Goal: Task Accomplishment & Management: Use online tool/utility

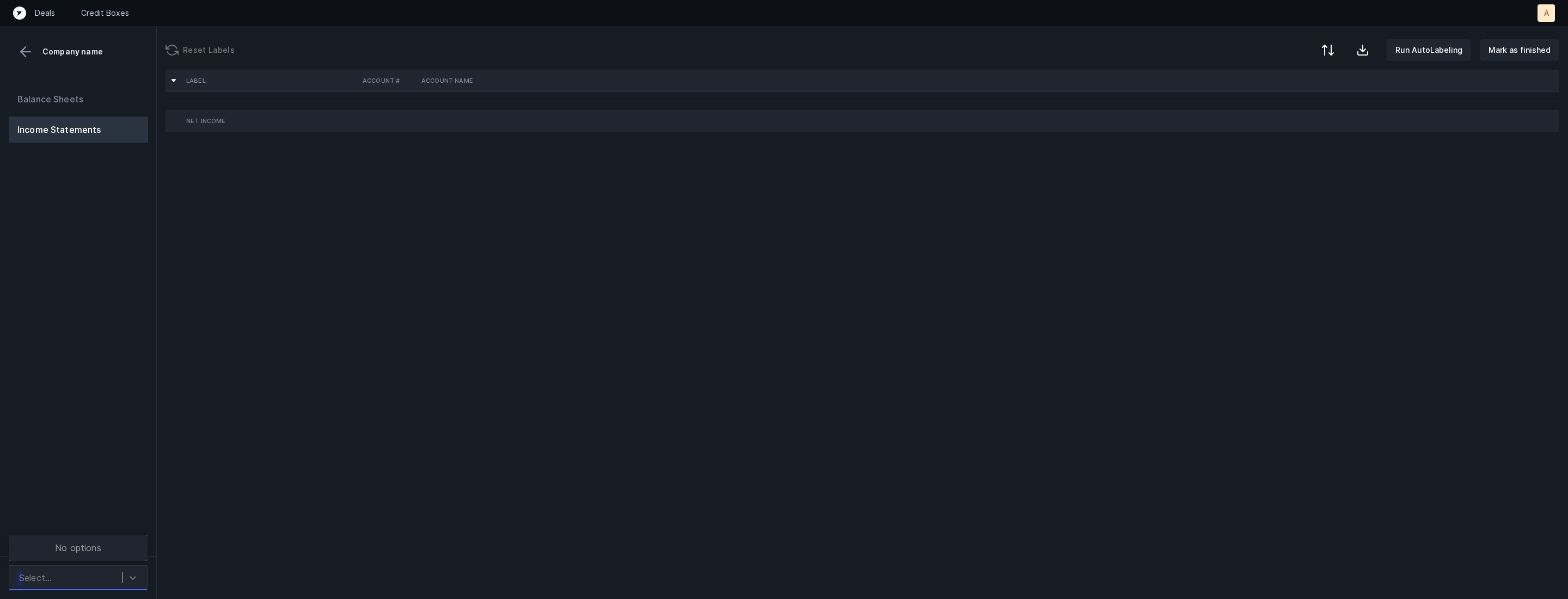
click at [108, 571] on div "Select..." at bounding box center [68, 577] width 109 height 19
click at [115, 549] on div "Quickbooks" at bounding box center [78, 547] width 139 height 22
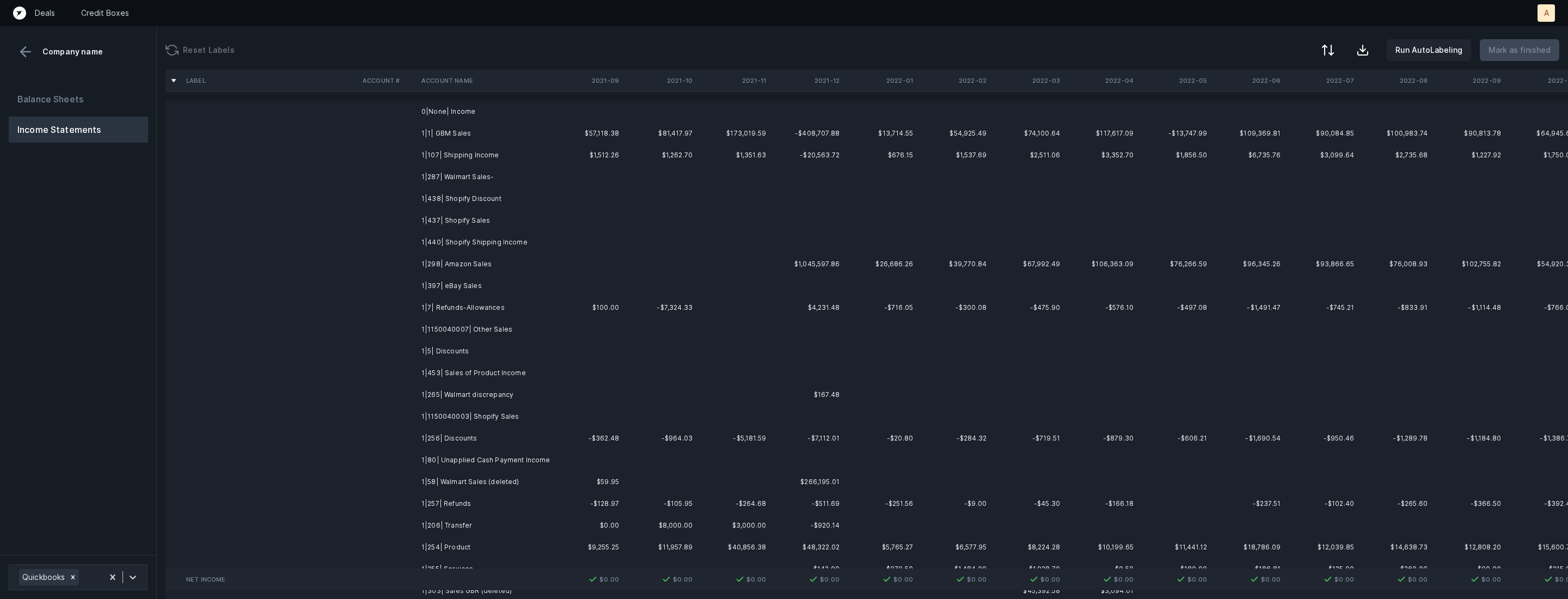
click at [467, 136] on td "1|1| GBM Sales" at bounding box center [483, 133] width 133 height 22
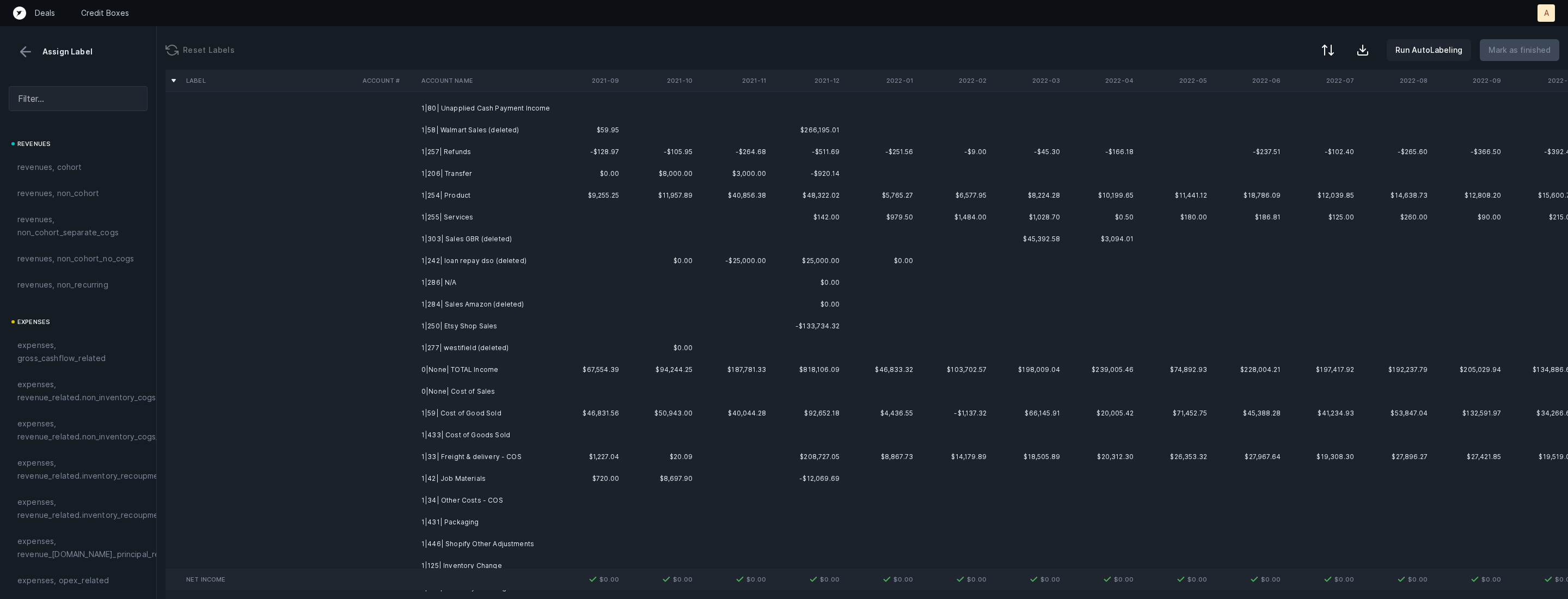
scroll to position [355, 0]
click at [470, 337] on td "1|277| westifield (deleted)" at bounding box center [483, 344] width 133 height 22
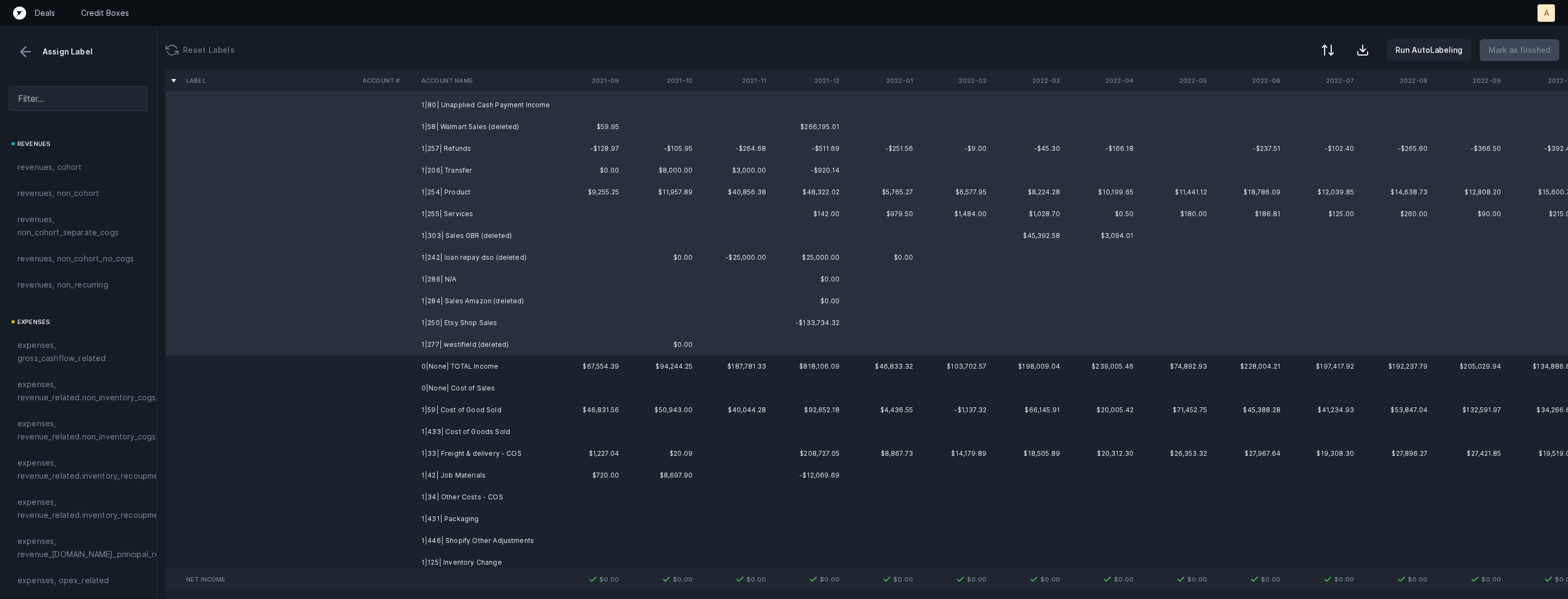
scroll to position [0, 0]
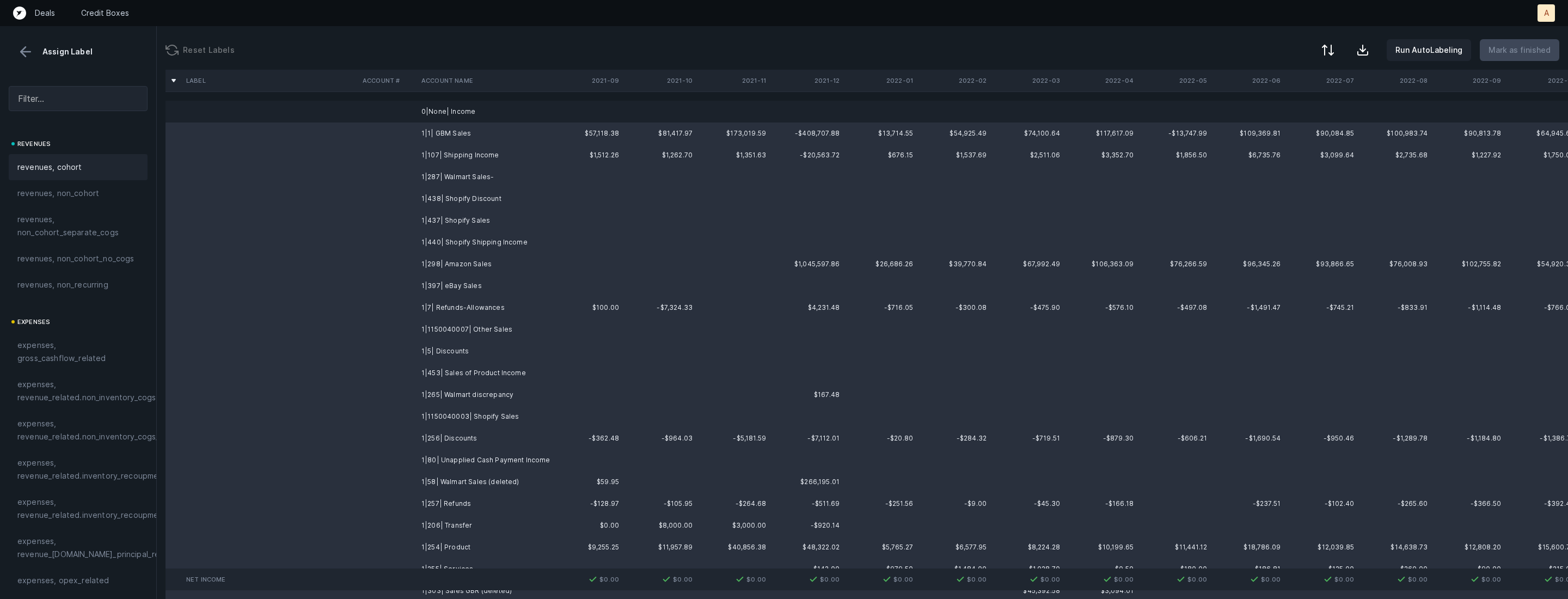
click at [88, 163] on div "revenues, cohort" at bounding box center [78, 167] width 122 height 13
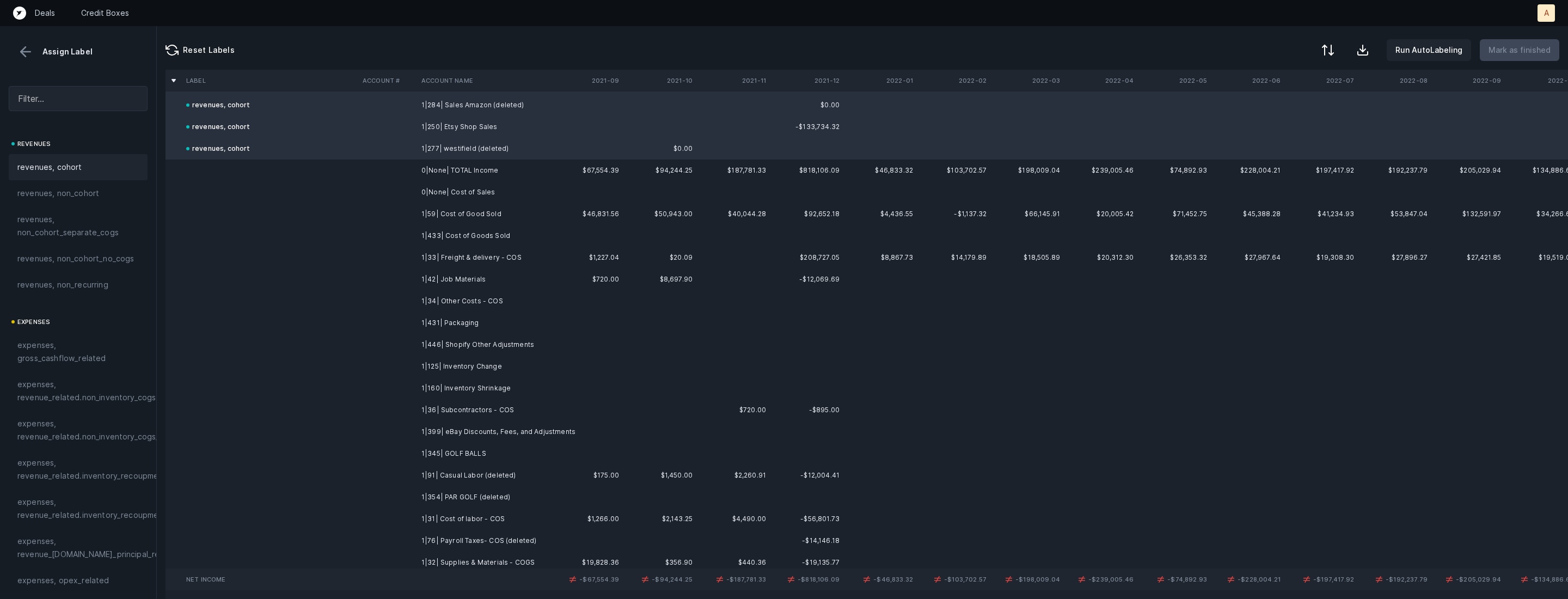
scroll to position [571, 0]
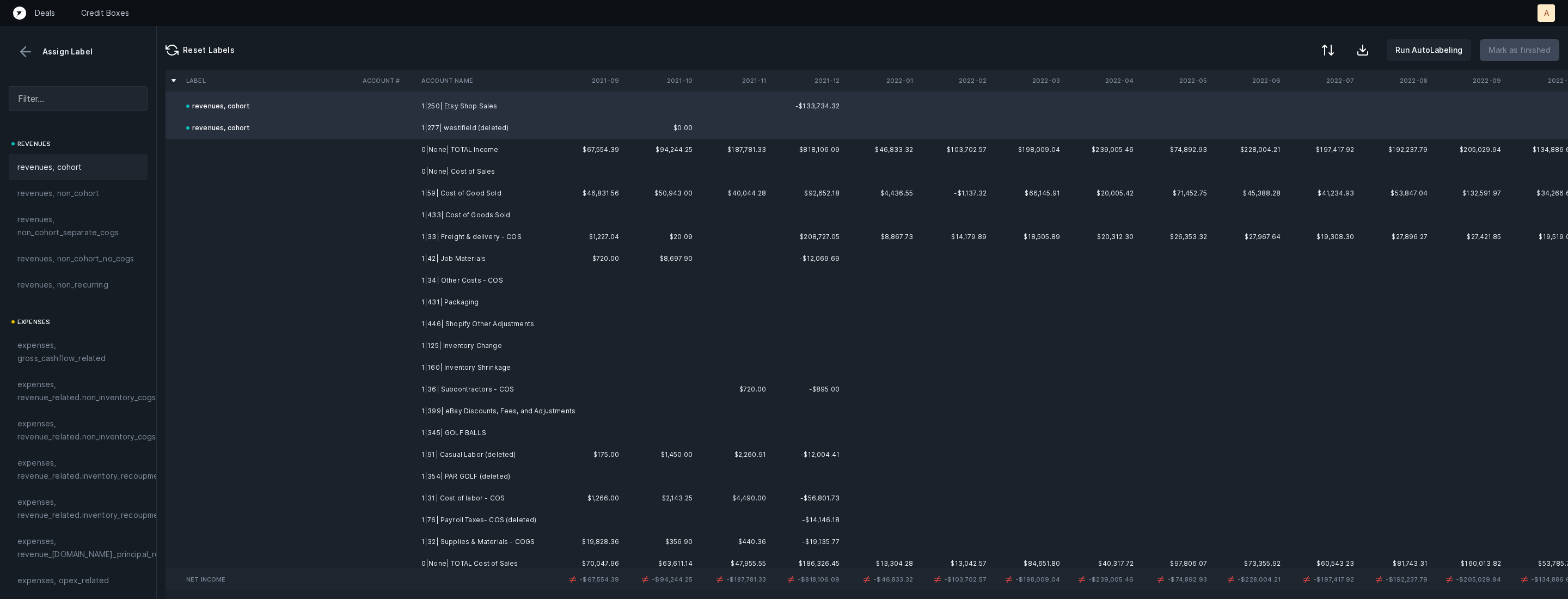
click at [459, 193] on td "1|59| Cost of Good Sold" at bounding box center [483, 193] width 133 height 22
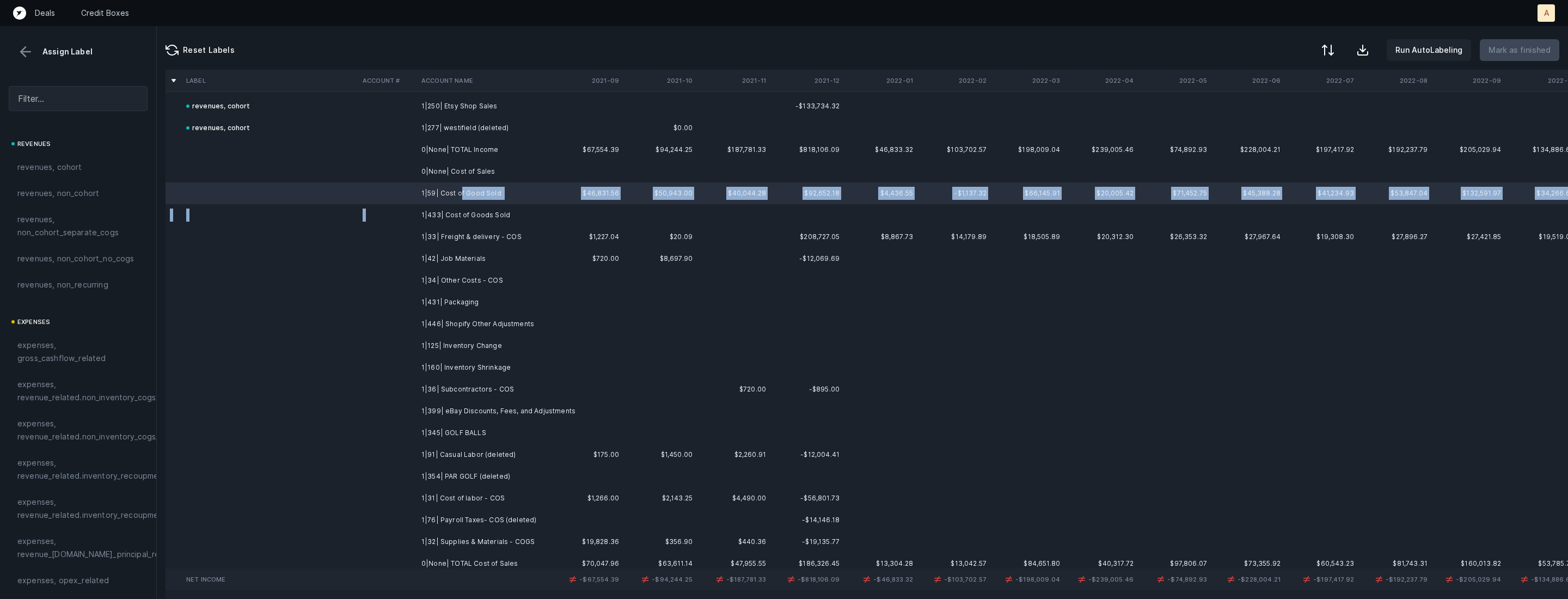
click at [462, 208] on td "1|433| Cost of Goods Sold" at bounding box center [483, 215] width 133 height 22
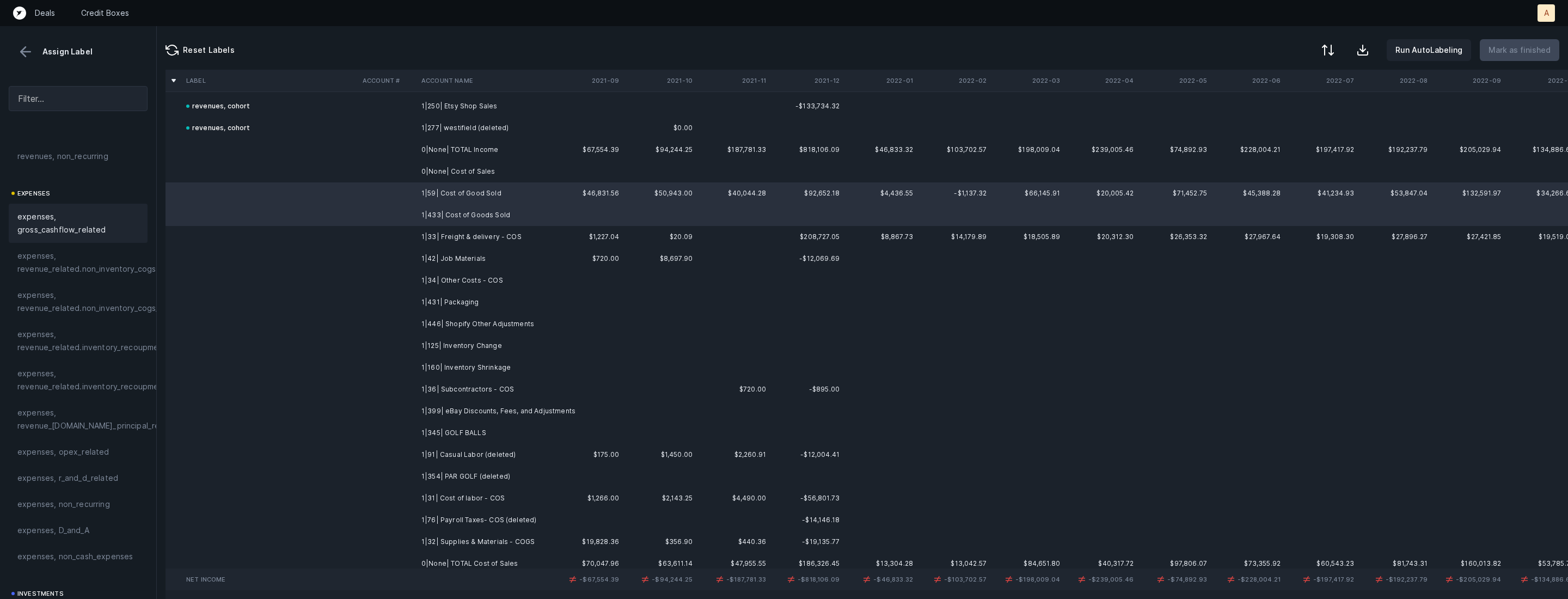
scroll to position [182, 0]
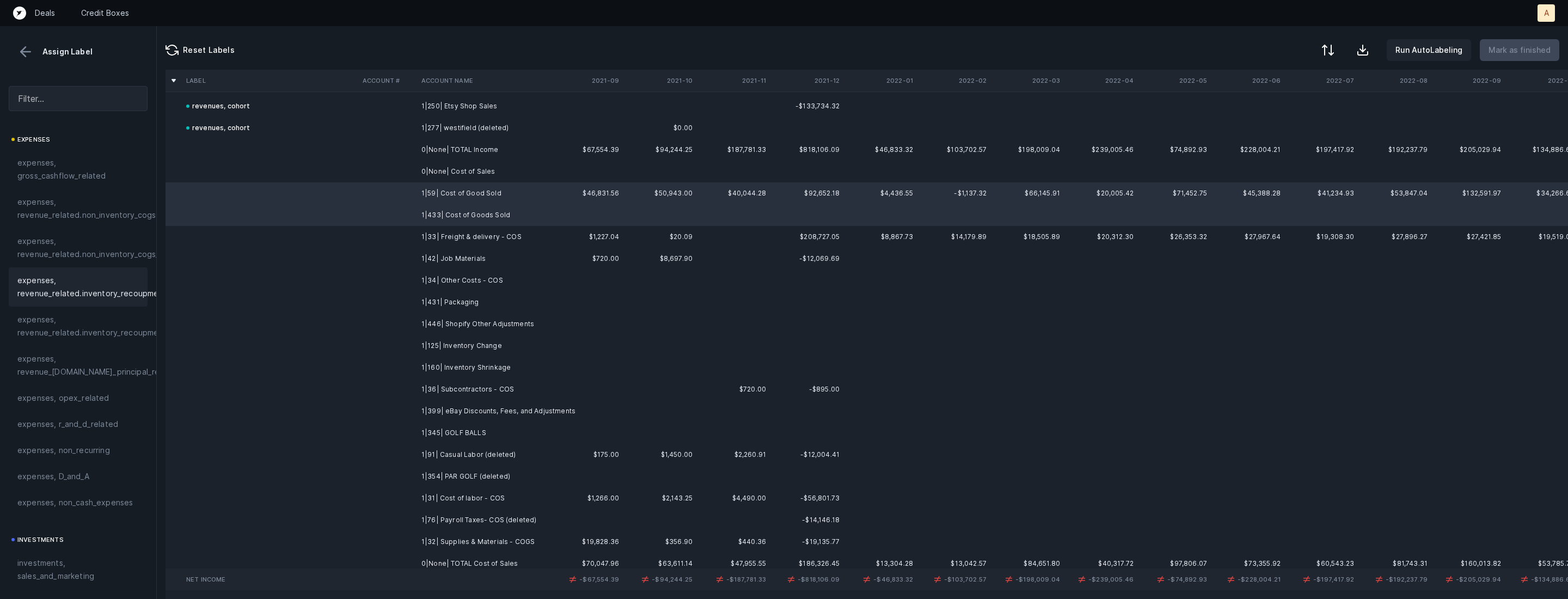
click at [105, 277] on span "expenses, revenue_related.inventory_recoupment" at bounding box center [92, 287] width 149 height 26
click at [431, 237] on td "1|33| Freight & delivery - COS" at bounding box center [483, 237] width 133 height 22
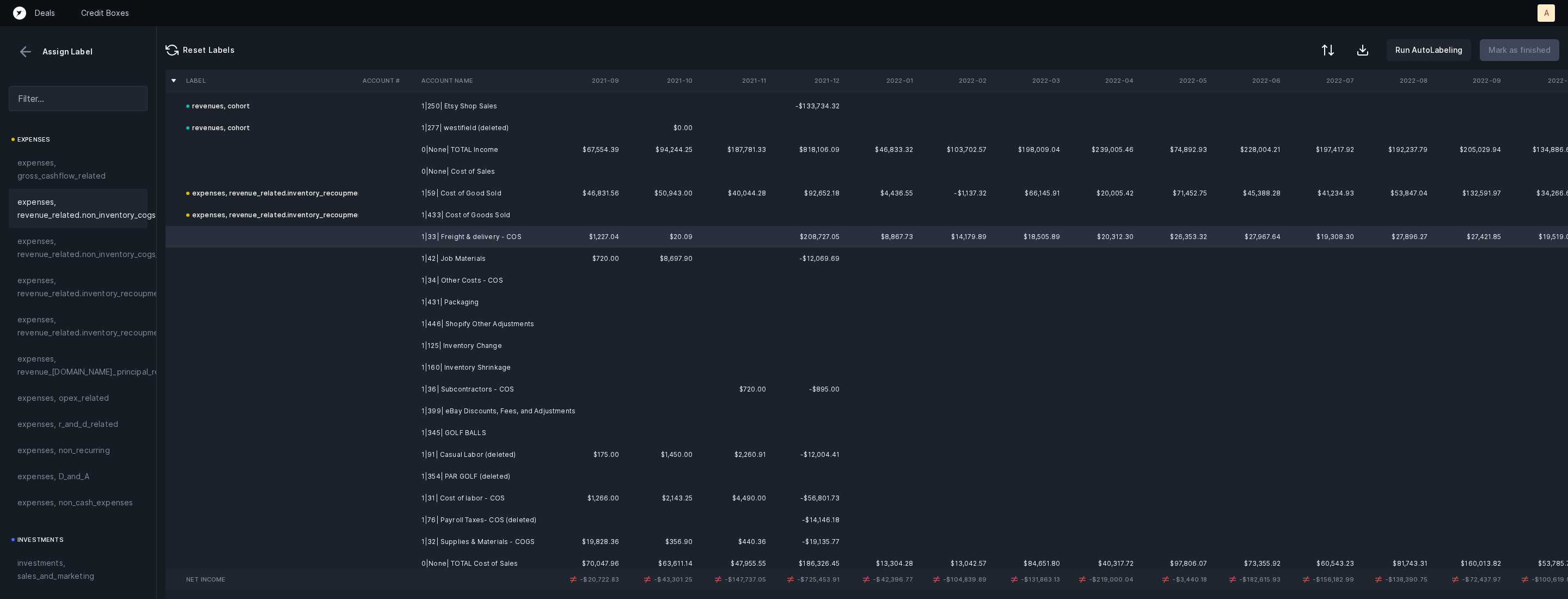
click at [89, 220] on span "expenses, revenue_related.non_inventory_cogs" at bounding box center [86, 208] width 139 height 26
click at [371, 264] on td at bounding box center [388, 259] width 59 height 22
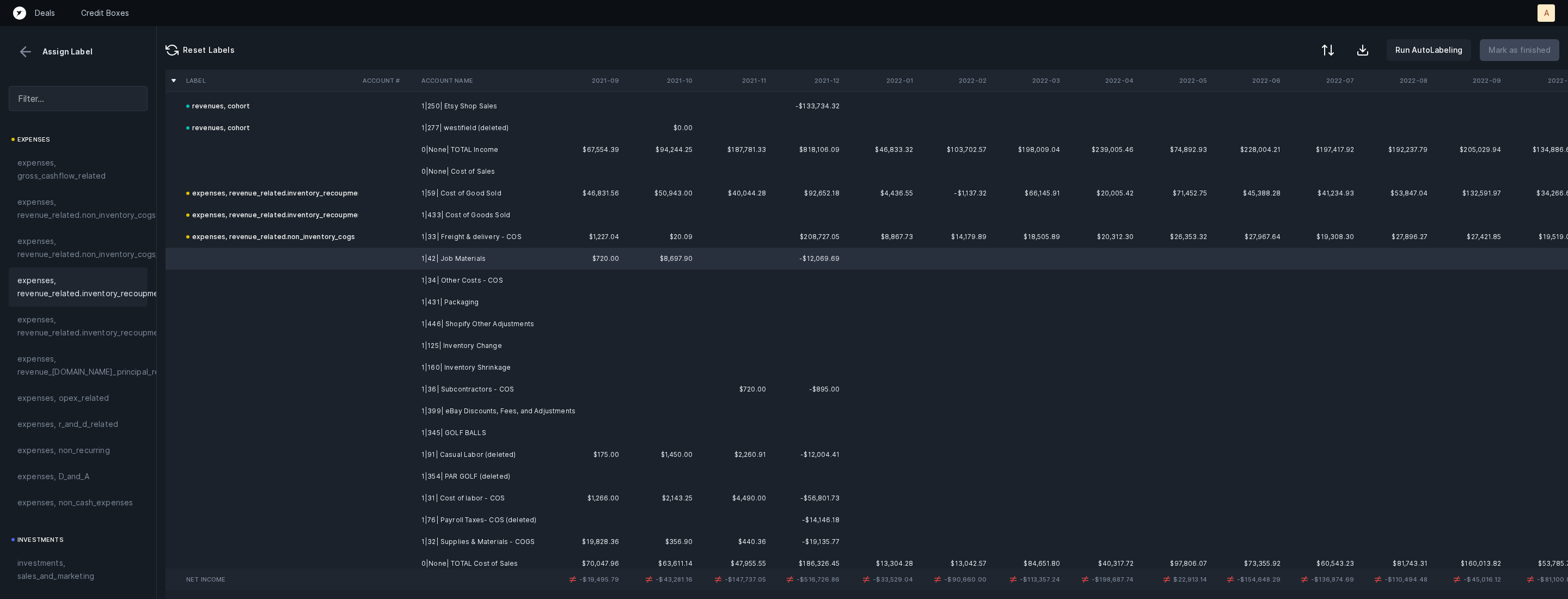
click at [100, 300] on div "expenses, revenue_related.inventory_recoupment" at bounding box center [78, 287] width 139 height 39
click at [381, 289] on td at bounding box center [388, 280] width 59 height 22
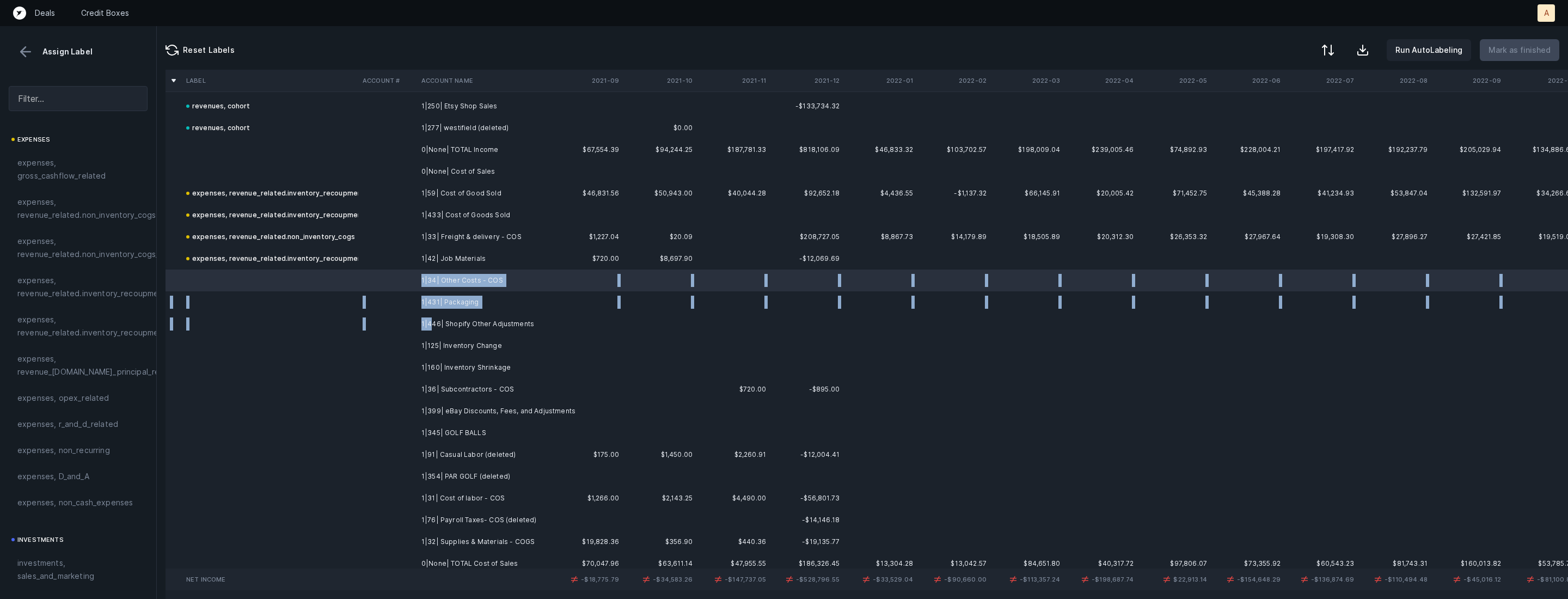
click at [431, 320] on td "1|446| Shopify Other Adjustments" at bounding box center [483, 323] width 133 height 22
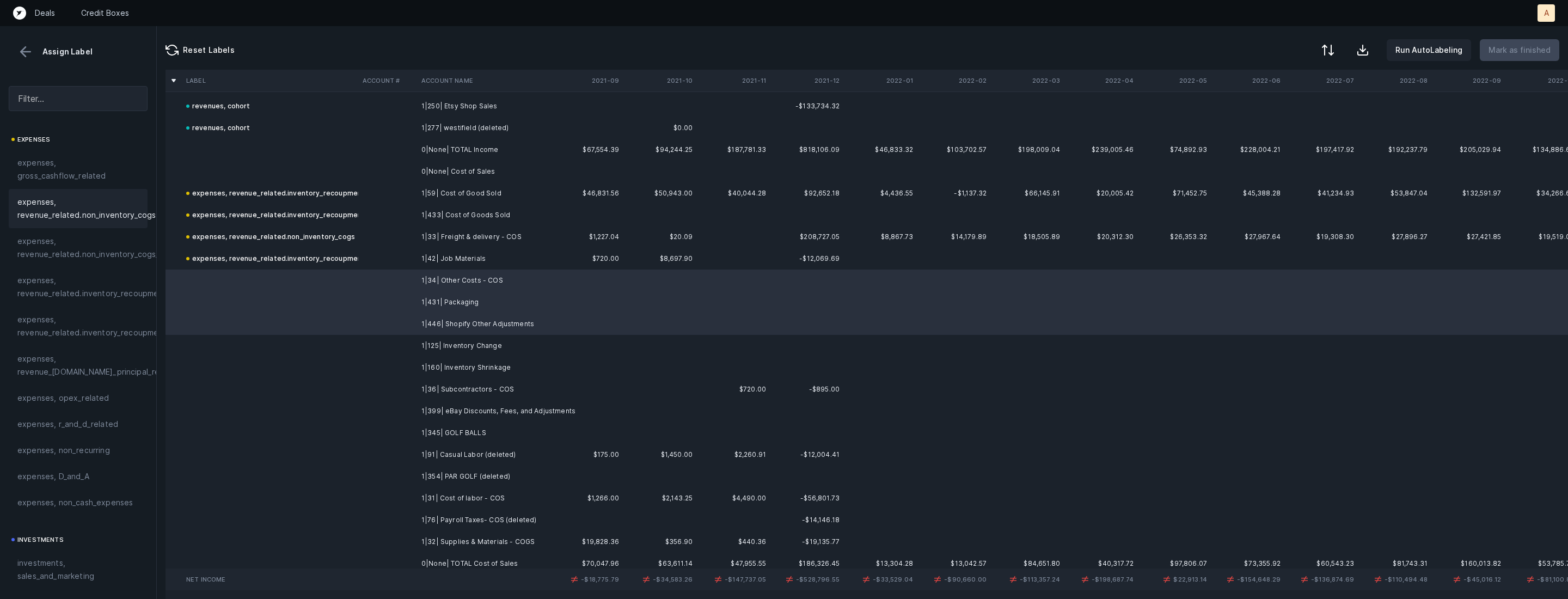
click at [92, 210] on span "expenses, revenue_related.non_inventory_cogs" at bounding box center [86, 208] width 139 height 26
click at [477, 342] on td "1|125| Inventory Change" at bounding box center [483, 345] width 133 height 22
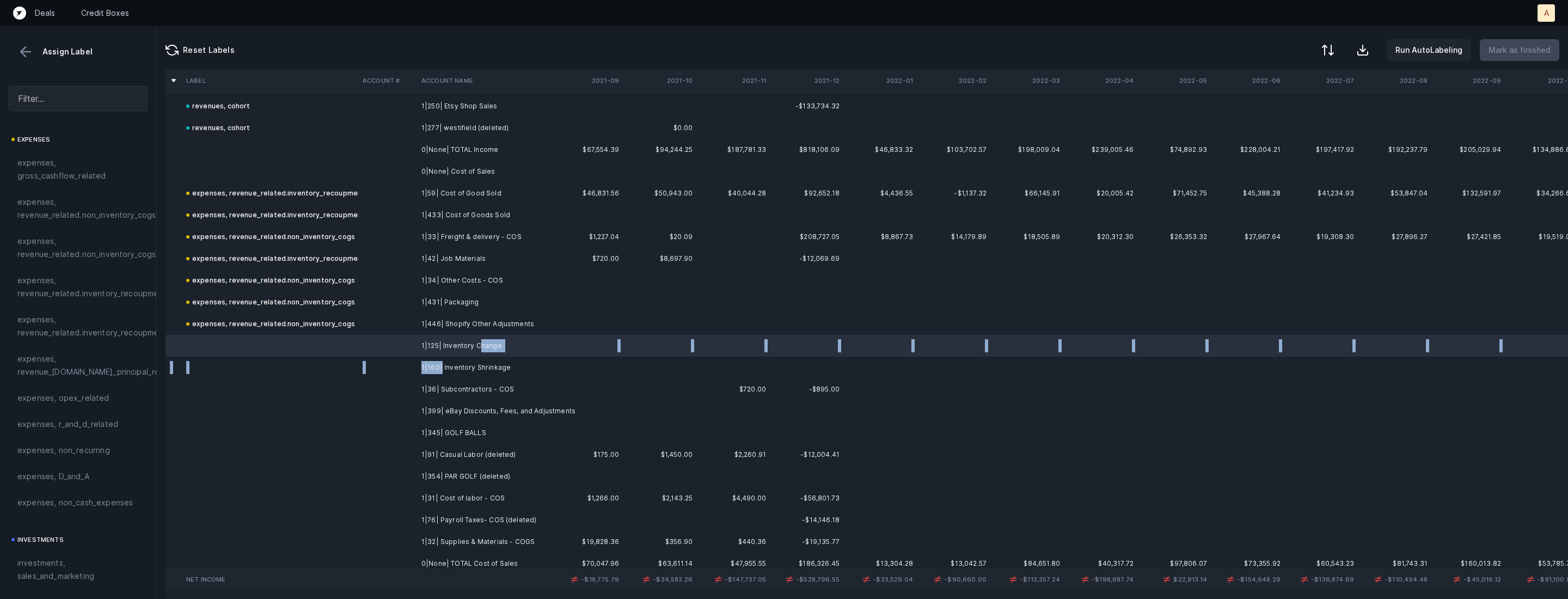
click at [441, 365] on td "1|160| Inventory Shrinkage" at bounding box center [483, 367] width 133 height 22
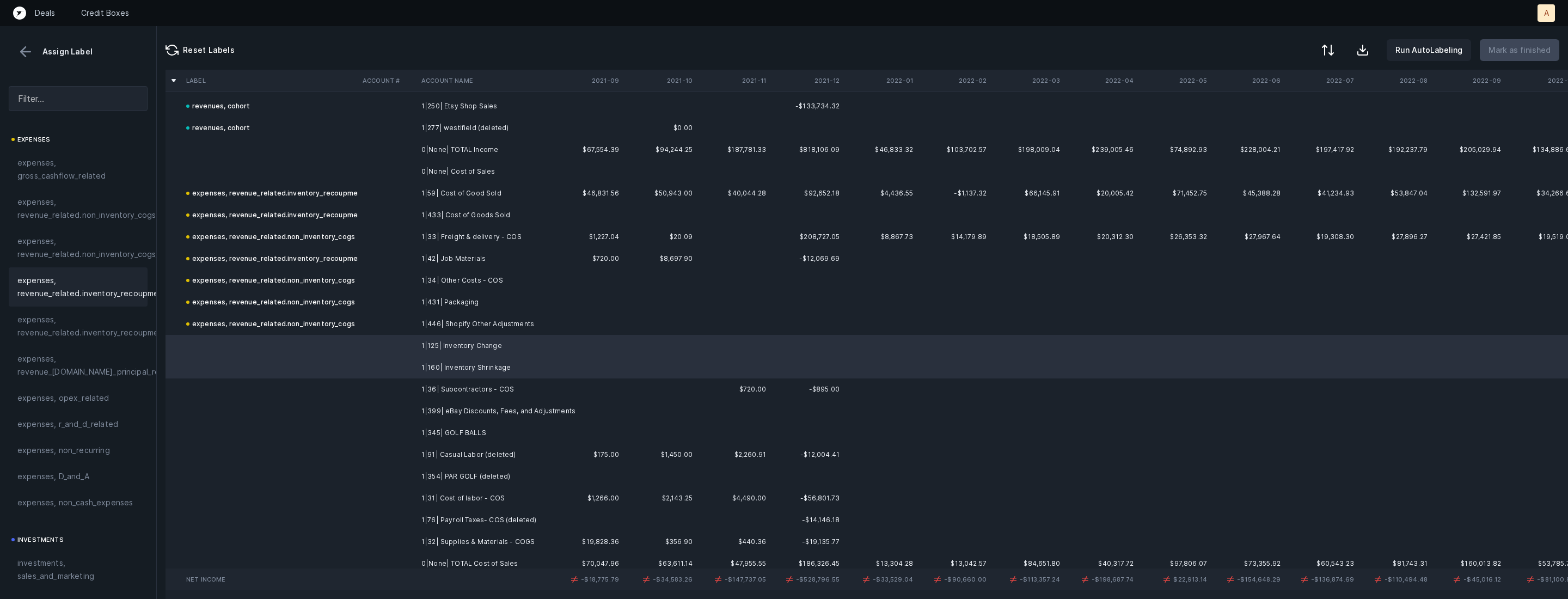
click at [86, 301] on div "expenses, revenue_related.inventory_recoupment" at bounding box center [78, 287] width 139 height 39
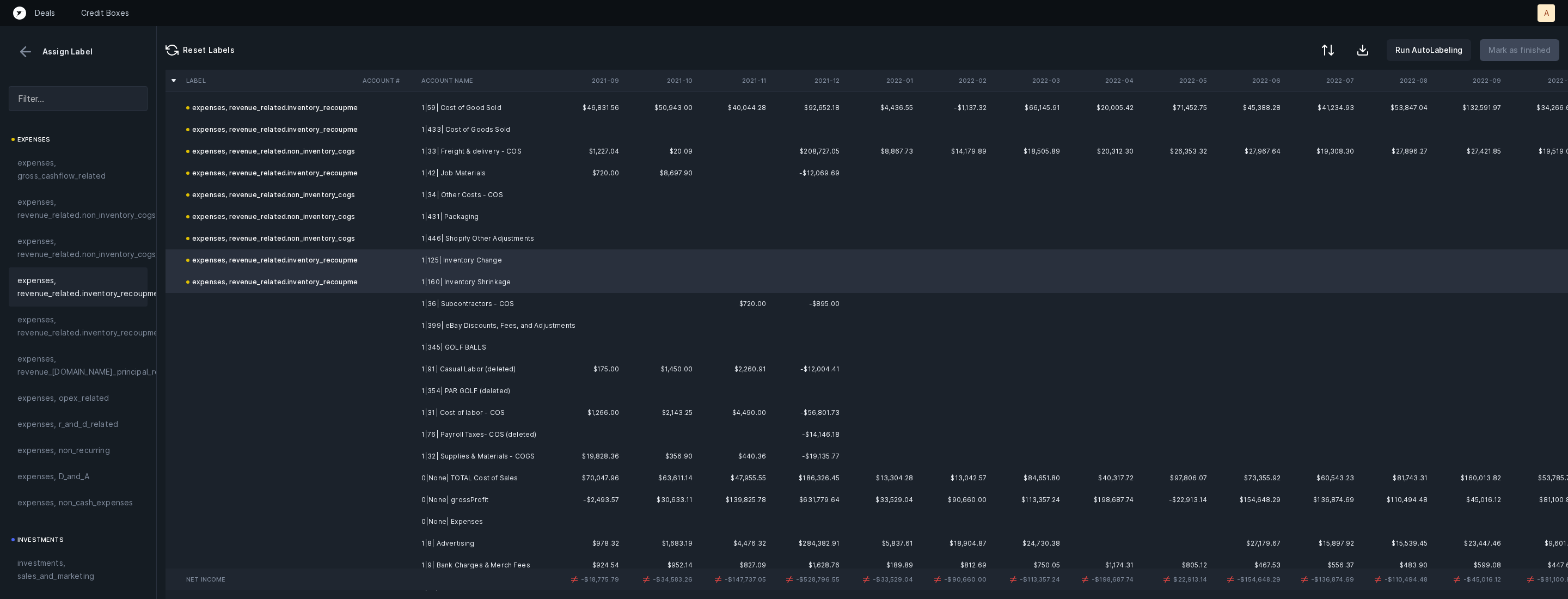
scroll to position [694, 0]
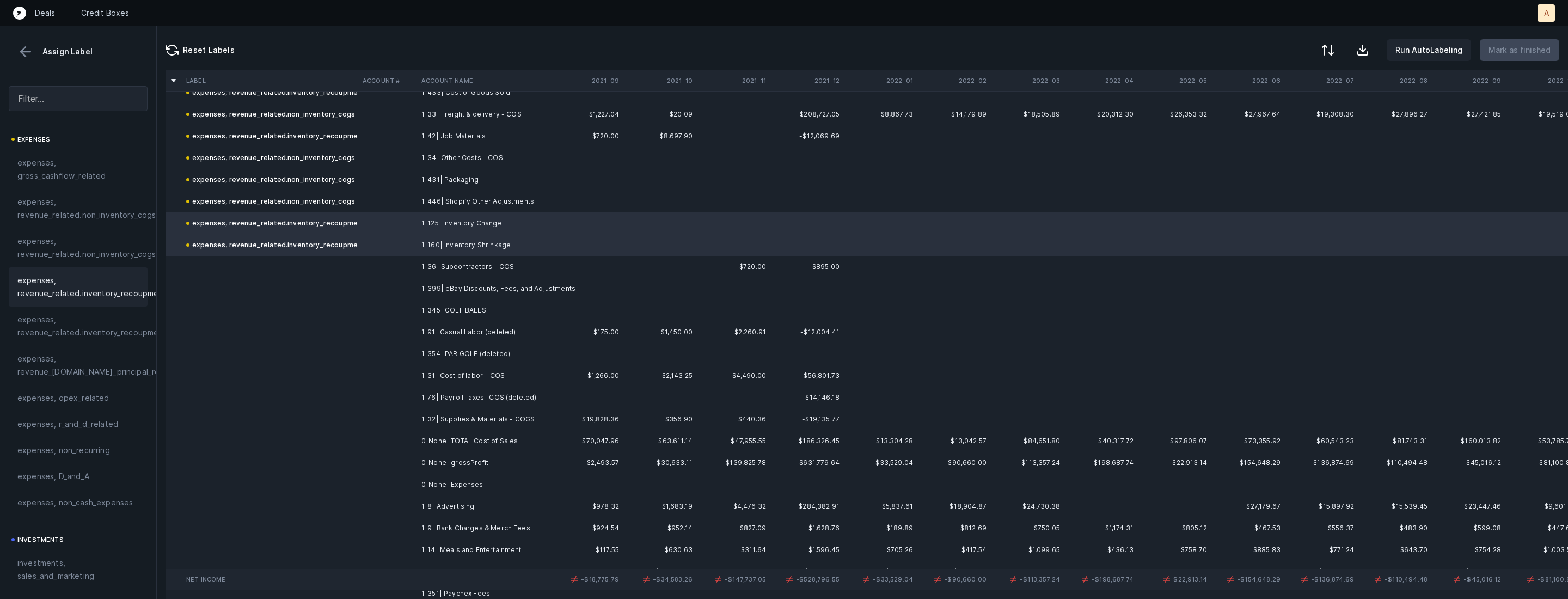
click at [495, 270] on td "1|36| Subcontractors - COS" at bounding box center [483, 267] width 133 height 22
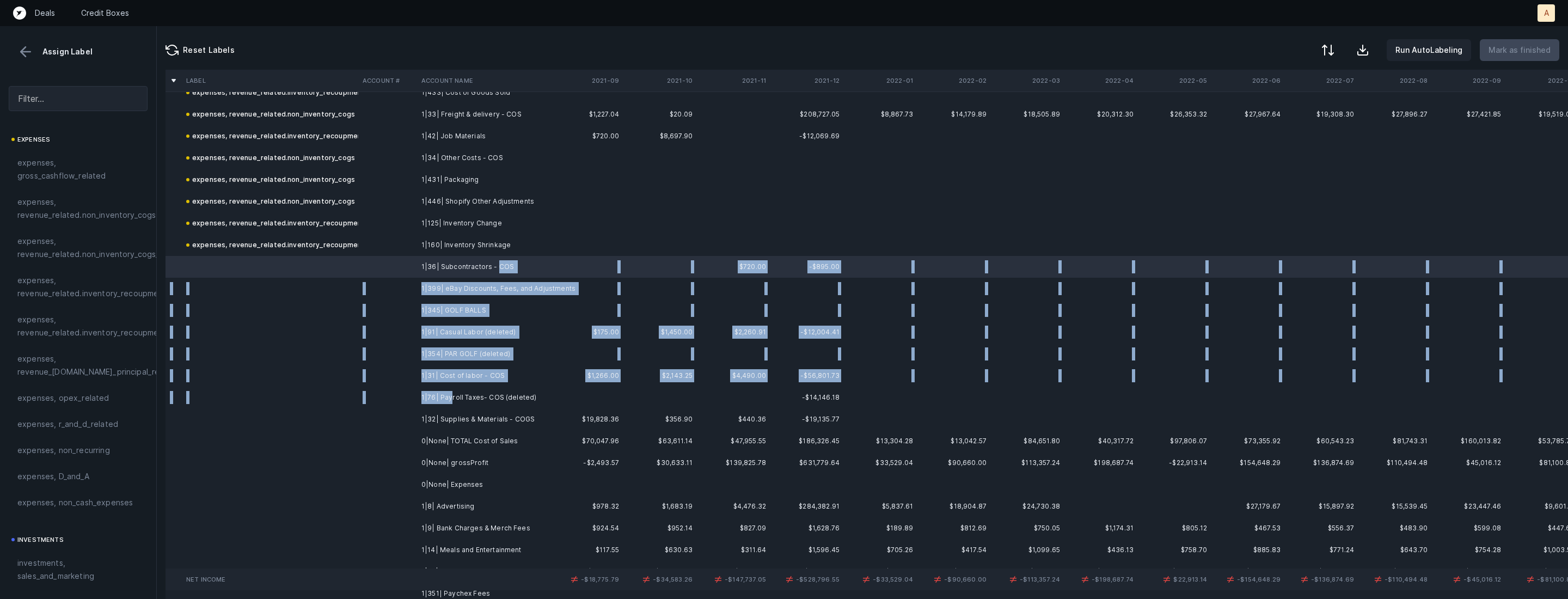
click at [450, 400] on td "1|76| Payroll Taxes- COS (deleted)" at bounding box center [483, 397] width 133 height 22
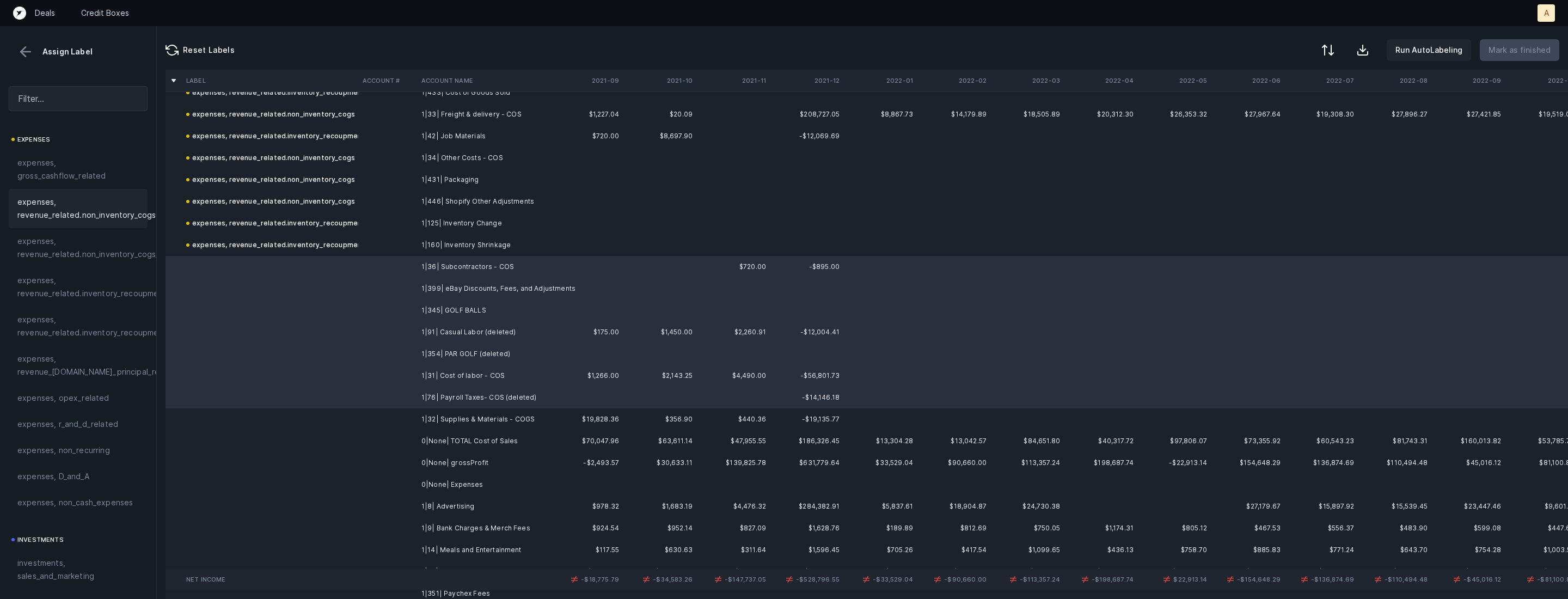
click at [99, 216] on span "expenses, revenue_related.non_inventory_cogs" at bounding box center [86, 208] width 139 height 26
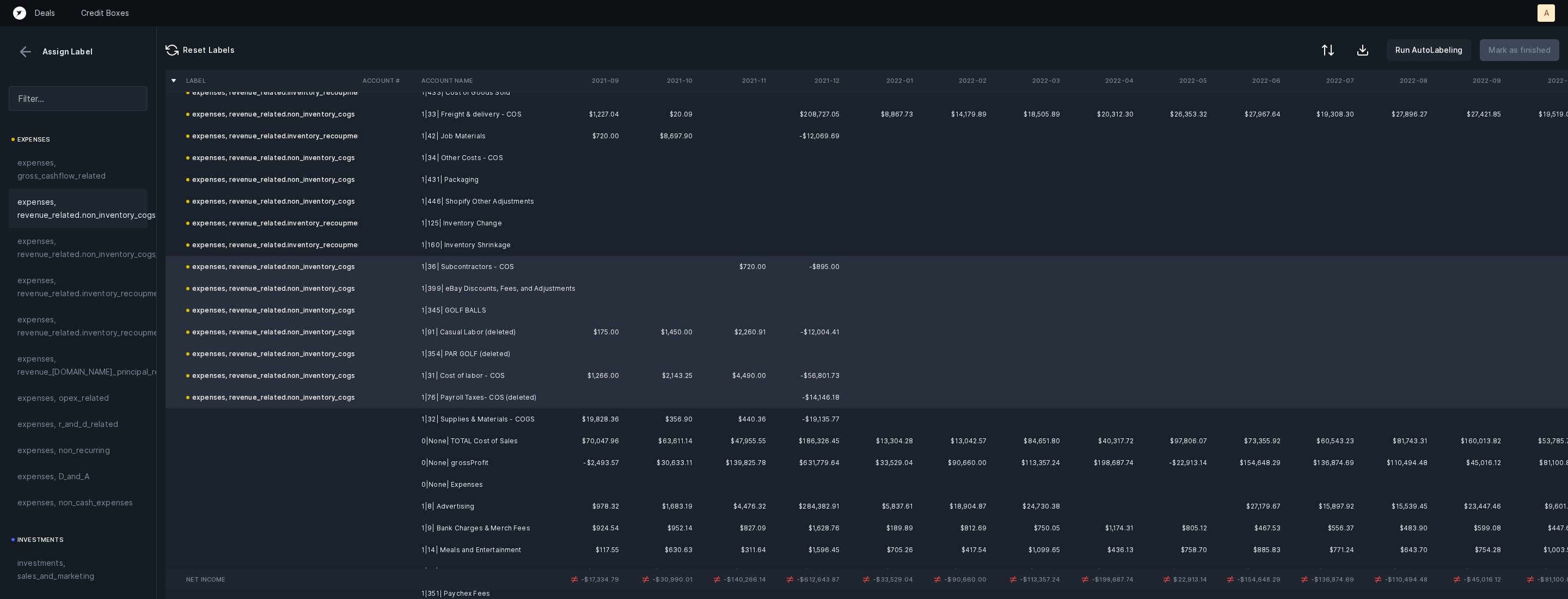
click at [477, 422] on td "1|32| Supplies & Materials - COGS" at bounding box center [483, 419] width 133 height 22
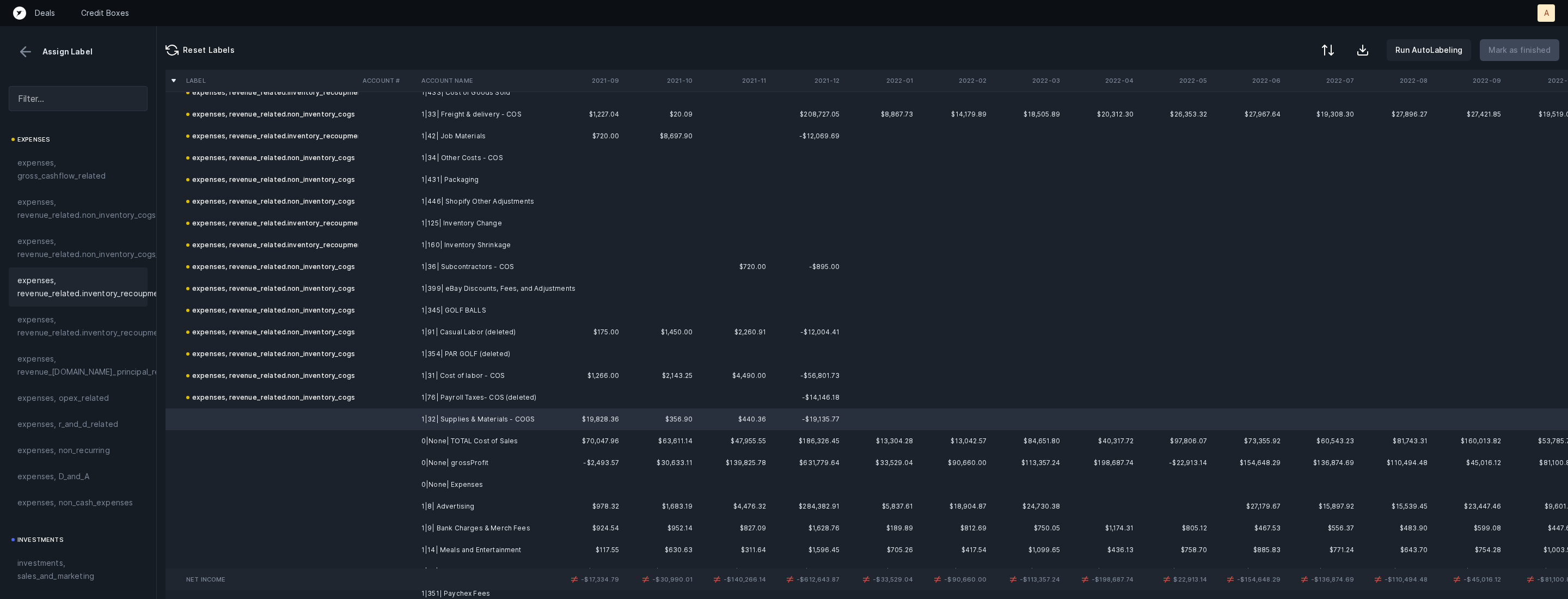
click at [101, 299] on span "expenses, revenue_related.inventory_recoupment" at bounding box center [92, 287] width 149 height 26
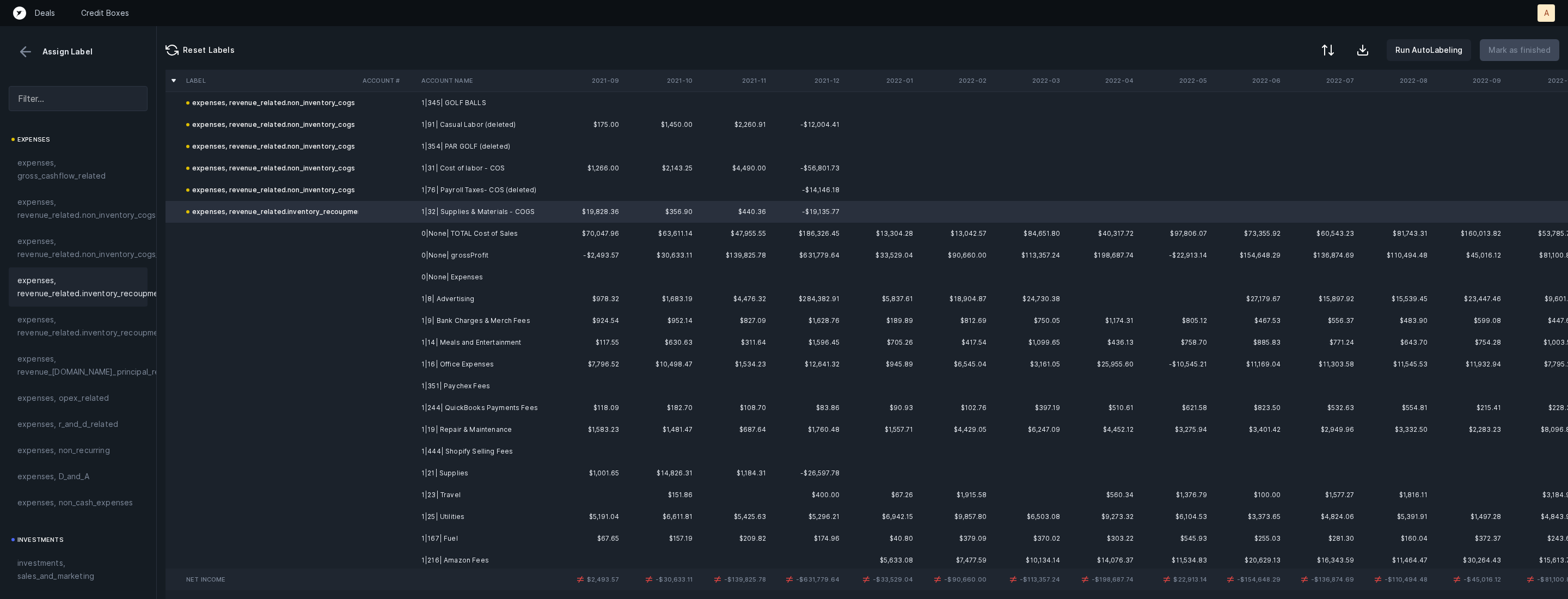
scroll to position [909, 0]
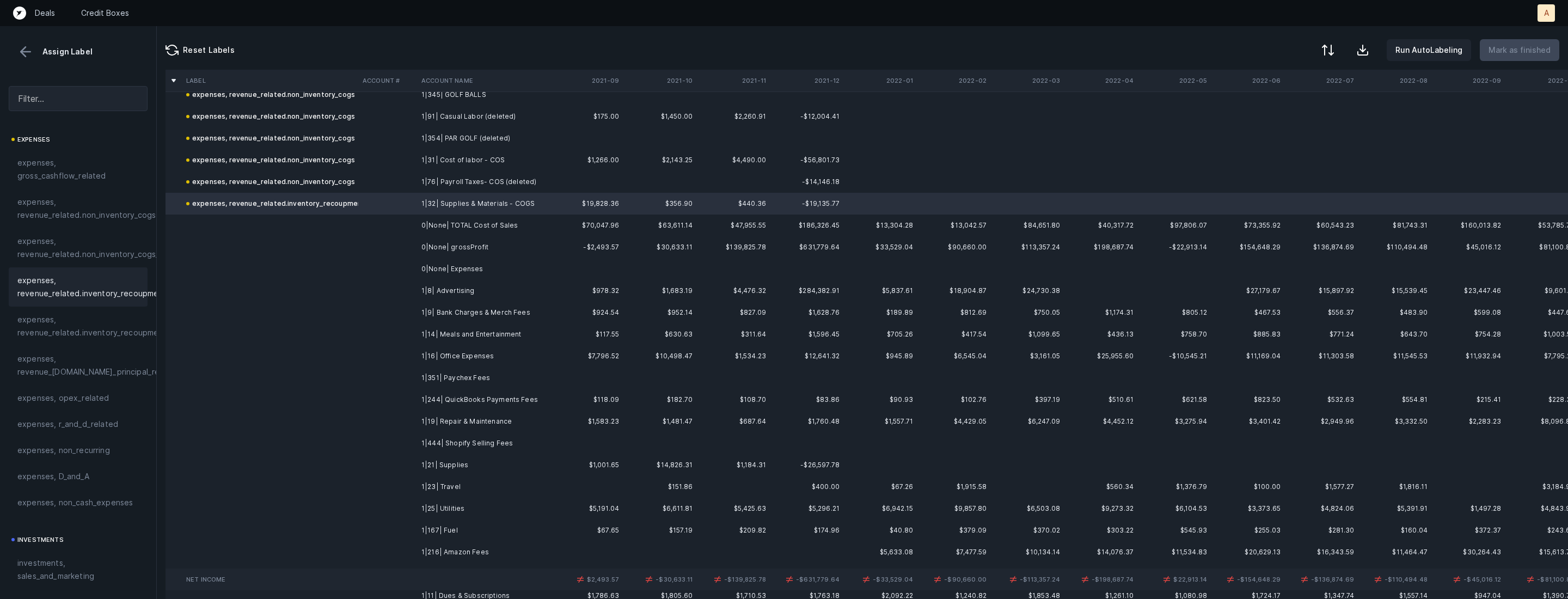
click at [418, 292] on td "1|8| Advertising" at bounding box center [483, 290] width 133 height 22
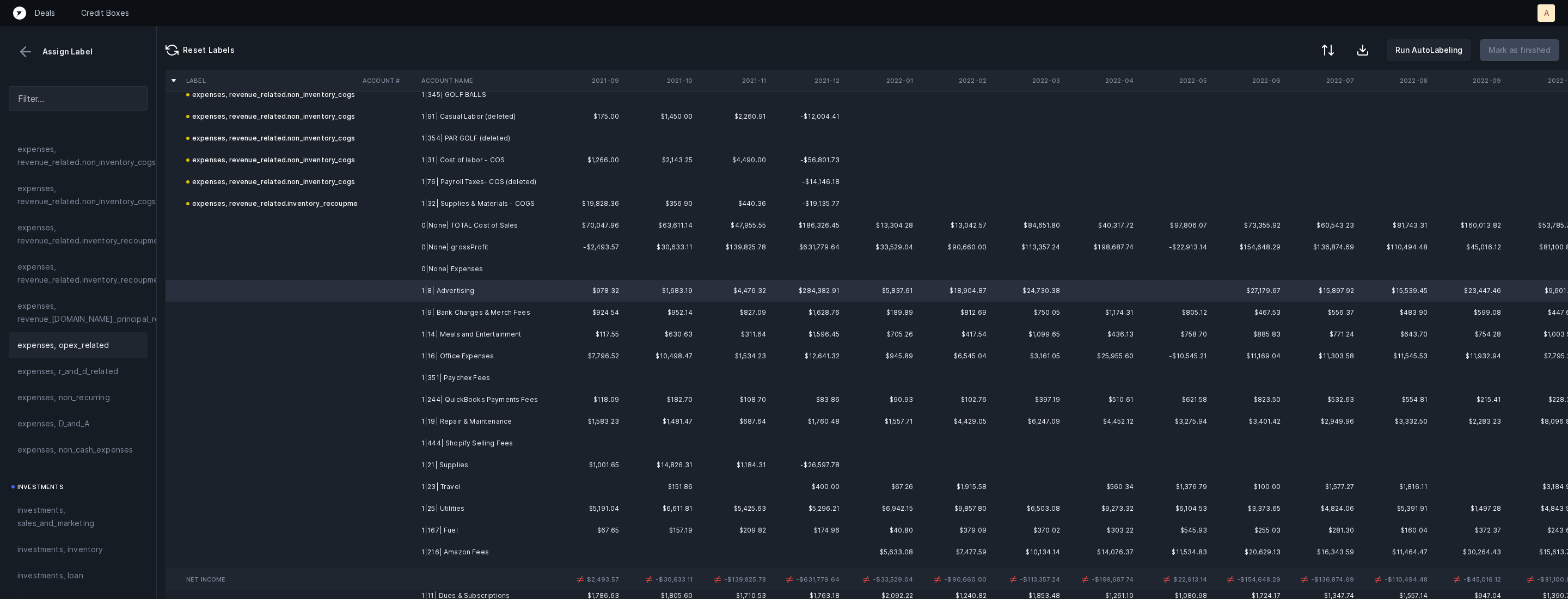
scroll to position [301, 0]
click at [45, 430] on div "investments investments, sales_and_marketing investments, inventory investments…" at bounding box center [78, 495] width 139 height 160
click at [83, 460] on span "investments, sales_and_marketing" at bounding box center [78, 451] width 122 height 26
click at [434, 307] on td "1|9| Bank Charges & Merch Fees" at bounding box center [483, 312] width 133 height 22
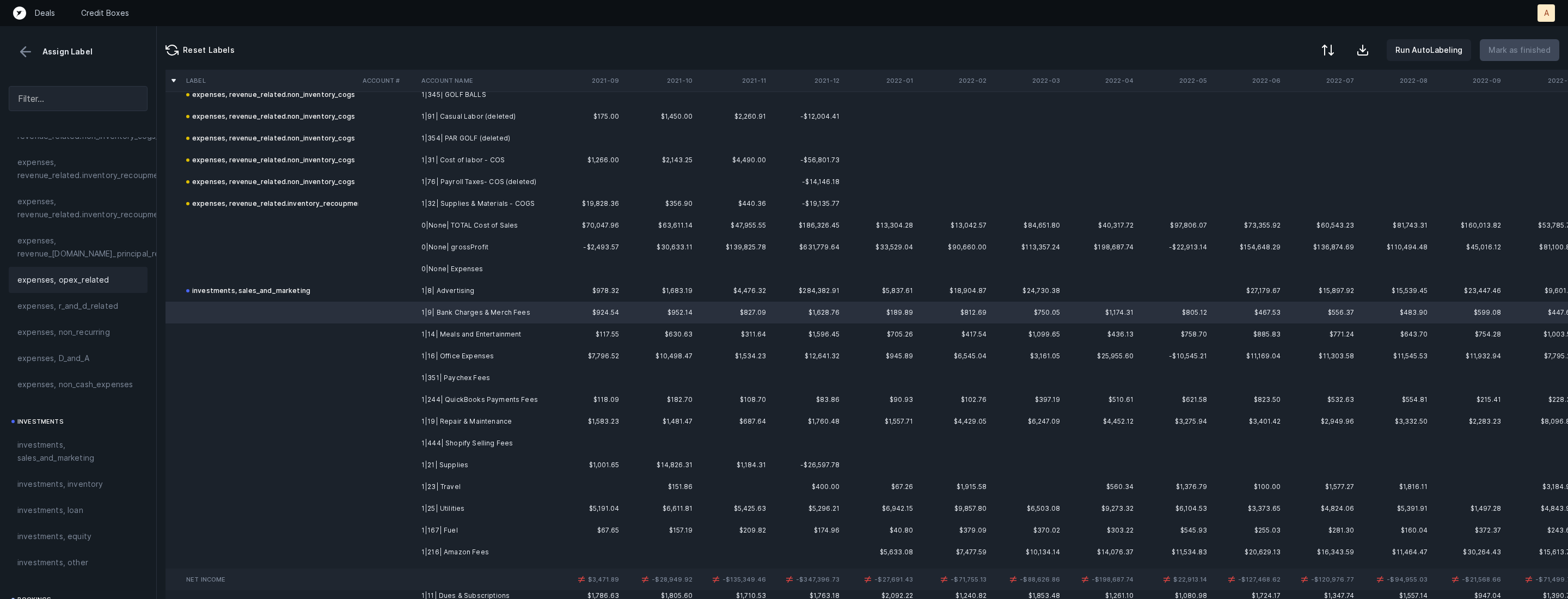
click at [85, 281] on span "expenses, opex_related" at bounding box center [62, 280] width 92 height 13
click at [454, 332] on td "1|14| Meals and Entertainment" at bounding box center [483, 334] width 133 height 22
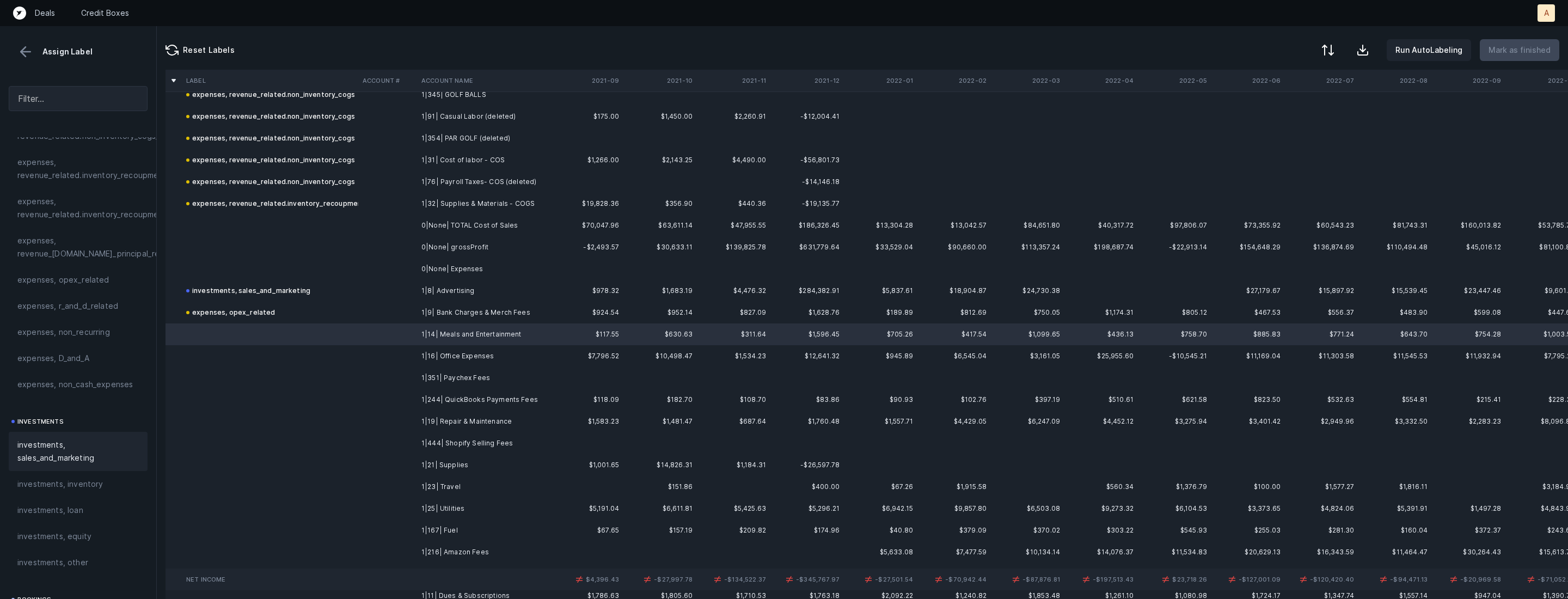
click at [35, 453] on span "investments, sales_and_marketing" at bounding box center [78, 451] width 122 height 26
click at [381, 359] on td at bounding box center [388, 356] width 59 height 22
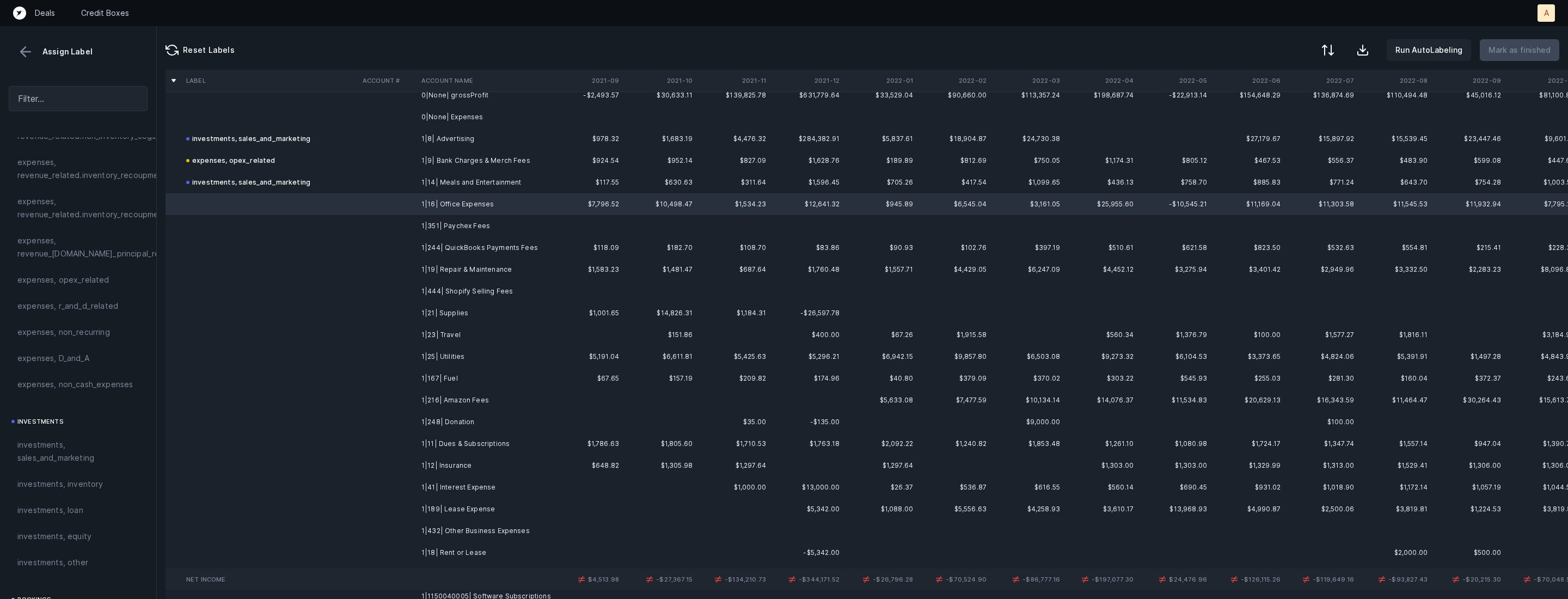
scroll to position [1076, 0]
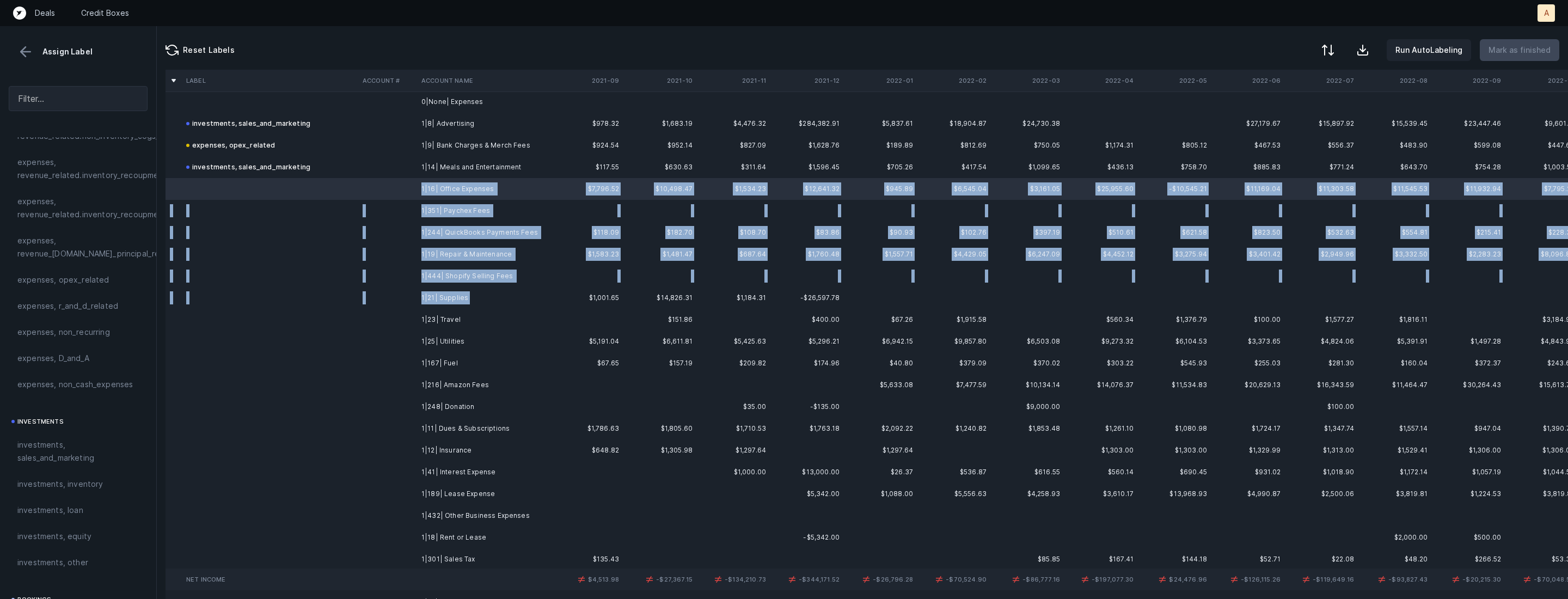
click at [476, 291] on td "1|21| Supplies" at bounding box center [483, 297] width 133 height 22
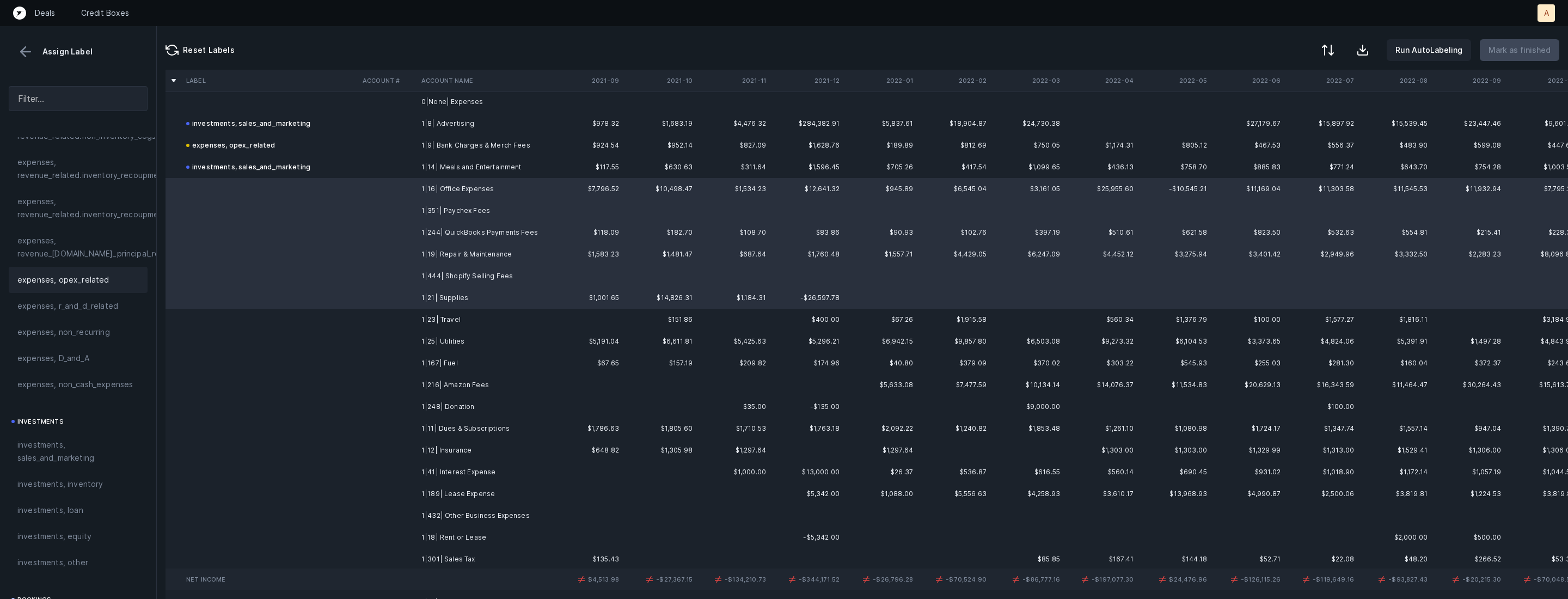
click at [58, 289] on div "expenses, opex_related" at bounding box center [78, 280] width 139 height 26
click at [356, 314] on td at bounding box center [270, 319] width 177 height 22
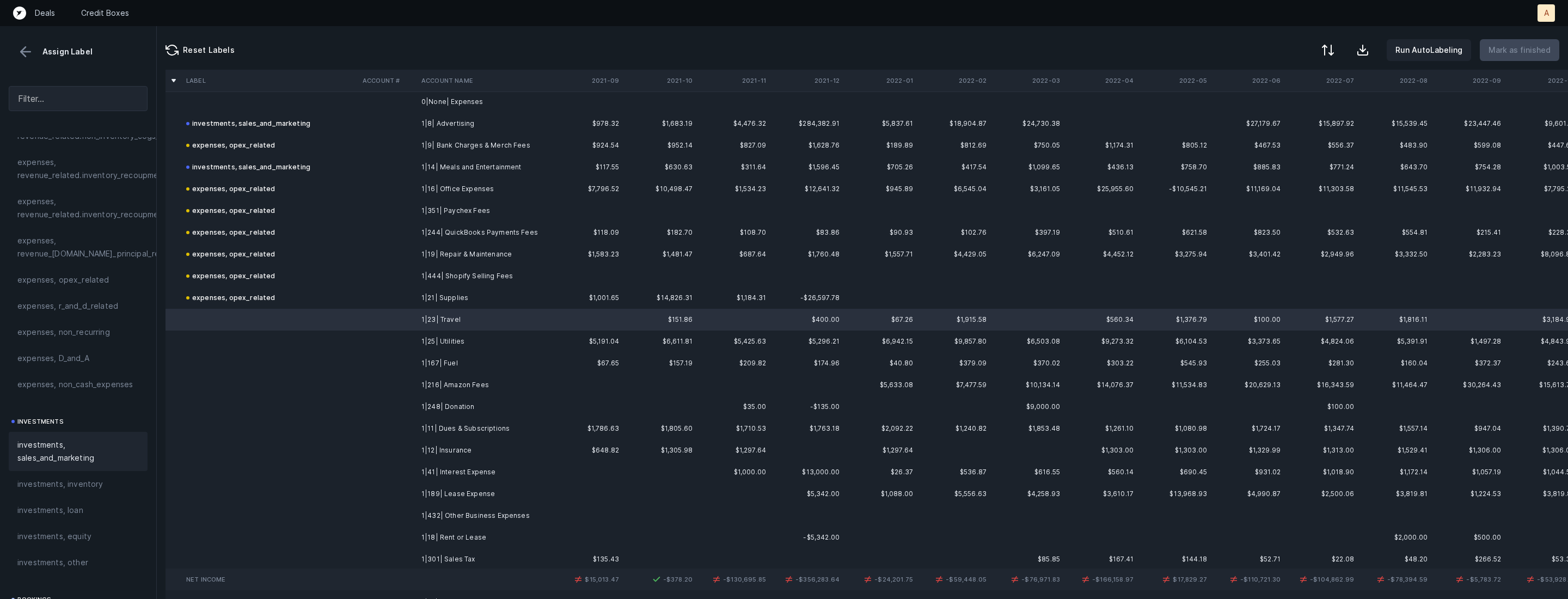
click at [88, 450] on span "investments, sales_and_marketing" at bounding box center [78, 451] width 122 height 26
click at [430, 344] on td "1|25| Utilities" at bounding box center [483, 341] width 133 height 22
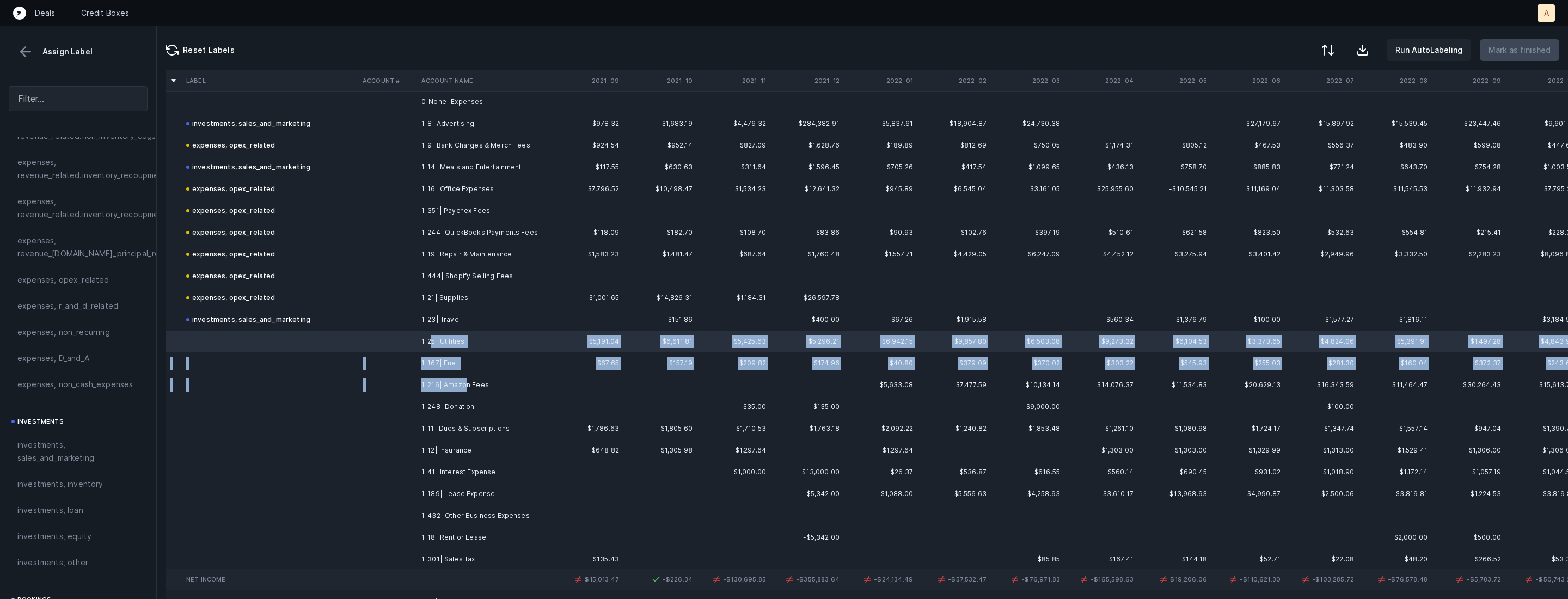
click at [461, 381] on td "1|216| Amazon Fees" at bounding box center [483, 384] width 133 height 22
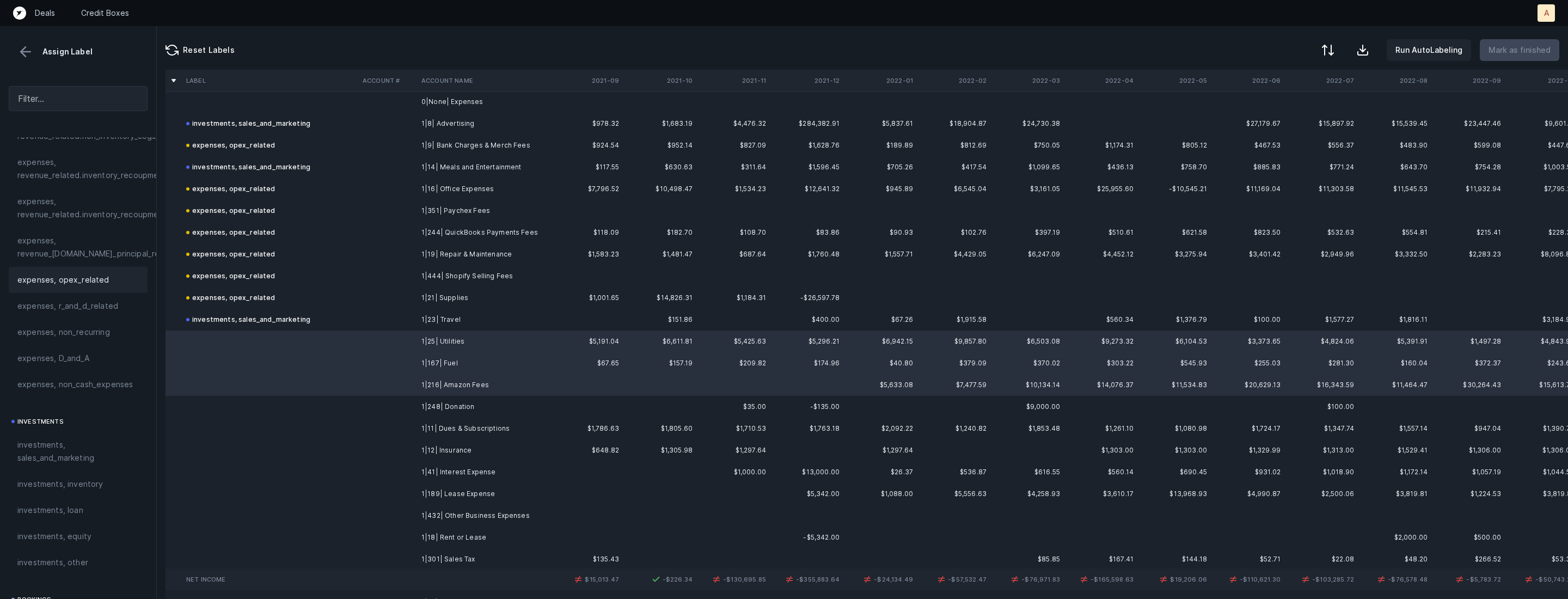
click at [45, 277] on span "expenses, opex_related" at bounding box center [62, 280] width 92 height 13
click at [455, 406] on td "1|248| Donation" at bounding box center [483, 406] width 133 height 22
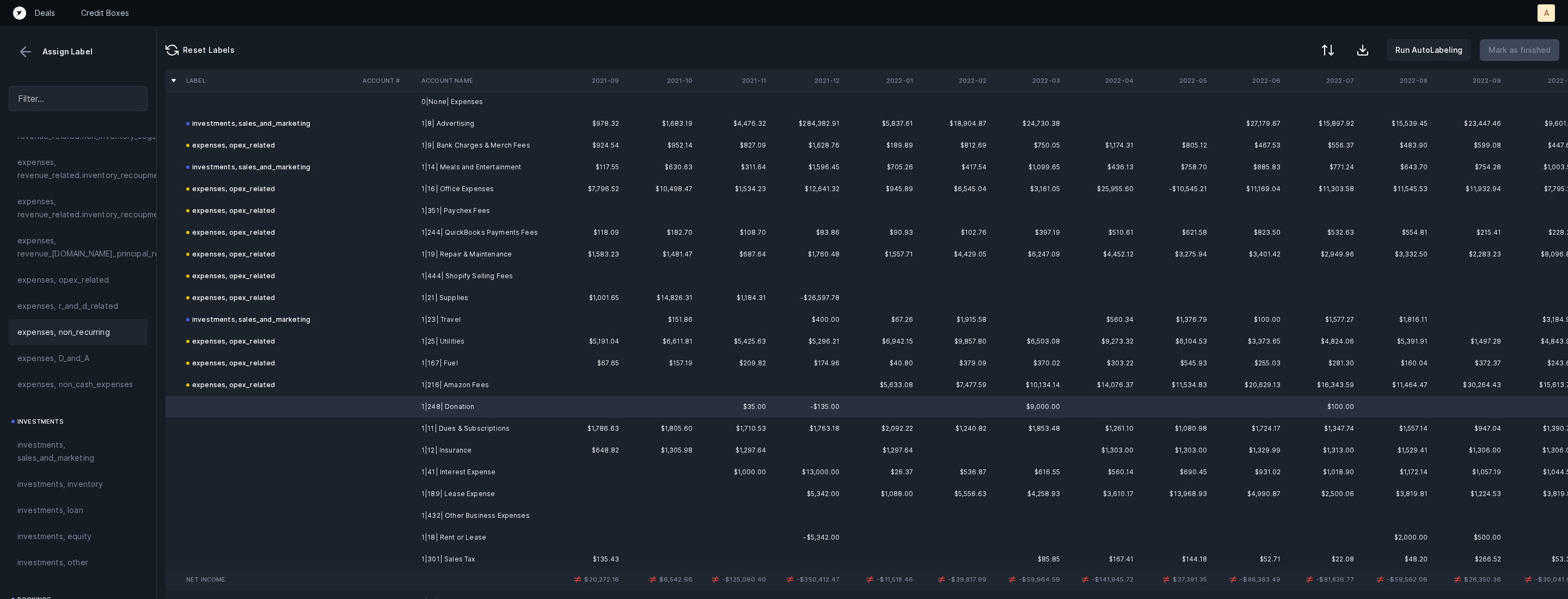
click at [75, 338] on span "expenses, non_recurring" at bounding box center [63, 332] width 92 height 13
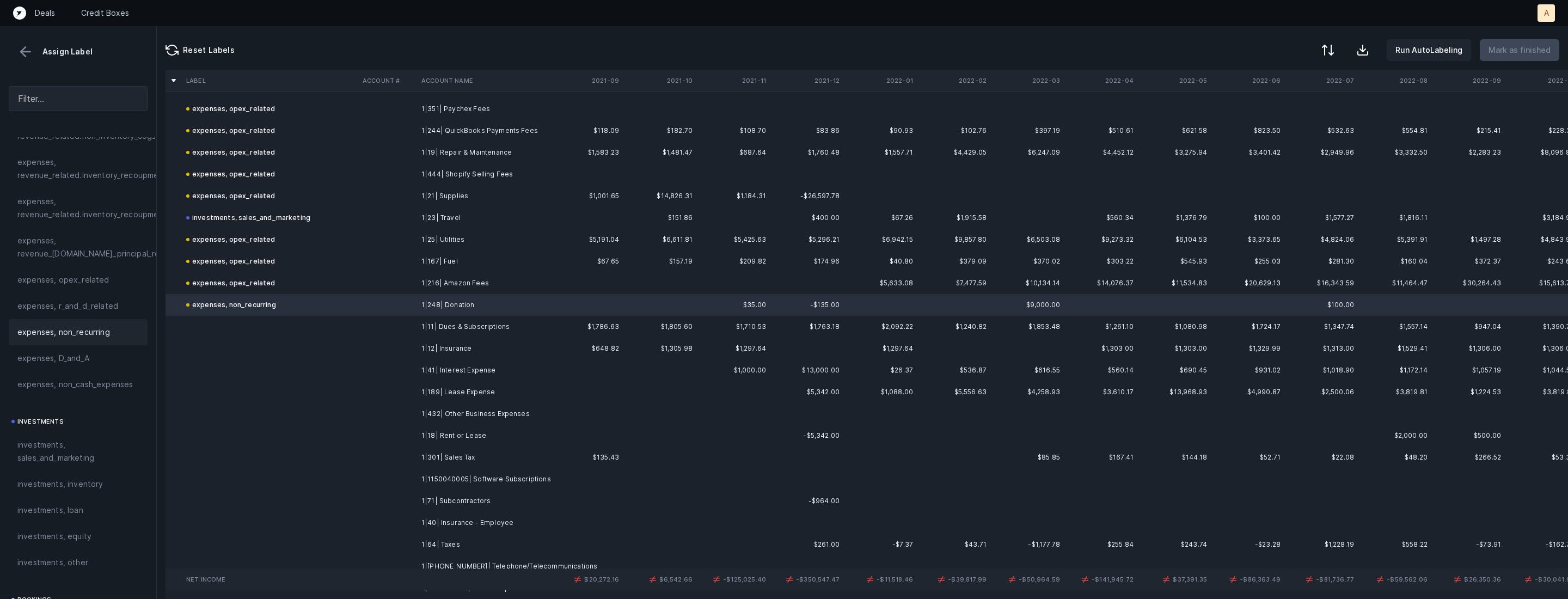
scroll to position [1214, 0]
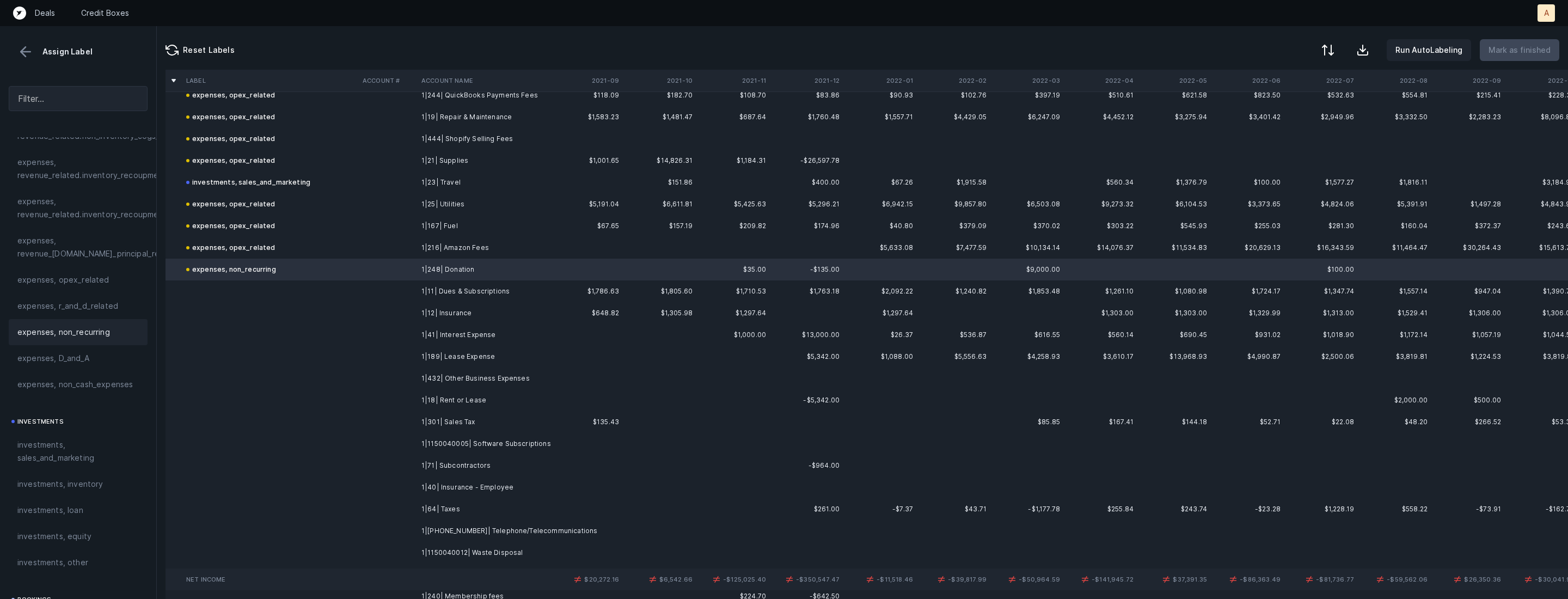
click at [448, 289] on td "1|11| Dues & Subscriptions" at bounding box center [483, 291] width 133 height 22
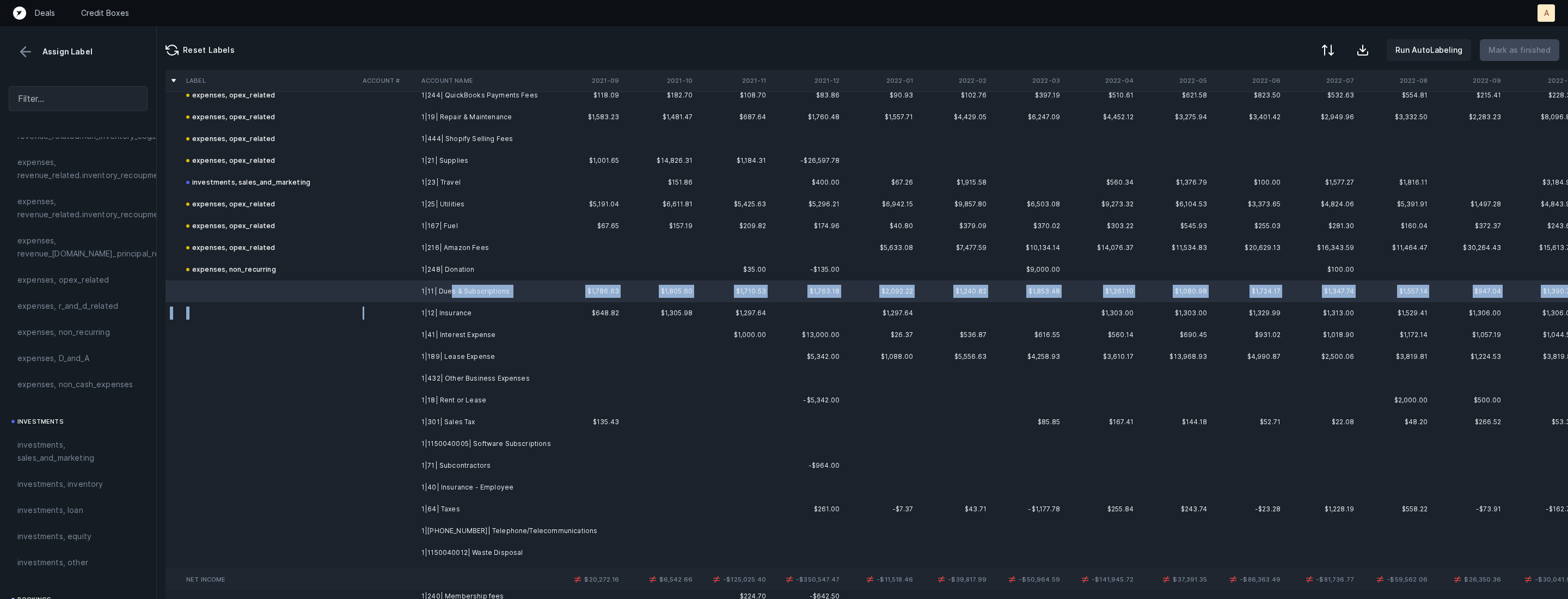
click at [416, 309] on td at bounding box center [388, 313] width 59 height 22
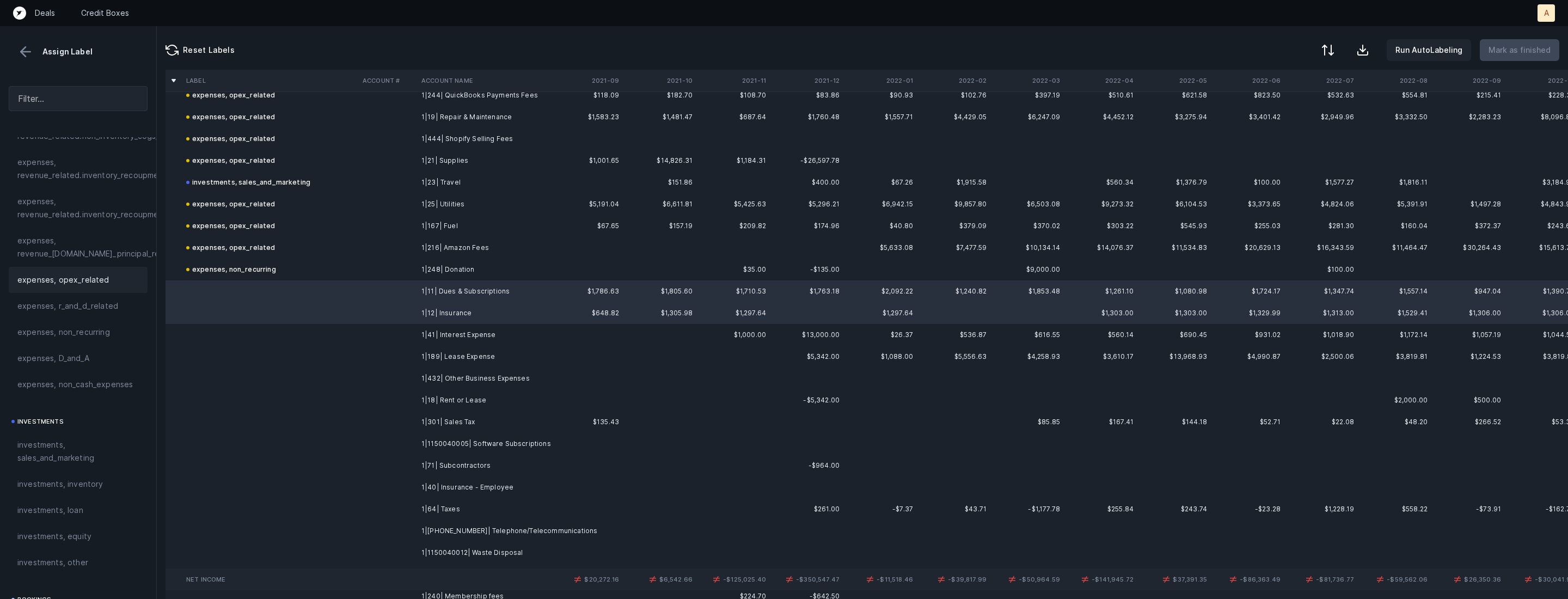
click at [75, 277] on span "expenses, opex_related" at bounding box center [62, 280] width 92 height 13
click at [425, 336] on td "1|41| Interest Expense" at bounding box center [483, 335] width 133 height 22
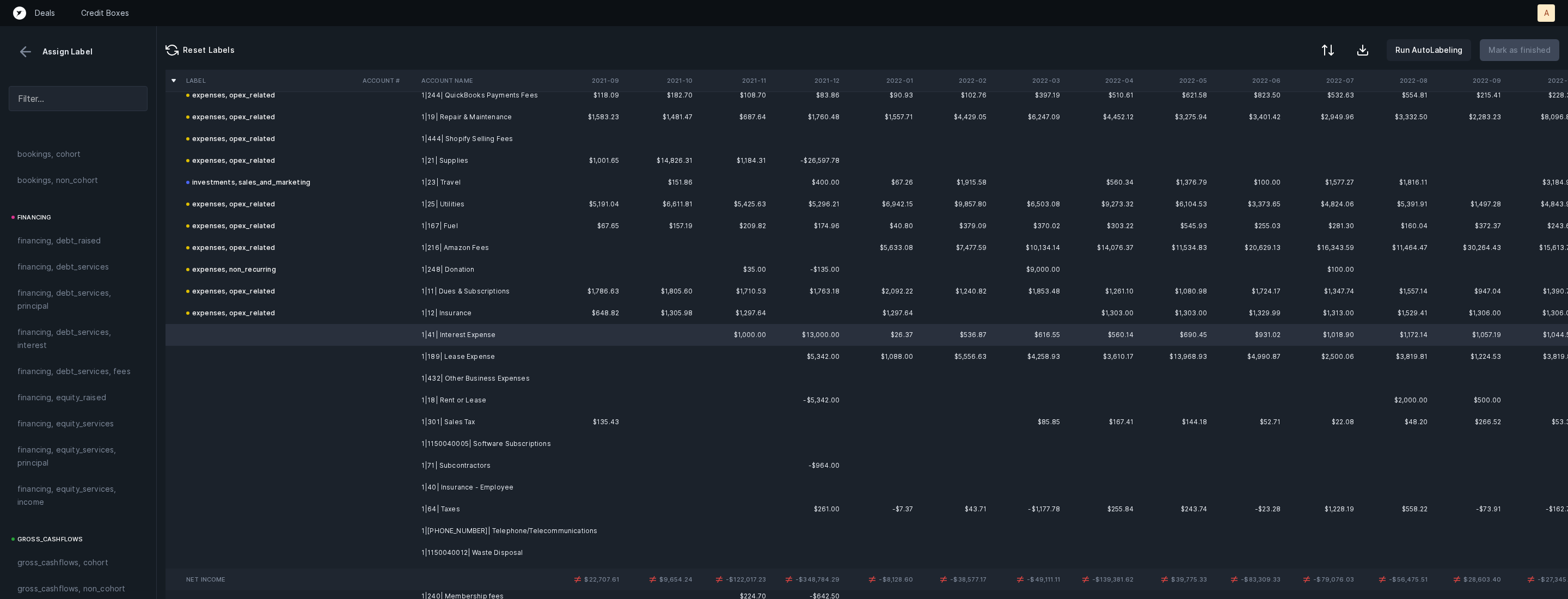
scroll to position [712, 0]
click at [60, 397] on span "financing, debt_services, interest" at bounding box center [78, 396] width 122 height 26
click at [453, 347] on td "1|189| Lease Expense" at bounding box center [483, 356] width 133 height 22
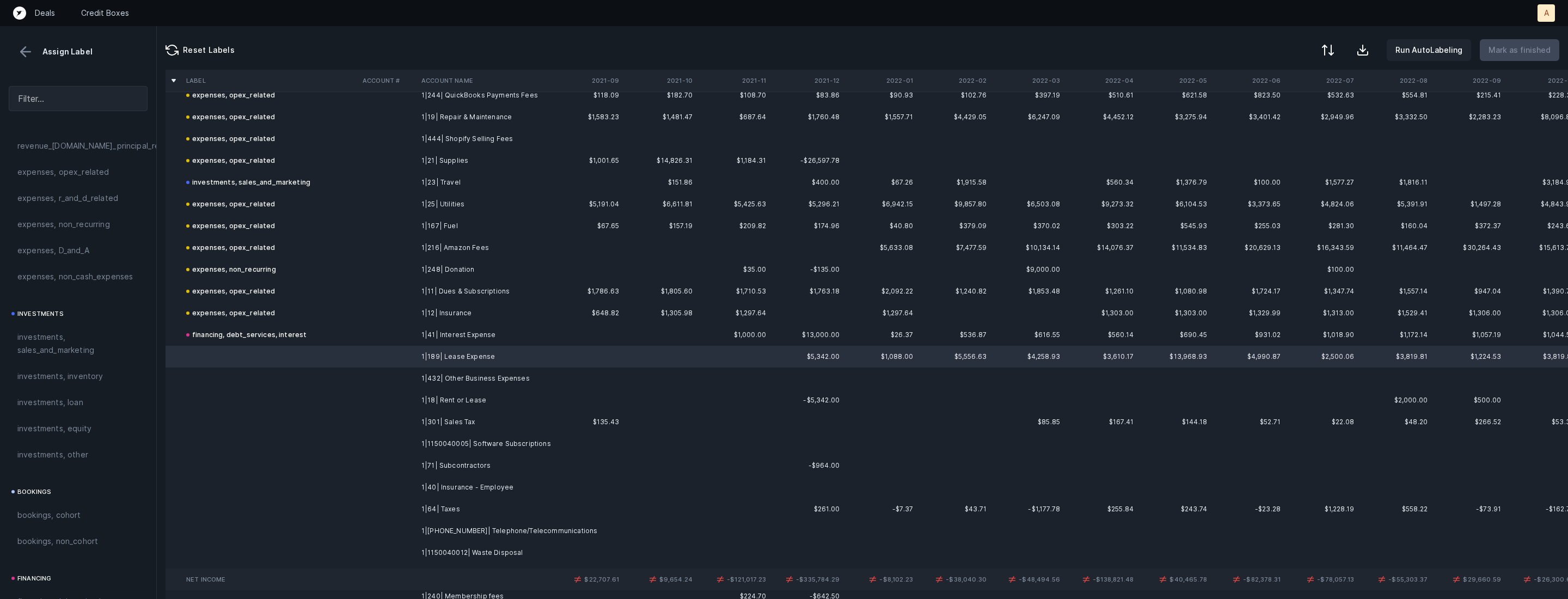
scroll to position [216, 0]
click at [54, 364] on span "expenses, opex_related" at bounding box center [62, 364] width 92 height 13
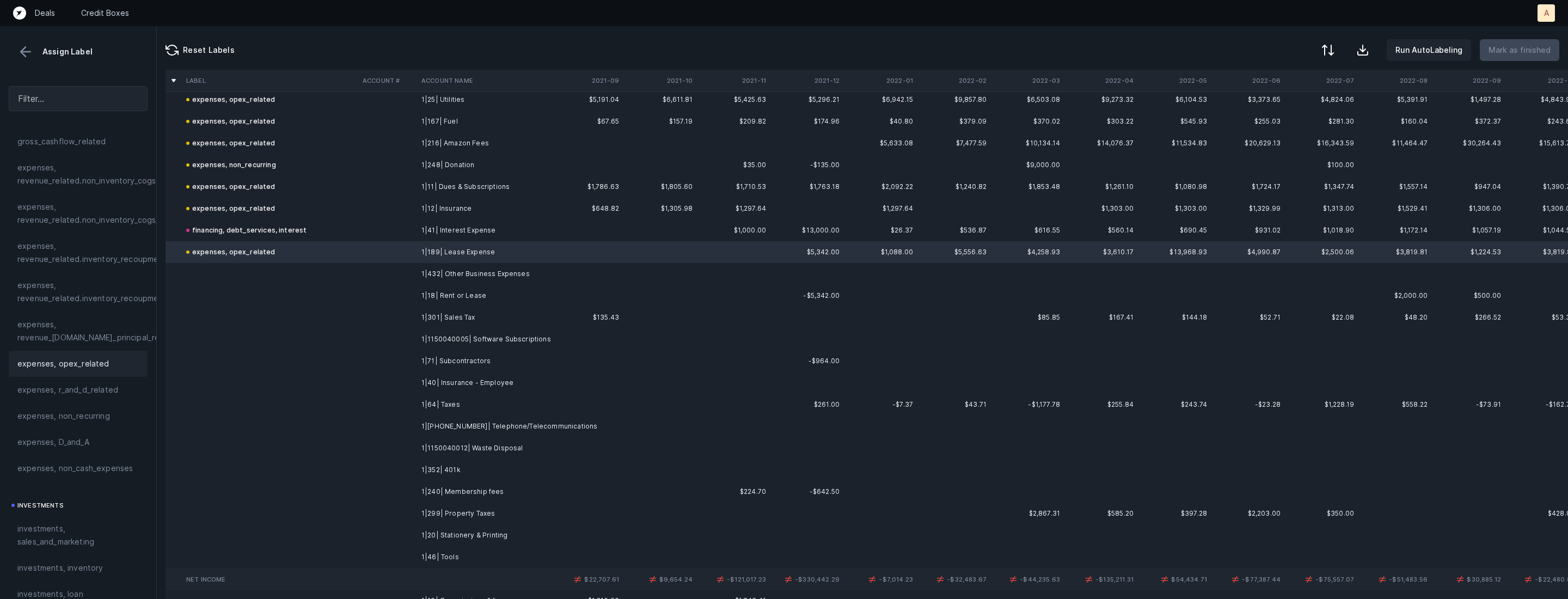
scroll to position [1330, 0]
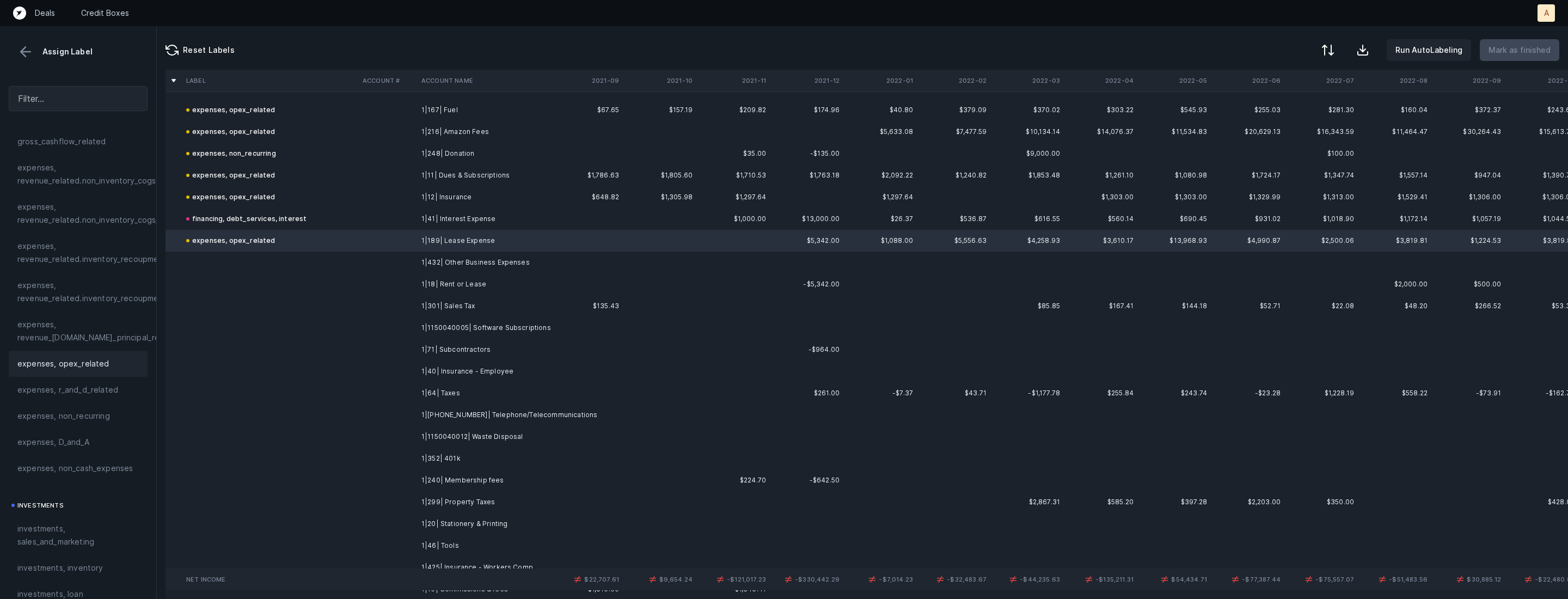
click at [454, 273] on td "1|18| Rent or Lease" at bounding box center [483, 284] width 133 height 22
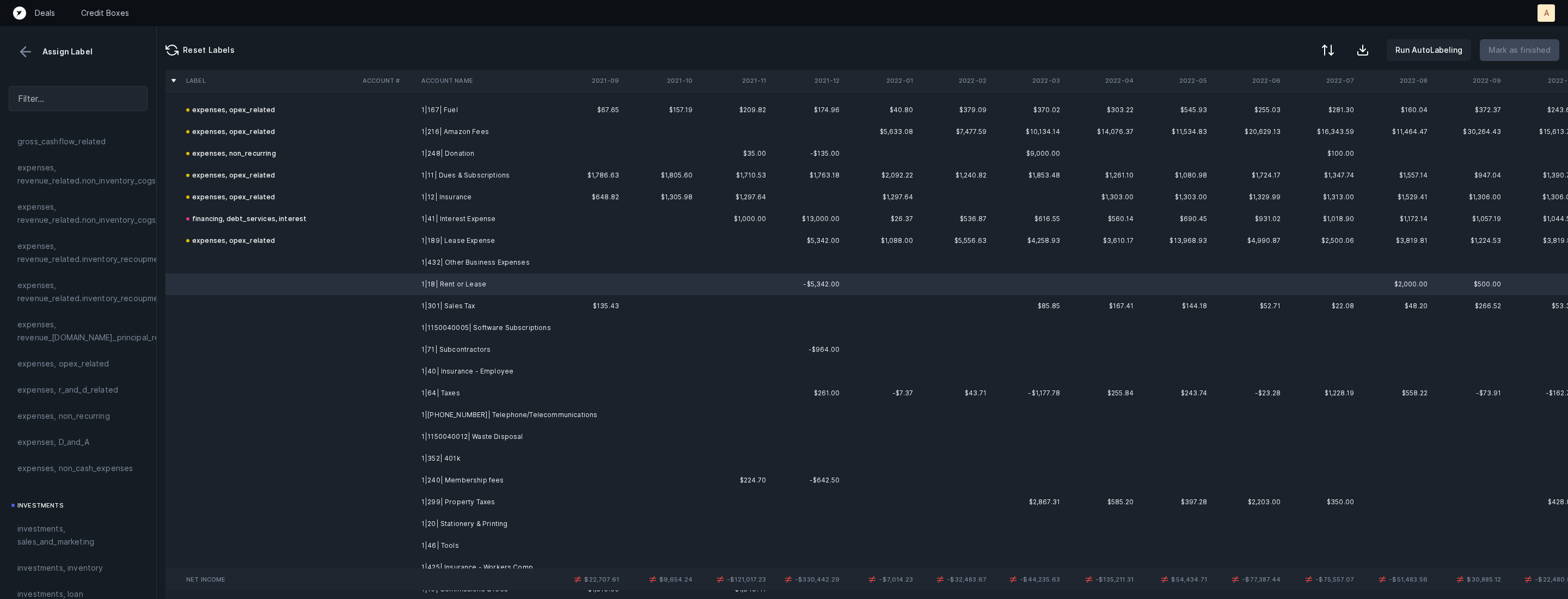
click at [467, 273] on td "1|18| Rent or Lease" at bounding box center [483, 284] width 133 height 22
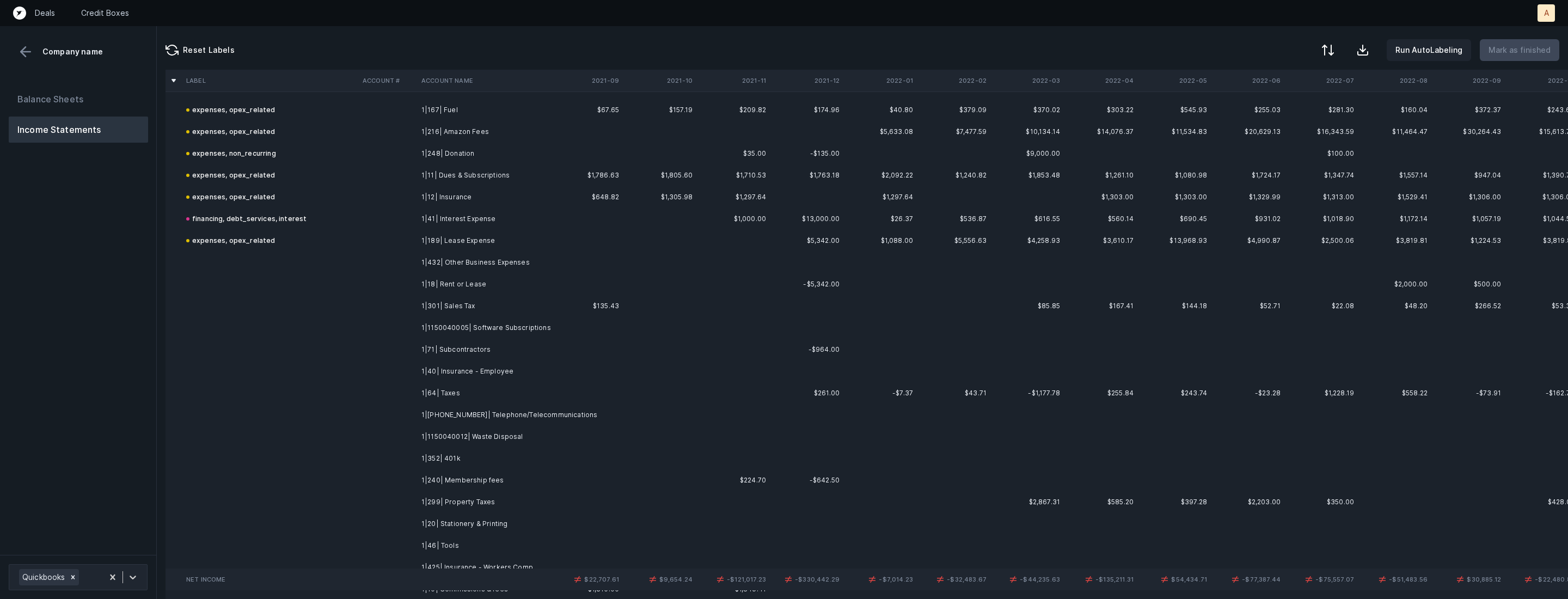
click at [469, 262] on td "1|432| Other Business Expenses" at bounding box center [483, 262] width 133 height 22
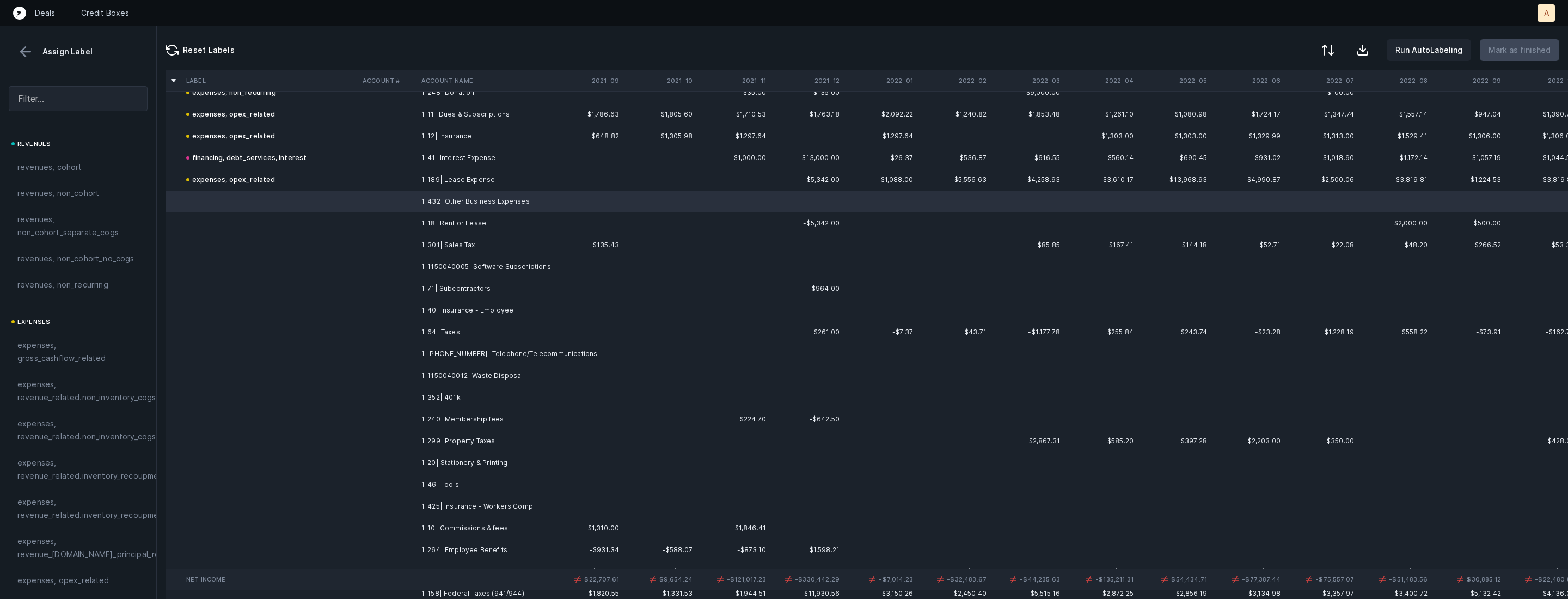
scroll to position [1417, 0]
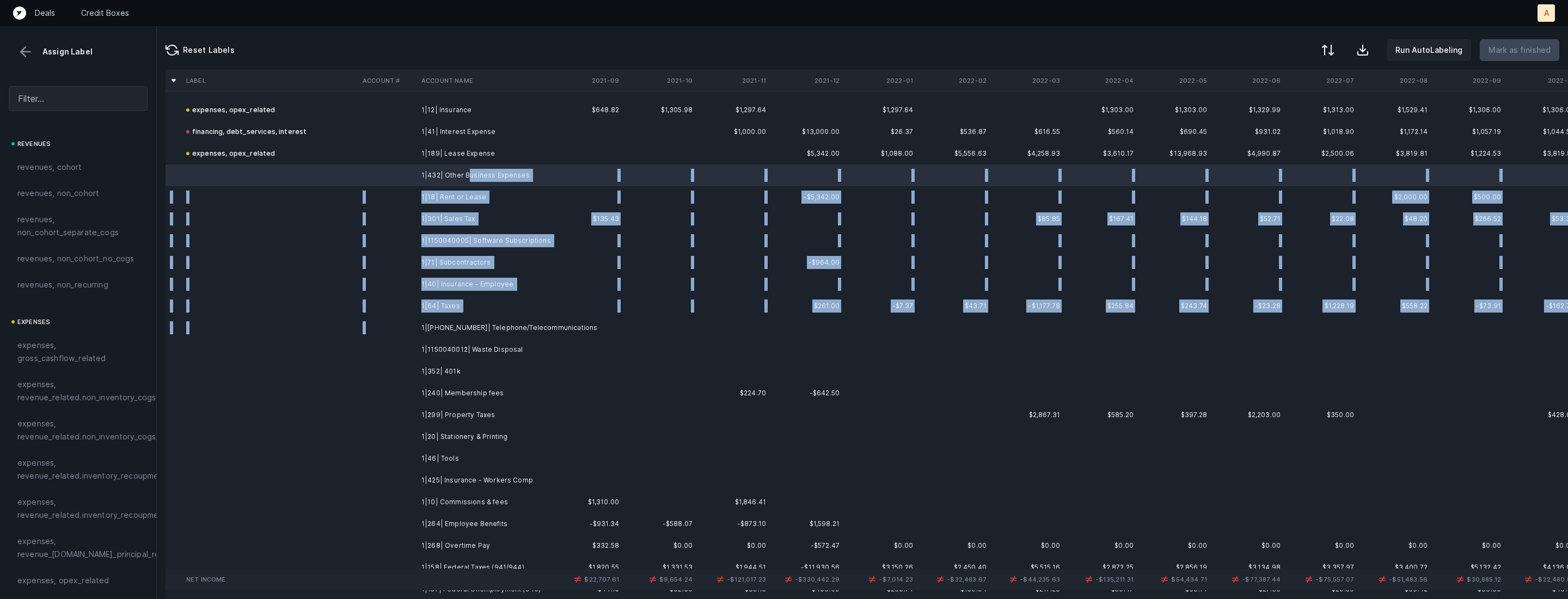
click at [514, 317] on td "1|1150040010| Telephone/Telecommunications" at bounding box center [483, 327] width 133 height 22
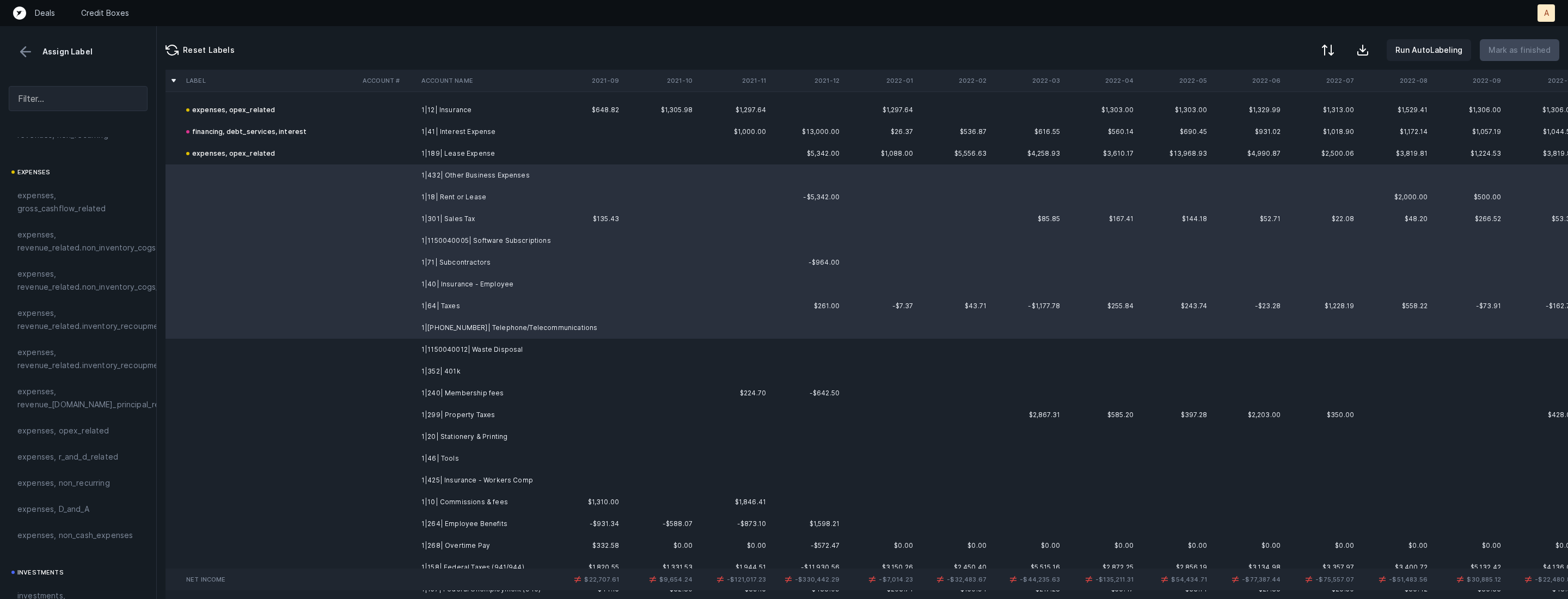
scroll to position [198, 0]
click at [59, 377] on span "expenses, opex_related" at bounding box center [62, 383] width 92 height 13
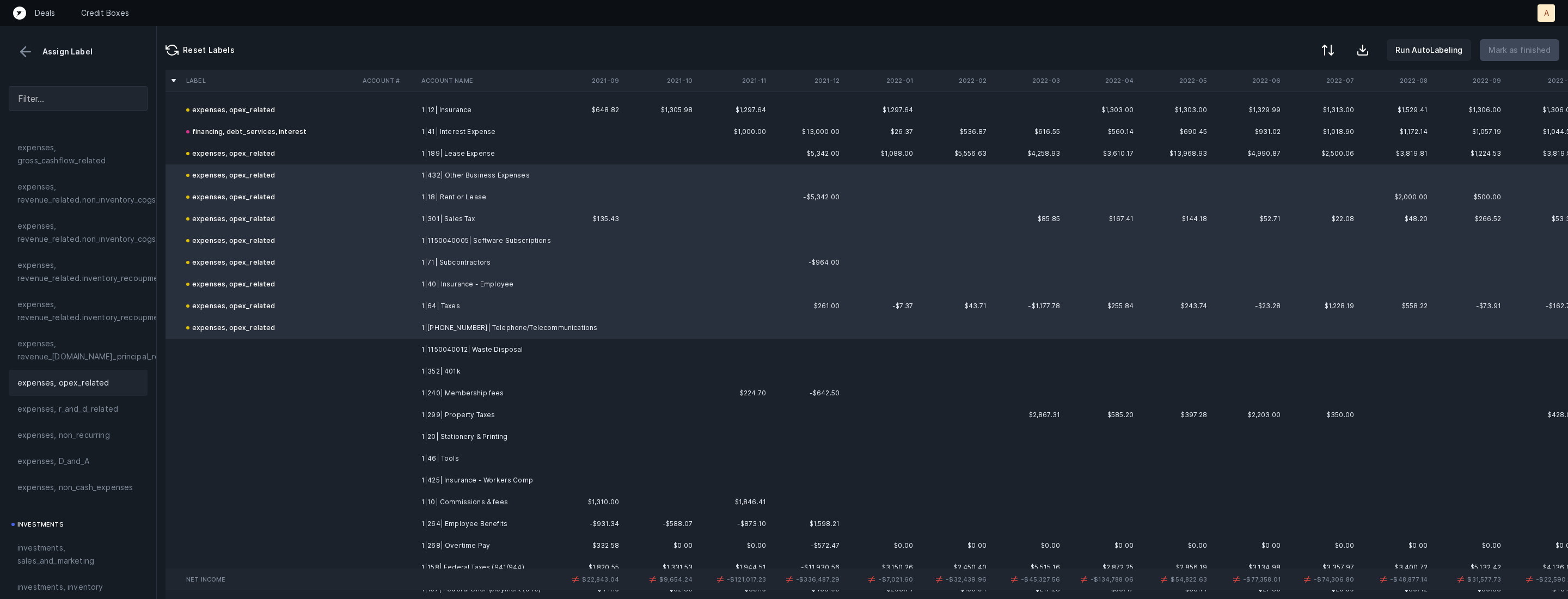
click at [380, 352] on td at bounding box center [388, 349] width 59 height 22
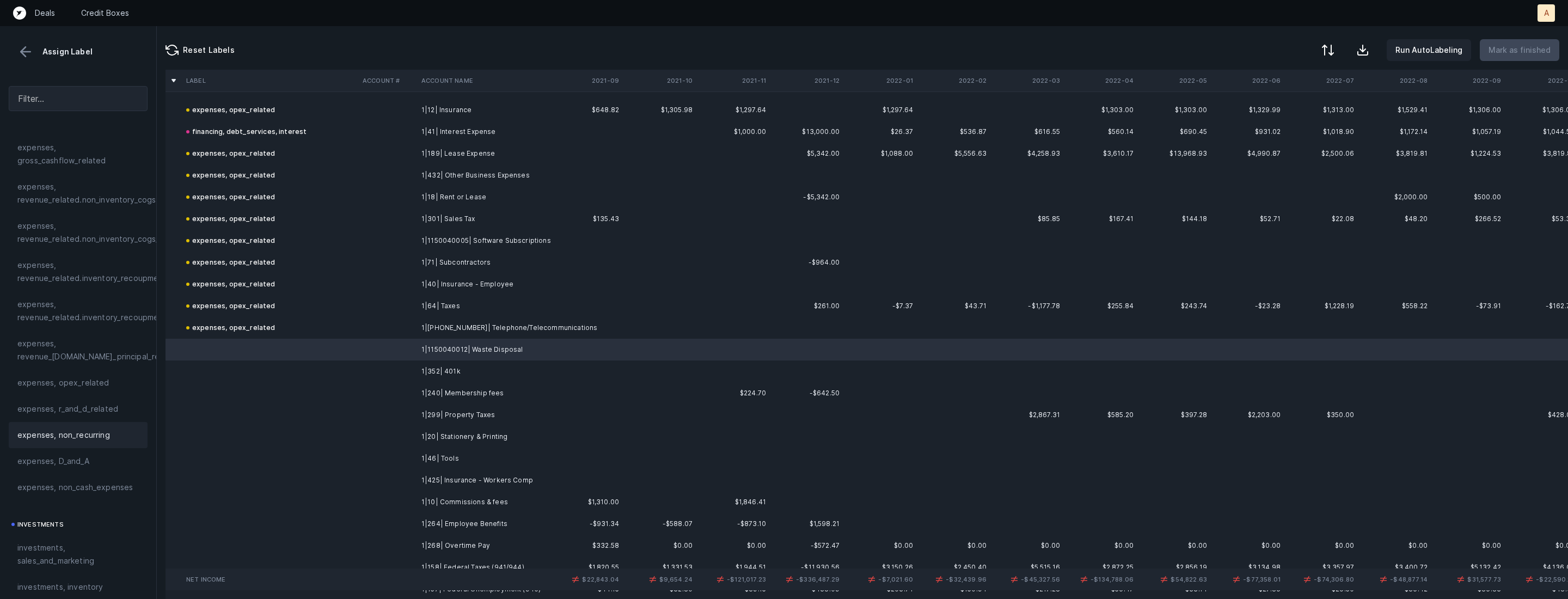
click at [88, 443] on div "expenses, non_recurring" at bounding box center [78, 434] width 139 height 26
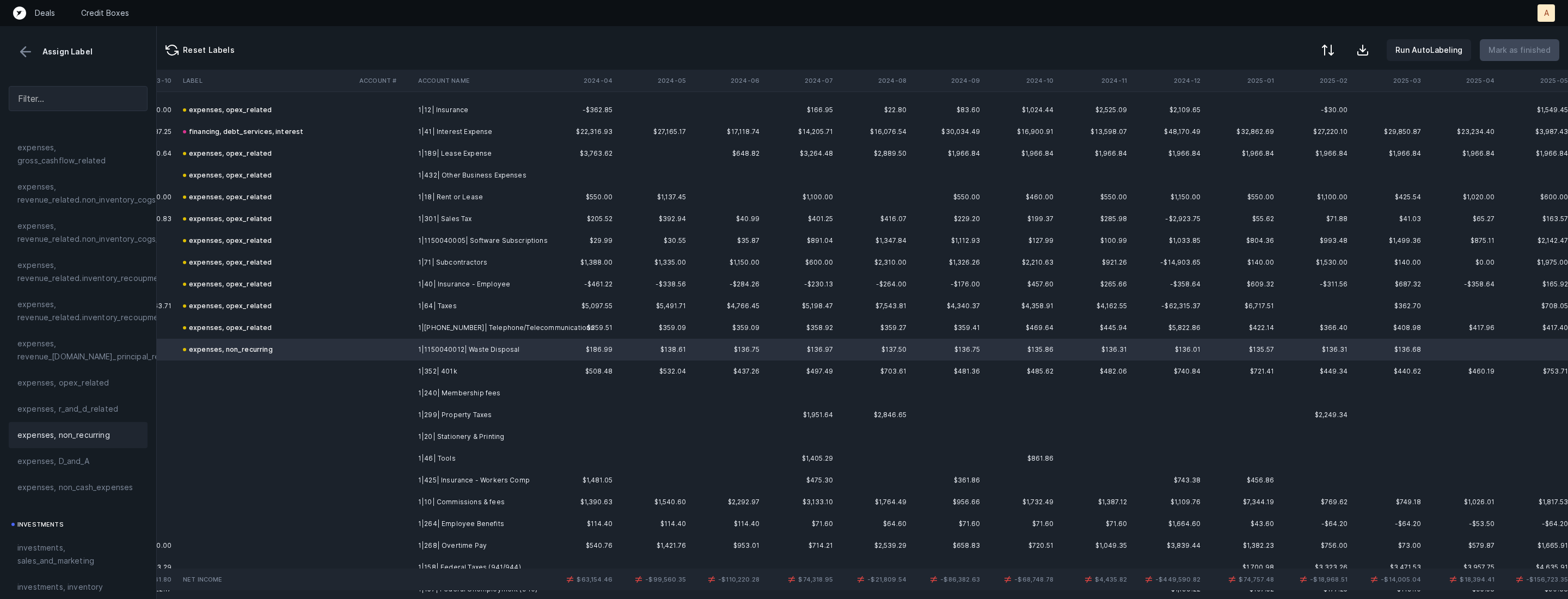
scroll to position [1417, 2303]
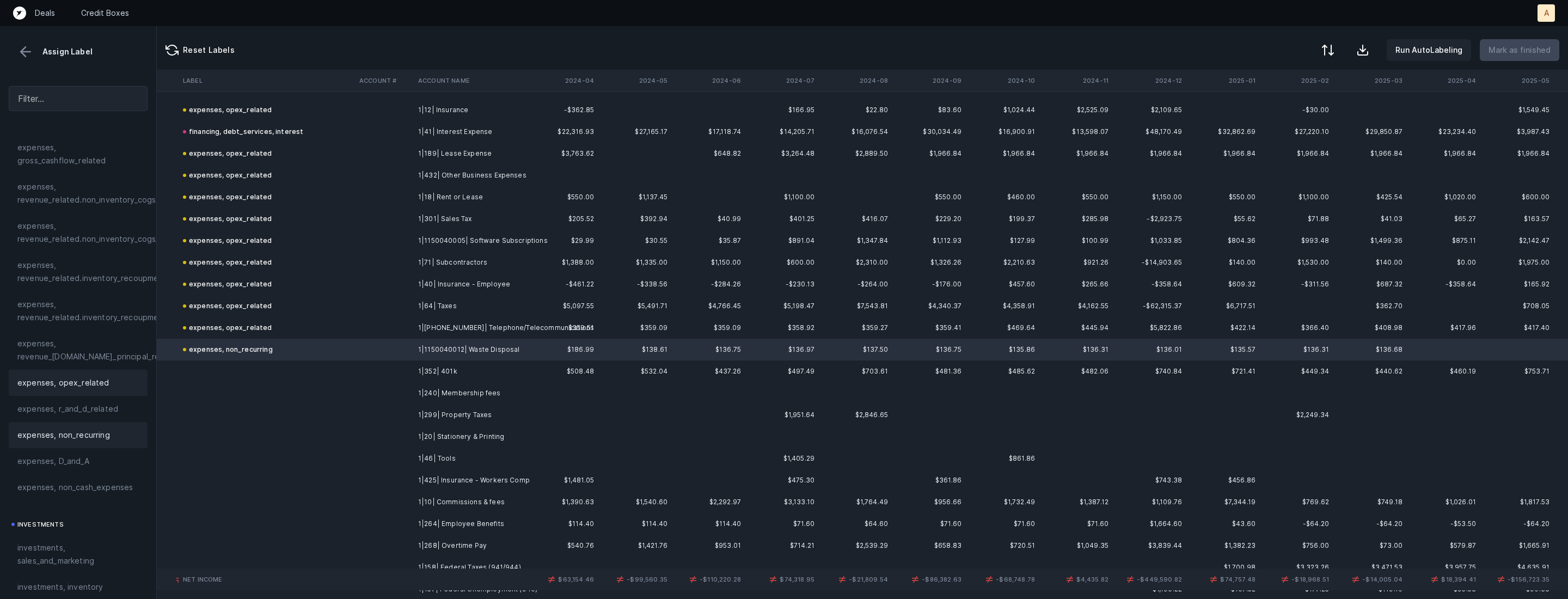
click at [67, 376] on span "expenses, opex_related" at bounding box center [62, 383] width 92 height 13
click at [472, 366] on td "1|352| 401k" at bounding box center [480, 371] width 133 height 22
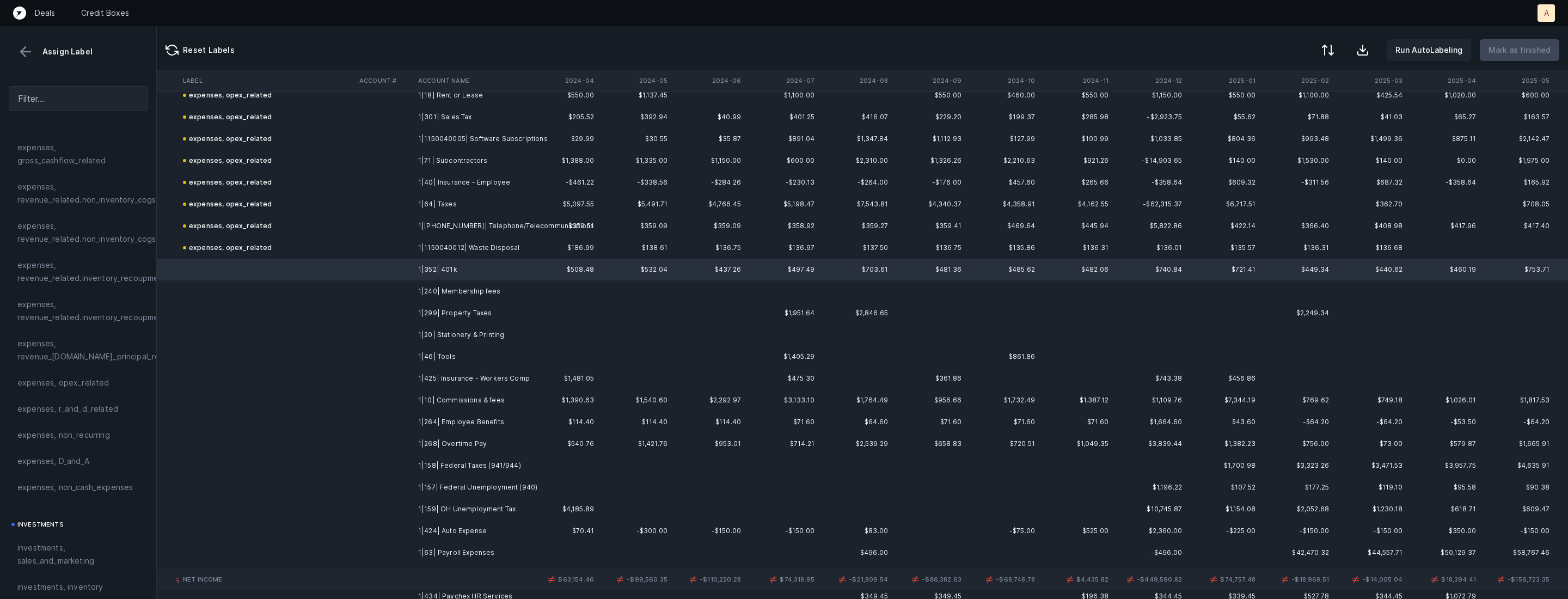
scroll to position [1531, 2303]
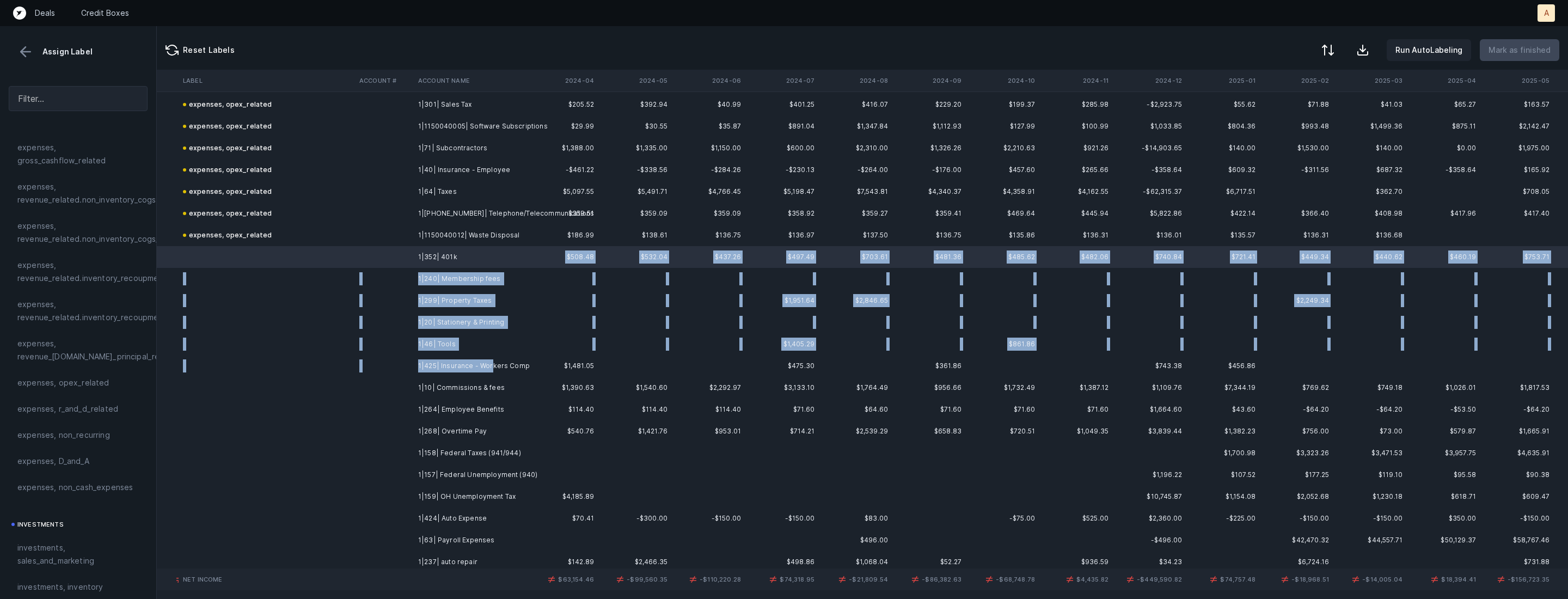
click at [490, 360] on td "1|425| Insurance - Workers Comp" at bounding box center [480, 366] width 133 height 22
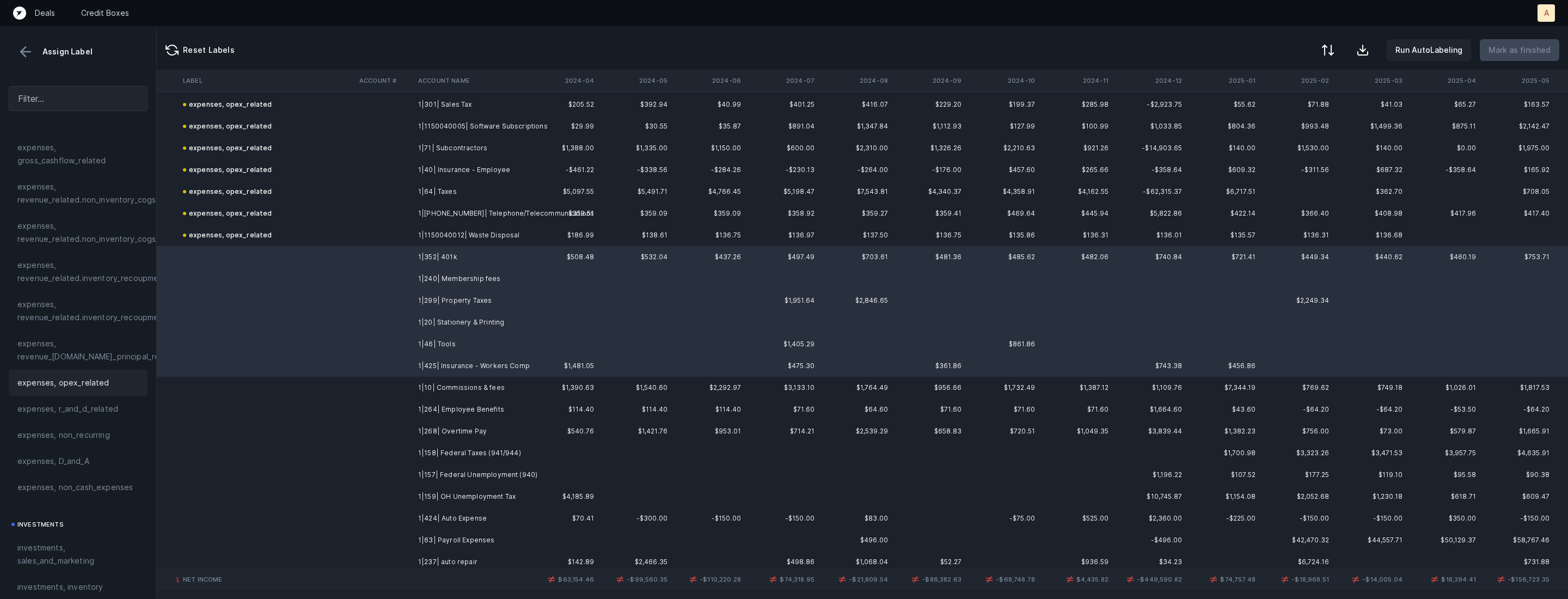
click at [85, 379] on span "expenses, opex_related" at bounding box center [62, 383] width 92 height 13
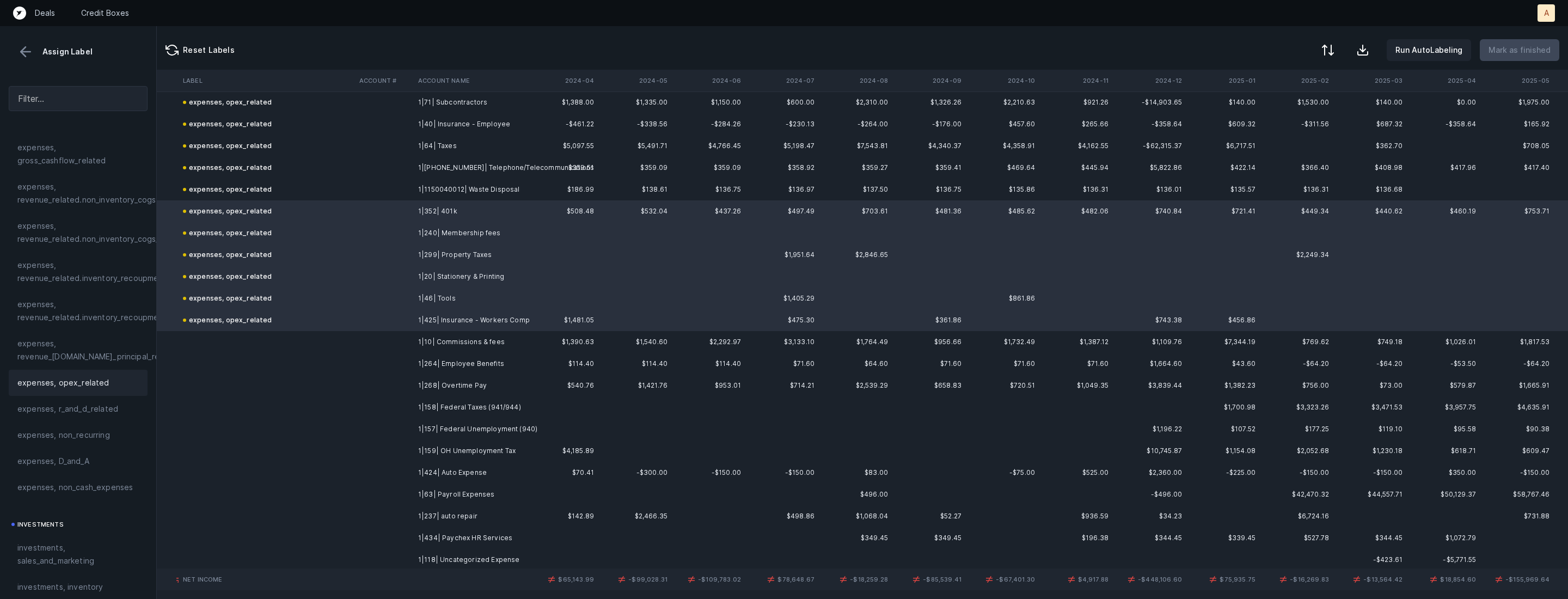
scroll to position [1664, 2303]
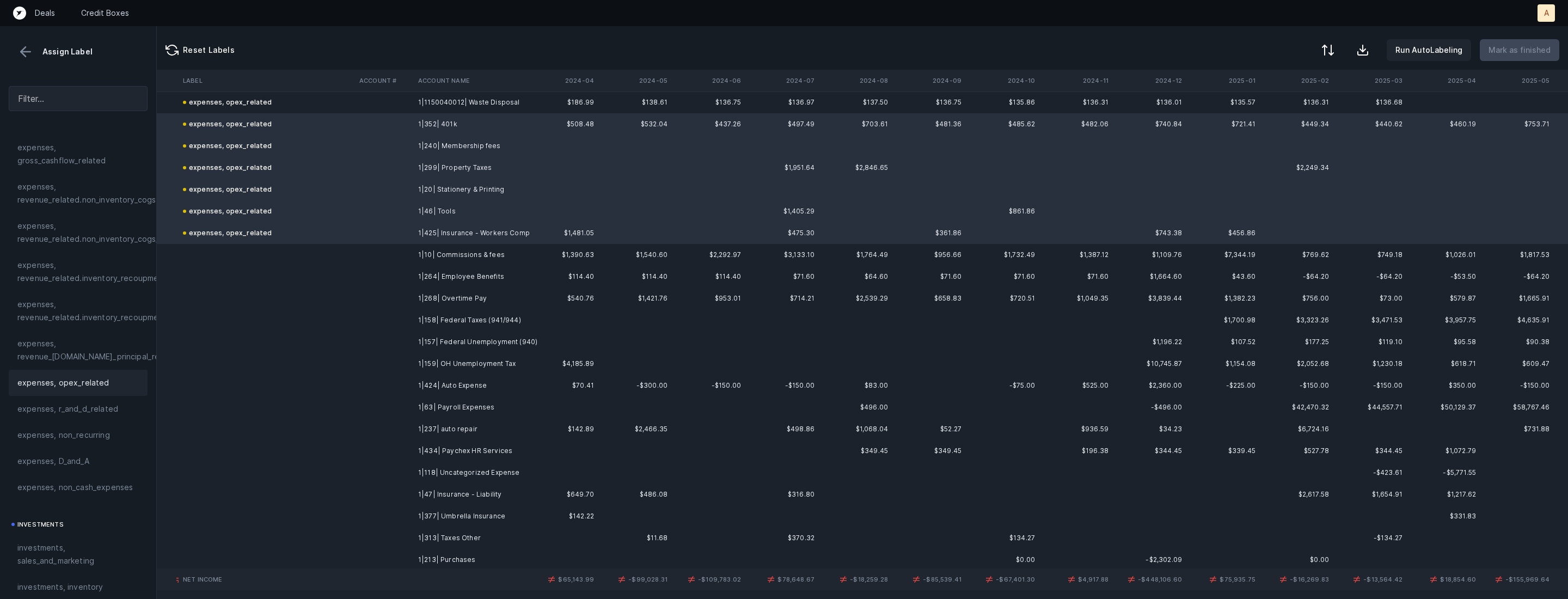
click at [436, 257] on td "1|10| Commissions & fees" at bounding box center [480, 255] width 133 height 22
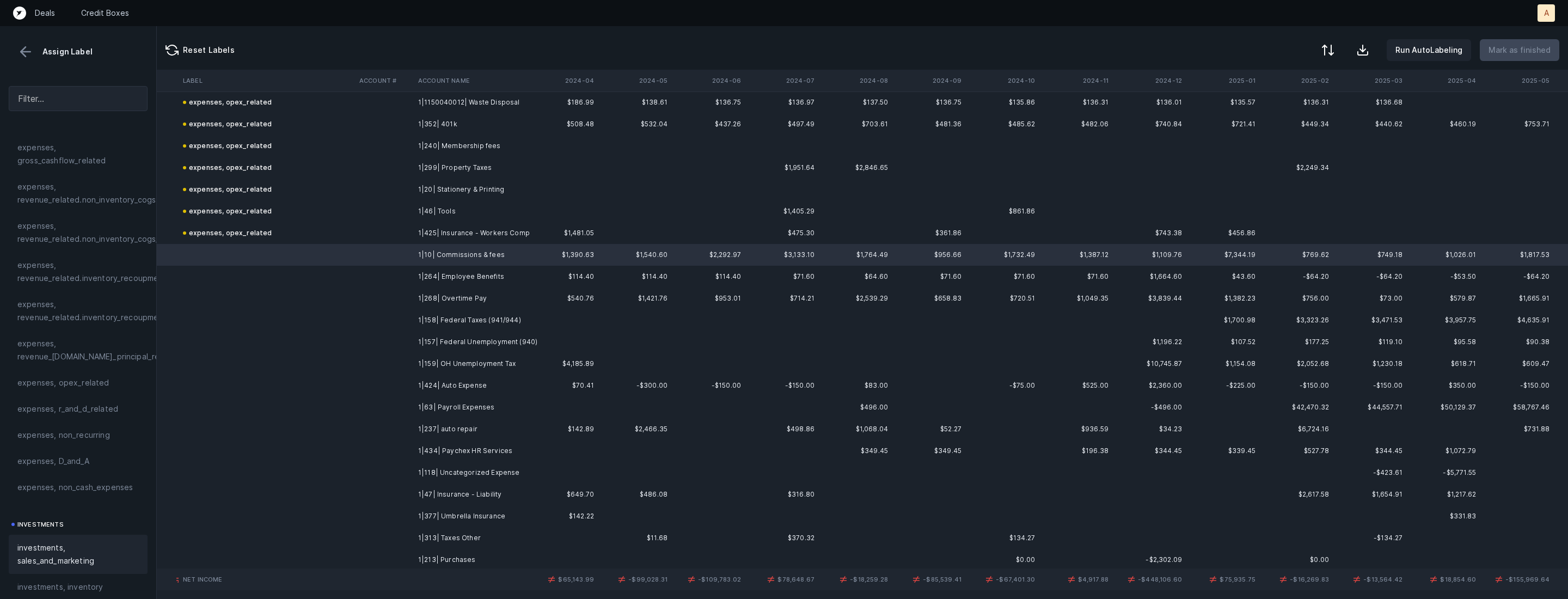
click at [49, 556] on span "investments, sales_and_marketing" at bounding box center [78, 554] width 122 height 26
click at [455, 269] on td "1|264| Employee Benefits" at bounding box center [480, 276] width 133 height 22
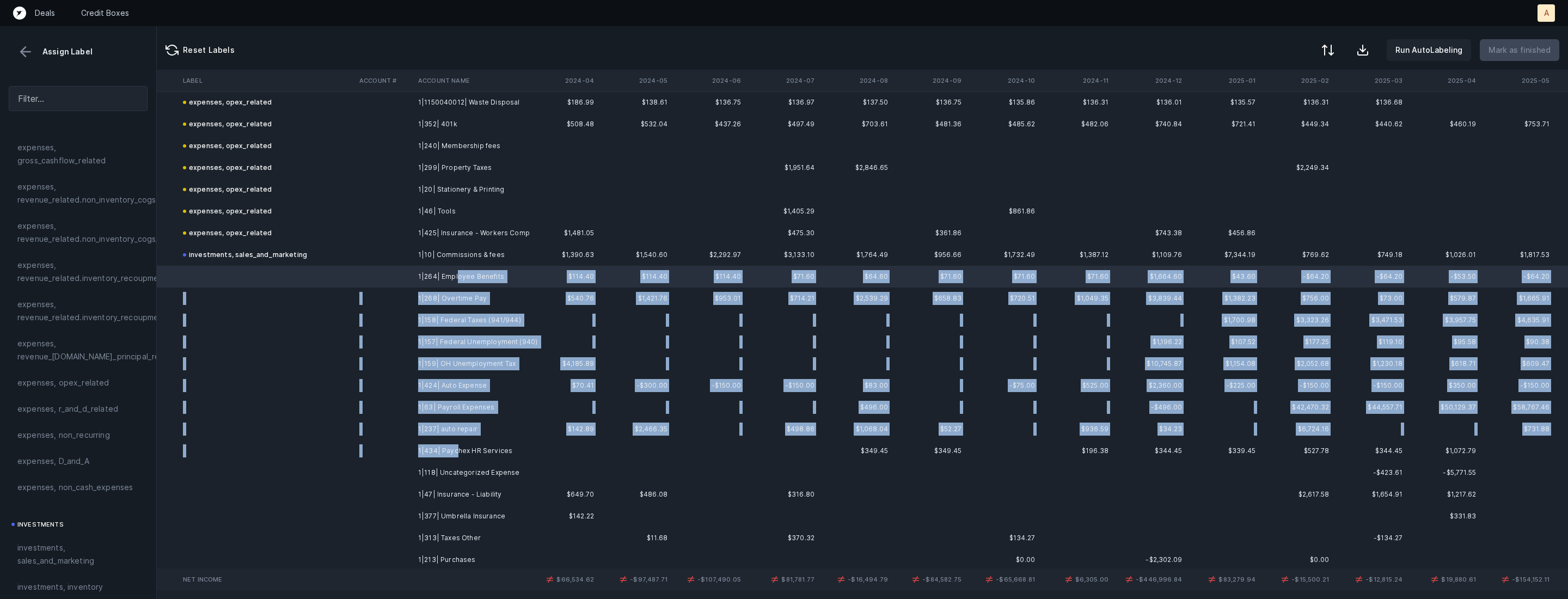
click at [455, 443] on td "1|434| Paychex HR Services" at bounding box center [480, 451] width 133 height 22
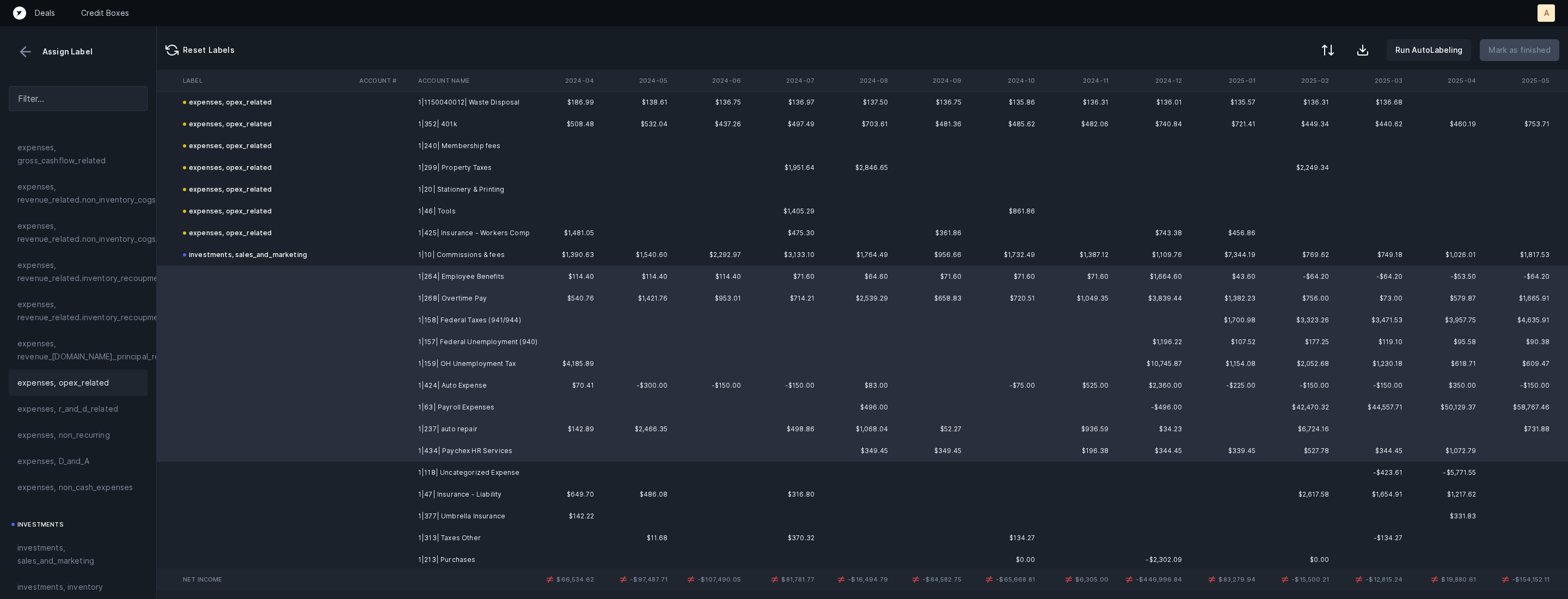
click at [64, 382] on span "expenses, opex_related" at bounding box center [62, 383] width 92 height 13
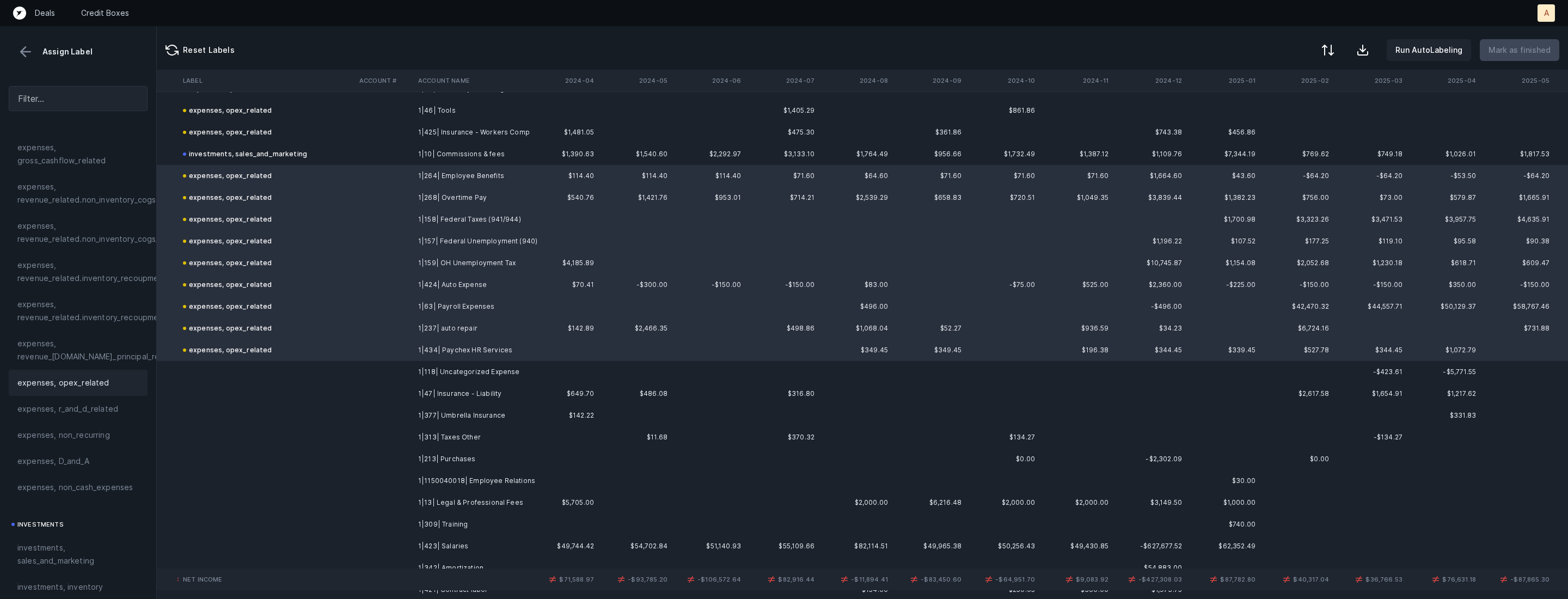
scroll to position [1769, 2303]
click at [369, 364] on td at bounding box center [384, 366] width 59 height 22
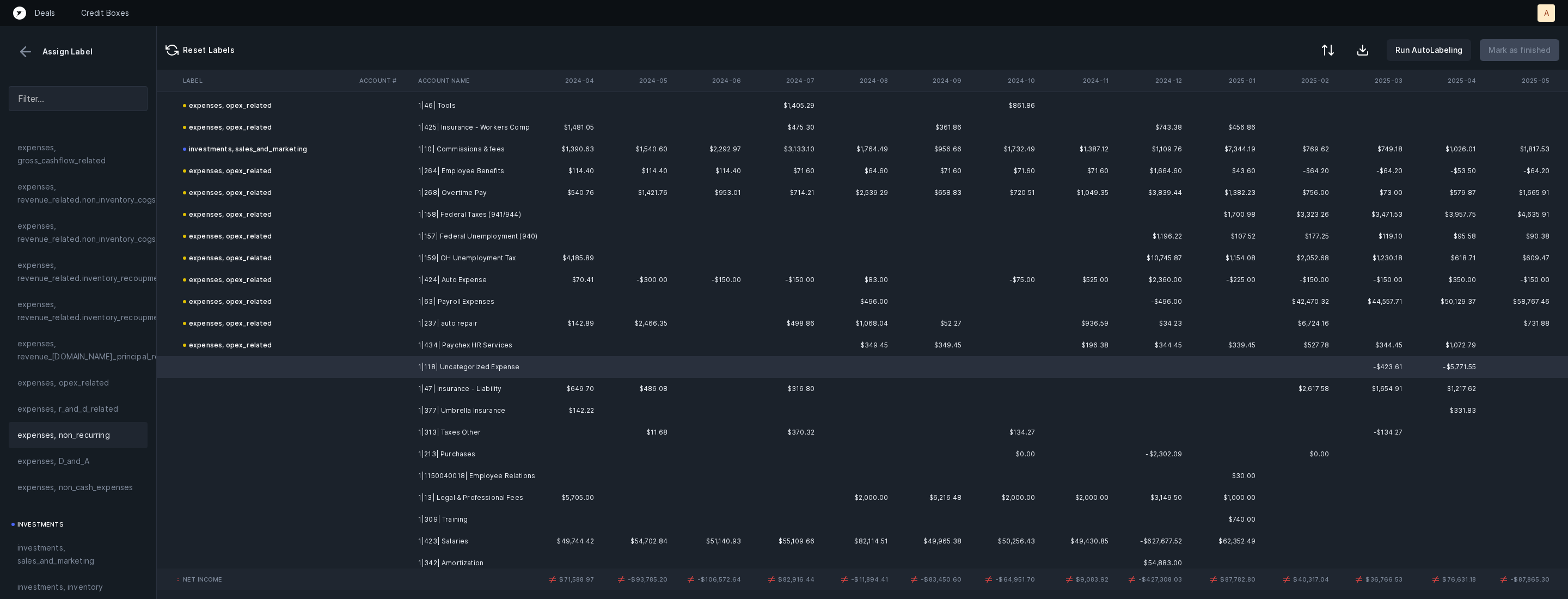
click at [72, 431] on span "expenses, non_recurring" at bounding box center [63, 434] width 92 height 13
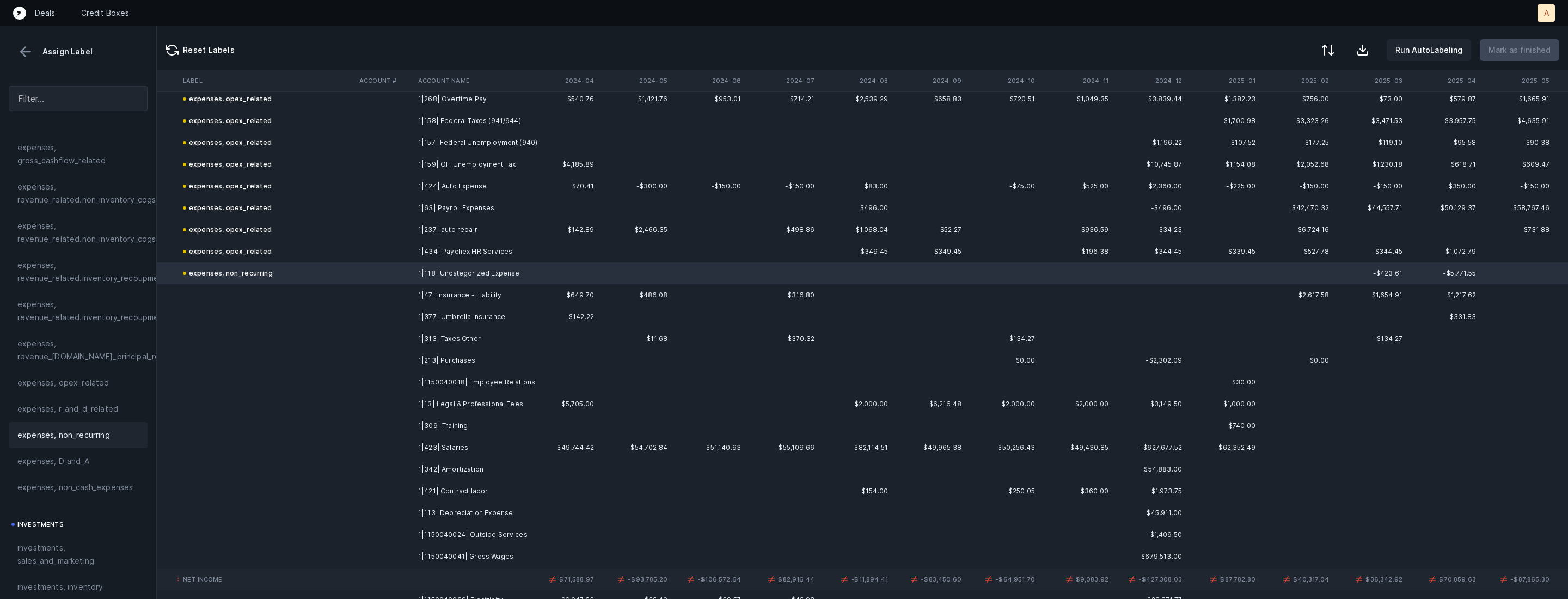
scroll to position [1893, 2303]
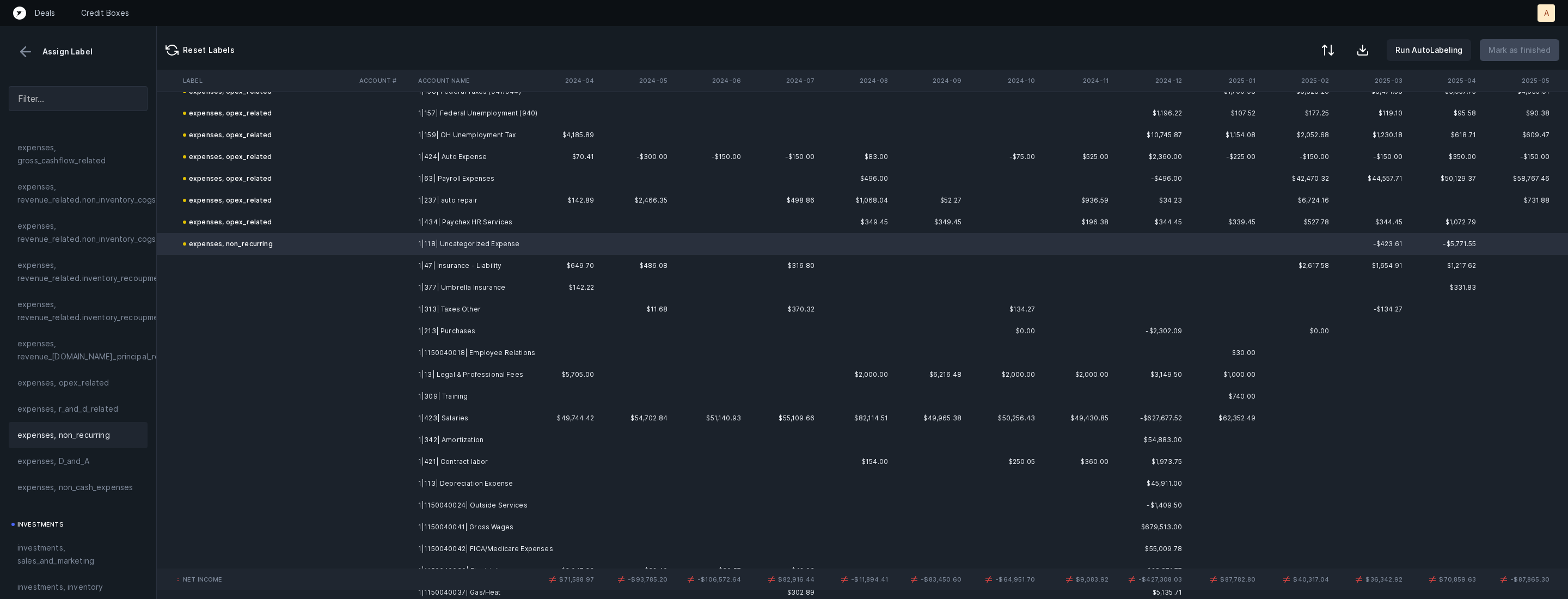
click at [470, 263] on td "1|47| Insurance - Liability" at bounding box center [480, 265] width 133 height 22
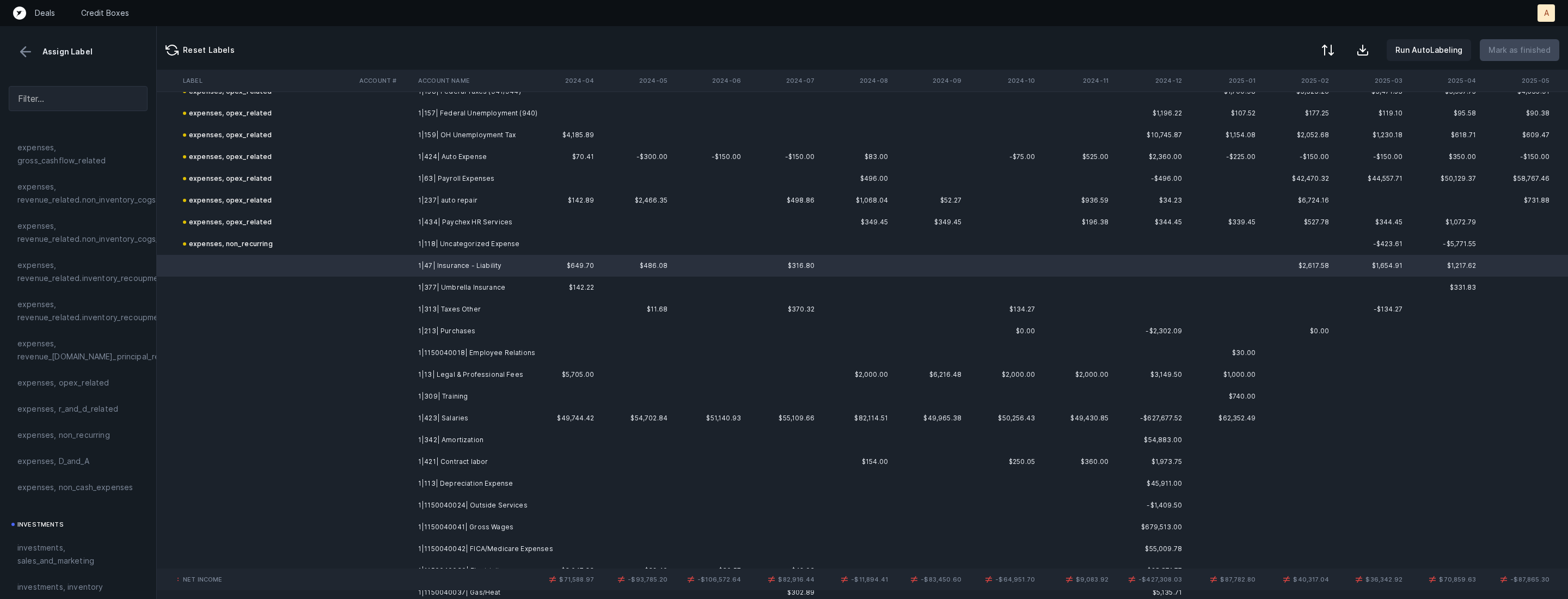
click at [456, 415] on td "1|423| Salaries" at bounding box center [480, 417] width 133 height 22
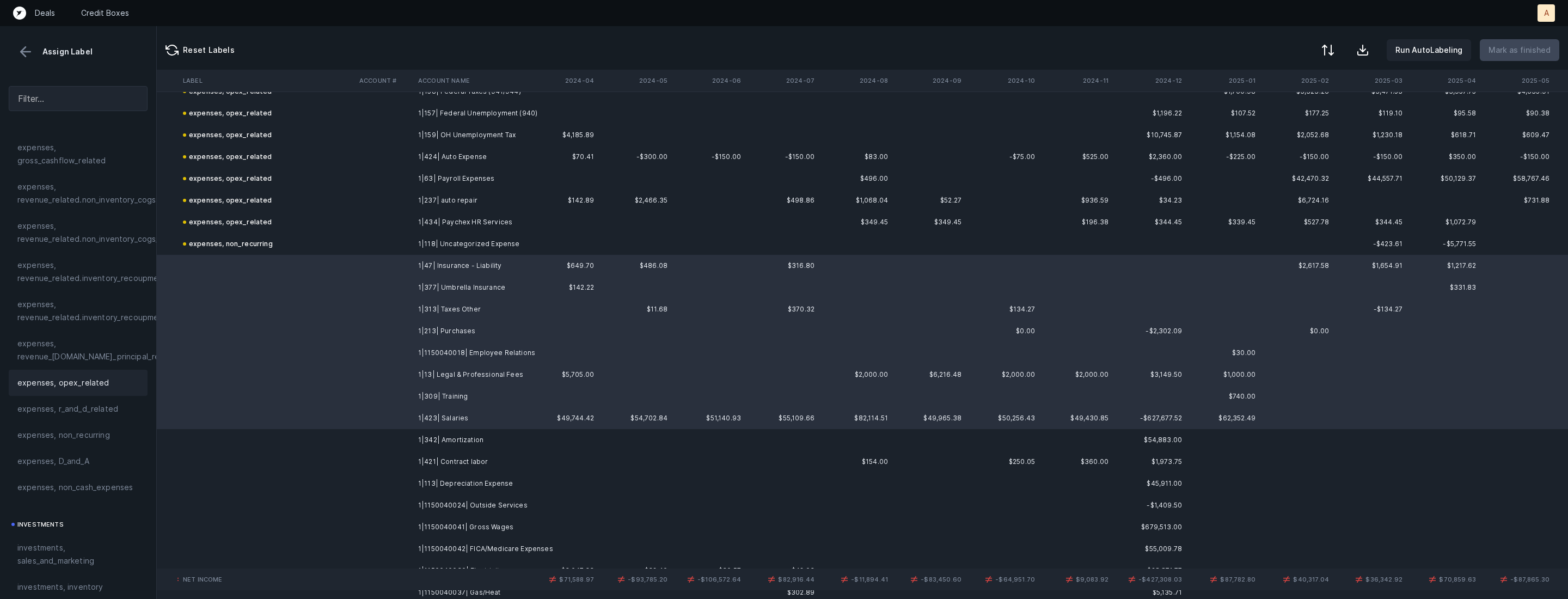
click at [70, 394] on div "expenses, opex_related" at bounding box center [78, 383] width 139 height 26
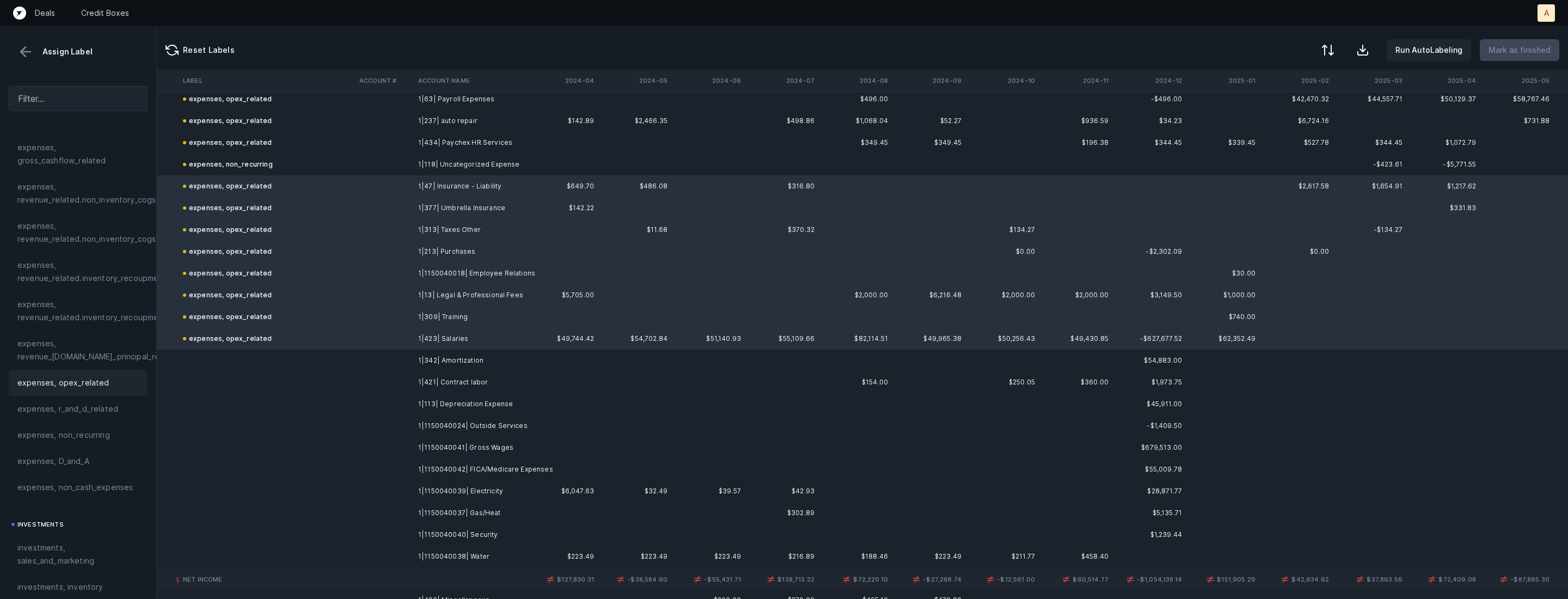
scroll to position [2012, 2303]
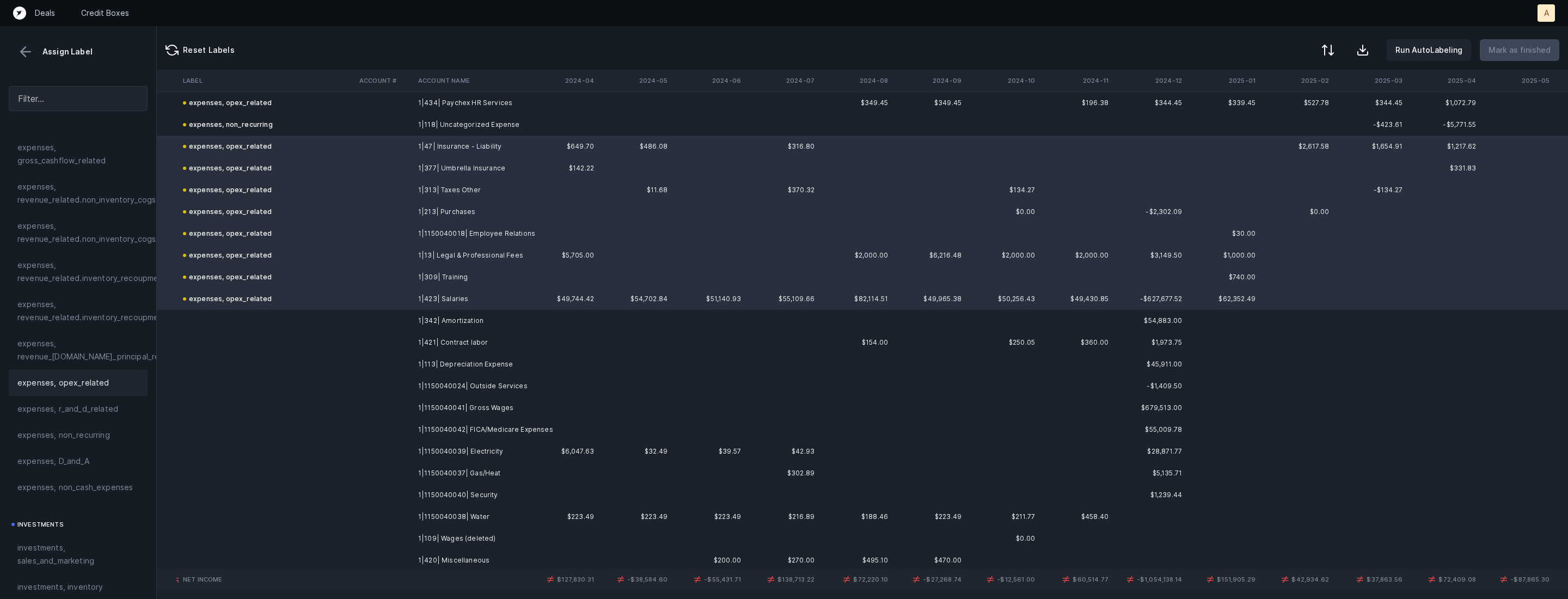
click at [394, 314] on td at bounding box center [384, 320] width 59 height 22
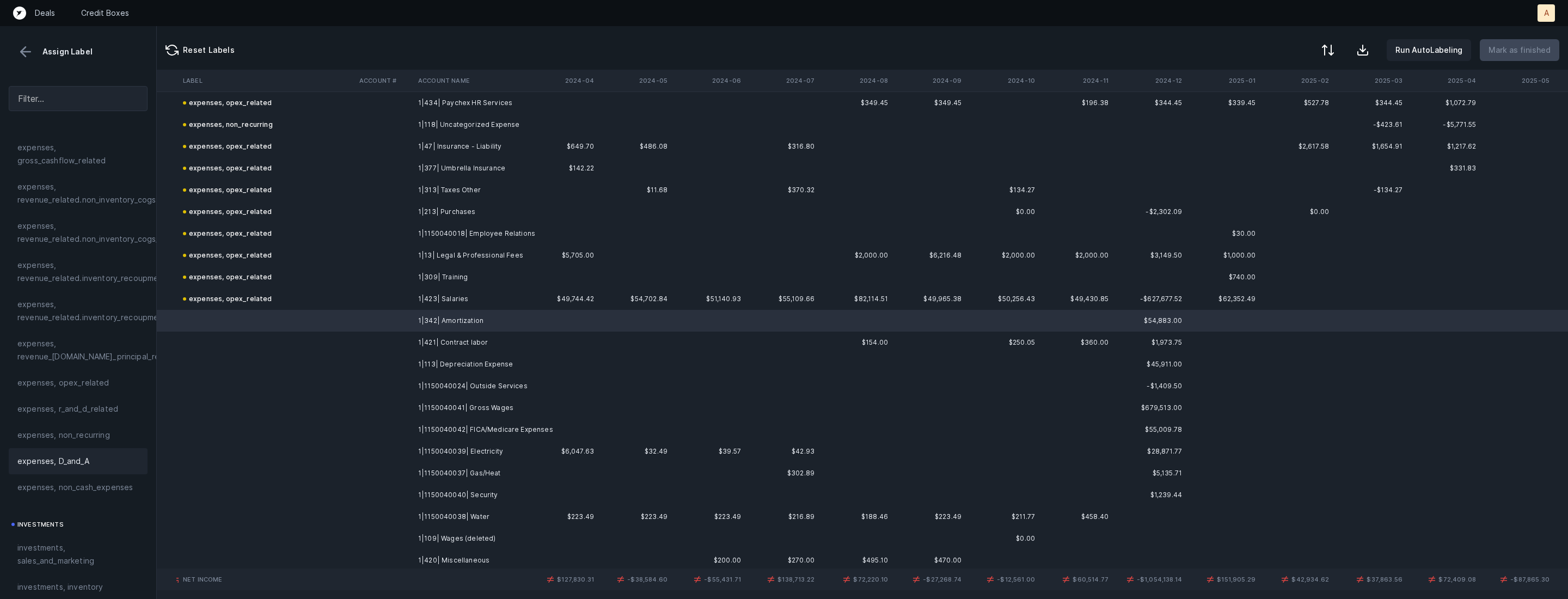
click at [69, 458] on span "expenses, D_and_A" at bounding box center [53, 461] width 72 height 13
click at [391, 348] on td at bounding box center [384, 342] width 59 height 22
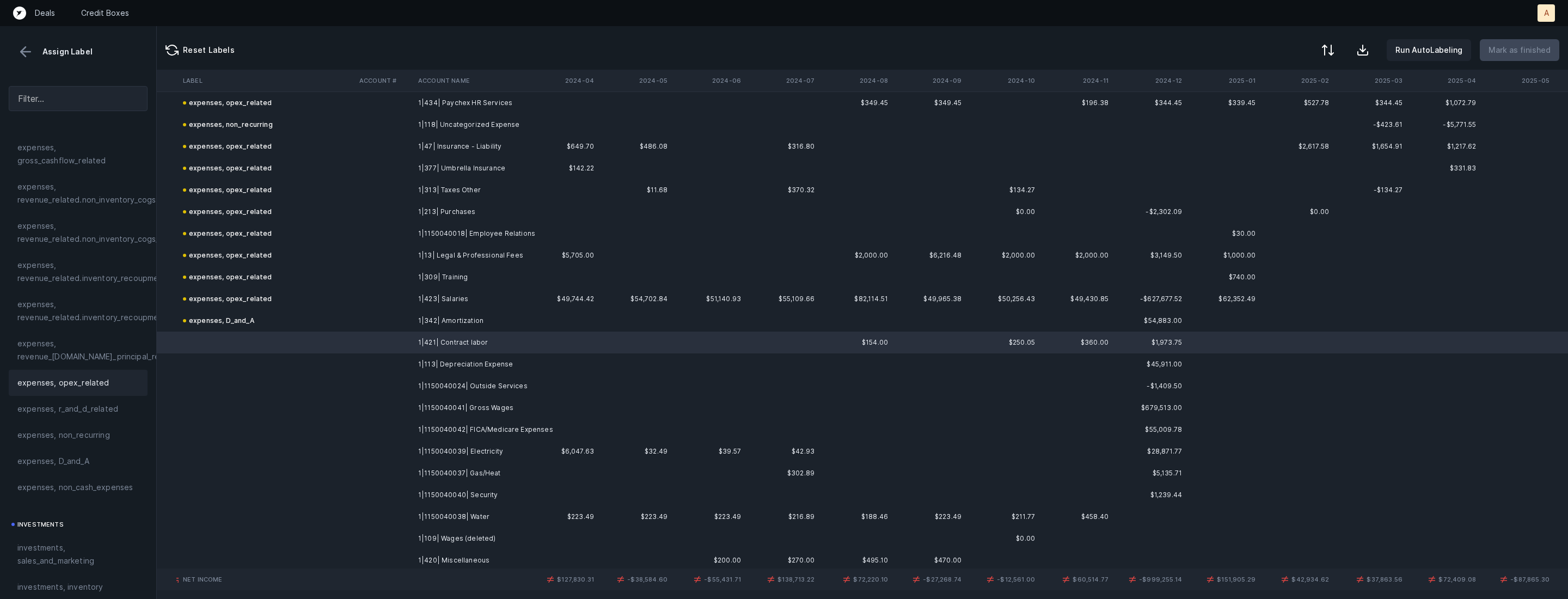
click at [56, 387] on span "expenses, opex_related" at bounding box center [62, 383] width 92 height 13
click at [382, 368] on td at bounding box center [384, 364] width 59 height 22
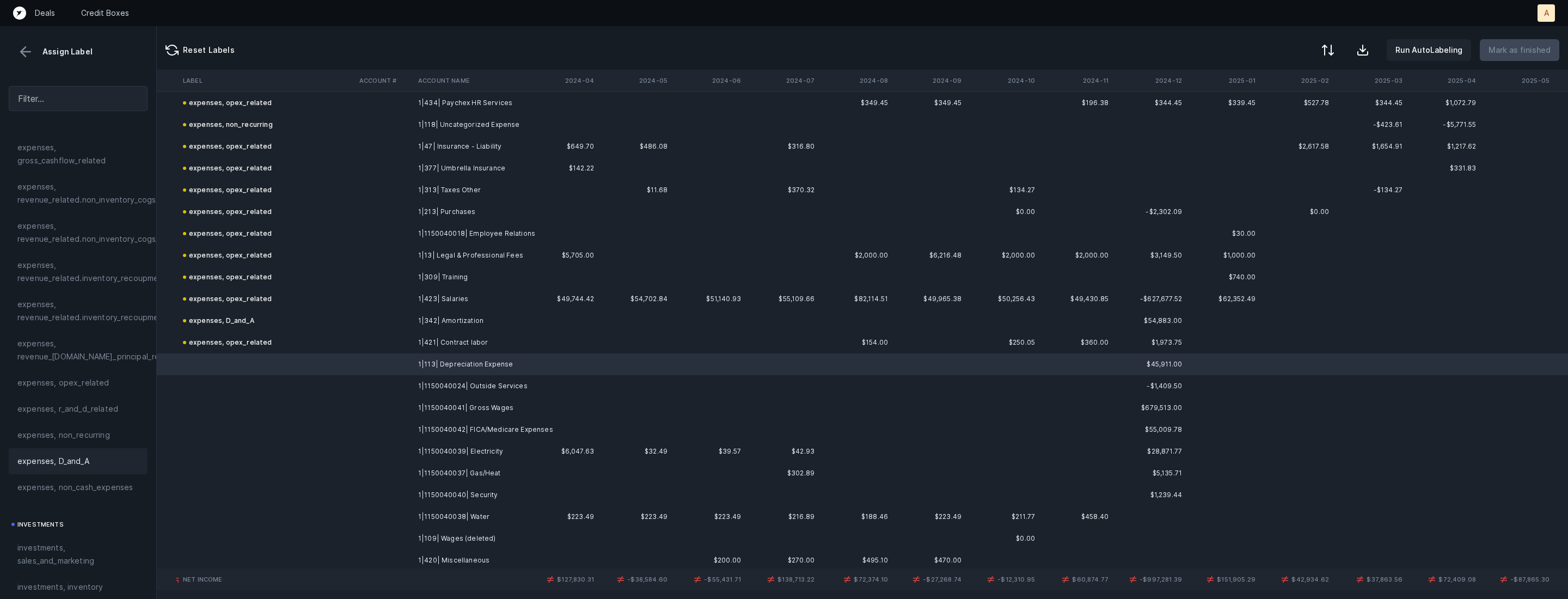
click at [75, 460] on span "expenses, D_and_A" at bounding box center [53, 461] width 72 height 13
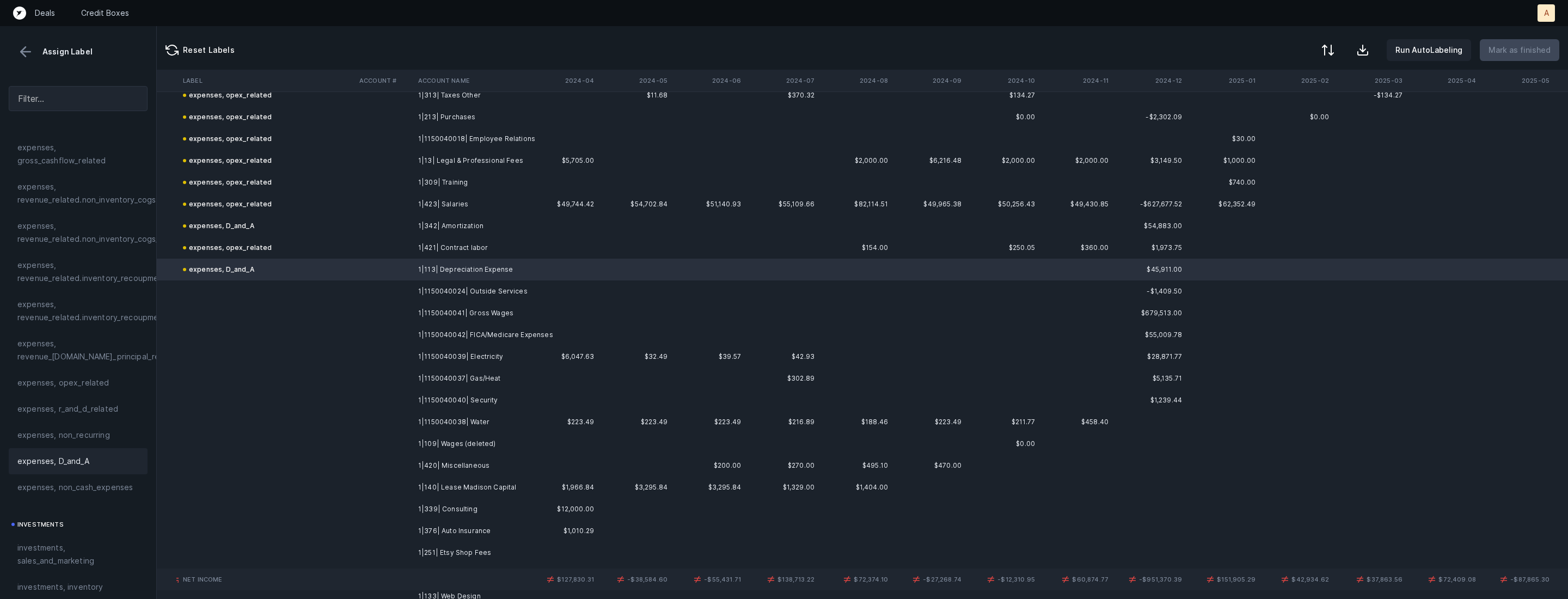
scroll to position [2124, 2303]
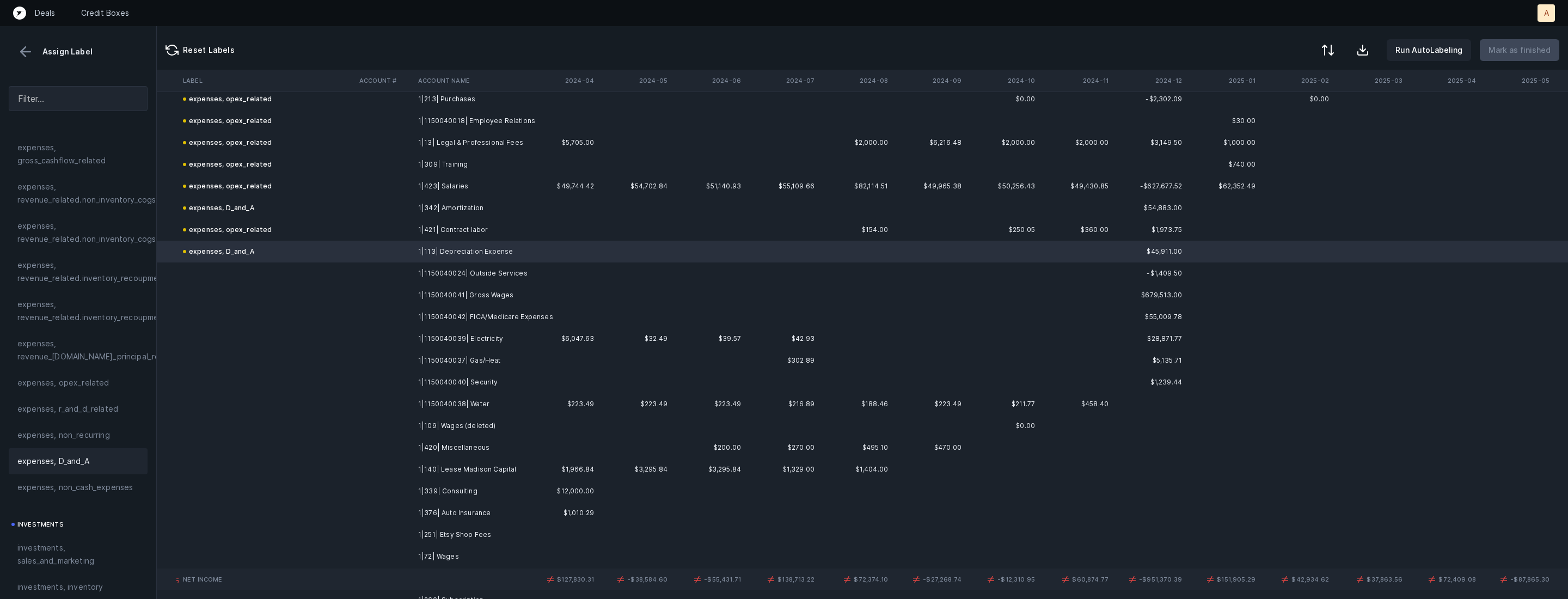
click at [484, 265] on td "1|1150040024| Outside Services" at bounding box center [480, 273] width 133 height 22
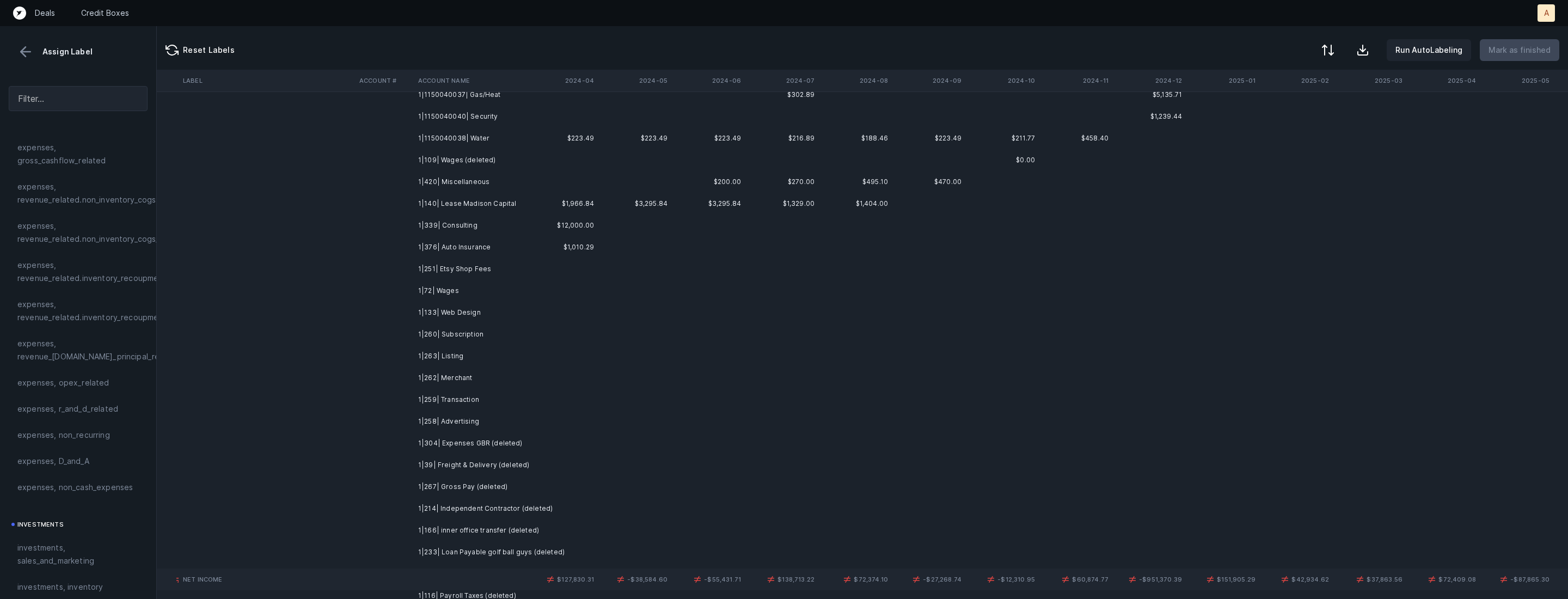
scroll to position [2400, 2303]
click at [437, 385] on td "1|259| Transaction" at bounding box center [480, 389] width 133 height 22
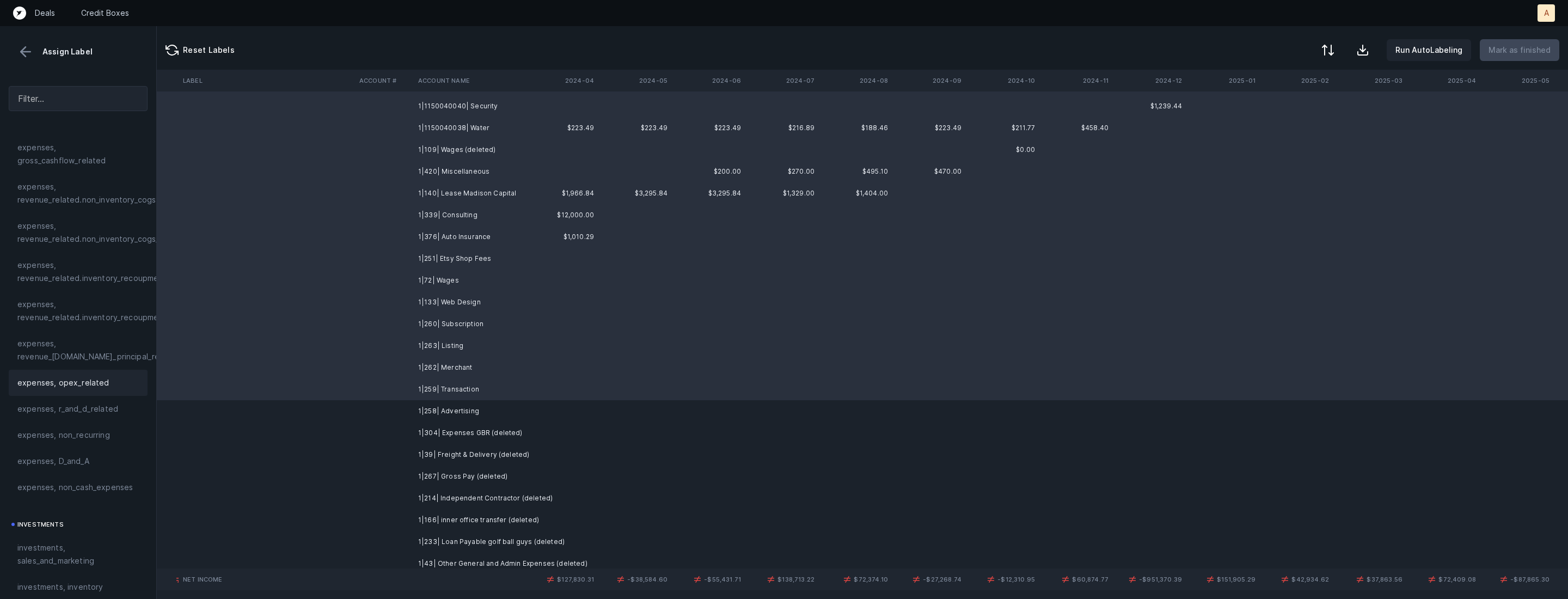
click at [91, 380] on span "expenses, opex_related" at bounding box center [62, 383] width 92 height 13
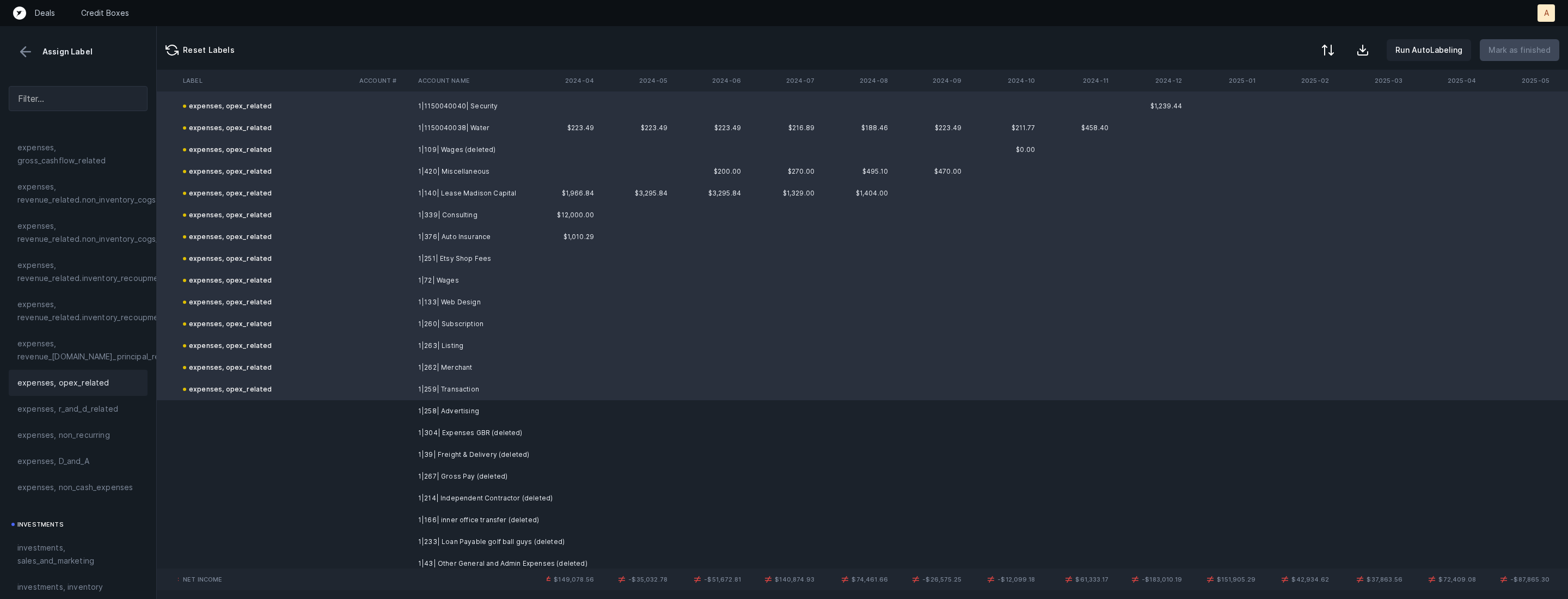
click at [412, 404] on td at bounding box center [384, 411] width 59 height 22
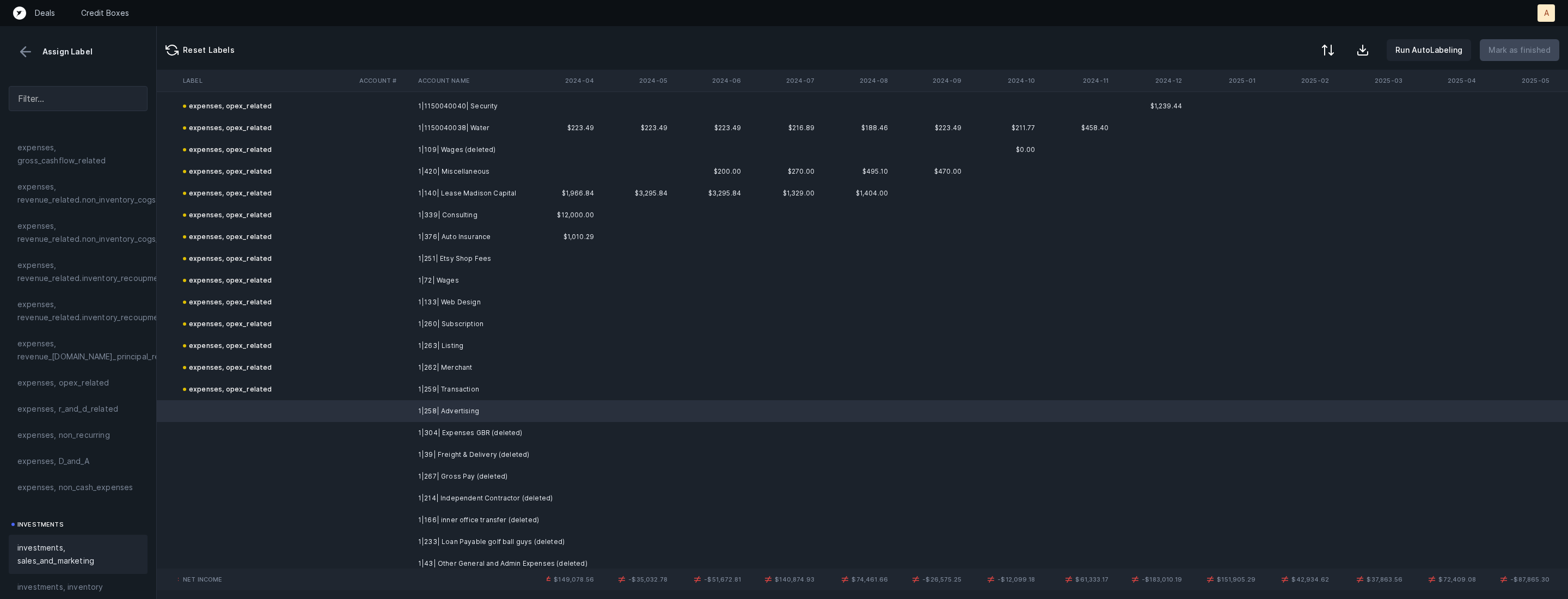
click at [37, 541] on div "investments, sales_and_marketing" at bounding box center [78, 554] width 139 height 39
click at [417, 434] on td "1|304| Expenses GBR (deleted)" at bounding box center [480, 432] width 133 height 22
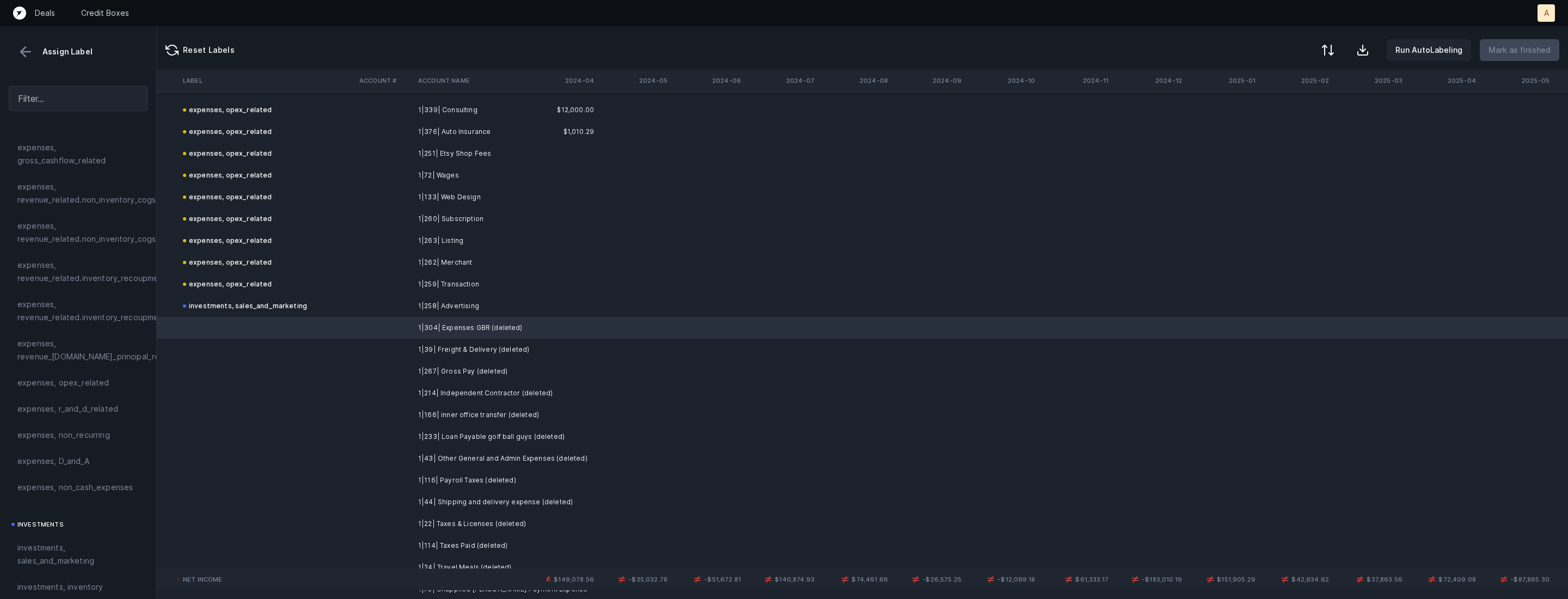
scroll to position [2507, 2303]
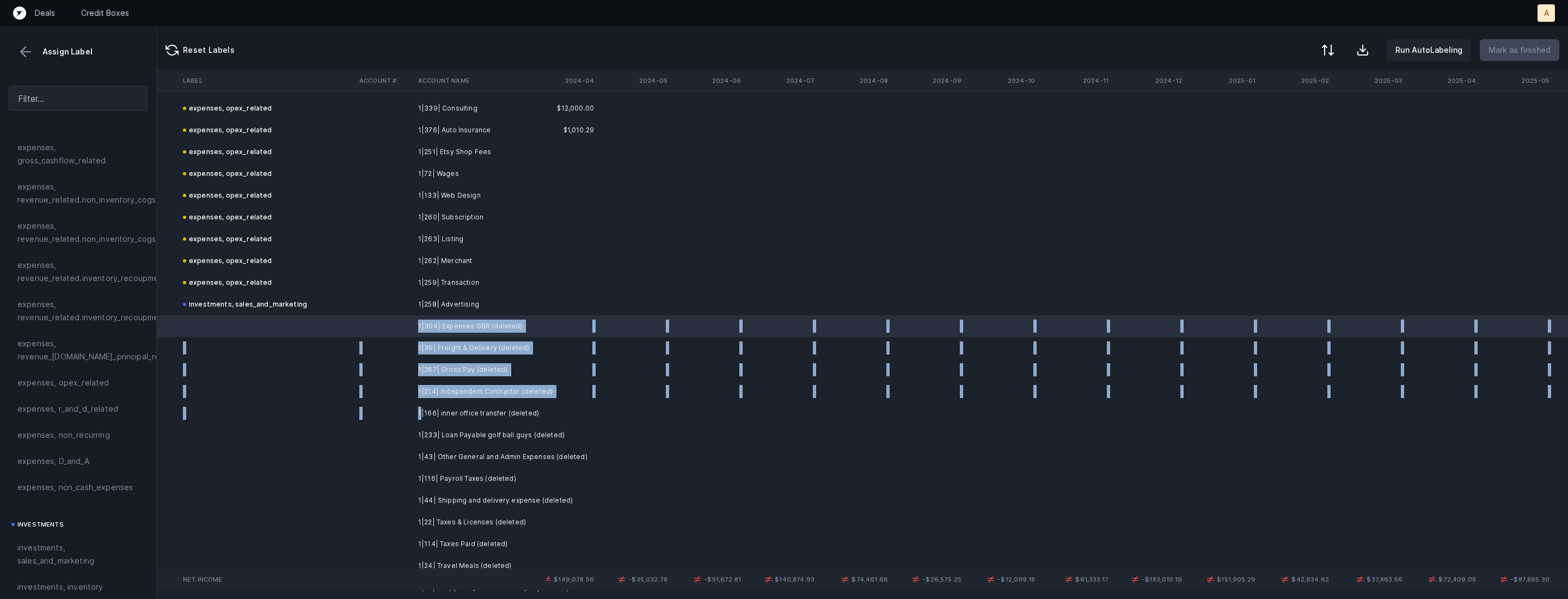
click at [420, 406] on td "1|166| inner office transfer (deleted)" at bounding box center [480, 413] width 133 height 22
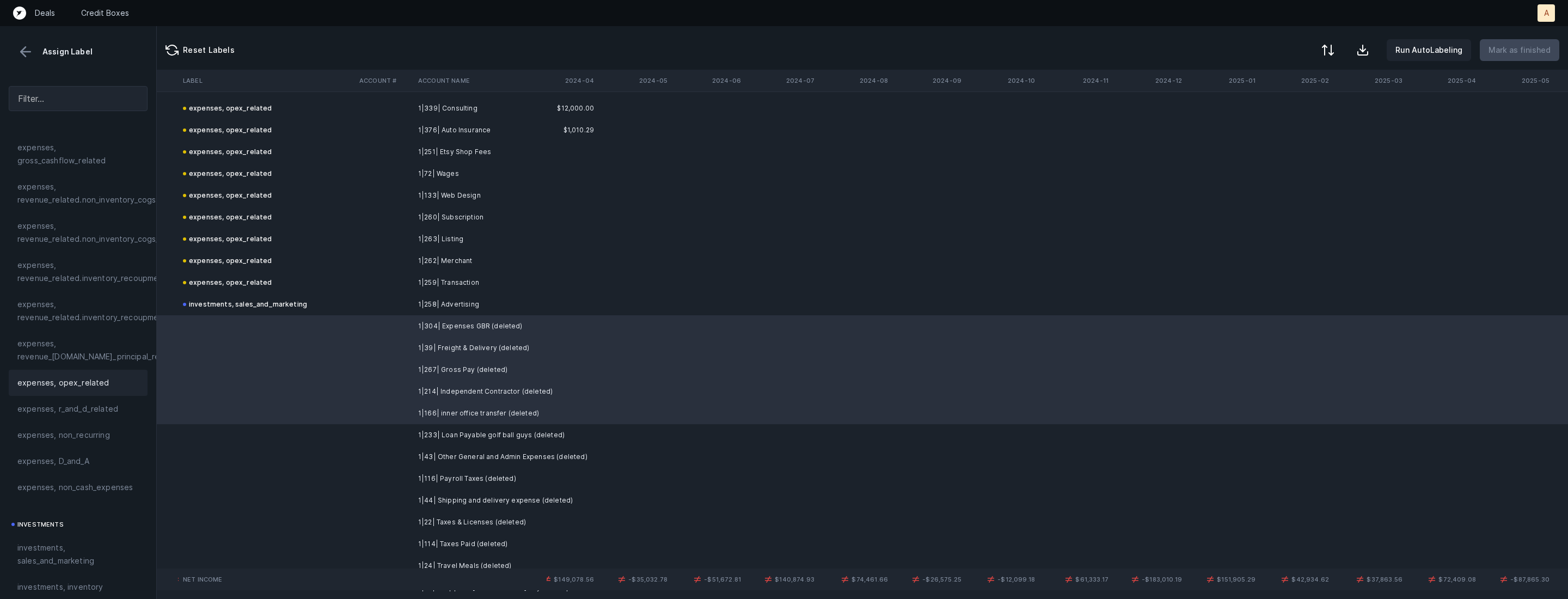
click at [66, 386] on span "expenses, opex_related" at bounding box center [62, 383] width 92 height 13
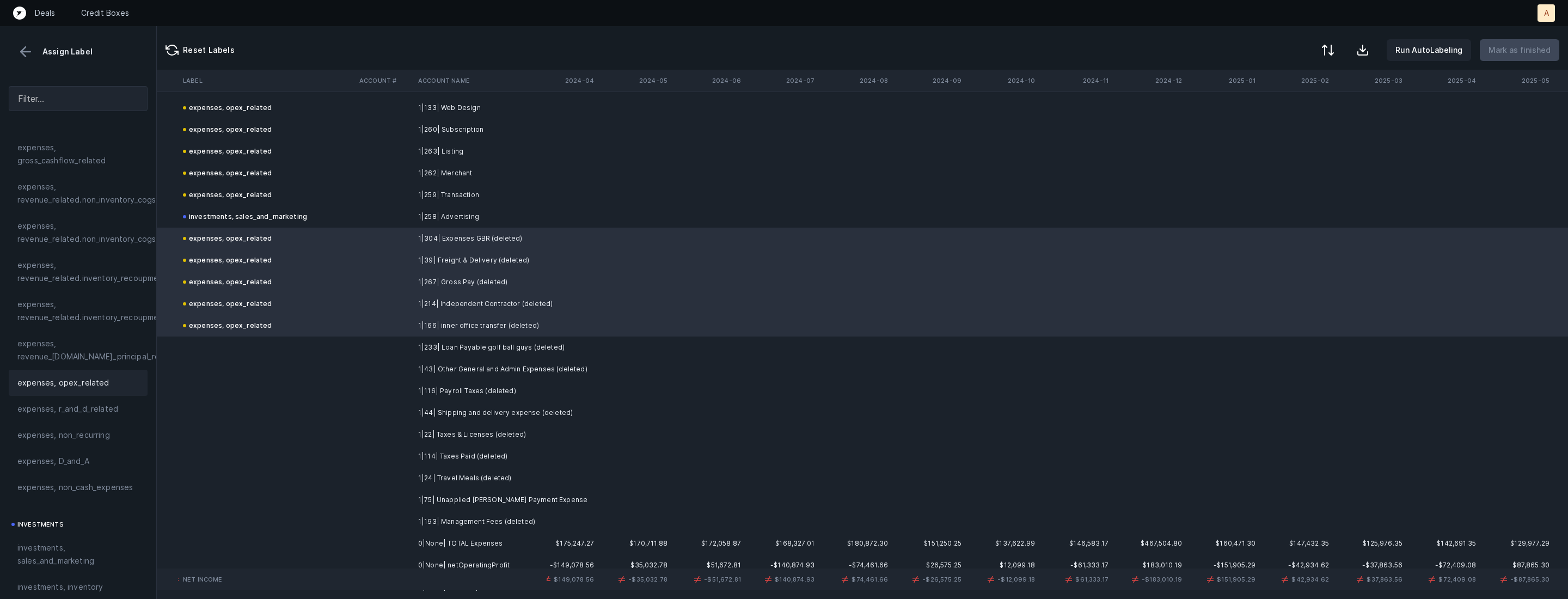
scroll to position [2624, 2303]
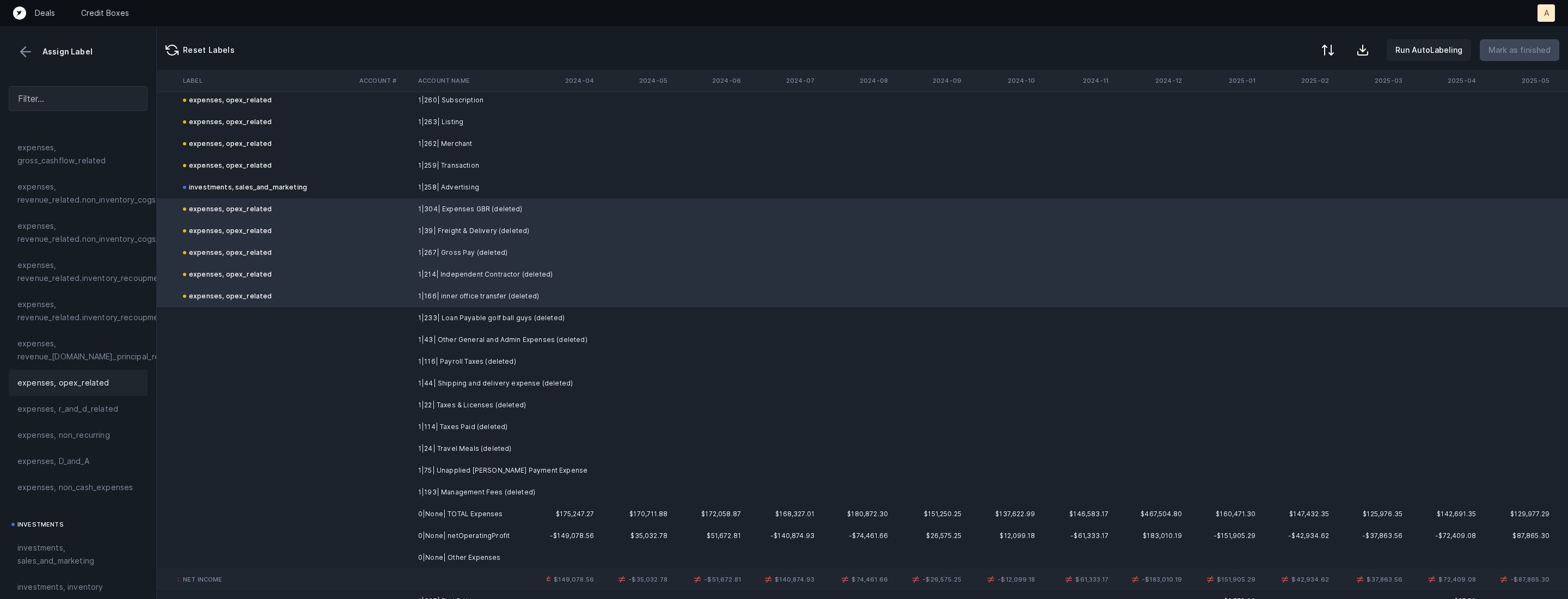
click at [404, 314] on td at bounding box center [384, 318] width 59 height 22
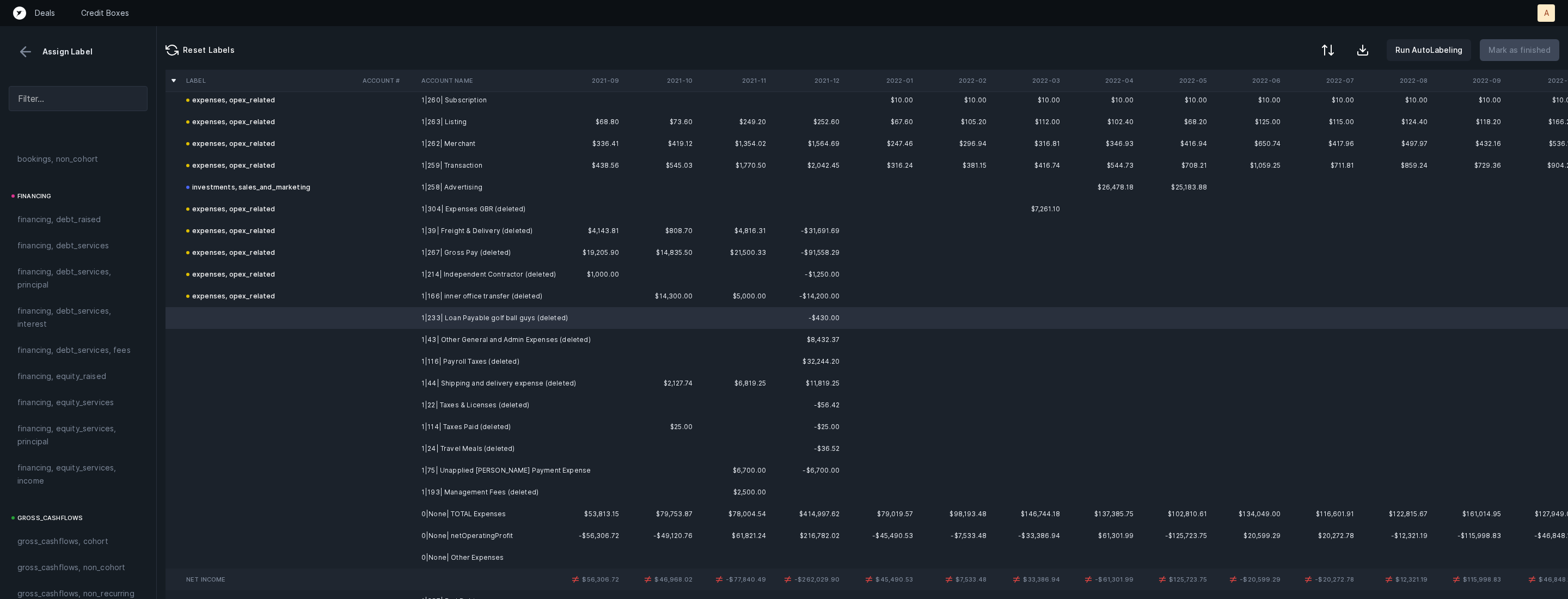
scroll to position [785, 0]
click at [58, 353] on span "financing, debt_services, fees" at bounding box center [74, 355] width 114 height 13
click at [426, 333] on td "1|43| Other General and Admin Expenses (deleted)" at bounding box center [483, 340] width 133 height 22
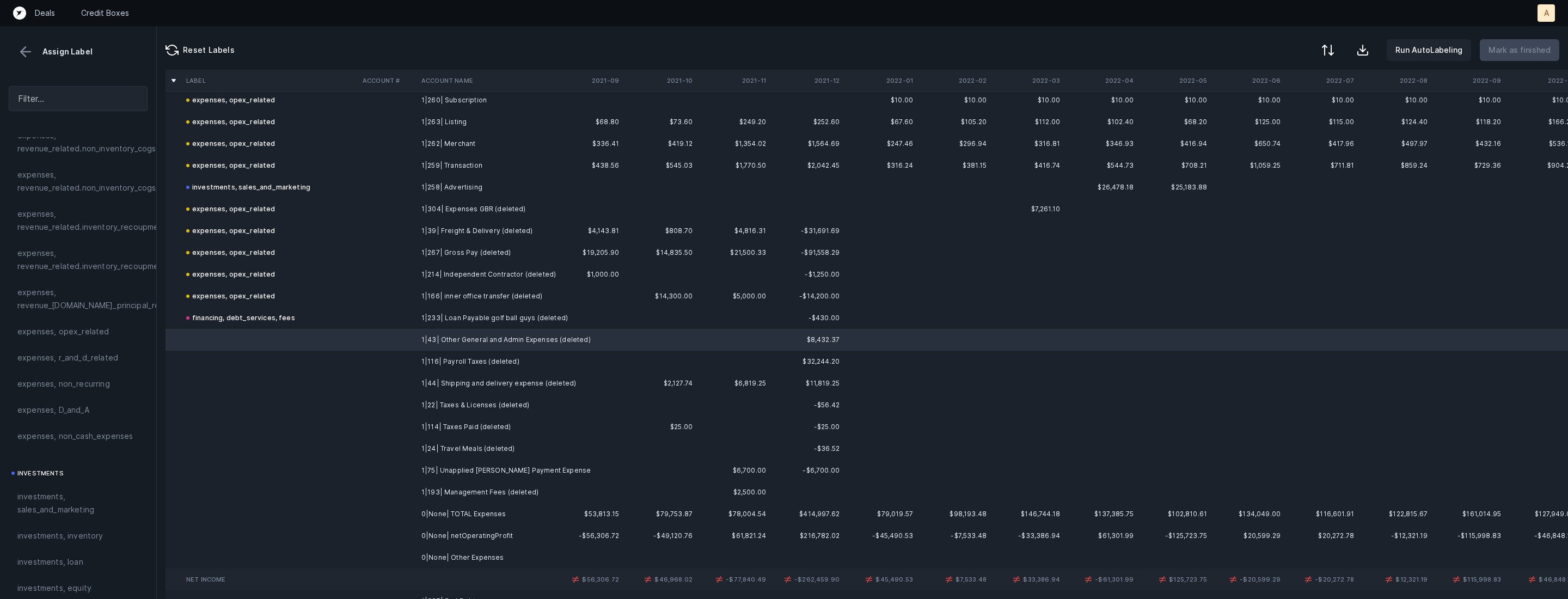
scroll to position [238, 0]
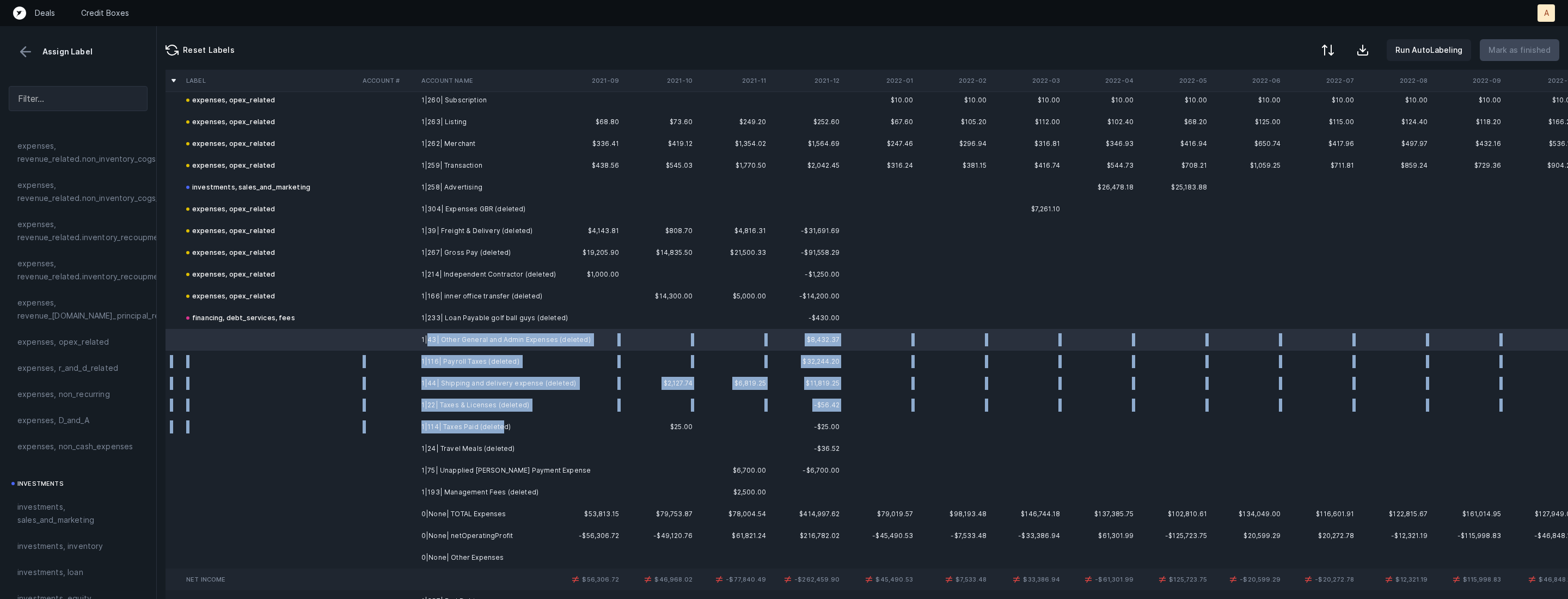
click at [499, 426] on td "1|114| Taxes Paid (deleted)" at bounding box center [483, 426] width 133 height 22
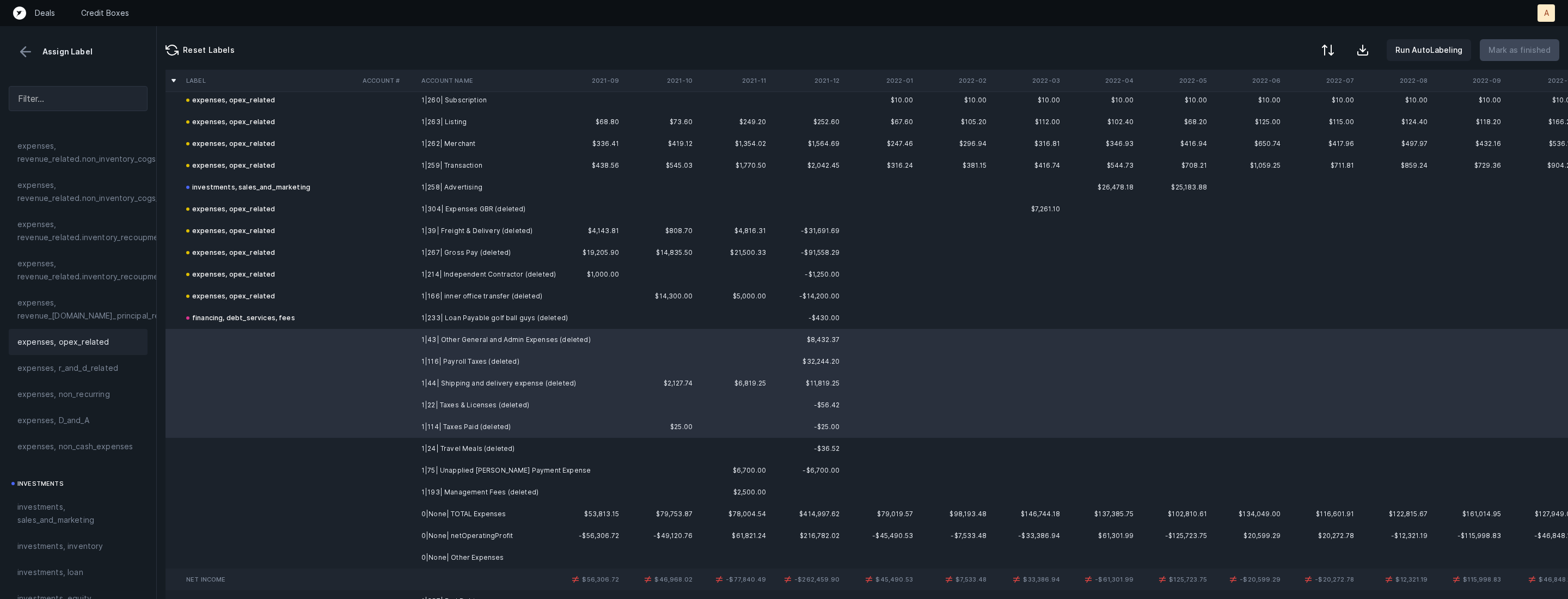
click at [104, 344] on span "expenses, opex_related" at bounding box center [62, 342] width 92 height 13
click at [285, 455] on td at bounding box center [270, 448] width 177 height 22
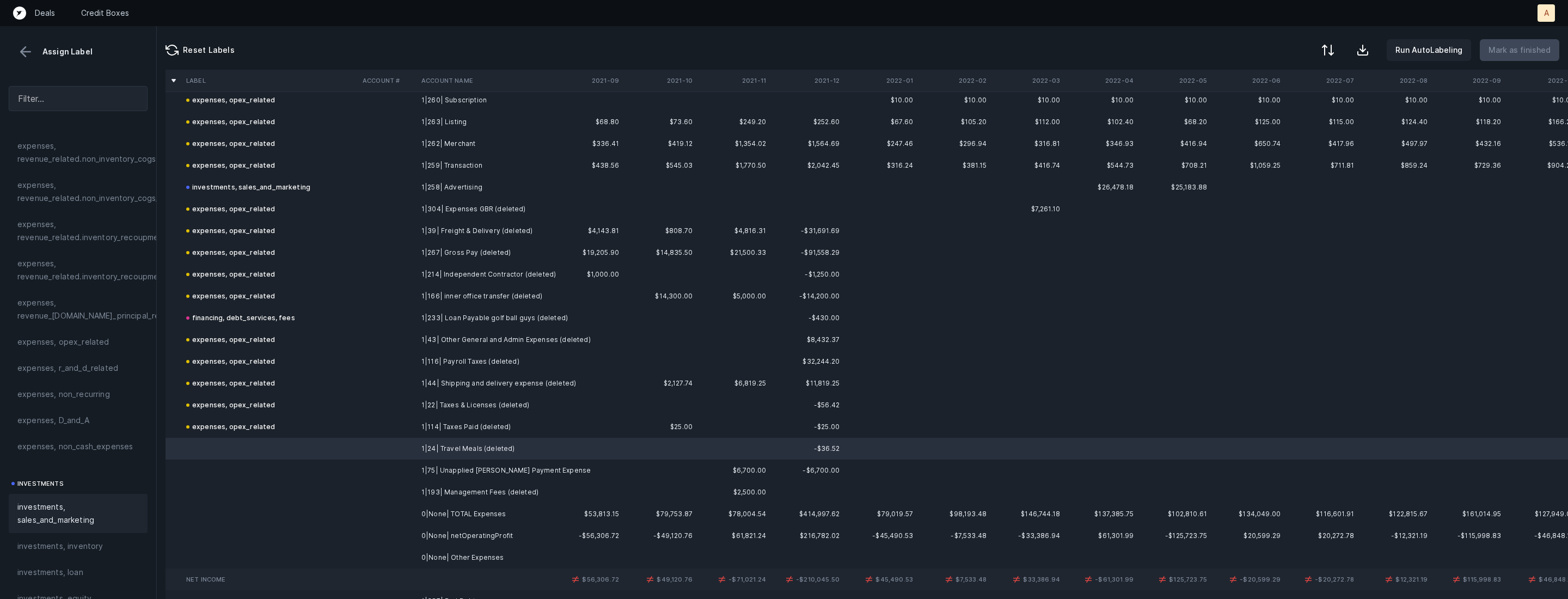
click at [47, 515] on span "investments, sales_and_marketing" at bounding box center [78, 513] width 122 height 26
click at [304, 481] on td at bounding box center [270, 492] width 177 height 22
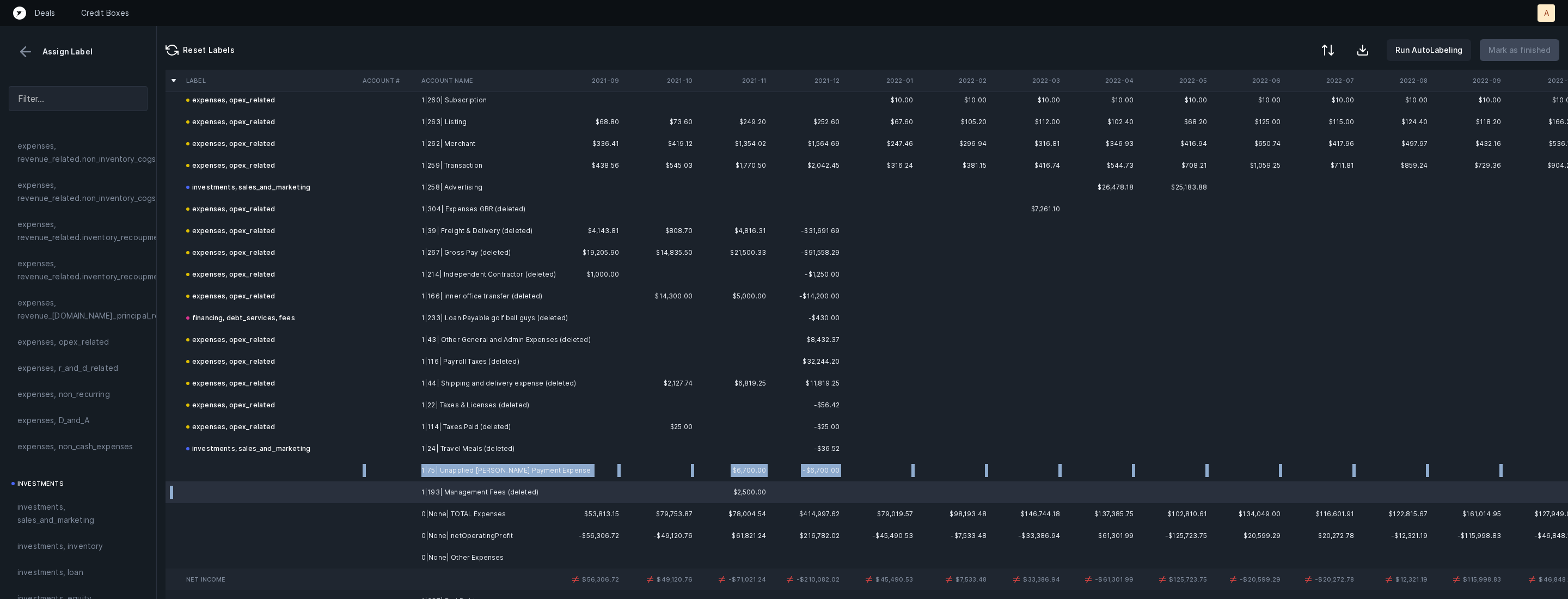
click at [301, 463] on td at bounding box center [270, 470] width 177 height 22
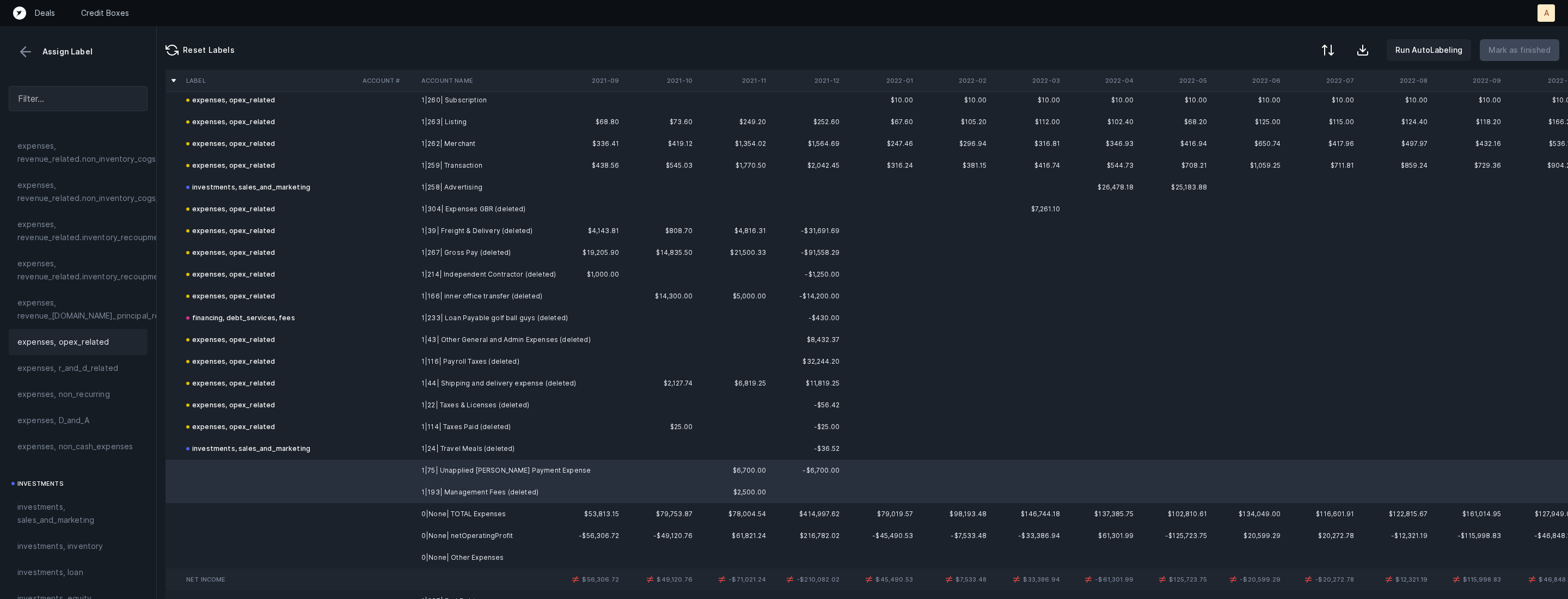
click at [44, 329] on div "expenses, opex_related" at bounding box center [78, 342] width 139 height 26
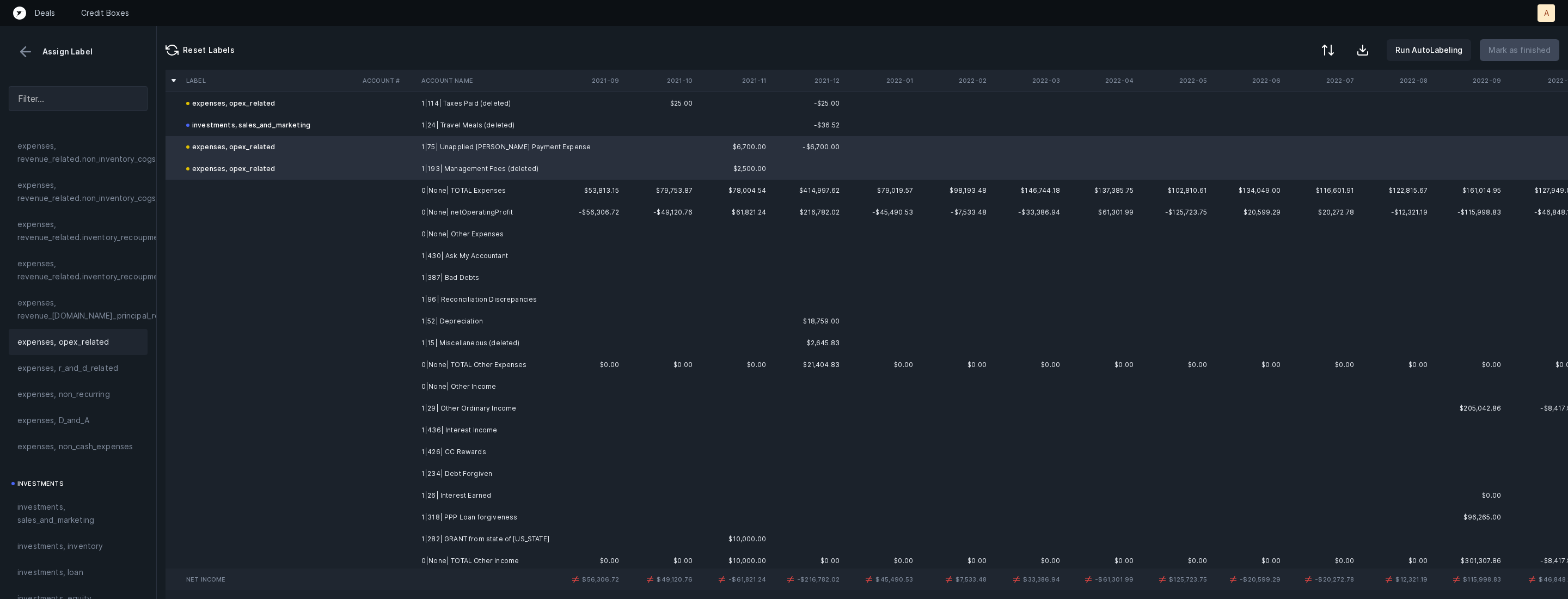
scroll to position [2975, 0]
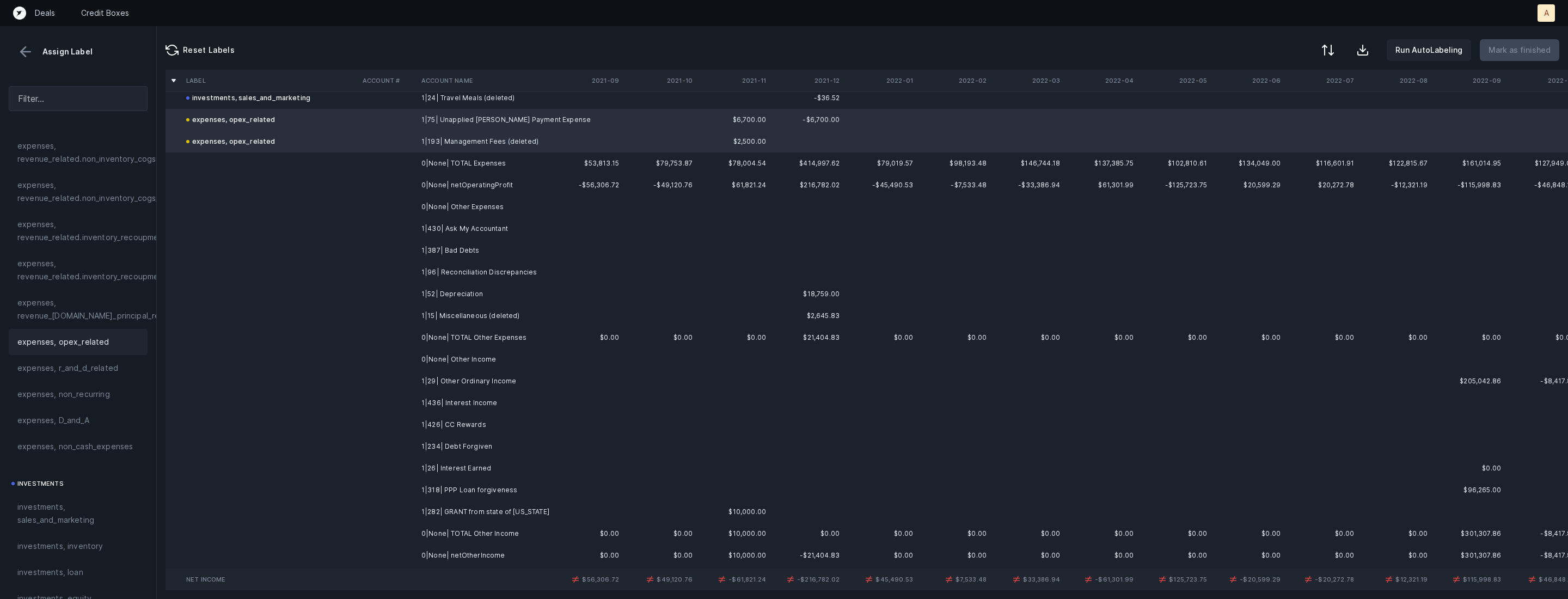
click at [480, 223] on td "1|430| Ask My Accountant" at bounding box center [483, 229] width 133 height 22
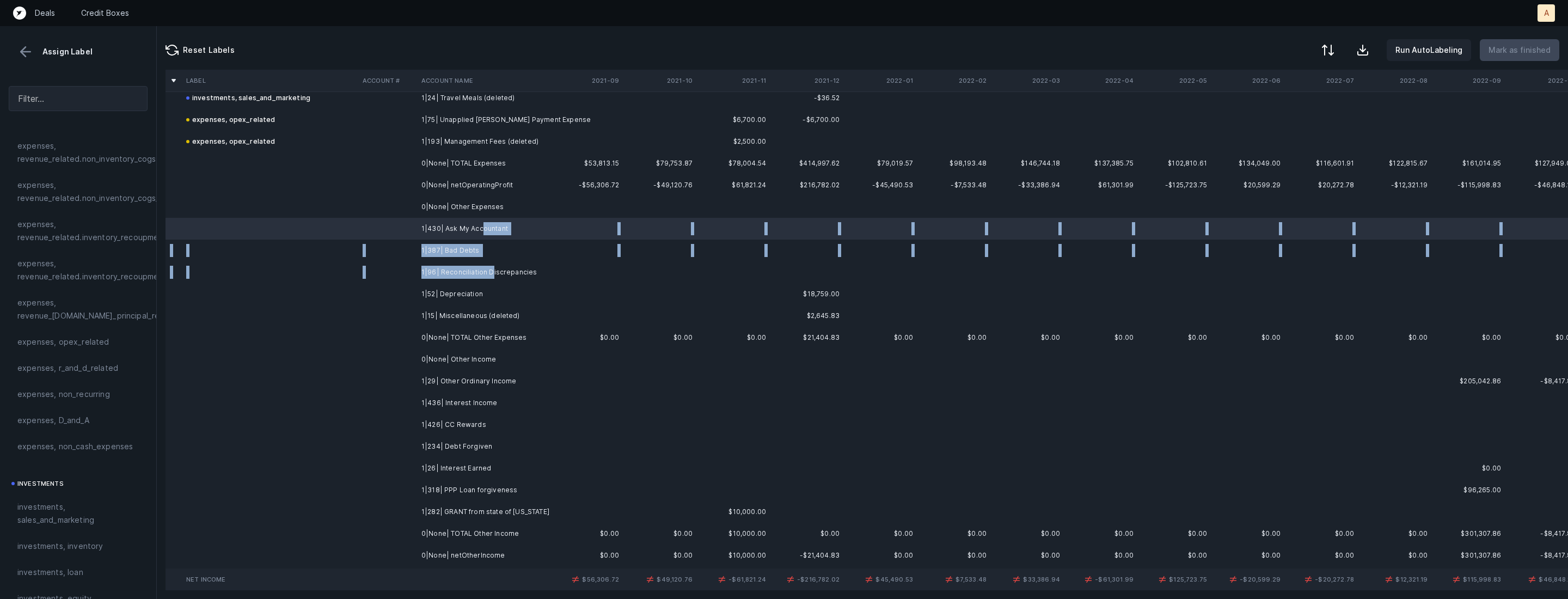
click at [488, 276] on td "1|96| Reconciliation Discrepancies" at bounding box center [483, 272] width 133 height 22
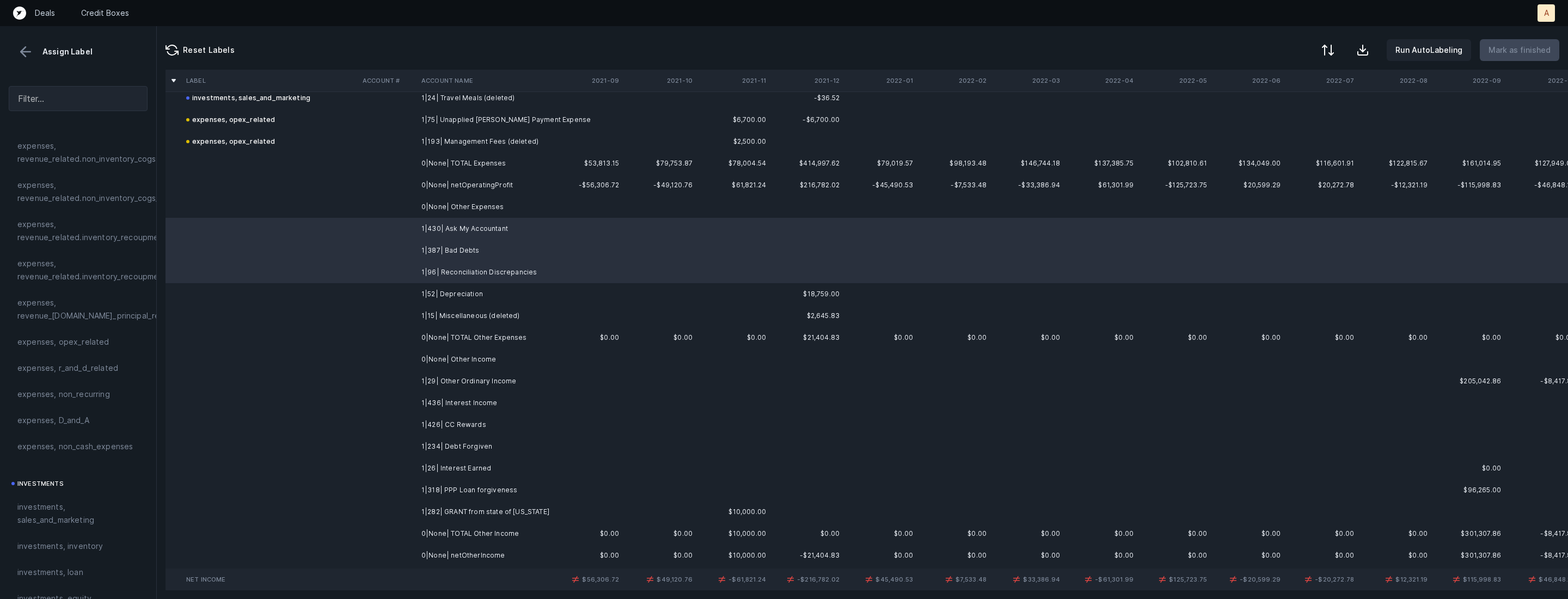
click at [477, 306] on td "1|15| Miscellaneous (deleted)" at bounding box center [483, 315] width 133 height 22
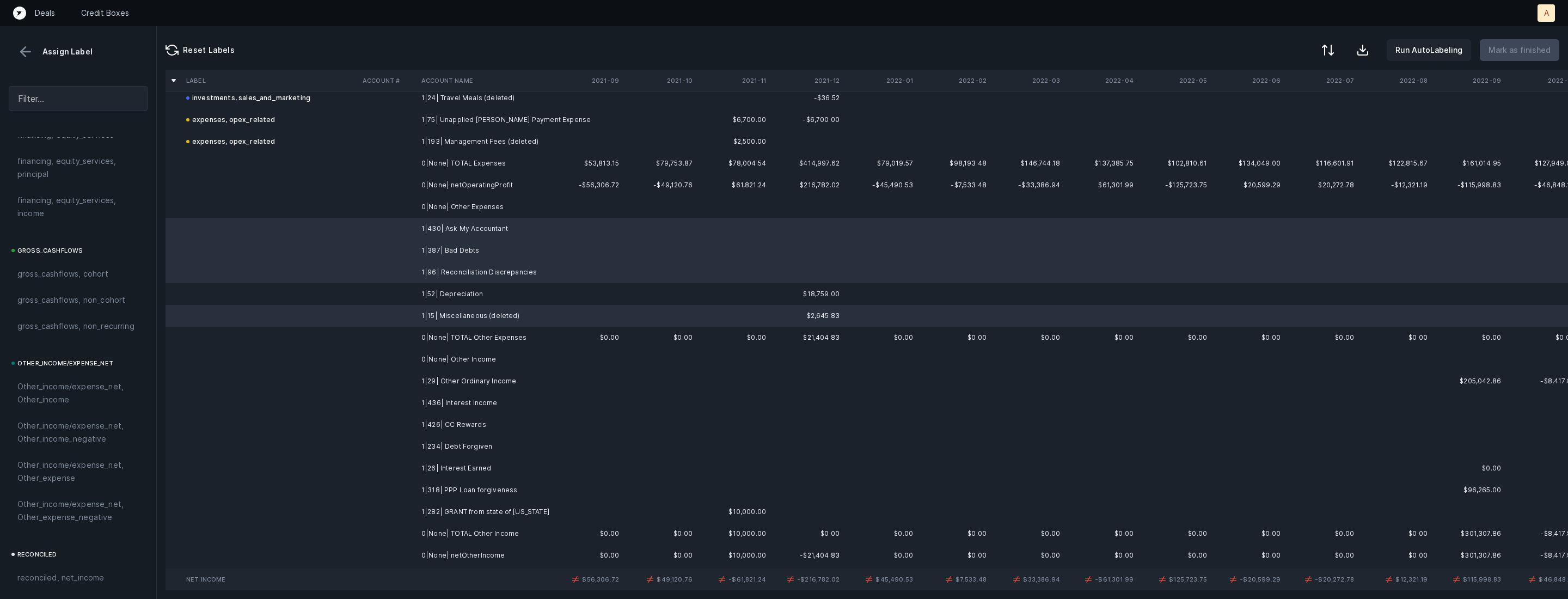
scroll to position [1200, 0]
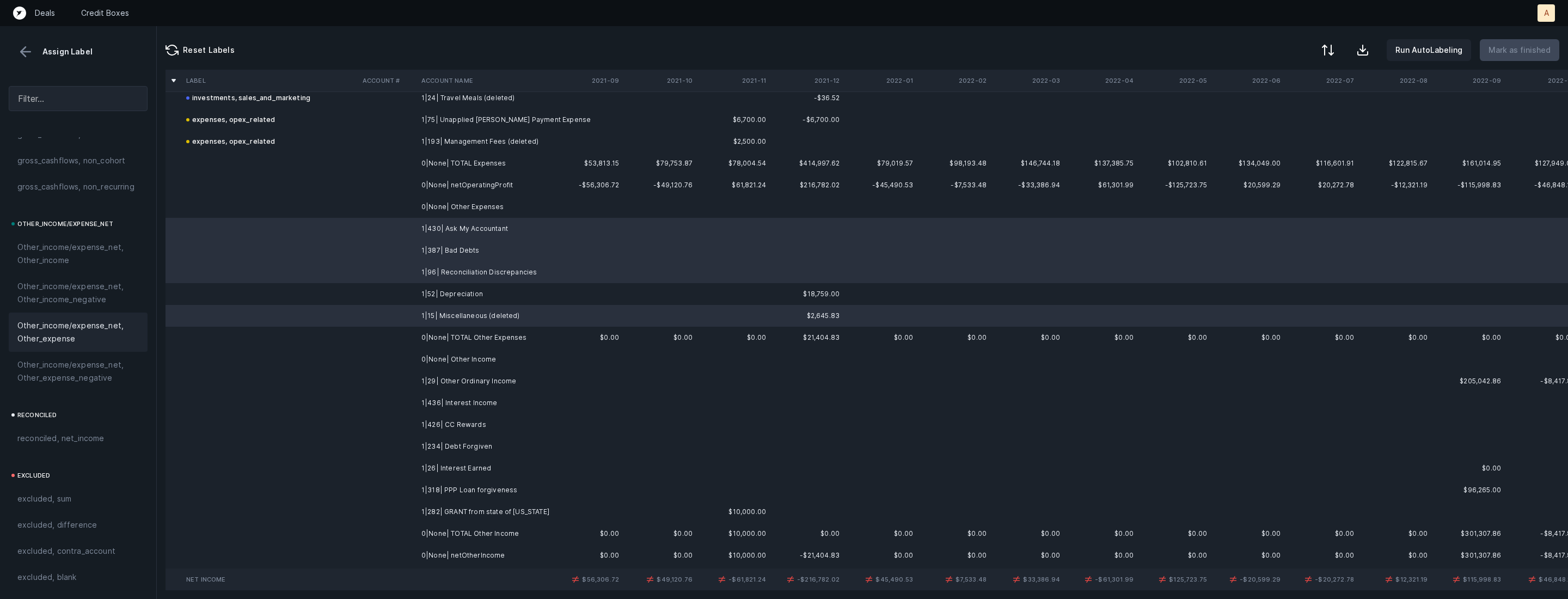
click at [74, 334] on span "Other_income/expense_net, Other_expense" at bounding box center [78, 332] width 122 height 26
click at [231, 294] on td at bounding box center [270, 293] width 177 height 22
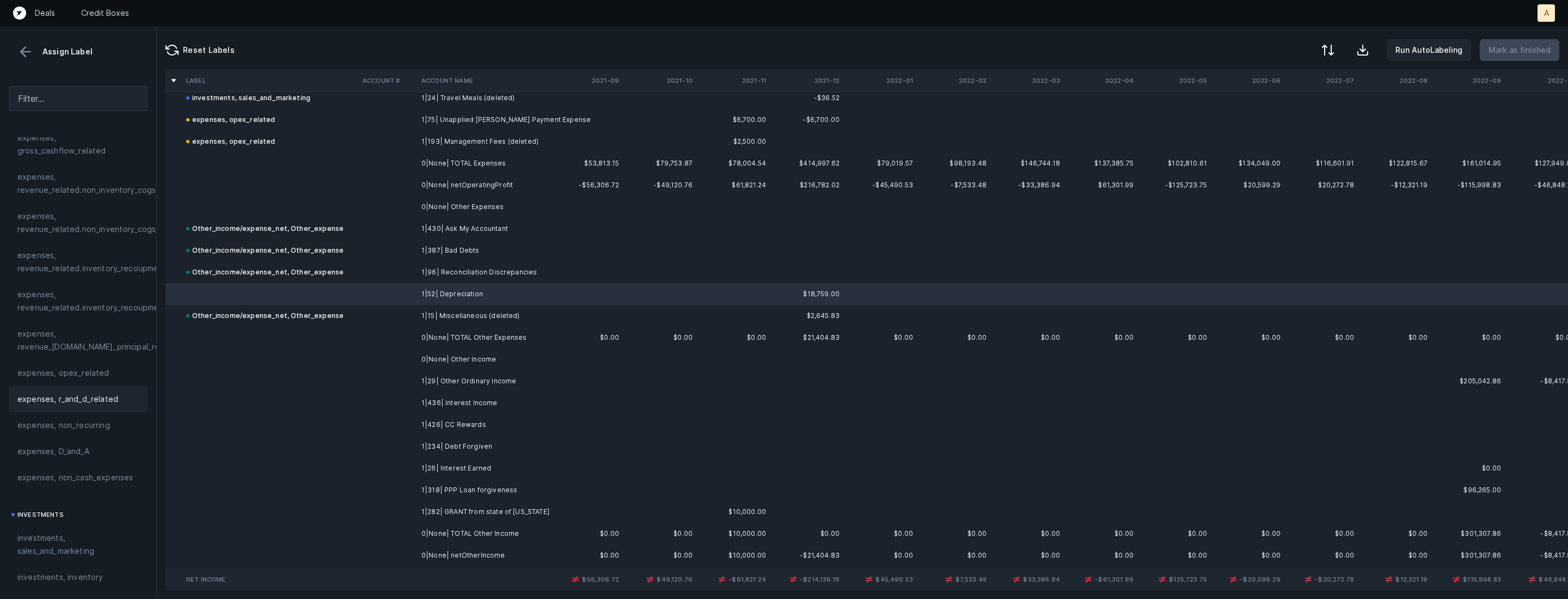
scroll to position [213, 0]
click at [94, 450] on div "expenses, D_and_A" at bounding box center [78, 445] width 122 height 13
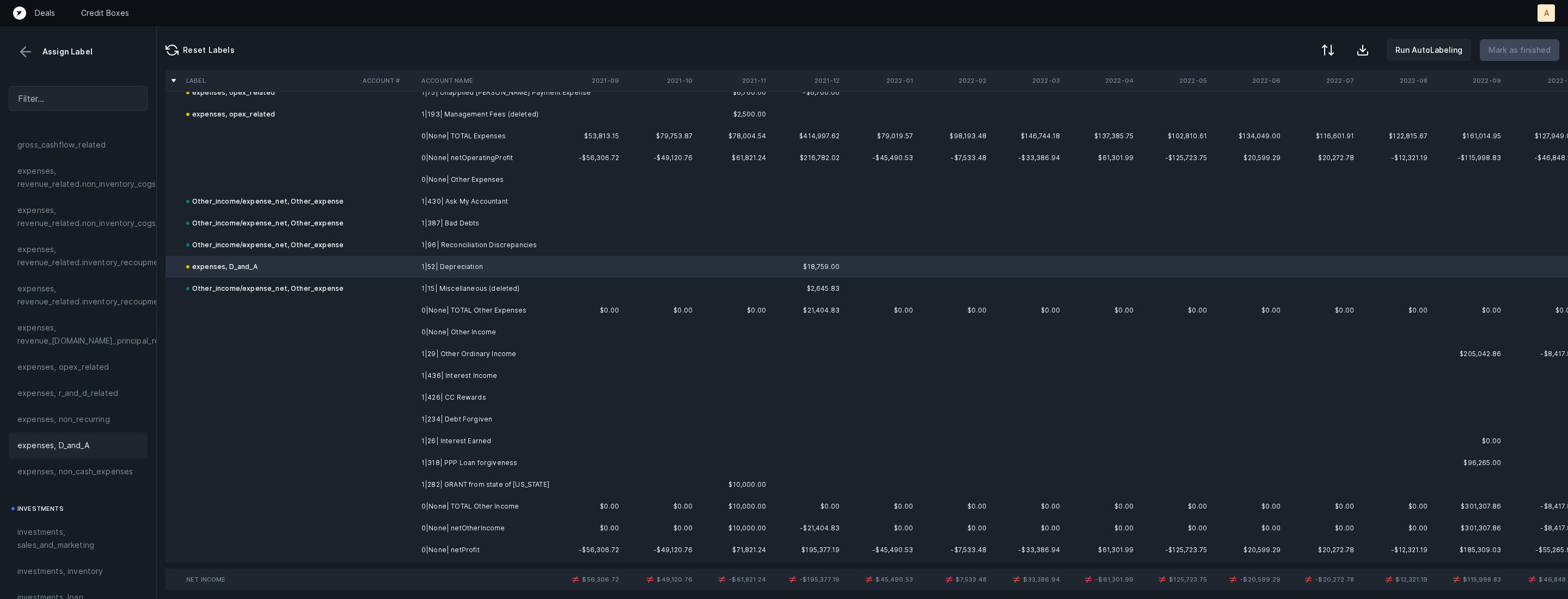
click at [487, 354] on td "1|29| Other Ordinary Income" at bounding box center [483, 353] width 133 height 22
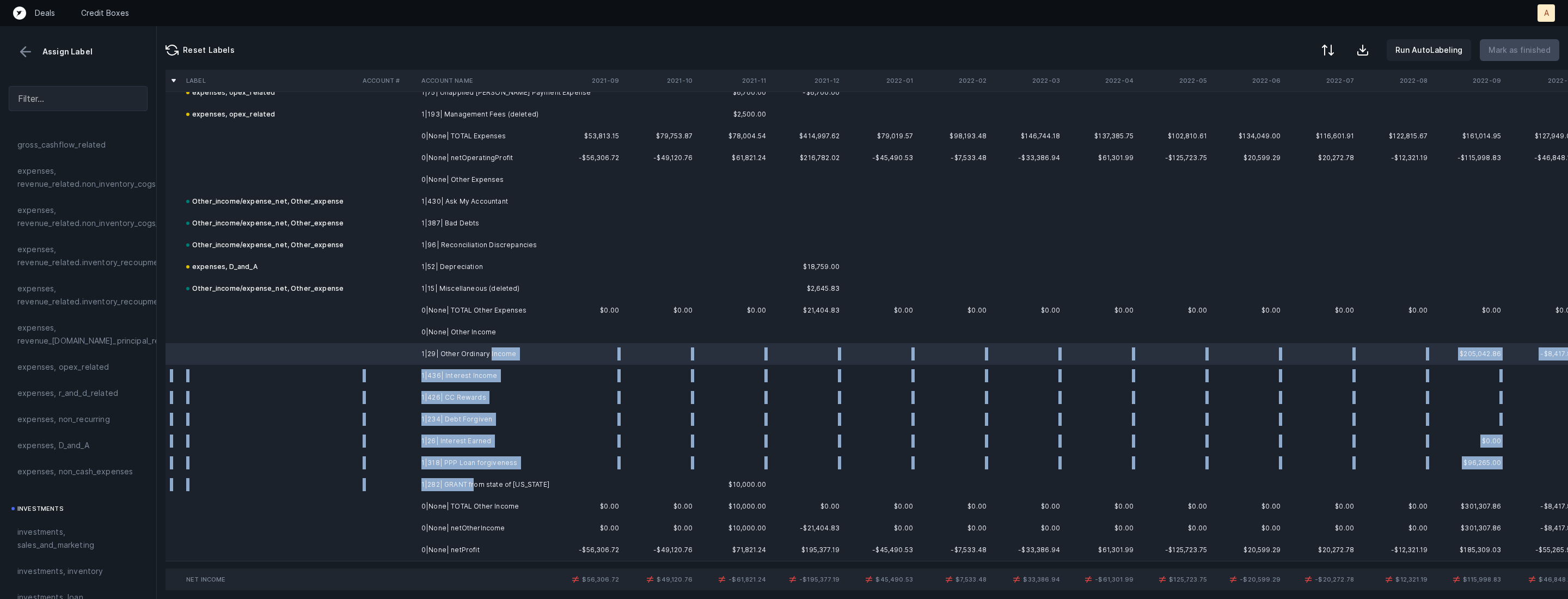
click at [473, 477] on td "1|282| GRANT from state of ohio" at bounding box center [483, 484] width 133 height 22
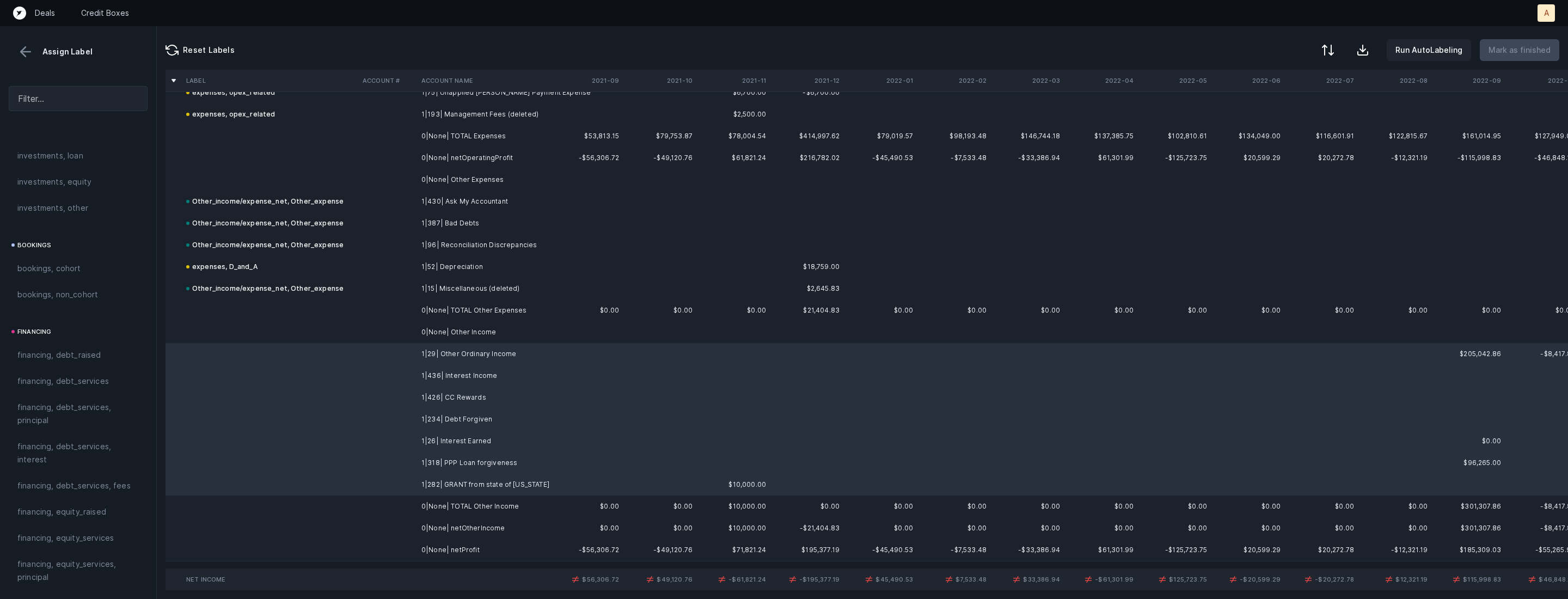
scroll to position [1200, 0]
click at [72, 255] on span "Other_income/expense_net, Other_income" at bounding box center [78, 254] width 122 height 26
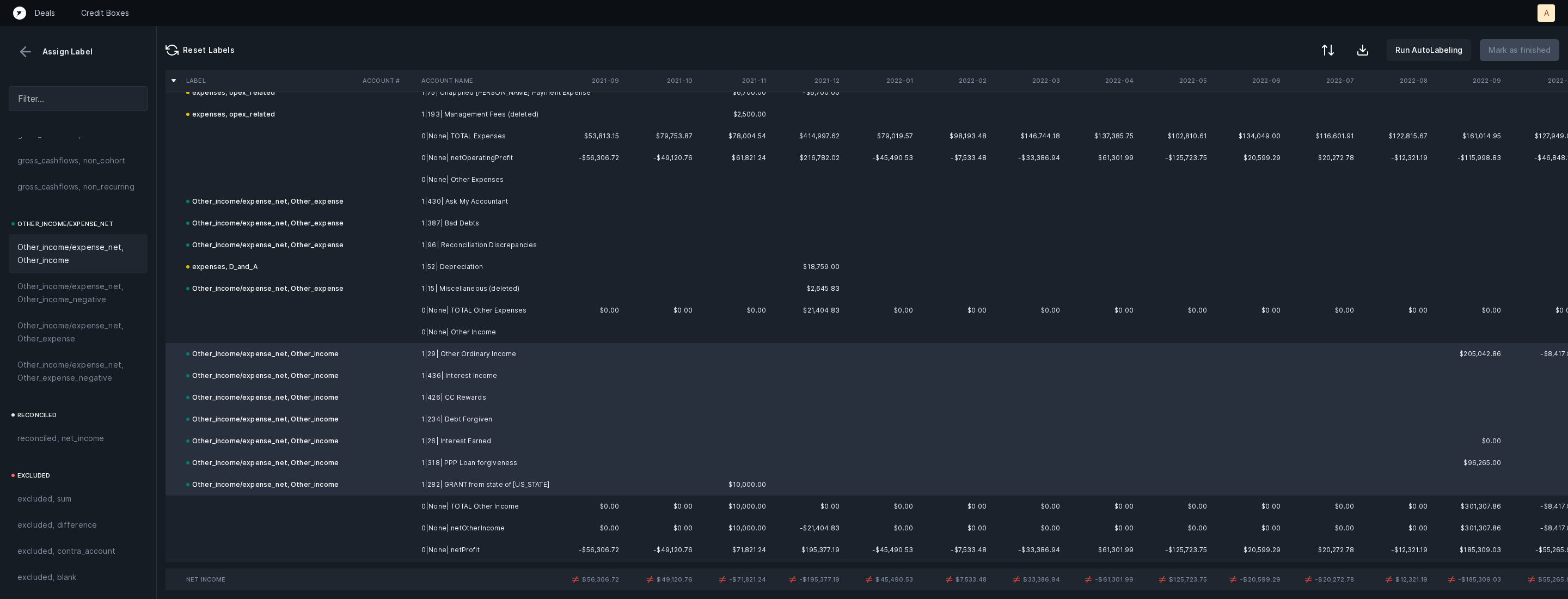
click at [365, 543] on td at bounding box center [388, 550] width 59 height 22
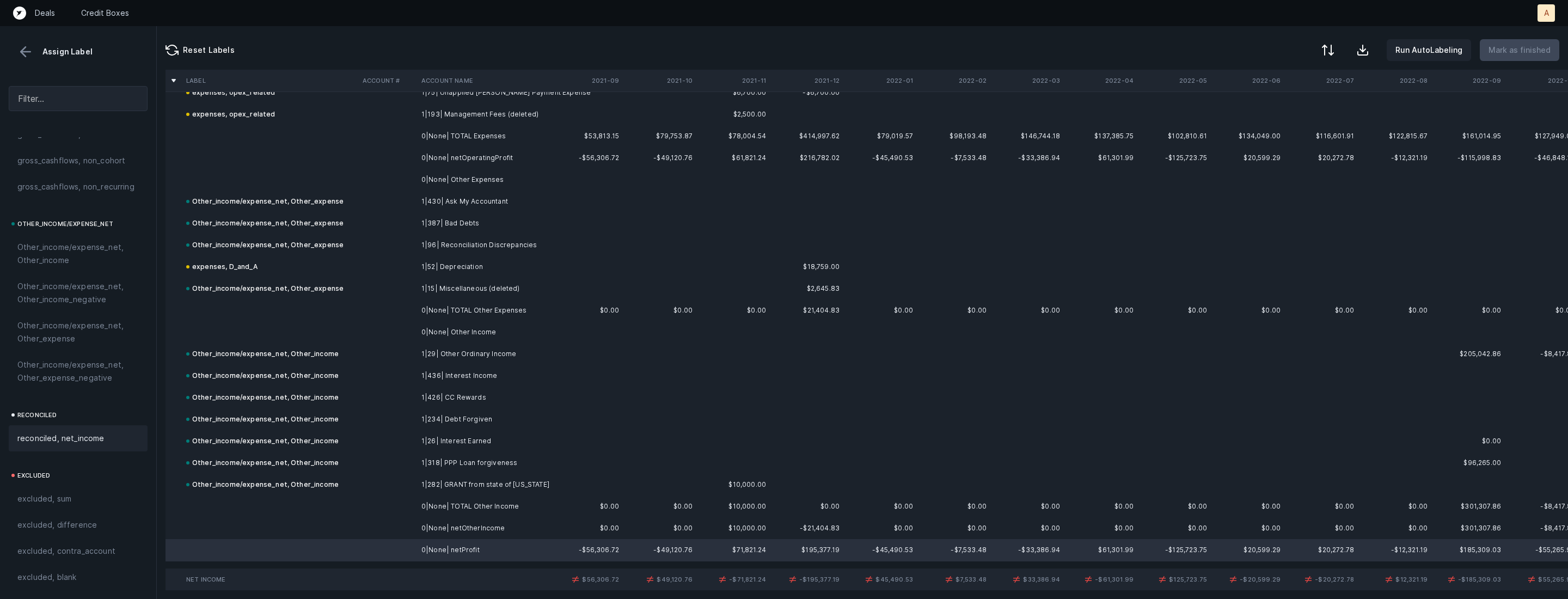
click at [112, 434] on div "reconciled, net_income" at bounding box center [78, 439] width 122 height 13
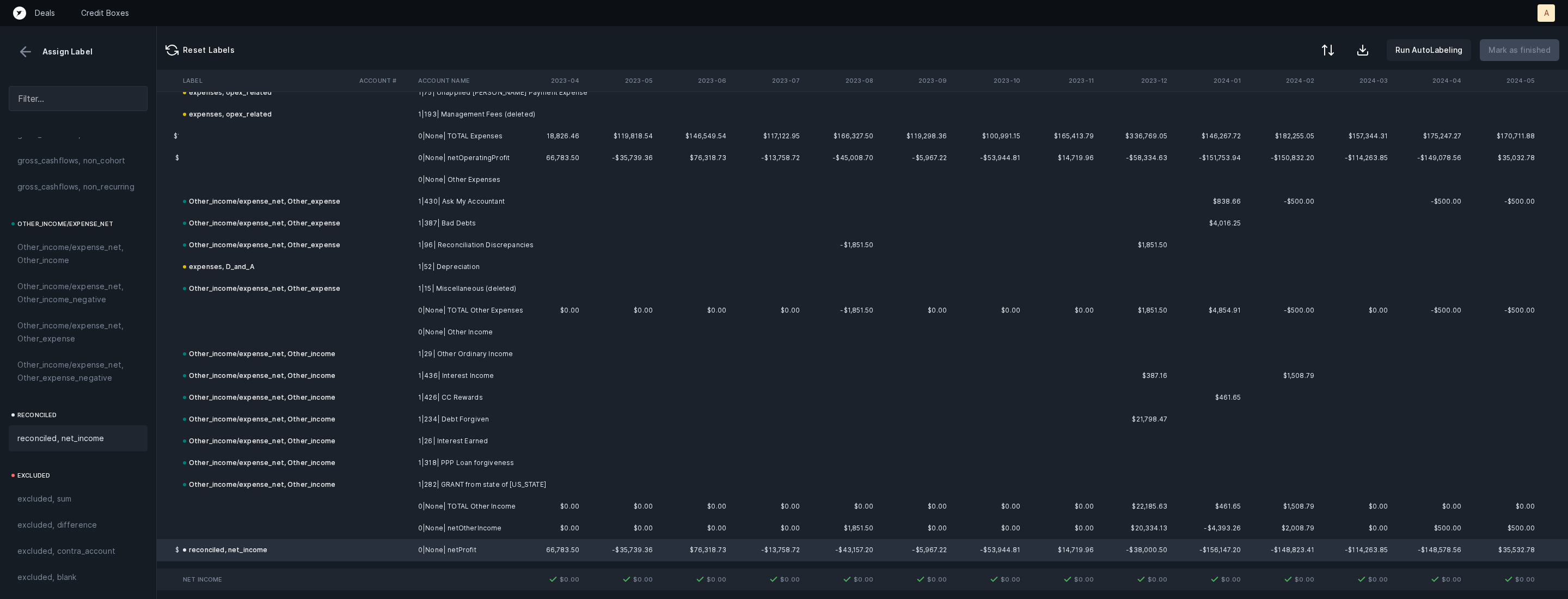
scroll to position [3001, 2510]
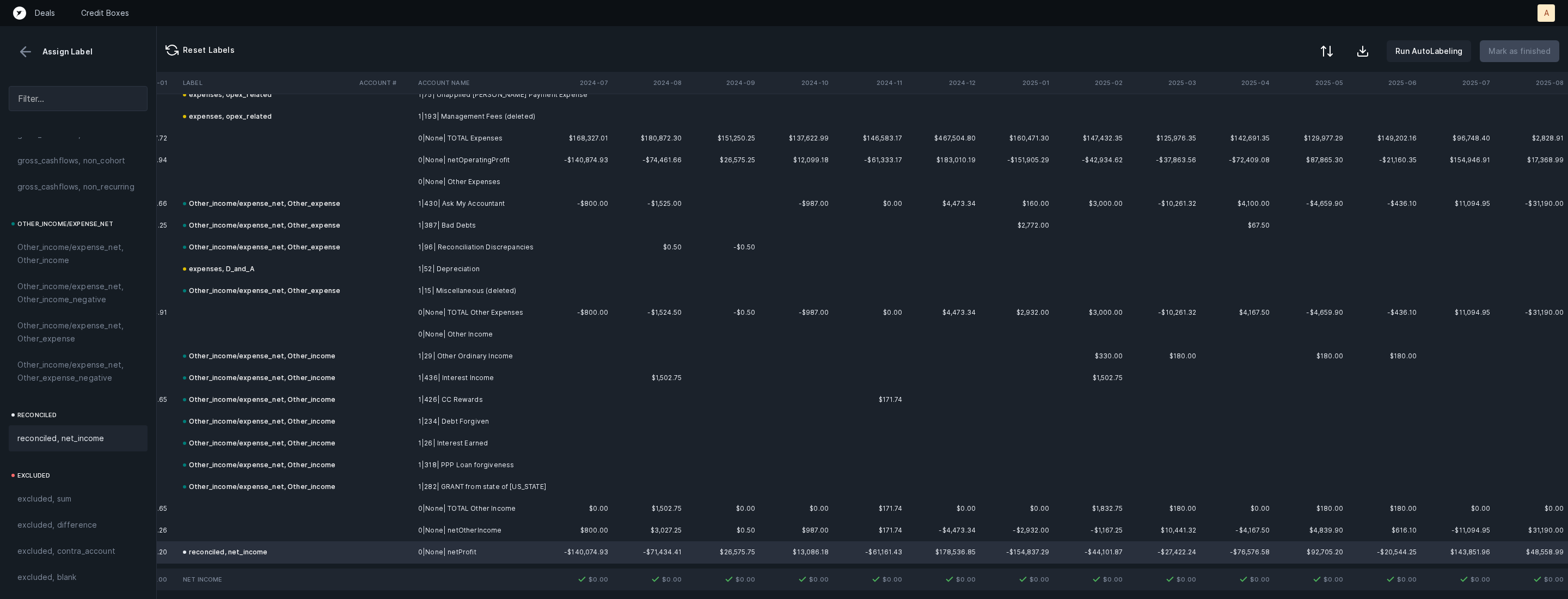
click at [1330, 55] on div at bounding box center [1326, 51] width 13 height 13
click at [1287, 109] on div "By Hum label" at bounding box center [1279, 115] width 109 height 22
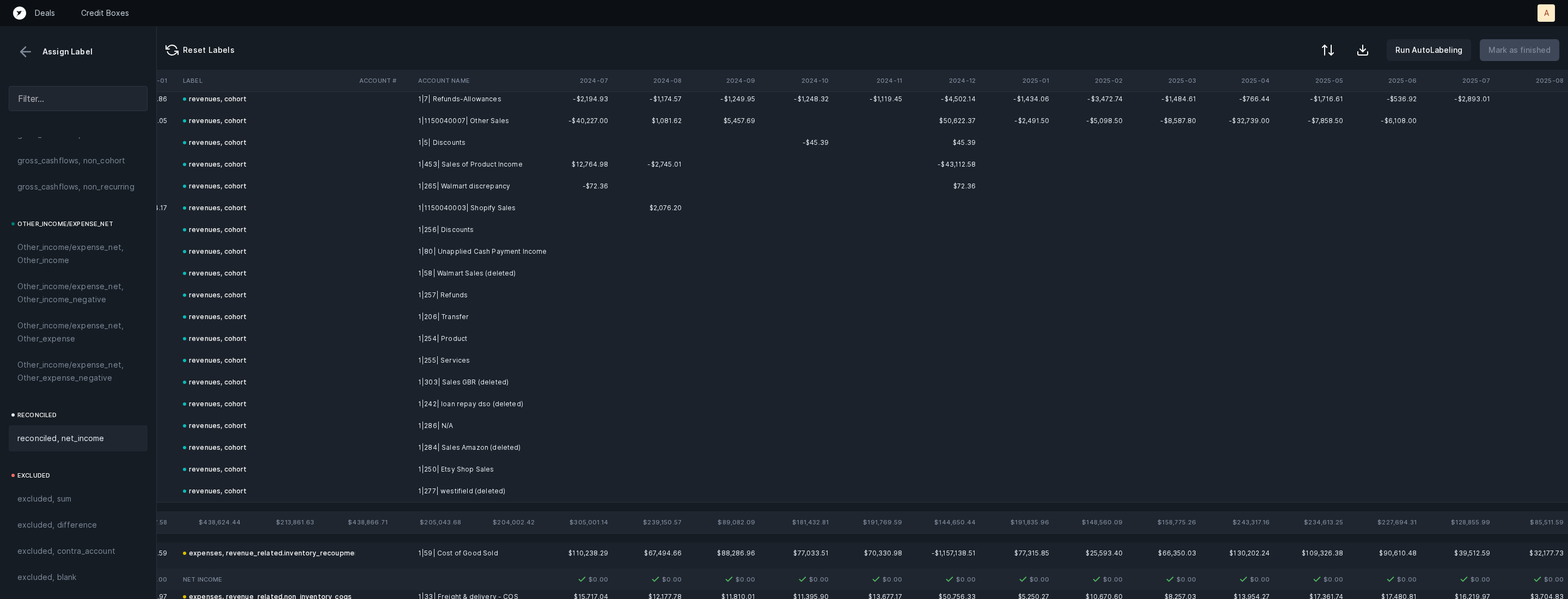
scroll to position [0, 2510]
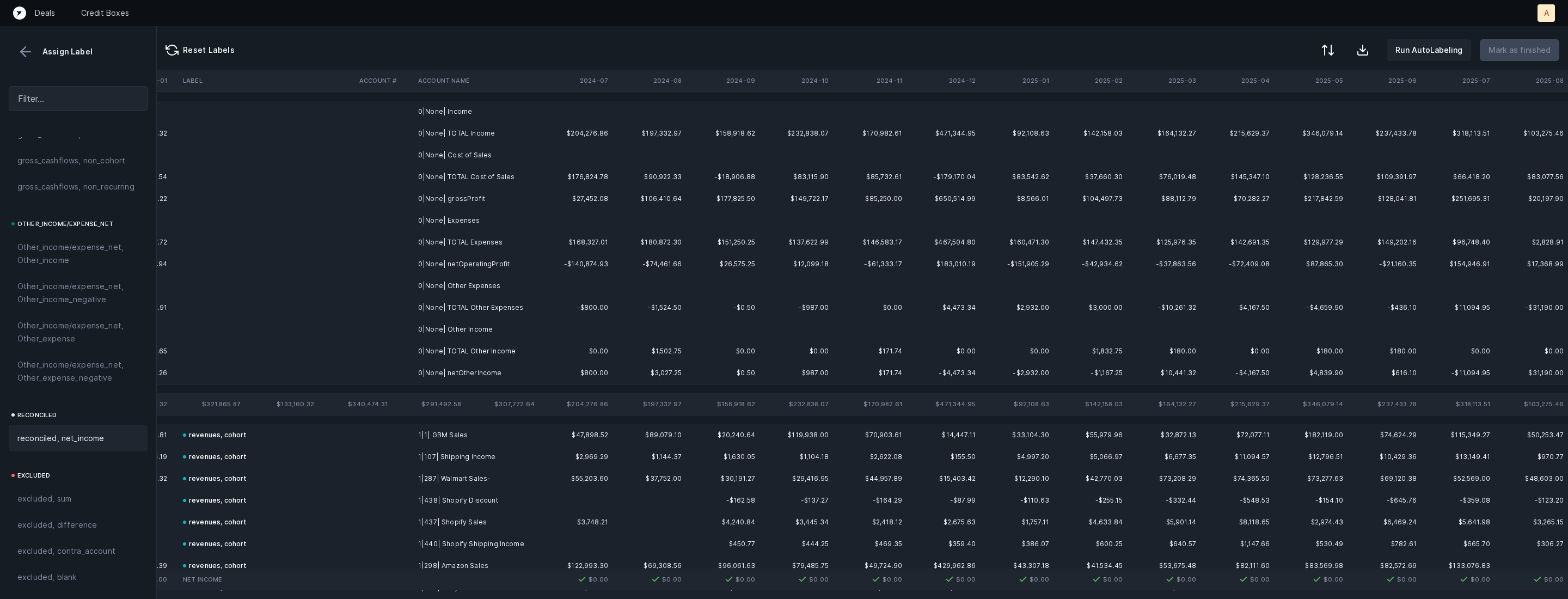
click at [475, 107] on td "0|None| Income" at bounding box center [480, 111] width 133 height 22
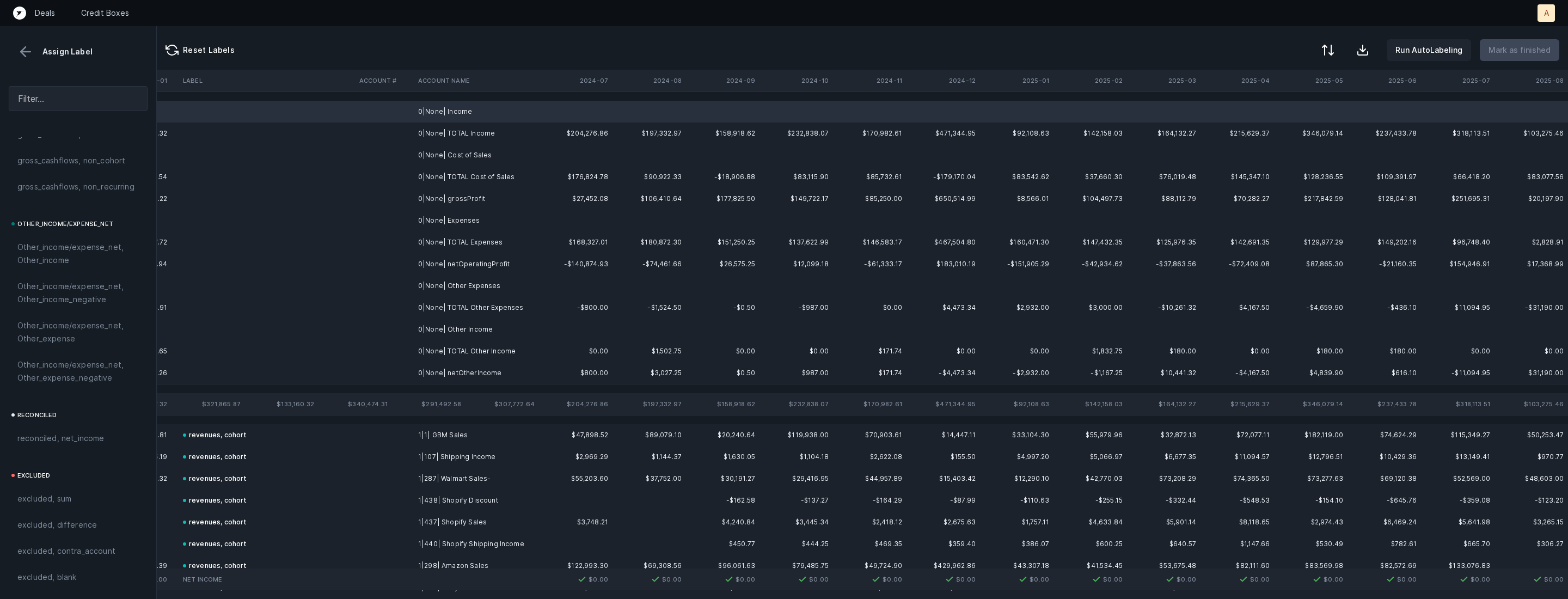
click at [472, 147] on td "0|None| Cost of Sales" at bounding box center [480, 155] width 133 height 22
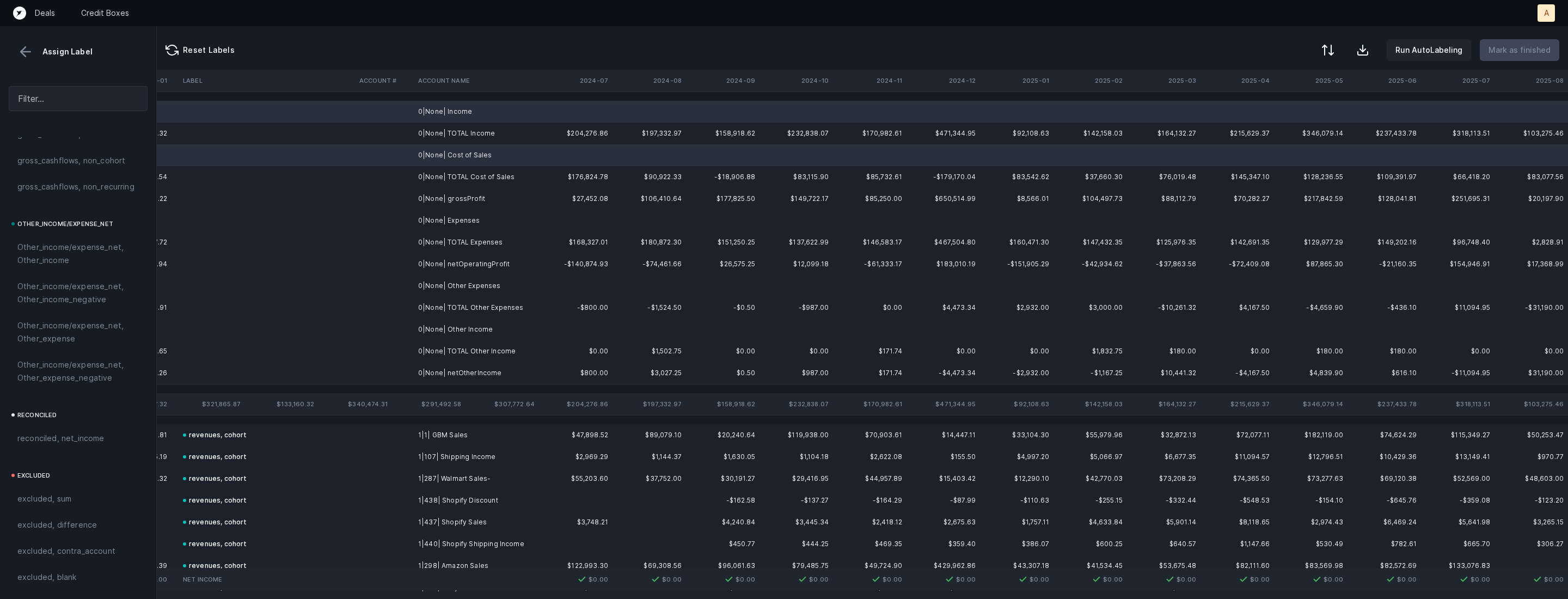
click at [448, 225] on td "0|None| Expenses" at bounding box center [480, 220] width 133 height 22
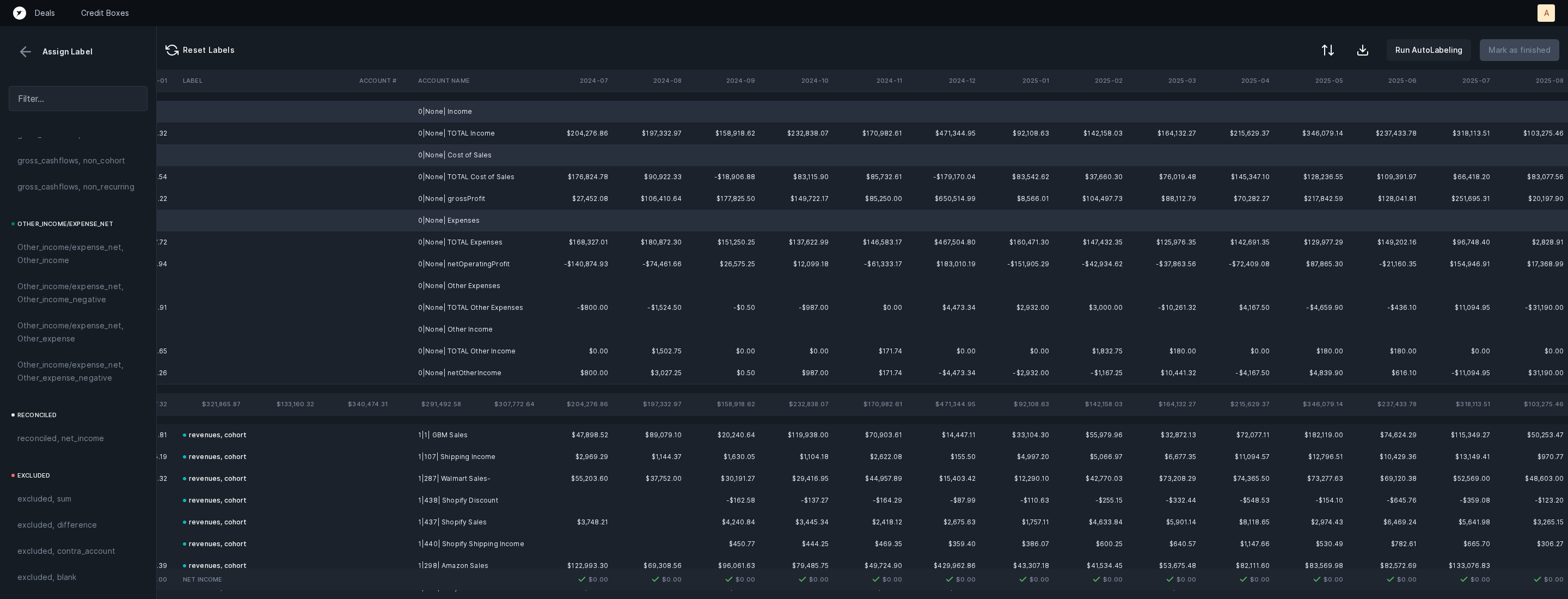
click at [452, 285] on td "0|None| Other Expenses" at bounding box center [480, 285] width 133 height 22
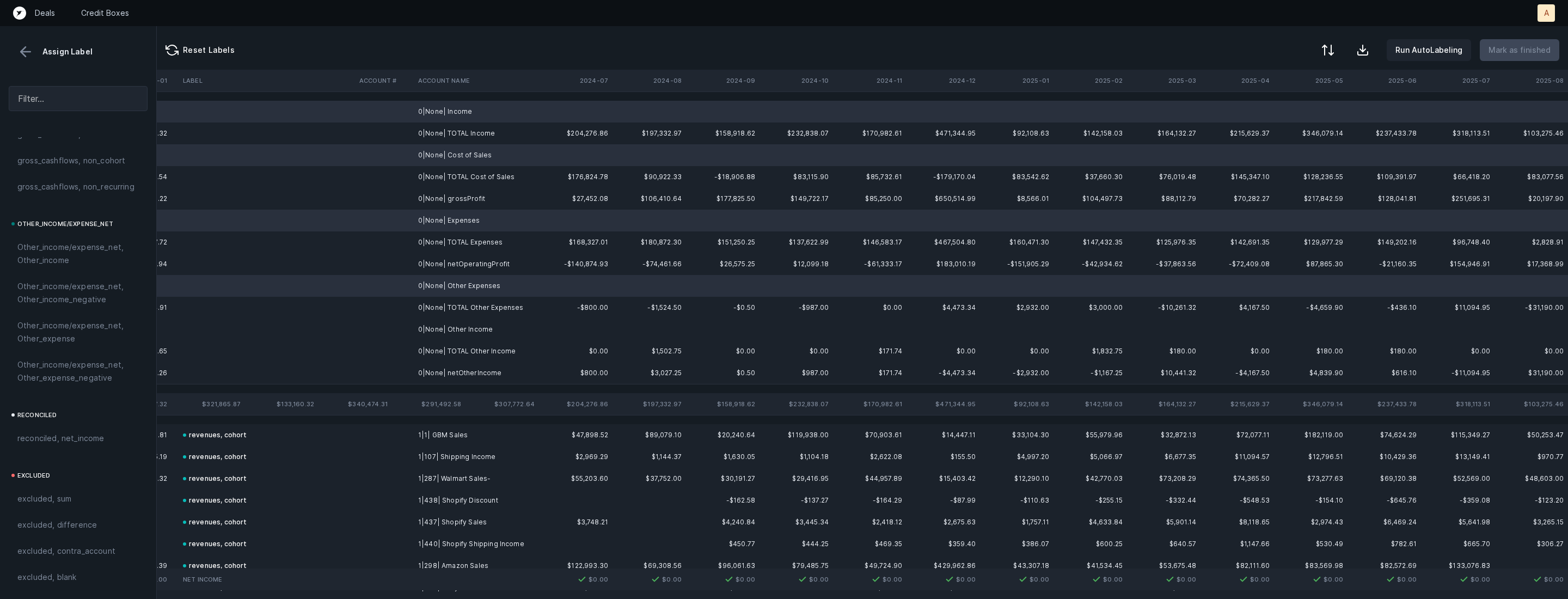
click at [444, 329] on td "0|None| Other Income" at bounding box center [480, 329] width 133 height 22
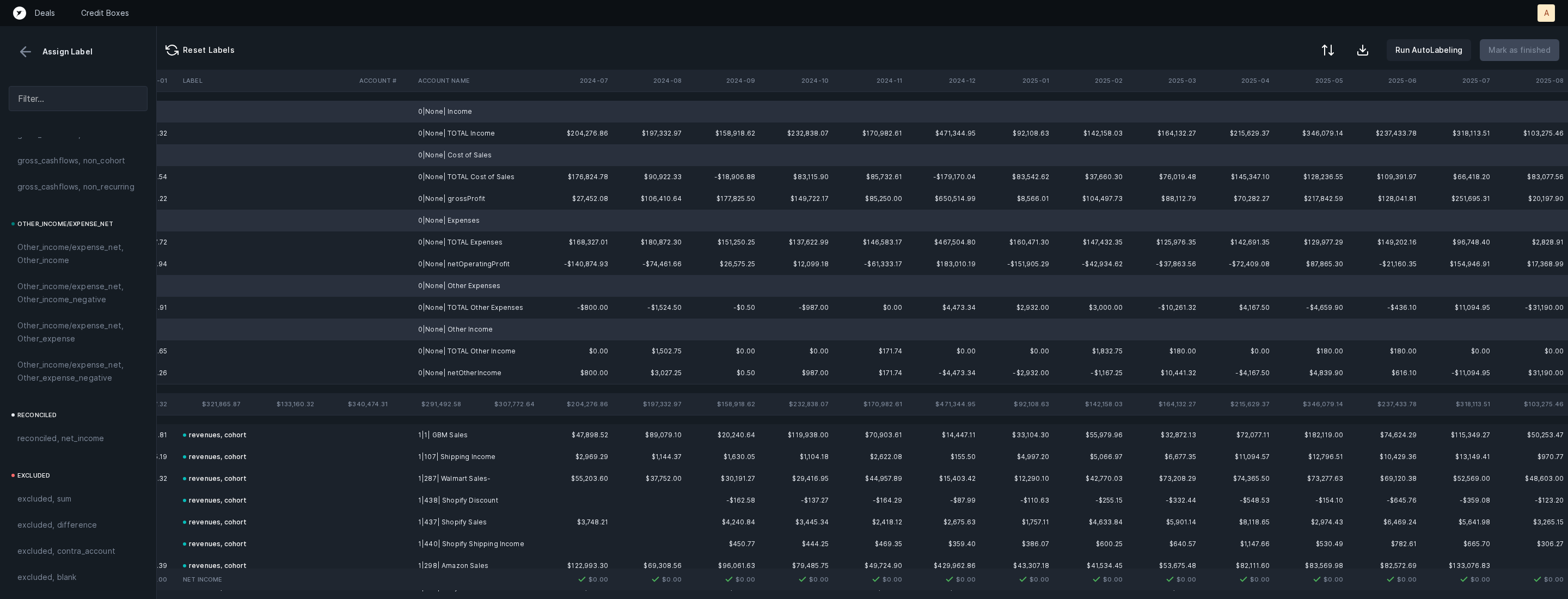
click at [83, 576] on div "excluded, blank" at bounding box center [78, 577] width 122 height 13
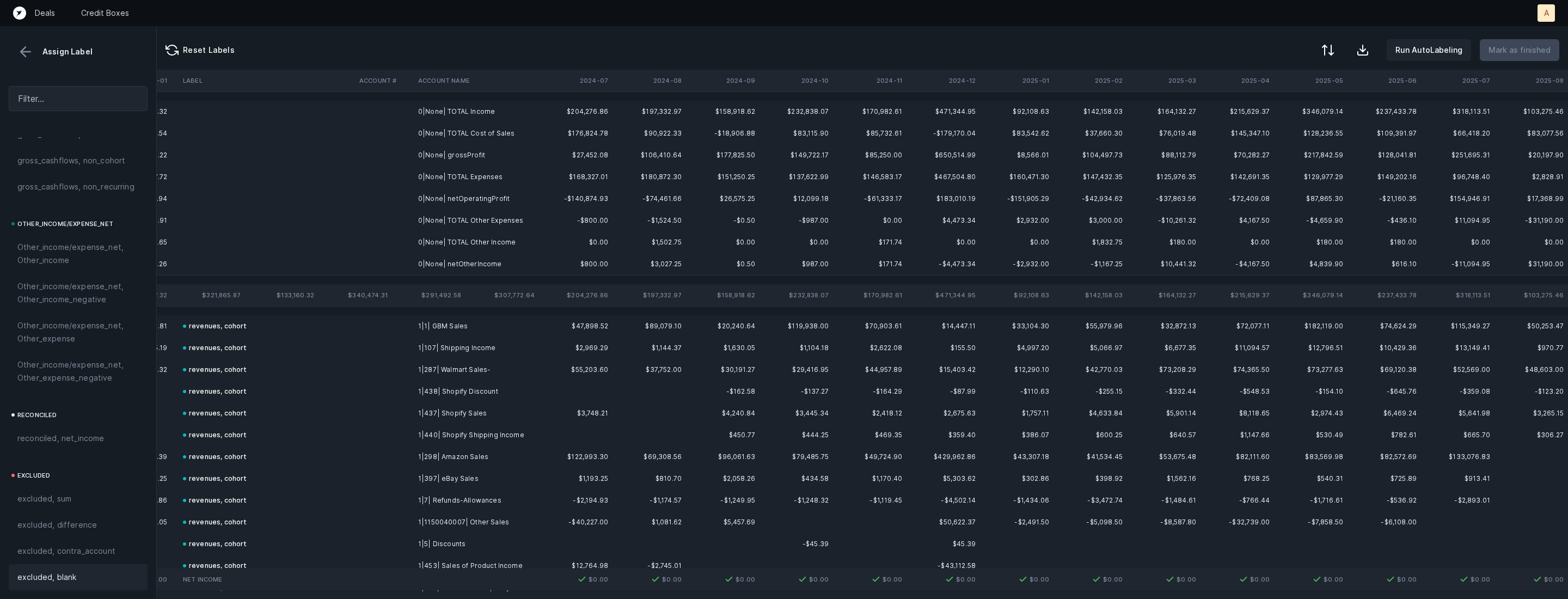
click at [471, 137] on td "0|None| TOTAL Cost of Sales" at bounding box center [480, 133] width 133 height 22
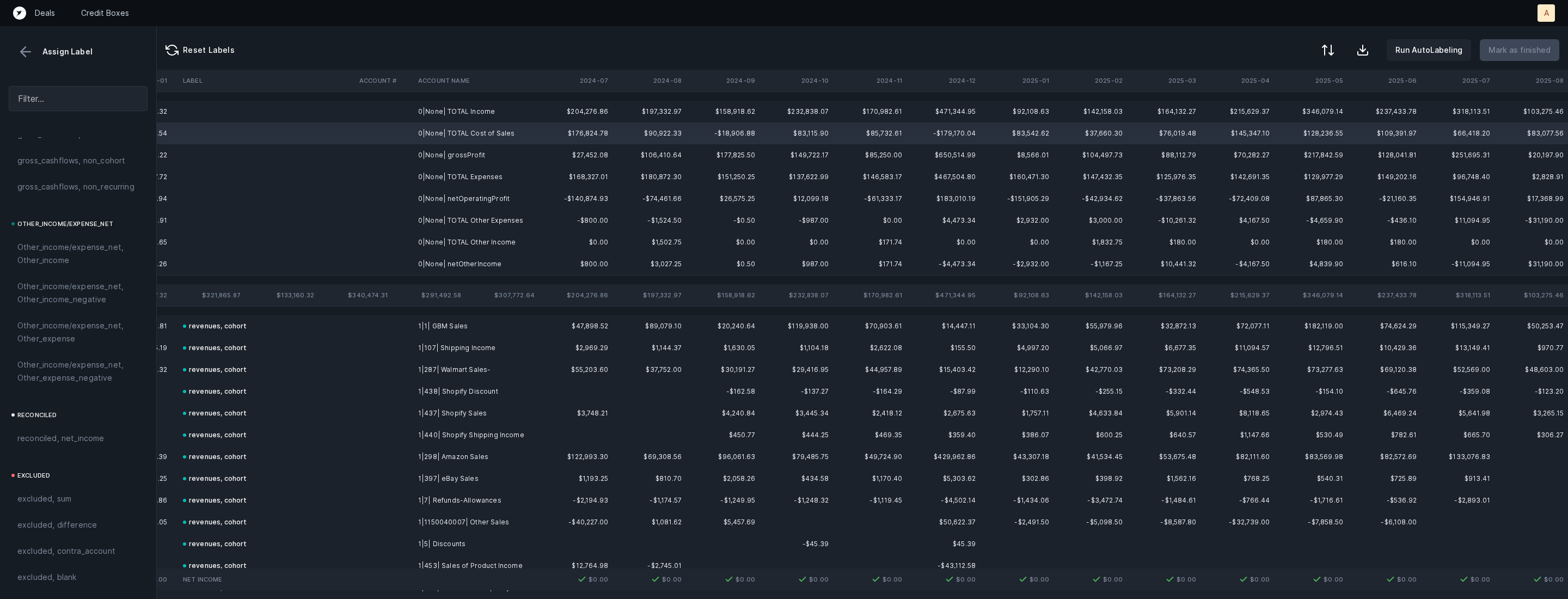
click at [463, 148] on td "0|None| grossProfit" at bounding box center [480, 155] width 133 height 22
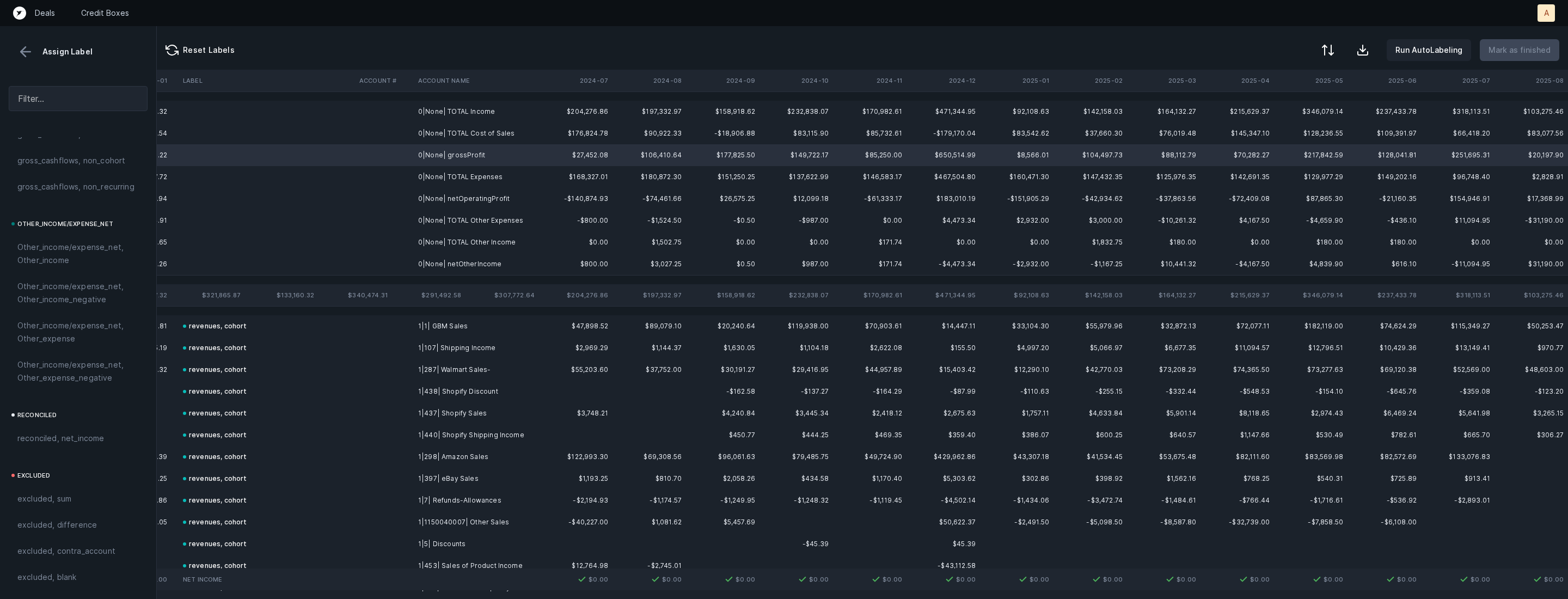
click at [461, 195] on td "0|None| netOperatingProfit" at bounding box center [480, 199] width 133 height 22
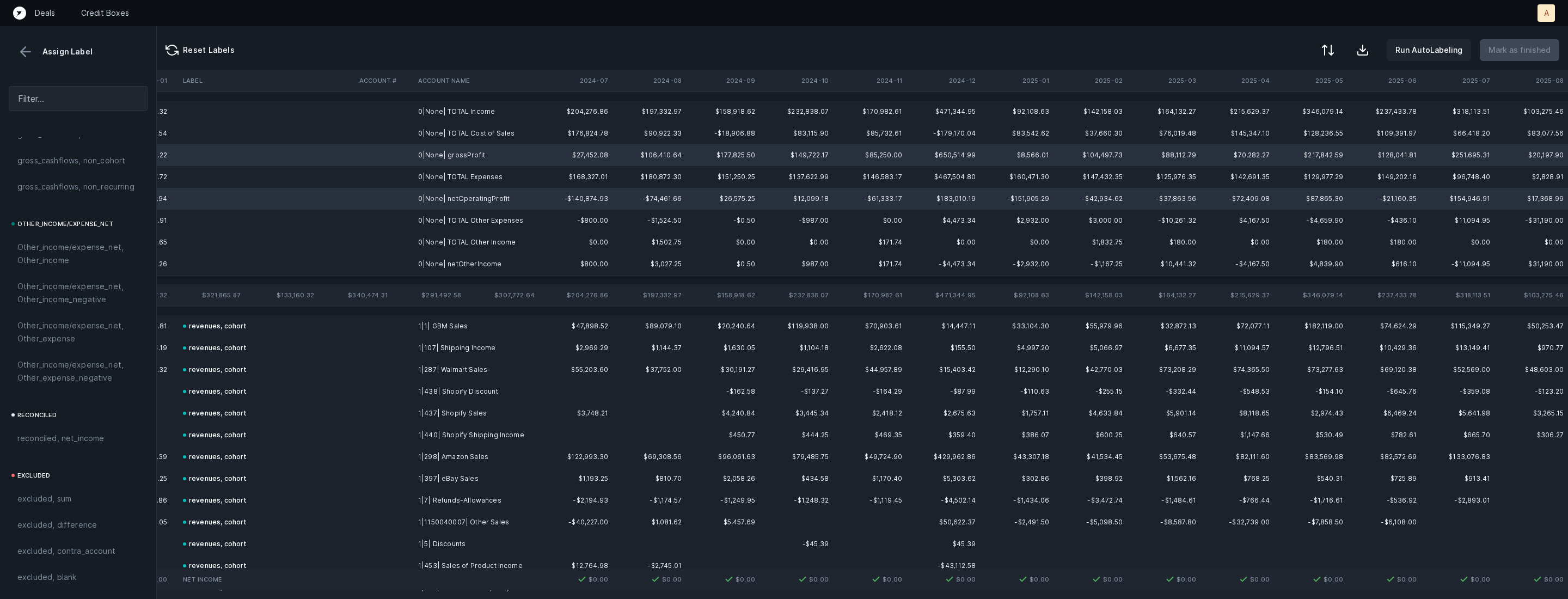
click at [446, 263] on td "0|None| netOtherIncome" at bounding box center [480, 263] width 133 height 22
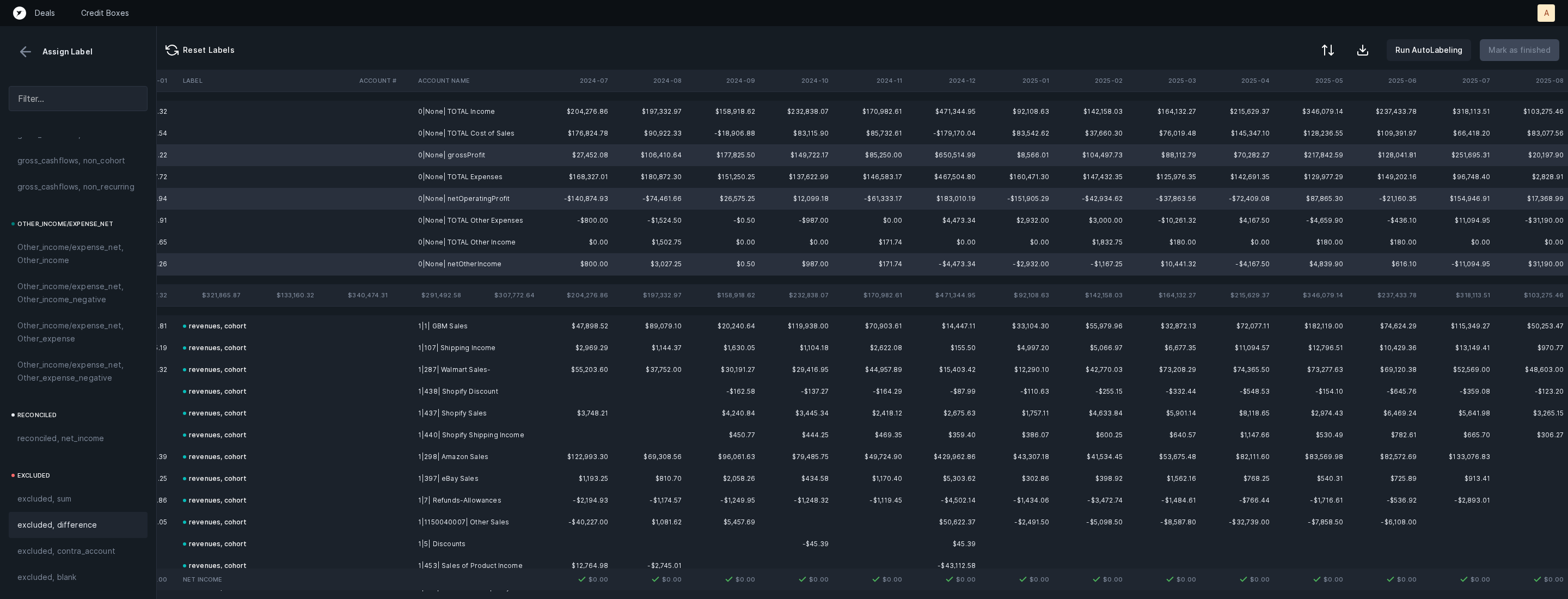
click at [35, 529] on span "excluded, difference" at bounding box center [57, 524] width 79 height 13
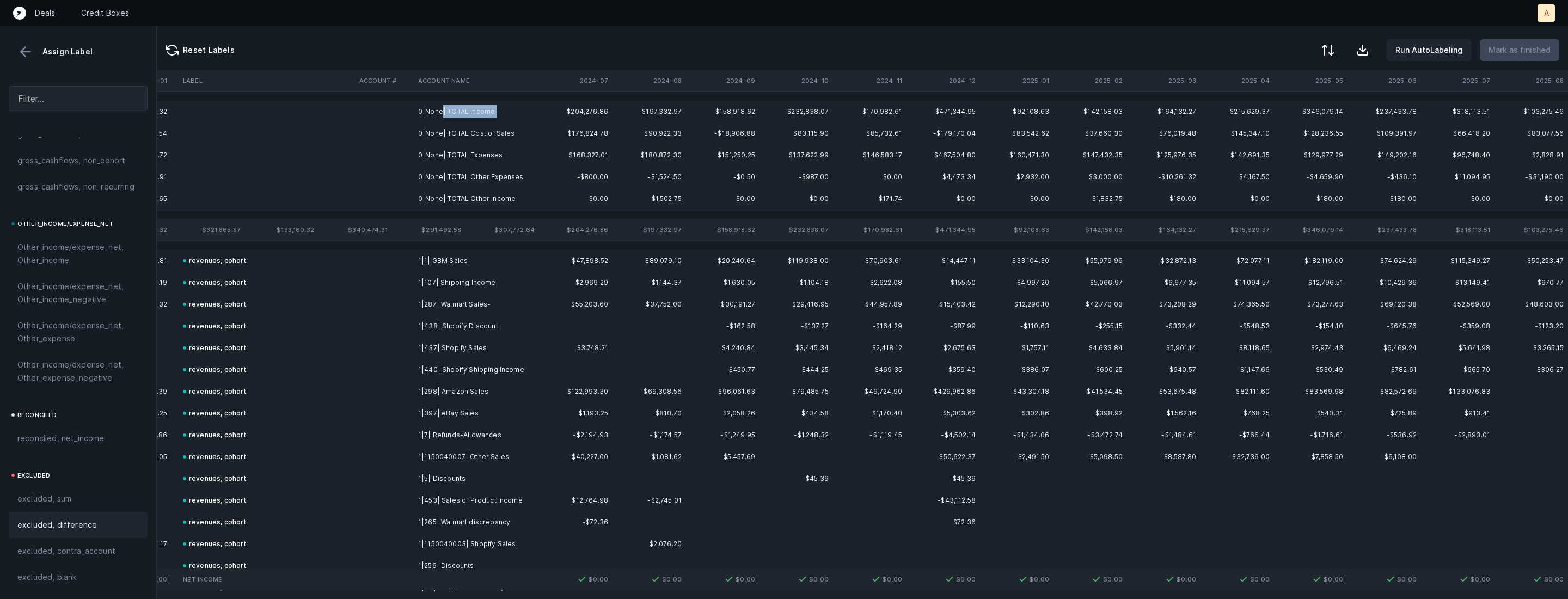
click at [441, 118] on td "0|None| TOTAL Income" at bounding box center [480, 111] width 133 height 22
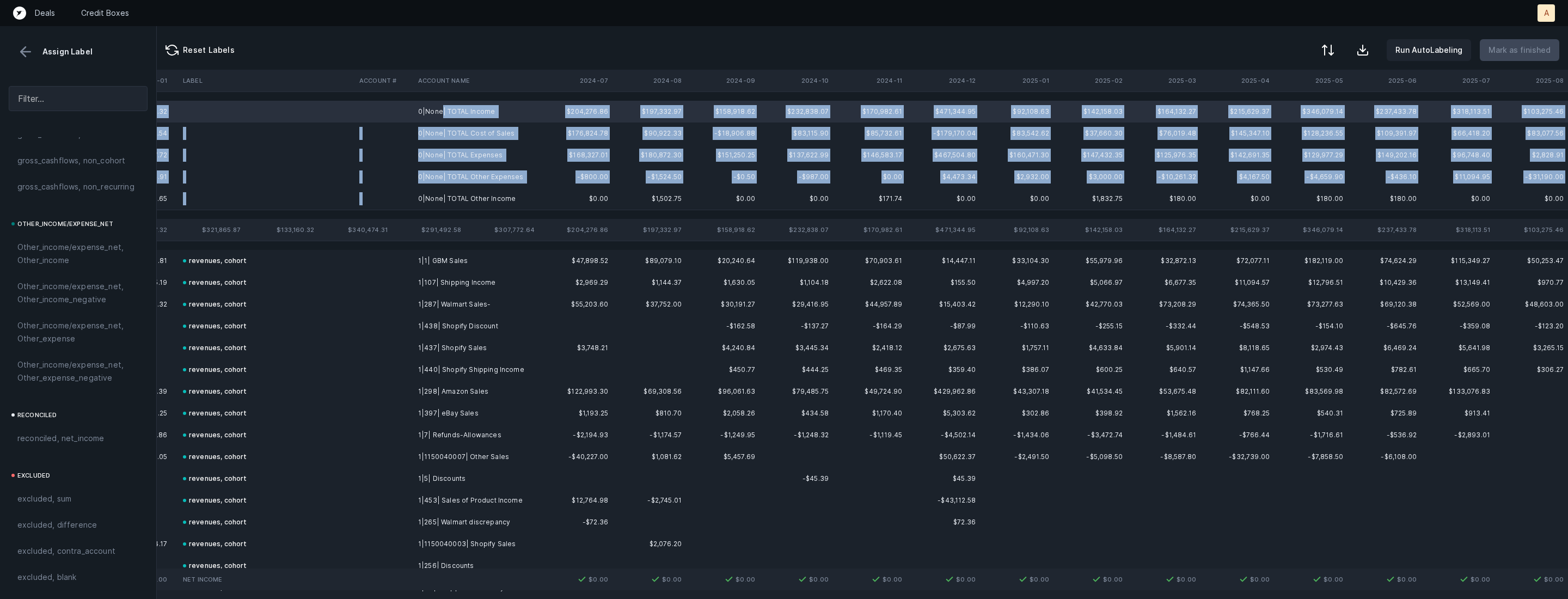
click at [443, 189] on td "0|None| TOTAL Other Income" at bounding box center [480, 199] width 133 height 22
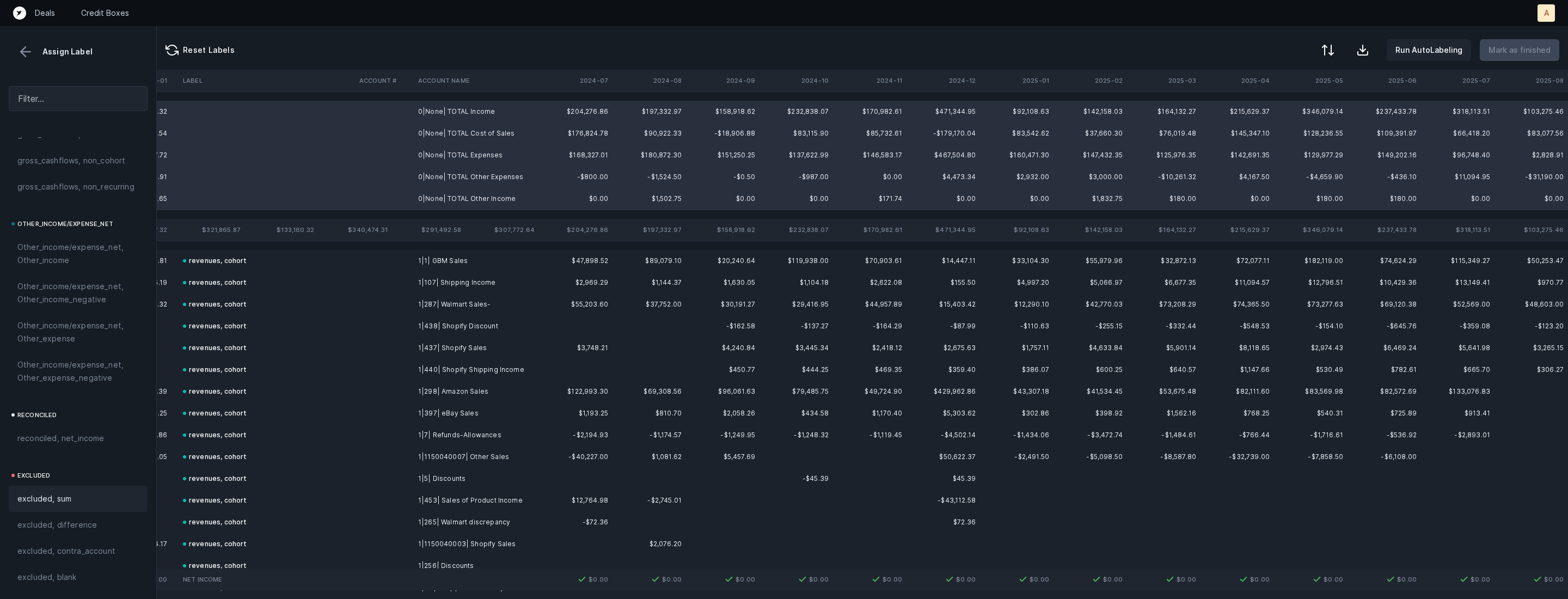
click at [42, 497] on span "excluded, sum" at bounding box center [44, 498] width 54 height 13
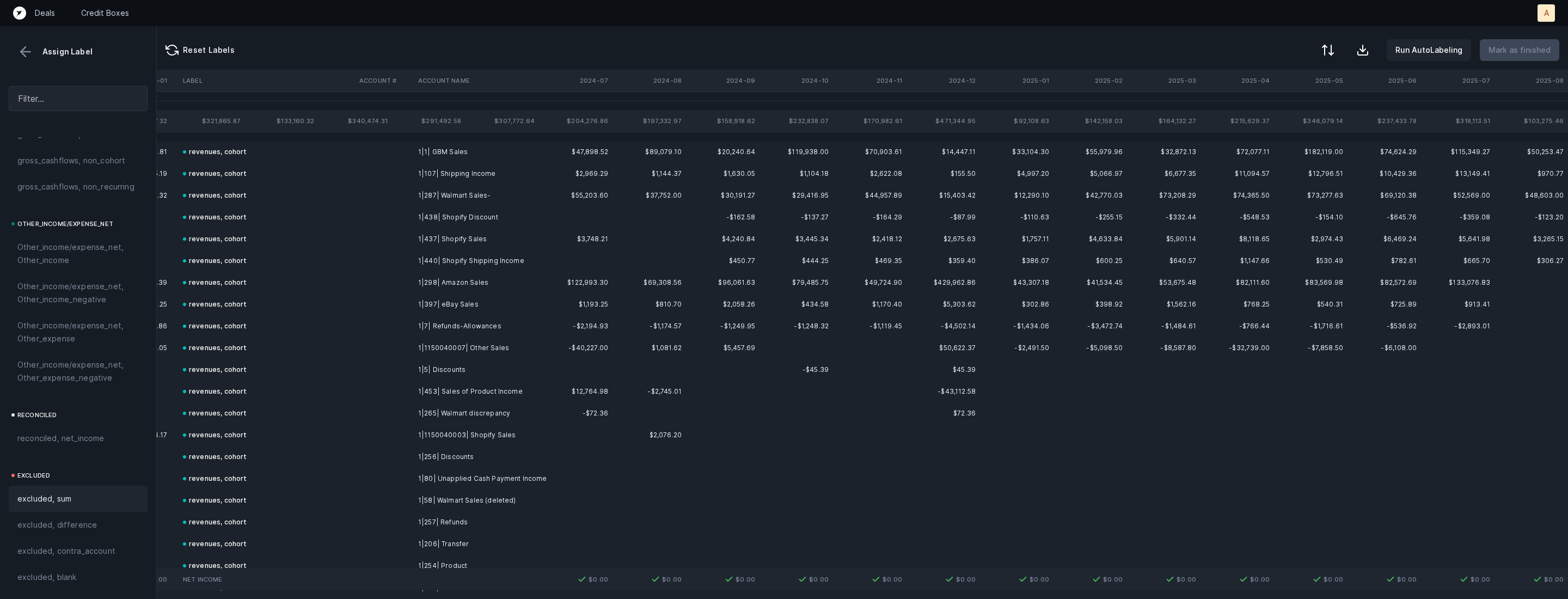
click at [20, 54] on button at bounding box center [25, 52] width 16 height 16
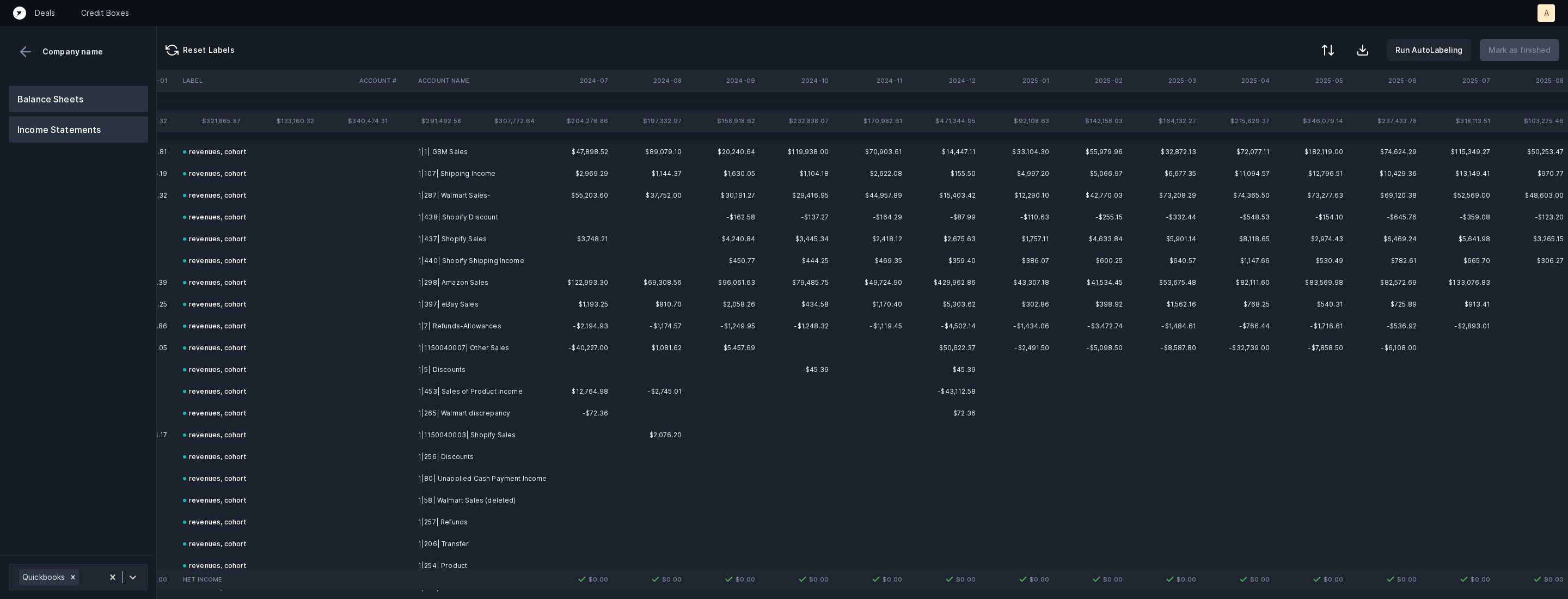
click at [54, 96] on button "Balance Sheets" at bounding box center [79, 99] width 139 height 26
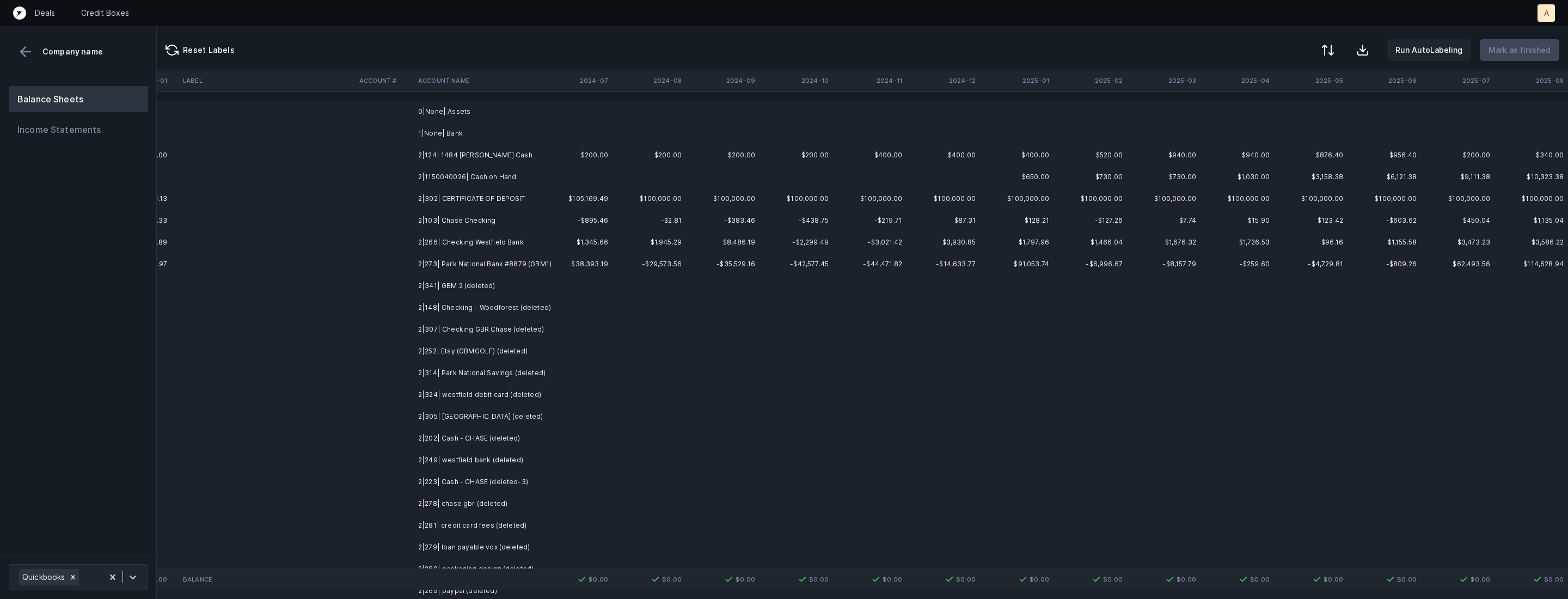
click at [452, 156] on td "2|124| 1484 Petty Cash" at bounding box center [480, 155] width 133 height 22
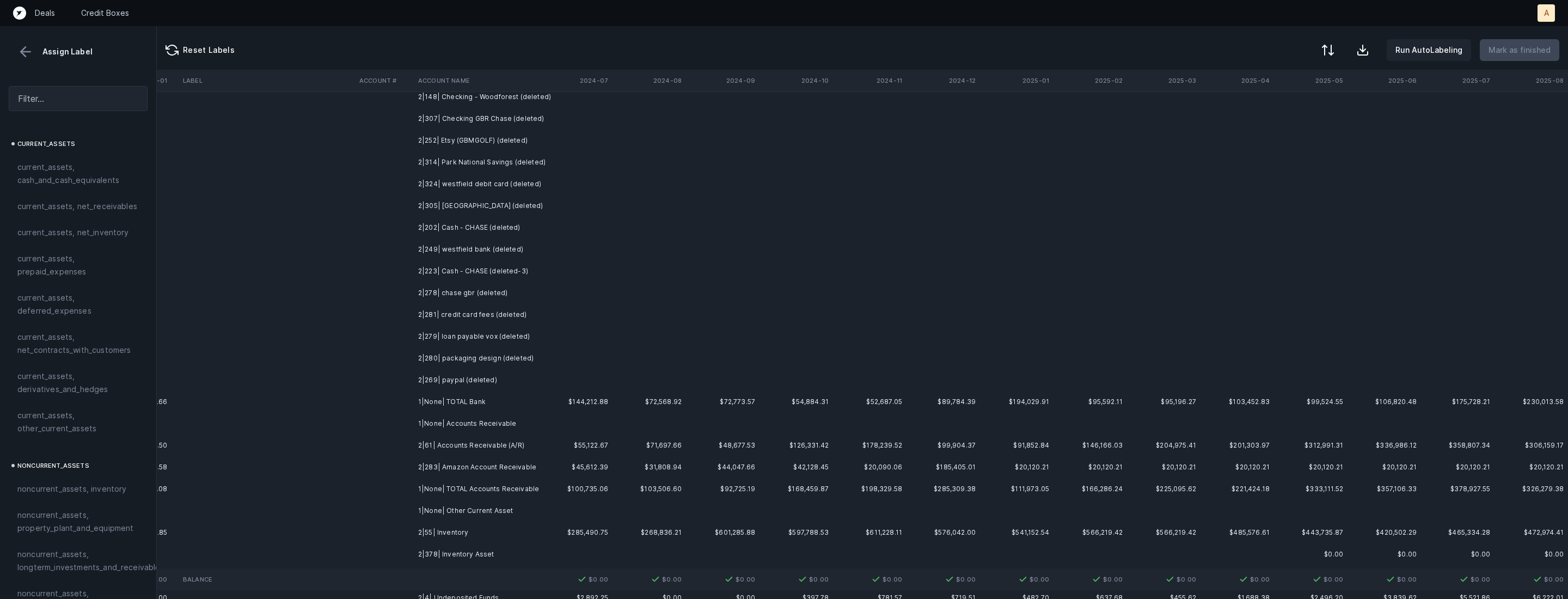
scroll to position [266, 2510]
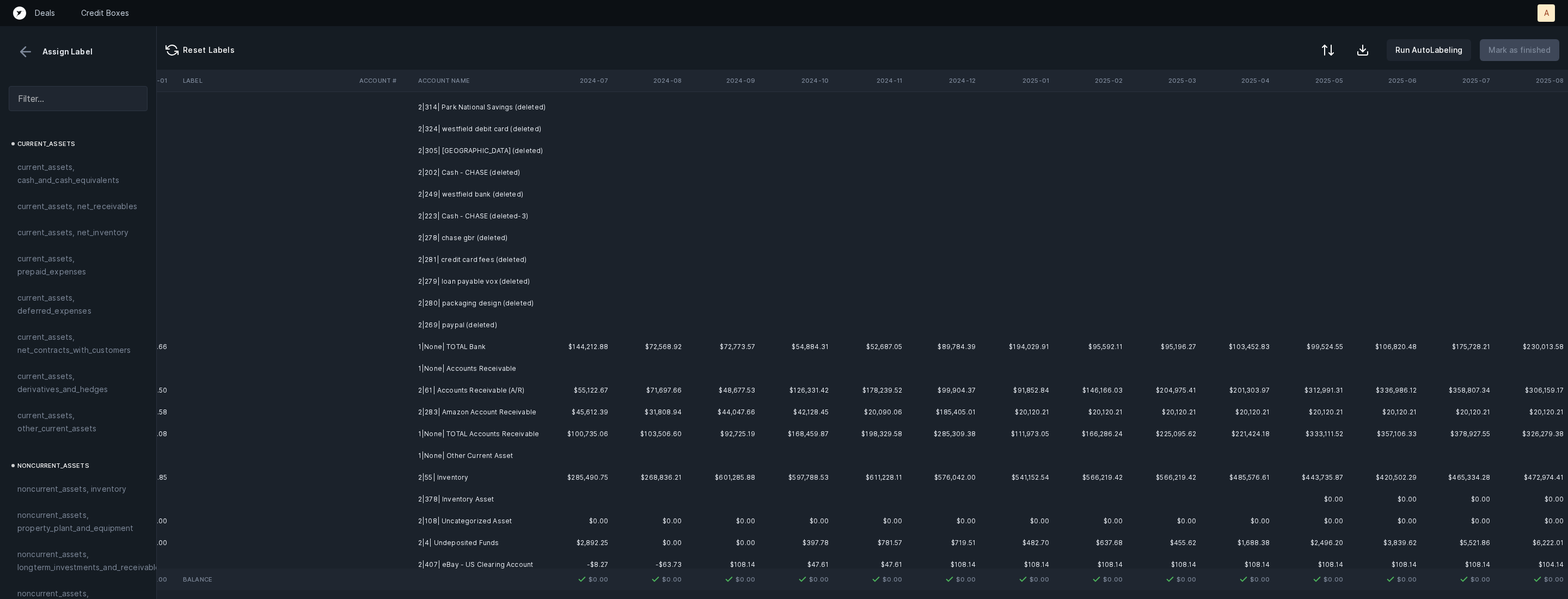
click at [470, 331] on td "2|269| paypal (deleted)" at bounding box center [480, 324] width 133 height 22
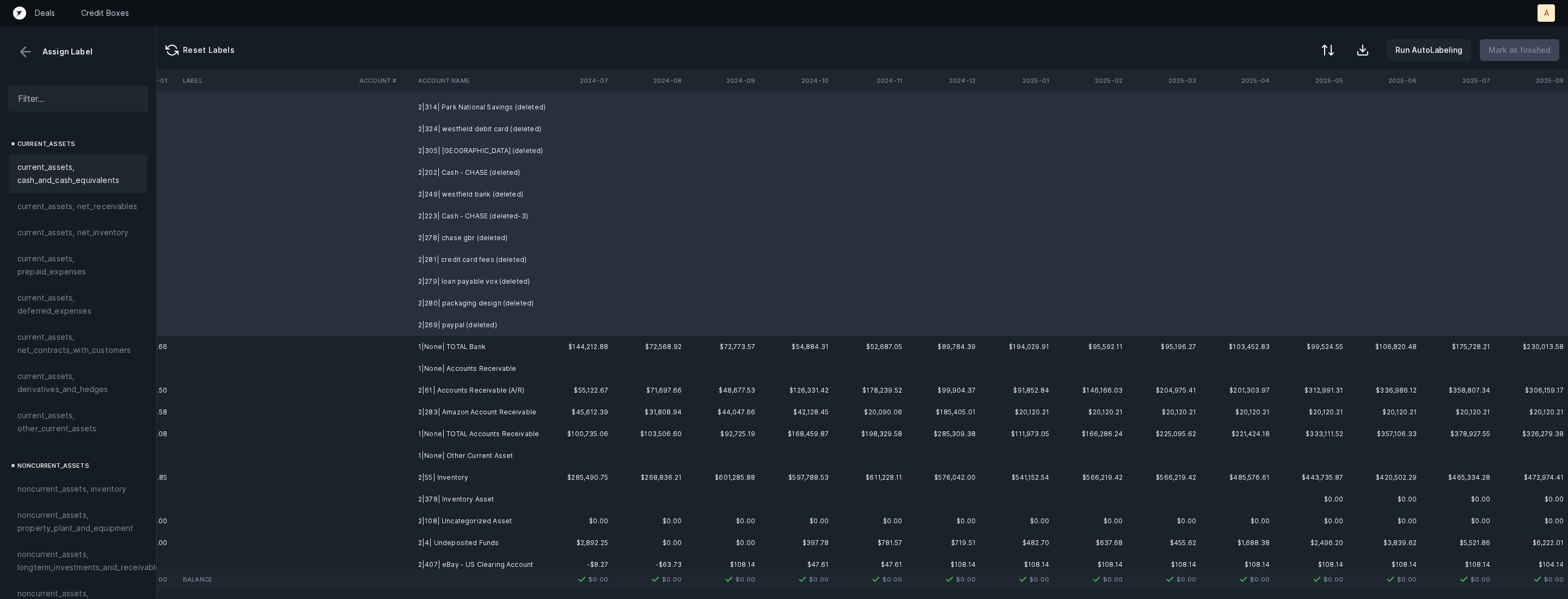
click at [66, 176] on span "current_assets, cash_and_cash_equivalents" at bounding box center [78, 173] width 122 height 26
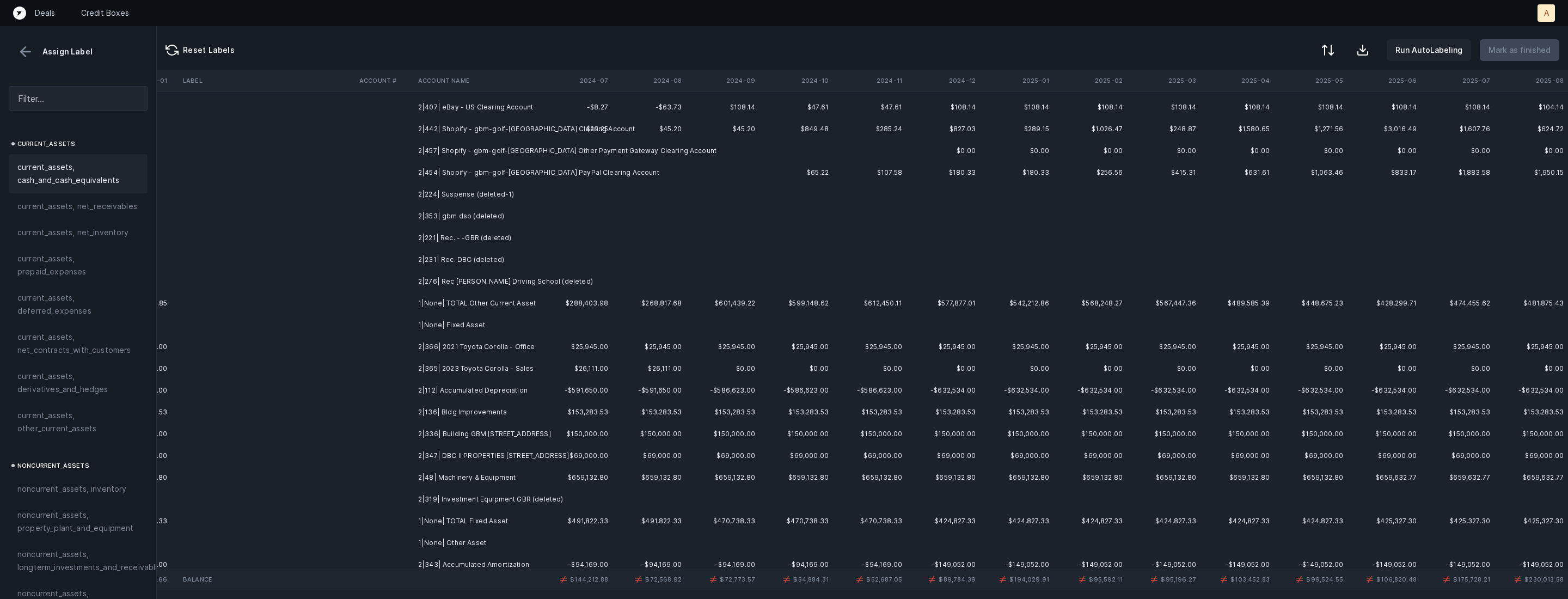
scroll to position [0, 2510]
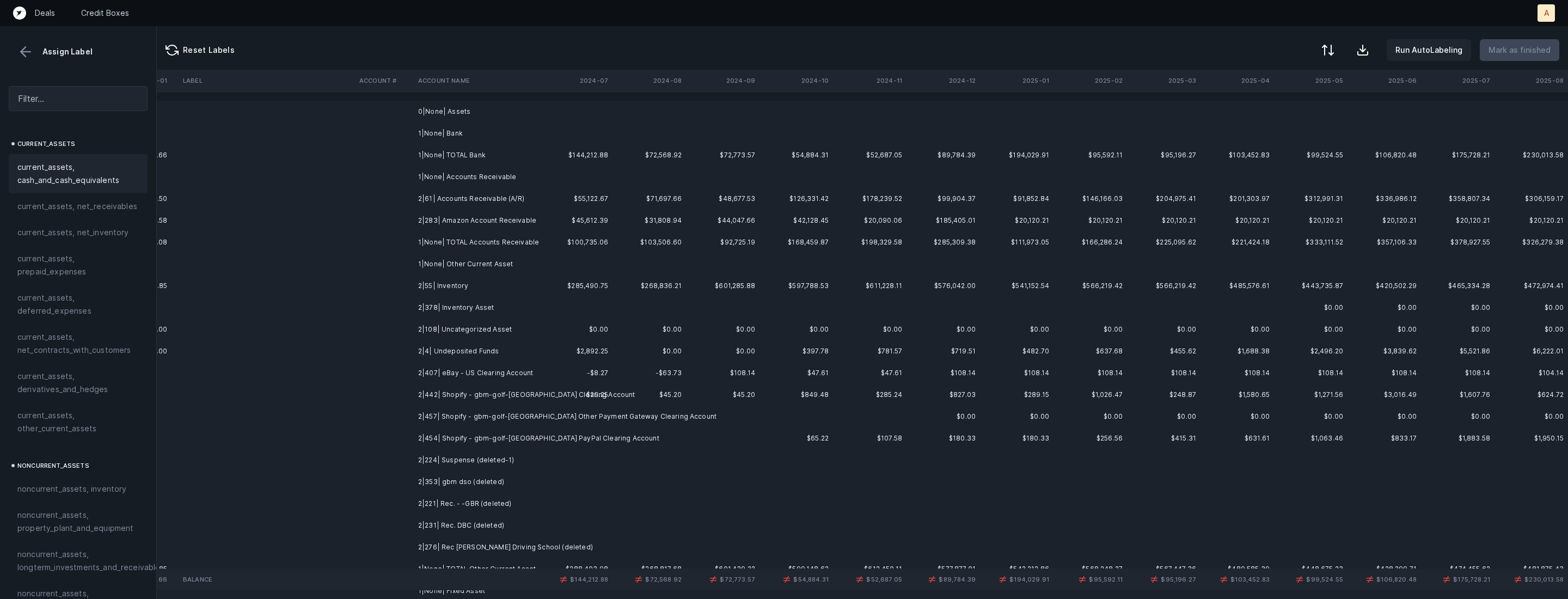
click at [437, 197] on td "2|61| Accounts Receivable (A/R)" at bounding box center [480, 199] width 133 height 22
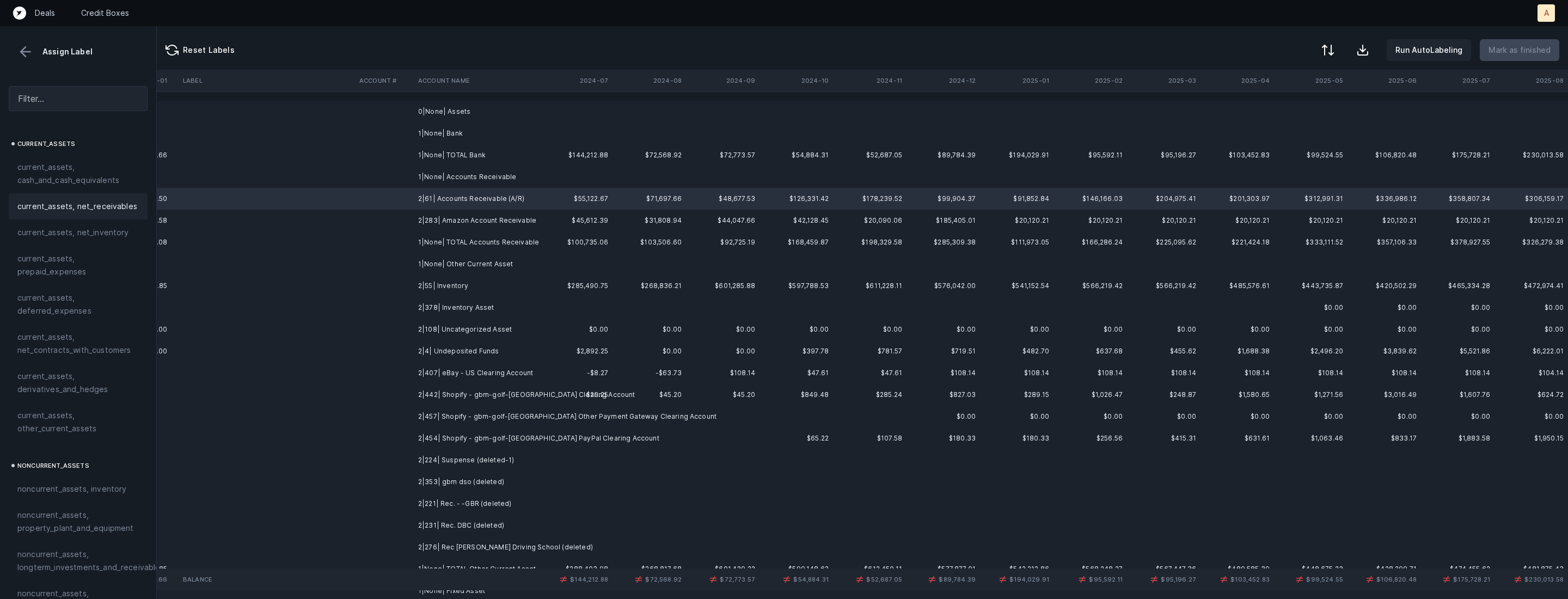
click at [82, 201] on span "current_assets, net_receivables" at bounding box center [77, 206] width 120 height 13
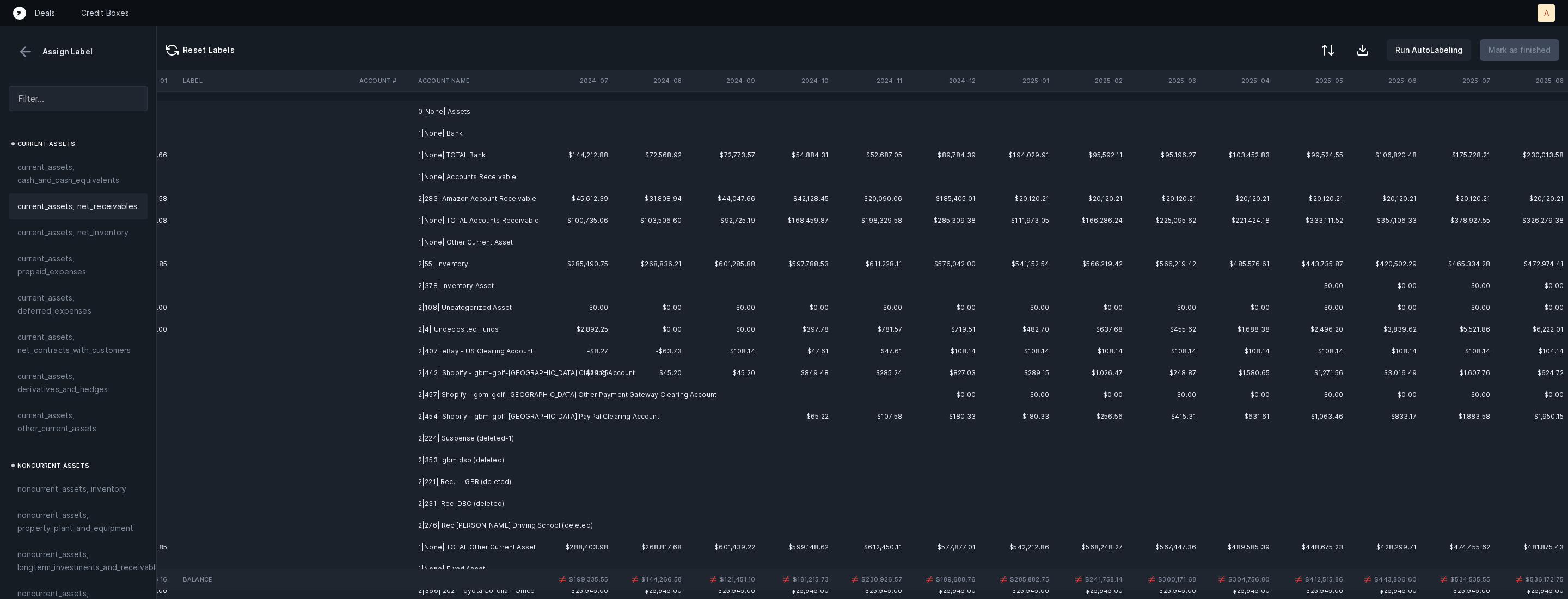
click at [465, 201] on td "2|283| Amazon Account Receivable" at bounding box center [480, 199] width 133 height 22
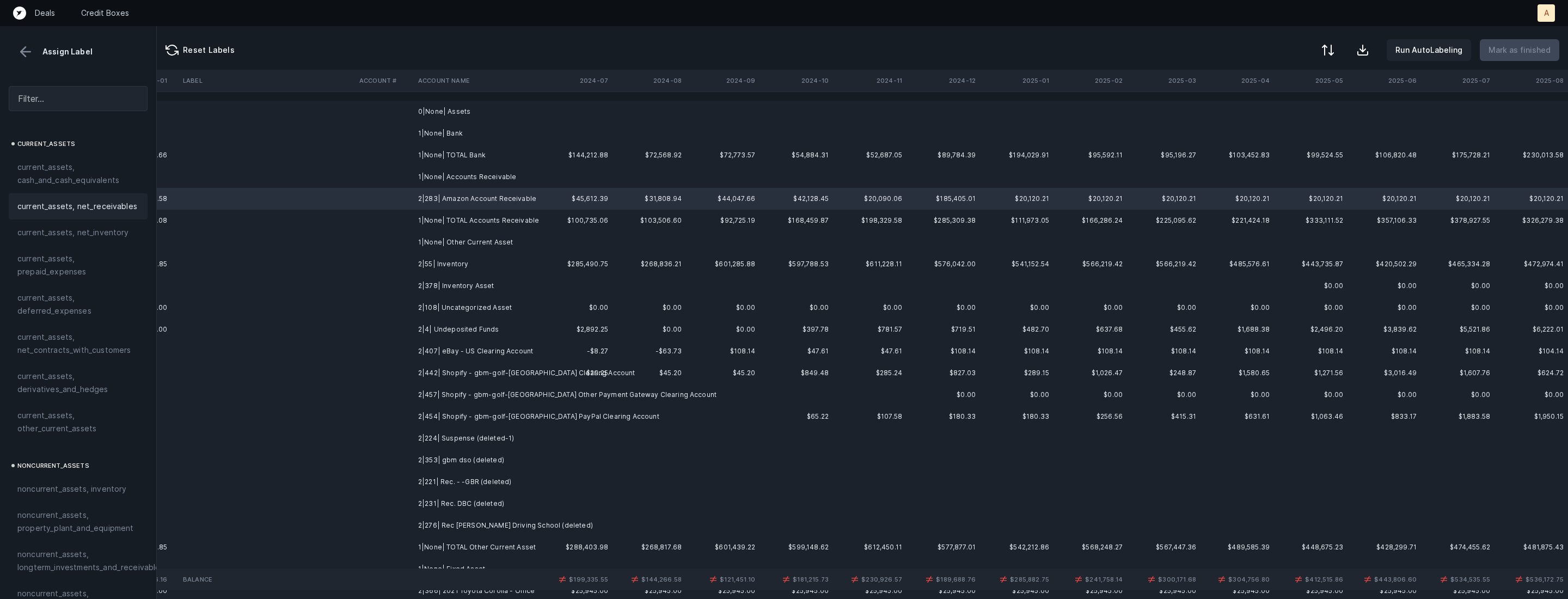
click at [88, 208] on span "current_assets, net_receivables" at bounding box center [77, 206] width 120 height 13
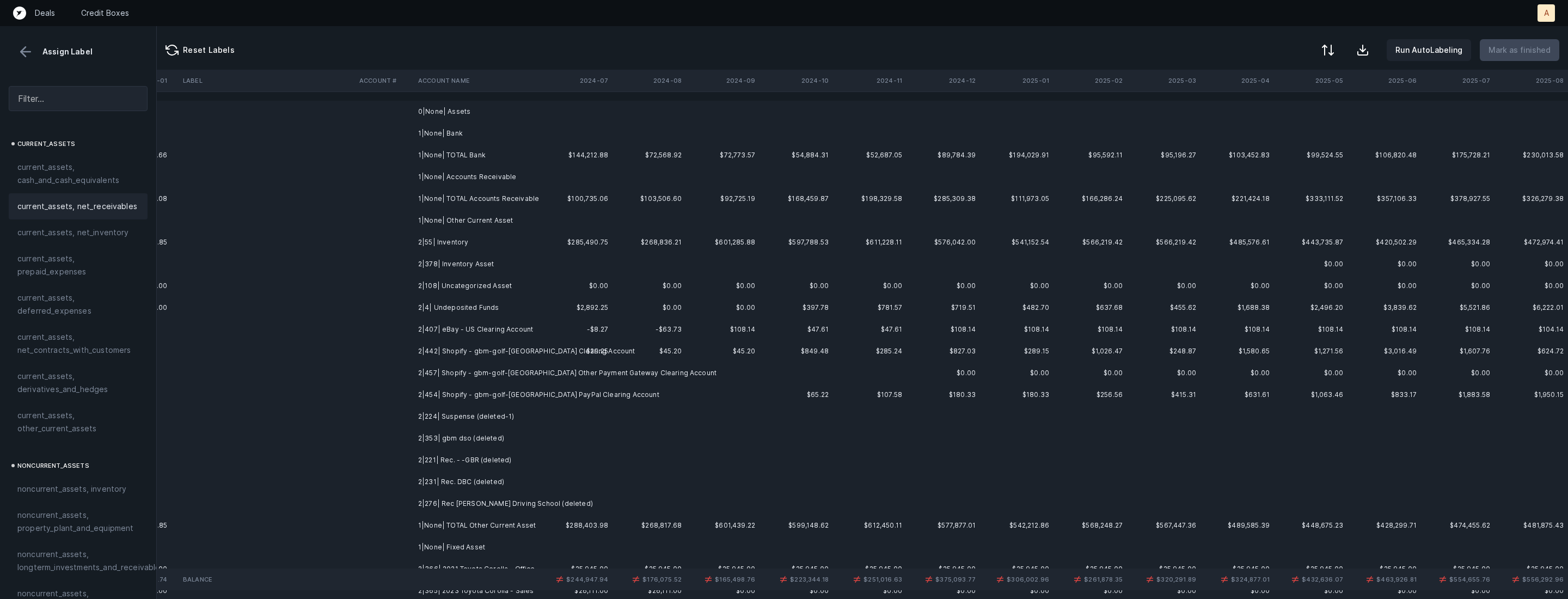
click at [453, 246] on td "2|55| Inventory" at bounding box center [480, 242] width 133 height 22
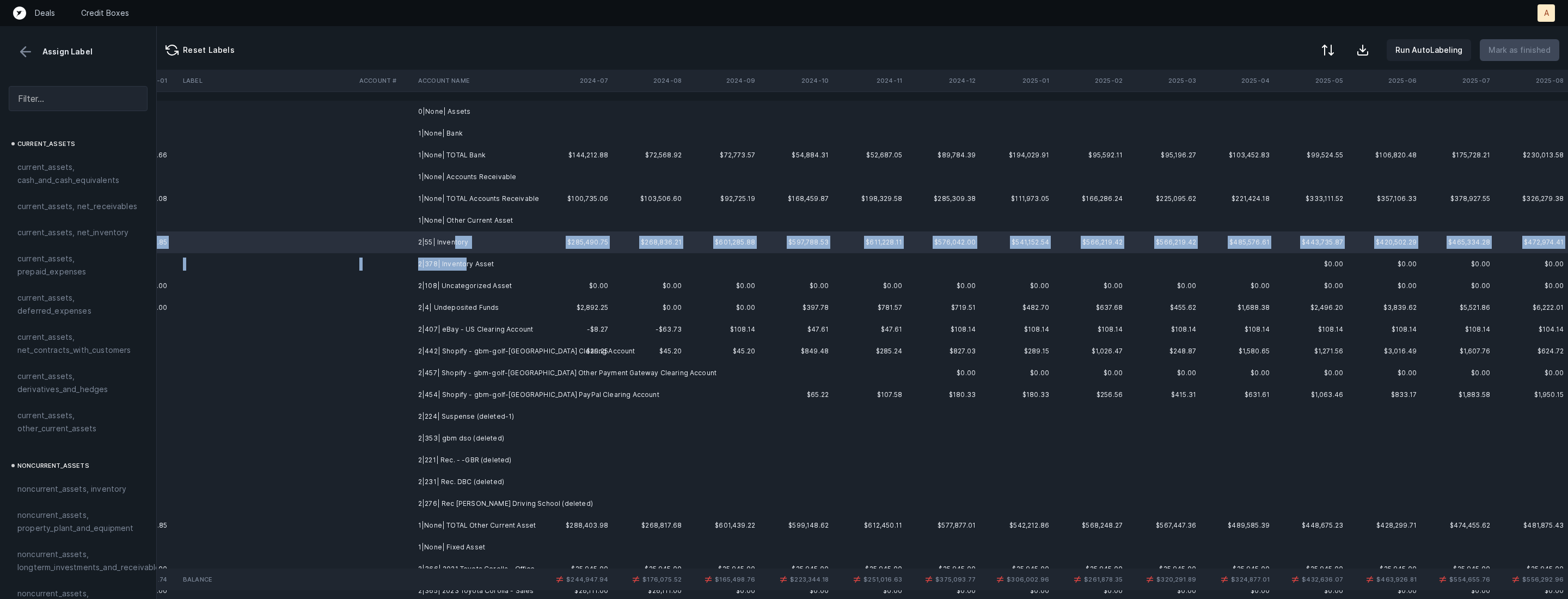
click at [465, 266] on td "2|378| Inventory Asset" at bounding box center [480, 263] width 133 height 22
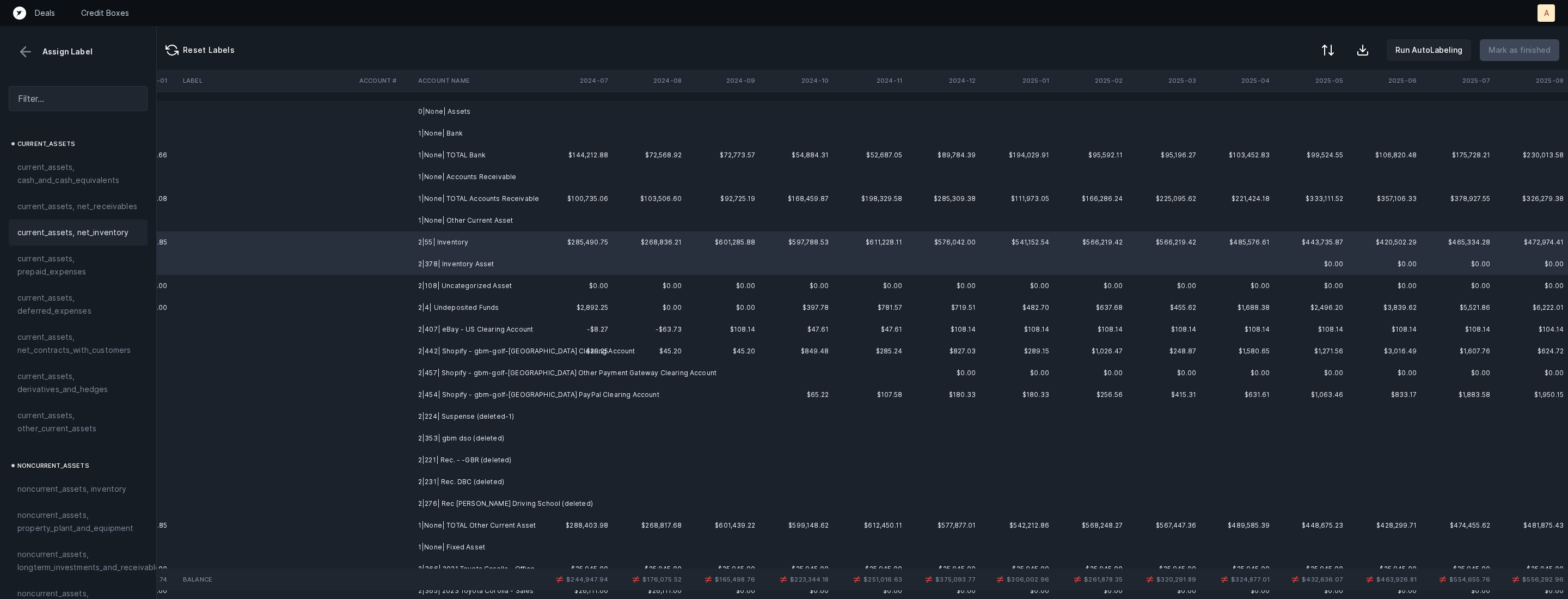
click at [105, 242] on div "current_assets, net_inventory" at bounding box center [78, 233] width 139 height 26
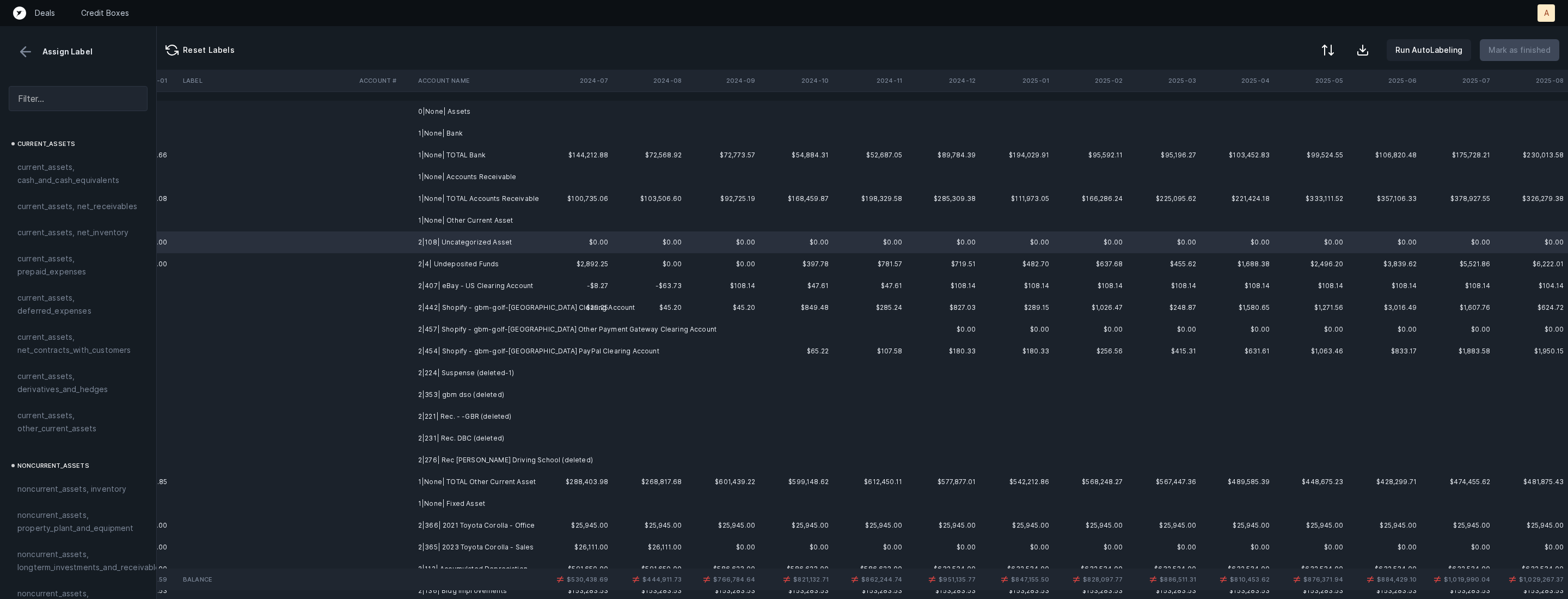
click at [46, 415] on span "current_assets, other_current_assets" at bounding box center [78, 421] width 122 height 26
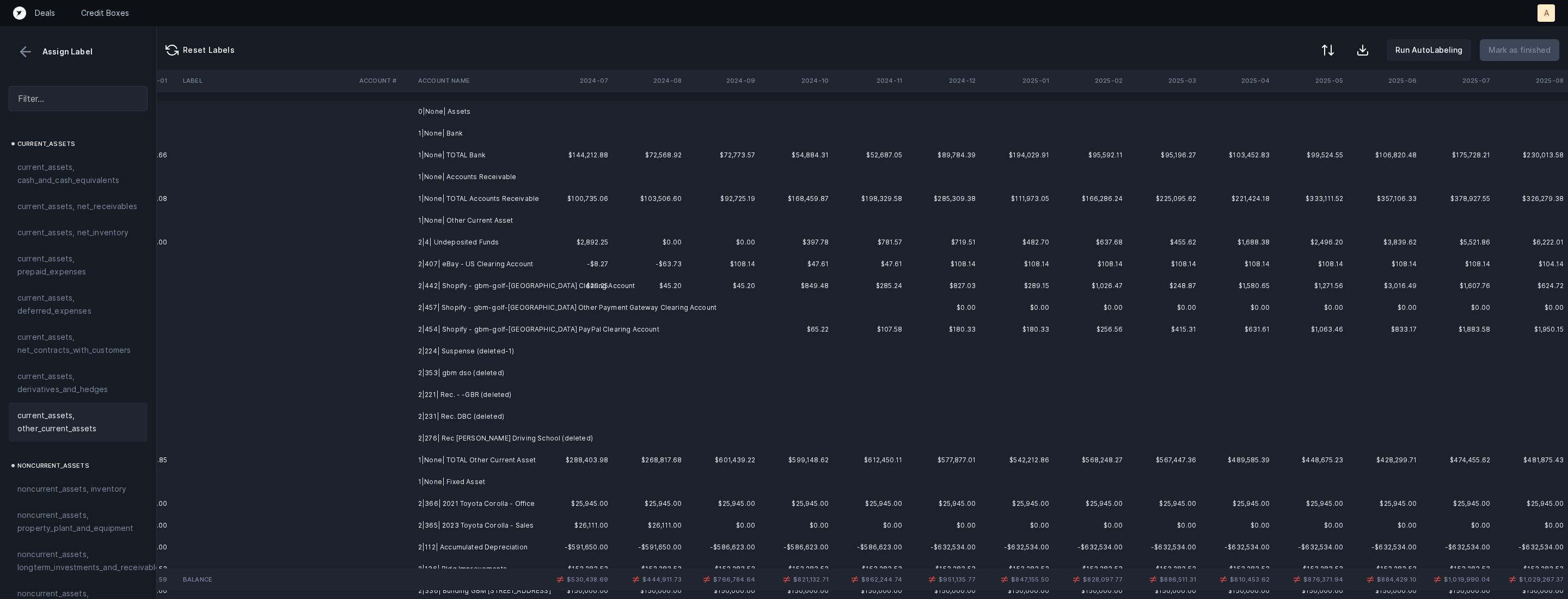
click at [416, 242] on td "2|4| Undeposited Funds" at bounding box center [480, 242] width 133 height 22
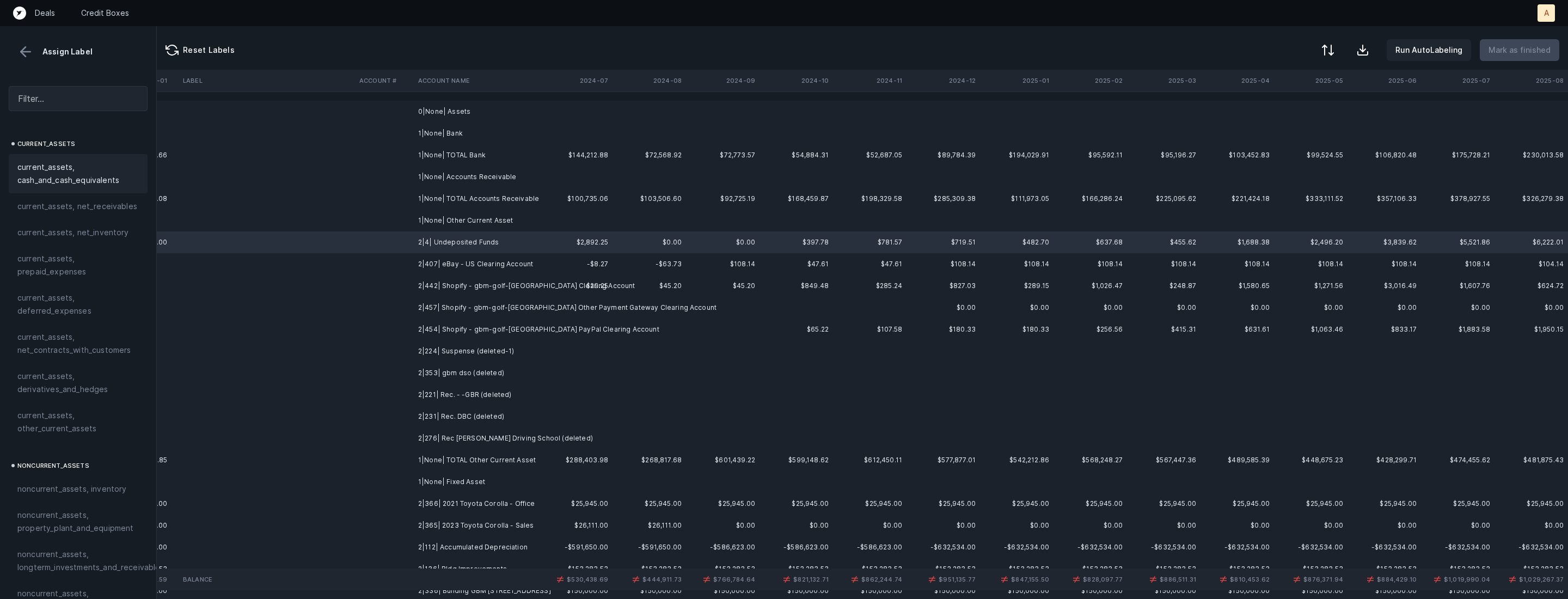
click at [120, 176] on span "current_assets, cash_and_cash_equivalents" at bounding box center [78, 173] width 122 height 26
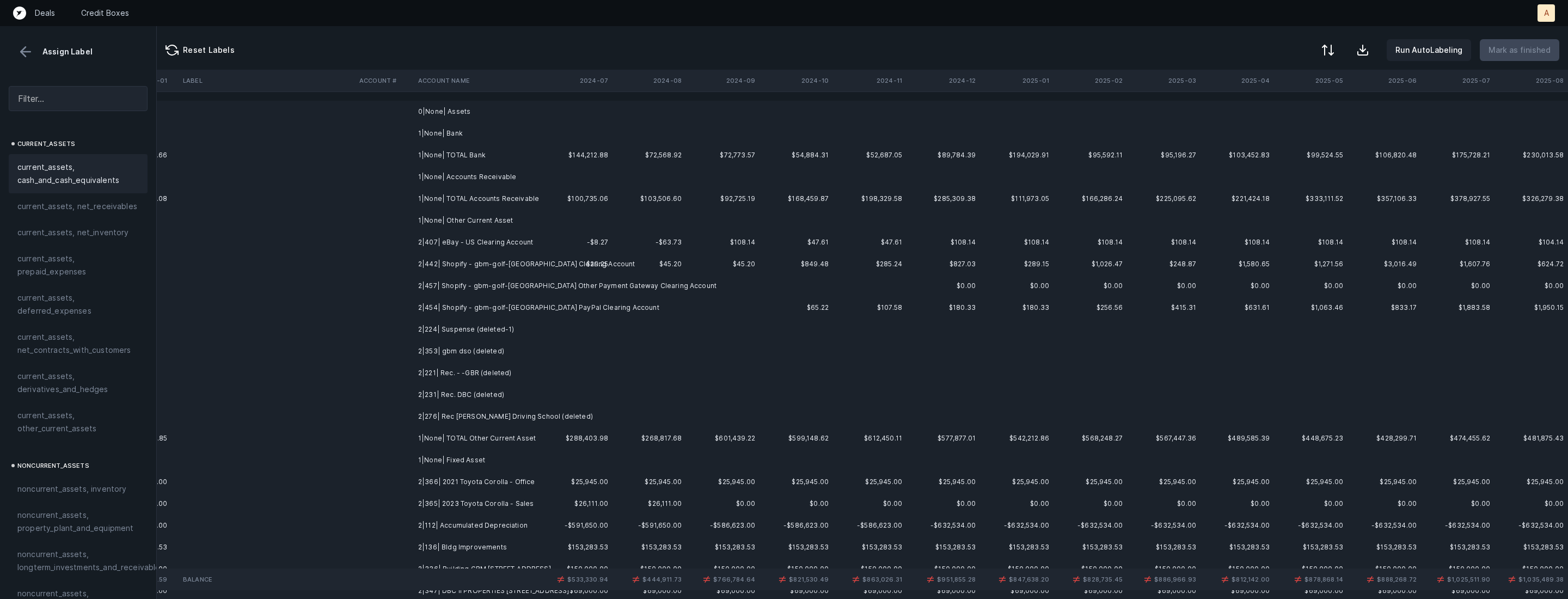
click at [496, 243] on td "2|407| eBay - US Clearing Account" at bounding box center [480, 242] width 133 height 22
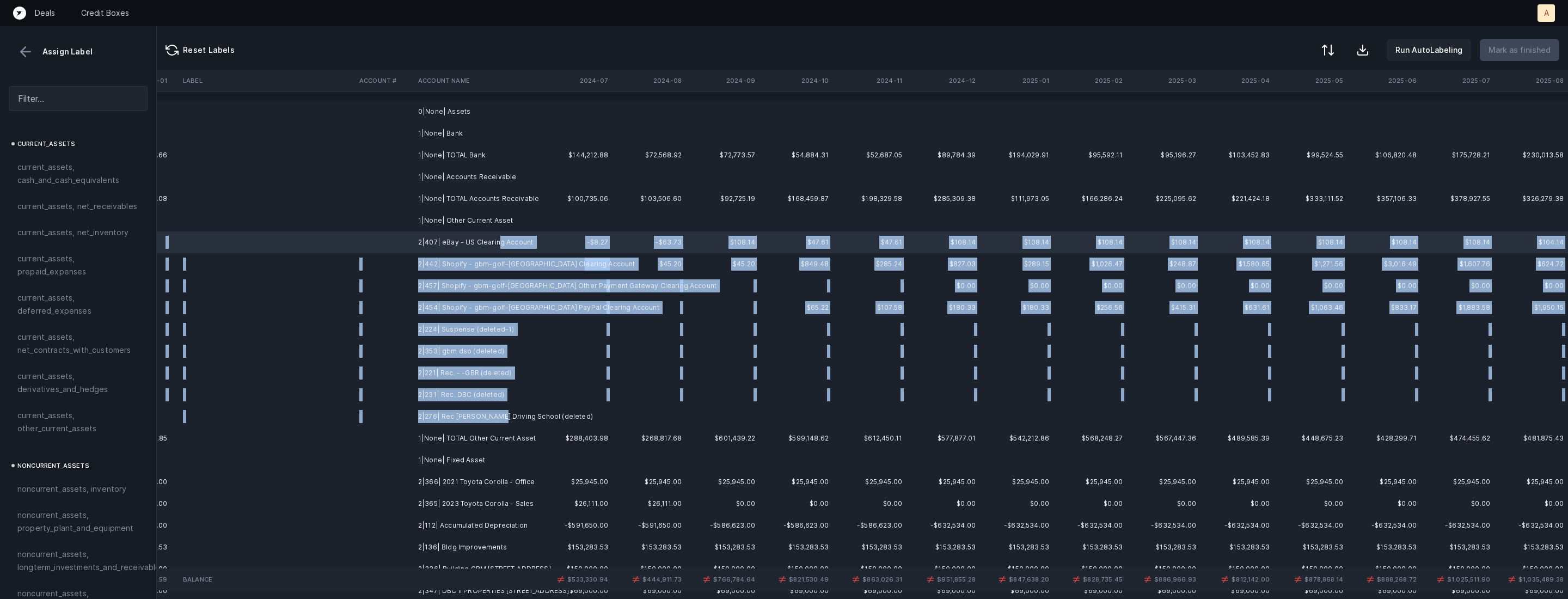
click at [495, 415] on td "2|276| Rec Schwartz Driving School (deleted)" at bounding box center [480, 416] width 133 height 22
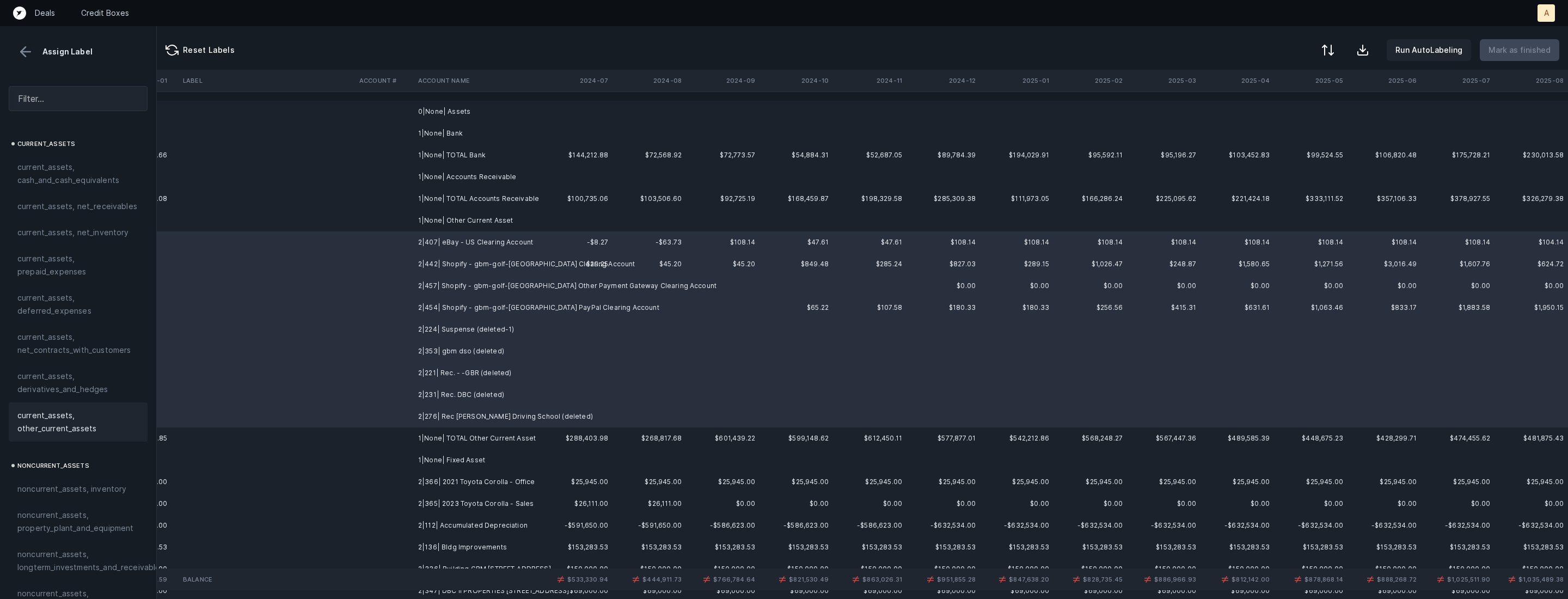
click at [88, 429] on span "current_assets, other_current_assets" at bounding box center [78, 421] width 122 height 26
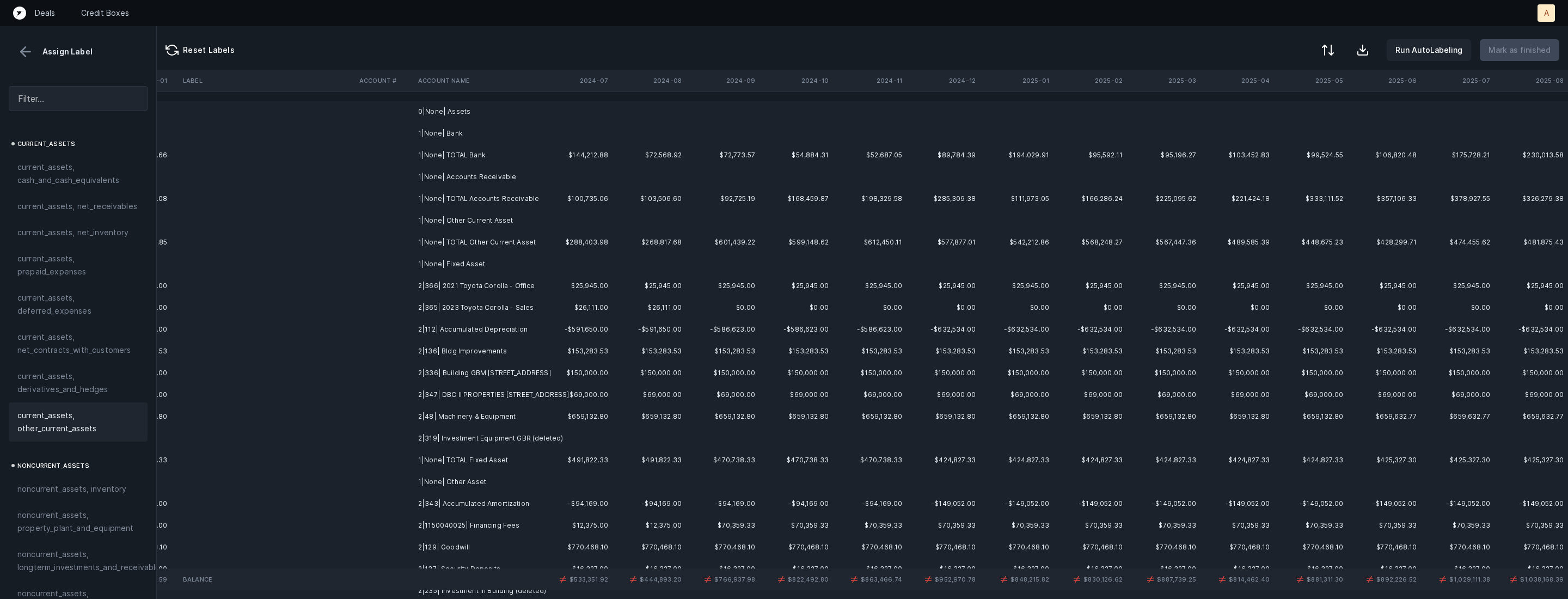
click at [495, 286] on td "2|366| 2021 Toyota Corolla - Office" at bounding box center [480, 285] width 133 height 22
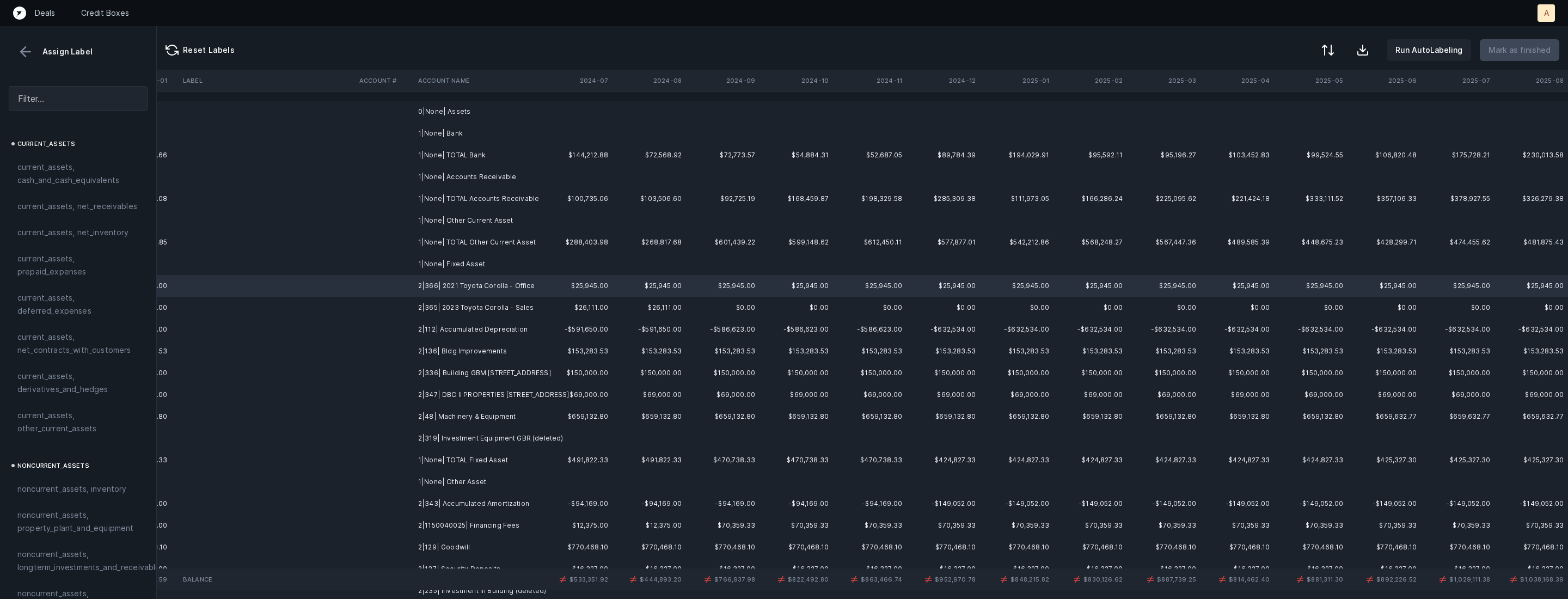
click at [470, 441] on td "2|319| Investment Equipment GBR (deleted)" at bounding box center [480, 438] width 133 height 22
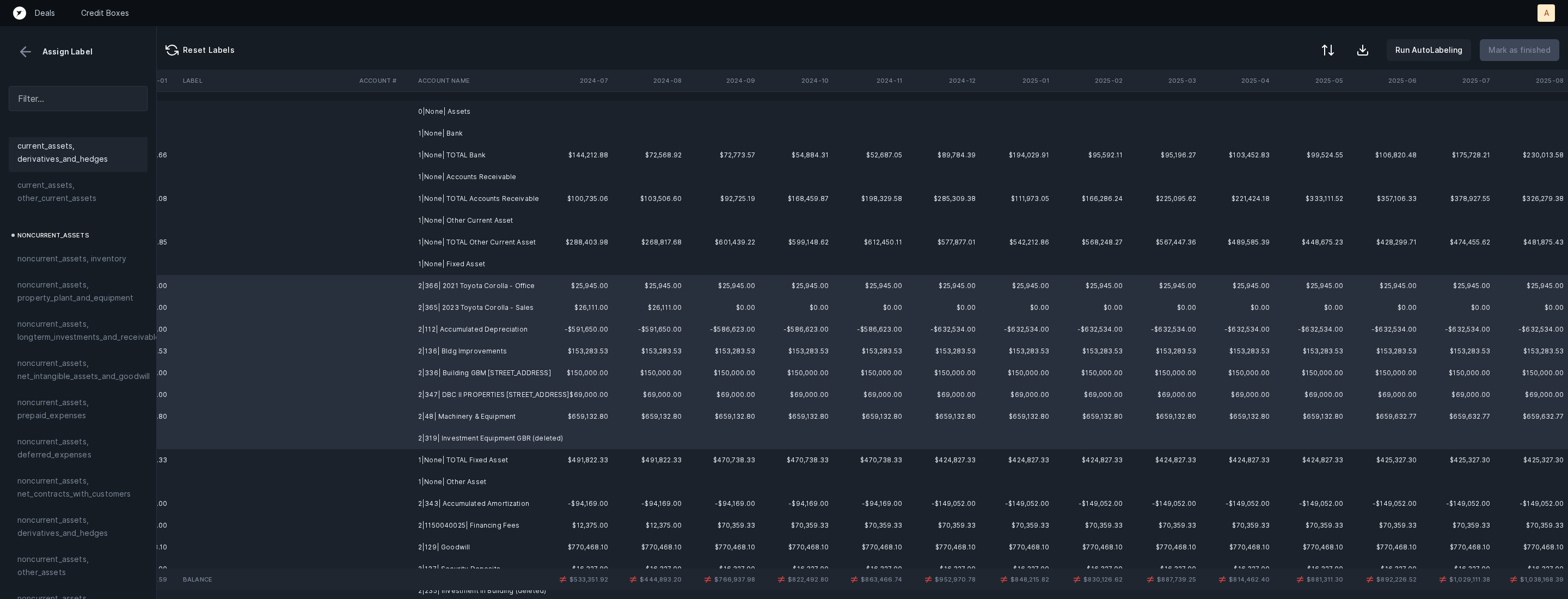
scroll to position [264, 0]
click at [82, 261] on span "noncurrent_assets, property_plant_and_equipment" at bounding box center [78, 257] width 122 height 26
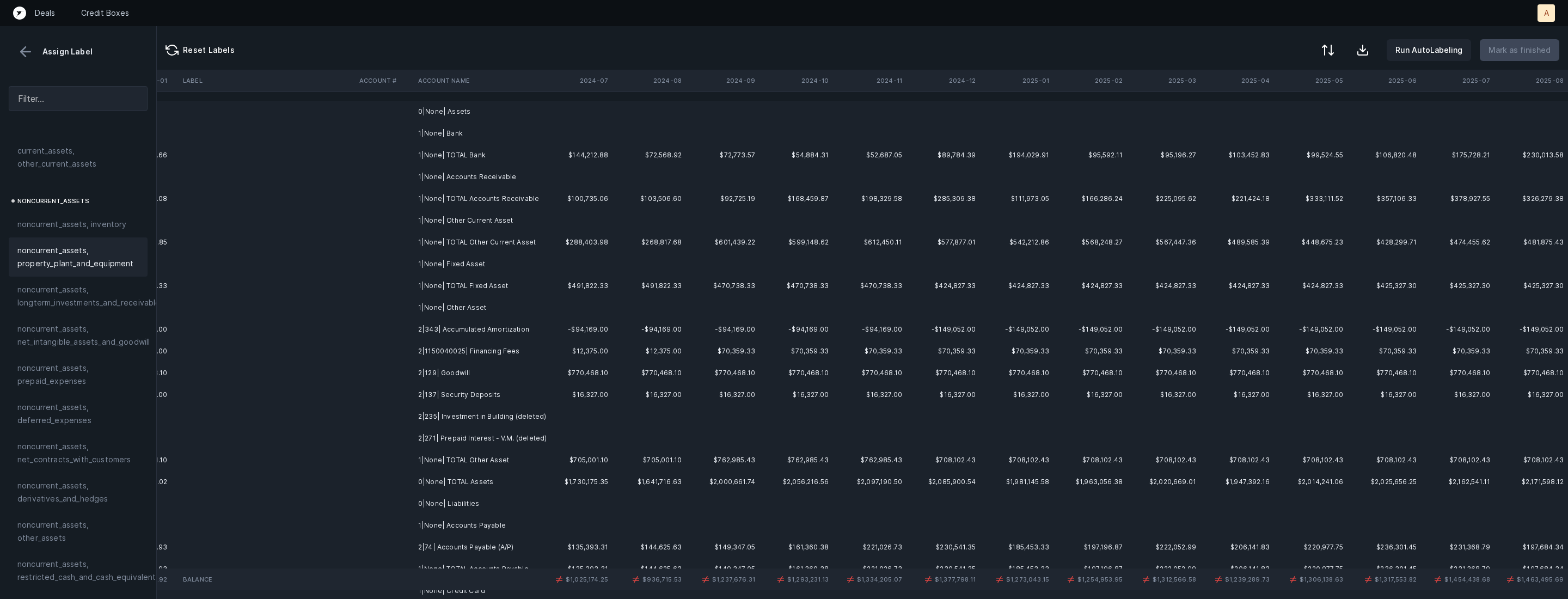
click at [425, 336] on td "2|343| Accumulated Amortization" at bounding box center [480, 329] width 133 height 22
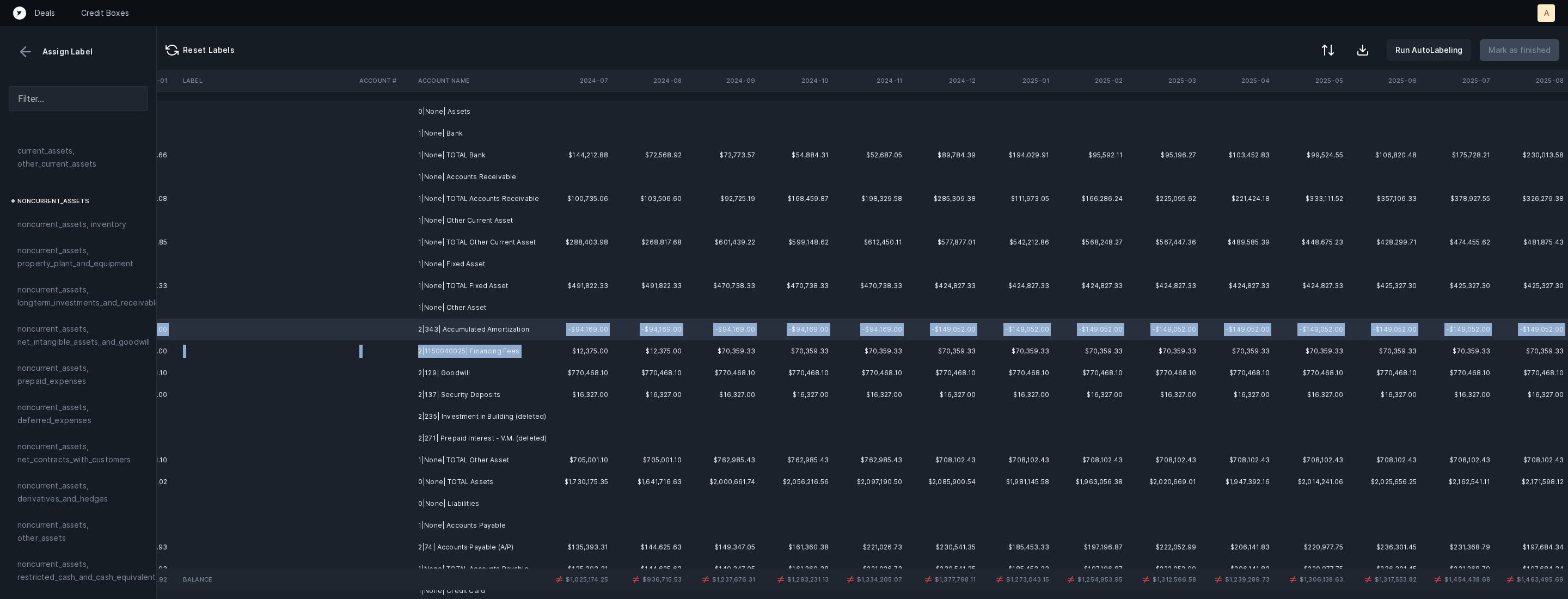
click at [437, 360] on td "2|1150040025| Financing Fees" at bounding box center [480, 351] width 133 height 22
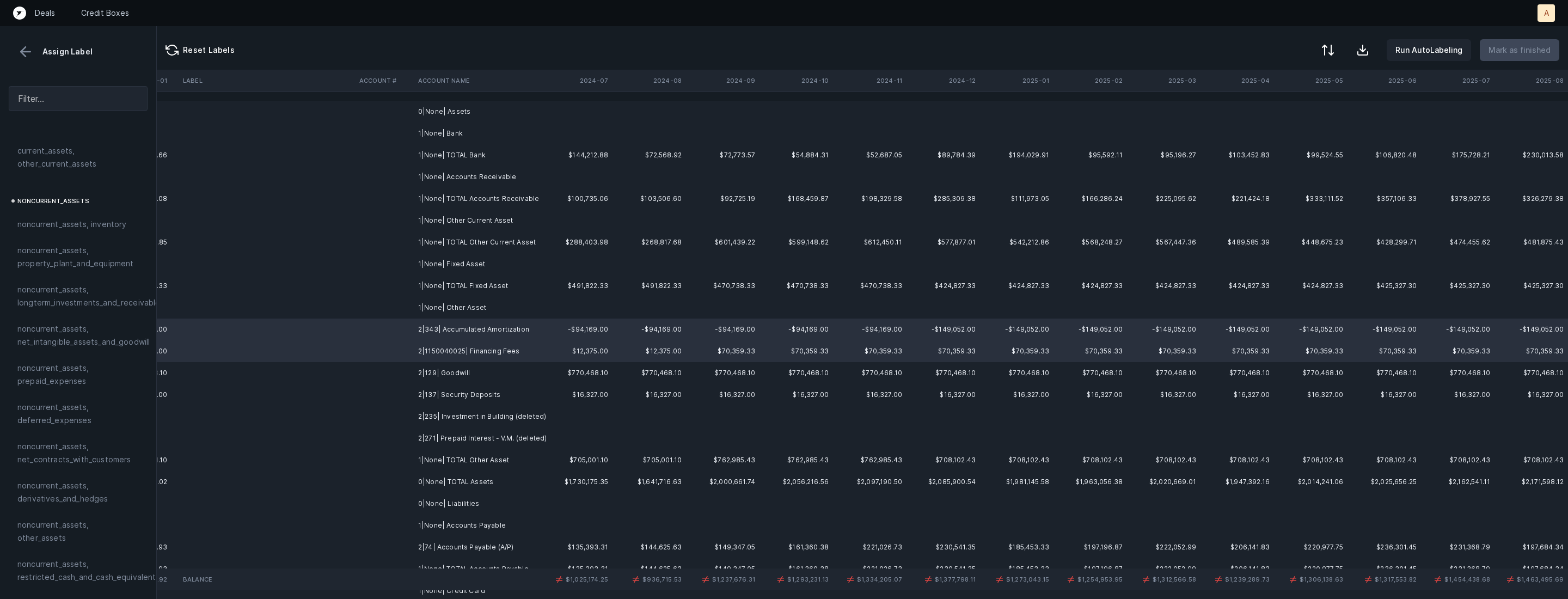
click at [434, 371] on td "2|129| Goodwill" at bounding box center [480, 373] width 133 height 22
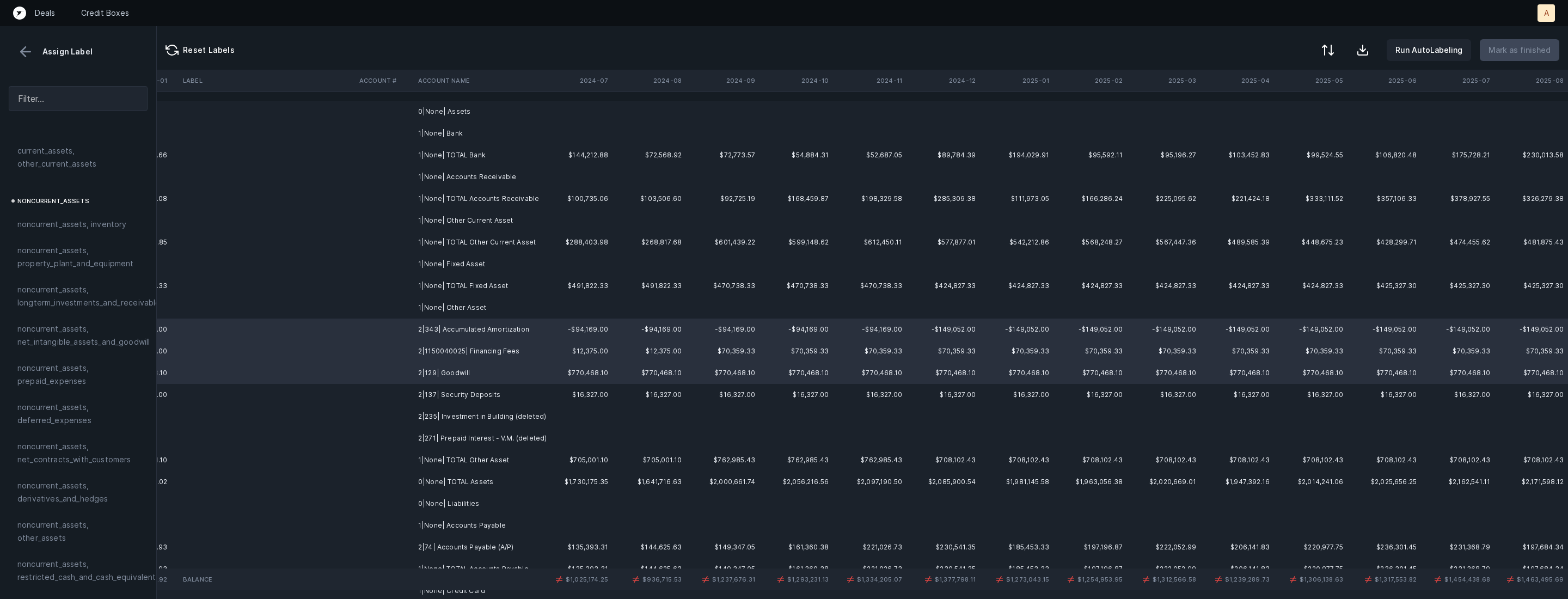
click at [435, 353] on td "2|1150040025| Financing Fees" at bounding box center [480, 351] width 133 height 22
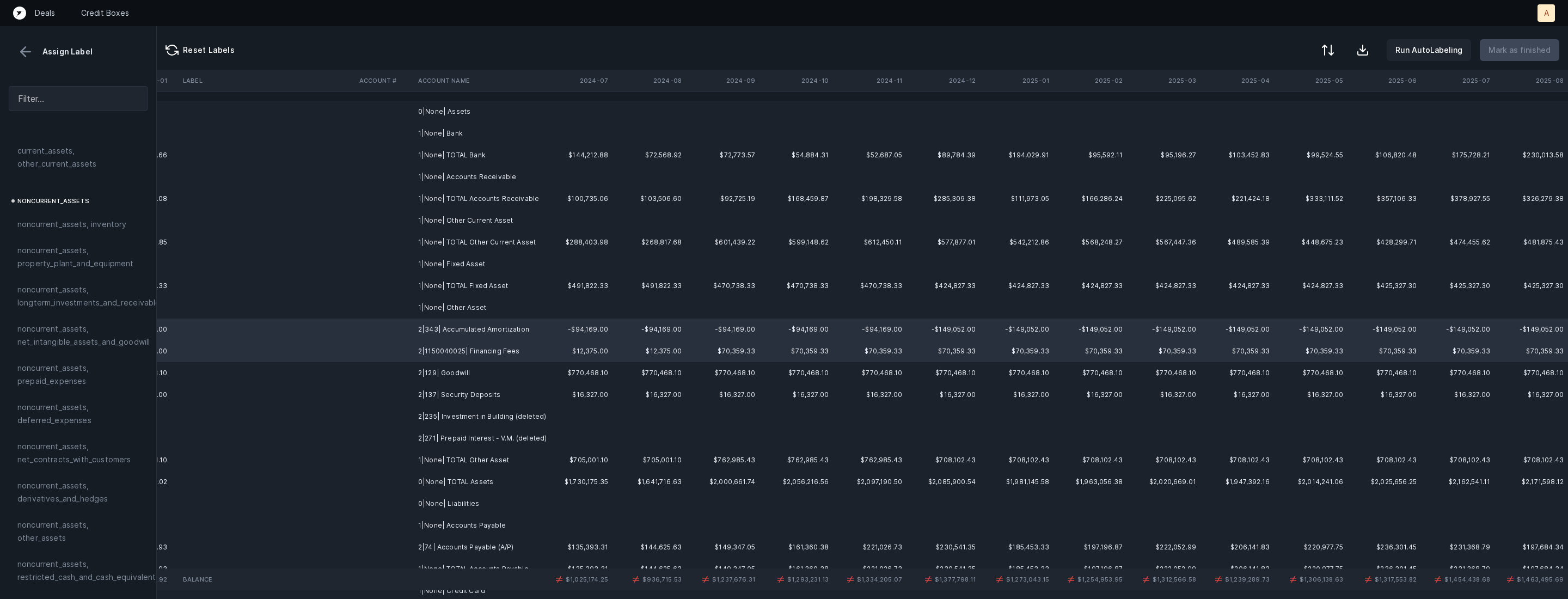
click at [419, 350] on td "2|1150040025| Financing Fees" at bounding box center [480, 351] width 133 height 22
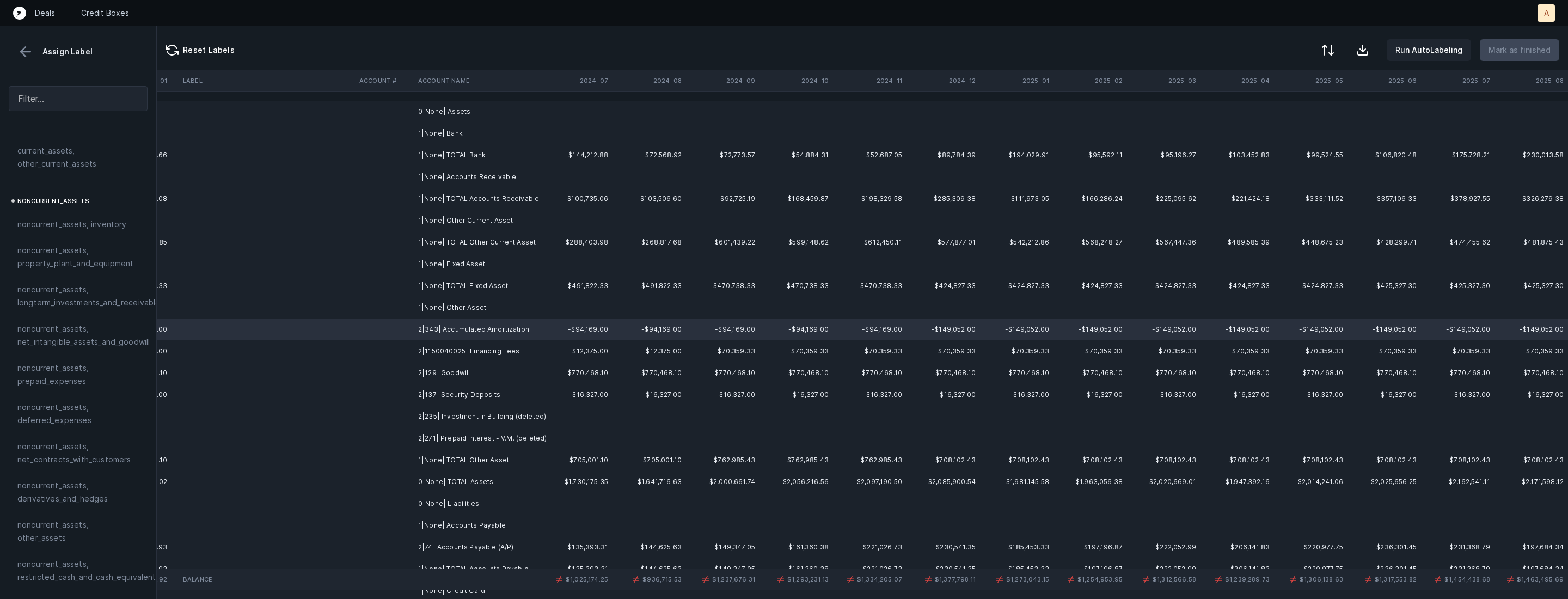
click at [436, 374] on td "2|129| Goodwill" at bounding box center [480, 373] width 133 height 22
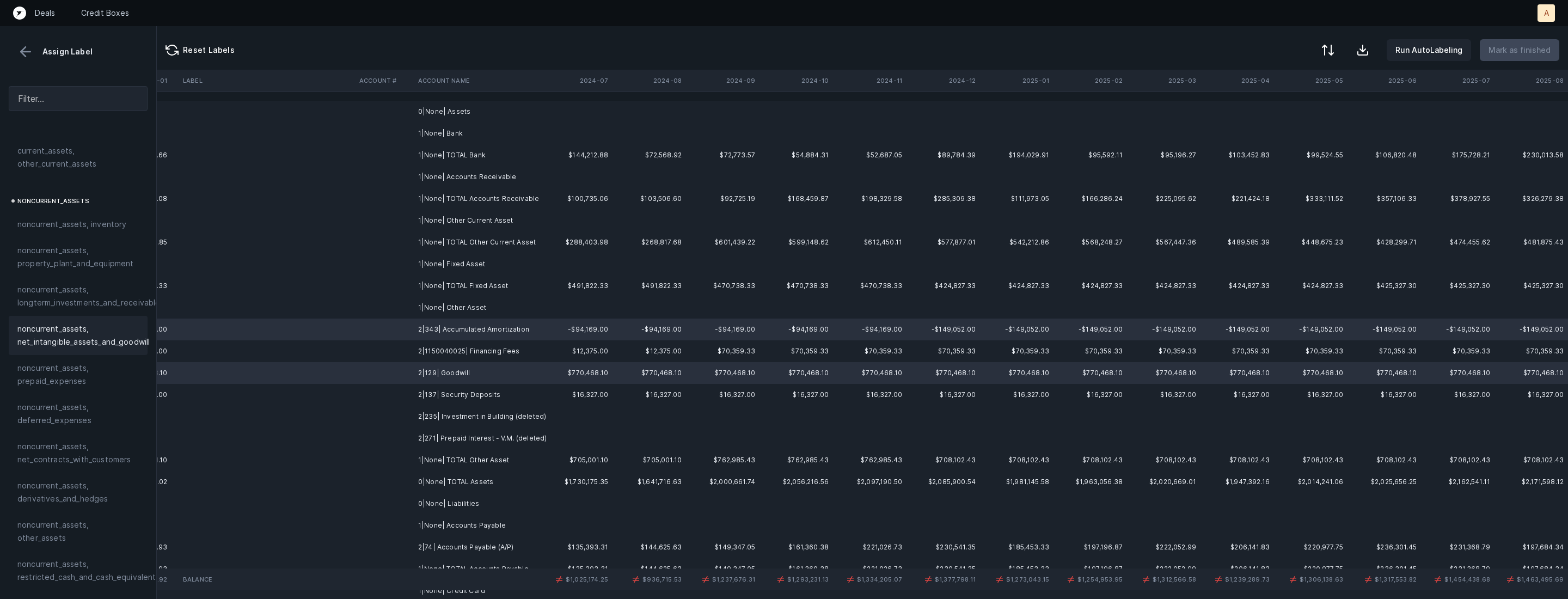
click at [108, 335] on span "noncurrent_assets, net_intangible_assets_and_goodwill" at bounding box center [83, 336] width 132 height 26
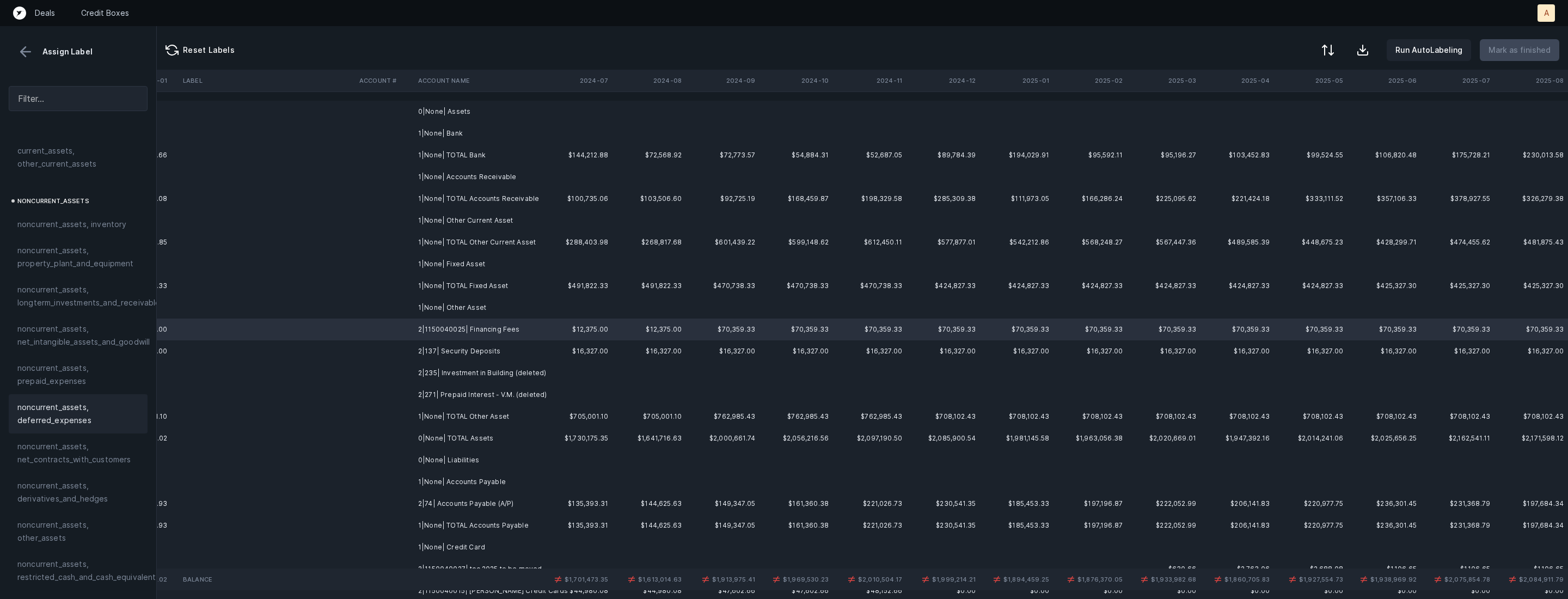
click at [48, 413] on span "noncurrent_assets, deferred_expenses" at bounding box center [78, 413] width 122 height 26
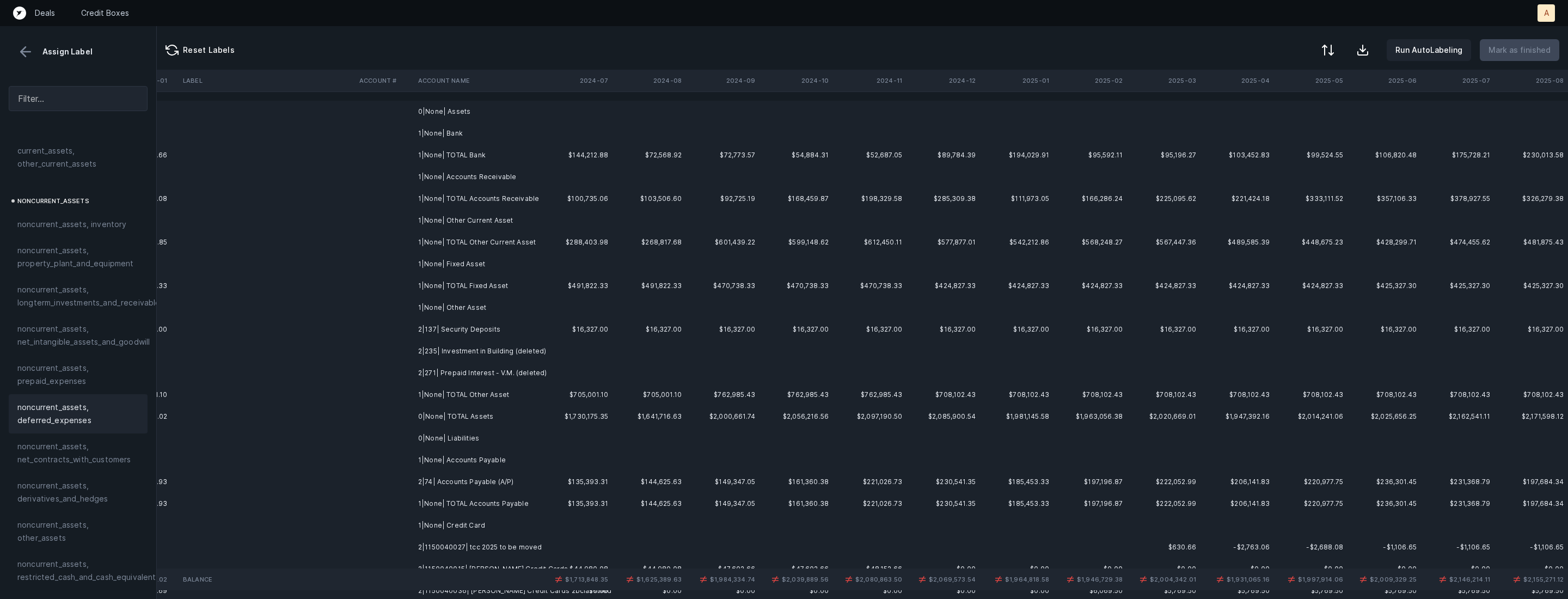
click at [499, 324] on td "2|137| Security Deposits" at bounding box center [480, 329] width 133 height 22
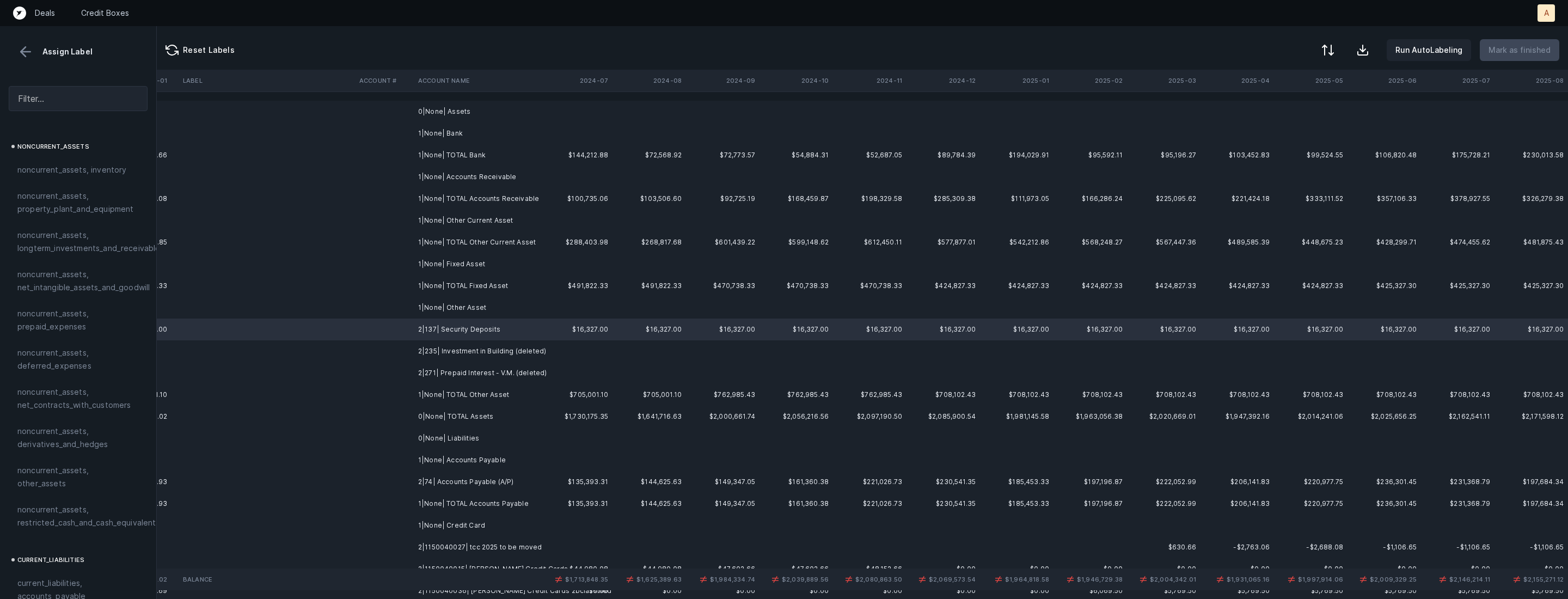
scroll to position [320, 0]
click at [54, 502] on span "noncurrent_assets, restricted_cash_and_cash_equivalents" at bounding box center [88, 515] width 143 height 26
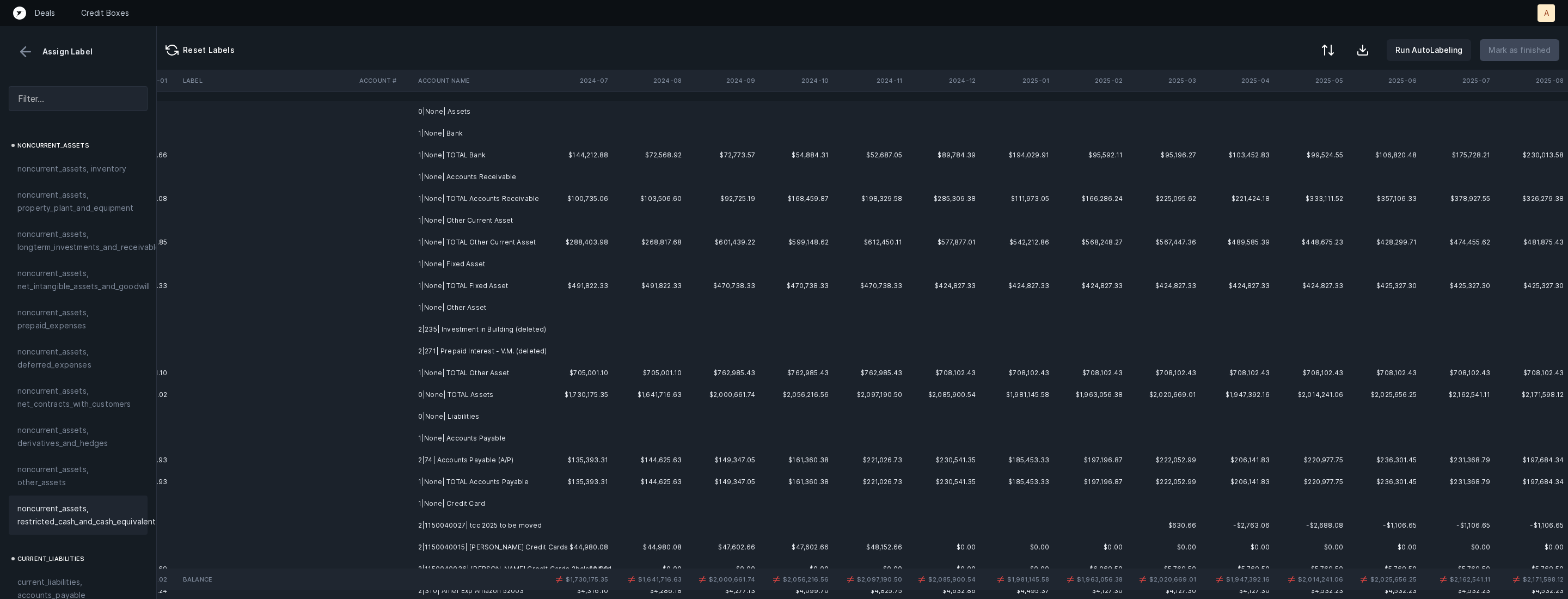
click at [482, 336] on td "2|235| Investment in Building (deleted)" at bounding box center [480, 329] width 133 height 22
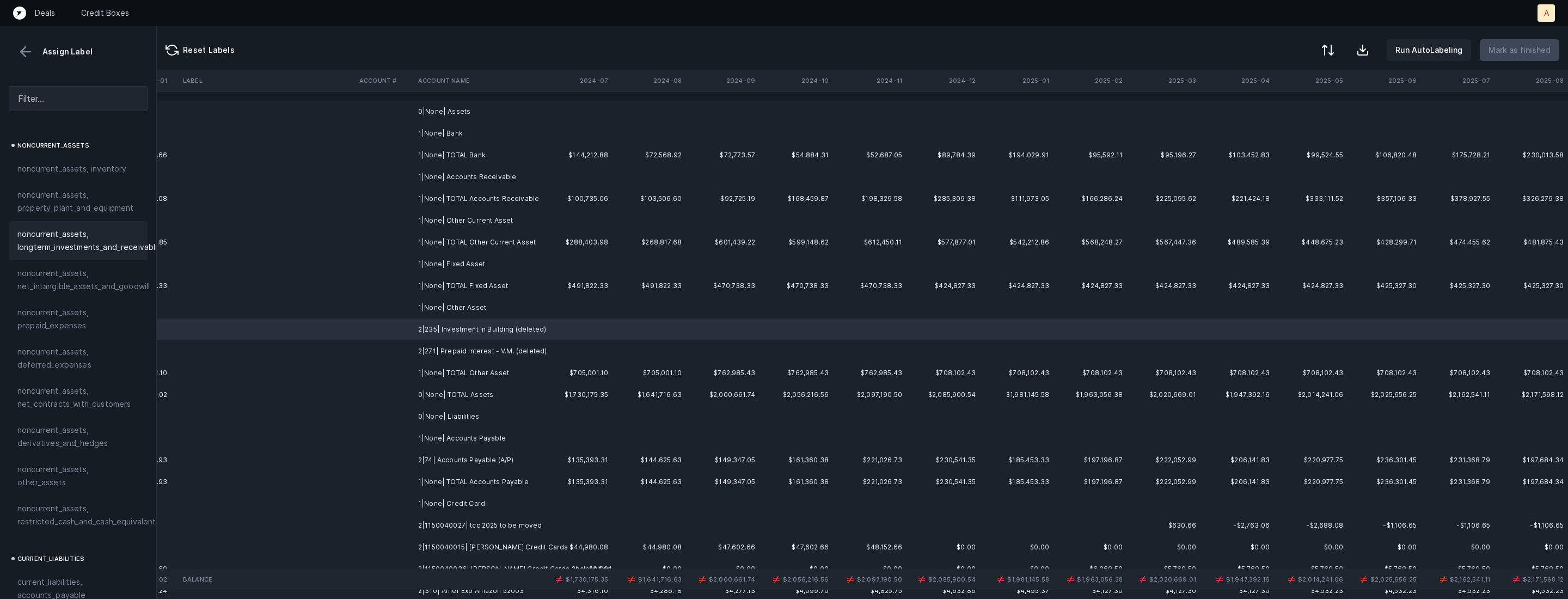
click at [106, 229] on span "noncurrent_assets, longterm_investments_and_receivables" at bounding box center [90, 241] width 147 height 26
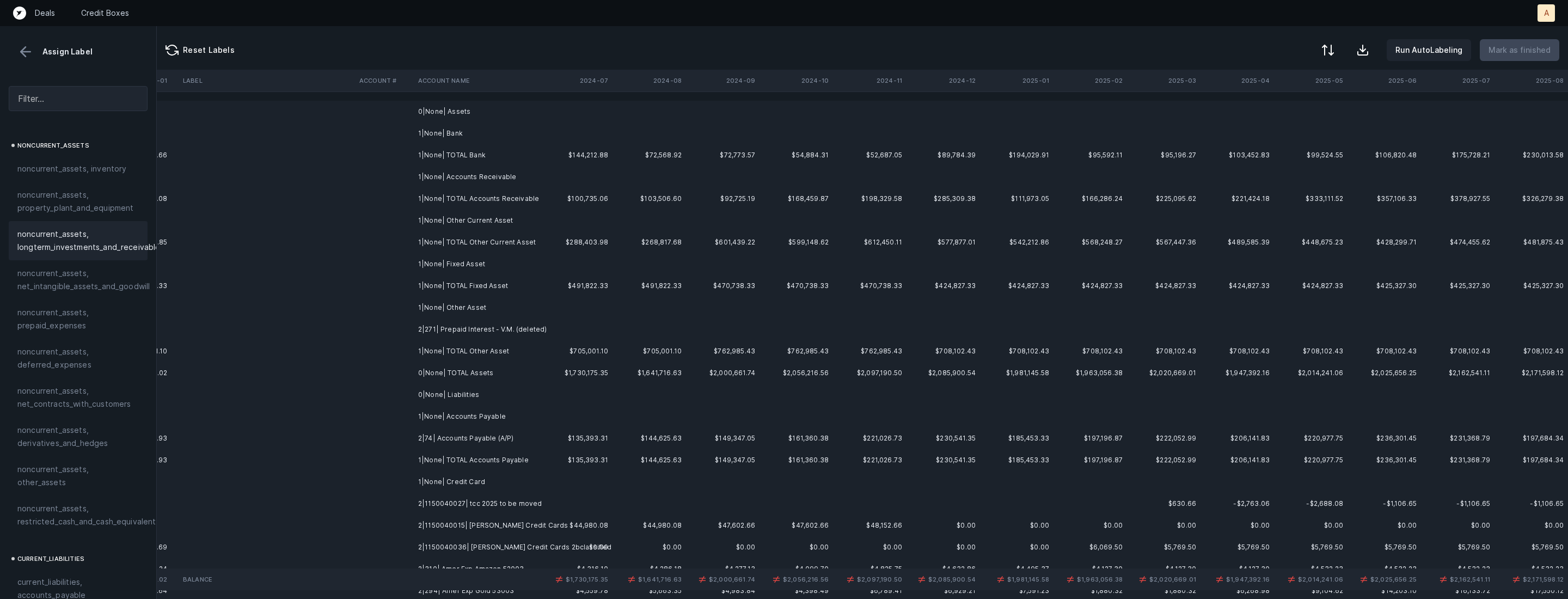
click at [486, 333] on td "2|271| Prepaid Interest - V.M. (deleted)" at bounding box center [480, 329] width 133 height 22
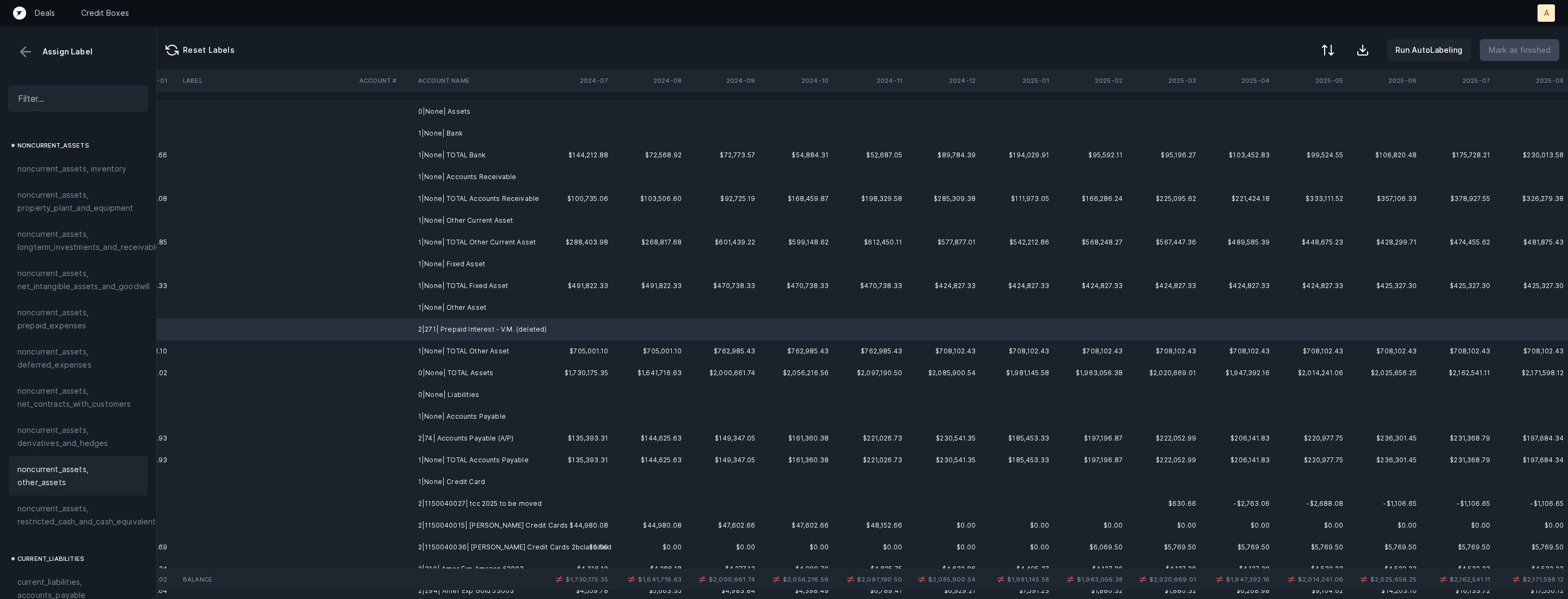
click at [88, 476] on div "noncurrent_assets, other_assets" at bounding box center [78, 476] width 139 height 39
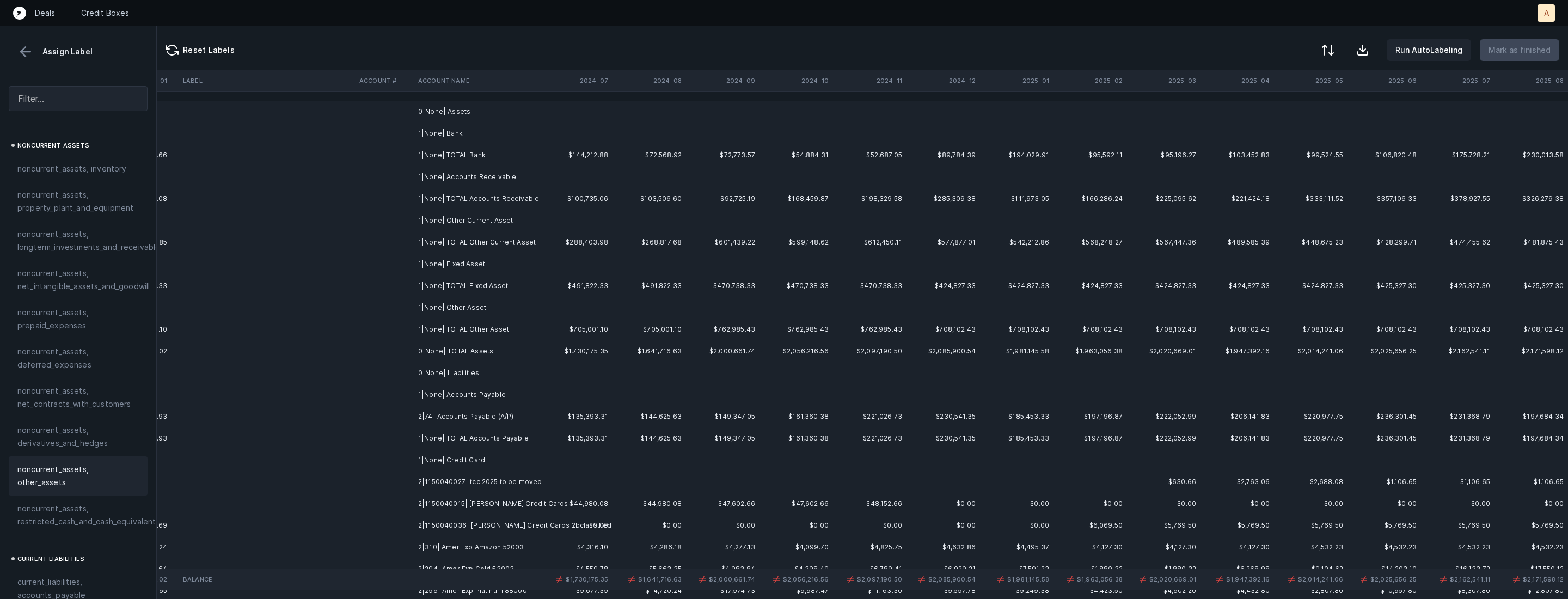
scroll to position [87, 2510]
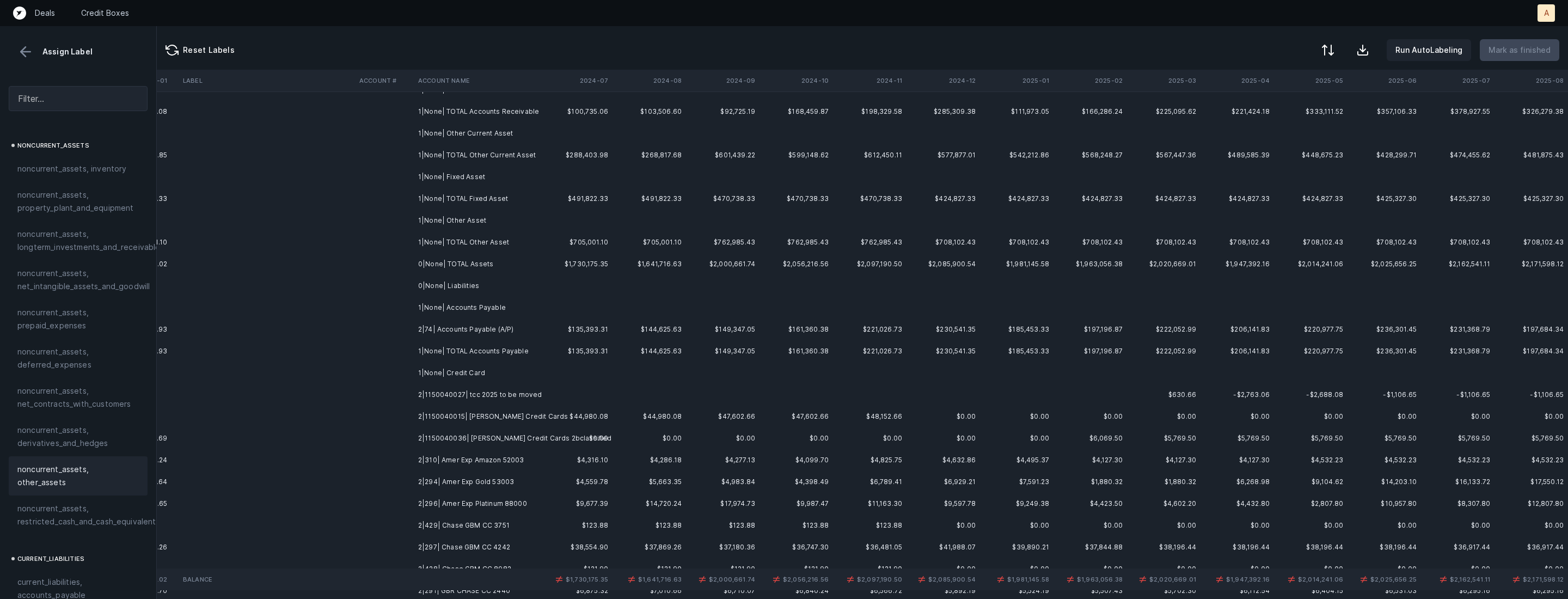
click at [485, 327] on td "2|74| Accounts Payable (A/P)" at bounding box center [480, 329] width 133 height 22
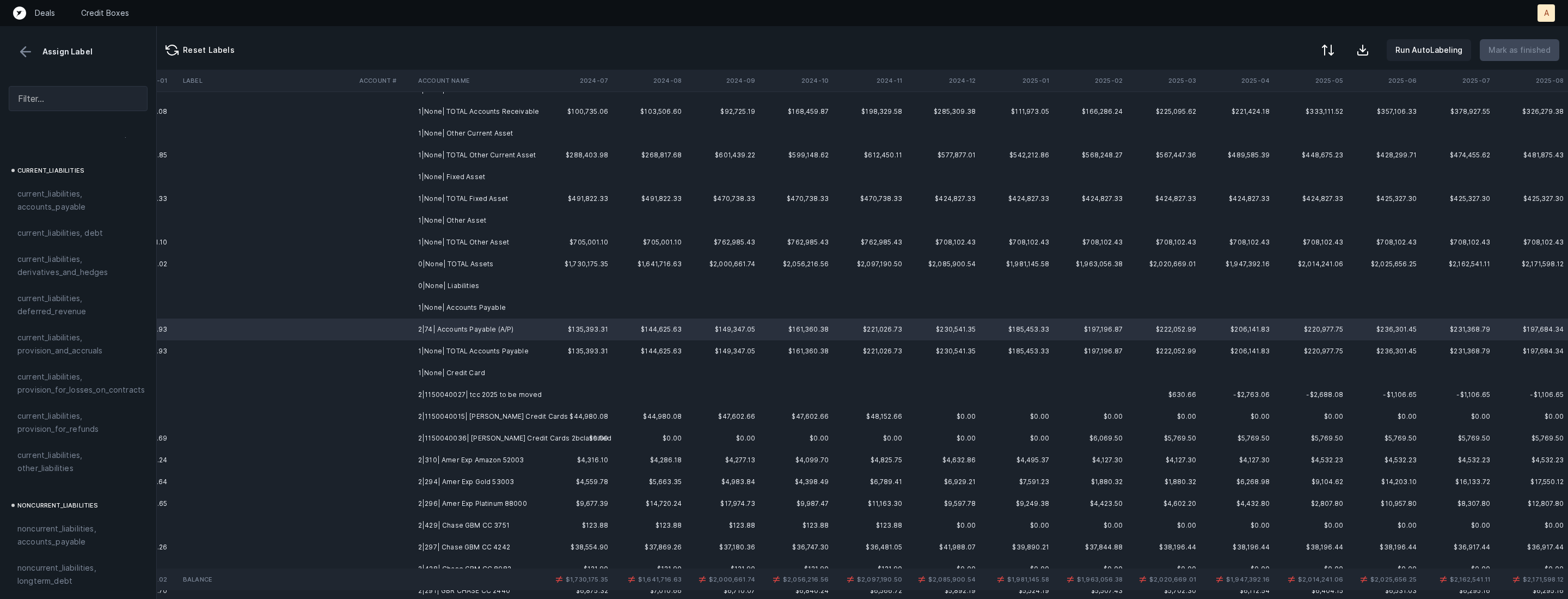
scroll to position [687, 0]
click at [84, 212] on span "current_liabilities, accounts_payable" at bounding box center [78, 221] width 122 height 26
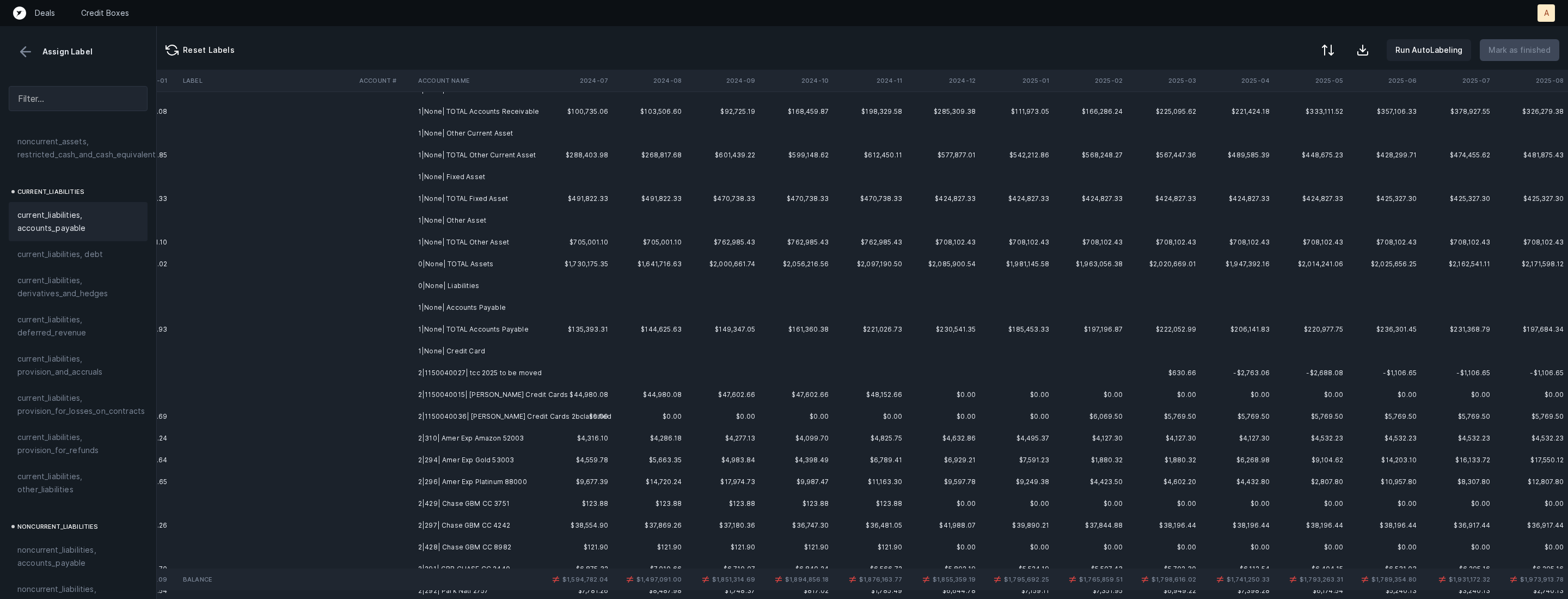
click at [486, 374] on td "2|1150040027| tcc 2025 to be moved" at bounding box center [480, 373] width 133 height 22
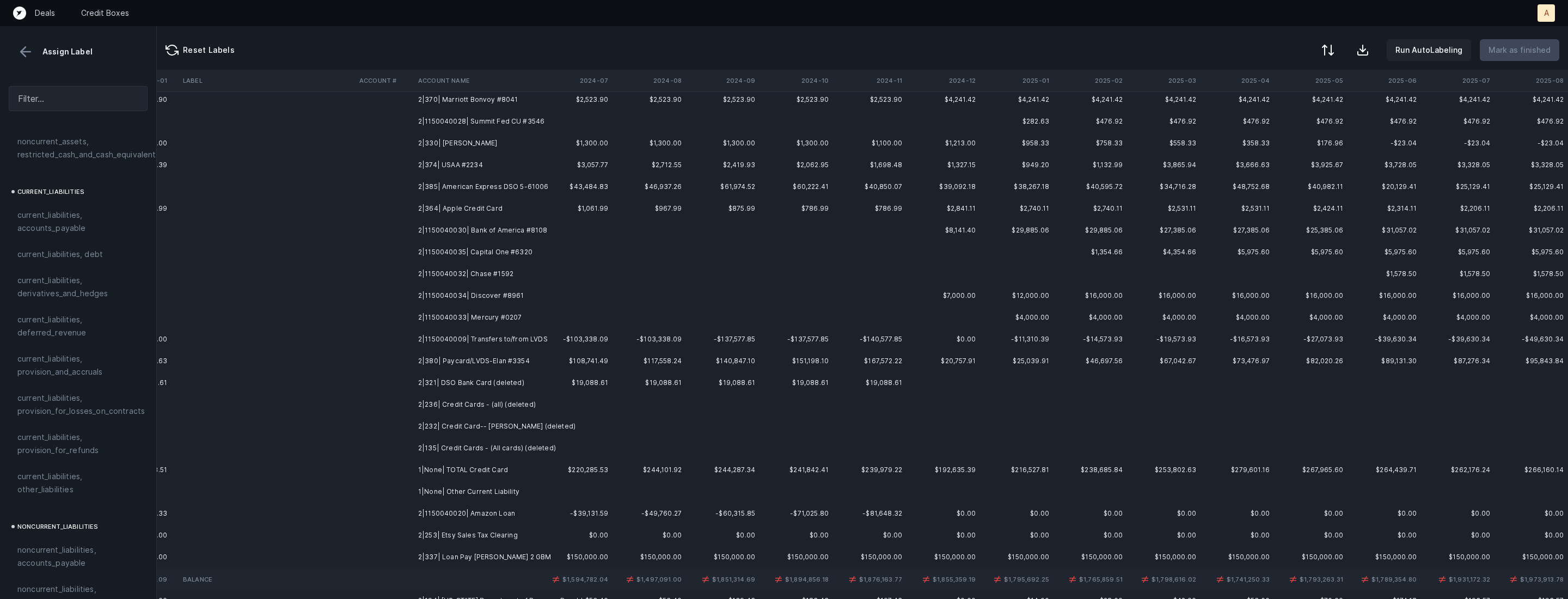
scroll to position [760, 2510]
click at [468, 437] on td "2|135| Credit Cards - (All cards) (deleted)" at bounding box center [480, 439] width 133 height 22
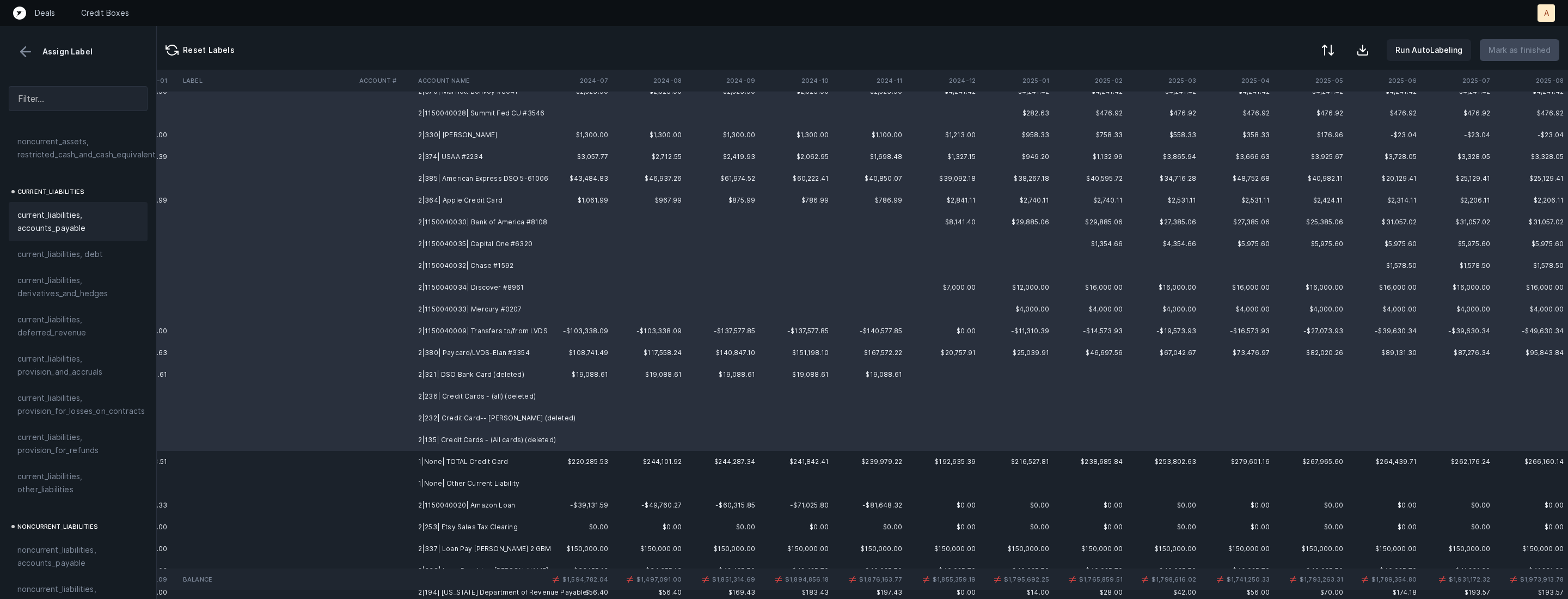
click at [59, 217] on span "current_liabilities, accounts_payable" at bounding box center [78, 221] width 122 height 26
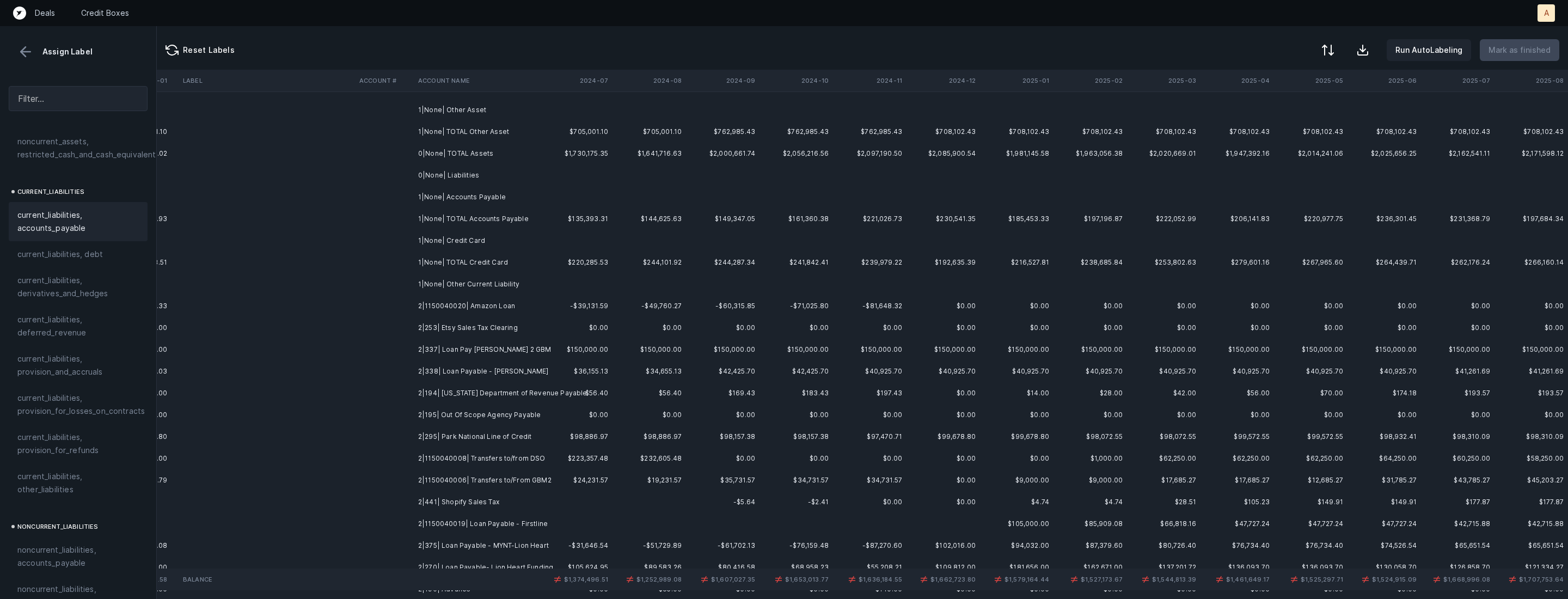
scroll to position [178, 2510]
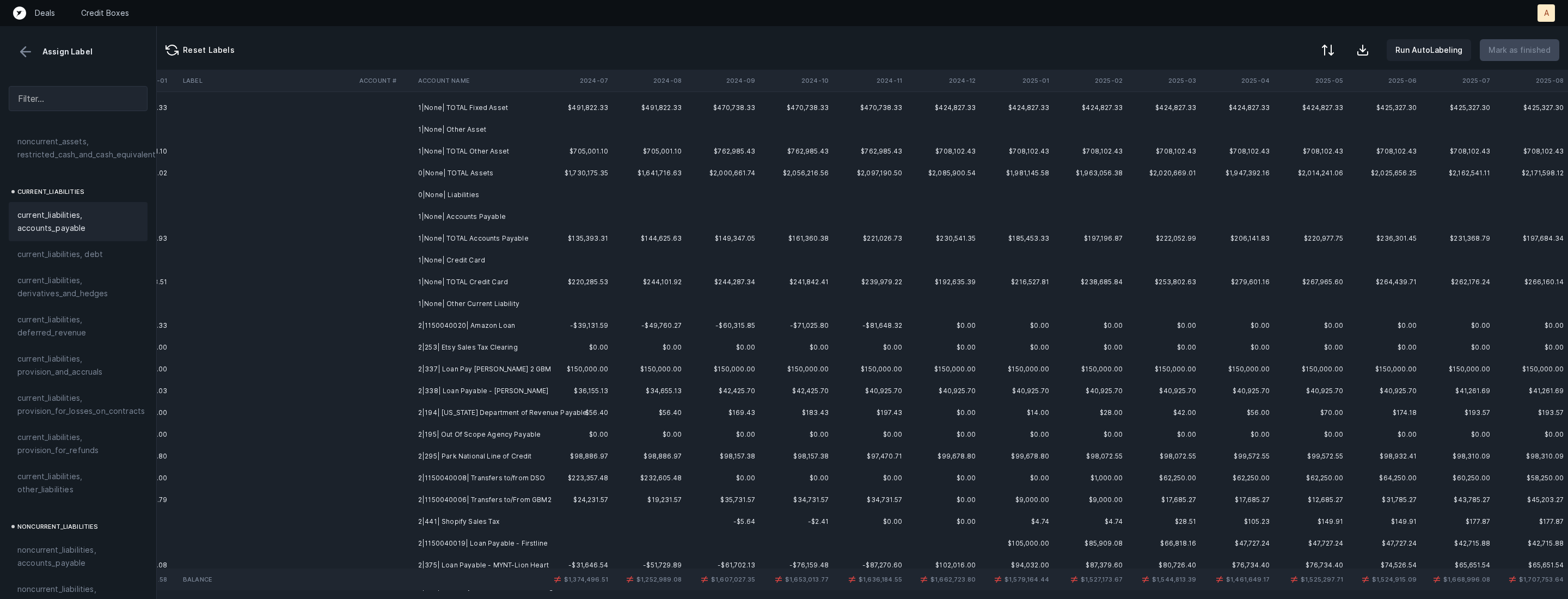
click at [505, 323] on td "2|1150040020| Amazon Loan" at bounding box center [480, 325] width 133 height 22
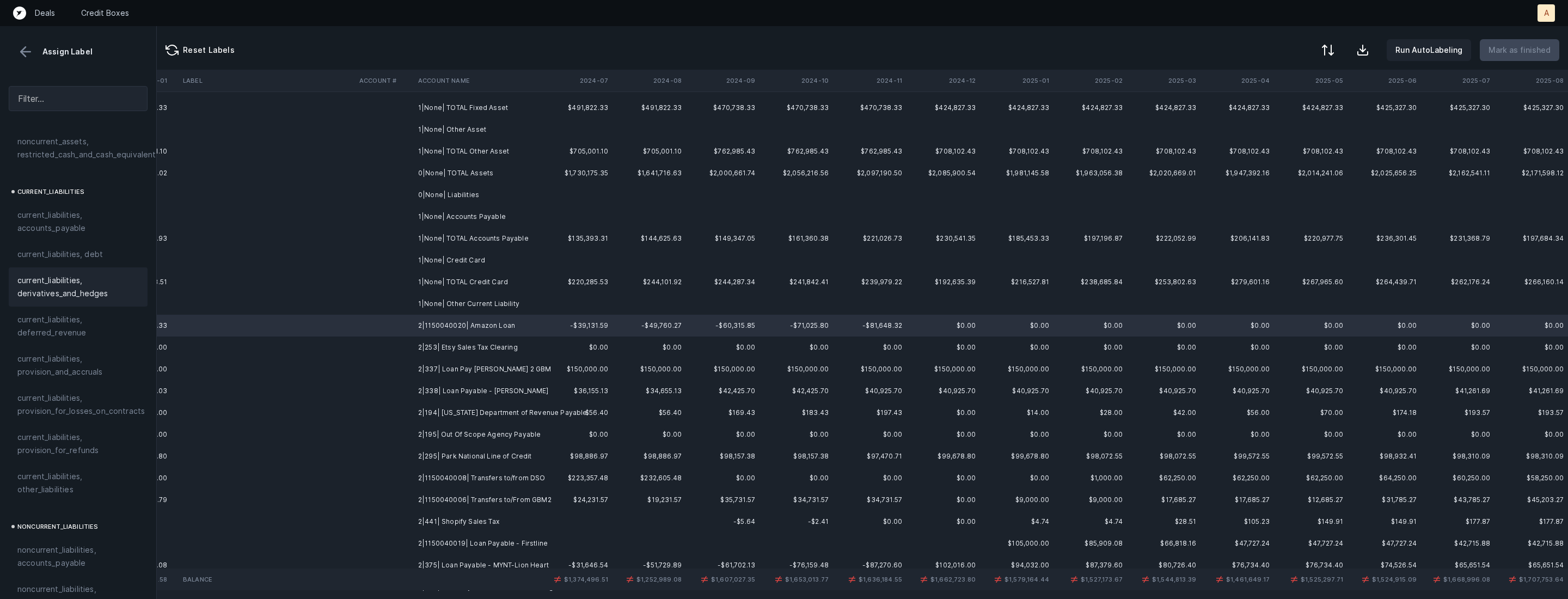
click at [72, 248] on div "current_liabilities, debt" at bounding box center [78, 254] width 139 height 26
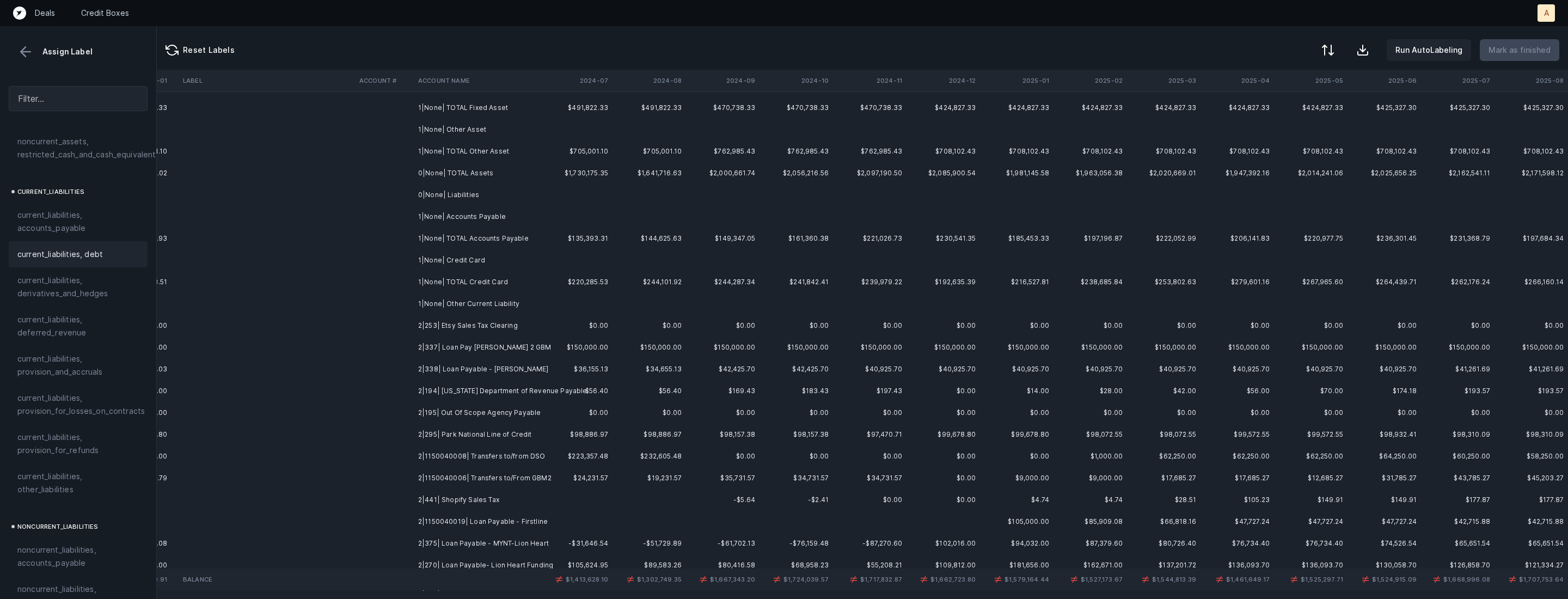
click at [507, 323] on td "2|253| Etsy Sales Tax Clearing" at bounding box center [480, 325] width 133 height 22
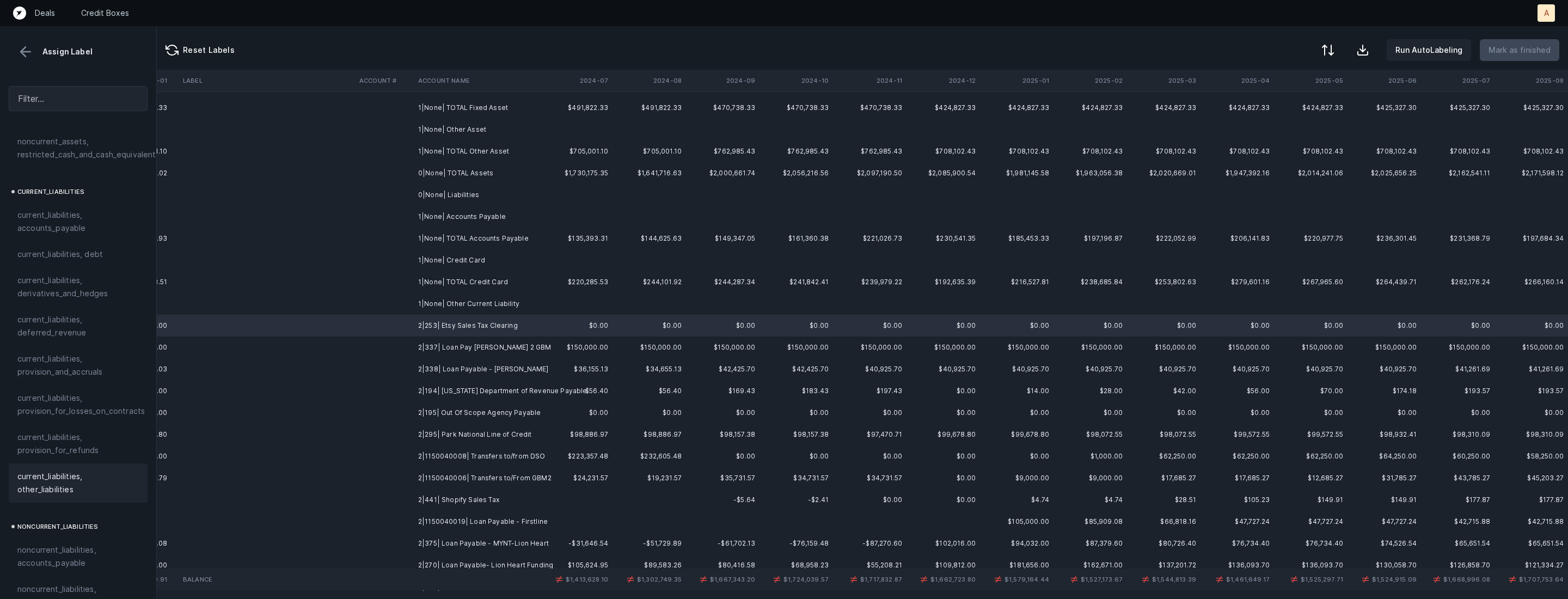
click at [58, 470] on span "current_liabilities, other_liabilities" at bounding box center [78, 483] width 122 height 26
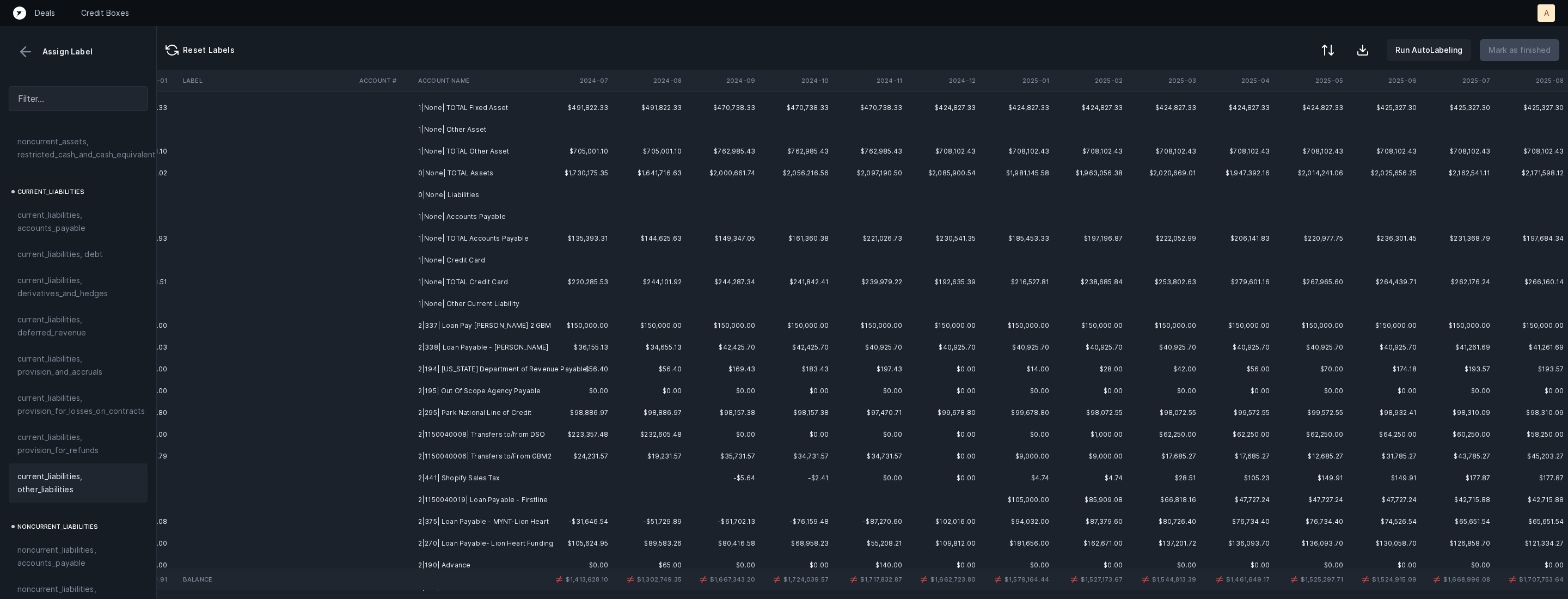
click at [469, 332] on td "2|337| Loan Pay Dr Gigax 2 GBM" at bounding box center [480, 325] width 133 height 22
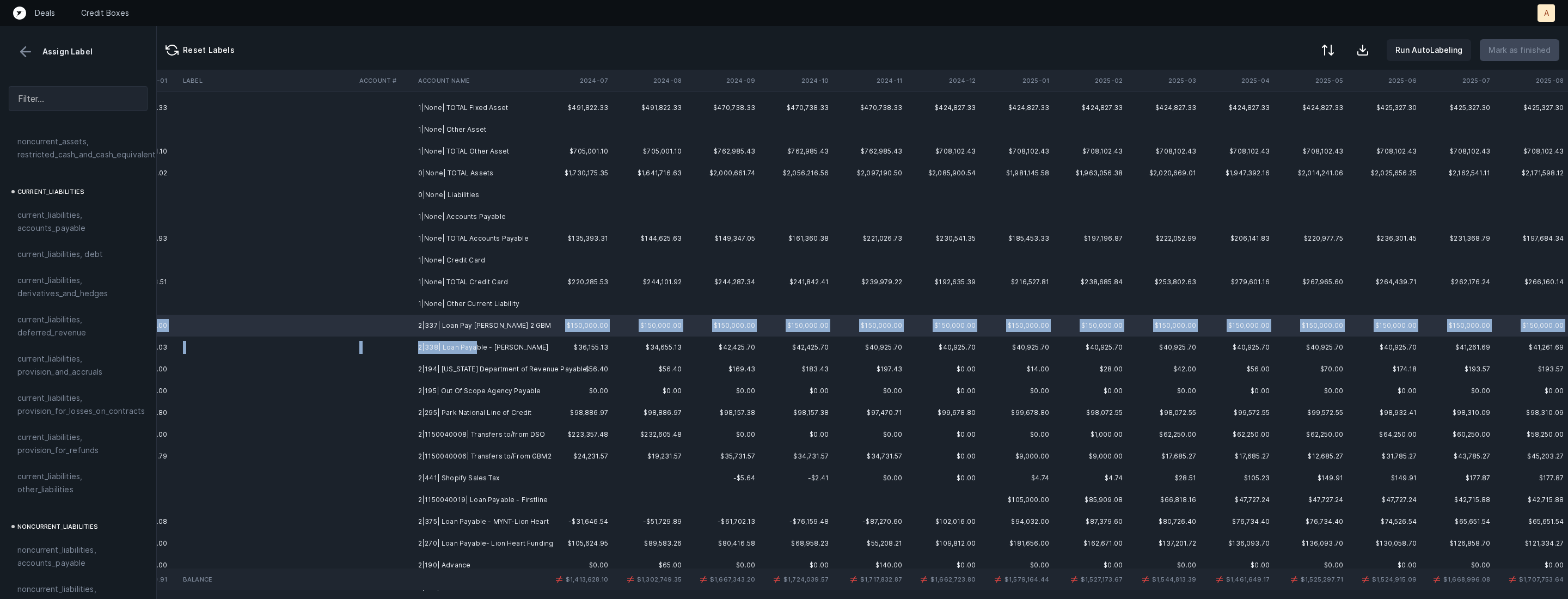
click at [472, 350] on td "2|338| Loan Payable - Marcus" at bounding box center [480, 347] width 133 height 22
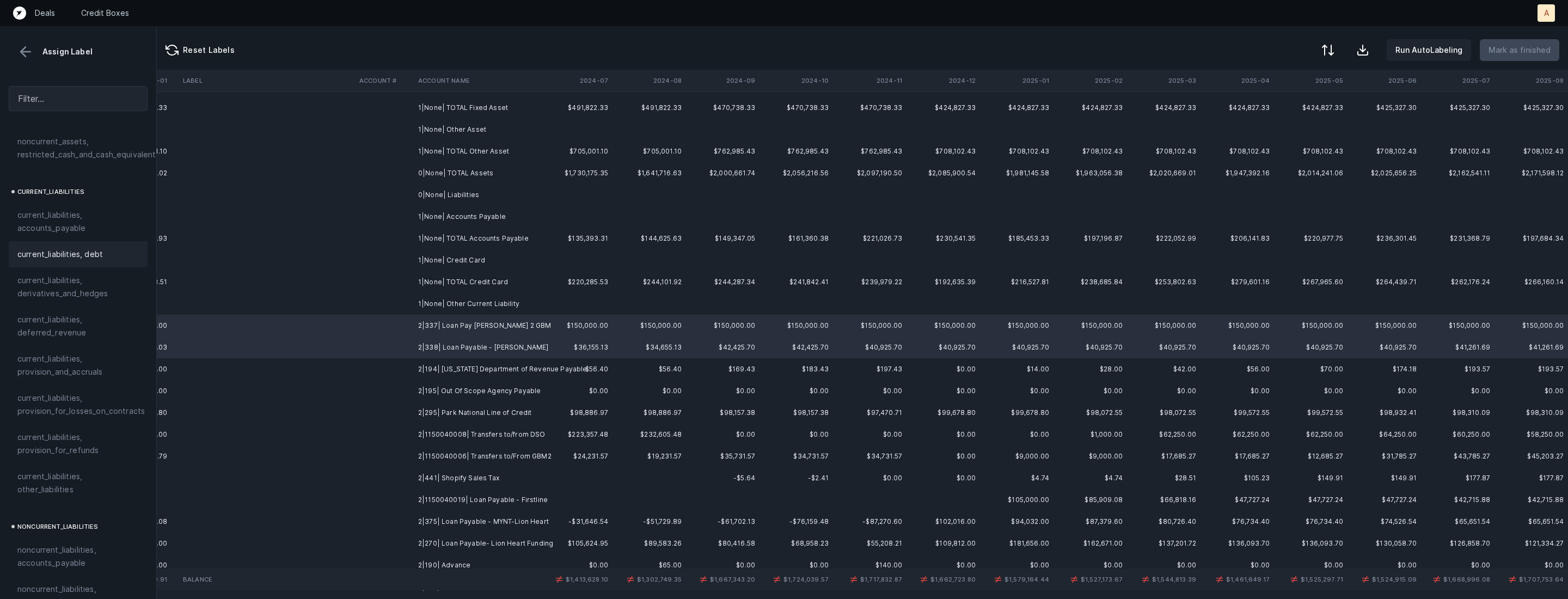
click at [72, 248] on span "current_liabilities, debt" at bounding box center [59, 255] width 85 height 13
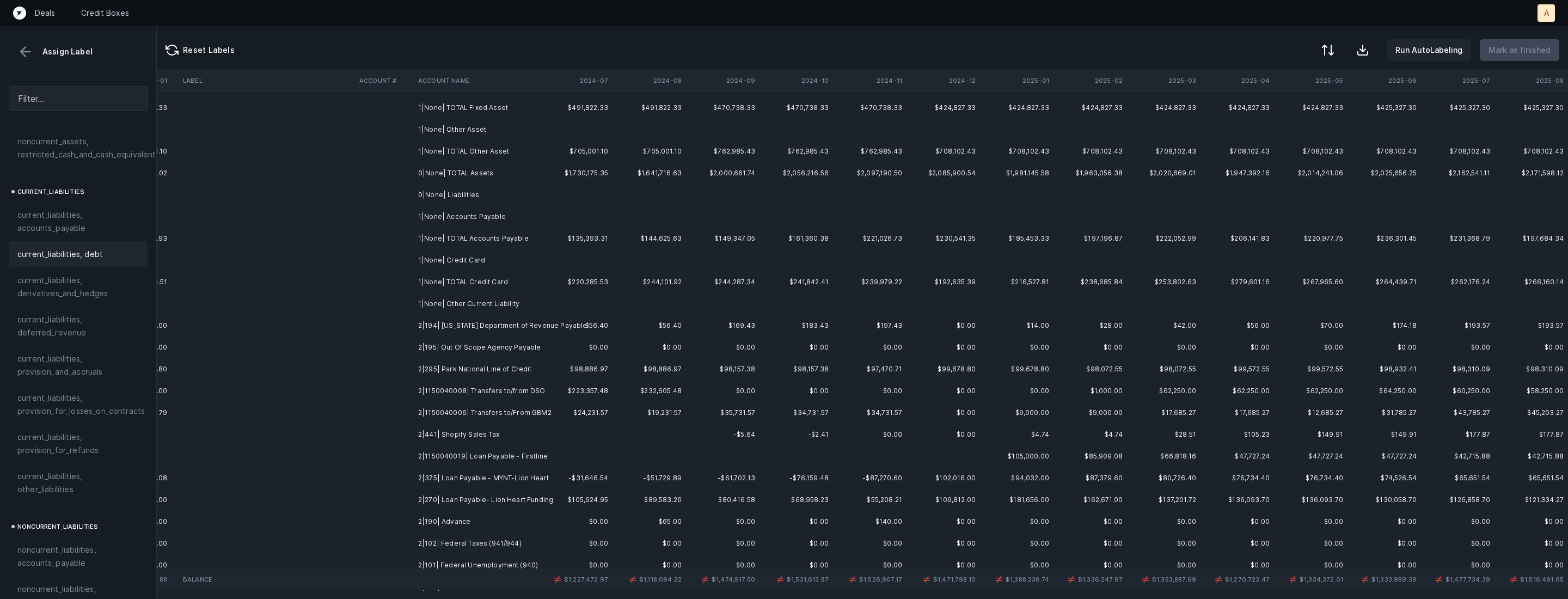
click at [525, 331] on td "2|194| Ohio Department of Revenue Payable" at bounding box center [480, 325] width 133 height 22
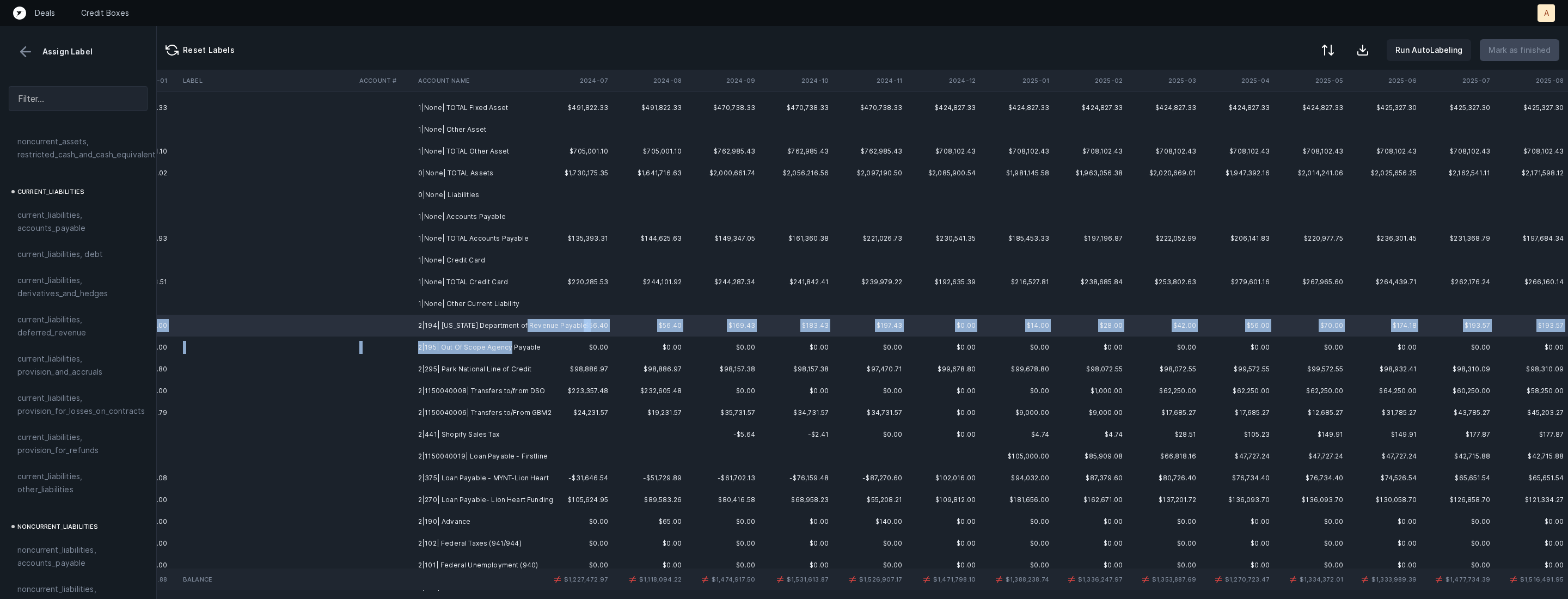
click at [507, 343] on td "2|195| Out Of Scope Agency Payable" at bounding box center [480, 347] width 133 height 22
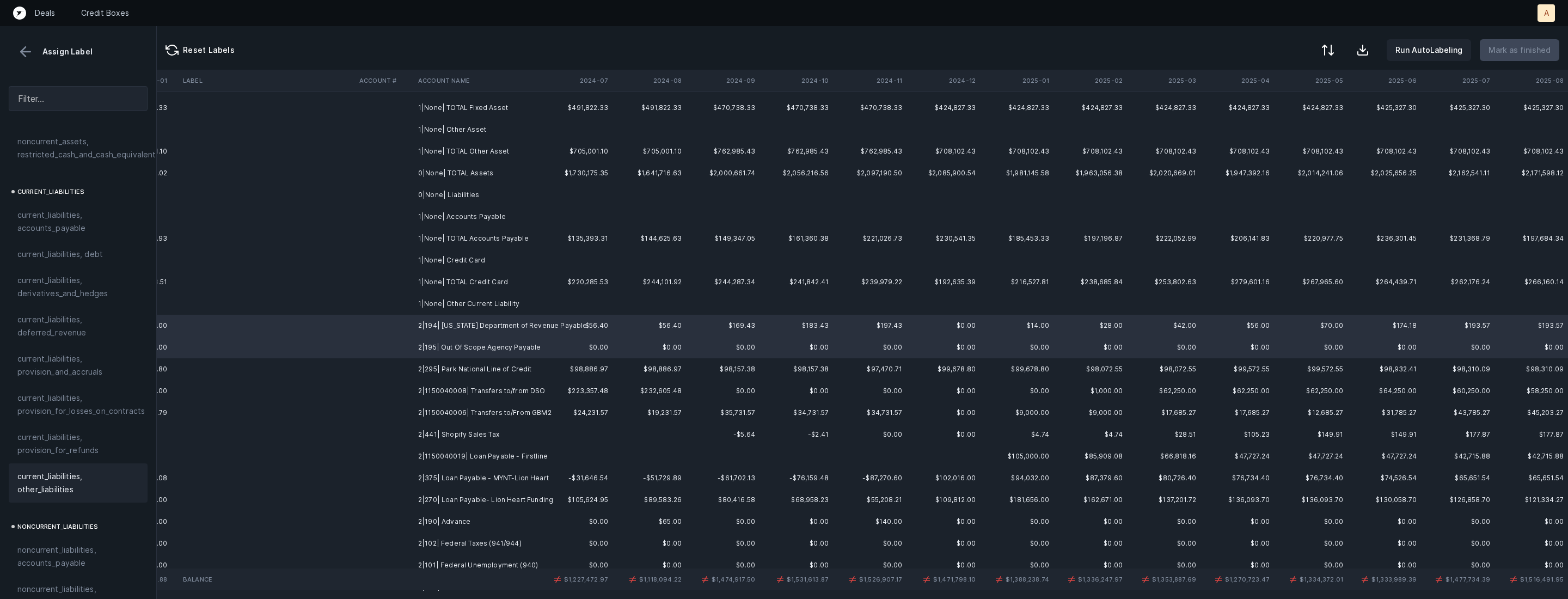
click at [50, 463] on div "current_liabilities, other_liabilities" at bounding box center [78, 482] width 139 height 39
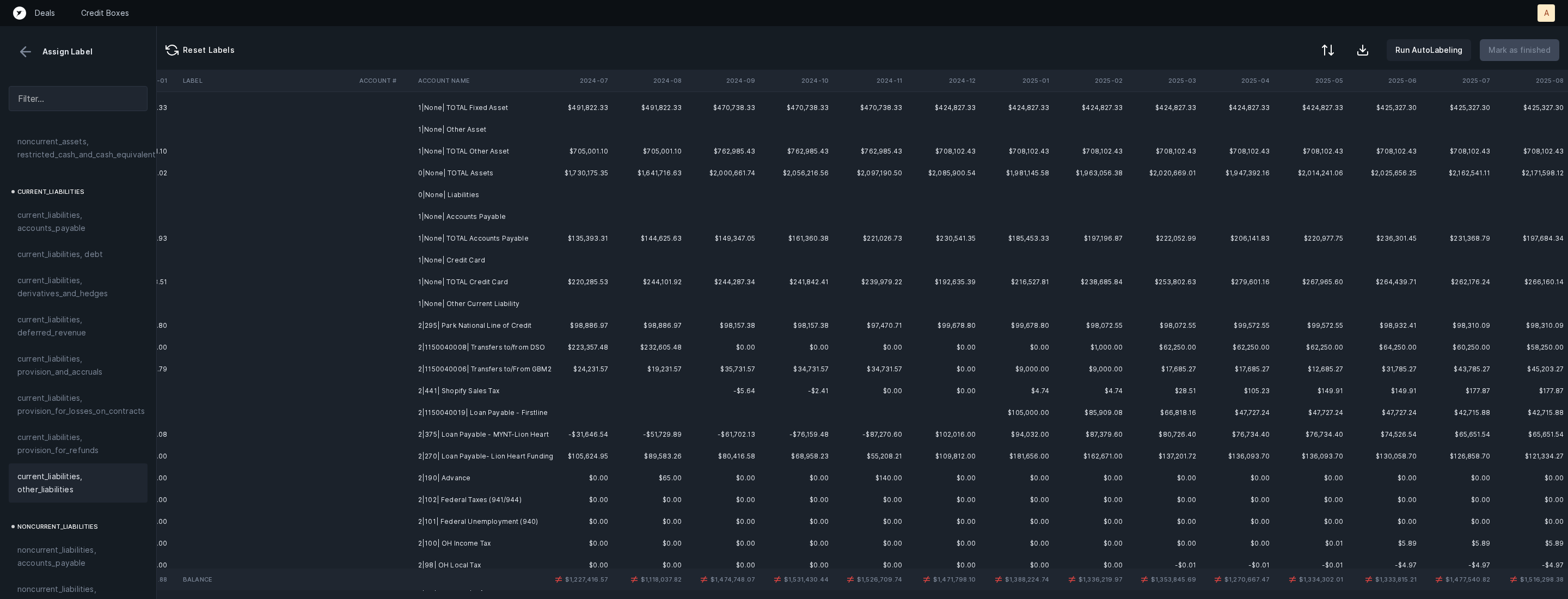
click at [495, 331] on td "2|295| Park National Line of Credit" at bounding box center [480, 325] width 133 height 22
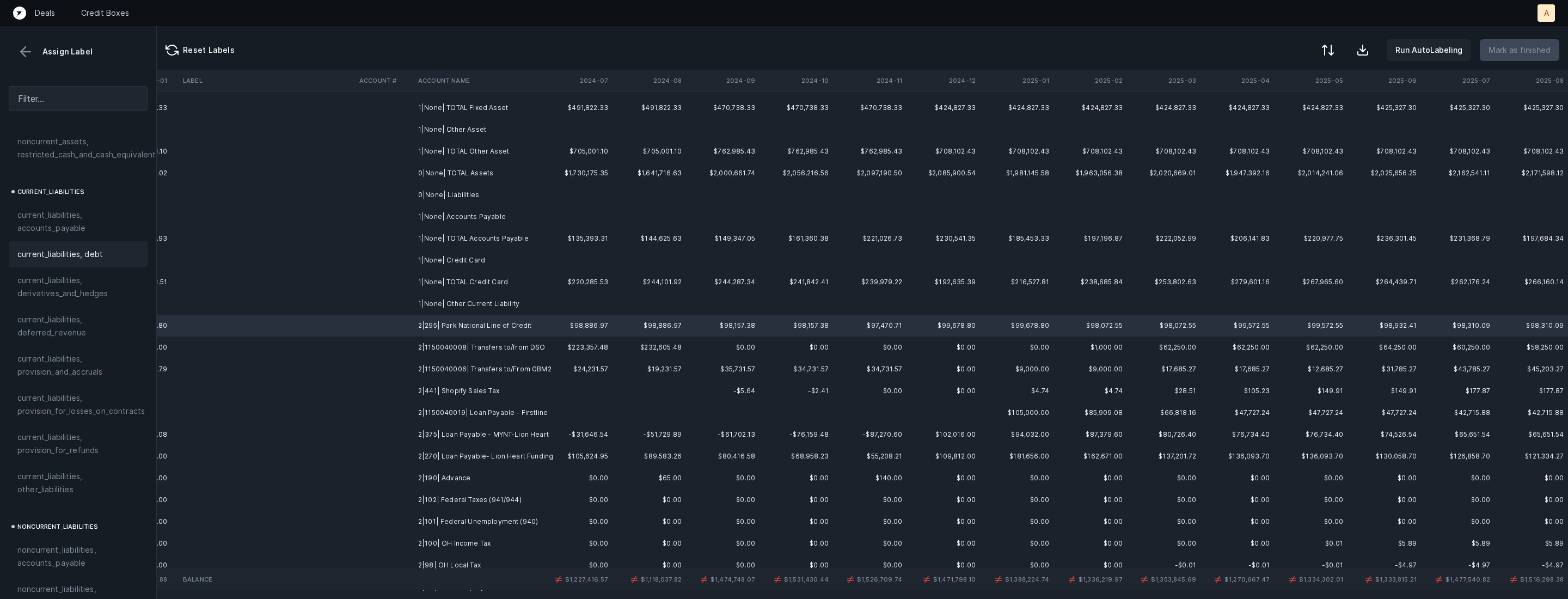
click at [93, 248] on span "current_liabilities, debt" at bounding box center [59, 255] width 85 height 13
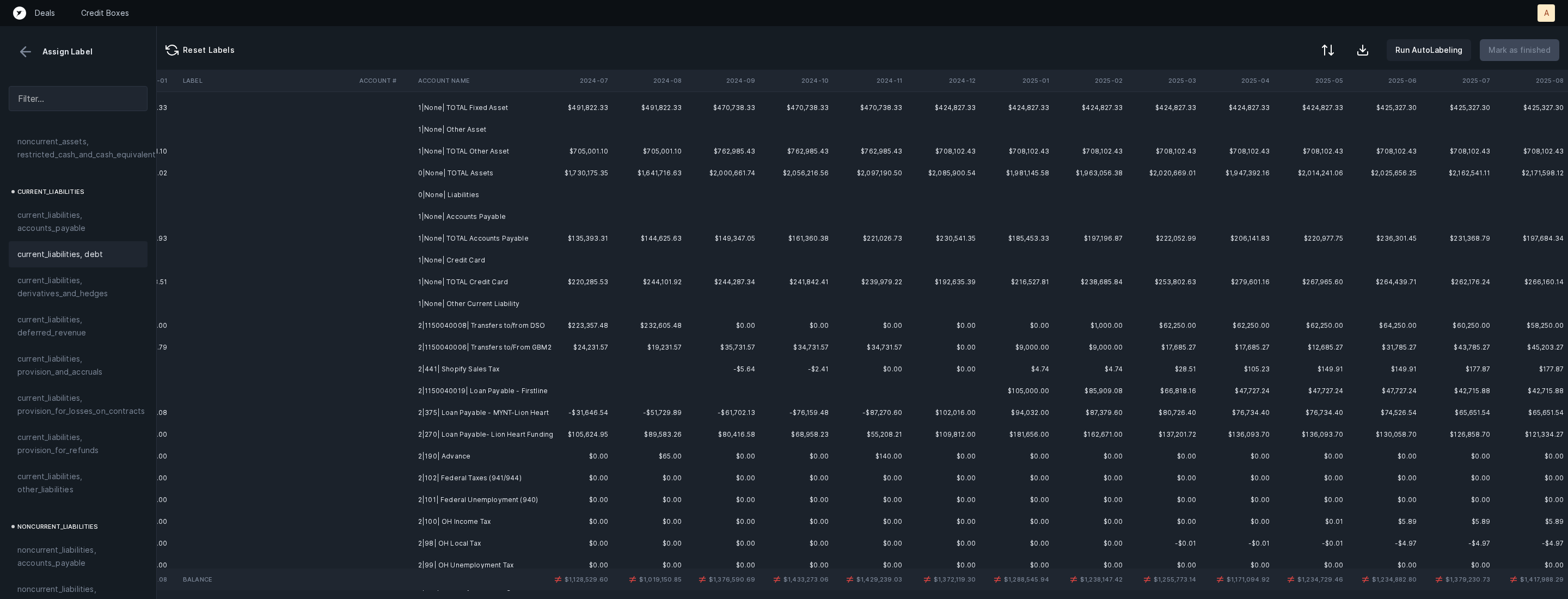
click at [520, 332] on td "2|1150040008| Transfers to/from DSO" at bounding box center [480, 325] width 133 height 22
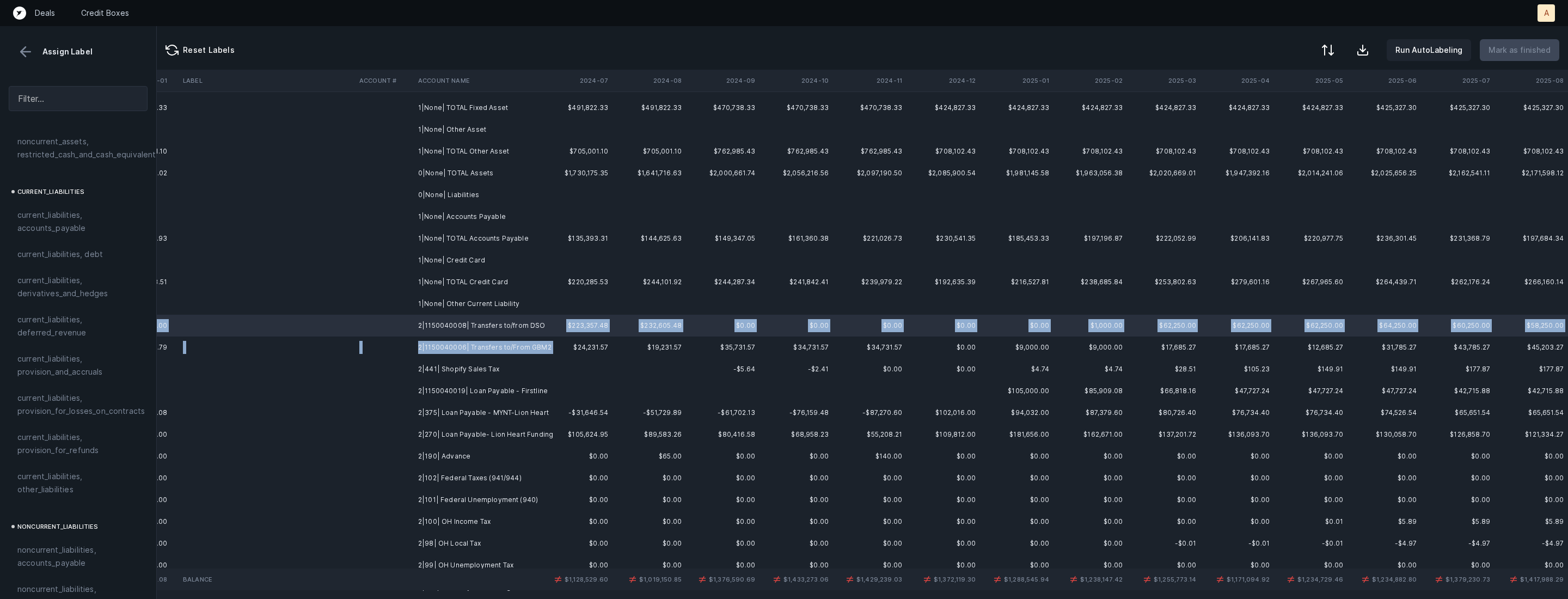
click at [544, 354] on td "2|1150040006| Transfers to/From GBM2" at bounding box center [480, 347] width 133 height 22
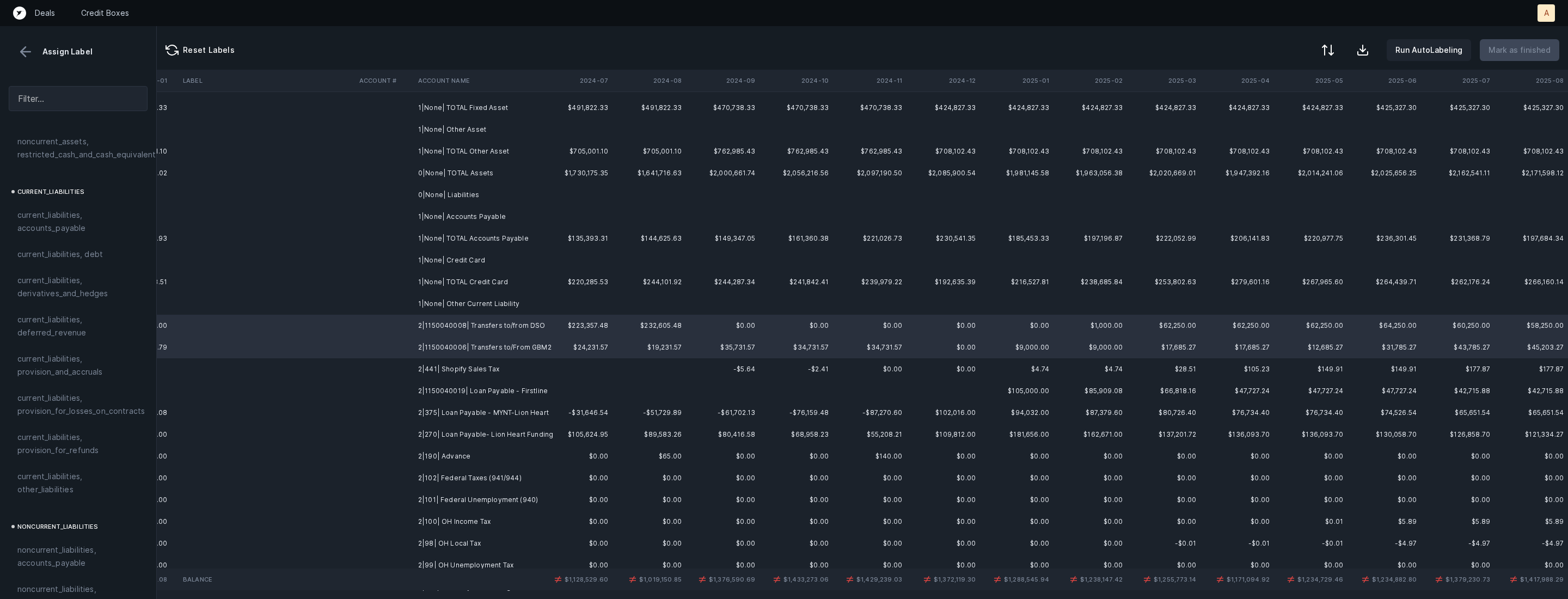
click at [489, 368] on td "2|441| Shopify Sales Tax" at bounding box center [480, 369] width 133 height 22
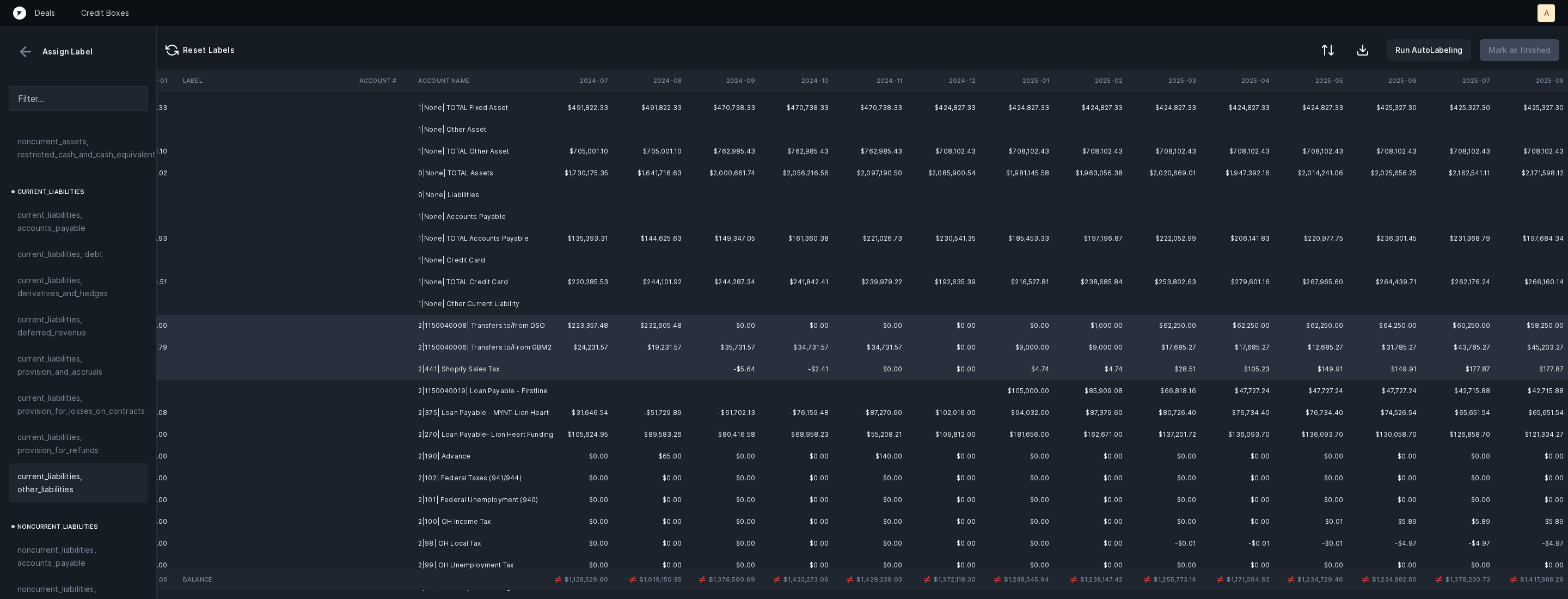
click at [37, 485] on div "current_liabilities, other_liabilities" at bounding box center [78, 482] width 139 height 39
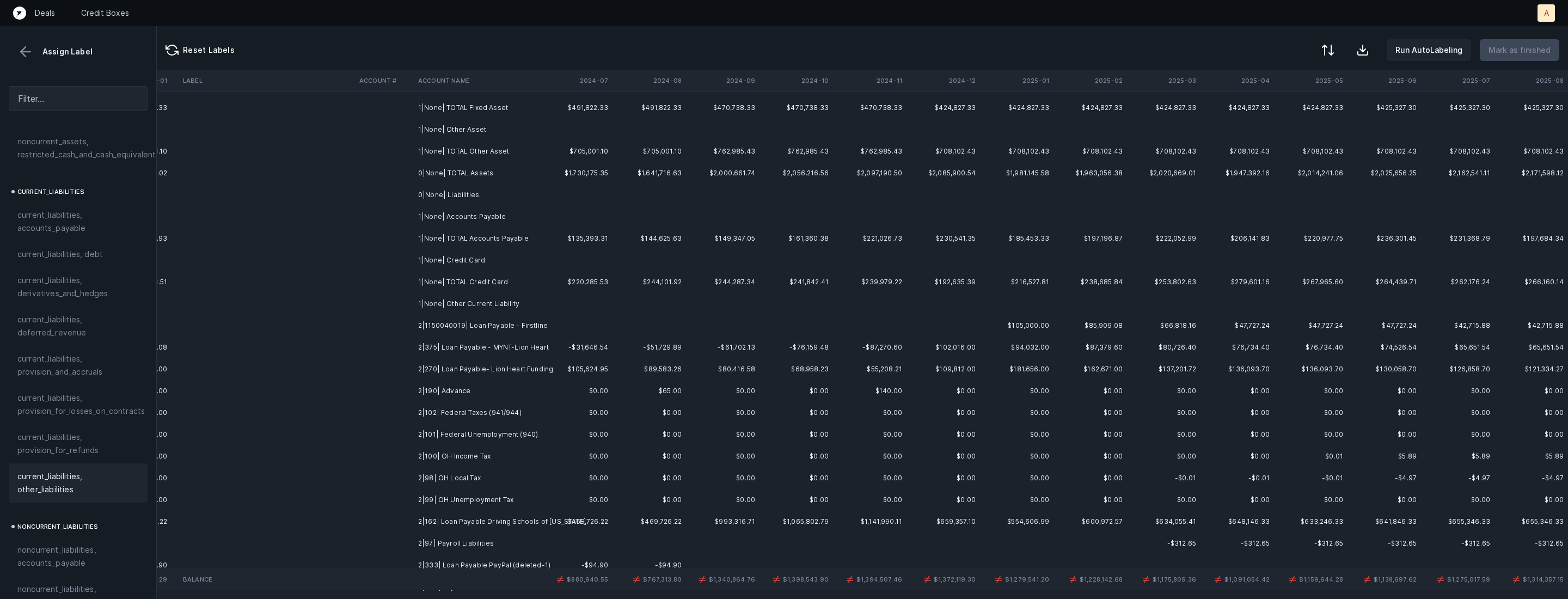
click at [516, 327] on td "2|1150040019| Loan Payable - Firstline" at bounding box center [480, 325] width 133 height 22
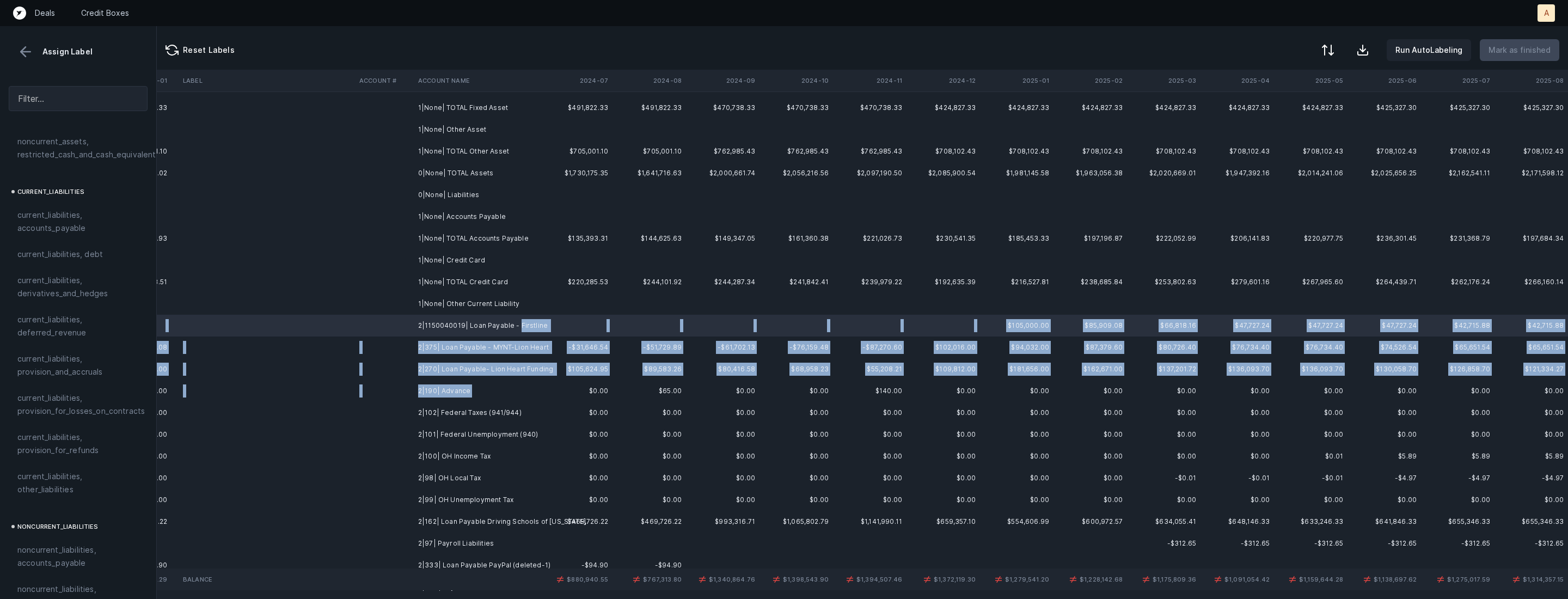
click at [478, 388] on td "2|190| Advance" at bounding box center [480, 391] width 133 height 22
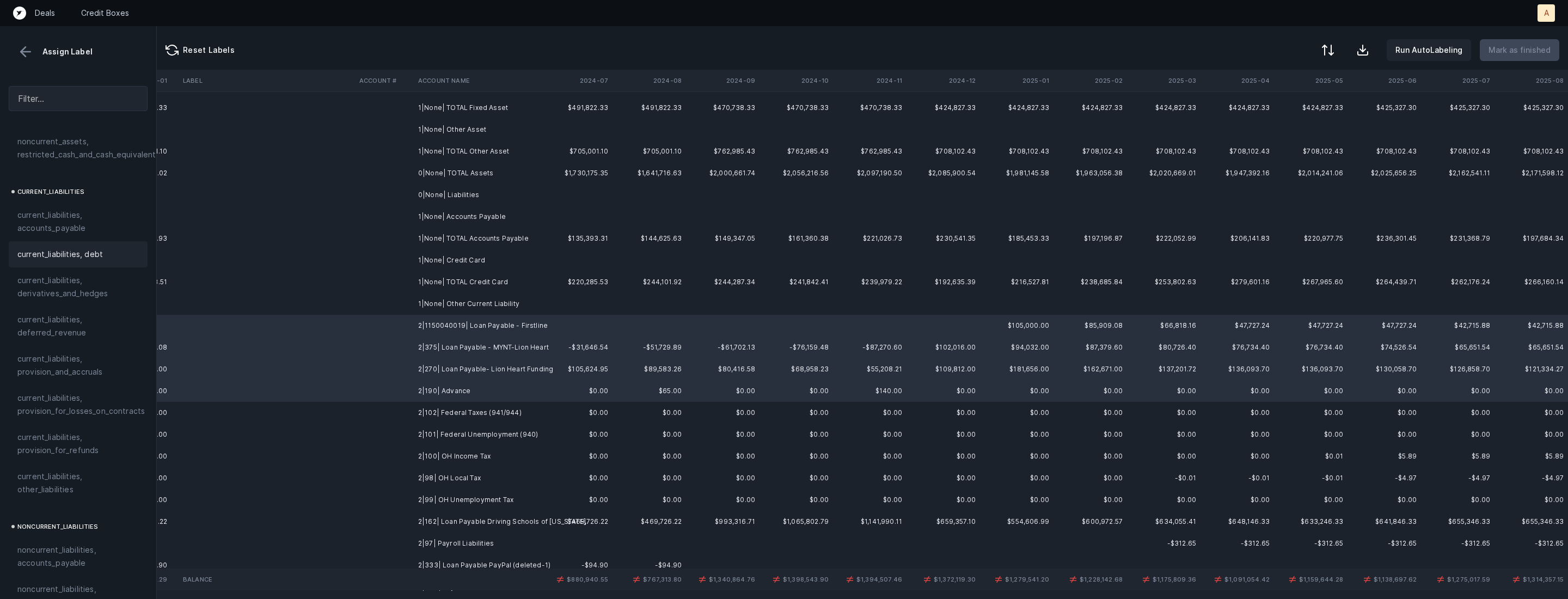
click at [99, 241] on div "current_liabilities, debt" at bounding box center [78, 254] width 139 height 26
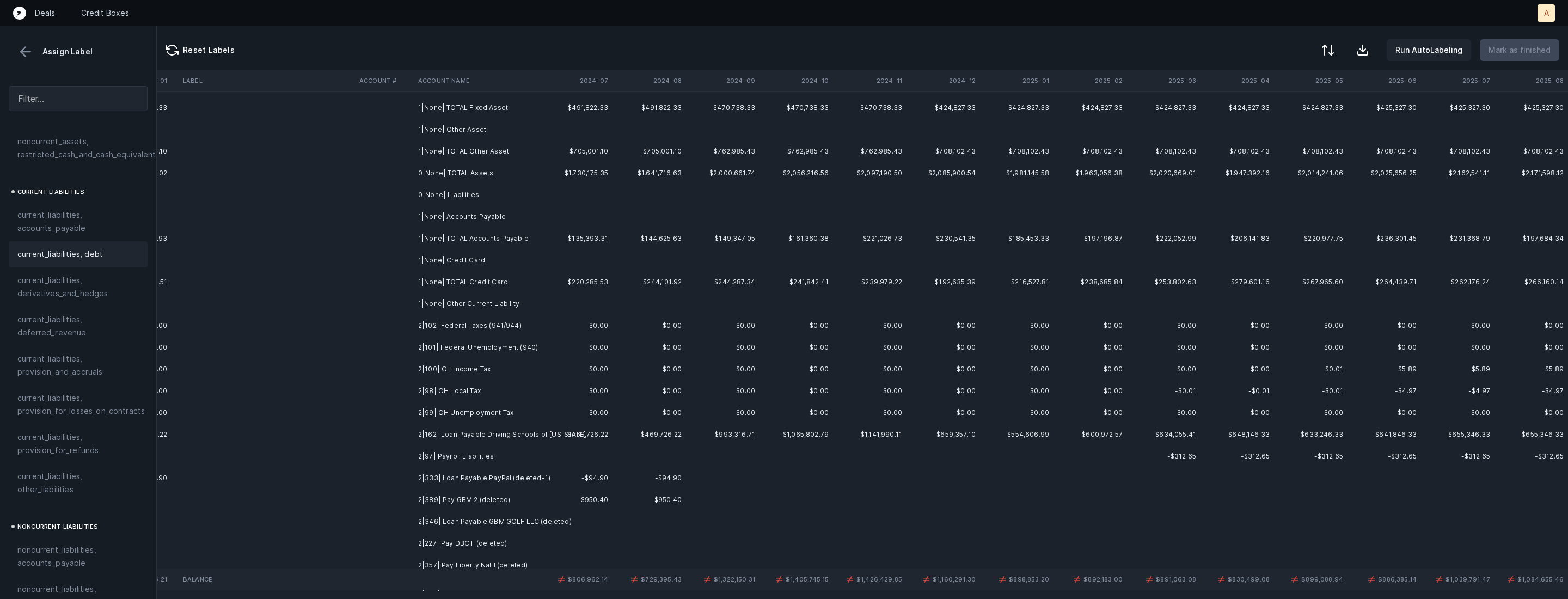
click at [482, 329] on td "2|102| Federal Taxes (941/944)" at bounding box center [480, 325] width 133 height 22
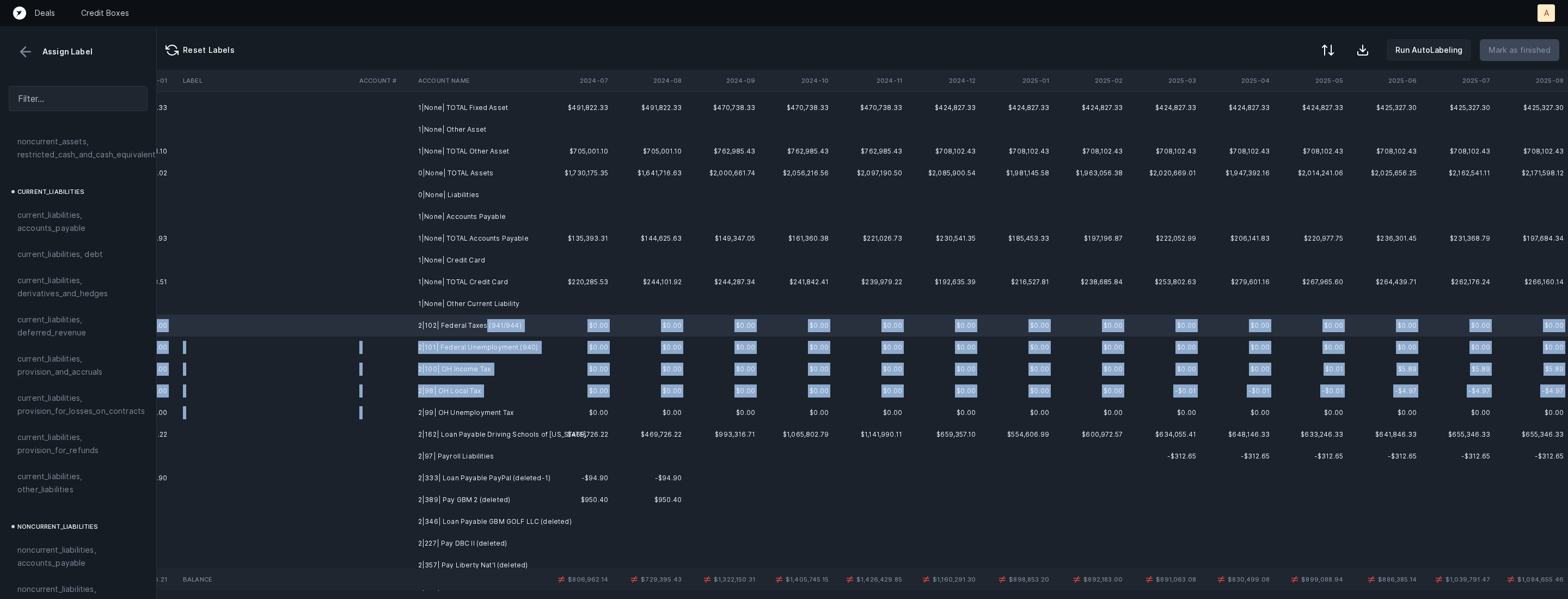
click at [486, 403] on td "2|99| OH Unemployment Tax" at bounding box center [480, 413] width 133 height 22
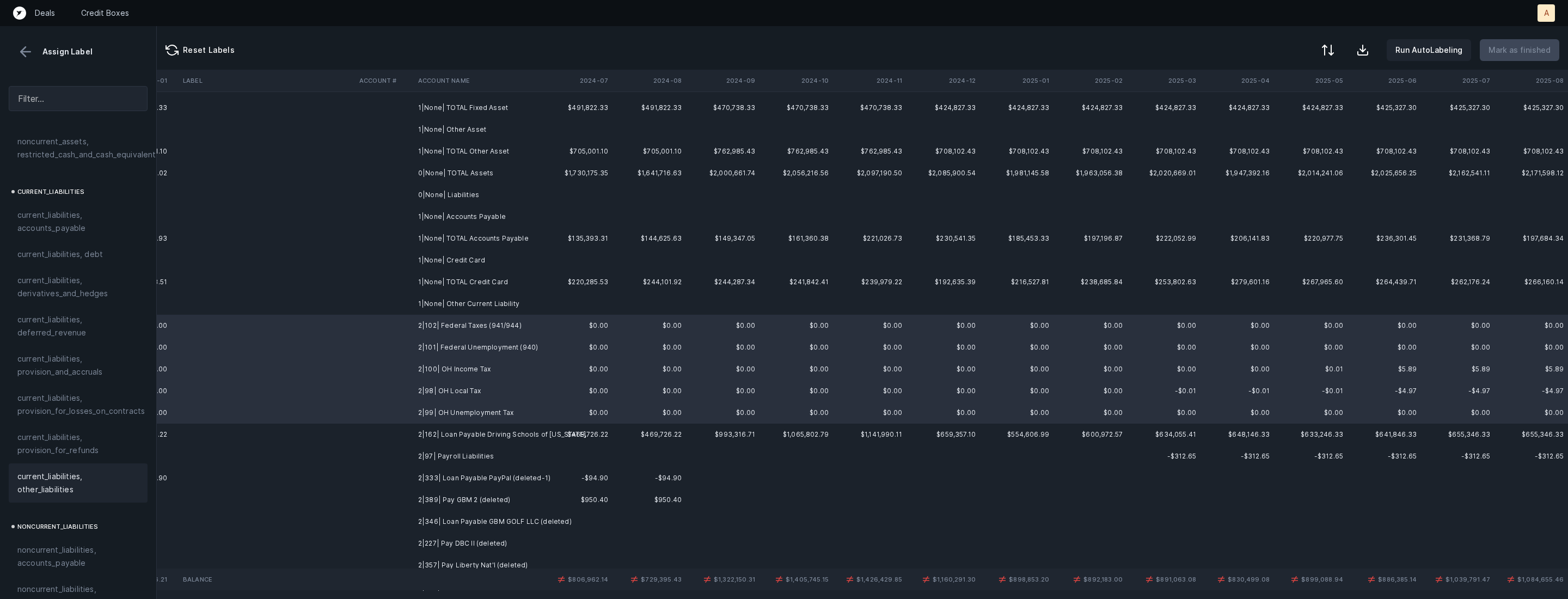
click at [86, 476] on span "current_liabilities, other_liabilities" at bounding box center [78, 483] width 122 height 26
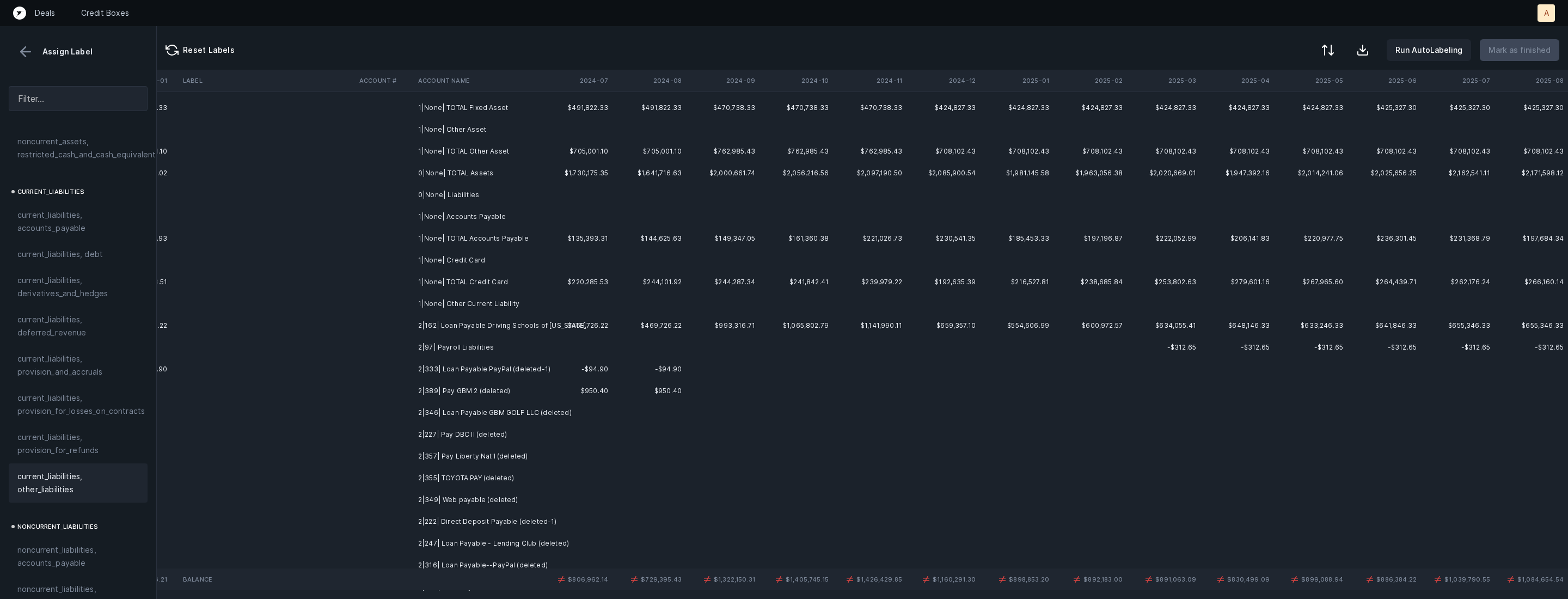
click at [523, 326] on td "2|162| Loan Payable Driving Schools of Ohio" at bounding box center [480, 325] width 133 height 22
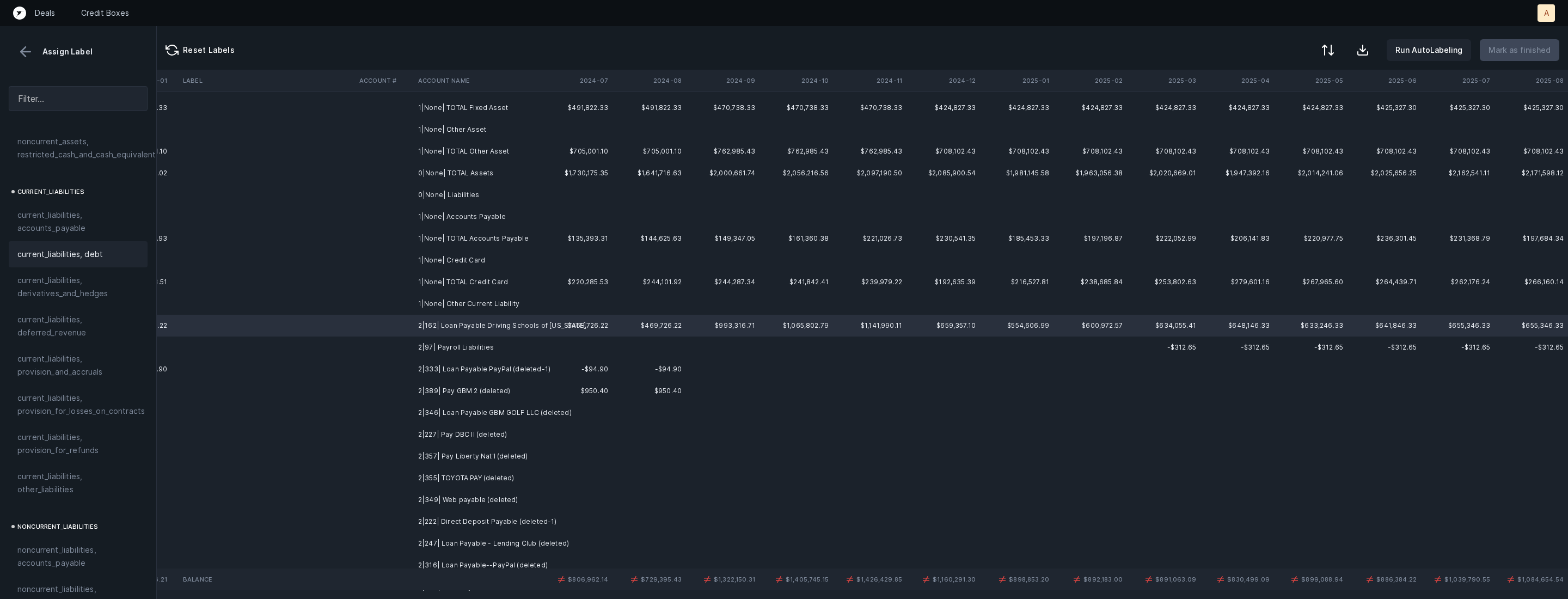
click at [39, 248] on span "current_liabilities, debt" at bounding box center [59, 255] width 85 height 13
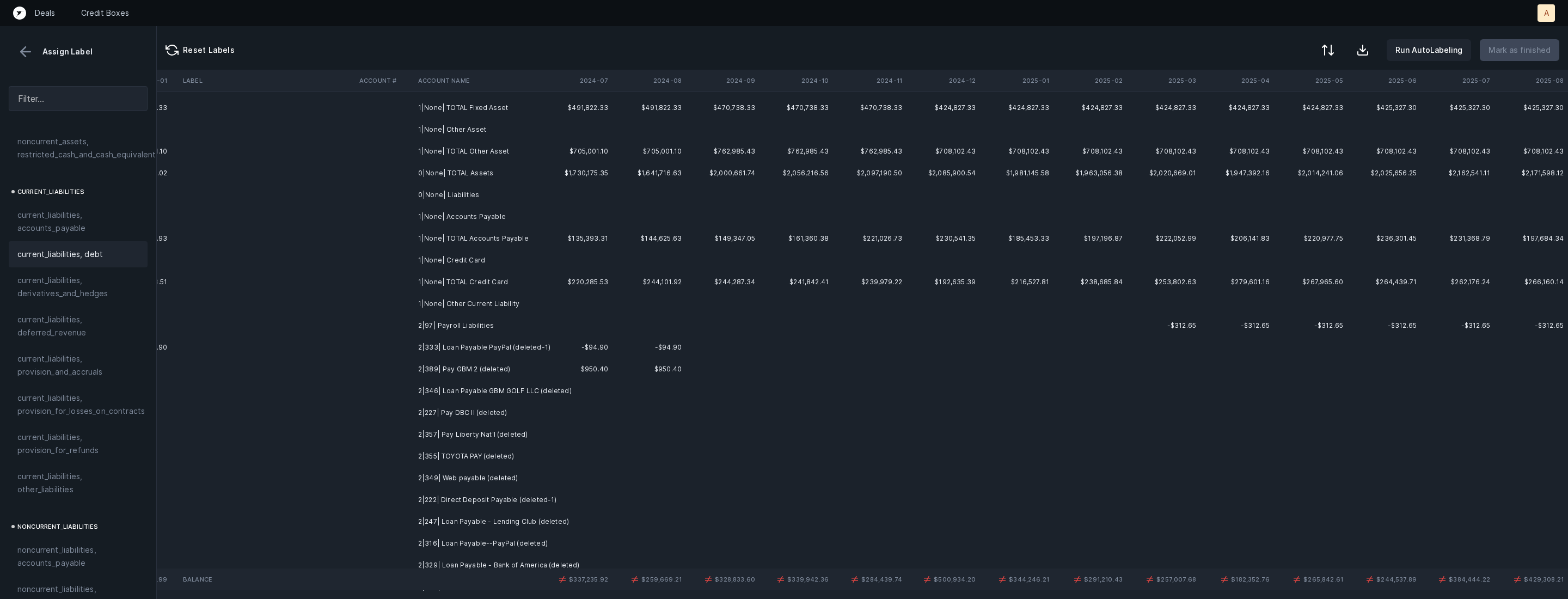
click at [526, 326] on td "2|97| Payroll Liabilities" at bounding box center [480, 325] width 133 height 22
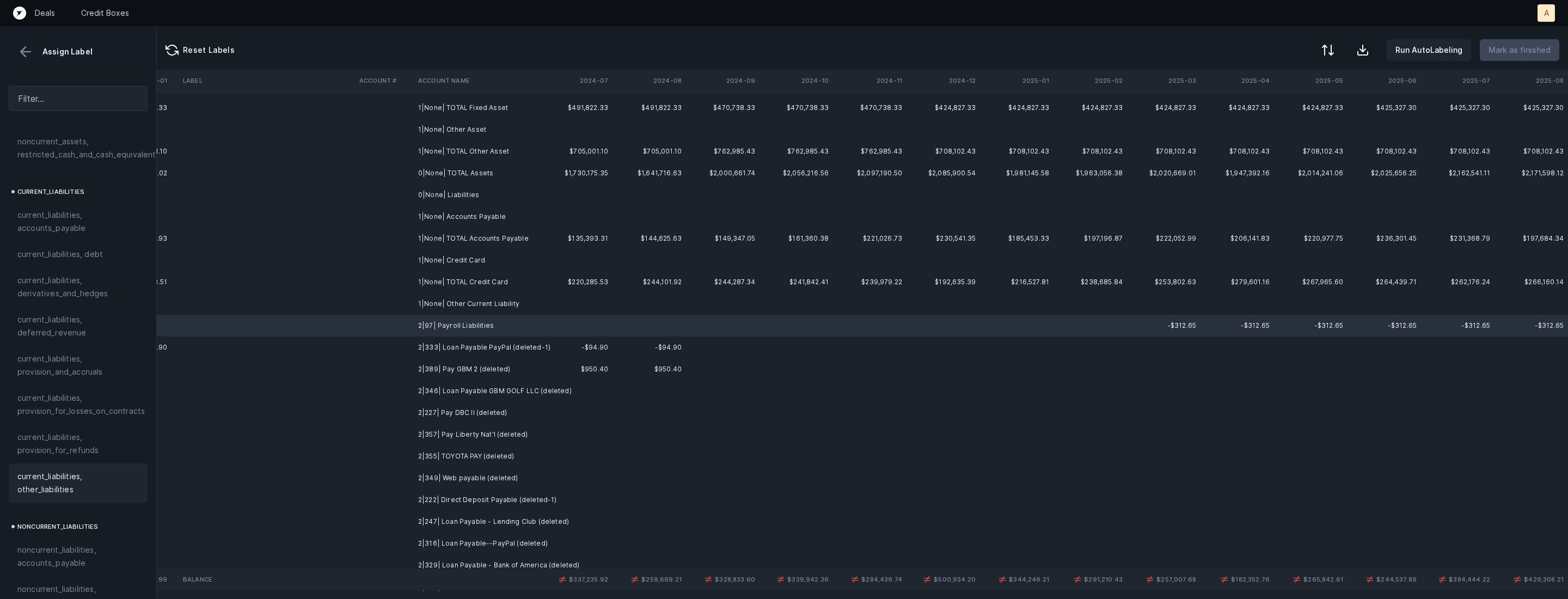
click at [62, 470] on span "current_liabilities, other_liabilities" at bounding box center [78, 483] width 122 height 26
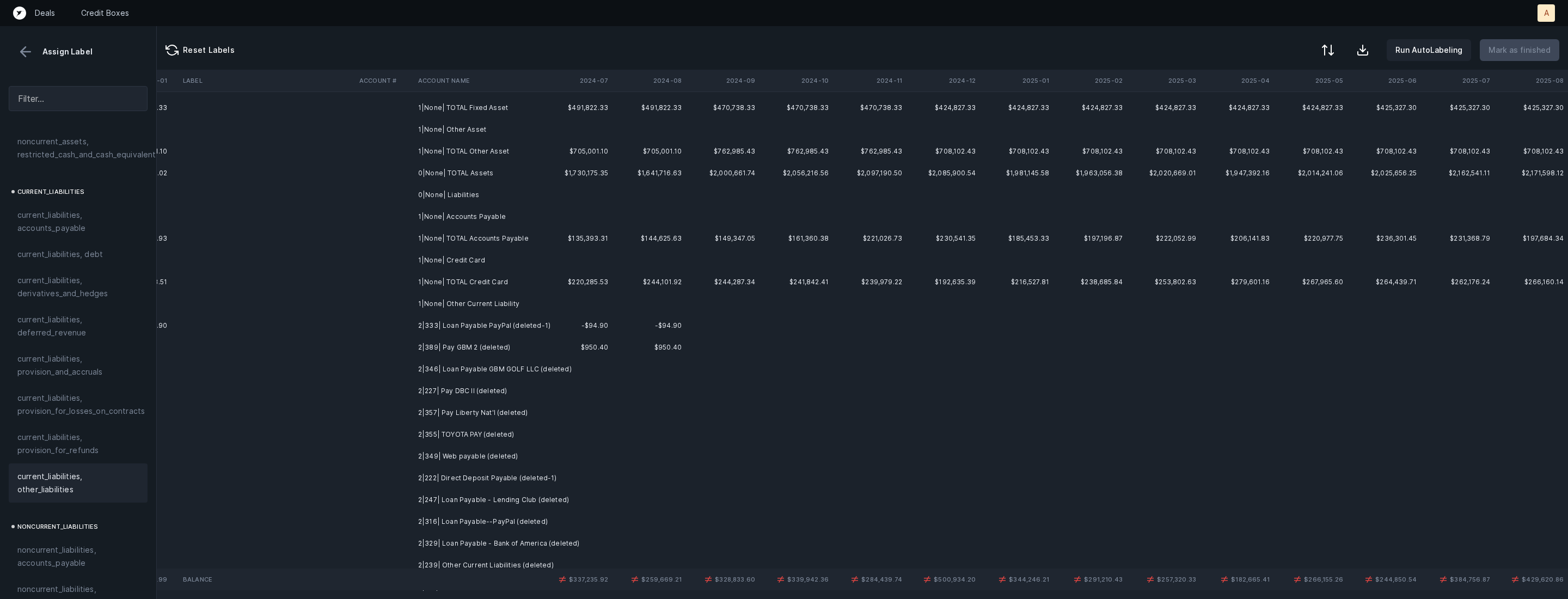
click at [459, 328] on td "2|333| Loan Payable PayPal (deleted-1)" at bounding box center [480, 325] width 133 height 22
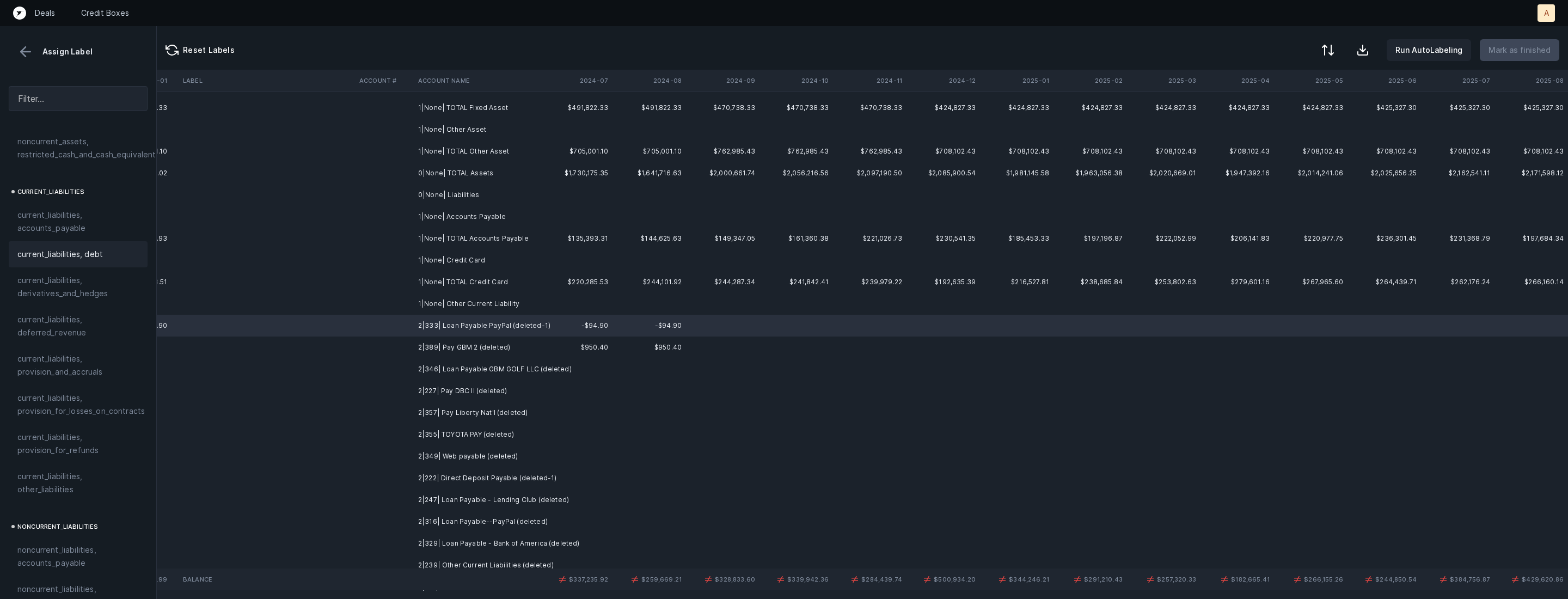
click at [75, 248] on span "current_liabilities, debt" at bounding box center [59, 255] width 85 height 13
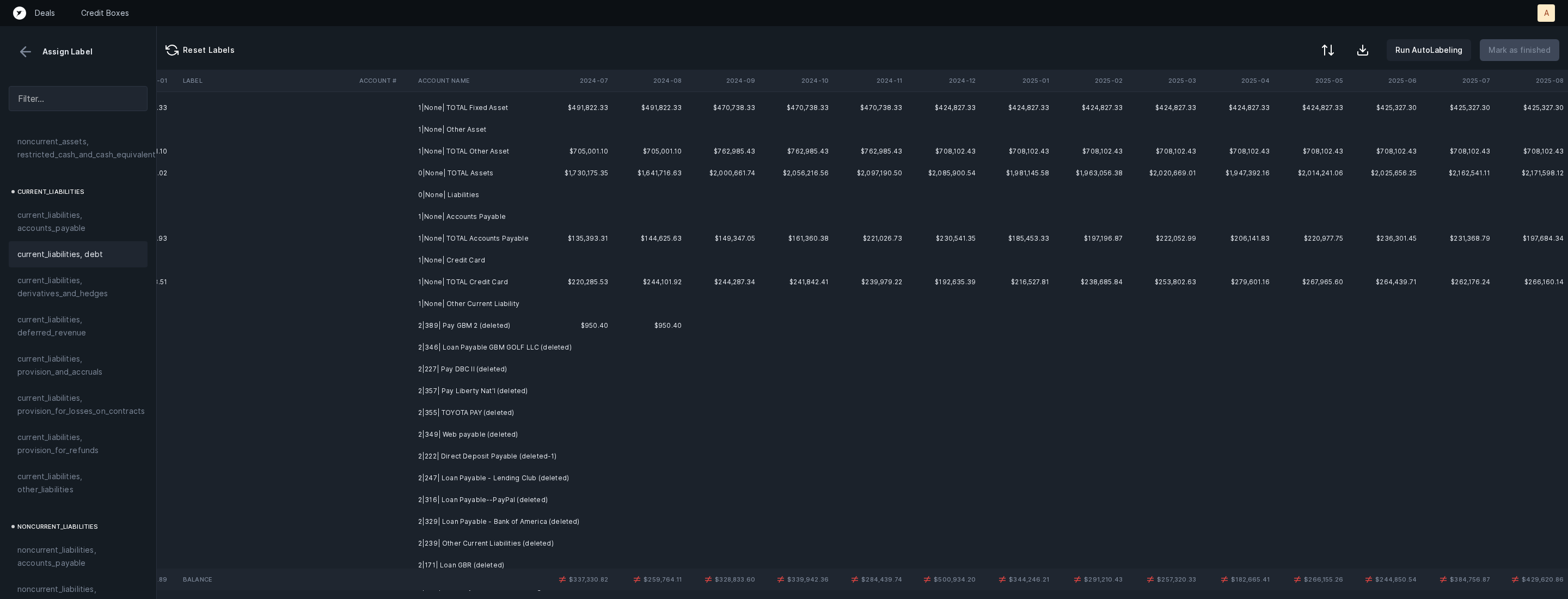
click at [450, 327] on td "2|389| Pay GBM 2 (deleted)" at bounding box center [480, 325] width 133 height 22
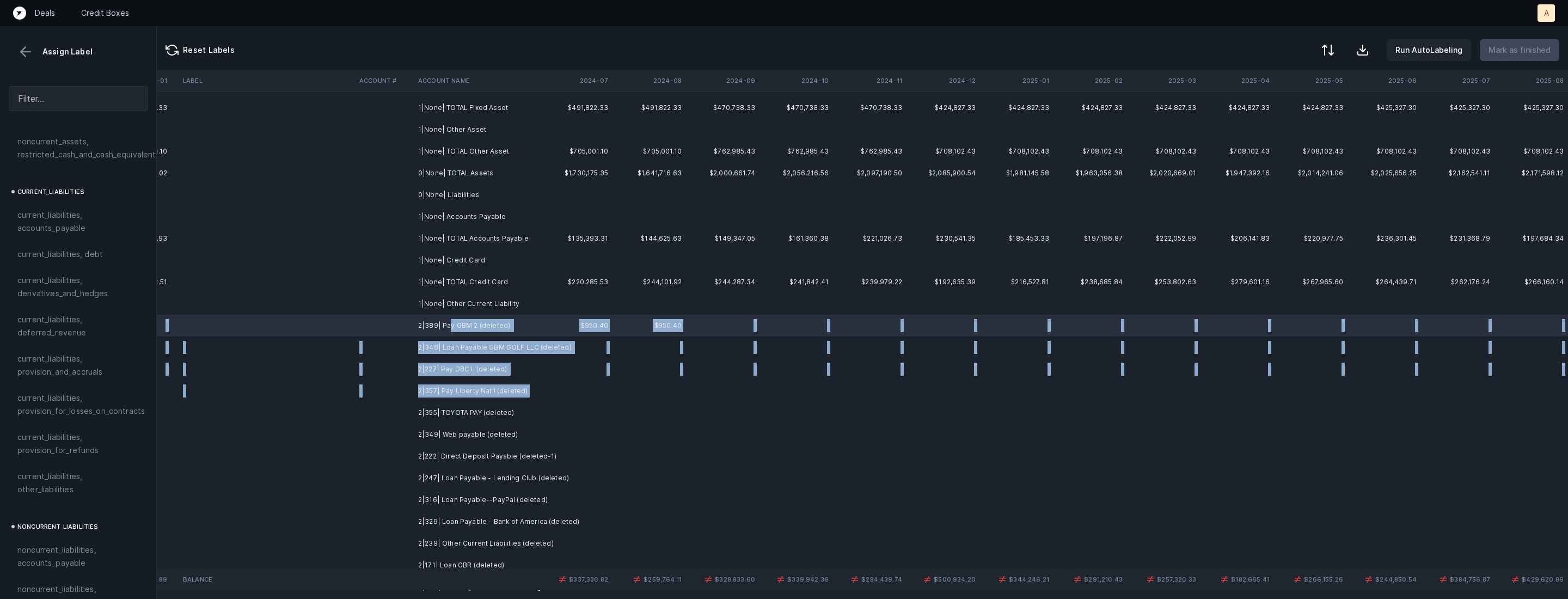
click at [525, 396] on td "2|357| Pay Liberty Nat'l (deleted)" at bounding box center [480, 391] width 133 height 22
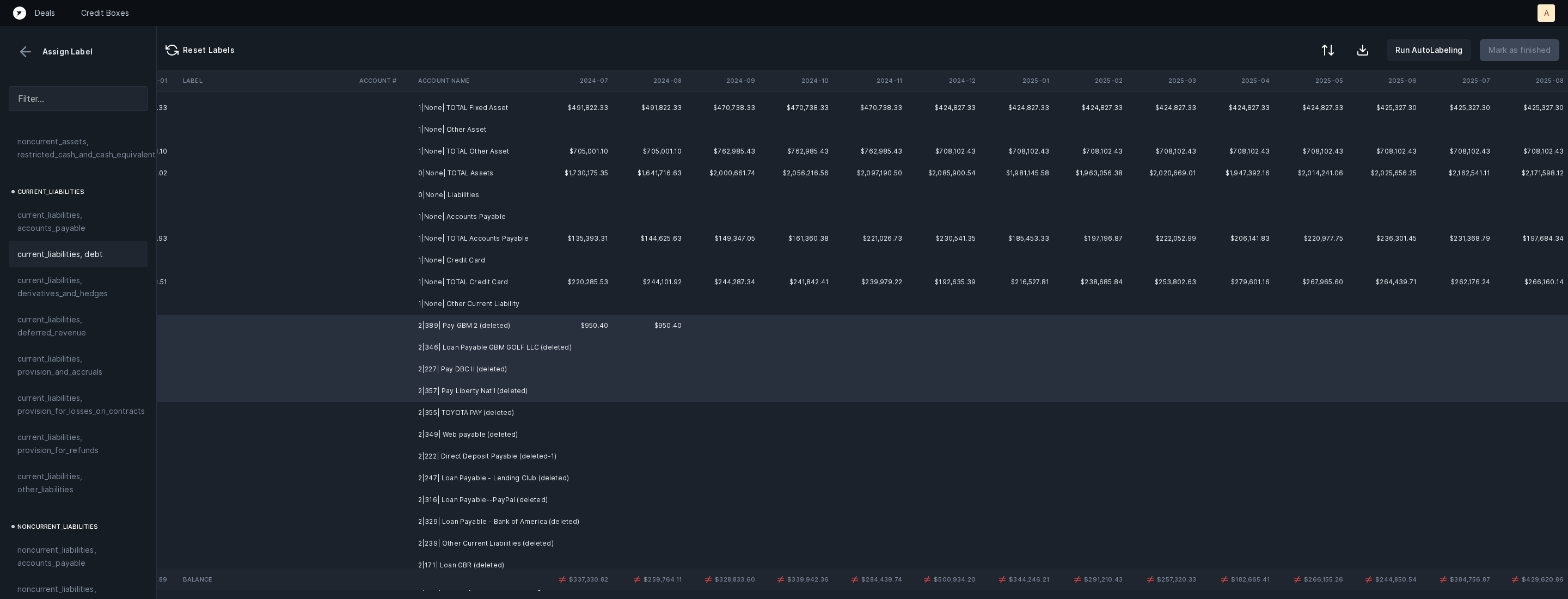
click at [36, 248] on span "current_liabilities, debt" at bounding box center [59, 255] width 85 height 13
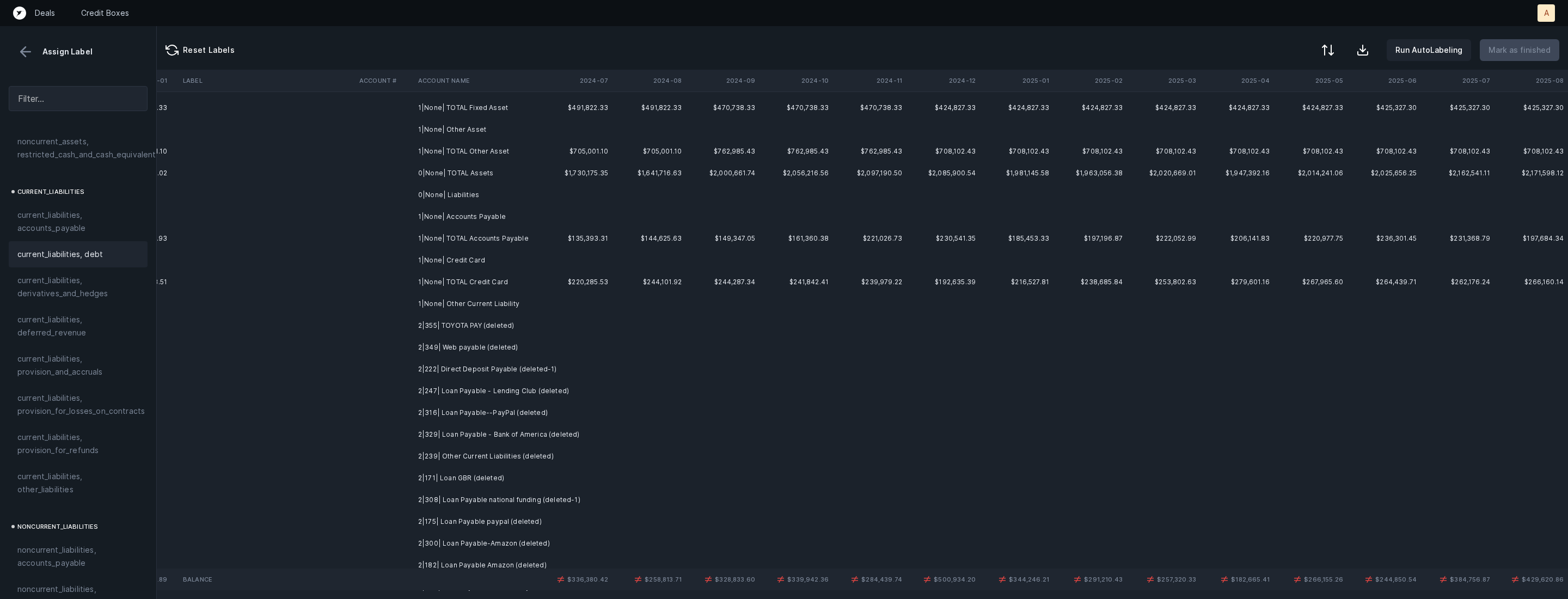
click at [499, 326] on td "2|355| TOYOTA PAY (deleted)" at bounding box center [480, 325] width 133 height 22
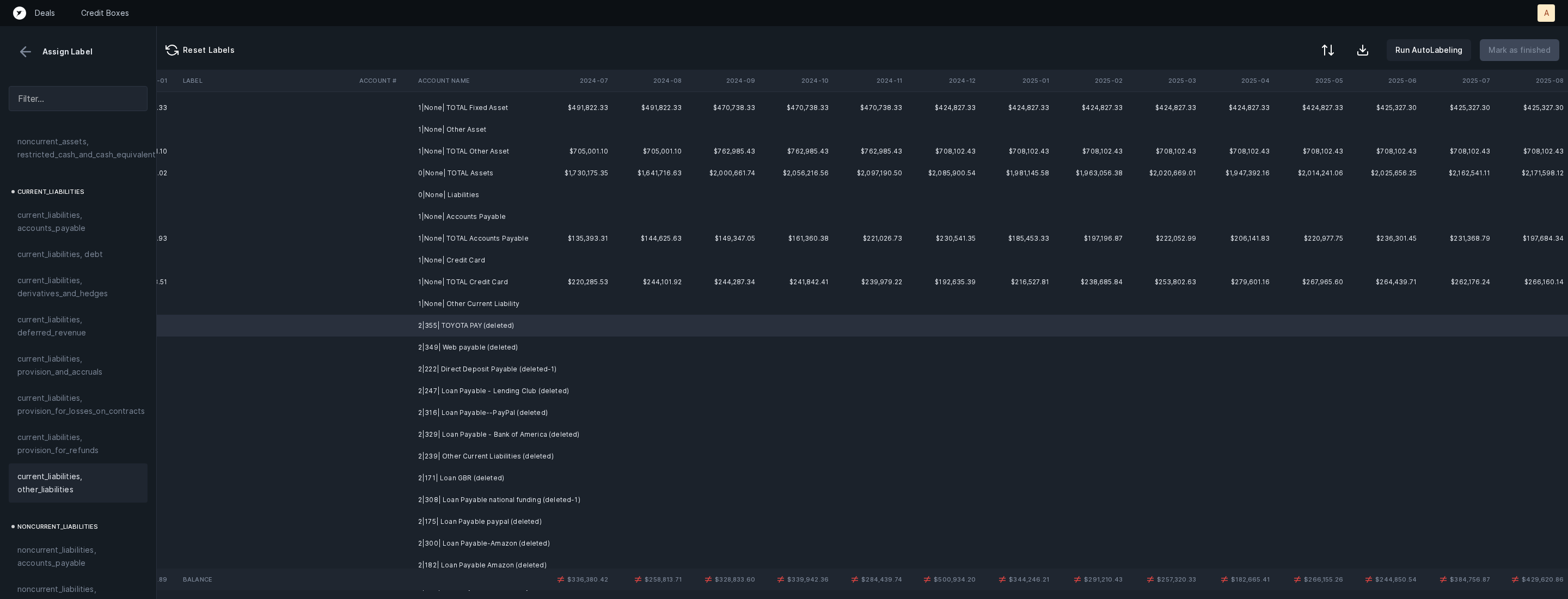
click at [101, 470] on span "current_liabilities, other_liabilities" at bounding box center [78, 483] width 122 height 26
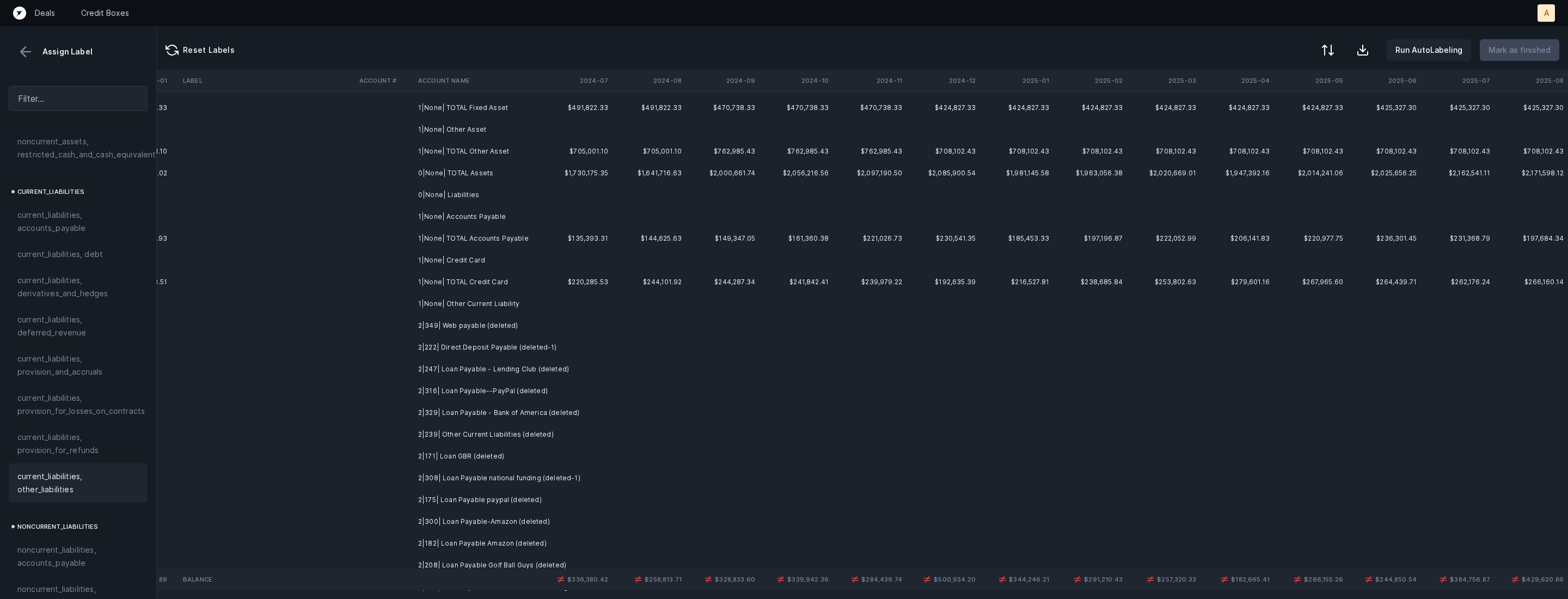
click at [473, 332] on td "2|349| Web payable (deleted)" at bounding box center [480, 325] width 133 height 22
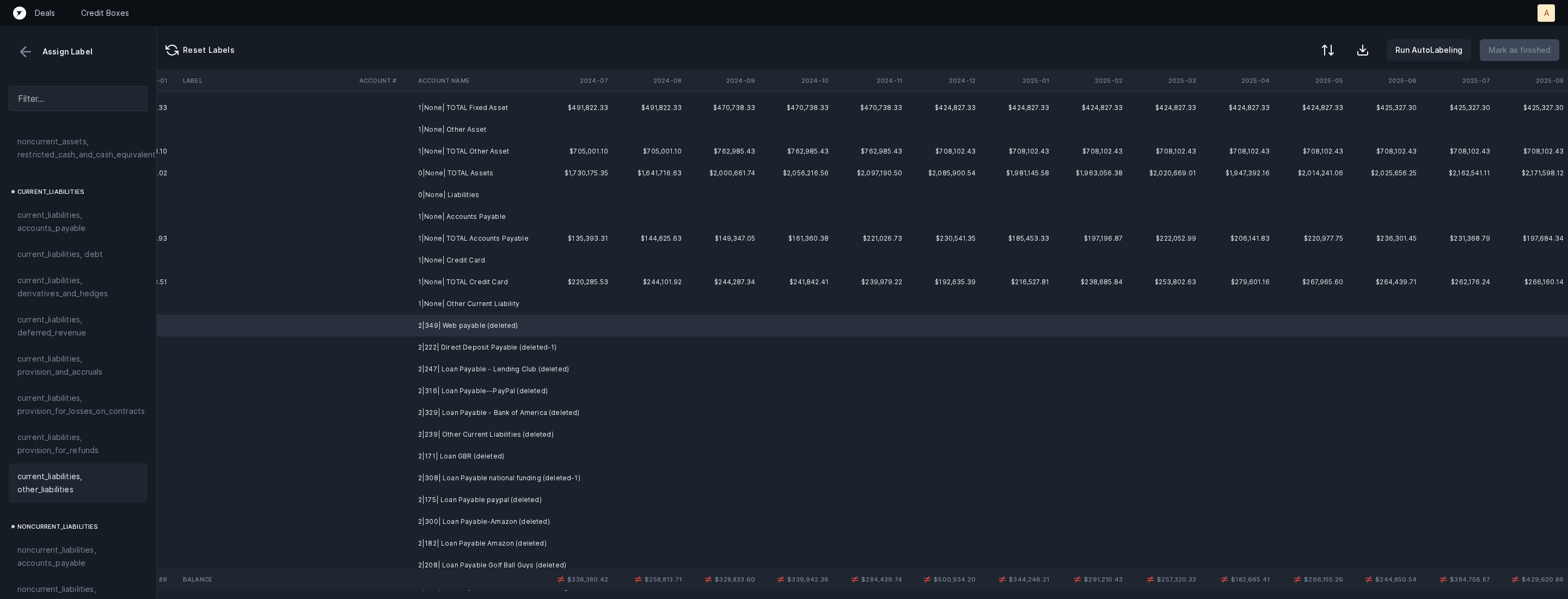
click at [72, 470] on span "current_liabilities, other_liabilities" at bounding box center [78, 483] width 122 height 26
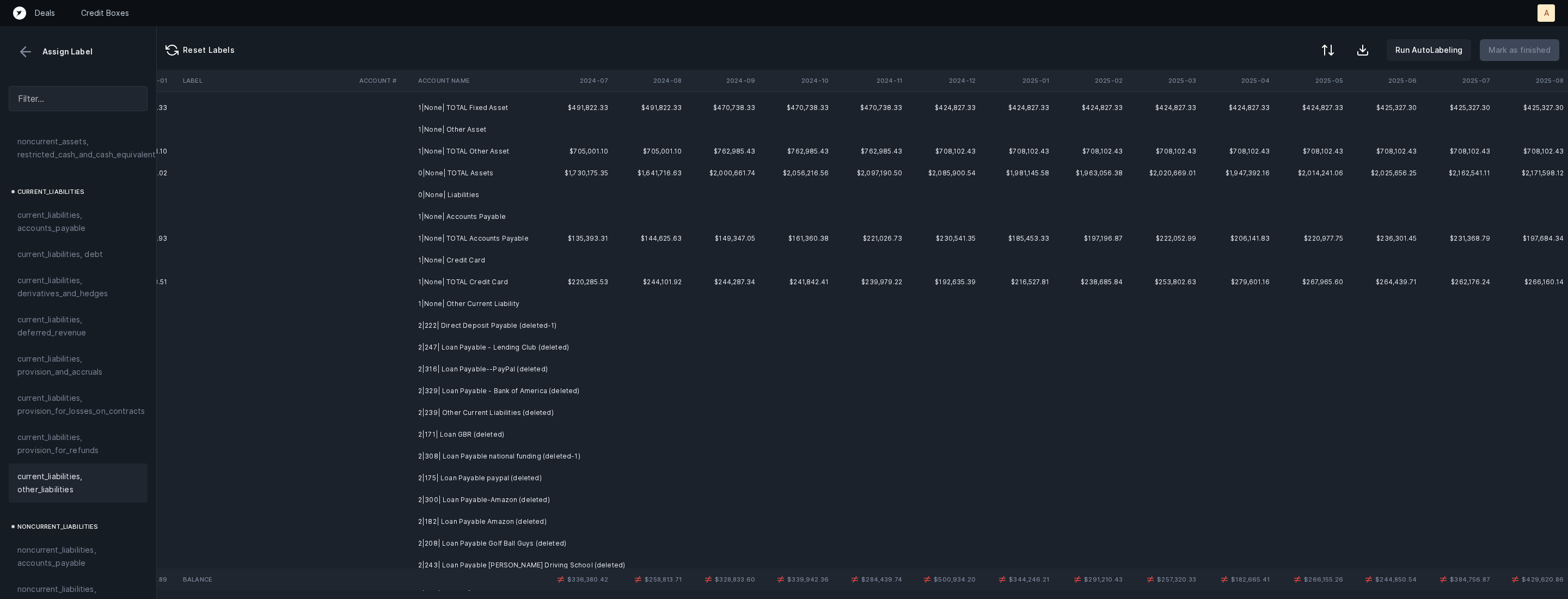
click at [453, 329] on td "2|222| Direct Deposit Payable (deleted-1)" at bounding box center [480, 325] width 133 height 22
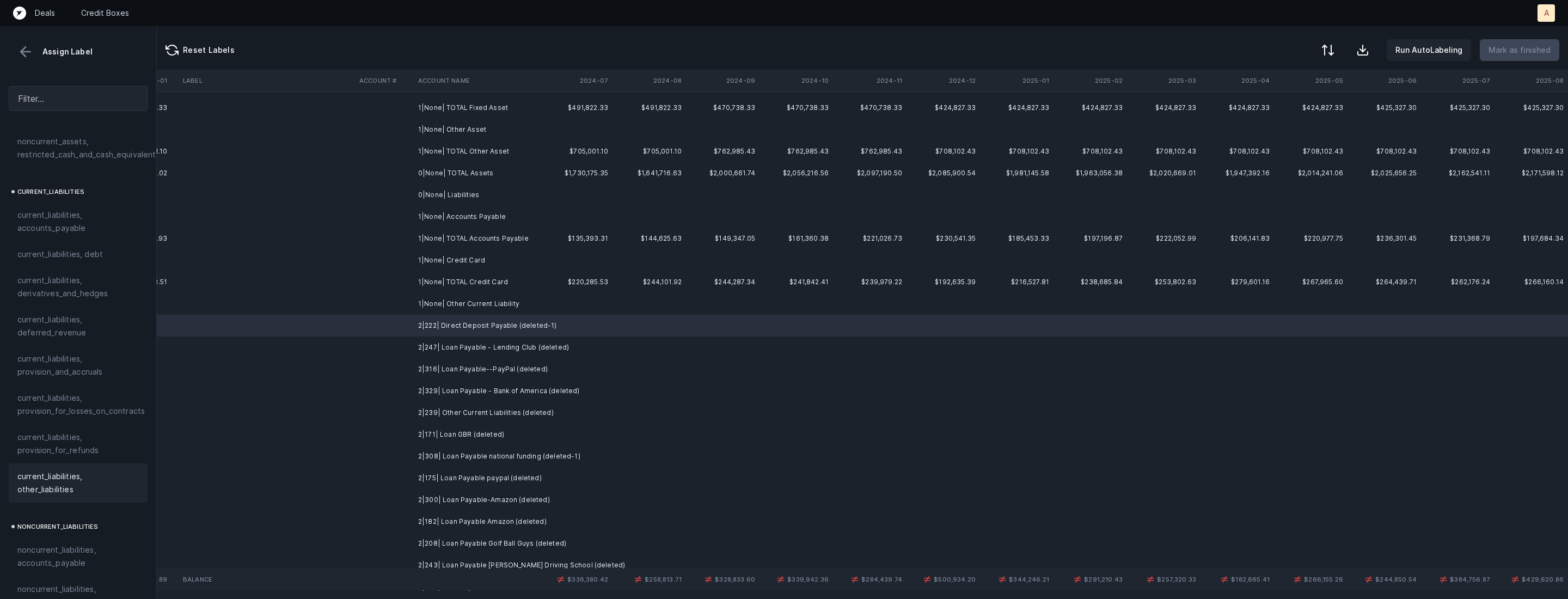
click at [92, 470] on span "current_liabilities, other_liabilities" at bounding box center [78, 483] width 122 height 26
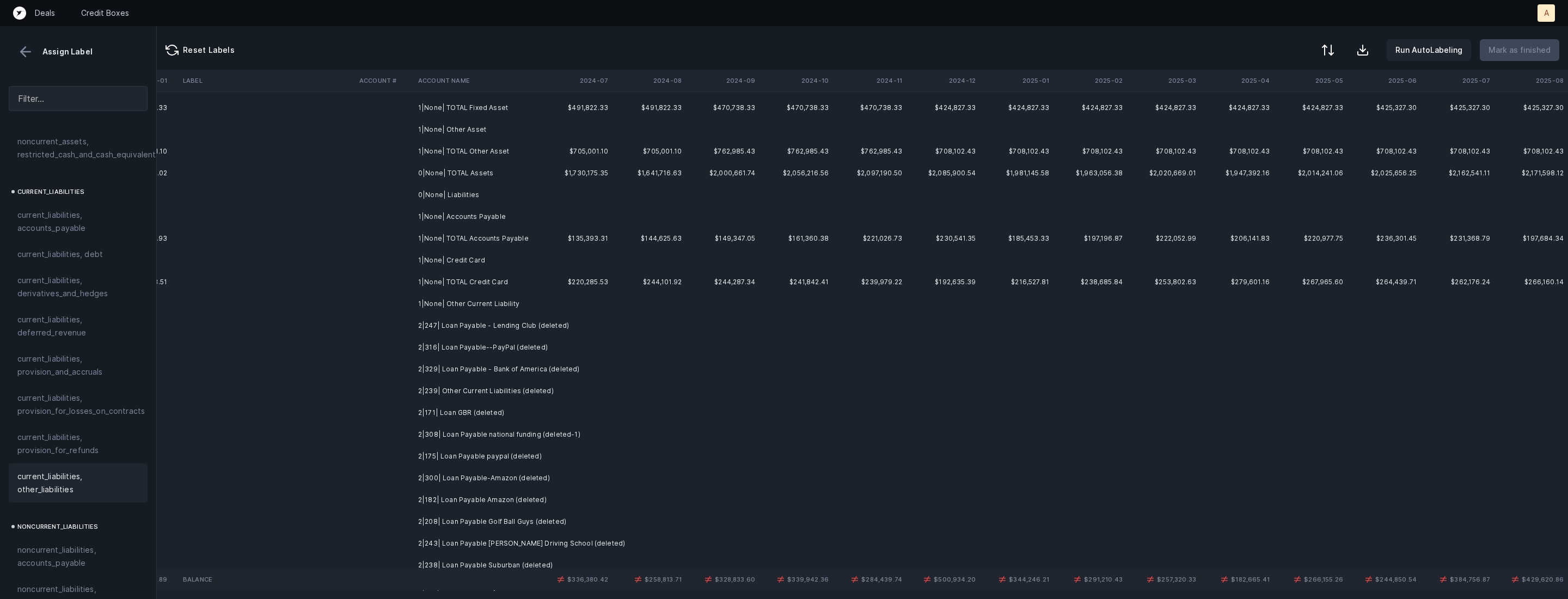
click at [501, 325] on td "2|247| Loan Payable - Lending Club (deleted)" at bounding box center [480, 325] width 133 height 22
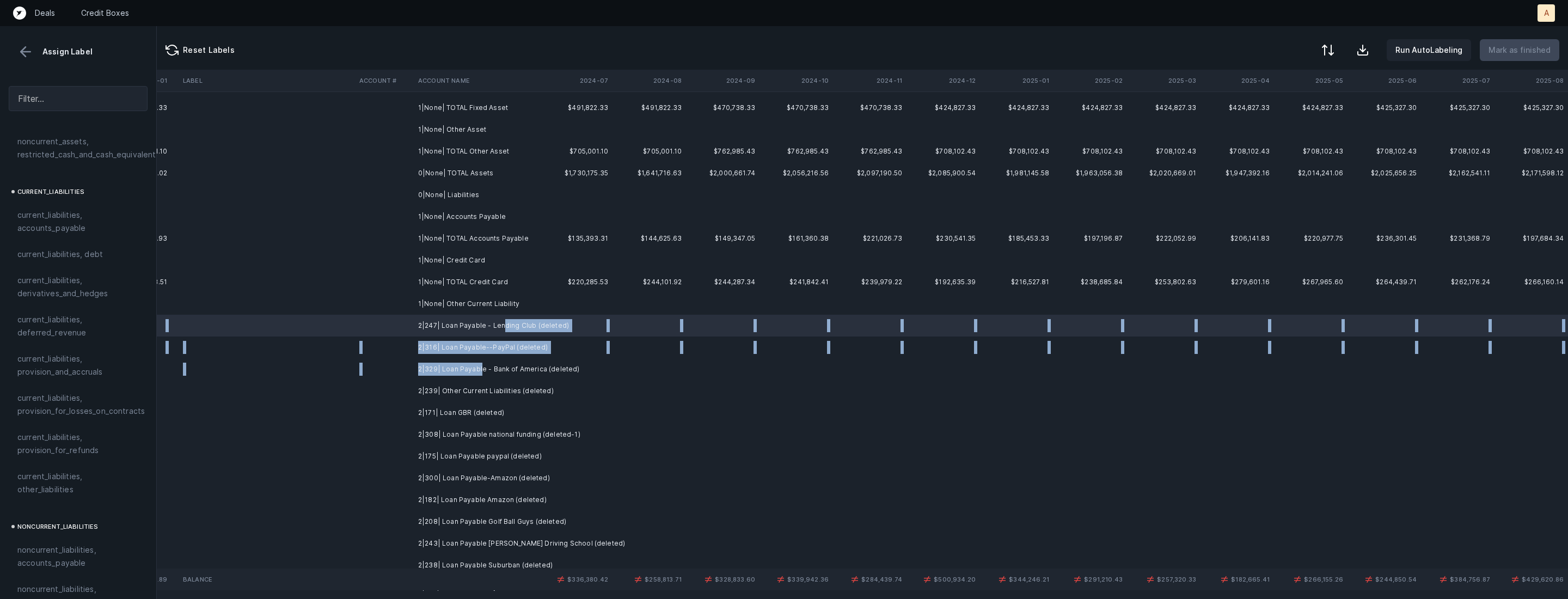
click at [481, 364] on td "2|329| Loan Payable - Bank of America (deleted)" at bounding box center [480, 369] width 133 height 22
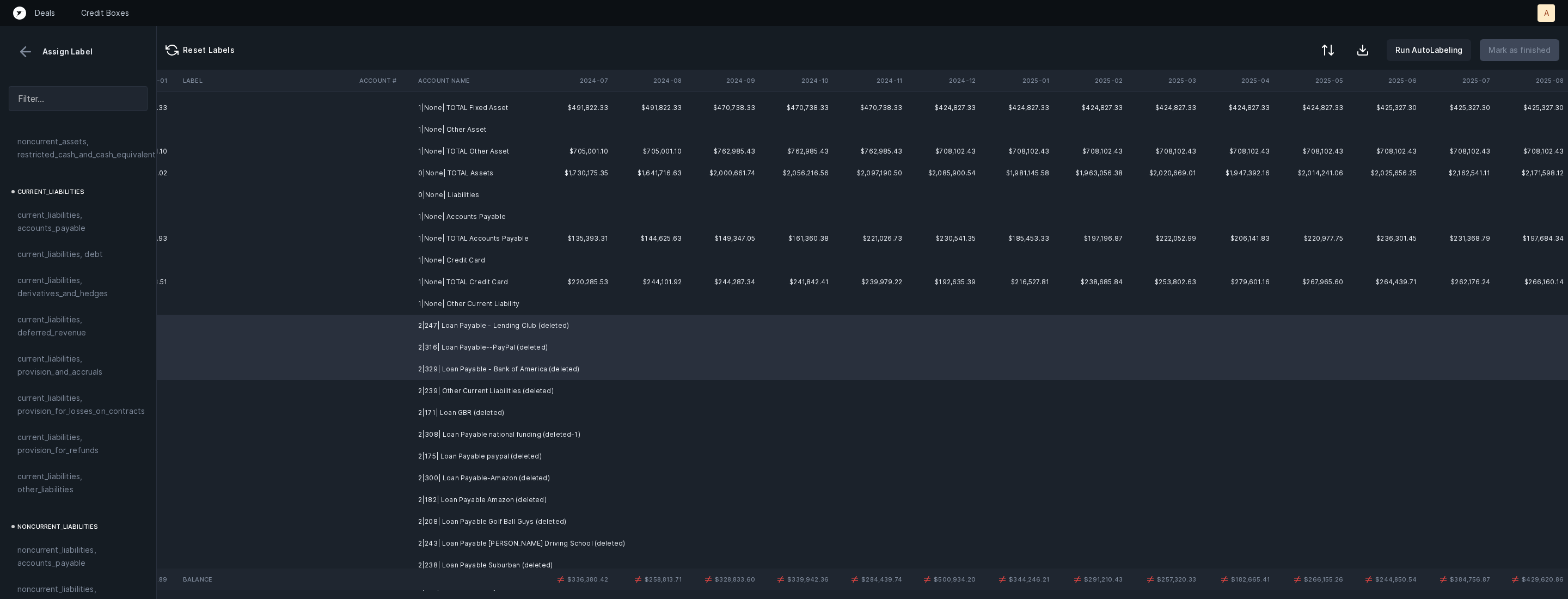
click at [92, 248] on span "current_liabilities, debt" at bounding box center [59, 255] width 85 height 13
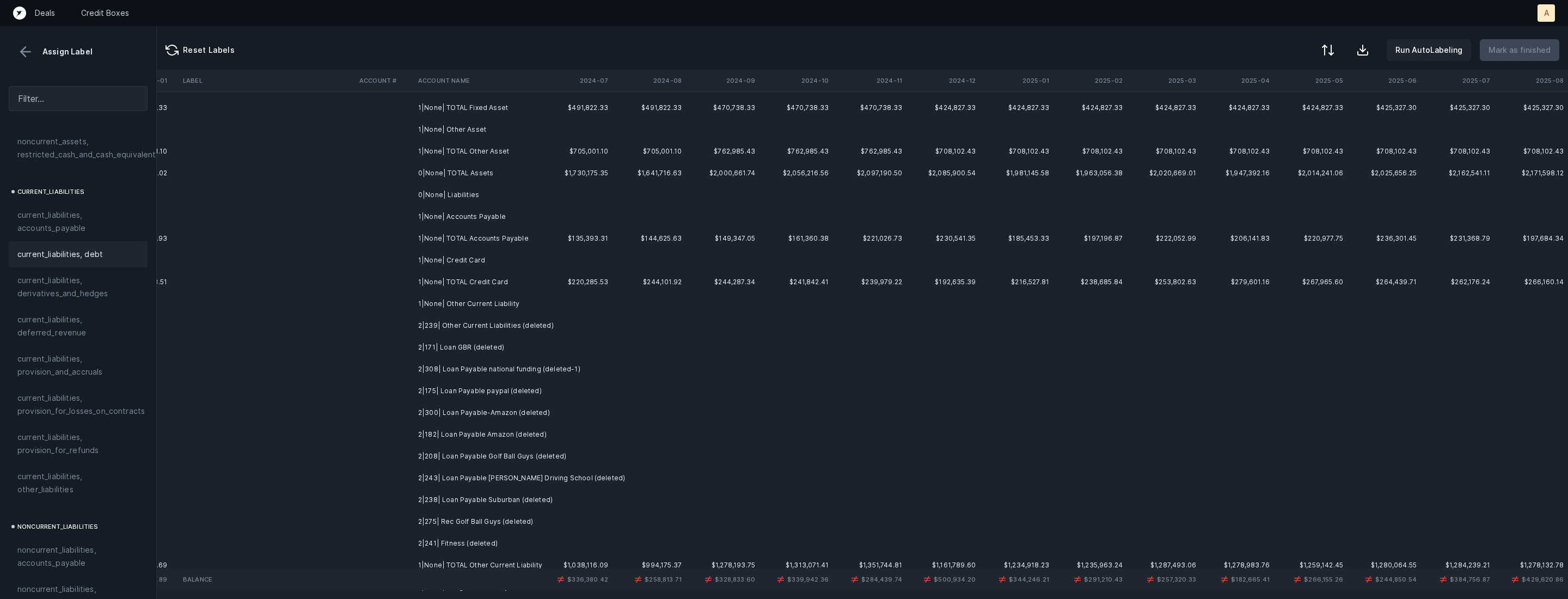
click at [408, 323] on td at bounding box center [384, 325] width 59 height 22
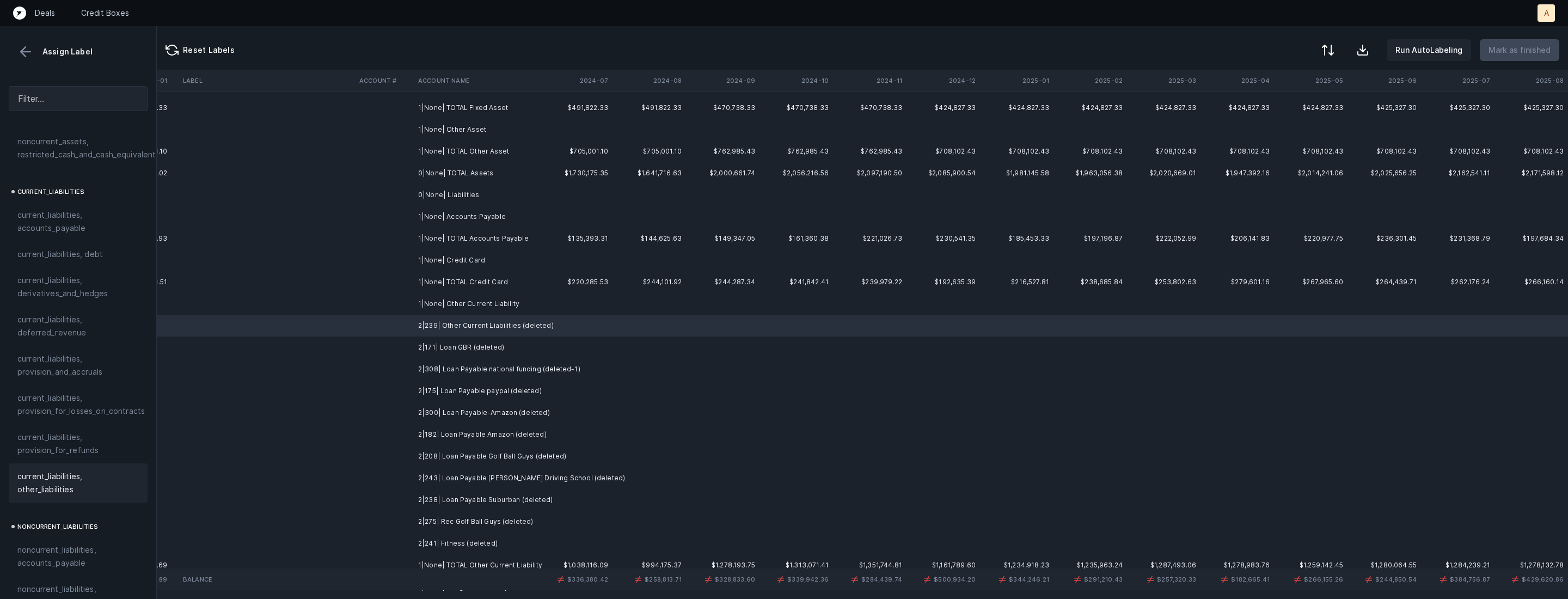
click at [57, 470] on span "current_liabilities, other_liabilities" at bounding box center [78, 483] width 122 height 26
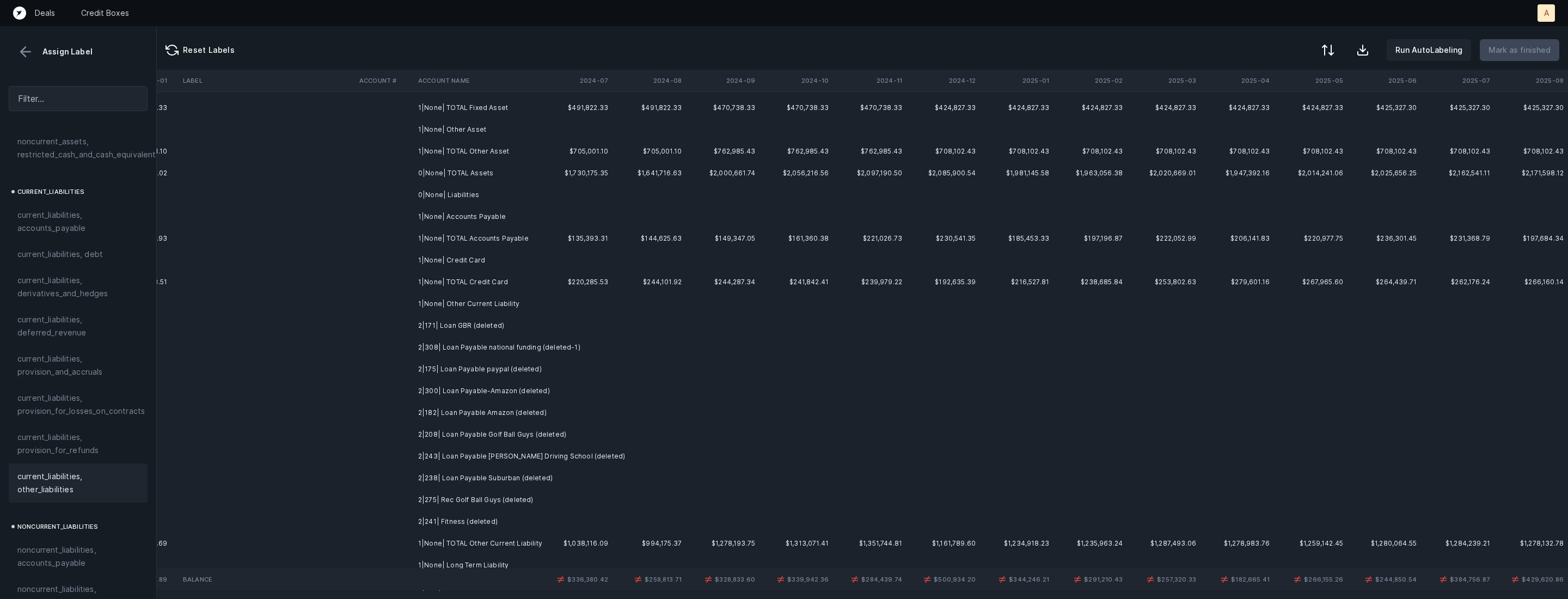
click at [488, 327] on td "2|171| Loan GBR (deleted)" at bounding box center [480, 325] width 133 height 22
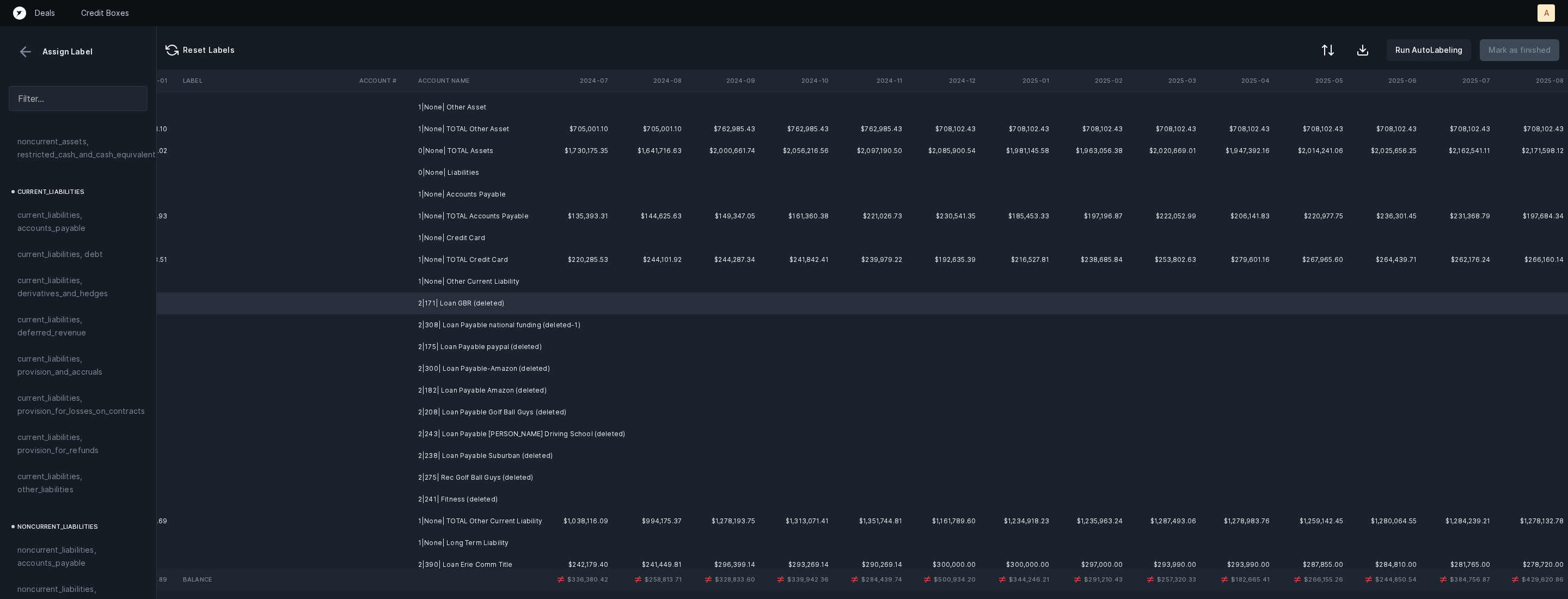
scroll to position [208, 2510]
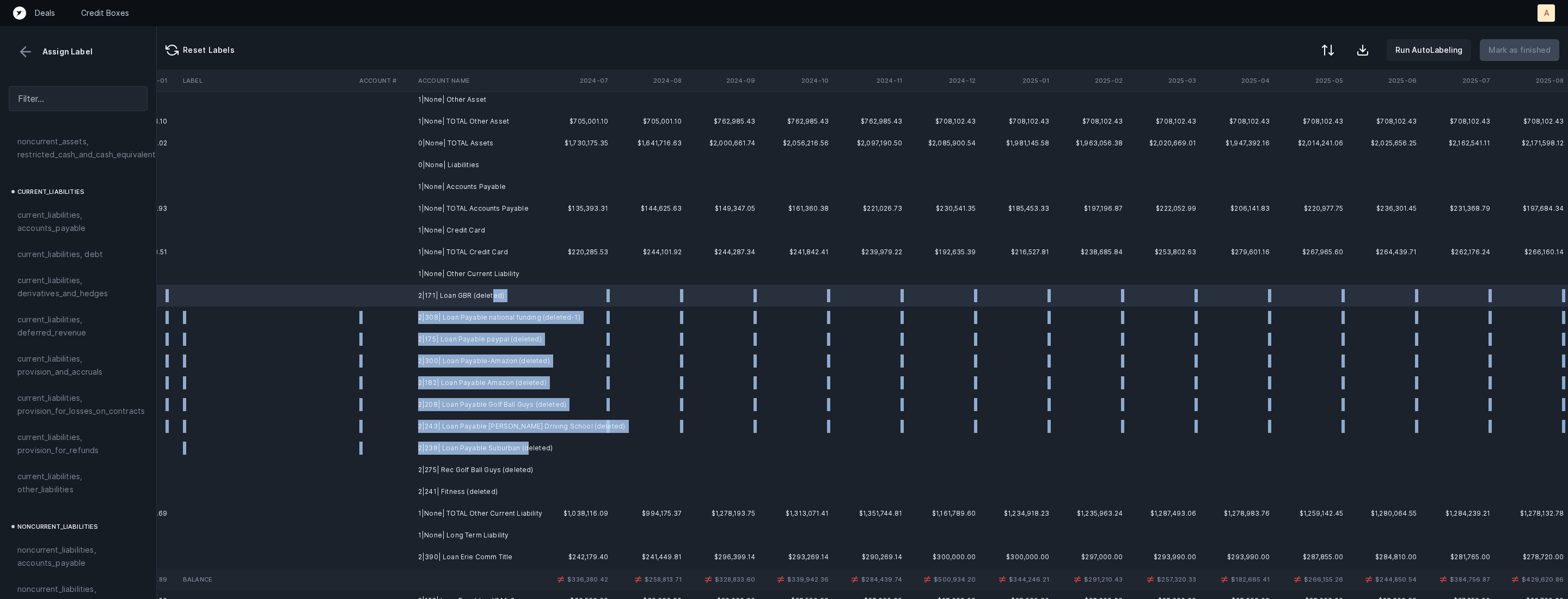
click at [523, 443] on td "2|238| Loan Payable Suburban (deleted)" at bounding box center [480, 447] width 133 height 22
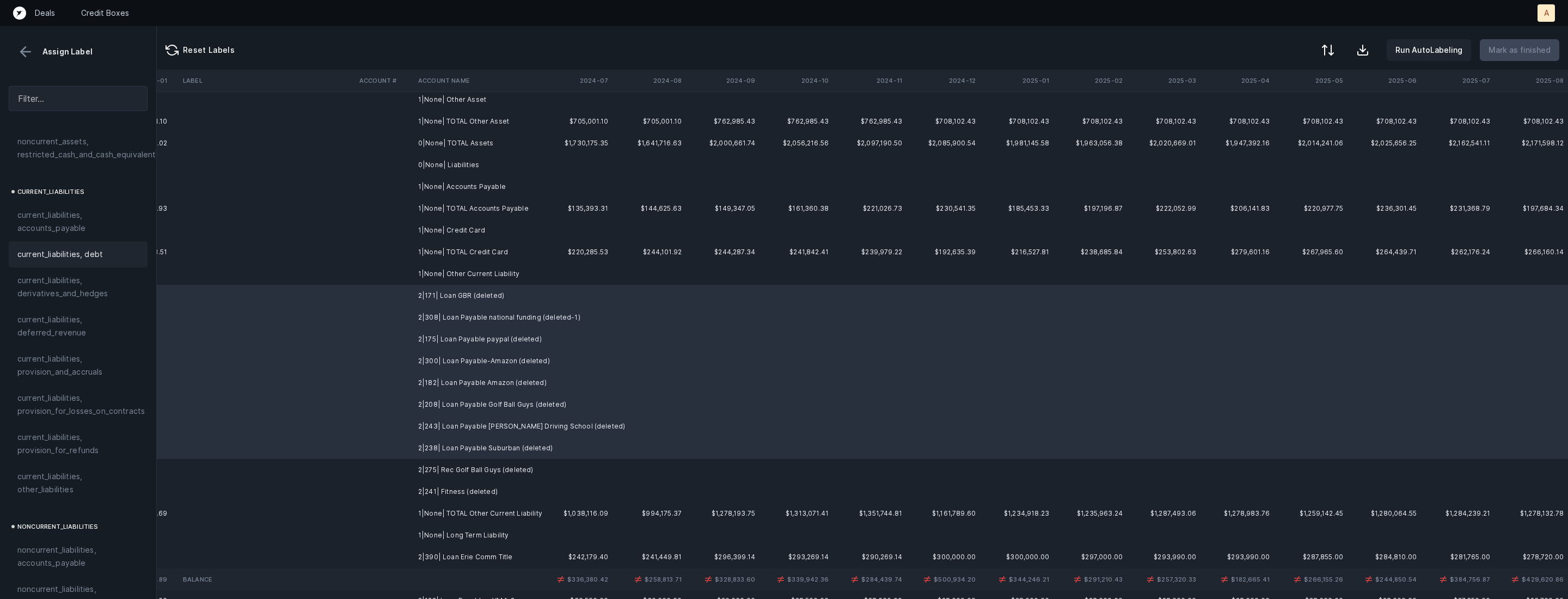
click at [68, 248] on span "current_liabilities, debt" at bounding box center [59, 255] width 85 height 13
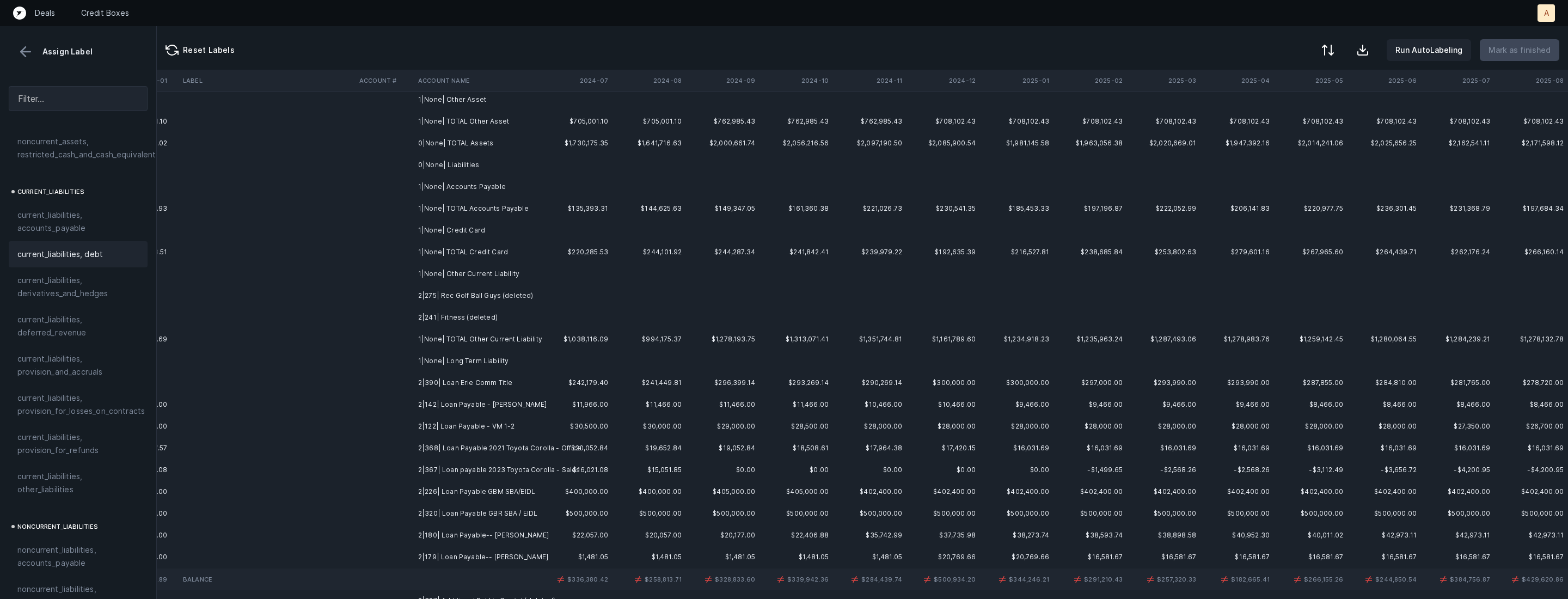
click at [494, 298] on td "2|275| Rec Golf Ball Guys (deleted)" at bounding box center [480, 295] width 133 height 22
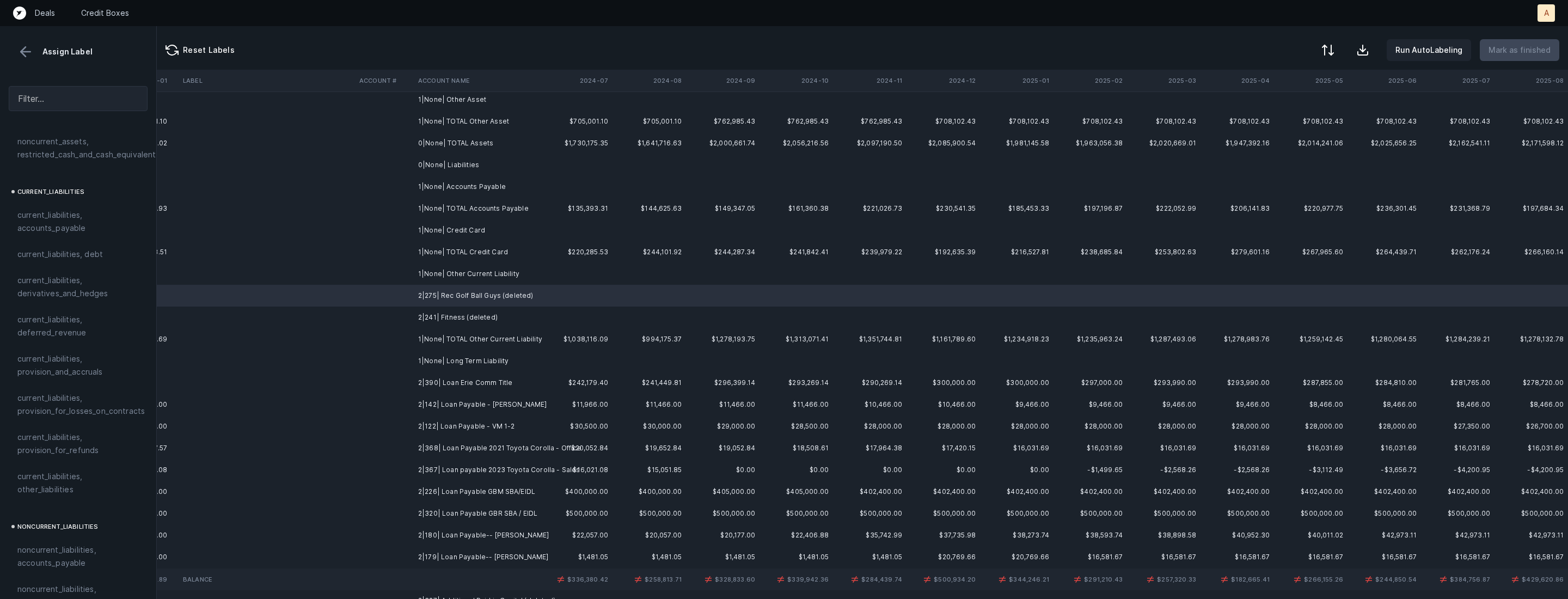
click at [458, 318] on td "2|241| Fitness (deleted)" at bounding box center [480, 317] width 133 height 22
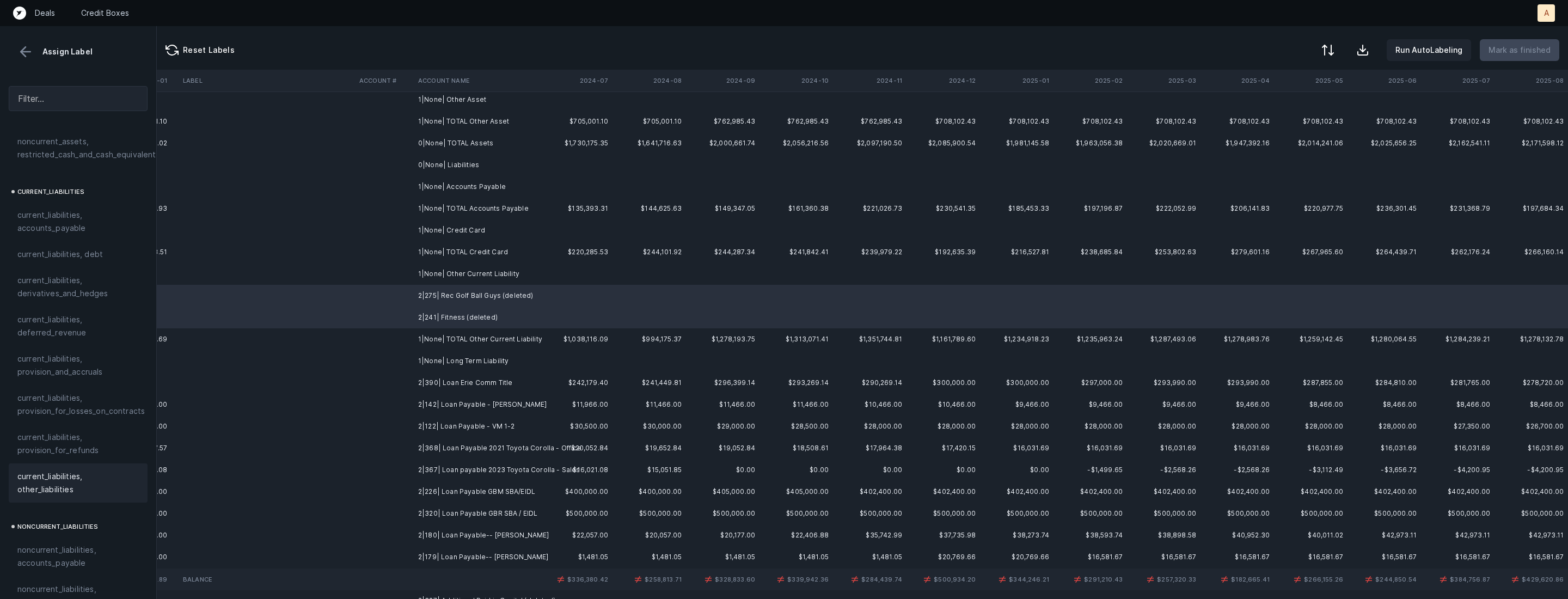
click at [49, 470] on span "current_liabilities, other_liabilities" at bounding box center [78, 483] width 122 height 26
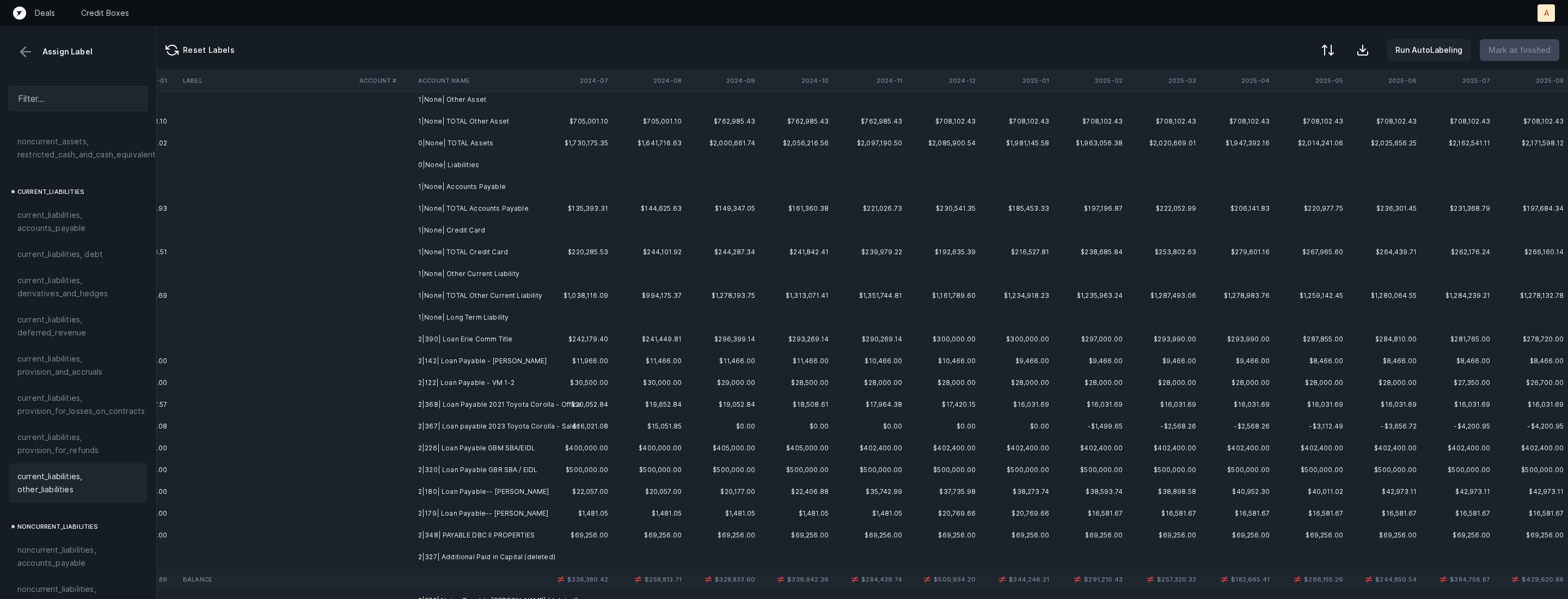
click at [476, 343] on td "2|390| Loan Erie Comm Title" at bounding box center [480, 339] width 133 height 22
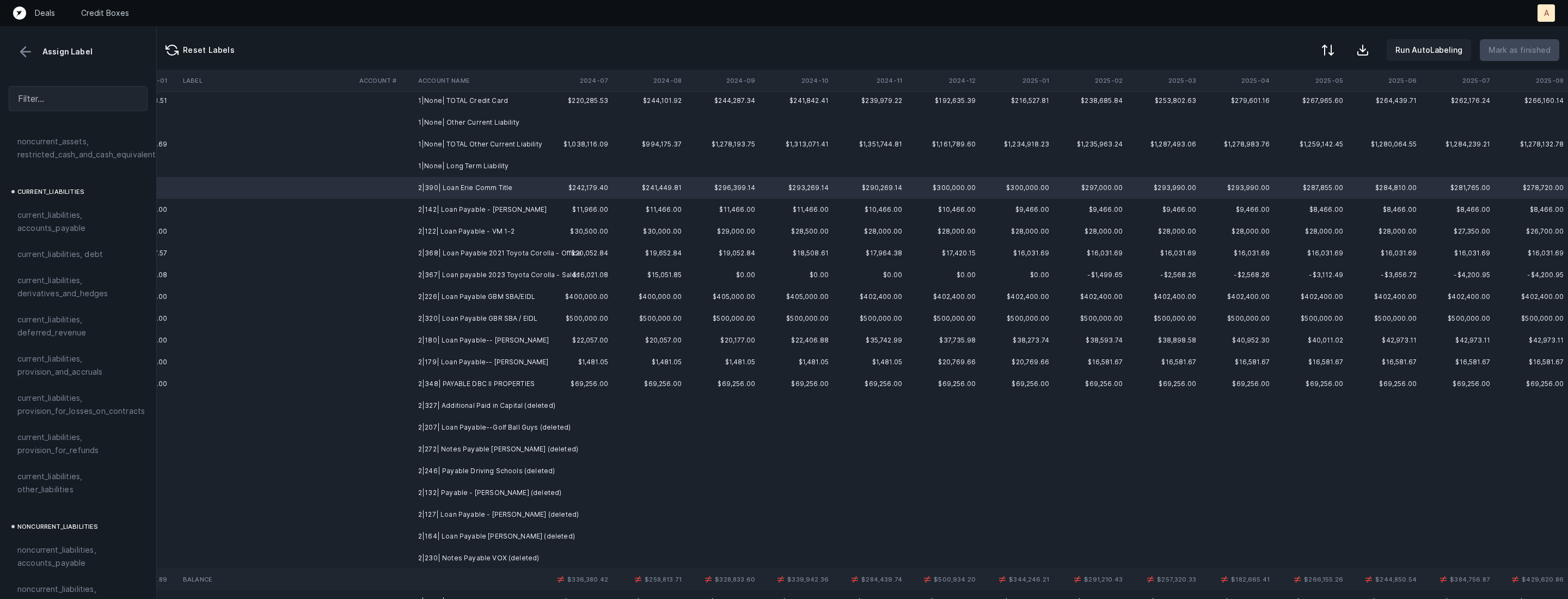
scroll to position [369, 2510]
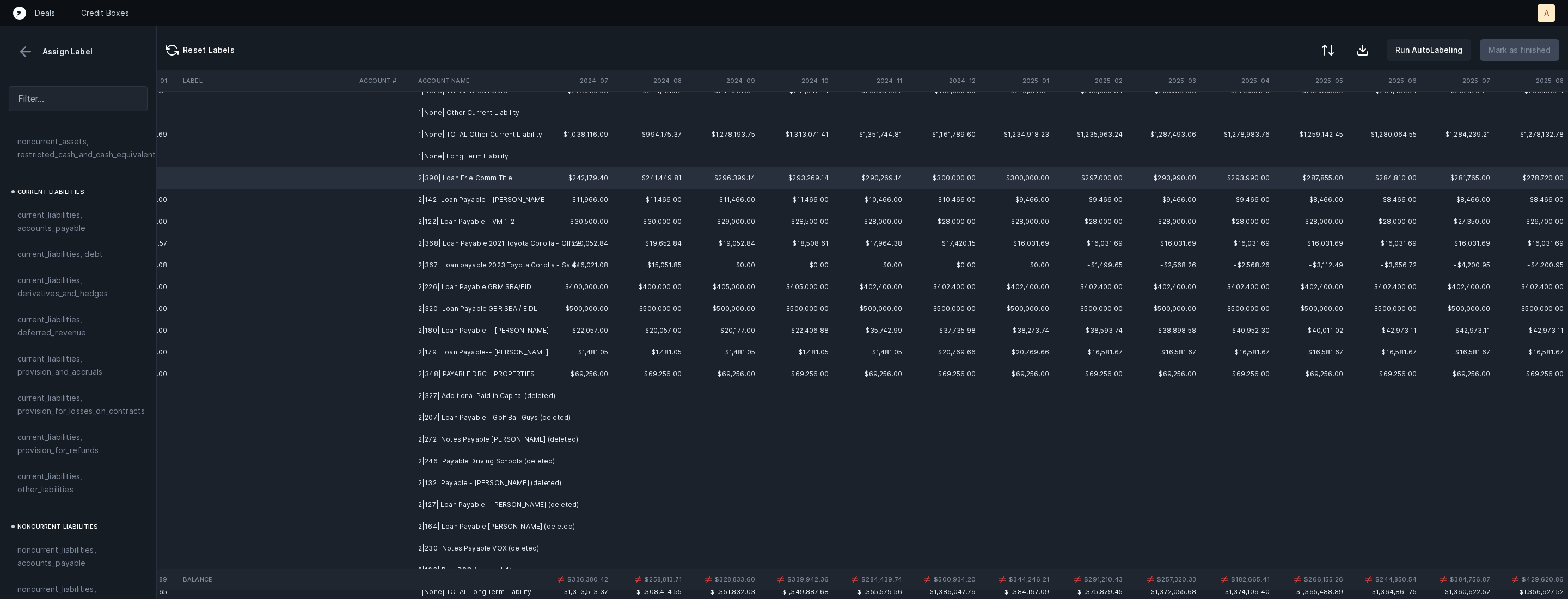
click at [533, 352] on td "2|179| Loan Payable-- Tom Deighan" at bounding box center [480, 352] width 133 height 22
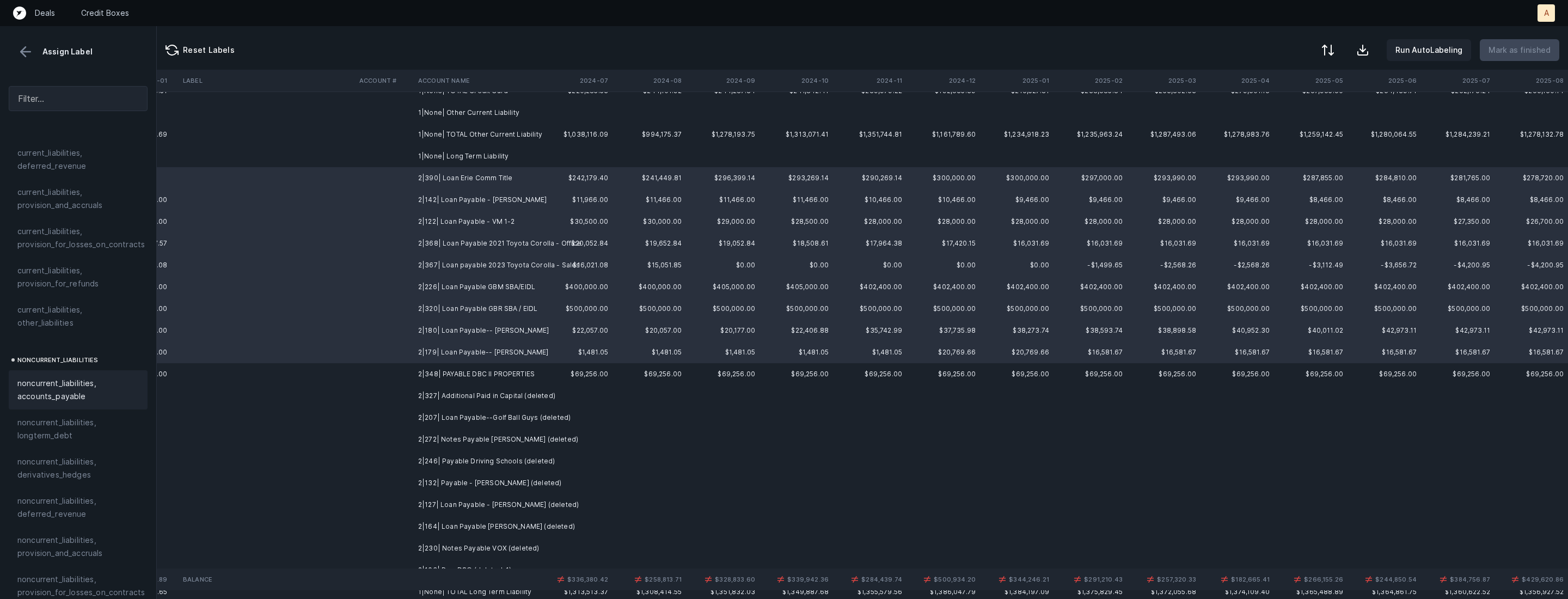
scroll to position [858, 0]
click at [62, 411] on span "noncurrent_liabilities, longterm_debt" at bounding box center [78, 424] width 122 height 26
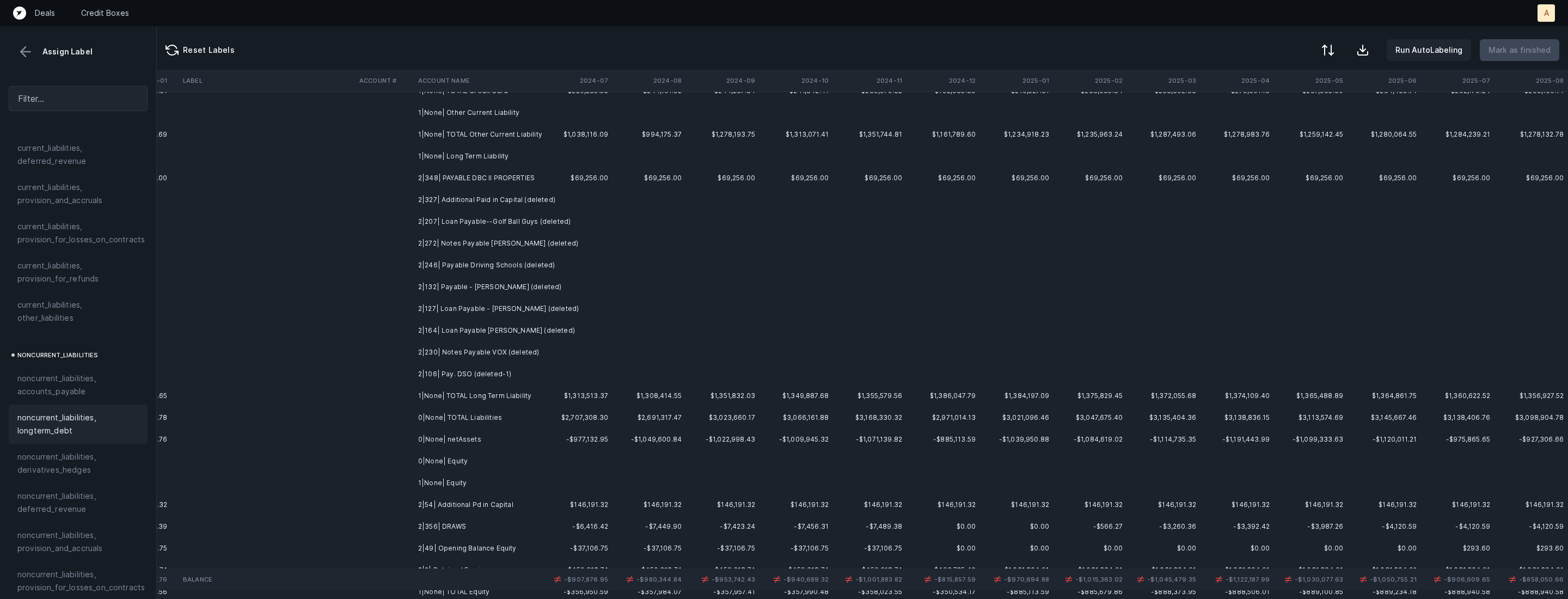
click at [478, 178] on td "2|348| PAYABLE DBC II PROPERTIES" at bounding box center [480, 178] width 133 height 22
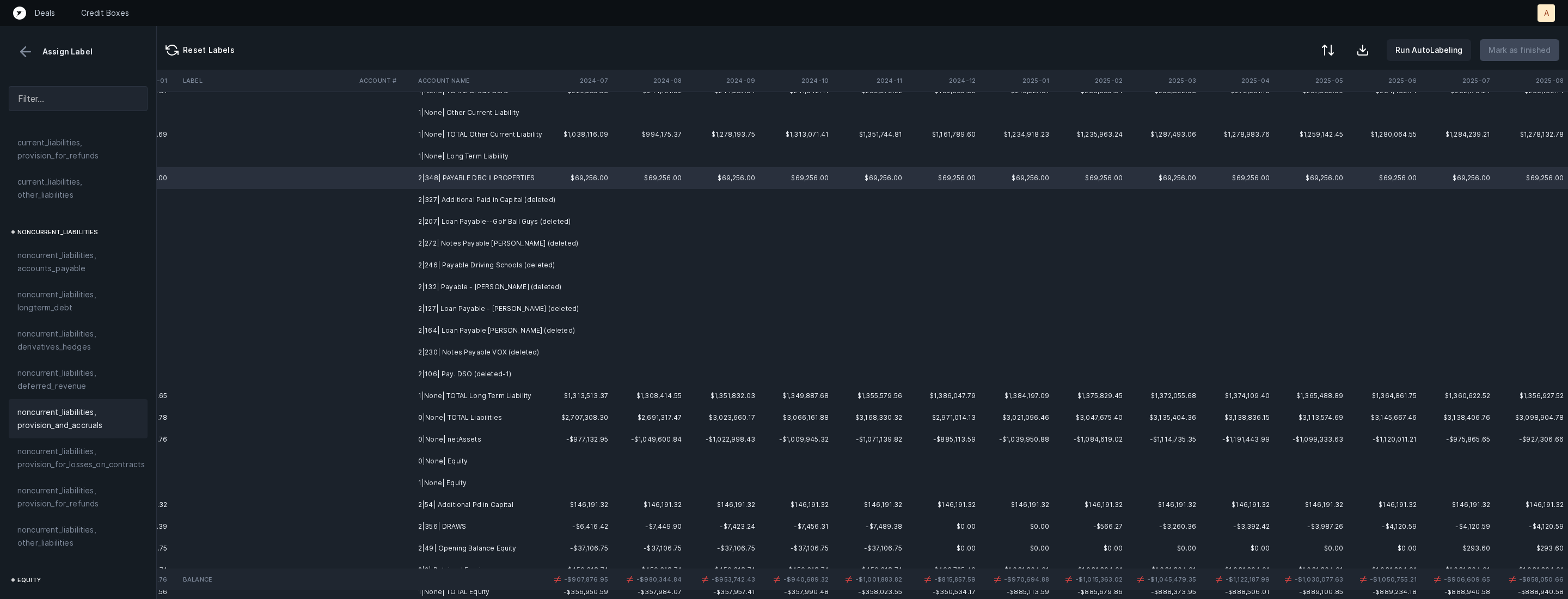
scroll to position [986, 0]
click at [59, 519] on span "noncurrent_liabilities, other_liabilities" at bounding box center [78, 532] width 122 height 26
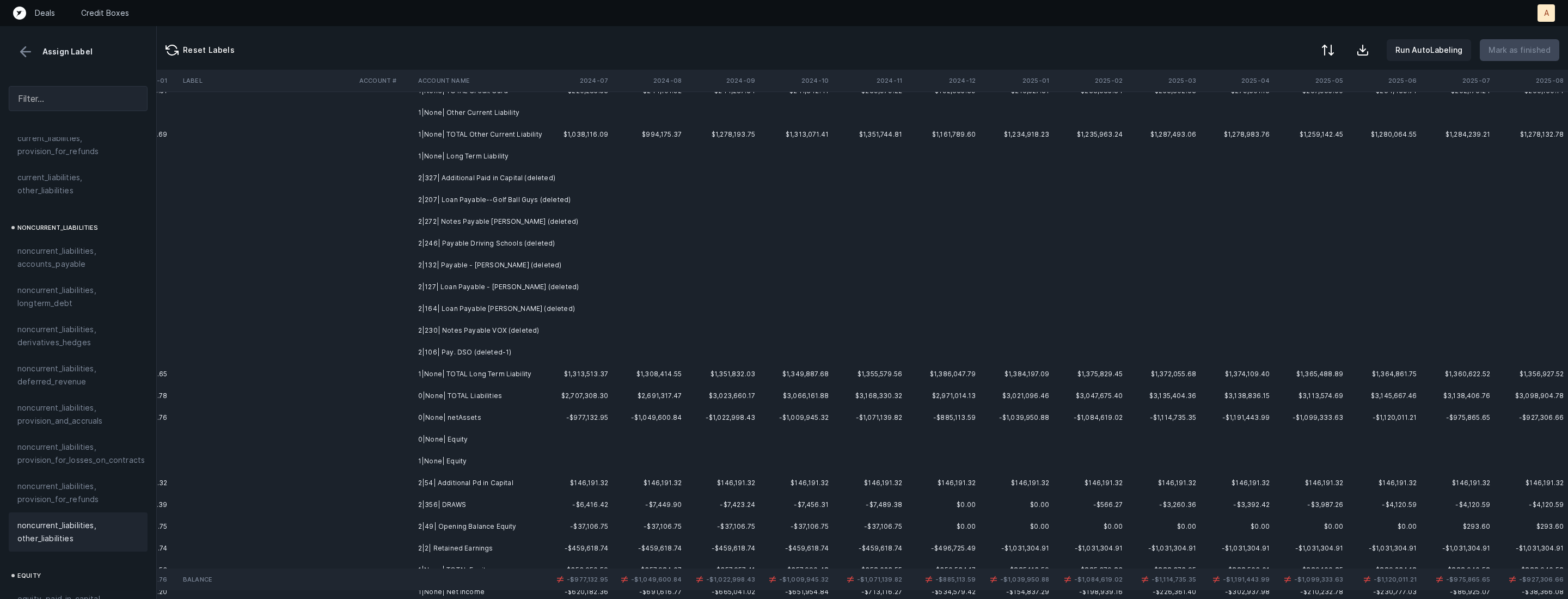
click at [503, 171] on td "2|327| Additional Paid in Capital (deleted)" at bounding box center [480, 178] width 133 height 22
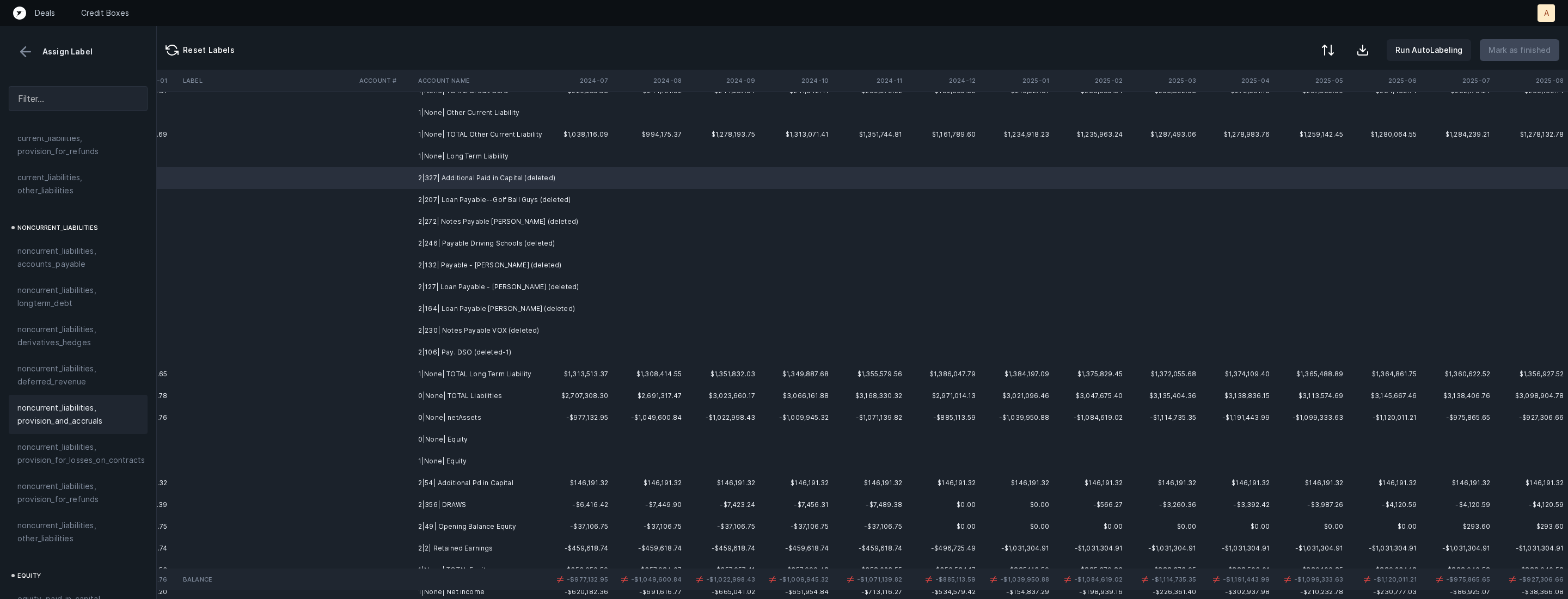
scroll to position [1161, 0]
click at [84, 417] on span "equity, paid_in_capital" at bounding box center [58, 423] width 83 height 13
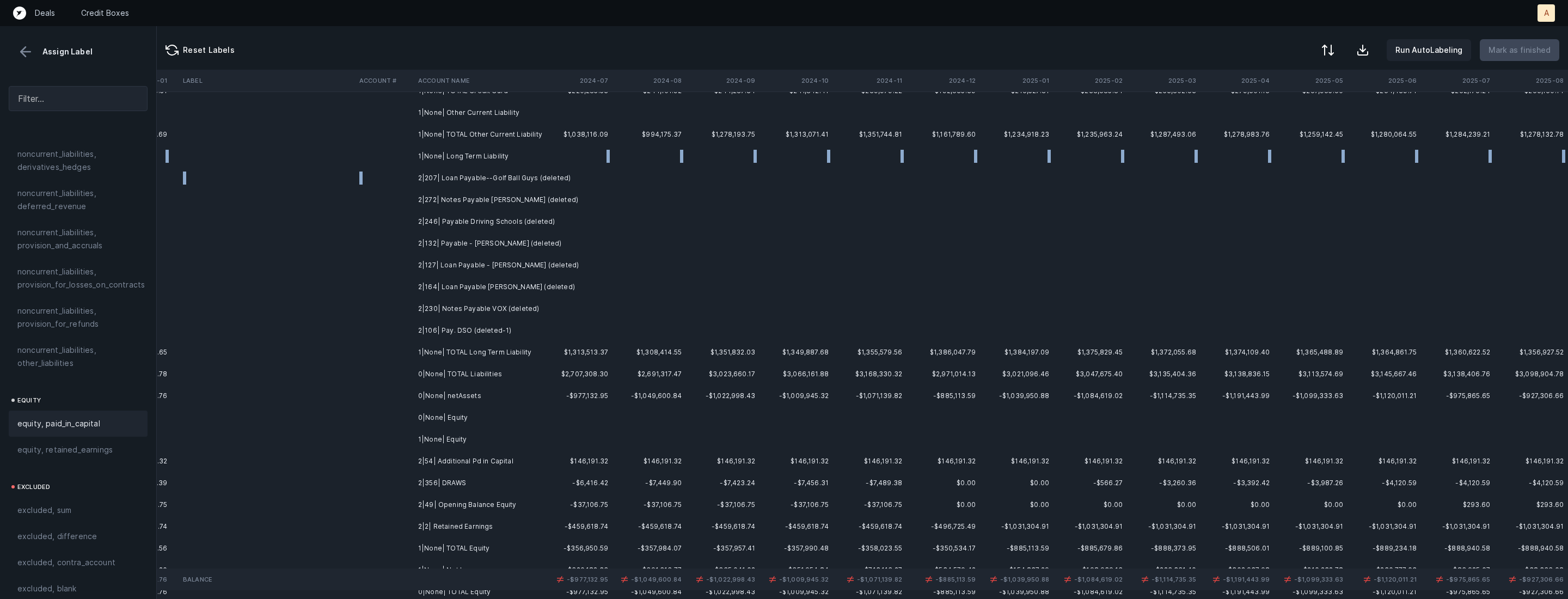
click at [515, 181] on td "2|207| Loan Payable--Golf Ball Guys (deleted)" at bounding box center [480, 178] width 133 height 22
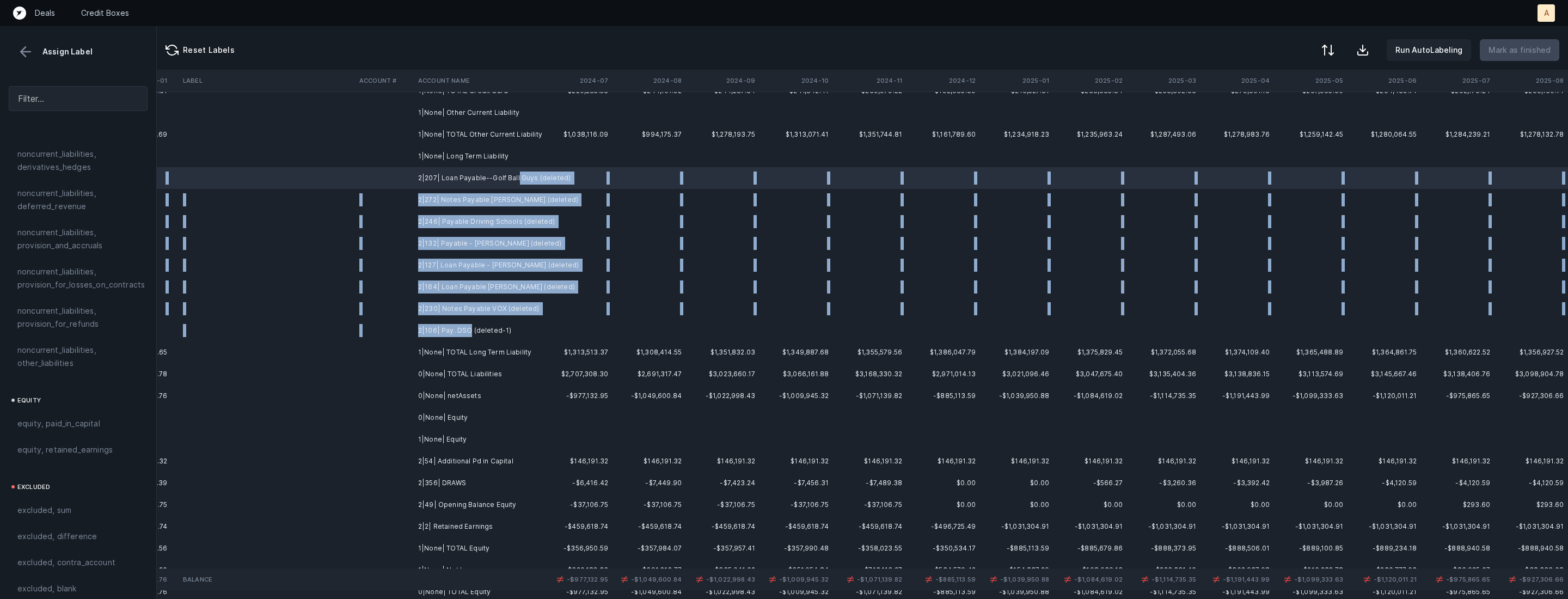
click at [469, 324] on td "2|106| Pay. DSO (deleted-1)" at bounding box center [480, 330] width 133 height 22
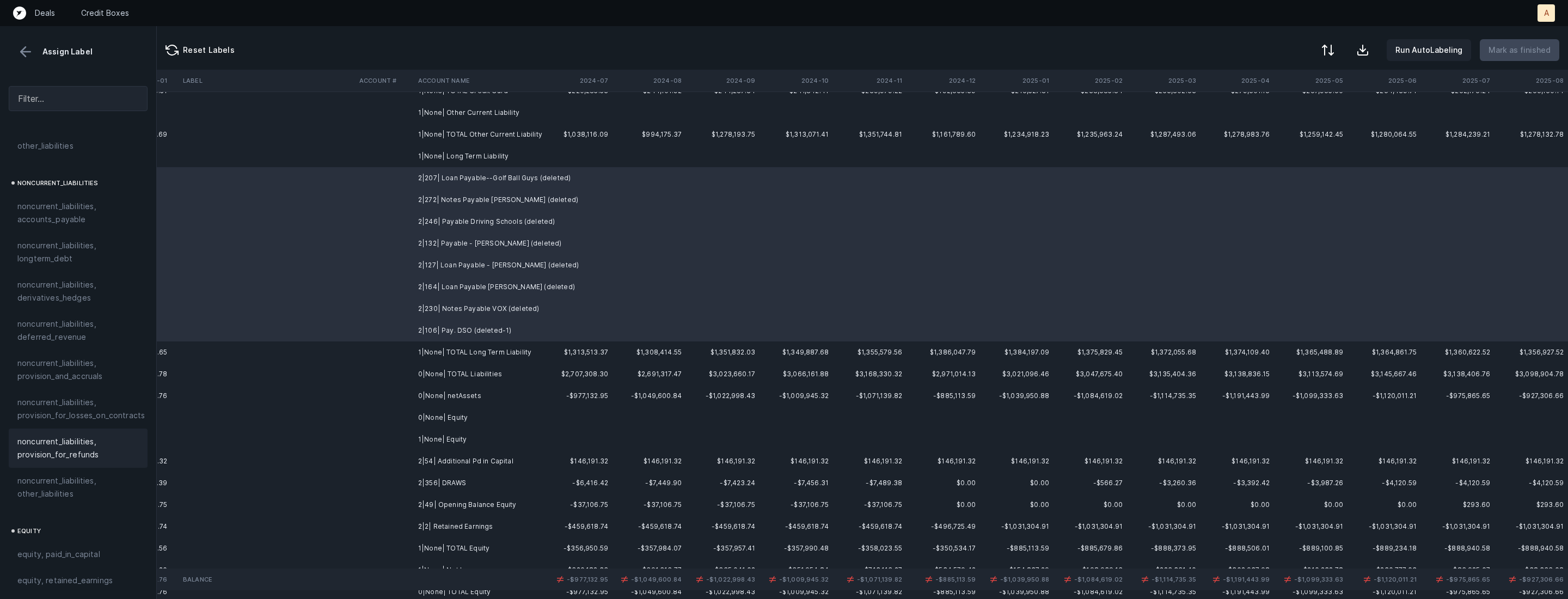
scroll to position [1020, 0]
click at [90, 256] on span "noncurrent_liabilities, longterm_debt" at bounding box center [78, 263] width 122 height 26
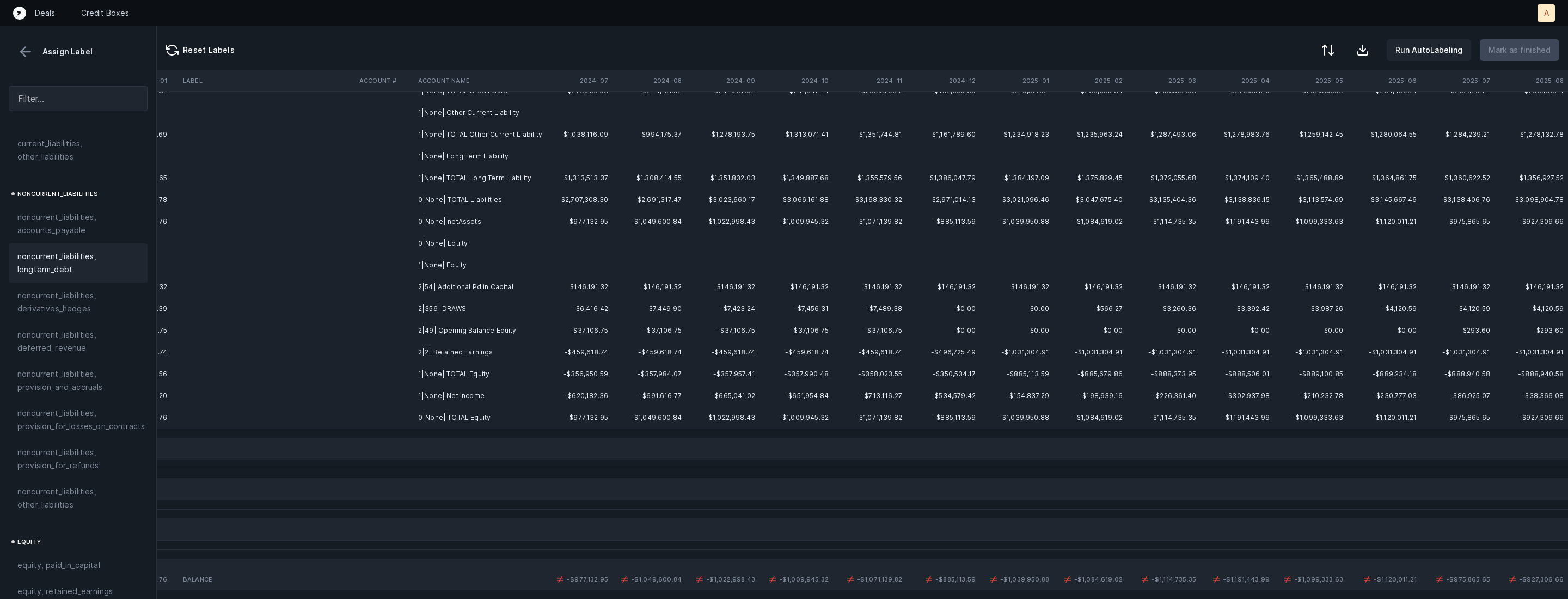
click at [470, 285] on td "2|54| Additional Pd in Capital" at bounding box center [480, 286] width 133 height 22
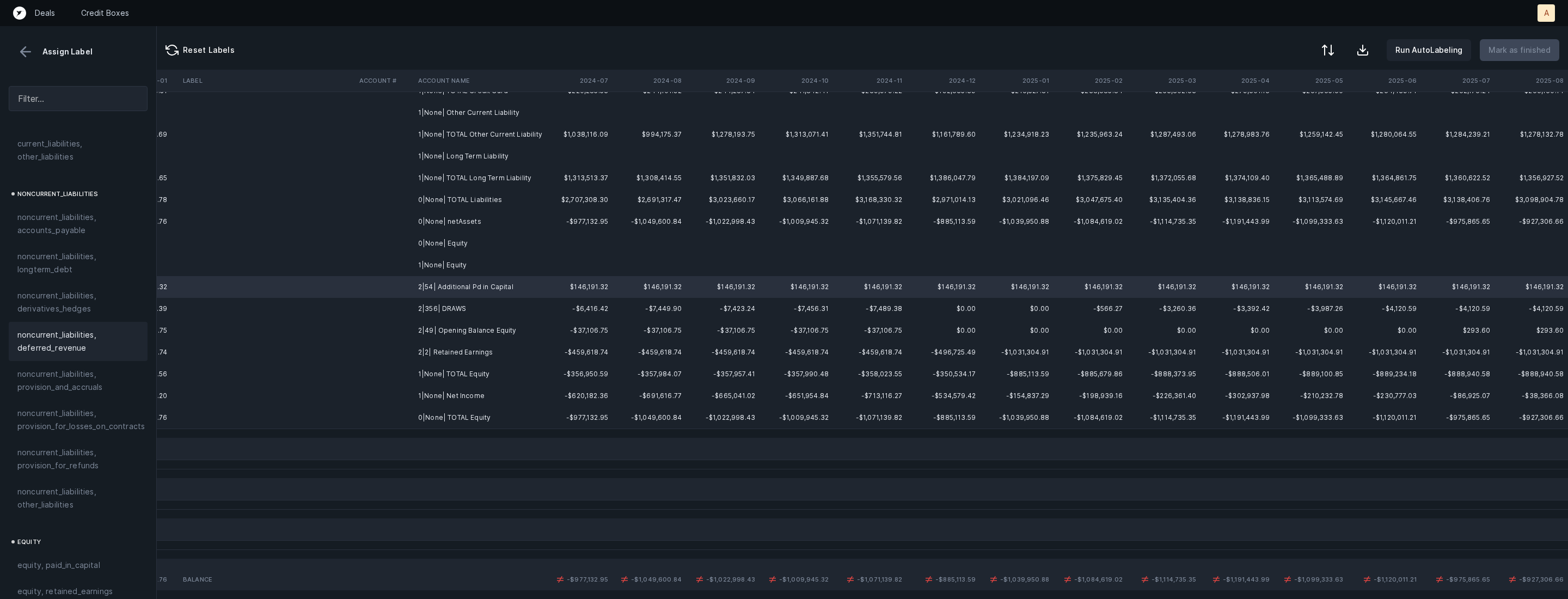
scroll to position [1161, 0]
click at [54, 417] on span "equity, paid_in_capital" at bounding box center [58, 423] width 83 height 13
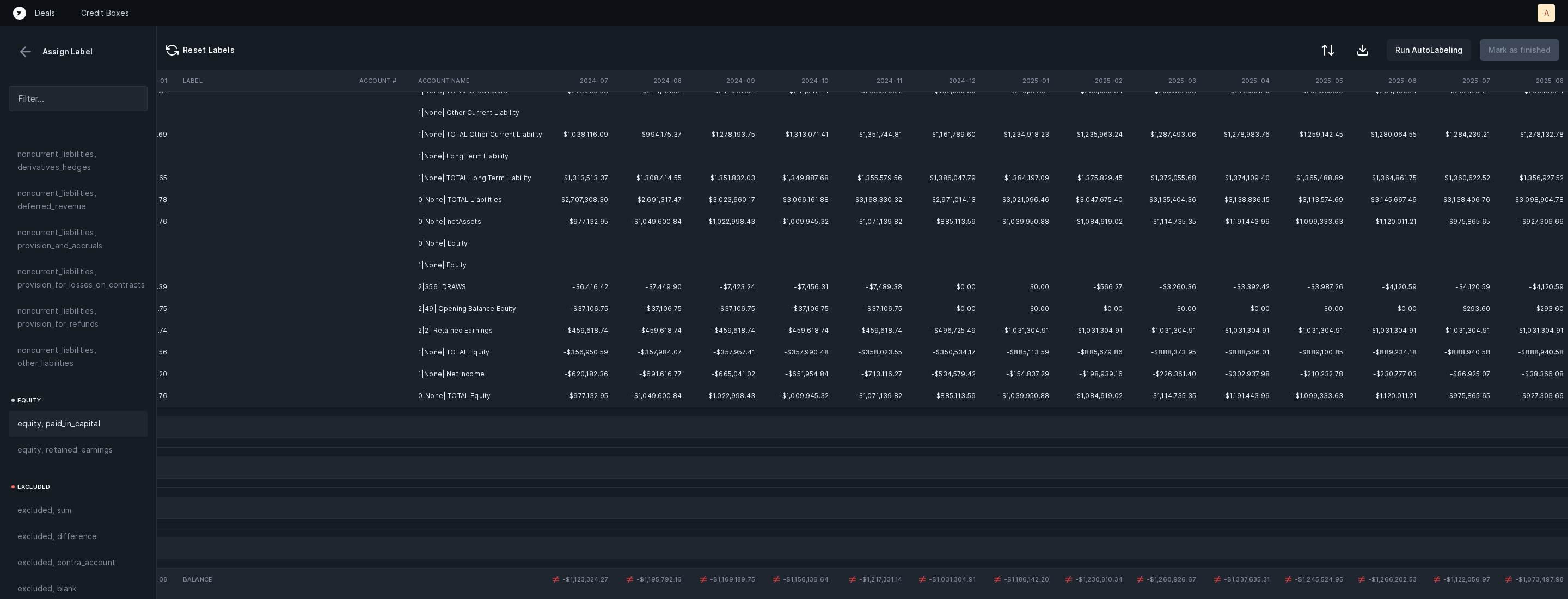
click at [456, 288] on td "2|356| DRAWS" at bounding box center [480, 286] width 133 height 22
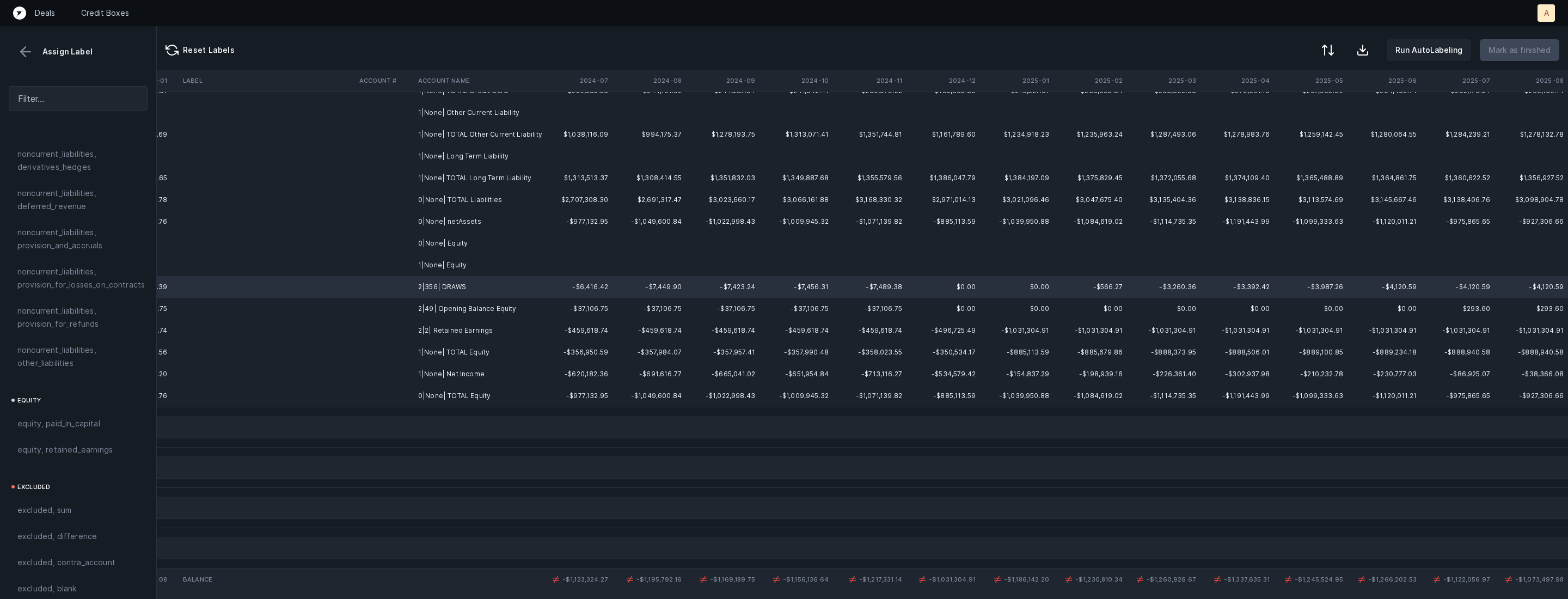
click at [446, 328] on td "2|2| Retained Earnings" at bounding box center [480, 330] width 133 height 22
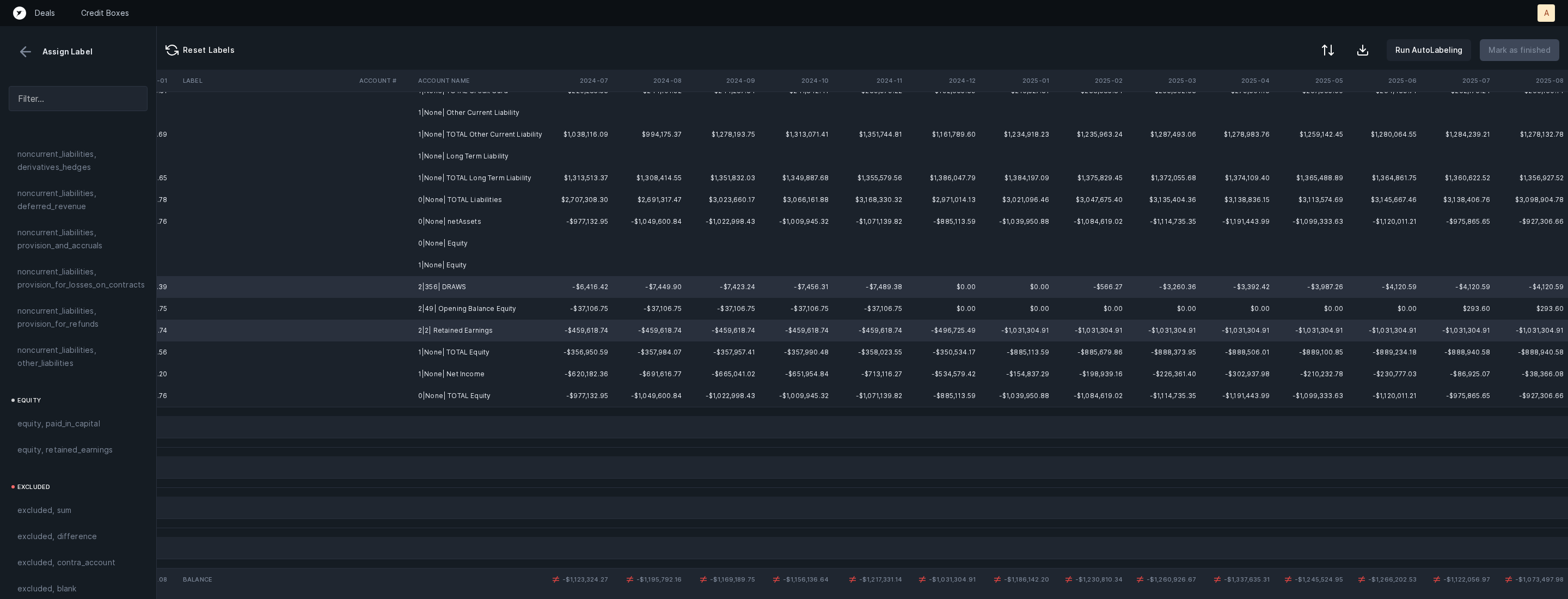
click at [439, 374] on td "1|None| Net Income" at bounding box center [480, 374] width 133 height 22
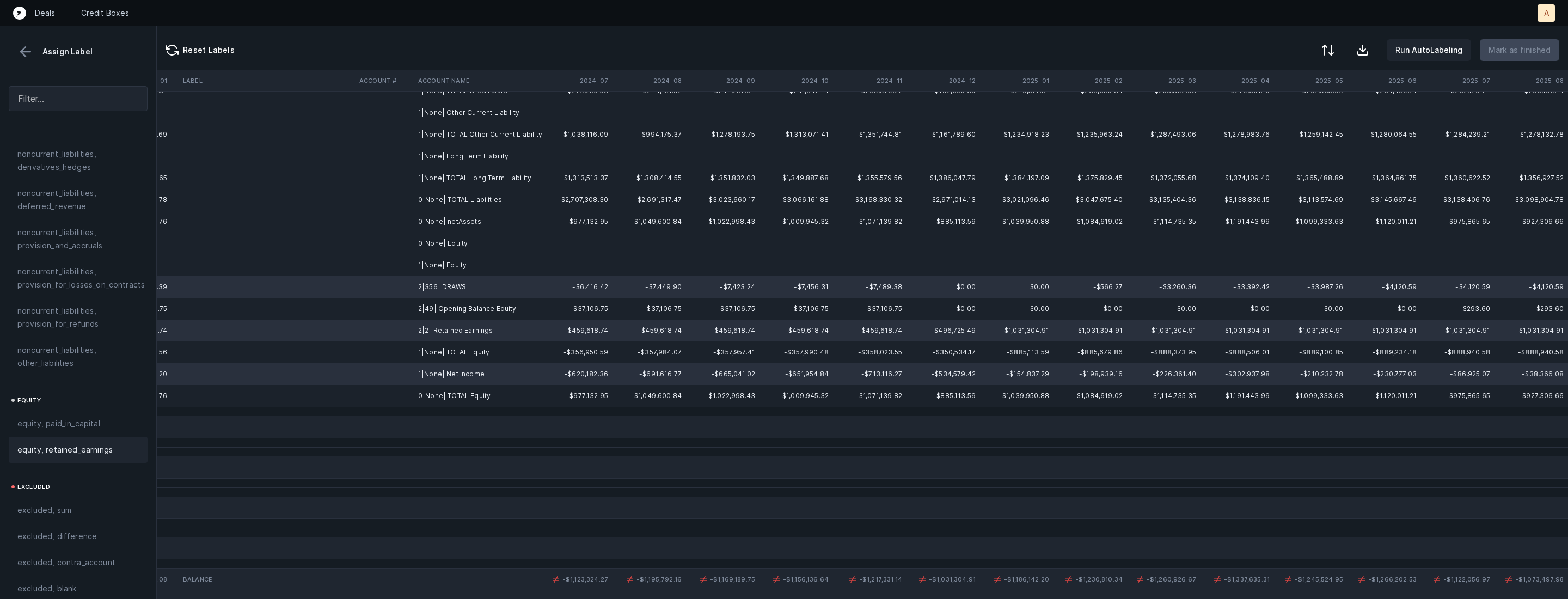
click at [111, 444] on div "equity, retained_earnings" at bounding box center [78, 450] width 139 height 26
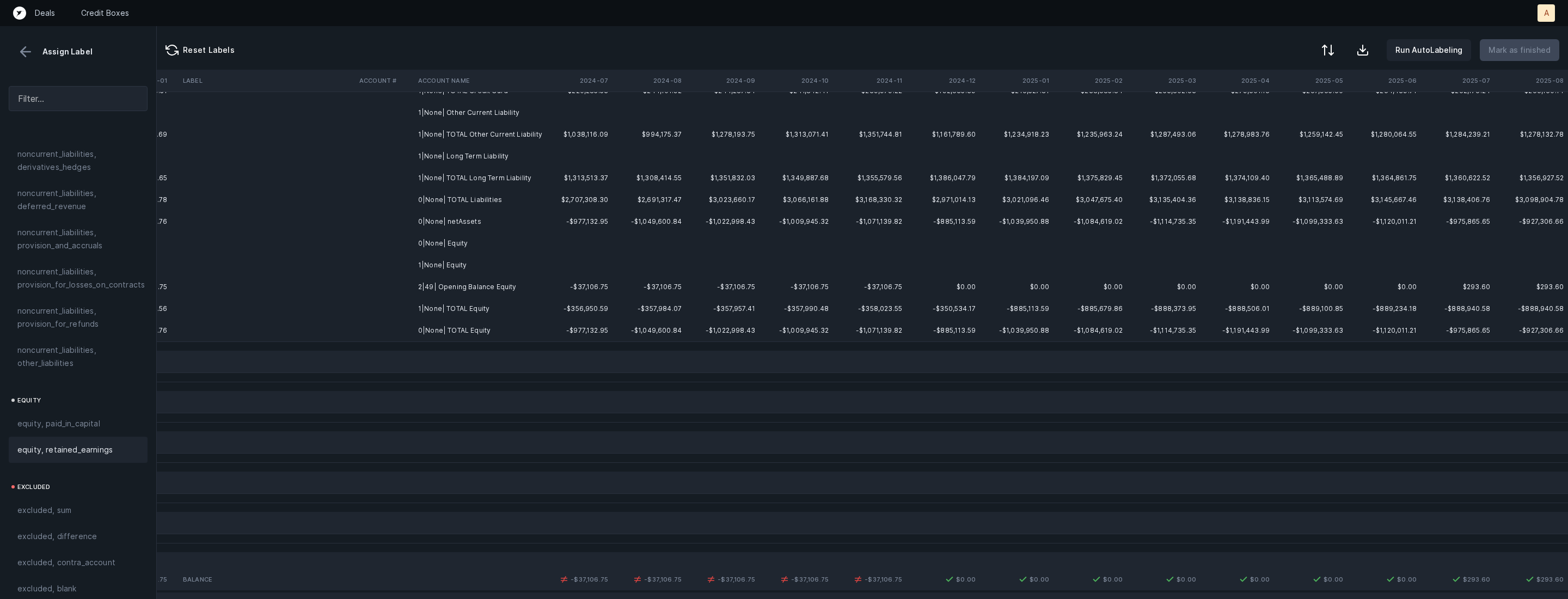
click at [465, 291] on td "2|49| Opening Balance Equity" at bounding box center [480, 286] width 133 height 22
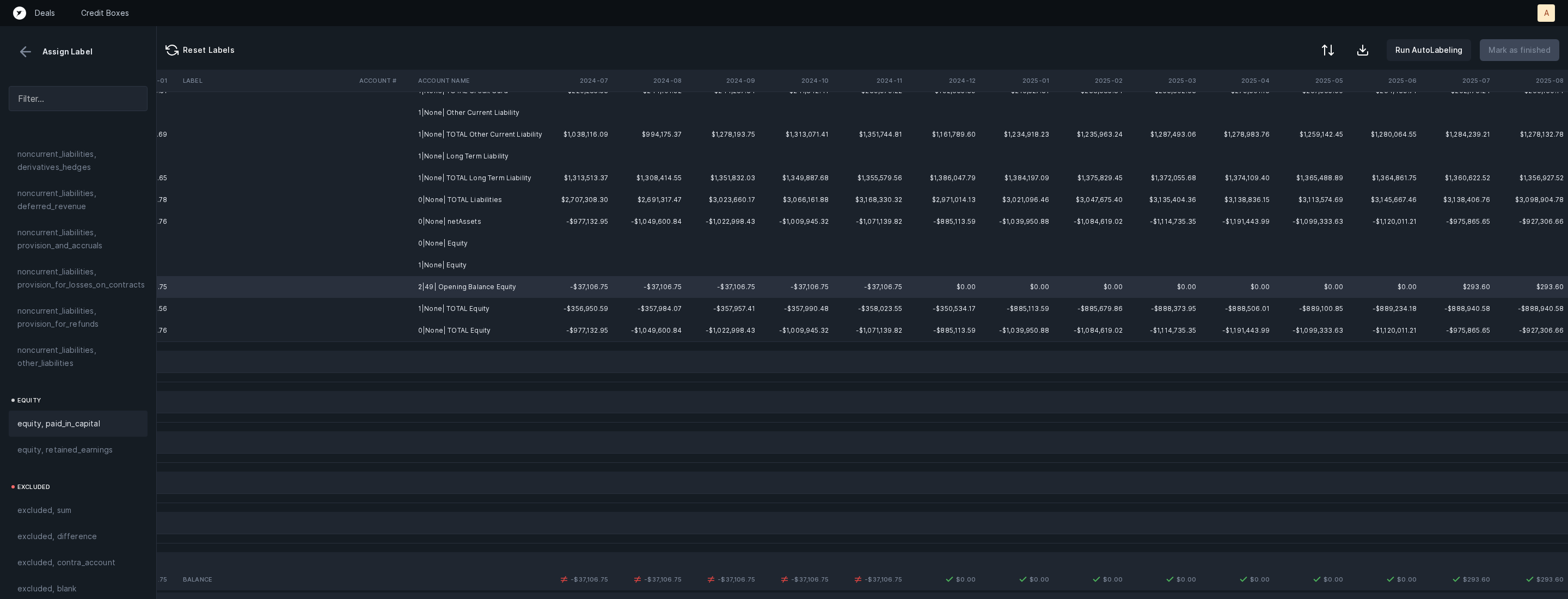
click at [105, 410] on div "equity, paid_in_capital" at bounding box center [78, 423] width 139 height 26
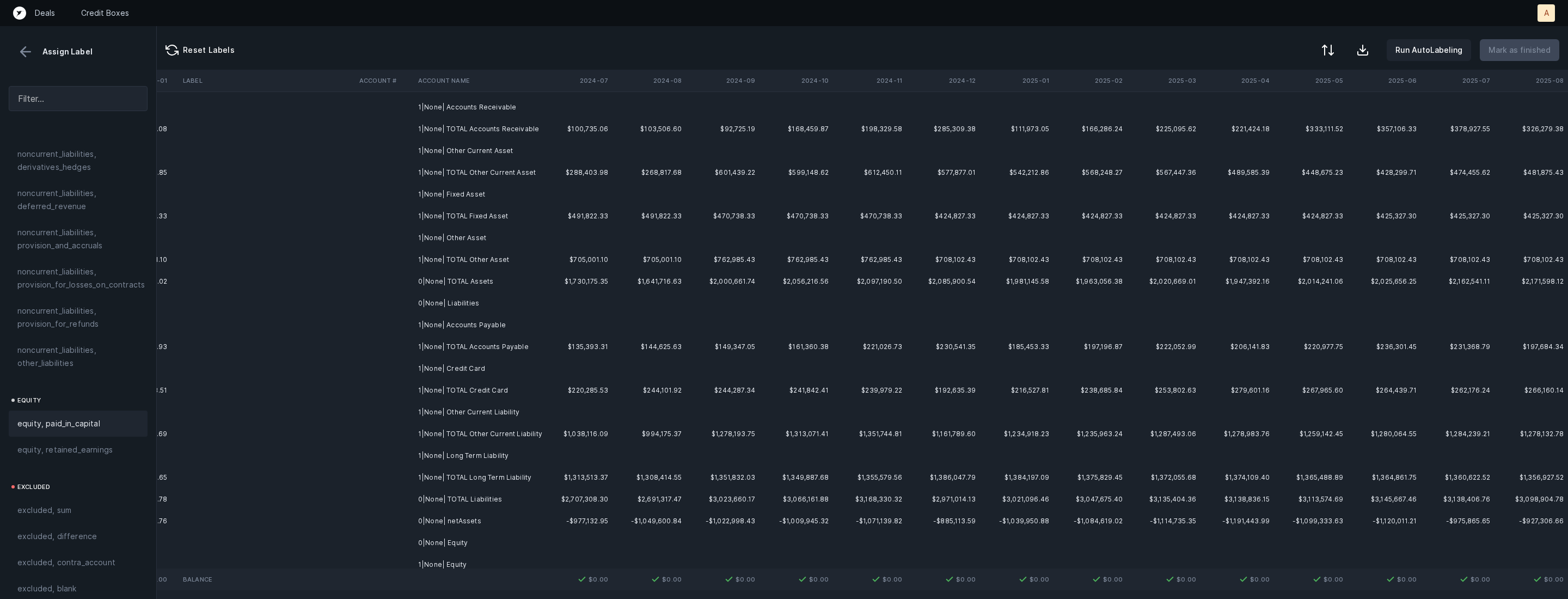
scroll to position [0, 2510]
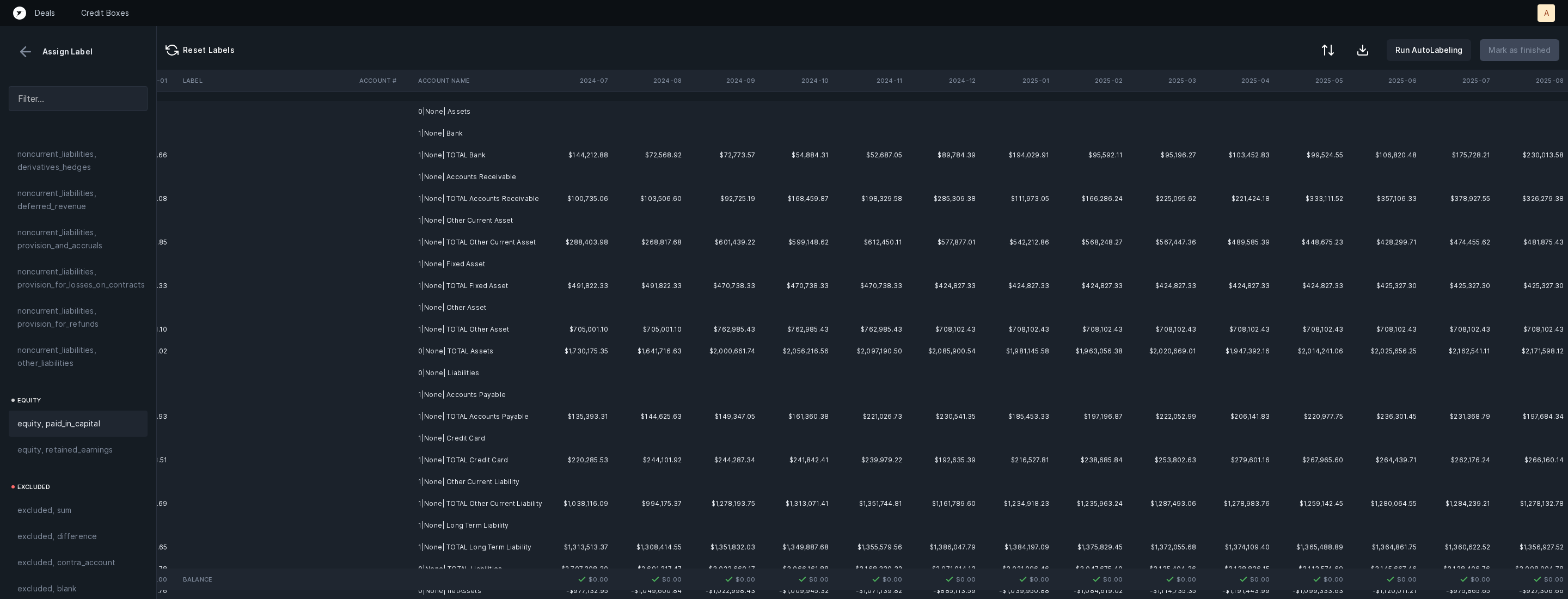
click at [568, 113] on td at bounding box center [576, 111] width 74 height 22
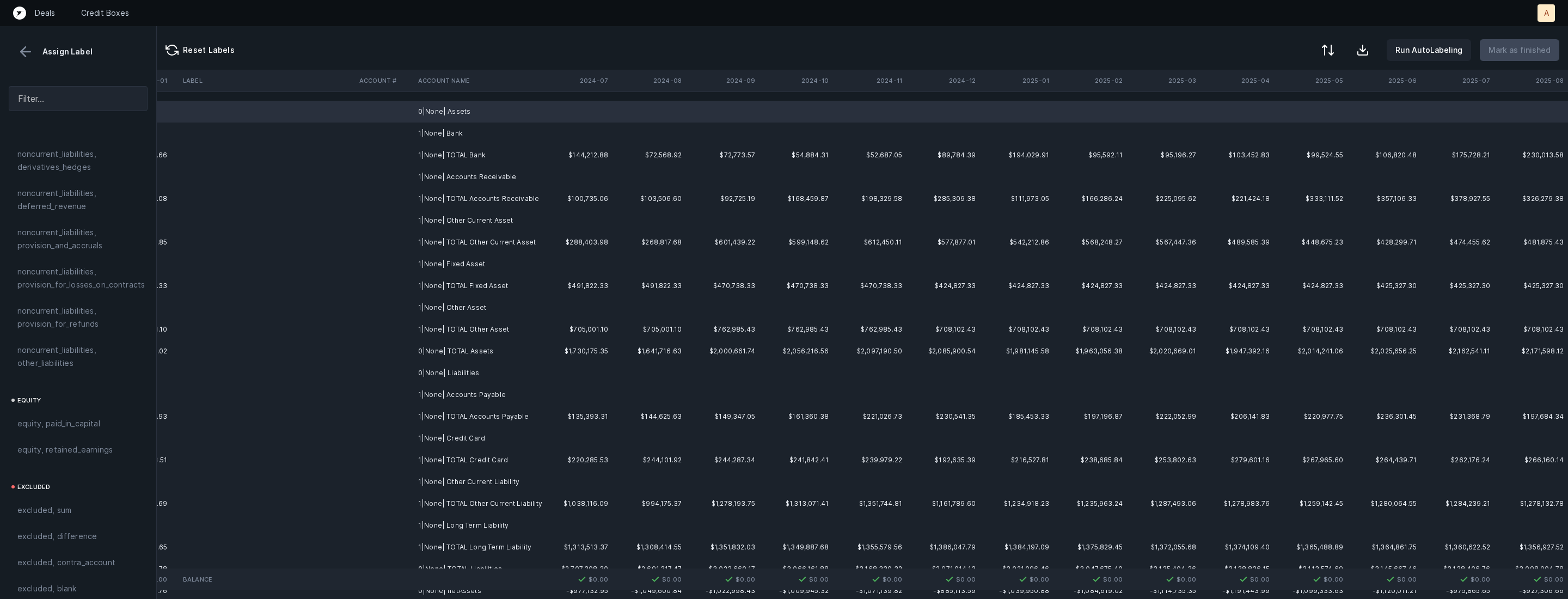
click at [514, 126] on td "1|None| Bank" at bounding box center [480, 133] width 133 height 22
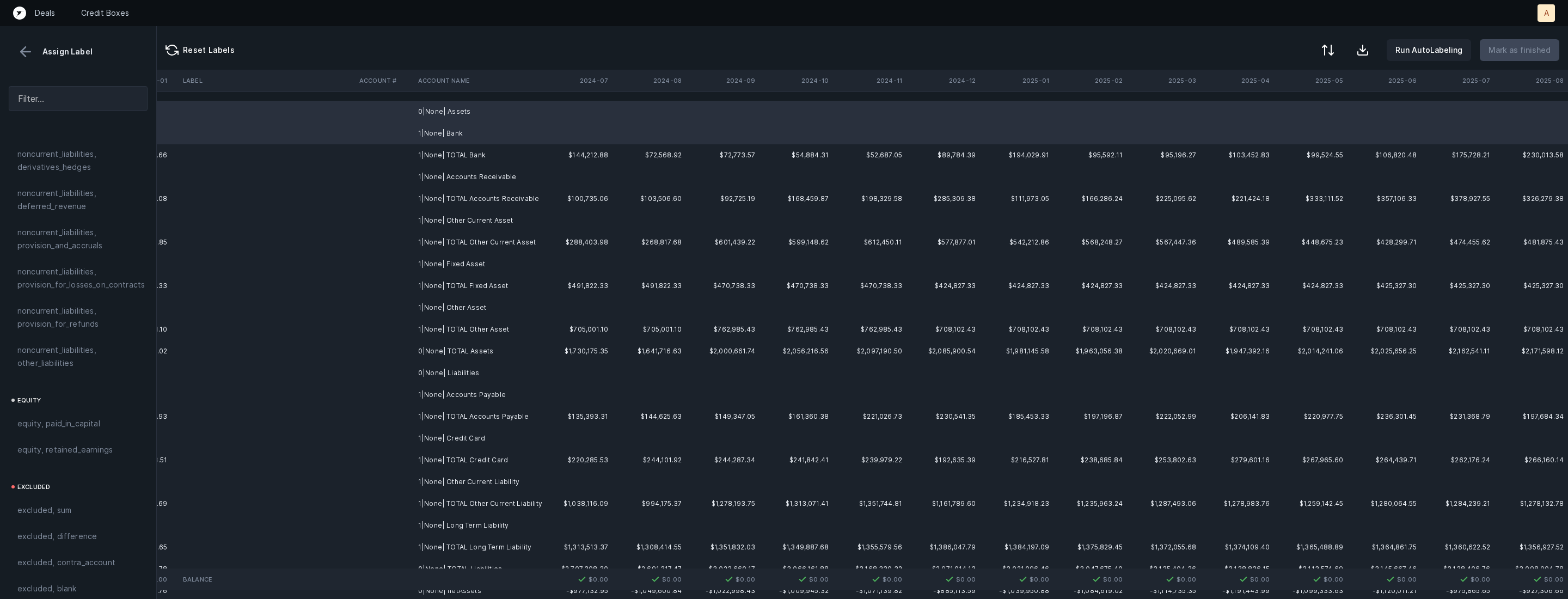
click at [473, 173] on td "1|None| Accounts Receivable" at bounding box center [480, 177] width 133 height 22
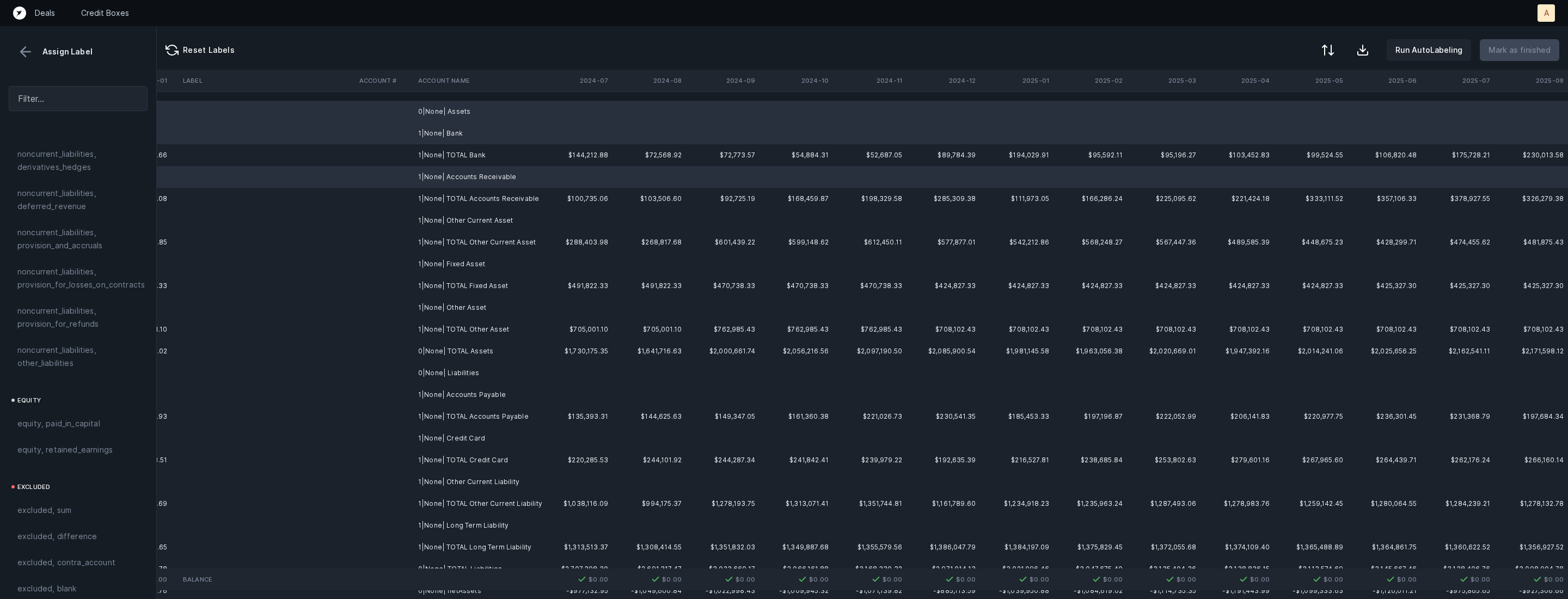
click at [473, 216] on td "1|None| Other Current Asset" at bounding box center [480, 220] width 133 height 22
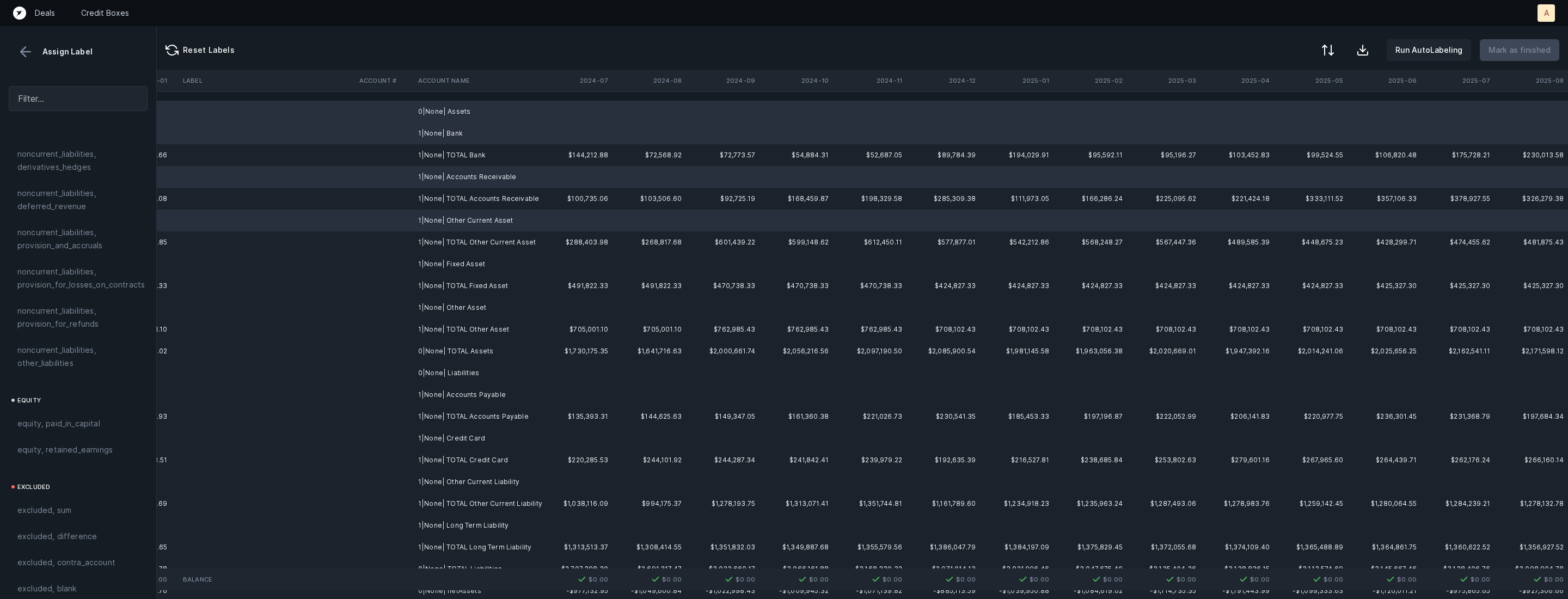
click at [465, 260] on td "1|None| Fixed Asset" at bounding box center [480, 263] width 133 height 22
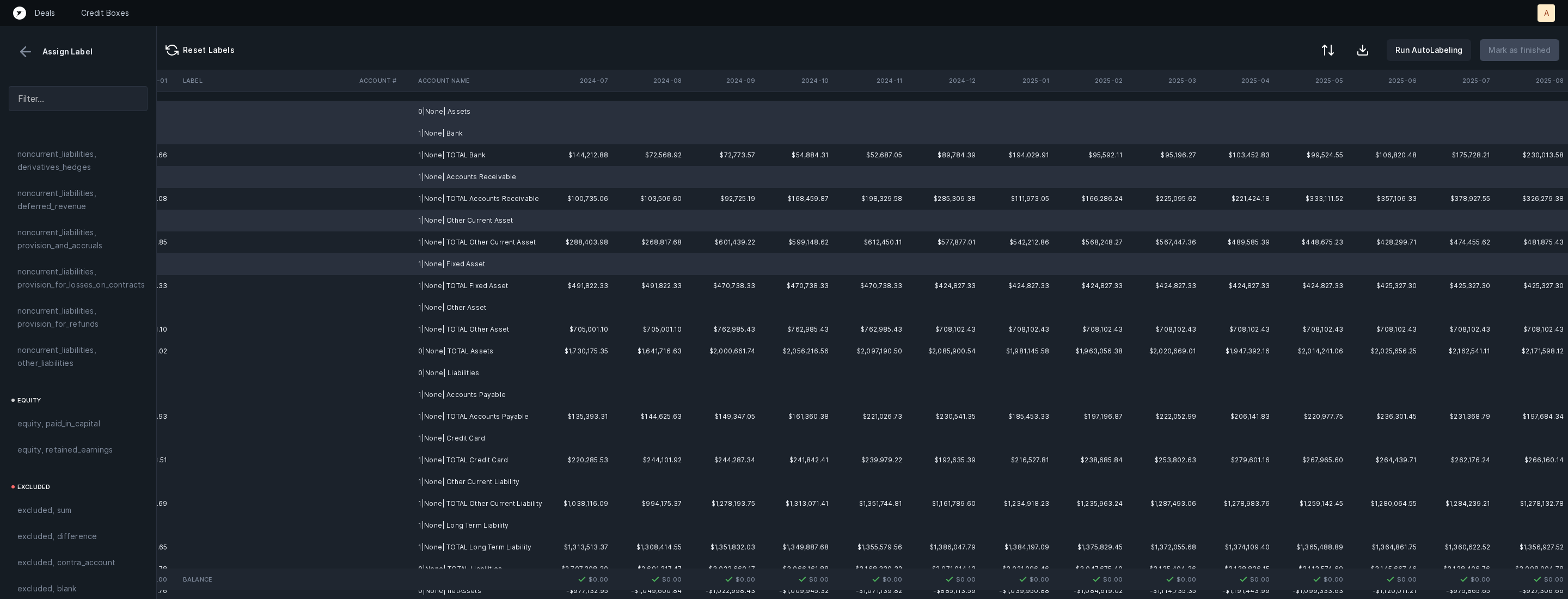
click at [456, 304] on td "1|None| Other Asset" at bounding box center [480, 307] width 133 height 22
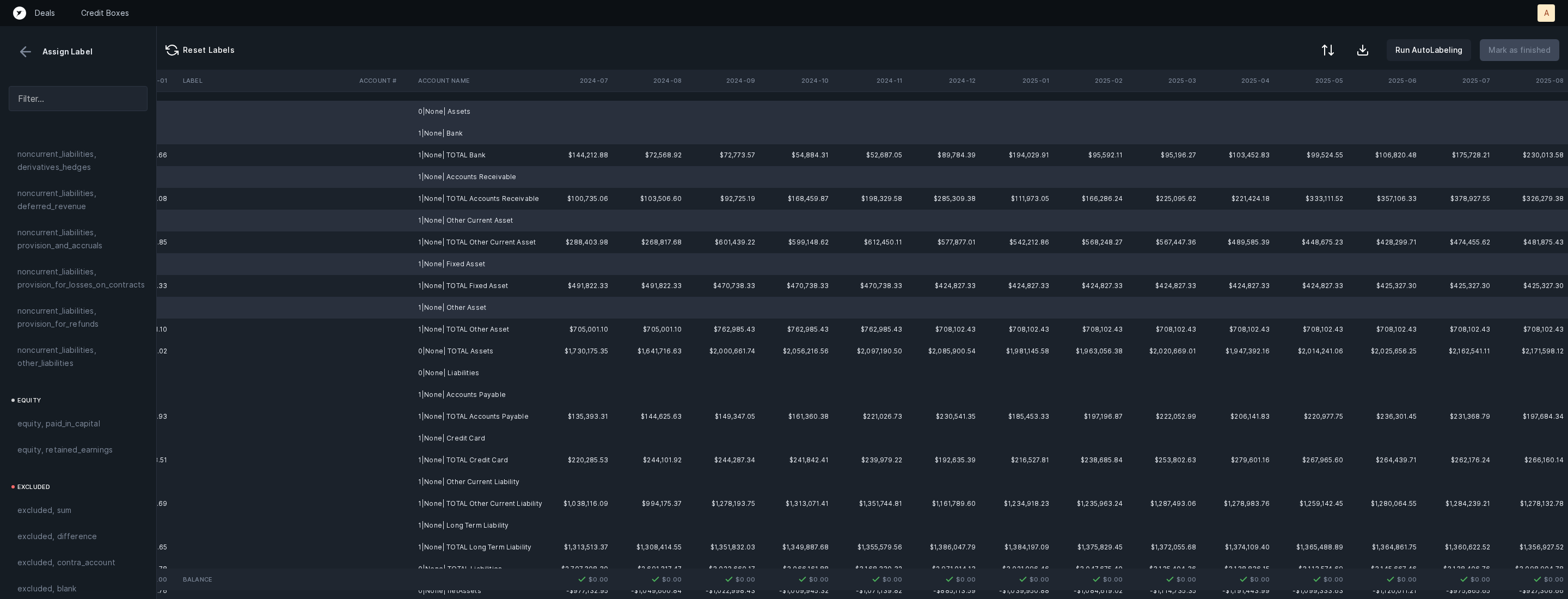
click at [447, 370] on td "0|None| Liabilities" at bounding box center [480, 373] width 133 height 22
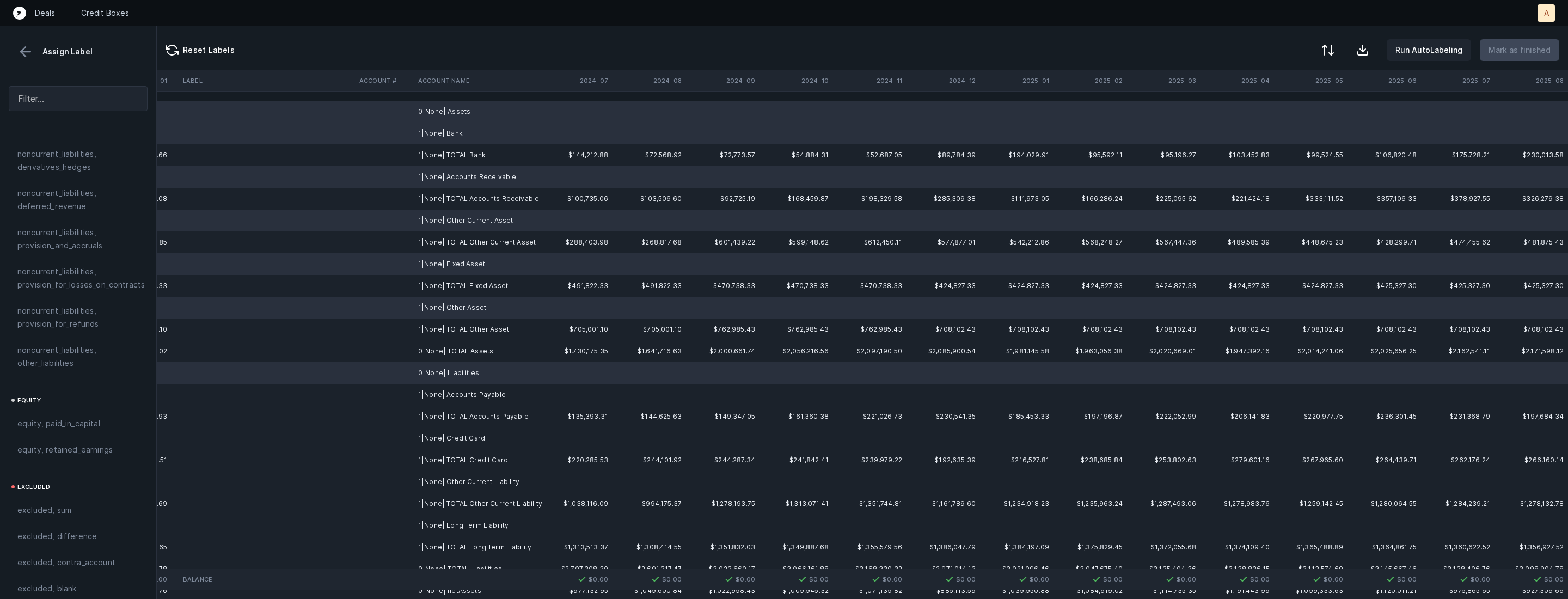
click at [447, 389] on td "1|None| Accounts Payable" at bounding box center [480, 394] width 133 height 22
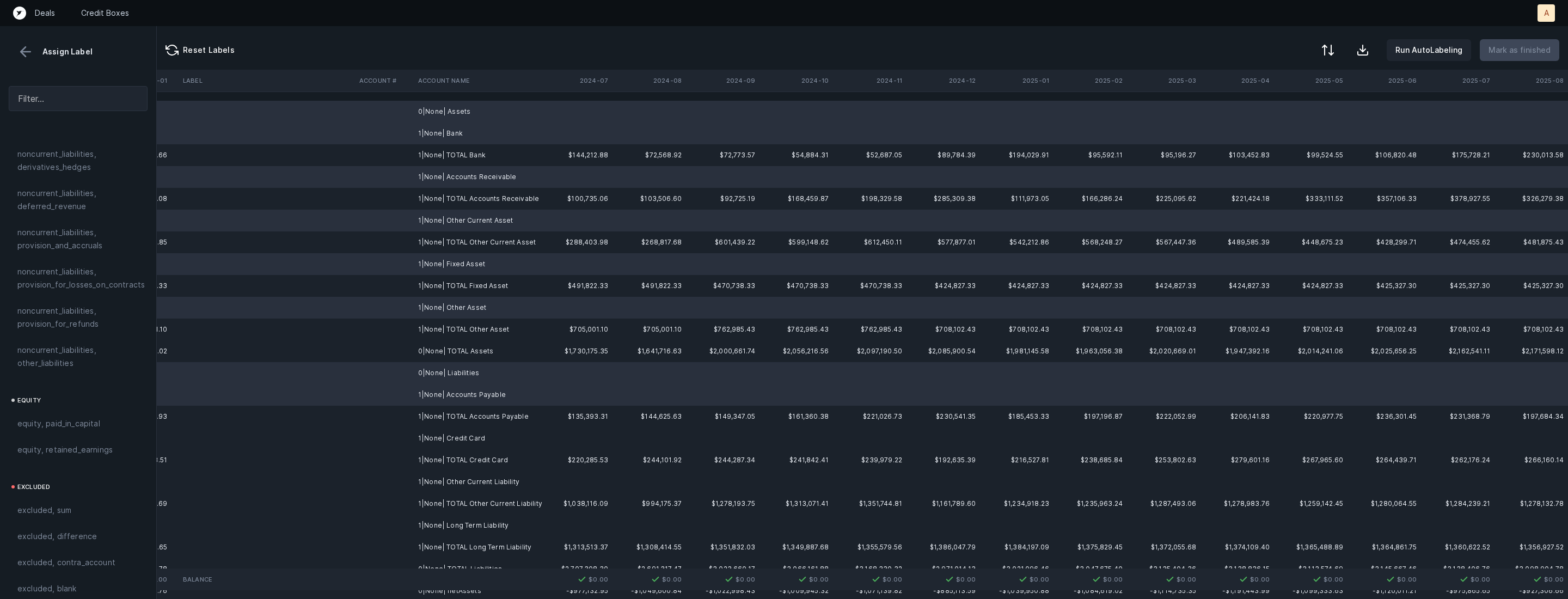
click at [434, 435] on td "1|None| Credit Card" at bounding box center [480, 438] width 133 height 22
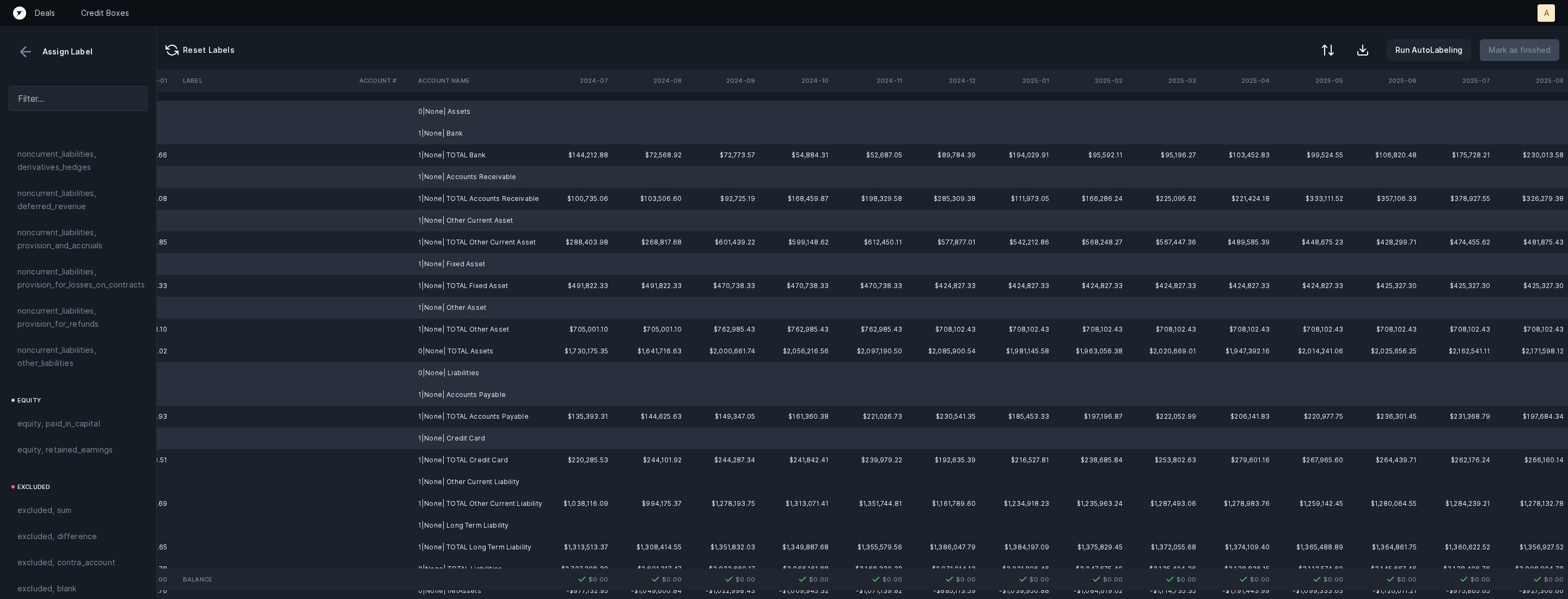
click at [436, 481] on td "1|None| Other Current Liability" at bounding box center [480, 481] width 133 height 22
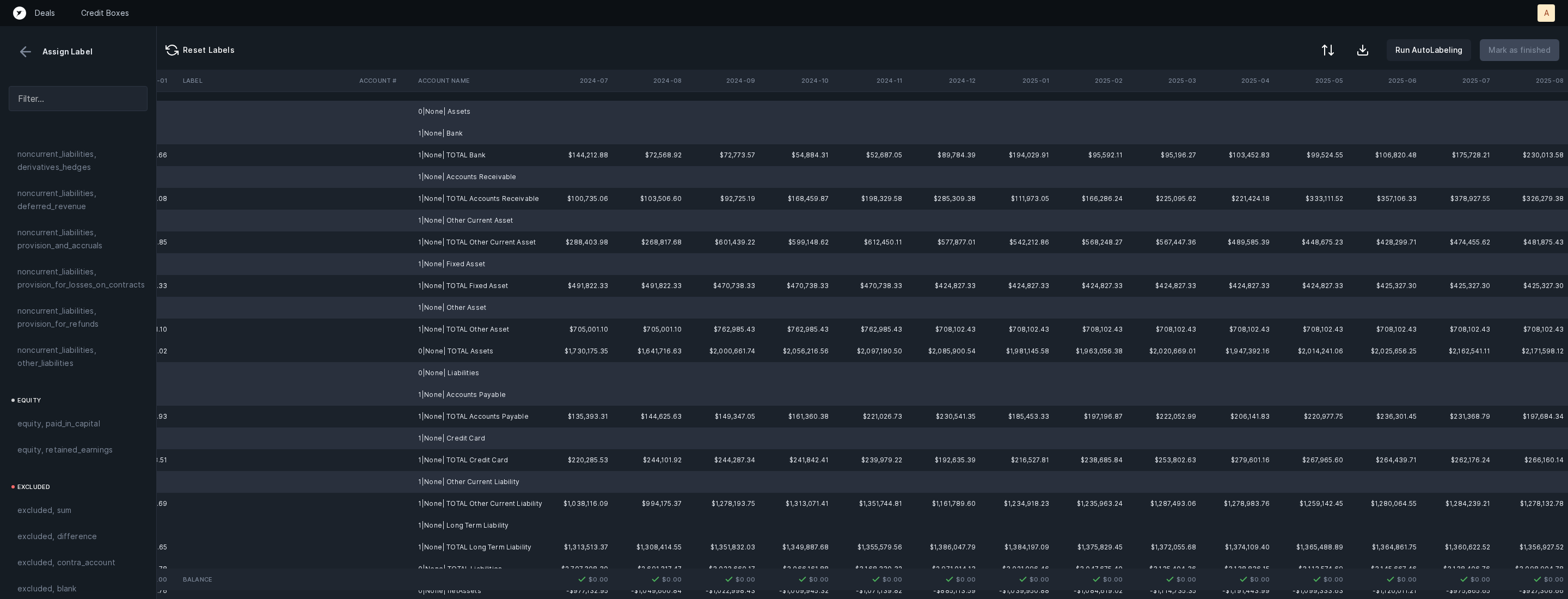
click at [424, 531] on td "1|None| Long Term Liability" at bounding box center [480, 525] width 133 height 22
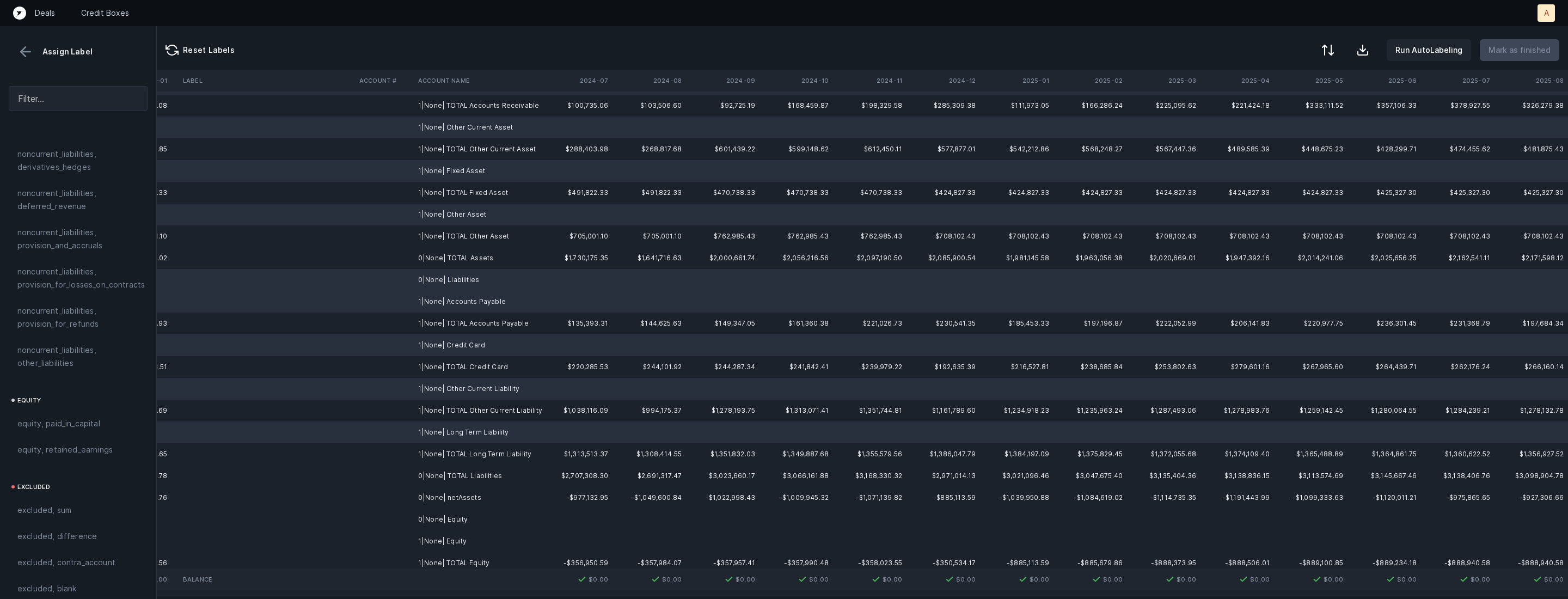
scroll to position [112, 2510]
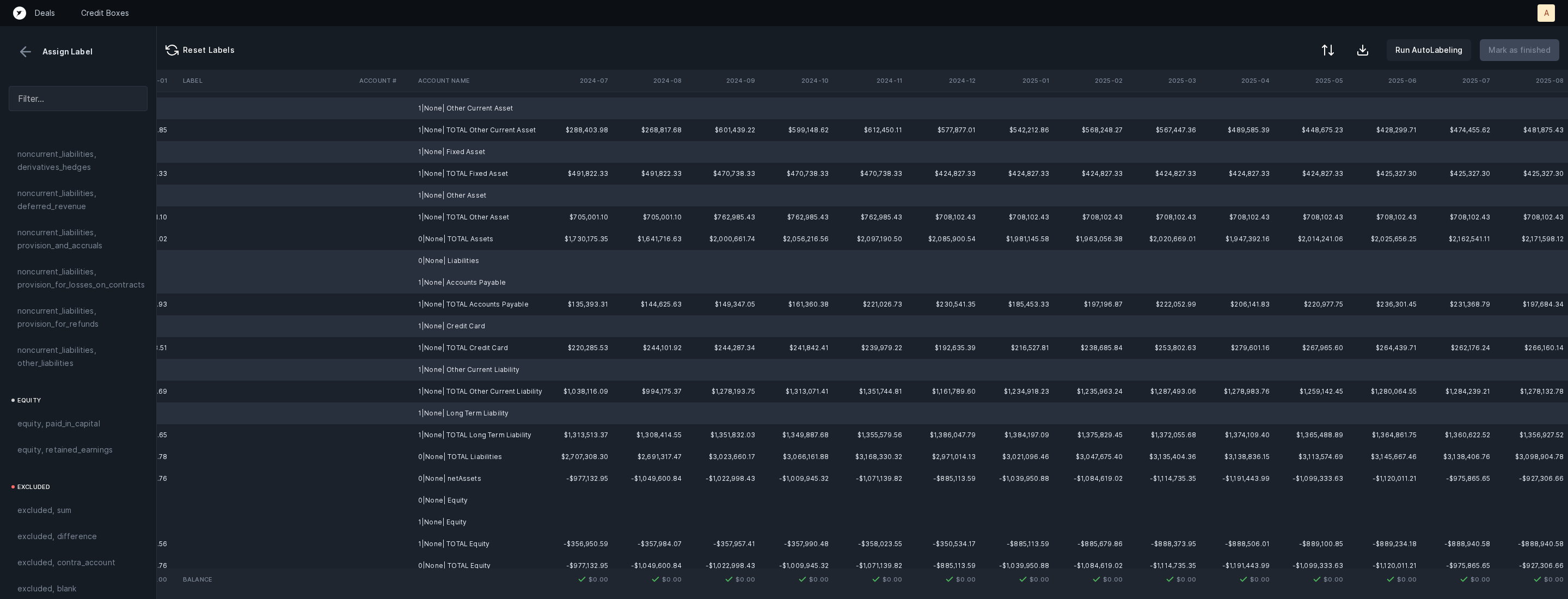
click at [440, 503] on td "0|None| Equity" at bounding box center [480, 500] width 133 height 22
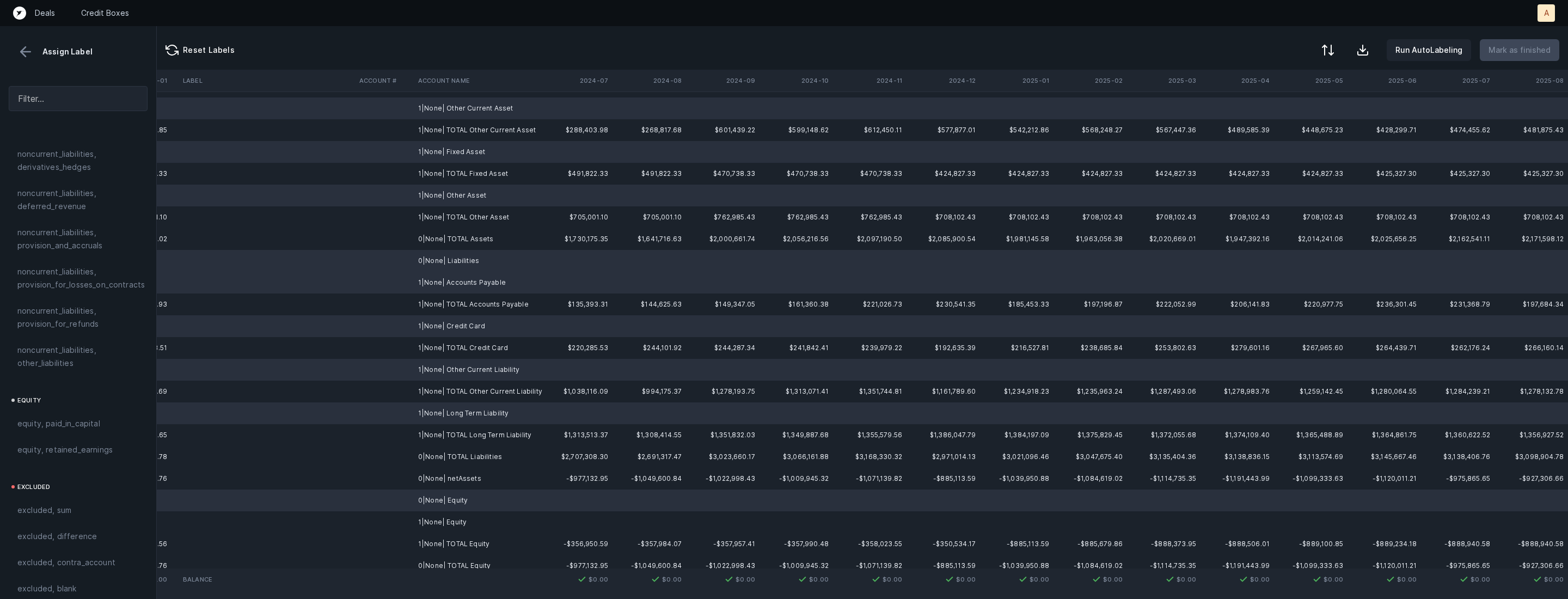
click at [437, 516] on td "1|None| Equity" at bounding box center [480, 522] width 133 height 22
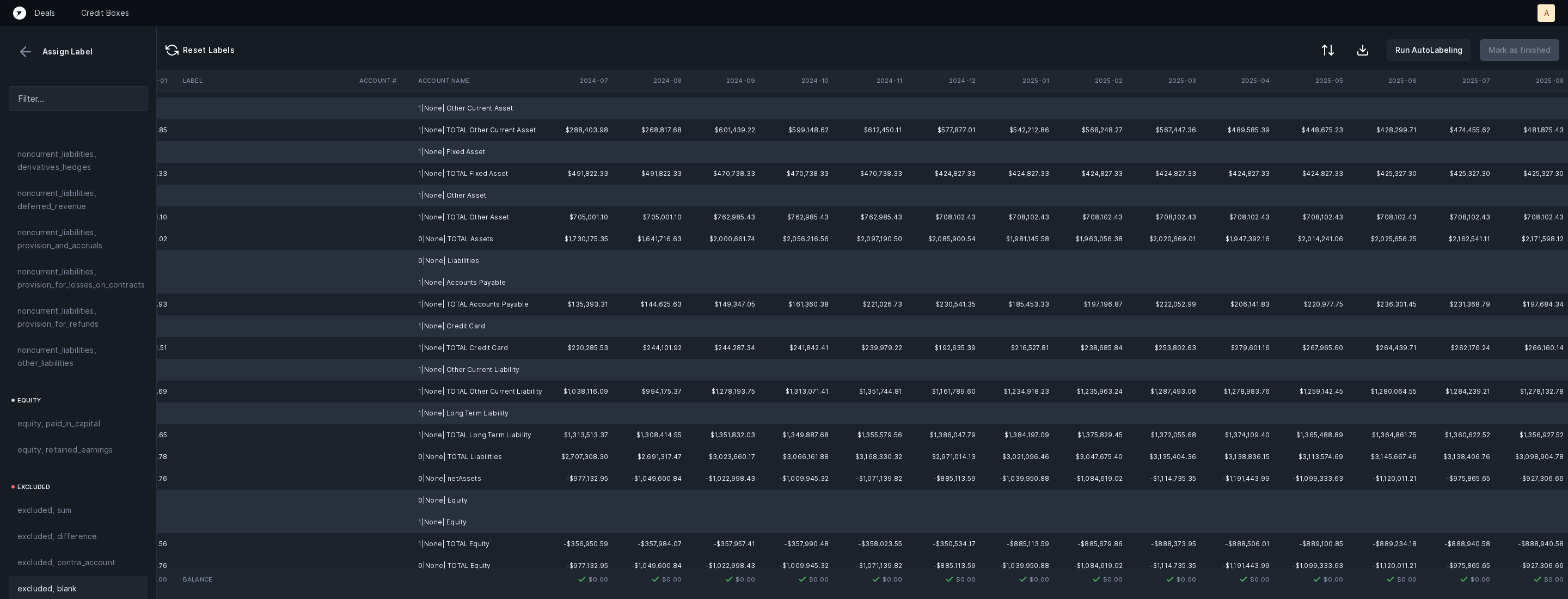
click at [76, 582] on div "excluded, blank" at bounding box center [78, 588] width 122 height 13
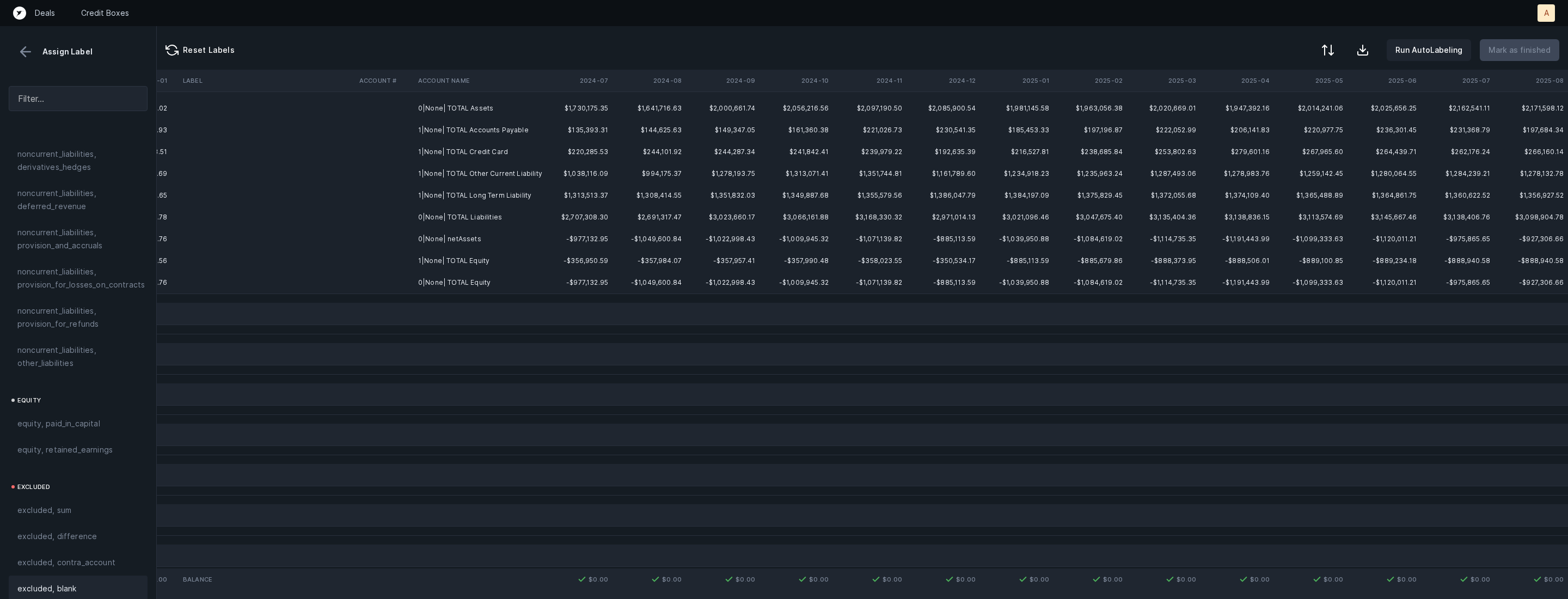
scroll to position [0, 2510]
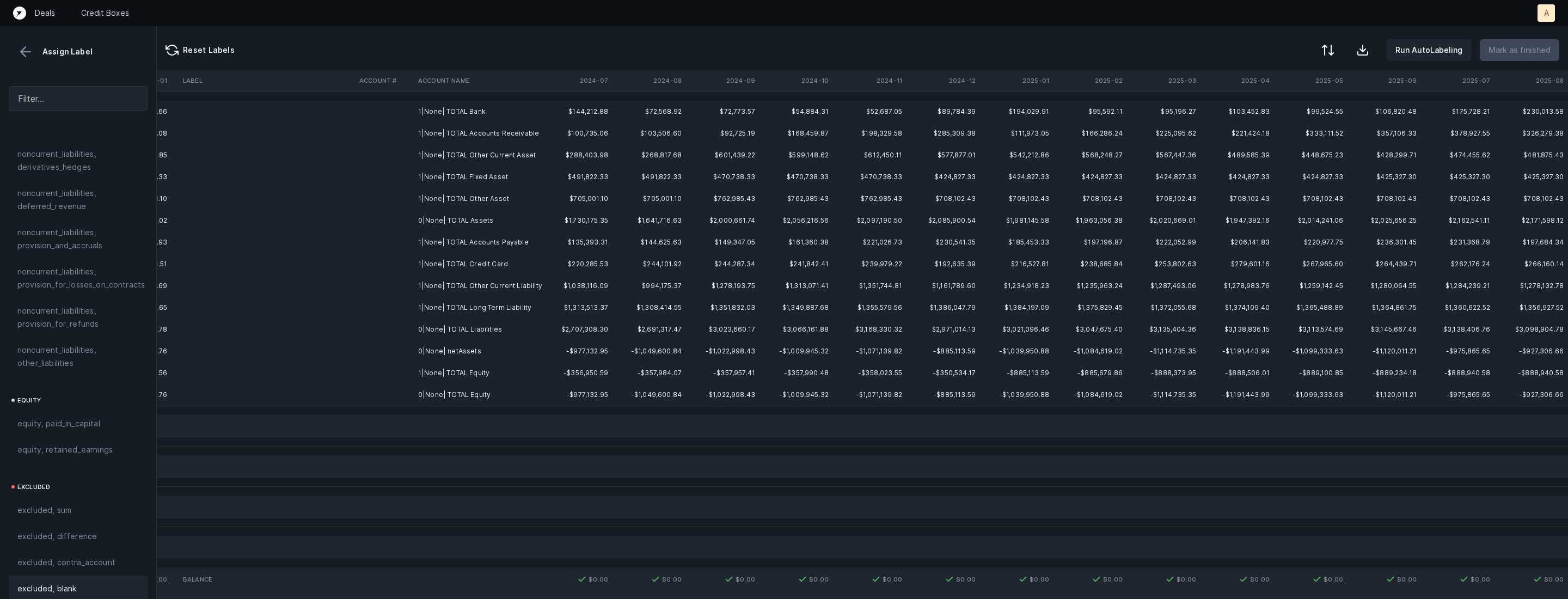
click at [439, 345] on td "0|None| netAssets" at bounding box center [480, 351] width 133 height 22
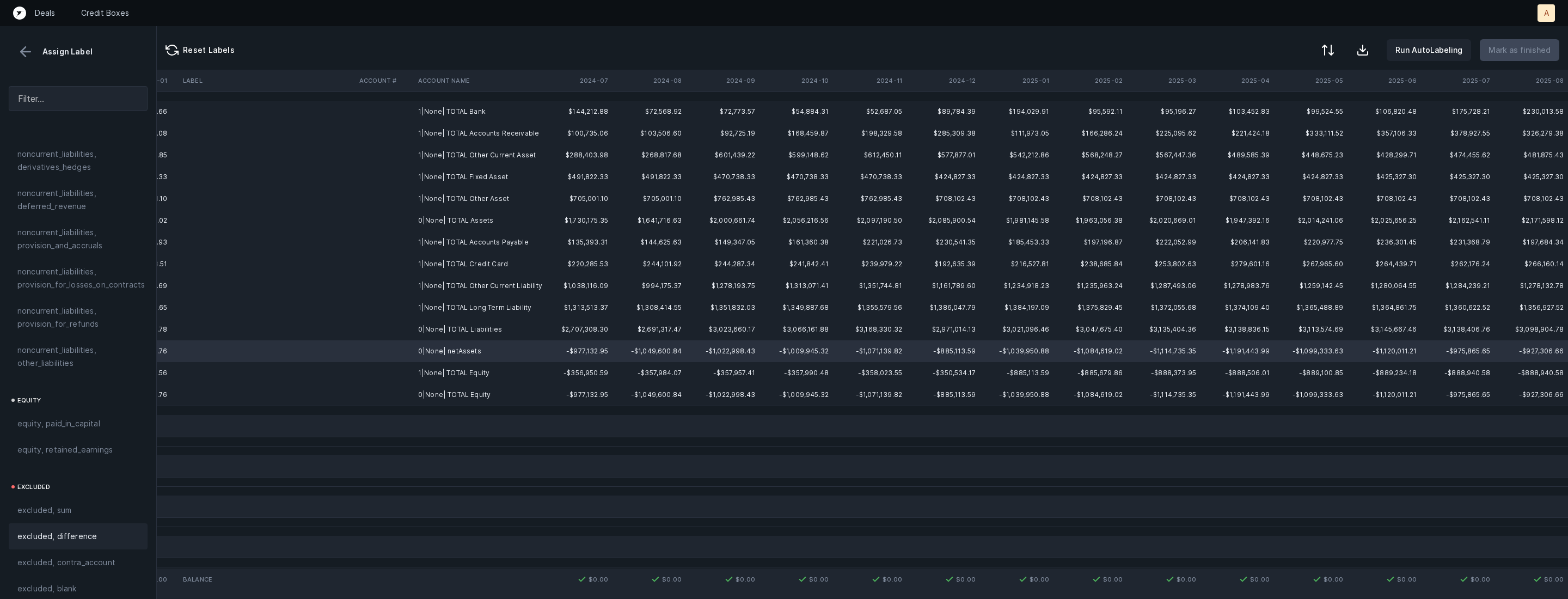
click at [114, 523] on div "excluded, difference" at bounding box center [78, 536] width 139 height 26
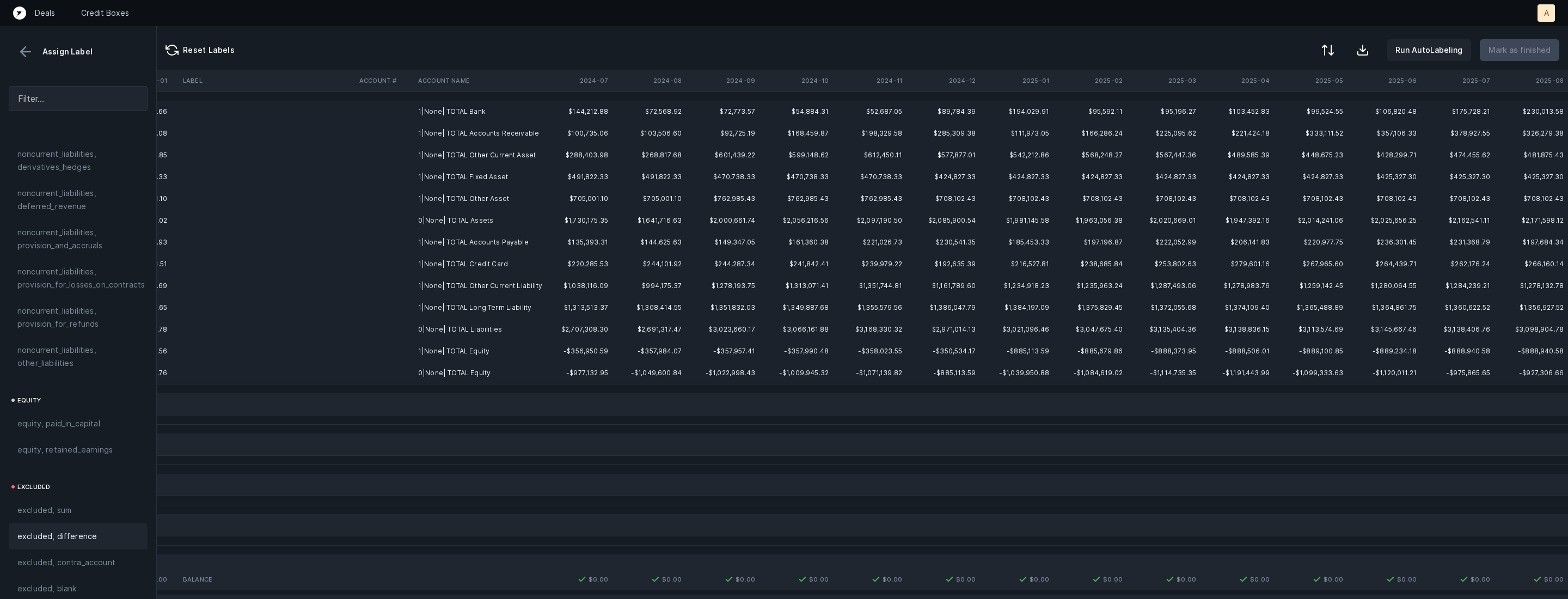
click at [486, 110] on td "1|None| TOTAL Bank" at bounding box center [480, 111] width 133 height 22
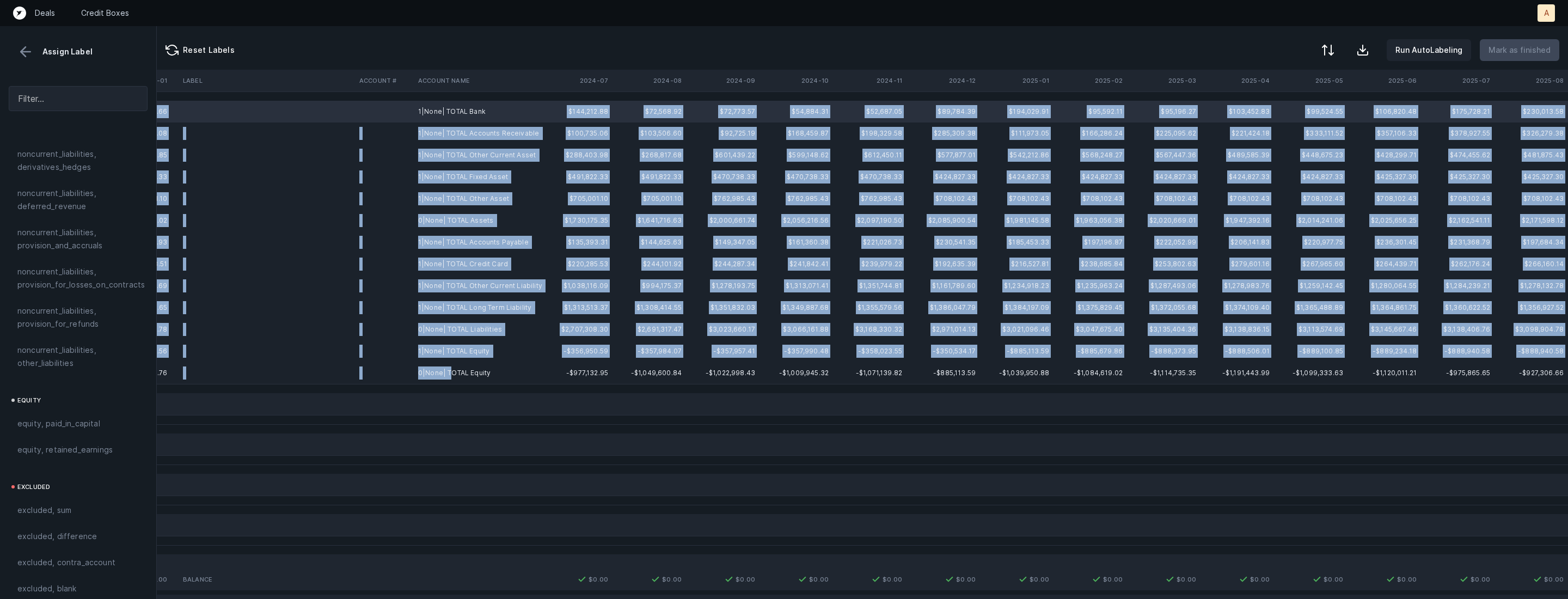
click at [448, 370] on td "0|None| TOTAL Equity" at bounding box center [480, 373] width 133 height 22
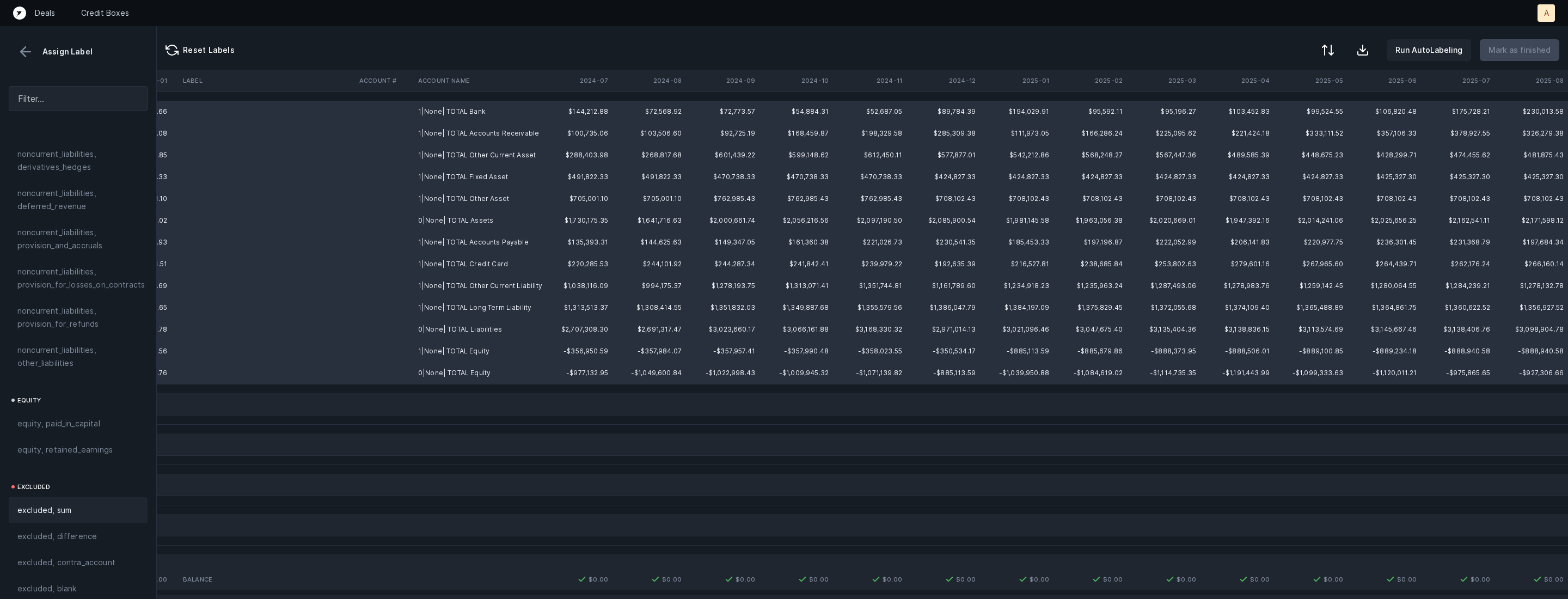
click at [78, 503] on div "excluded, sum" at bounding box center [78, 510] width 122 height 13
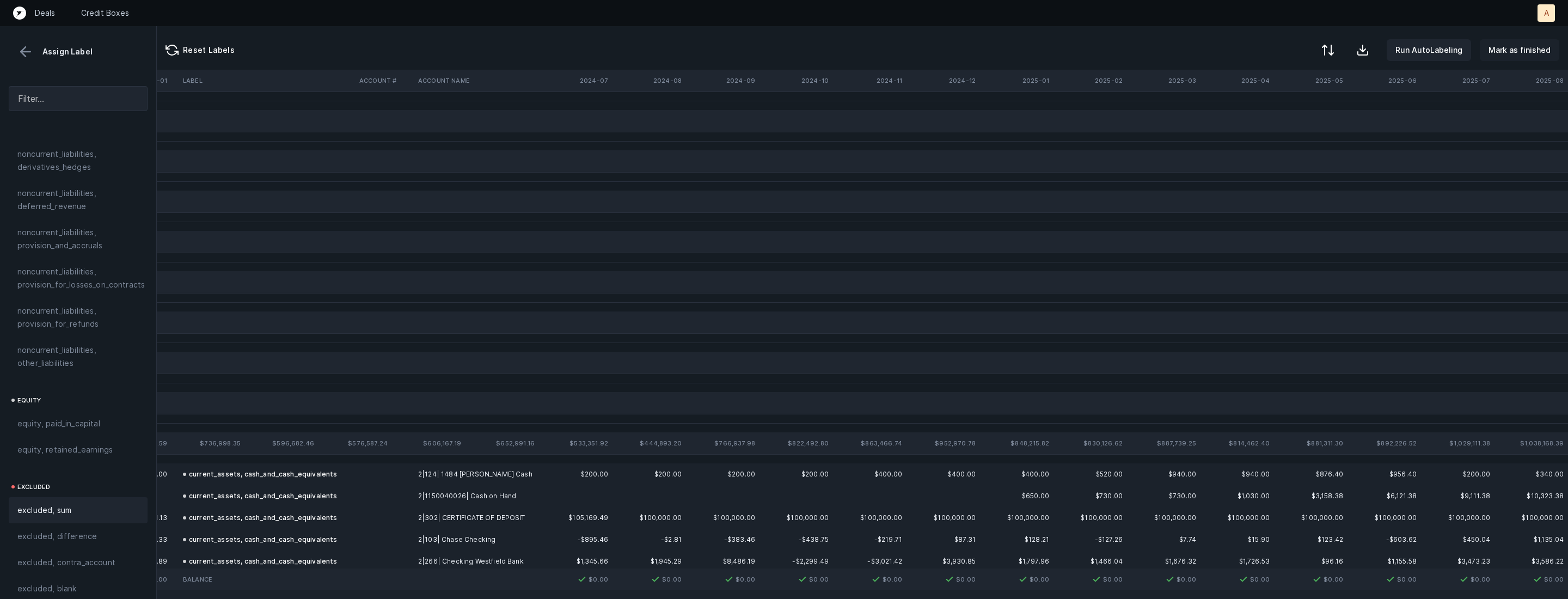
click at [1547, 59] on button "Mark as finished" at bounding box center [1519, 49] width 79 height 22
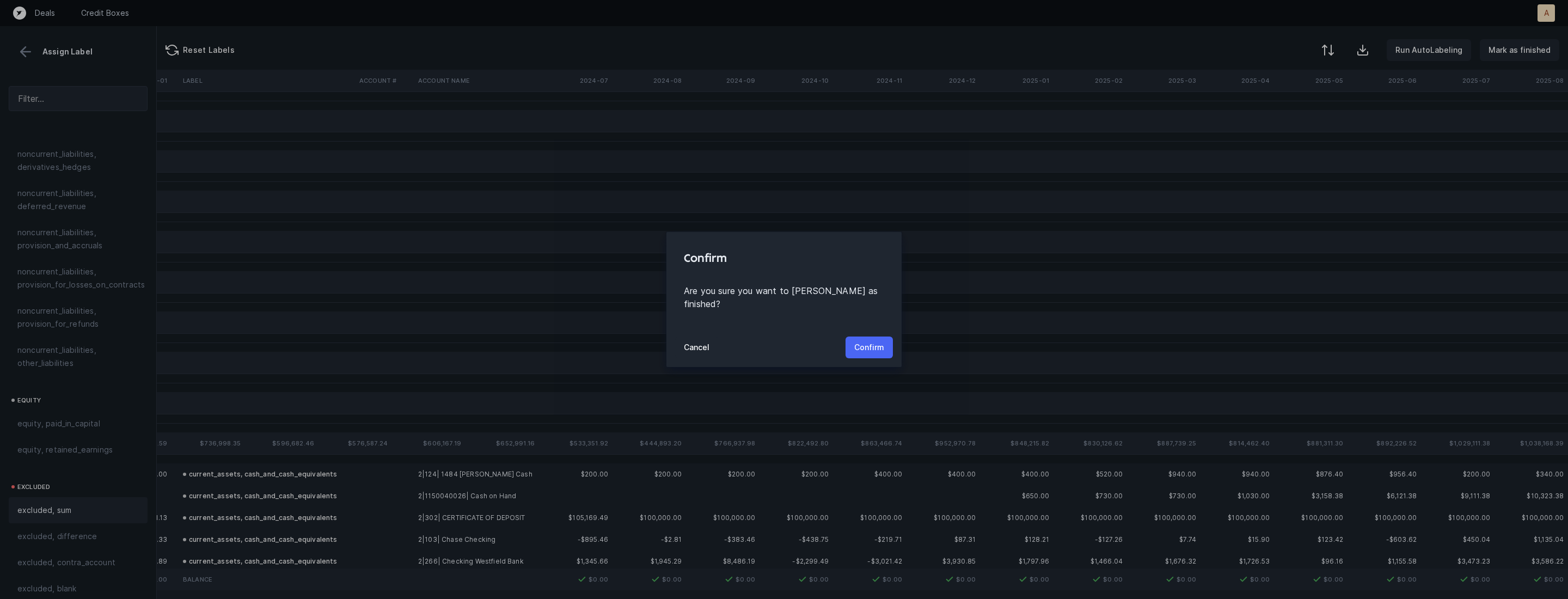
click at [876, 336] on button "Confirm" at bounding box center [869, 347] width 47 height 22
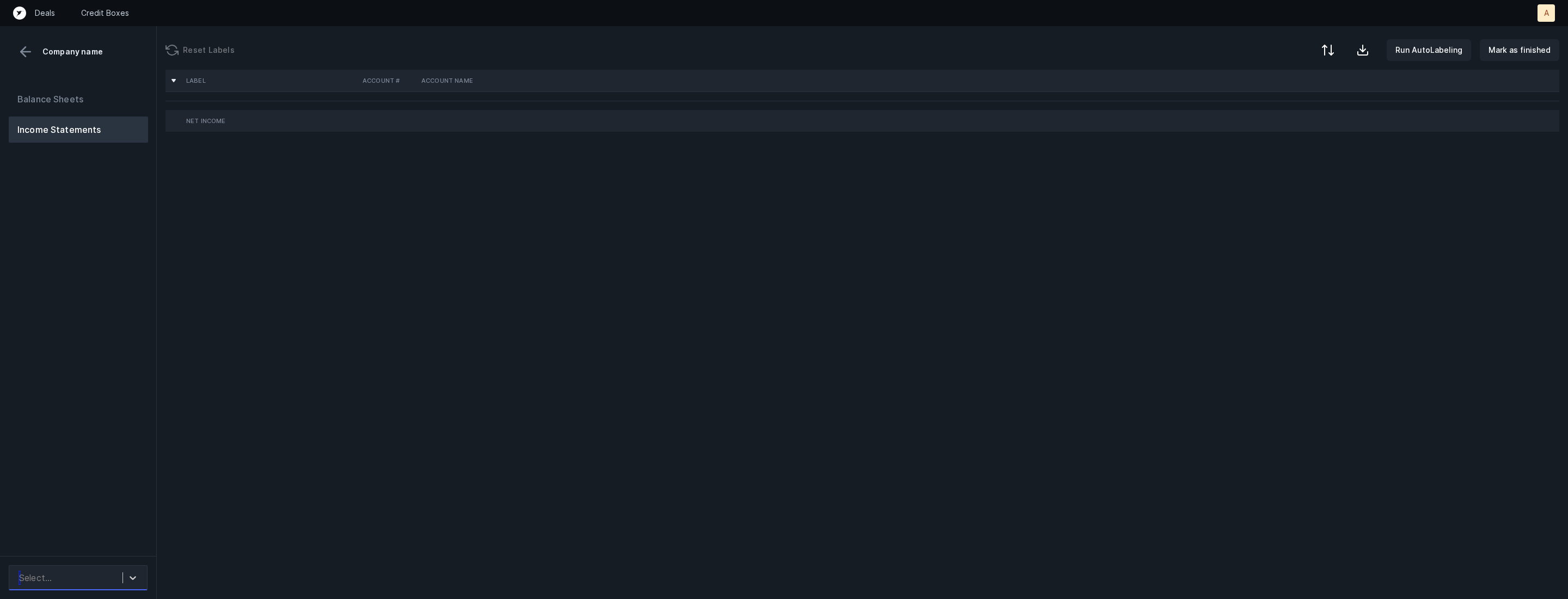
click at [120, 569] on div "Select..." at bounding box center [68, 577] width 109 height 19
click at [108, 548] on div "Quickbooks" at bounding box center [78, 547] width 139 height 22
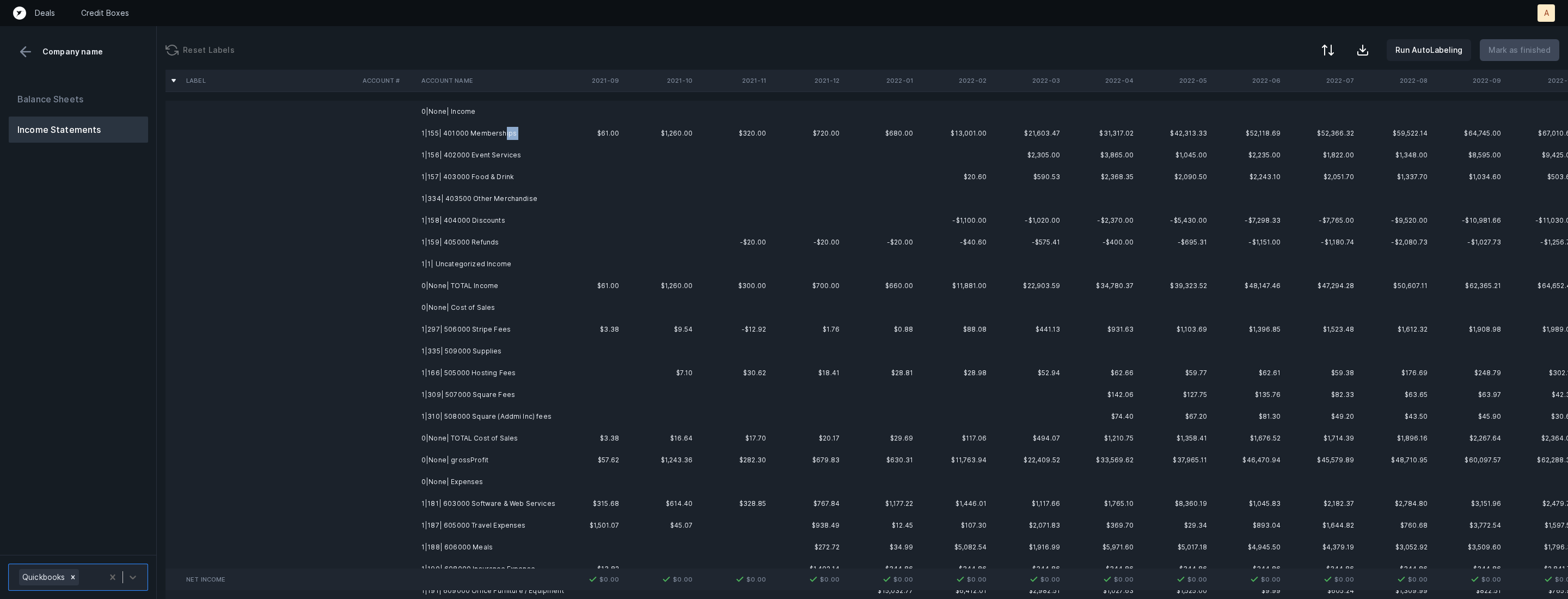
click at [501, 139] on td "1|155| 401000 Memberships" at bounding box center [483, 133] width 133 height 22
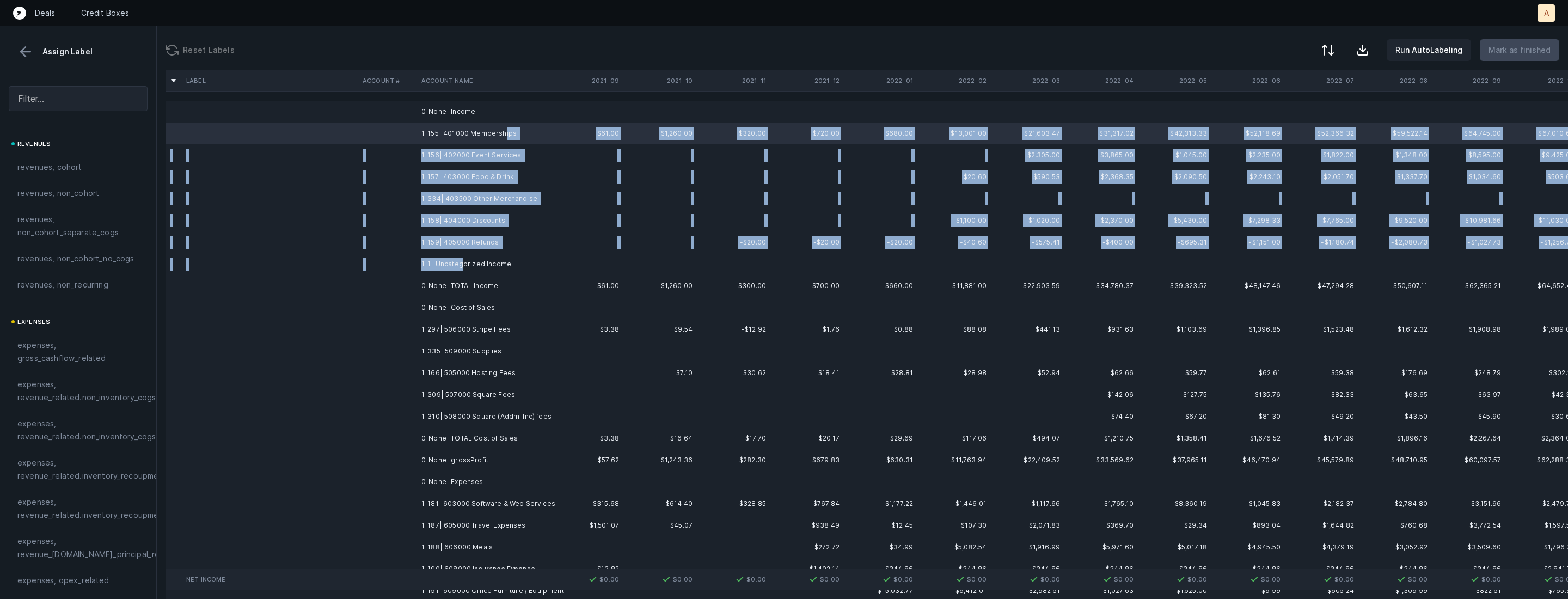
click at [462, 269] on td "1|1| Uncategorized Income" at bounding box center [483, 263] width 133 height 22
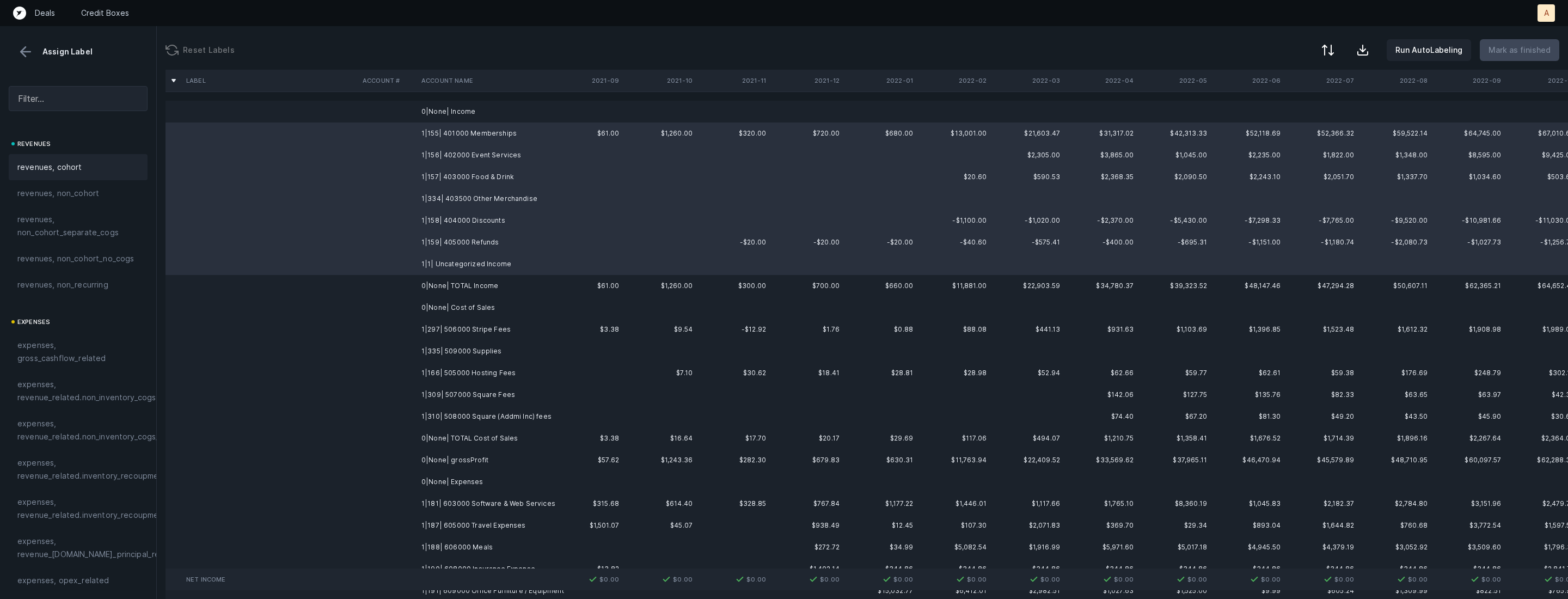
click at [84, 163] on div "revenues, cohort" at bounding box center [78, 167] width 122 height 13
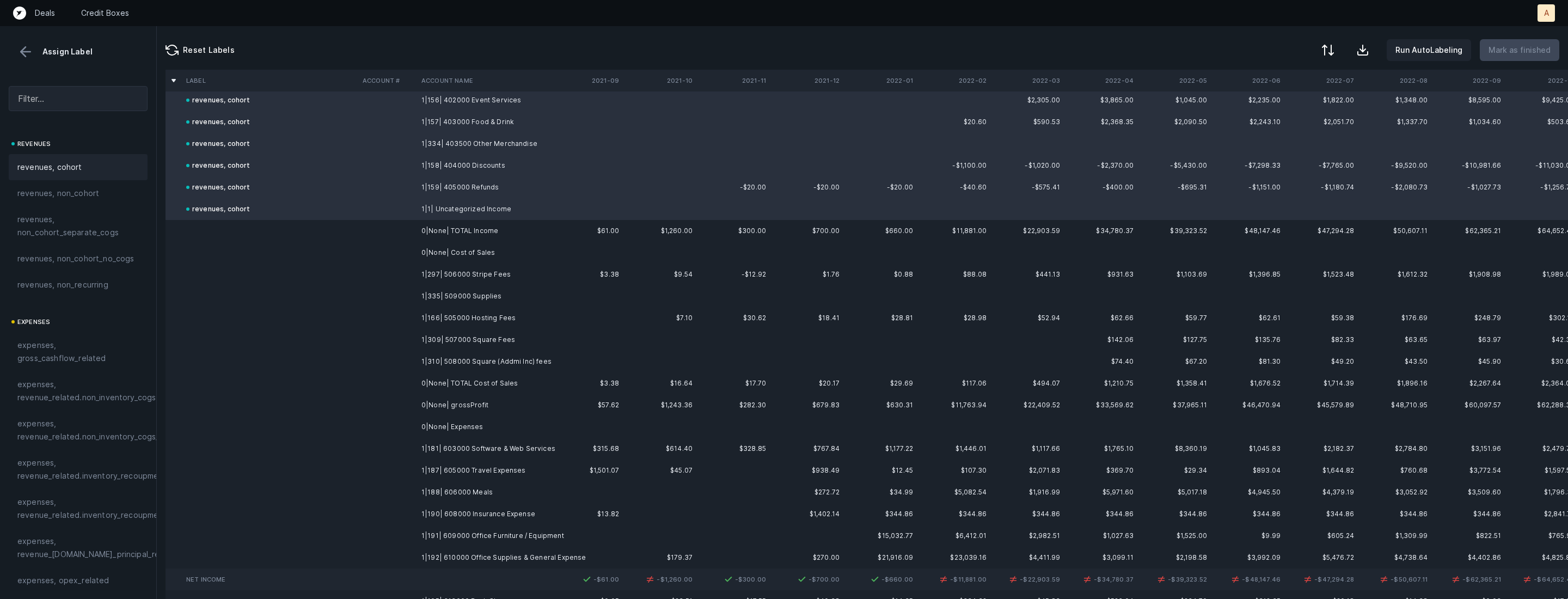
scroll to position [130, 0]
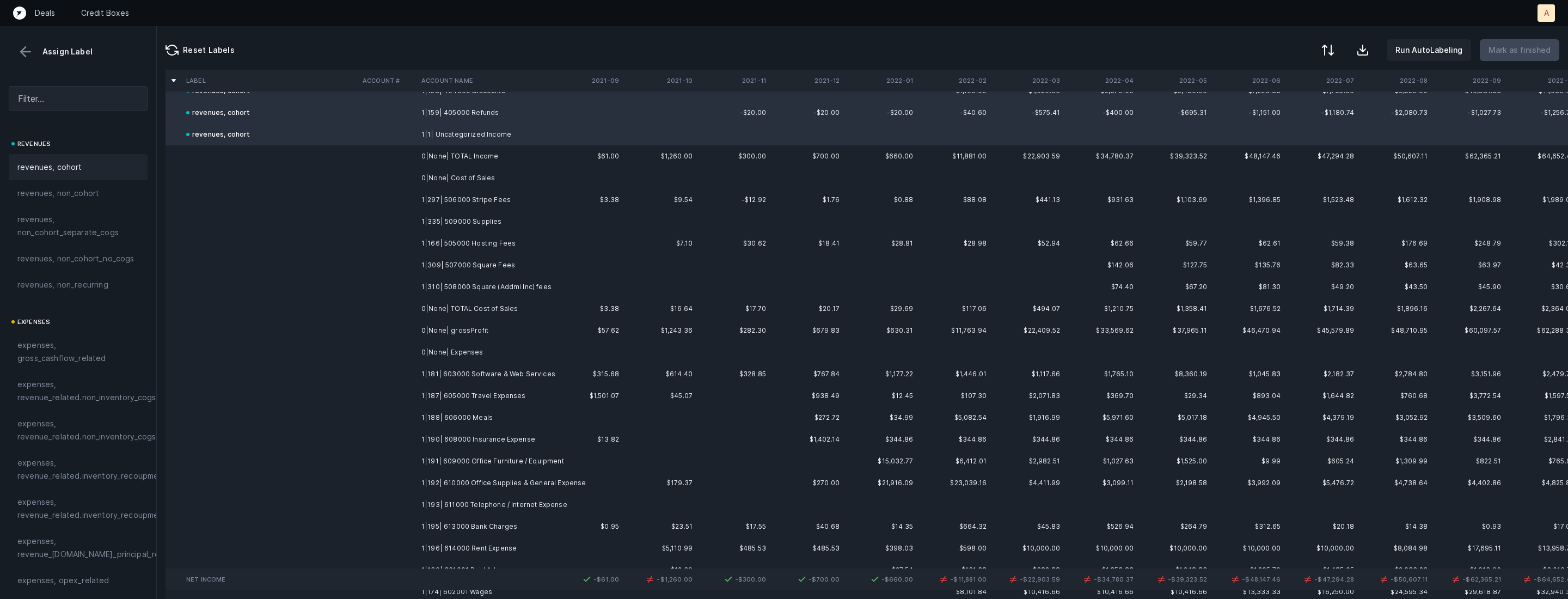
click at [473, 198] on td "1|297| 506000 Stripe Fees" at bounding box center [483, 199] width 133 height 22
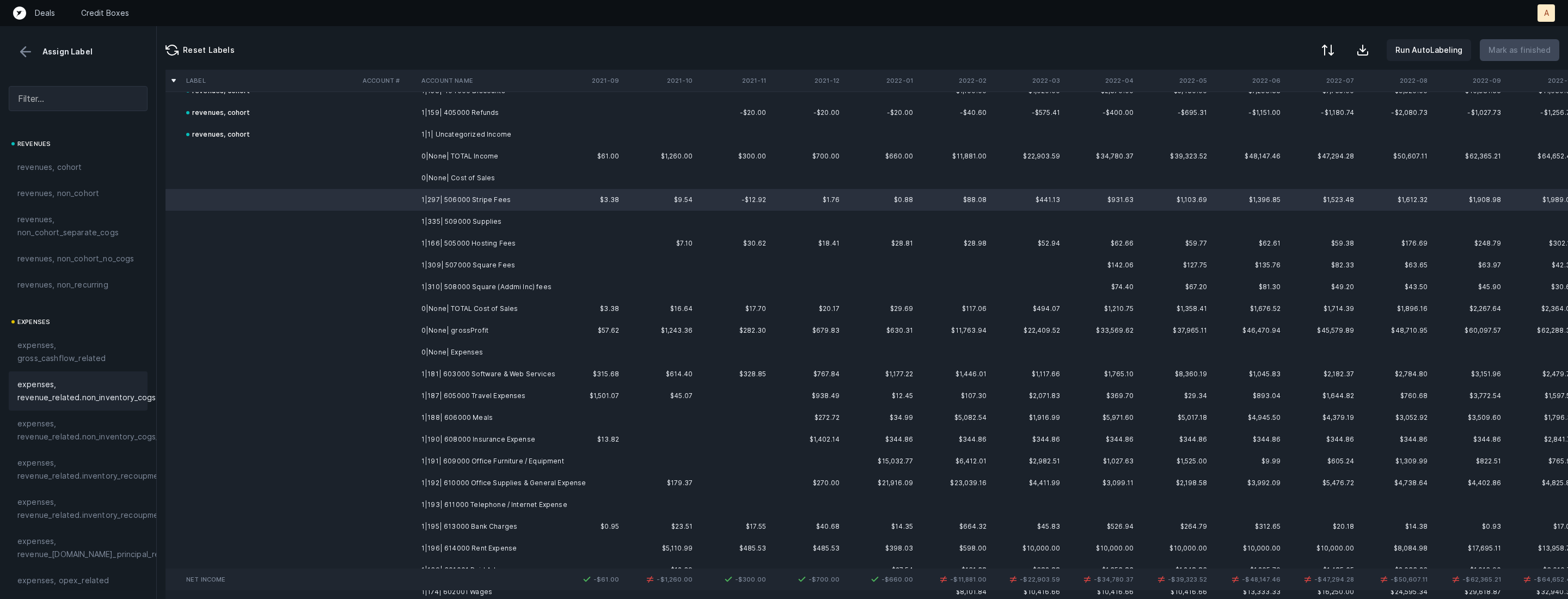
click at [101, 375] on div "expenses, revenue_related.non_inventory_cogs" at bounding box center [78, 391] width 139 height 39
click at [460, 218] on td "1|335| 509000 Supplies" at bounding box center [483, 221] width 133 height 22
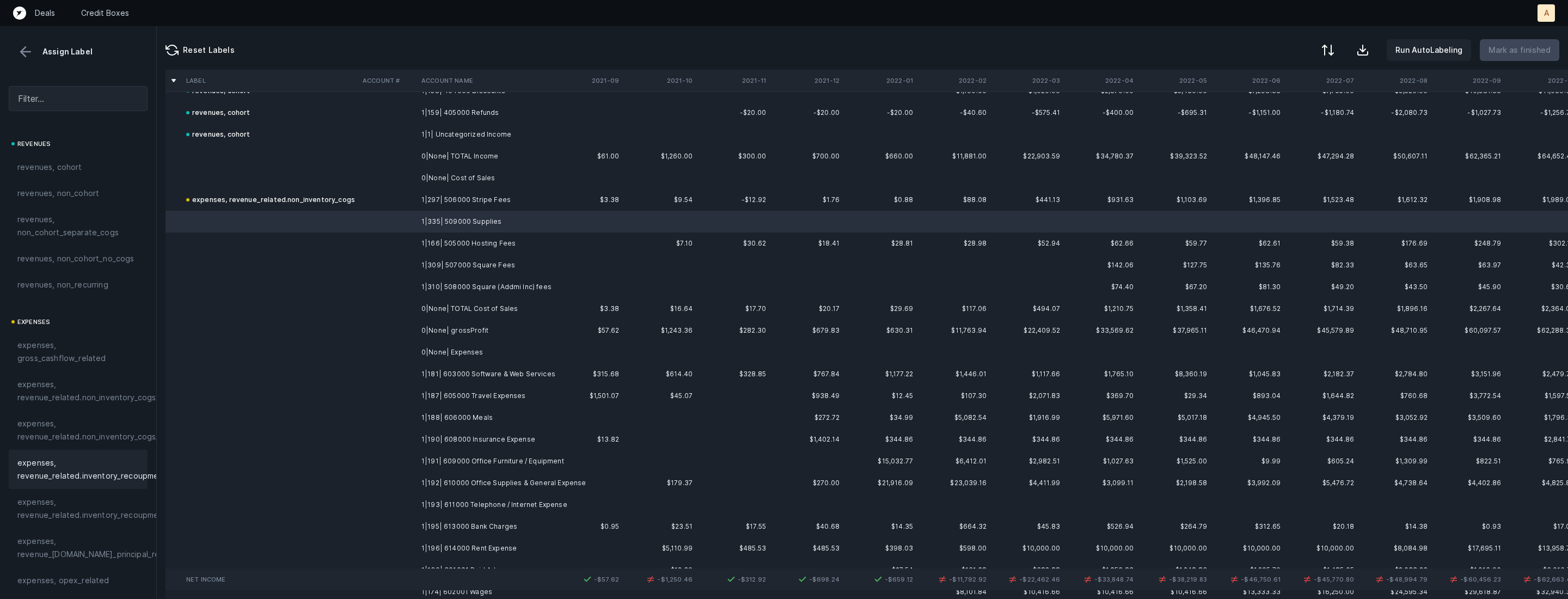
click at [104, 463] on span "expenses, revenue_related.inventory_recoupment" at bounding box center [92, 469] width 149 height 26
click at [463, 240] on td "1|166| 505000 Hosting Fees" at bounding box center [483, 243] width 133 height 22
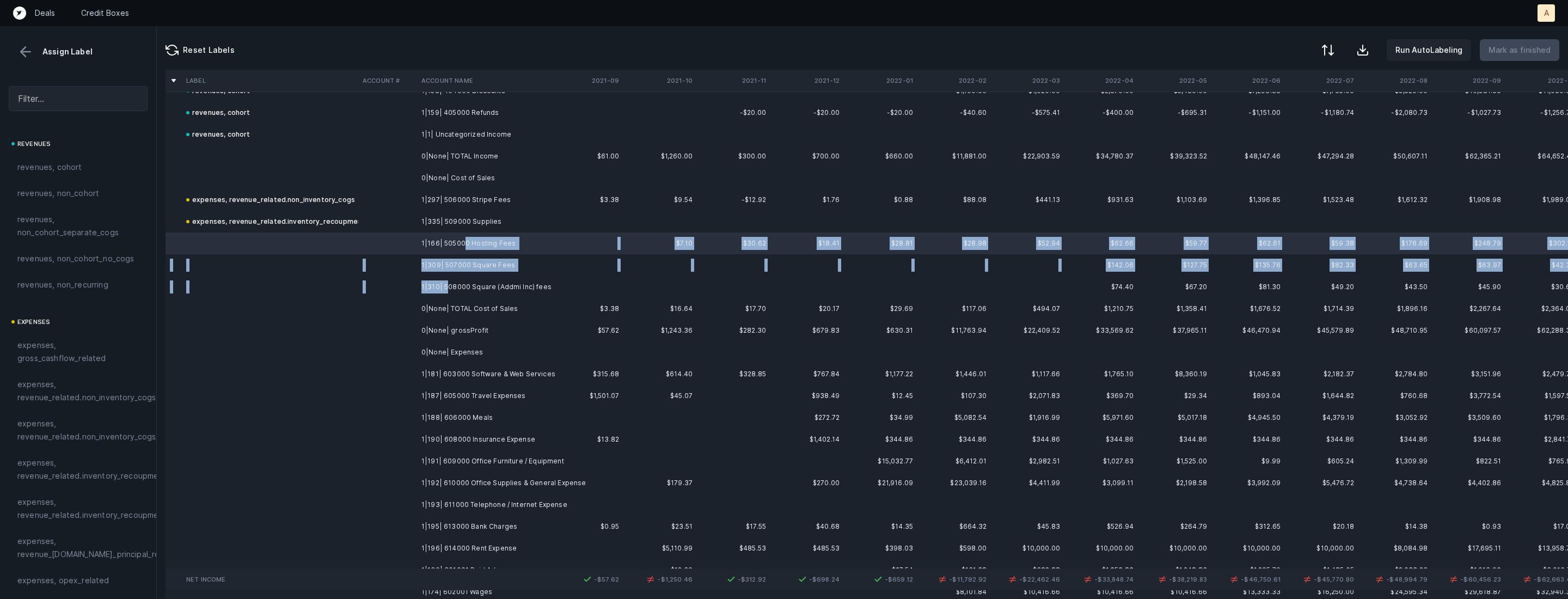
click at [445, 291] on td "1|310| 508000 Square (Addmi Inc) fees" at bounding box center [483, 286] width 133 height 22
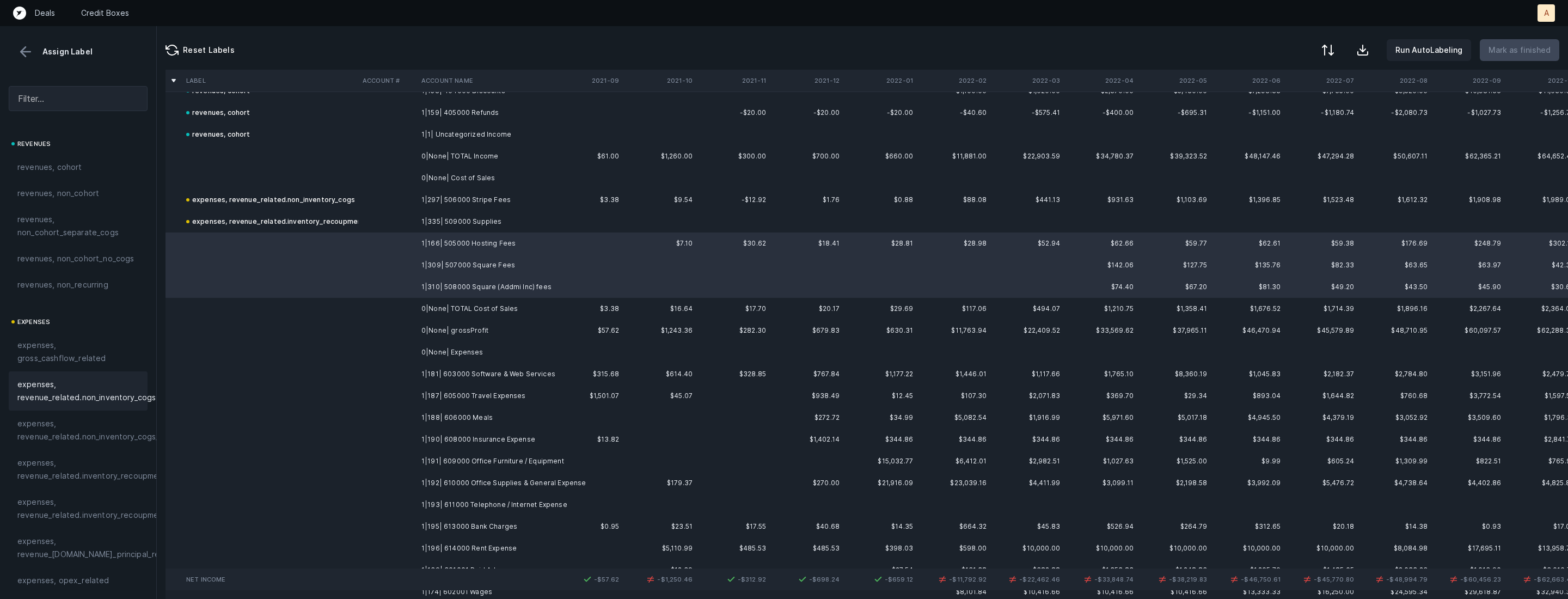
click at [110, 386] on span "expenses, revenue_related.non_inventory_cogs" at bounding box center [86, 391] width 139 height 26
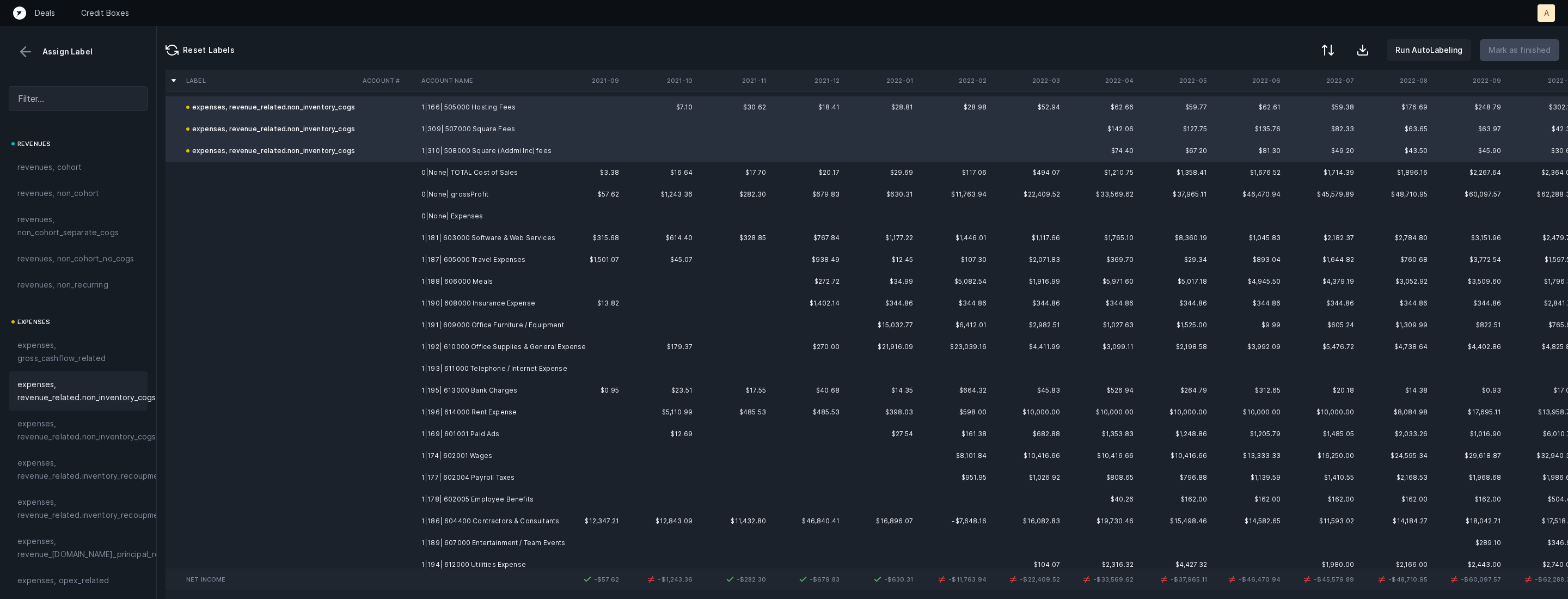
scroll to position [285, 0]
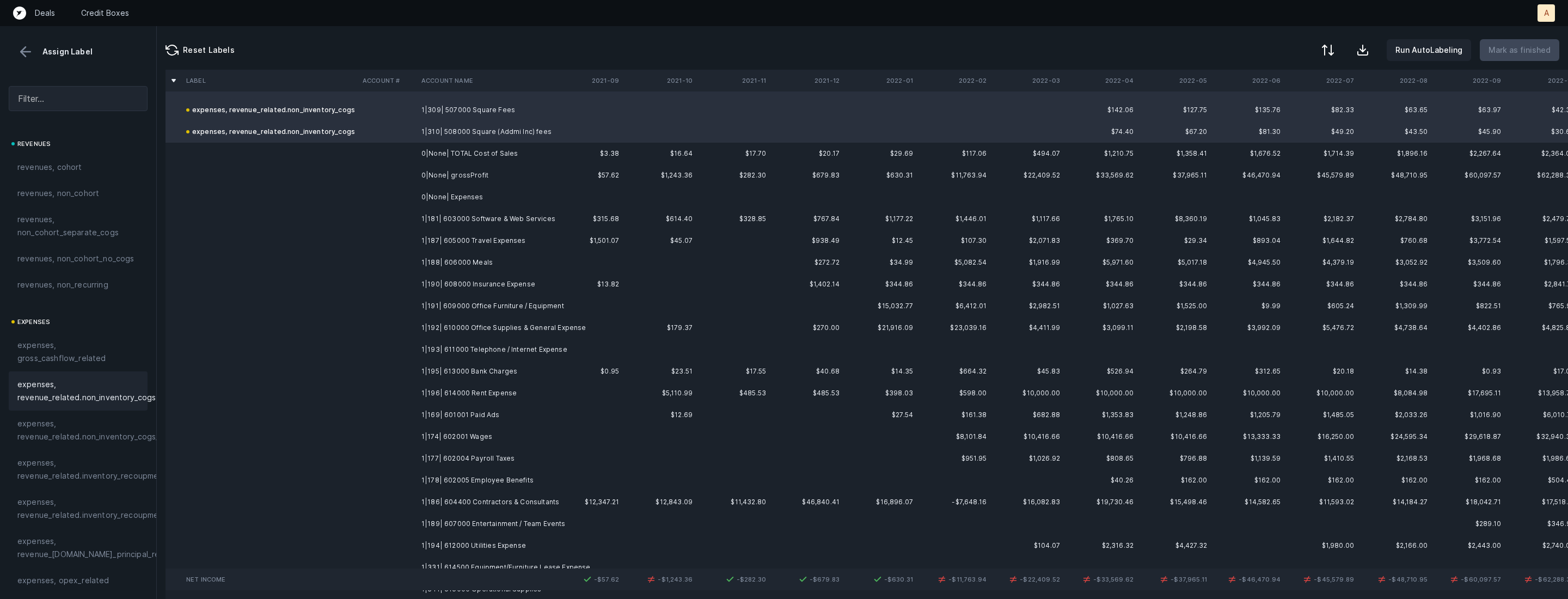
click at [448, 216] on td "1|181| 603000 Software & Web Services" at bounding box center [483, 219] width 133 height 22
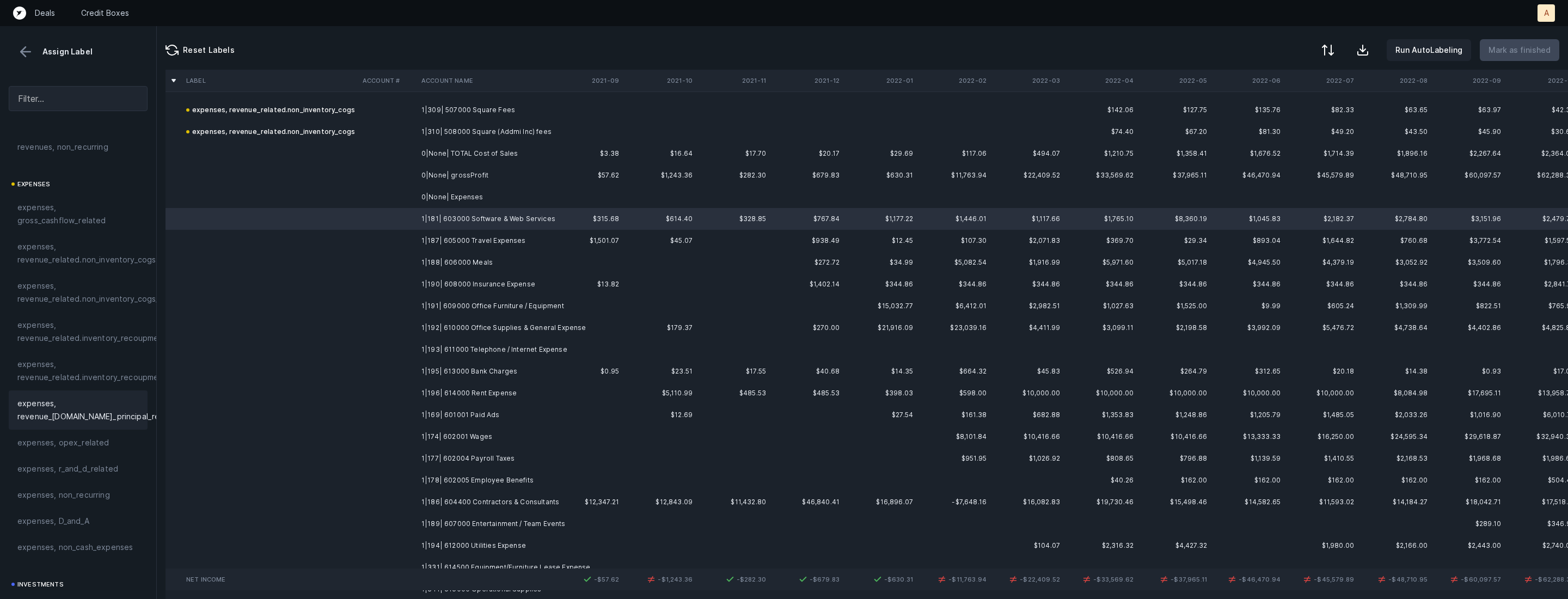
scroll to position [143, 0]
click at [62, 434] on span "expenses, opex_related" at bounding box center [62, 438] width 92 height 13
click at [428, 241] on td "1|187| 605000 Travel Expenses" at bounding box center [483, 240] width 133 height 22
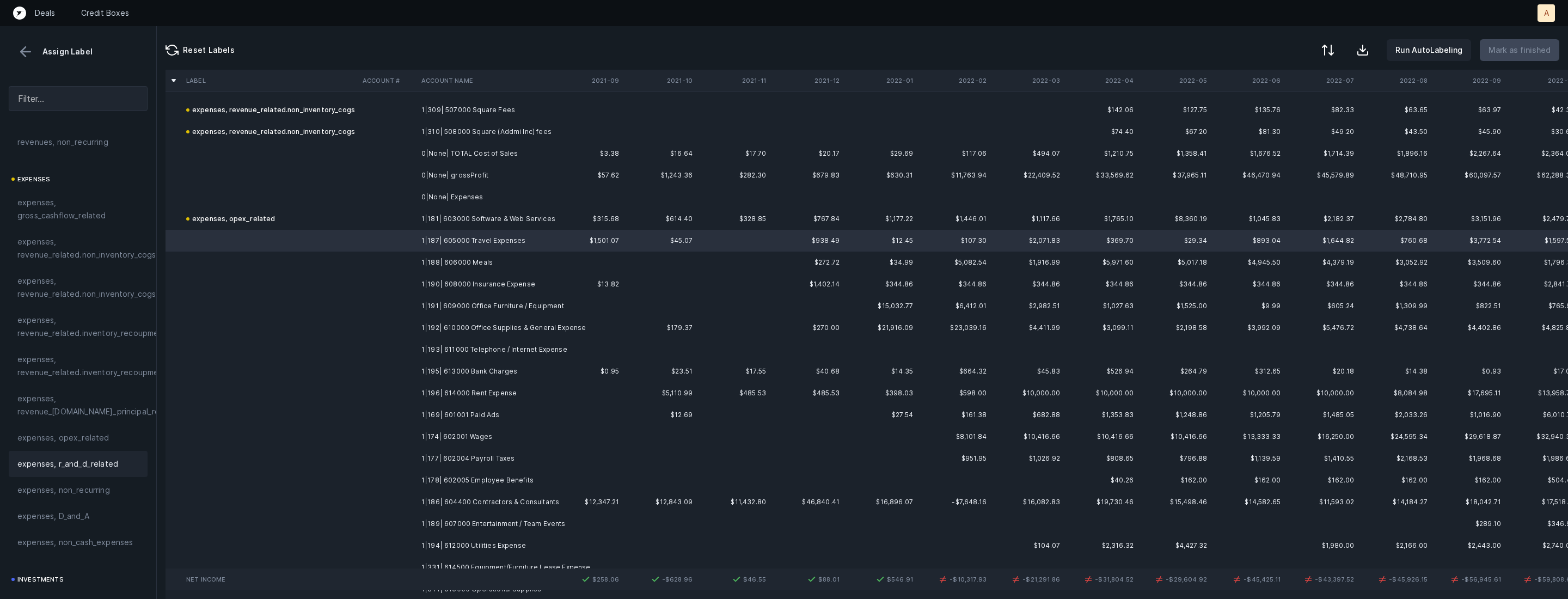
scroll to position [237, 0]
click at [62, 524] on span "investments, sales_and_marketing" at bounding box center [78, 514] width 122 height 26
click at [480, 258] on td "1|188| 606000 Meals" at bounding box center [483, 262] width 133 height 22
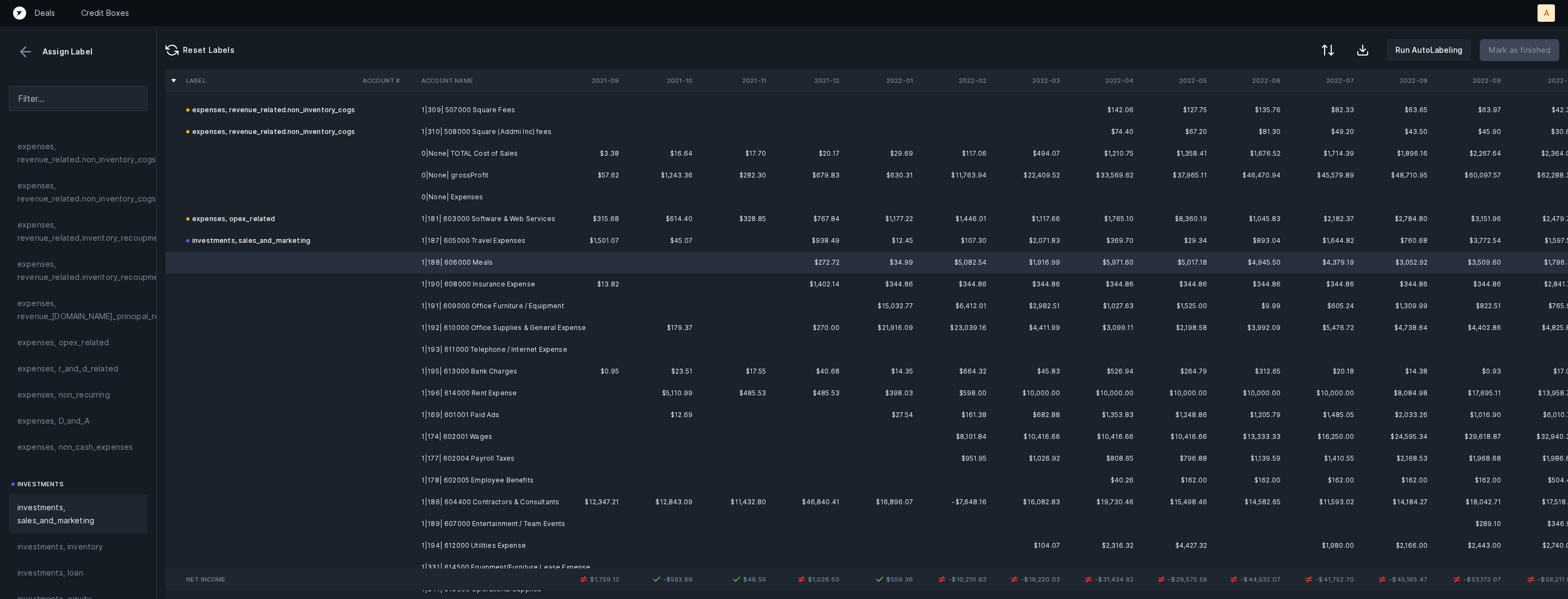
click at [57, 509] on span "investments, sales_and_marketing" at bounding box center [78, 514] width 122 height 26
click at [467, 283] on td "1|190| 608000 Insurance Expense" at bounding box center [483, 284] width 133 height 22
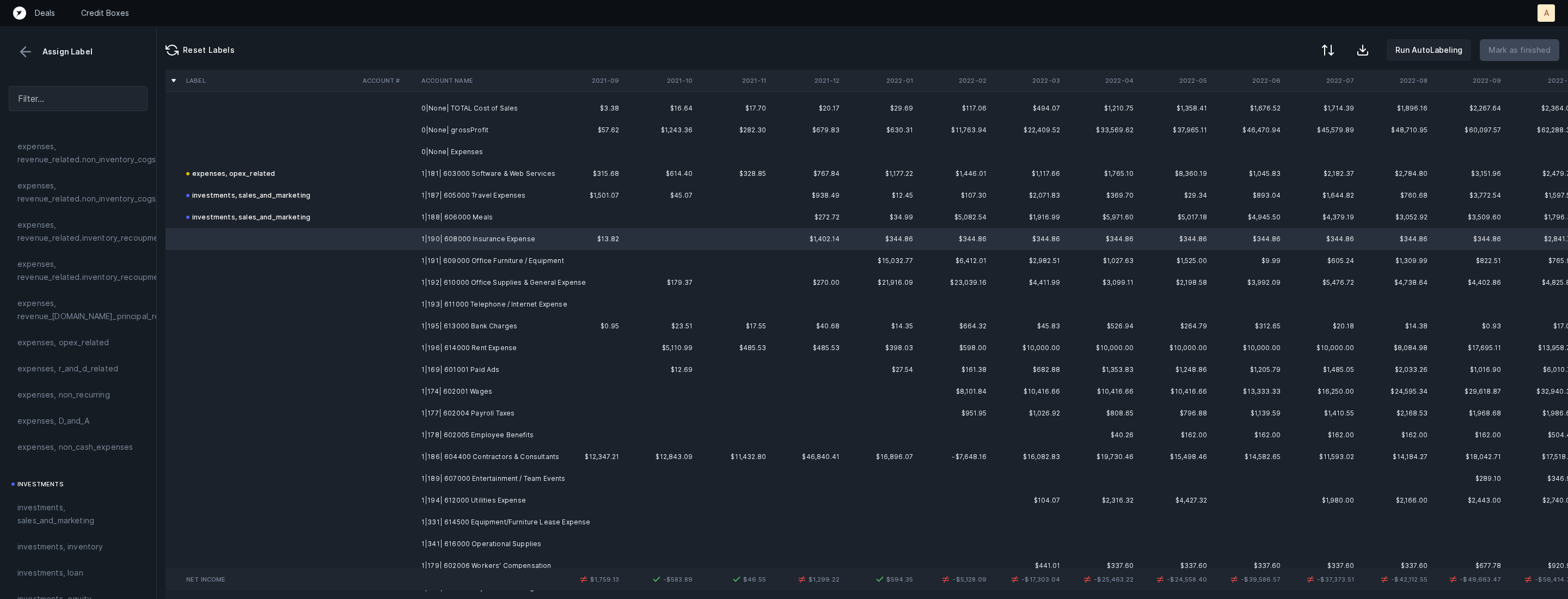
scroll to position [331, 0]
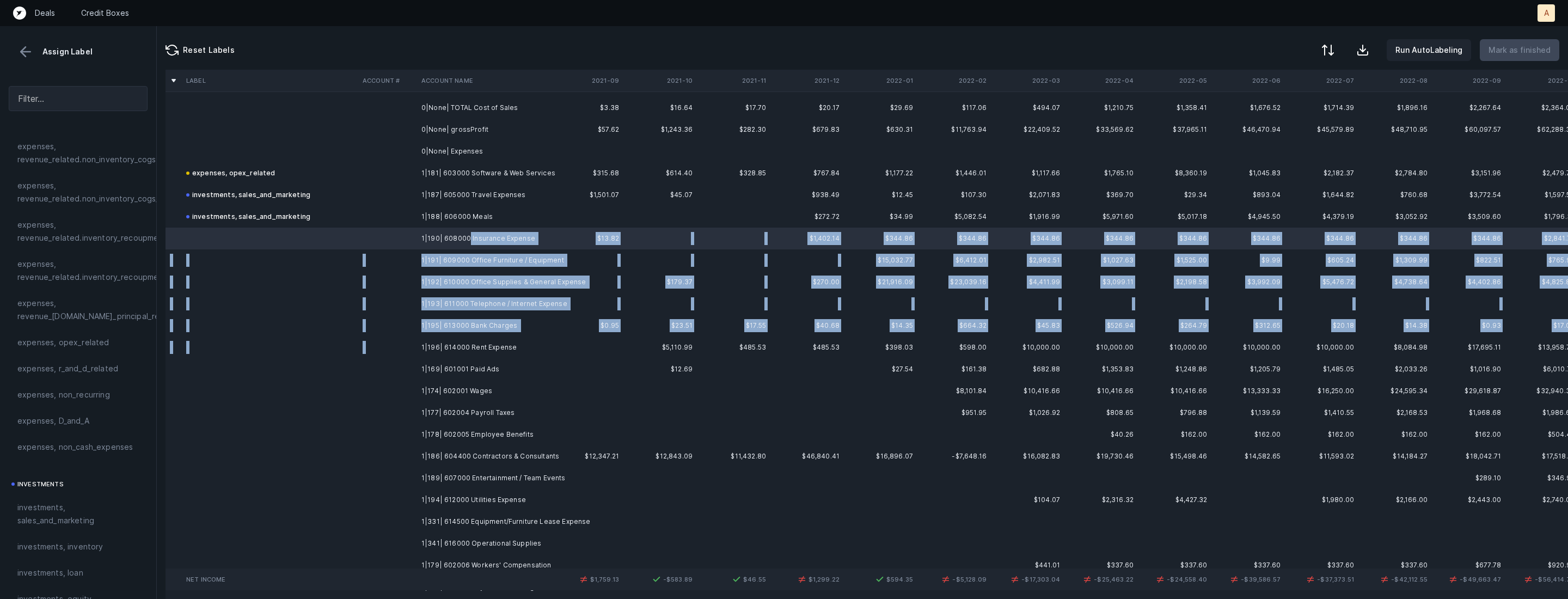
click at [481, 337] on td "1|196| 614000 Rent Expense" at bounding box center [483, 347] width 133 height 22
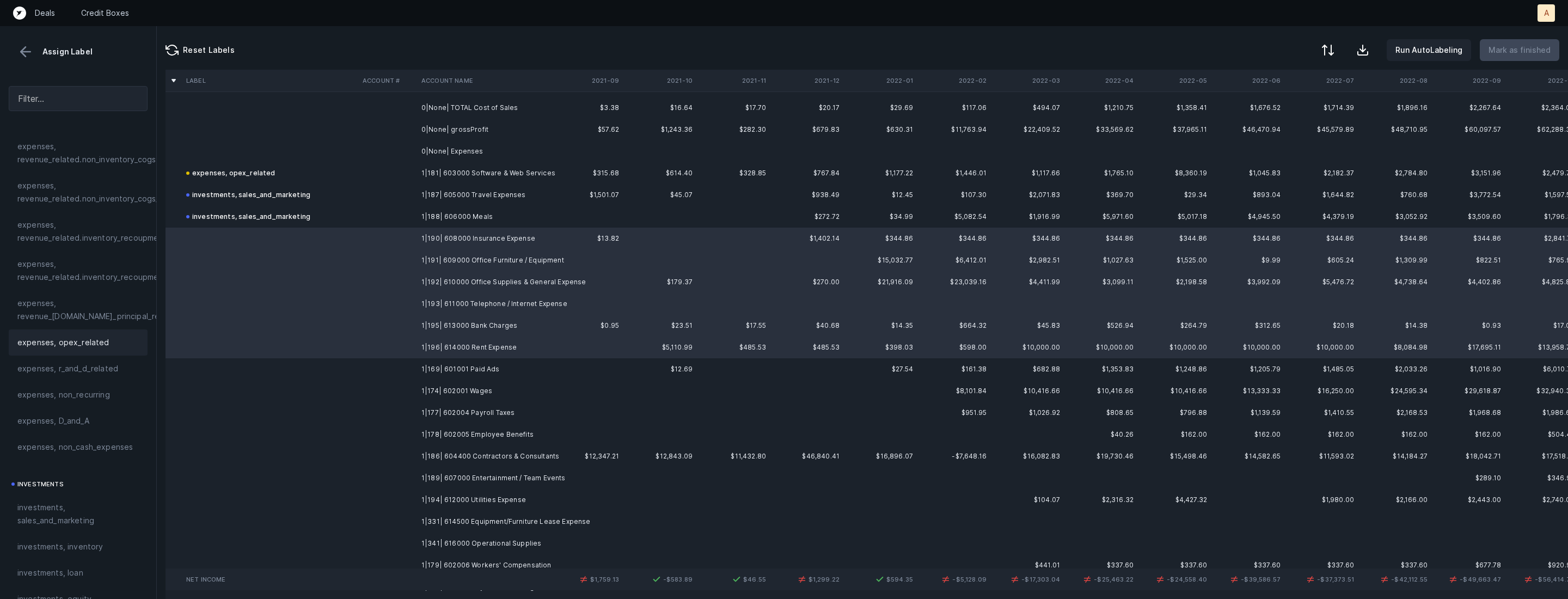
click at [86, 345] on span "expenses, opex_related" at bounding box center [62, 342] width 92 height 13
click at [365, 363] on td at bounding box center [388, 369] width 59 height 22
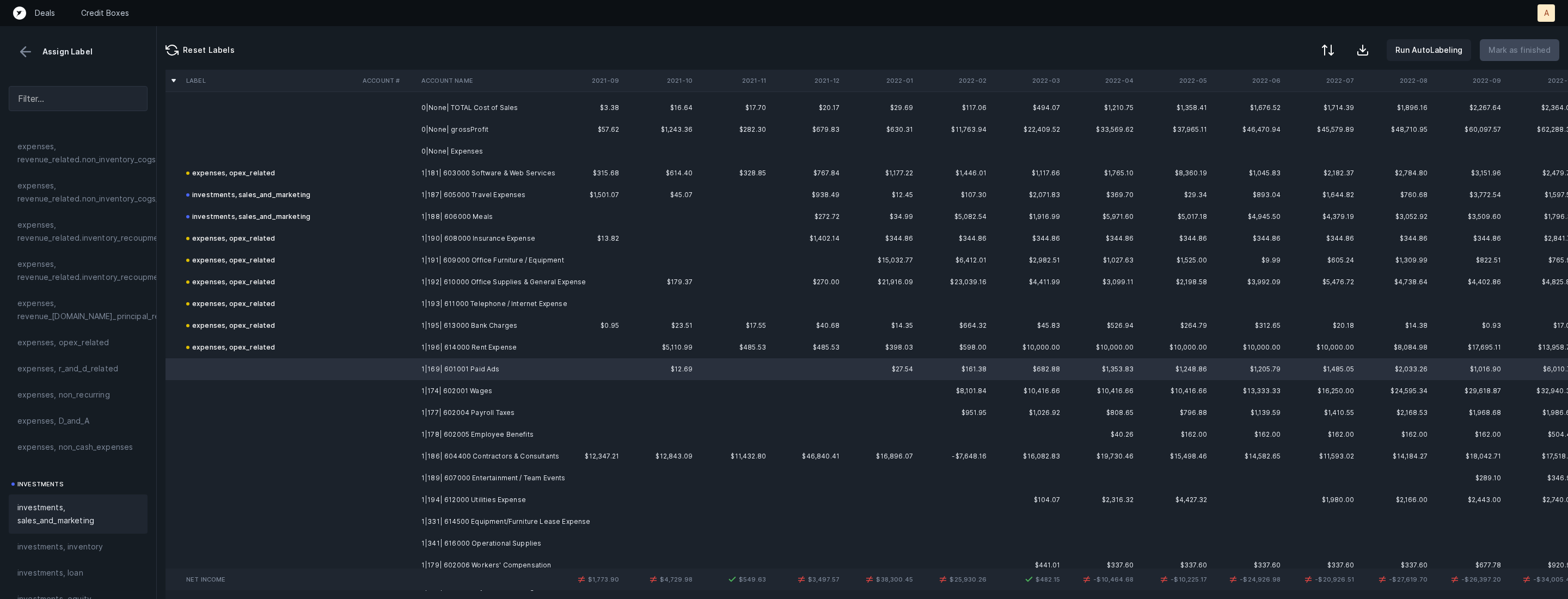
click at [57, 500] on div "investments, sales_and_marketing" at bounding box center [78, 514] width 139 height 39
click at [409, 390] on td at bounding box center [388, 391] width 59 height 22
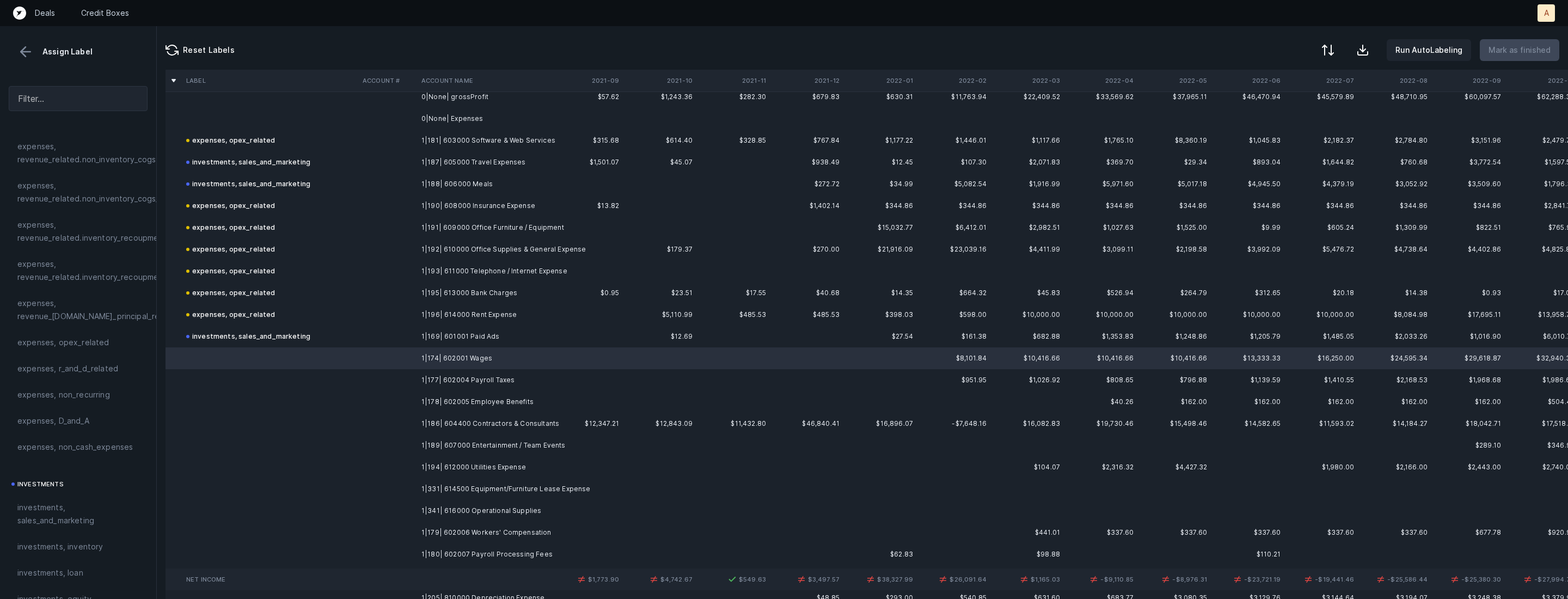
scroll to position [366, 0]
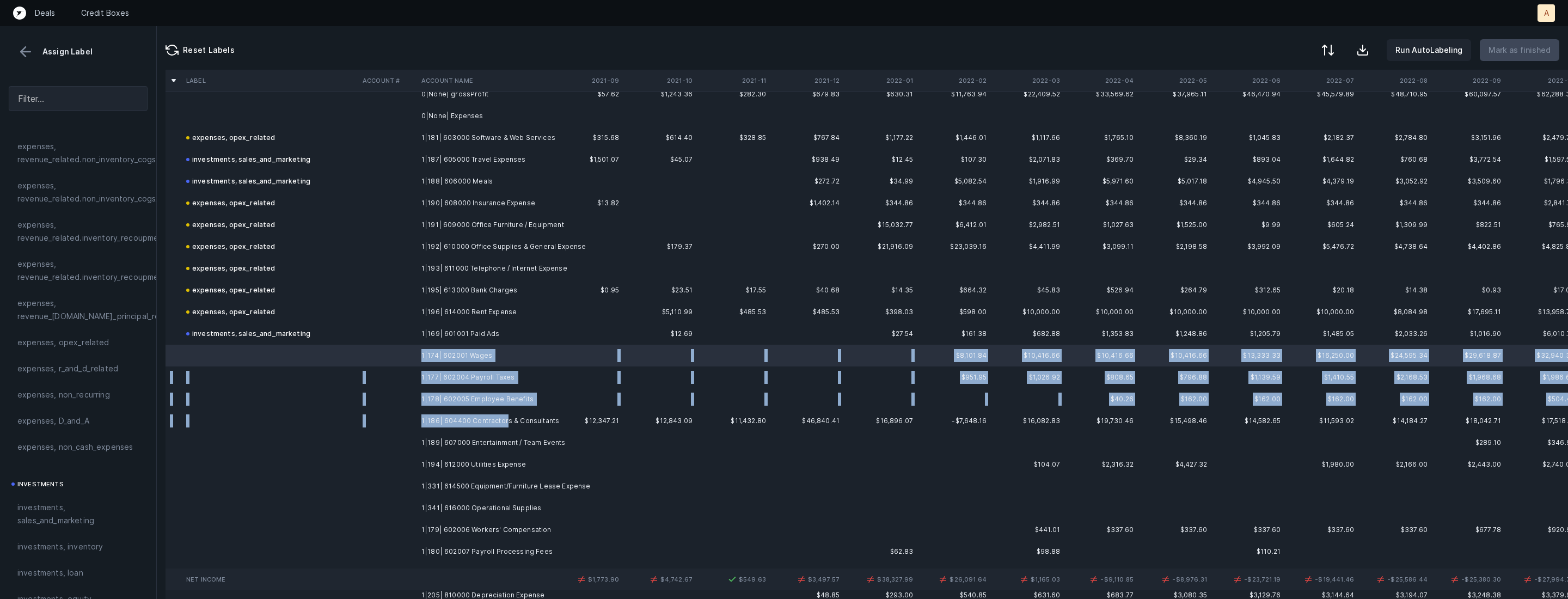
click at [503, 423] on td "1|186| 604400 Contractors & Consultants" at bounding box center [483, 421] width 133 height 22
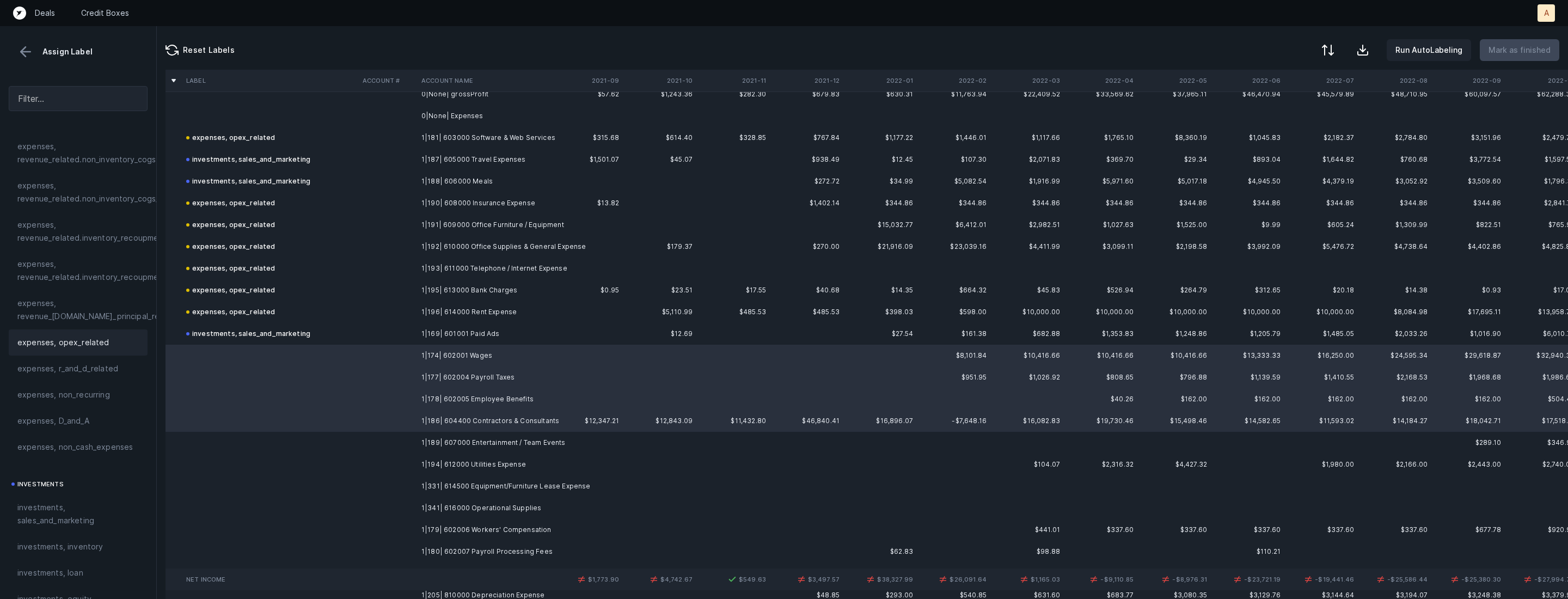
click at [66, 345] on span "expenses, opex_related" at bounding box center [62, 342] width 92 height 13
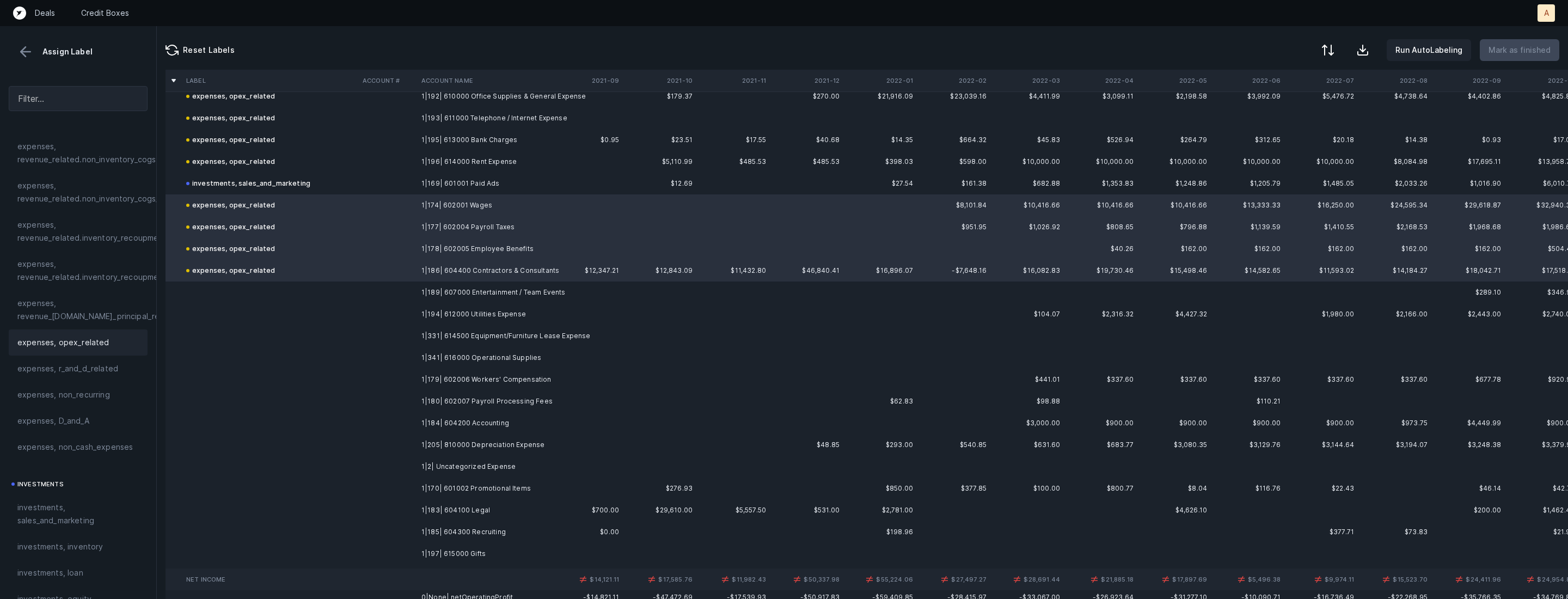
scroll to position [548, 0]
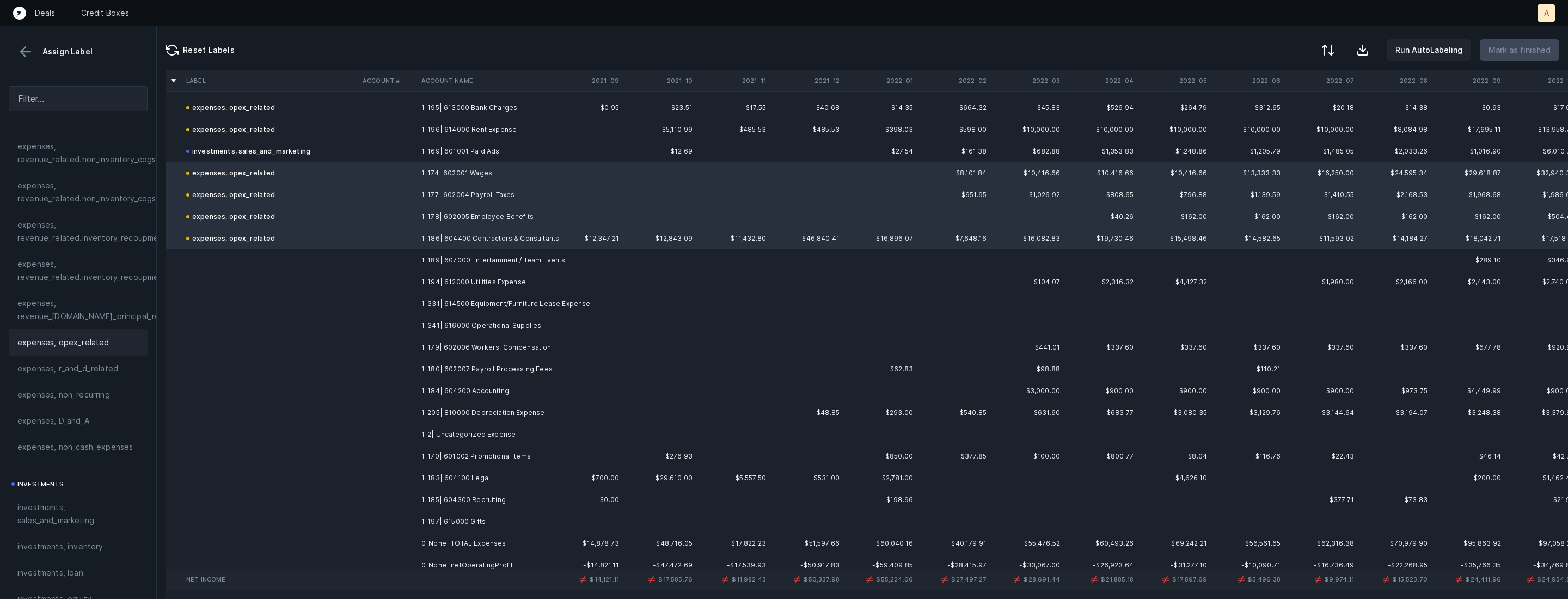
click at [505, 255] on td "1|189| 607000 Entertainment / Team Events" at bounding box center [483, 260] width 133 height 22
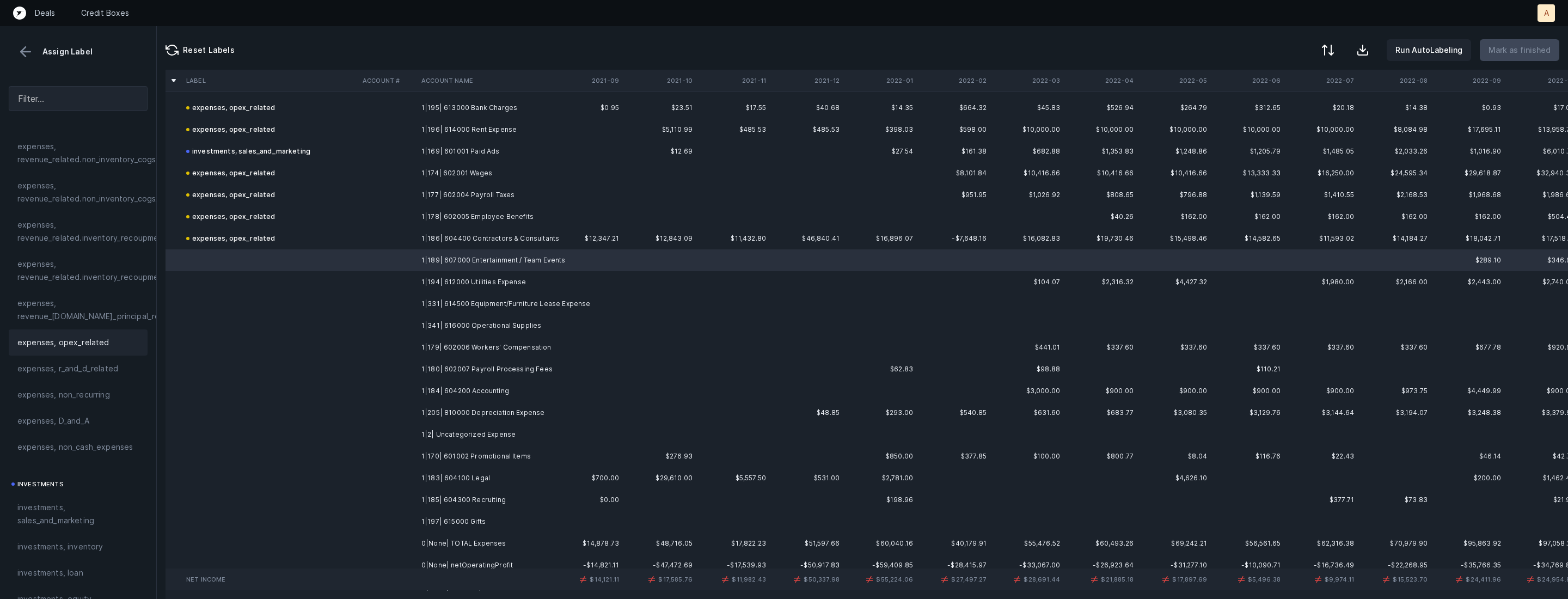
click at [95, 348] on span "expenses, opex_related" at bounding box center [62, 342] width 92 height 13
click at [422, 281] on td "1|194| 612000 Utilities Expense" at bounding box center [483, 281] width 133 height 22
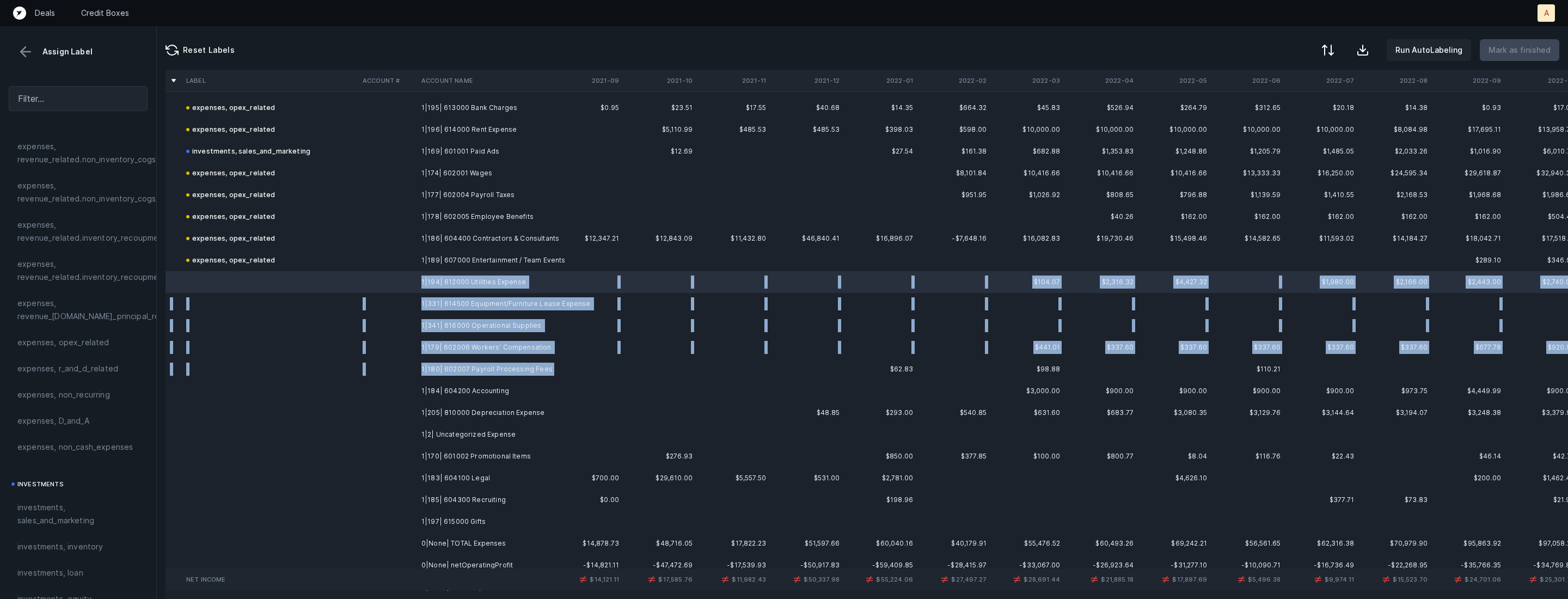
click at [520, 377] on td "1|180| 602007 Payroll Processing Fees" at bounding box center [483, 369] width 133 height 22
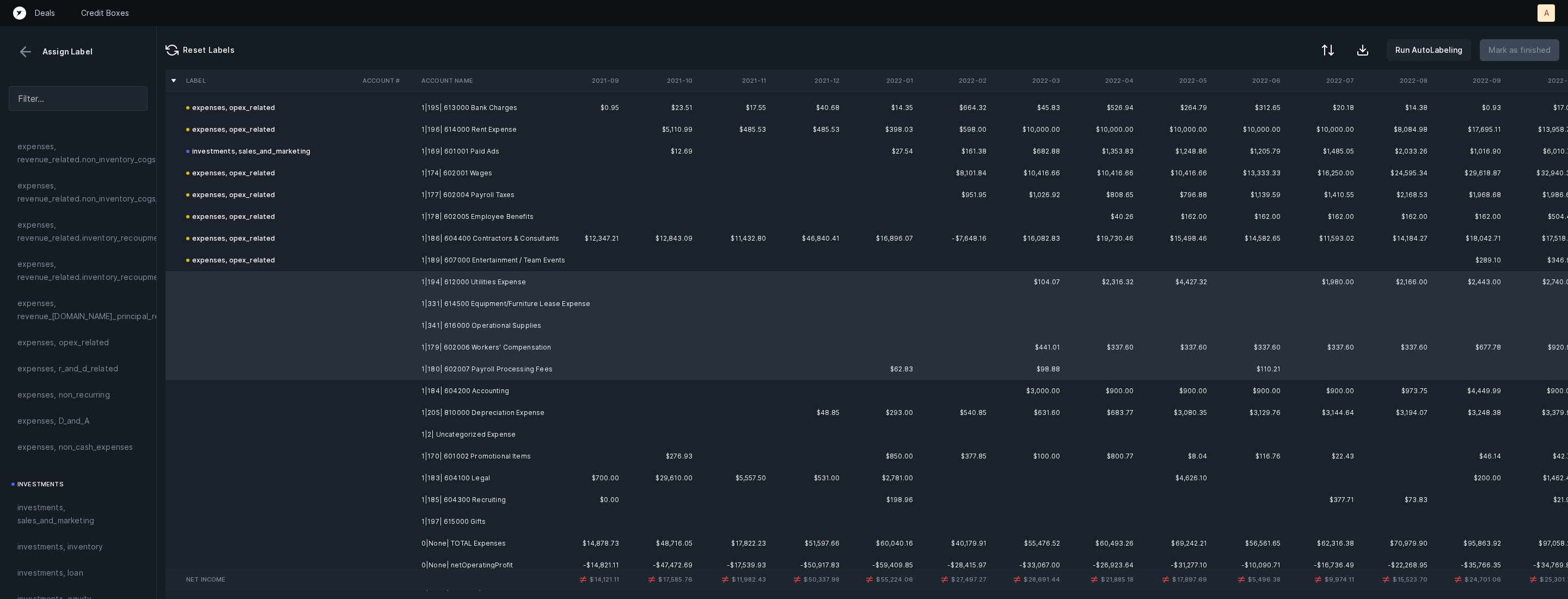
click at [452, 383] on td "1|184| 604200 Accounting" at bounding box center [483, 391] width 133 height 22
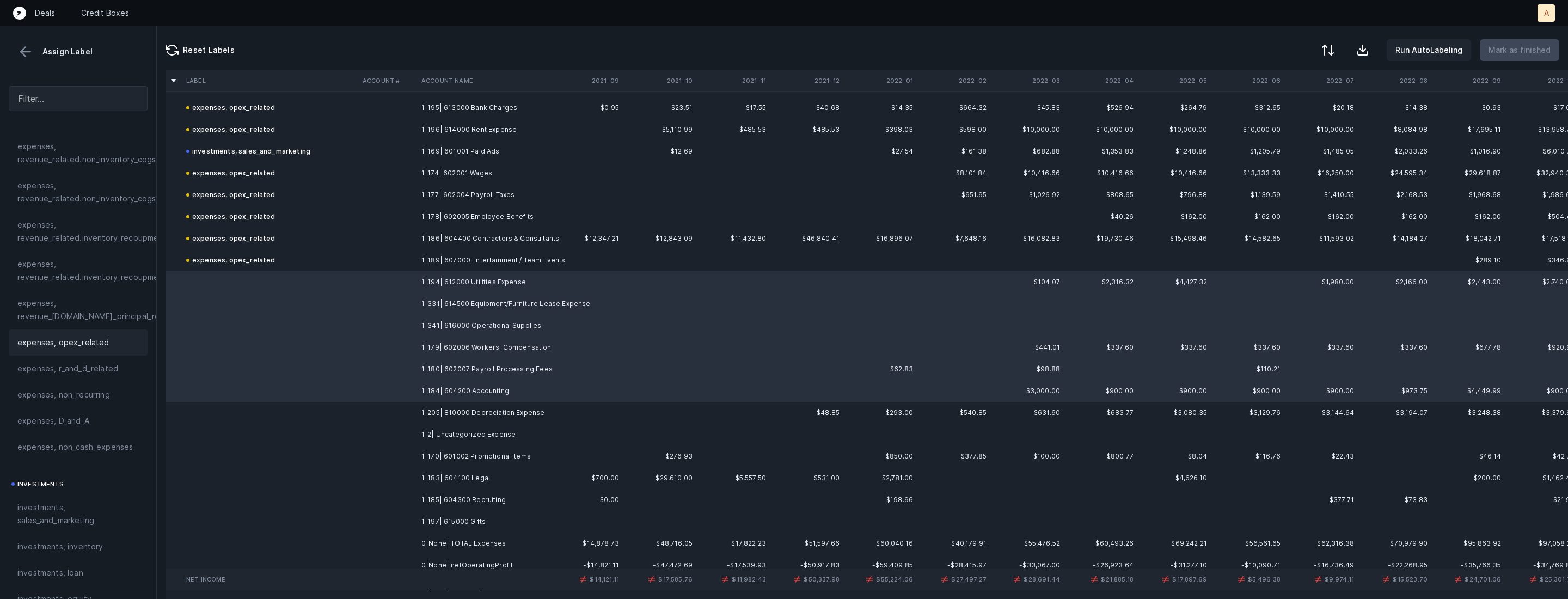
click at [82, 340] on span "expenses, opex_related" at bounding box center [62, 342] width 92 height 13
click at [448, 417] on td "1|205| 810000 Depreciation Expense" at bounding box center [483, 413] width 133 height 22
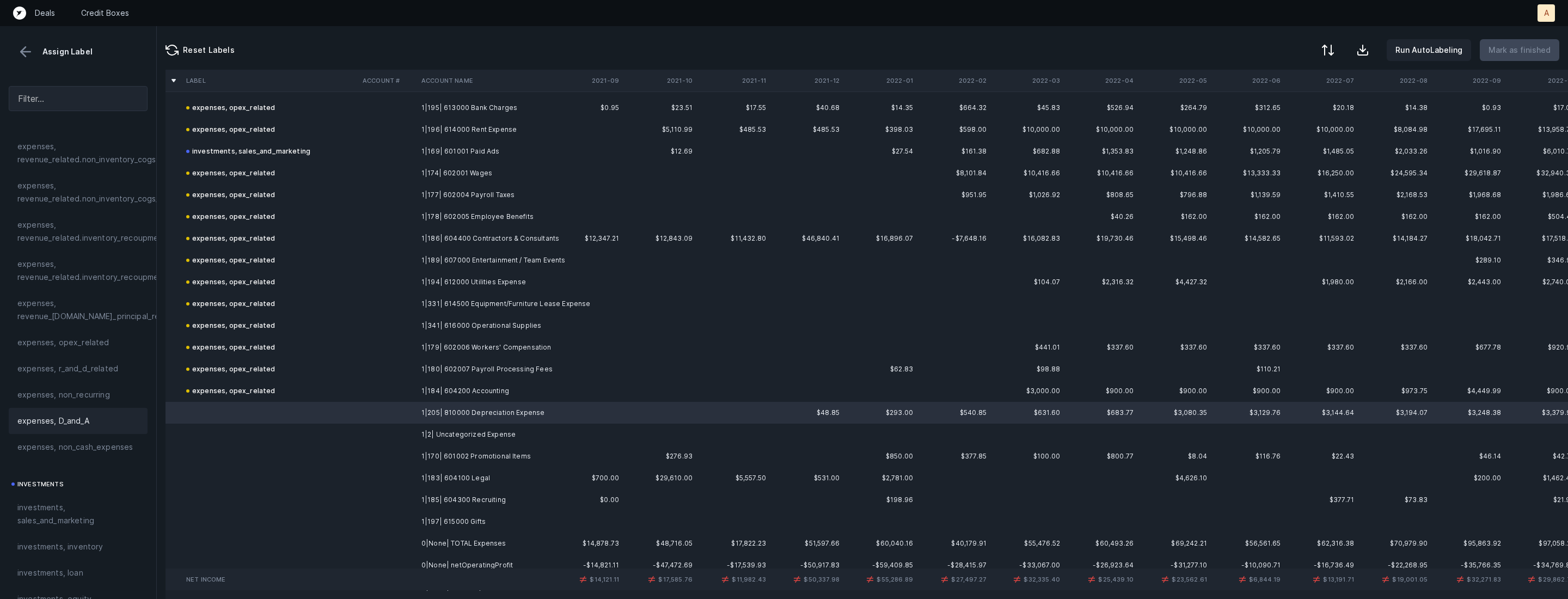
click at [66, 420] on span "expenses, D_and_A" at bounding box center [53, 421] width 72 height 13
click at [425, 438] on td "1|2| Uncategorized Expense" at bounding box center [483, 434] width 133 height 22
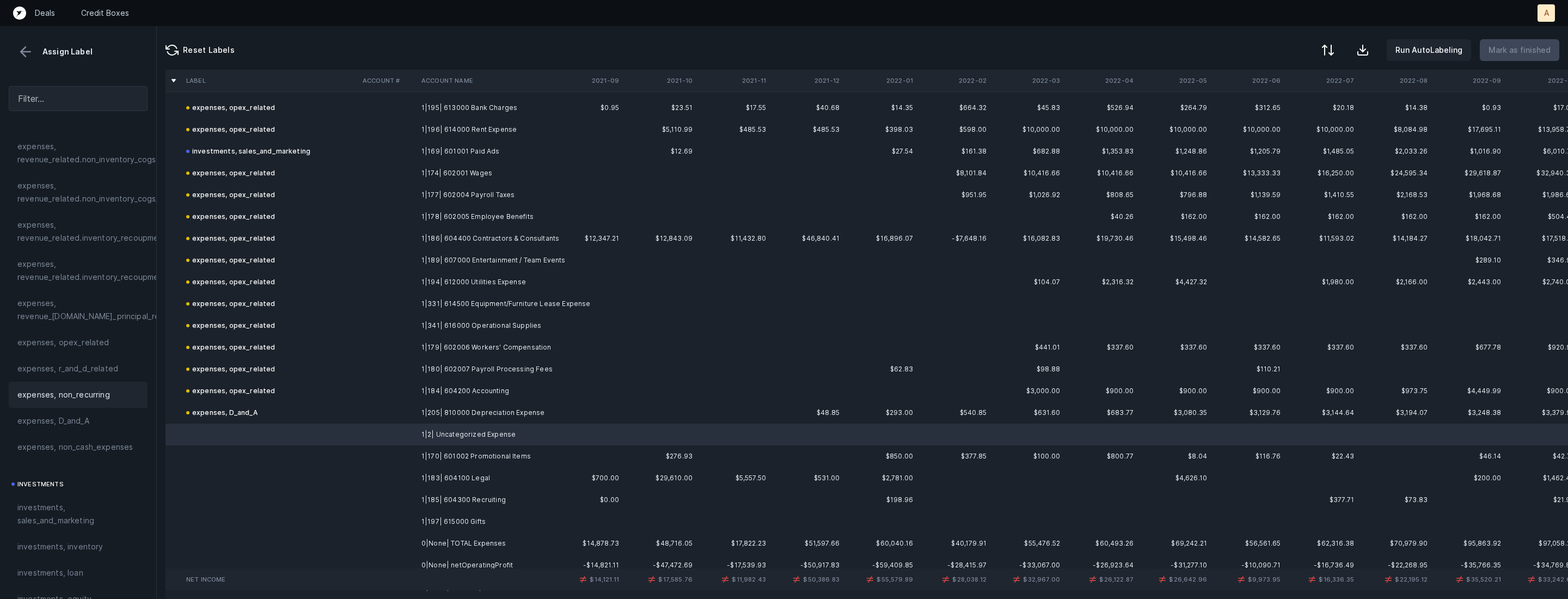
click at [90, 388] on span "expenses, non_recurring" at bounding box center [63, 395] width 92 height 13
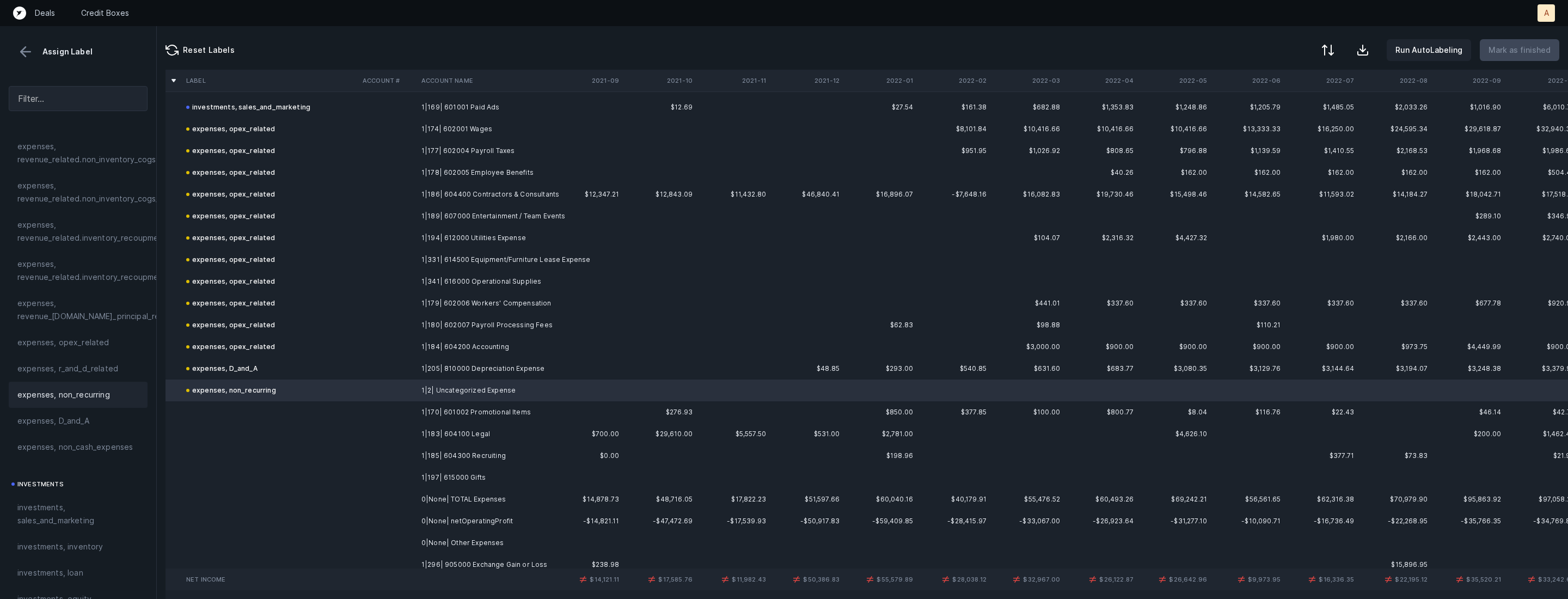
scroll to position [648, 0]
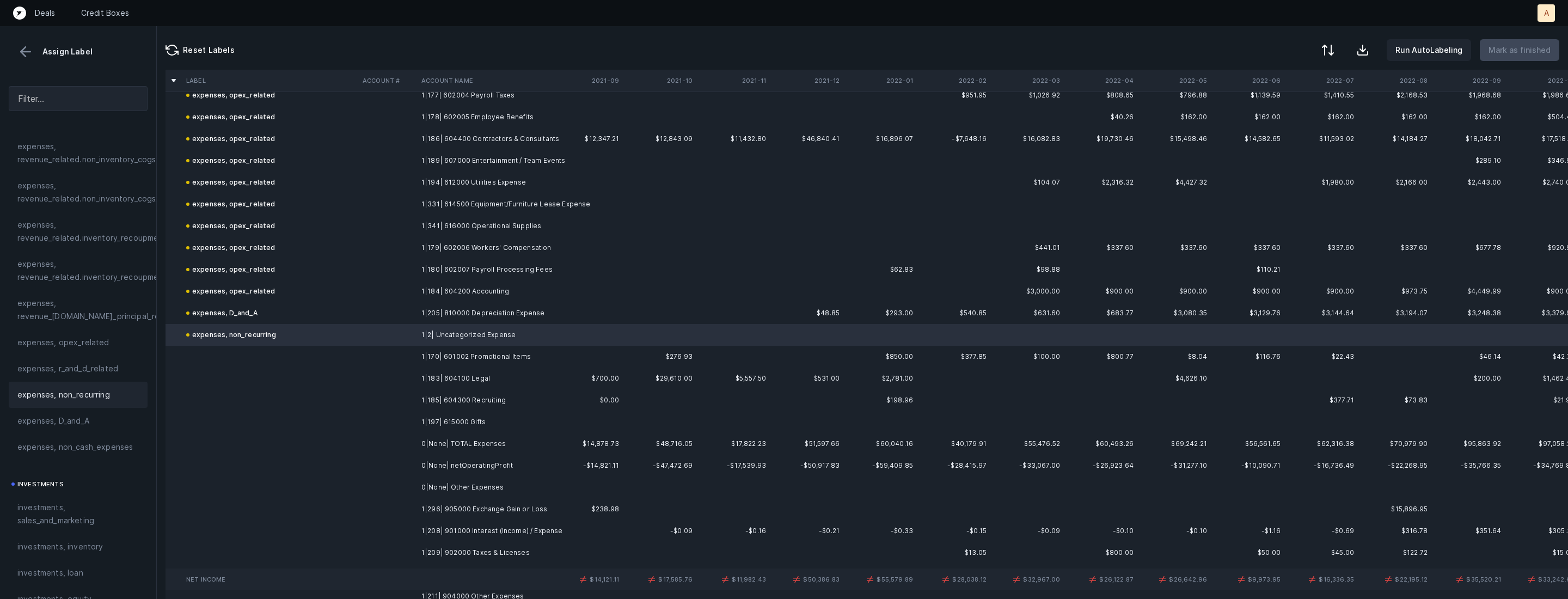
click at [388, 355] on td at bounding box center [388, 356] width 59 height 22
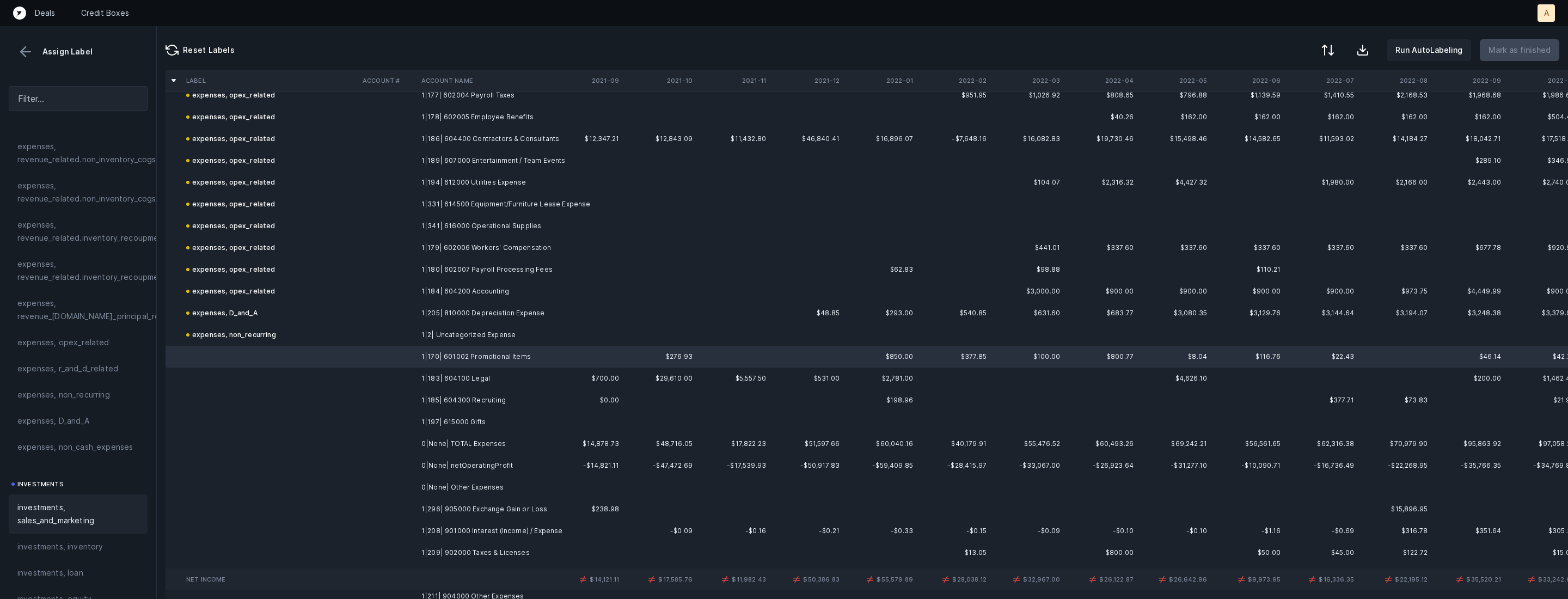
click at [78, 498] on div "investments, sales_and_marketing" at bounding box center [78, 514] width 139 height 39
click at [447, 371] on td "1|183| 604100 Legal" at bounding box center [483, 378] width 133 height 22
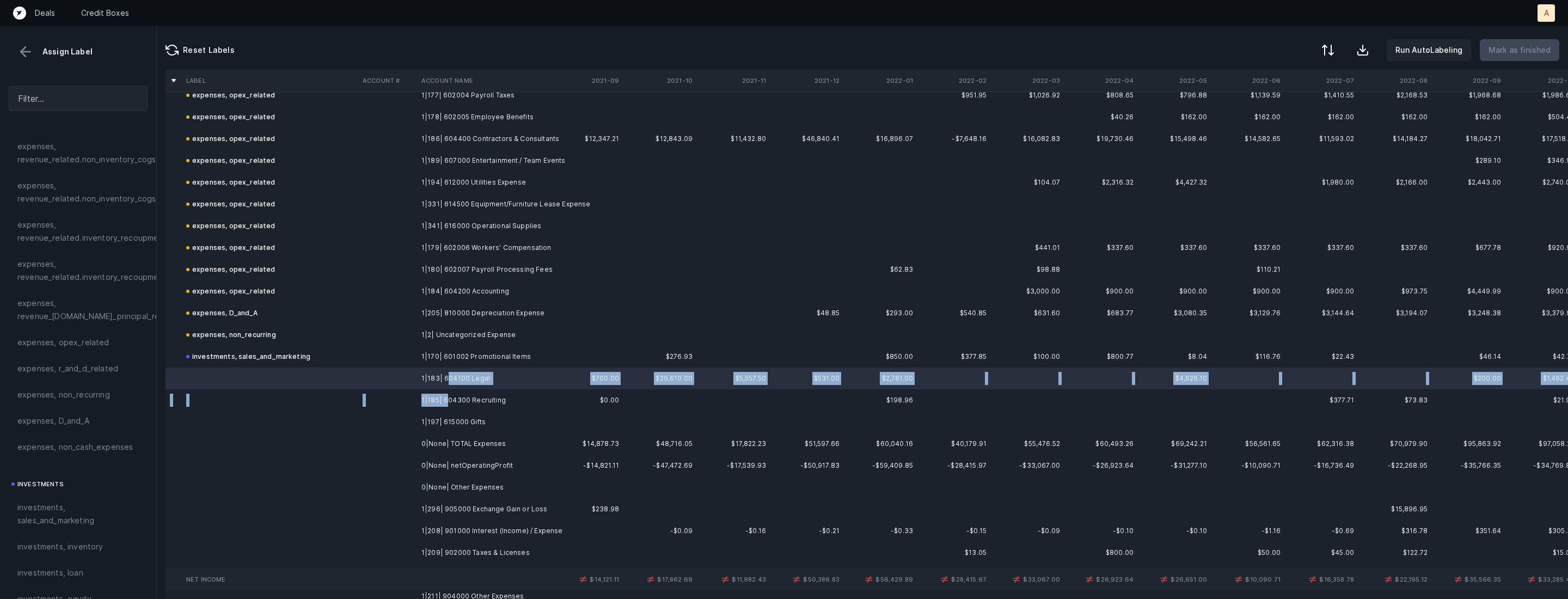
click at [445, 397] on td "1|185| 604300 Recruiting" at bounding box center [483, 400] width 133 height 22
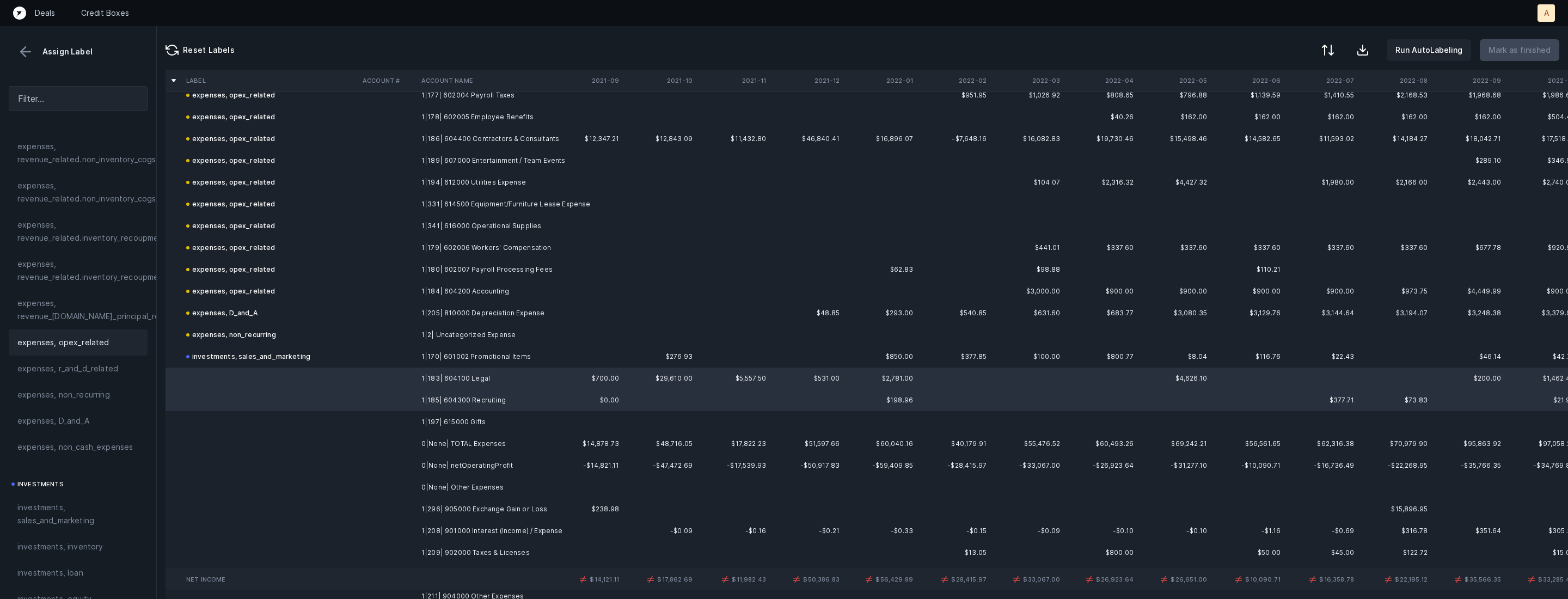
click at [109, 350] on div "expenses, opex_related" at bounding box center [78, 342] width 139 height 26
click at [379, 428] on td at bounding box center [388, 421] width 59 height 22
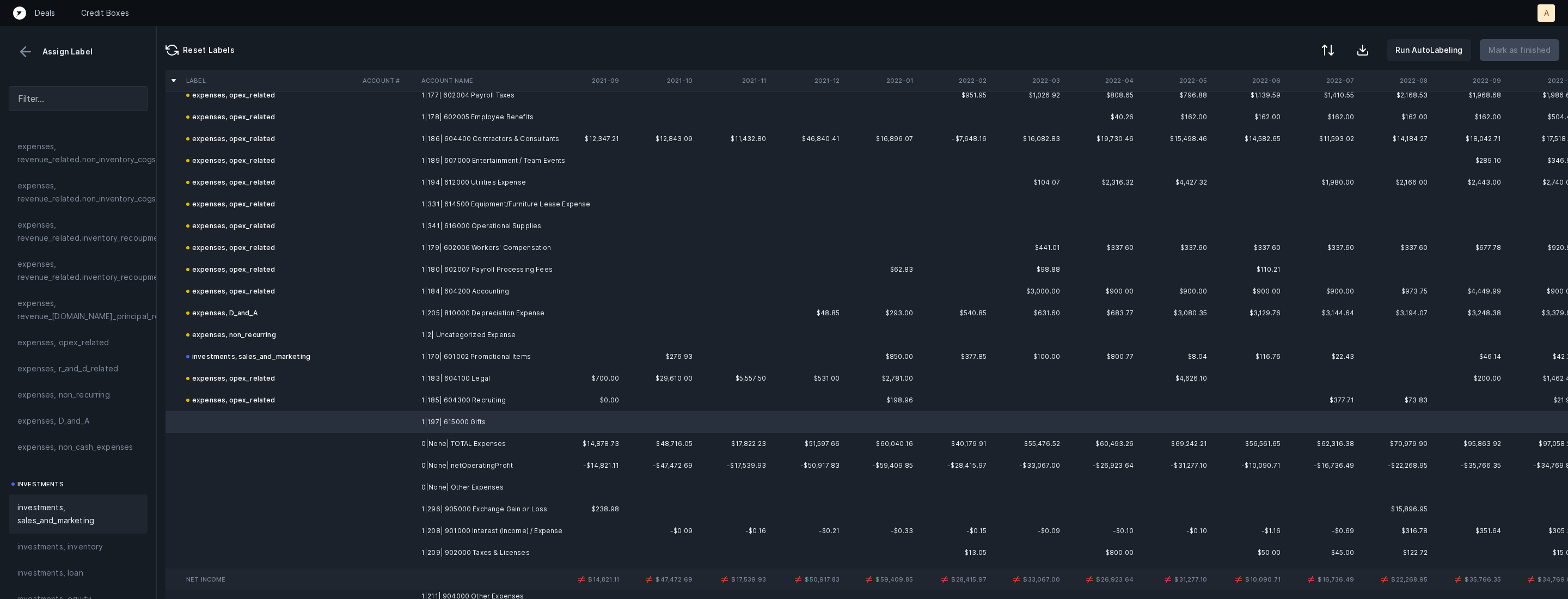
click at [61, 511] on span "investments, sales_and_marketing" at bounding box center [78, 514] width 122 height 26
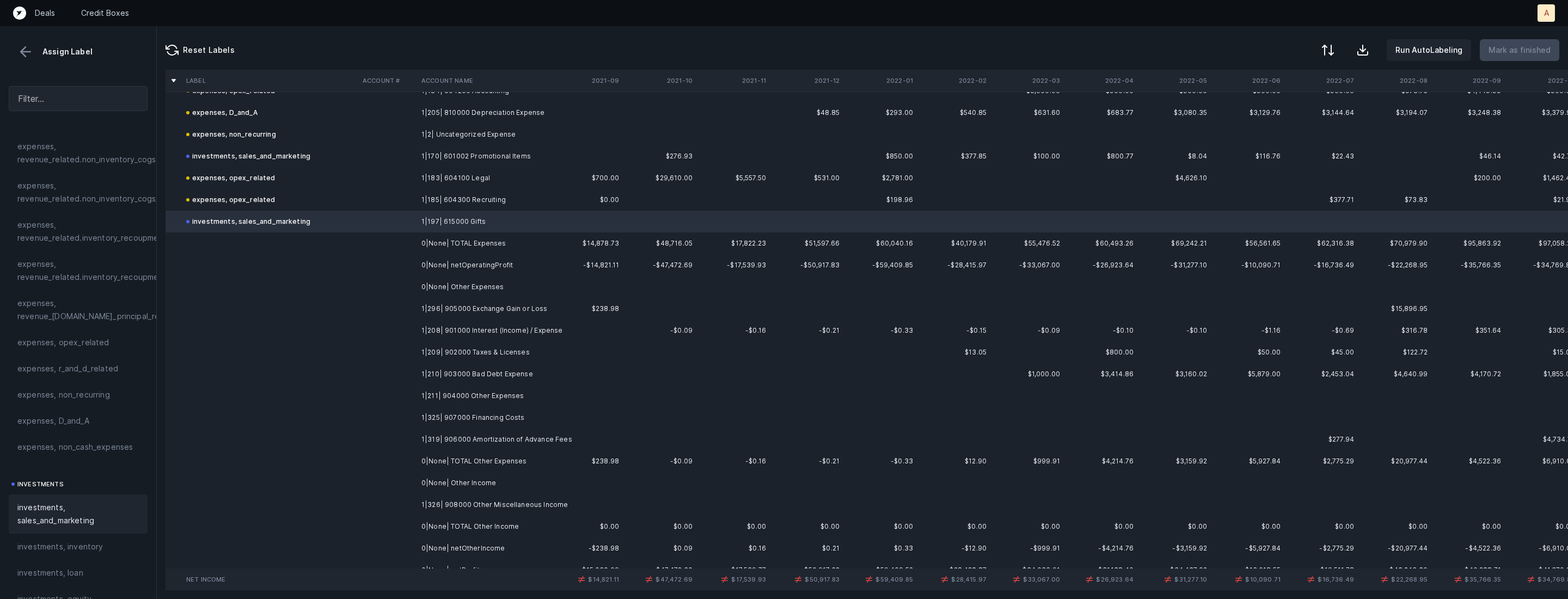
scroll to position [869, 0]
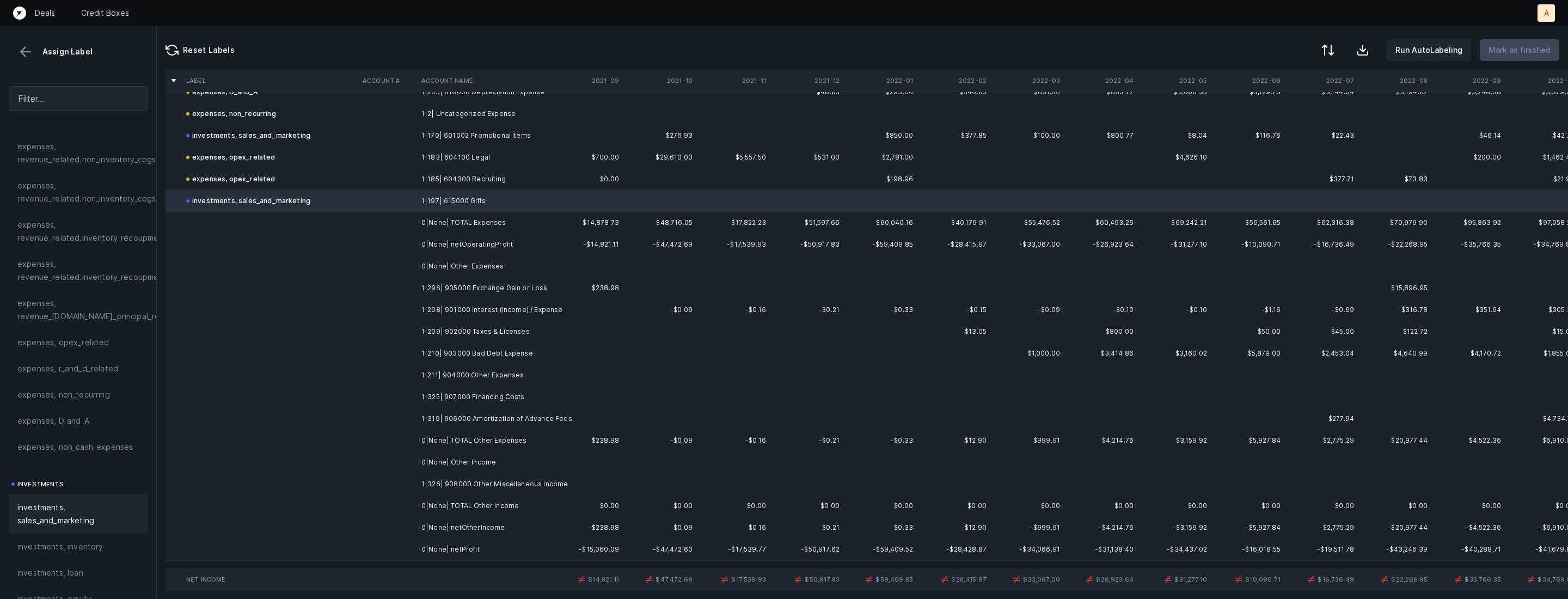
click at [495, 283] on td "1|296| 905000 Exchange Gain or Loss" at bounding box center [483, 288] width 133 height 22
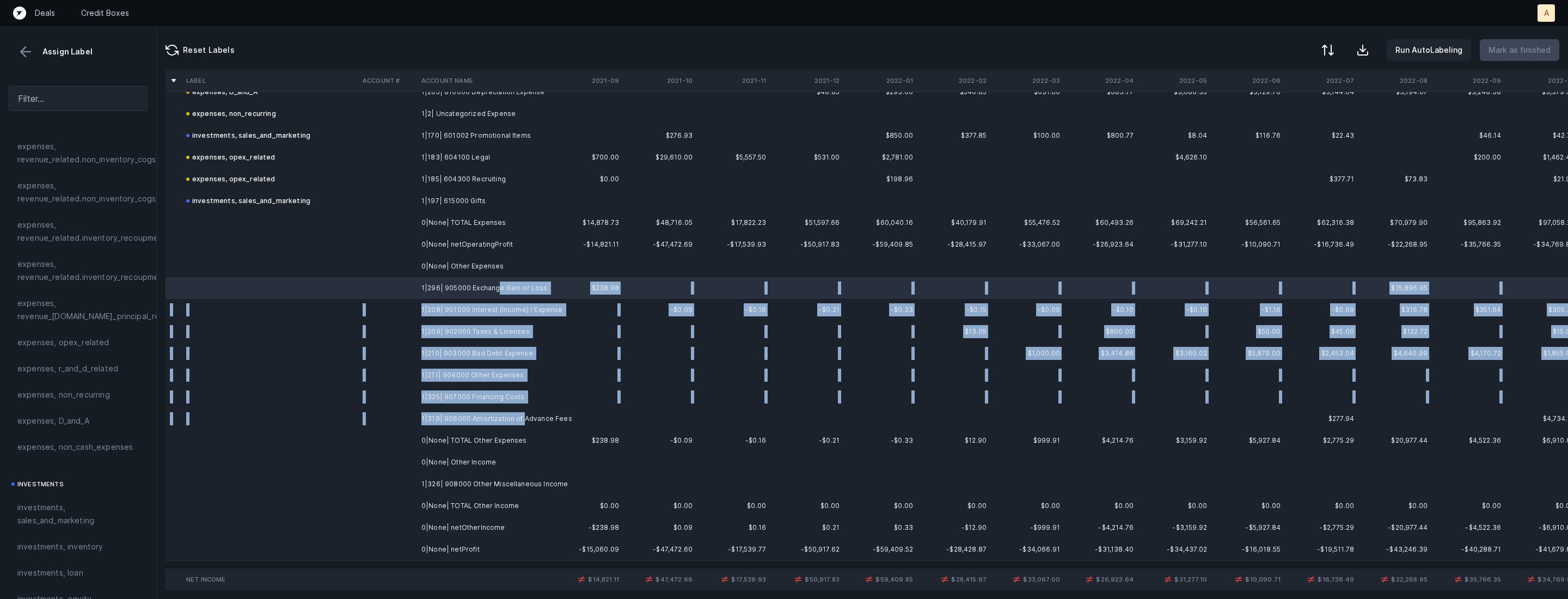
click at [519, 421] on td "1|319| 906000 Amortization of Advance Fees" at bounding box center [483, 418] width 133 height 22
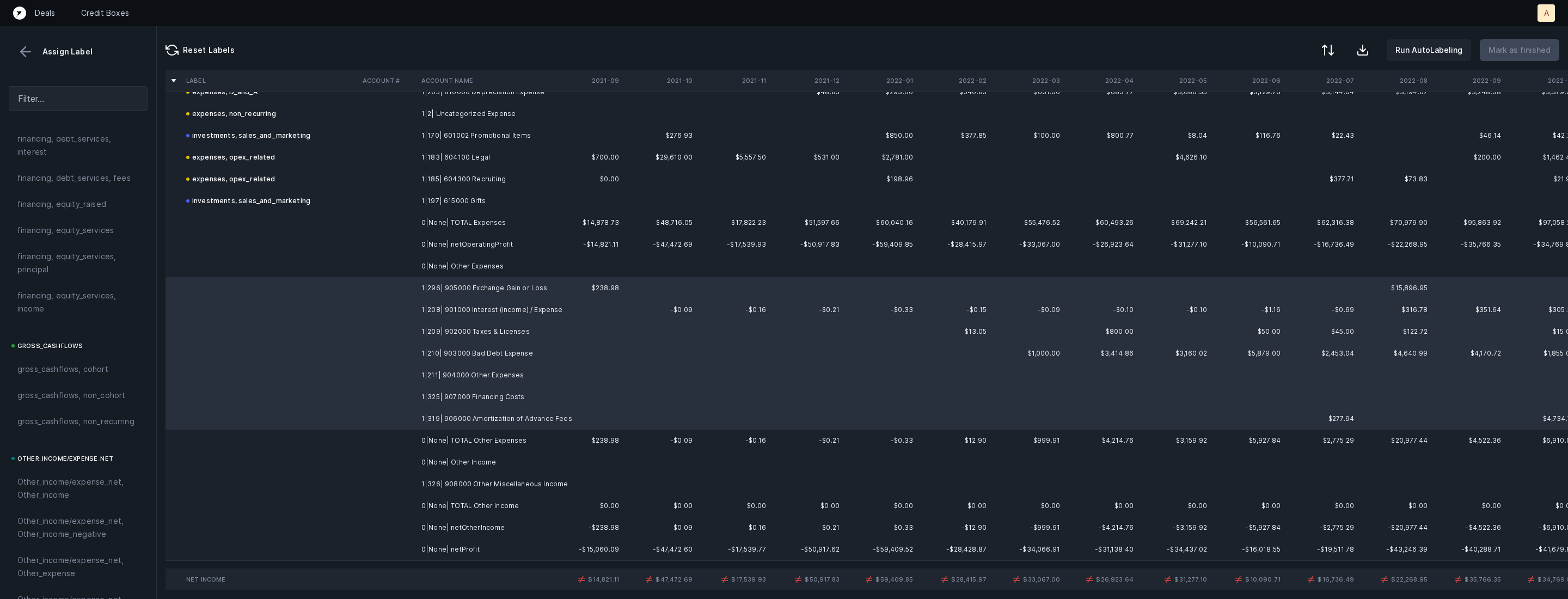
scroll to position [1200, 0]
click at [76, 338] on span "Other_income/expense_net, Other_expense" at bounding box center [78, 332] width 122 height 26
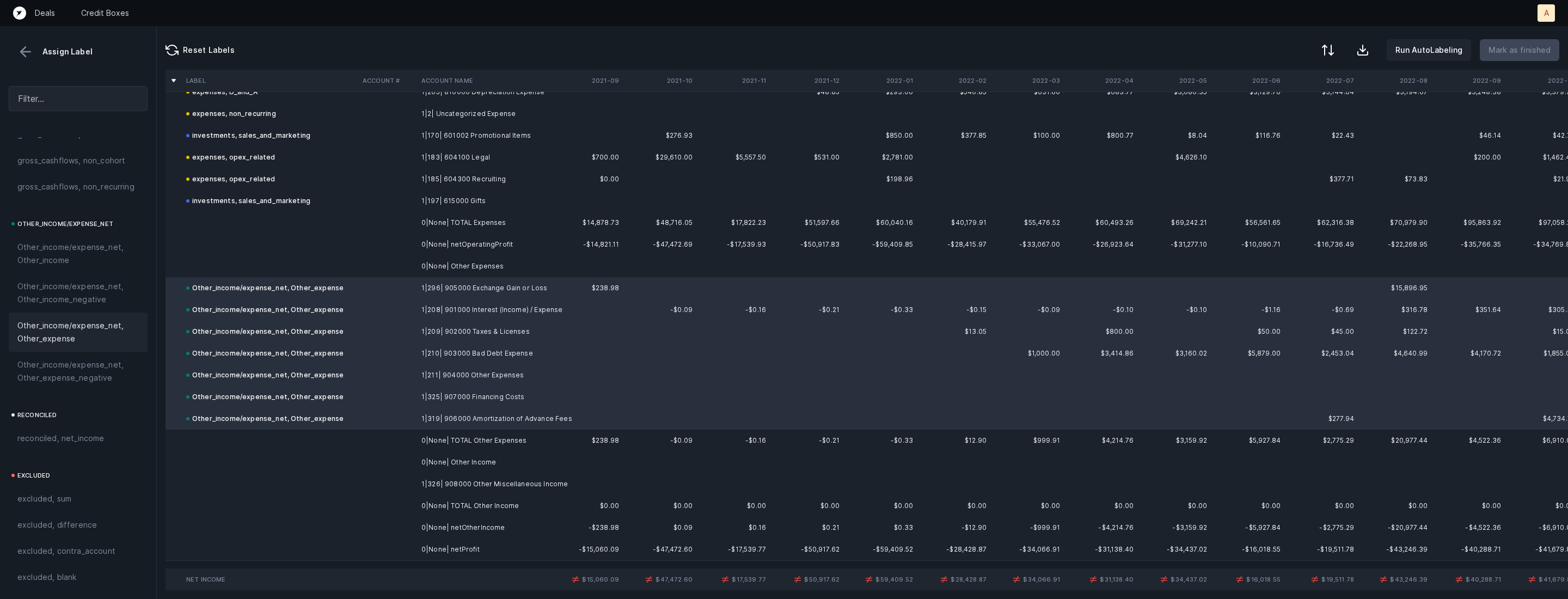
click at [413, 314] on td at bounding box center [388, 310] width 59 height 22
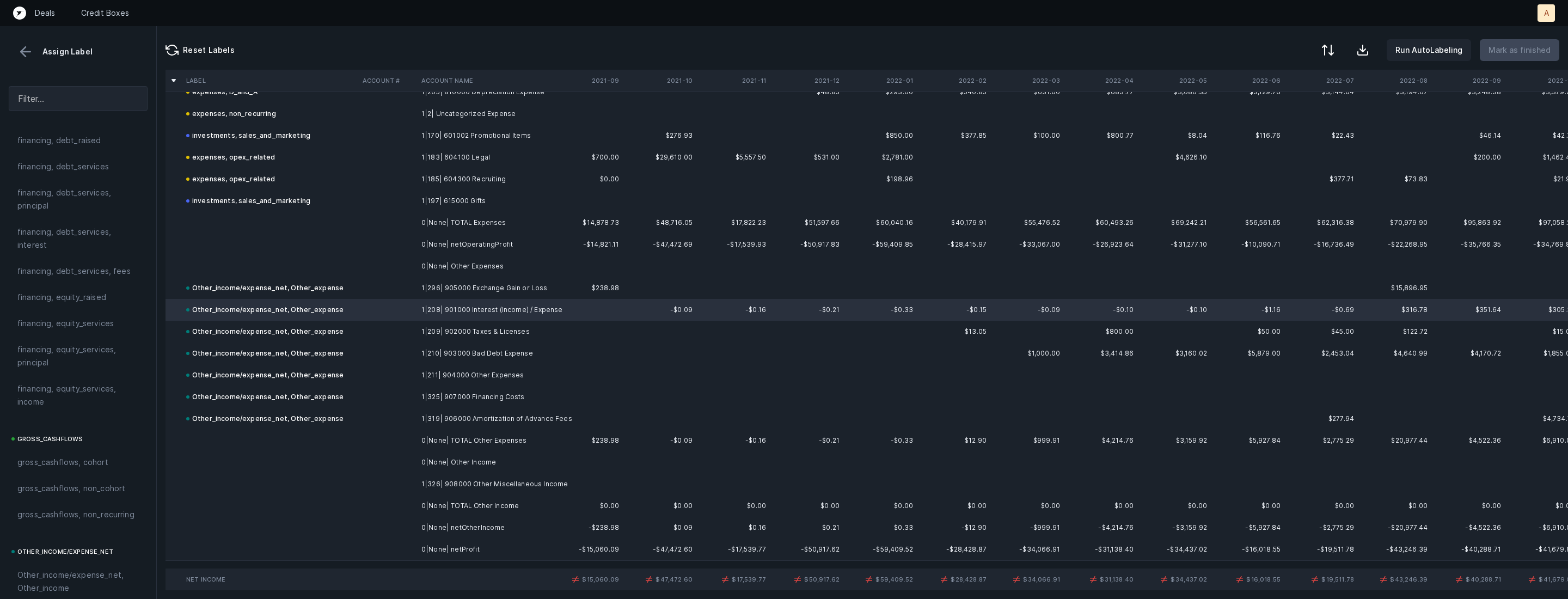
scroll to position [788, 0]
click at [55, 323] on span "financing, debt_services, interest" at bounding box center [78, 320] width 122 height 26
click at [345, 413] on td "Other_income/expense_net, Other_expense" at bounding box center [270, 418] width 177 height 22
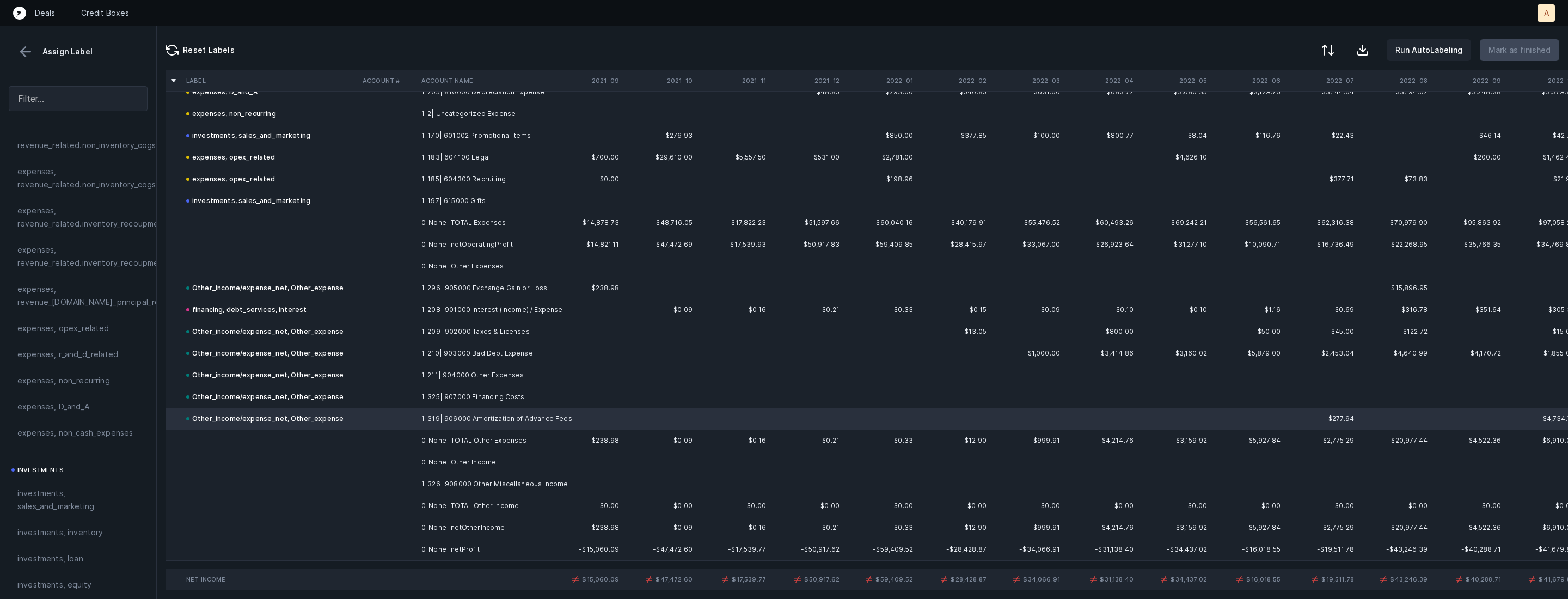
scroll to position [252, 1]
click at [94, 409] on div "expenses, D_and_A" at bounding box center [78, 407] width 122 height 13
click at [457, 482] on td "1|326| 908000 Other Miscellaneous Income" at bounding box center [483, 484] width 133 height 22
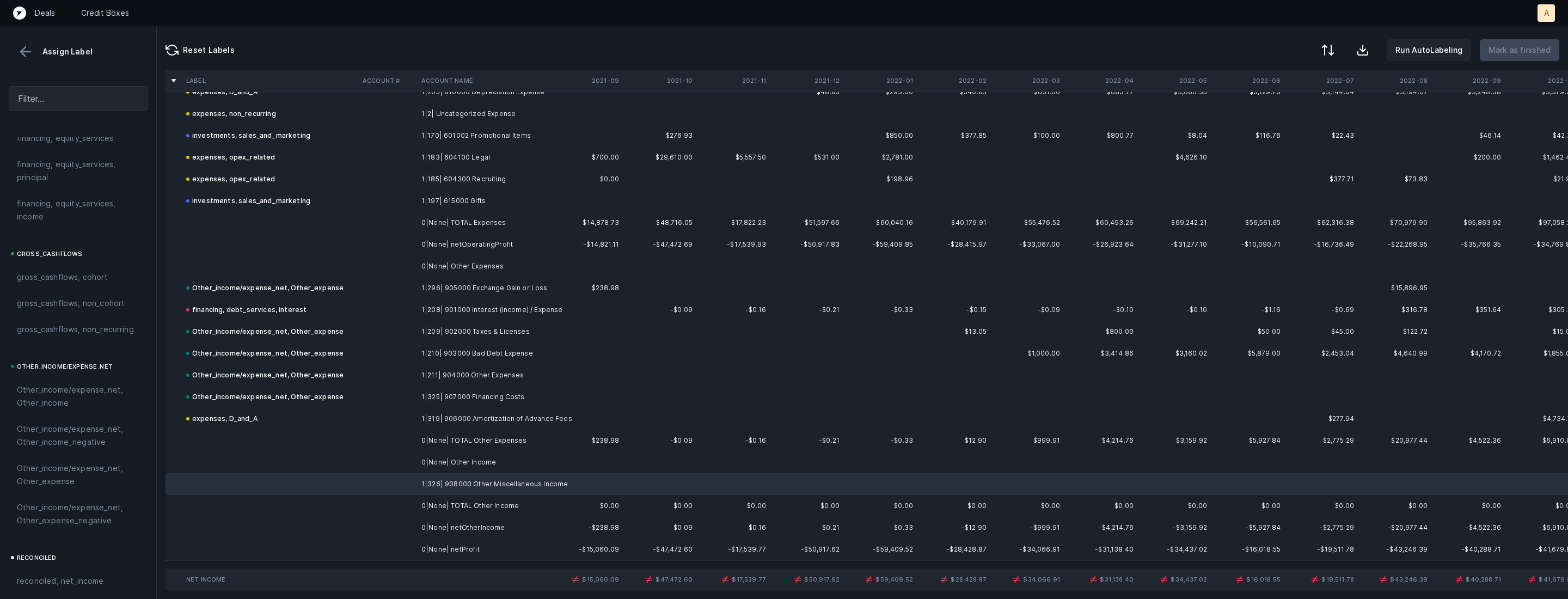
scroll to position [1200, 1]
click at [107, 257] on span "Other_income/expense_net, Other_income" at bounding box center [78, 254] width 122 height 26
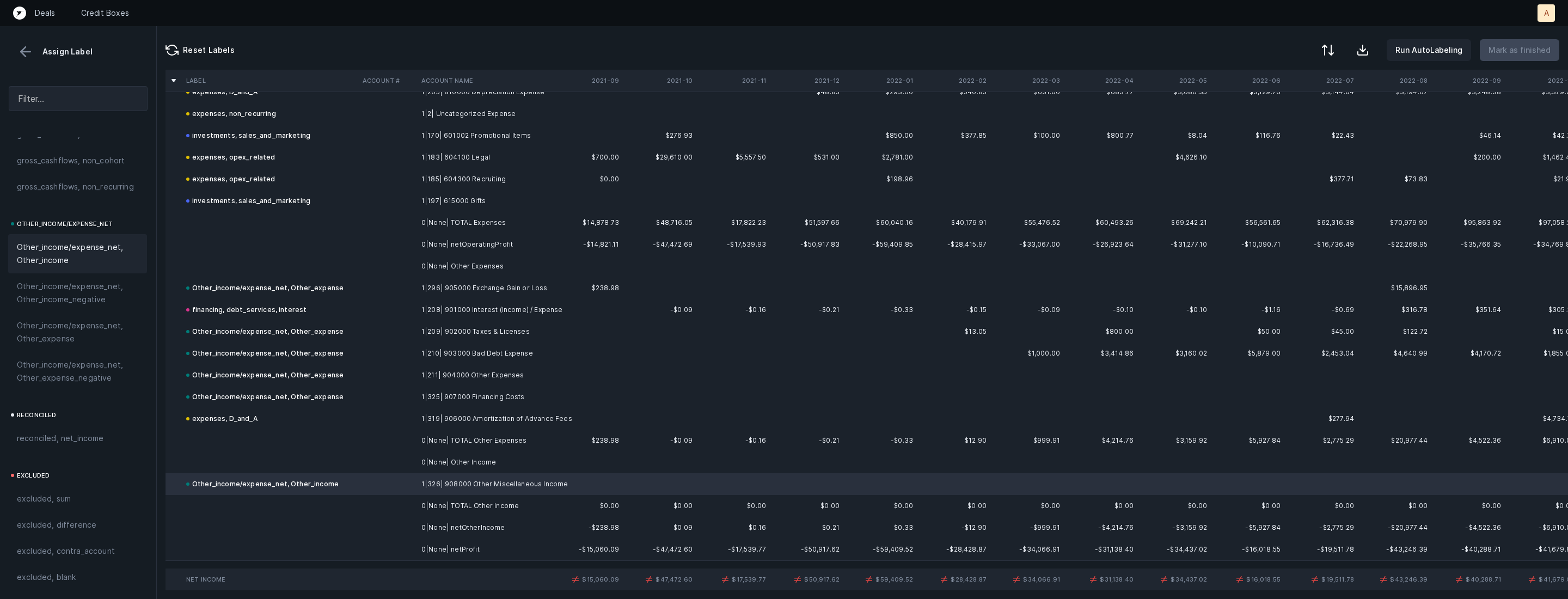
click at [347, 547] on td at bounding box center [270, 549] width 177 height 22
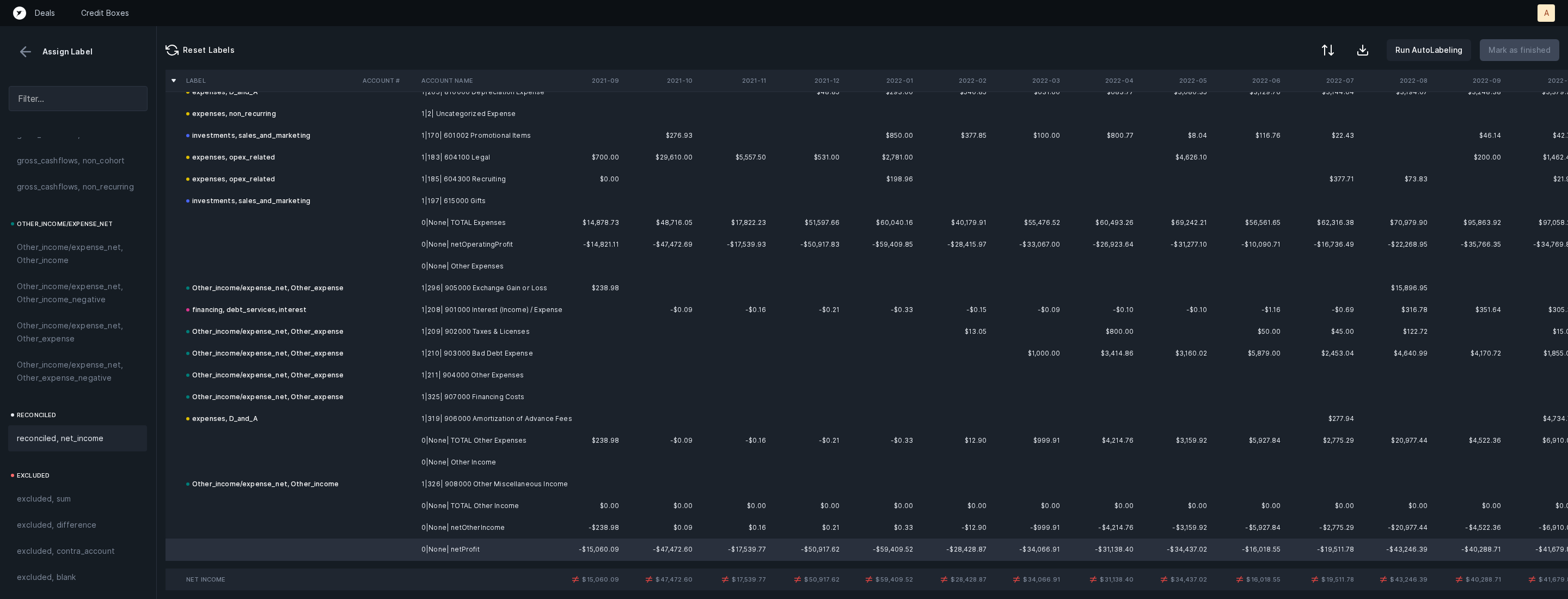
click at [96, 439] on span "reconciled, net_income" at bounding box center [60, 439] width 87 height 13
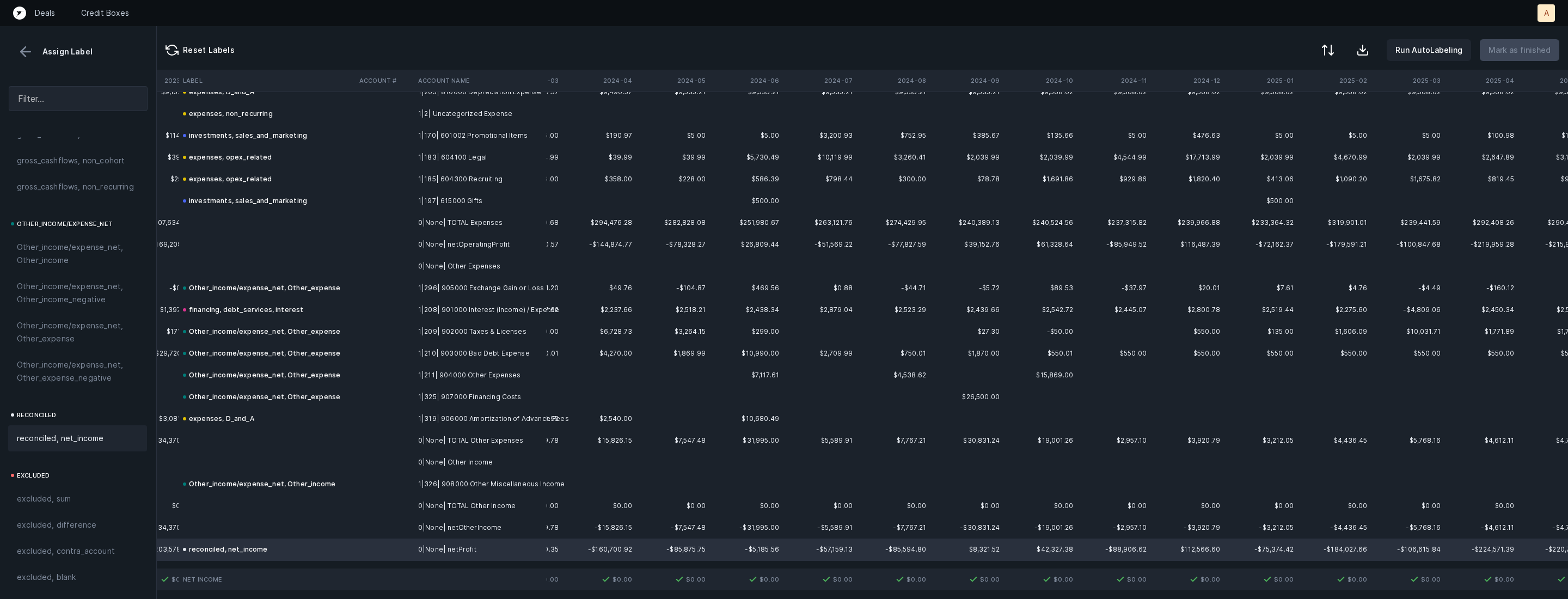
scroll to position [869, 2510]
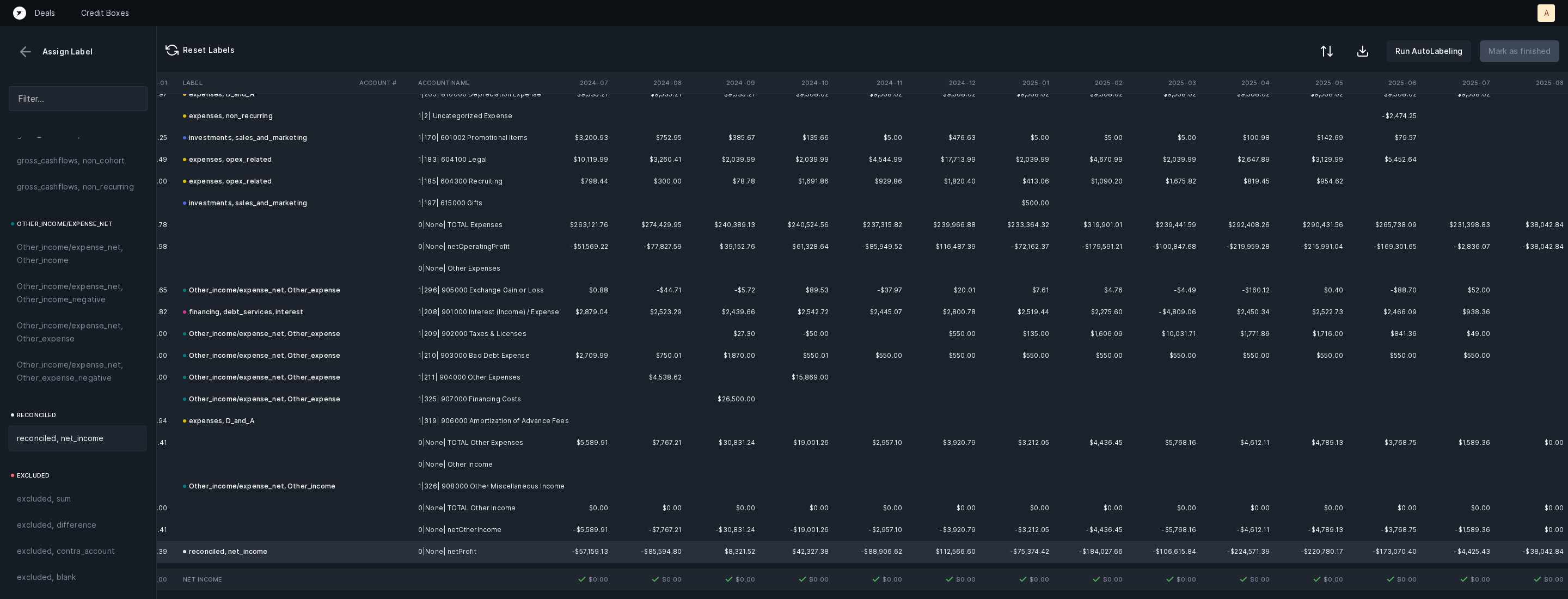
click at [1334, 45] on div at bounding box center [1326, 51] width 13 height 13
click at [1267, 114] on div "By Hum label" at bounding box center [1257, 115] width 48 height 13
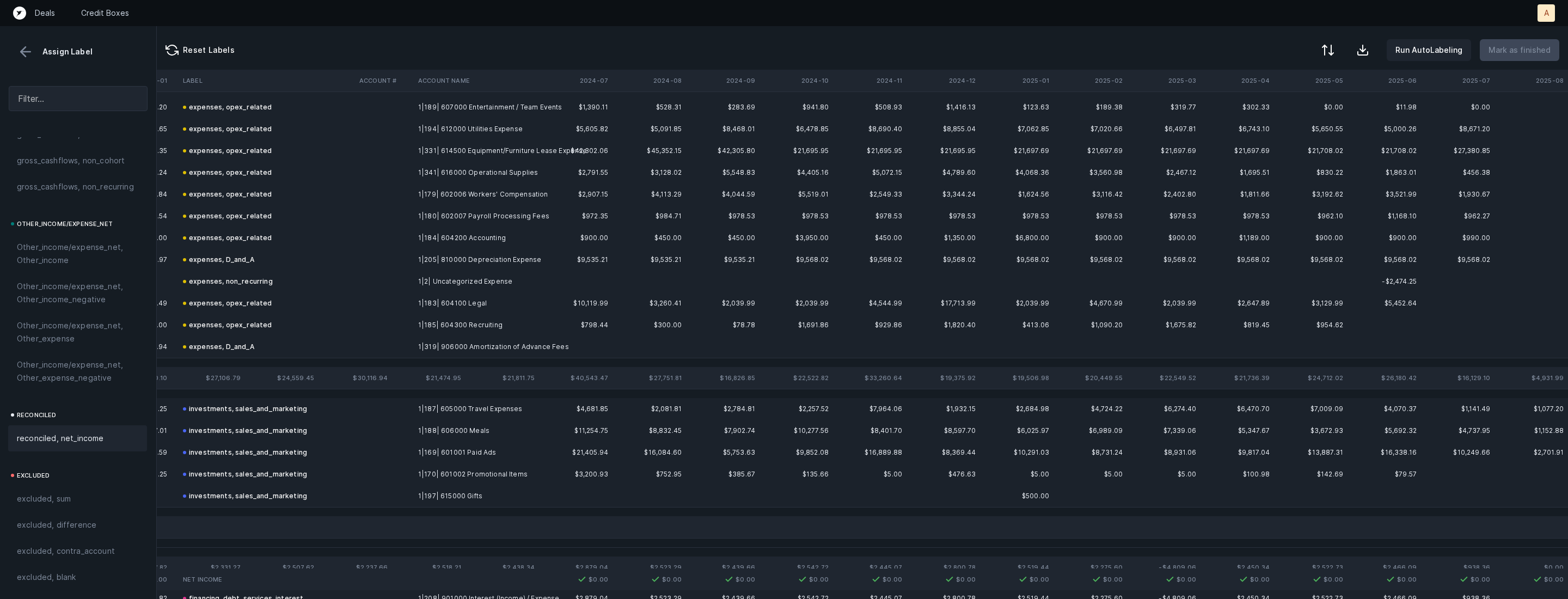
scroll to position [0, 2510]
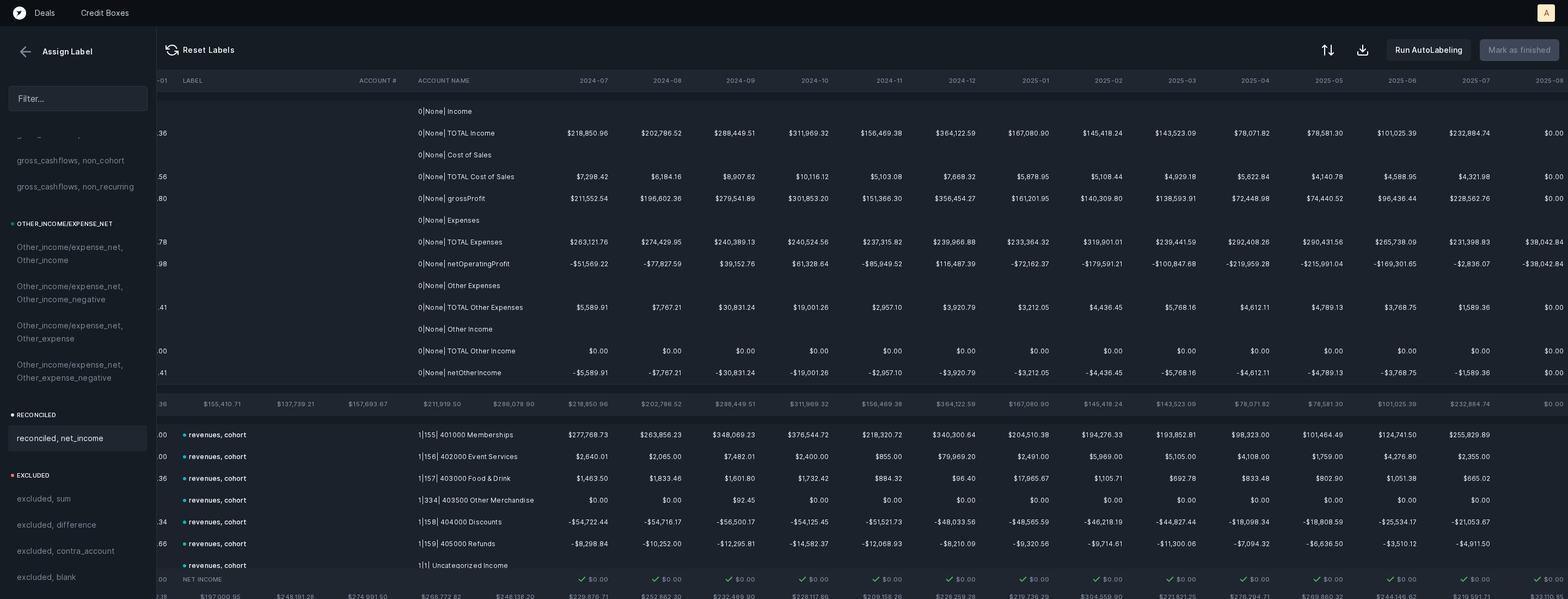
click at [916, 113] on td at bounding box center [943, 111] width 74 height 22
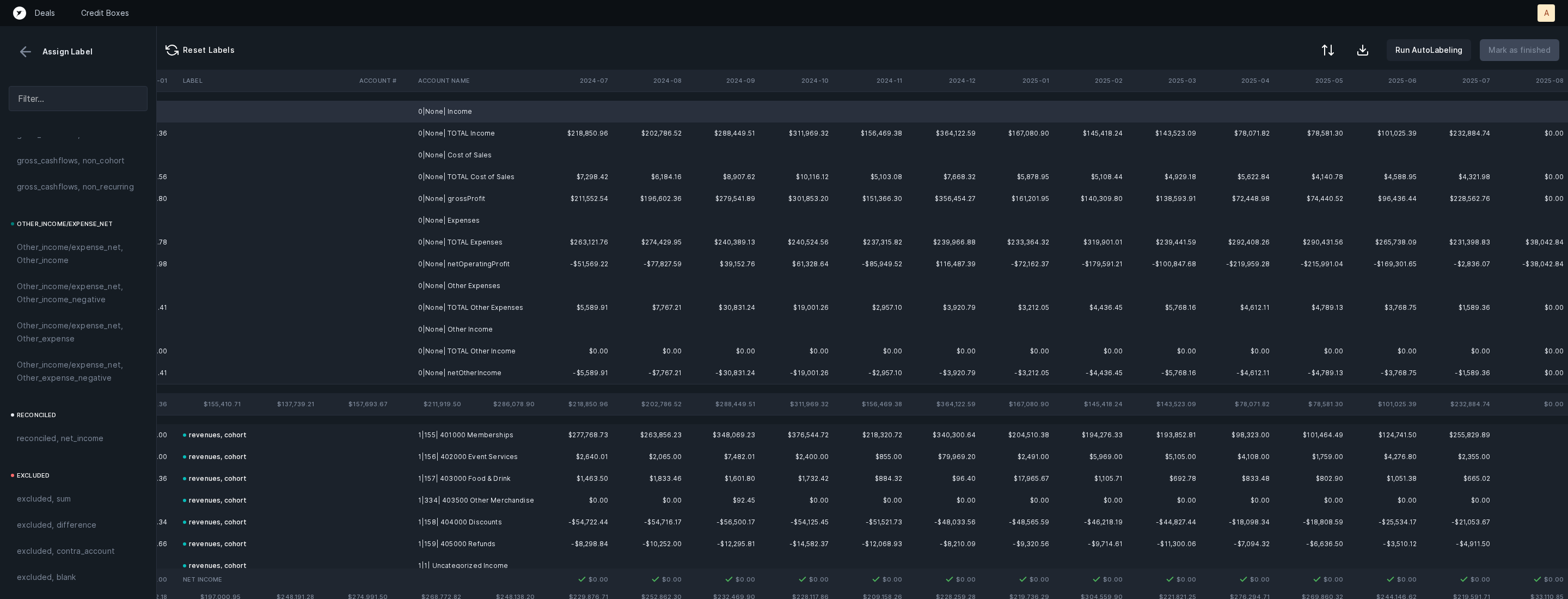
click at [755, 148] on td at bounding box center [722, 155] width 74 height 22
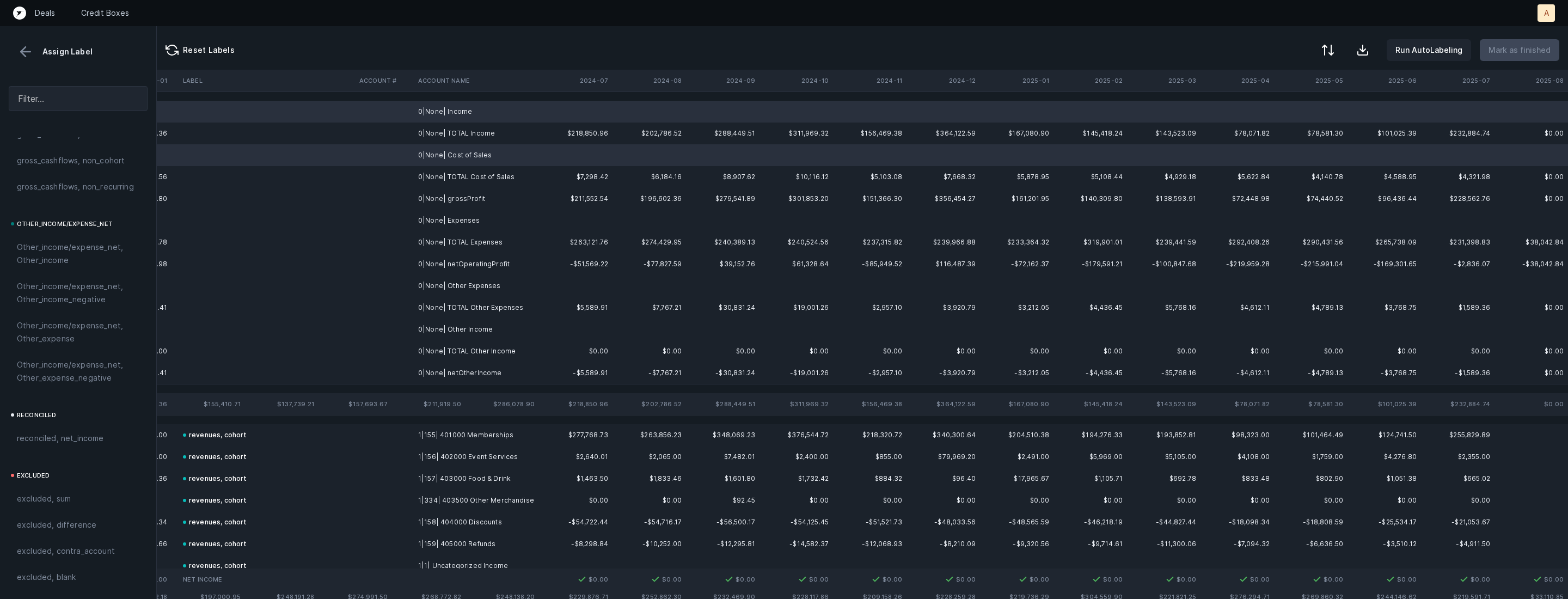
click at [536, 218] on td "0|None| Expenses" at bounding box center [480, 220] width 133 height 22
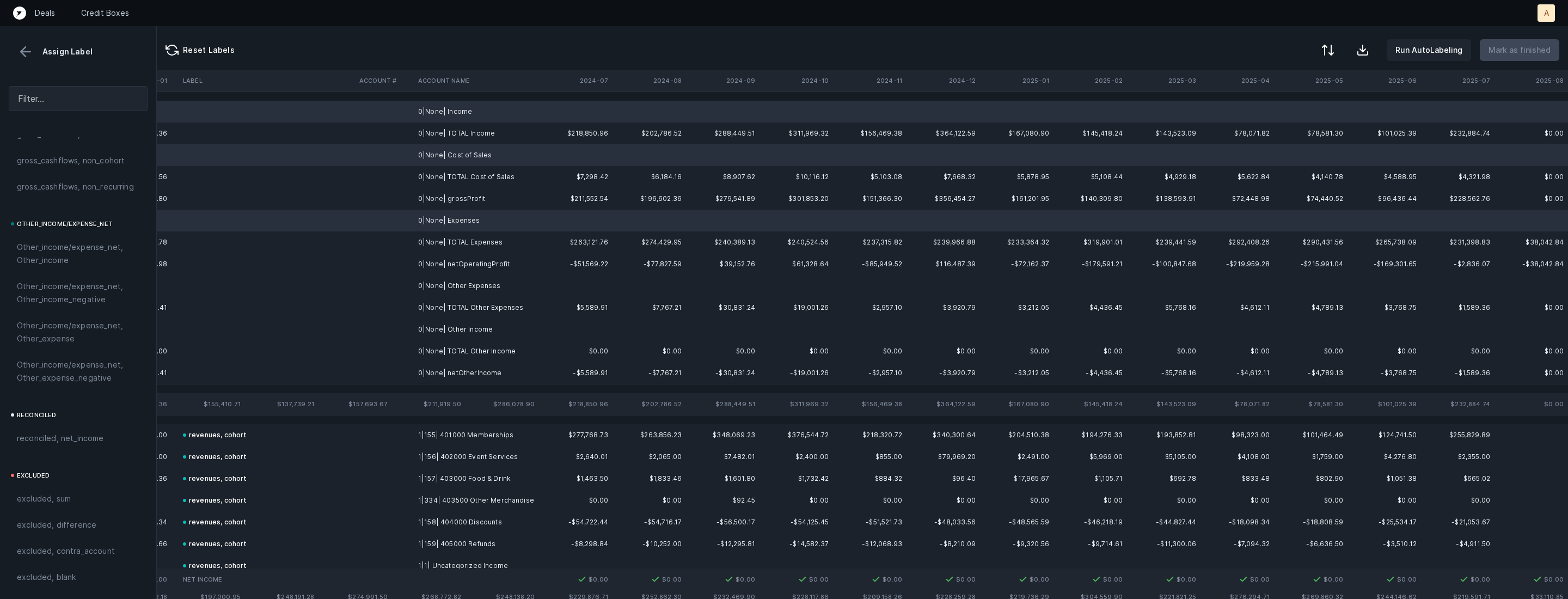
click at [461, 289] on td "0|None| Other Expenses" at bounding box center [480, 285] width 133 height 22
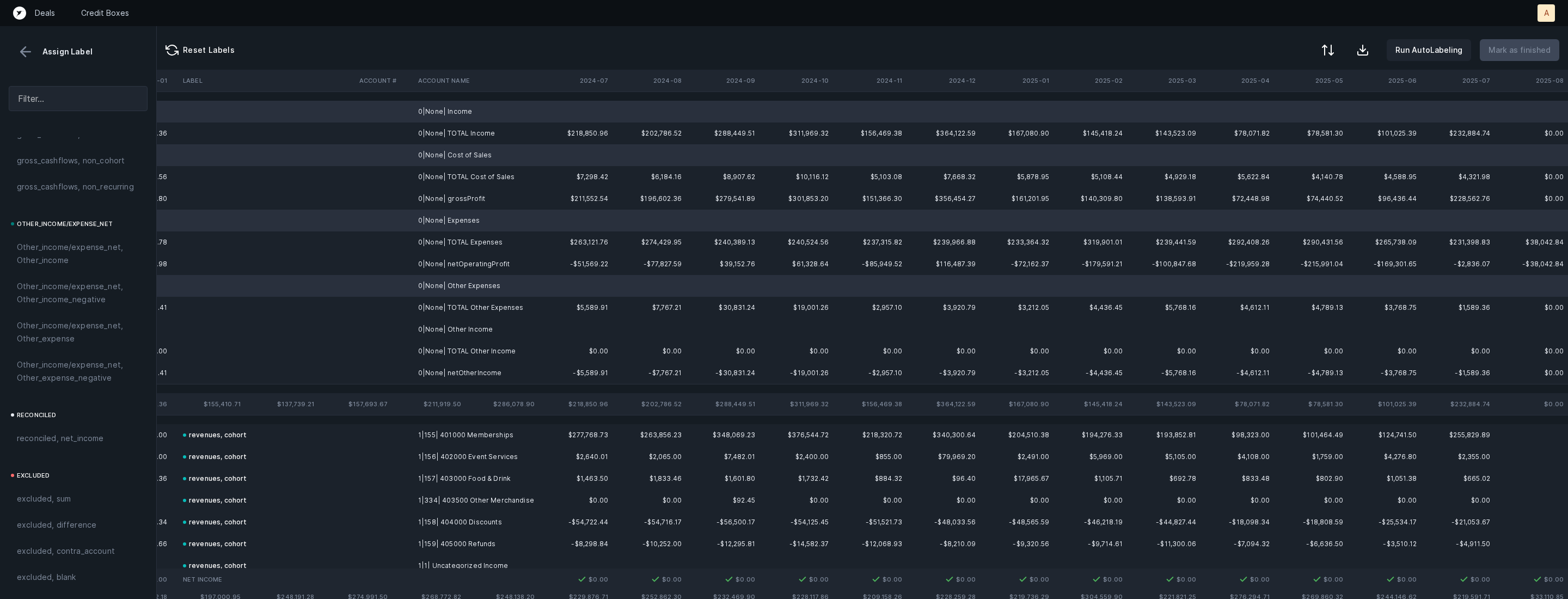
click at [446, 336] on td "0|None| Other Income" at bounding box center [480, 329] width 133 height 22
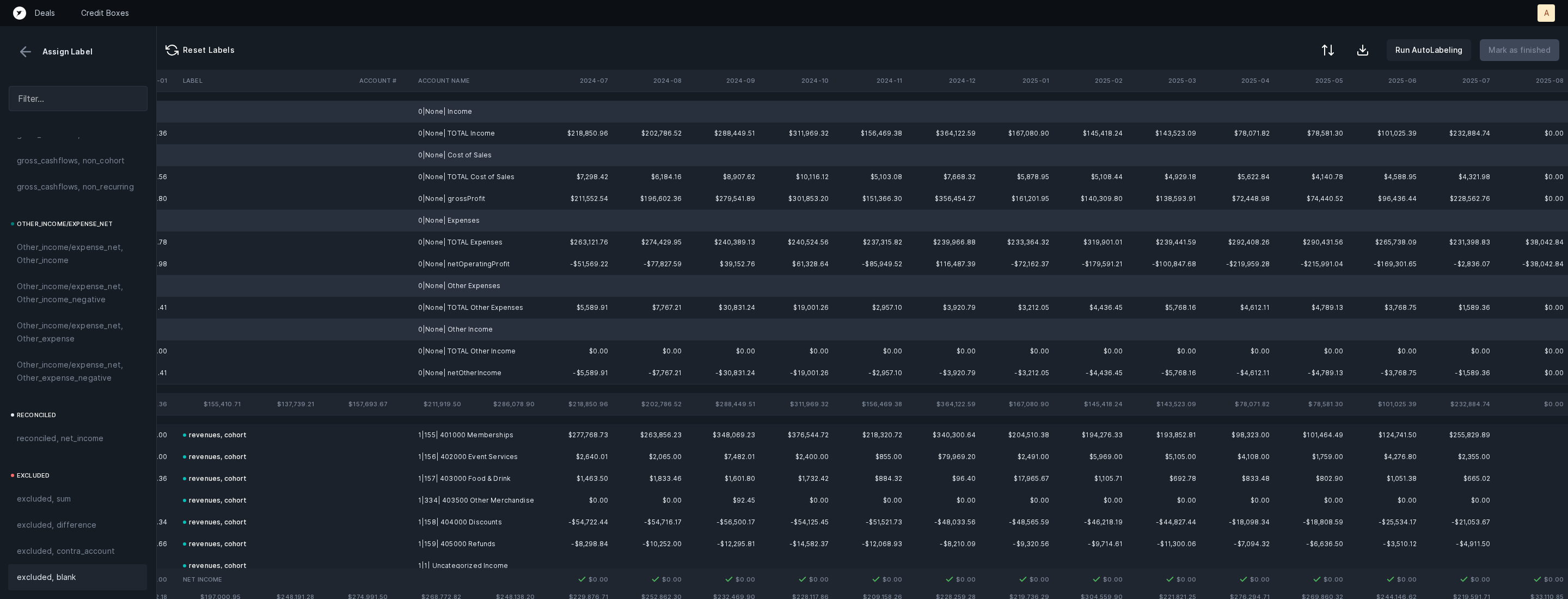
click at [65, 579] on span "excluded, blank" at bounding box center [46, 577] width 59 height 13
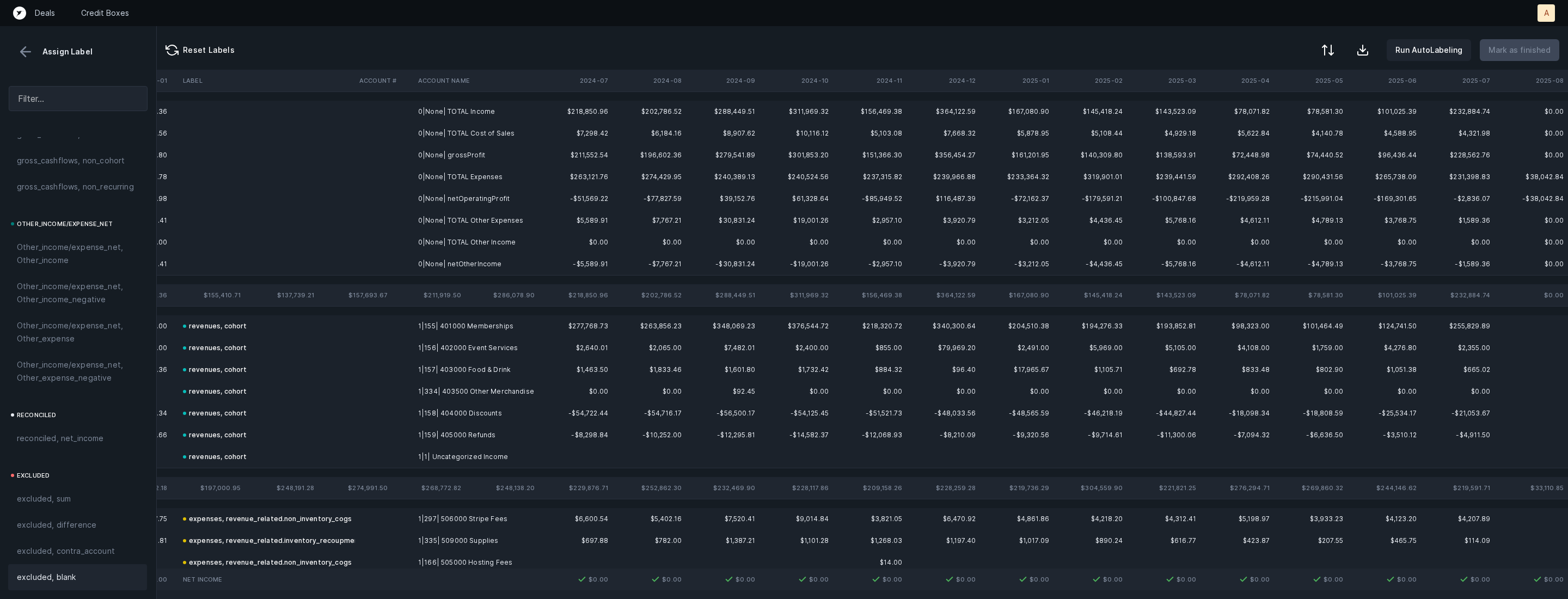
click at [456, 158] on td "0|None| grossProfit" at bounding box center [480, 155] width 133 height 22
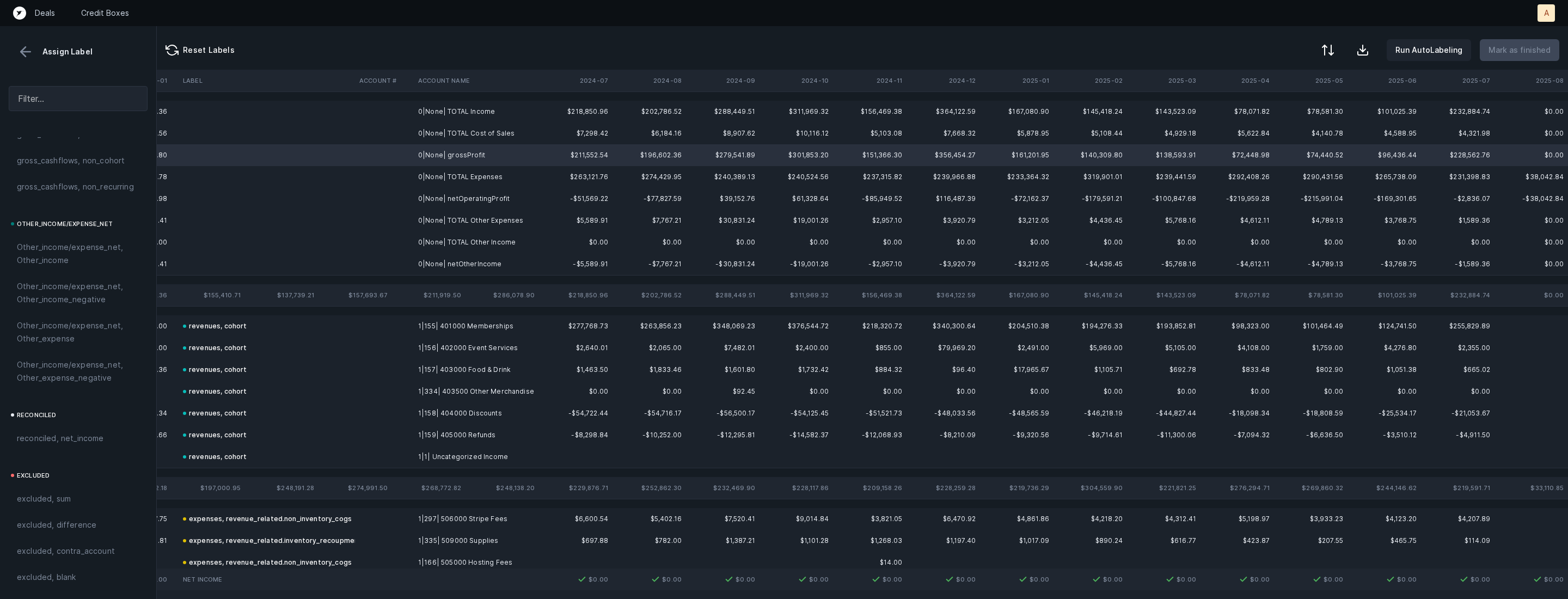
click at [459, 195] on td "0|None| netOperatingProfit" at bounding box center [480, 199] width 133 height 22
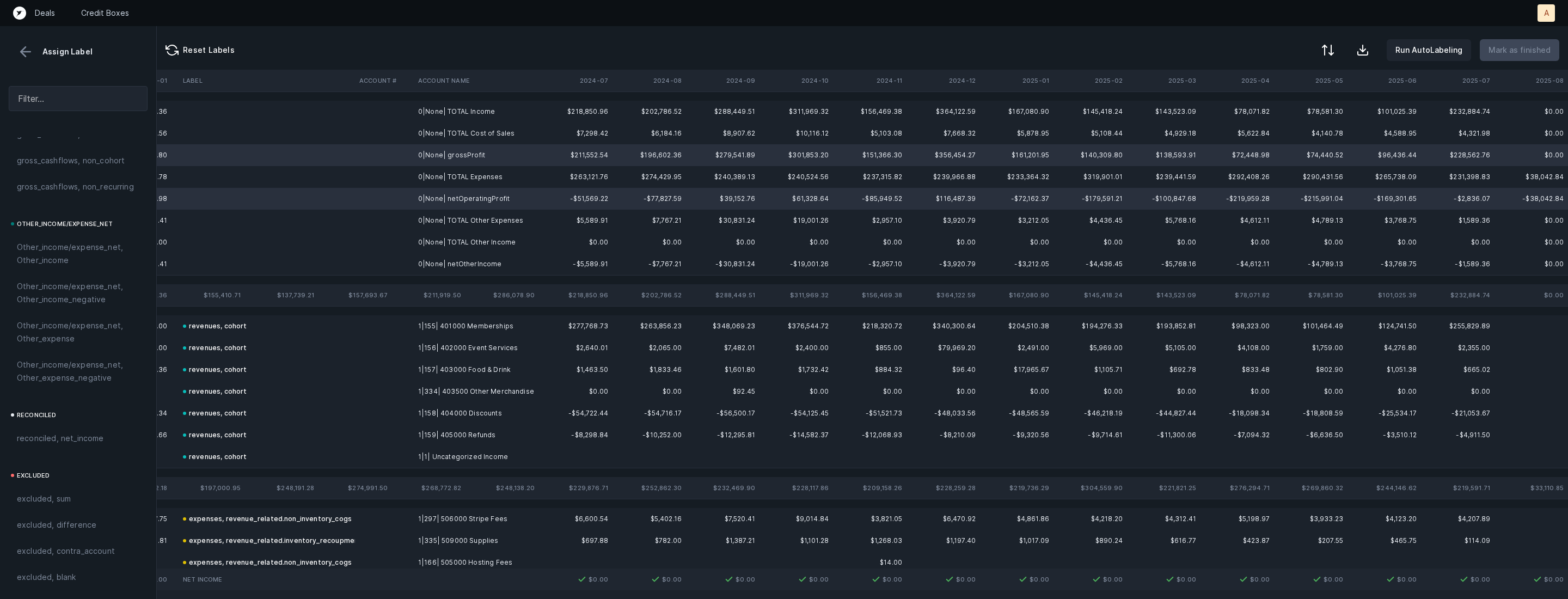
click at [445, 259] on td "0|None| netOtherIncome" at bounding box center [480, 263] width 133 height 22
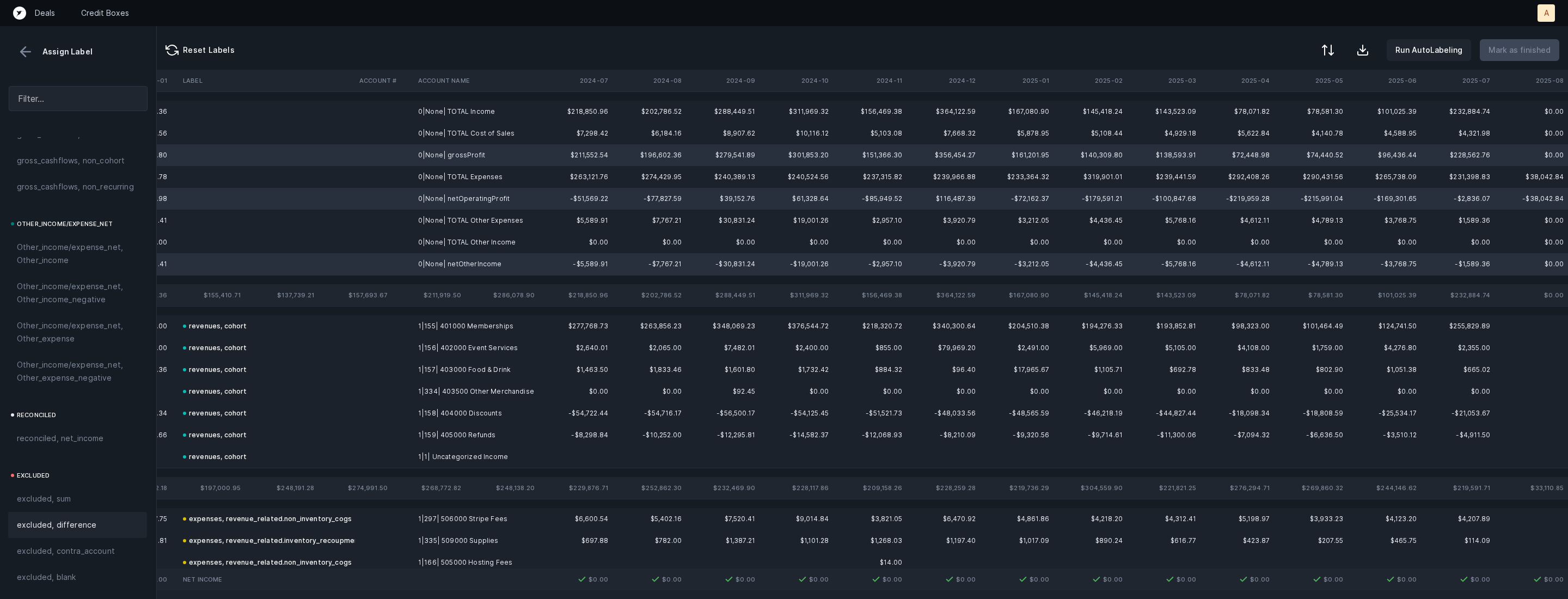
click at [65, 520] on span "excluded, difference" at bounding box center [57, 524] width 79 height 13
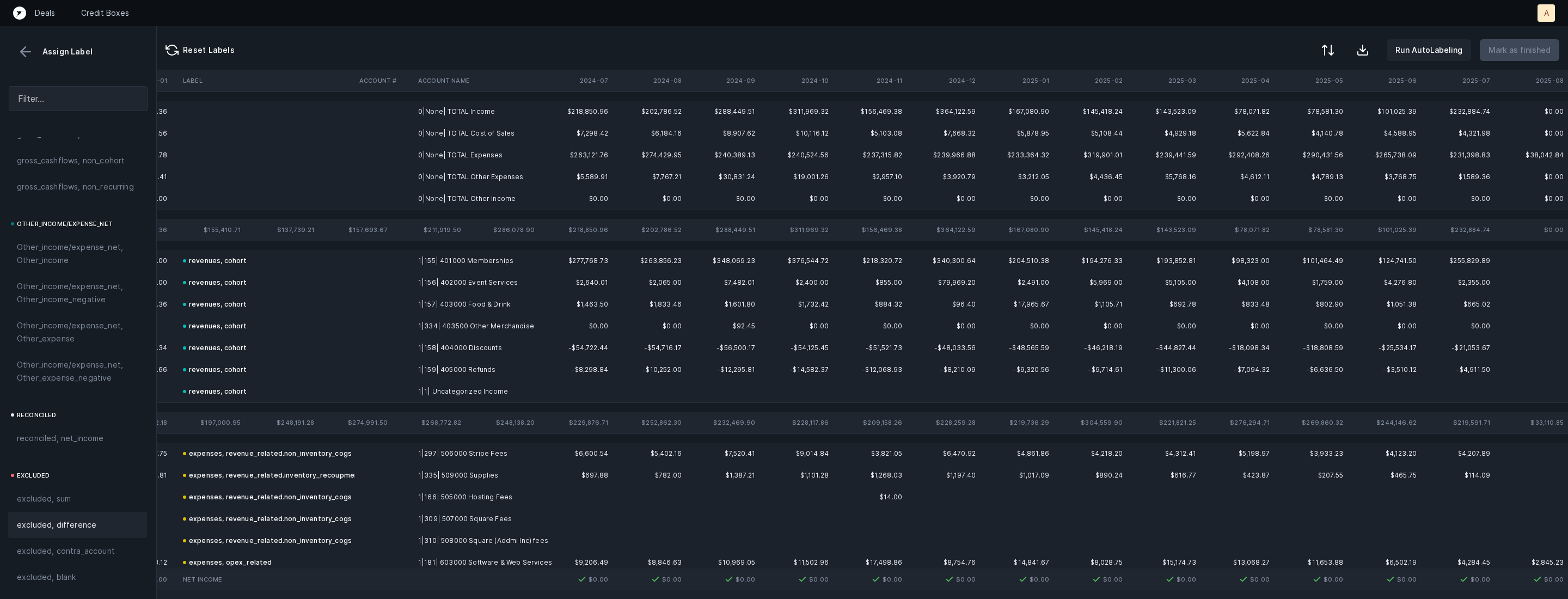
click at [477, 113] on td "0|None| TOTAL Income" at bounding box center [480, 111] width 133 height 22
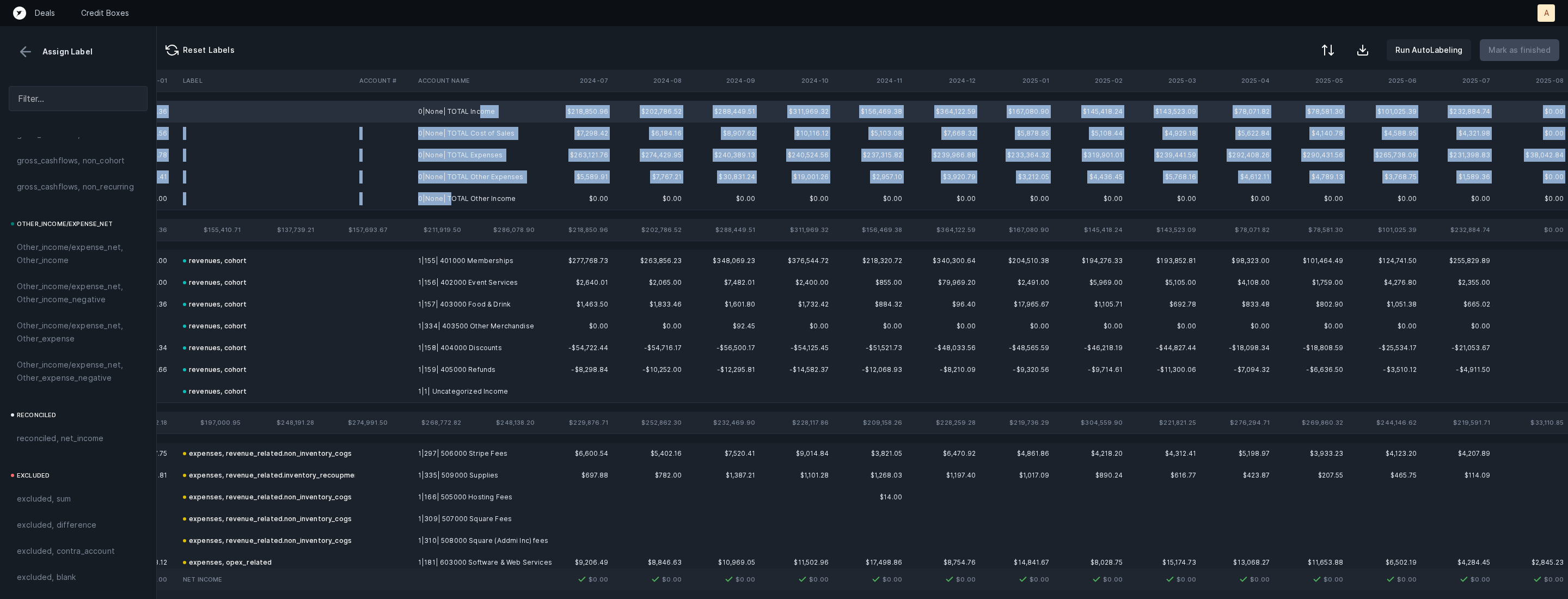
click at [451, 204] on td "0|None| TOTAL Other Income" at bounding box center [480, 199] width 133 height 22
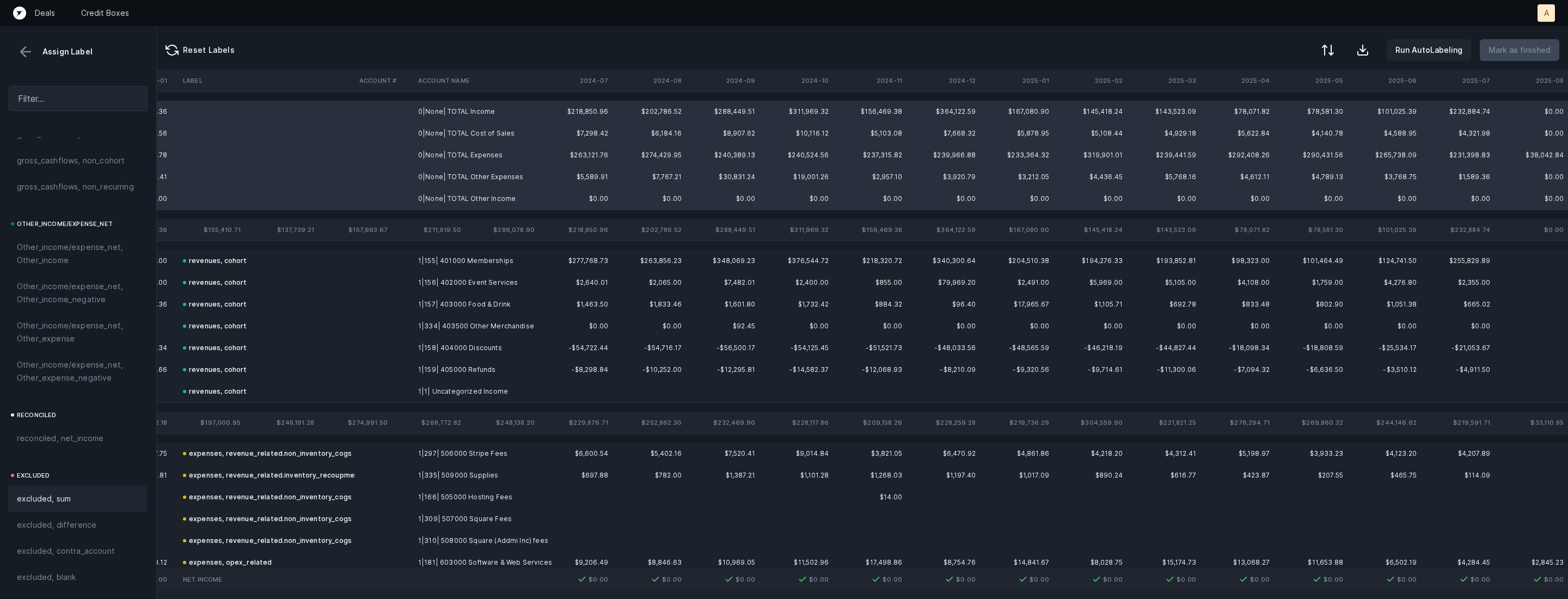
click at [66, 499] on span "excluded, sum" at bounding box center [44, 498] width 54 height 13
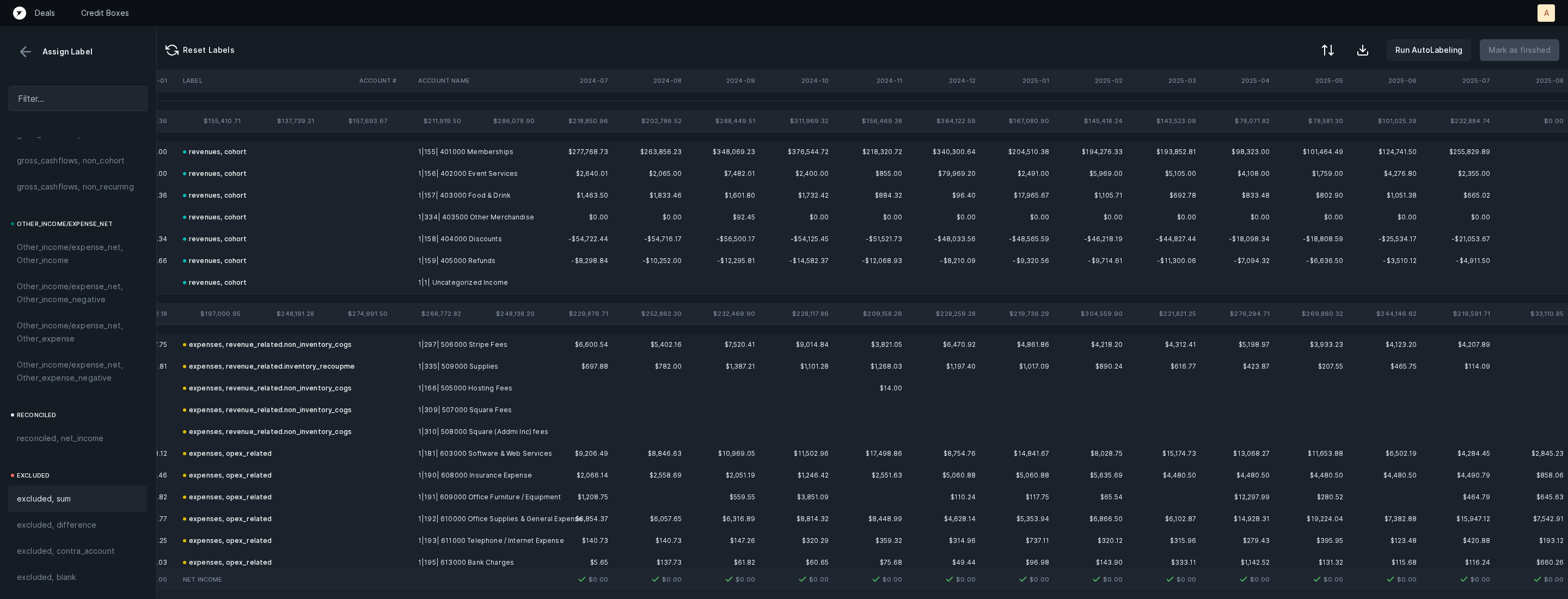
click at [32, 55] on button at bounding box center [25, 52] width 16 height 16
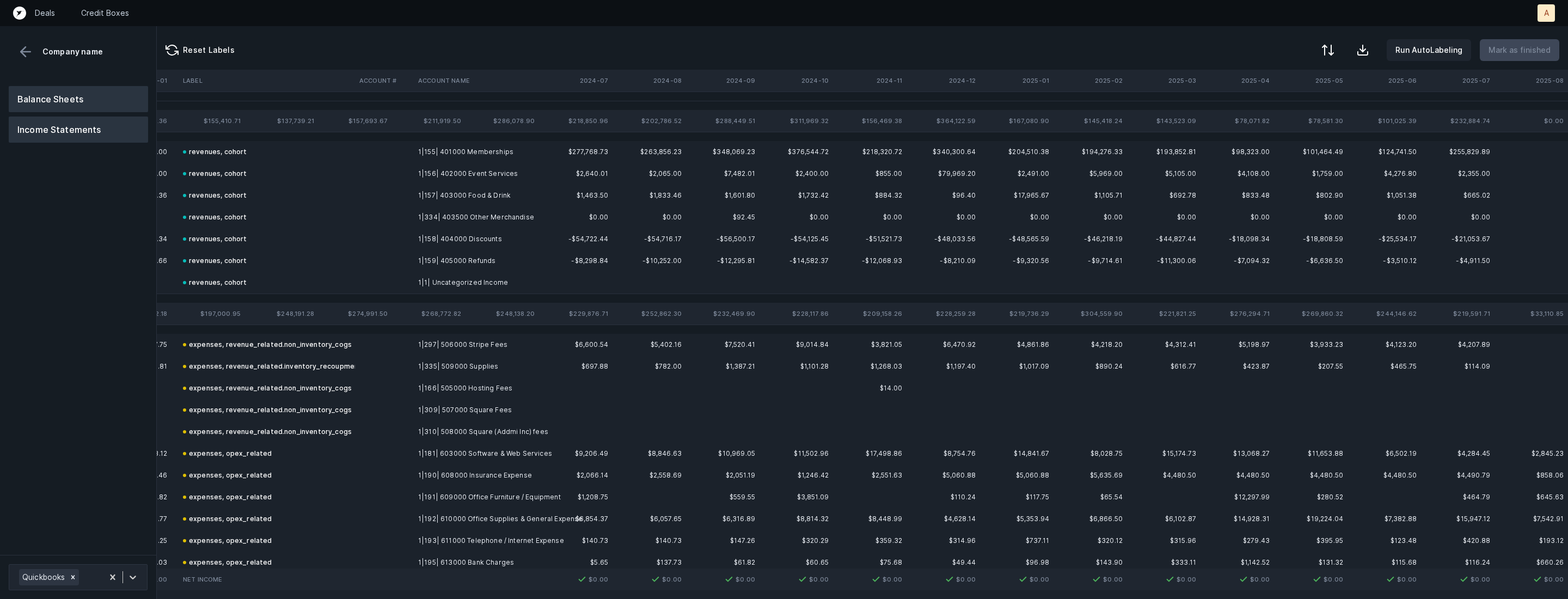
click at [50, 92] on button "Balance Sheets" at bounding box center [79, 99] width 139 height 26
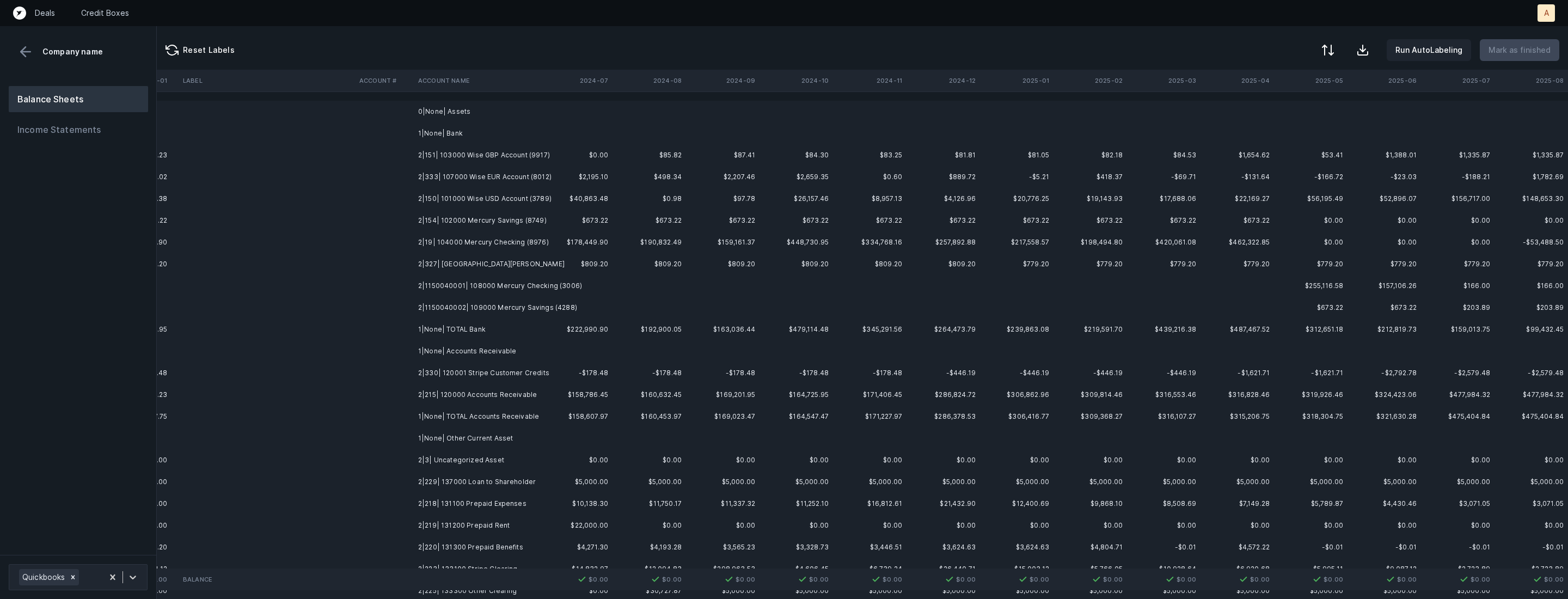
click at [447, 148] on td "2|151| 103000 Wise GBP Account (9917)" at bounding box center [480, 155] width 133 height 22
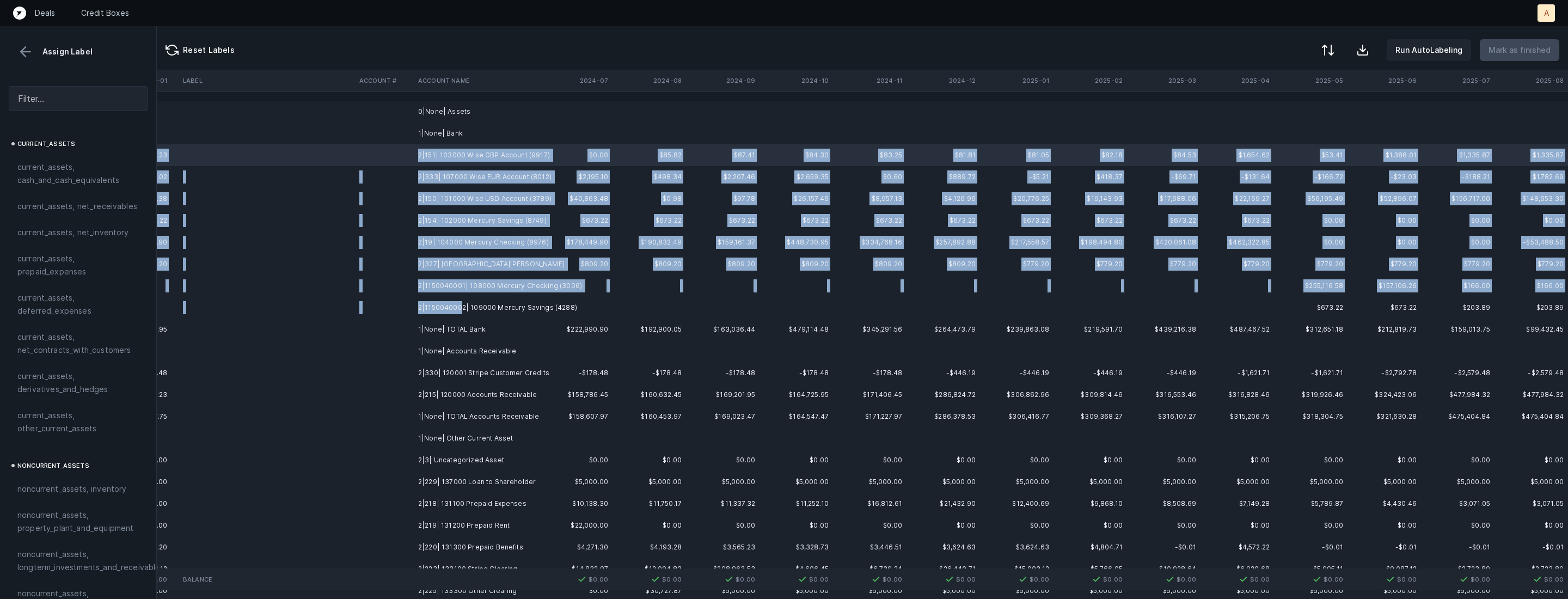
click at [458, 304] on td "2|1150040002| 109000 Mercury Savings (4288)" at bounding box center [480, 307] width 133 height 22
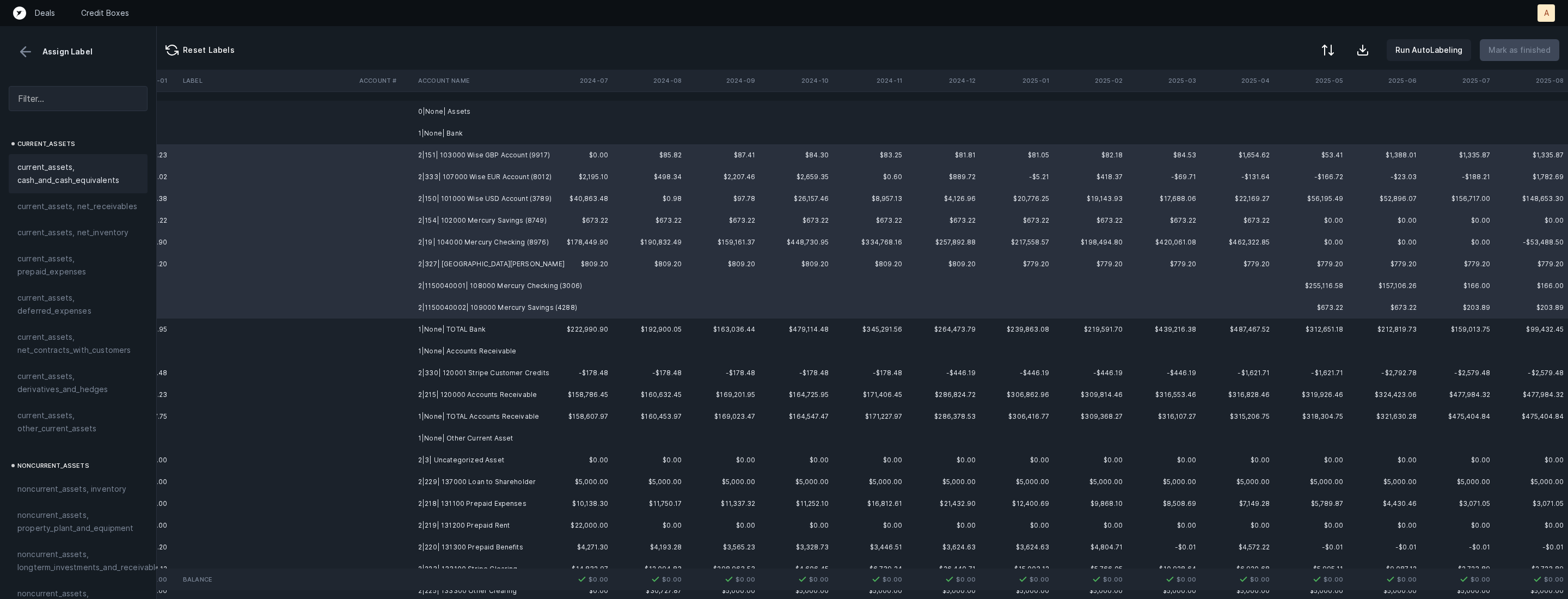
click at [98, 163] on span "current_assets, cash_and_cash_equivalents" at bounding box center [78, 173] width 122 height 26
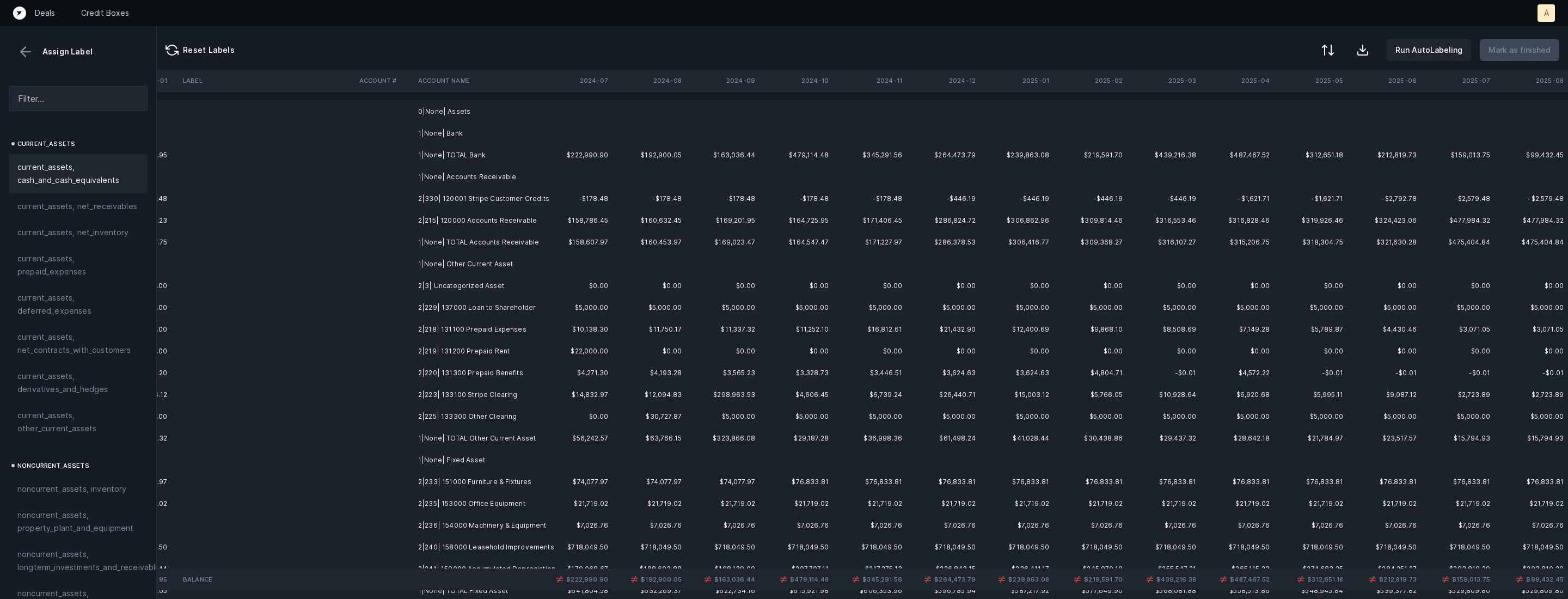
click at [452, 189] on td "2|330| 120001 Stripe Customer Credits" at bounding box center [480, 199] width 133 height 22
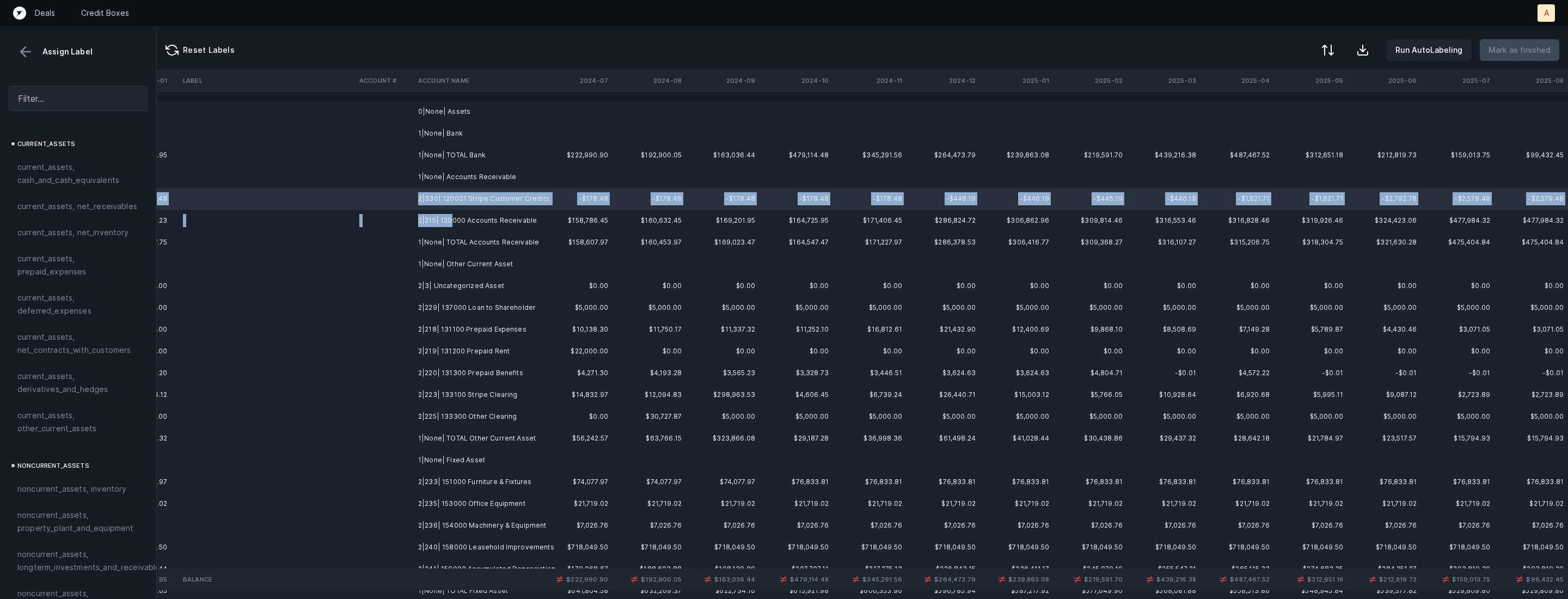
click at [450, 217] on td "2|215| 120000 Accounts Receivable" at bounding box center [480, 220] width 133 height 22
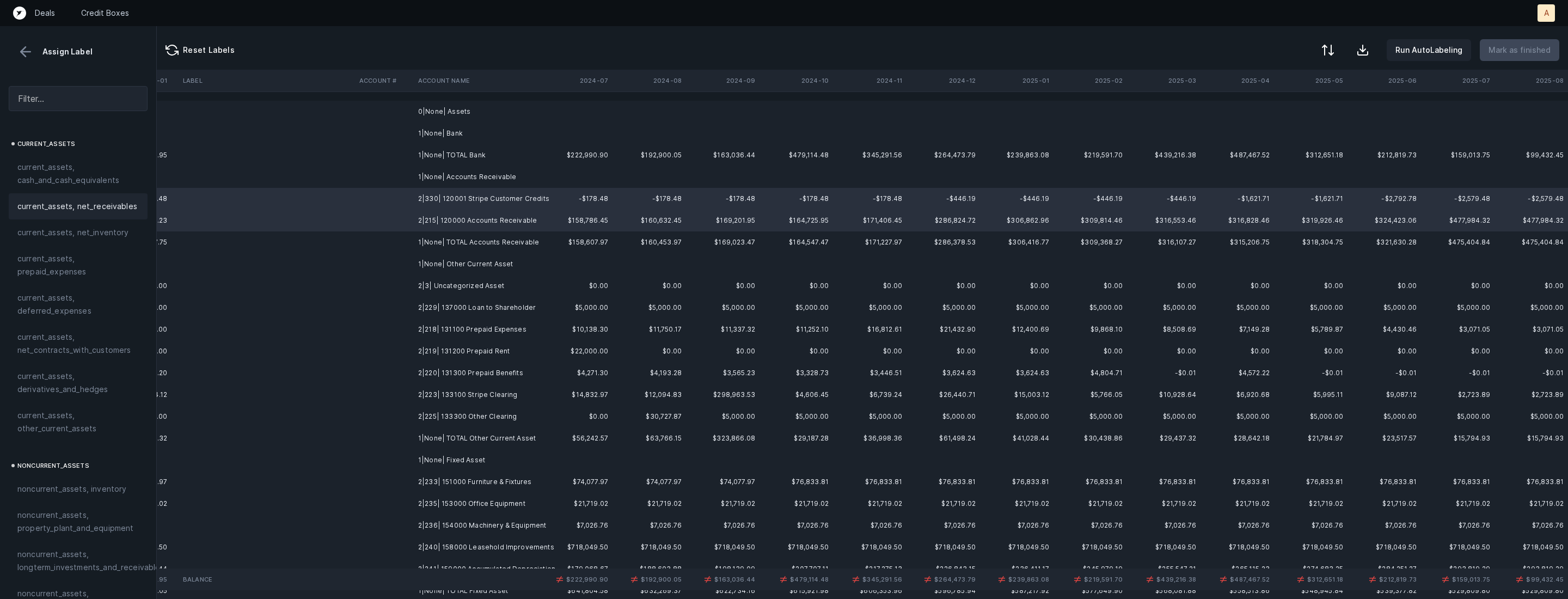
click at [122, 199] on span "current_assets, net_receivables" at bounding box center [77, 206] width 120 height 13
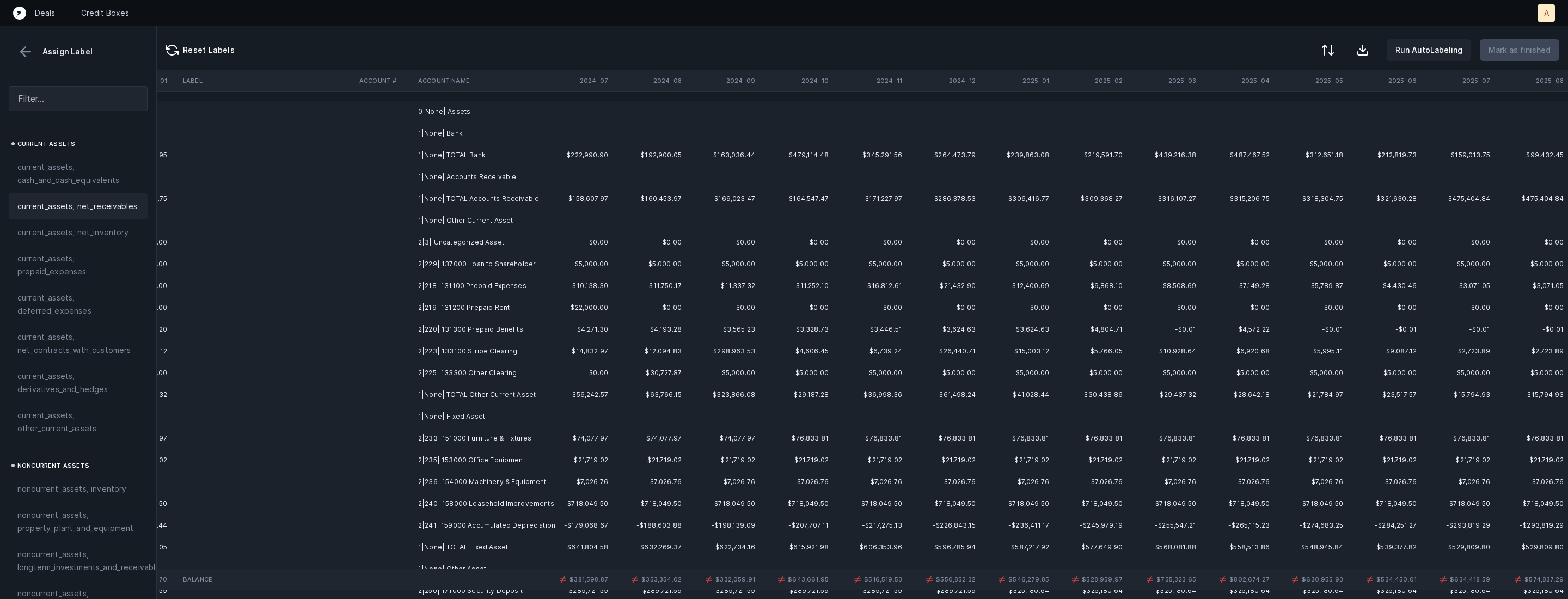
click at [480, 245] on td "2|3| Uncategorized Asset" at bounding box center [480, 242] width 133 height 22
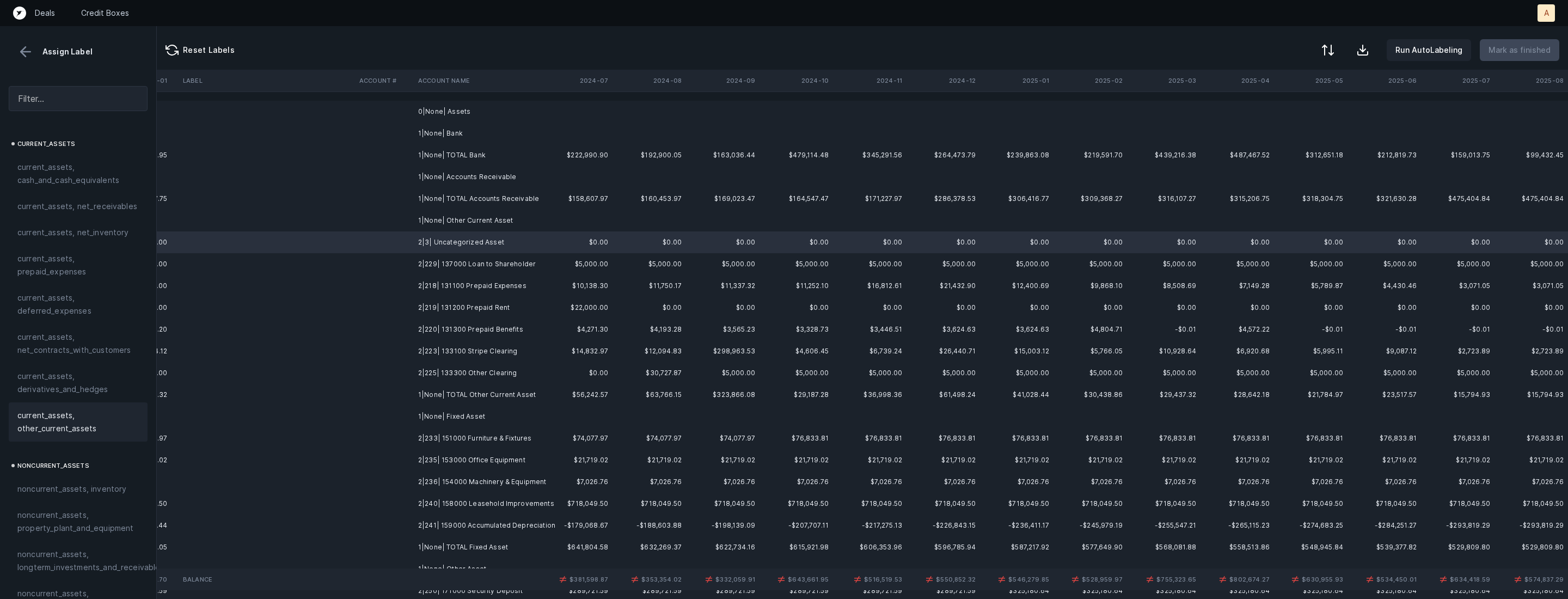
click at [28, 420] on span "current_assets, other_current_assets" at bounding box center [78, 421] width 122 height 26
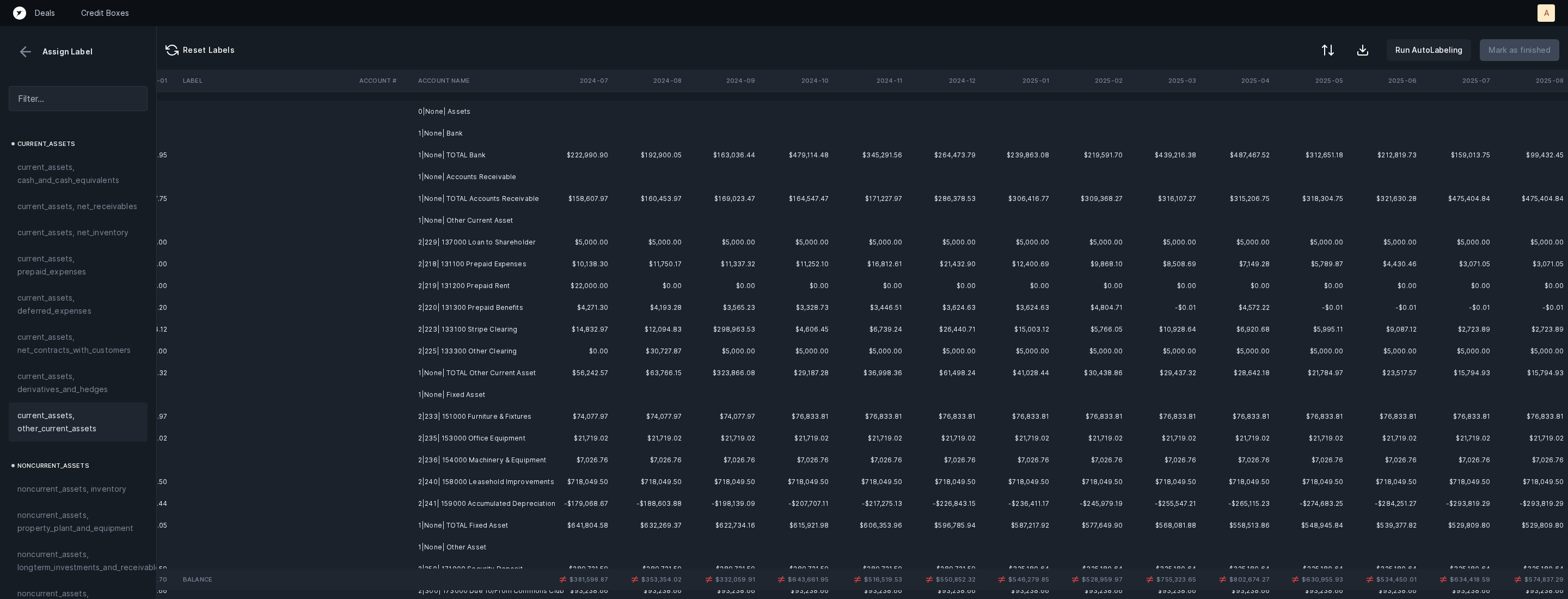
click at [480, 238] on td "2|229| 137000 Loan to Shareholder" at bounding box center [480, 242] width 133 height 22
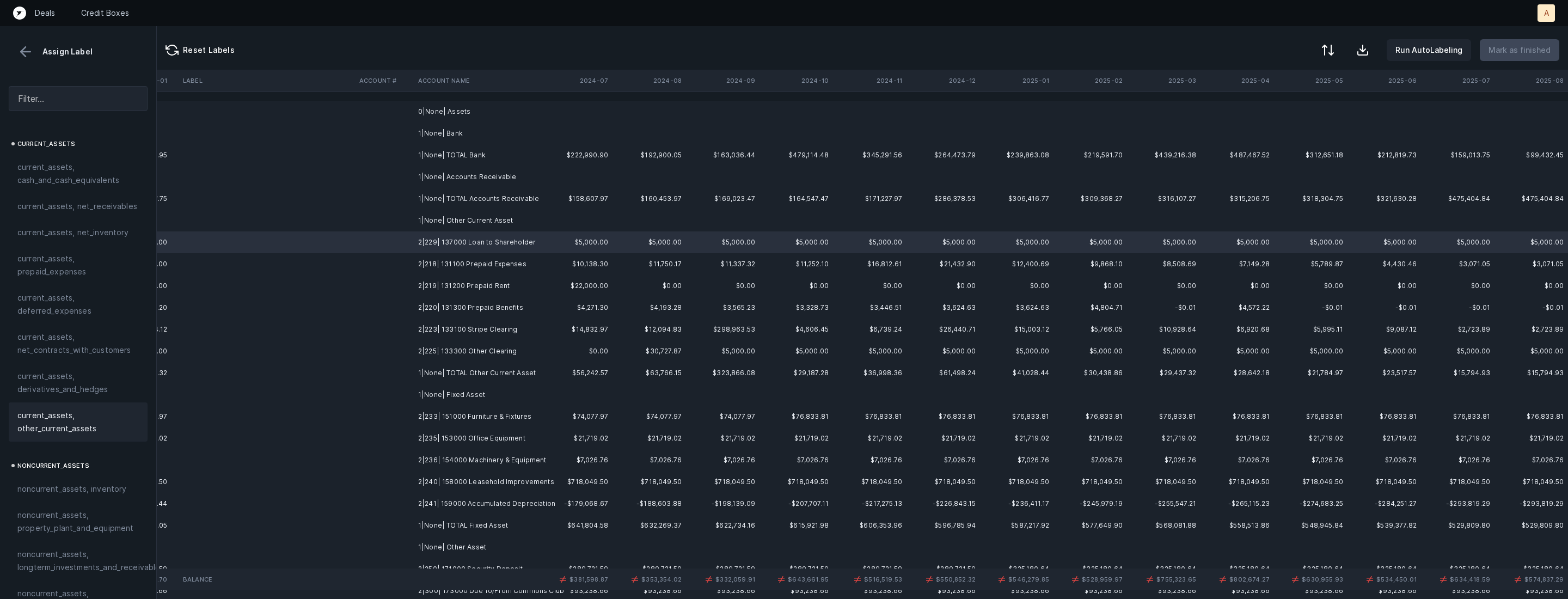
click at [69, 409] on span "current_assets, other_current_assets" at bounding box center [78, 421] width 122 height 26
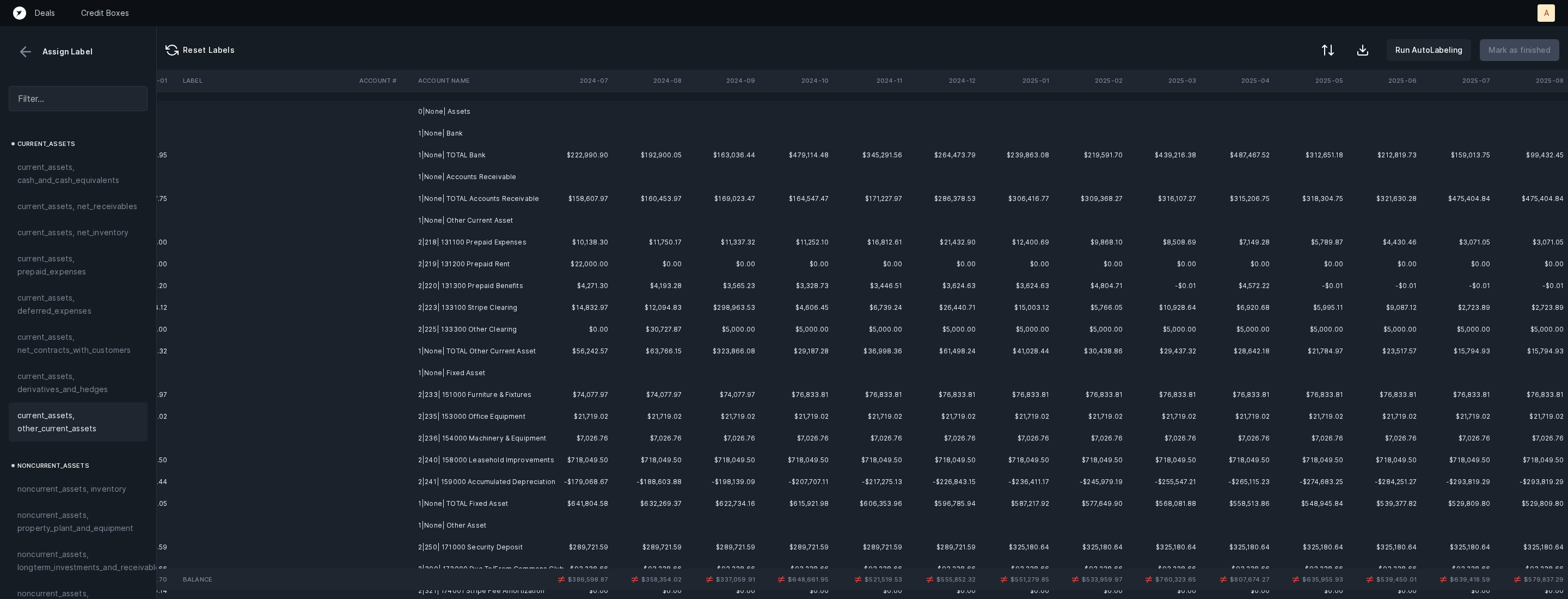
click at [493, 244] on td "2|218| 131100 Prepaid Expenses" at bounding box center [480, 242] width 133 height 22
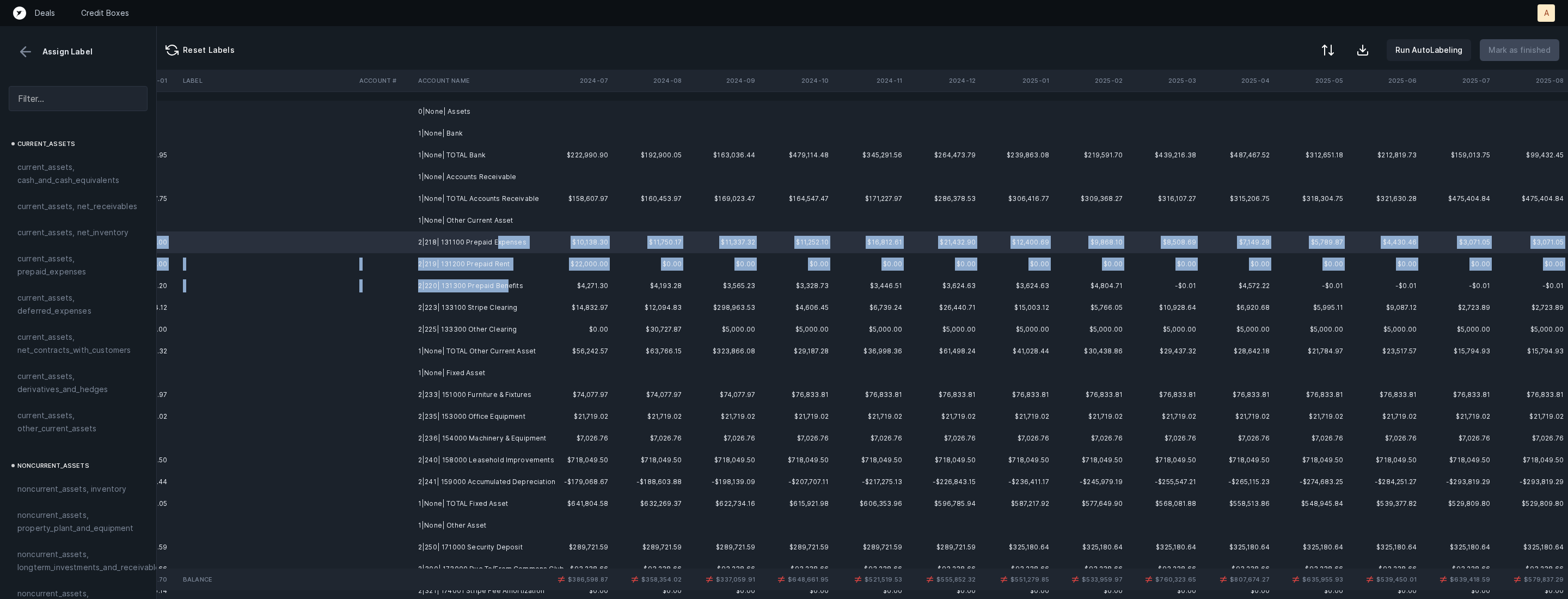
click at [503, 286] on td "2|220| 131300 Prepaid Benefits" at bounding box center [480, 285] width 133 height 22
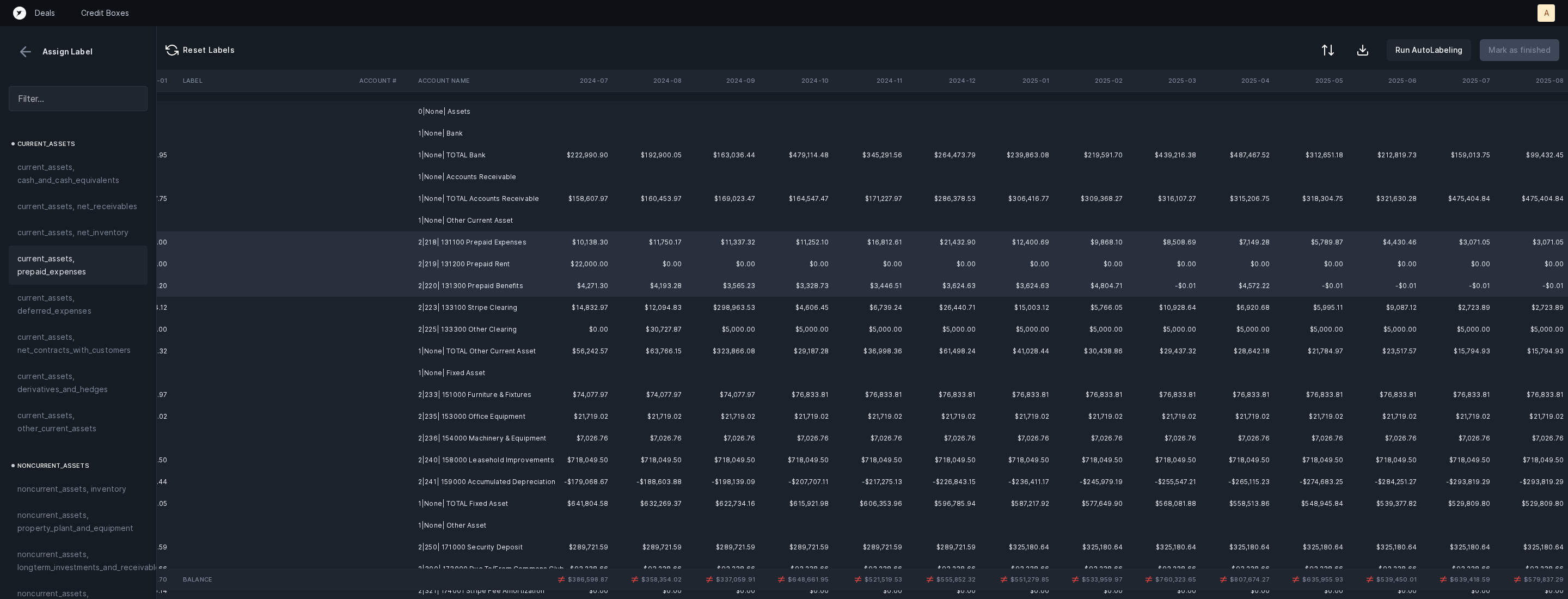
click at [74, 276] on span "current_assets, prepaid_expenses" at bounding box center [78, 265] width 122 height 26
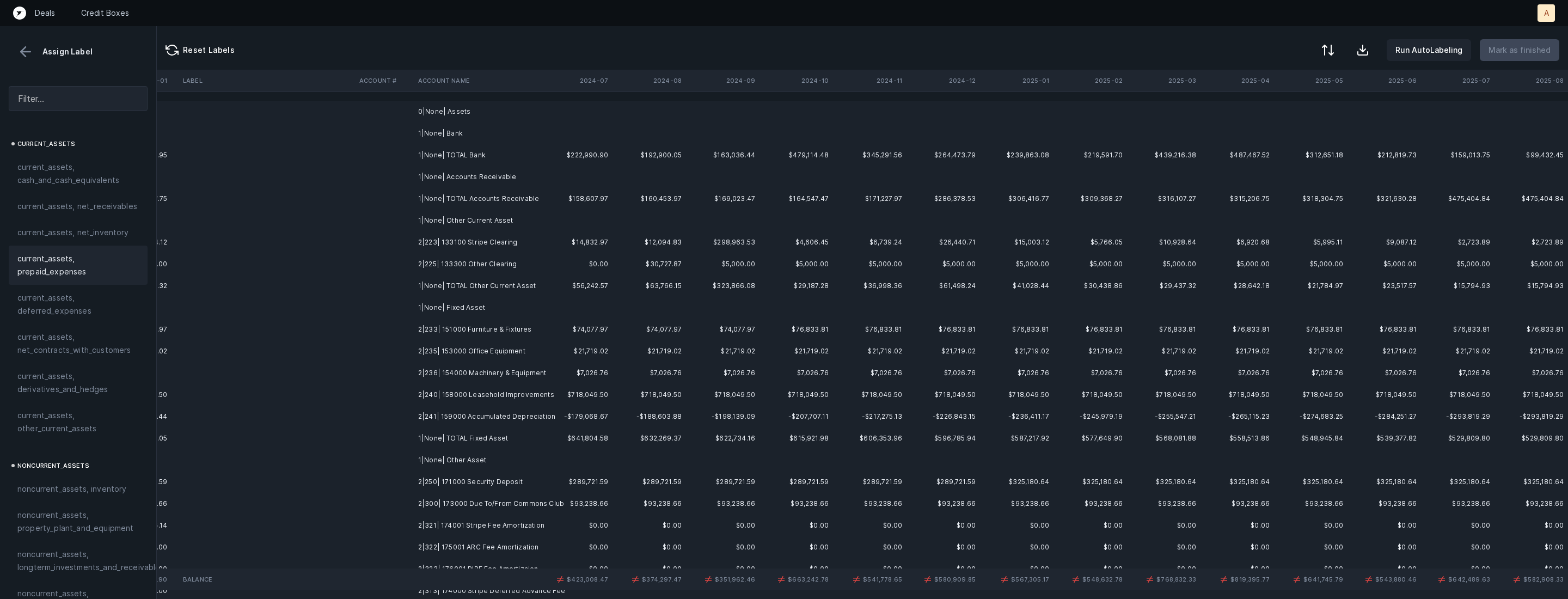
click at [498, 239] on td "2|223| 133100 Stripe Clearing" at bounding box center [480, 242] width 133 height 22
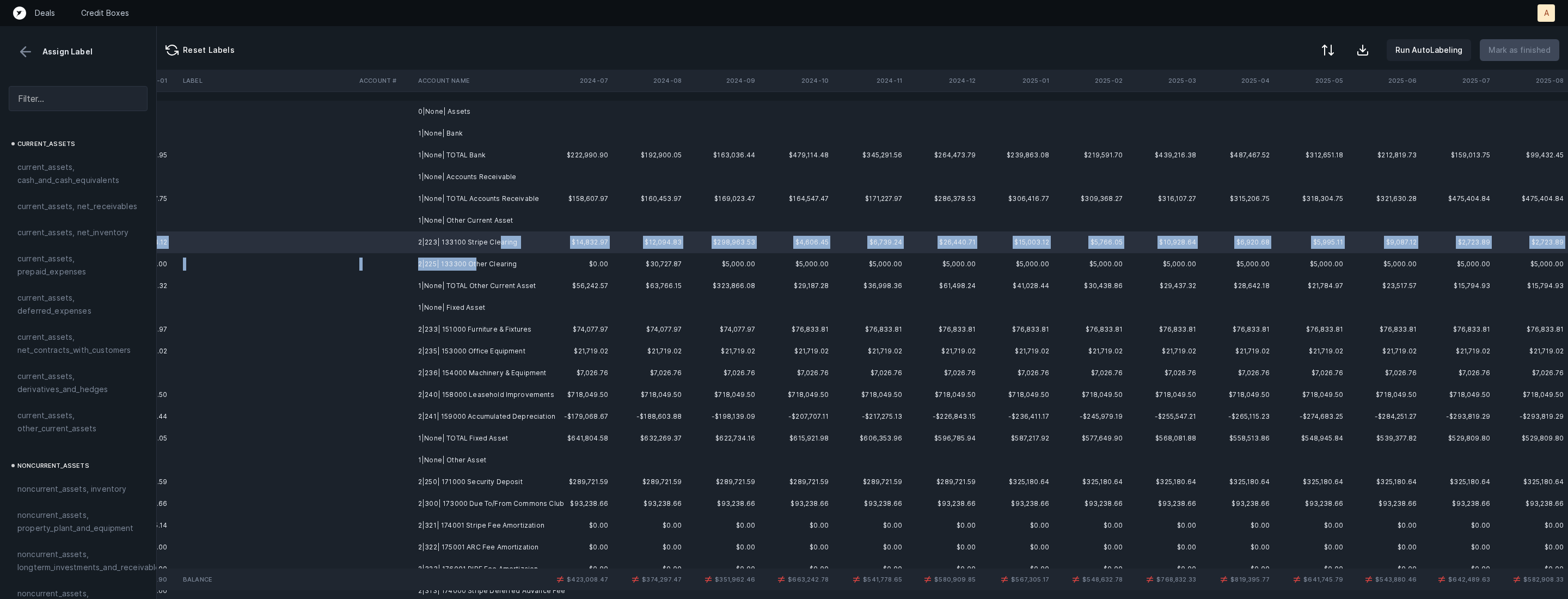
click at [475, 260] on td "2|225| 133300 Other Clearing" at bounding box center [480, 263] width 133 height 22
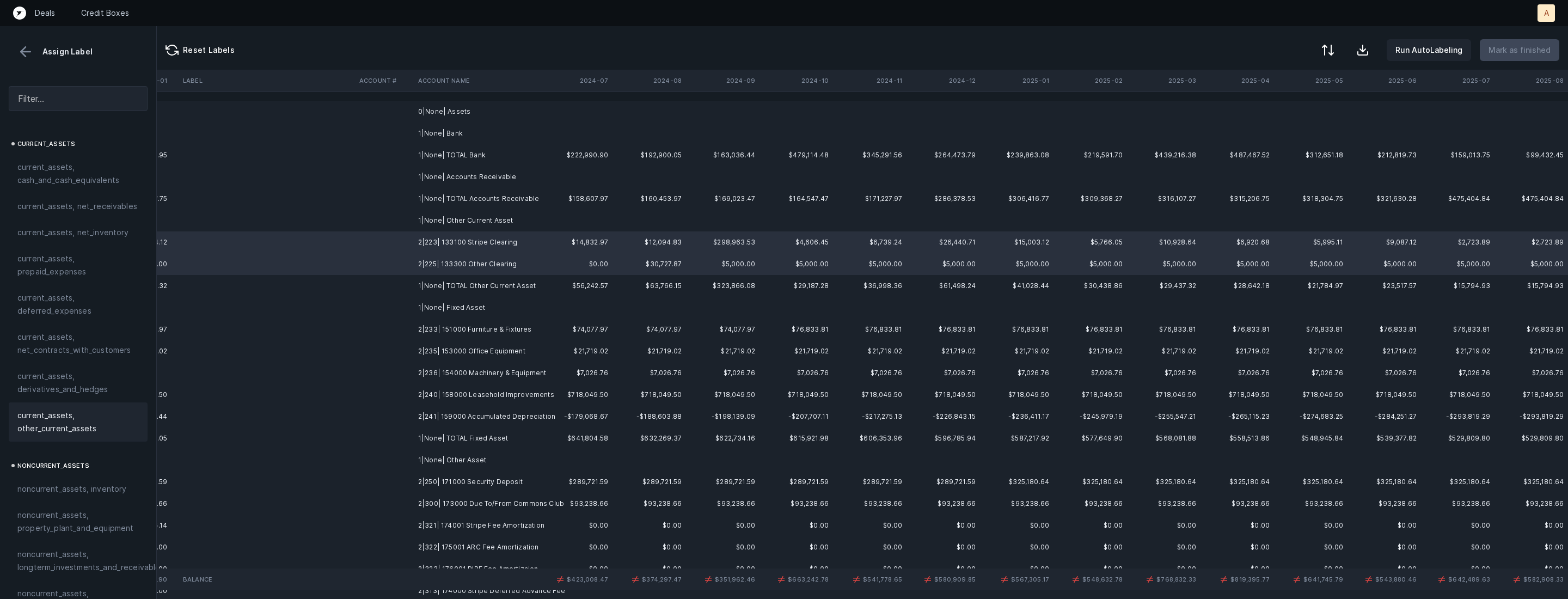
click at [73, 414] on span "current_assets, other_current_assets" at bounding box center [78, 421] width 122 height 26
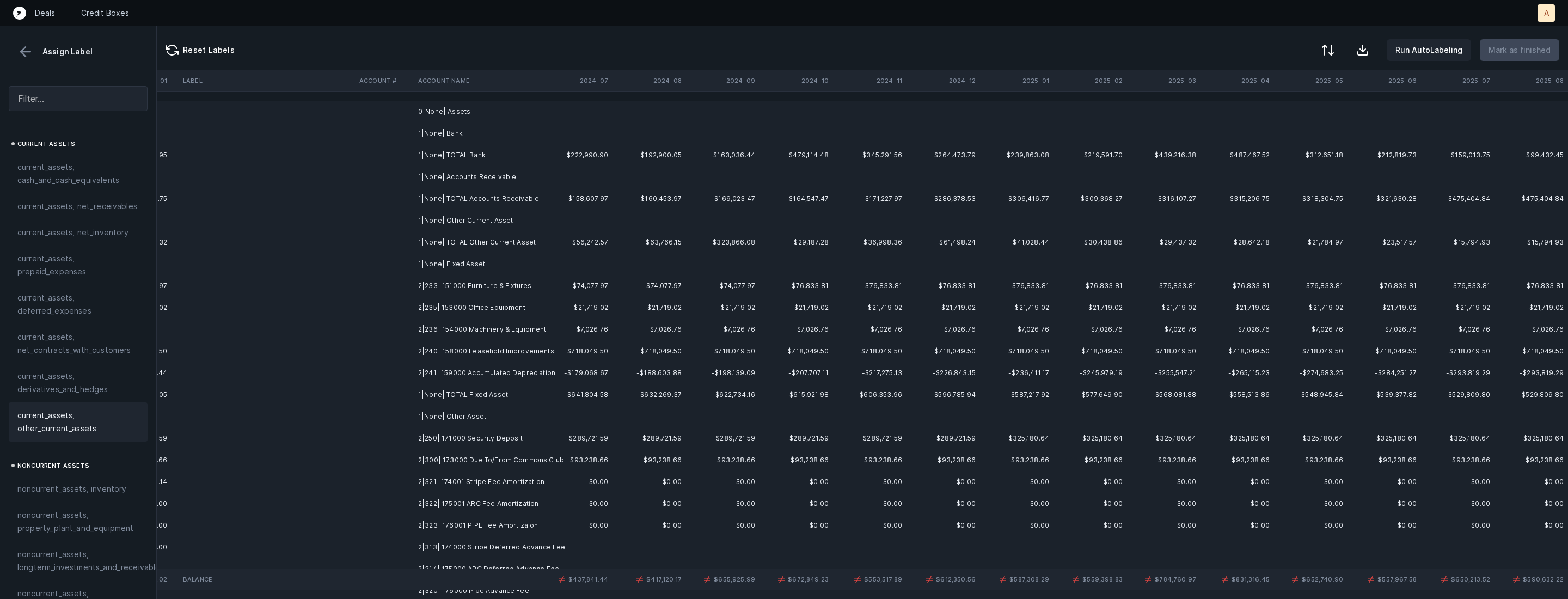
click at [474, 289] on td "2|233| 151000 Furniture & Fixtures" at bounding box center [480, 285] width 133 height 22
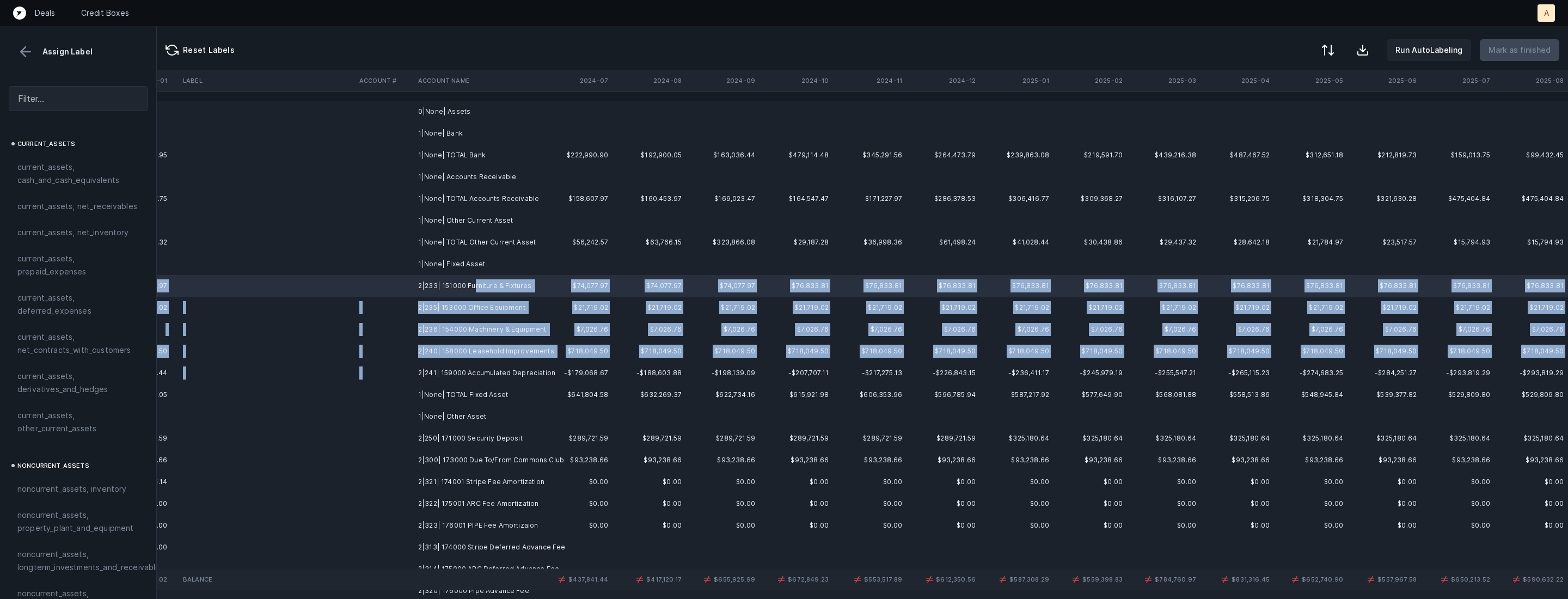
click at [499, 366] on td "2|241| 159000 Accumulated Depreciation" at bounding box center [480, 373] width 133 height 22
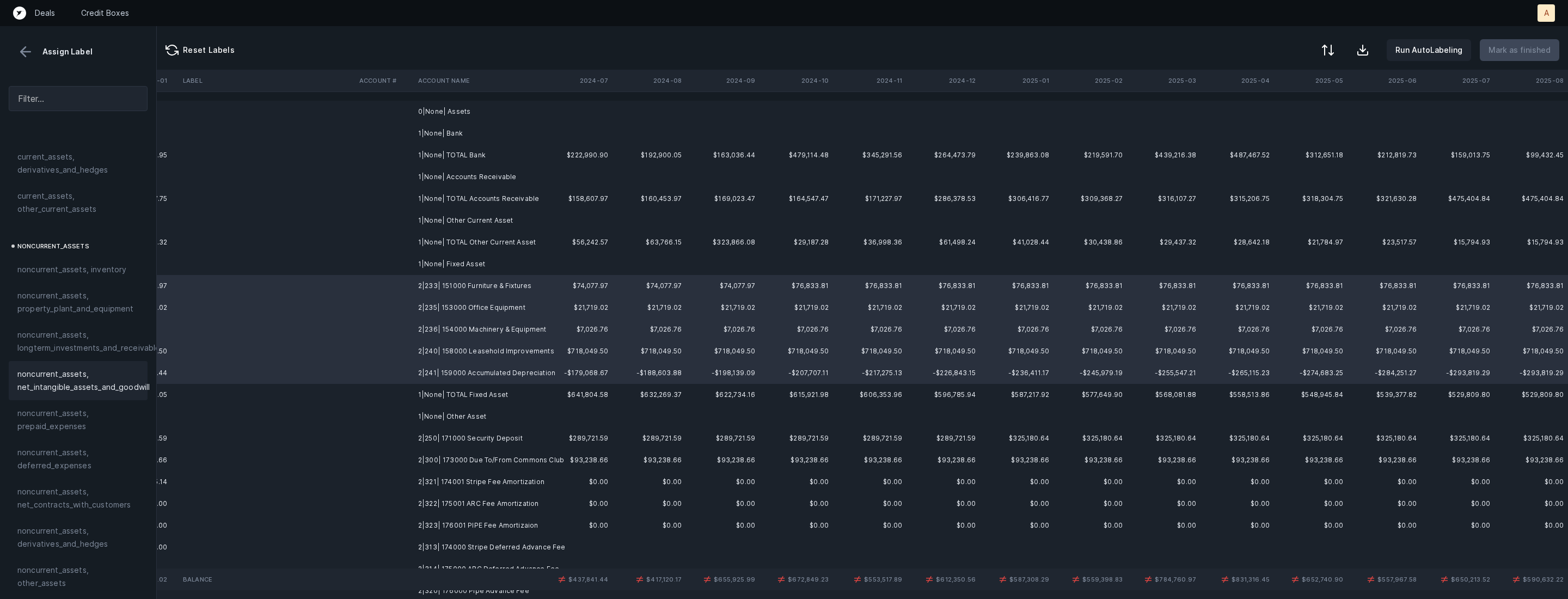
scroll to position [221, 0]
click at [61, 291] on span "noncurrent_assets, property_plant_and_equipment" at bounding box center [78, 300] width 122 height 26
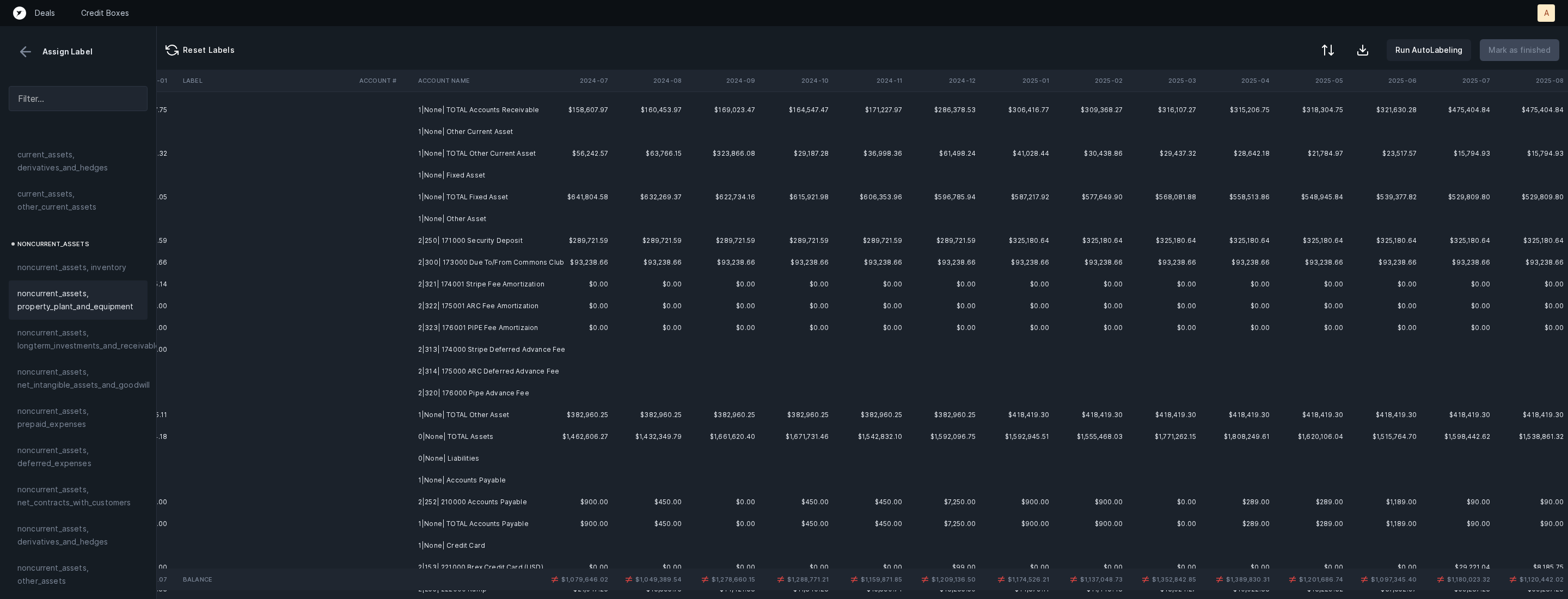
scroll to position [108, 2510]
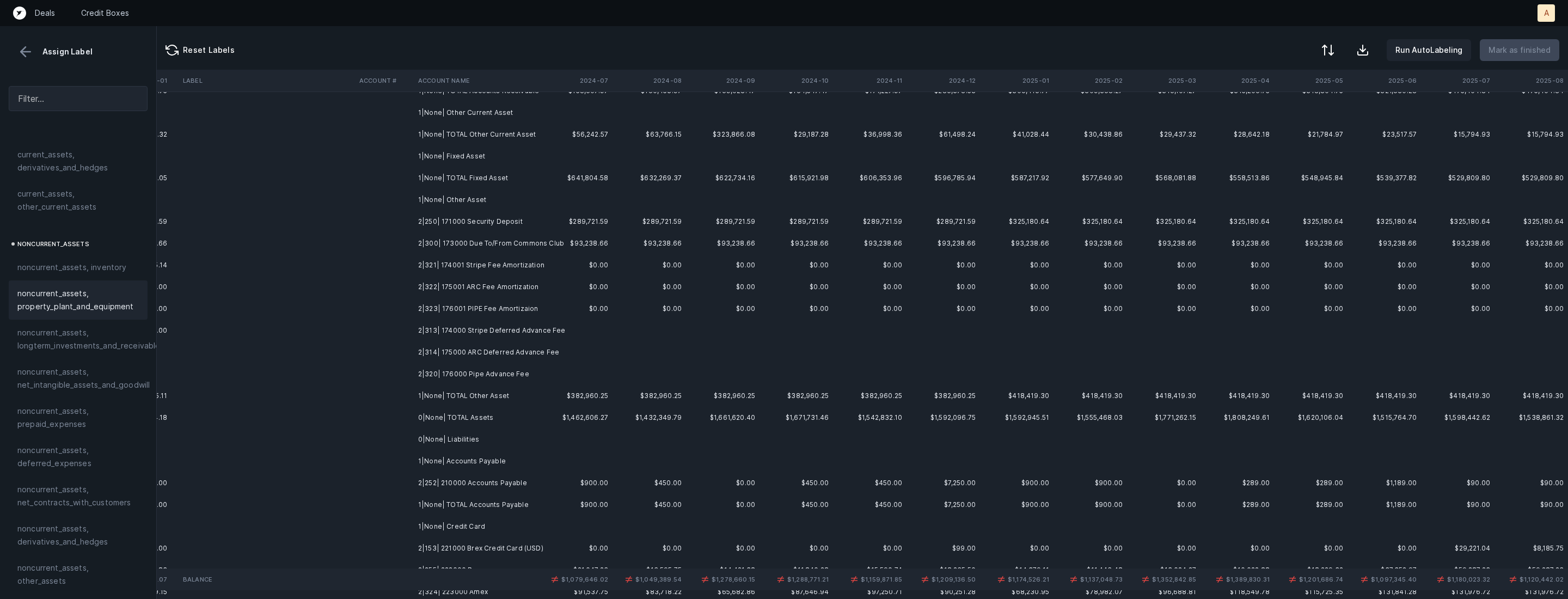
click at [478, 208] on td "1|None| Other Asset" at bounding box center [480, 199] width 133 height 22
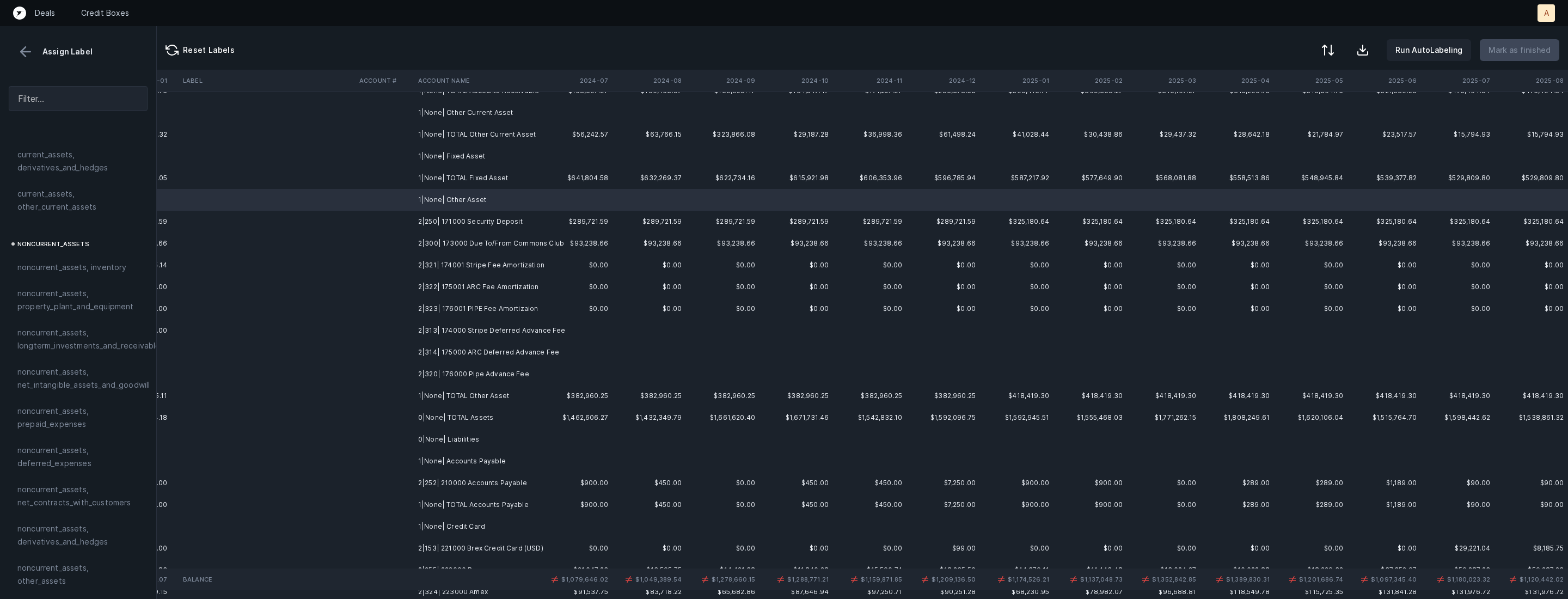
click at [465, 220] on td "2|250| 171000 Security Deposit" at bounding box center [480, 221] width 133 height 22
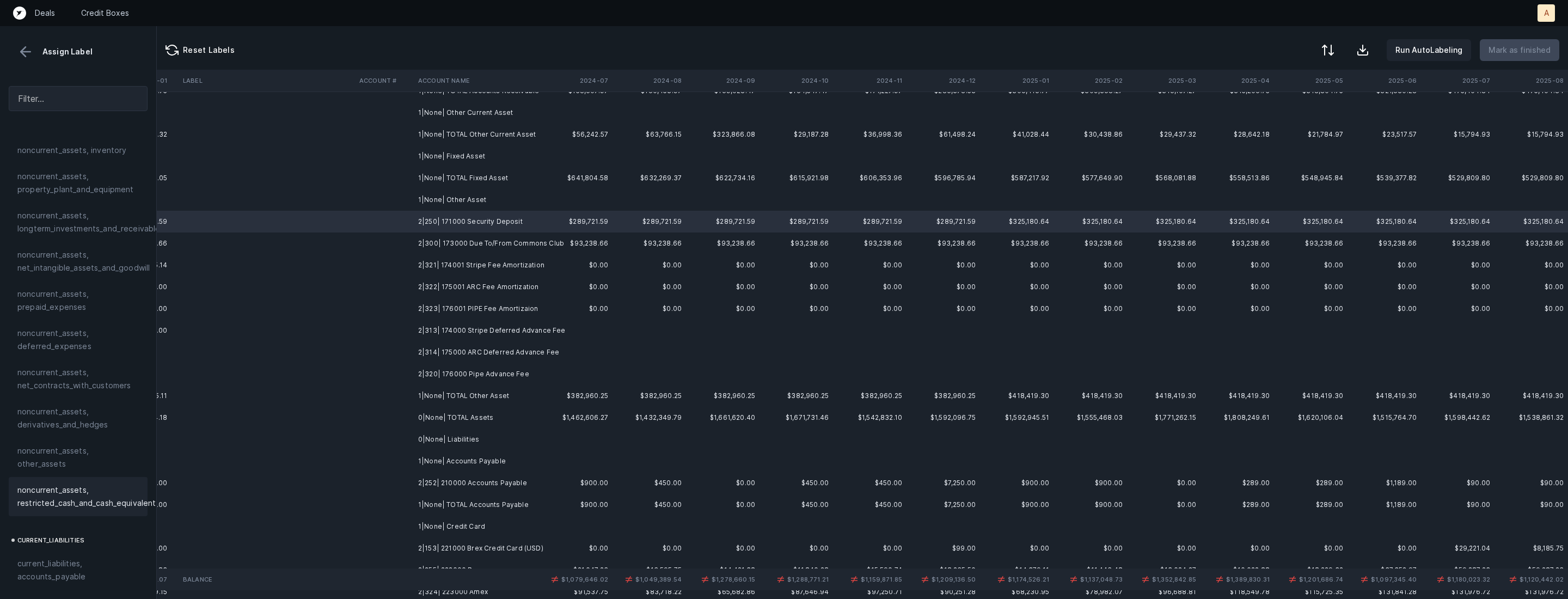
scroll to position [359, 0]
click at [66, 467] on span "noncurrent_assets, restricted_cash_and_cash_equivalents" at bounding box center [88, 476] width 143 height 26
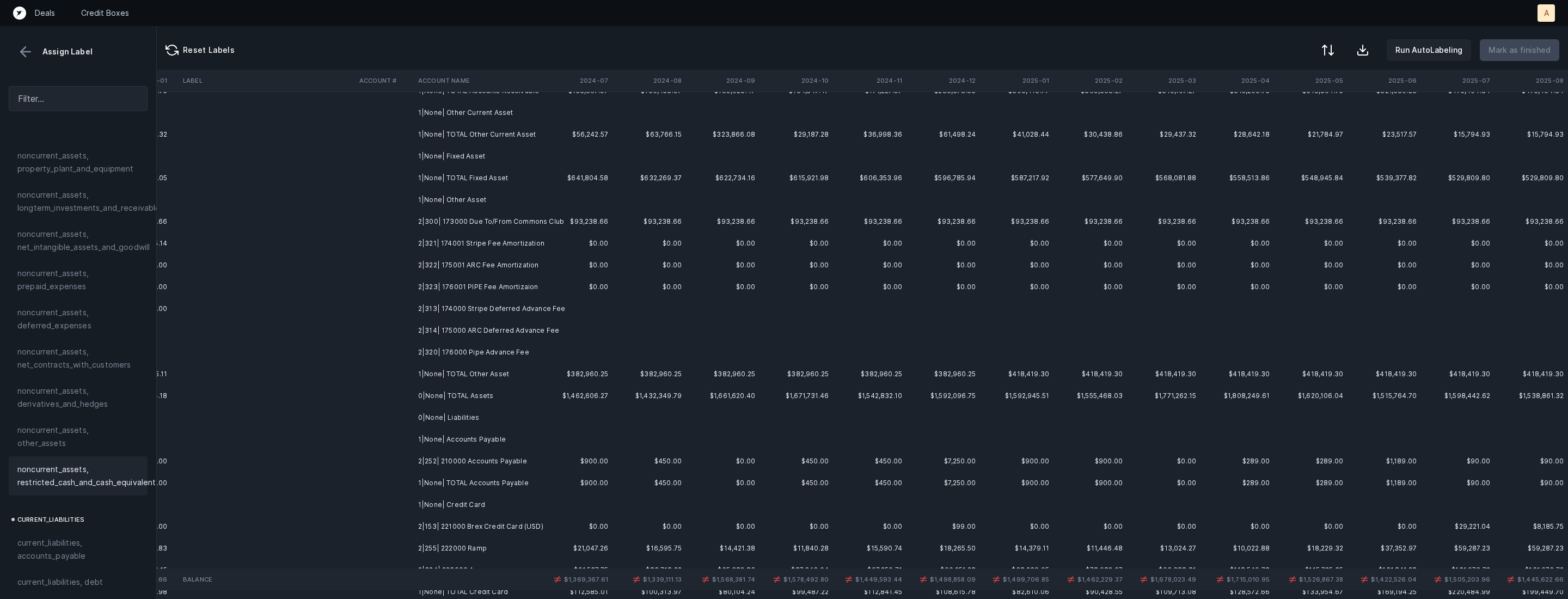
click at [521, 226] on td "2|300| 173000 Due To/From Commons Club" at bounding box center [480, 221] width 133 height 22
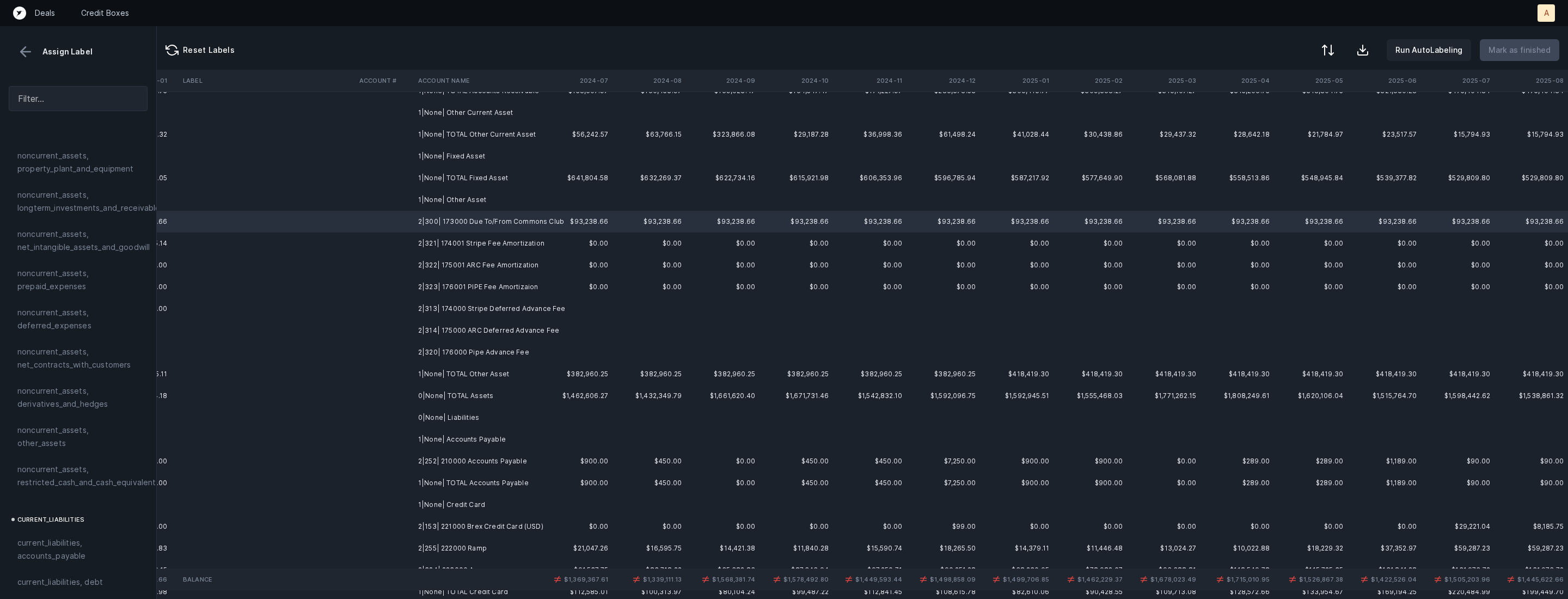
click at [513, 347] on td "2|320| 176000 Pipe Advance Fee" at bounding box center [480, 352] width 133 height 22
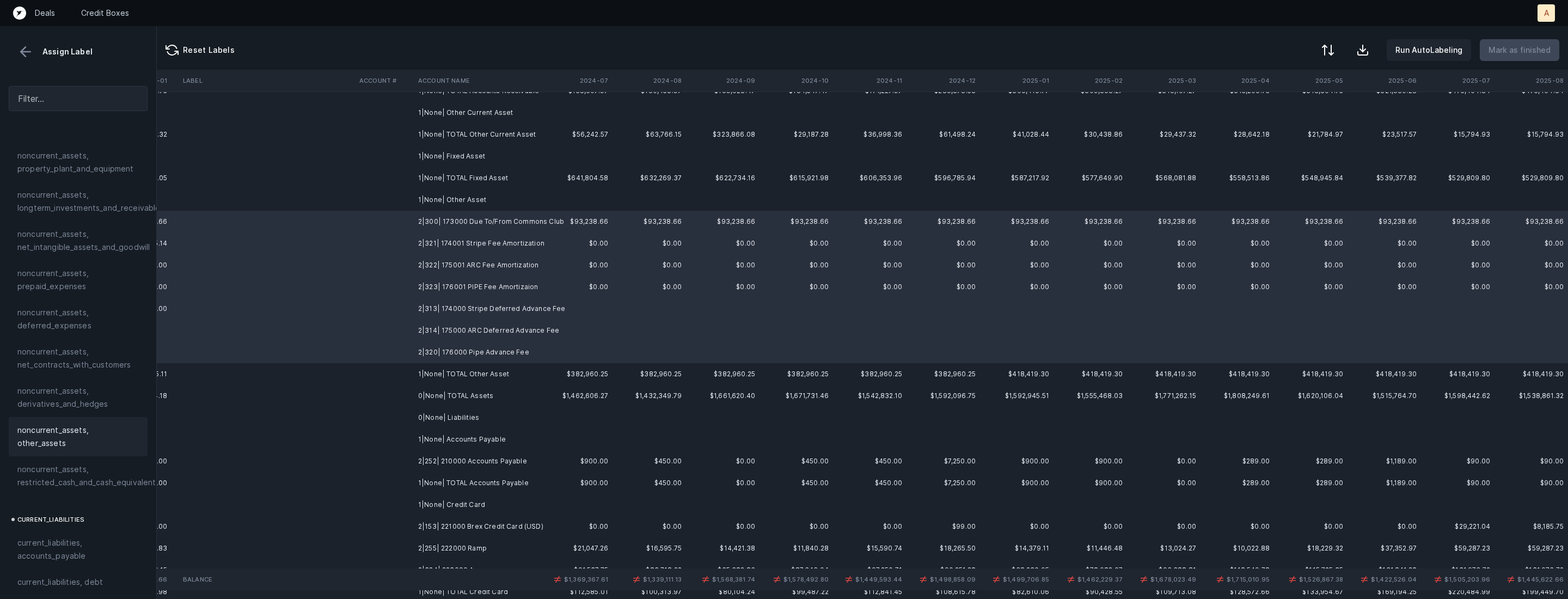
click at [61, 435] on span "noncurrent_assets, other_assets" at bounding box center [78, 436] width 122 height 26
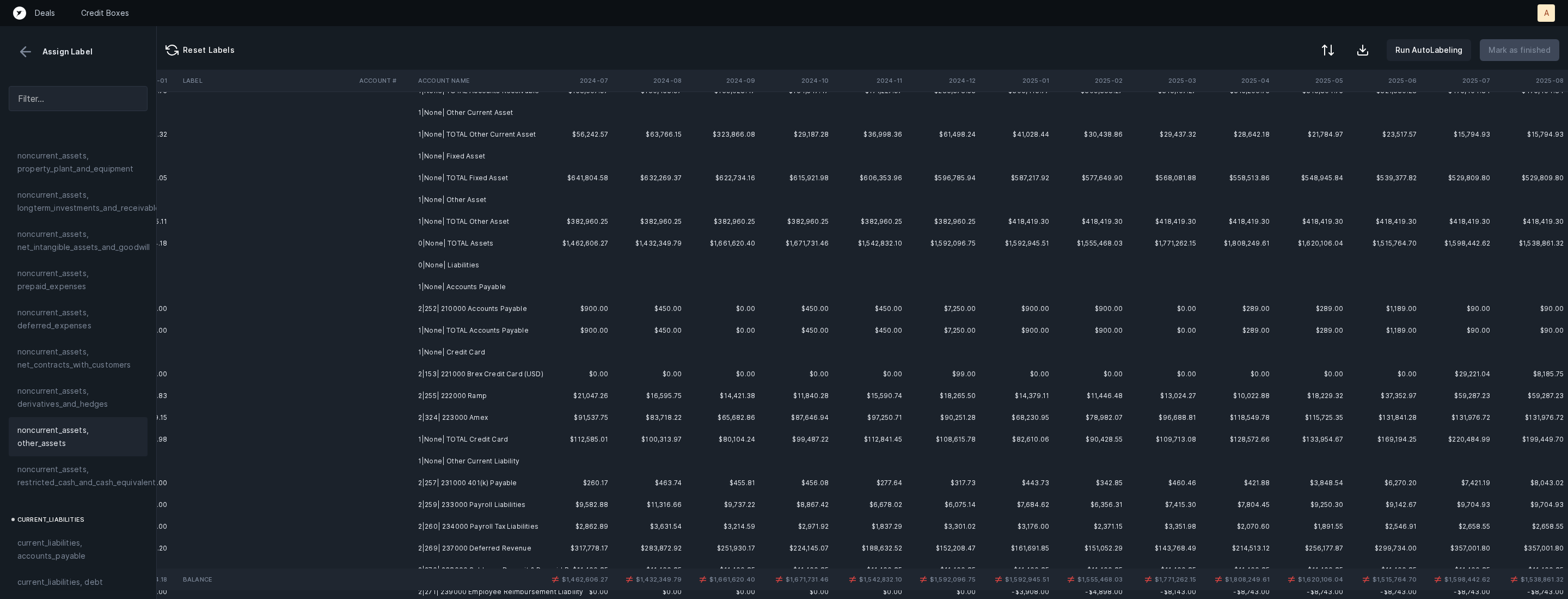
click at [61, 435] on span "noncurrent_assets, other_assets" at bounding box center [78, 436] width 122 height 26
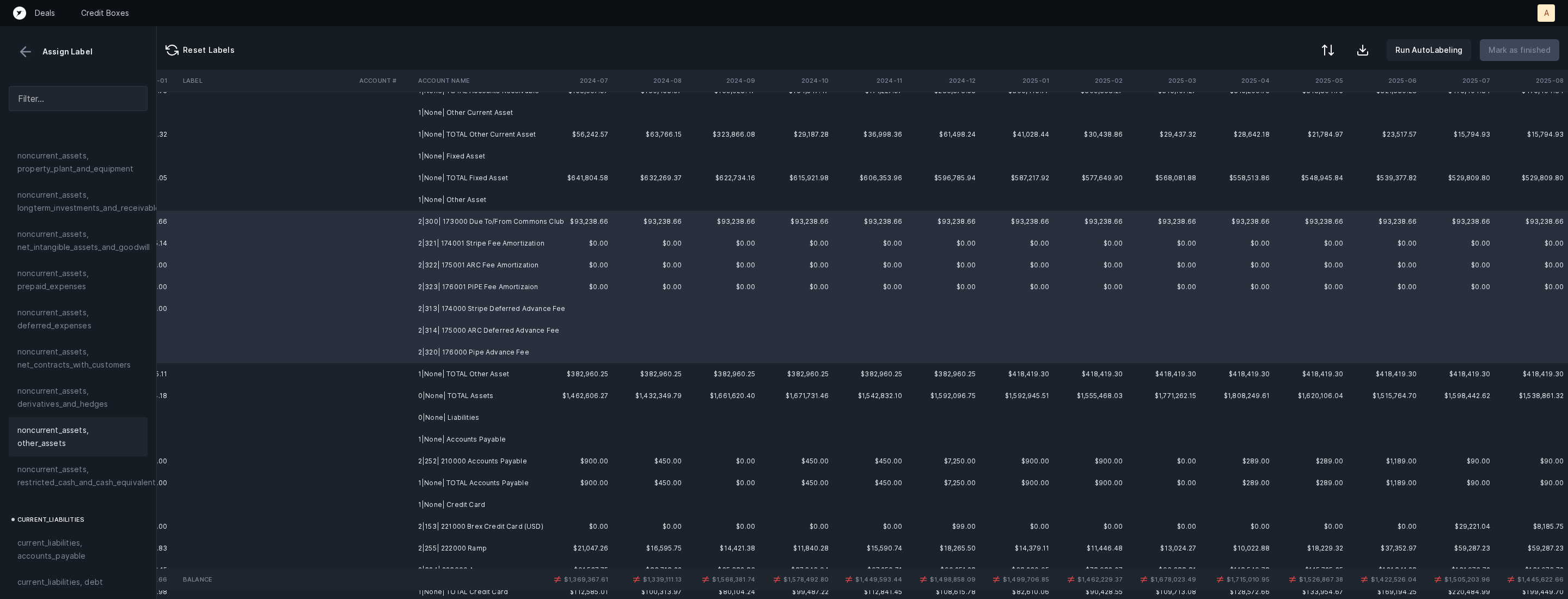
click at [61, 435] on span "noncurrent_assets, other_assets" at bounding box center [78, 436] width 122 height 26
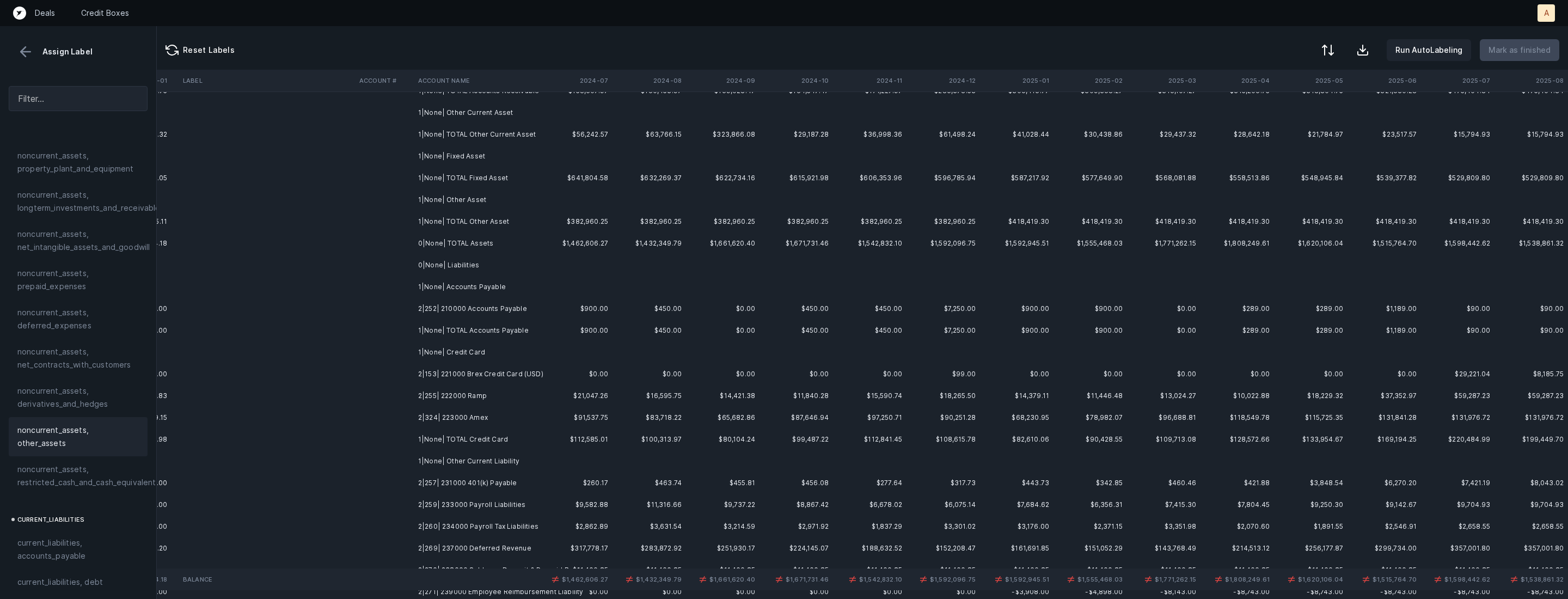
click at [515, 305] on td "2|252| 210000 Accounts Payable" at bounding box center [480, 308] width 133 height 22
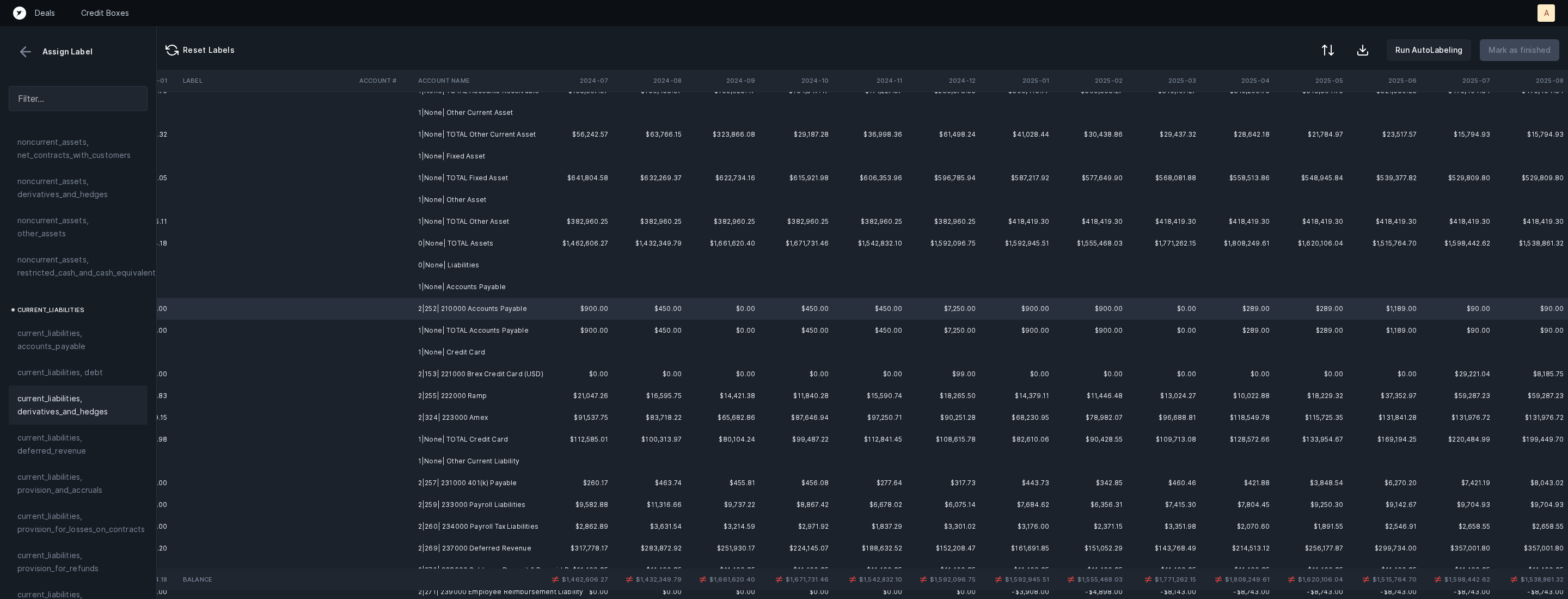
scroll to position [584, 0]
click at [72, 312] on span "current_liabilities, accounts_payable" at bounding box center [78, 325] width 122 height 26
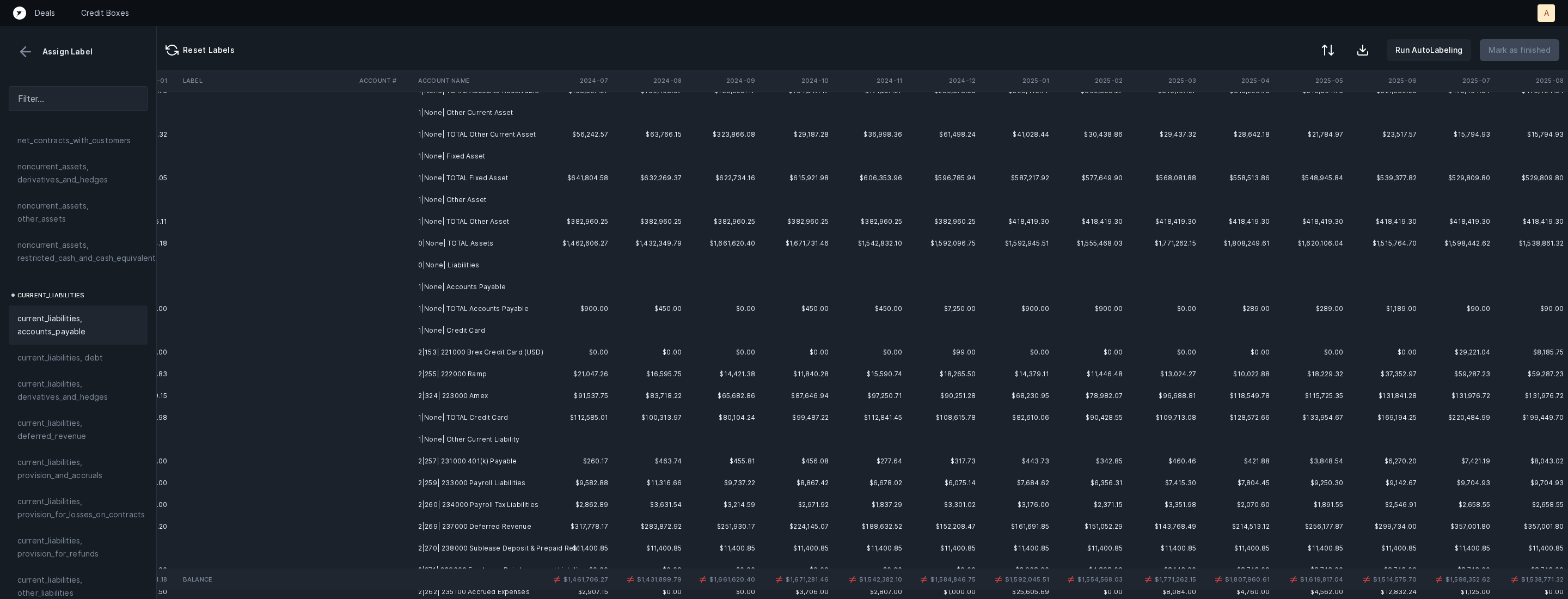
click at [458, 350] on td "2|153| 221000 Brex Credit Card (USD)" at bounding box center [480, 352] width 133 height 22
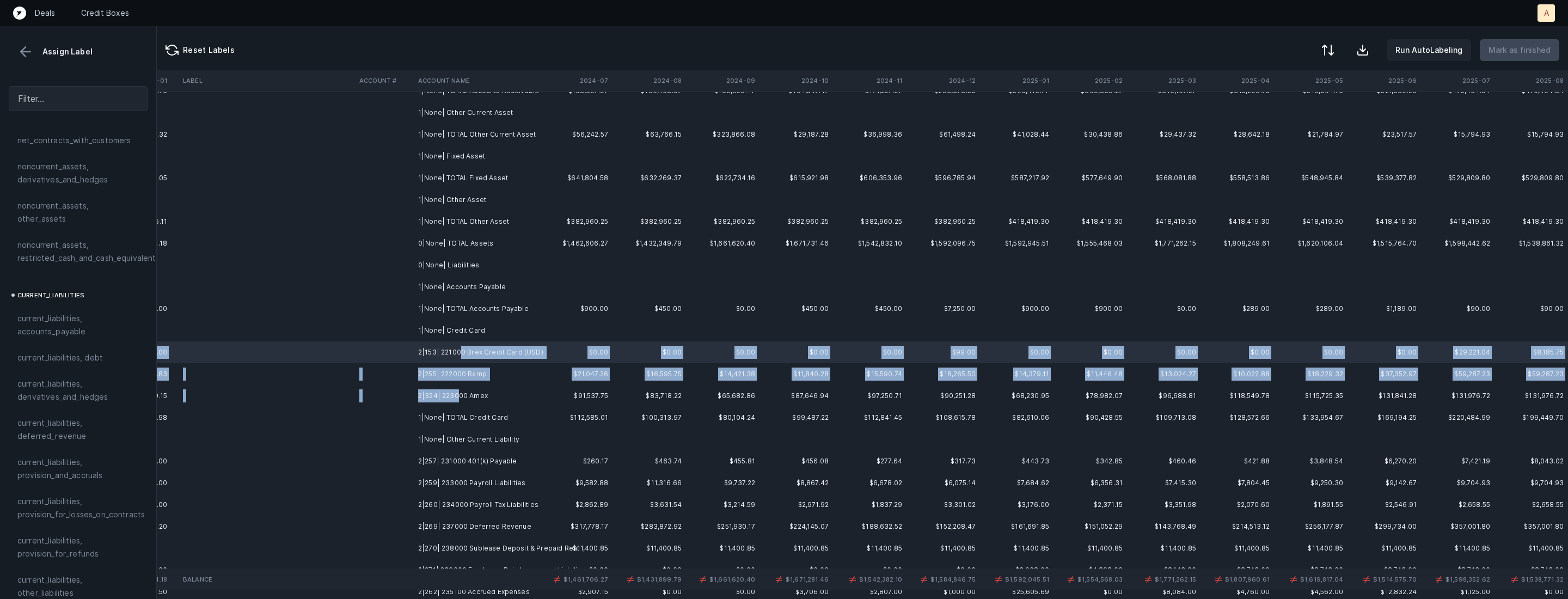
click at [460, 396] on td "2|324| 223000 Amex" at bounding box center [480, 396] width 133 height 22
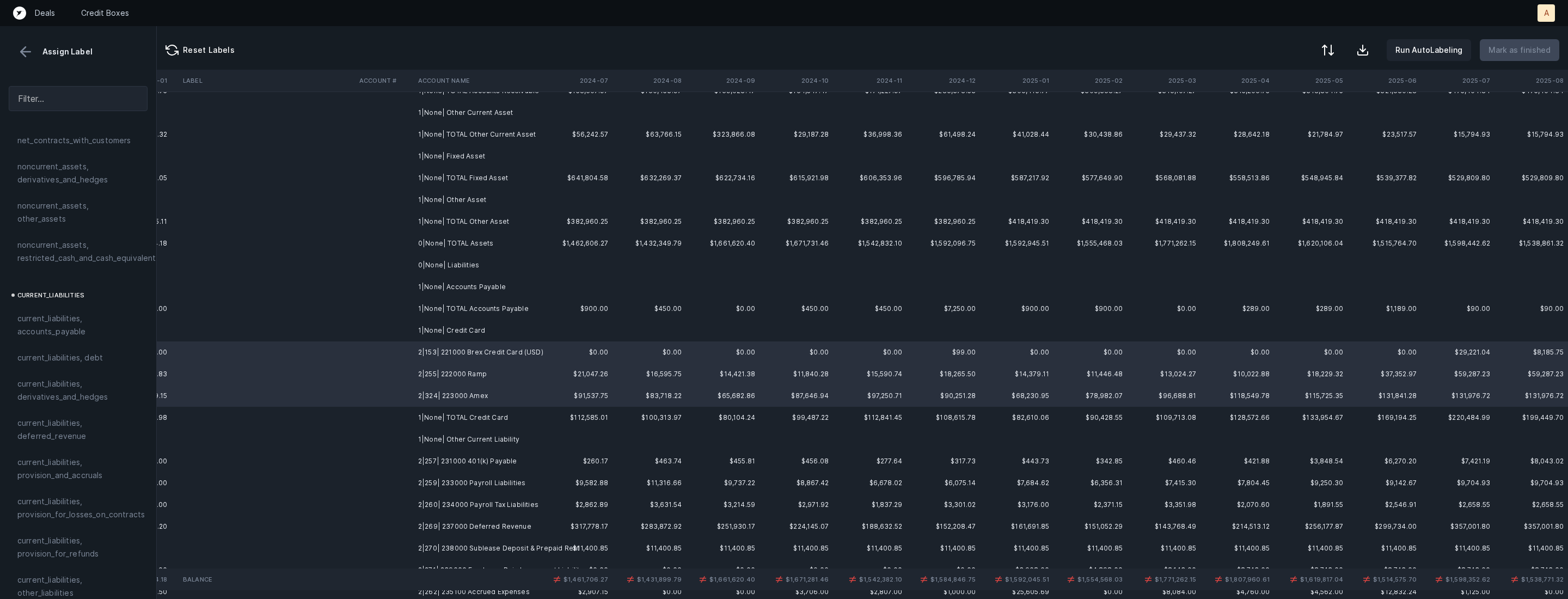
click at [71, 315] on span "current_liabilities, accounts_payable" at bounding box center [78, 325] width 122 height 26
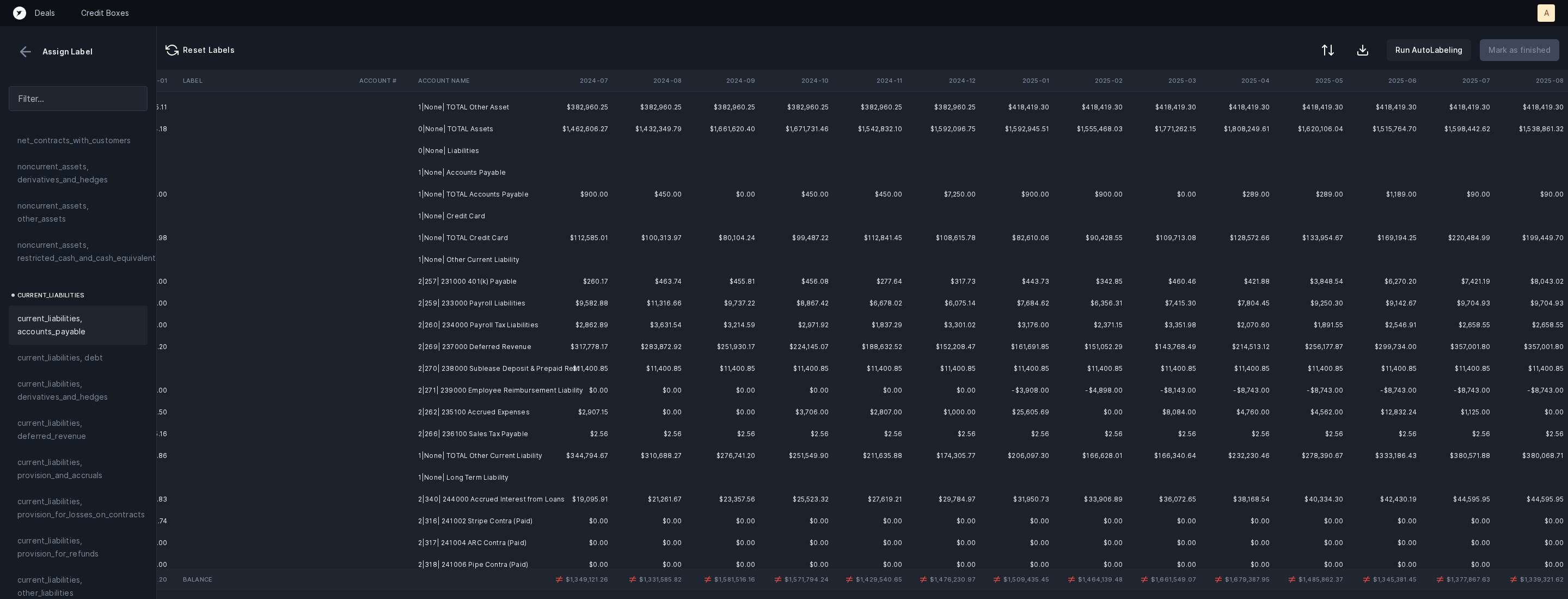
scroll to position [237, 2510]
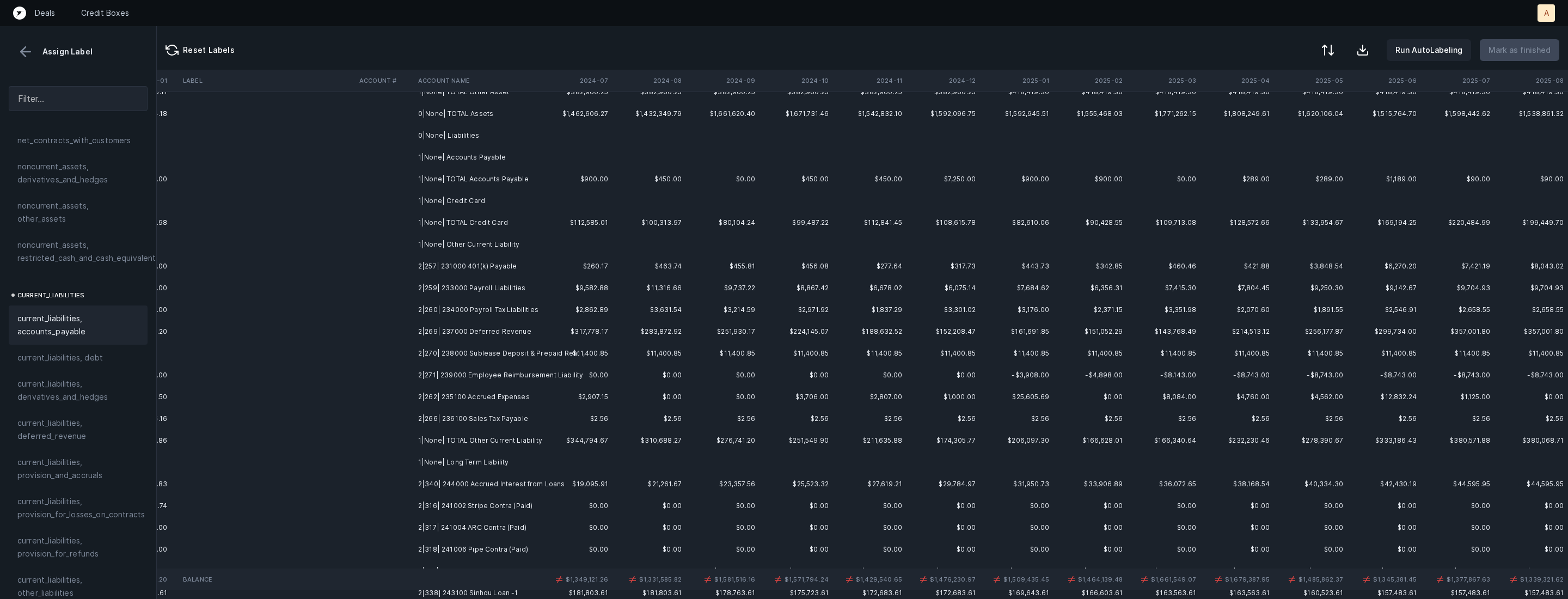
click at [501, 270] on td "2|257| 231000 401(k) Payable" at bounding box center [480, 266] width 133 height 22
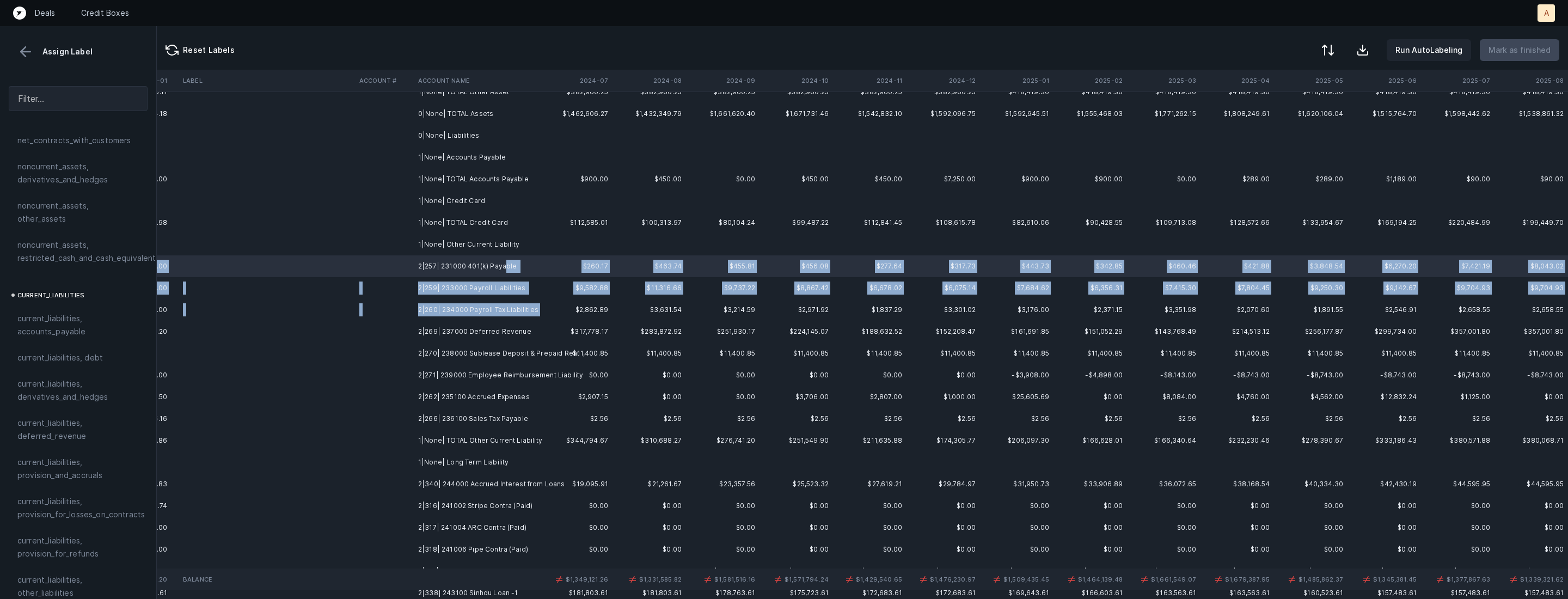
click at [543, 319] on td "2|260| 234000 Payroll Tax Liabilities" at bounding box center [480, 310] width 133 height 22
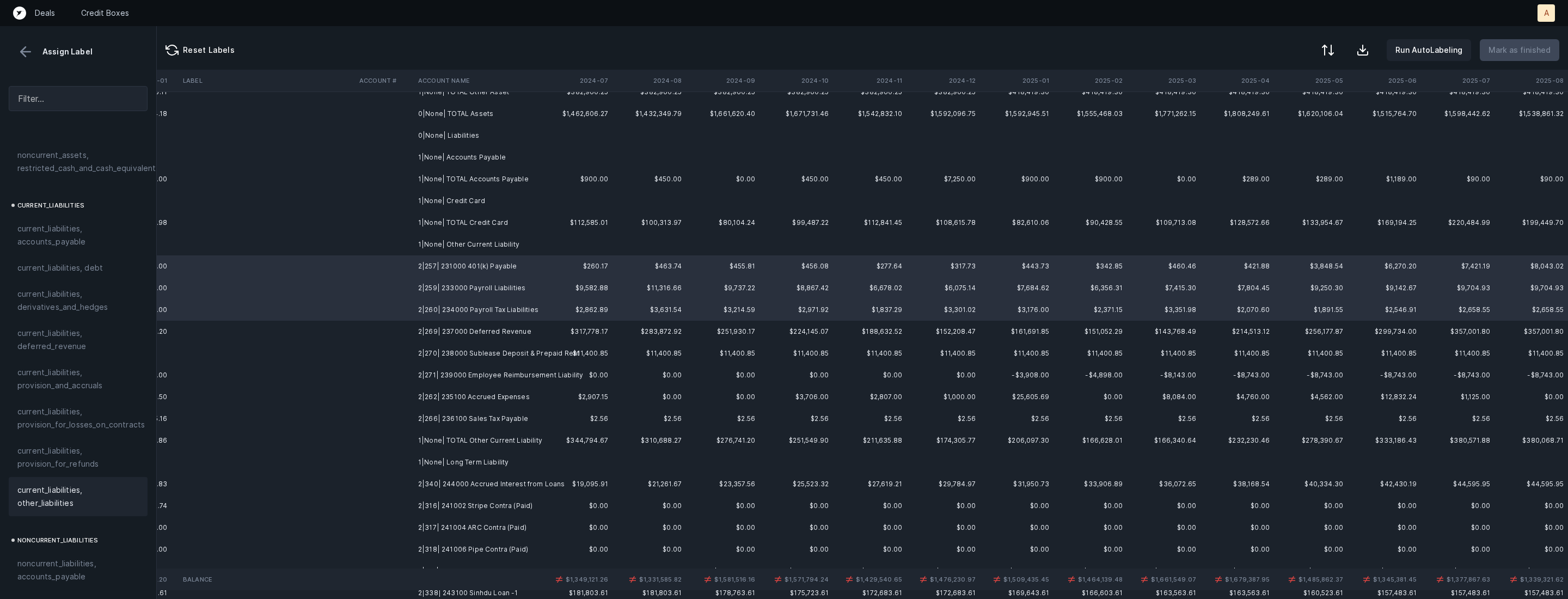
scroll to position [717, 0]
click at [88, 450] on span "current_liabilities, other_liabilities" at bounding box center [78, 452] width 122 height 26
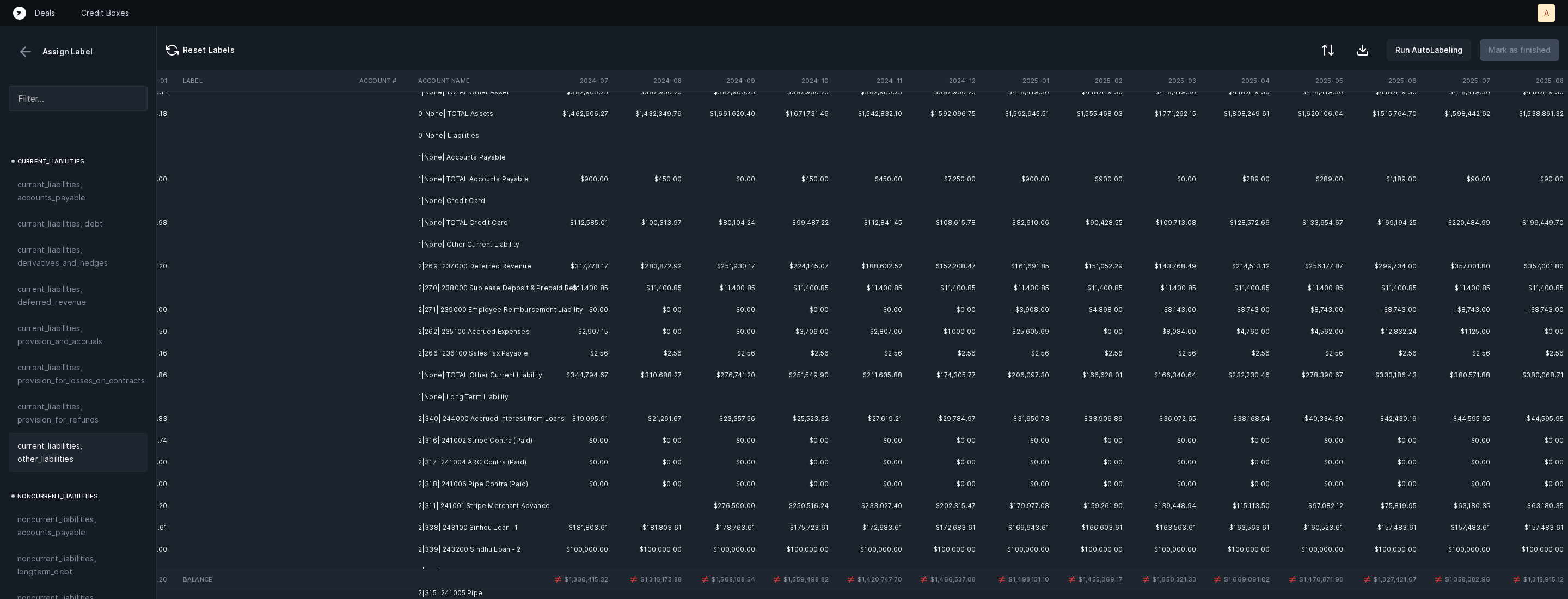
click at [505, 270] on td "2|269| 237000 Deferred Revenue" at bounding box center [480, 266] width 133 height 22
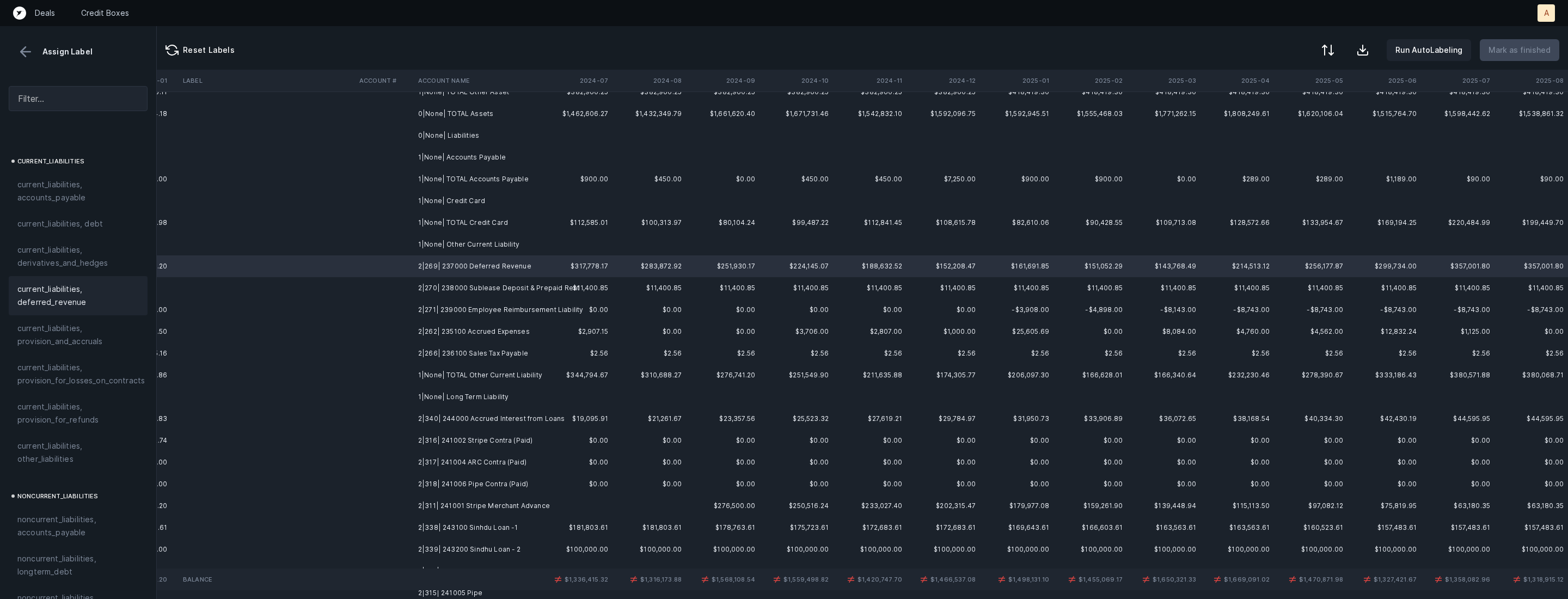
click at [86, 283] on span "current_liabilities, deferred_revenue" at bounding box center [78, 296] width 122 height 26
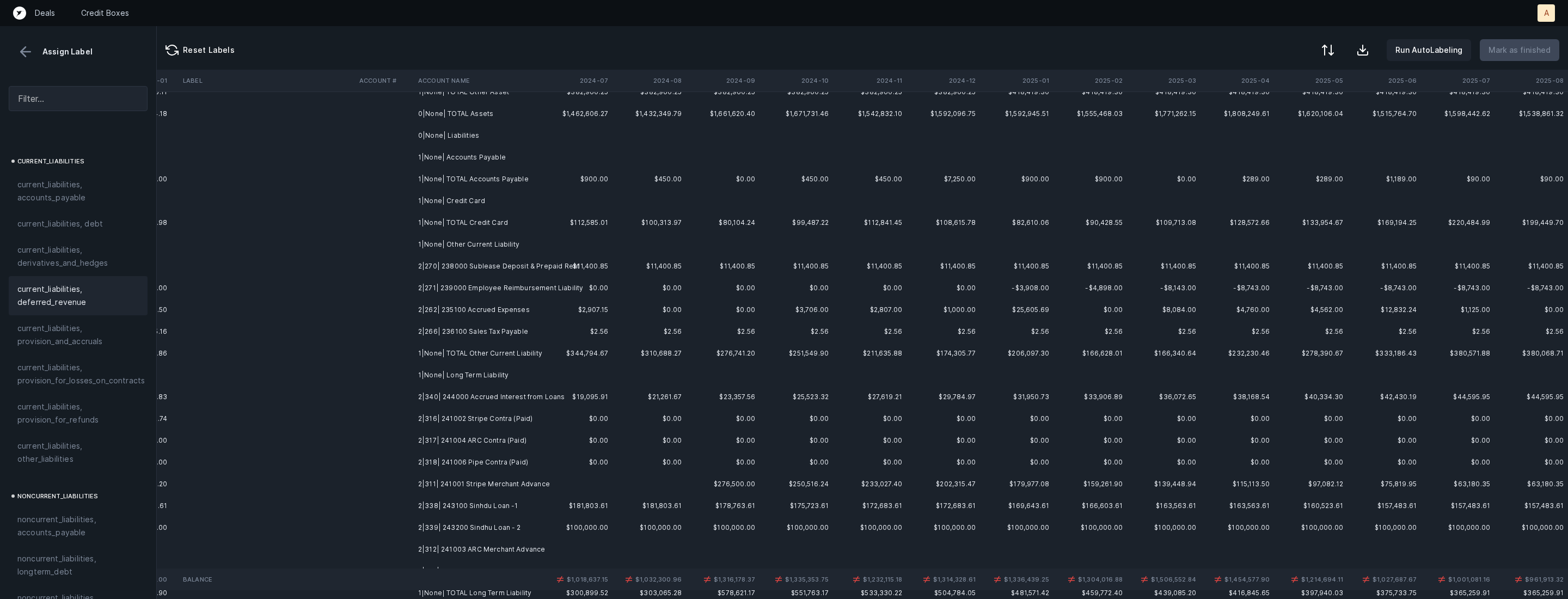
click at [422, 272] on td "2|270| 238000 Sublease Deposit & Prepaid Rent" at bounding box center [480, 266] width 133 height 22
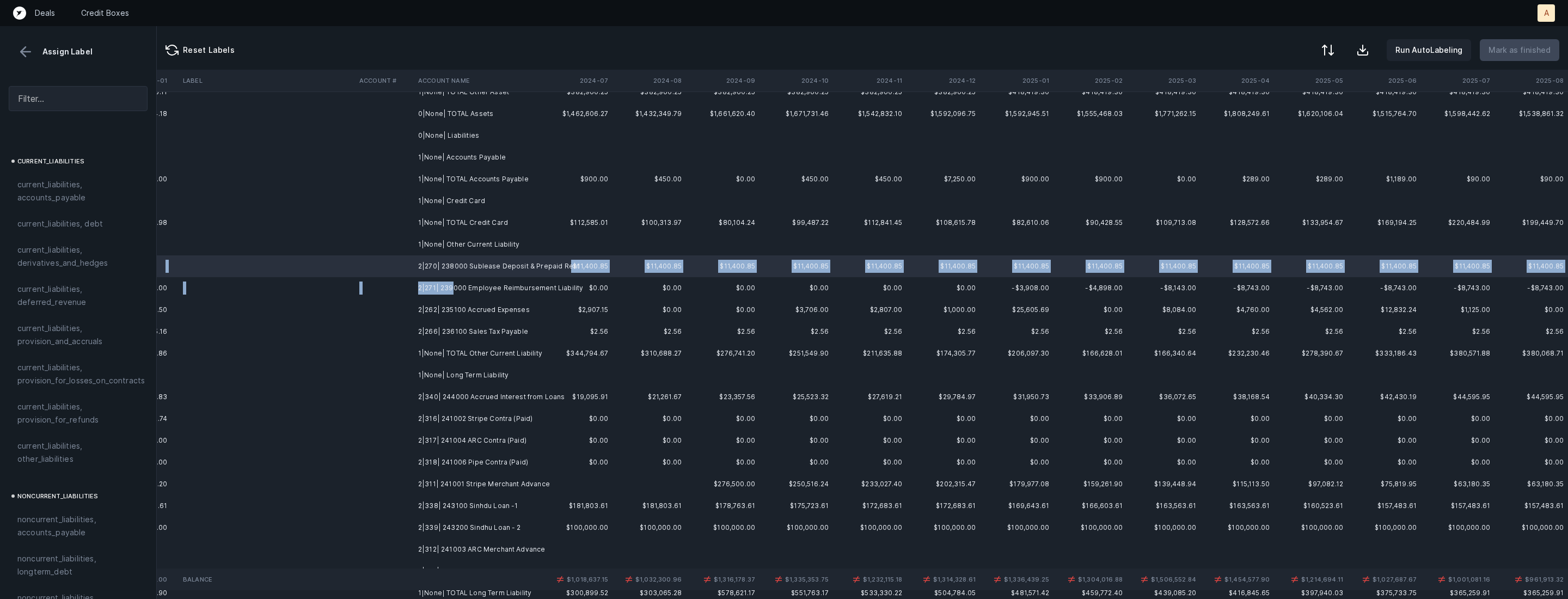
click at [452, 291] on td "2|271| 239000 Employee Reimbursement Liability" at bounding box center [480, 288] width 133 height 22
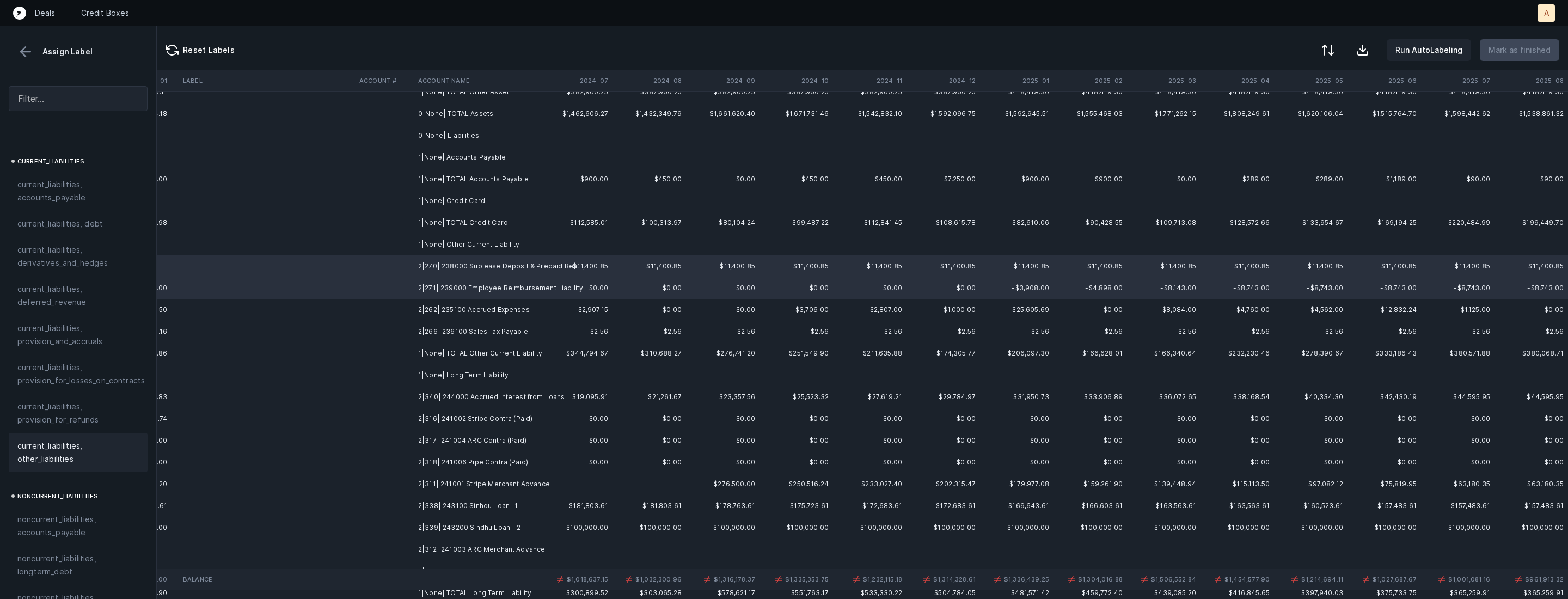
click at [45, 439] on span "current_liabilities, other_liabilities" at bounding box center [78, 452] width 122 height 26
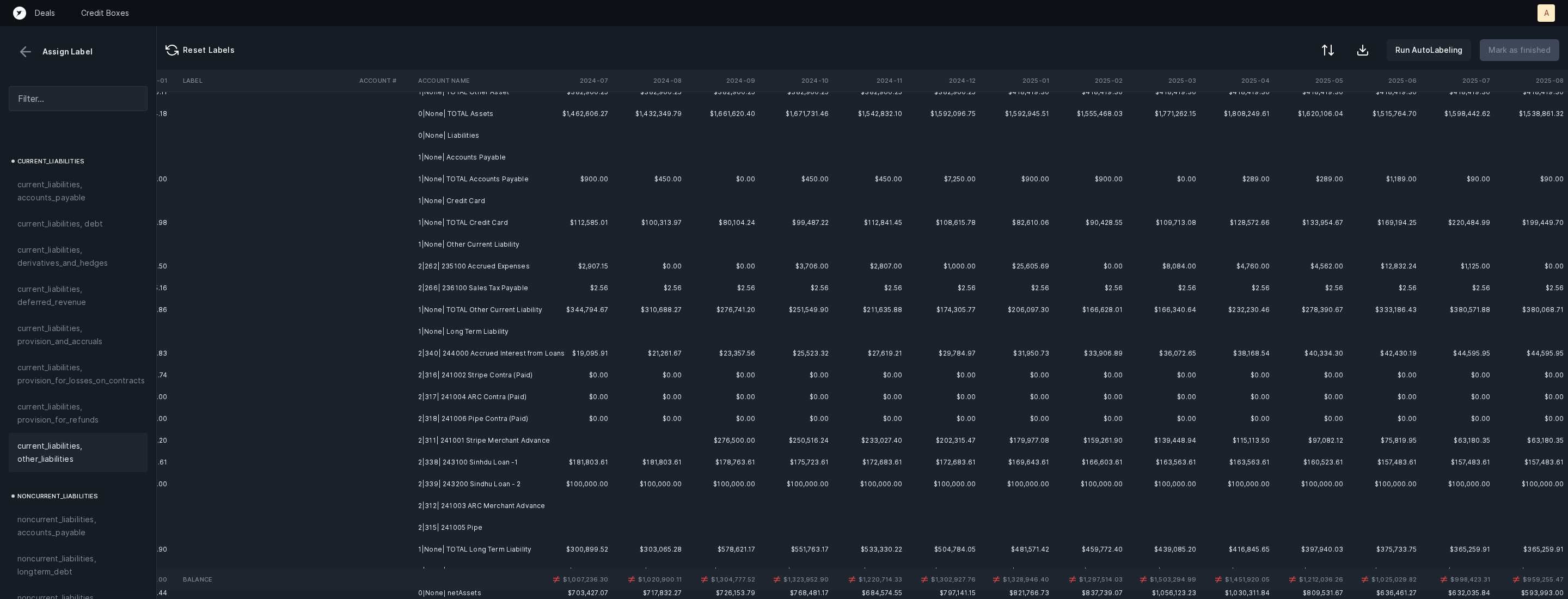
click at [460, 267] on td "2|262| 235100 Accrued Expenses" at bounding box center [480, 266] width 133 height 22
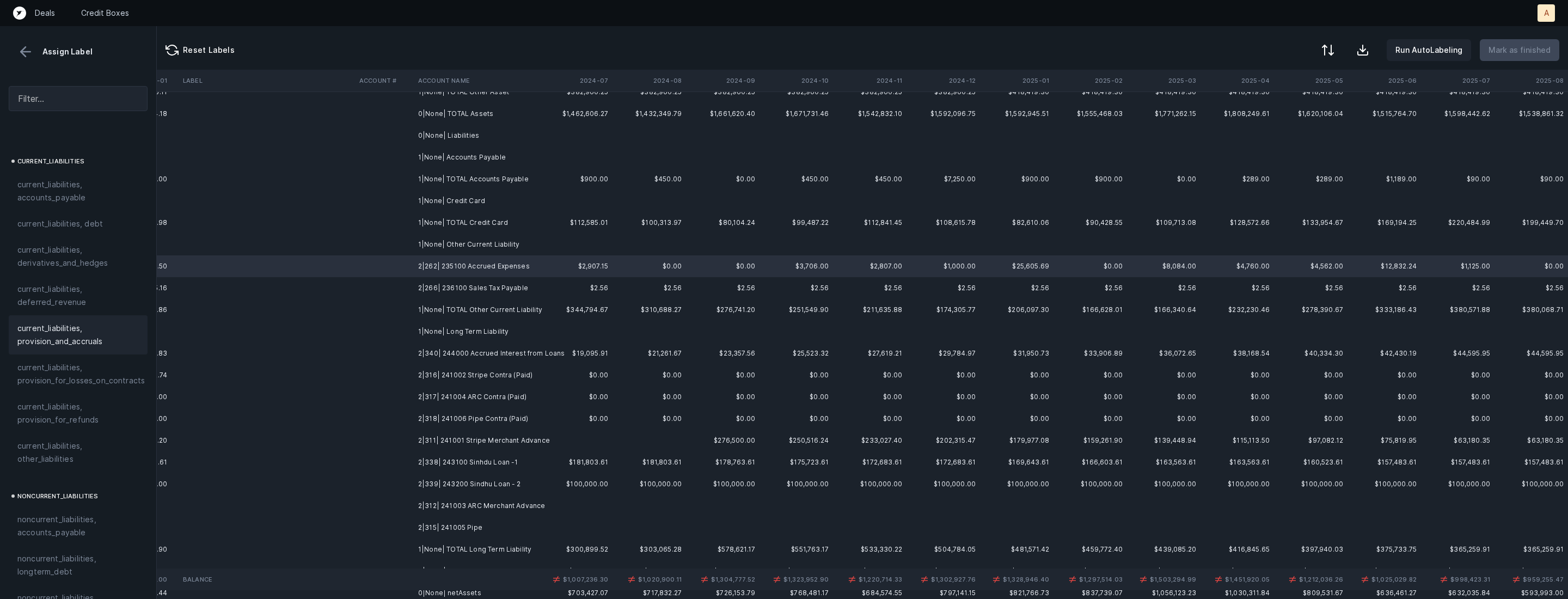
click at [75, 322] on span "current_liabilities, provision_and_accruals" at bounding box center [78, 335] width 122 height 26
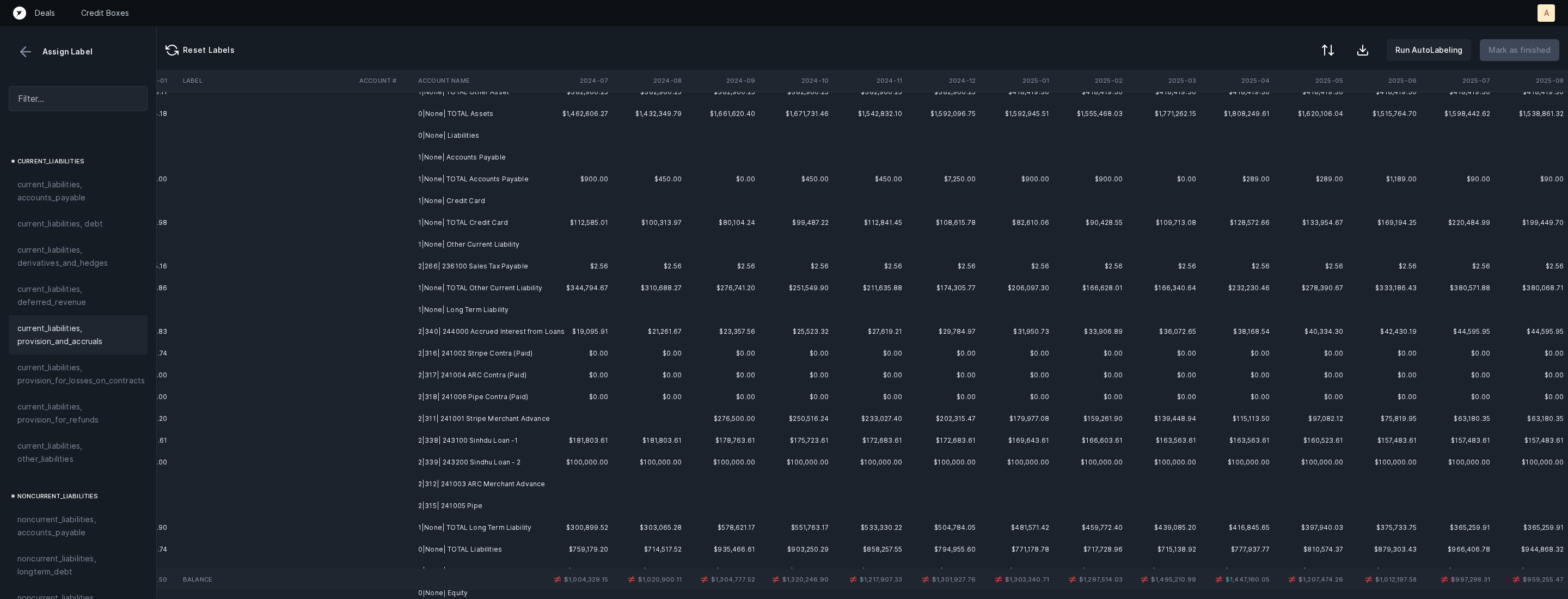
click at [426, 267] on td "2|266| 236100 Sales Tax Payable" at bounding box center [480, 266] width 133 height 22
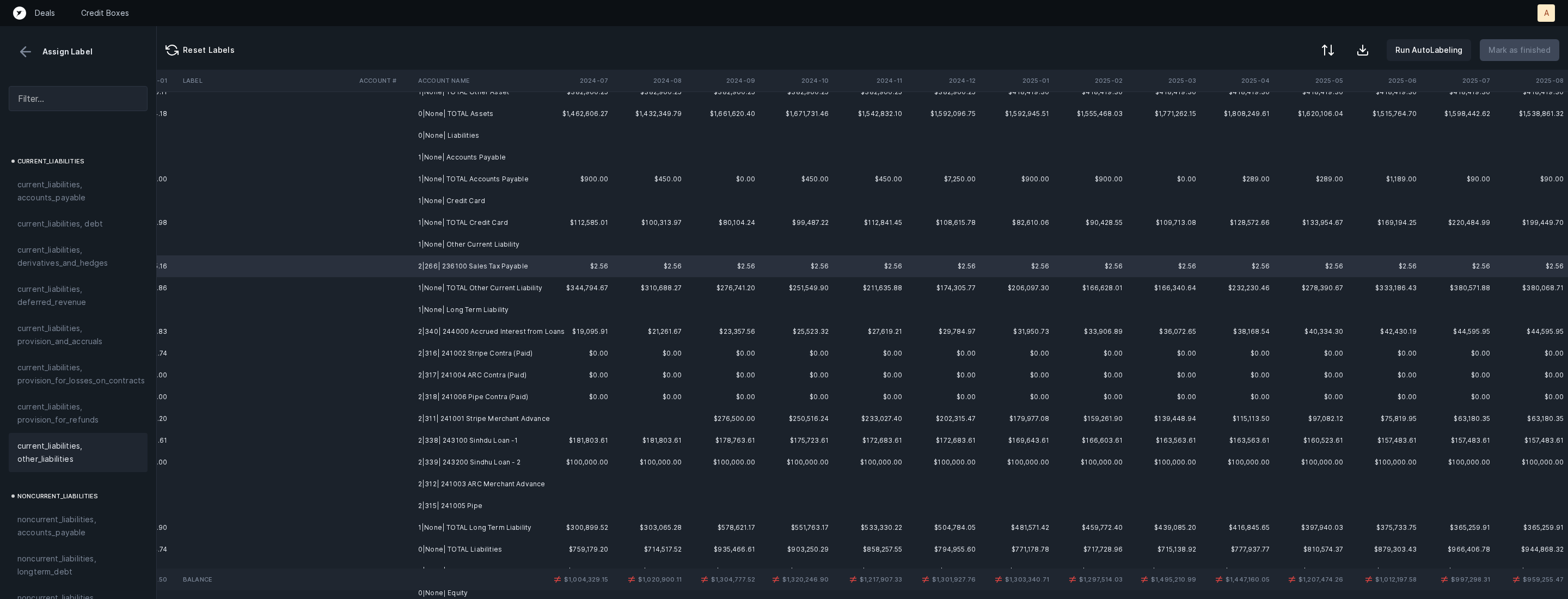
click at [84, 439] on span "current_liabilities, other_liabilities" at bounding box center [78, 452] width 122 height 26
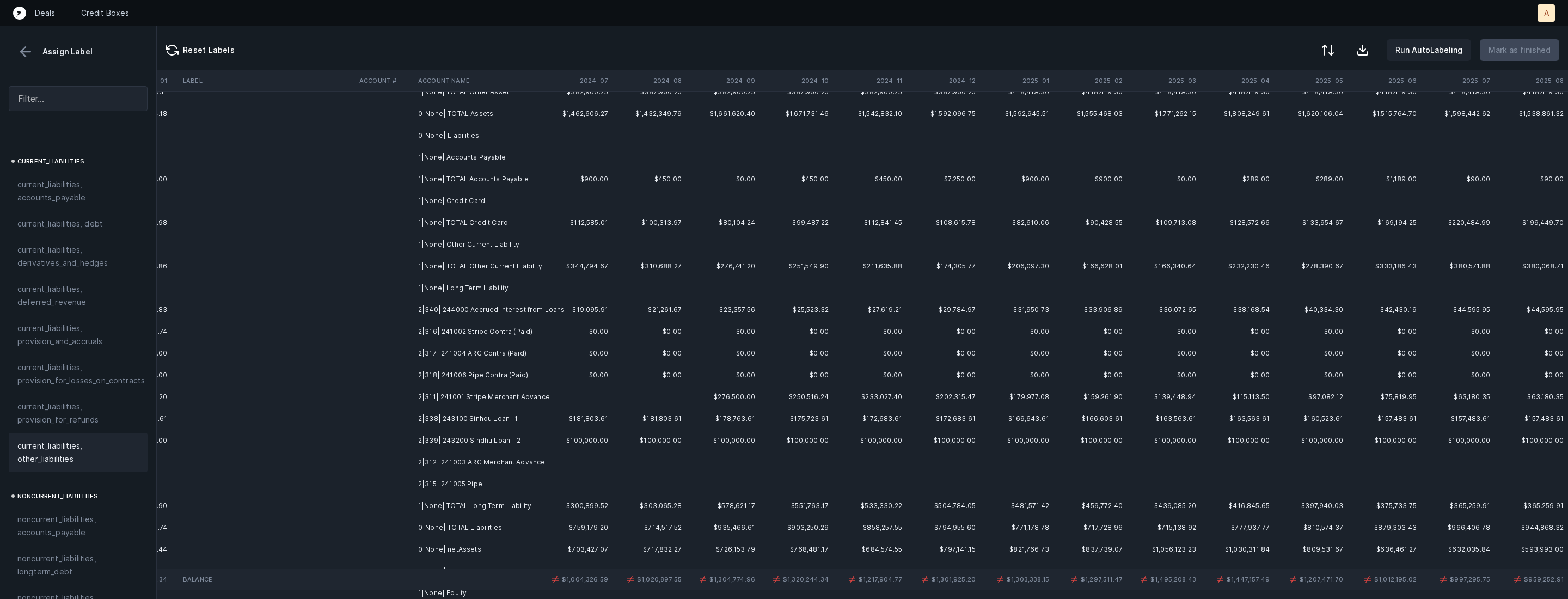
click at [472, 306] on td "2|340| 244000 Accrued Interest from Loans" at bounding box center [480, 310] width 133 height 22
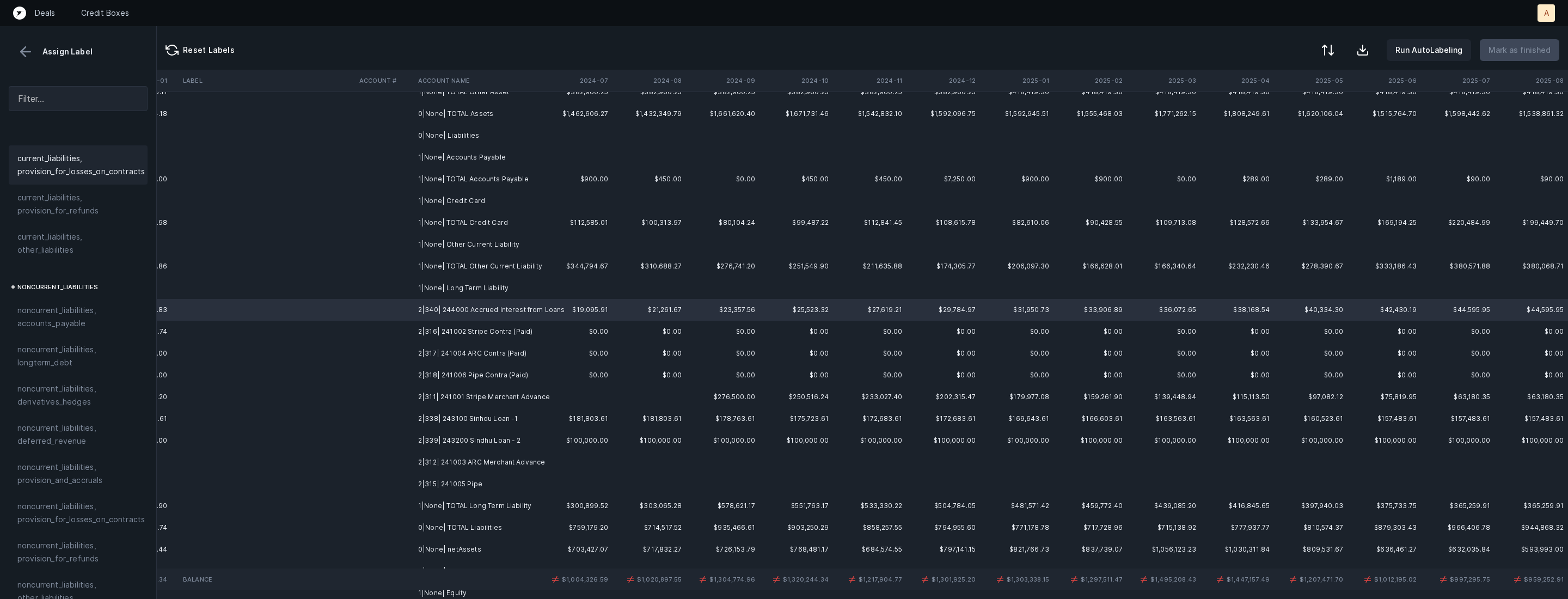
scroll to position [929, 0]
click at [66, 344] on span "noncurrent_liabilities, longterm_debt" at bounding box center [78, 353] width 122 height 26
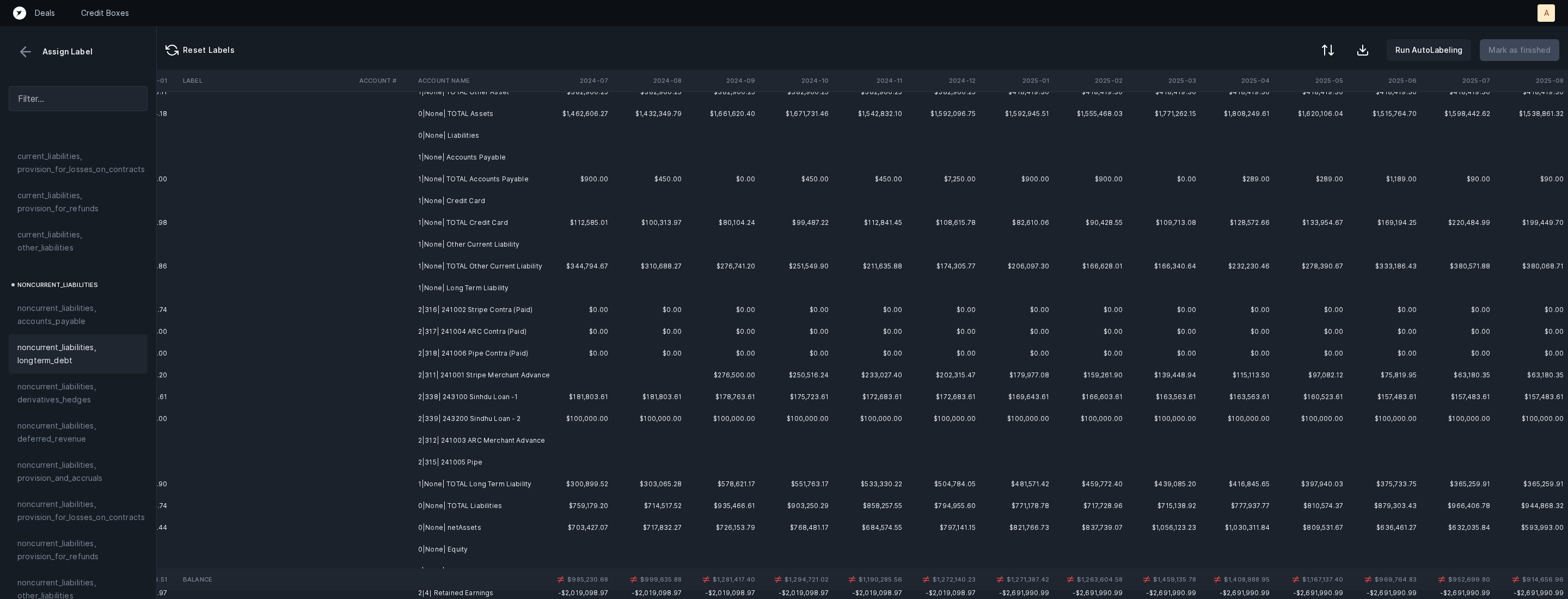
click at [485, 306] on td "2|316| 241002 Stripe Contra (Paid)" at bounding box center [480, 310] width 133 height 22
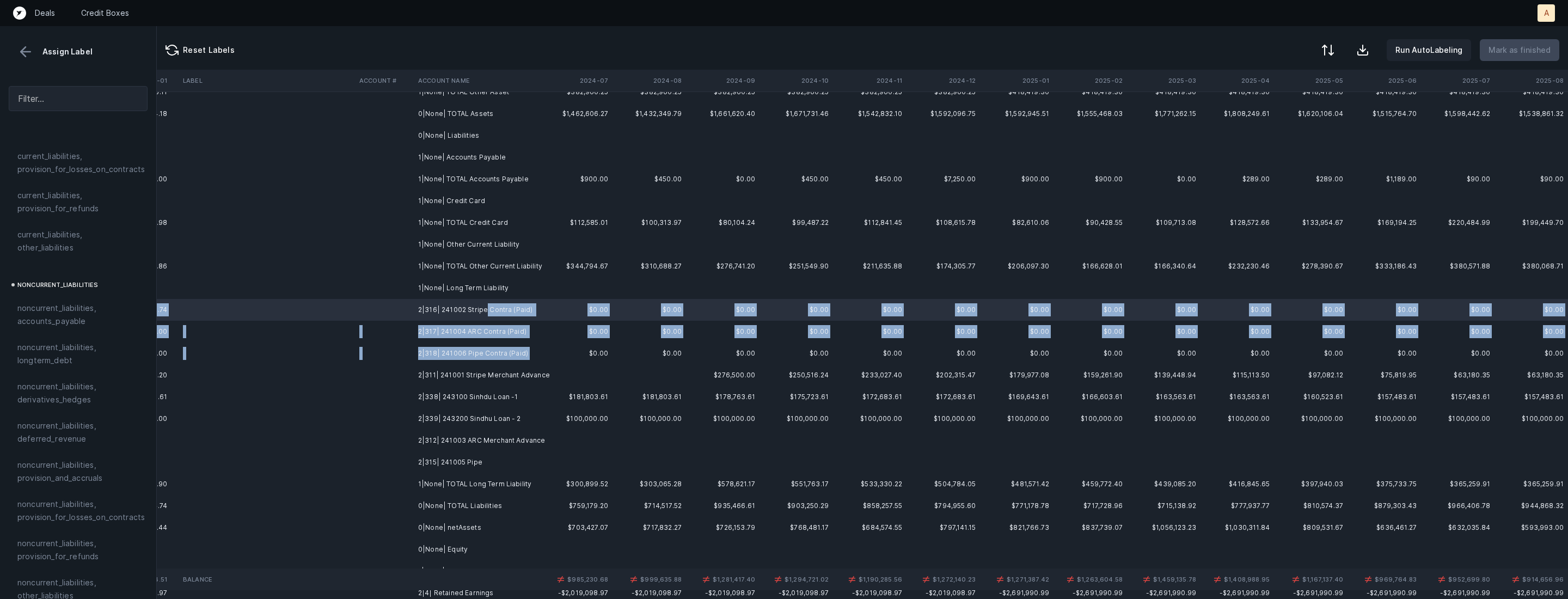
click at [534, 350] on td "2|318| 241006 Pipe Contra (Paid)" at bounding box center [480, 353] width 133 height 22
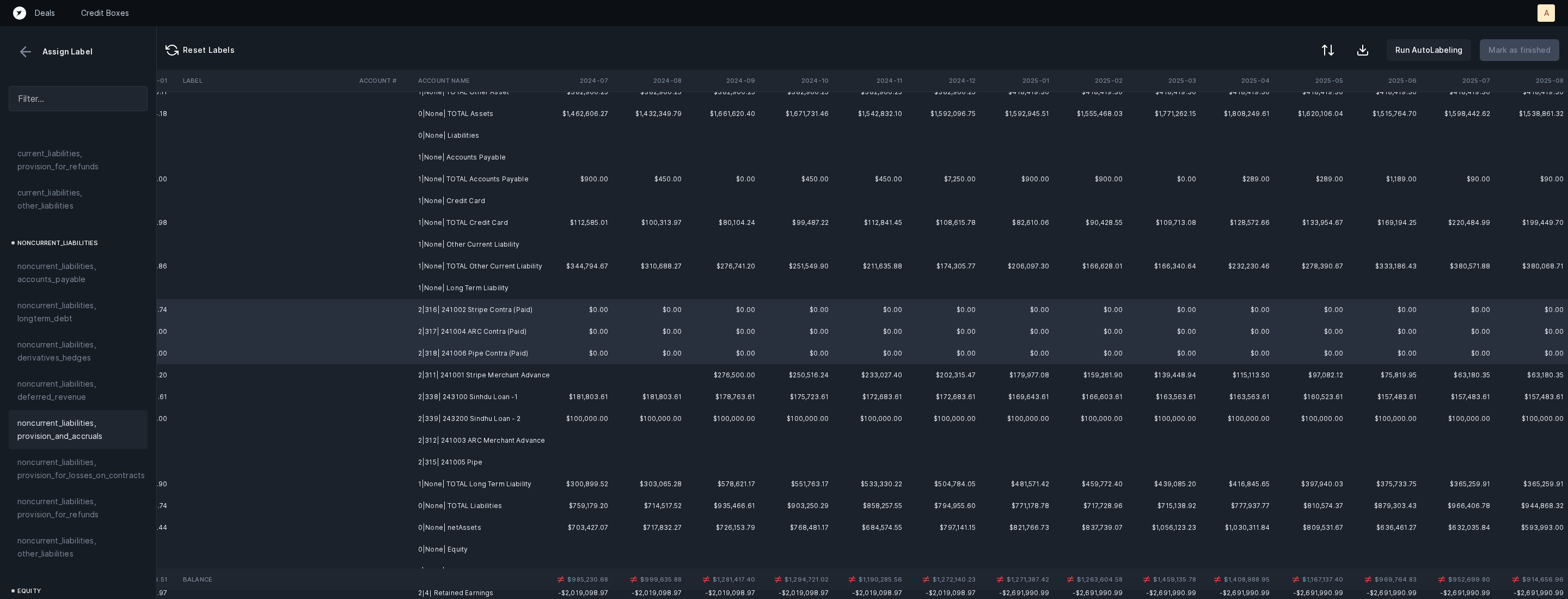
scroll to position [1026, 0]
click at [69, 478] on span "noncurrent_liabilities, other_liabilities" at bounding box center [78, 491] width 122 height 26
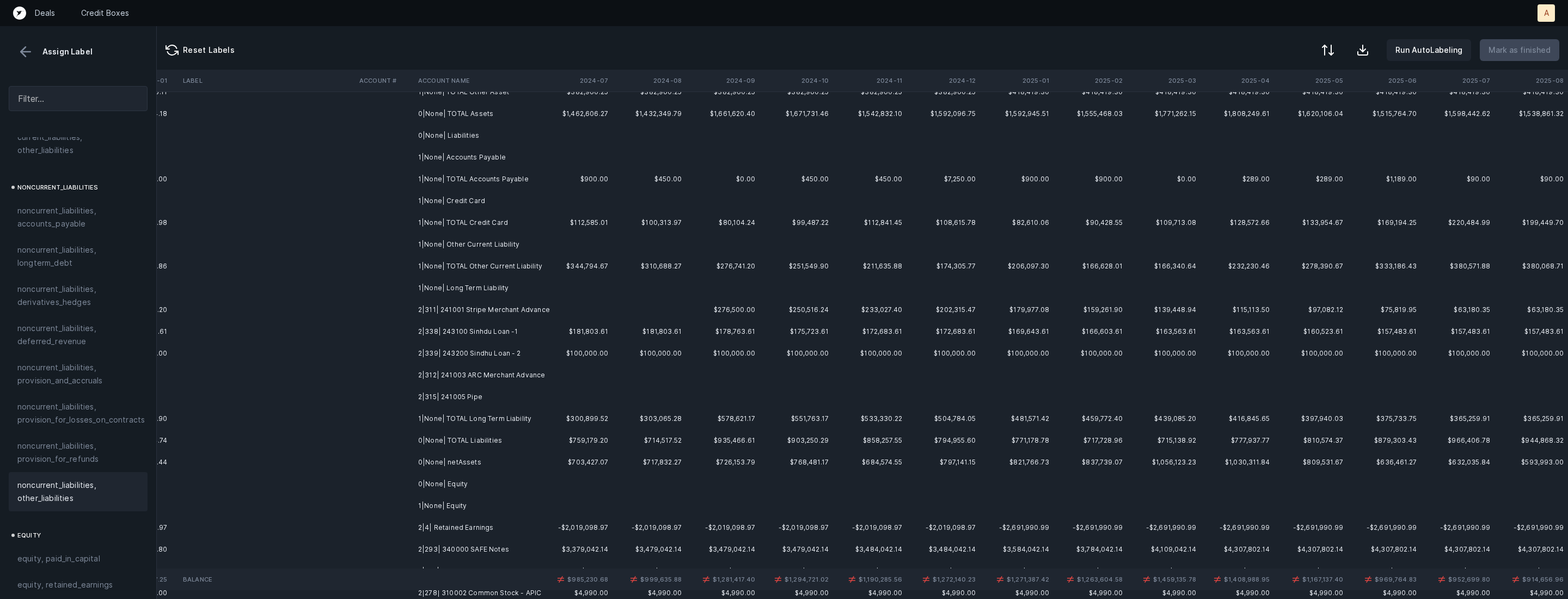
click at [409, 319] on td at bounding box center [384, 310] width 59 height 22
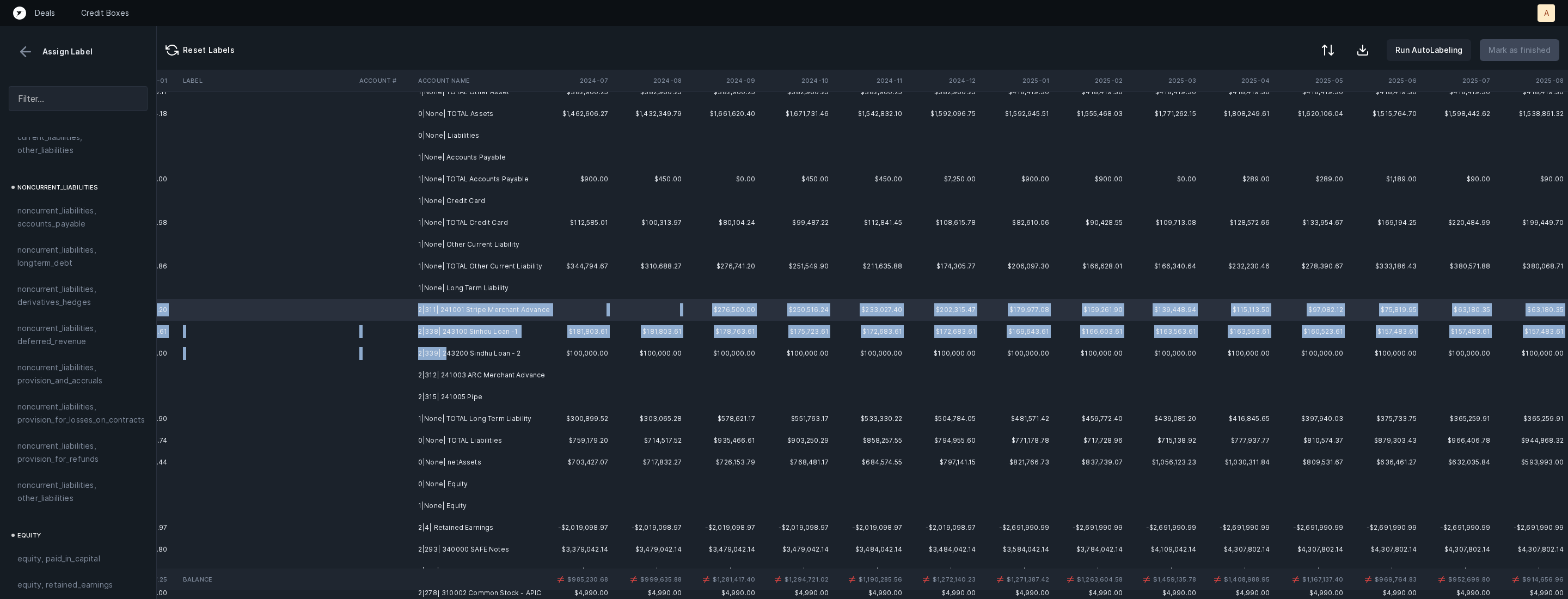
click at [445, 347] on td "2|339| 243200 Sindhu Loan - 2" at bounding box center [480, 353] width 133 height 22
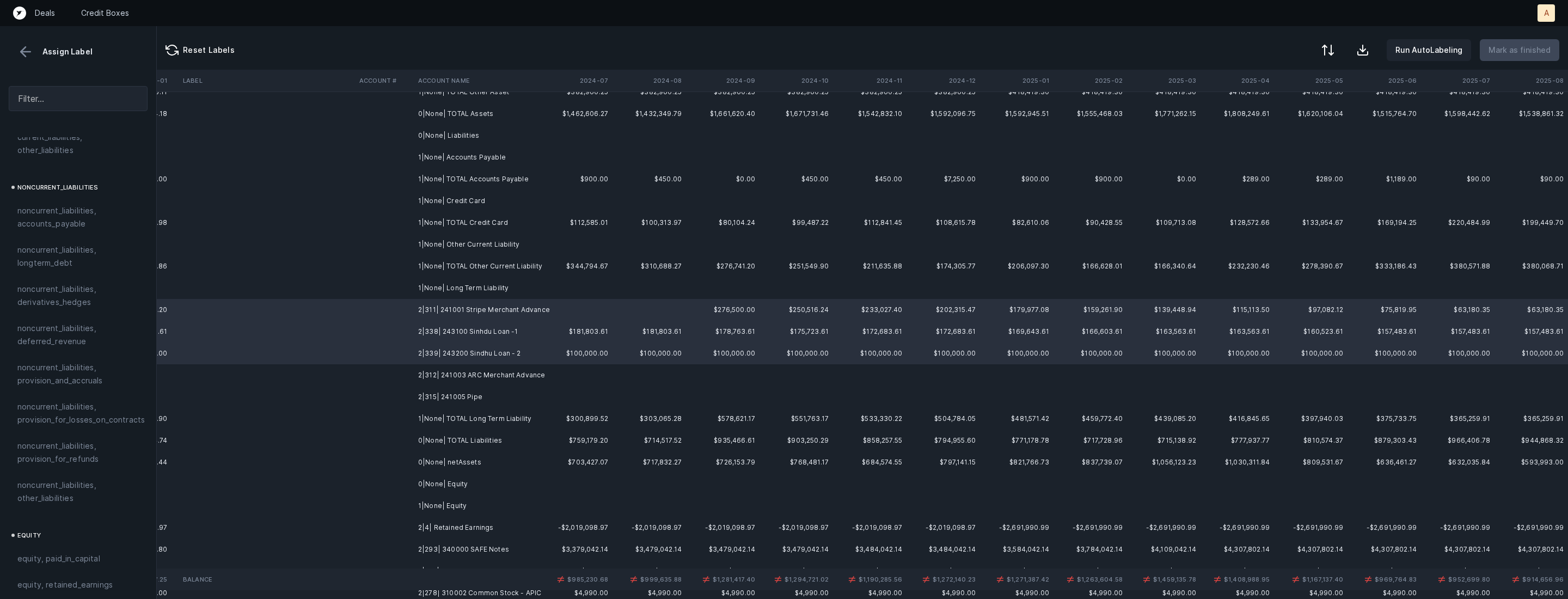
click at [456, 370] on td "2|312| 241003 ARC Merchant Advance" at bounding box center [480, 374] width 133 height 22
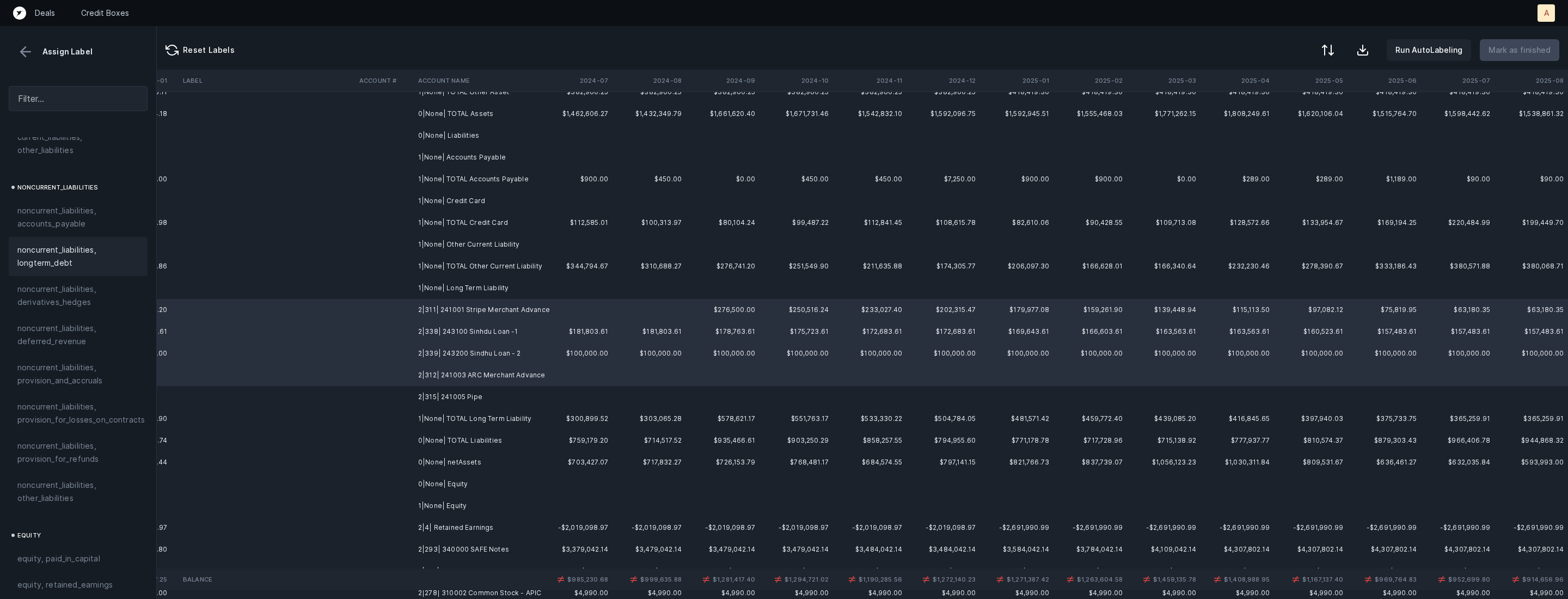
click at [73, 252] on span "noncurrent_liabilities, longterm_debt" at bounding box center [78, 256] width 122 height 26
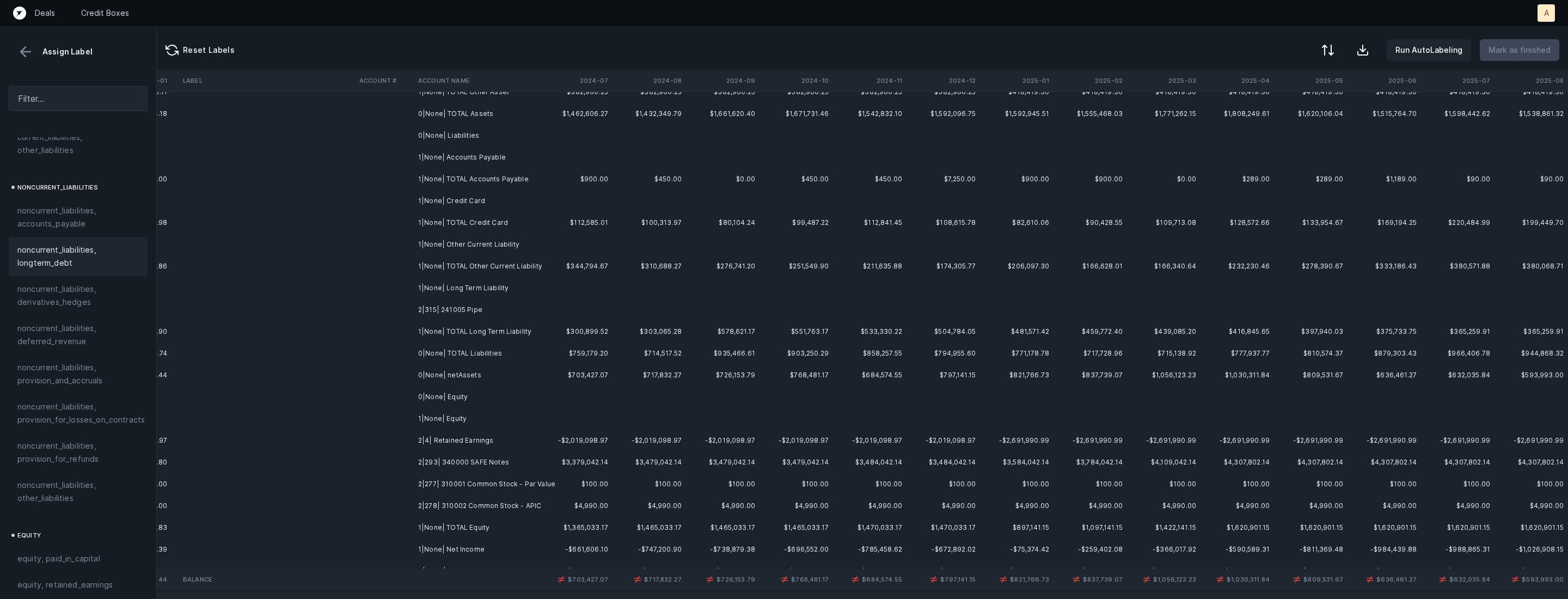
click at [480, 311] on td "2|315| 241005 Pipe" at bounding box center [480, 310] width 133 height 22
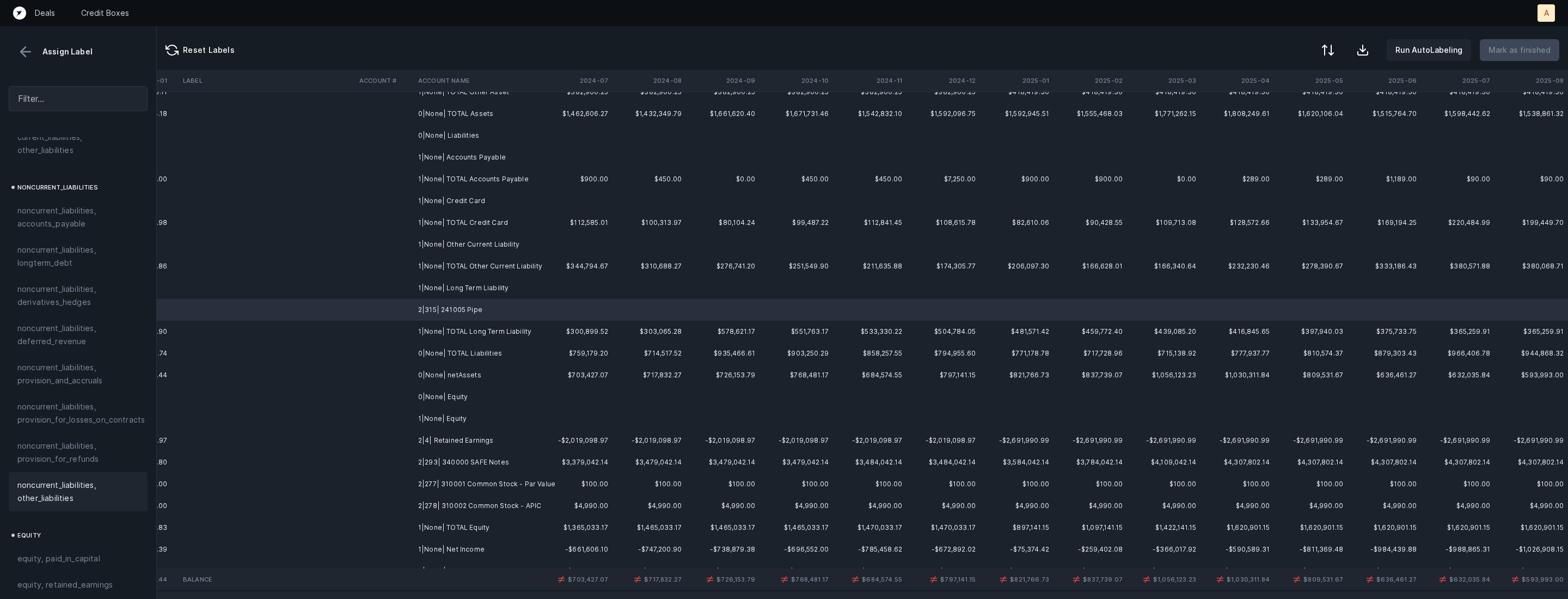
click at [58, 486] on span "noncurrent_liabilities, other_liabilities" at bounding box center [78, 491] width 122 height 26
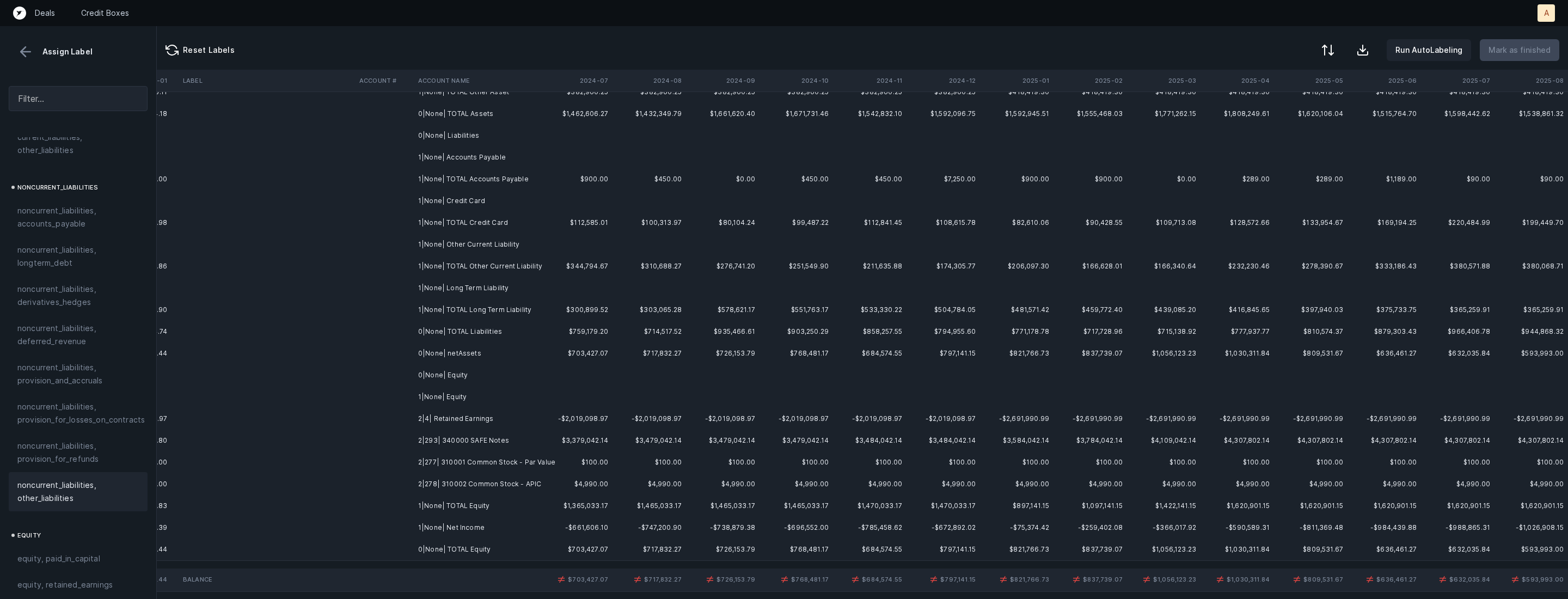
click at [445, 423] on td "2|4| Retained Earnings" at bounding box center [480, 418] width 133 height 22
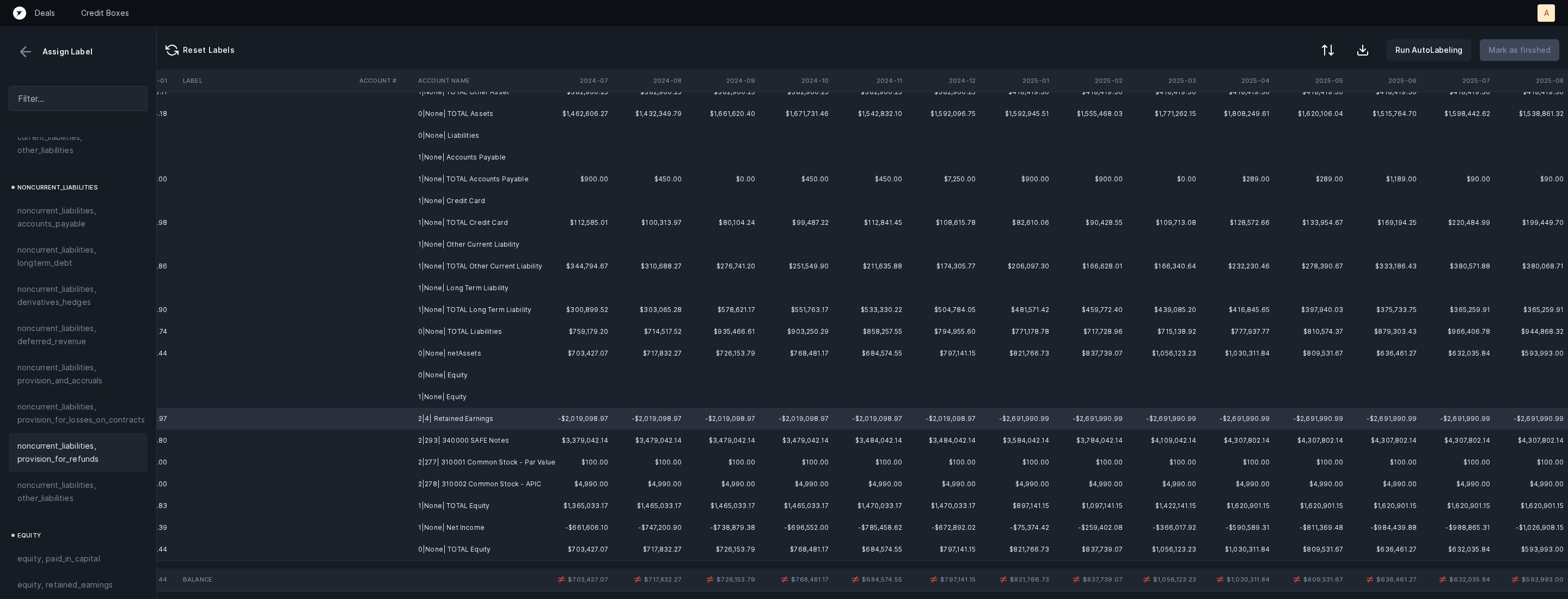
scroll to position [1161, 0]
click at [84, 443] on span "equity, retained_earnings" at bounding box center [65, 450] width 96 height 13
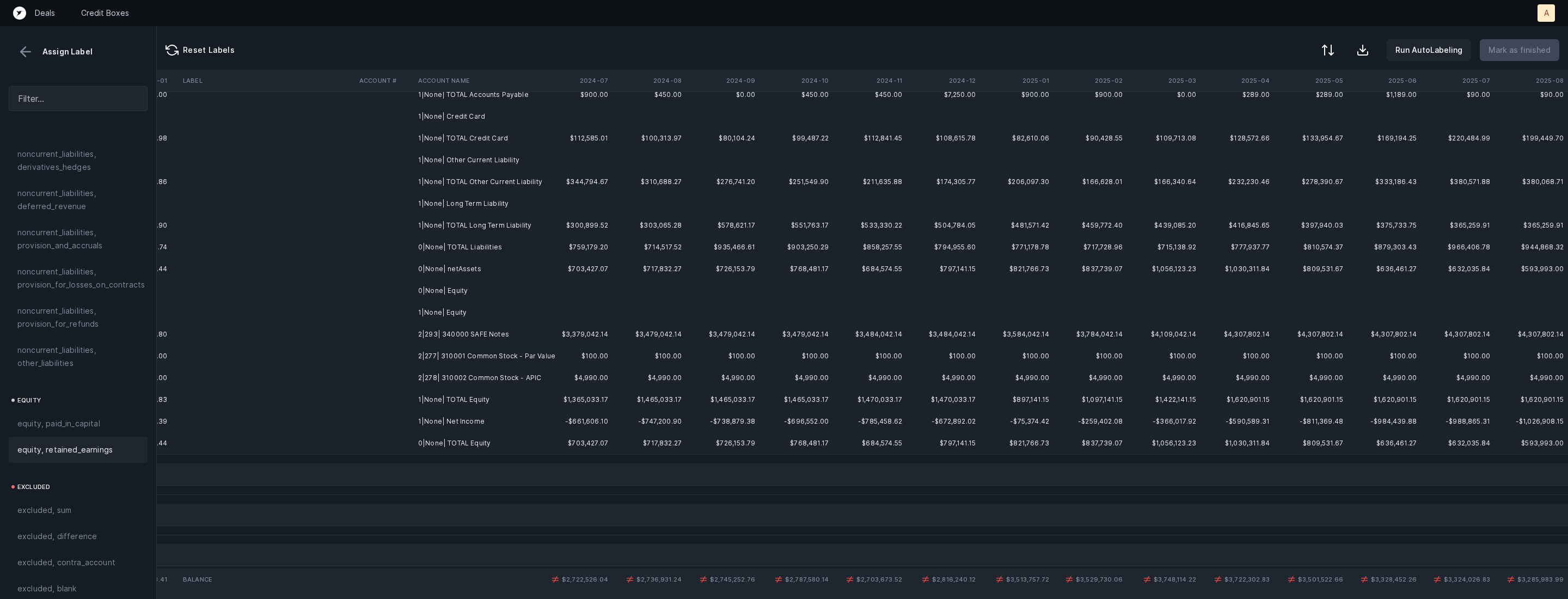
scroll to position [330, 2510]
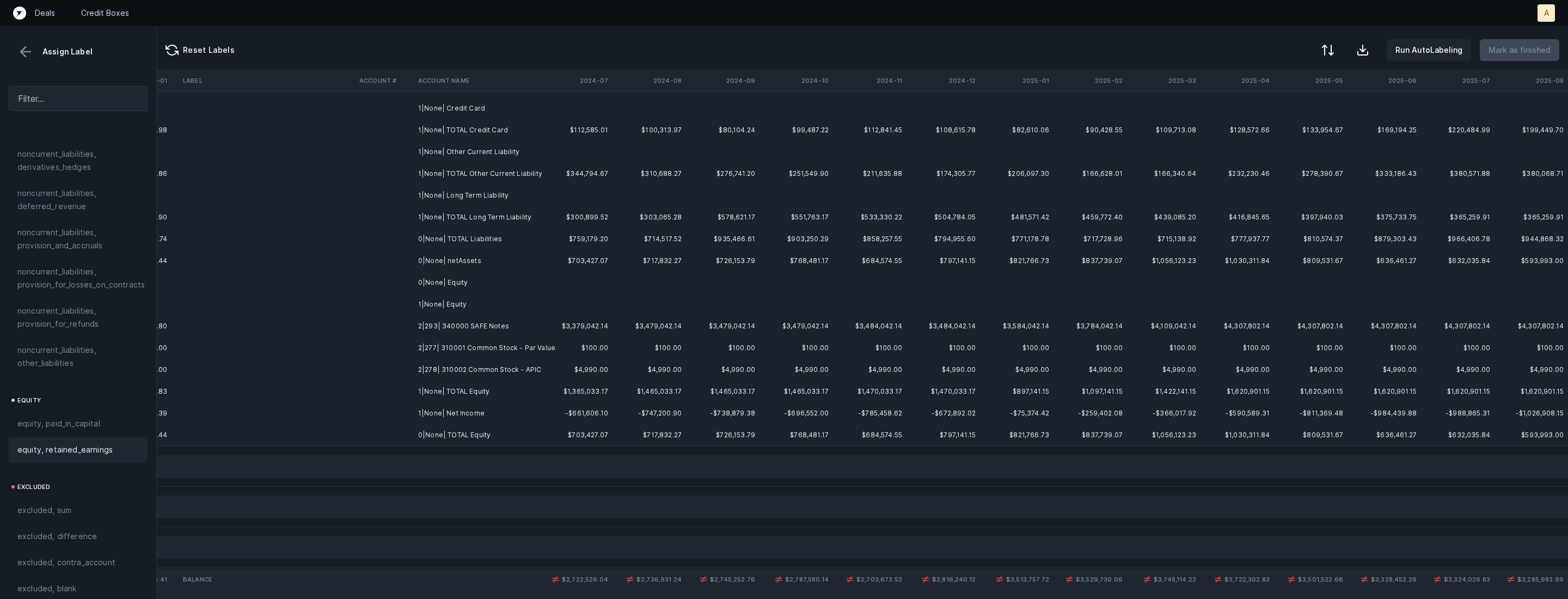
click at [442, 329] on td "2|293| 340000 SAFE Notes" at bounding box center [480, 326] width 133 height 22
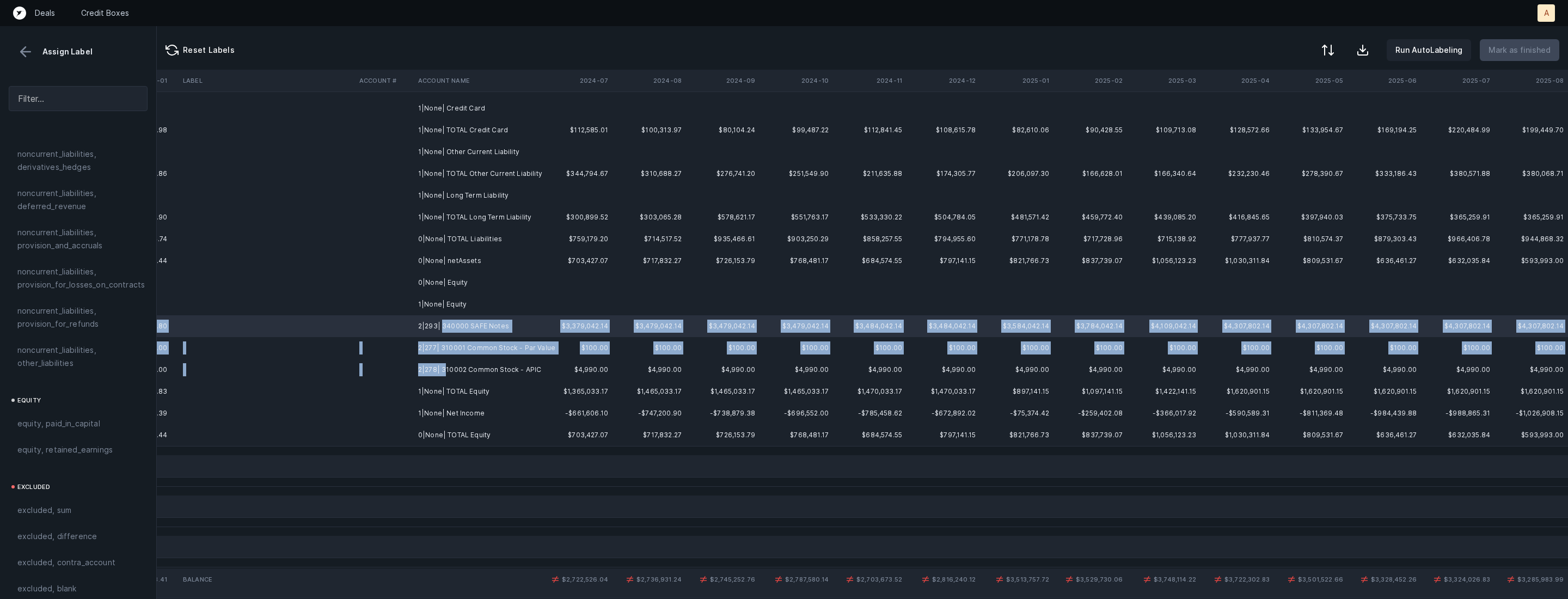
click at [446, 368] on td "2|278| 310002 Common Stock - APIC" at bounding box center [480, 370] width 133 height 22
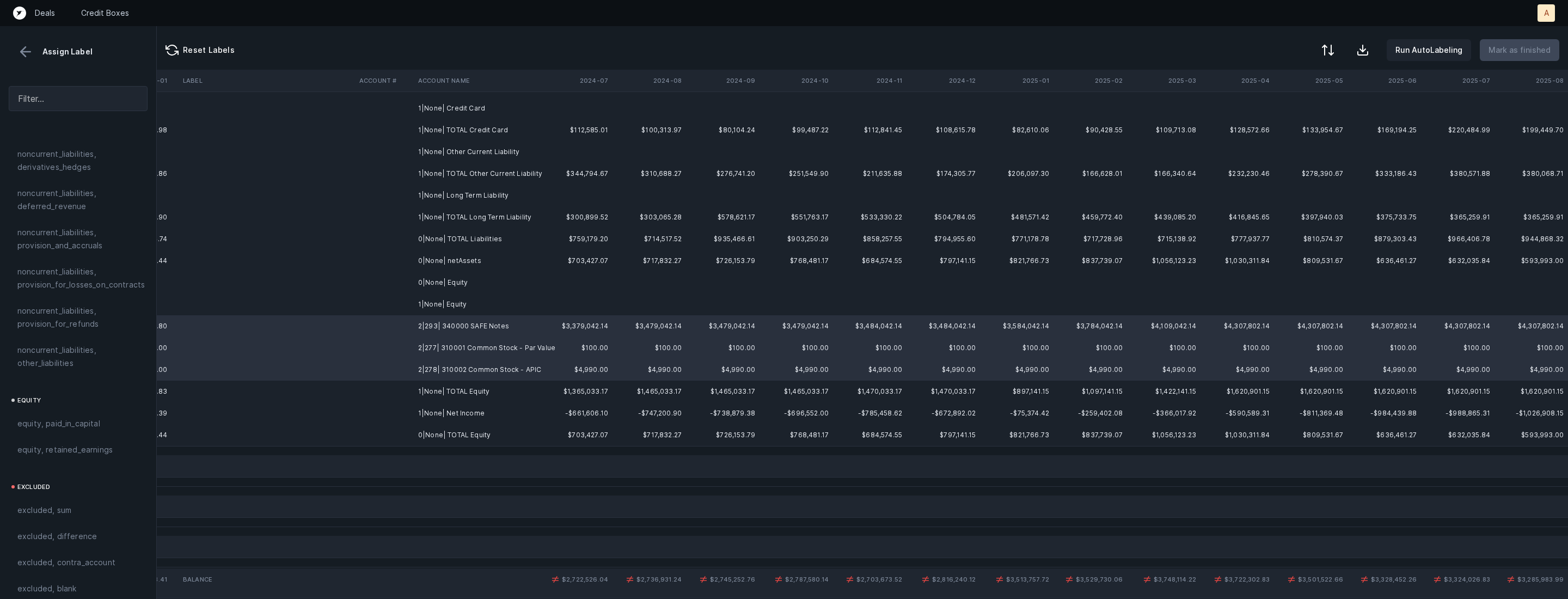
click at [66, 417] on span "equity, paid_in_capital" at bounding box center [58, 423] width 83 height 13
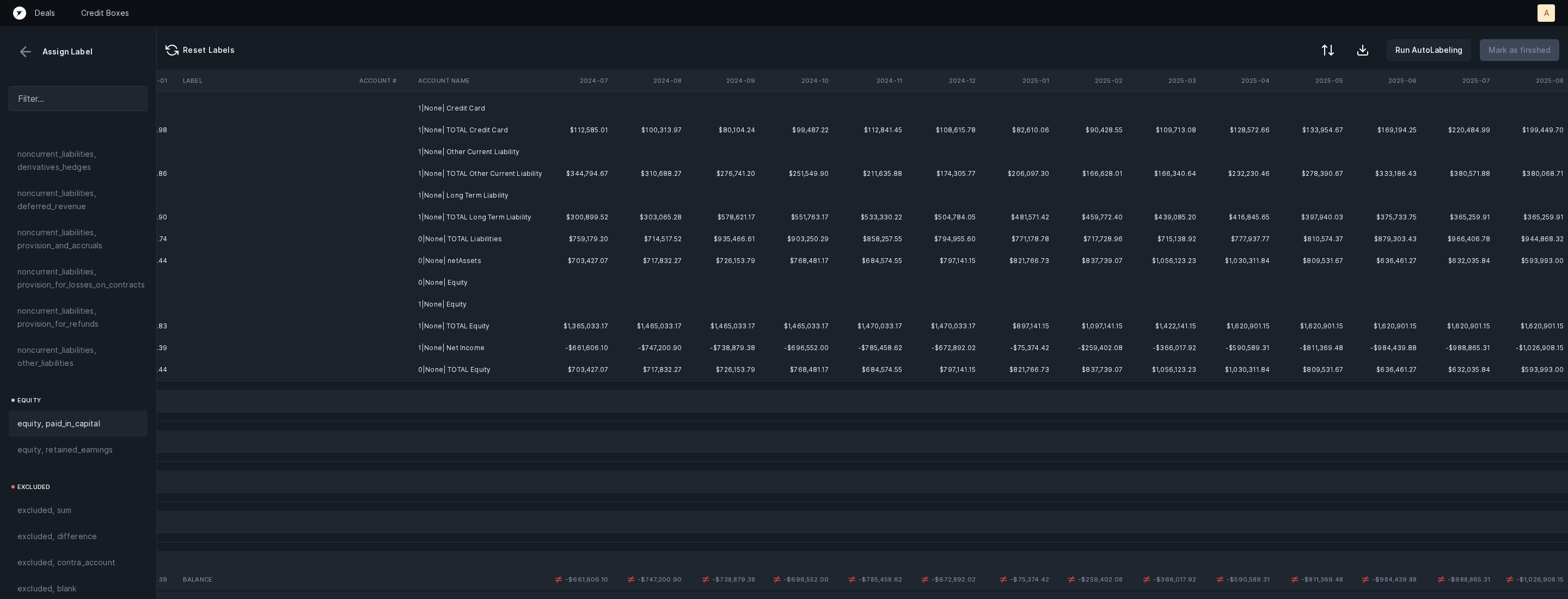
click at [427, 350] on td "1|None| Net Income" at bounding box center [480, 348] width 133 height 22
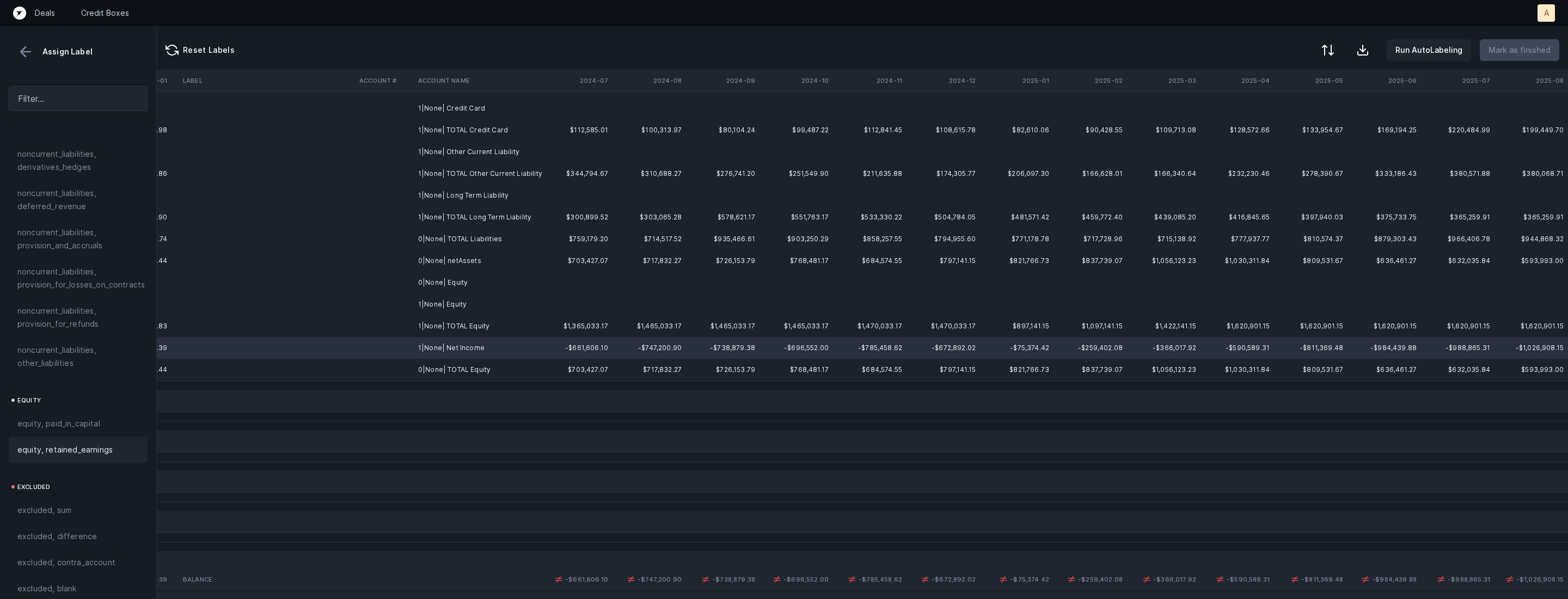
click at [71, 443] on span "equity, retained_earnings" at bounding box center [65, 450] width 96 height 13
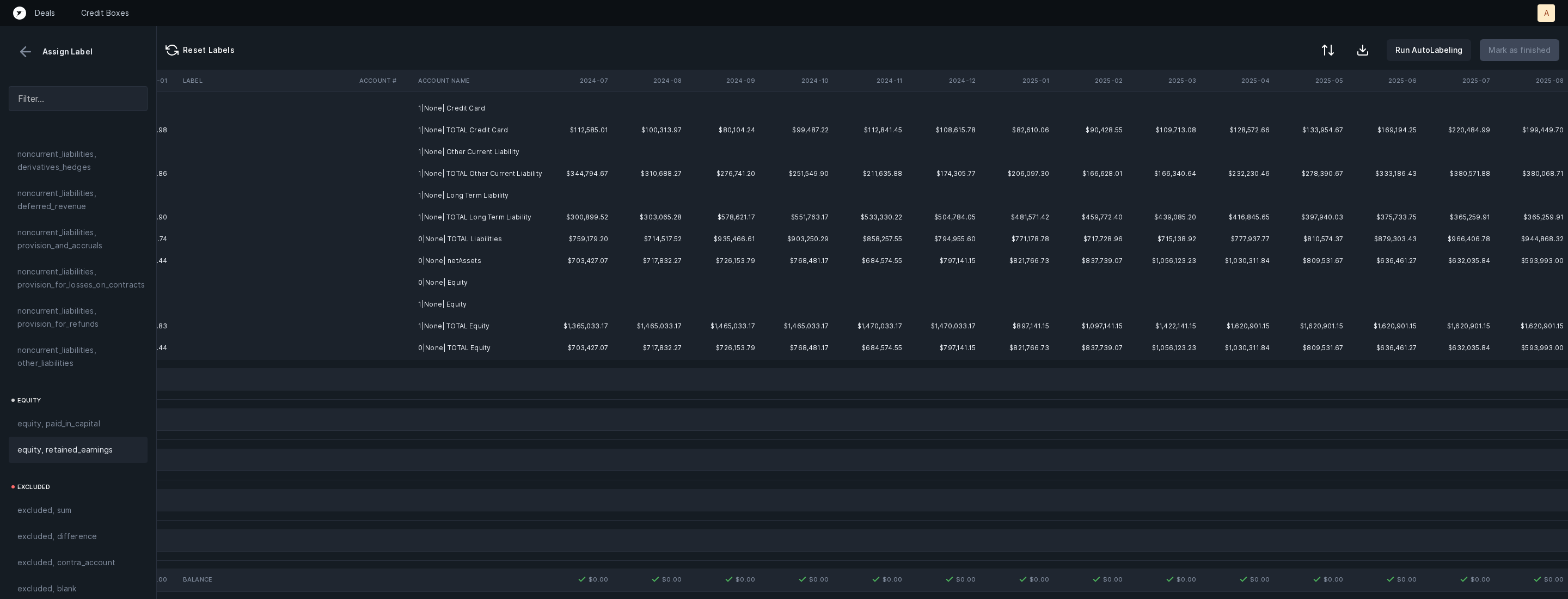
scroll to position [0, 2510]
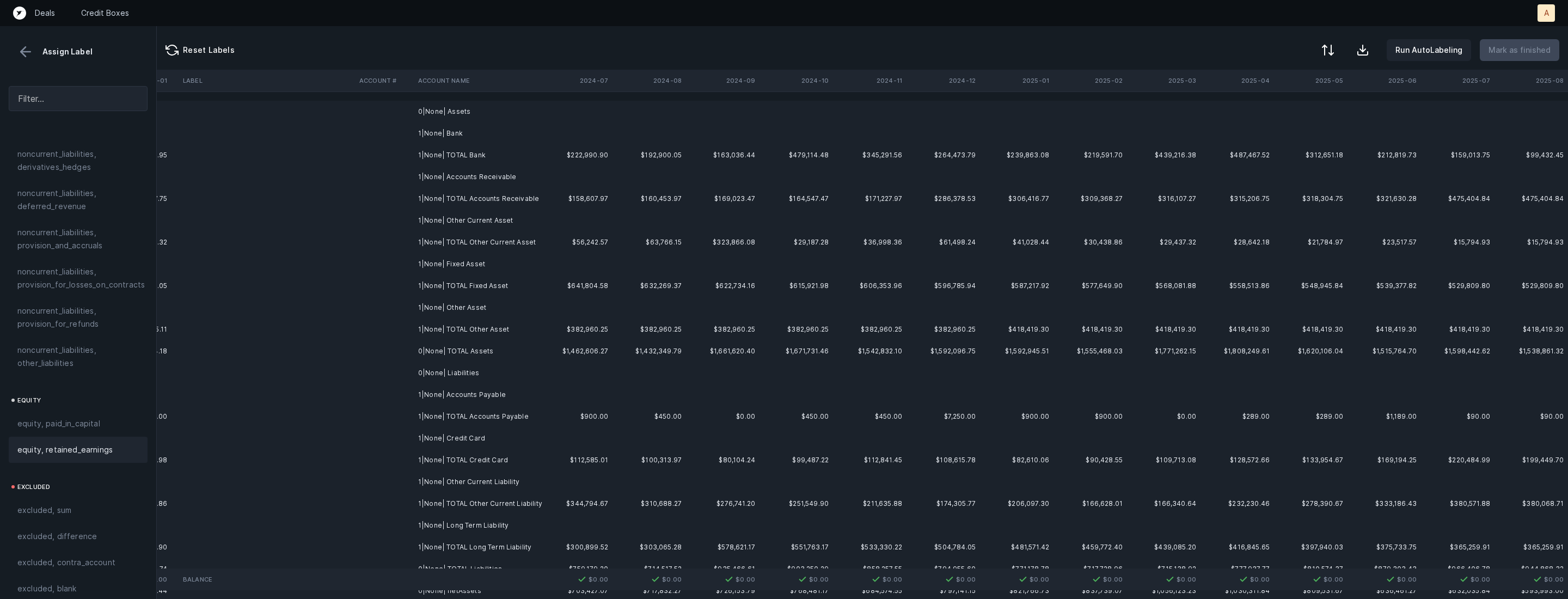
click at [618, 115] on td at bounding box center [649, 111] width 74 height 22
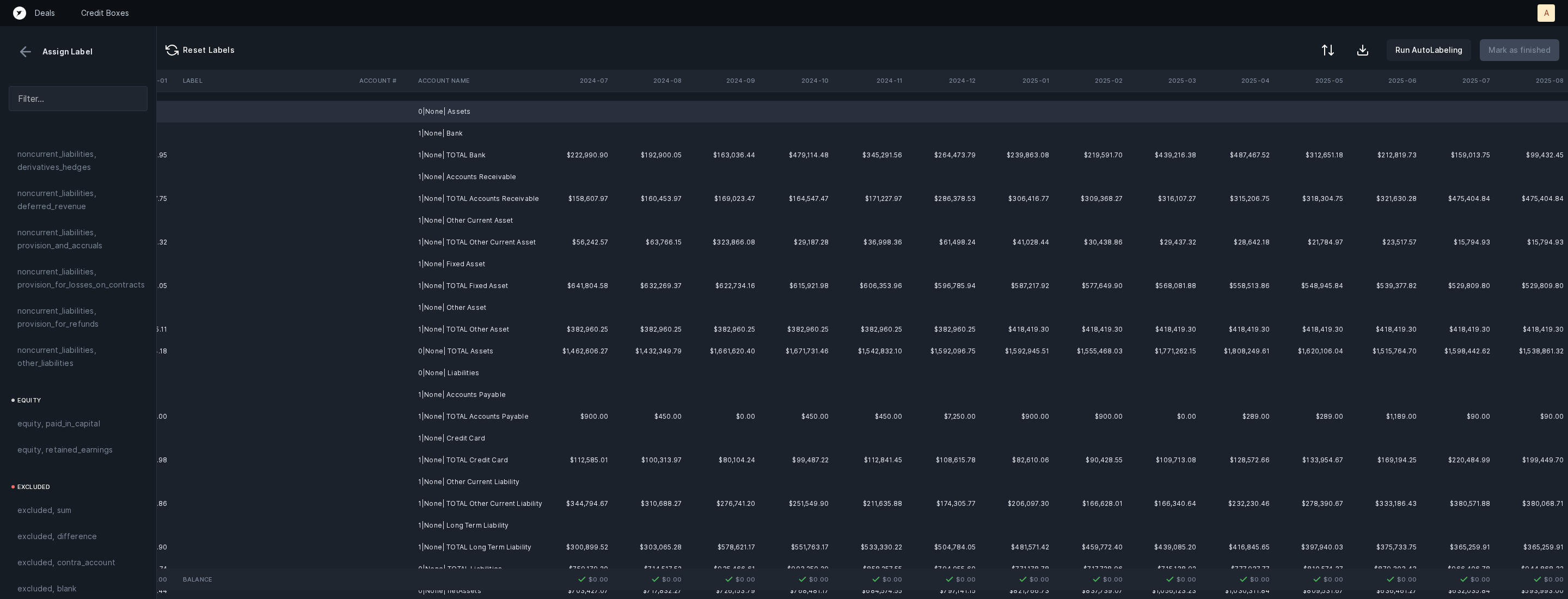
click at [576, 132] on td at bounding box center [576, 133] width 74 height 22
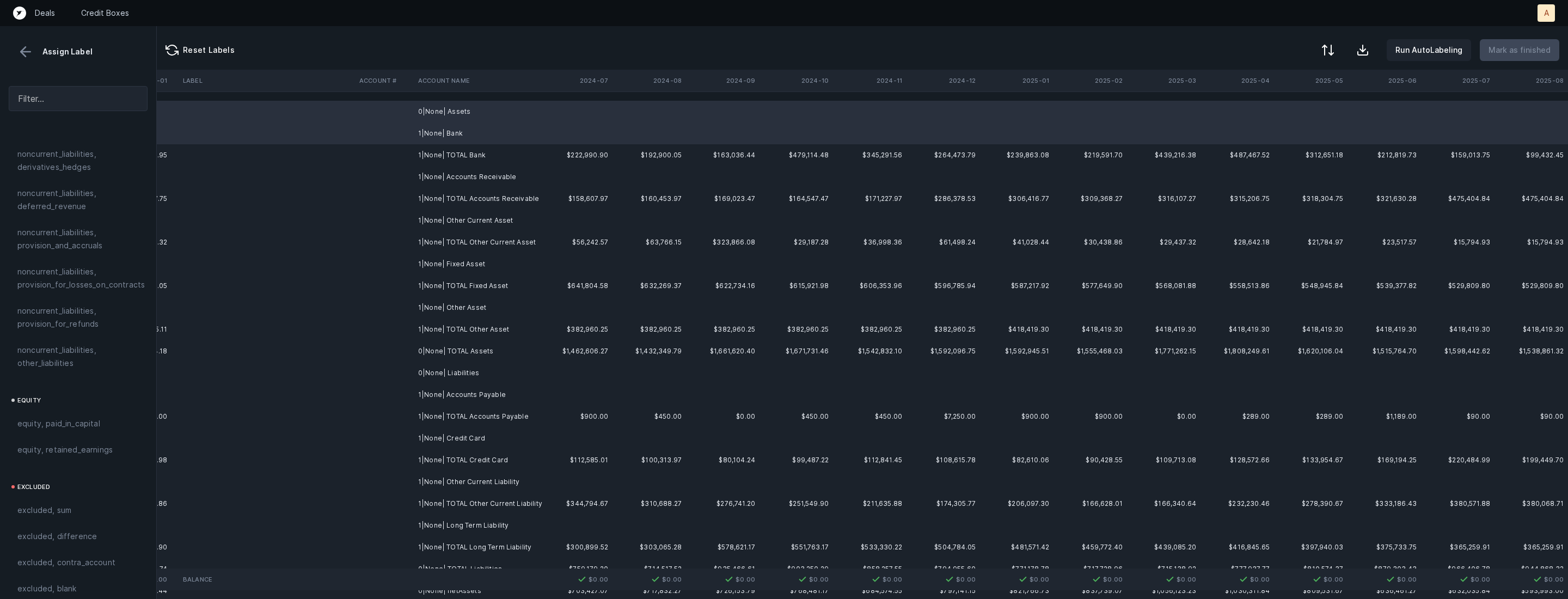
click at [503, 170] on td "1|None| Accounts Receivable" at bounding box center [480, 177] width 133 height 22
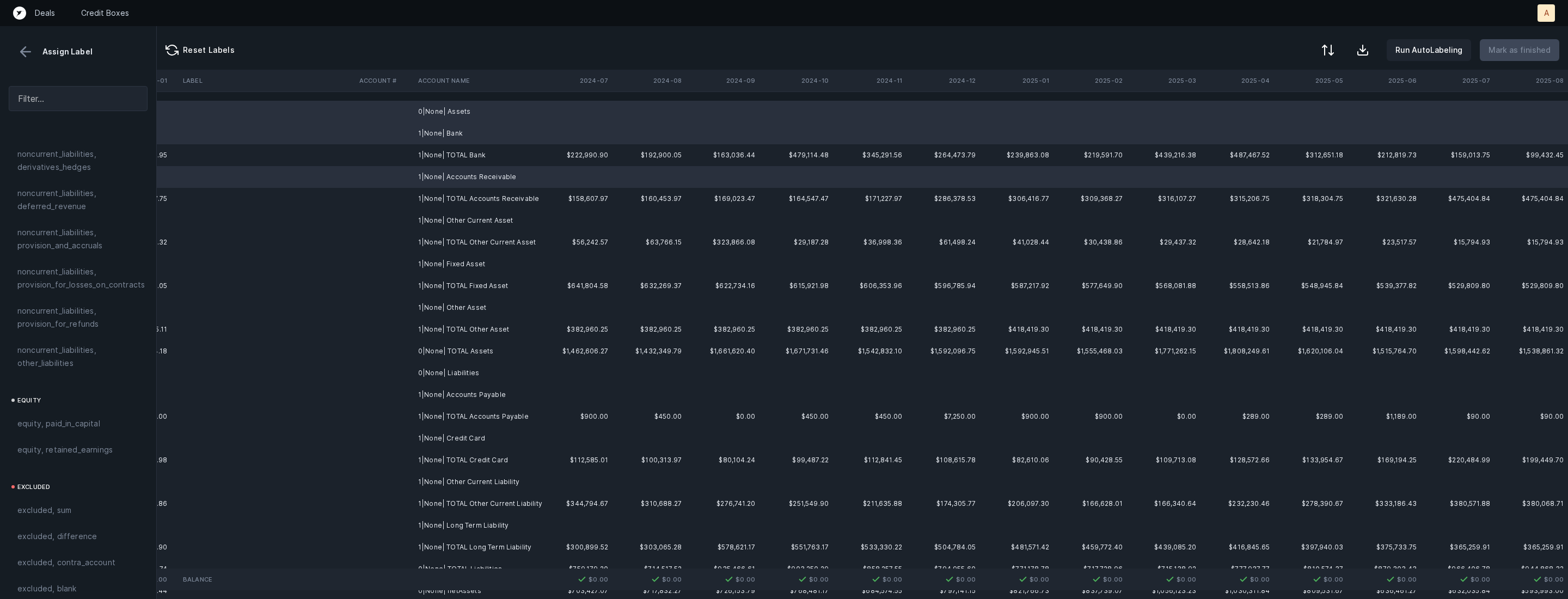
click at [478, 221] on td "1|None| Other Current Asset" at bounding box center [480, 220] width 133 height 22
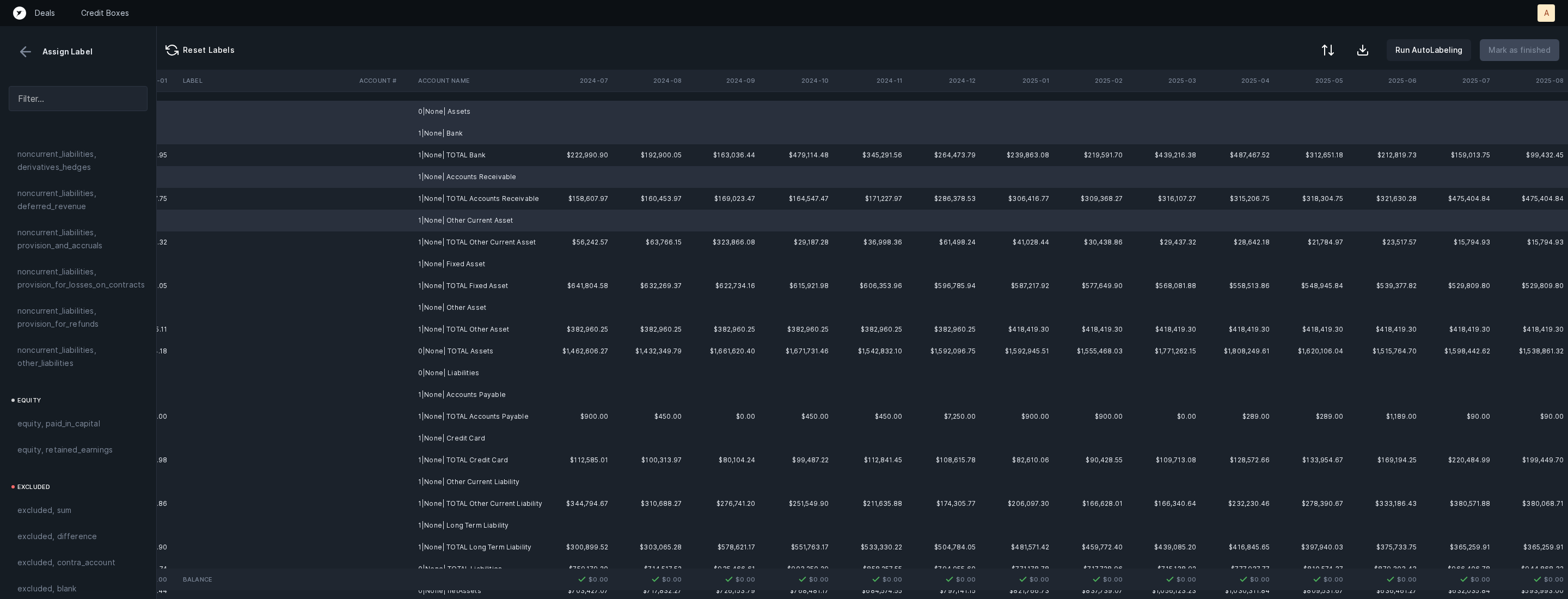
click at [461, 261] on td "1|None| Fixed Asset" at bounding box center [480, 263] width 133 height 22
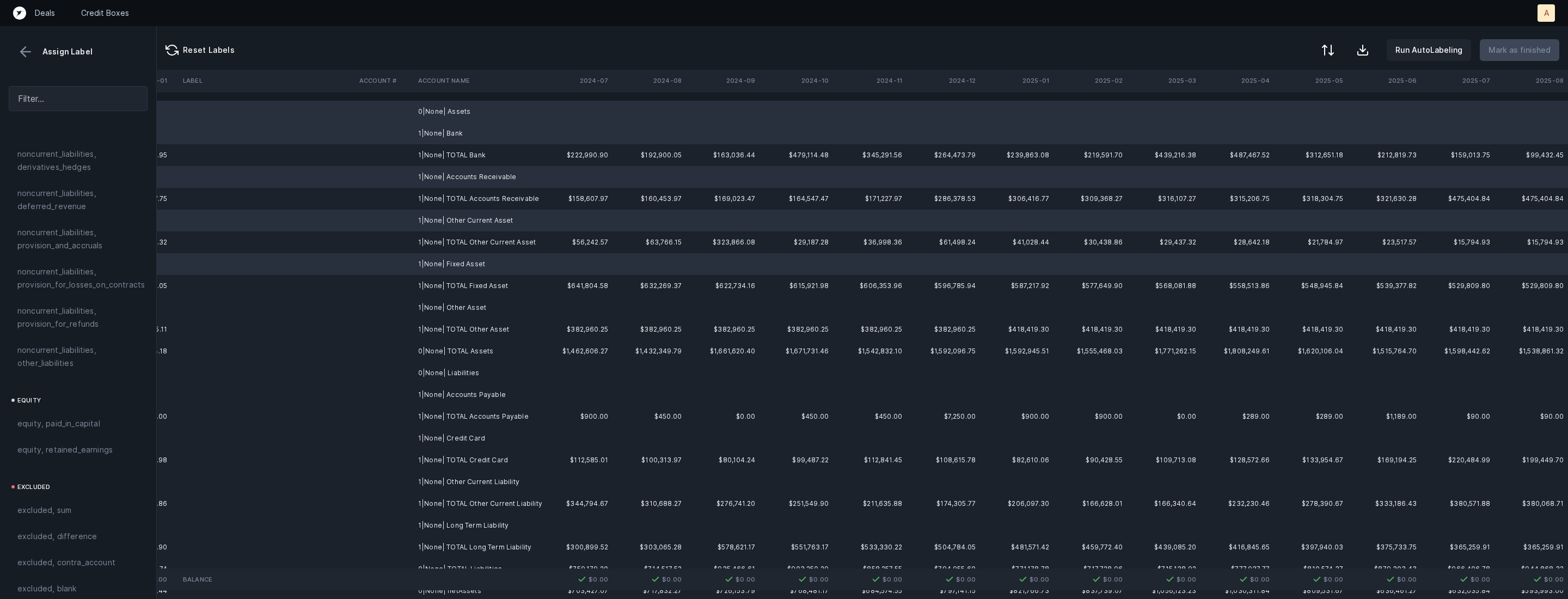
click at [461, 306] on td "1|None| Other Asset" at bounding box center [480, 307] width 133 height 22
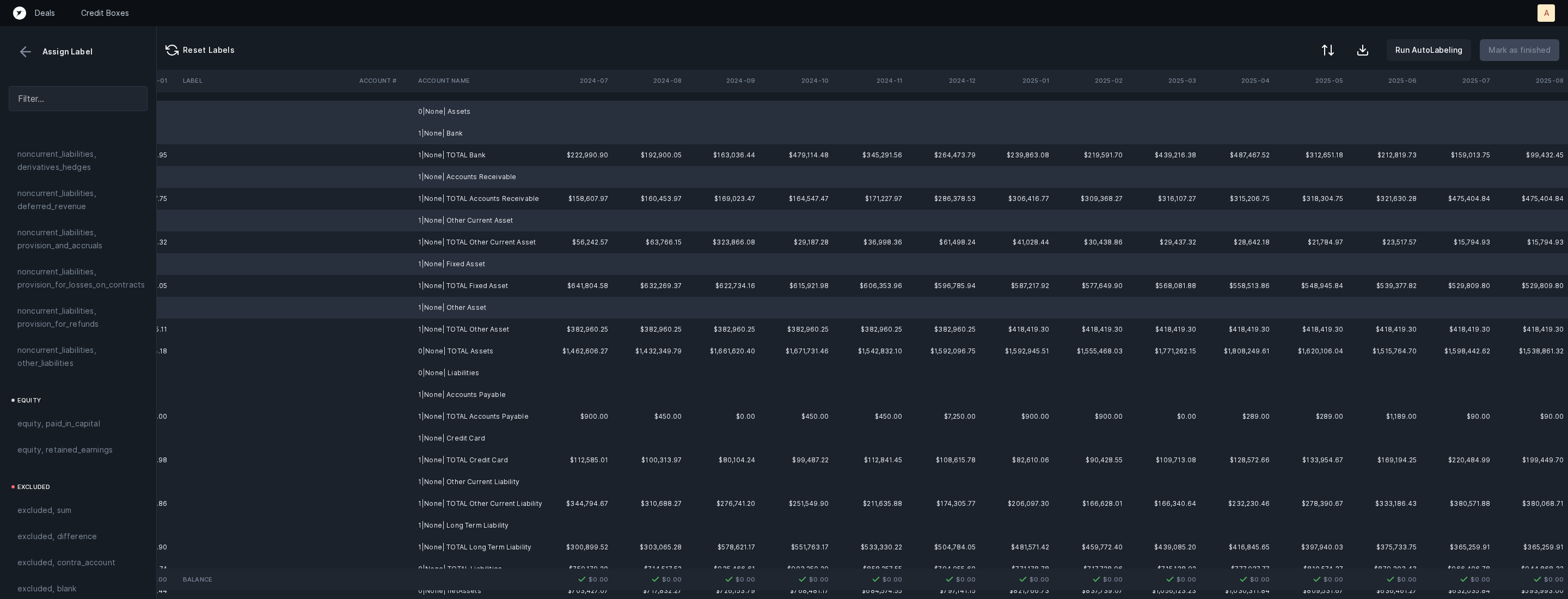
click at [455, 373] on td "0|None| Liabilities" at bounding box center [480, 373] width 133 height 22
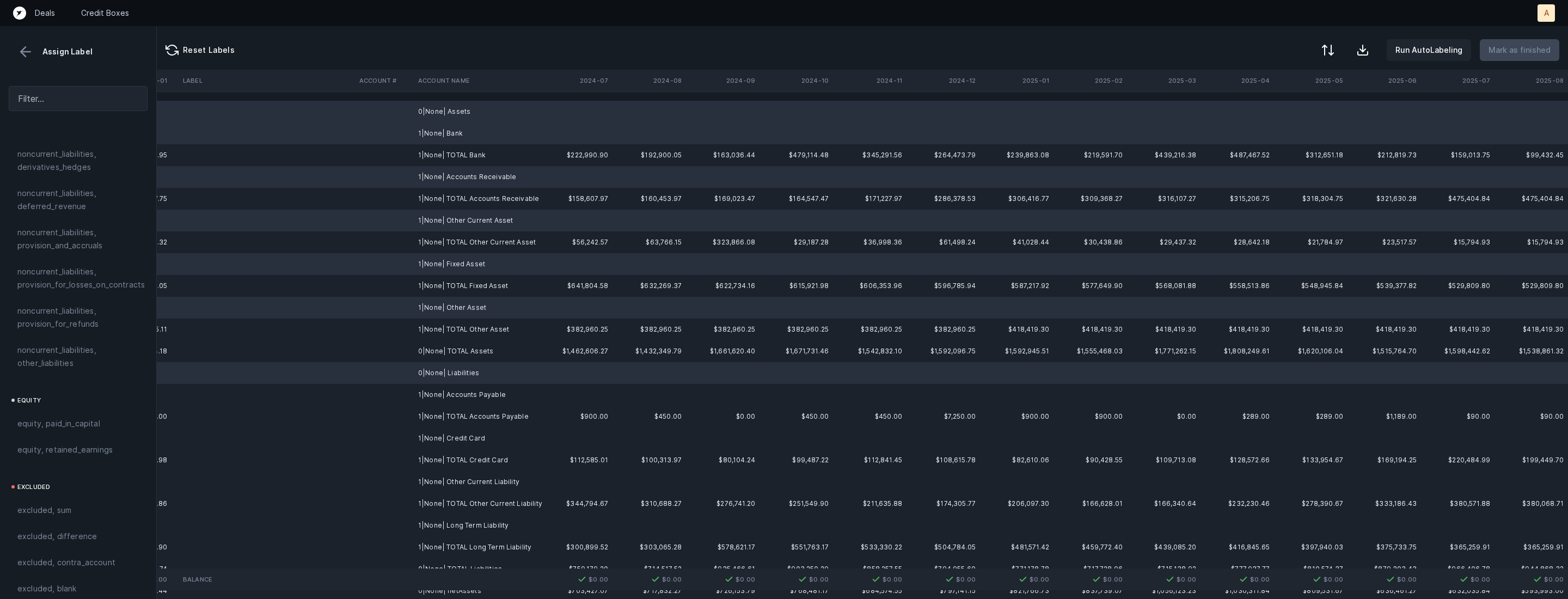
click at [455, 391] on td "1|None| Accounts Payable" at bounding box center [480, 394] width 133 height 22
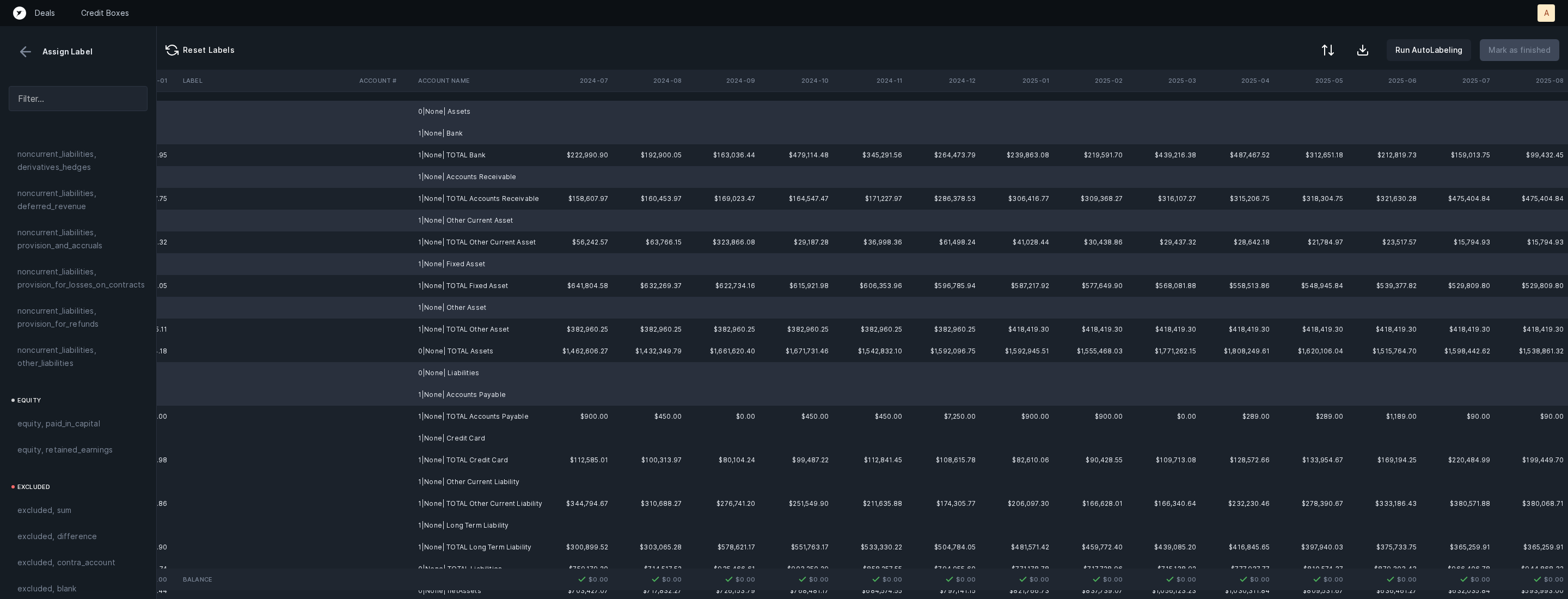
click at [458, 439] on td "1|None| Credit Card" at bounding box center [480, 438] width 133 height 22
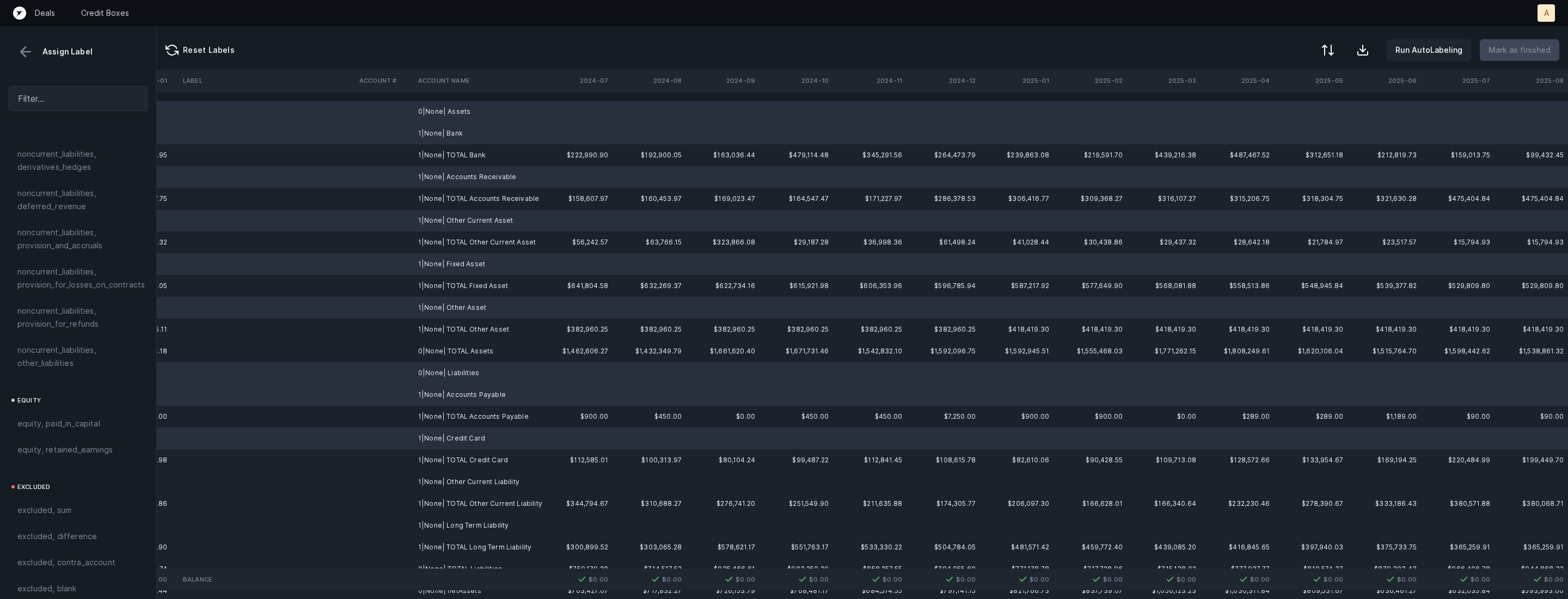
click at [461, 479] on td "1|None| Other Current Liability" at bounding box center [480, 481] width 133 height 22
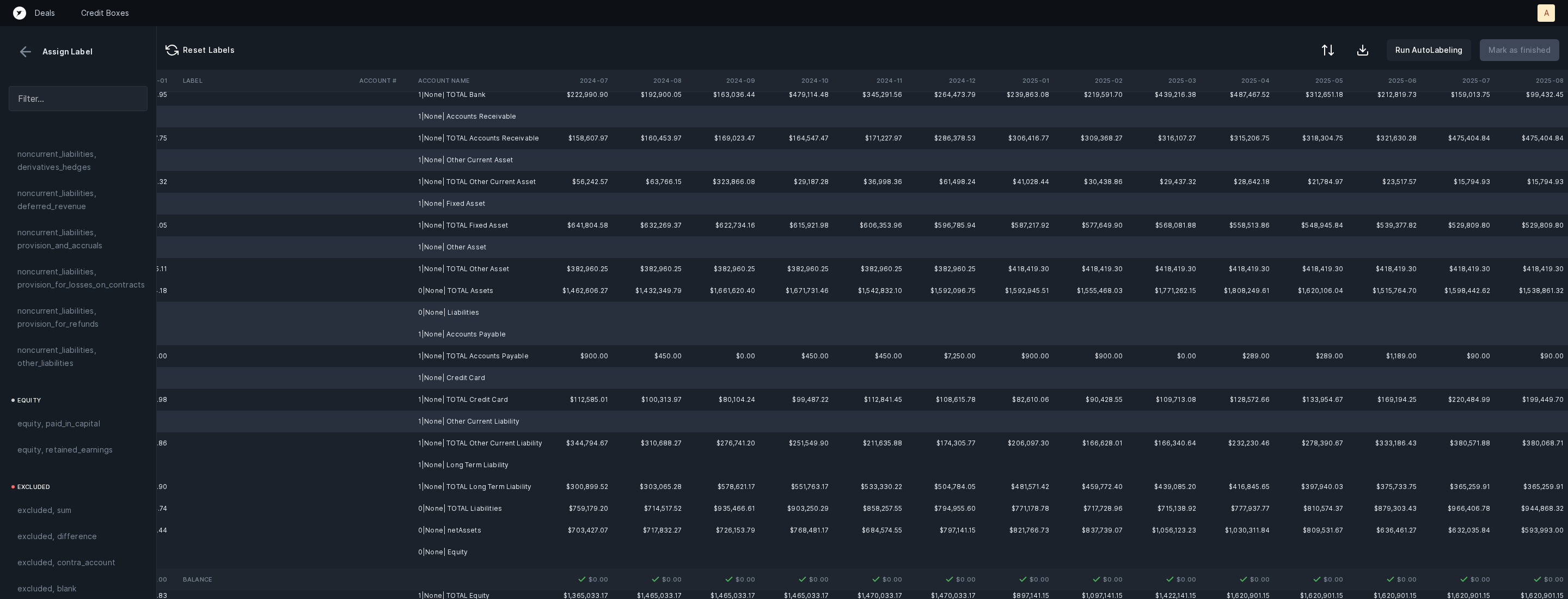
scroll to position [82, 2510]
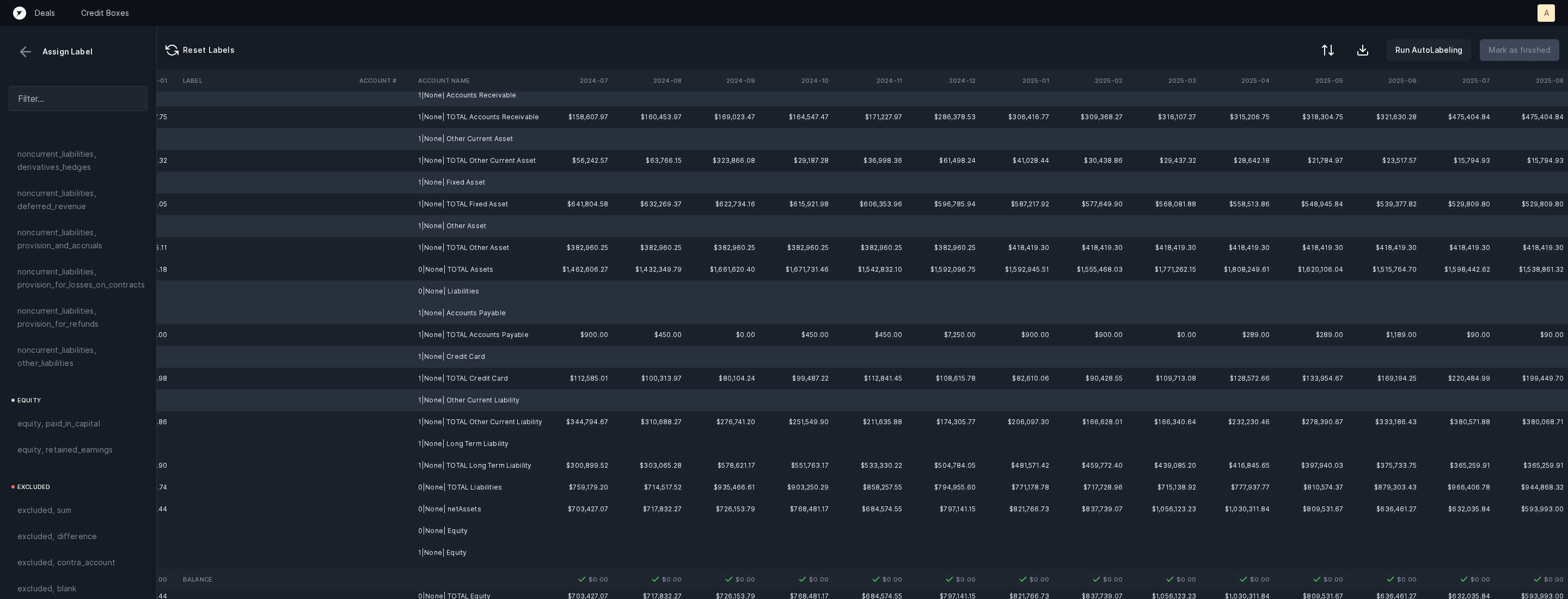
click at [468, 442] on td "1|None| Long Term Liability" at bounding box center [480, 443] width 133 height 22
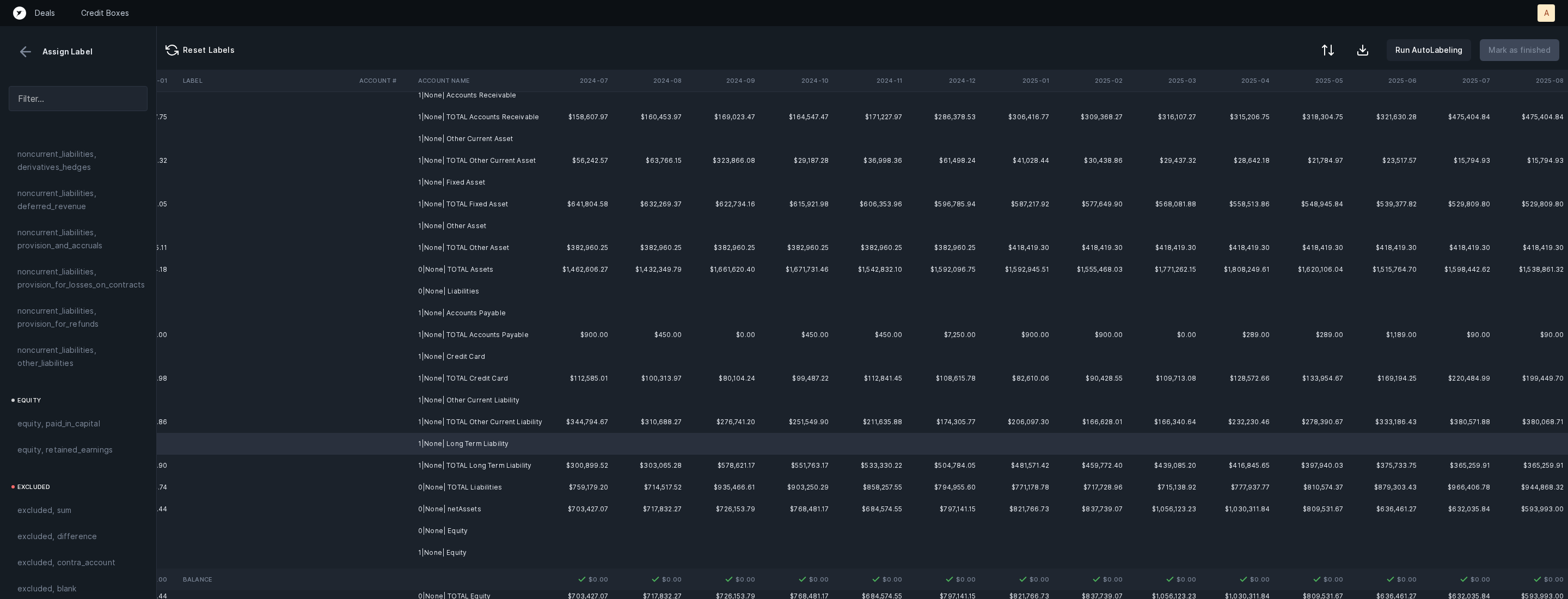
scroll to position [0, 2510]
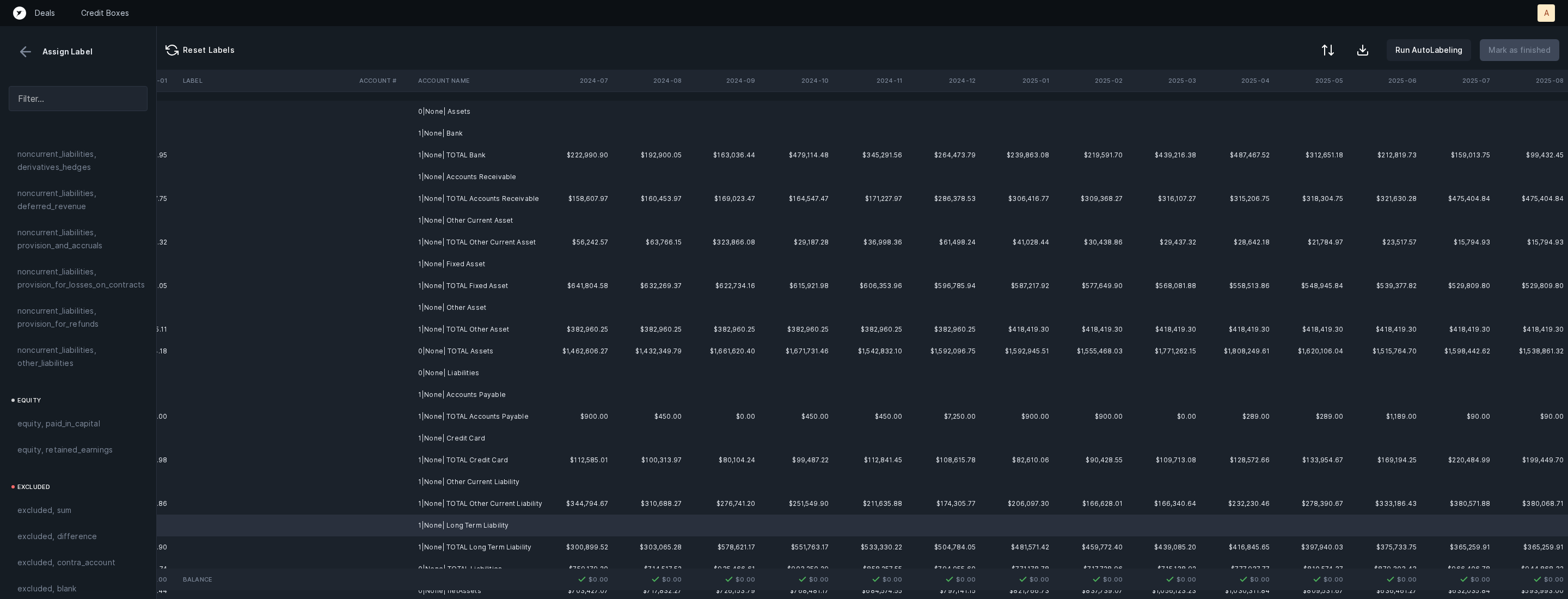
click at [474, 128] on td "1|None| Bank" at bounding box center [480, 133] width 133 height 22
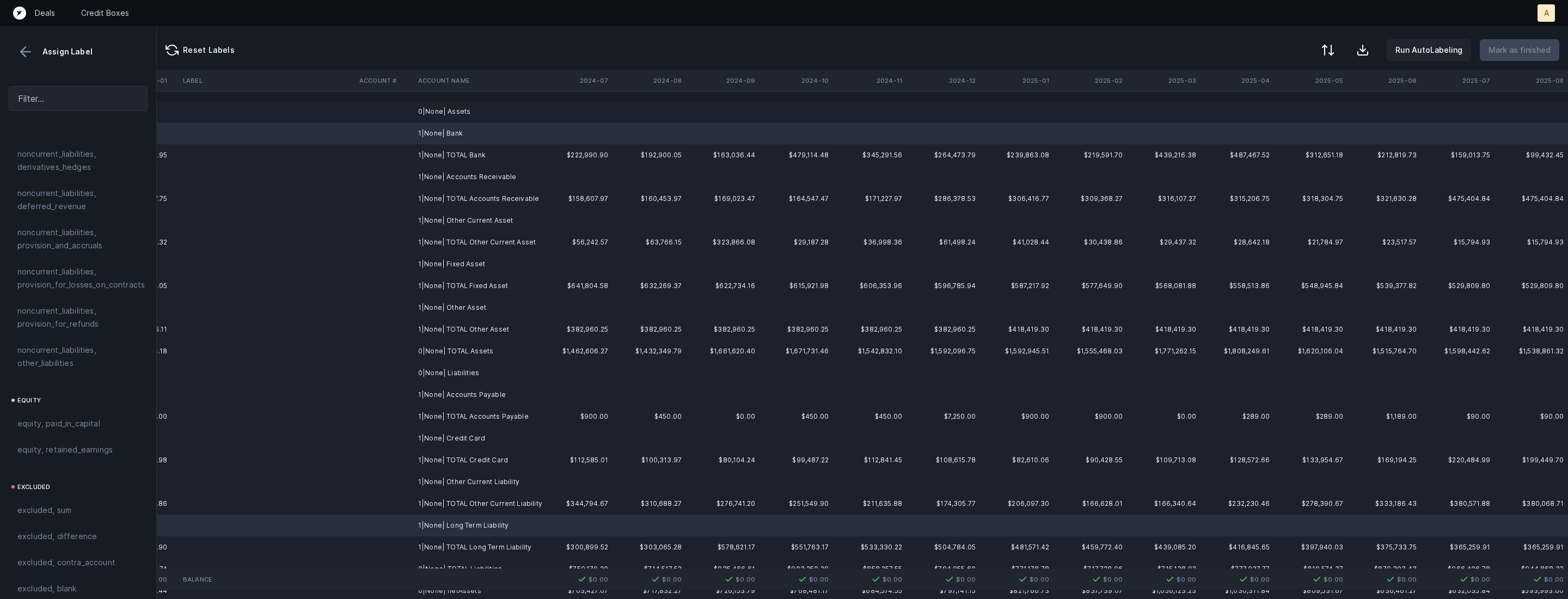
click at [472, 118] on td "0|None| Assets" at bounding box center [480, 111] width 133 height 22
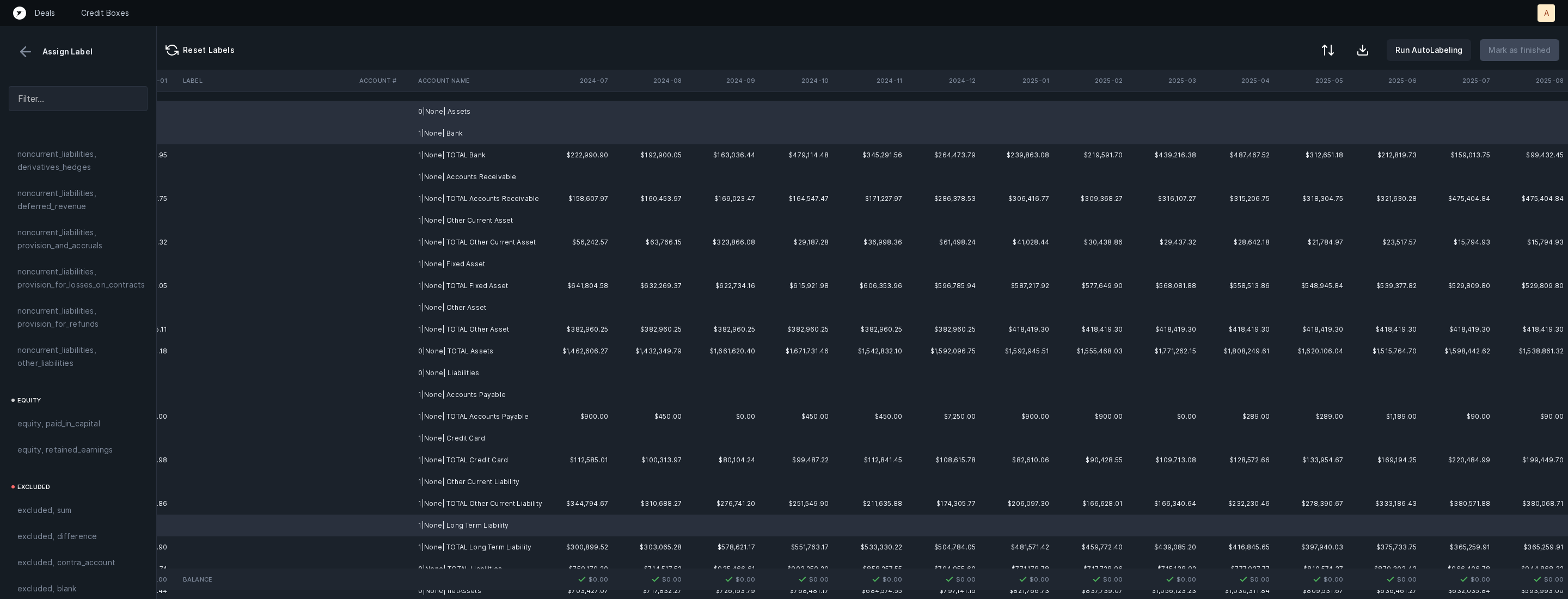
click at [477, 176] on td "1|None| Accounts Receivable" at bounding box center [480, 177] width 133 height 22
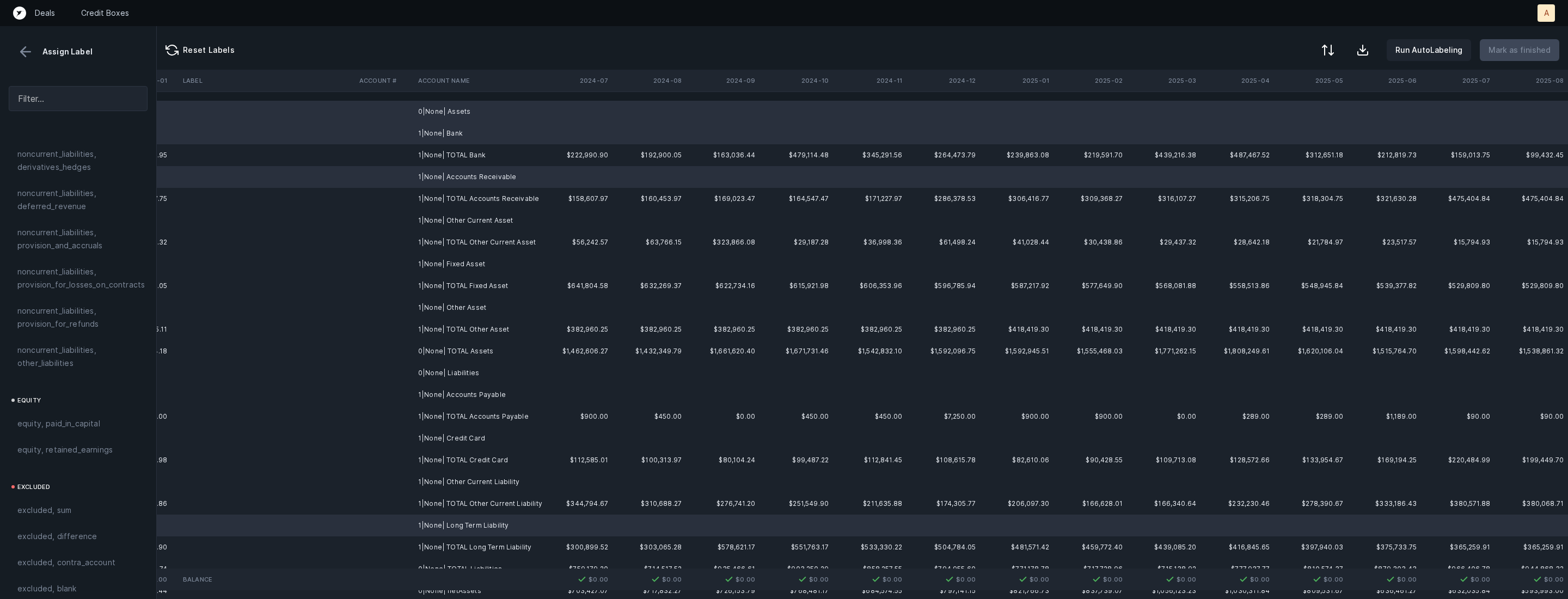
click at [486, 224] on td "1|None| Other Current Asset" at bounding box center [480, 220] width 133 height 22
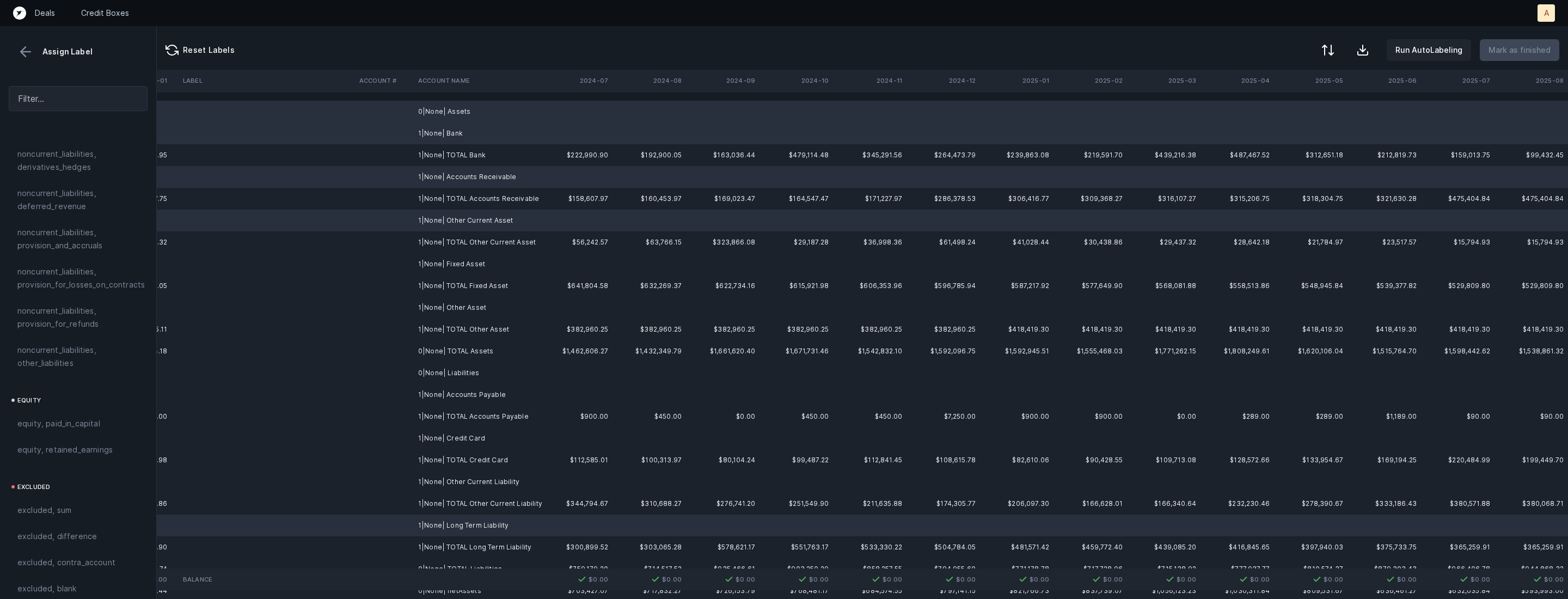
click at [471, 262] on td "1|None| Fixed Asset" at bounding box center [480, 263] width 133 height 22
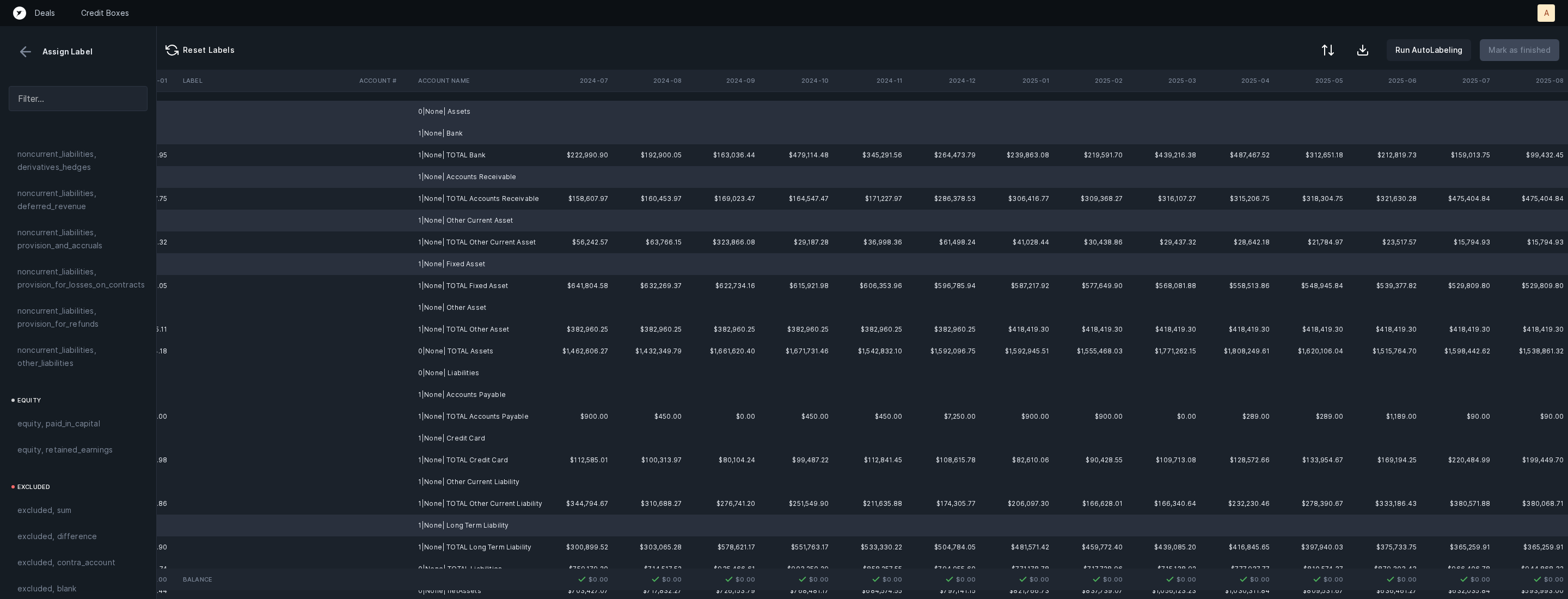
click at [467, 309] on td "1|None| Other Asset" at bounding box center [480, 307] width 133 height 22
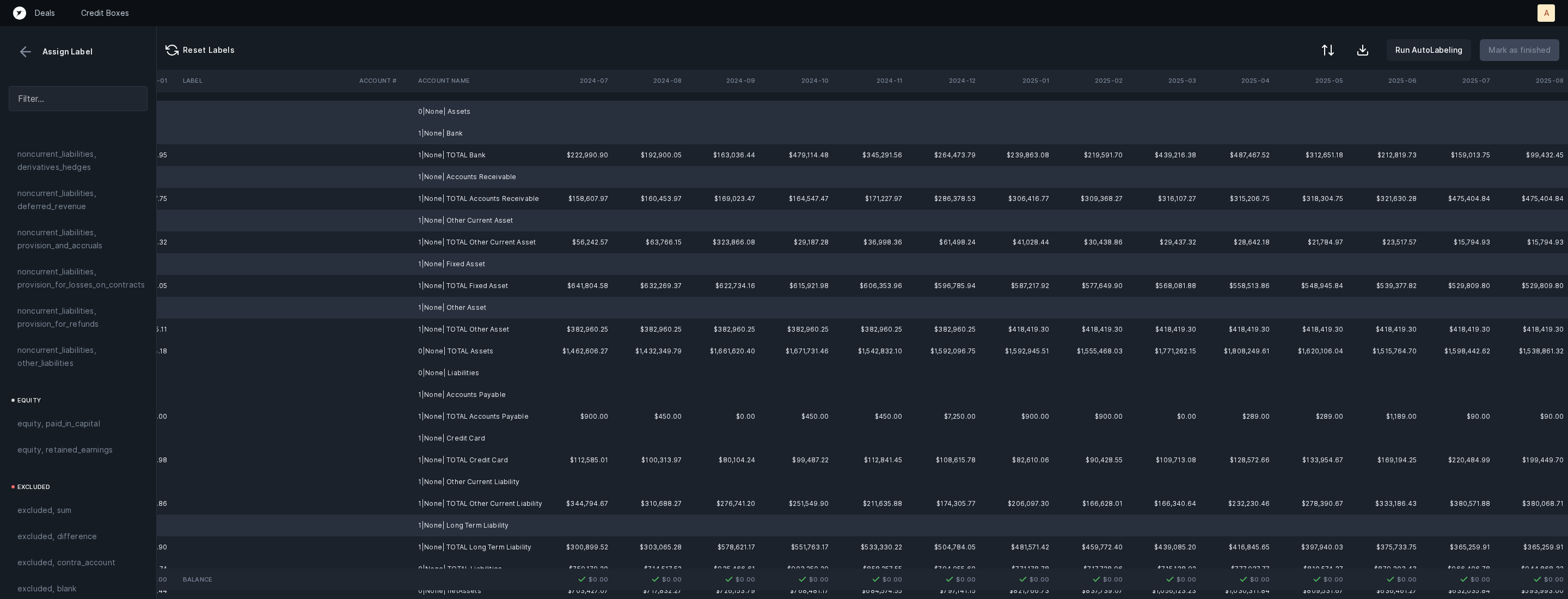
click at [449, 370] on td "0|None| Liabilities" at bounding box center [480, 373] width 133 height 22
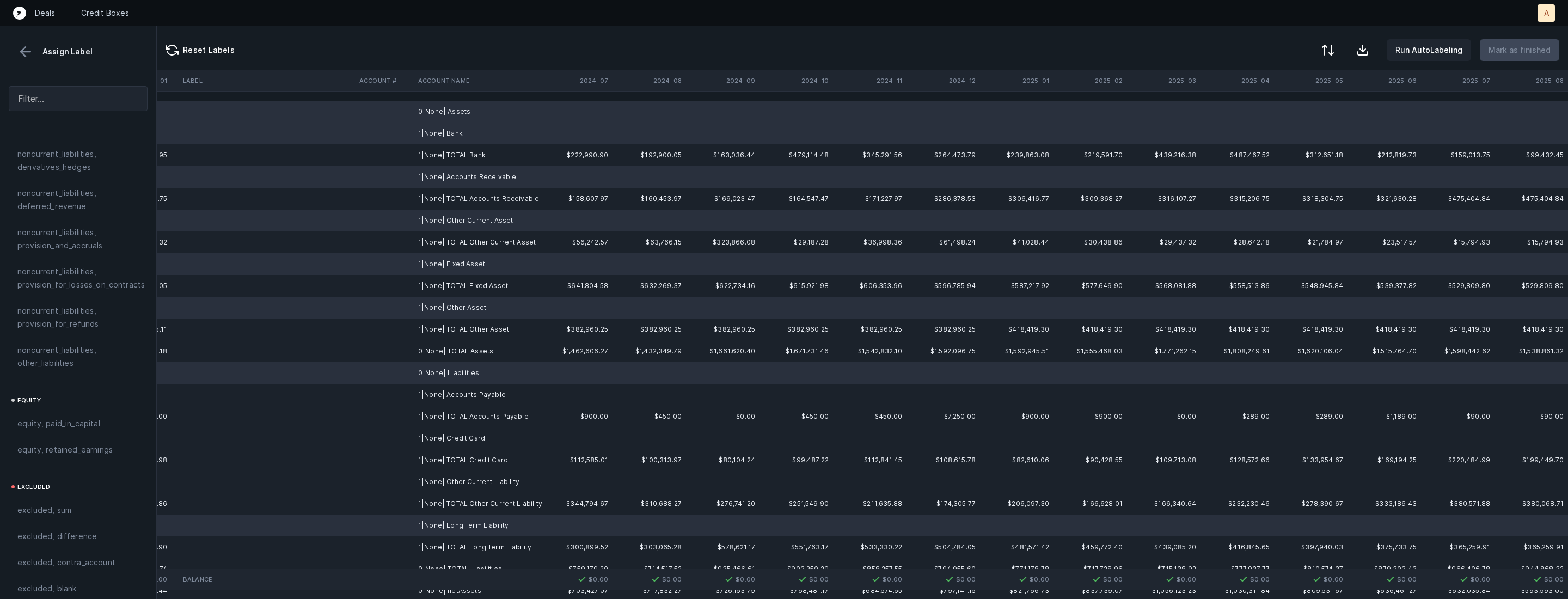
click at [446, 391] on td "1|None| Accounts Payable" at bounding box center [480, 394] width 133 height 22
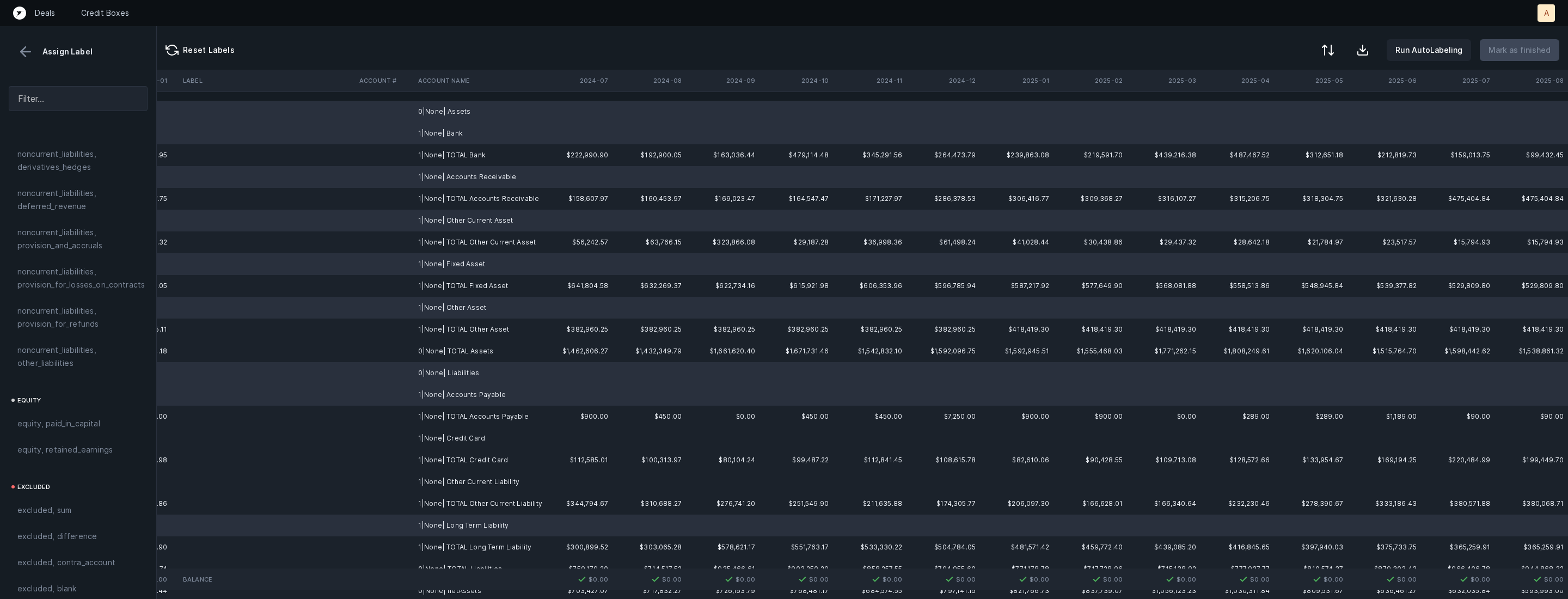
click at [445, 447] on td "1|None| Credit Card" at bounding box center [480, 438] width 133 height 22
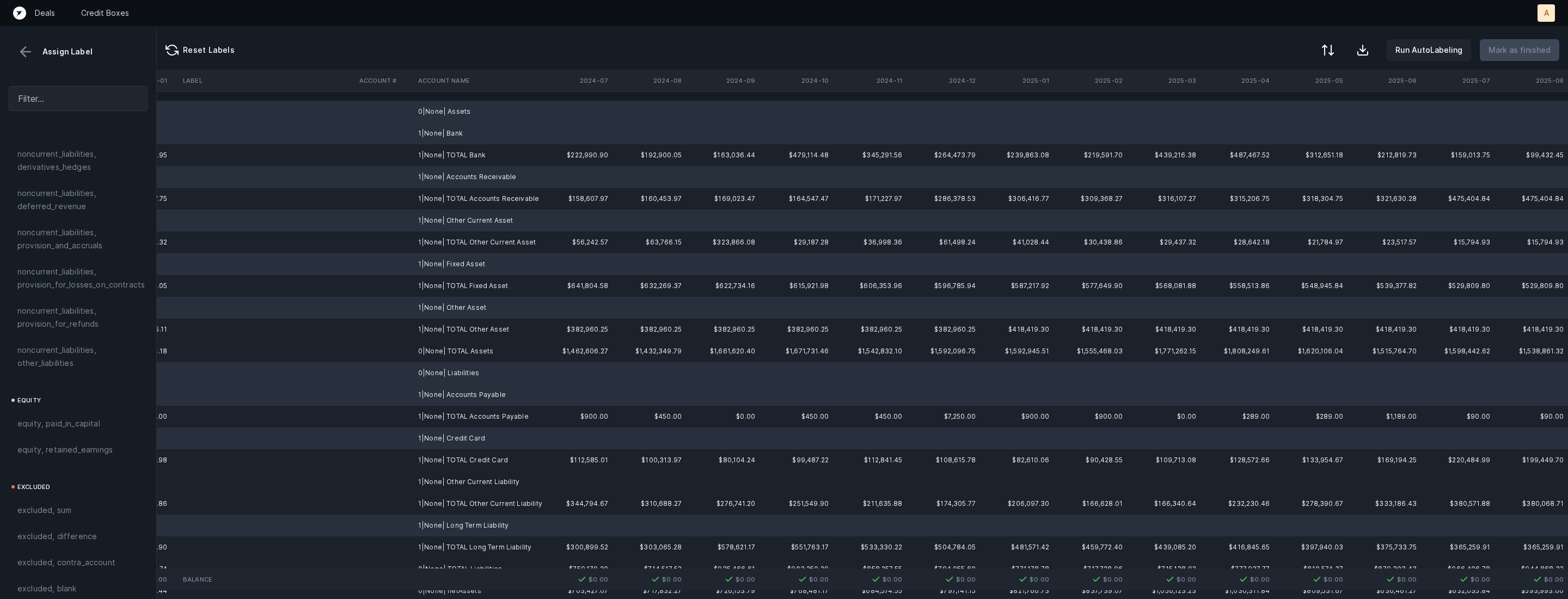
click at [443, 488] on td "1|None| Other Current Liability" at bounding box center [480, 481] width 133 height 22
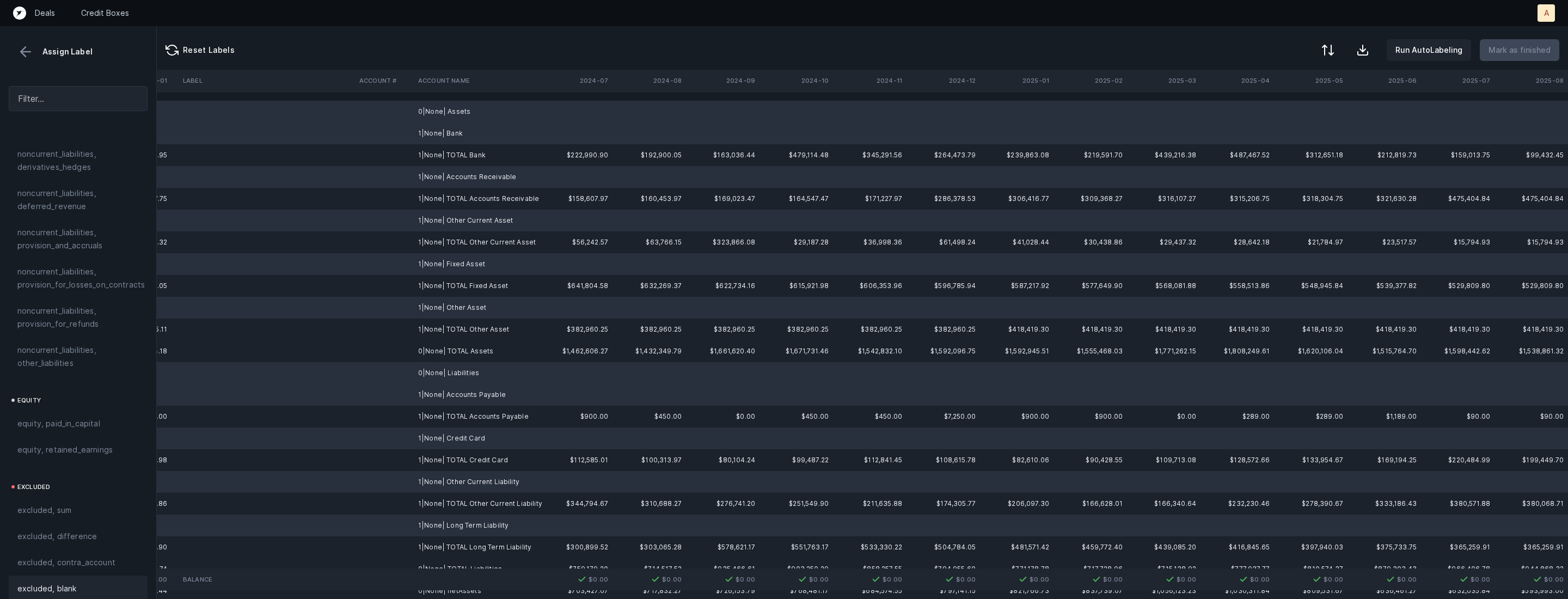
click at [110, 582] on div "excluded, blank" at bounding box center [78, 588] width 122 height 13
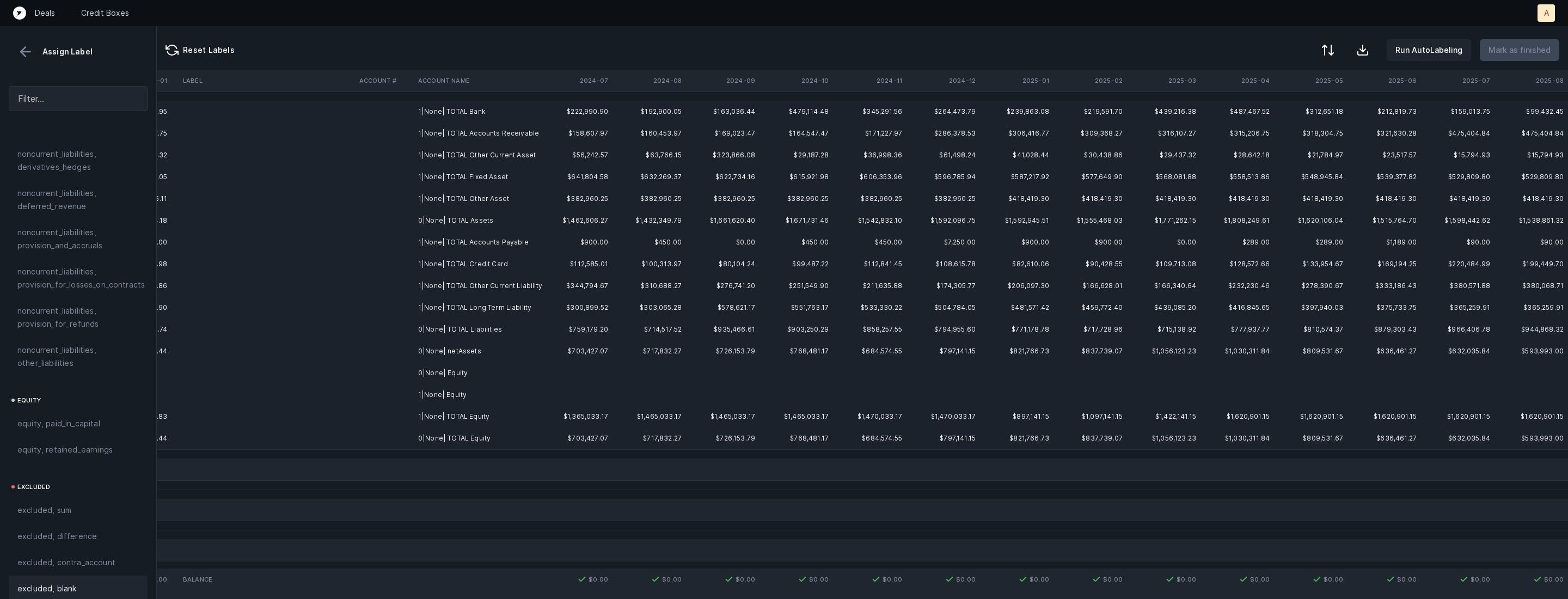
click at [450, 374] on td "0|None| Equity" at bounding box center [480, 373] width 133 height 22
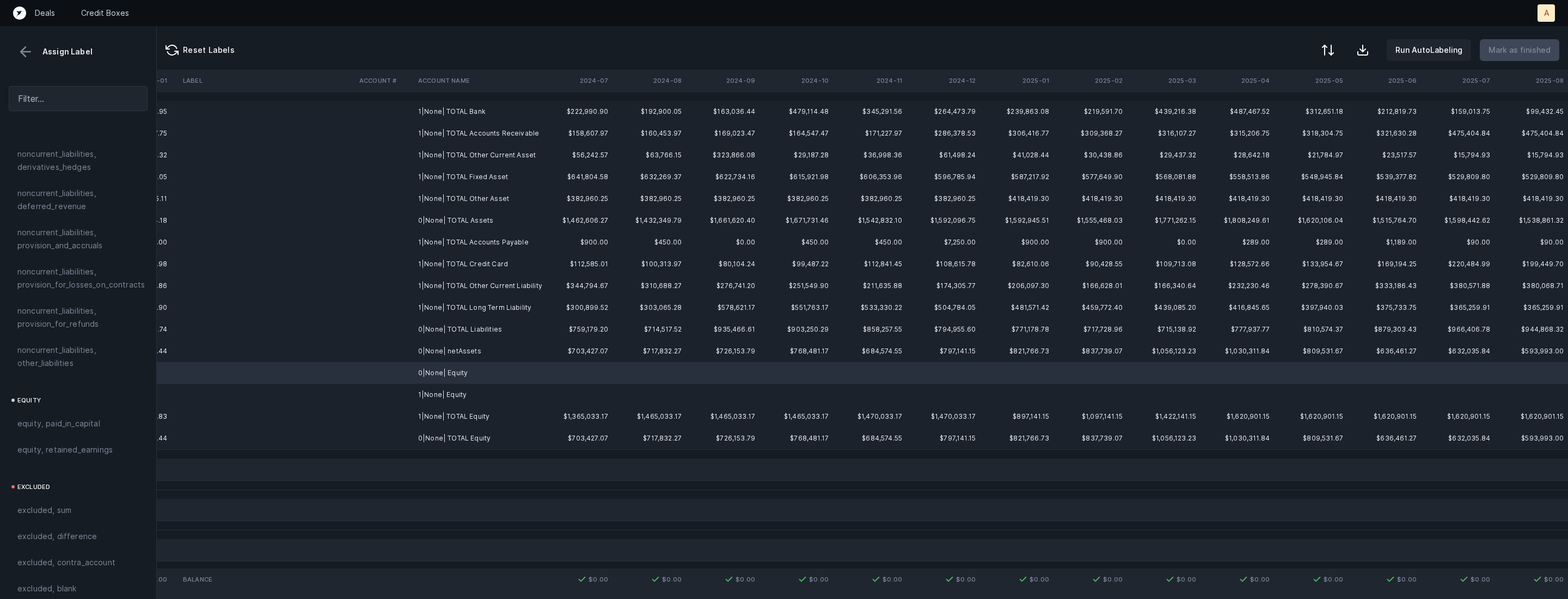
click at [455, 390] on td "1|None| Equity" at bounding box center [480, 394] width 133 height 22
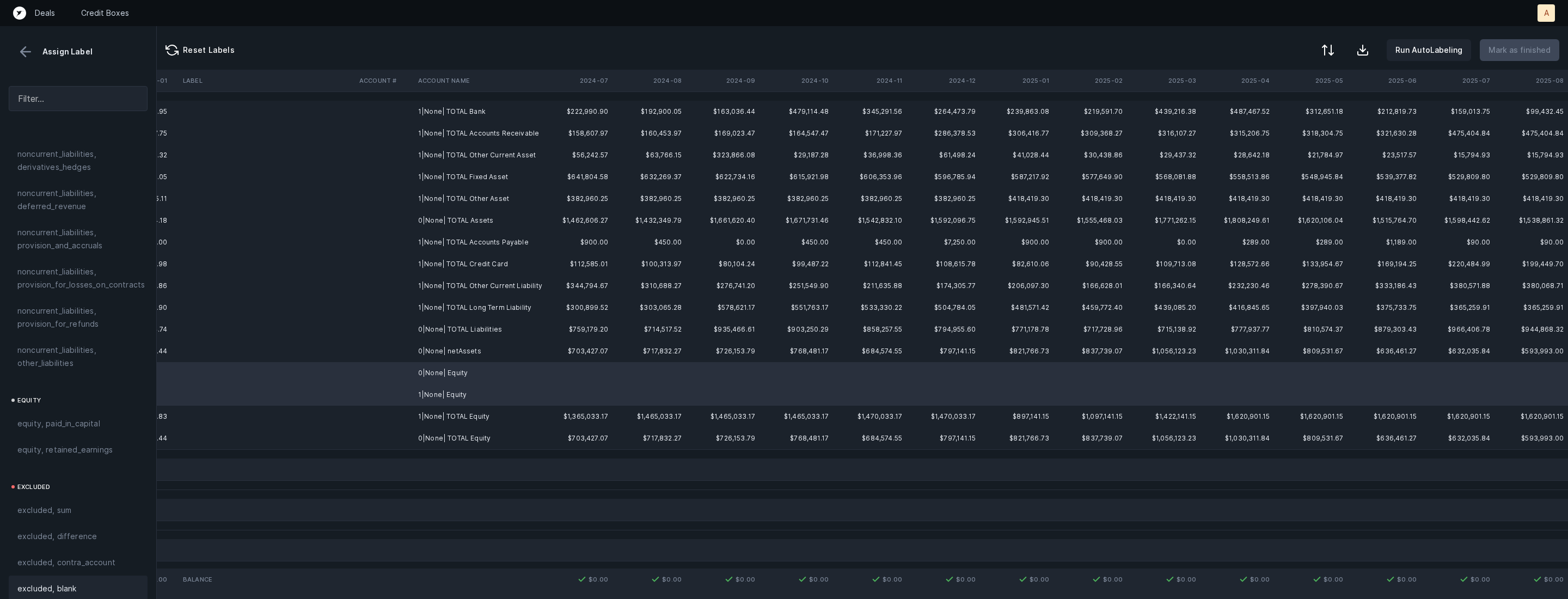
click at [102, 582] on div "excluded, blank" at bounding box center [78, 588] width 122 height 13
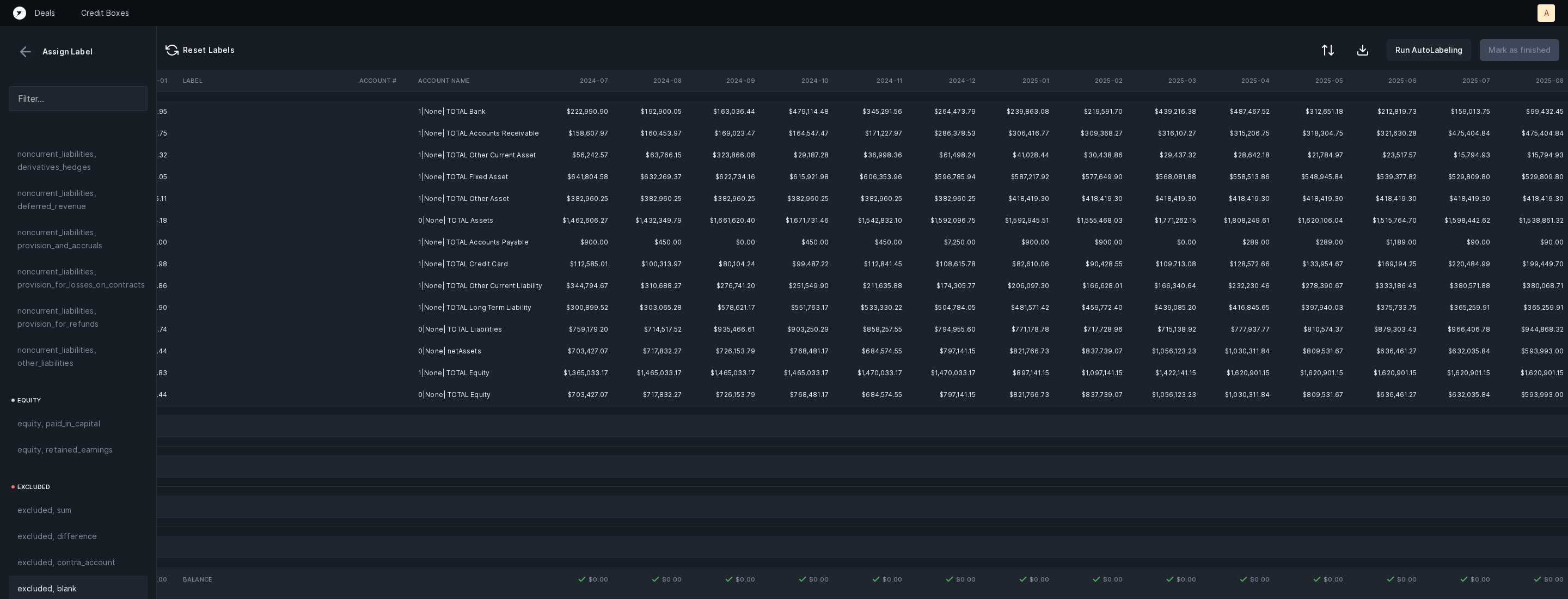
click at [394, 353] on td at bounding box center [384, 351] width 59 height 22
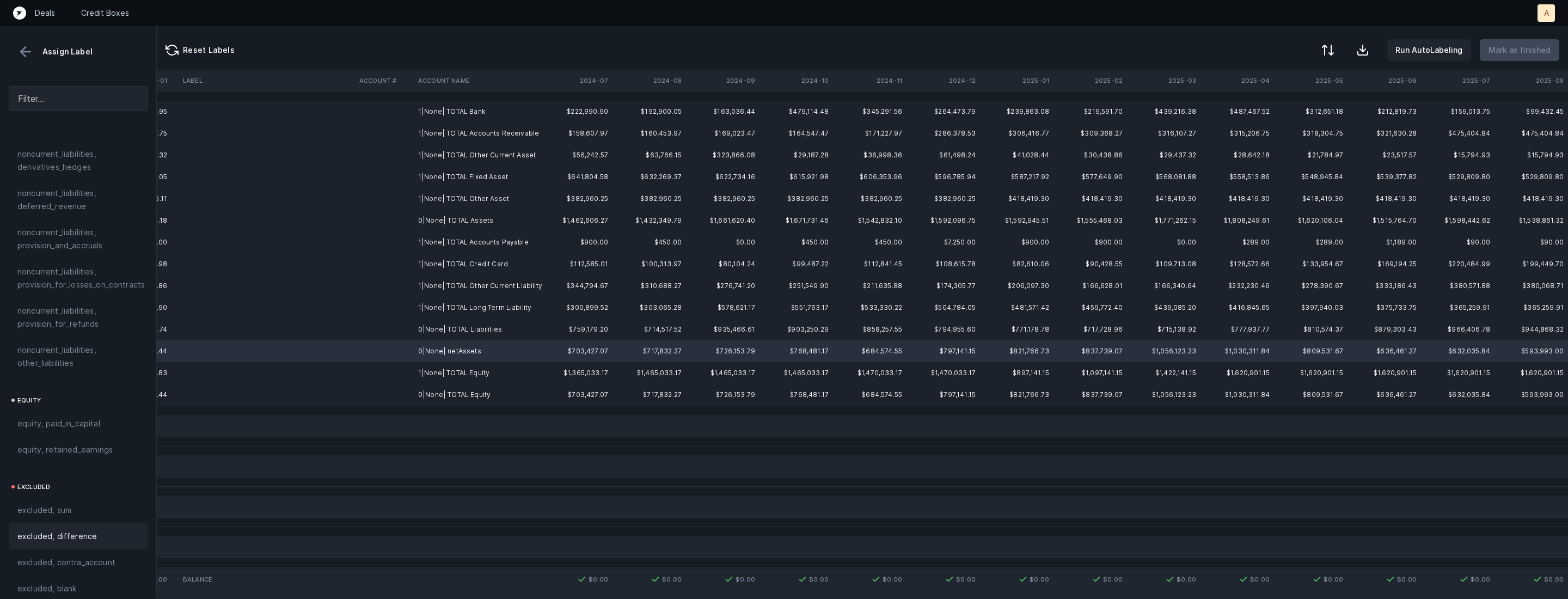
click at [76, 529] on span "excluded, difference" at bounding box center [57, 536] width 79 height 13
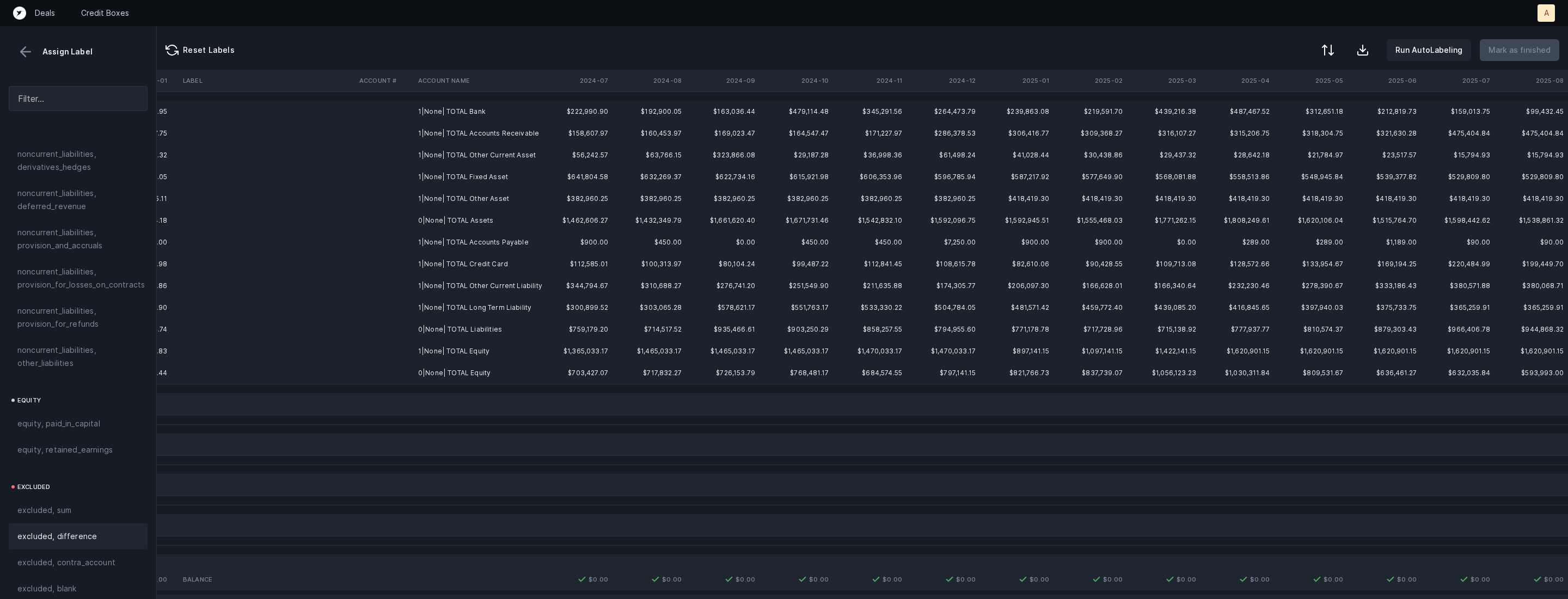
click at [501, 122] on td "1|None| TOTAL Accounts Receivable" at bounding box center [480, 133] width 133 height 22
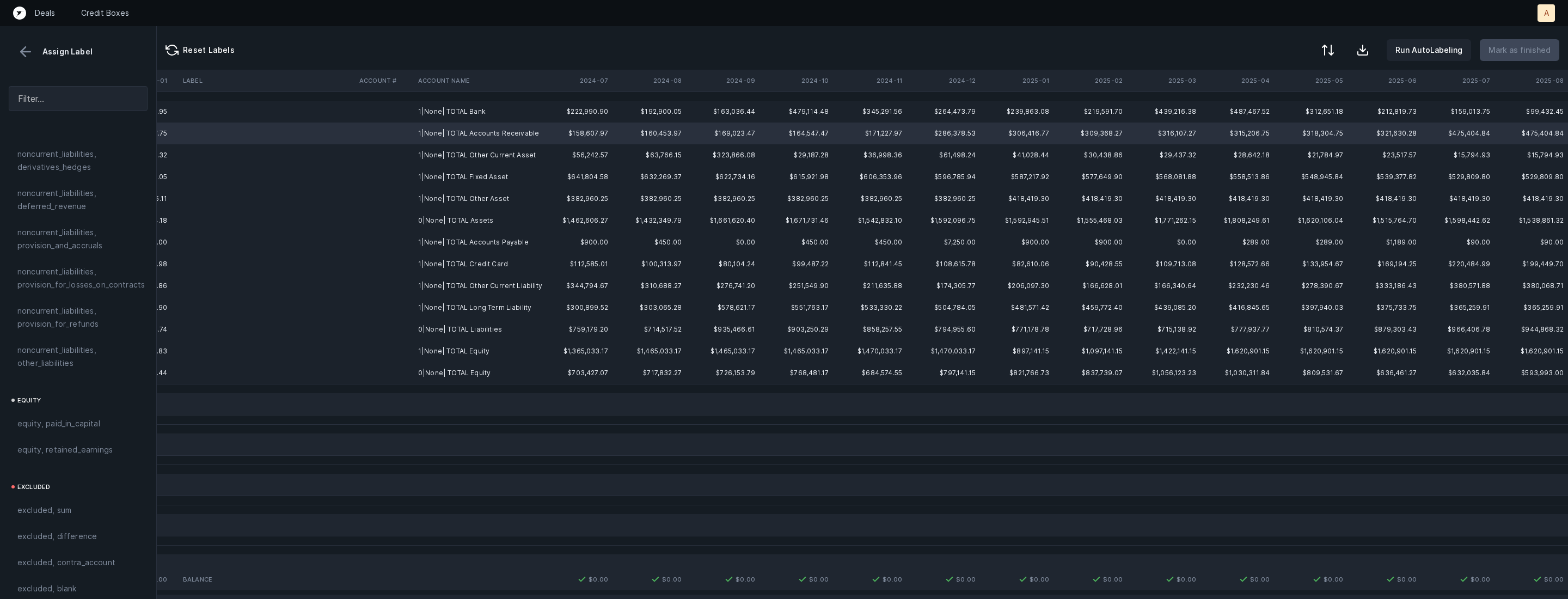
click at [501, 118] on td "1|None| TOTAL Bank" at bounding box center [480, 111] width 133 height 22
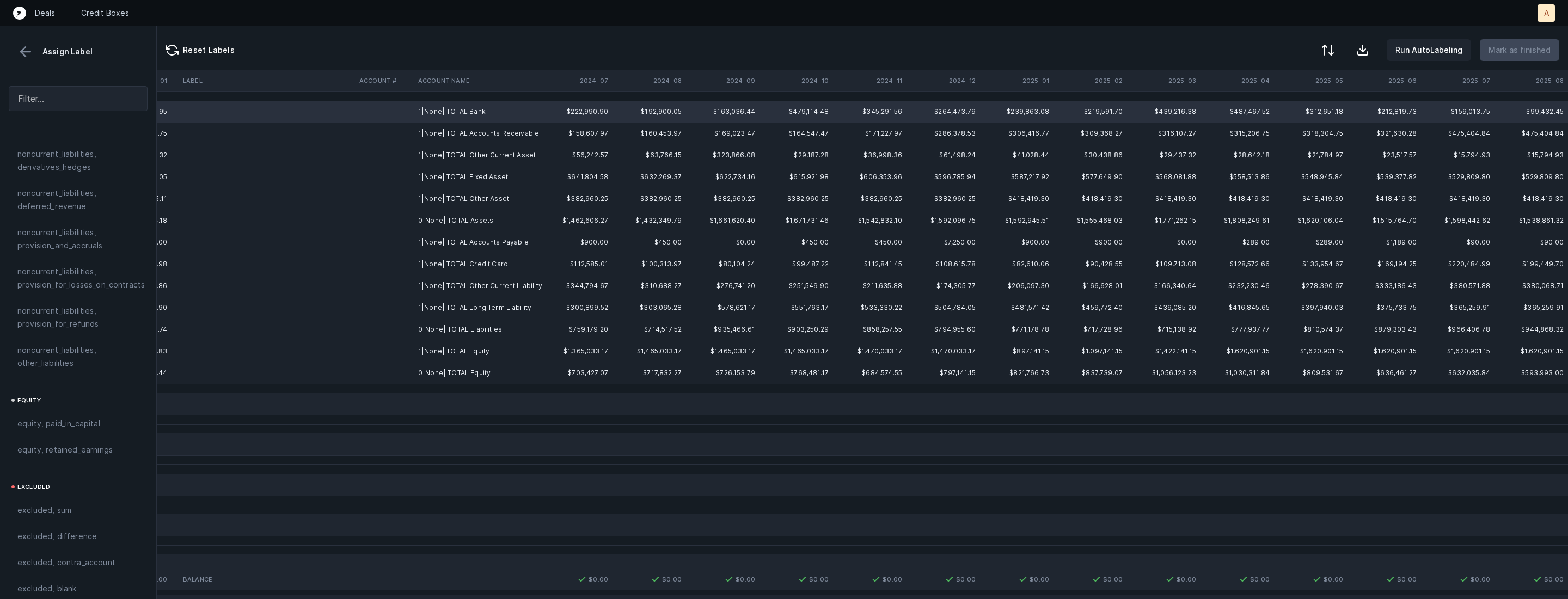
click at [472, 374] on td "0|None| TOTAL Equity" at bounding box center [480, 373] width 133 height 22
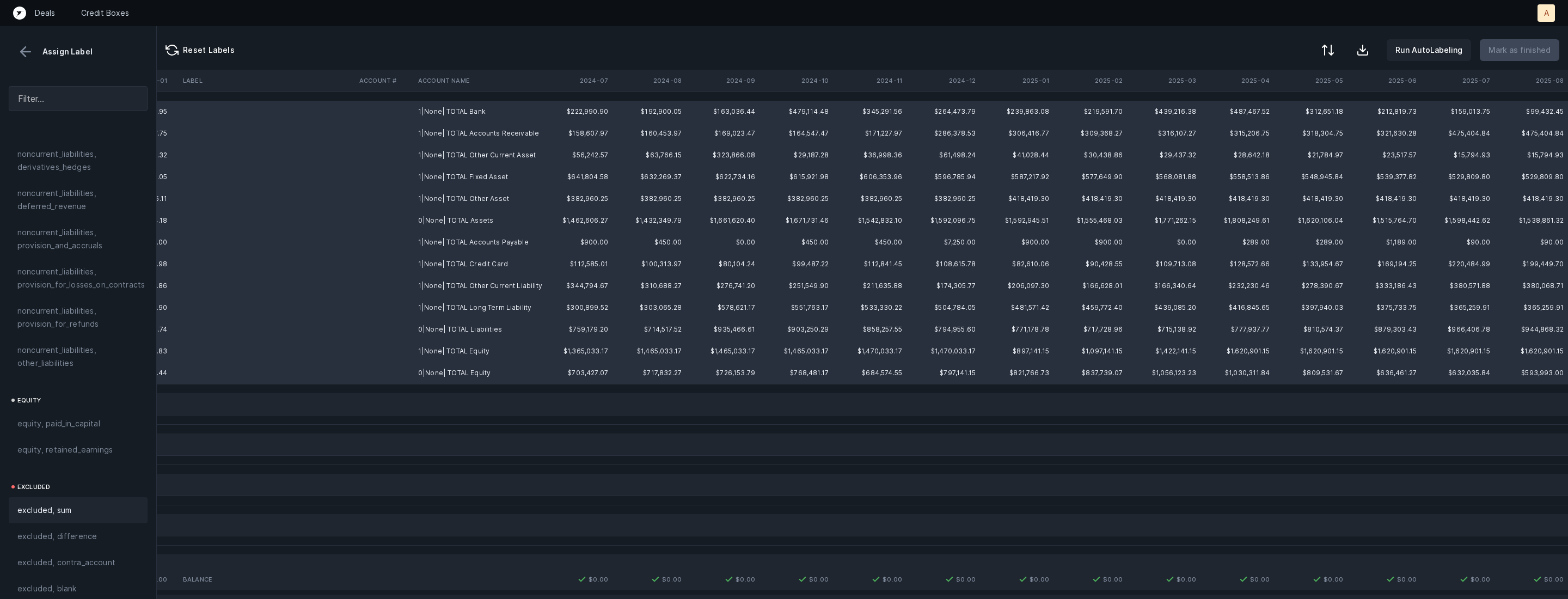
click at [74, 503] on div "excluded, sum" at bounding box center [78, 510] width 122 height 13
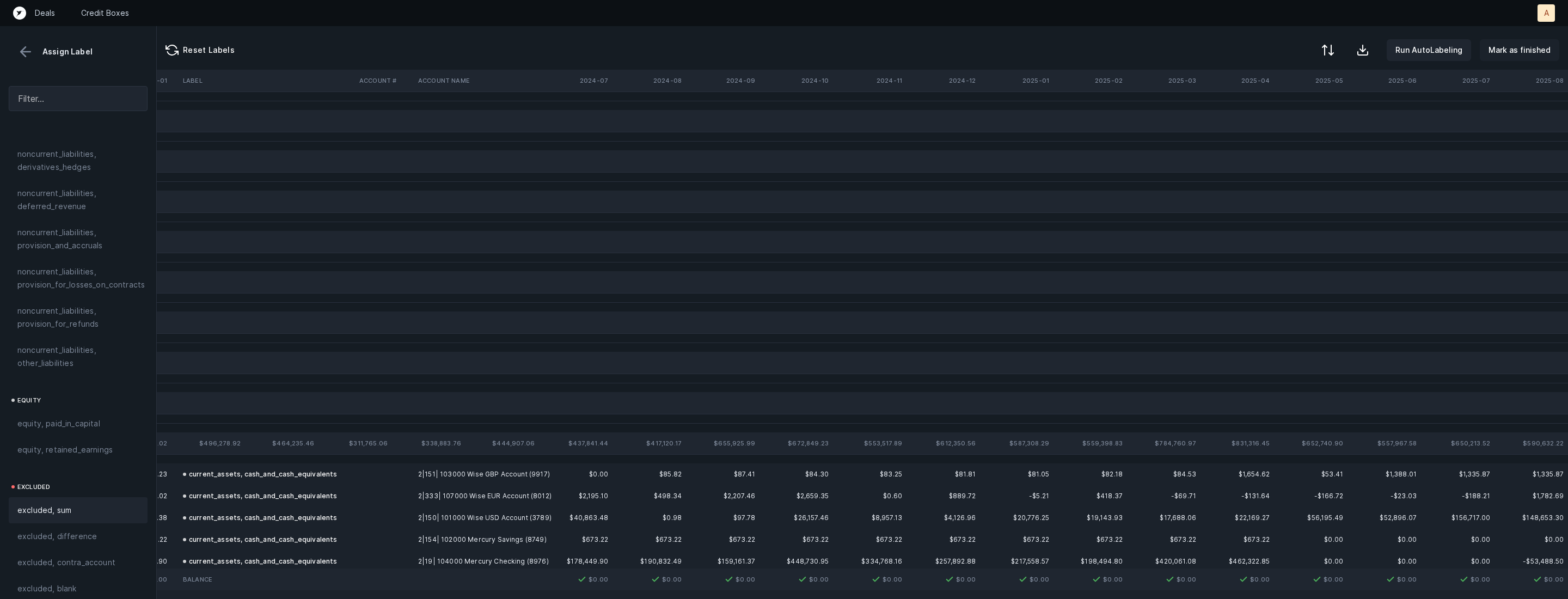
click at [1532, 45] on p "Mark as finished" at bounding box center [1519, 50] width 62 height 13
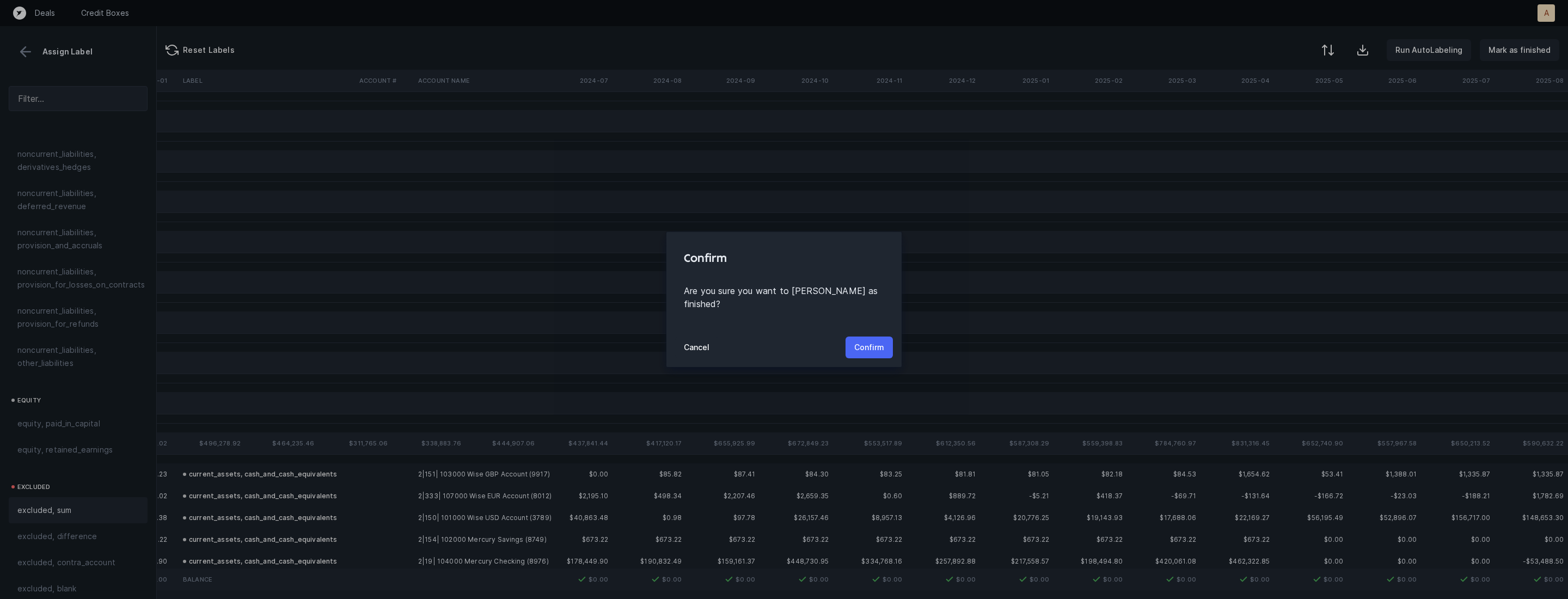
click at [876, 340] on p "Confirm" at bounding box center [869, 347] width 30 height 13
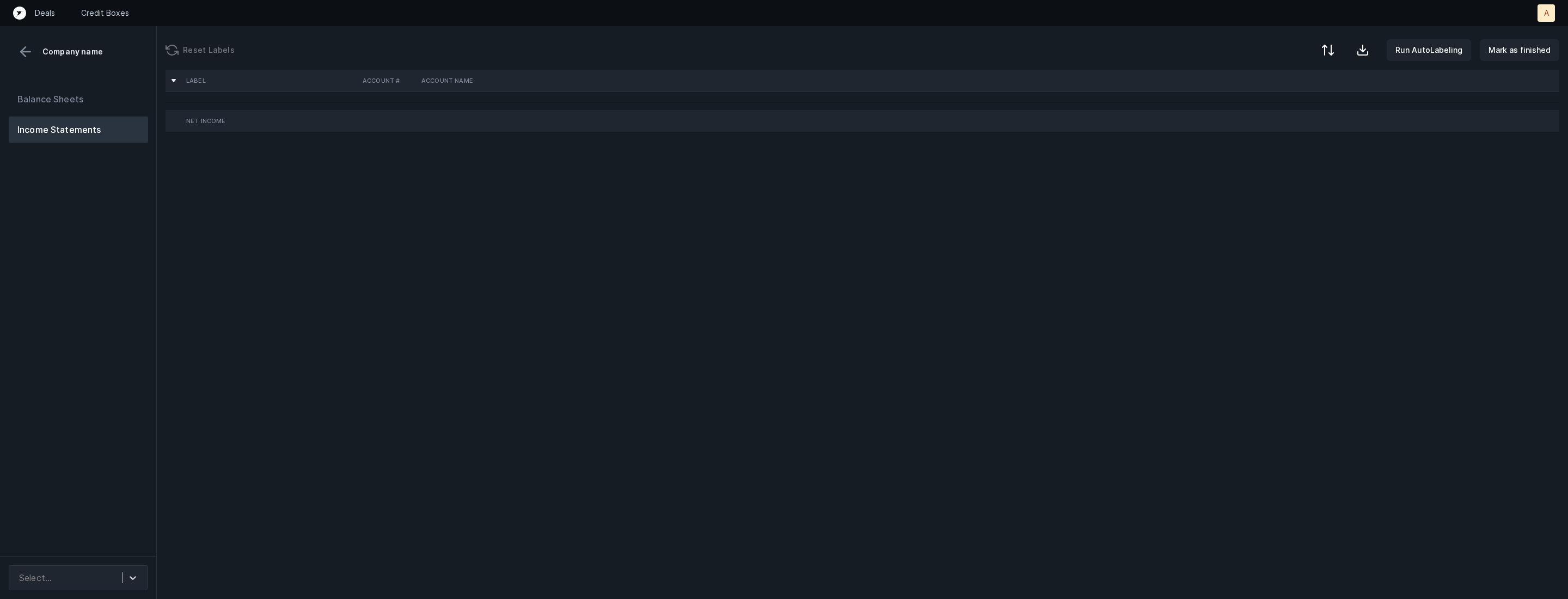
click at [122, 264] on div "Balance Sheets Income Statements" at bounding box center [78, 316] width 156 height 478
click at [86, 567] on div "Select..." at bounding box center [68, 577] width 109 height 19
click at [88, 553] on div "Quickbooks" at bounding box center [78, 547] width 139 height 22
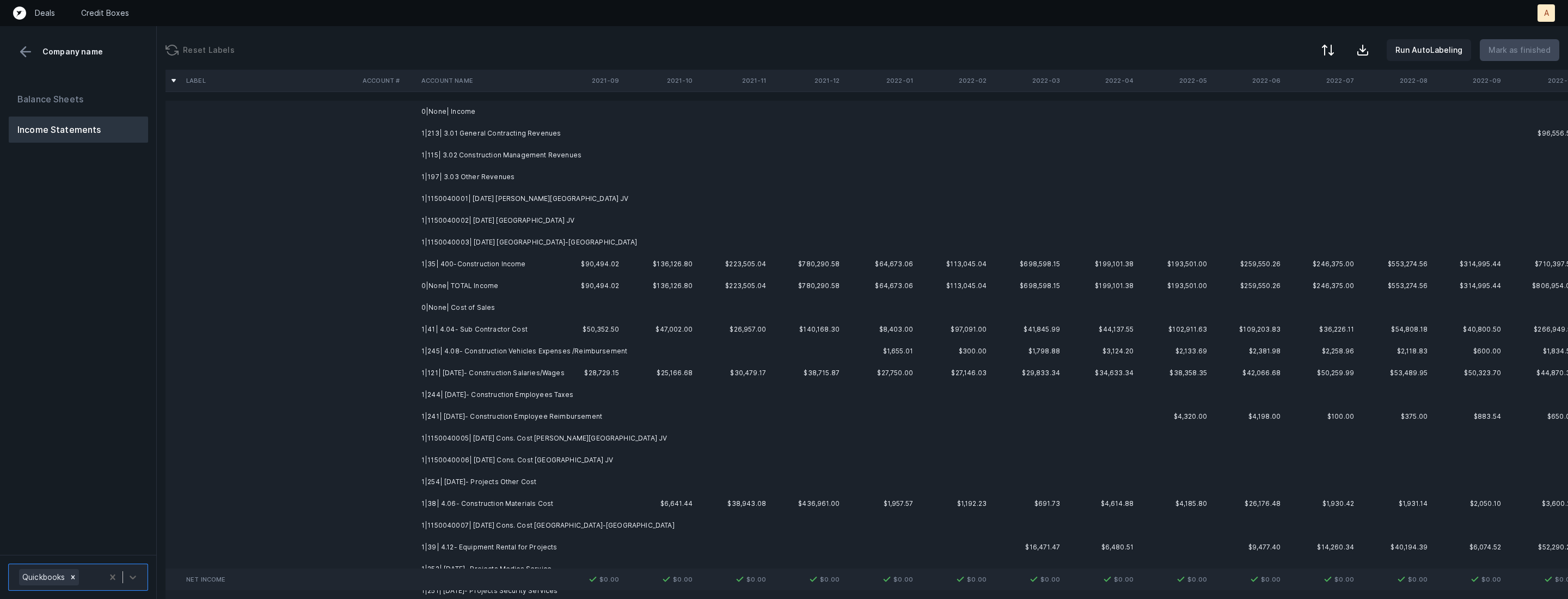
click at [466, 137] on td "1|213| 3.01 General Contracting Revenues" at bounding box center [483, 133] width 133 height 22
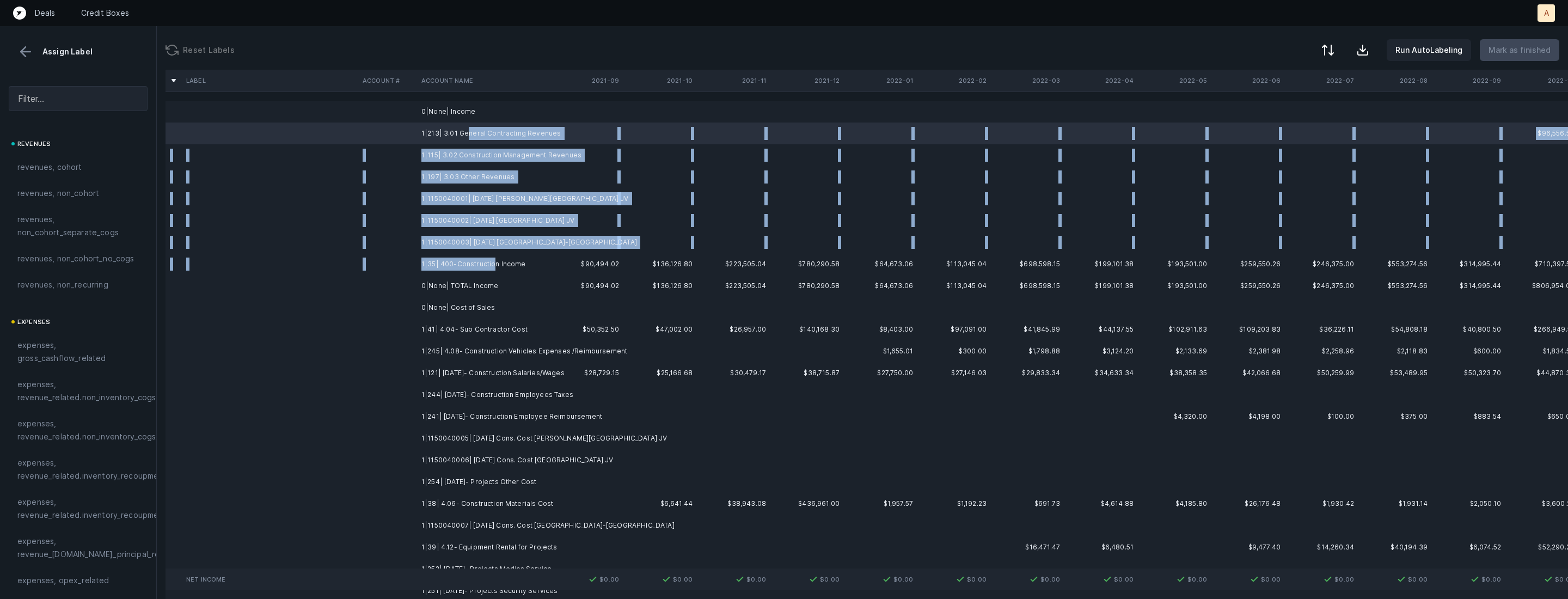
click at [493, 263] on td "1|35| 400-Construction Income" at bounding box center [483, 263] width 133 height 22
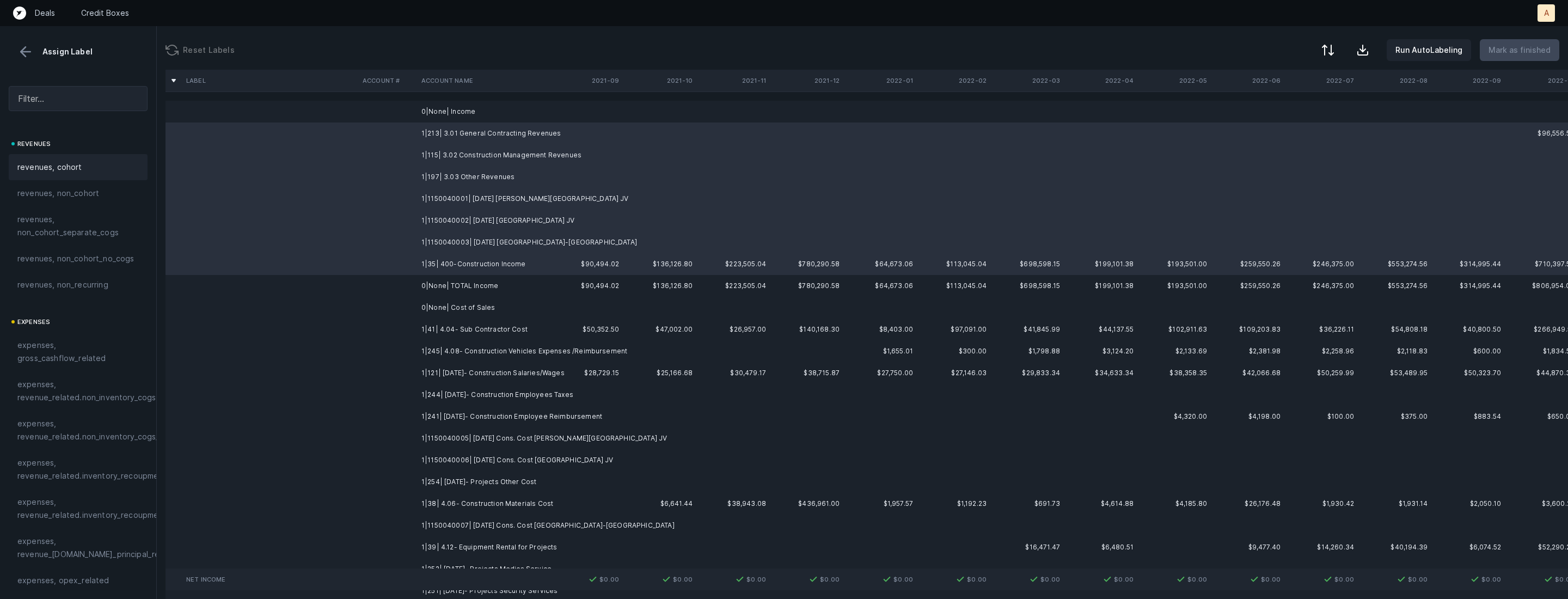
click at [80, 166] on div "revenues, cohort" at bounding box center [78, 167] width 122 height 13
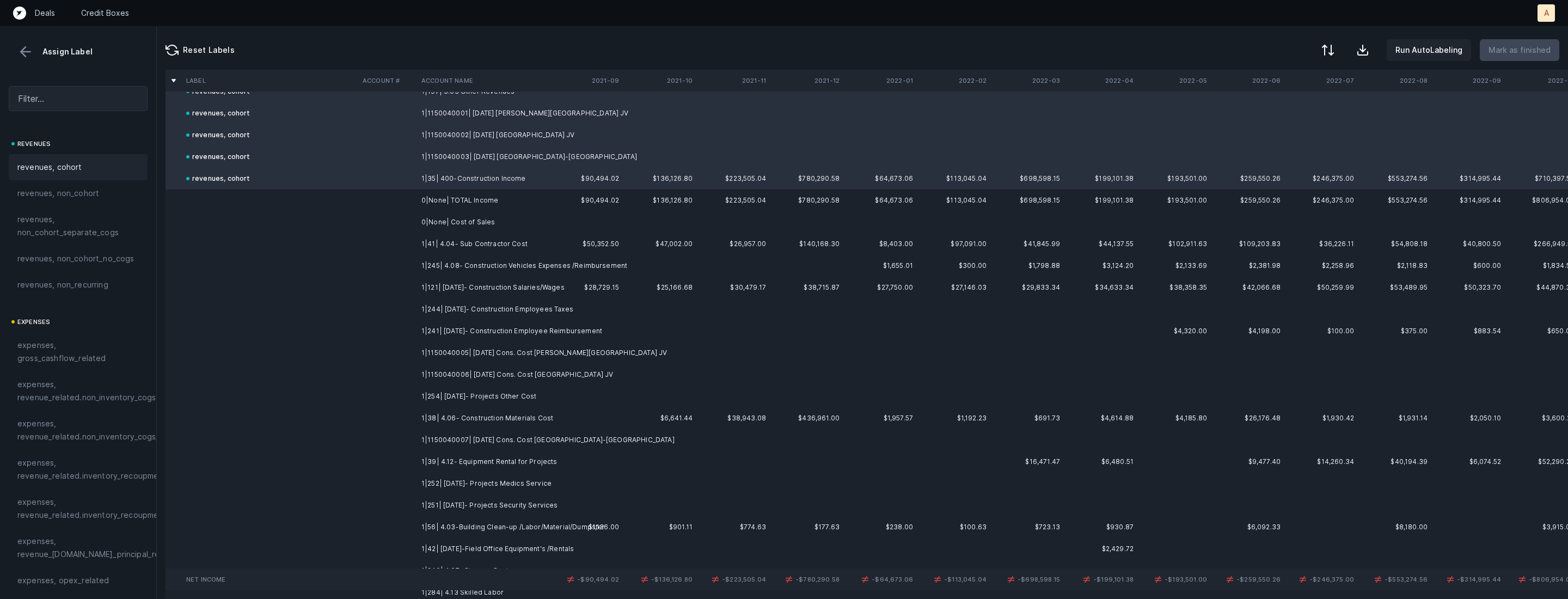
scroll to position [115, 0]
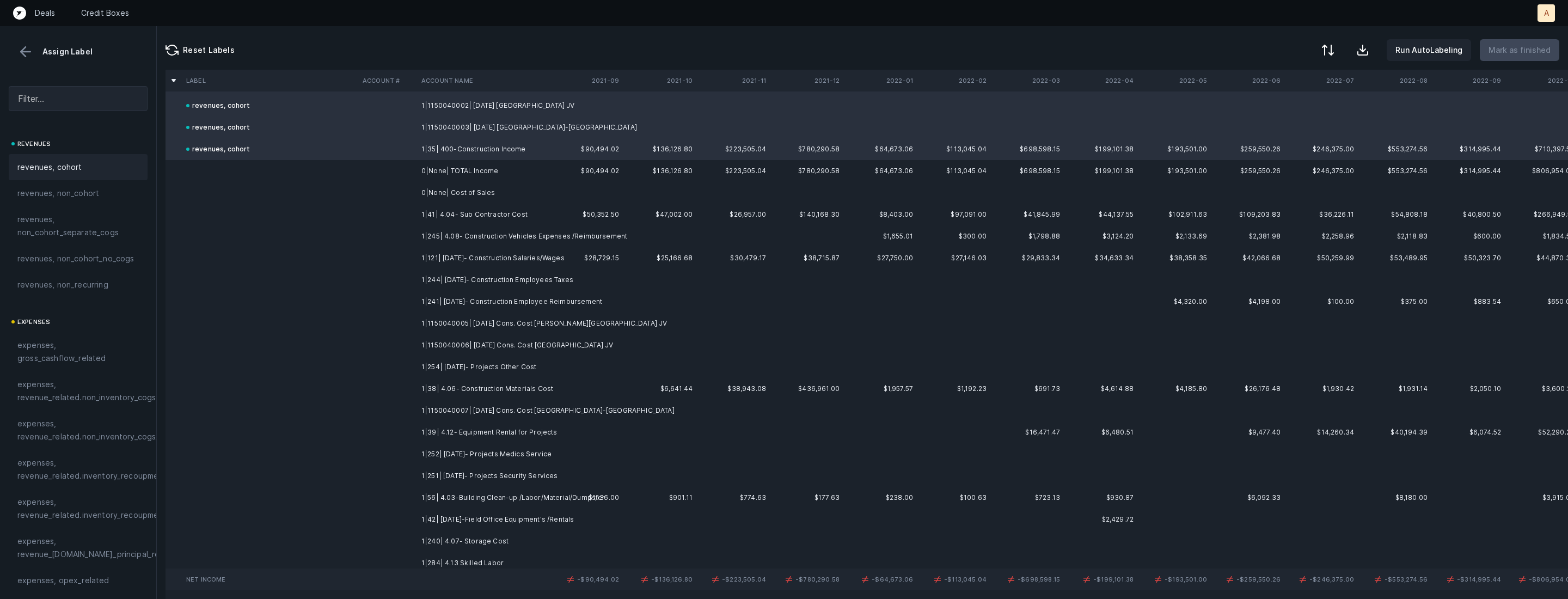
click at [473, 208] on td "1|41| 4.04- Sub Contractor Cost" at bounding box center [483, 214] width 133 height 22
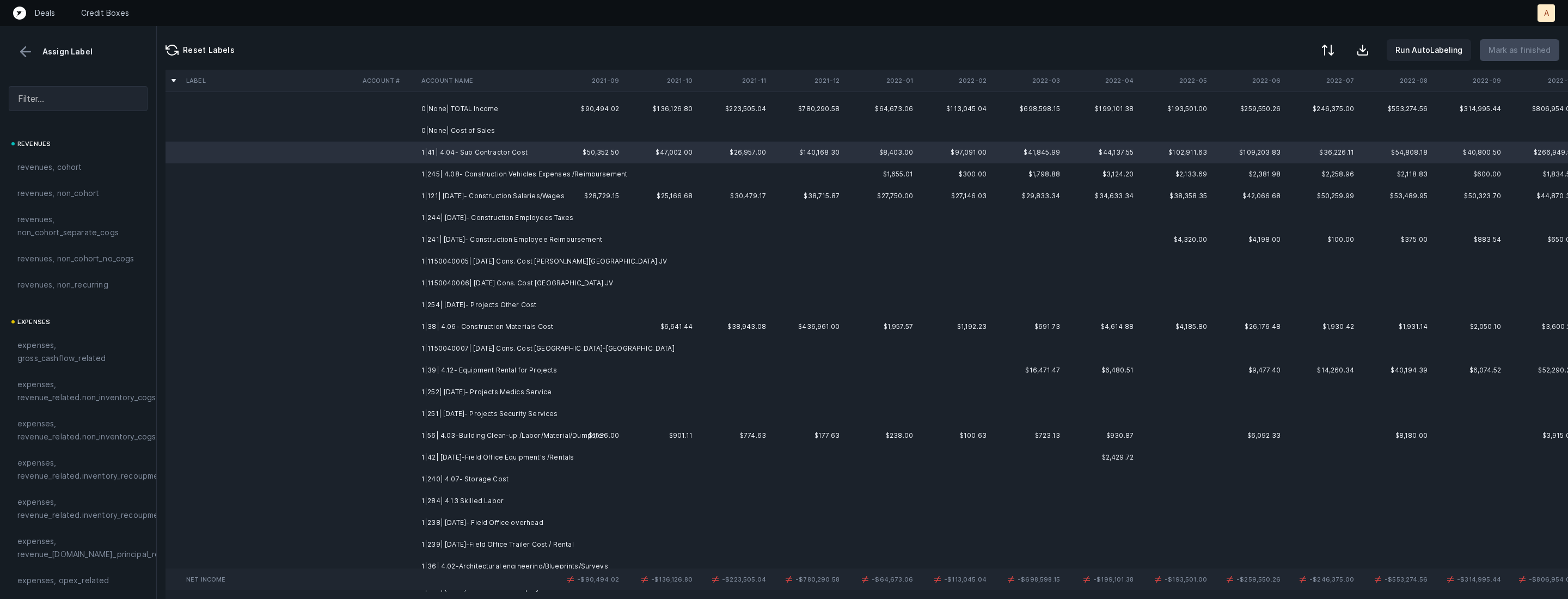
scroll to position [188, 0]
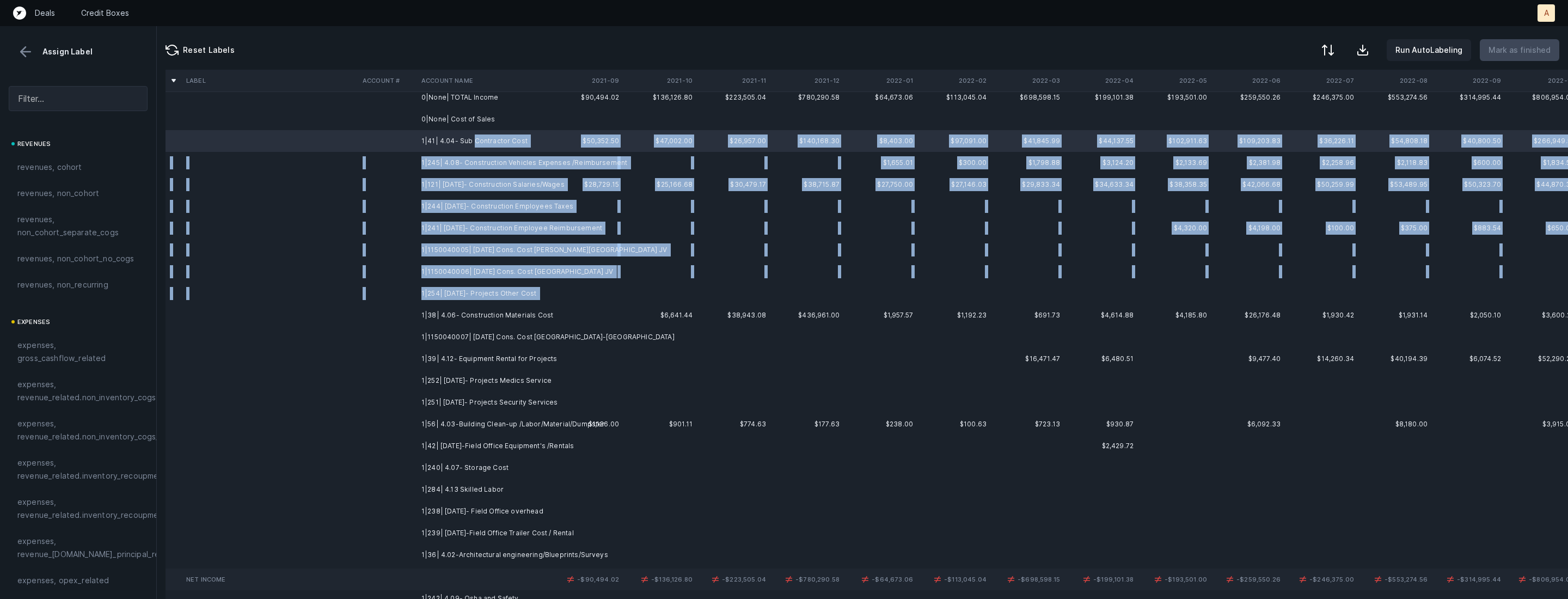
click at [572, 294] on td at bounding box center [586, 293] width 74 height 22
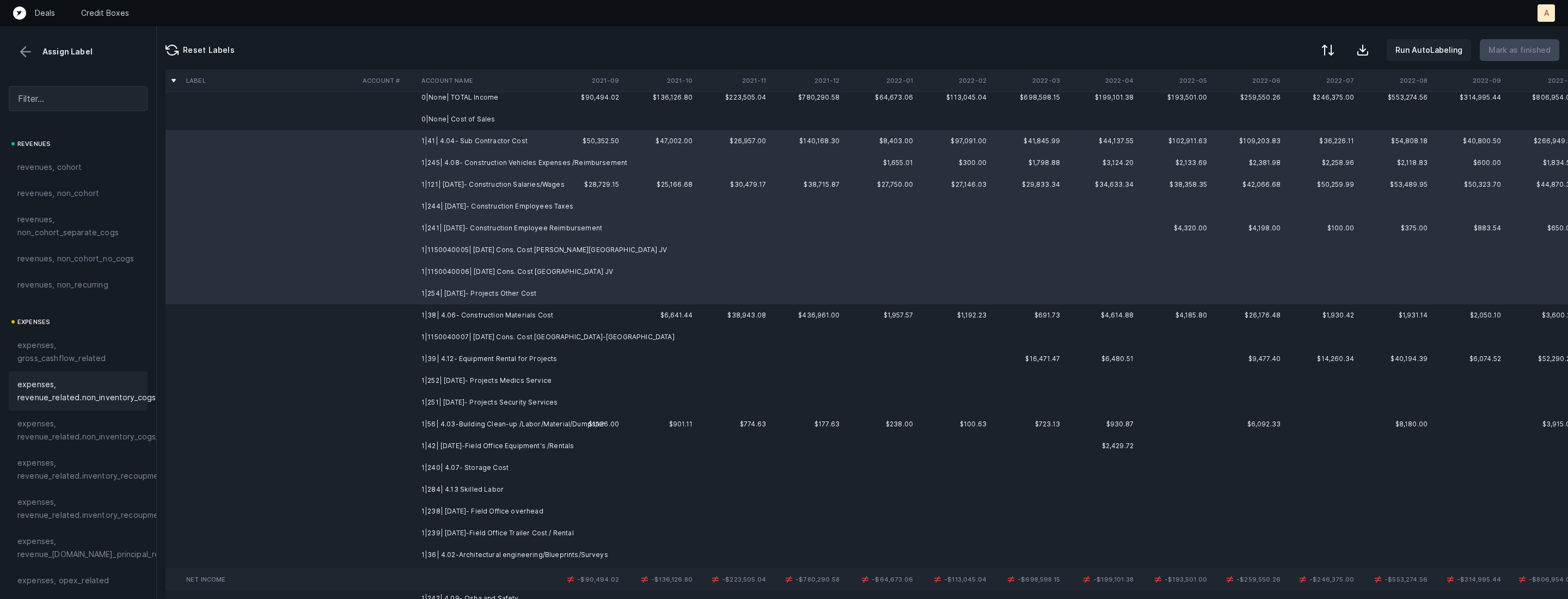
click at [130, 394] on span "expenses, revenue_related.non_inventory_cogs" at bounding box center [86, 391] width 139 height 26
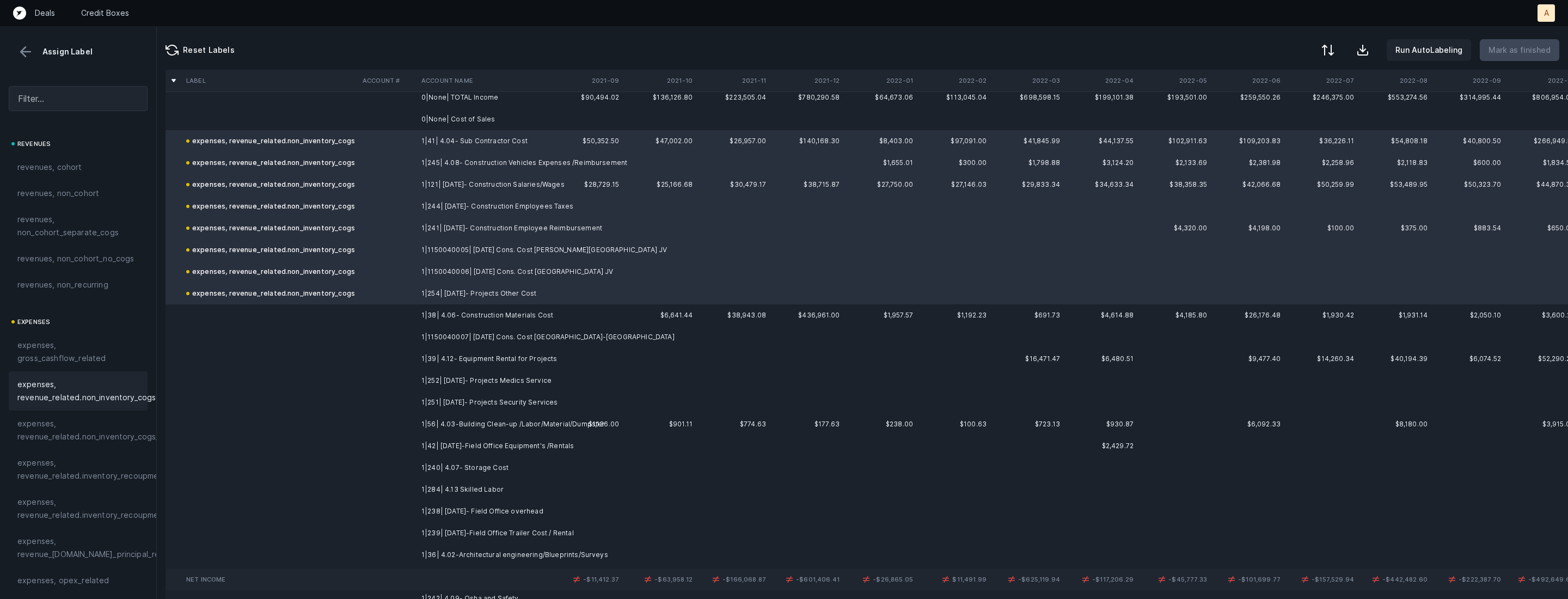
click at [444, 307] on td "1|38| 4.06- Construction Materials Cost" at bounding box center [483, 314] width 133 height 22
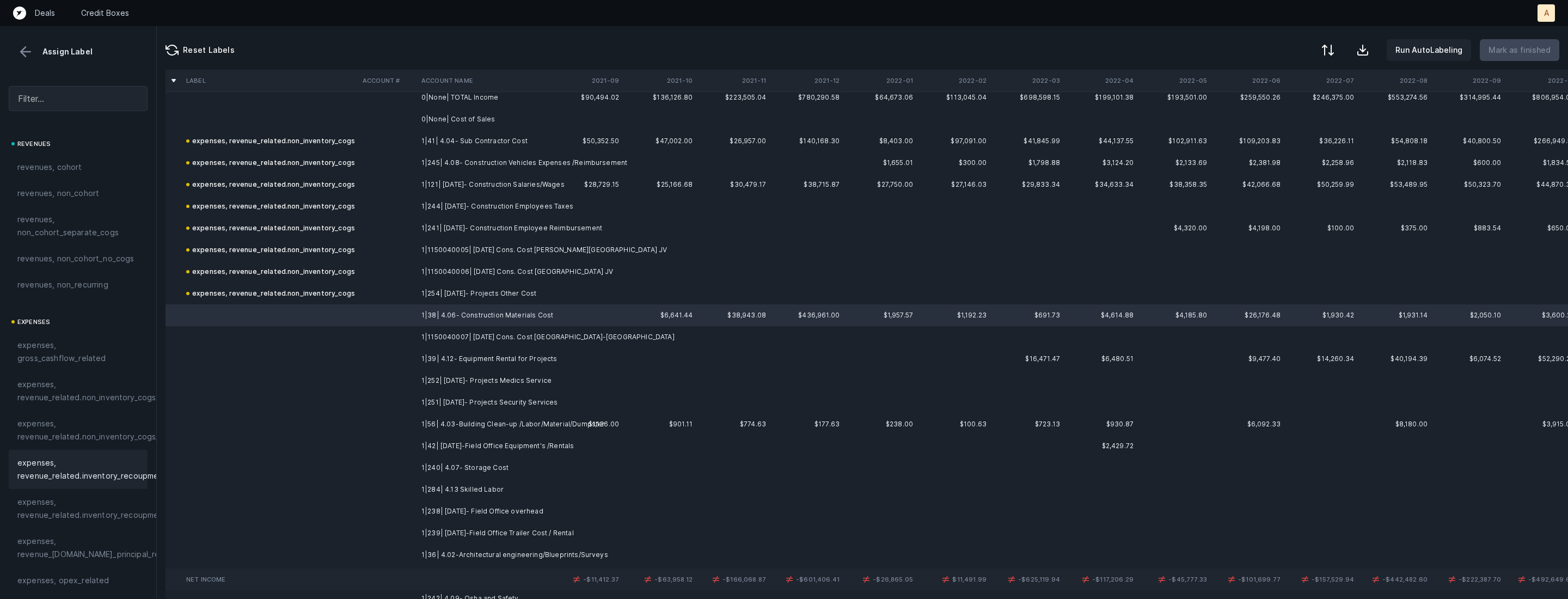
click at [100, 456] on span "expenses, revenue_related.inventory_recoupment" at bounding box center [92, 469] width 149 height 26
click at [432, 336] on td "1|1150040007| 4.14.03 Cons. Cost Bethesda Elementary School-JV" at bounding box center [483, 336] width 133 height 22
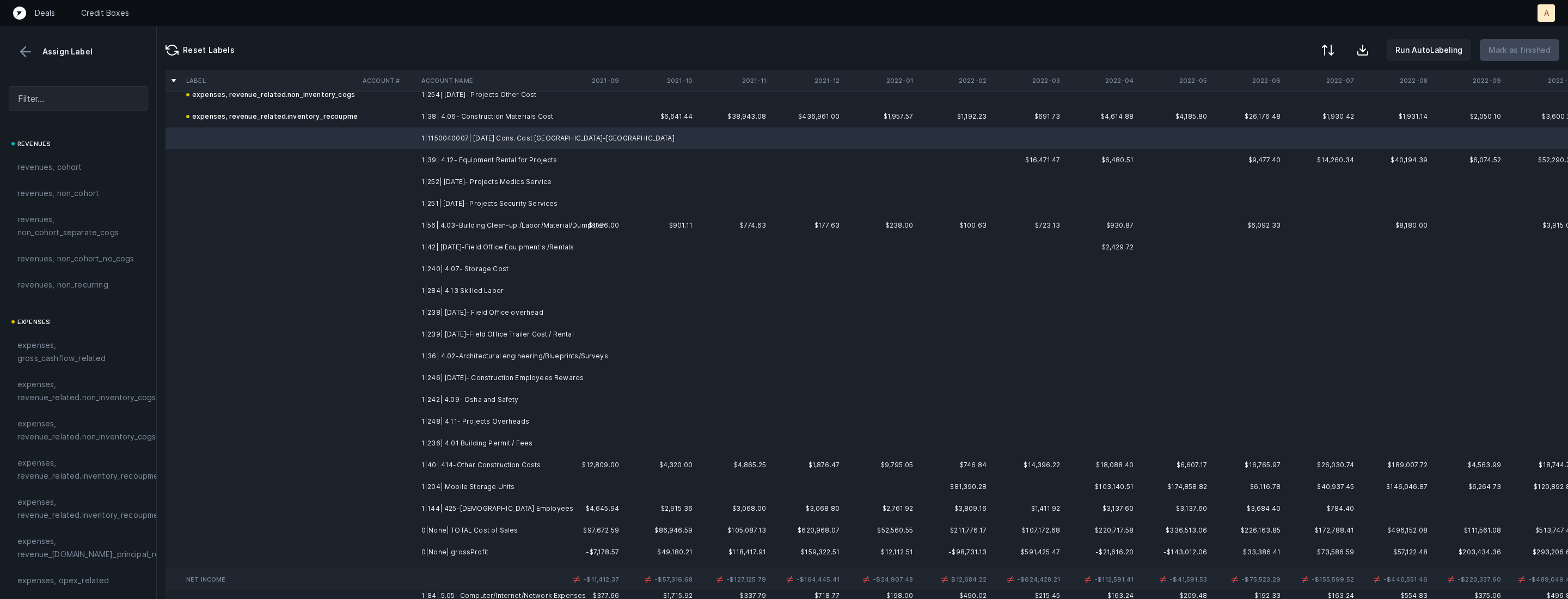
scroll to position [391, 0]
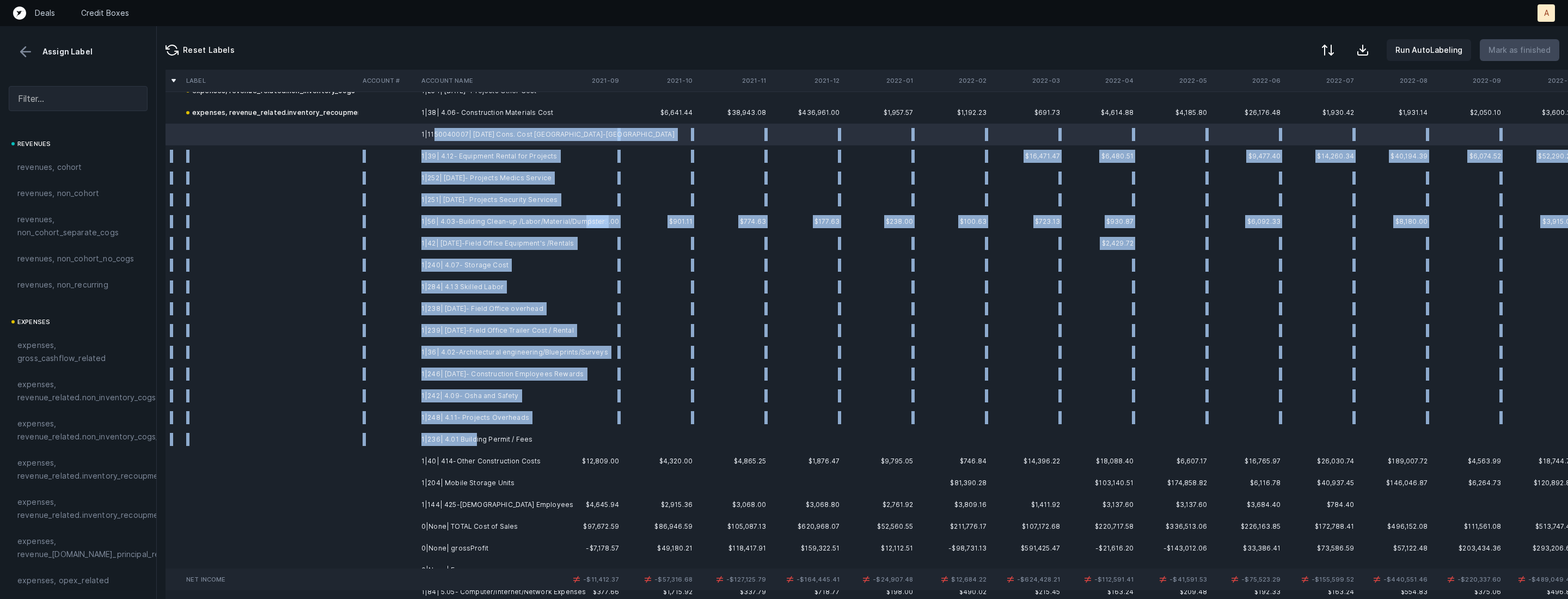
click at [472, 440] on td "1|236| 4.01 Building Permit / Fees" at bounding box center [483, 439] width 133 height 22
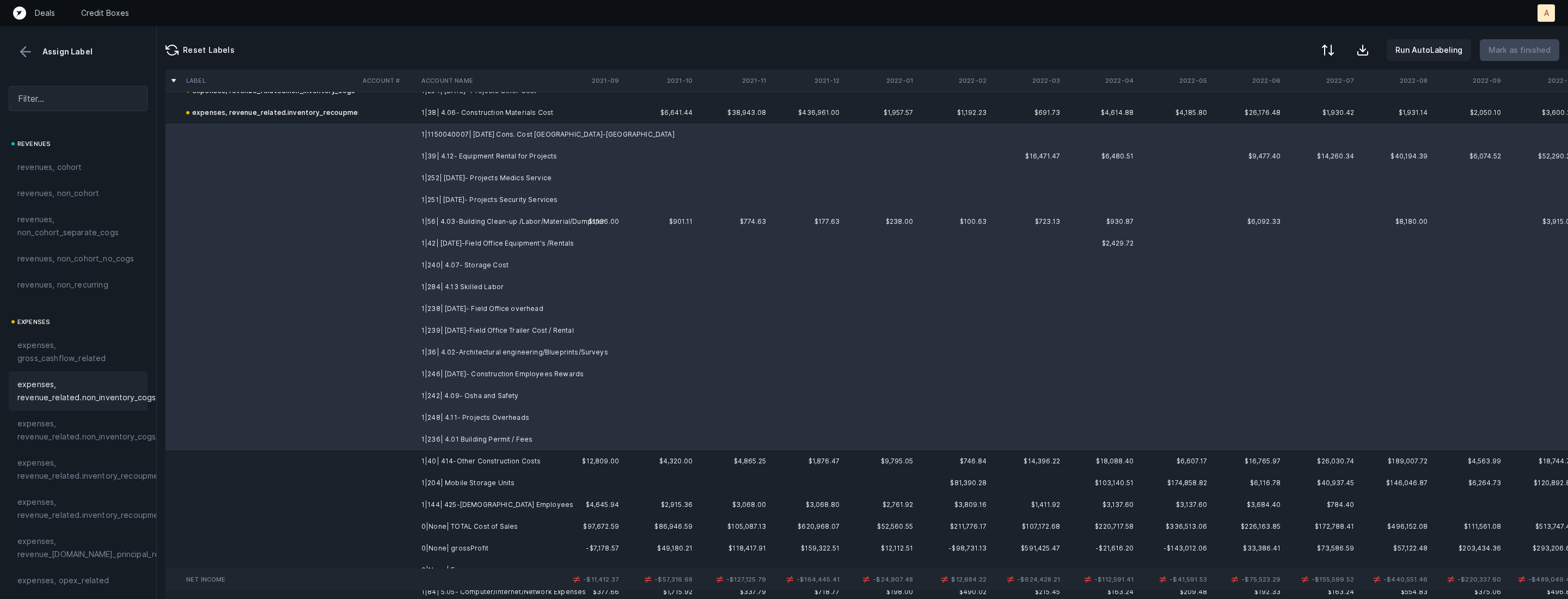
click at [121, 398] on span "expenses, revenue_related.non_inventory_cogs" at bounding box center [86, 391] width 139 height 26
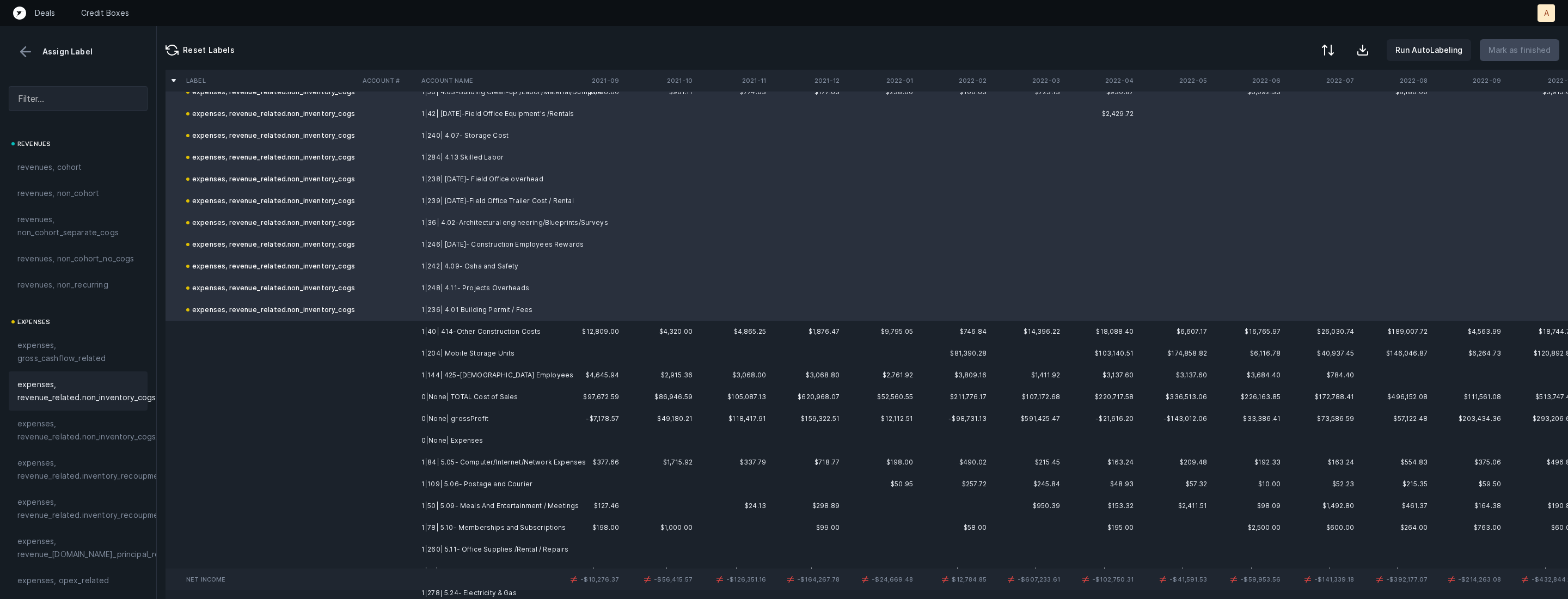
scroll to position [523, 0]
click at [494, 329] on td "1|40| 414-Other Construction Costs" at bounding box center [483, 329] width 133 height 22
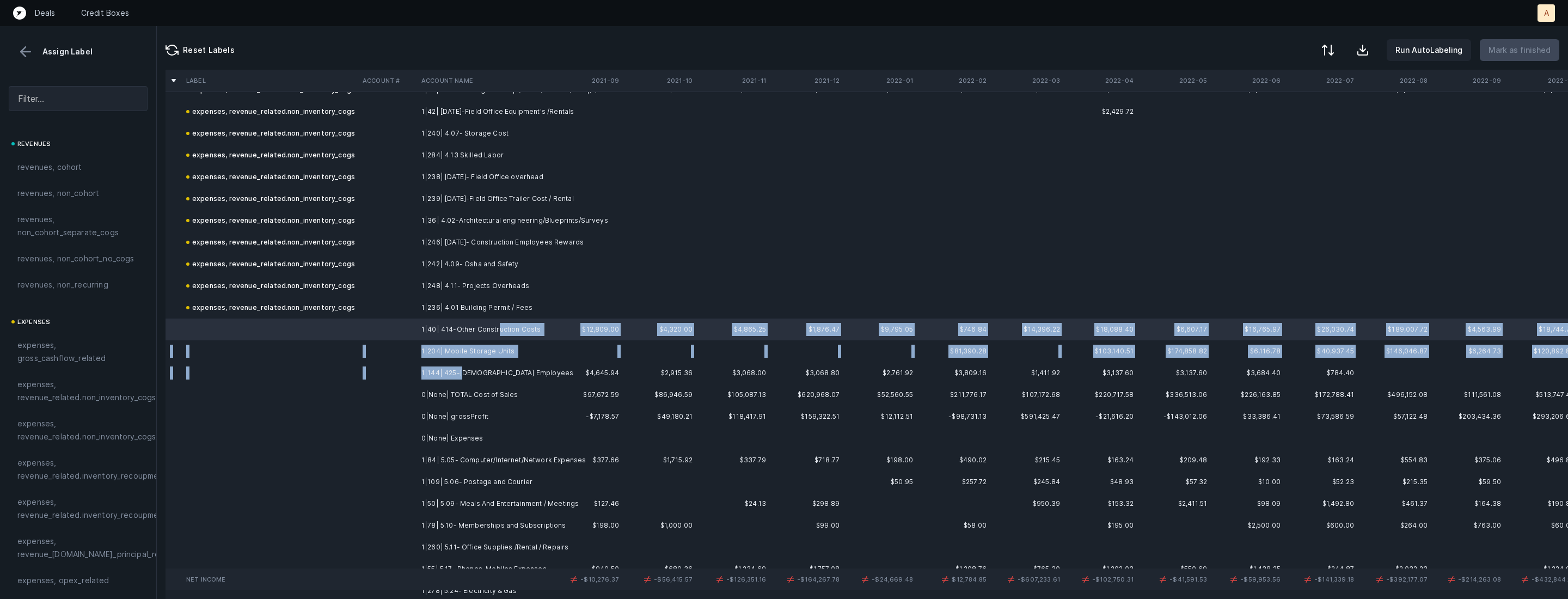
click at [460, 368] on td "1|144| 425-Temporary Employees" at bounding box center [483, 373] width 133 height 22
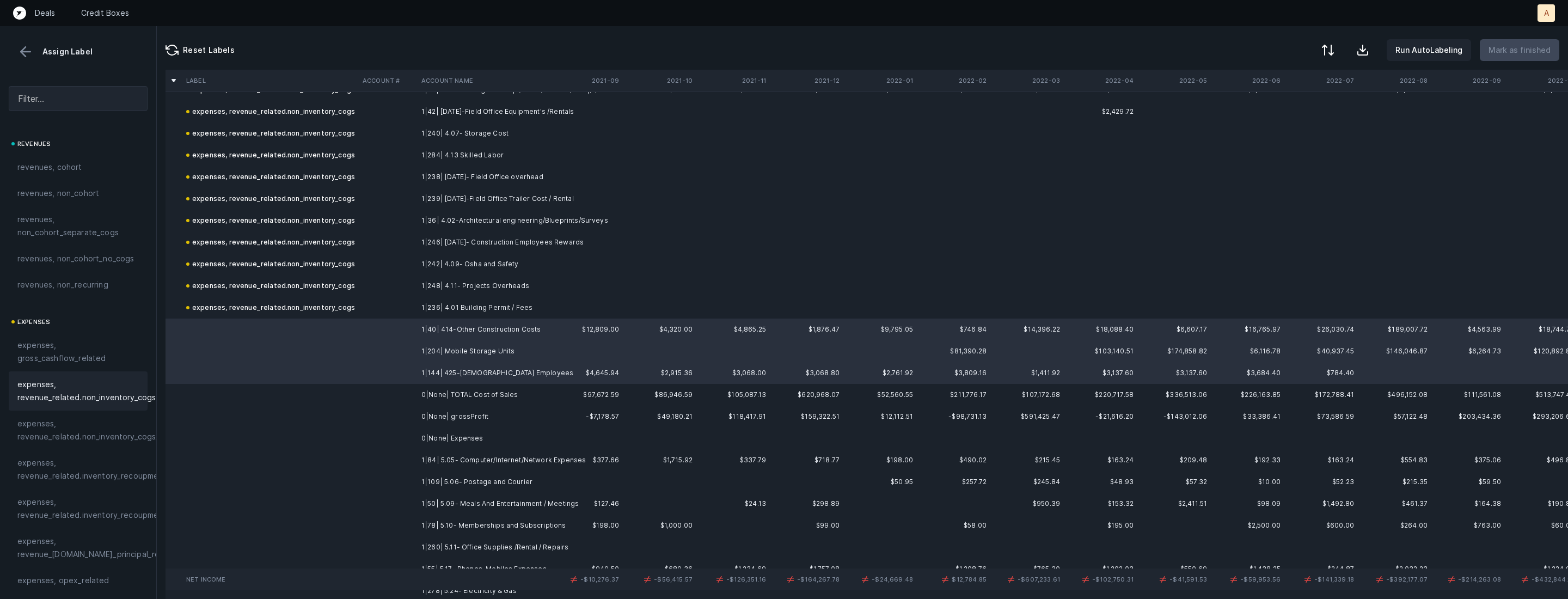
click at [102, 388] on span "expenses, revenue_related.non_inventory_cogs" at bounding box center [86, 391] width 139 height 26
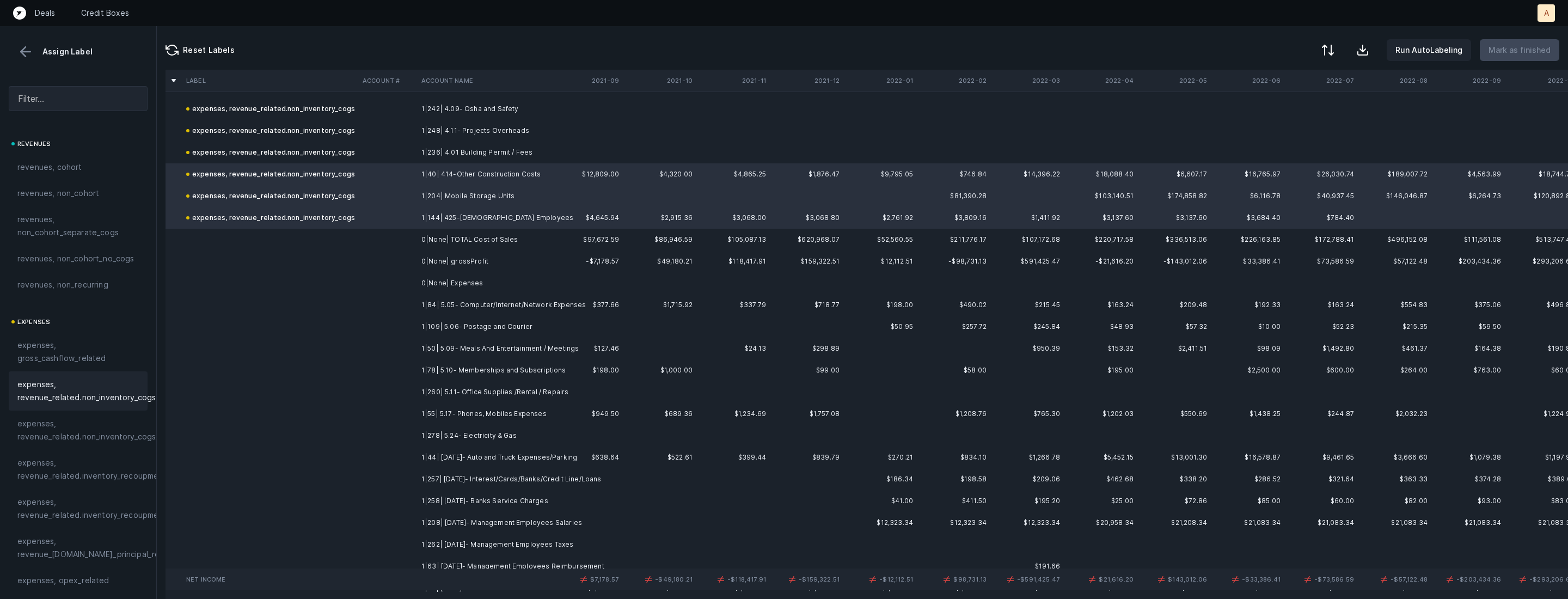
scroll to position [695, 0]
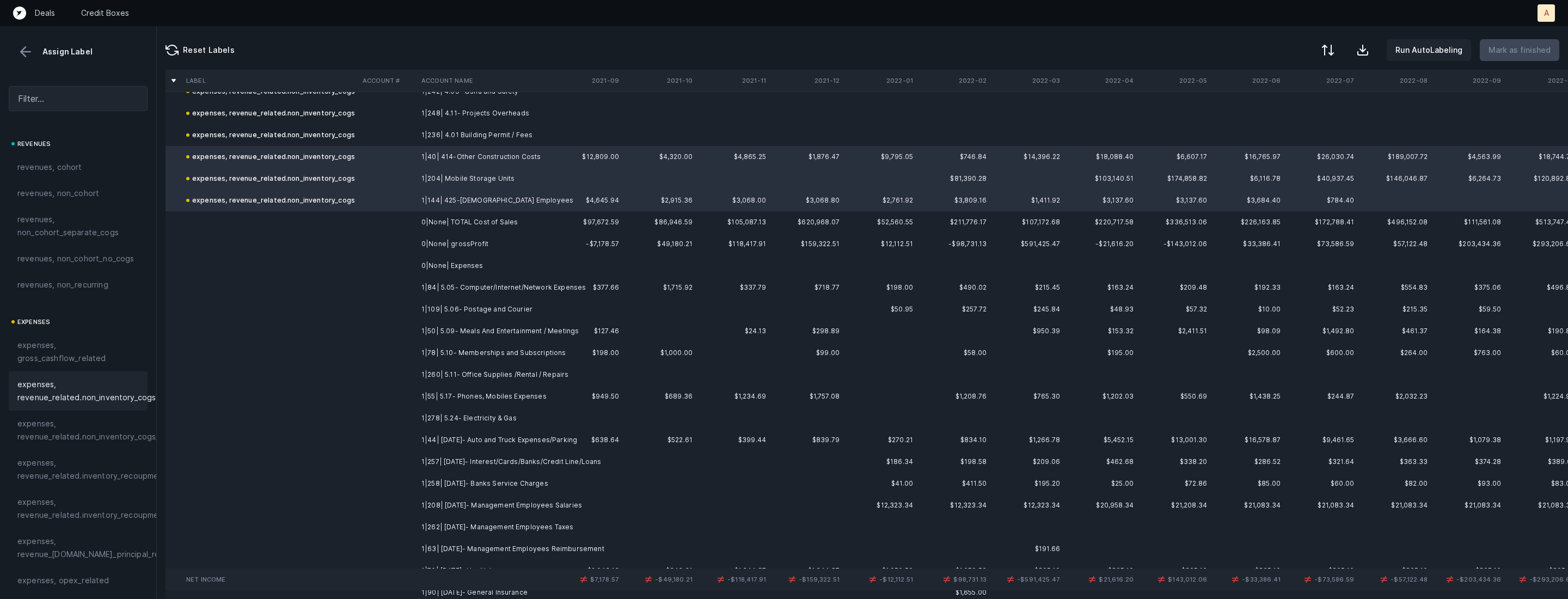
click at [490, 295] on td "1|84| 5.05- Computer/Internet/Network Expenses" at bounding box center [483, 287] width 133 height 22
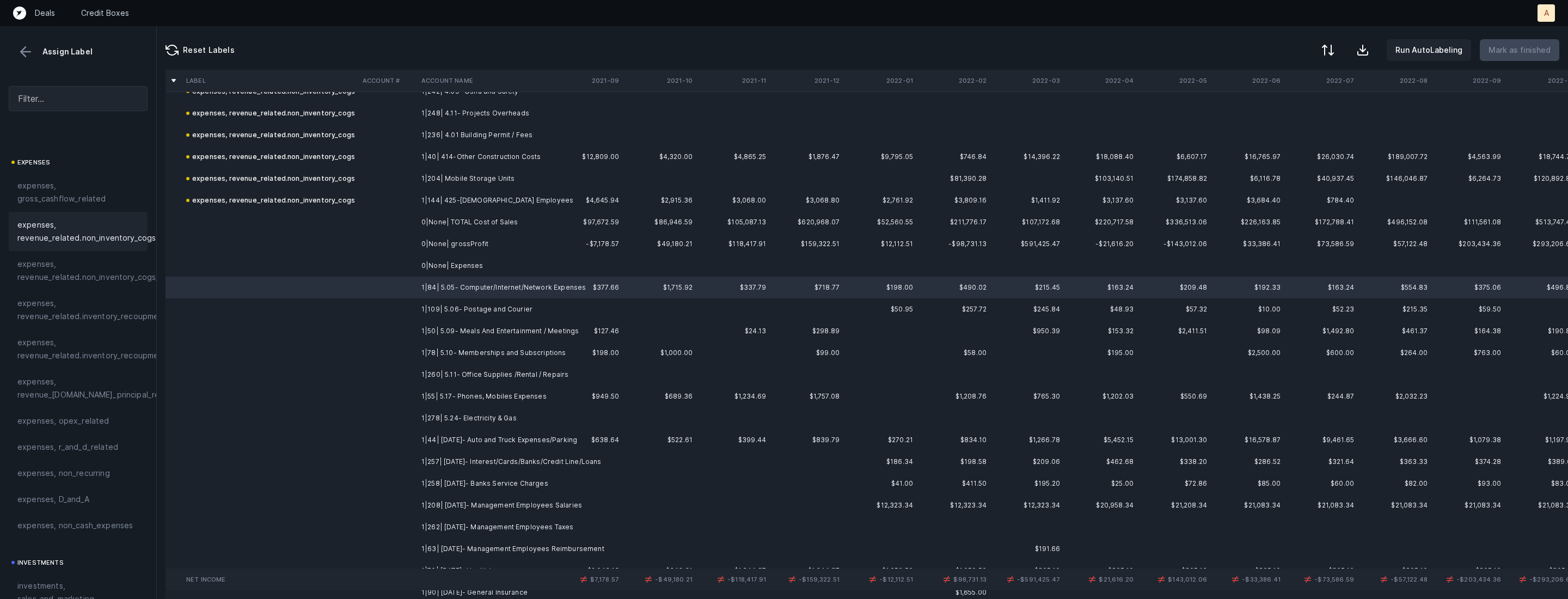
scroll to position [169, 0]
click at [78, 411] on span "expenses, opex_related" at bounding box center [62, 411] width 92 height 13
click at [369, 312] on td at bounding box center [388, 309] width 59 height 22
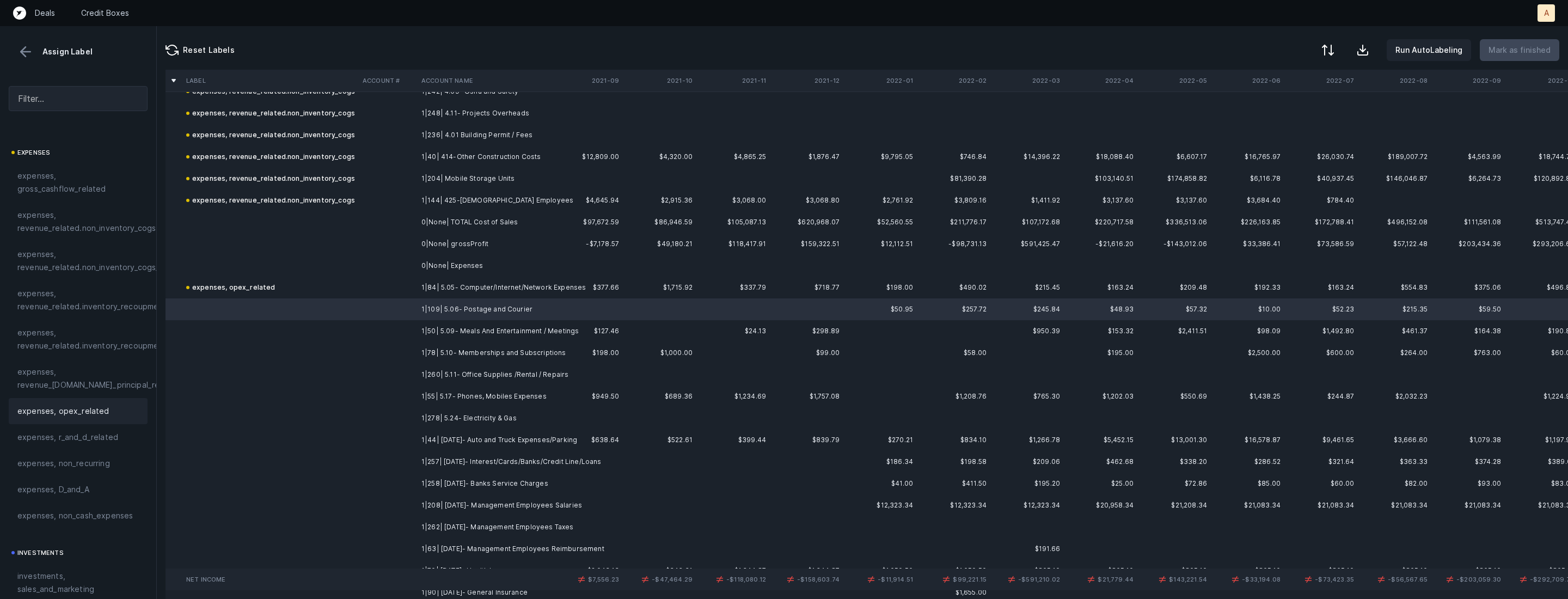
click at [92, 422] on div "expenses, opex_related" at bounding box center [78, 411] width 139 height 26
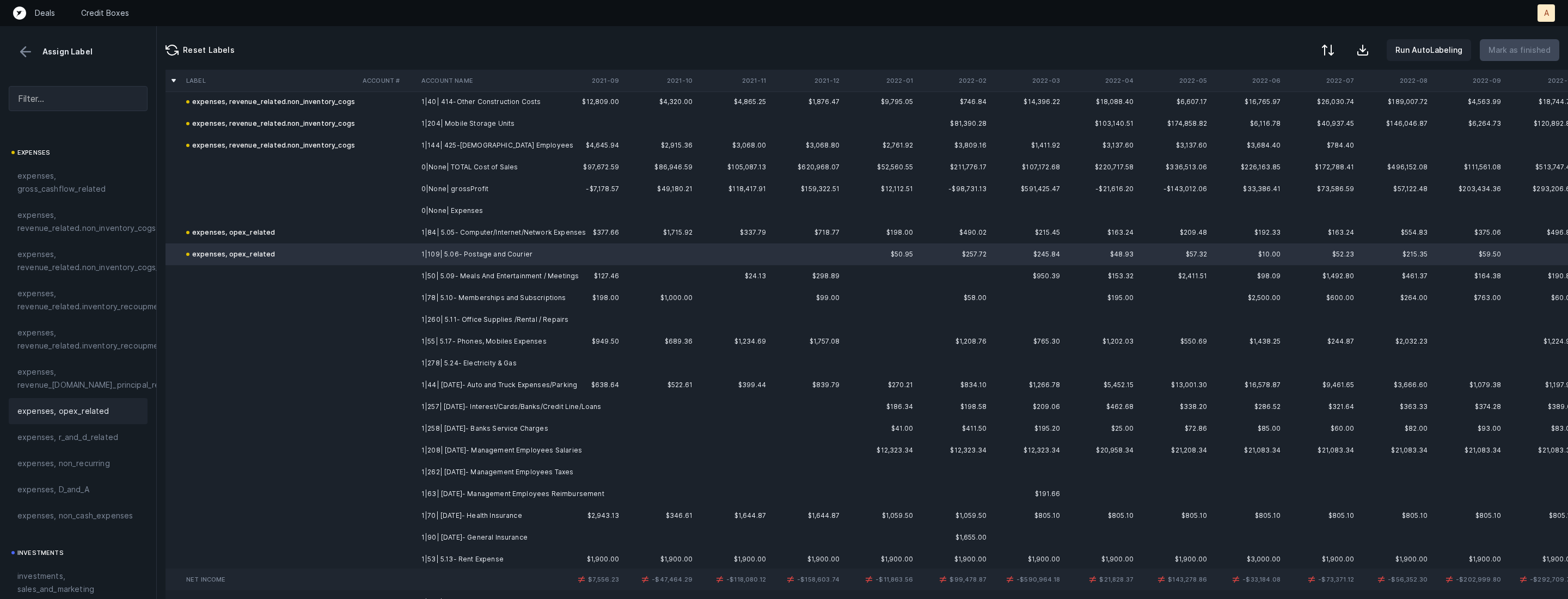
scroll to position [778, 0]
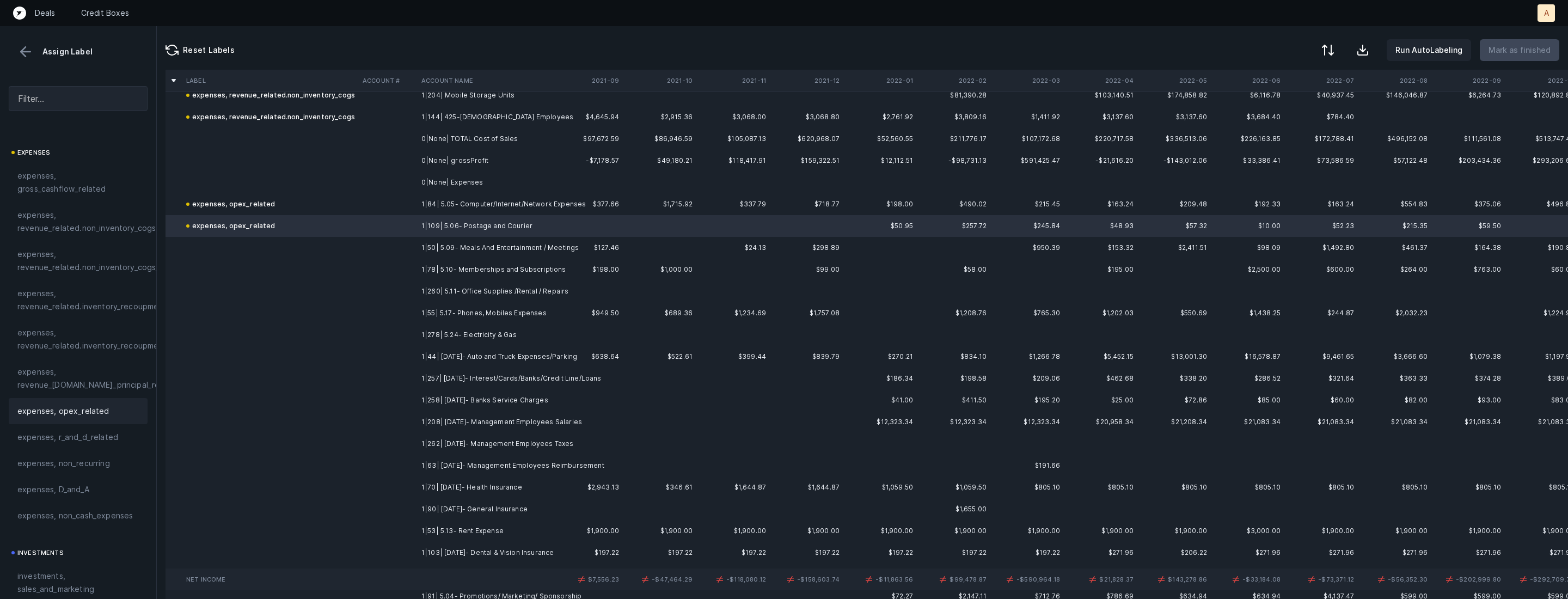
click at [444, 251] on td "1|50| 5.09- Meals And Entertainment / Meetings" at bounding box center [483, 247] width 133 height 22
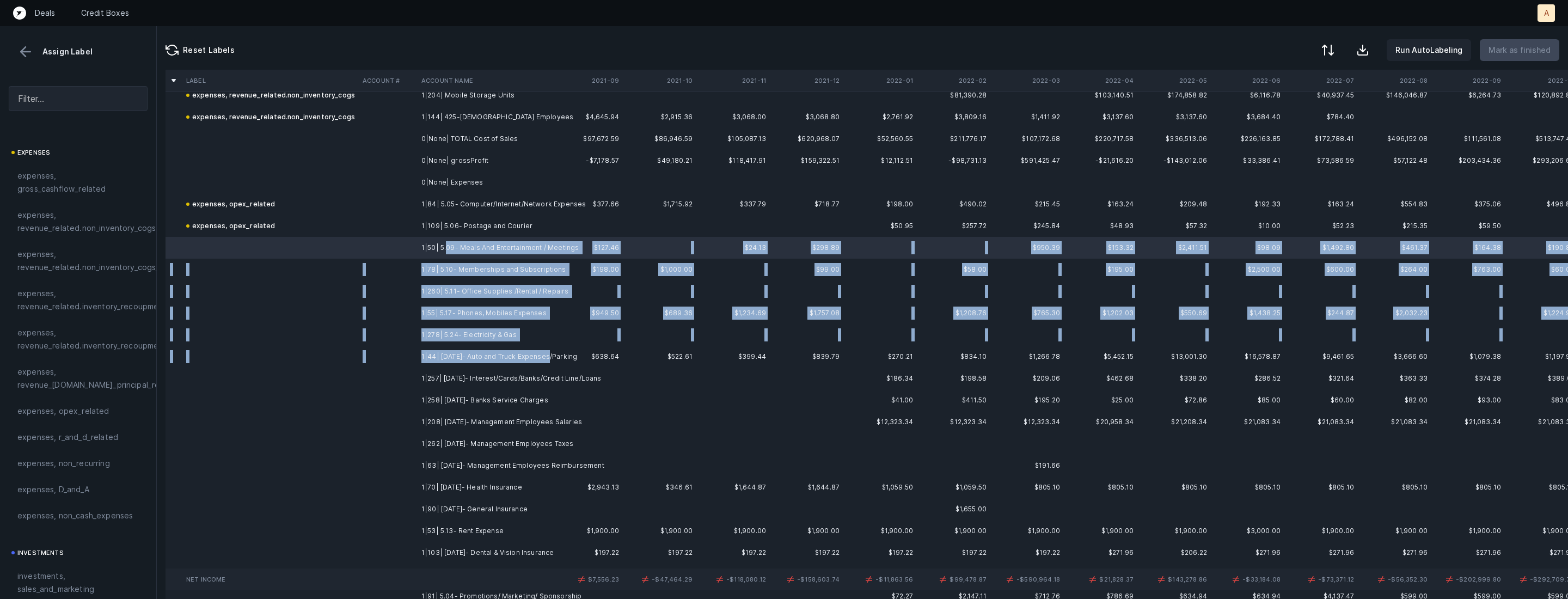
click at [545, 353] on td "1|44| 5.01.20- Auto and Truck Expenses/Parking" at bounding box center [483, 356] width 133 height 22
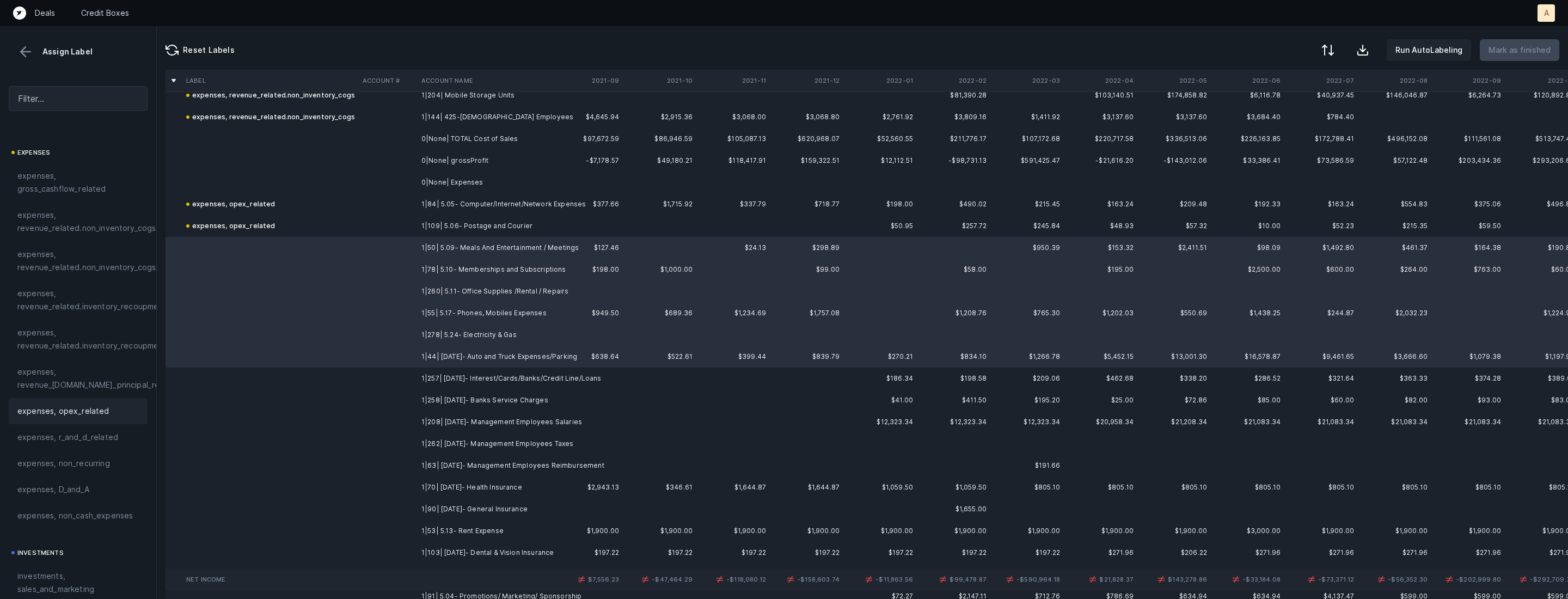
click at [62, 413] on span "expenses, opex_related" at bounding box center [62, 411] width 92 height 13
click at [373, 377] on td at bounding box center [388, 378] width 59 height 22
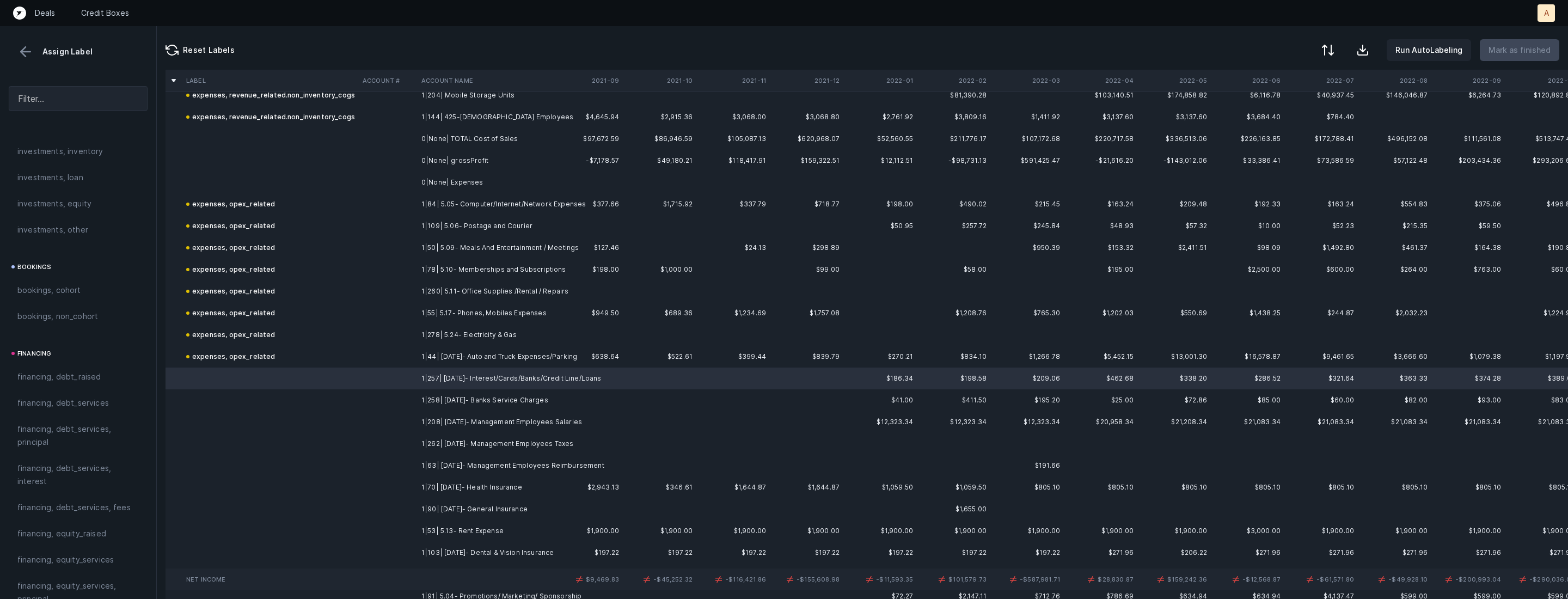
scroll to position [627, 0]
click at [54, 478] on span "financing, debt_services, interest" at bounding box center [78, 480] width 122 height 26
click at [409, 398] on td at bounding box center [388, 400] width 59 height 22
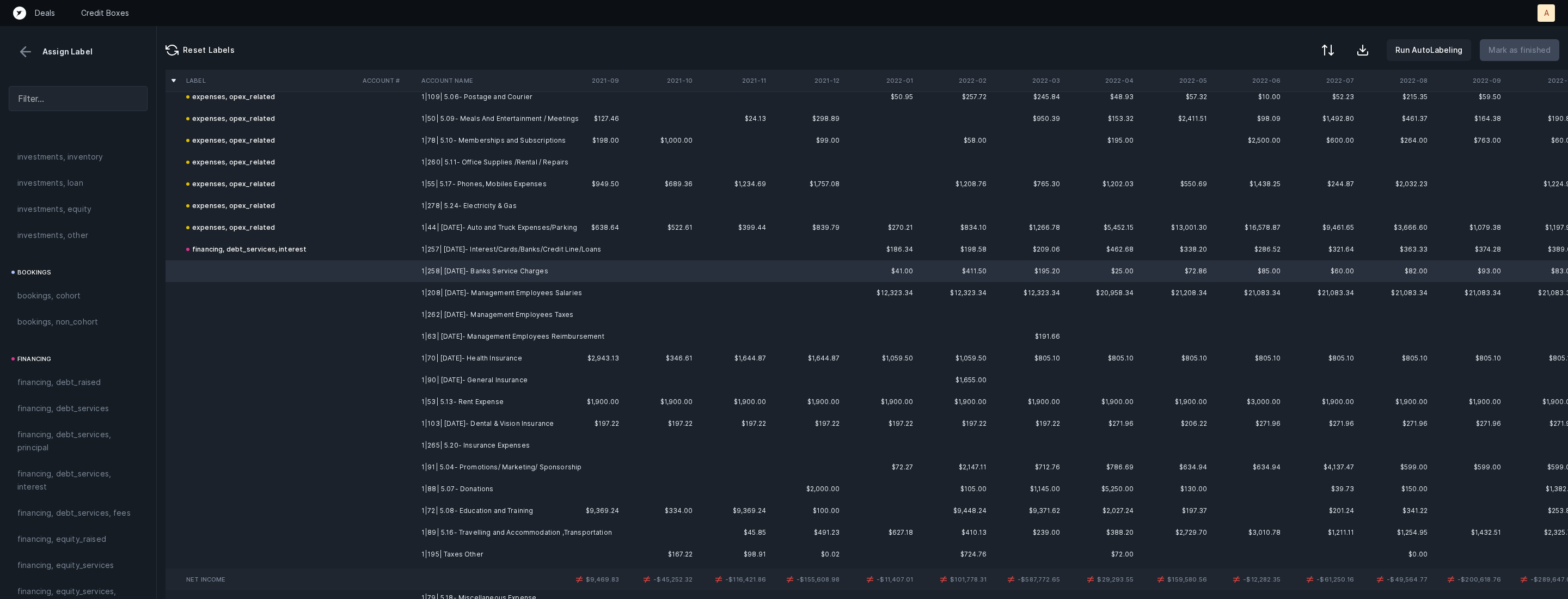
scroll to position [931, 0]
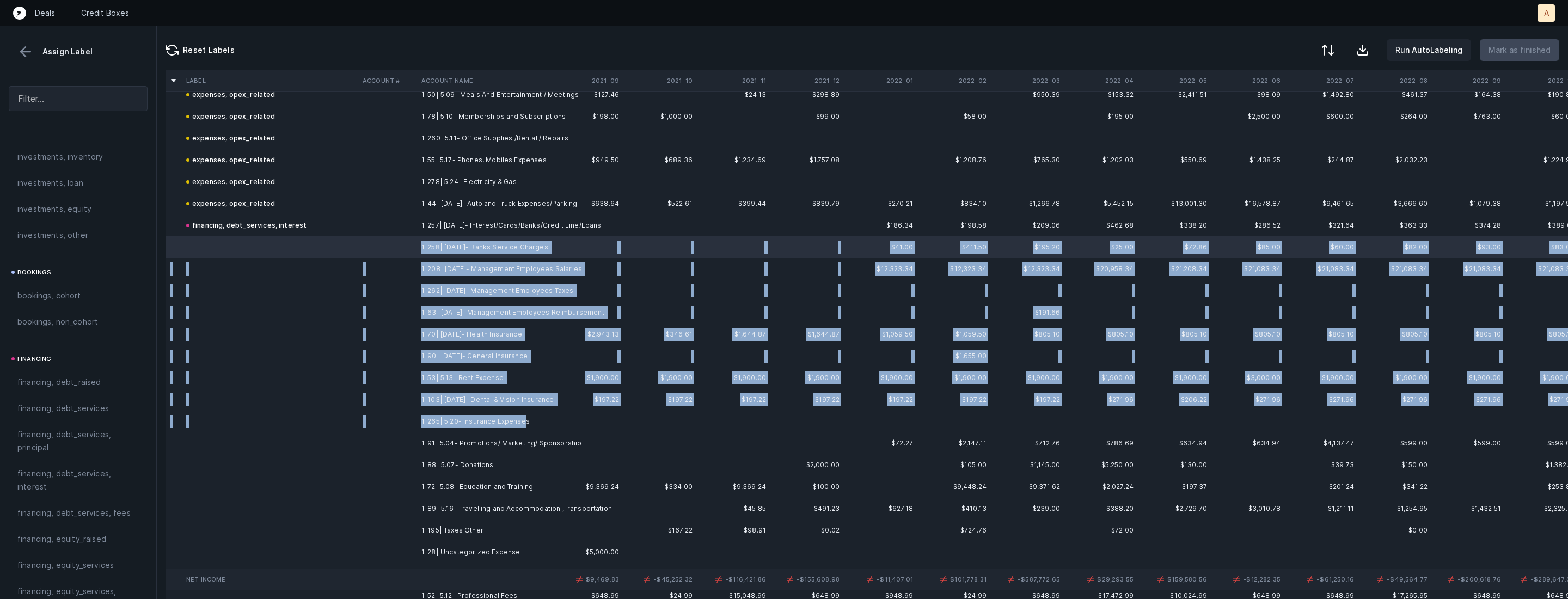
click at [523, 417] on td "1|265| 5.20- Insurance Expenses" at bounding box center [483, 421] width 133 height 22
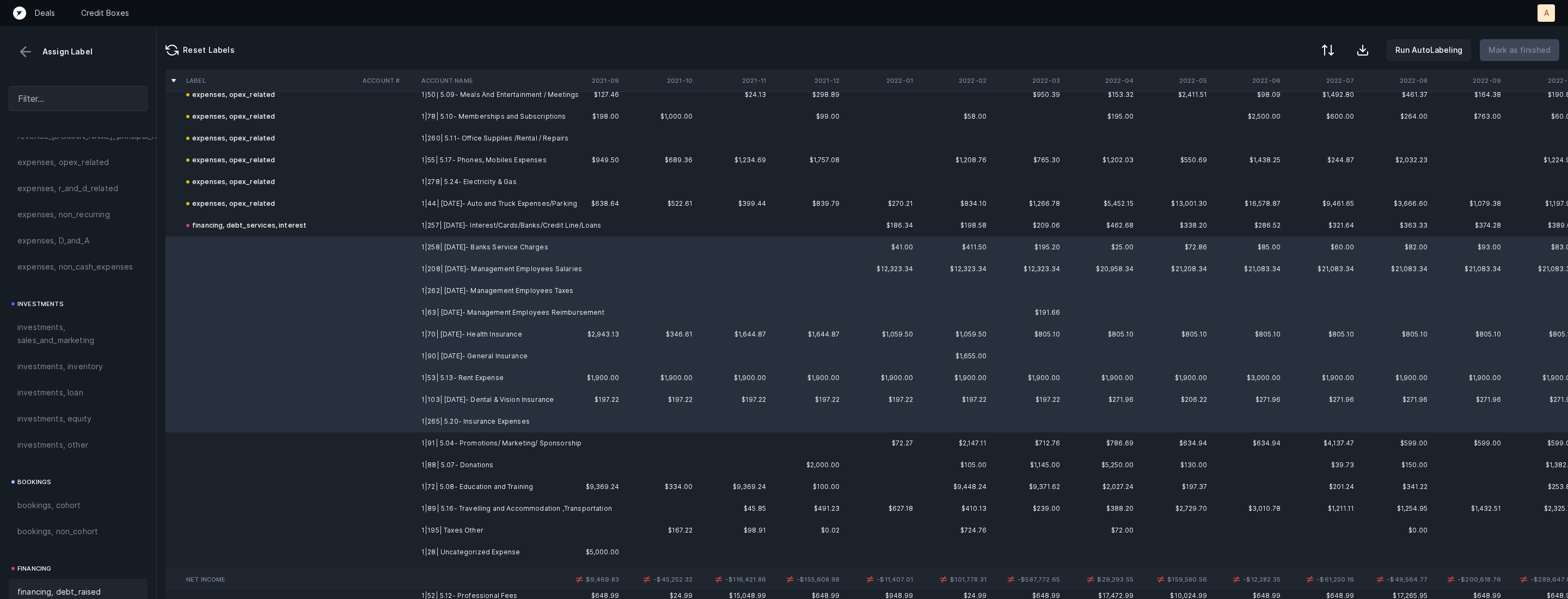
scroll to position [331, 0]
click at [95, 255] on span "expenses, opex_related" at bounding box center [62, 250] width 92 height 13
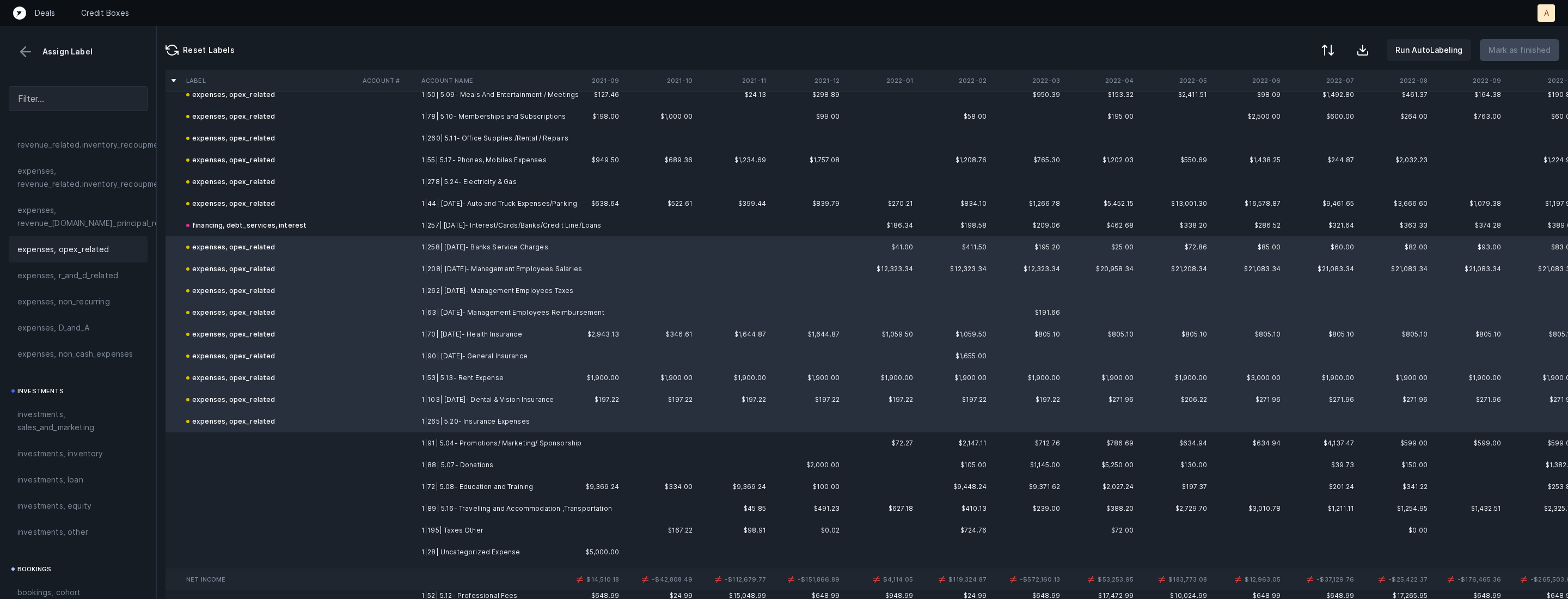
click at [389, 447] on td at bounding box center [388, 443] width 59 height 22
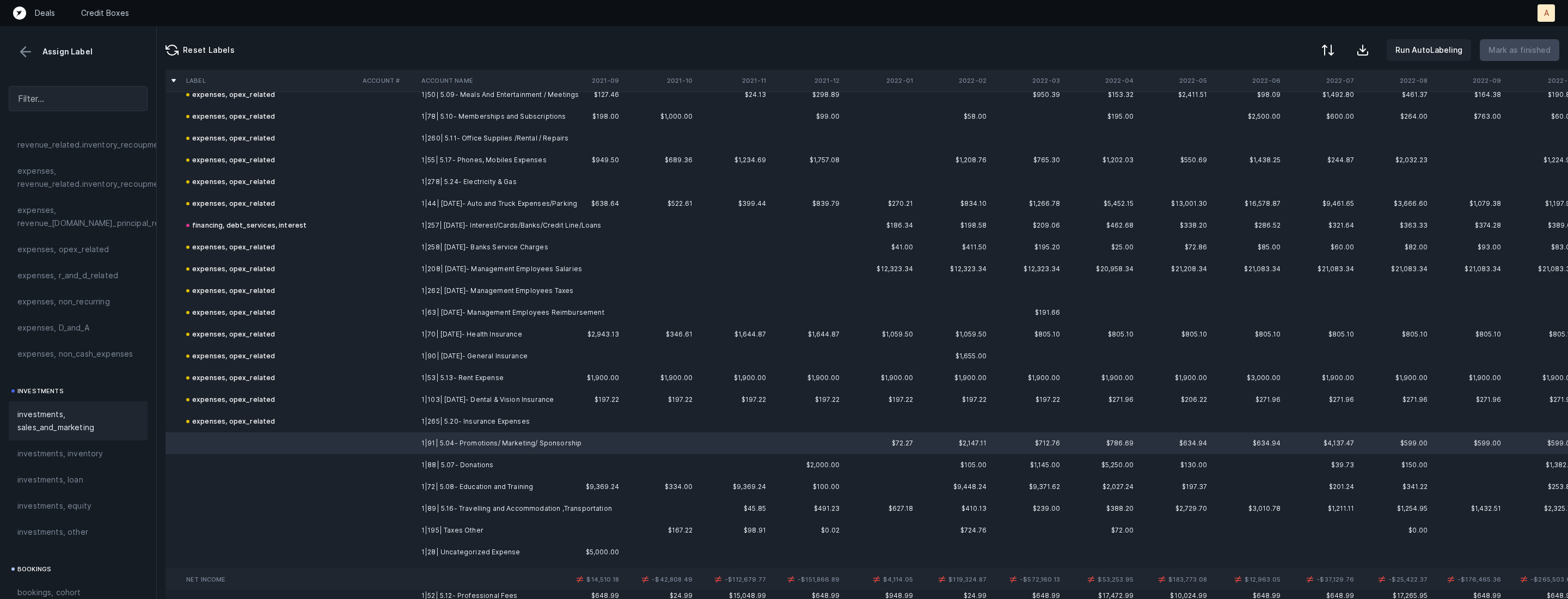
click at [57, 432] on span "investments, sales_and_marketing" at bounding box center [78, 421] width 122 height 26
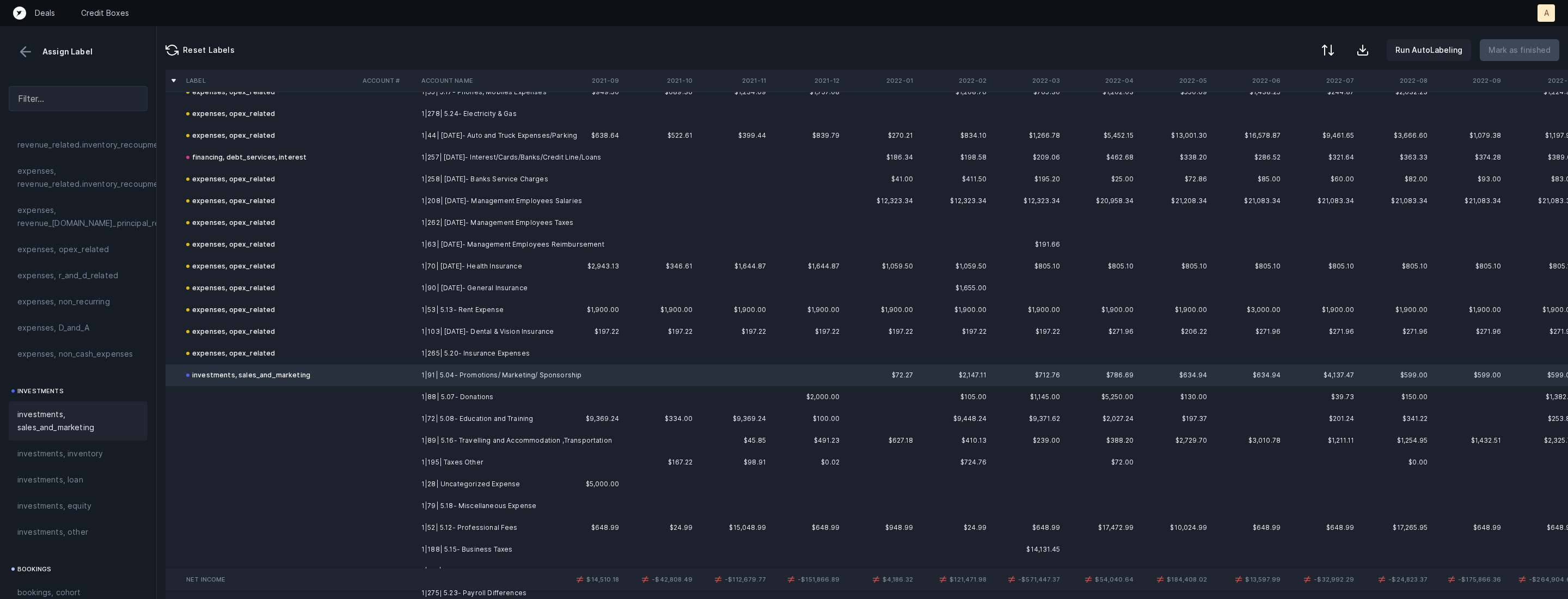
scroll to position [1030, 0]
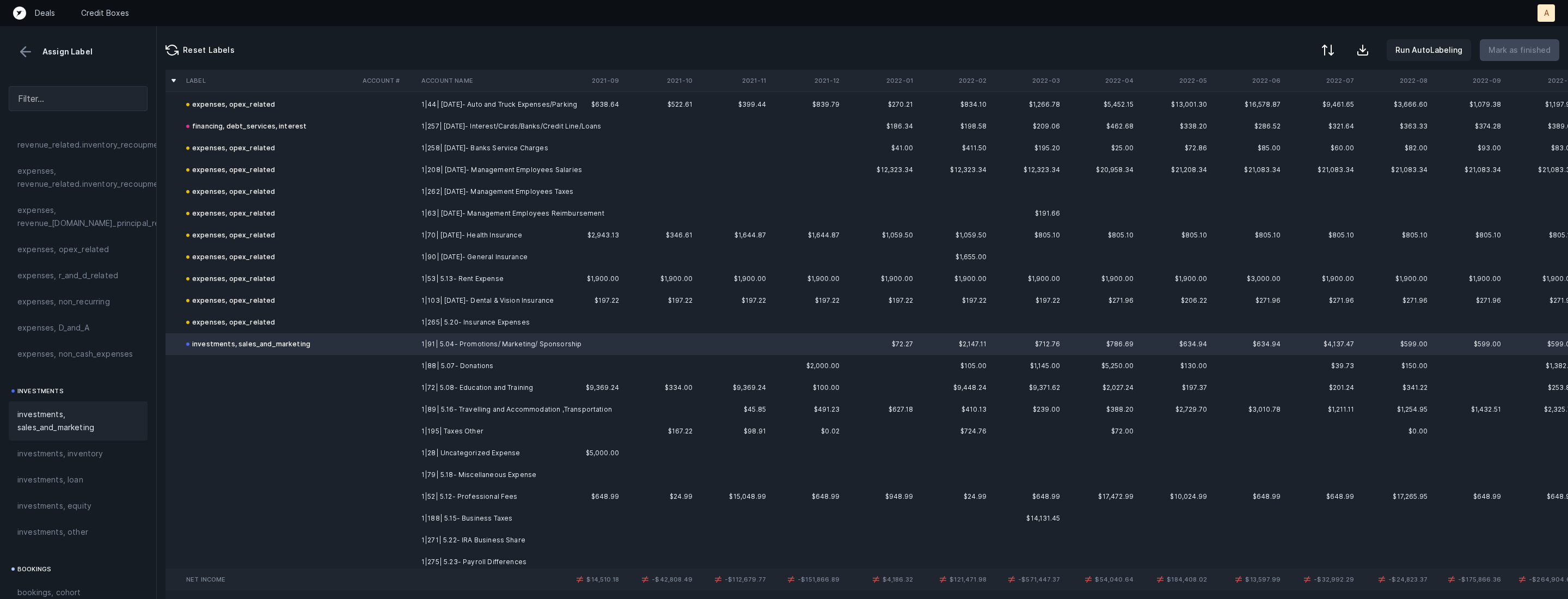
click at [468, 370] on td "1|88| 5.07- Donations" at bounding box center [483, 366] width 133 height 22
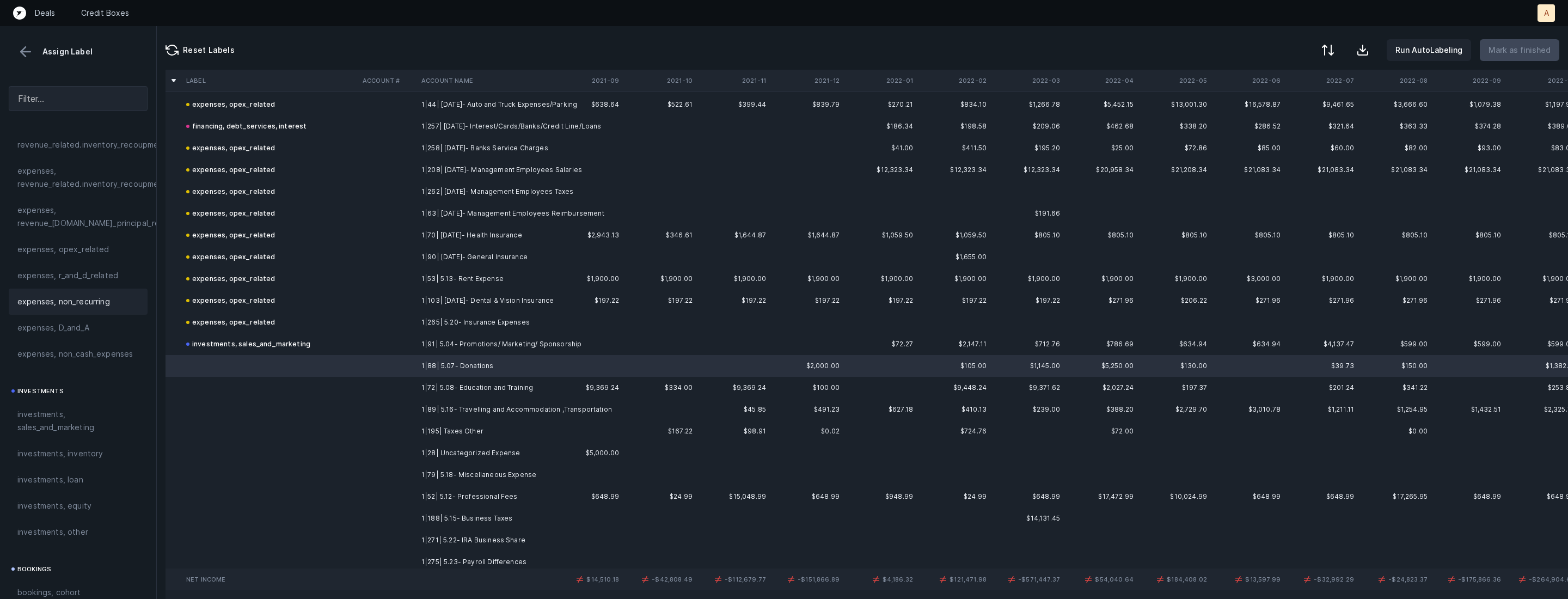
click at [115, 301] on div "expenses, non_recurring" at bounding box center [78, 302] width 122 height 13
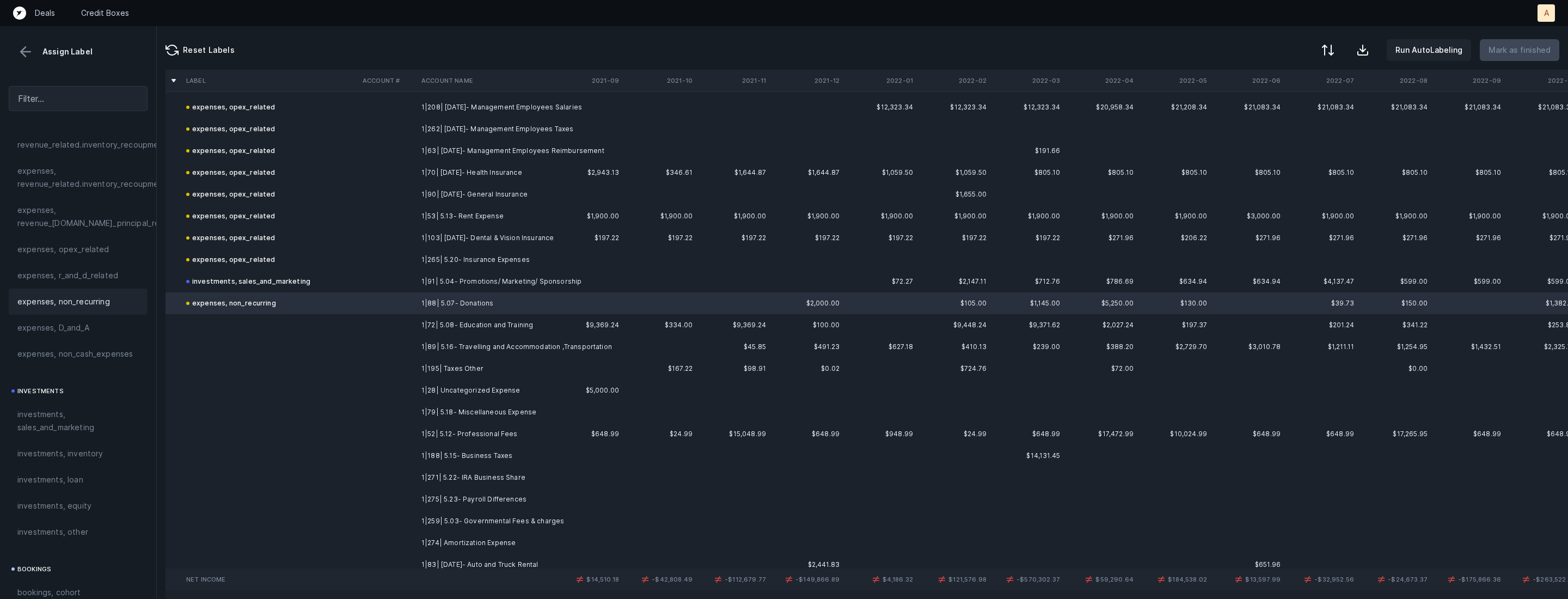
scroll to position [1108, 0]
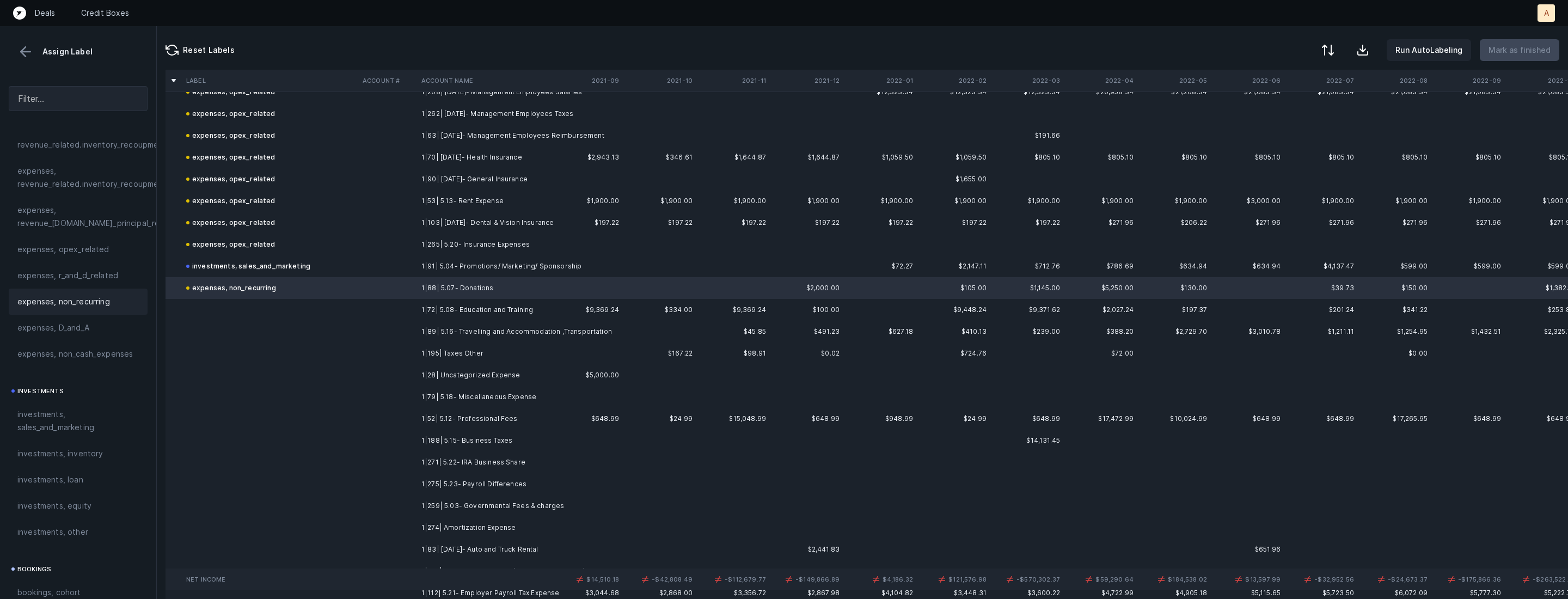
click at [473, 310] on td "1|72| 5.08- Education and Training" at bounding box center [483, 310] width 133 height 22
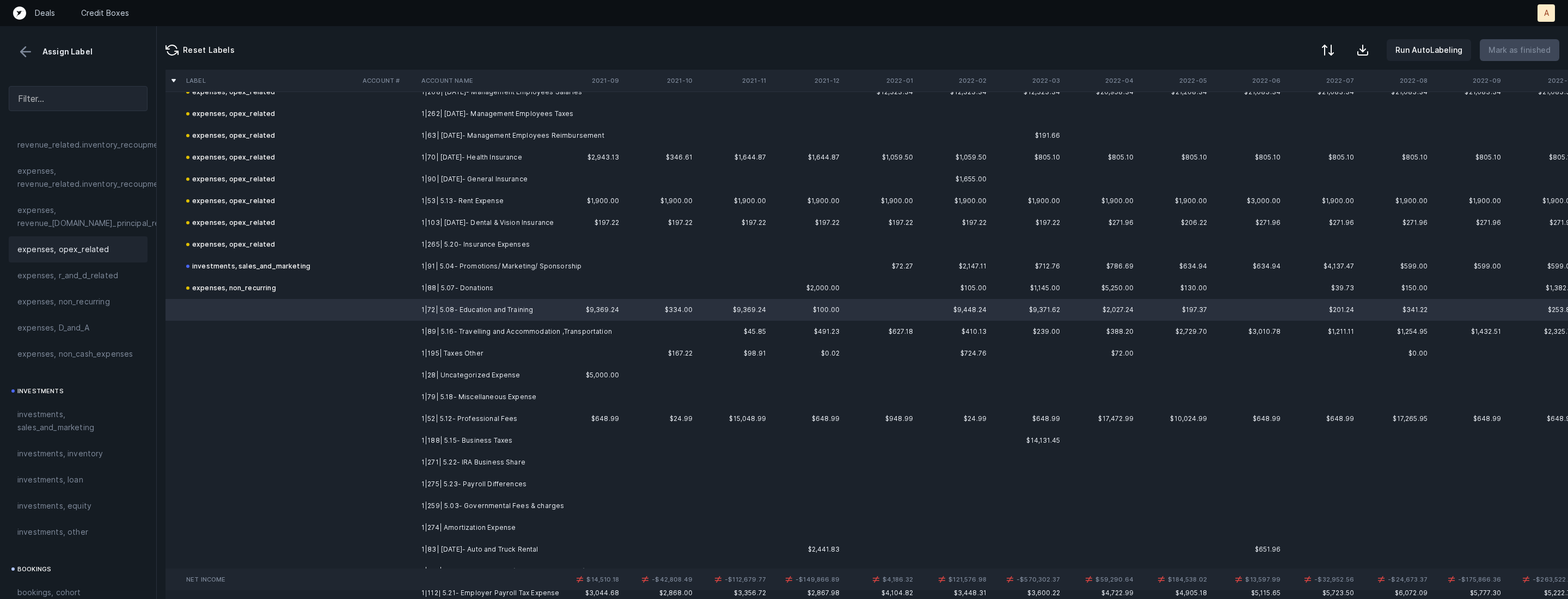
click at [84, 245] on span "expenses, opex_related" at bounding box center [62, 250] width 92 height 13
click at [473, 332] on td "1|89| 5.16- Travelling and Accommodation ,Transportation" at bounding box center [483, 332] width 133 height 22
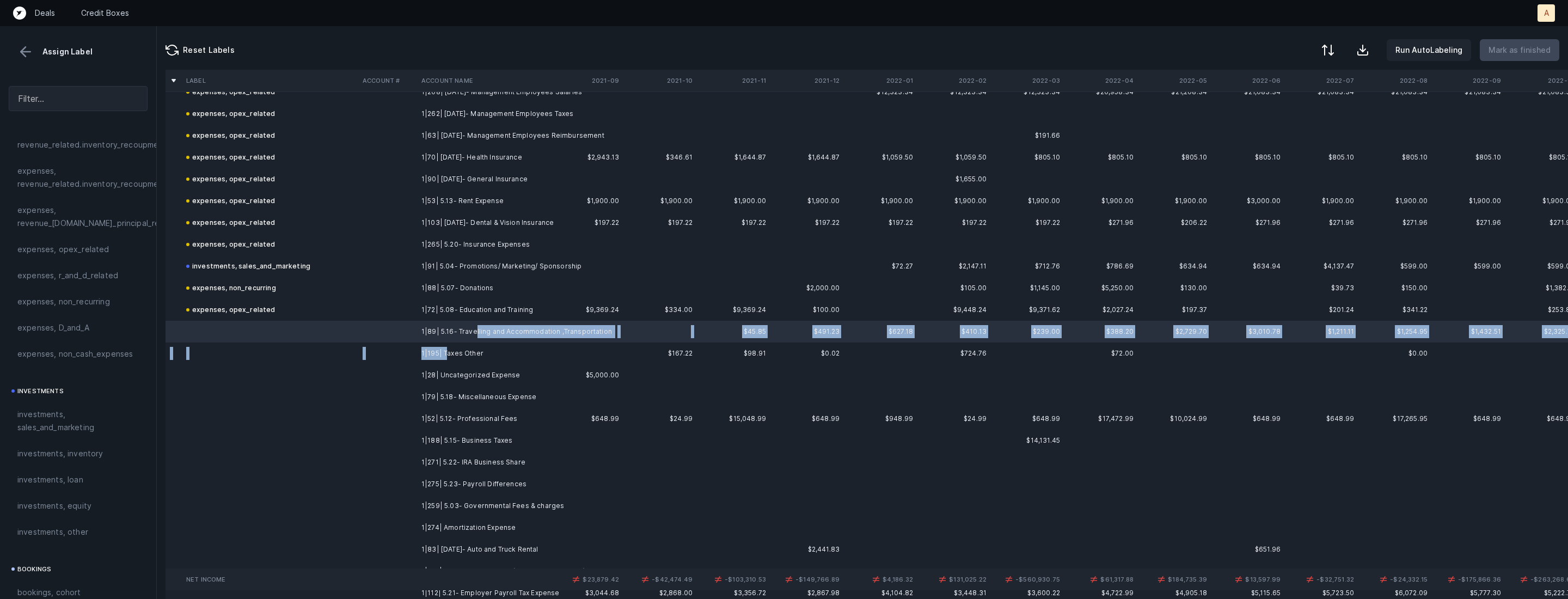
click at [445, 350] on td "1|195| Taxes Other" at bounding box center [483, 353] width 133 height 22
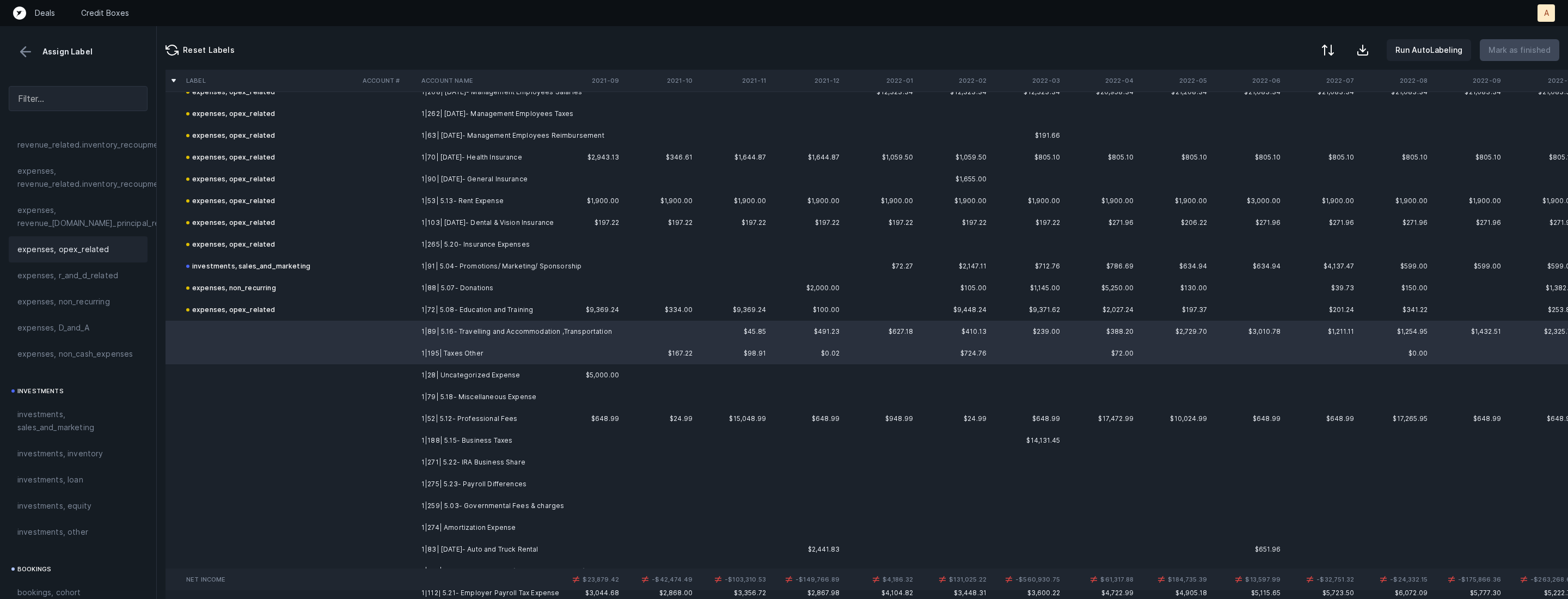
click at [66, 240] on div "expenses, opex_related" at bounding box center [78, 249] width 139 height 26
click at [387, 375] on td at bounding box center [388, 374] width 59 height 22
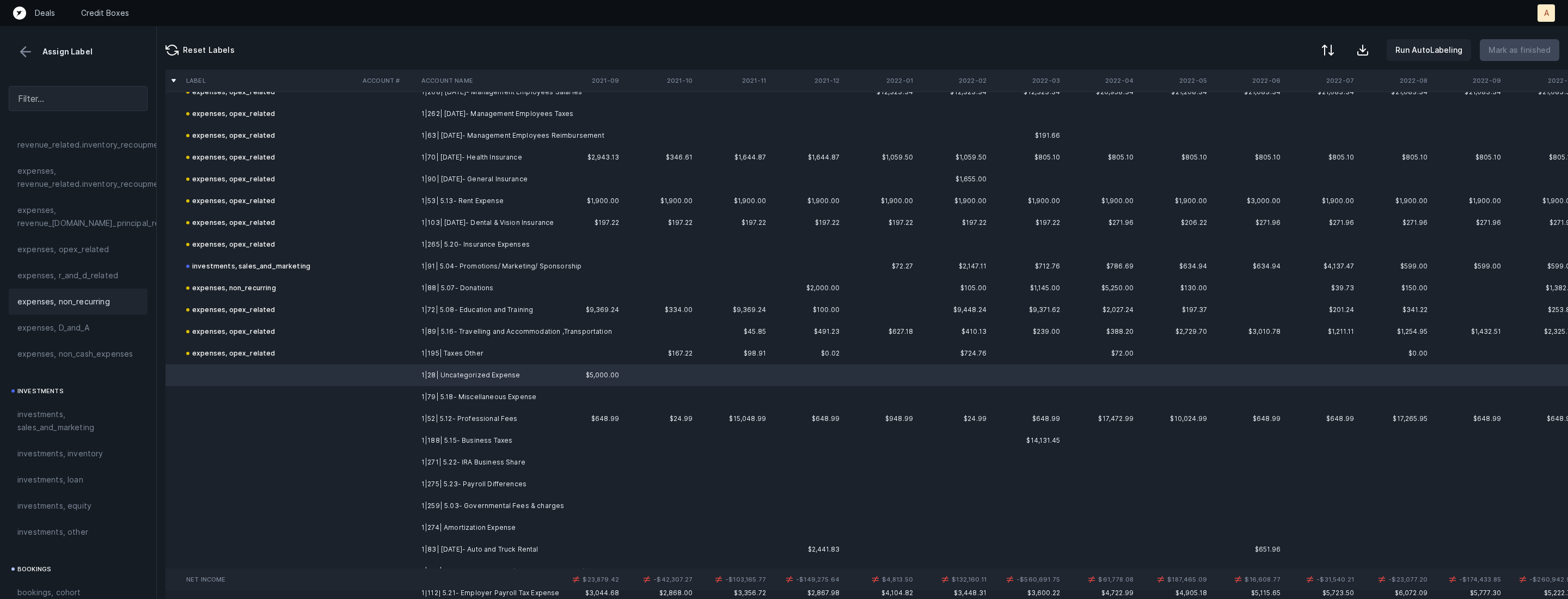
click at [96, 304] on span "expenses, non_recurring" at bounding box center [63, 302] width 92 height 13
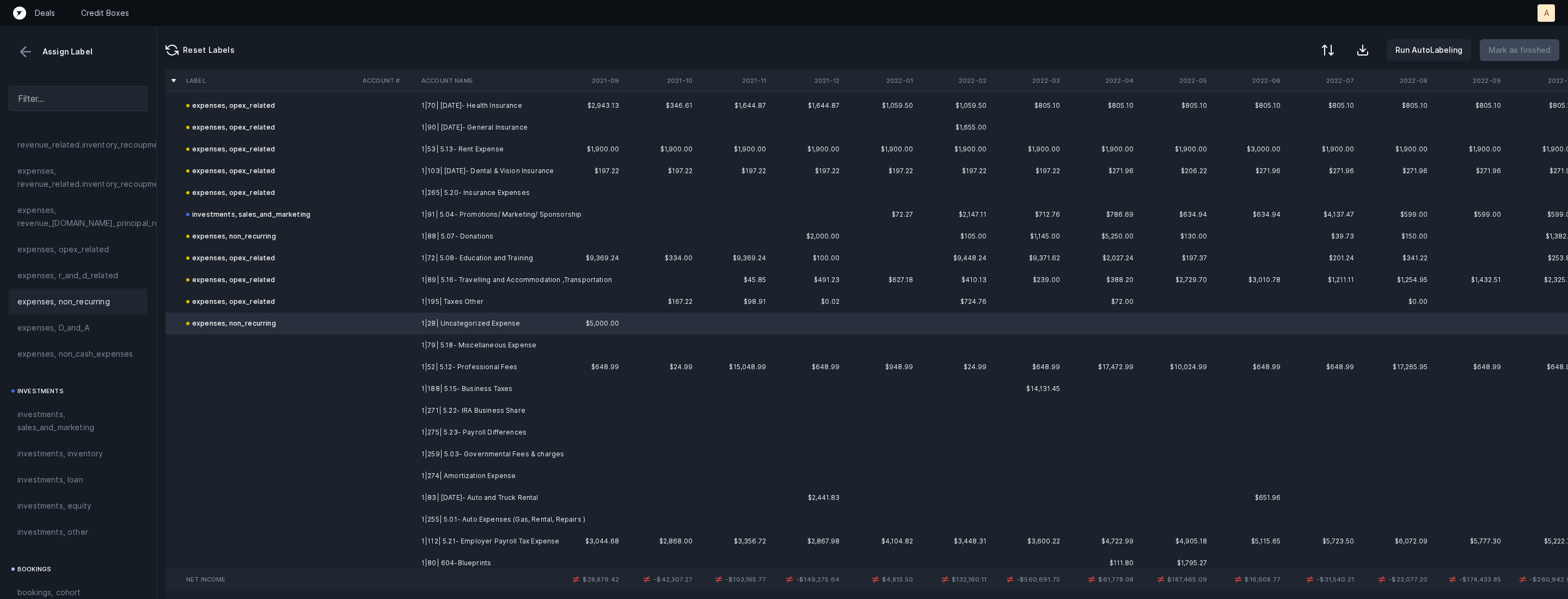
scroll to position [1237, 0]
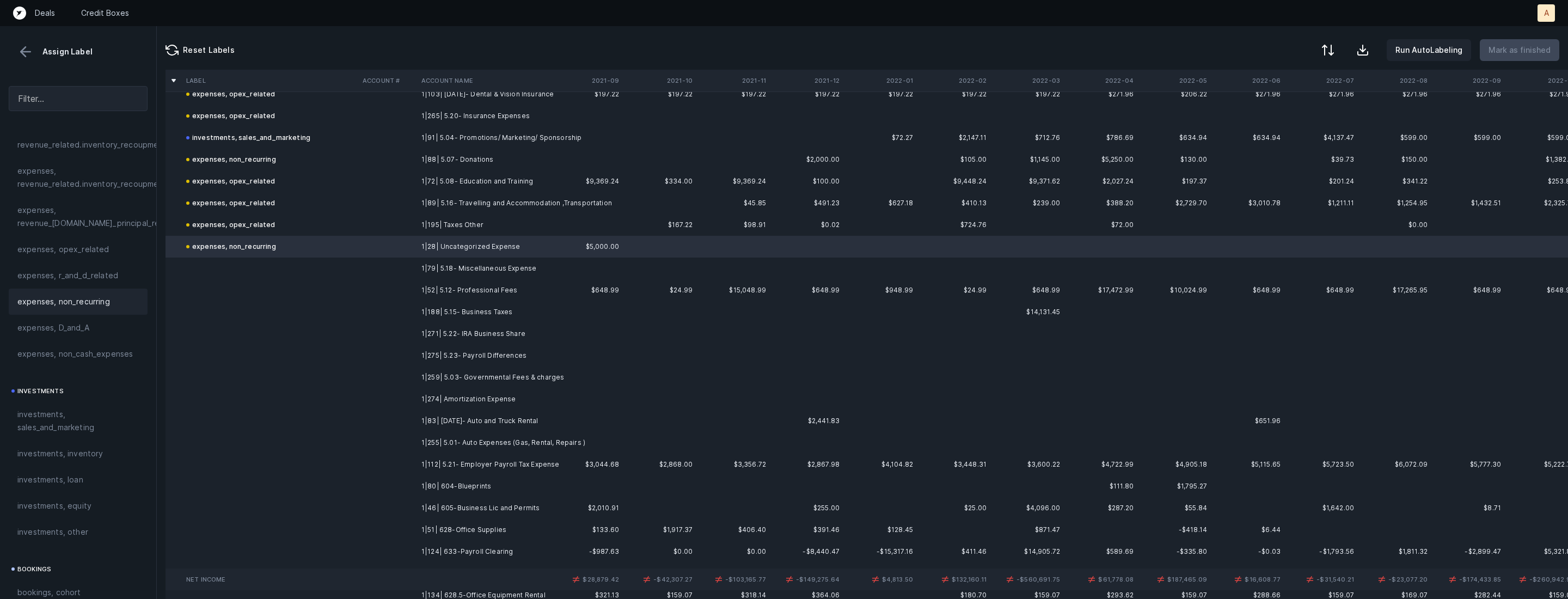
click at [501, 272] on td "1|79| 5.18- Miscellaneous Expense" at bounding box center [483, 268] width 133 height 22
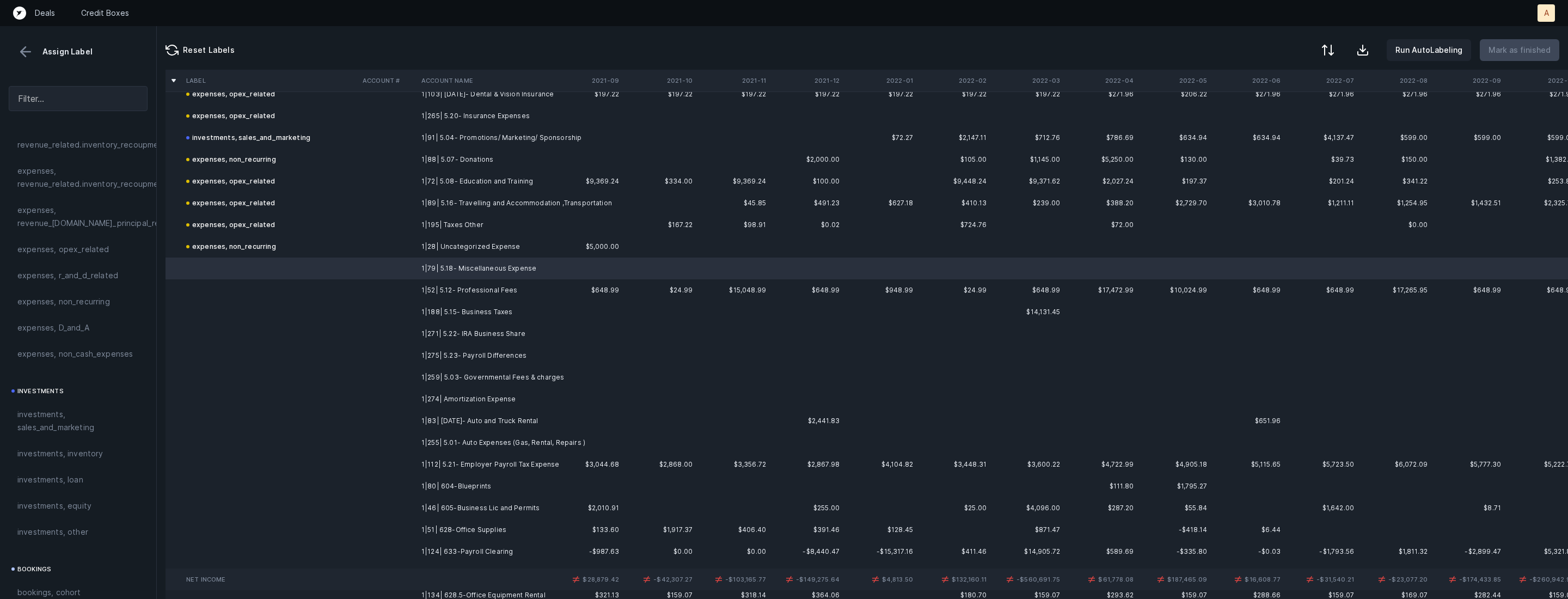
click at [485, 366] on td "1|259| 5.03- Governmental Fees & charges" at bounding box center [483, 377] width 133 height 22
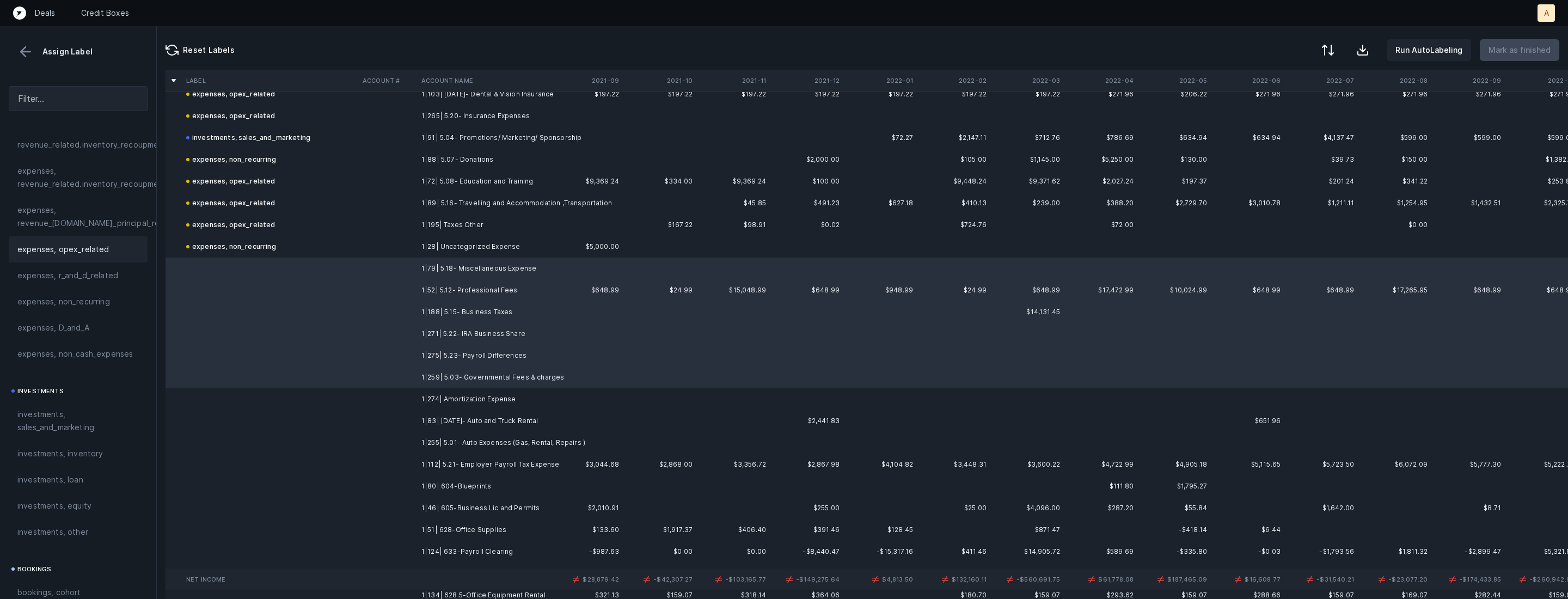
click at [106, 245] on div "expenses, opex_related" at bounding box center [78, 250] width 122 height 13
click at [478, 398] on td "1|274| Amortization Expense" at bounding box center [483, 399] width 133 height 22
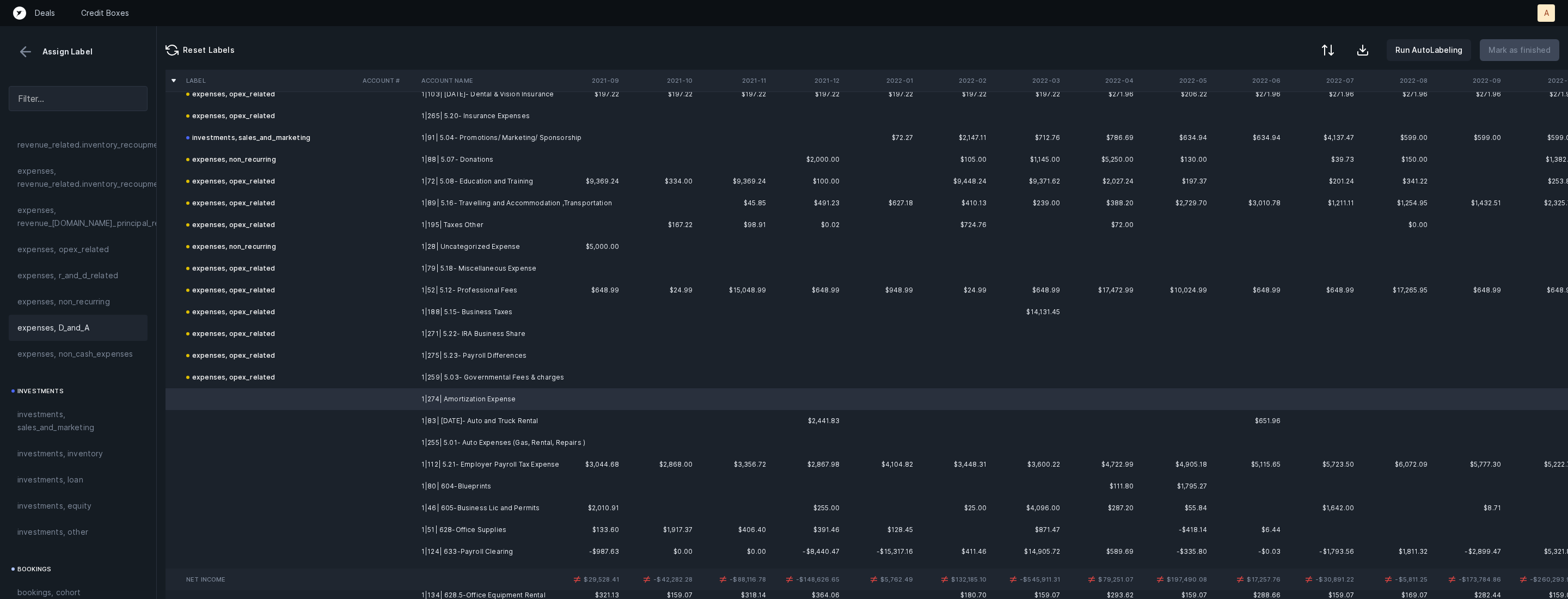
click at [80, 321] on span "expenses, D_and_A" at bounding box center [53, 327] width 72 height 13
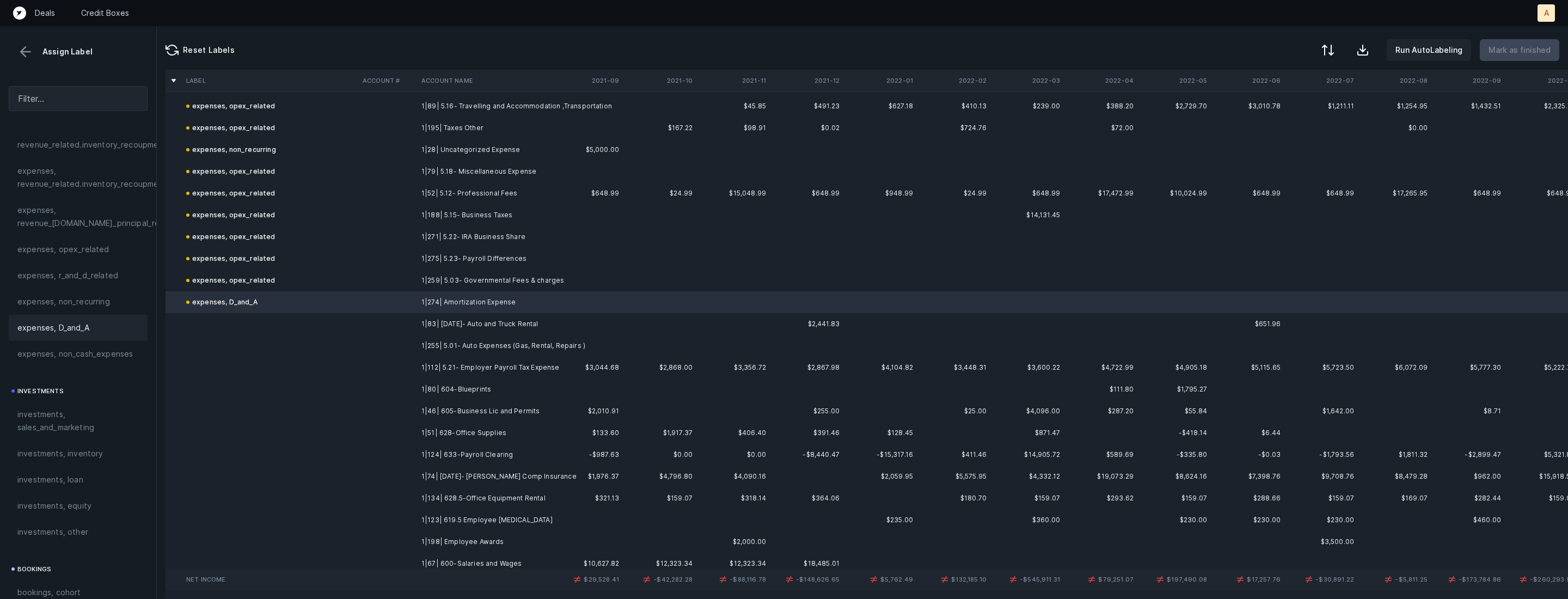
scroll to position [1367, 0]
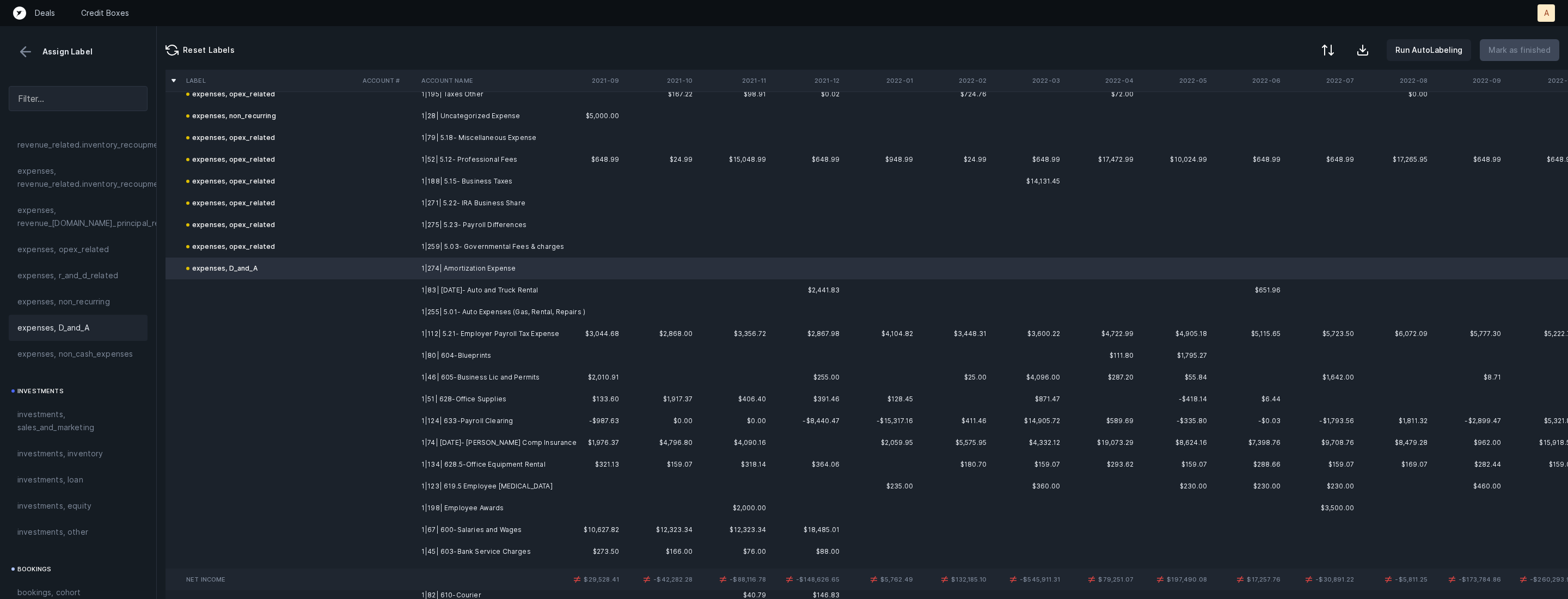
click at [451, 288] on td "1|83| 5.01.10- Auto and Truck Rental" at bounding box center [483, 289] width 133 height 22
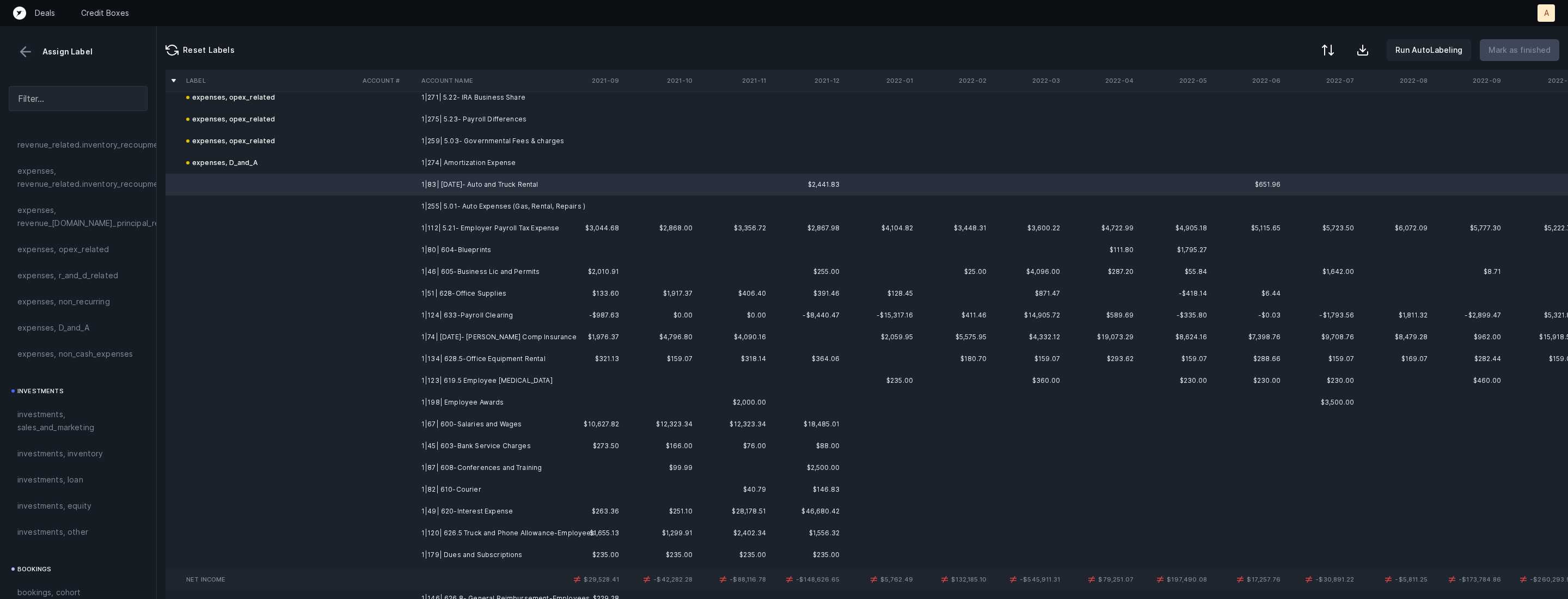
scroll to position [1478, 0]
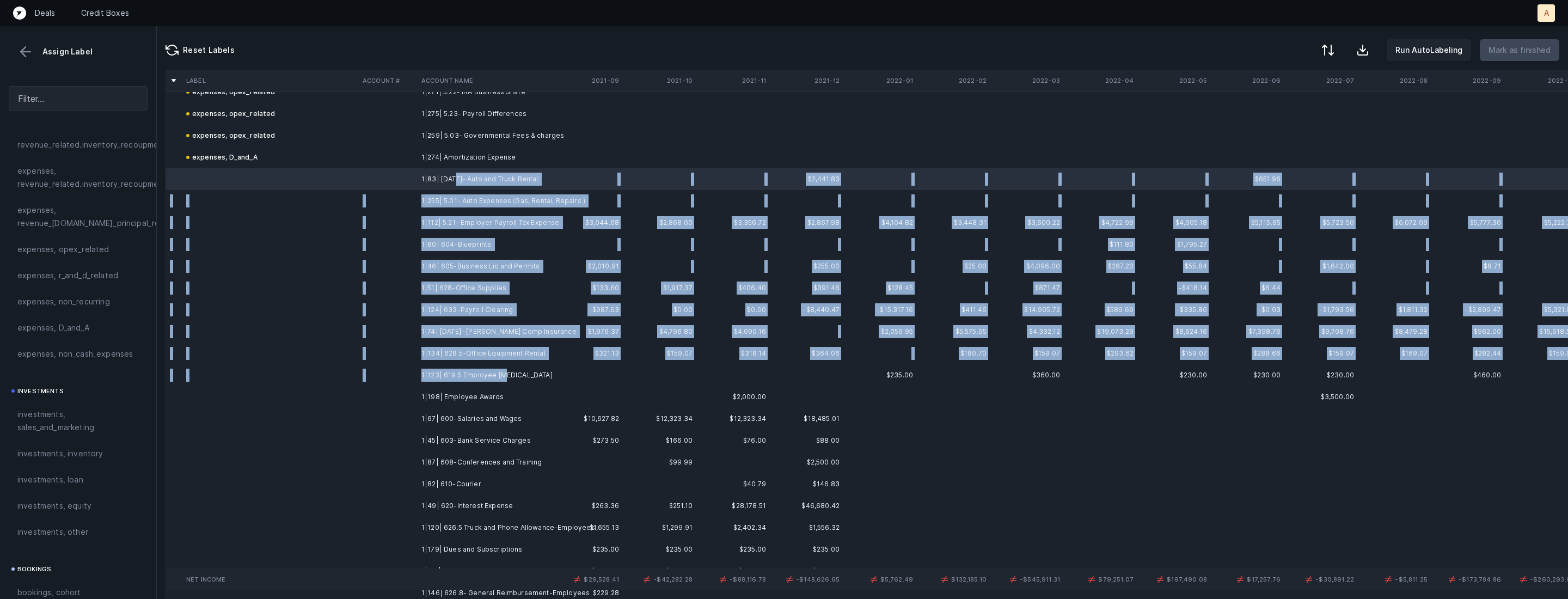
click at [502, 369] on td "1|123| 619.5 Employee Drug Test" at bounding box center [483, 374] width 133 height 22
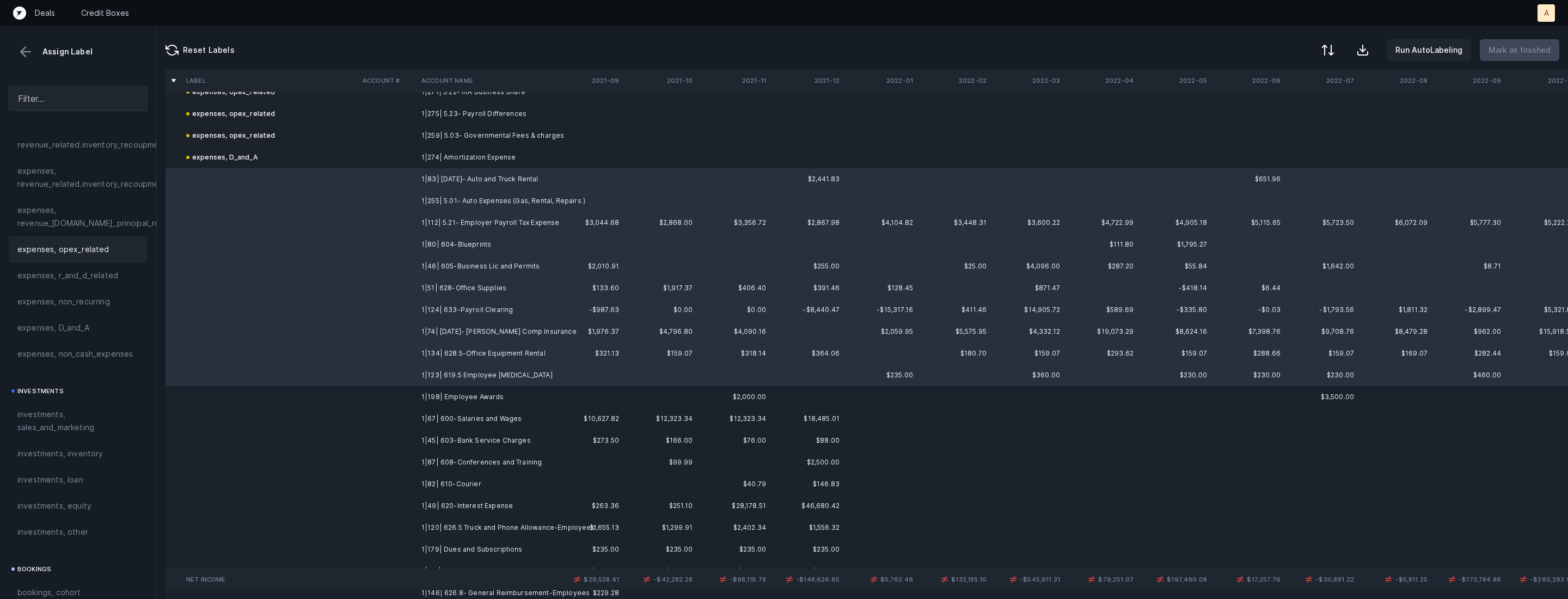
click at [92, 248] on span "expenses, opex_related" at bounding box center [62, 250] width 92 height 13
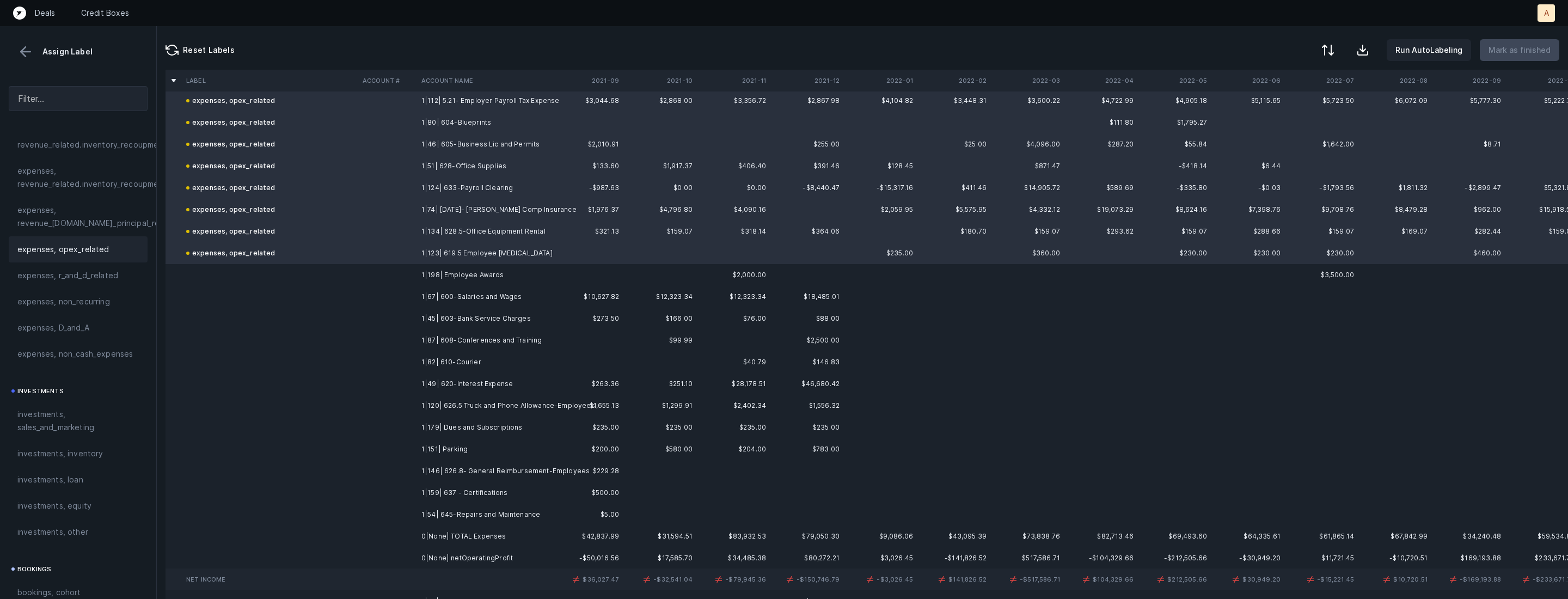
scroll to position [1607, 0]
click at [413, 267] on td at bounding box center [388, 267] width 59 height 22
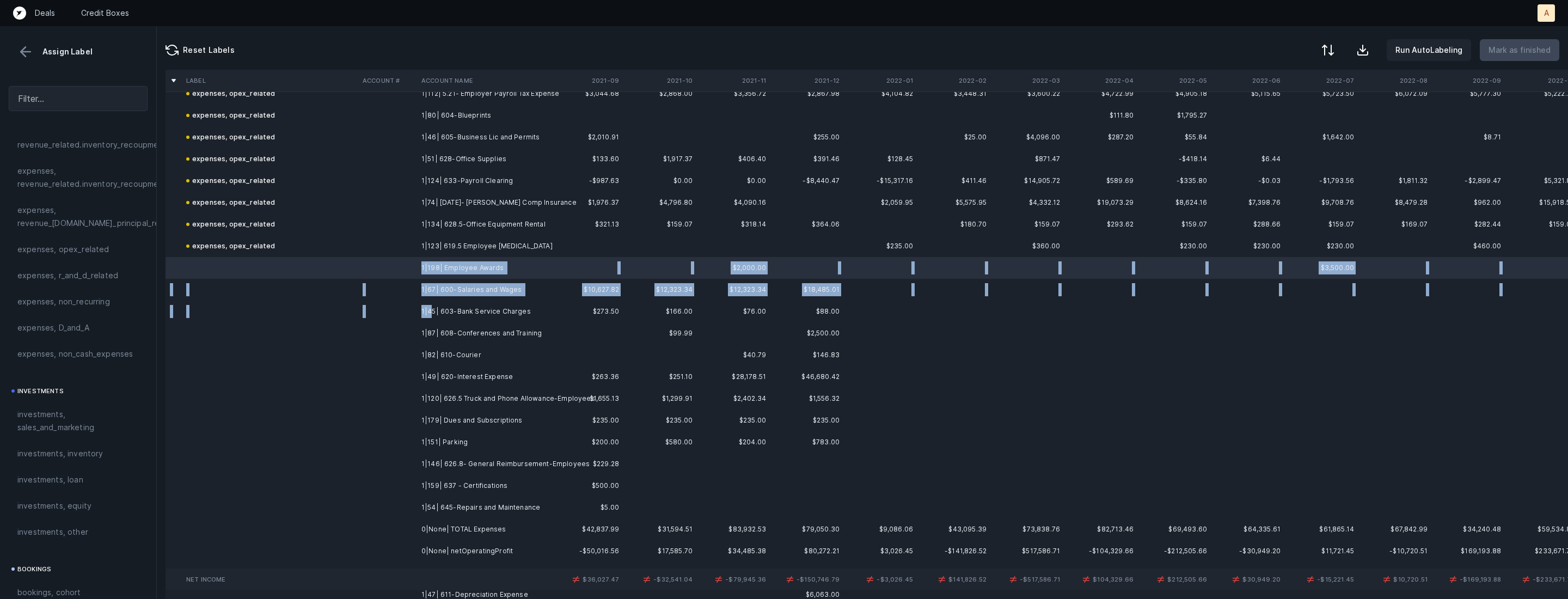
click at [431, 311] on td "1|45| 603-Bank Service Charges" at bounding box center [483, 311] width 133 height 22
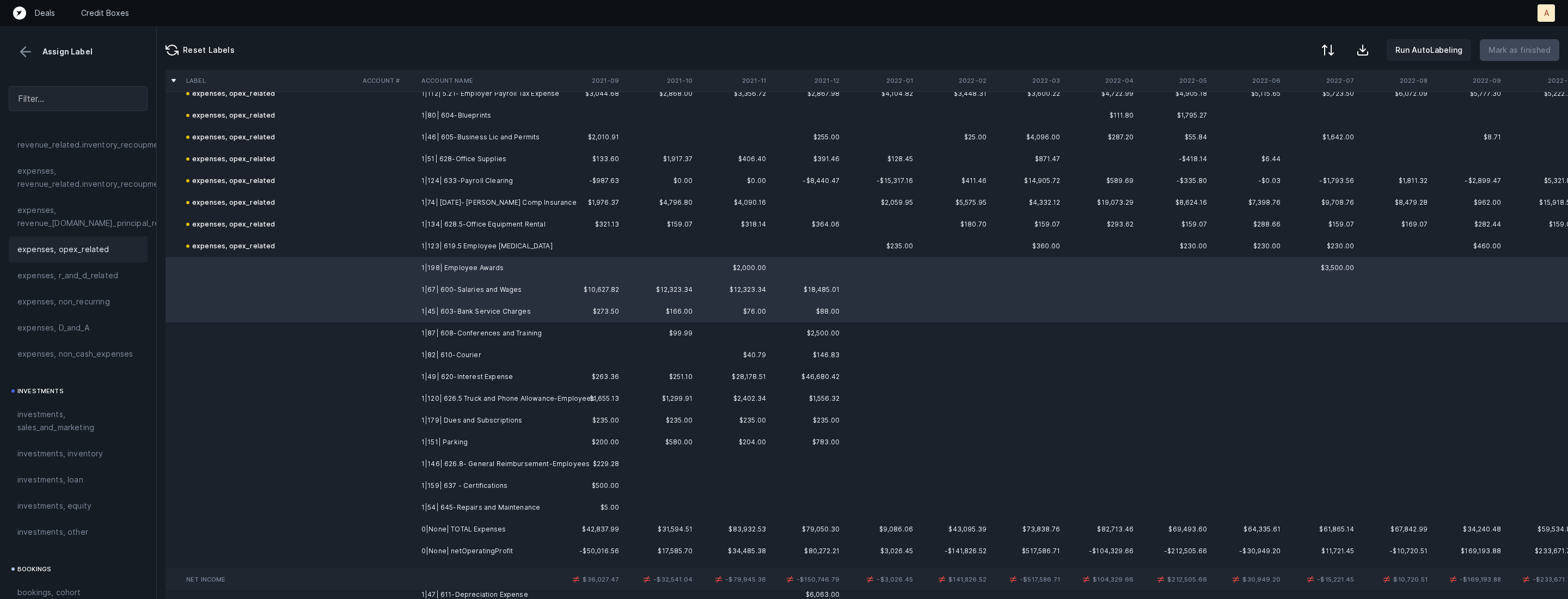
click at [75, 250] on span "expenses, opex_related" at bounding box center [62, 250] width 92 height 13
click at [394, 332] on td at bounding box center [388, 333] width 59 height 22
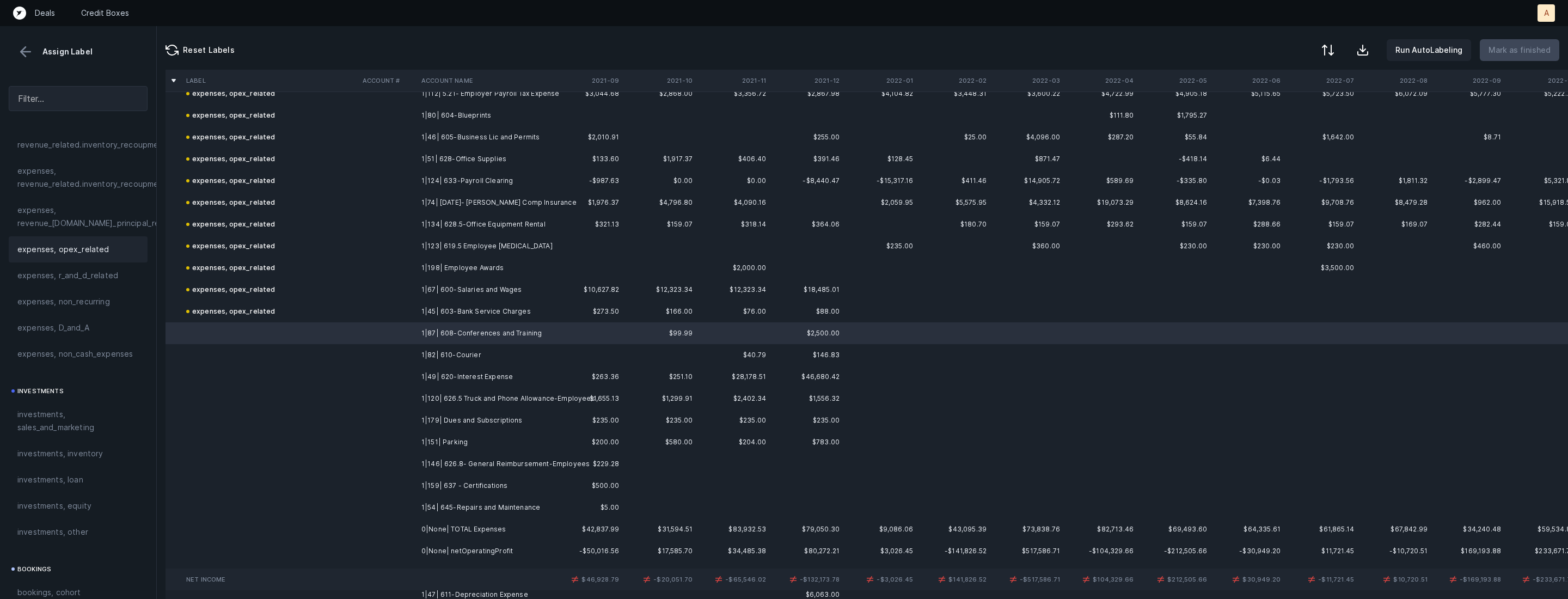
click at [99, 249] on span "expenses, opex_related" at bounding box center [62, 250] width 92 height 13
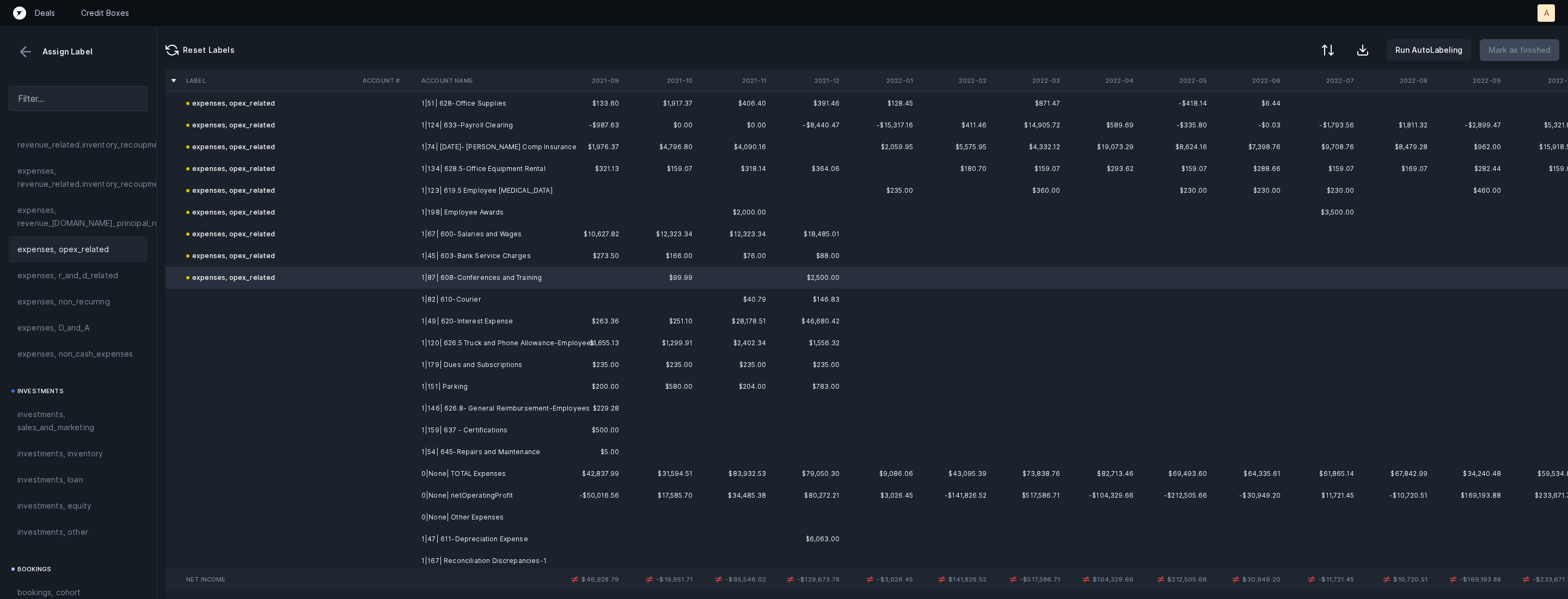
scroll to position [1689, 0]
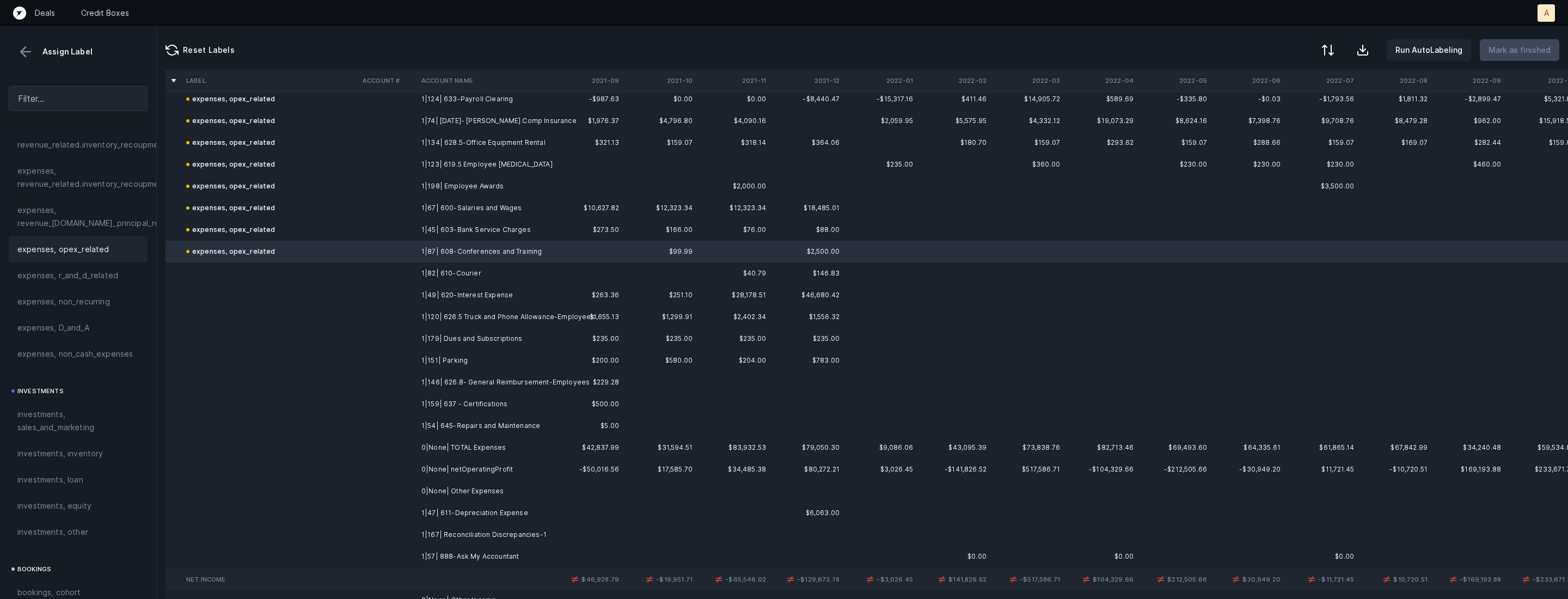
click at [455, 274] on td "1|82| 610-Courier" at bounding box center [483, 273] width 133 height 22
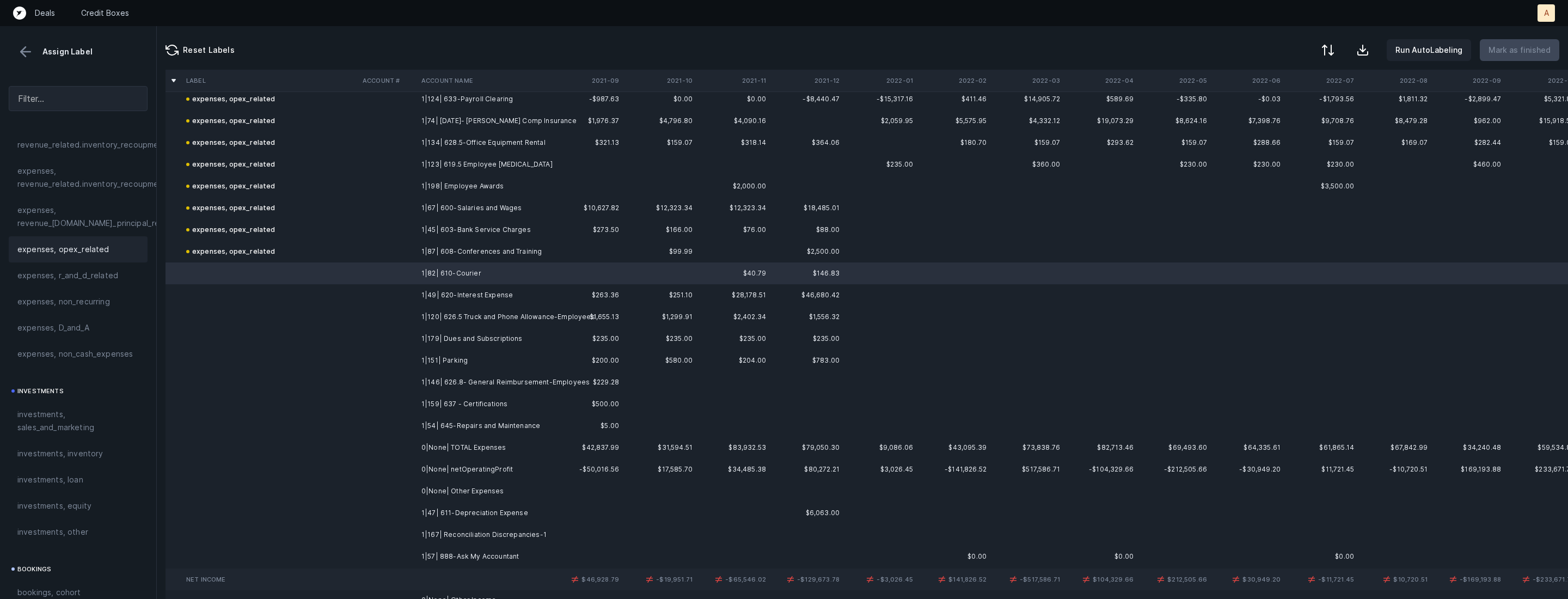
click at [77, 246] on span "expenses, opex_related" at bounding box center [62, 250] width 92 height 13
click at [367, 302] on td at bounding box center [388, 295] width 59 height 22
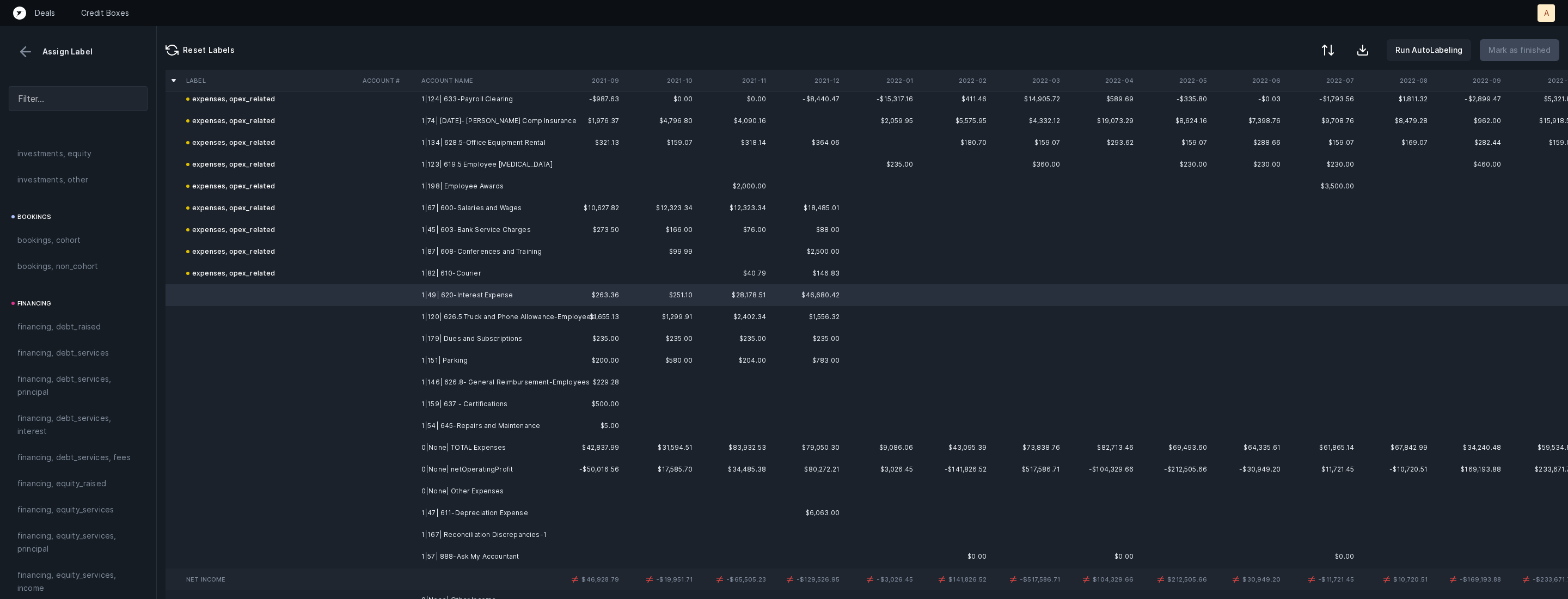
scroll to position [661, 0]
click at [37, 451] on span "financing, debt_services, interest" at bounding box center [78, 447] width 122 height 26
click at [413, 324] on td at bounding box center [388, 316] width 59 height 22
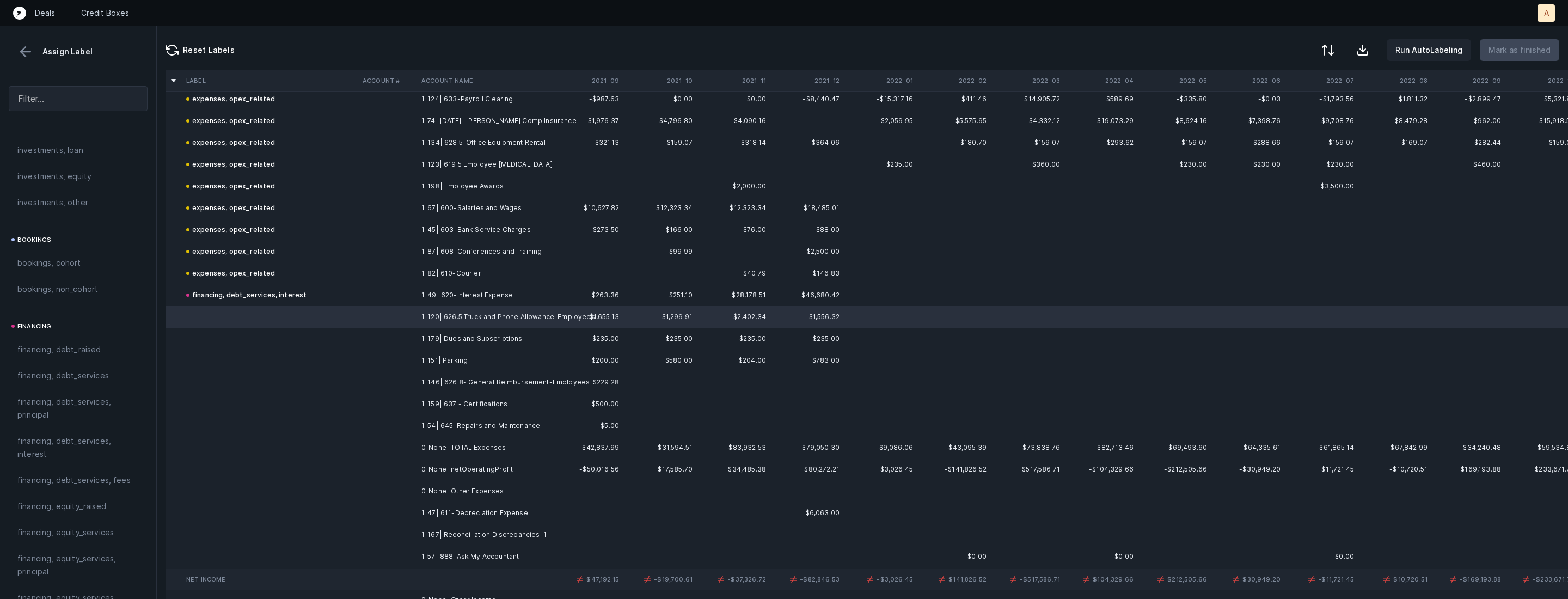
click at [418, 416] on td "1|54| 645-Repairs and Maintenance" at bounding box center [483, 426] width 133 height 22
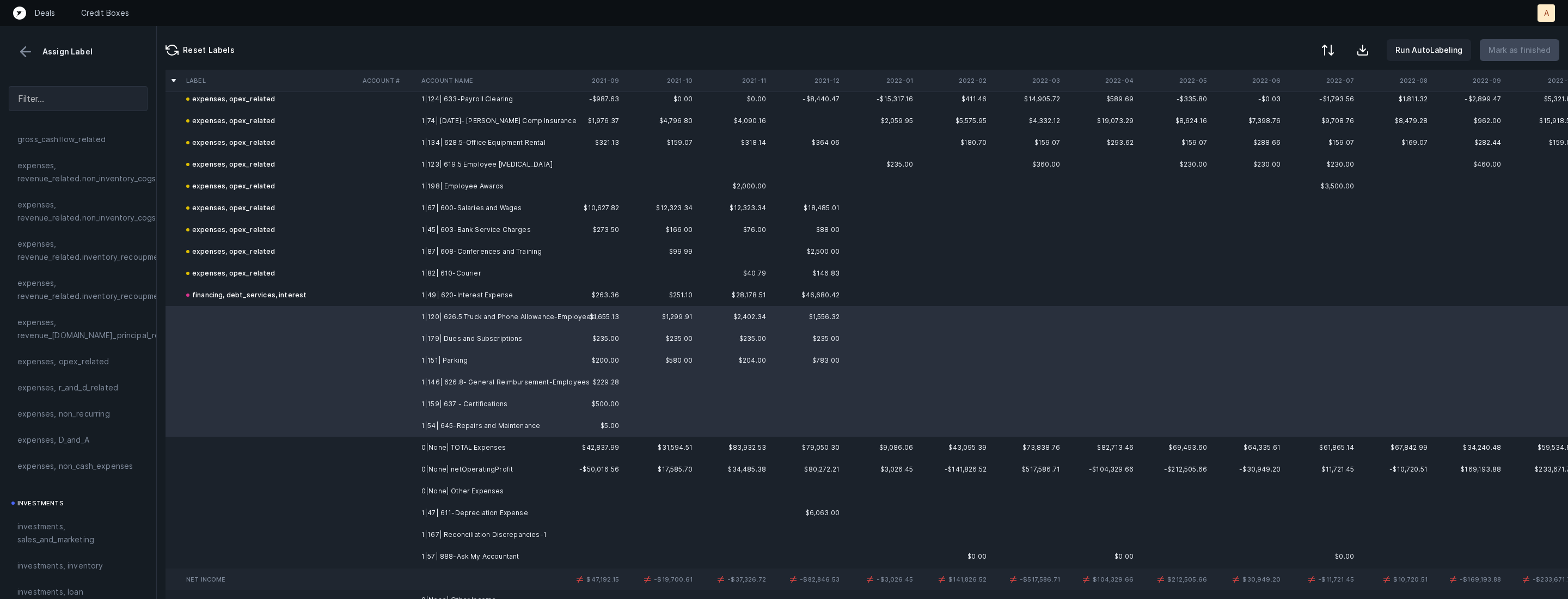
scroll to position [186, 0]
click at [80, 401] on div "expenses, opex_related" at bounding box center [78, 394] width 139 height 26
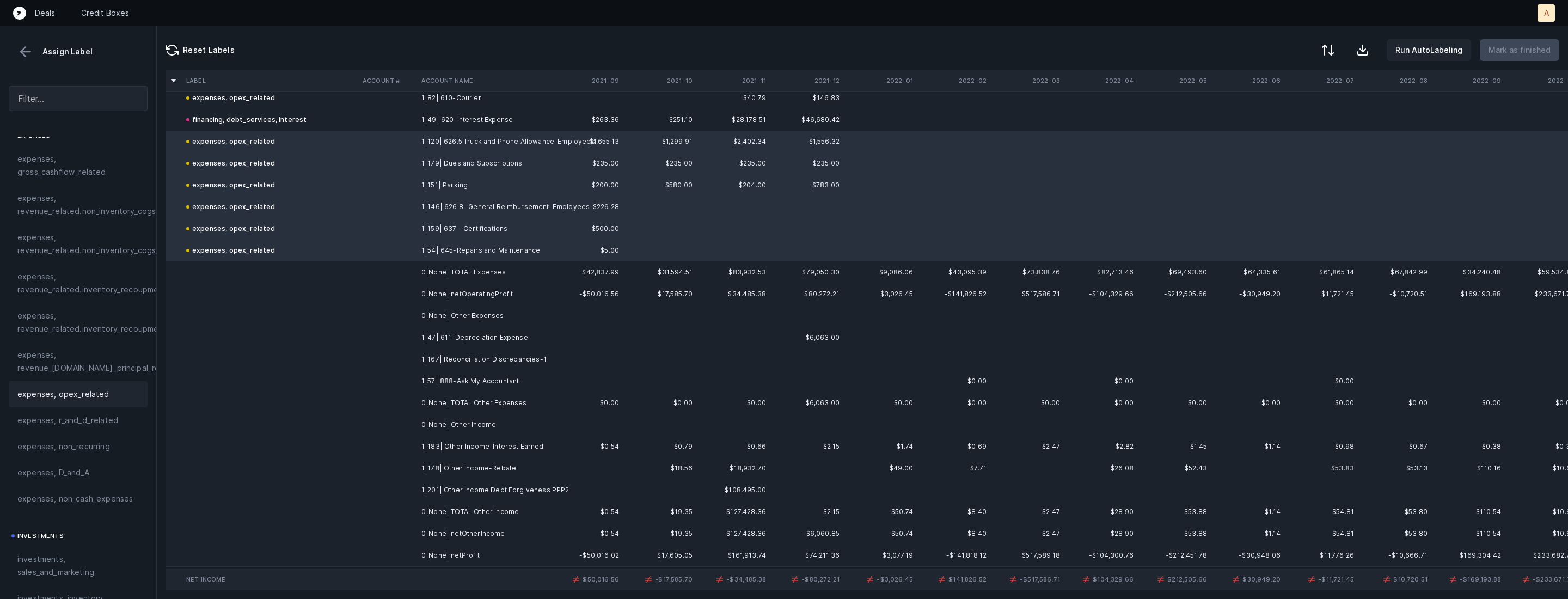
scroll to position [1870, 0]
click at [477, 334] on td "1|47| 611-Depreciation Expense" at bounding box center [483, 332] width 133 height 22
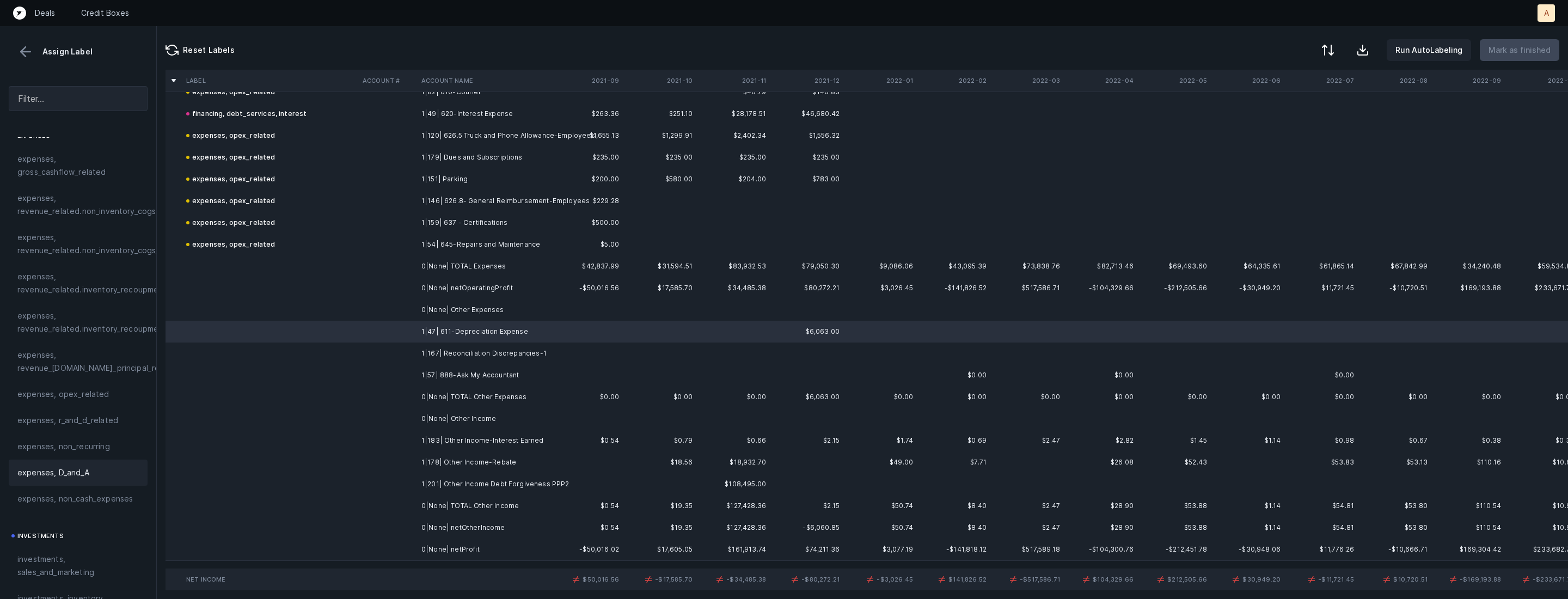
click at [66, 464] on div "expenses, D_and_A" at bounding box center [78, 473] width 139 height 26
click at [388, 353] on td at bounding box center [388, 353] width 59 height 22
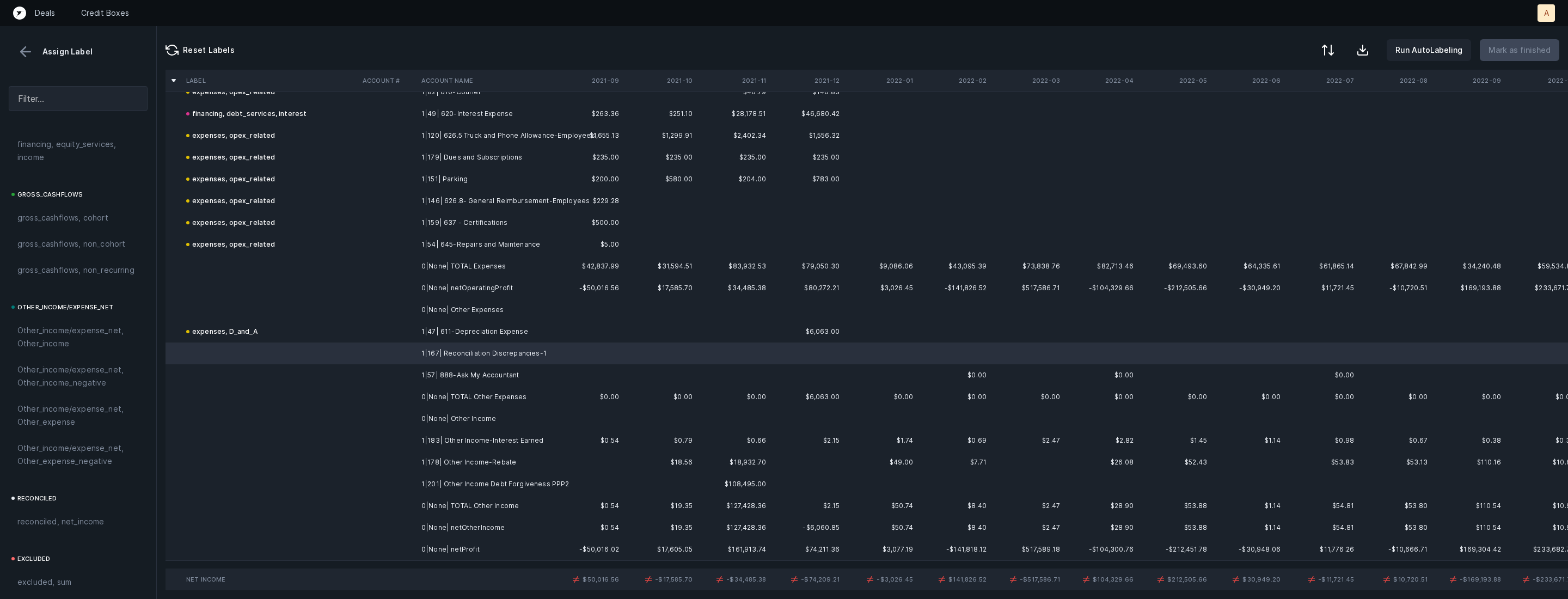
scroll to position [1167, 0]
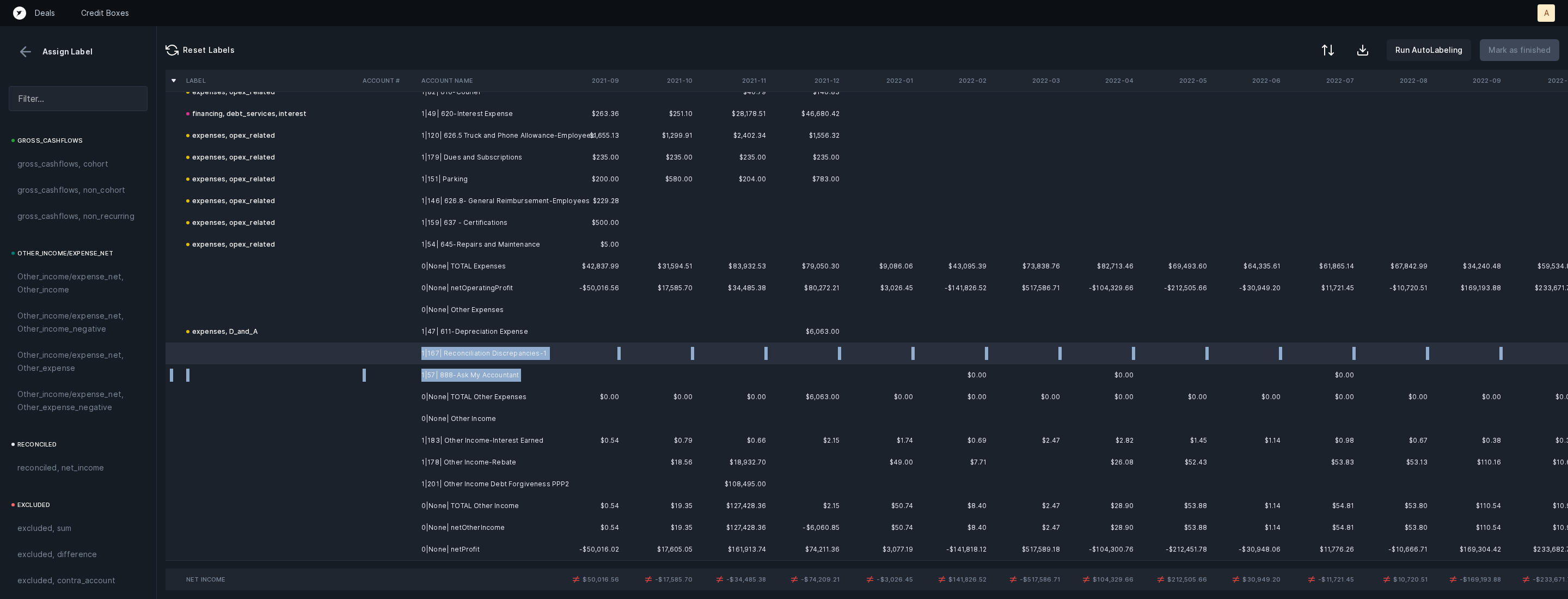
click at [452, 382] on td "1|57| 888-Ask My Accountant" at bounding box center [483, 374] width 133 height 22
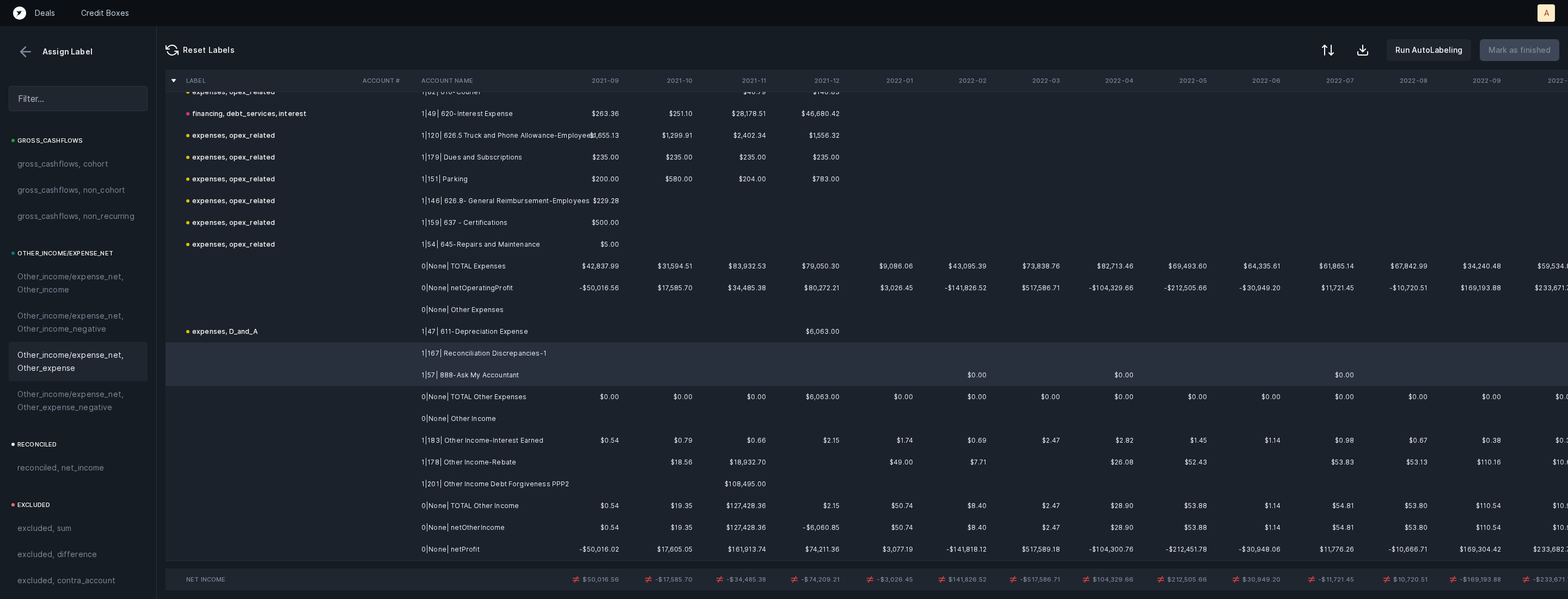
click at [57, 377] on div "Other_income/expense_net, Other_expense" at bounding box center [78, 362] width 139 height 39
click at [473, 437] on td "1|183| Other Income-Interest Earned" at bounding box center [483, 440] width 133 height 22
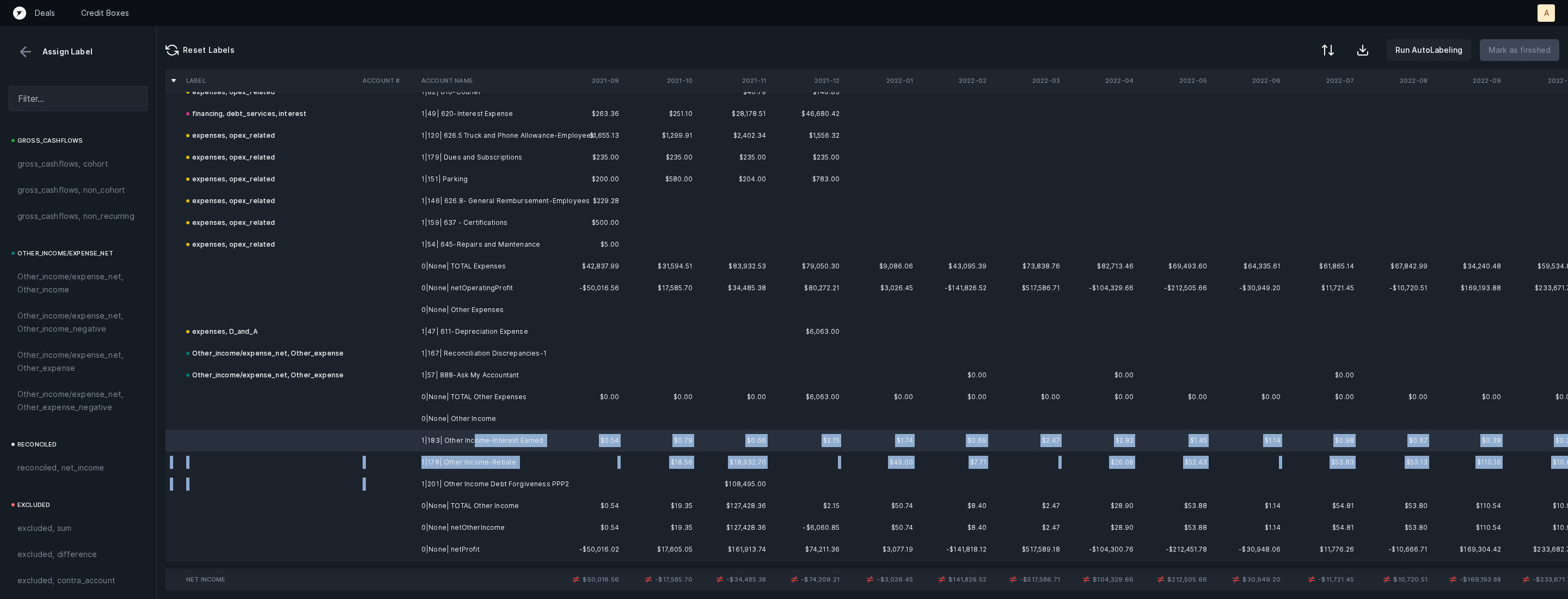
click at [448, 476] on td "1|201| Other Income Debt Forgiveness PPP2" at bounding box center [483, 484] width 133 height 22
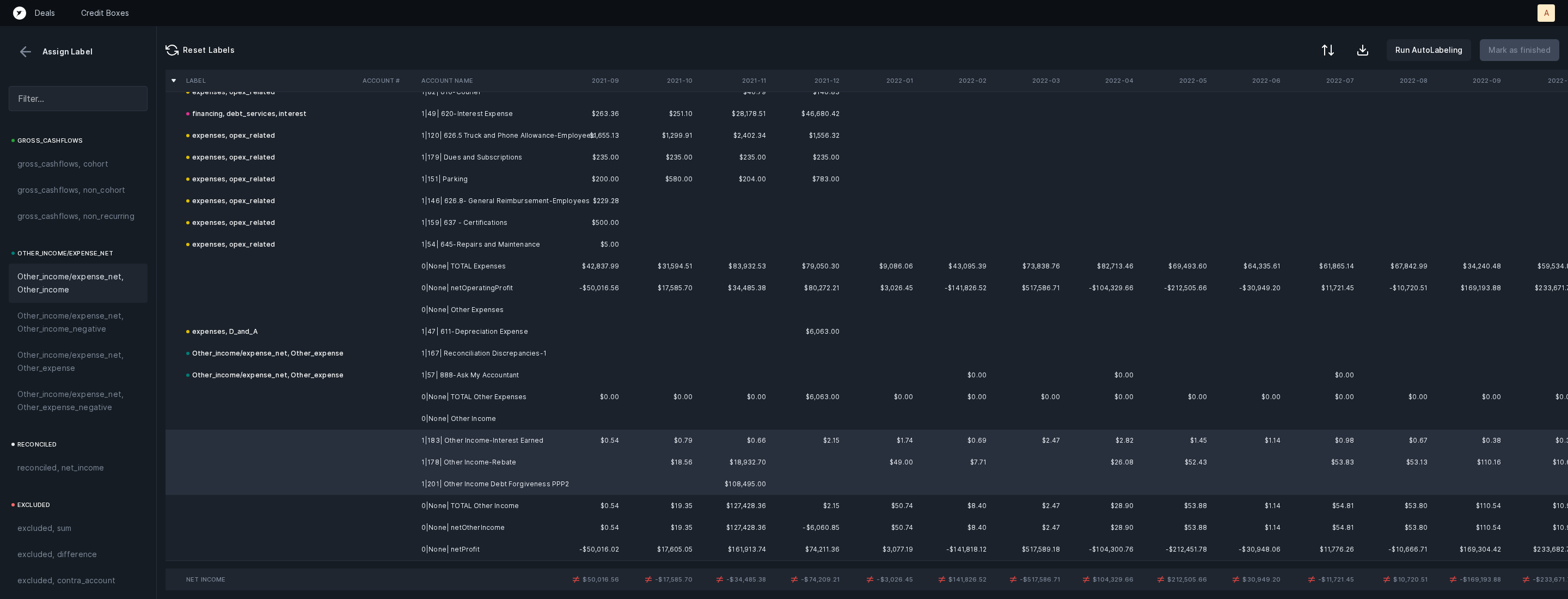
click at [75, 289] on span "Other_income/expense_net, Other_income" at bounding box center [78, 283] width 122 height 26
click at [418, 547] on td "0|None| netProfit" at bounding box center [483, 549] width 133 height 22
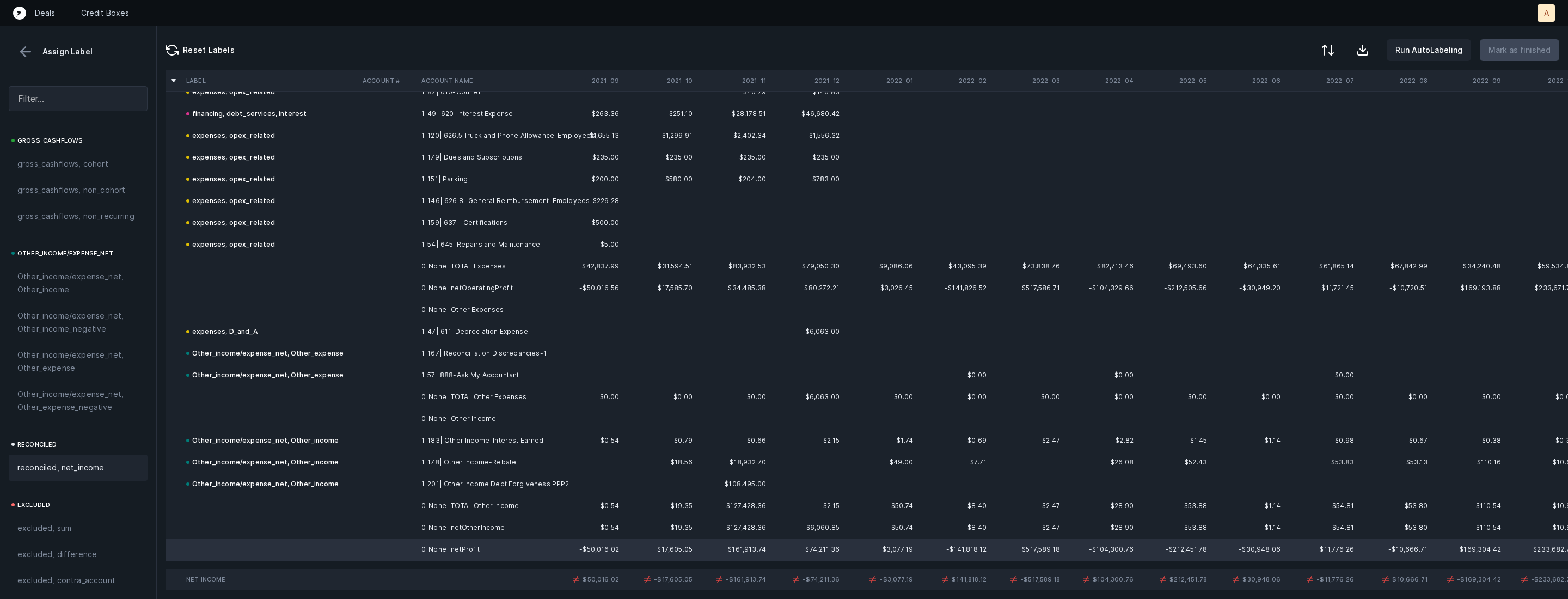
click at [77, 473] on span "reconciled, net_income" at bounding box center [60, 468] width 87 height 13
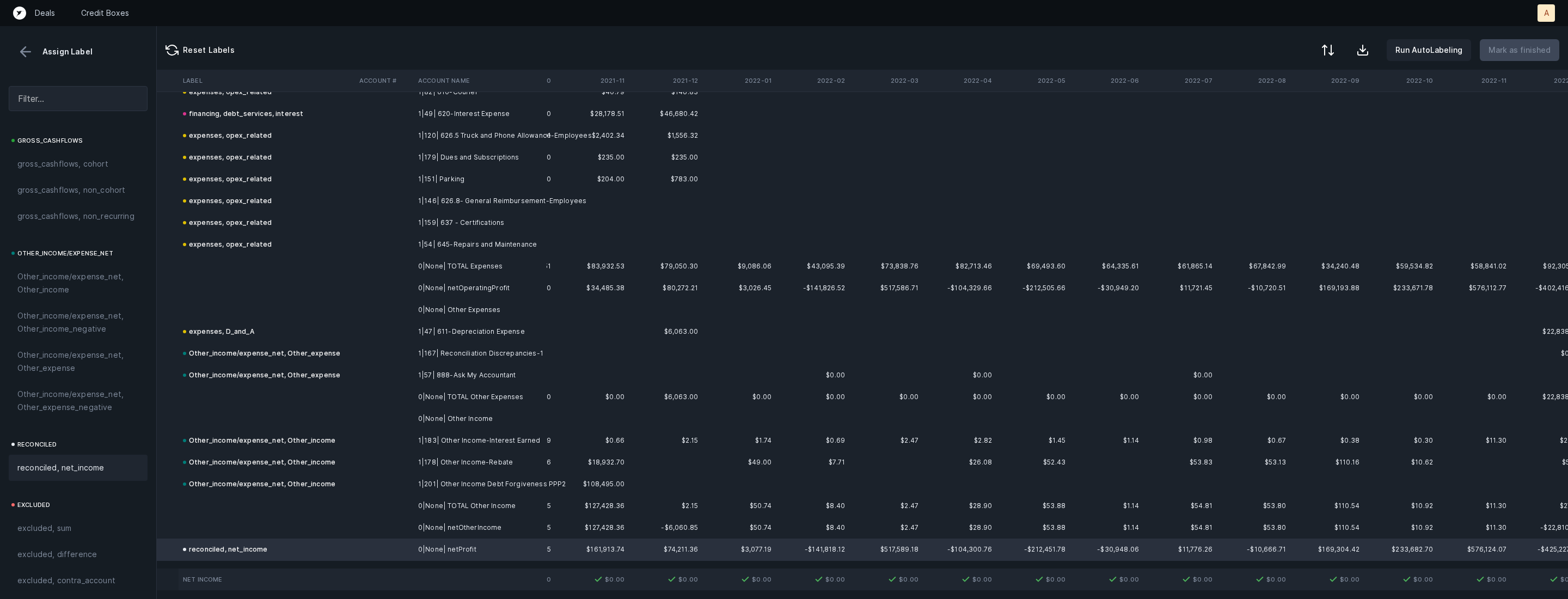
scroll to position [1870, 0]
click at [1330, 57] on button at bounding box center [1327, 51] width 24 height 24
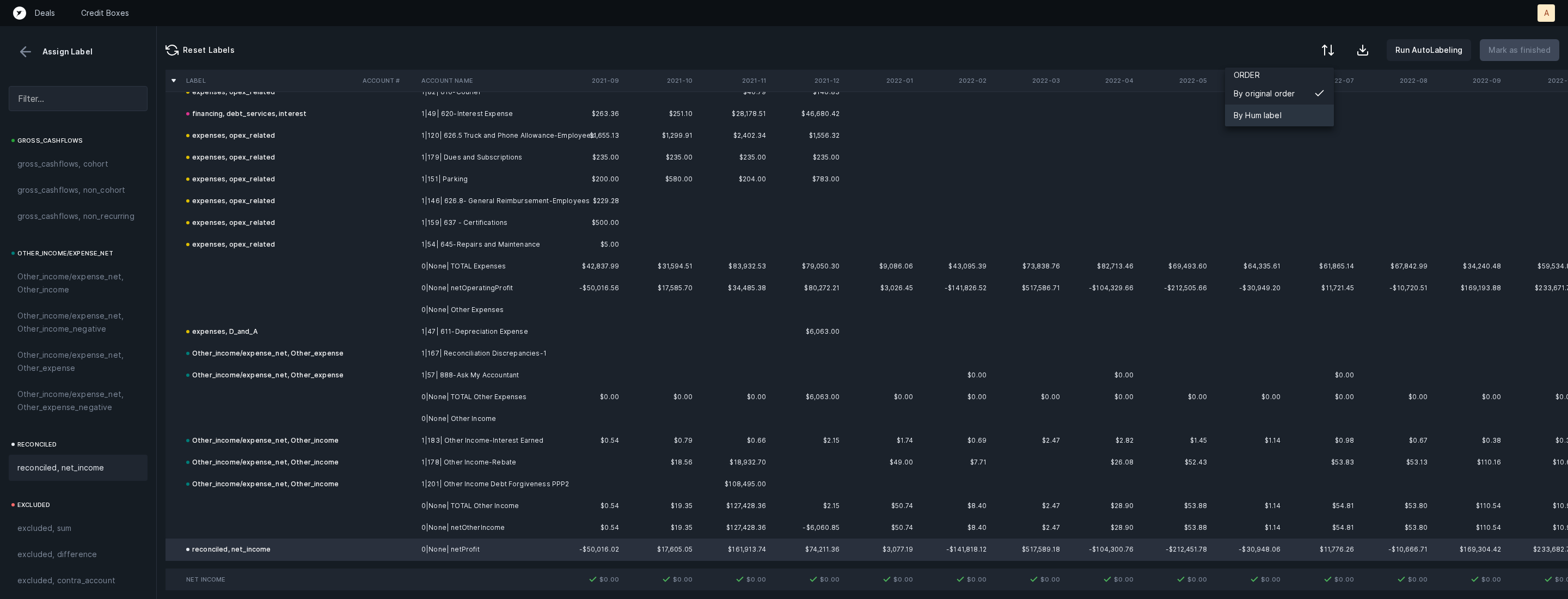
click at [1281, 114] on div "By Hum label" at bounding box center [1257, 115] width 48 height 13
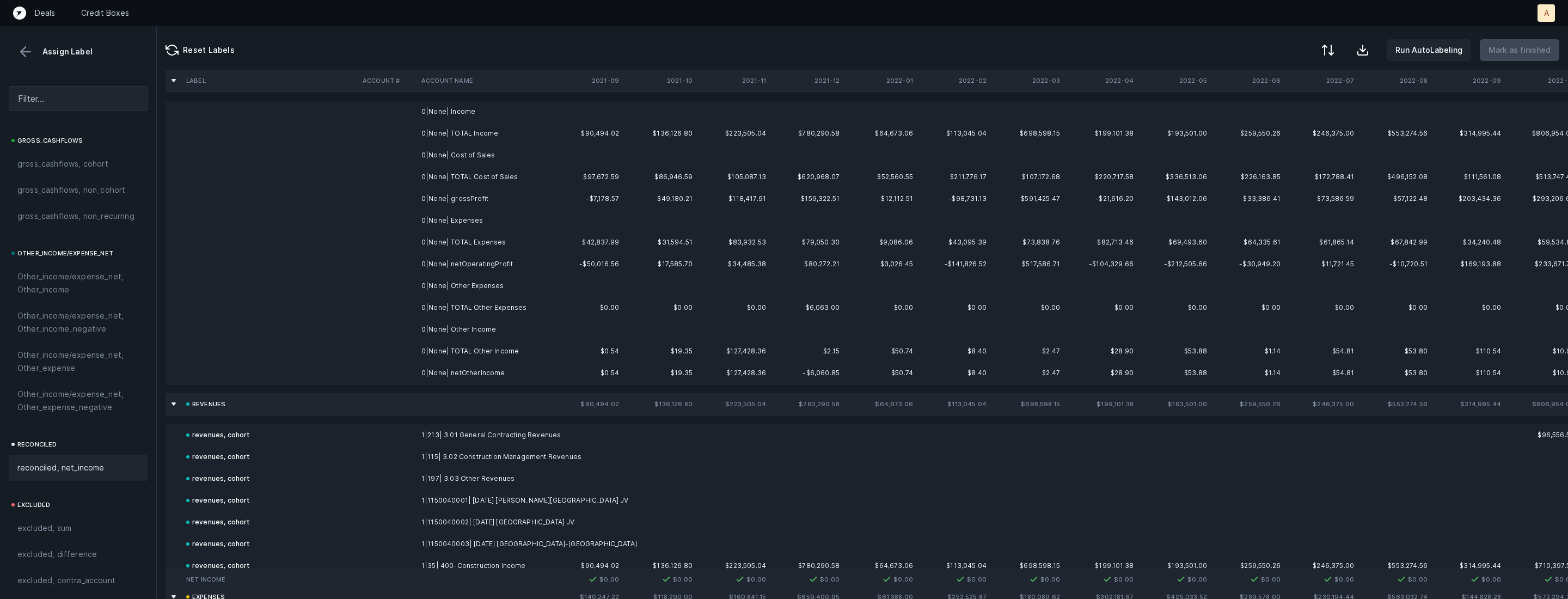
click at [504, 115] on td "0|None| Income" at bounding box center [483, 111] width 133 height 22
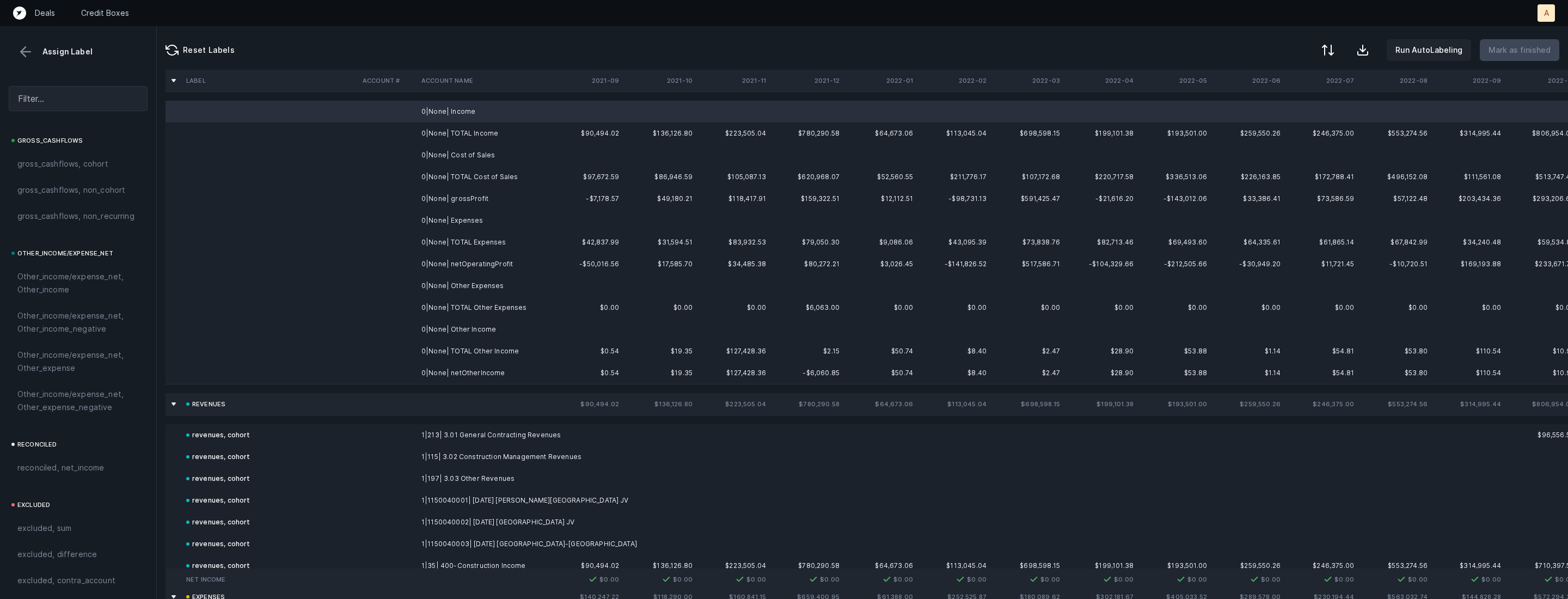
click at [479, 153] on td "0|None| Cost of Sales" at bounding box center [483, 155] width 133 height 22
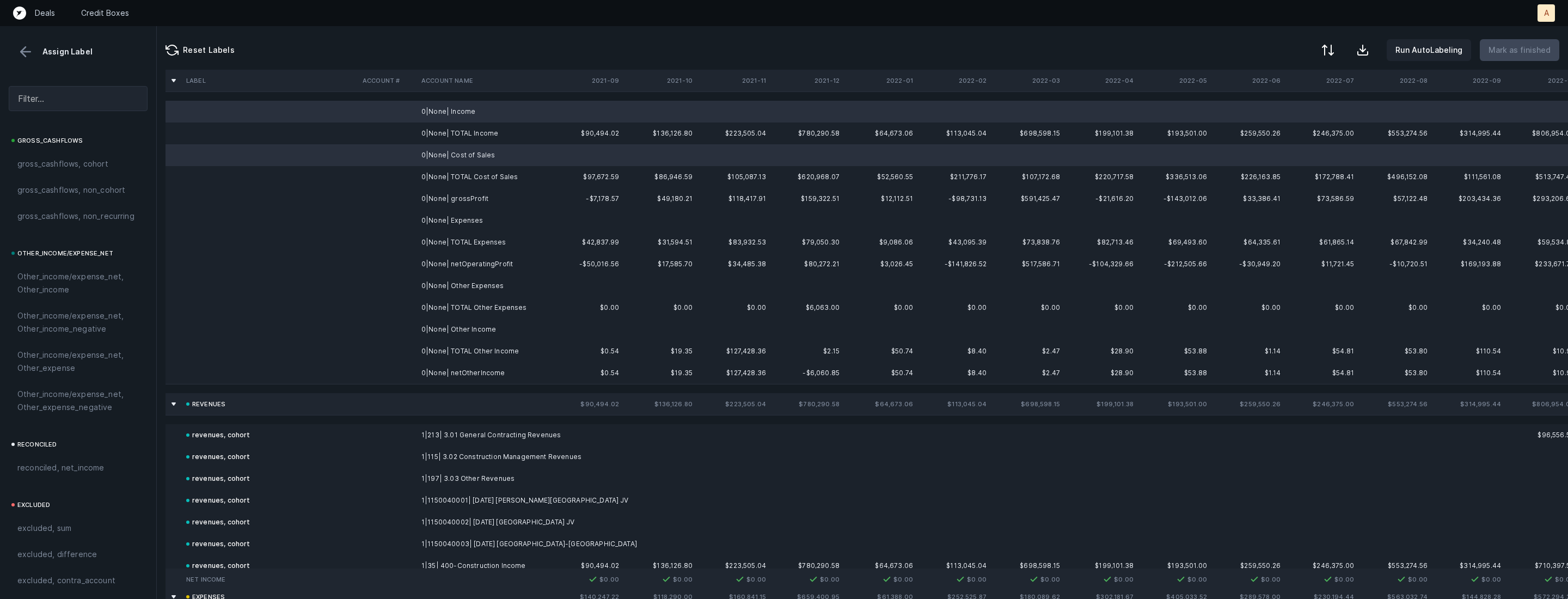
click at [469, 216] on td "0|None| Expenses" at bounding box center [483, 220] width 133 height 22
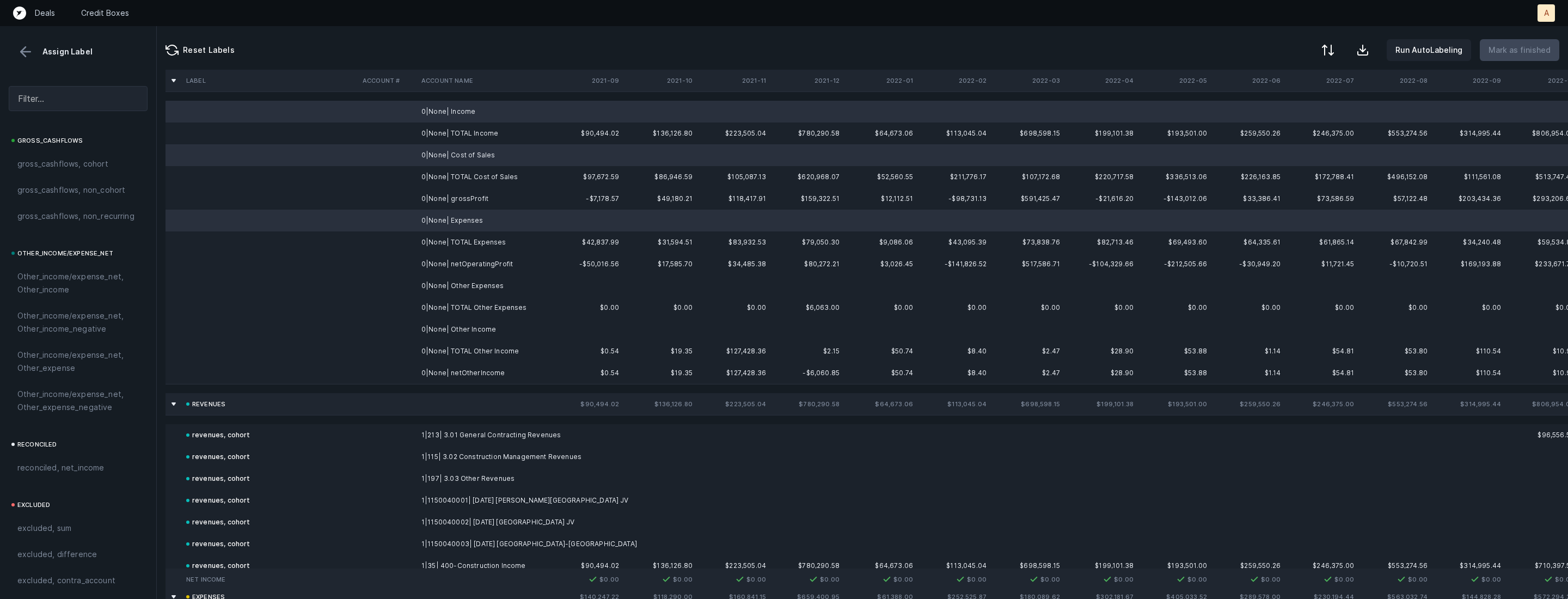
click at [475, 288] on td "0|None| Other Expenses" at bounding box center [483, 285] width 133 height 22
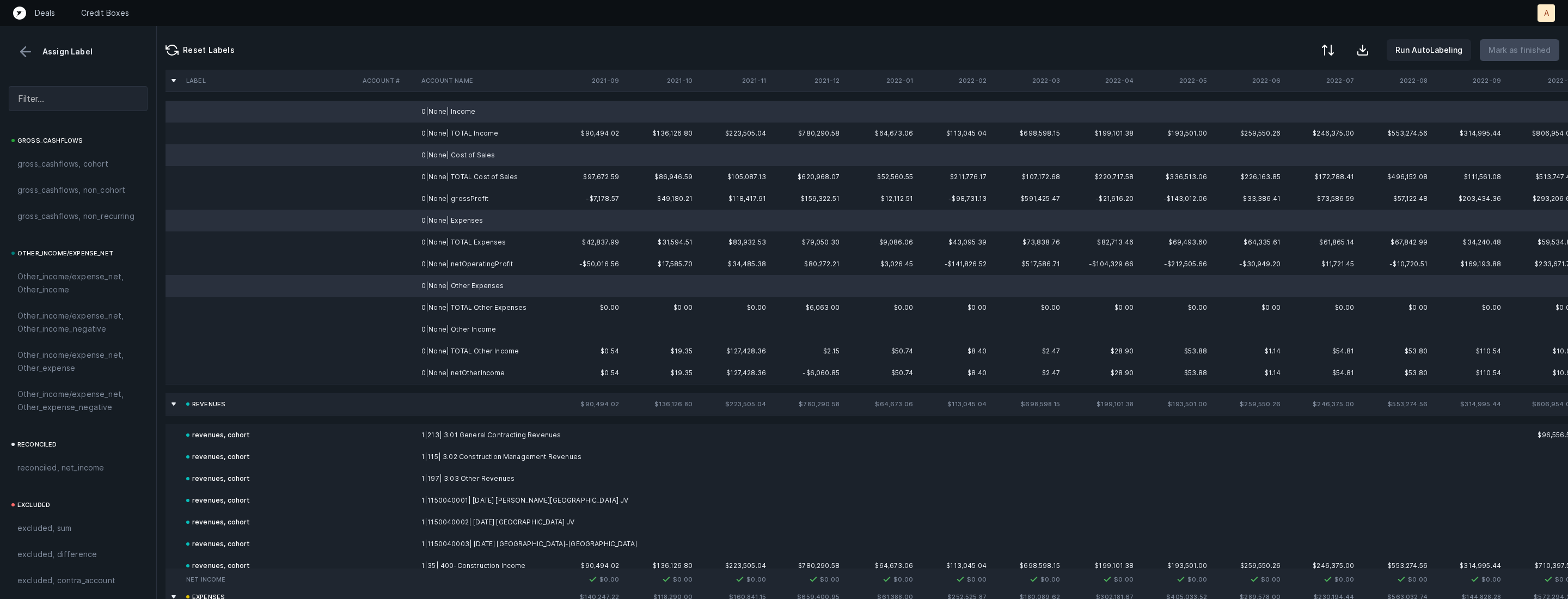
click at [457, 329] on td "0|None| Other Income" at bounding box center [483, 329] width 133 height 22
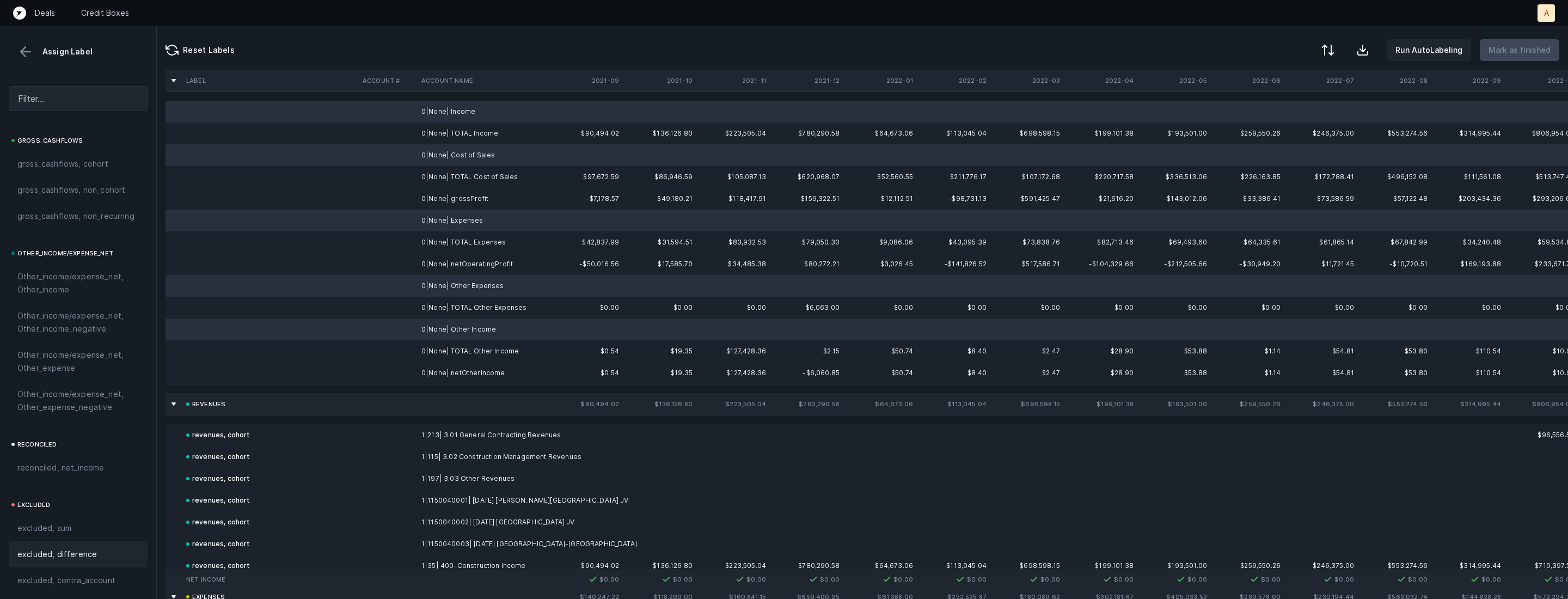
scroll to position [1200, 0]
click at [43, 580] on span "excluded, blank" at bounding box center [46, 577] width 59 height 13
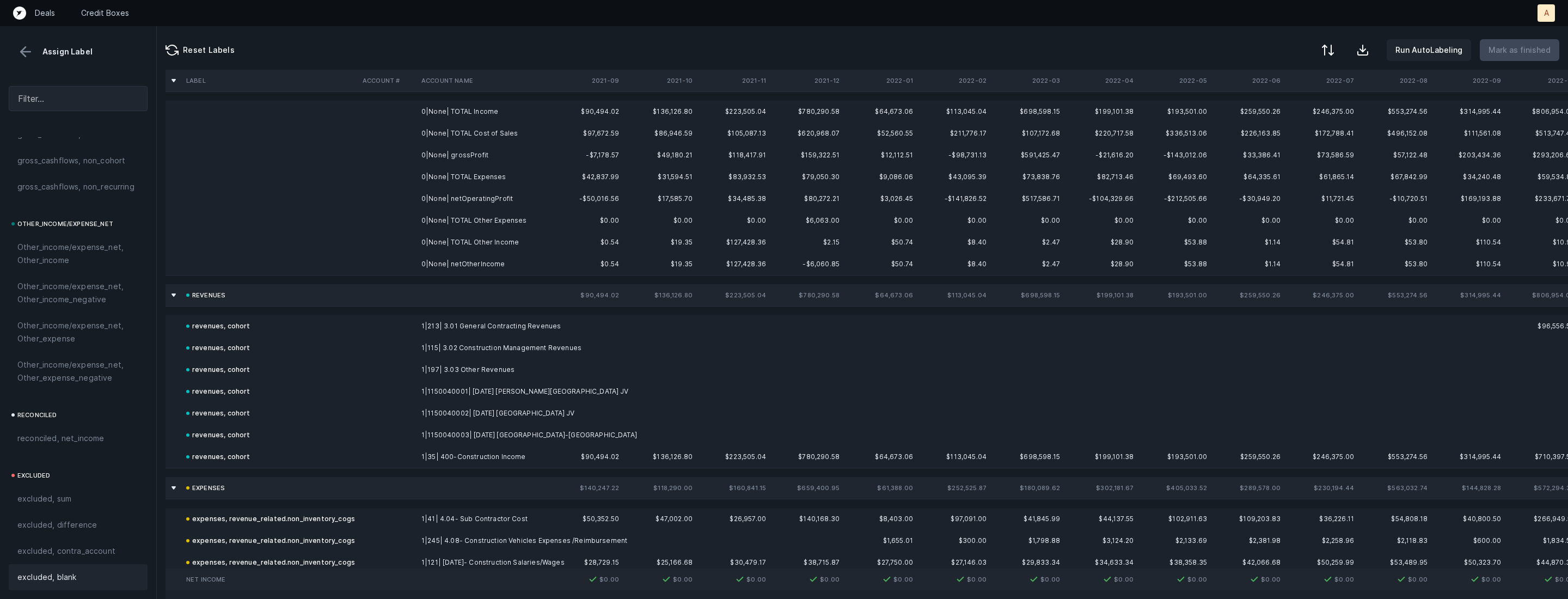
click at [484, 155] on td "0|None| grossProfit" at bounding box center [483, 155] width 133 height 22
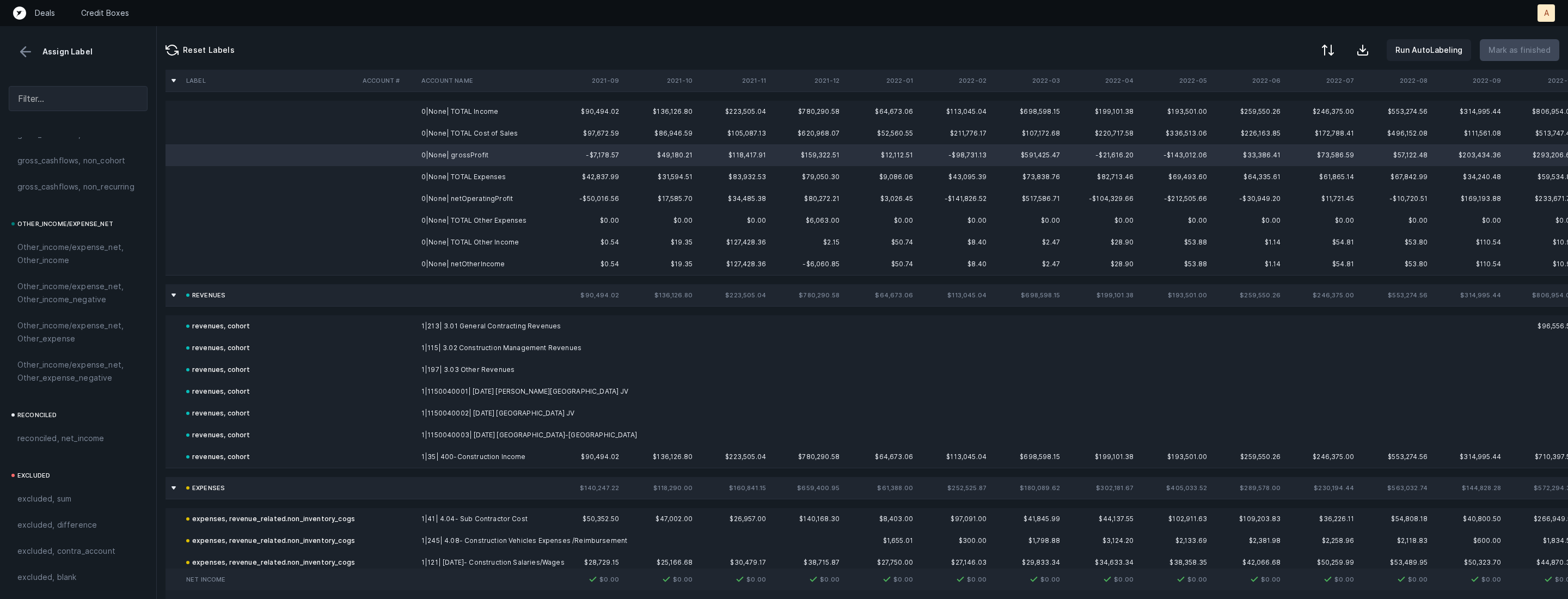
click at [480, 195] on td "0|None| netOperatingProfit" at bounding box center [483, 199] width 133 height 22
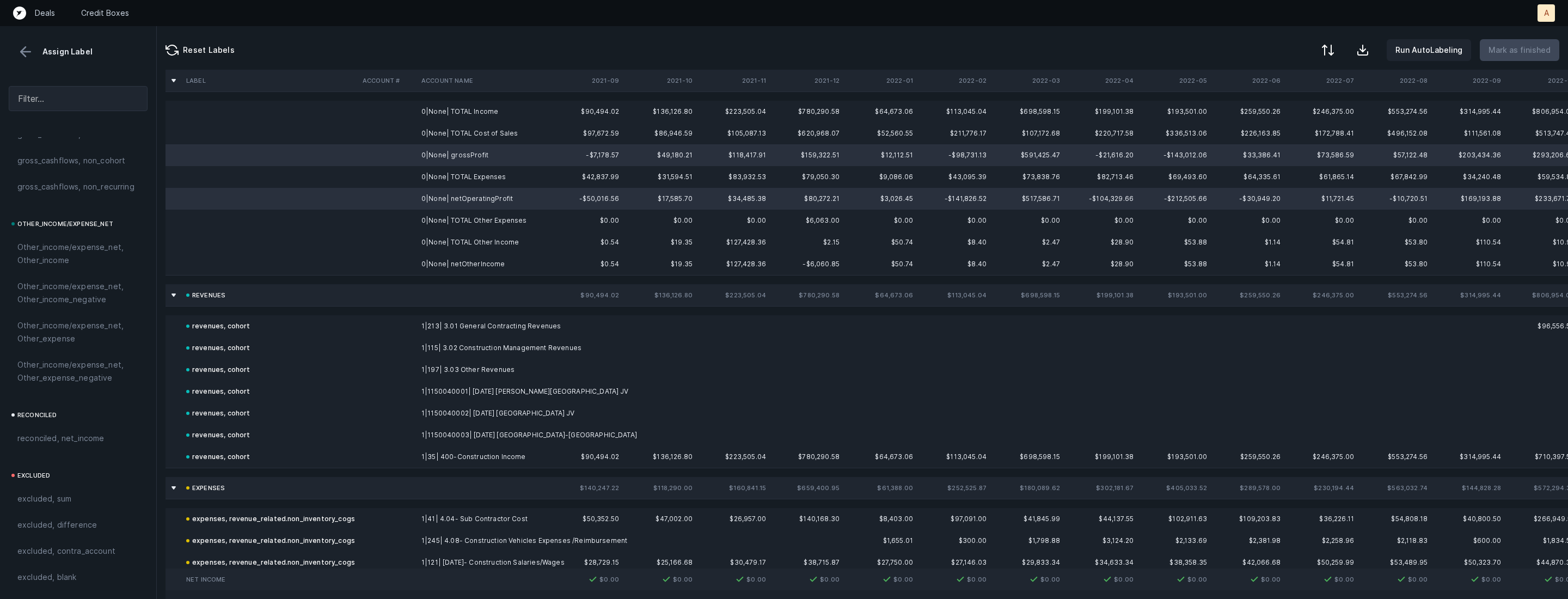
click at [454, 259] on td "0|None| netOtherIncome" at bounding box center [483, 263] width 133 height 22
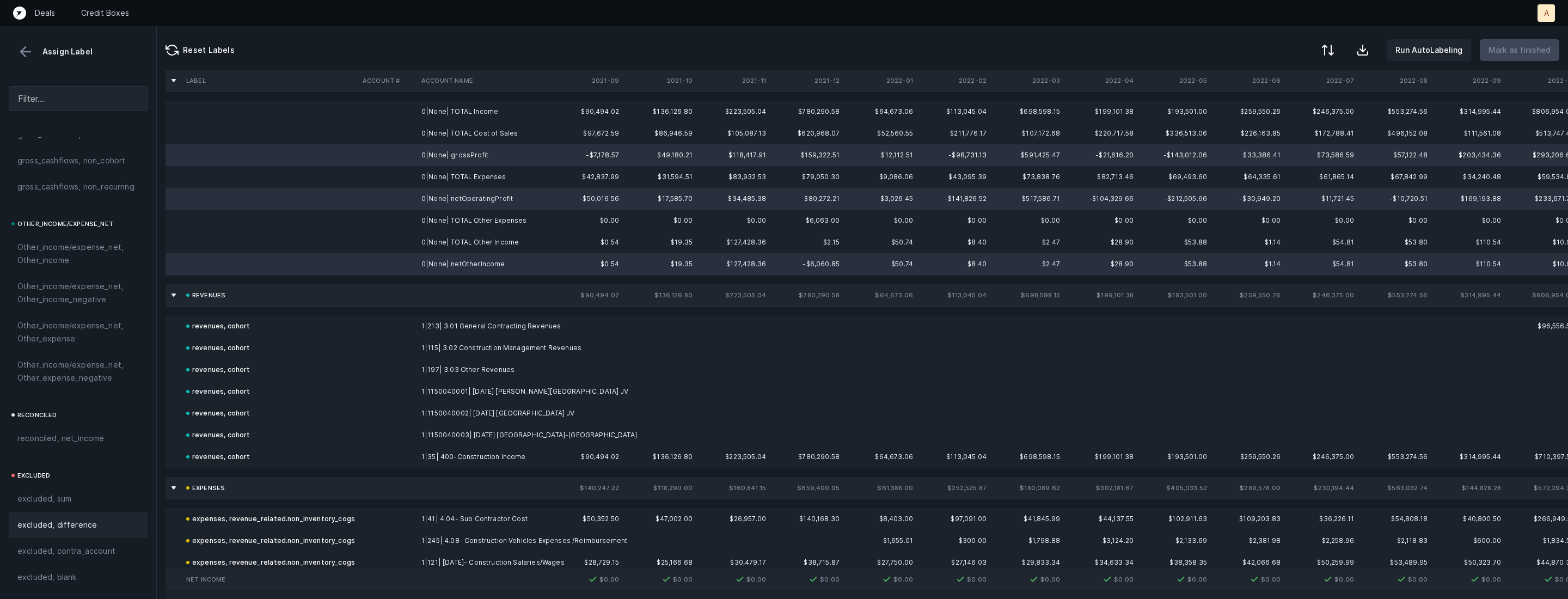
click at [67, 520] on span "excluded, difference" at bounding box center [57, 524] width 79 height 13
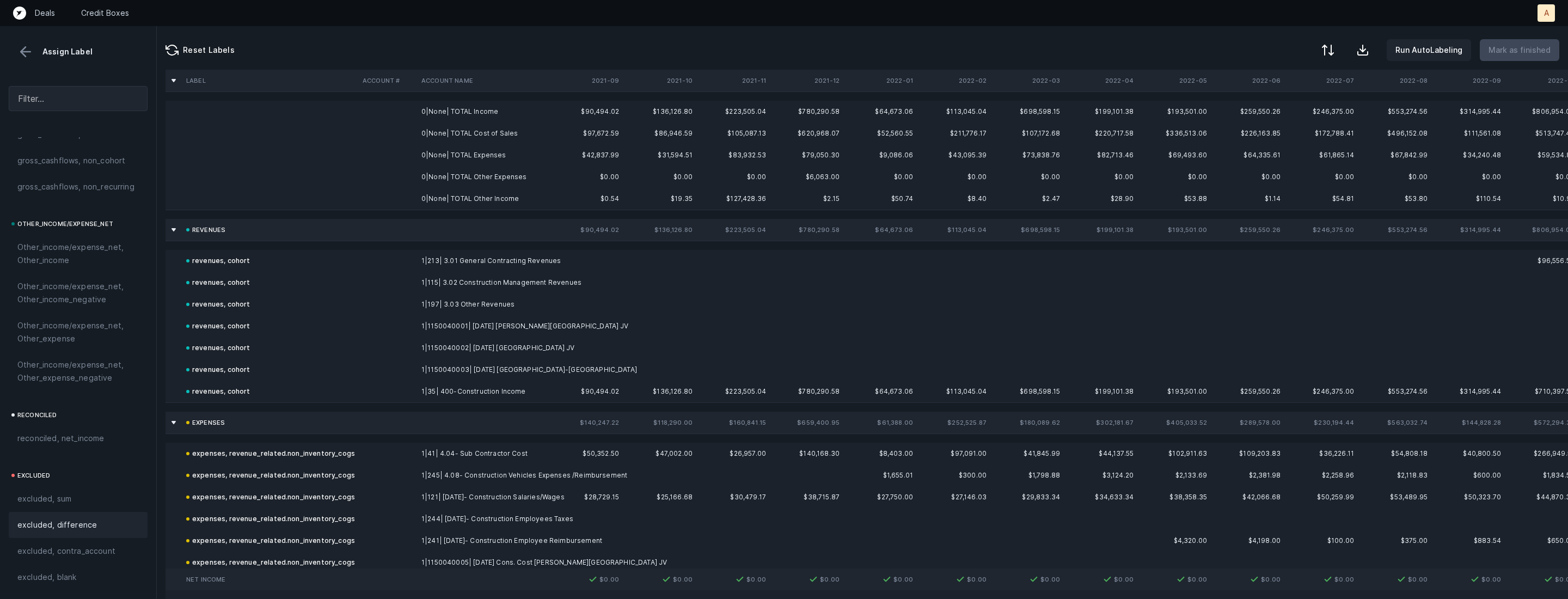
click at [456, 120] on td "0|None| TOTAL Income" at bounding box center [483, 111] width 133 height 22
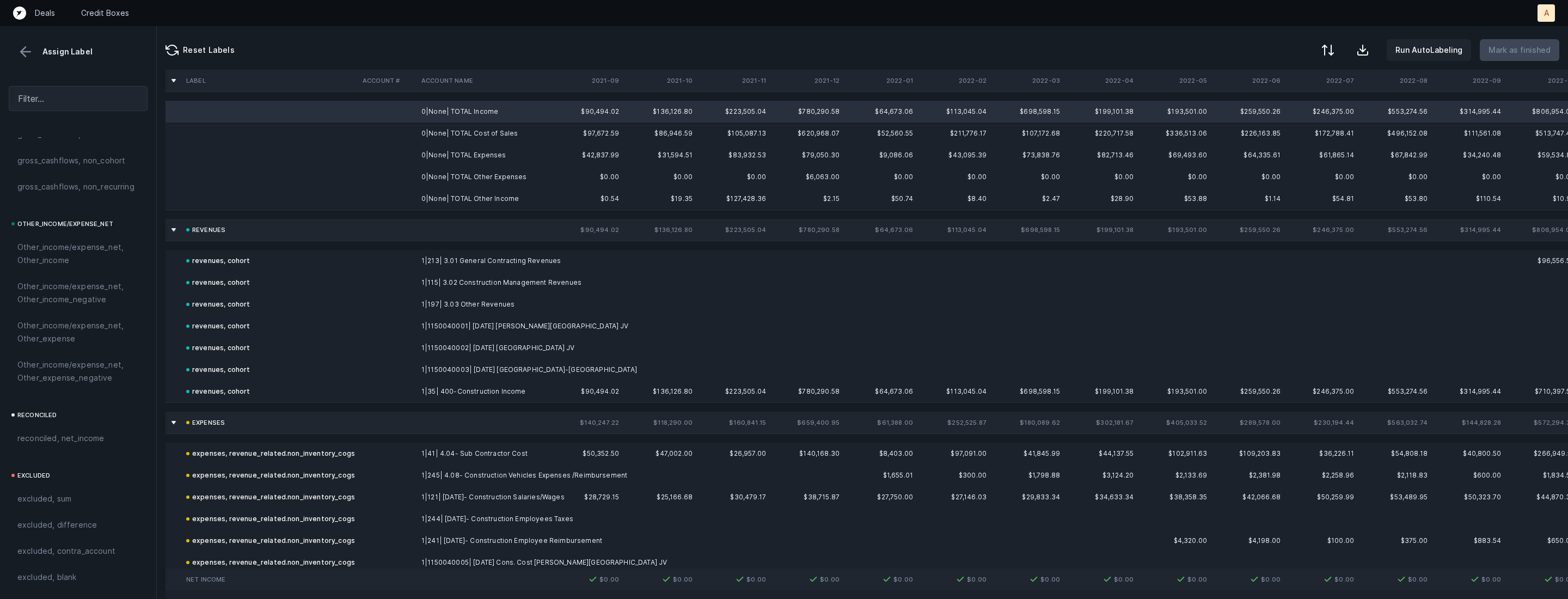
click at [465, 198] on td "0|None| TOTAL Other Income" at bounding box center [483, 199] width 133 height 22
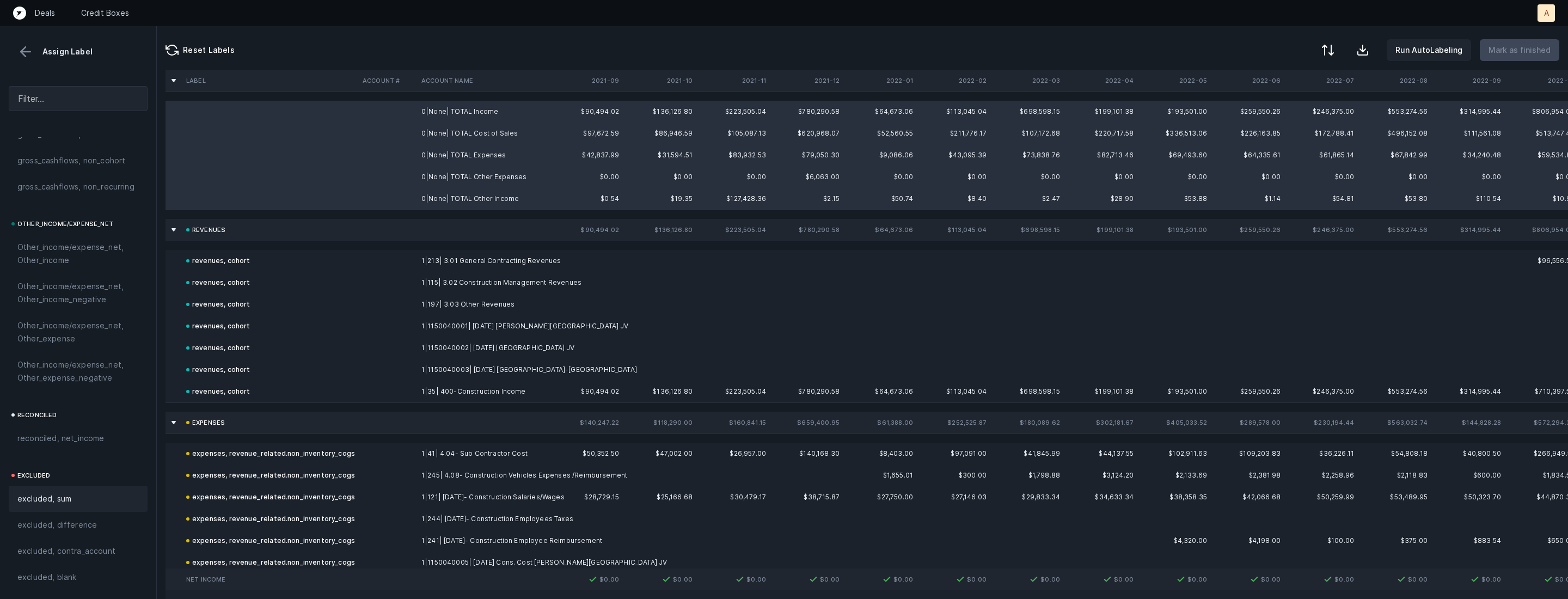
click at [61, 494] on span "excluded, sum" at bounding box center [44, 498] width 54 height 13
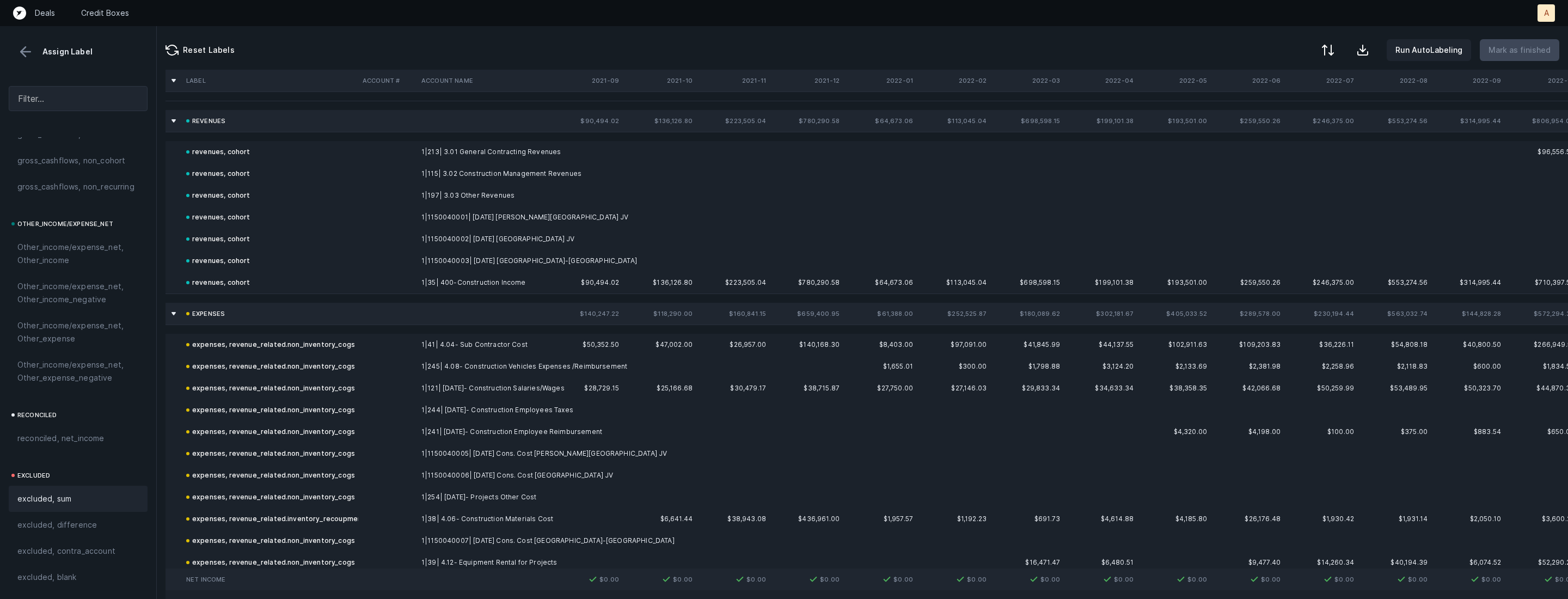
click at [23, 52] on button at bounding box center [25, 52] width 16 height 16
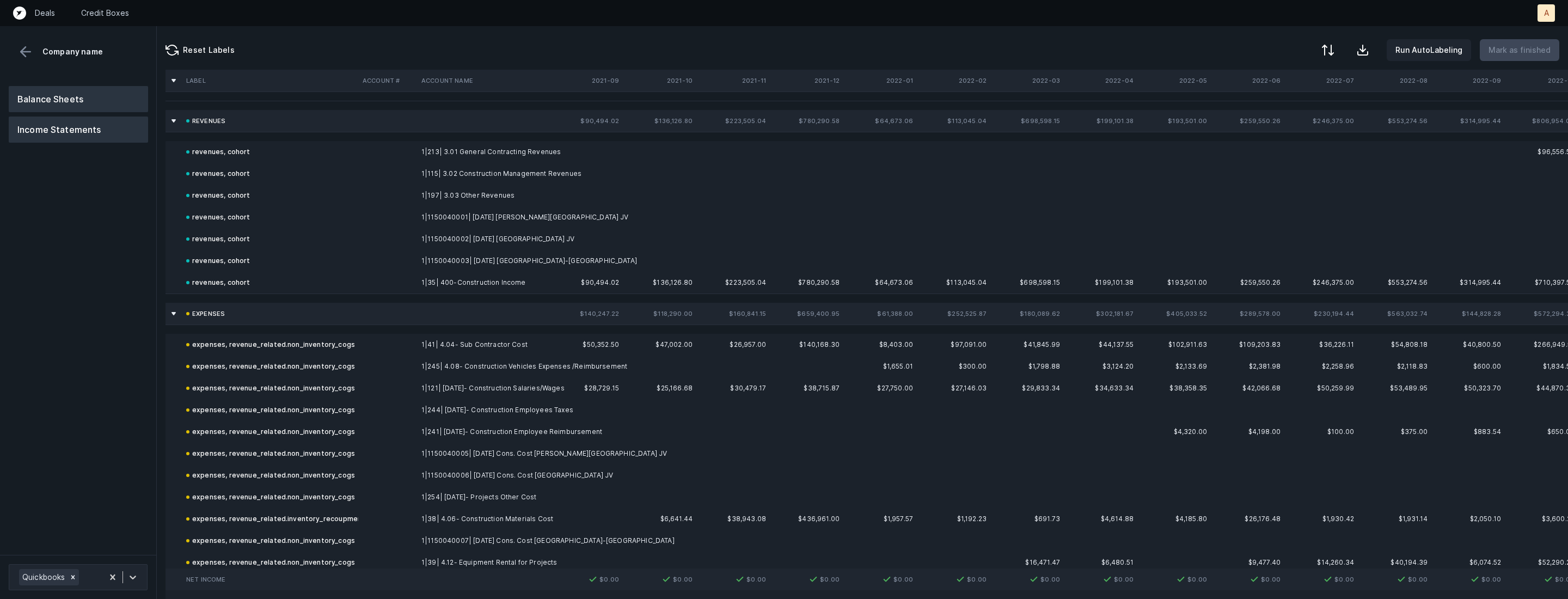
click at [56, 105] on button "Balance Sheets" at bounding box center [79, 99] width 139 height 26
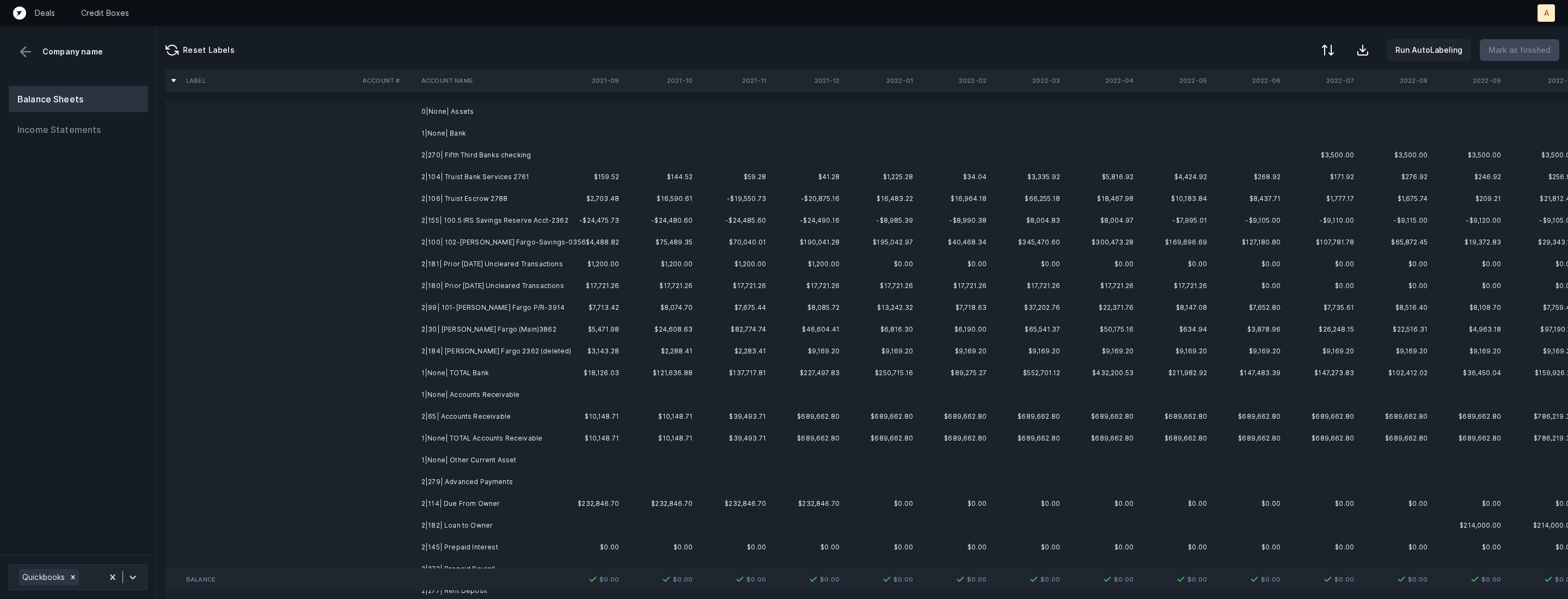
click at [505, 159] on td "2|270| Fifth Third Banks checking" at bounding box center [483, 155] width 133 height 22
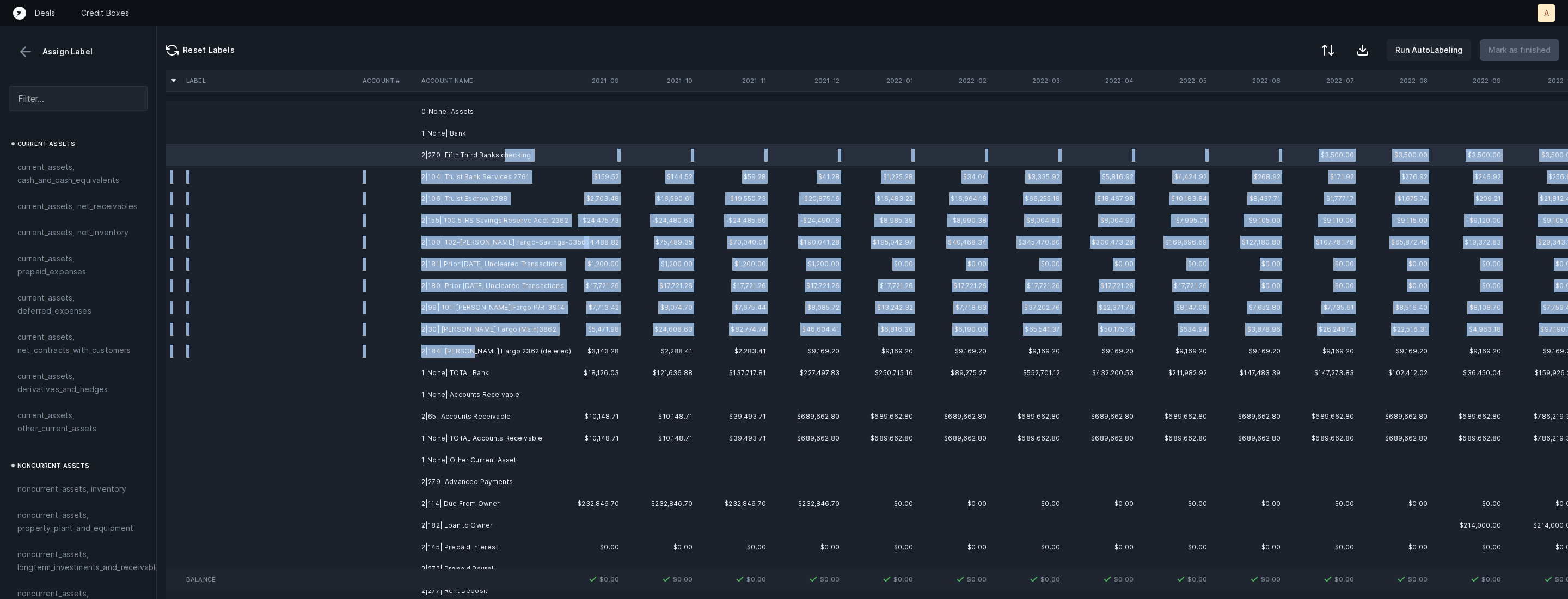
click at [465, 349] on td "2|184| Wells Fargo 2362 (deleted)" at bounding box center [483, 351] width 133 height 22
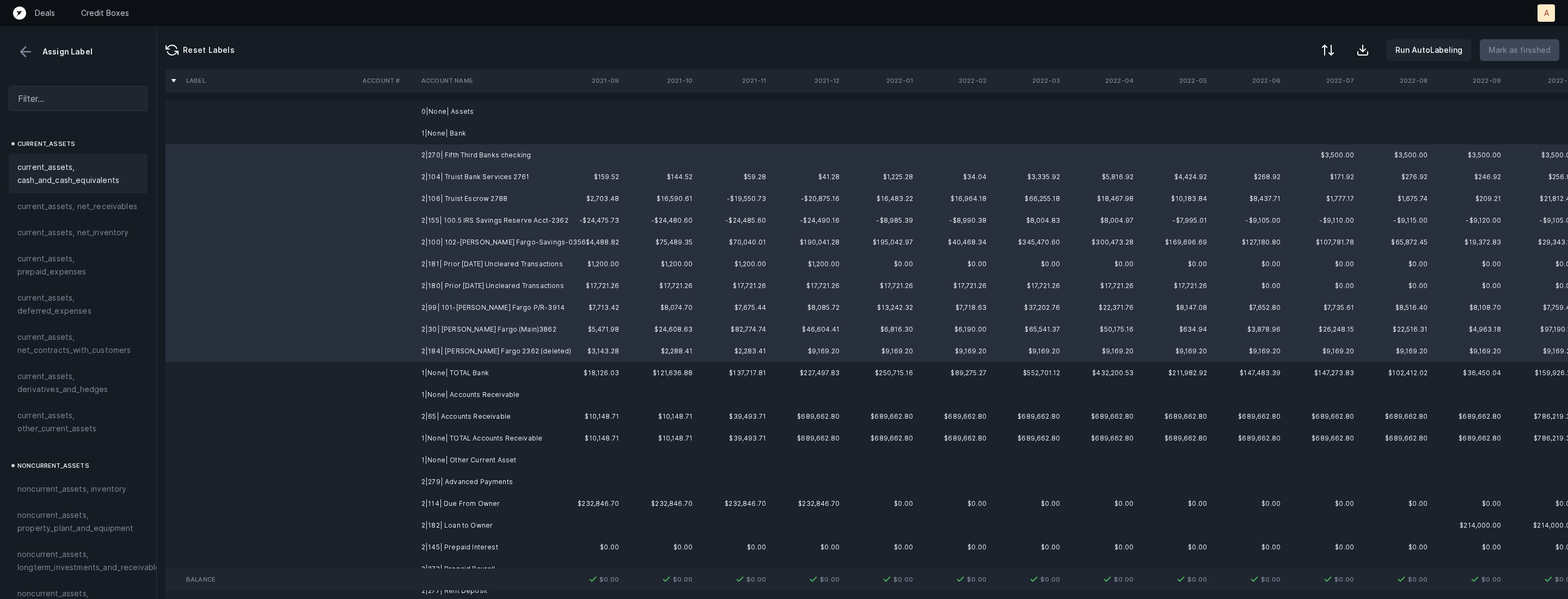
click at [55, 172] on span "current_assets, cash_and_cash_equivalents" at bounding box center [78, 173] width 122 height 26
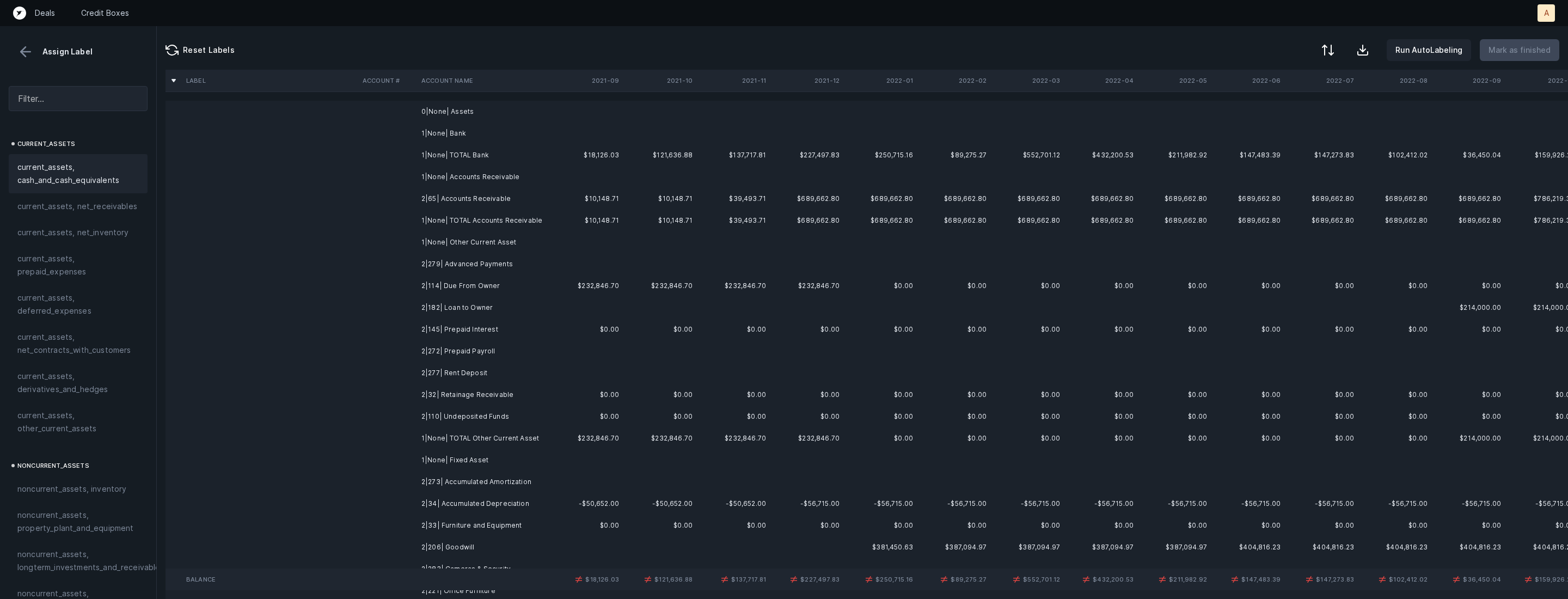
click at [431, 201] on td "2|65| Accounts Receivable" at bounding box center [483, 199] width 133 height 22
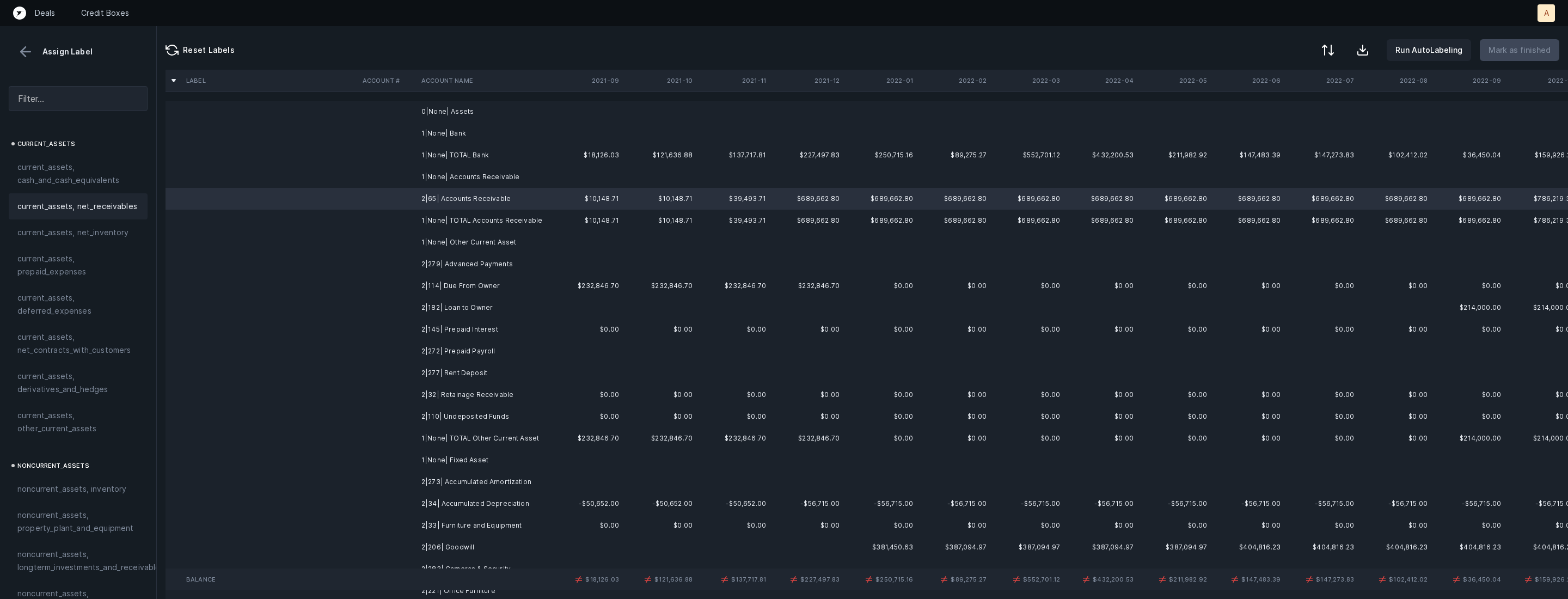
click at [89, 204] on span "current_assets, net_receivables" at bounding box center [77, 206] width 120 height 13
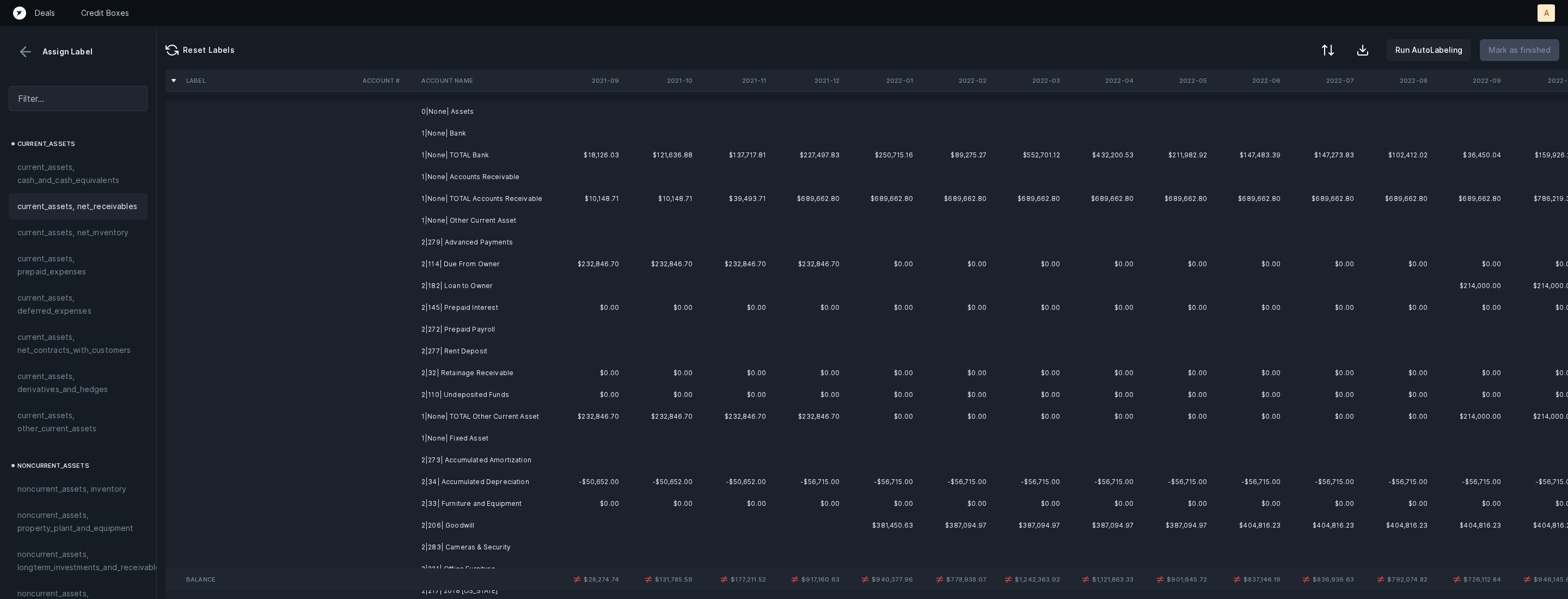
click at [476, 245] on td "2|279| Advanced Payments" at bounding box center [483, 242] width 133 height 22
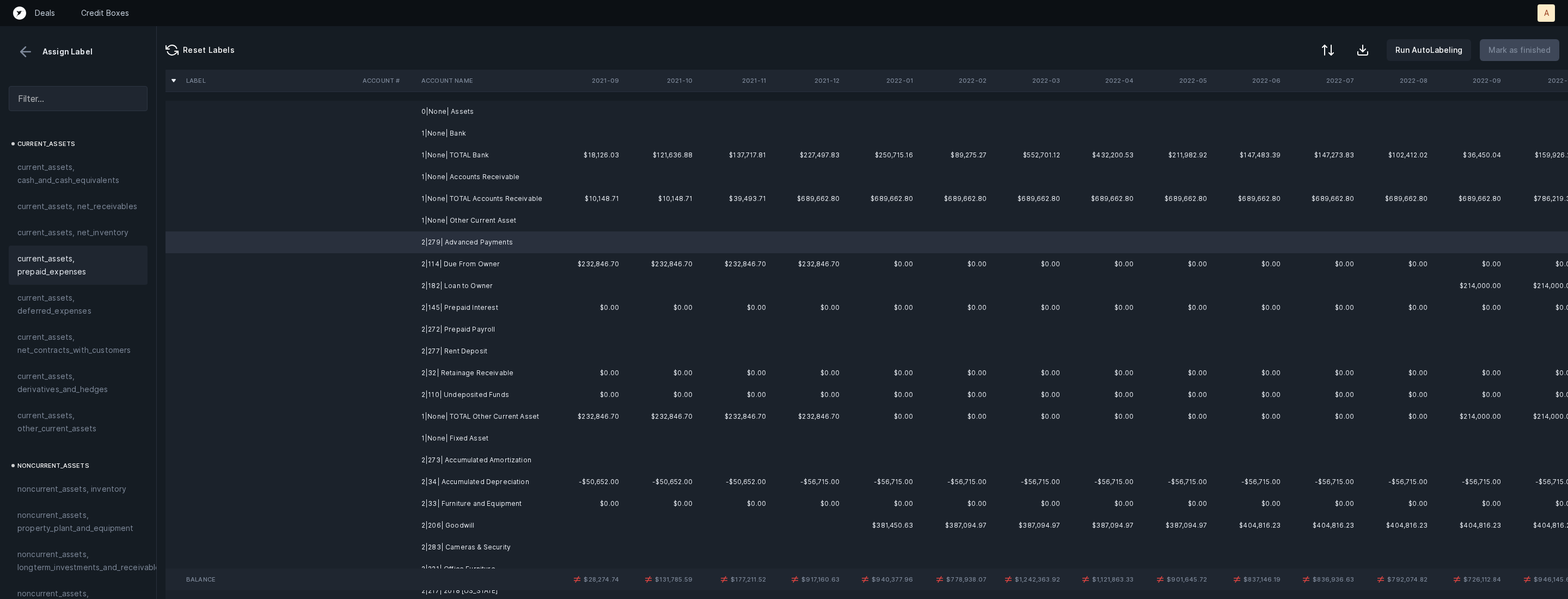
click at [90, 263] on span "current_assets, prepaid_expenses" at bounding box center [78, 265] width 122 height 26
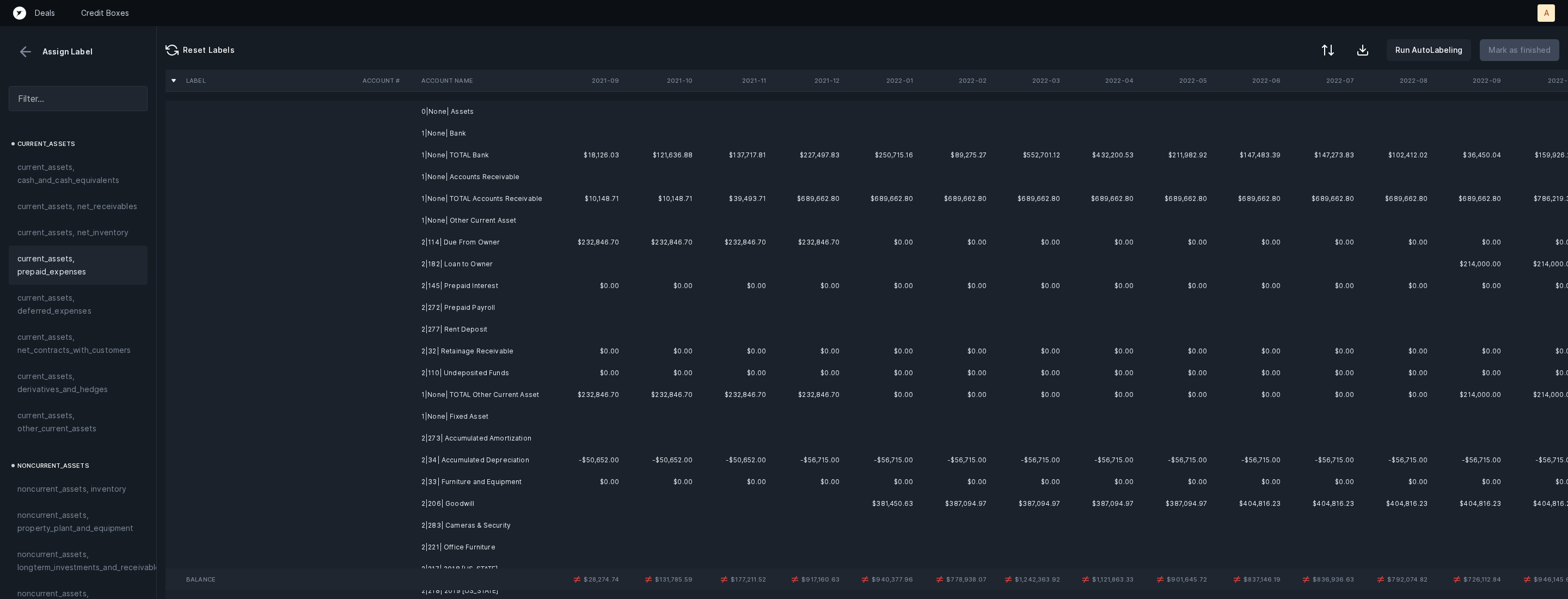
click at [469, 244] on td "2|114| Due From Owner" at bounding box center [483, 242] width 133 height 22
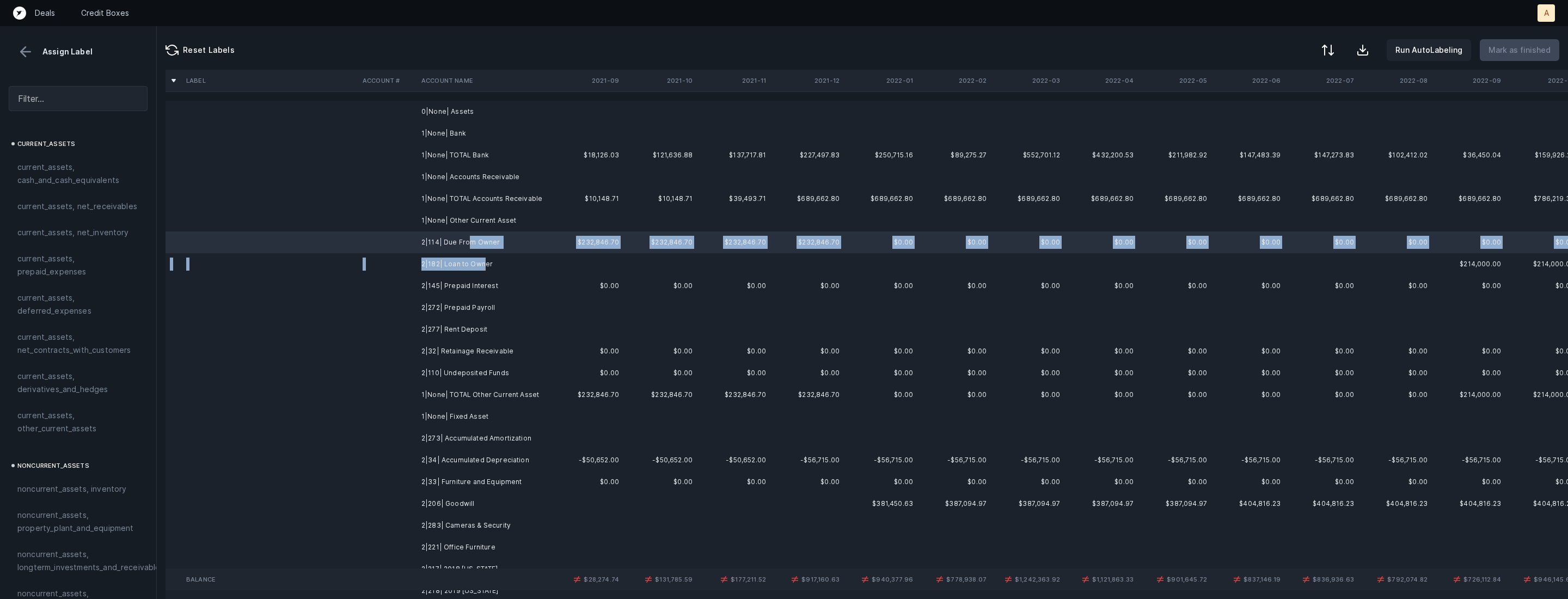
click at [483, 262] on td "2|182| Loan to Owner" at bounding box center [483, 263] width 133 height 22
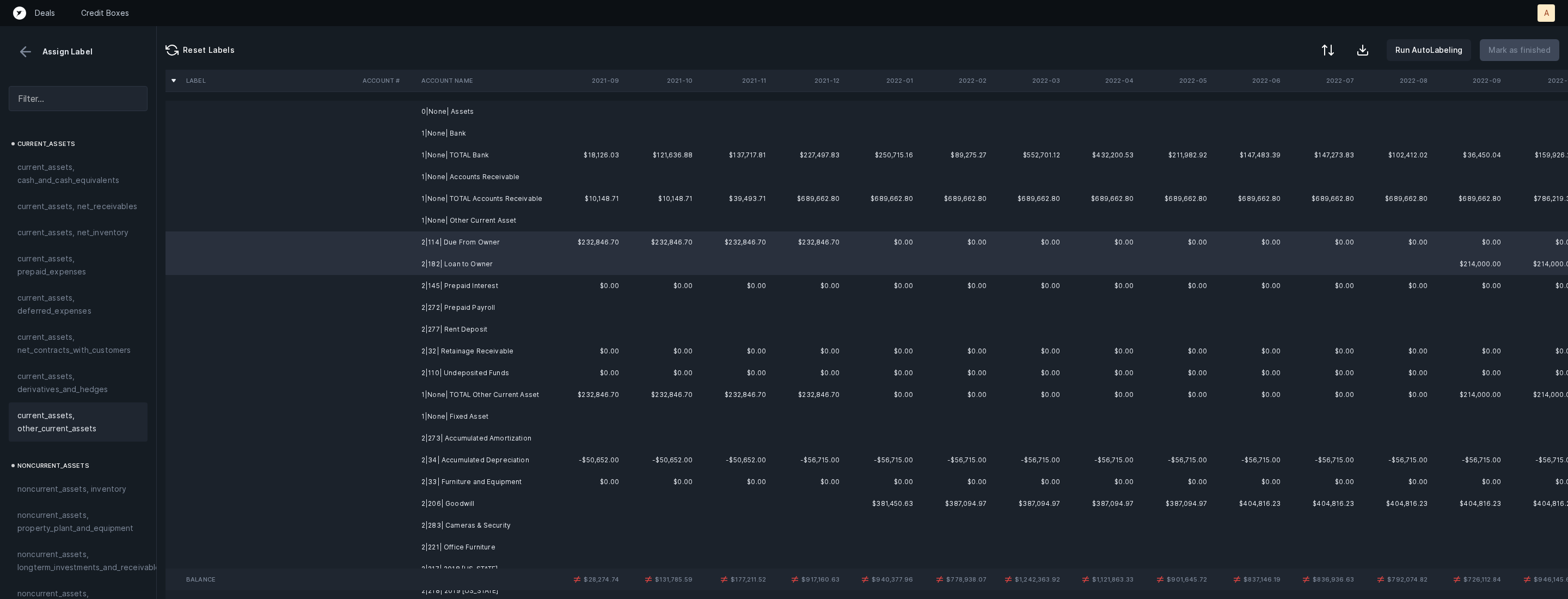
click at [74, 428] on span "current_assets, other_current_assets" at bounding box center [78, 421] width 122 height 26
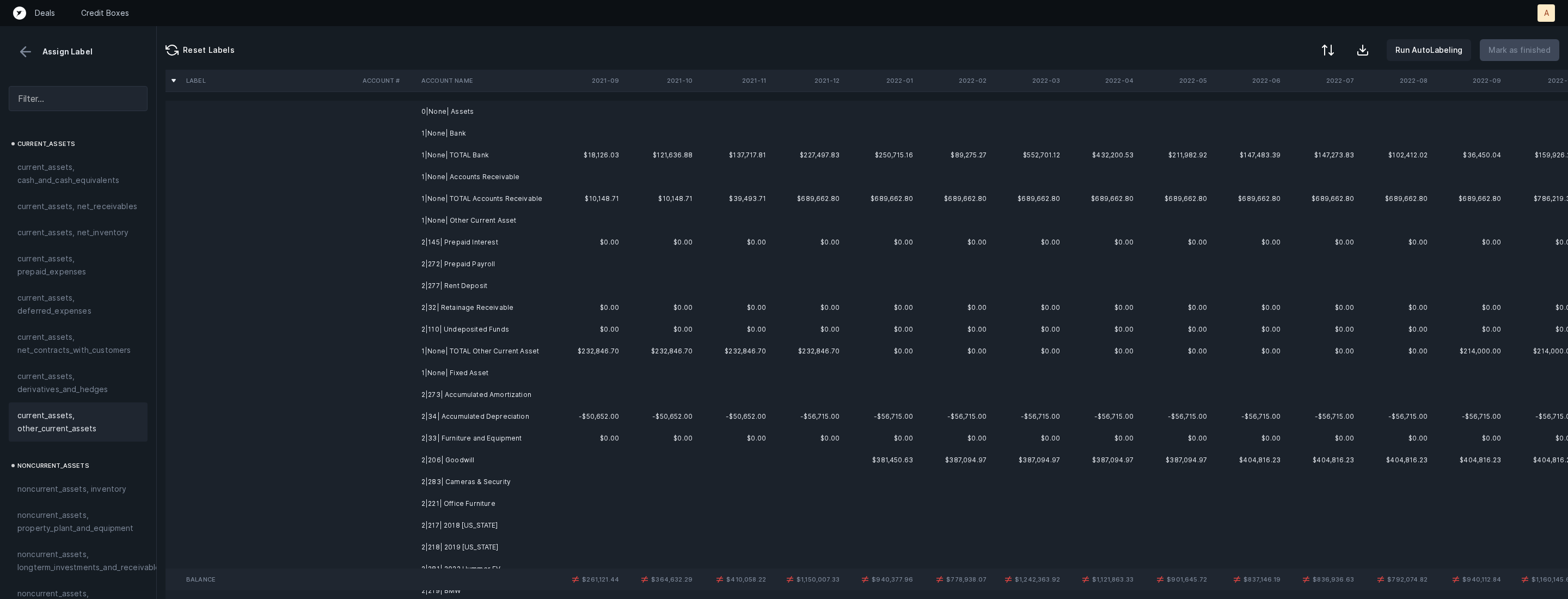
click at [470, 241] on td "2|145| Prepaid Interest" at bounding box center [483, 242] width 133 height 22
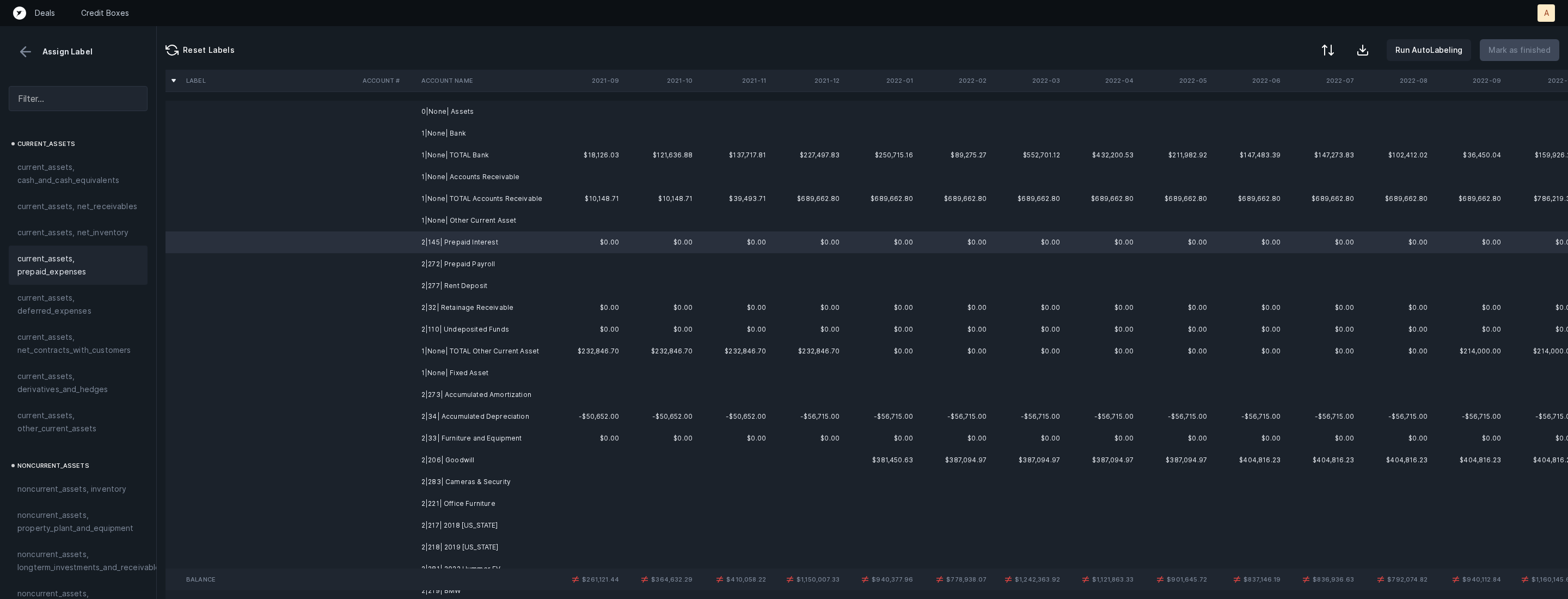
click at [47, 259] on span "current_assets, prepaid_expenses" at bounding box center [78, 265] width 122 height 26
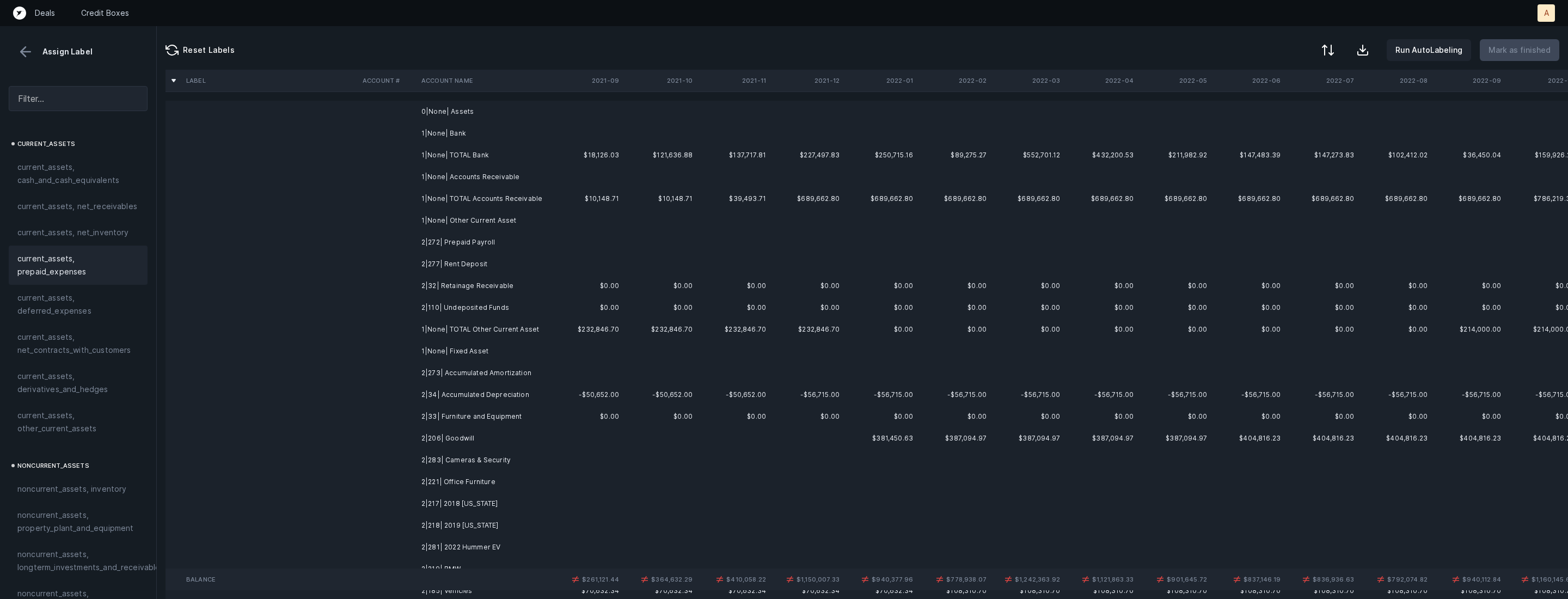
click at [487, 240] on td "2|272| Prepaid Payroll" at bounding box center [483, 242] width 133 height 22
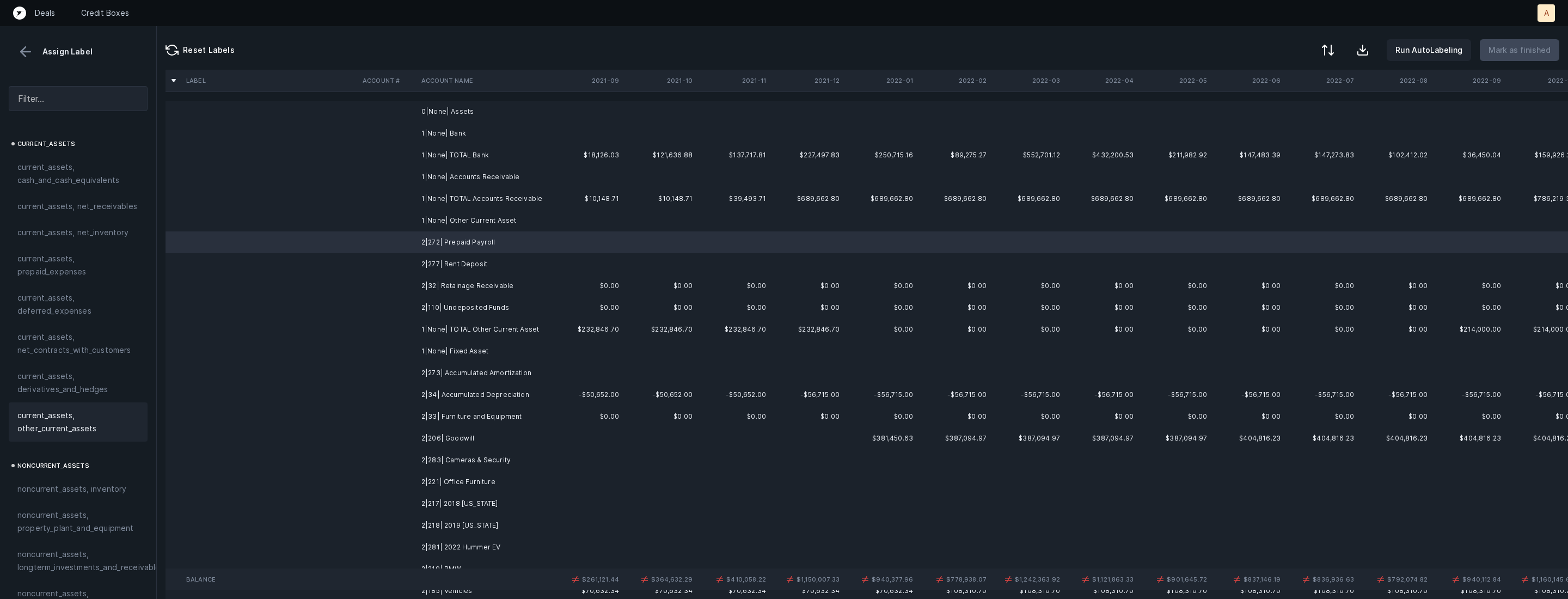
click at [82, 431] on span "current_assets, other_current_assets" at bounding box center [78, 421] width 122 height 26
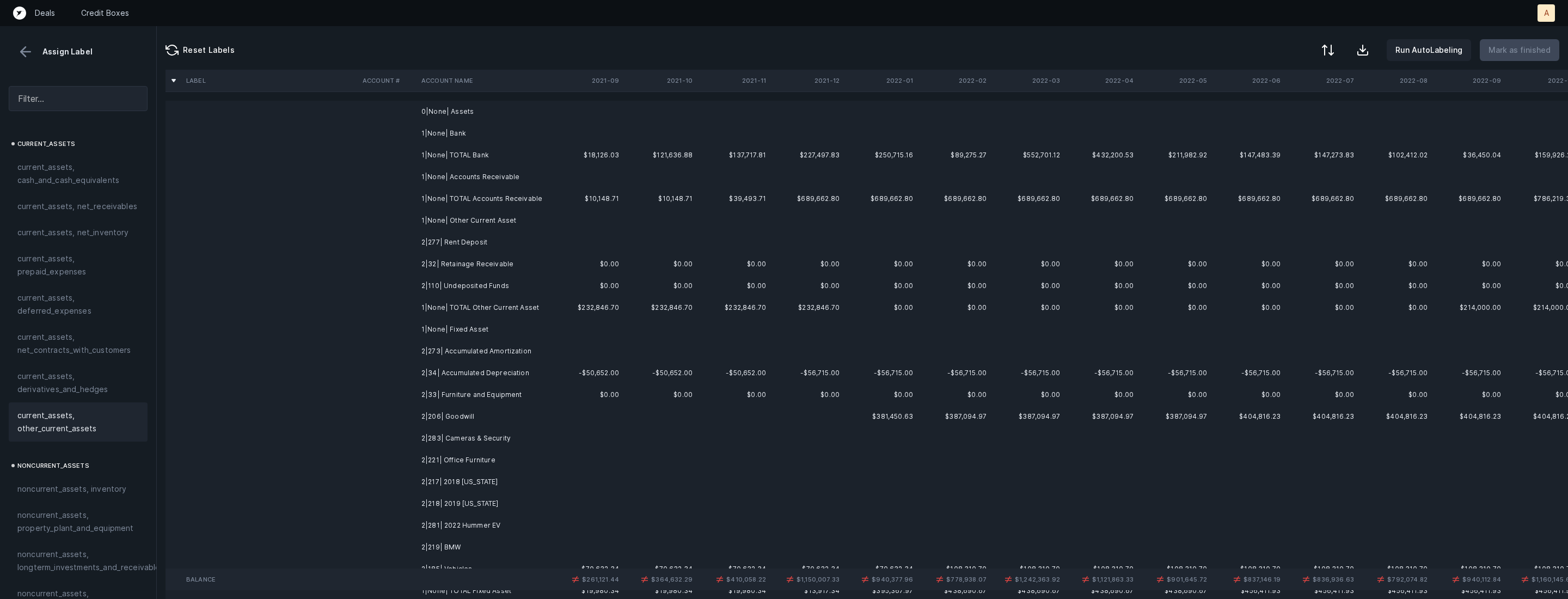
click at [546, 246] on td "2|277| Rent Deposit" at bounding box center [483, 242] width 133 height 22
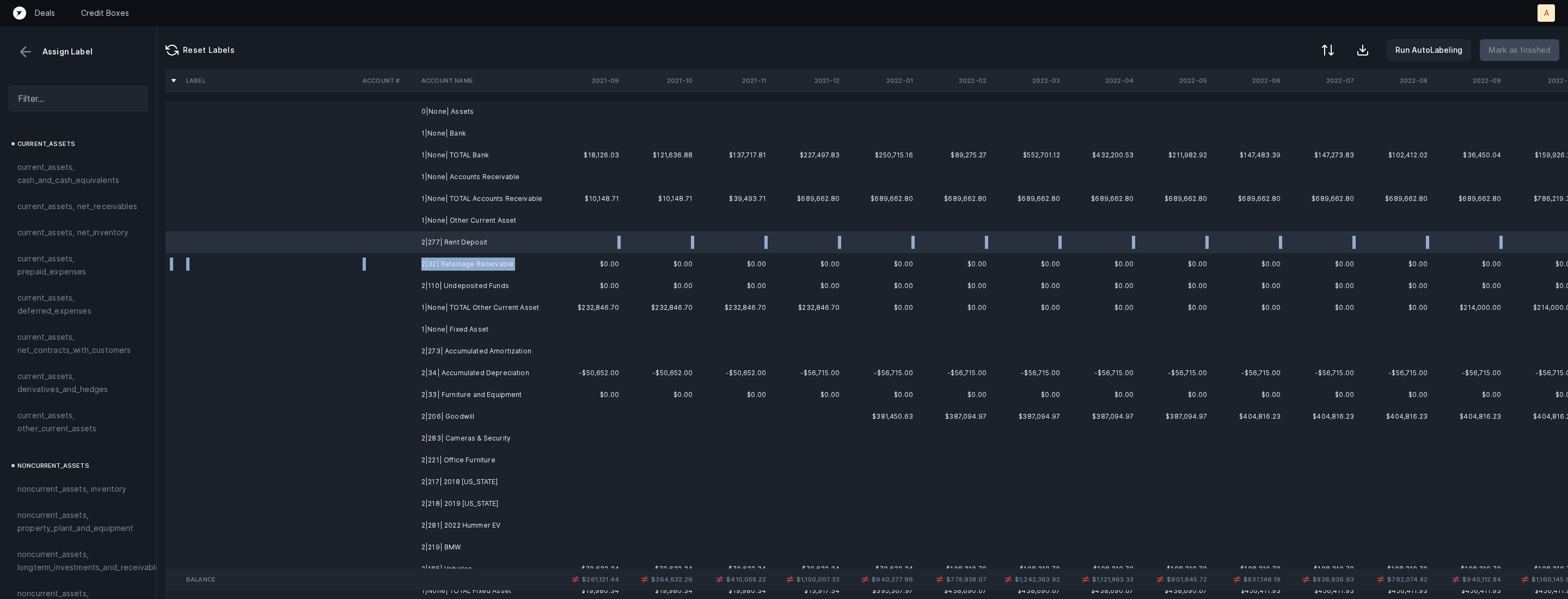
click at [520, 267] on td "2|32| Retainage Receivable" at bounding box center [483, 263] width 133 height 22
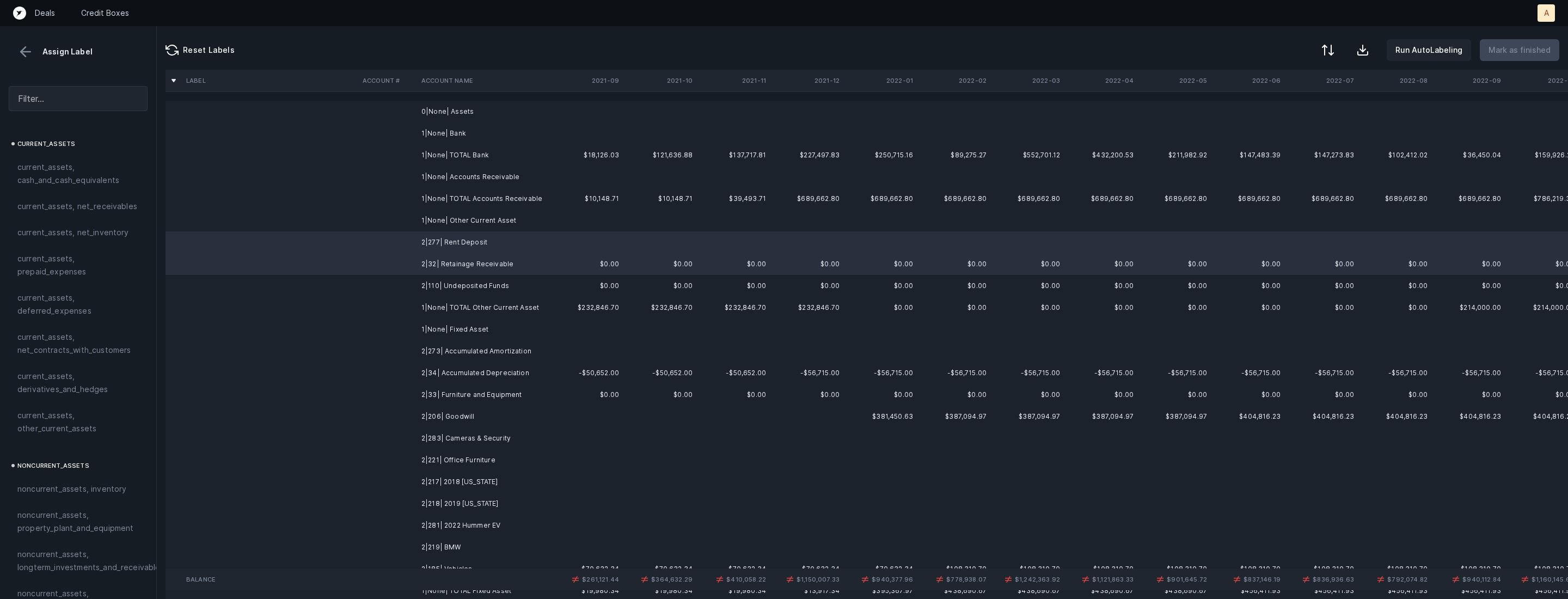
click at [495, 276] on td "2|110| Undeposited Funds" at bounding box center [483, 285] width 133 height 22
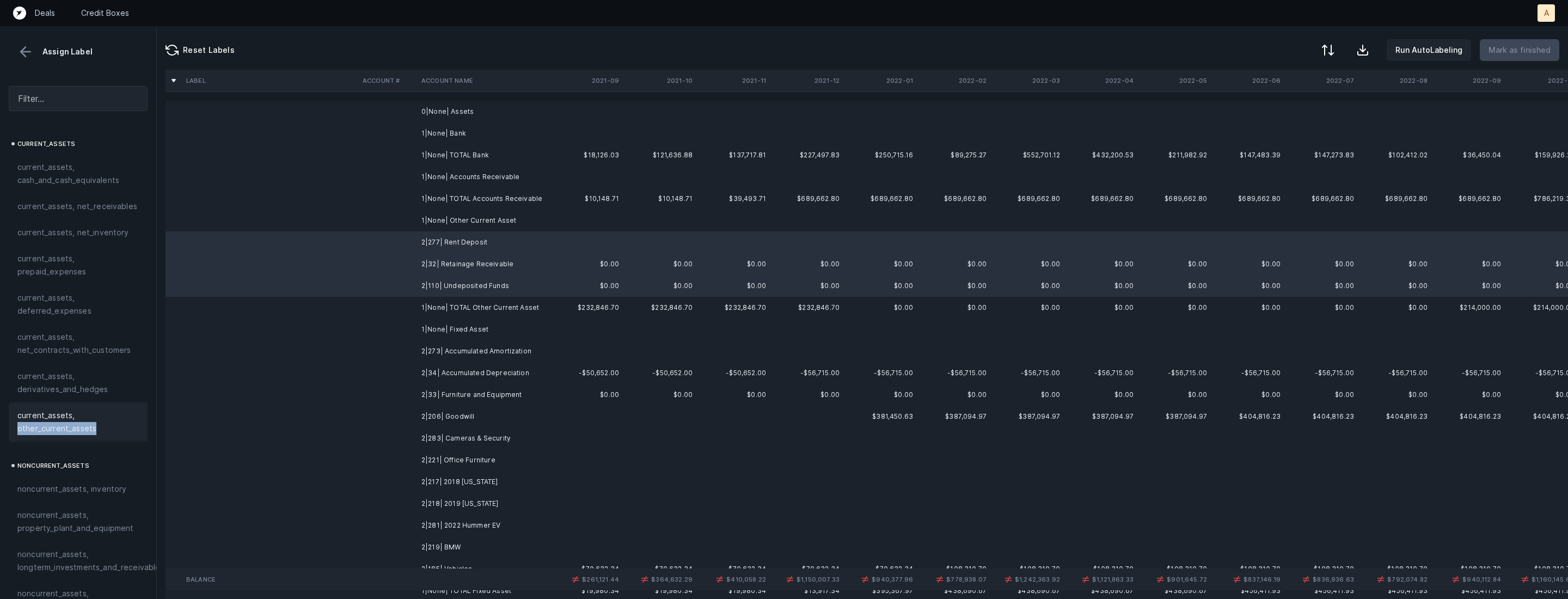
click at [102, 421] on span "current_assets, other_current_assets" at bounding box center [78, 421] width 122 height 26
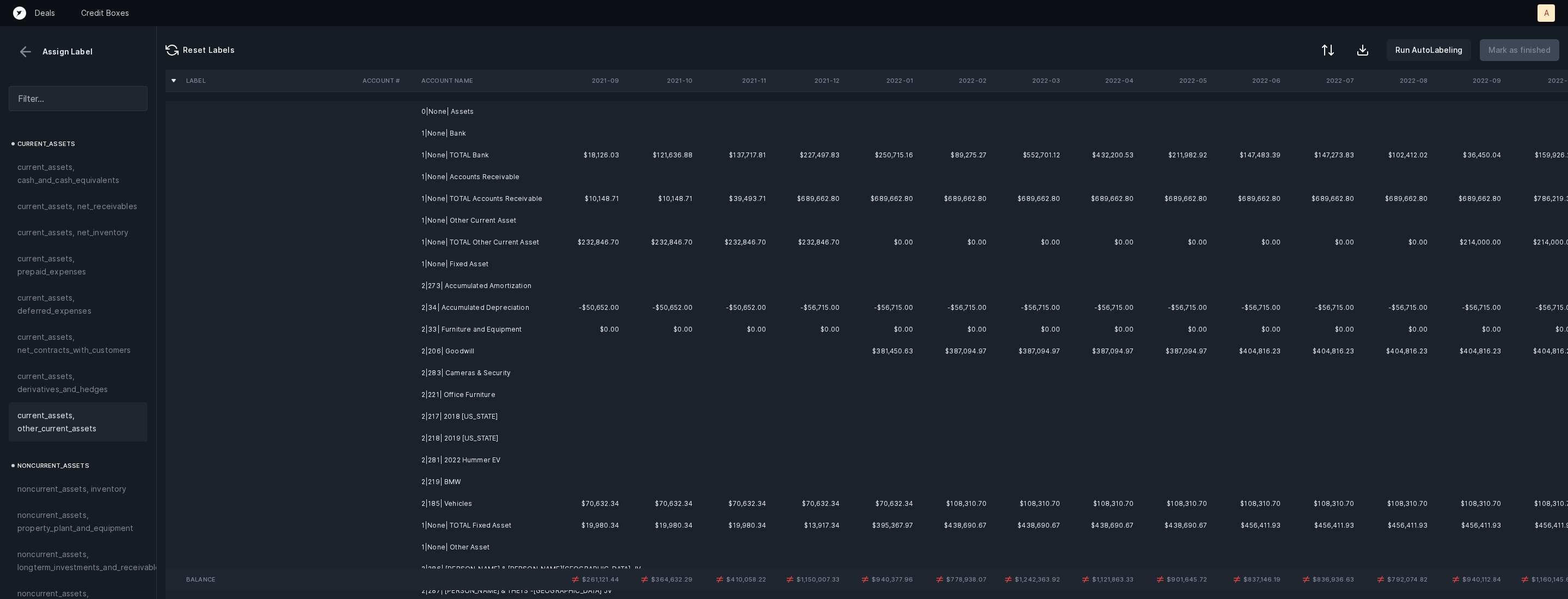
click at [460, 306] on td "2|34| Accumulated Depreciation" at bounding box center [483, 307] width 133 height 22
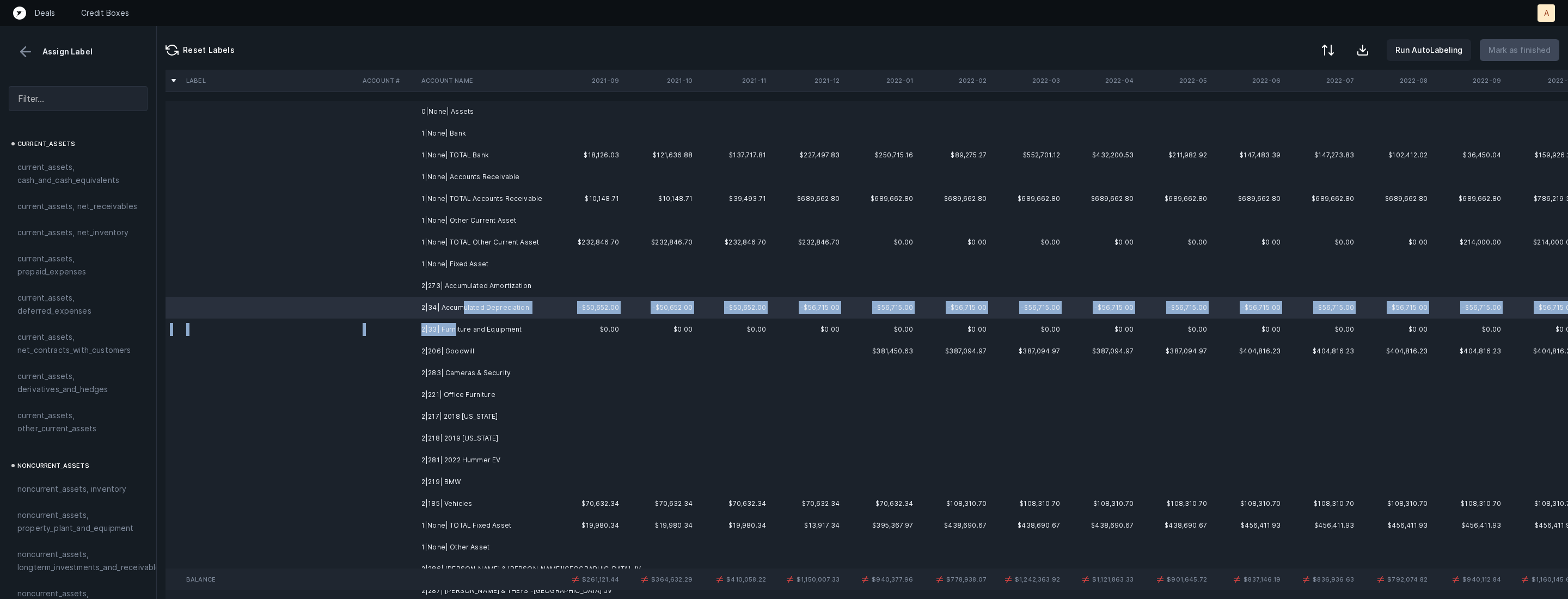
click at [453, 331] on td "2|33| Furniture and Equipment" at bounding box center [483, 329] width 133 height 22
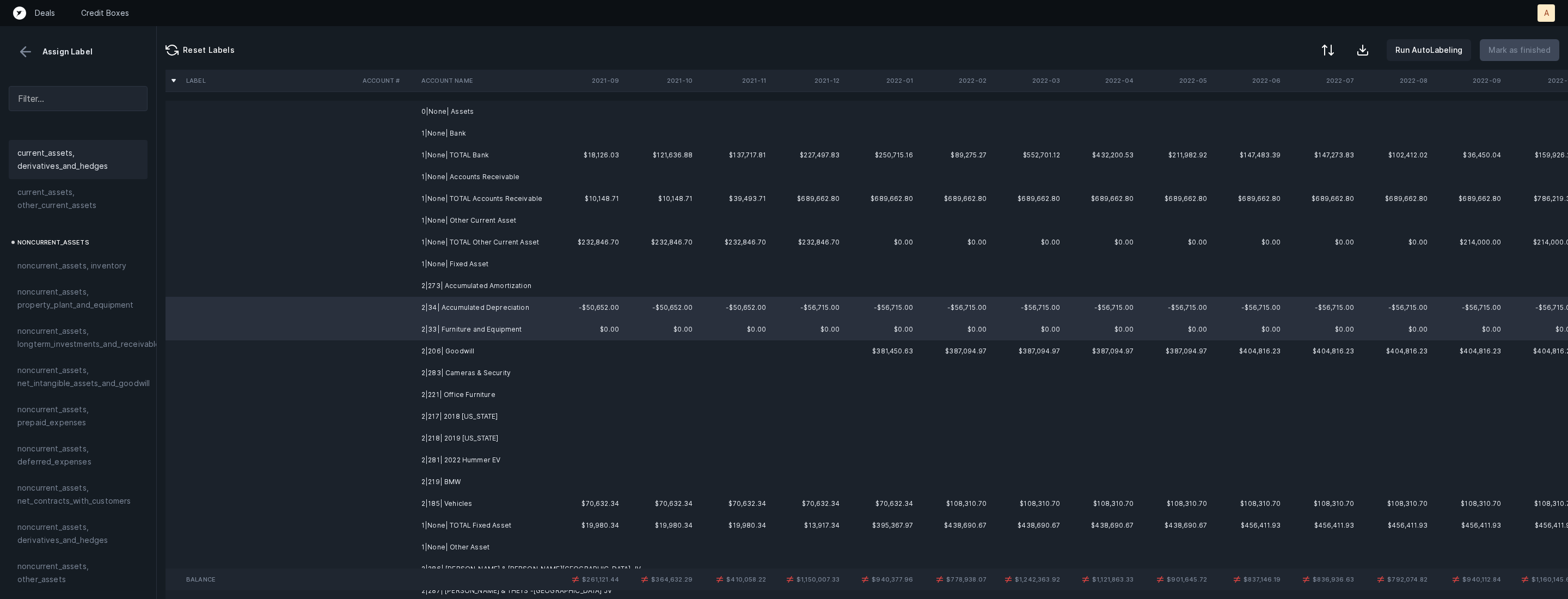
scroll to position [234, 0]
click at [73, 301] on div "noncurrent_assets, property_plant_and_equipment" at bounding box center [78, 287] width 139 height 39
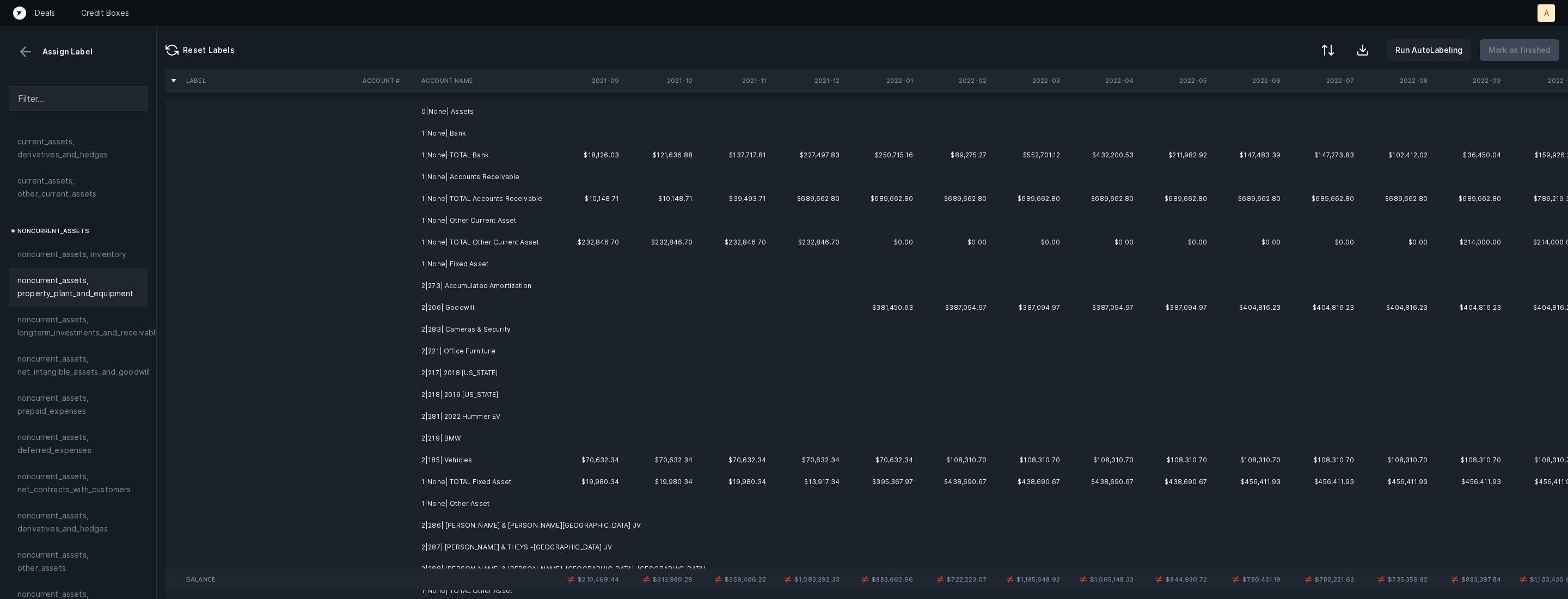
click at [435, 304] on td "2|206| Goodwill" at bounding box center [483, 307] width 133 height 22
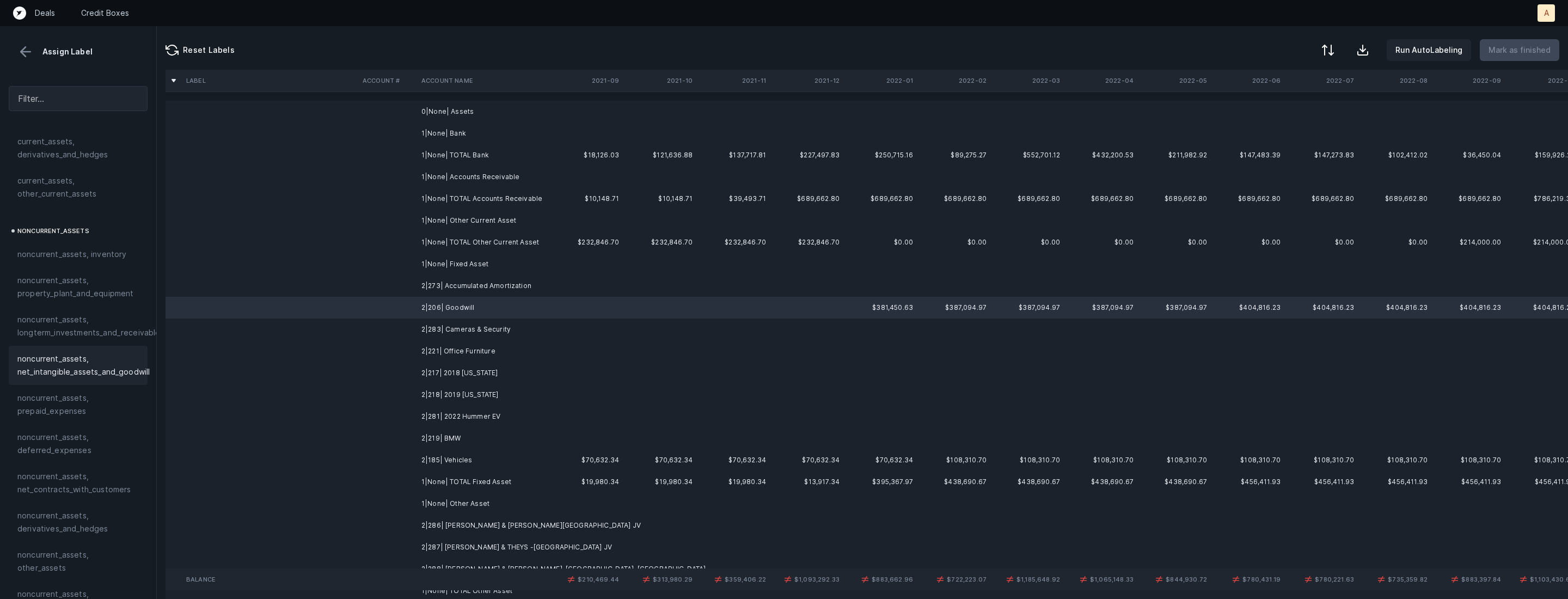
click at [64, 357] on span "noncurrent_assets, net_intangible_assets_and_goodwill" at bounding box center [83, 365] width 132 height 26
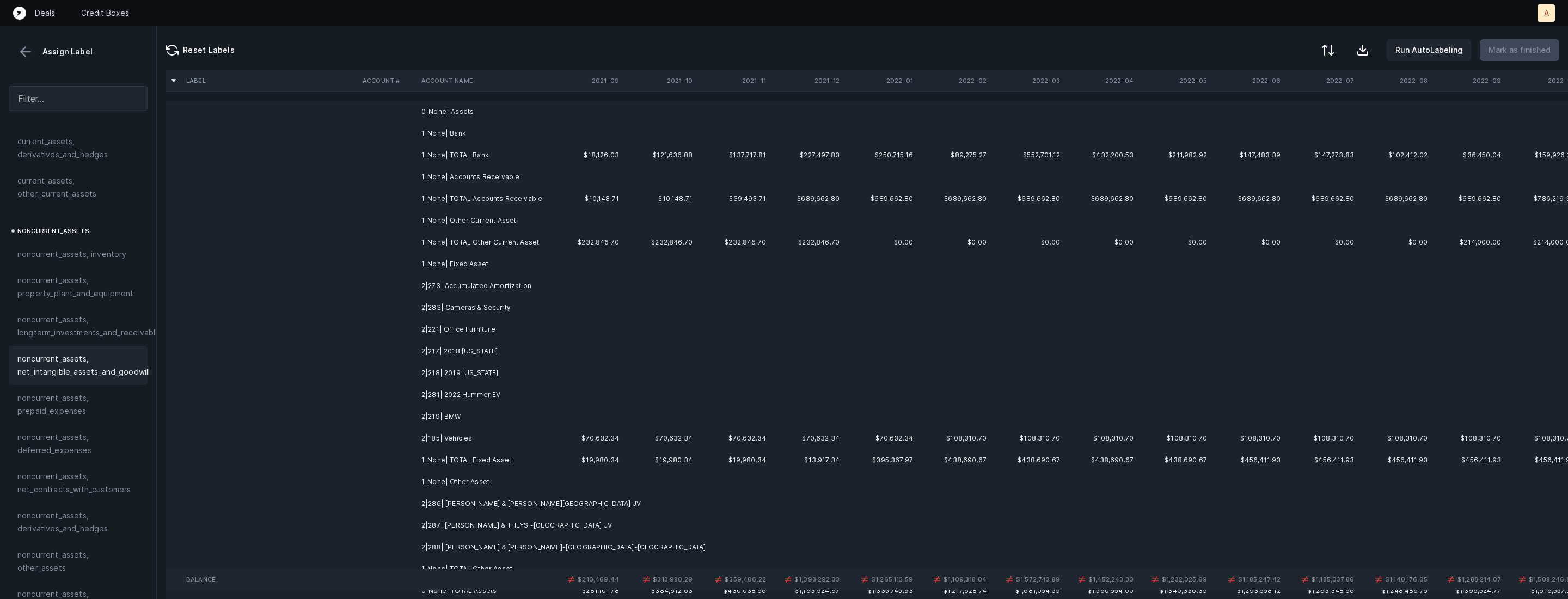
click at [450, 311] on td "2|283| Cameras & Security" at bounding box center [483, 307] width 133 height 22
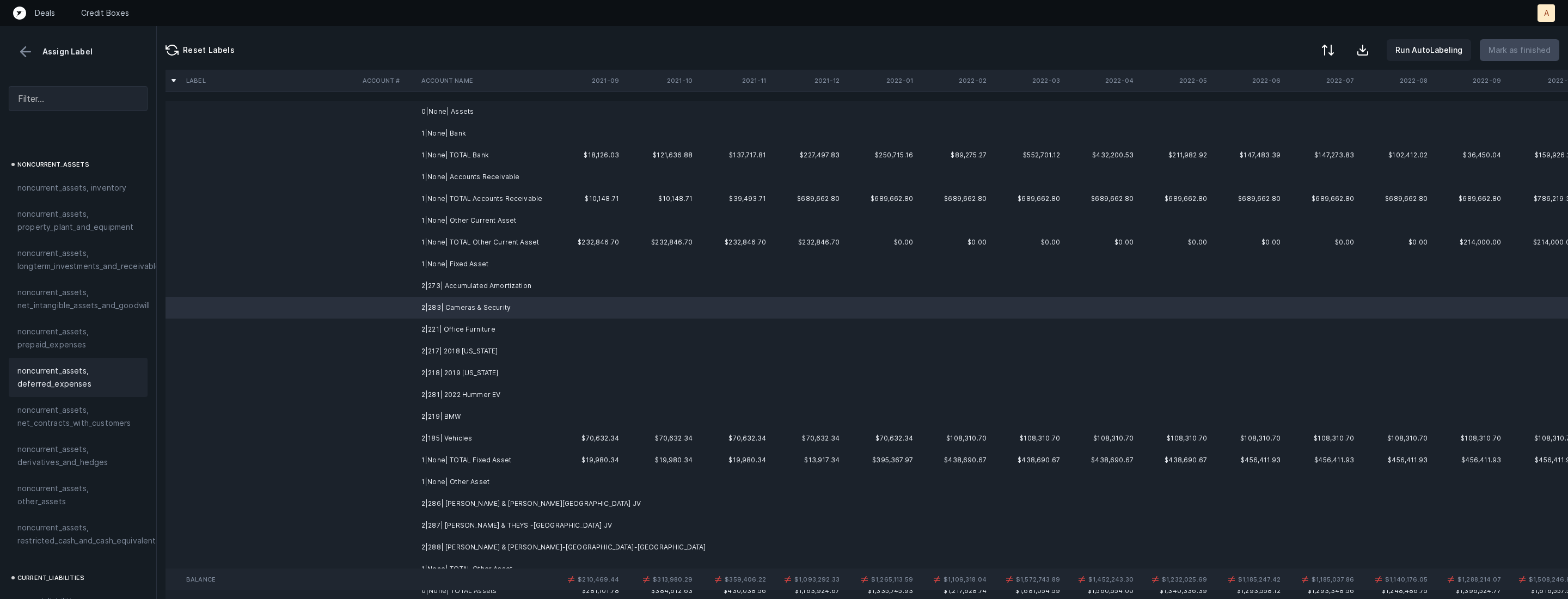
scroll to position [323, 0]
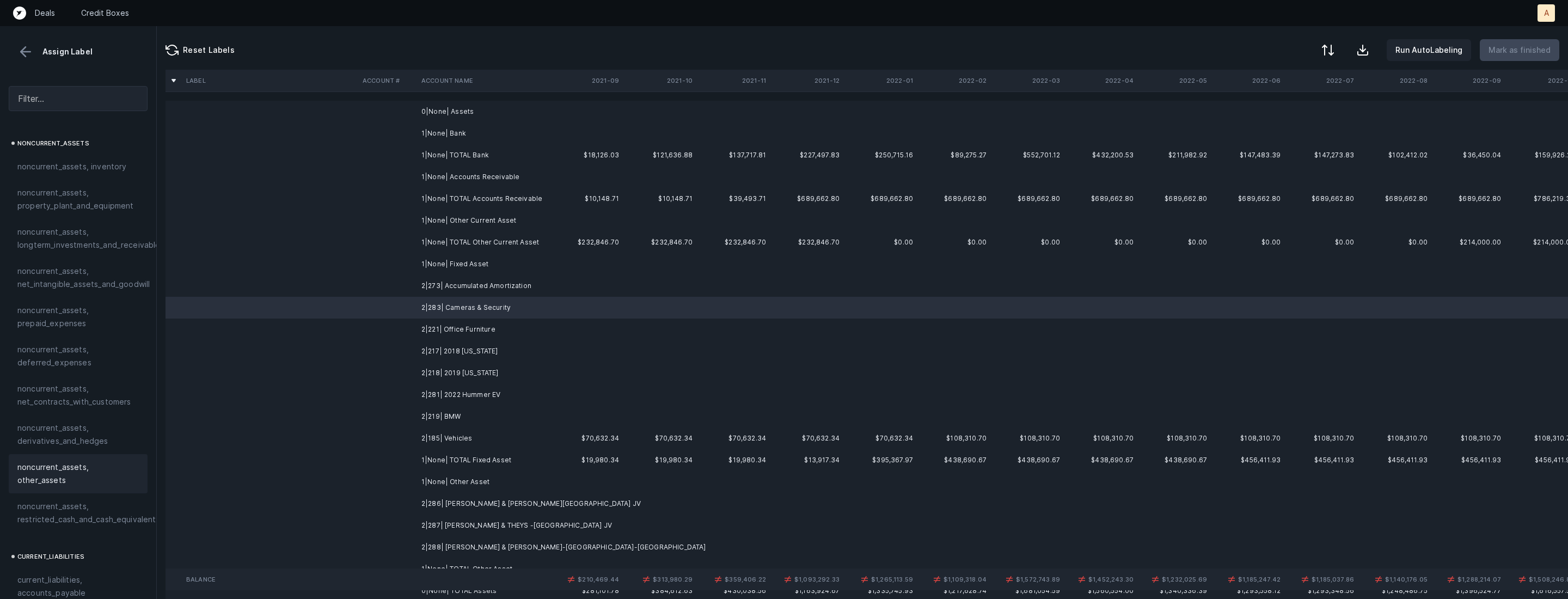
click at [72, 463] on span "noncurrent_assets, other_assets" at bounding box center [78, 473] width 122 height 26
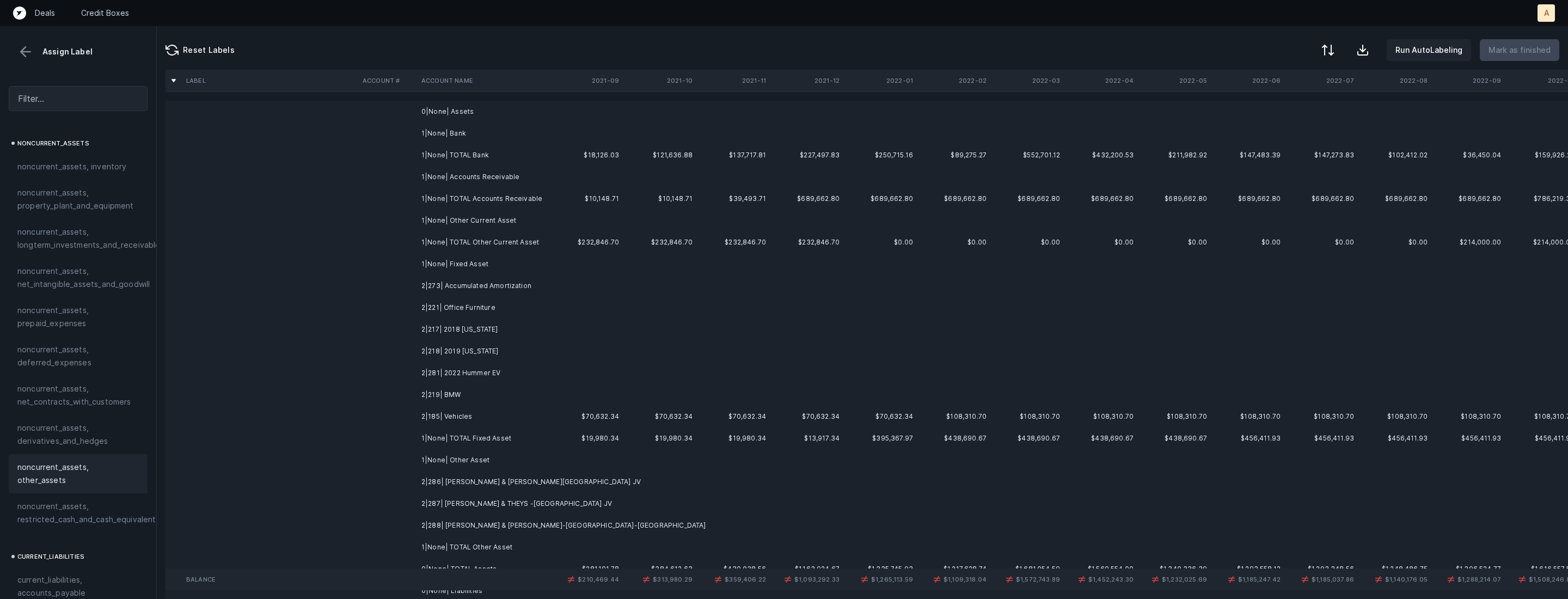
click at [473, 309] on td "2|221| Office Furniture" at bounding box center [483, 307] width 133 height 22
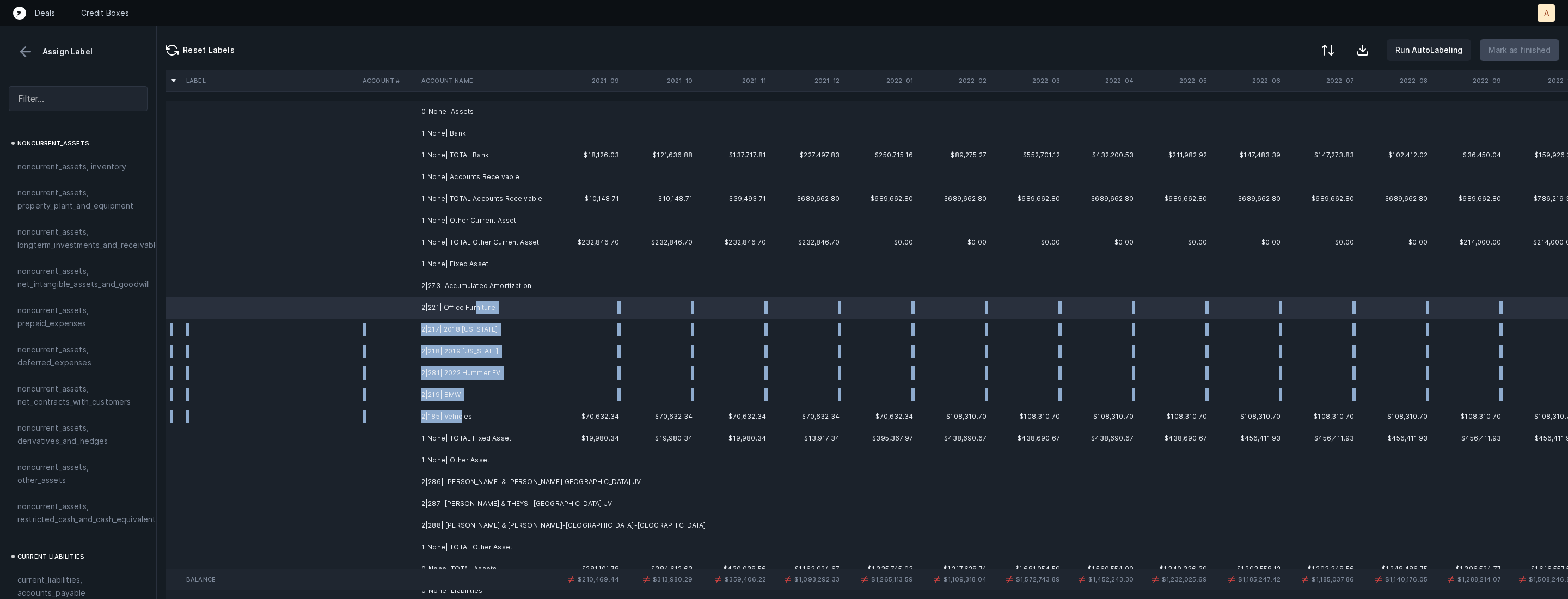
click at [460, 420] on td "2|185| Vehicles" at bounding box center [483, 416] width 133 height 22
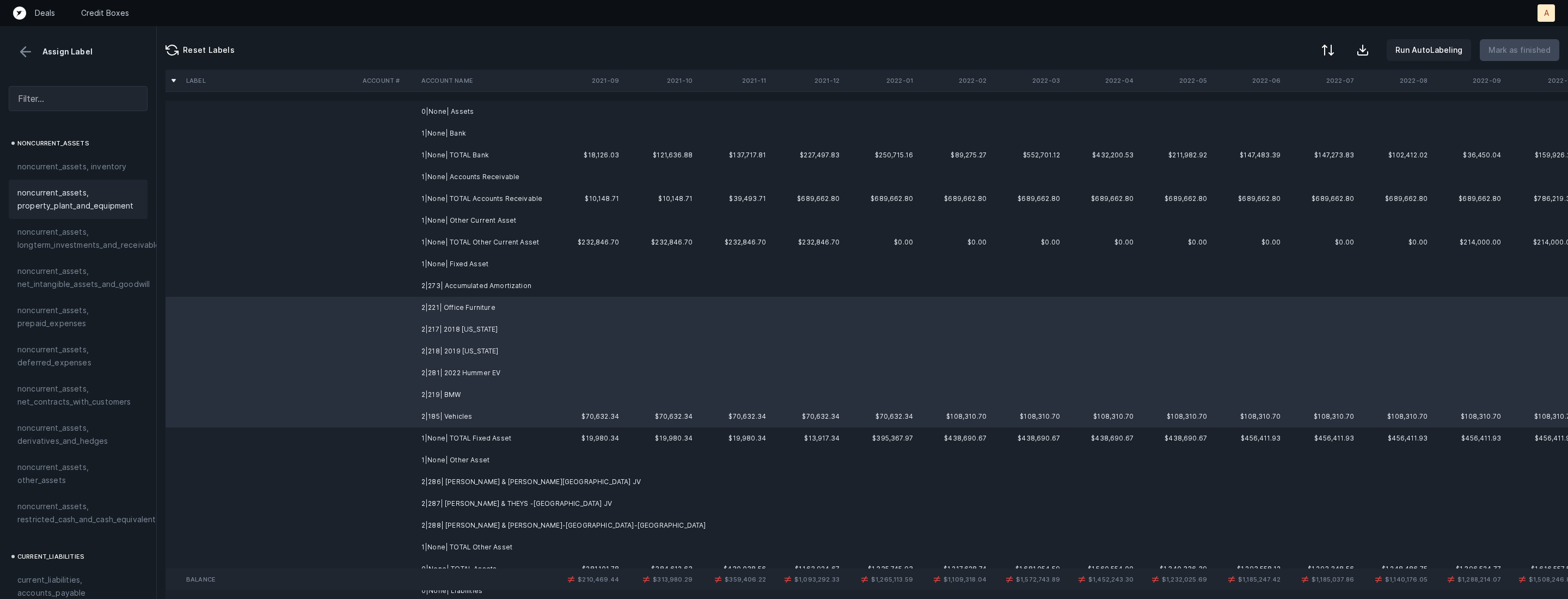
click at [103, 207] on span "noncurrent_assets, property_plant_and_equipment" at bounding box center [78, 199] width 122 height 26
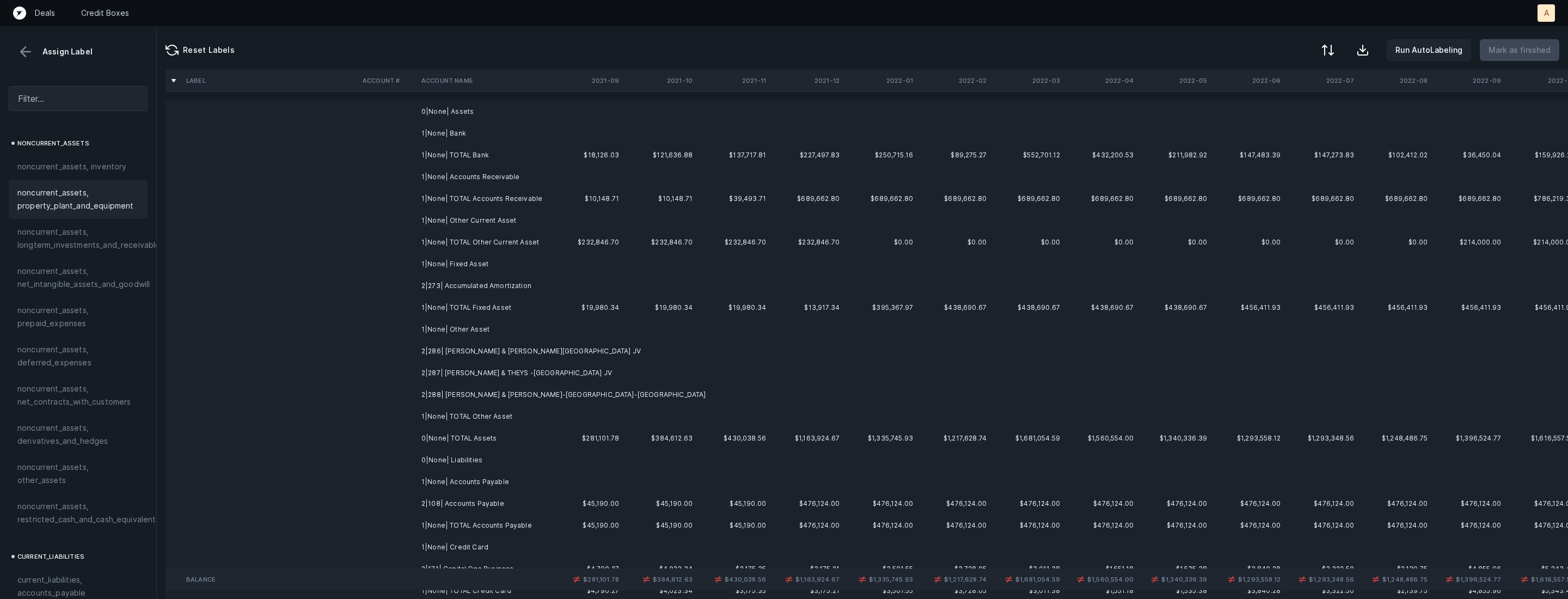
click at [413, 288] on td at bounding box center [388, 285] width 59 height 22
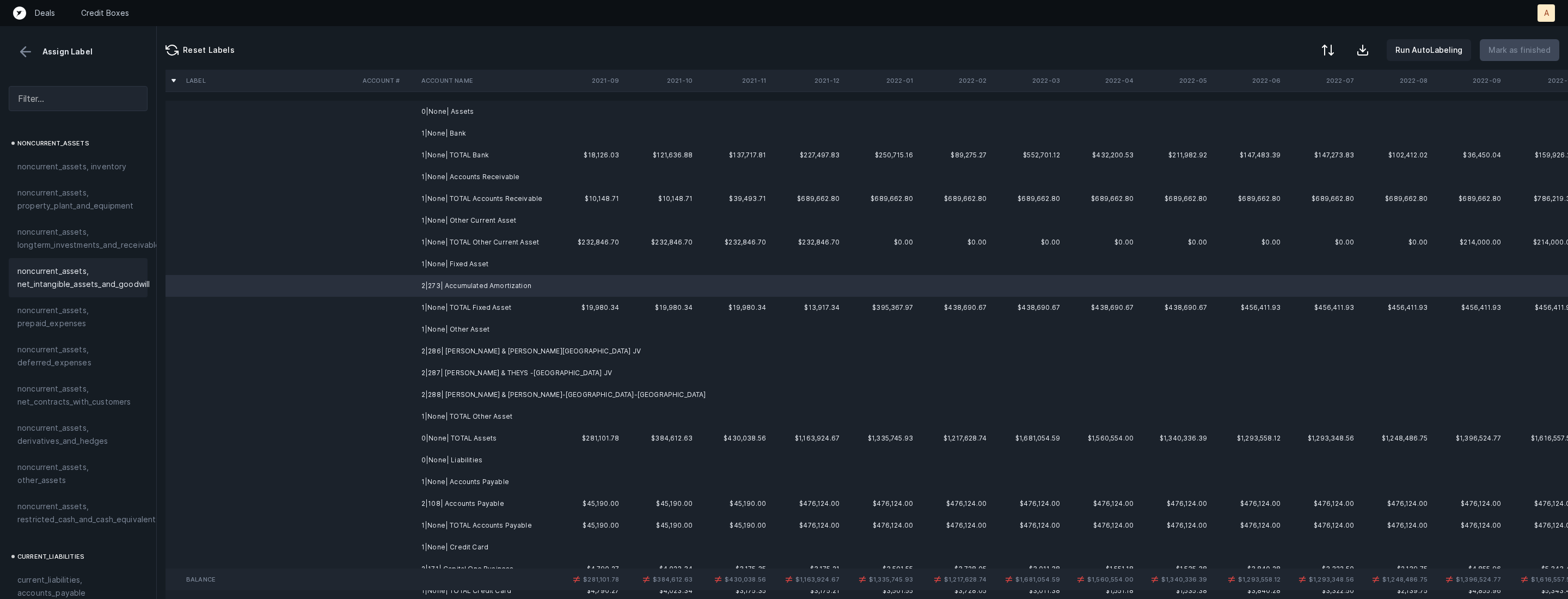
click at [96, 286] on span "noncurrent_assets, net_intangible_assets_and_goodwill" at bounding box center [83, 277] width 132 height 26
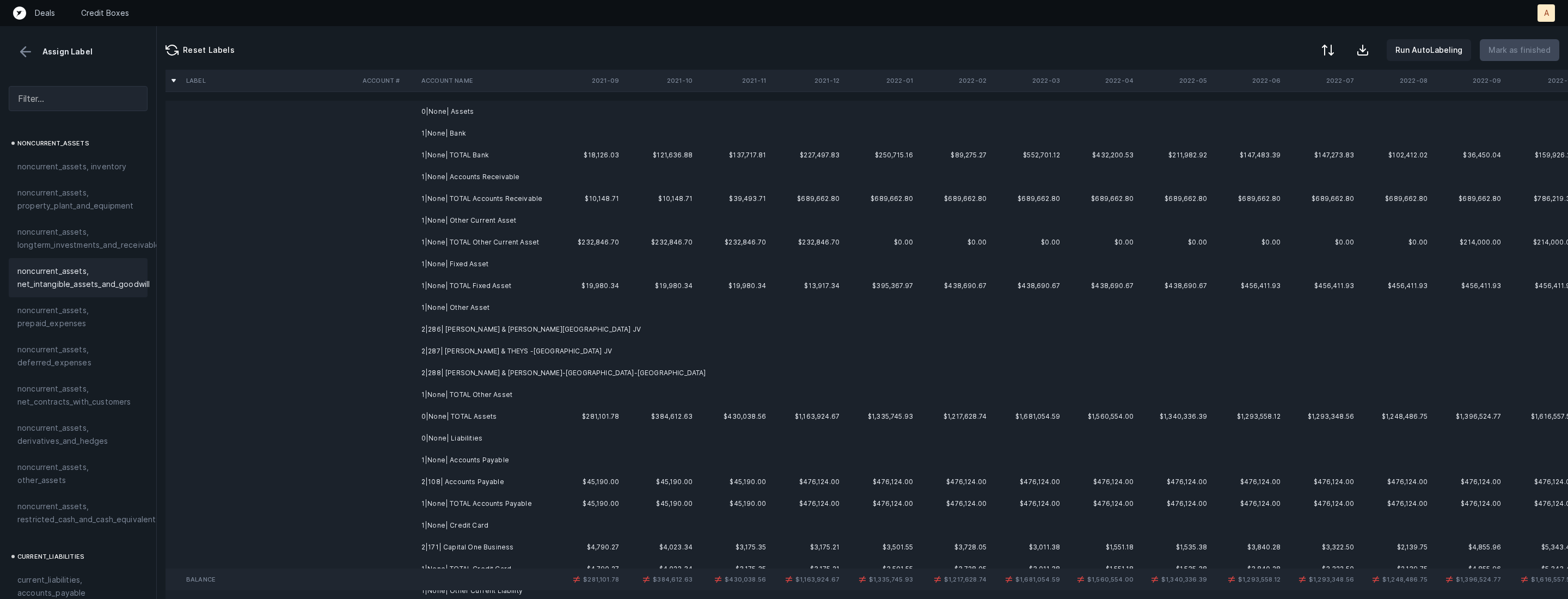
click at [462, 331] on td "2|286| CLANCY & THEYS -Glenn Elementary School JV" at bounding box center [483, 329] width 133 height 22
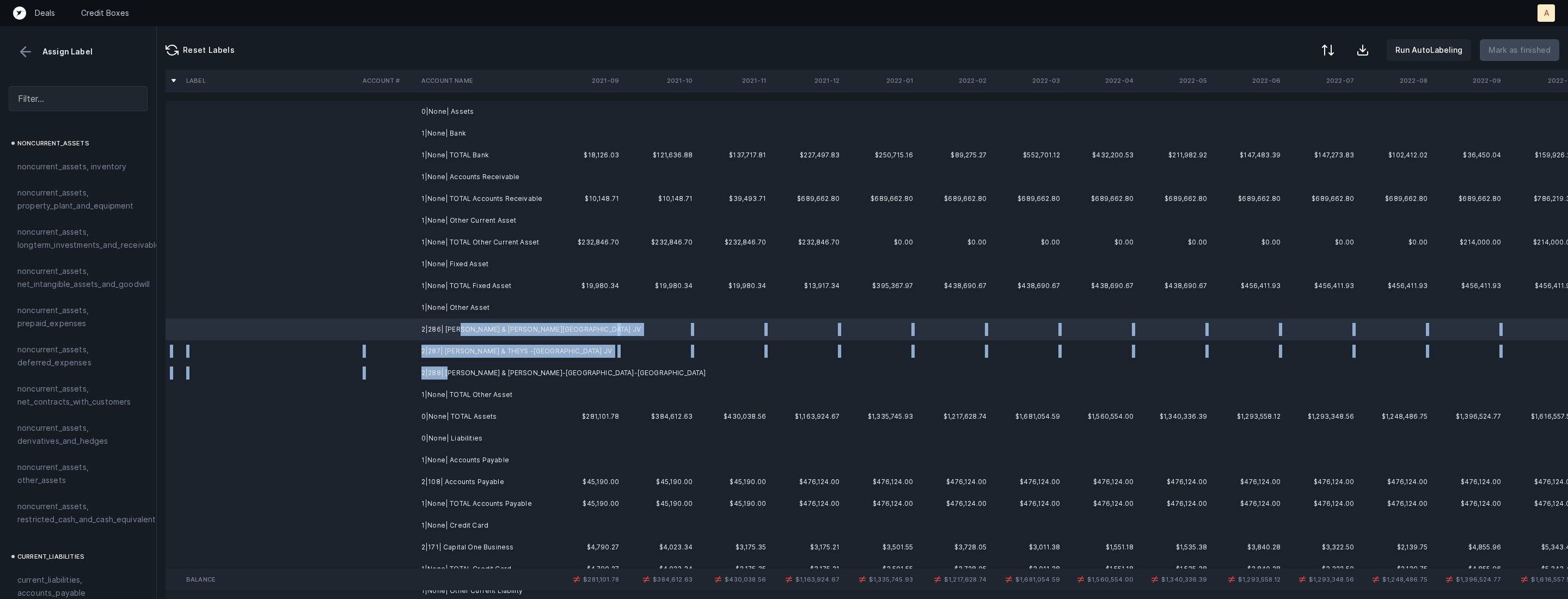
click at [450, 374] on td "2|288| CLANCY & THEYS-Bethesda Elementary School-JV" at bounding box center [483, 373] width 133 height 22
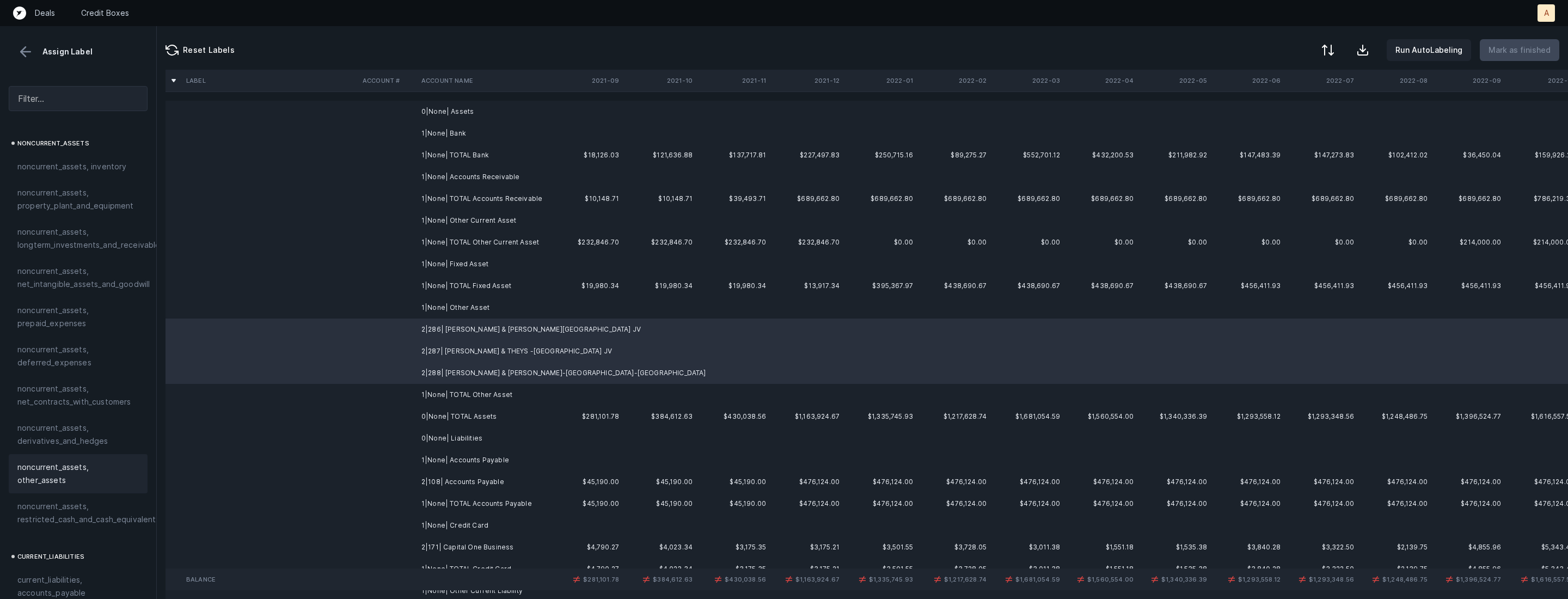
click at [70, 460] on span "noncurrent_assets, other_assets" at bounding box center [78, 473] width 122 height 26
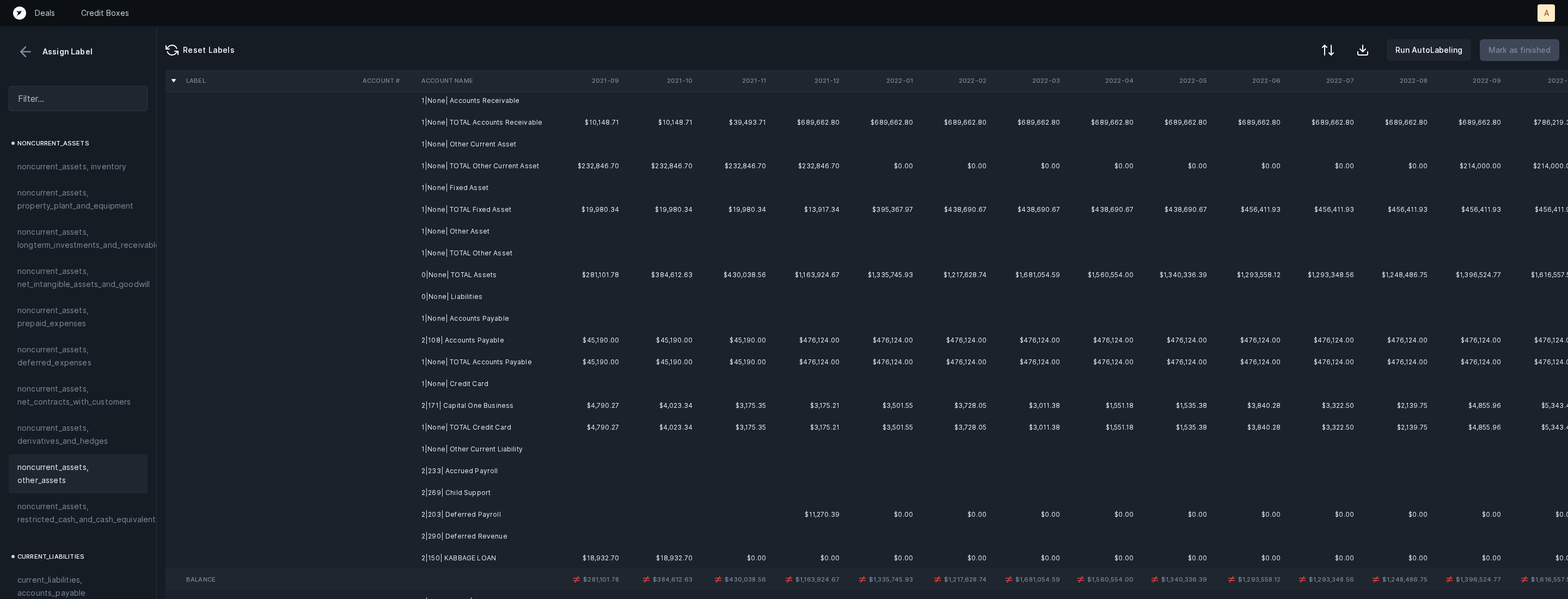
scroll to position [88, 0]
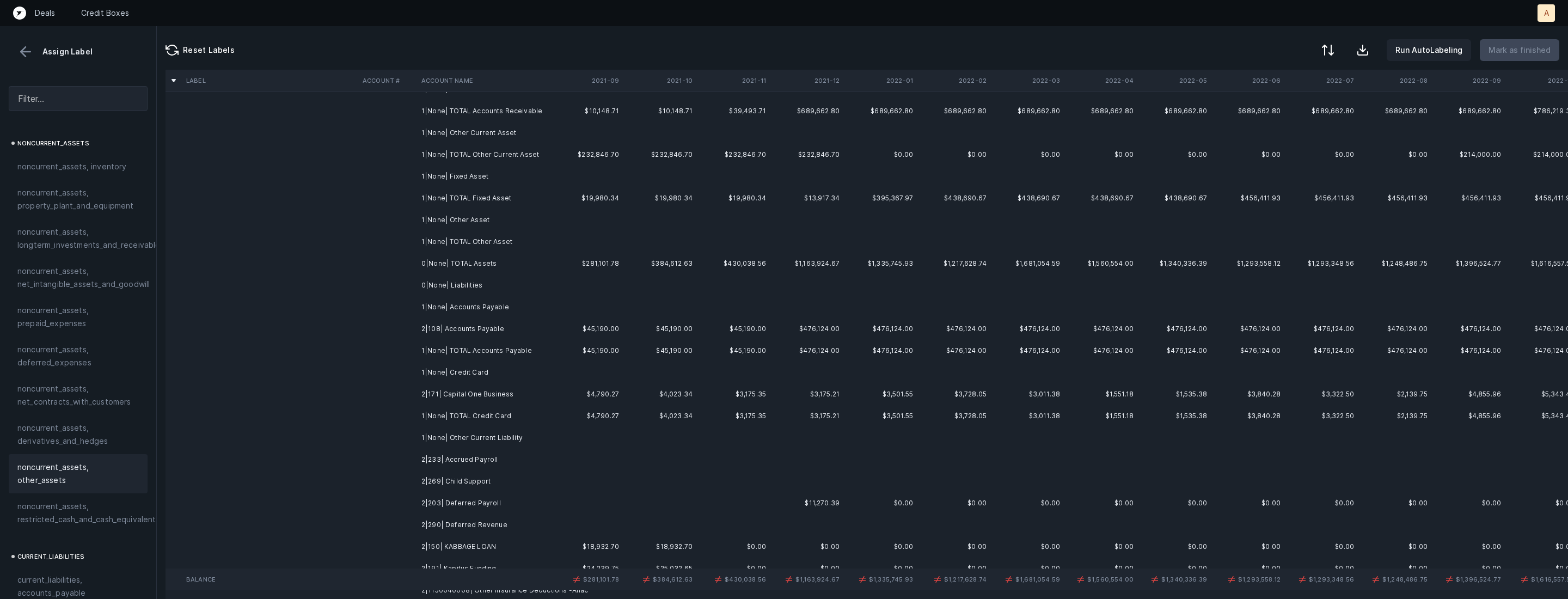
click at [449, 327] on td "2|108| Accounts Payable" at bounding box center [483, 328] width 133 height 22
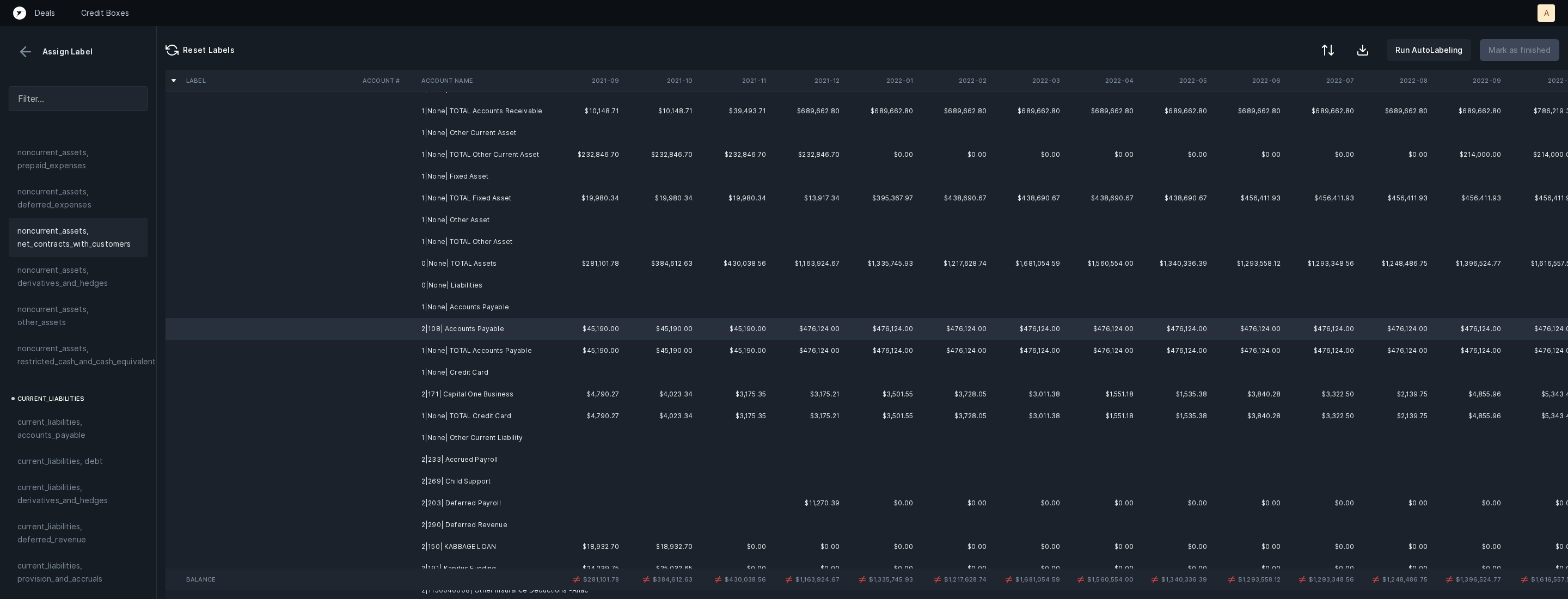
scroll to position [558, 0]
click at [94, 343] on span "current_liabilities, accounts_payable" at bounding box center [78, 350] width 122 height 26
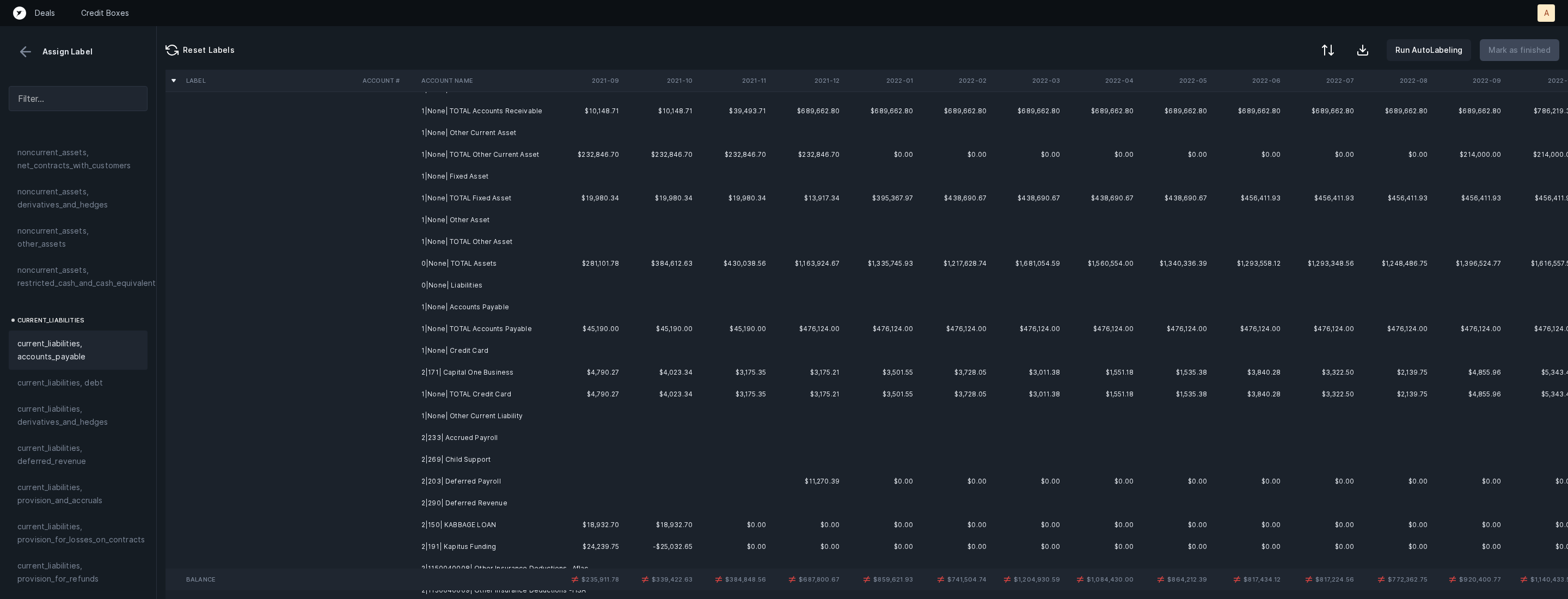
click at [443, 367] on td "2|171| Capital One Business" at bounding box center [483, 372] width 133 height 22
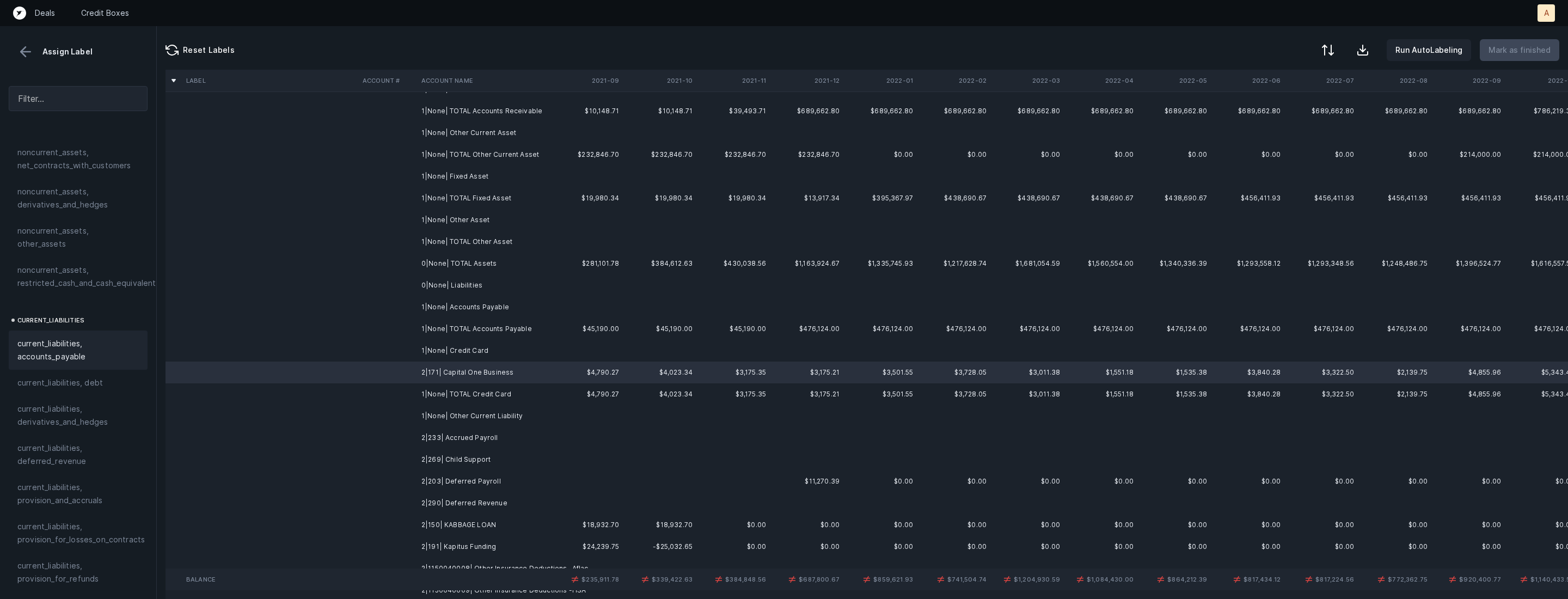
click at [117, 342] on span "current_liabilities, accounts_payable" at bounding box center [78, 350] width 122 height 26
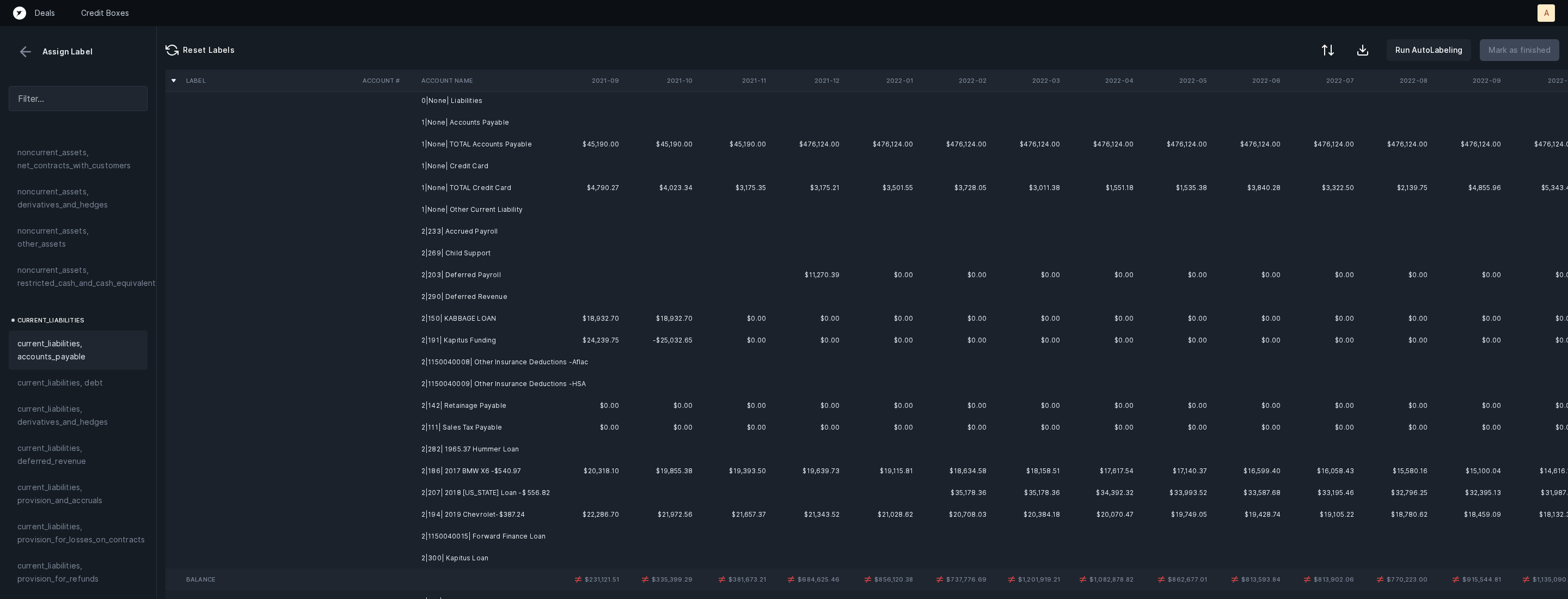
scroll to position [273, 0]
click at [488, 223] on td "2|233| Accrued Payroll" at bounding box center [483, 230] width 133 height 22
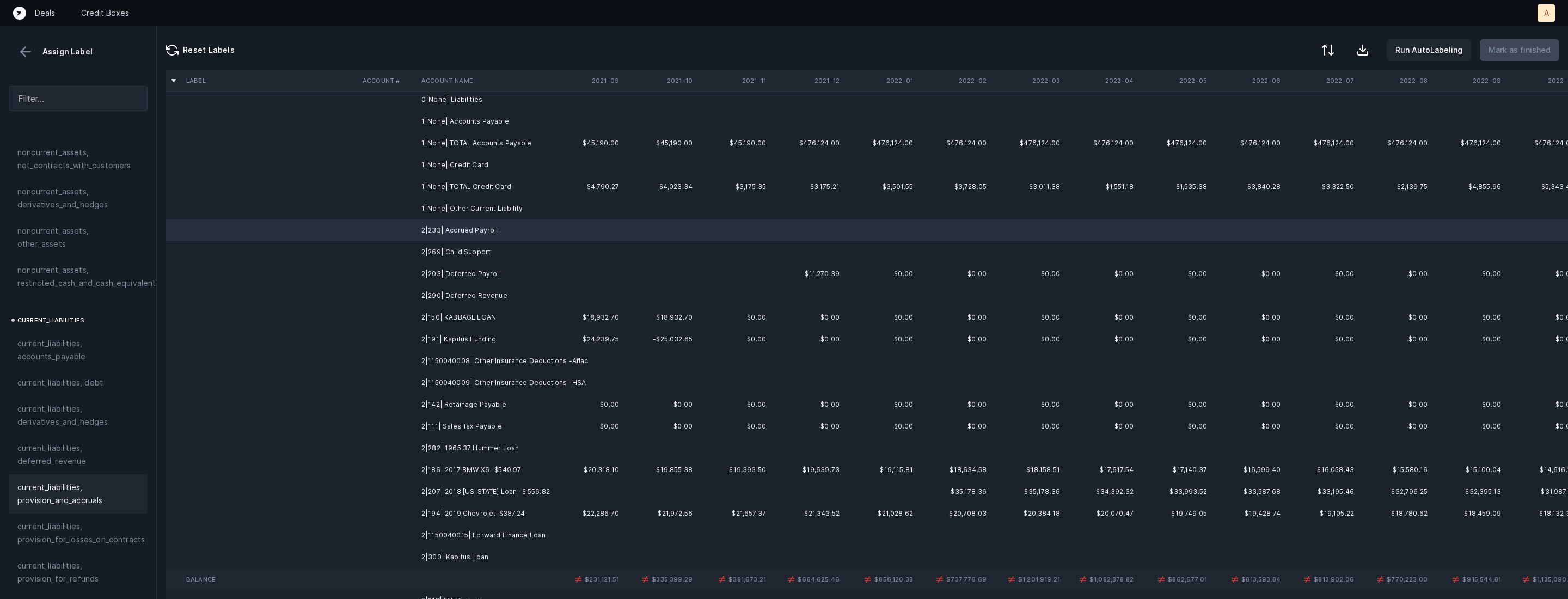
click at [58, 481] on span "current_liabilities, provision_and_accruals" at bounding box center [78, 494] width 122 height 26
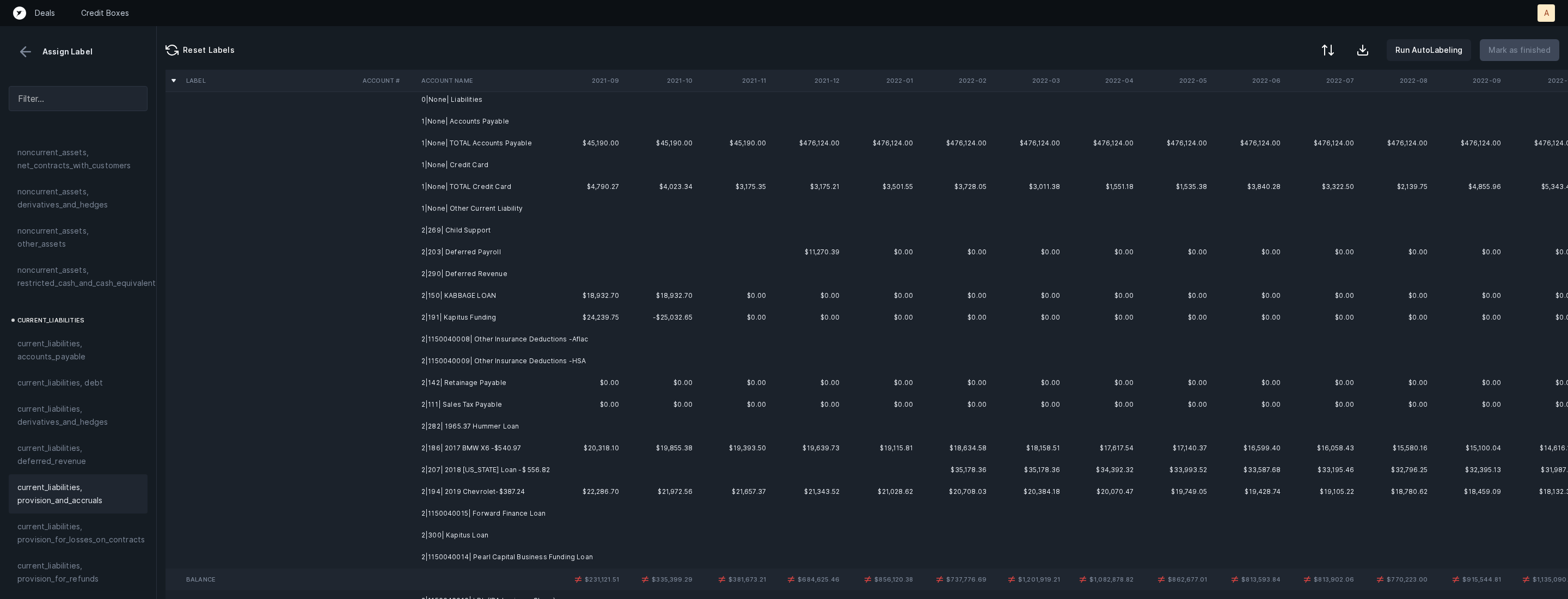
click at [443, 225] on td "2|269| Child Support" at bounding box center [483, 230] width 133 height 22
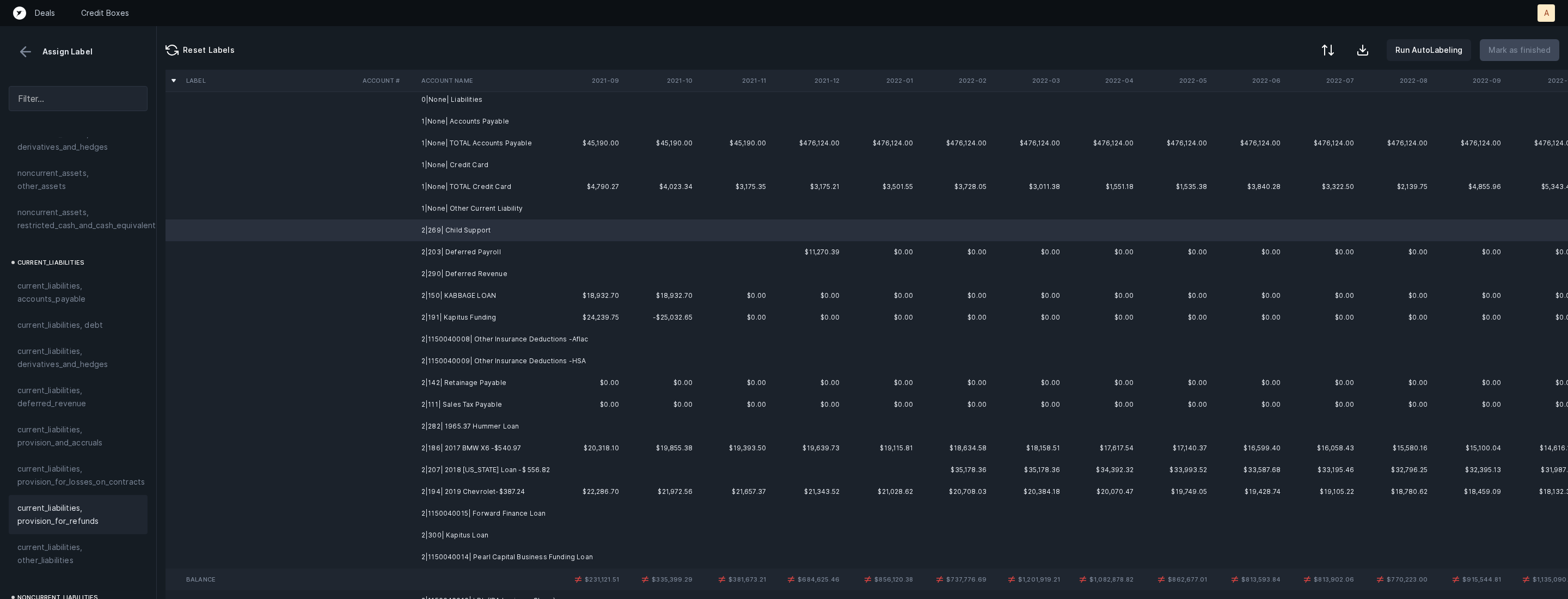
scroll to position [642, 0]
click at [76, 518] on span "current_liabilities, other_liabilities" at bounding box center [78, 528] width 122 height 26
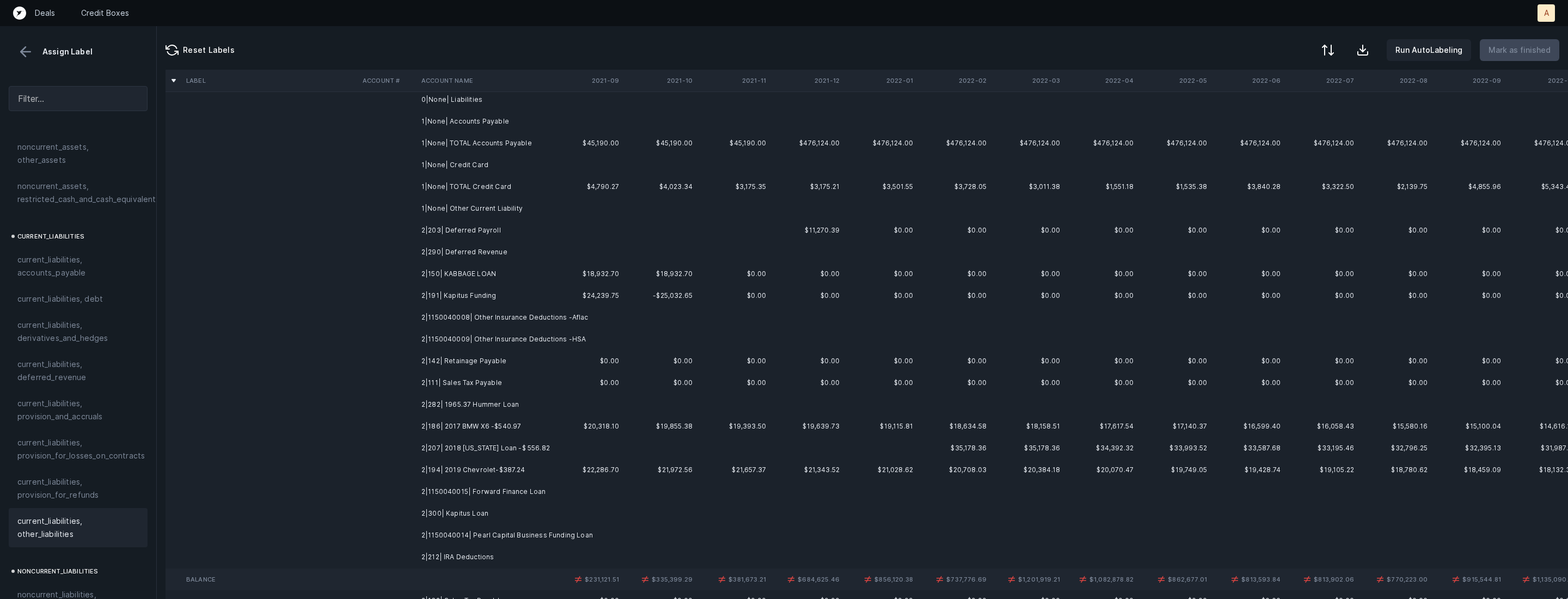
click at [451, 238] on td "2|203| Deferred Payroll" at bounding box center [483, 230] width 133 height 22
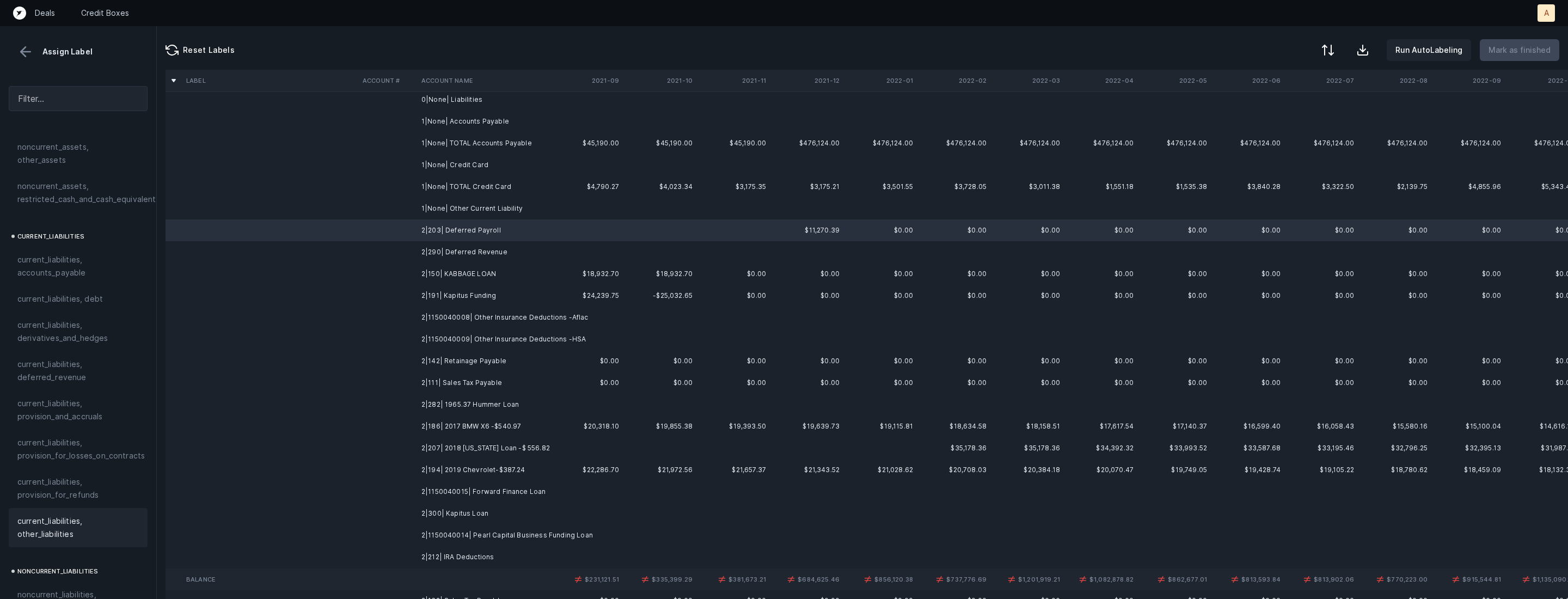
click at [70, 519] on span "current_liabilities, other_liabilities" at bounding box center [78, 528] width 122 height 26
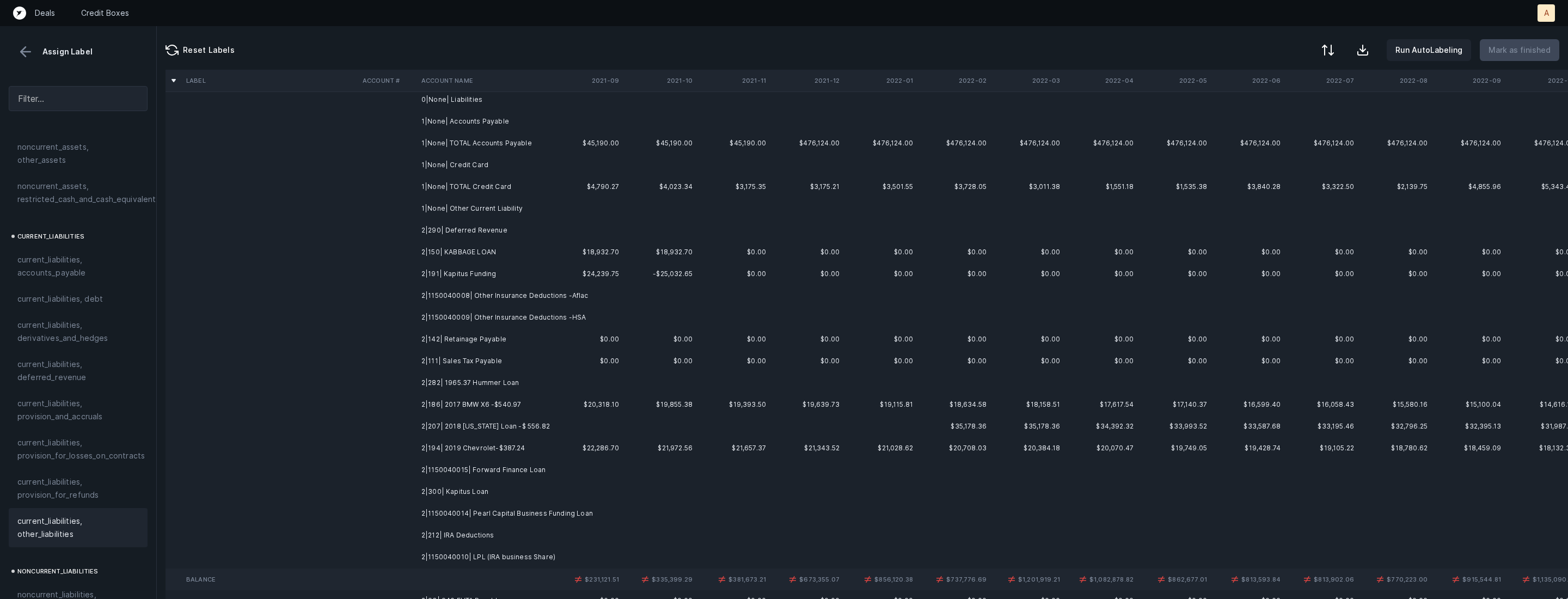
click at [505, 229] on td "2|290| Deferred Revenue" at bounding box center [483, 230] width 133 height 22
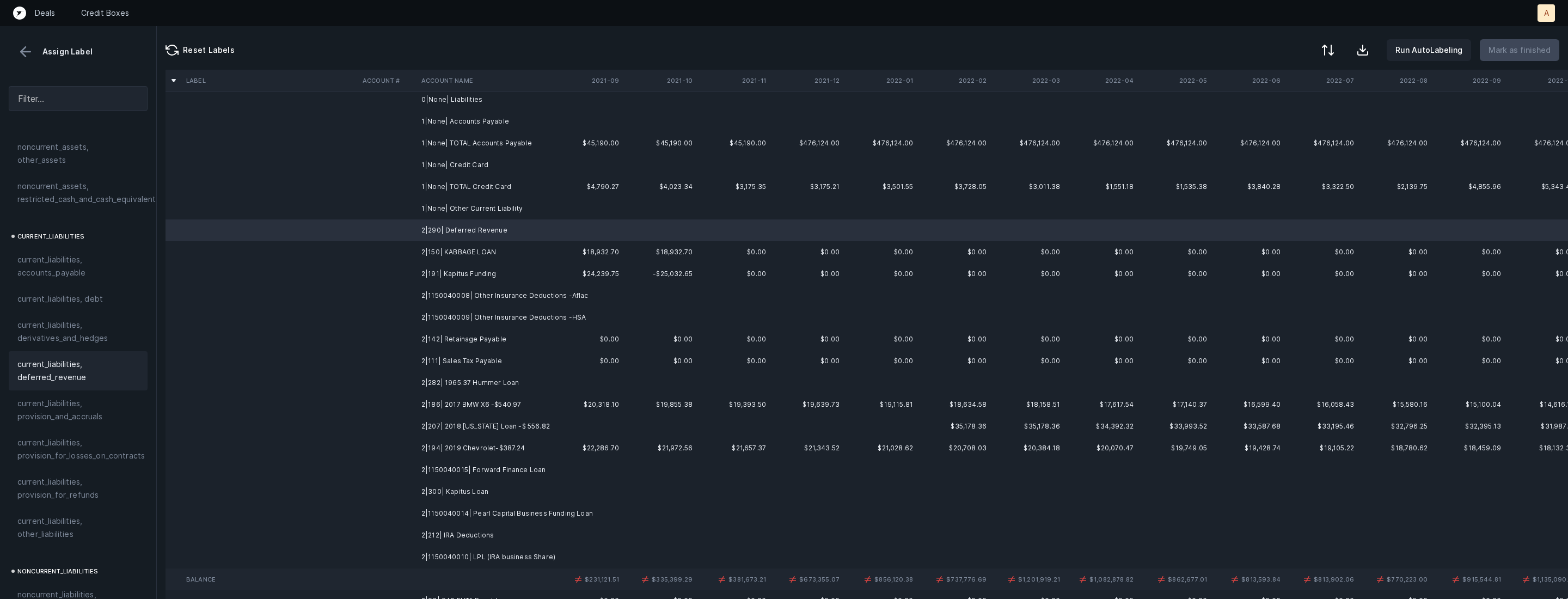
click at [39, 361] on span "current_liabilities, deferred_revenue" at bounding box center [78, 370] width 122 height 26
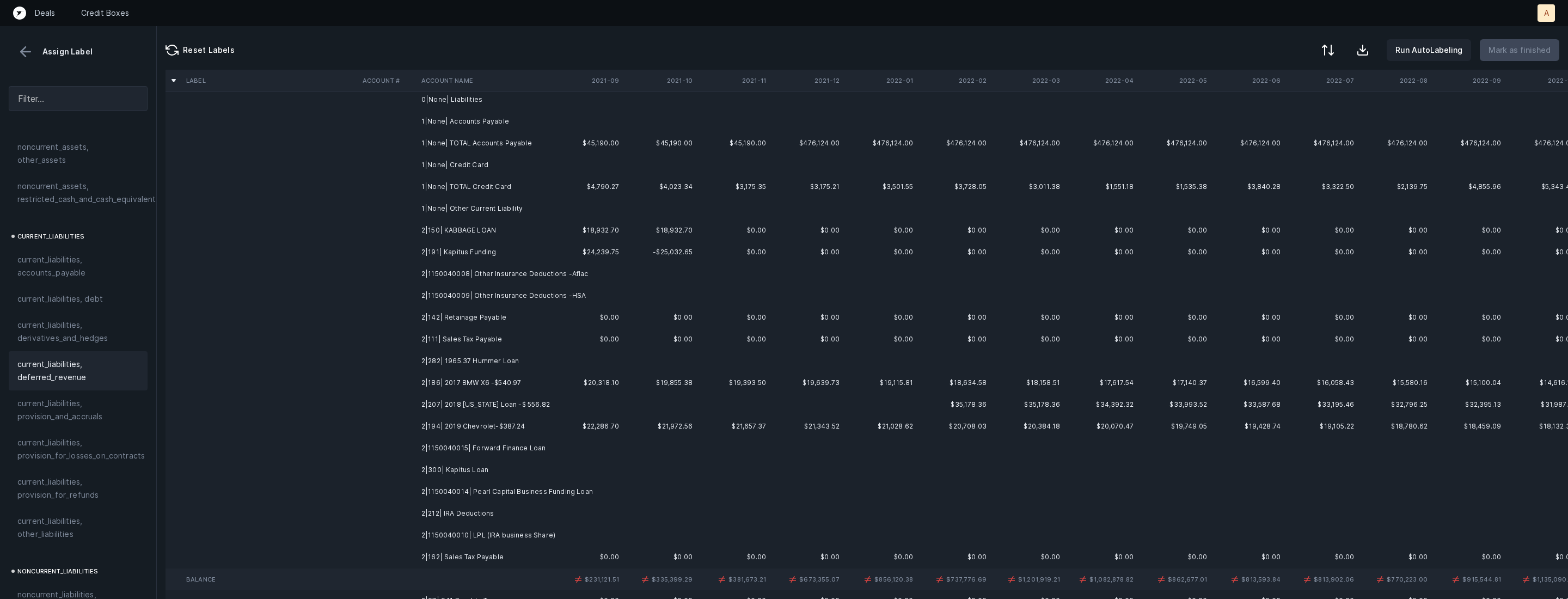
click at [470, 232] on td "2|150| KABBAGE LOAN" at bounding box center [483, 230] width 133 height 22
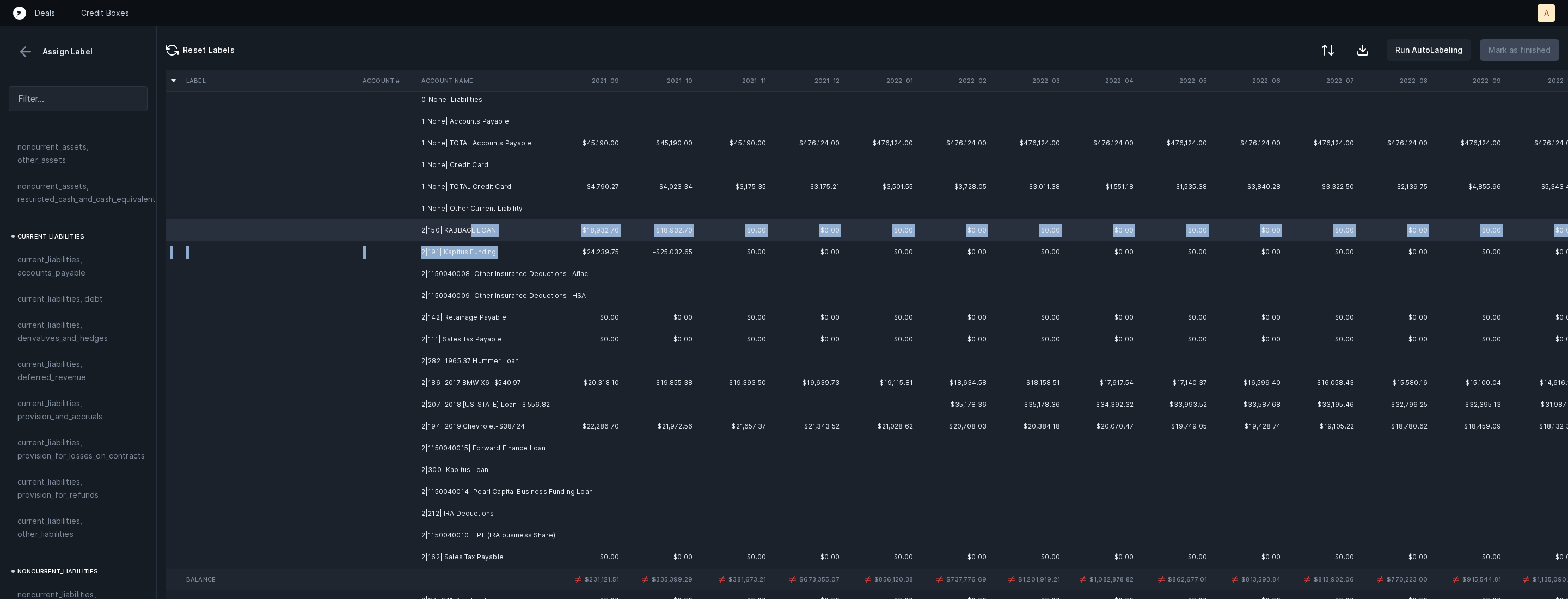
click at [501, 255] on td "2|191| Kapitus Funding" at bounding box center [483, 251] width 133 height 22
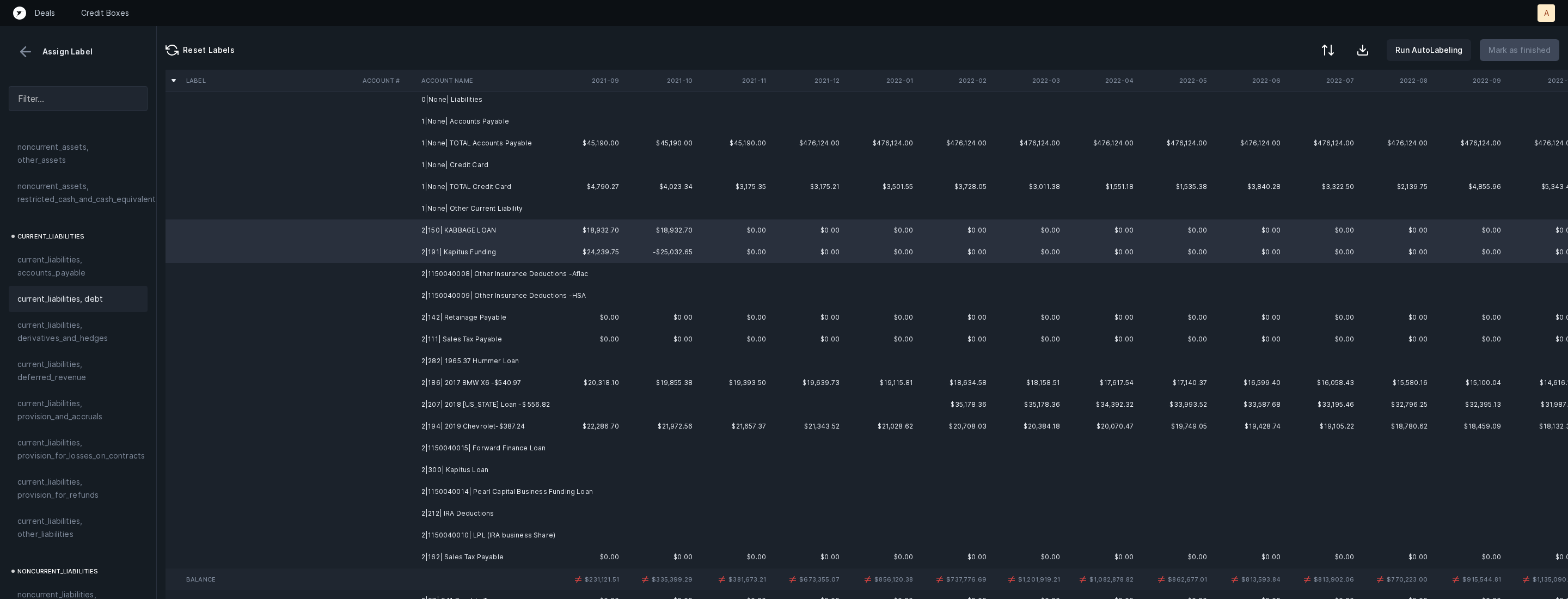
click at [56, 293] on span "current_liabilities, debt" at bounding box center [59, 299] width 85 height 13
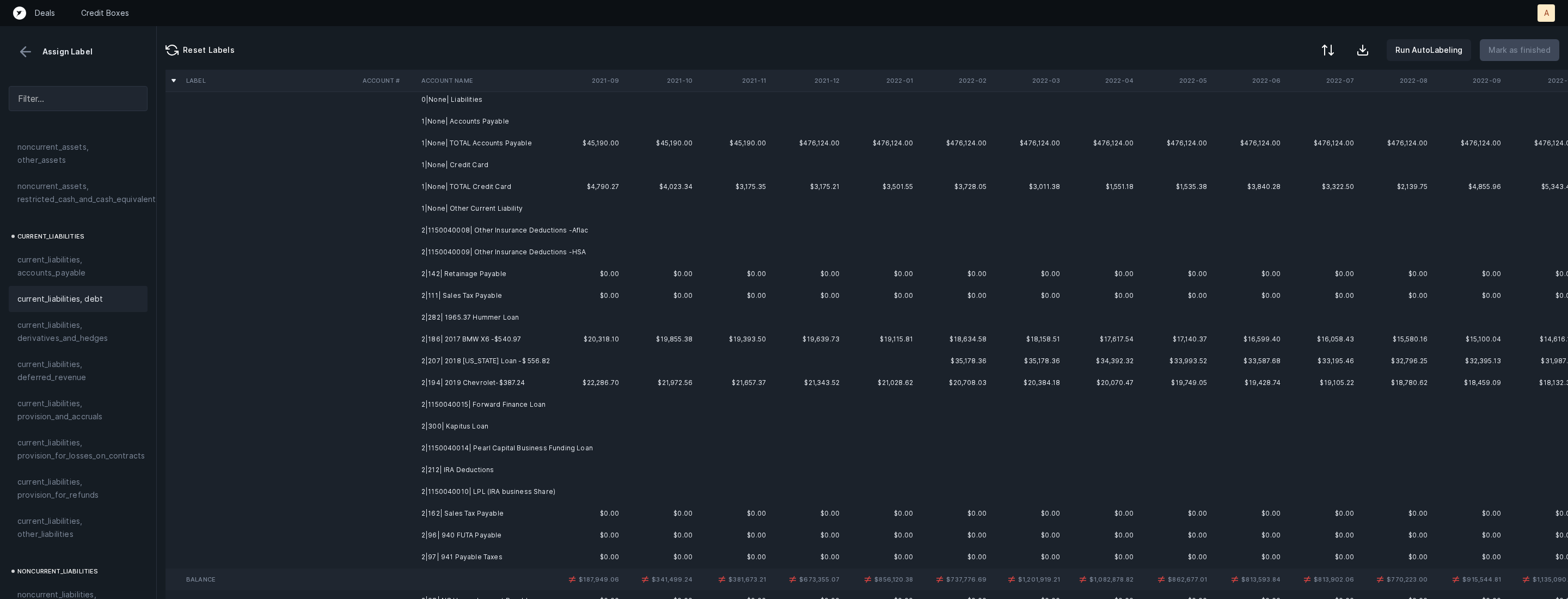
click at [482, 236] on td "2|1150040008| Other Insurance Deductions -Aflac" at bounding box center [483, 230] width 133 height 22
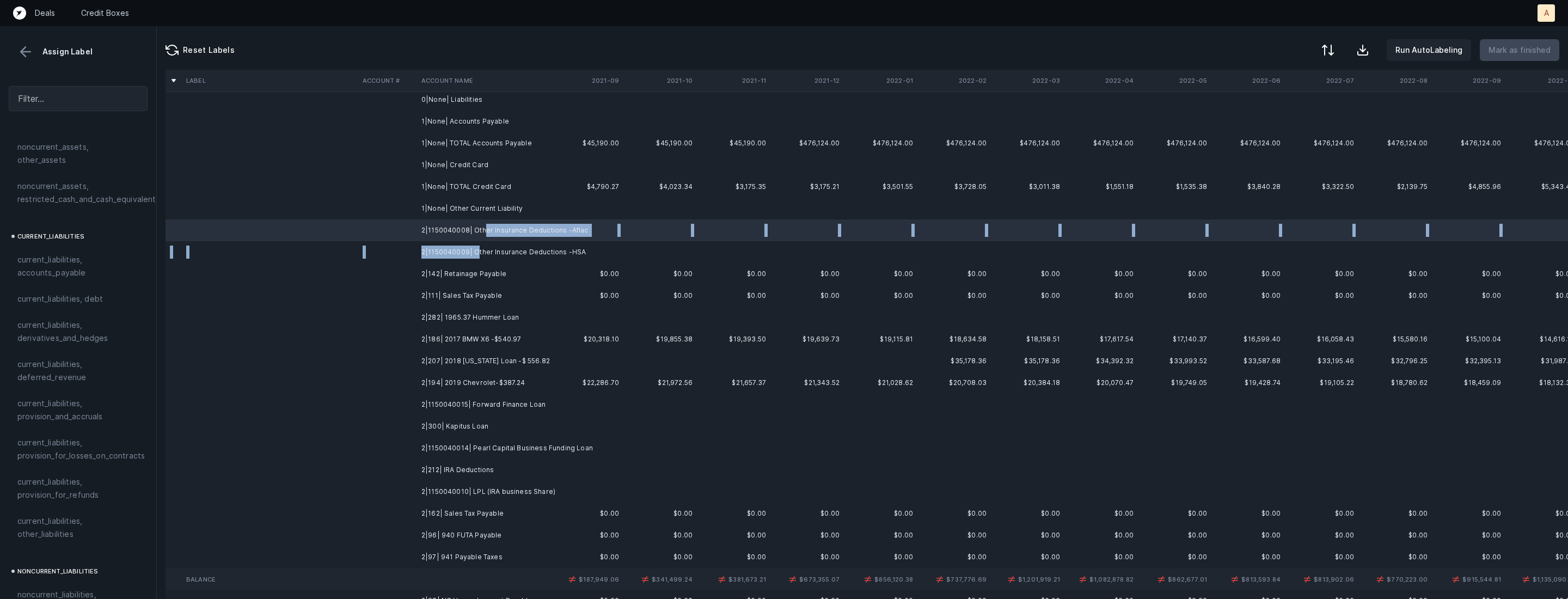
click at [473, 250] on td "2|1150040009| Other Insurance Deductions -HSA" at bounding box center [483, 251] width 133 height 22
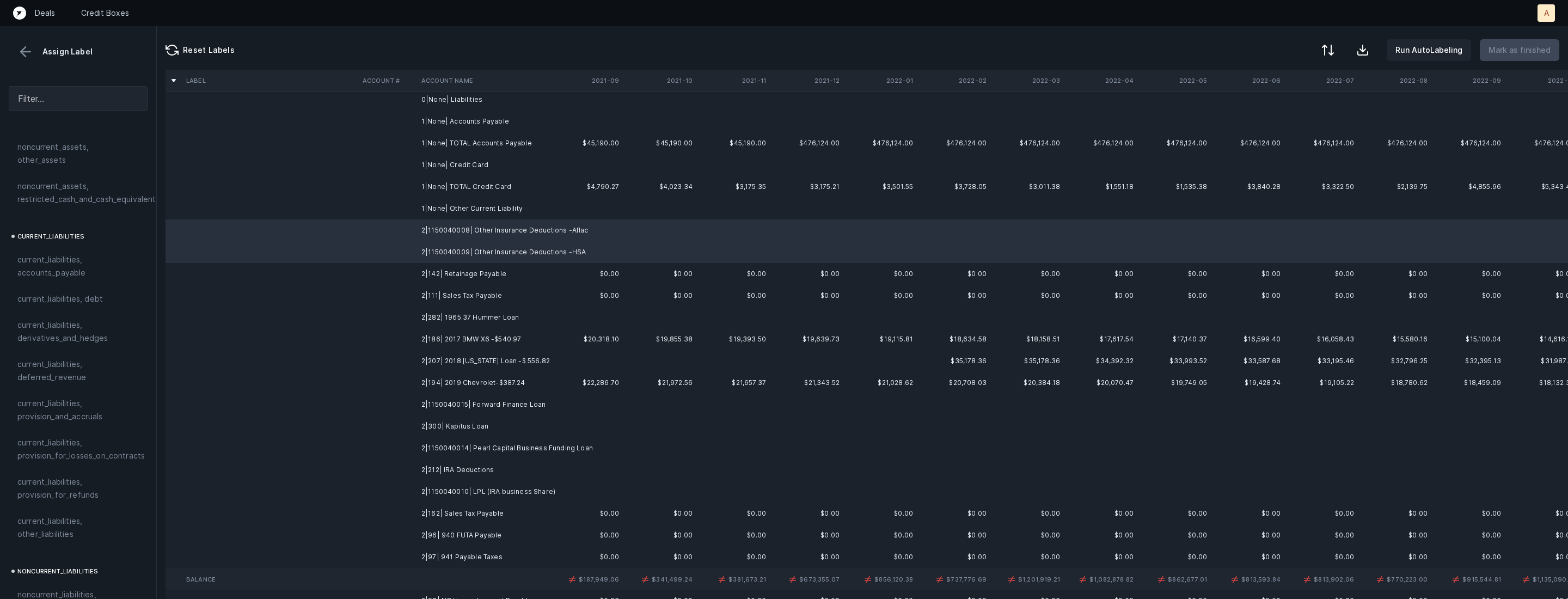
click at [463, 296] on td "2|111| Sales Tax Payable" at bounding box center [483, 295] width 133 height 22
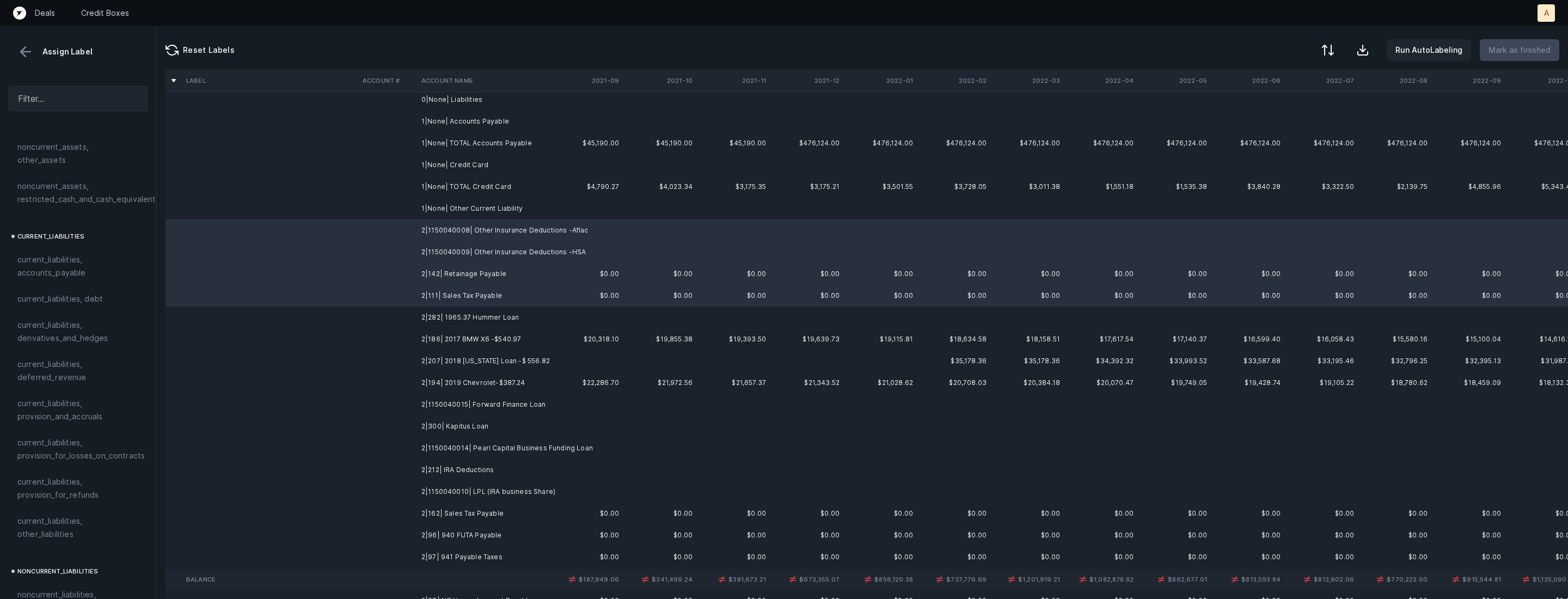
click at [52, 515] on span "current_liabilities, other_liabilities" at bounding box center [78, 528] width 122 height 26
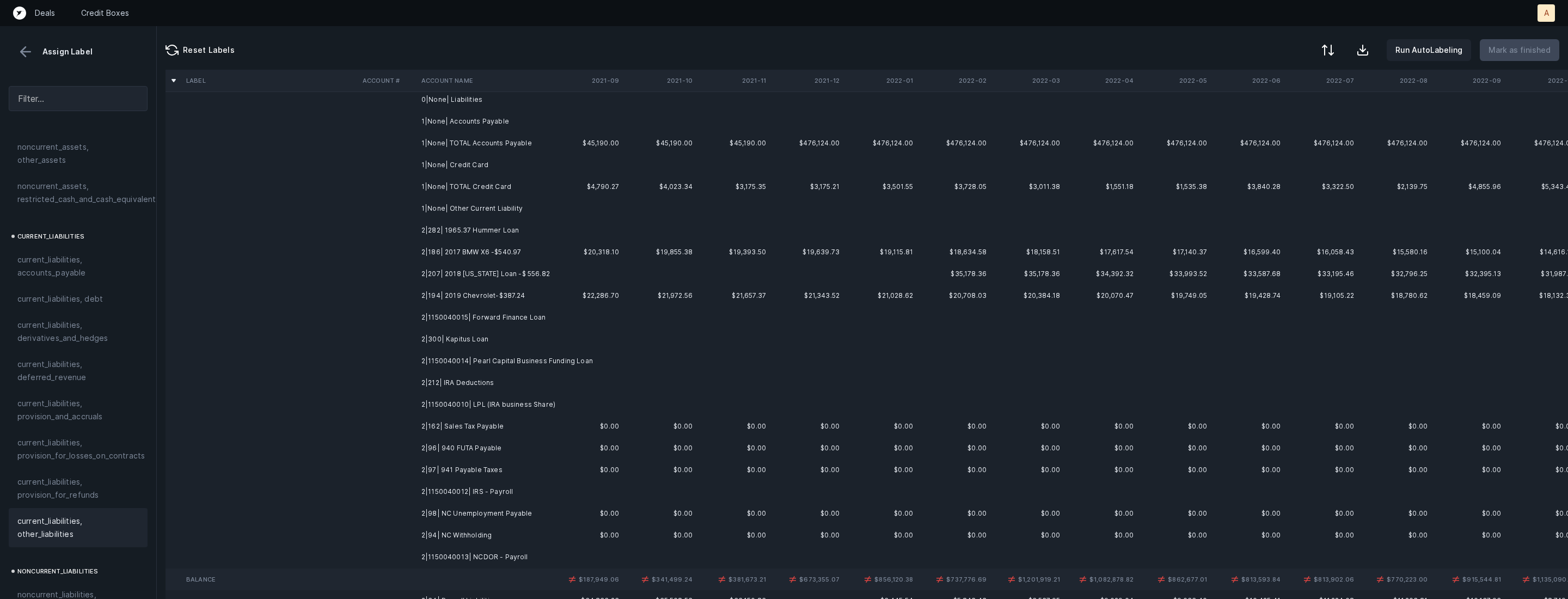
click at [459, 234] on td "2|282| 1965.37 Hummer Loan" at bounding box center [483, 230] width 133 height 22
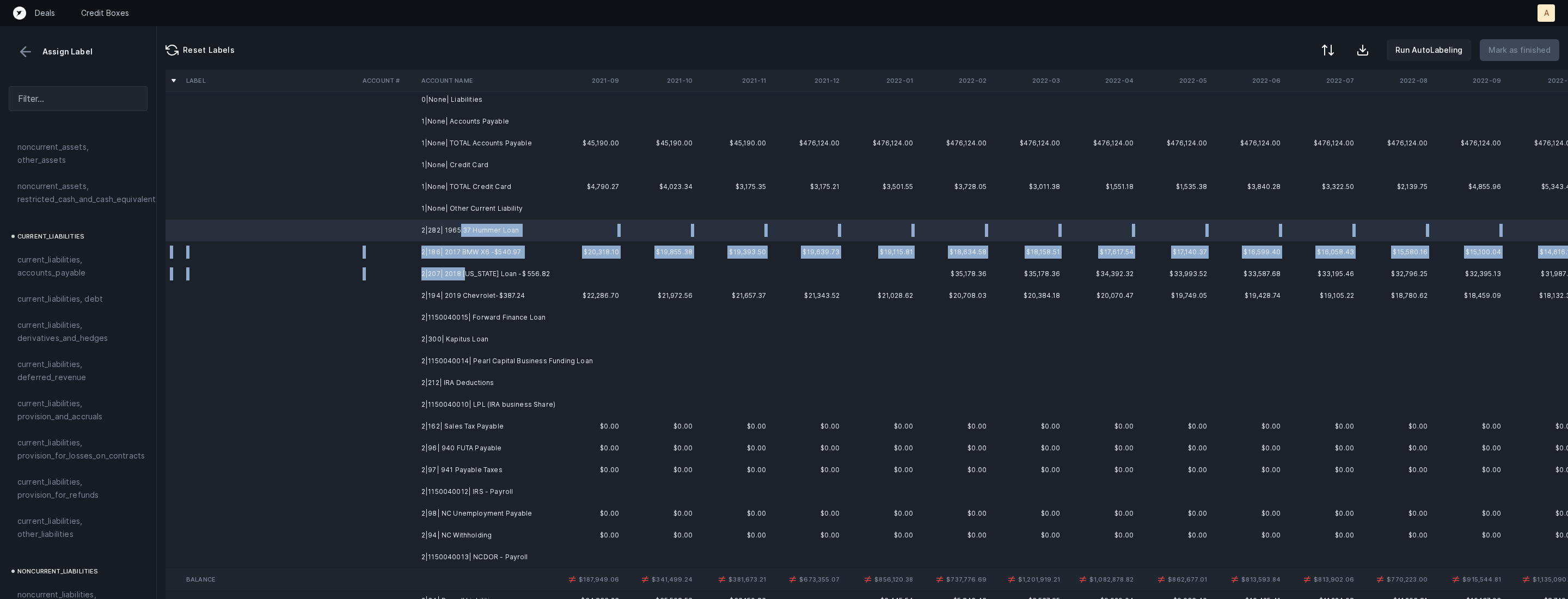
click at [463, 277] on td "2|207| 2018 Colorado Loan -$ 556.82" at bounding box center [483, 273] width 133 height 22
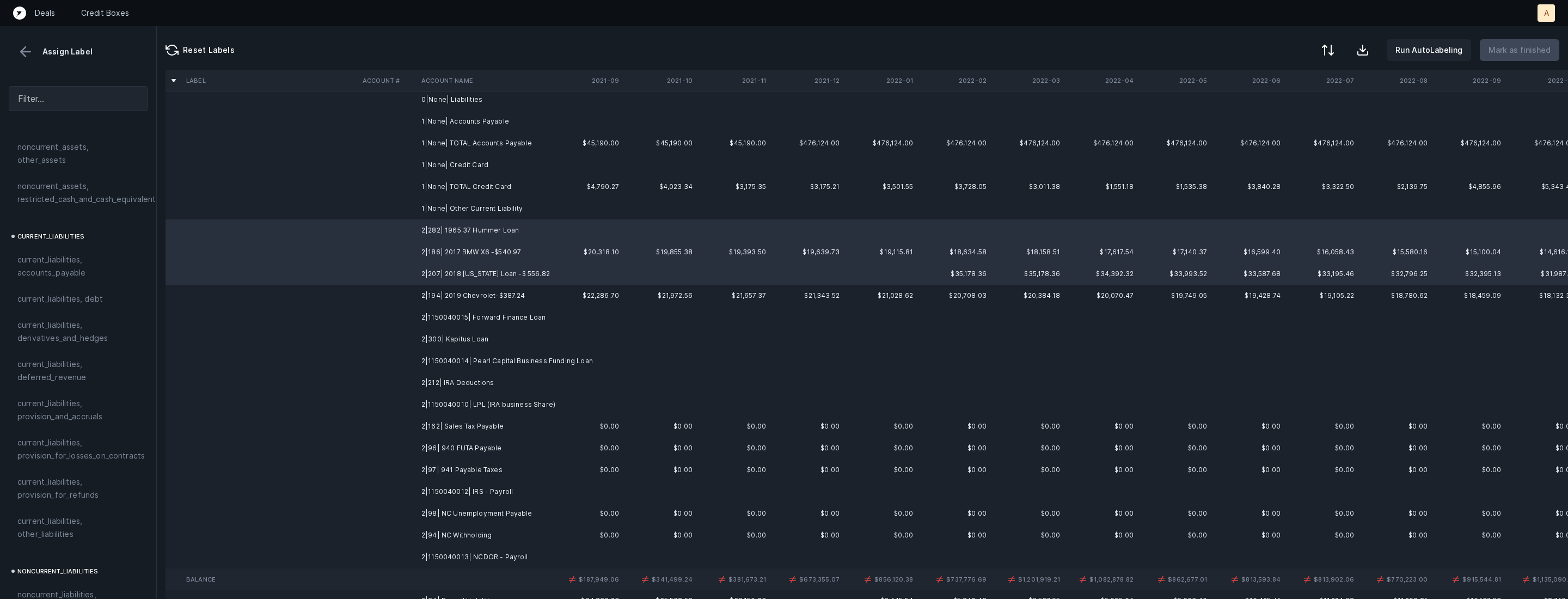
click at [461, 289] on td "2|194| 2019 Chevrolet-$387.24" at bounding box center [483, 295] width 133 height 22
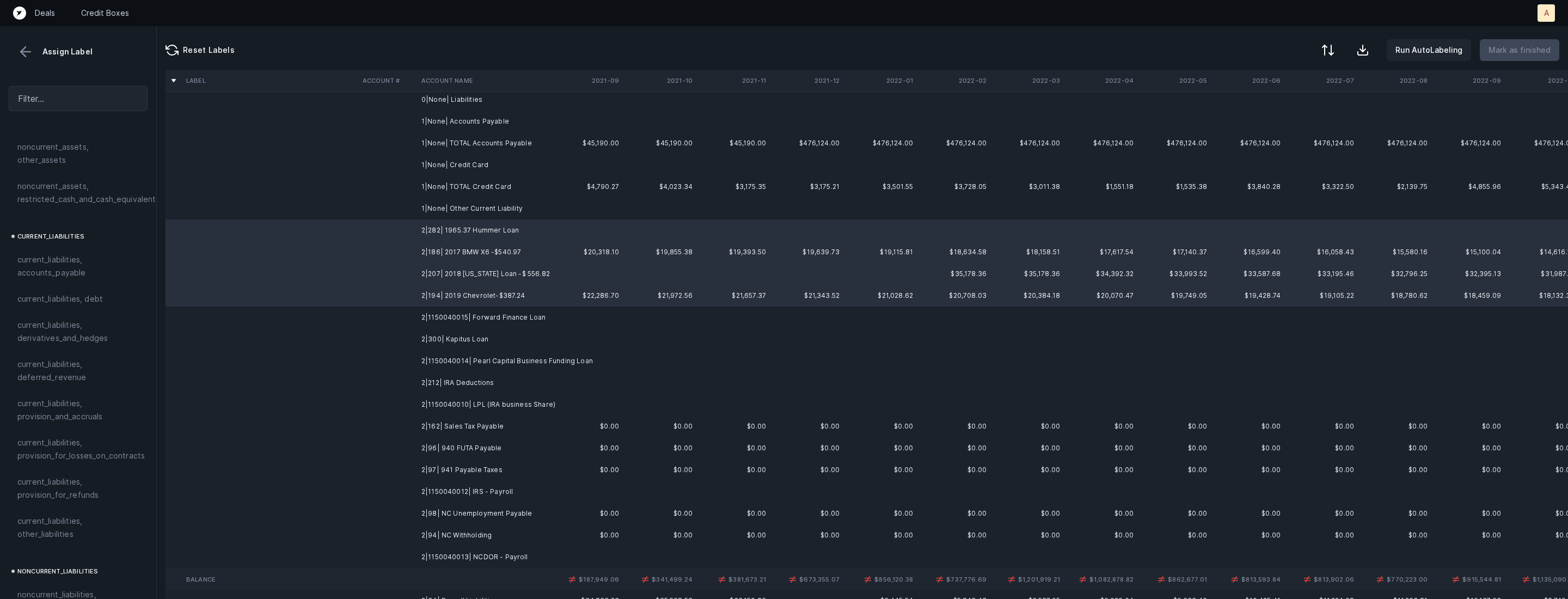
click at [467, 340] on td "2|300| Kapitus Loan" at bounding box center [483, 339] width 133 height 22
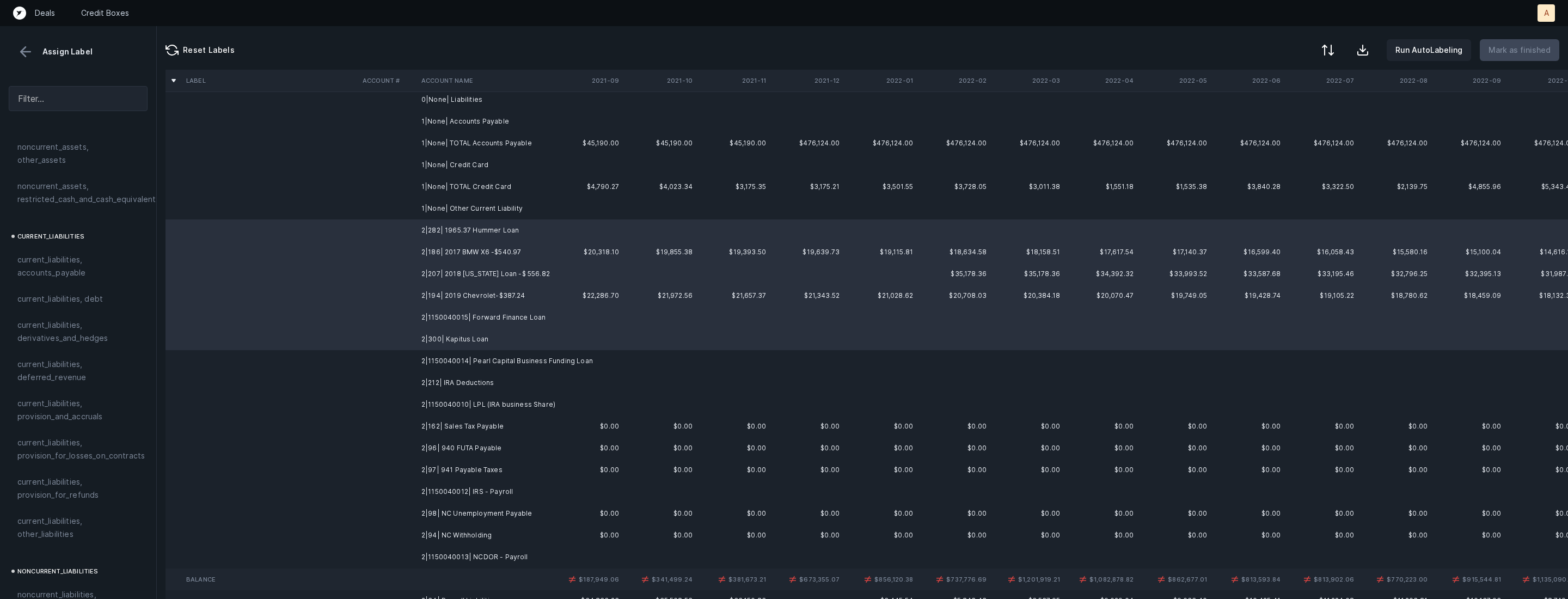
click at [483, 364] on td "2|1150040014| Pearl Capital Business Funding Loan" at bounding box center [483, 361] width 133 height 22
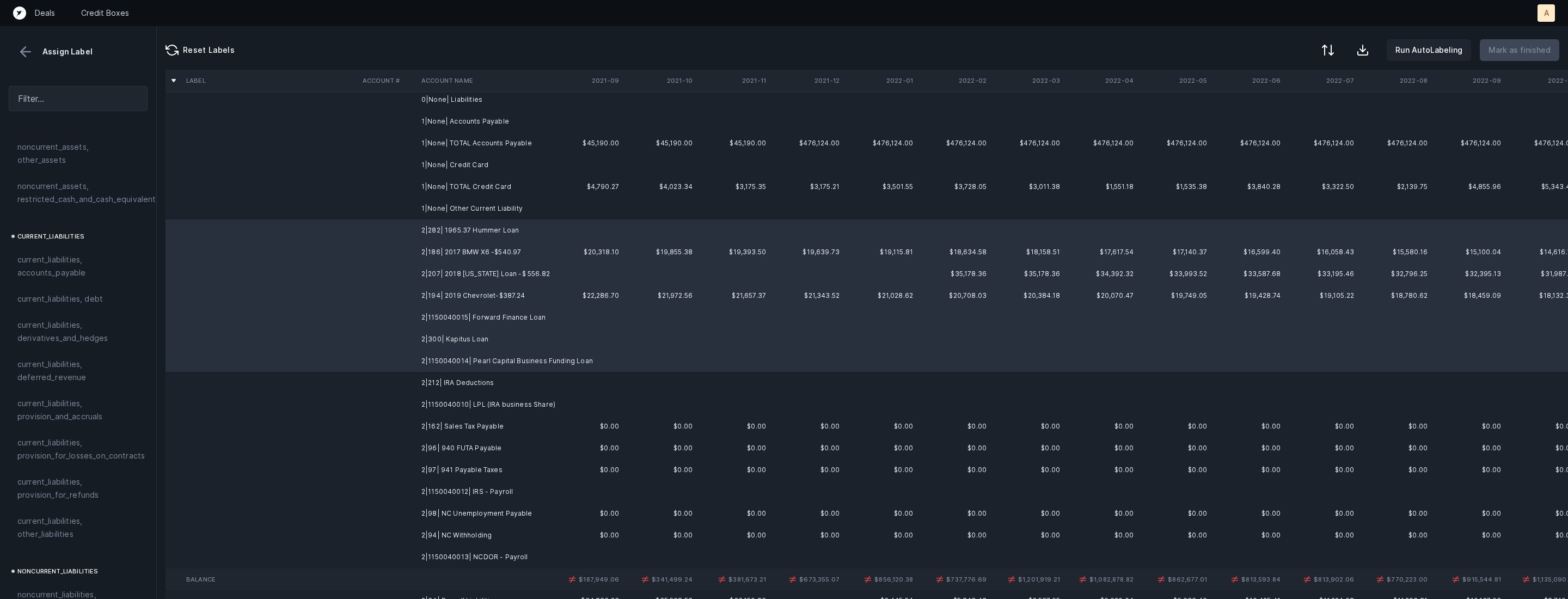
click at [453, 255] on td "2|186| 2017 BMW X6 -$540.97" at bounding box center [483, 251] width 133 height 22
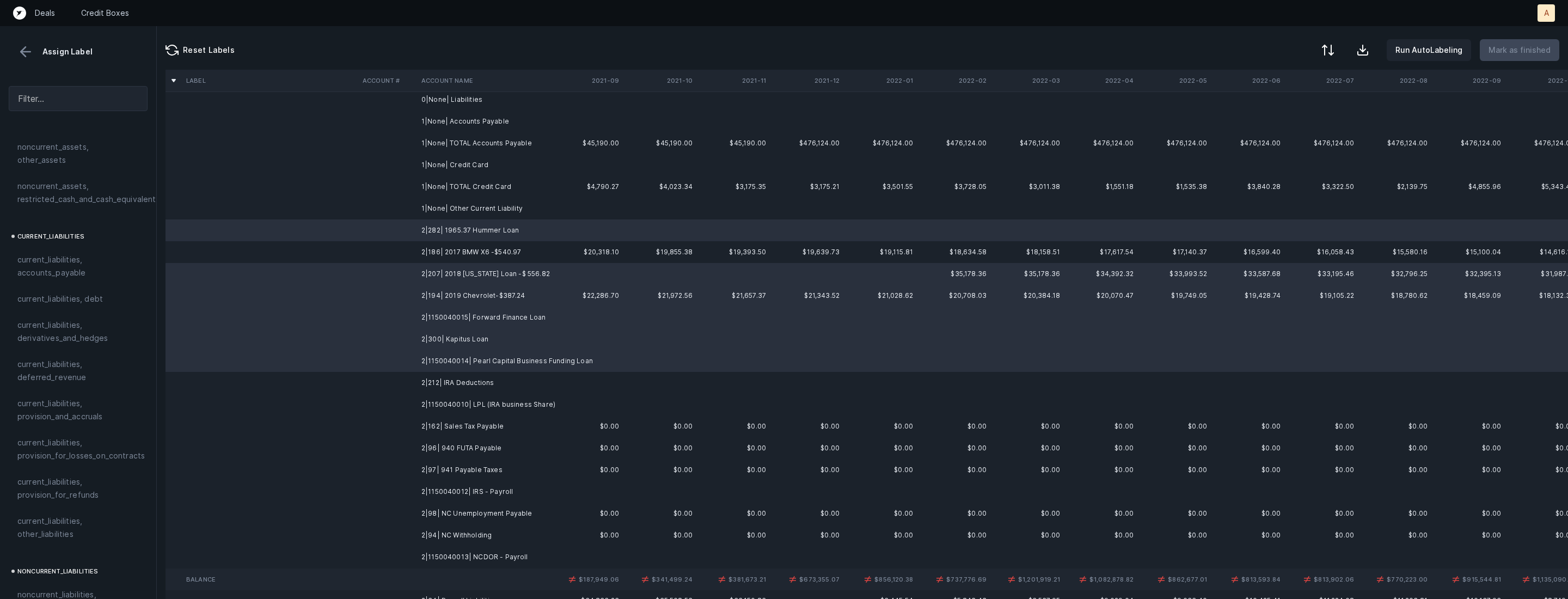
click at [453, 255] on td "2|186| 2017 BMW X6 -$540.97" at bounding box center [483, 251] width 133 height 22
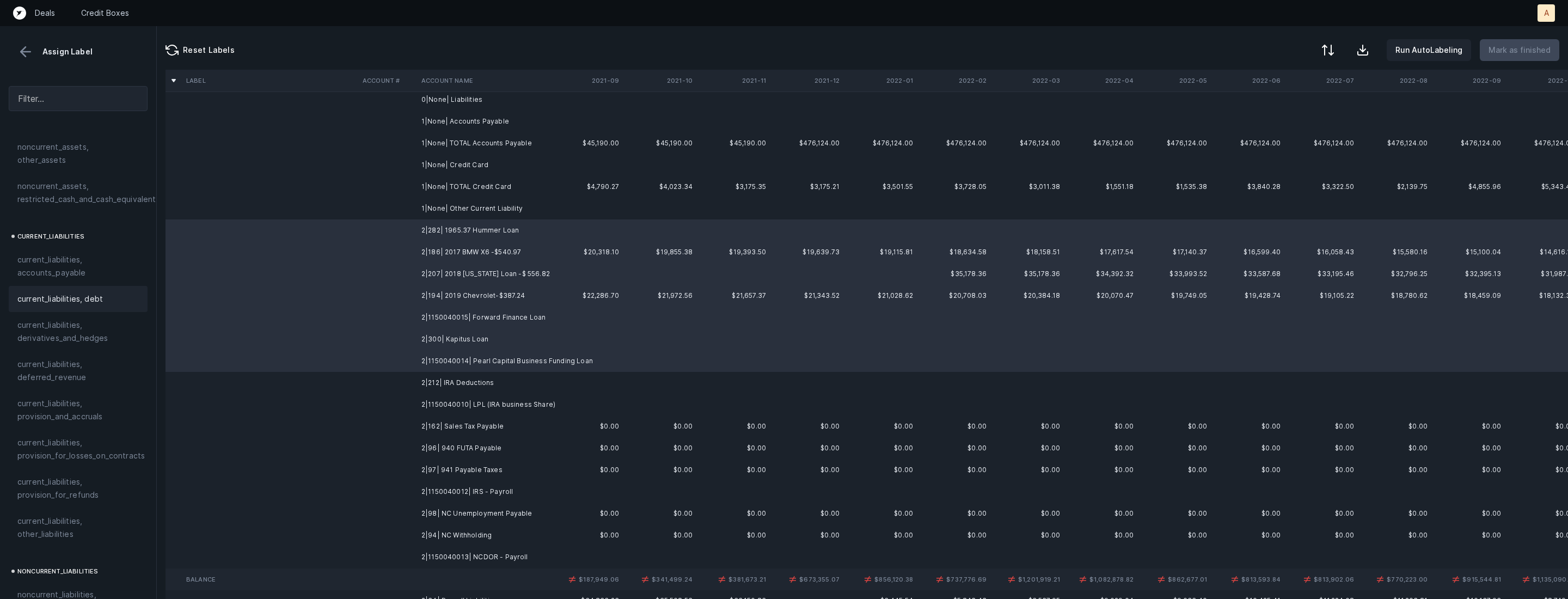
click at [66, 293] on span "current_liabilities, debt" at bounding box center [59, 299] width 85 height 13
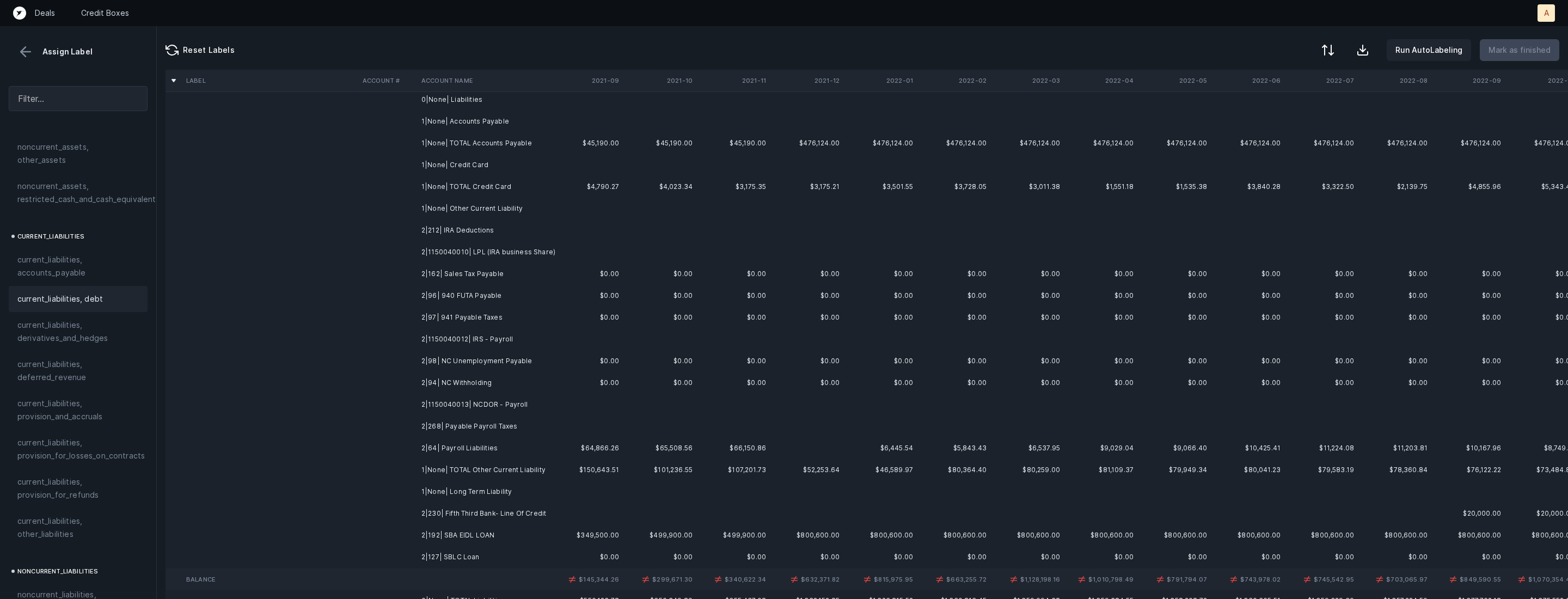
click at [483, 236] on td "2|212| IRA Deductions" at bounding box center [483, 230] width 133 height 22
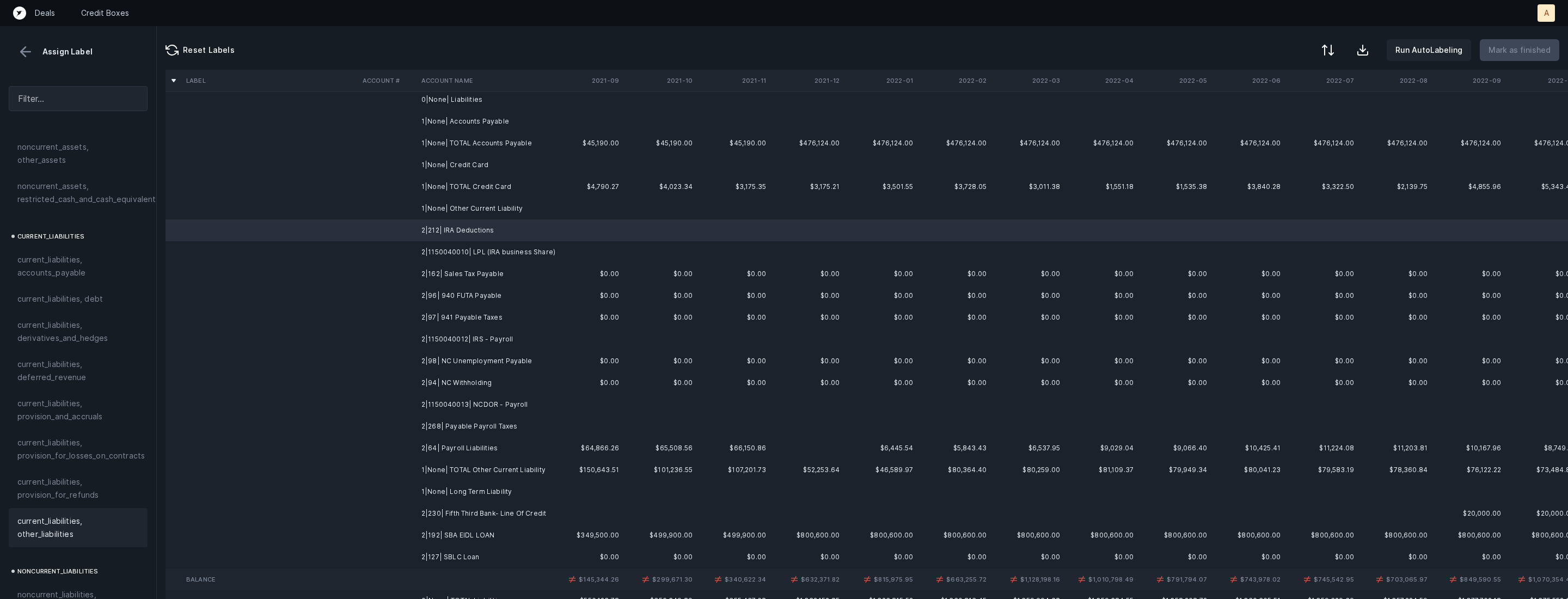
click at [39, 515] on span "current_liabilities, other_liabilities" at bounding box center [78, 528] width 122 height 26
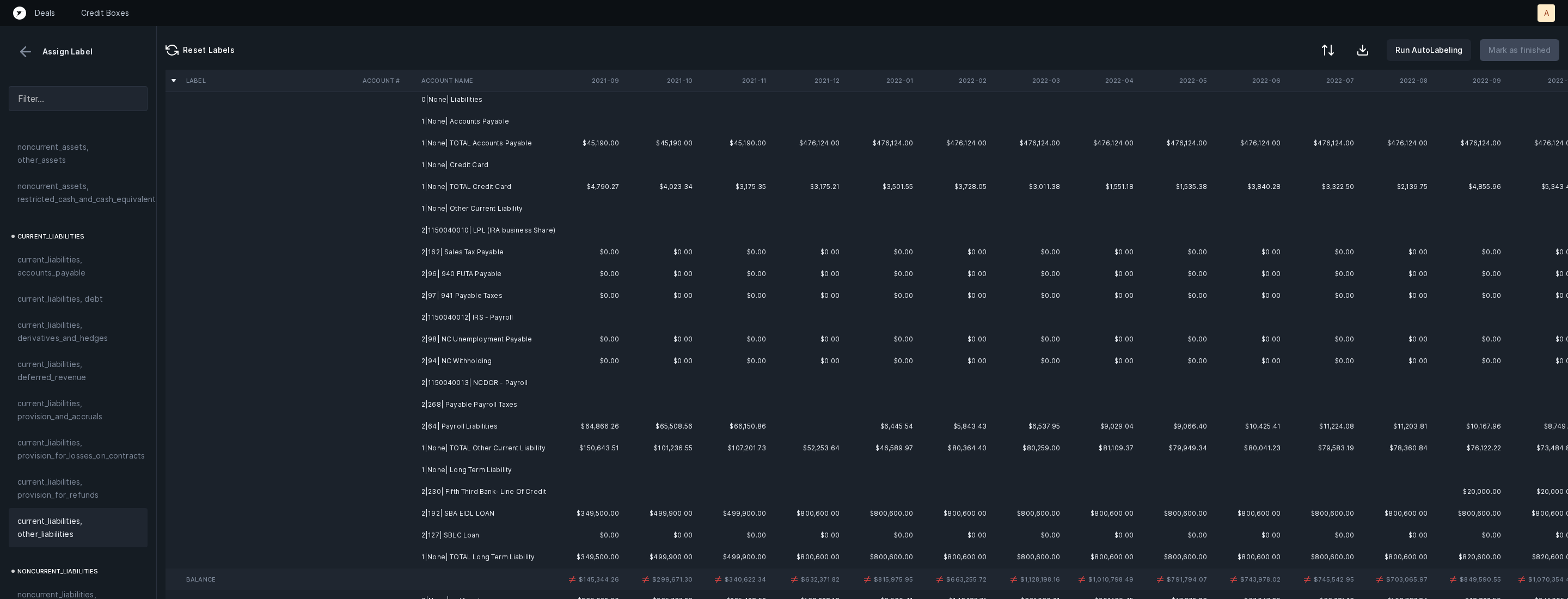
click at [538, 230] on td "2|1150040010| LPL (IRA business Share)" at bounding box center [483, 230] width 133 height 22
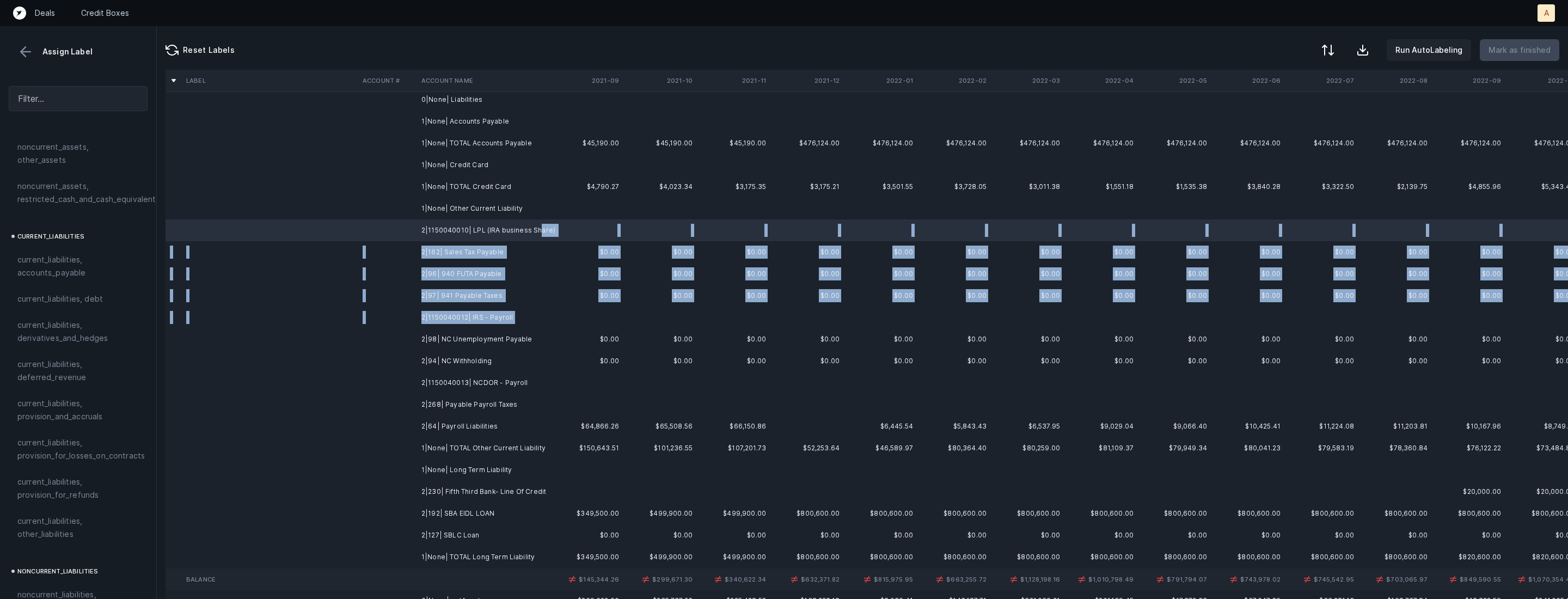
click at [524, 323] on td "2|1150040012| IRS - Payroll" at bounding box center [483, 317] width 133 height 22
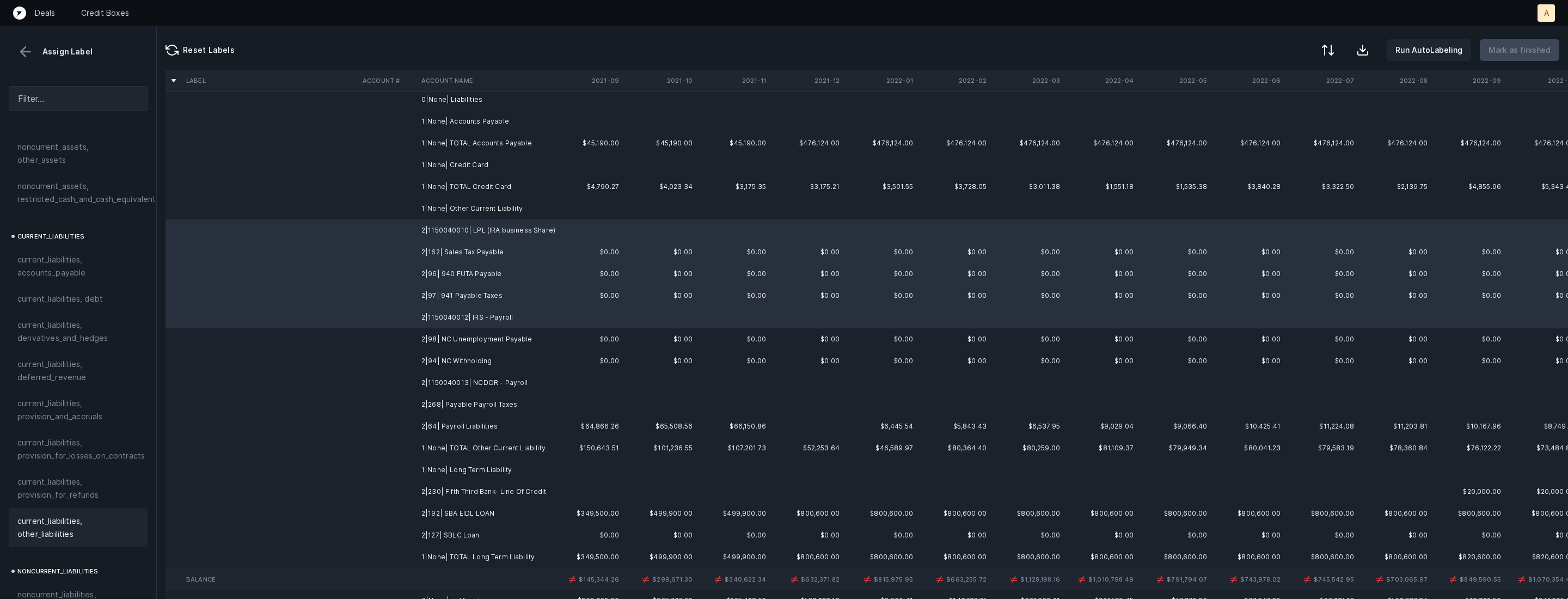
click at [62, 515] on span "current_liabilities, other_liabilities" at bounding box center [78, 528] width 122 height 26
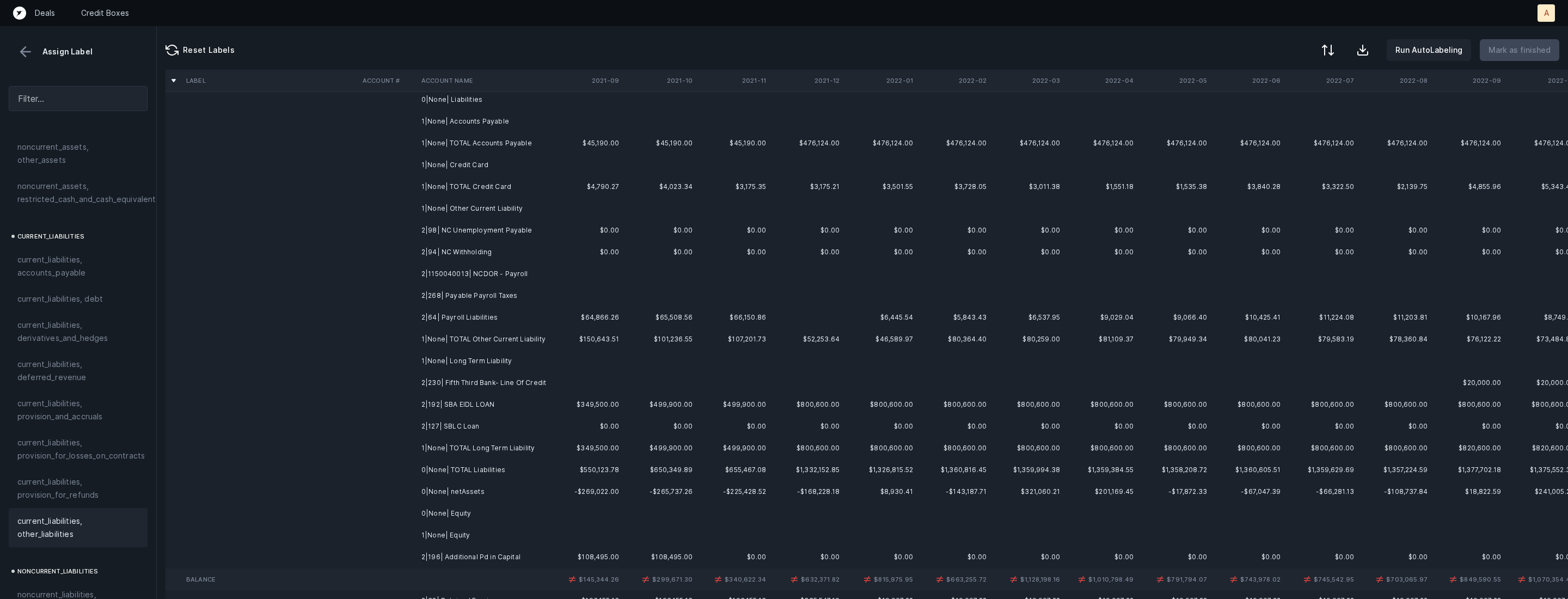
click at [511, 239] on td "2|98| NC Unemployment Payable" at bounding box center [483, 230] width 133 height 22
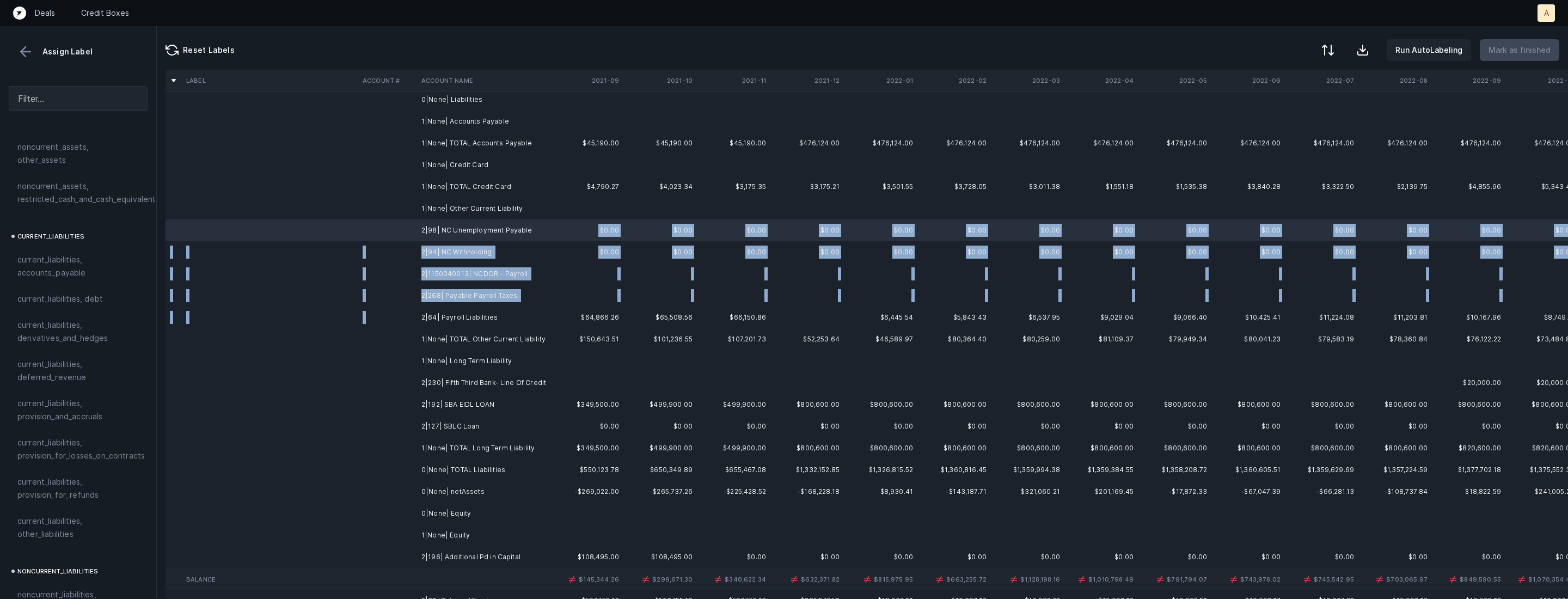
click at [505, 306] on td "2|64| Payroll Liabilities" at bounding box center [483, 317] width 133 height 22
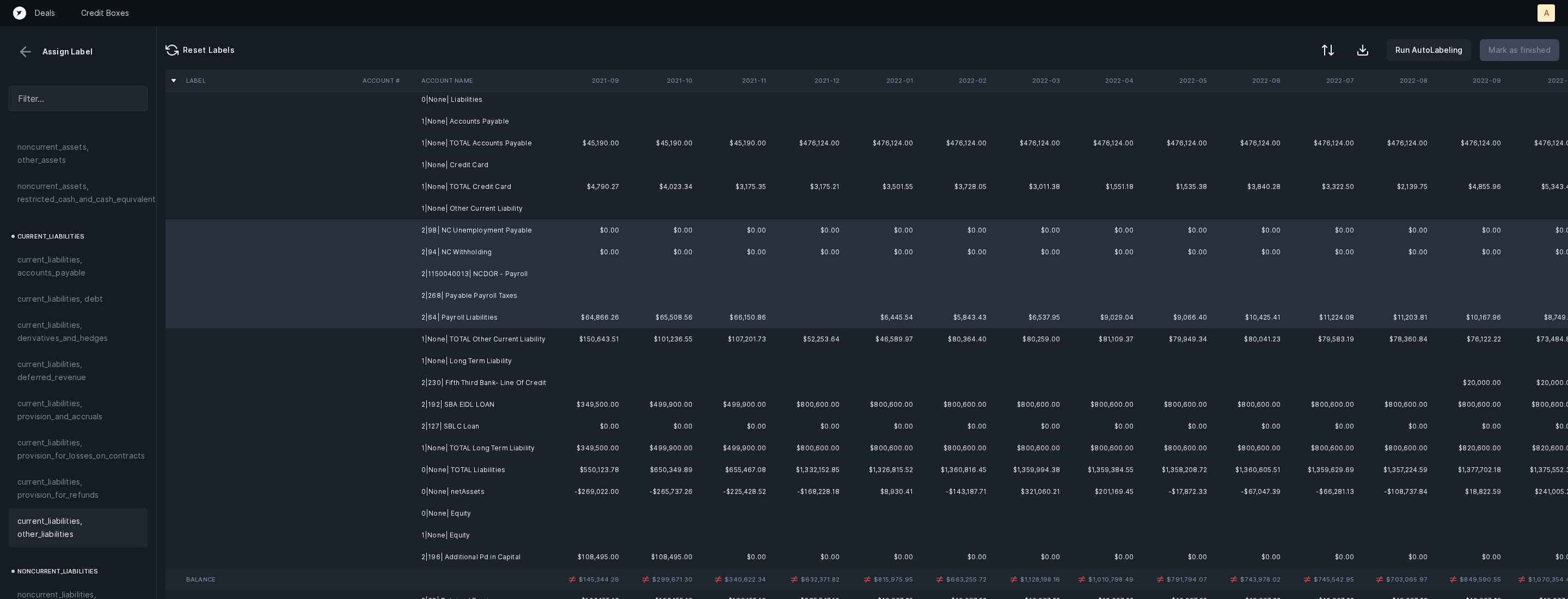
click at [67, 515] on span "current_liabilities, other_liabilities" at bounding box center [78, 528] width 122 height 26
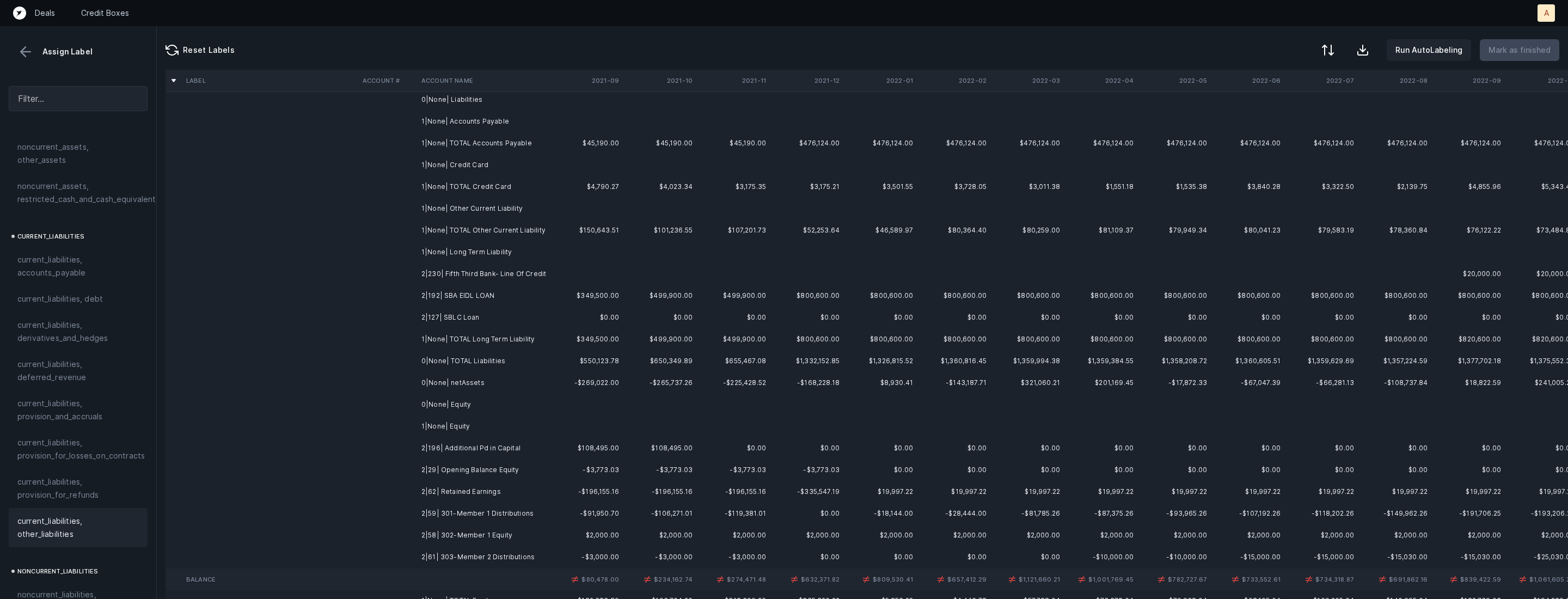
click at [475, 273] on td "2|230| Fifth Third Bank- Line Of Credit" at bounding box center [483, 273] width 133 height 22
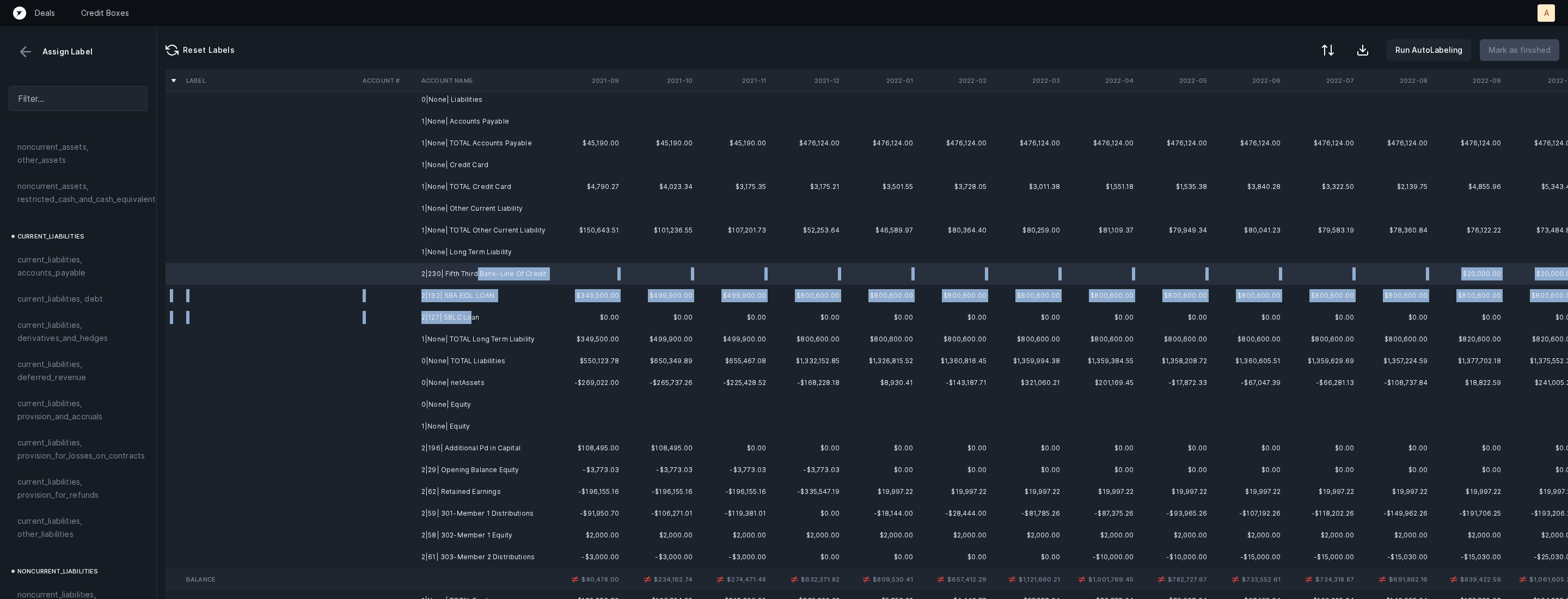
click at [471, 314] on td "2|127| SBLC Loan" at bounding box center [483, 317] width 133 height 22
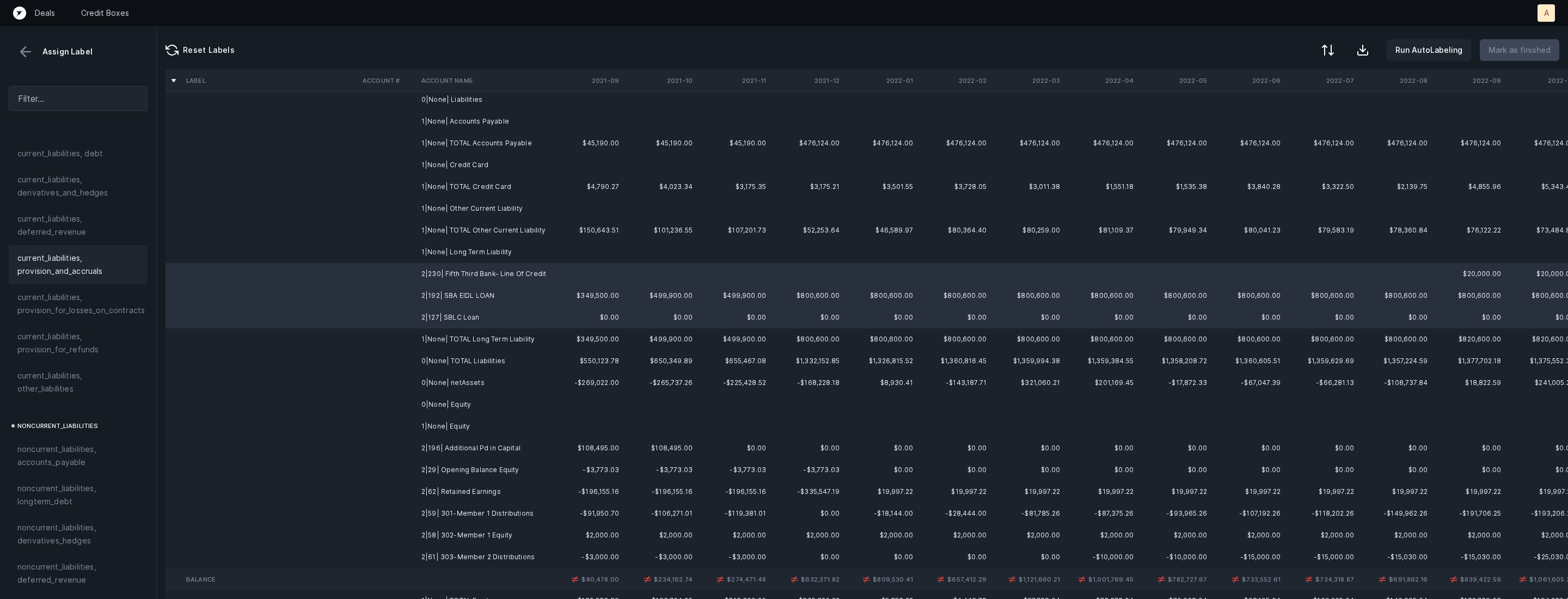
scroll to position [868, 0]
click at [77, 405] on span "noncurrent_liabilities, longterm_debt" at bounding box center [78, 414] width 122 height 26
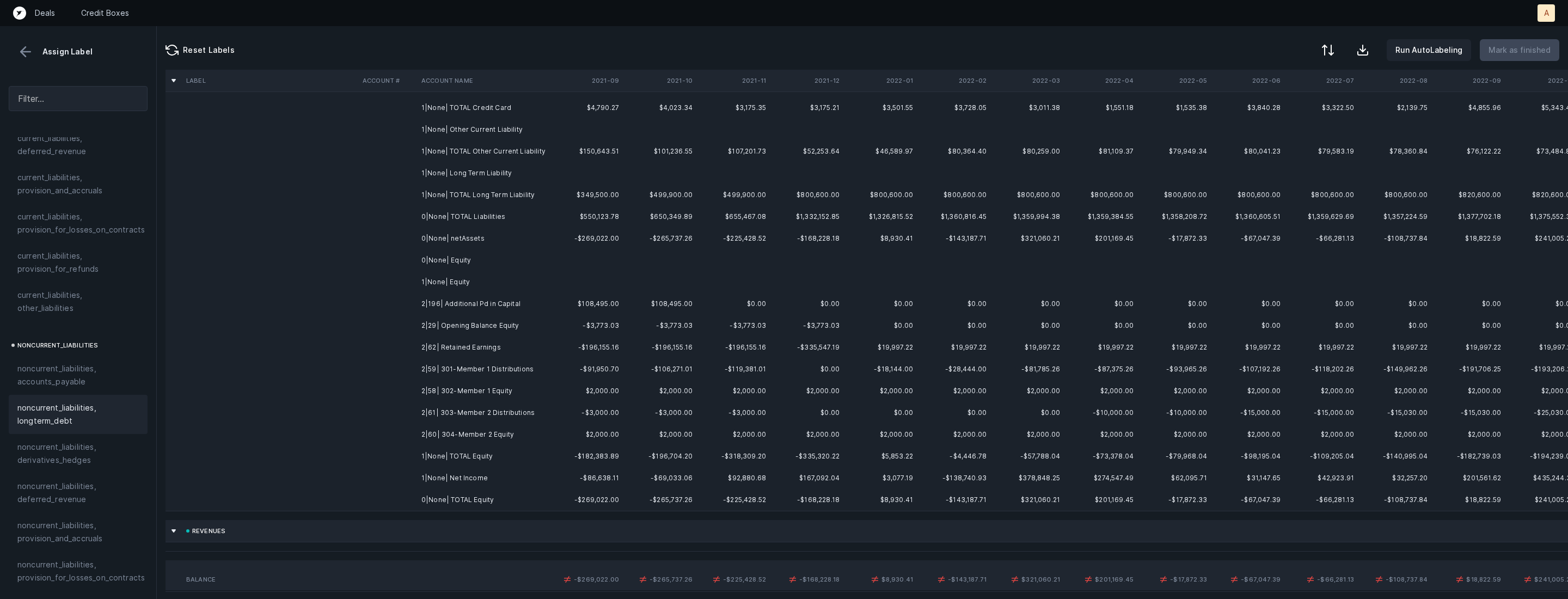
scroll to position [381, 0]
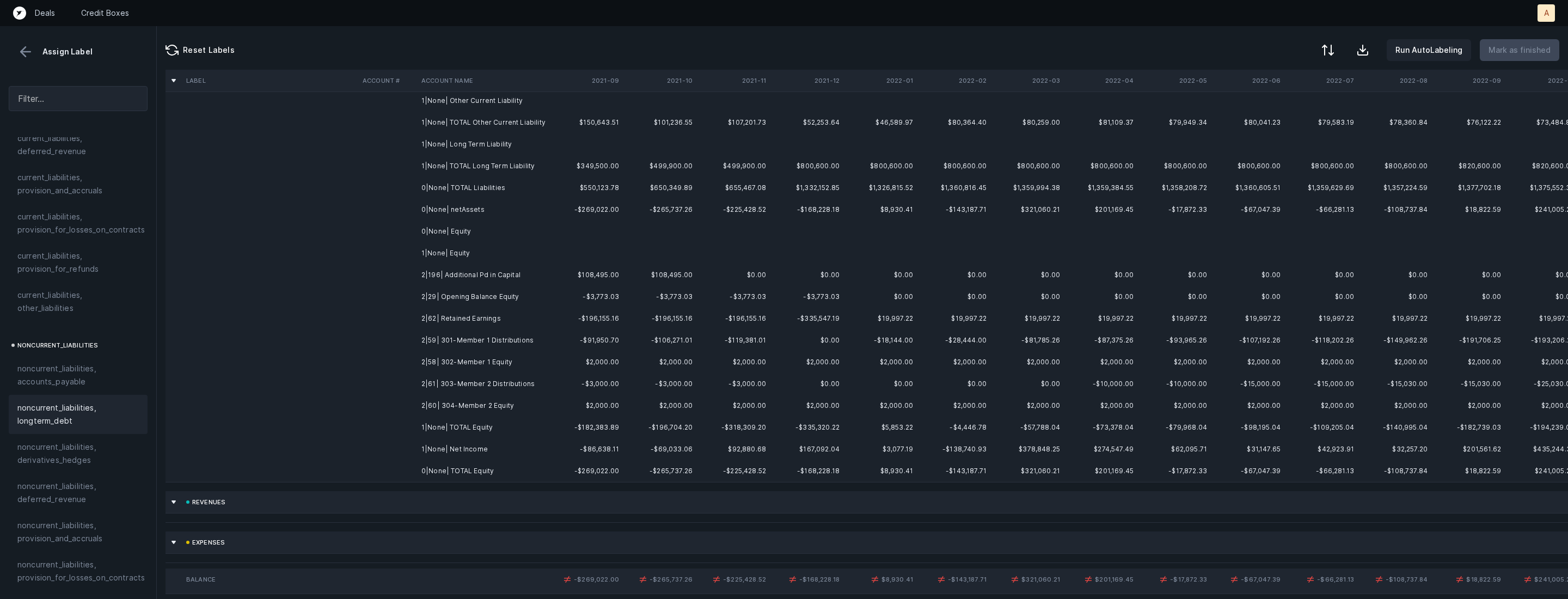
click at [505, 285] on td "2|196| Additional Pd in Capital" at bounding box center [483, 275] width 133 height 22
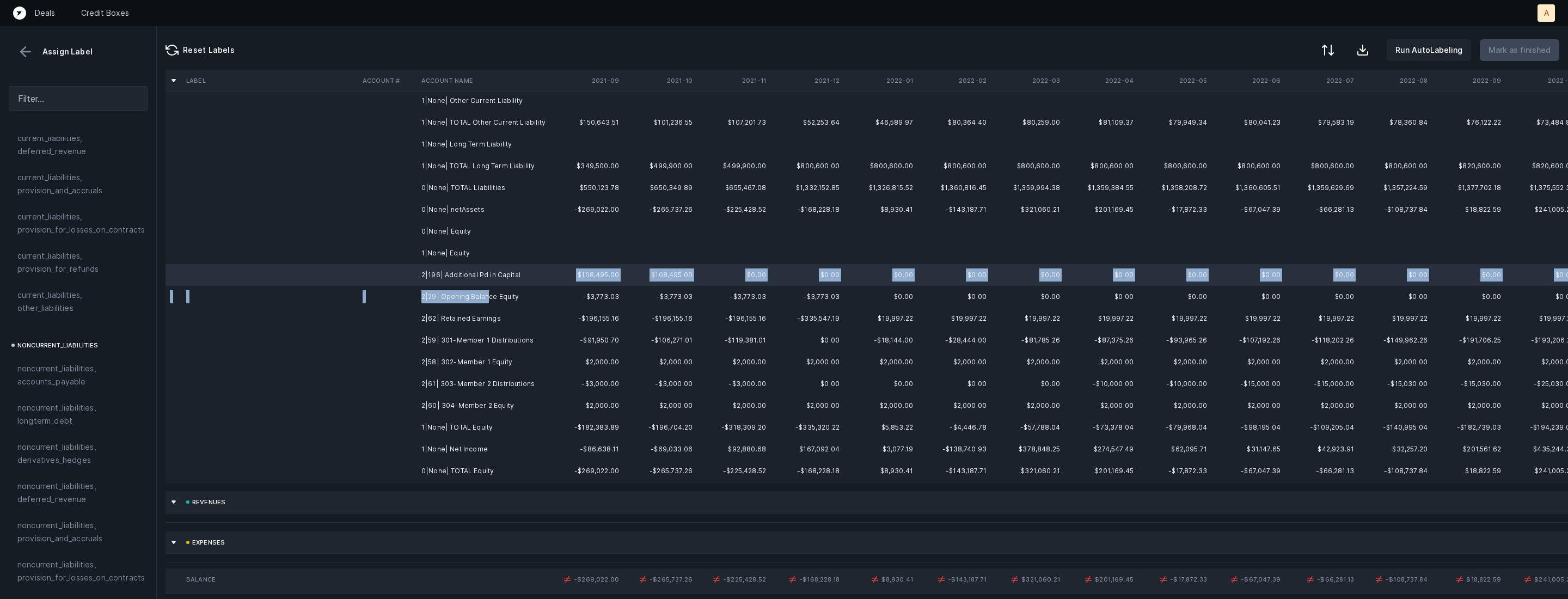
click at [486, 299] on td "2|29| Opening Balance Equity" at bounding box center [483, 297] width 133 height 22
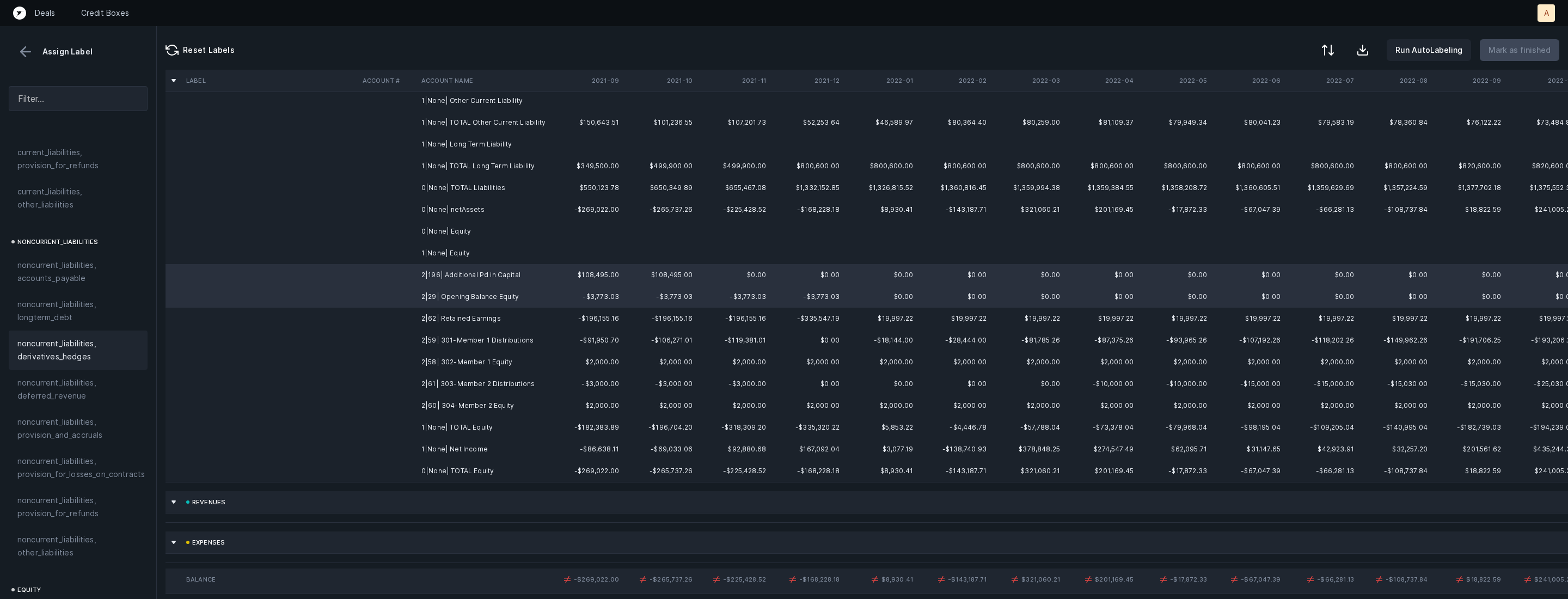
scroll to position [1161, 0]
click at [96, 417] on span "equity, paid_in_capital" at bounding box center [58, 423] width 83 height 13
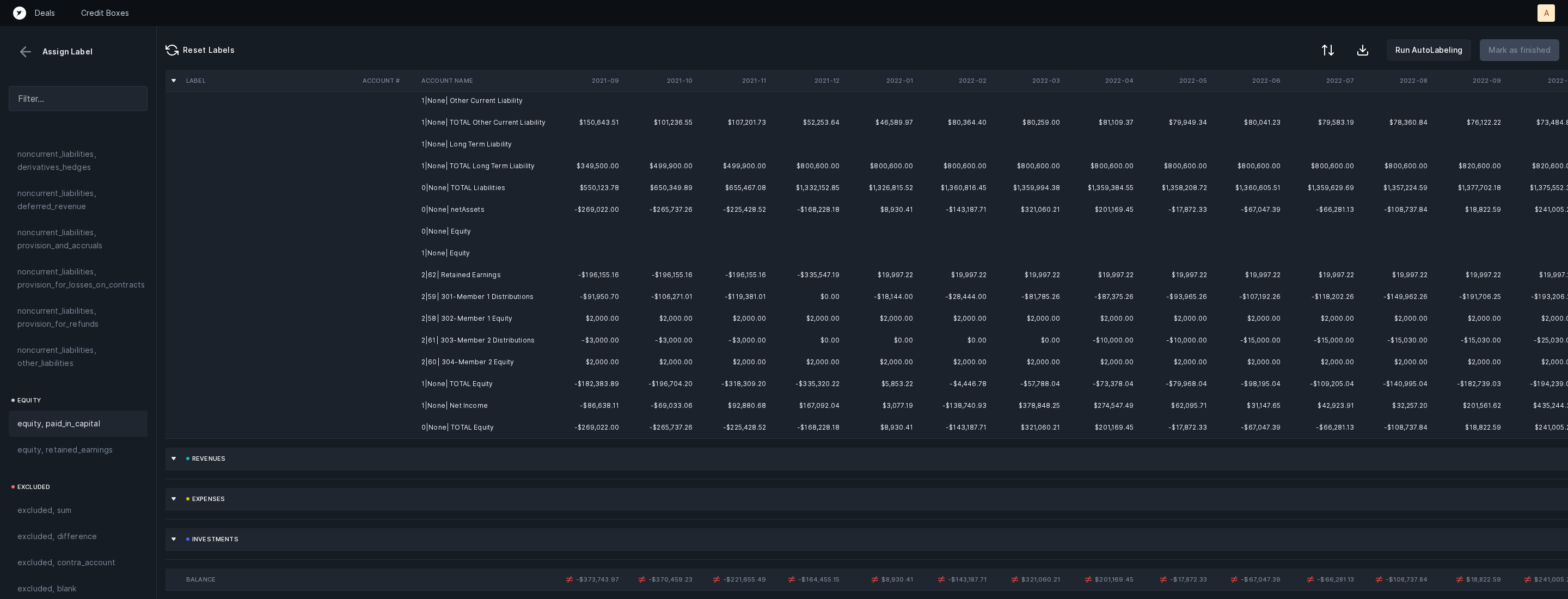
click at [443, 272] on td "2|62| Retained Earnings" at bounding box center [483, 275] width 133 height 22
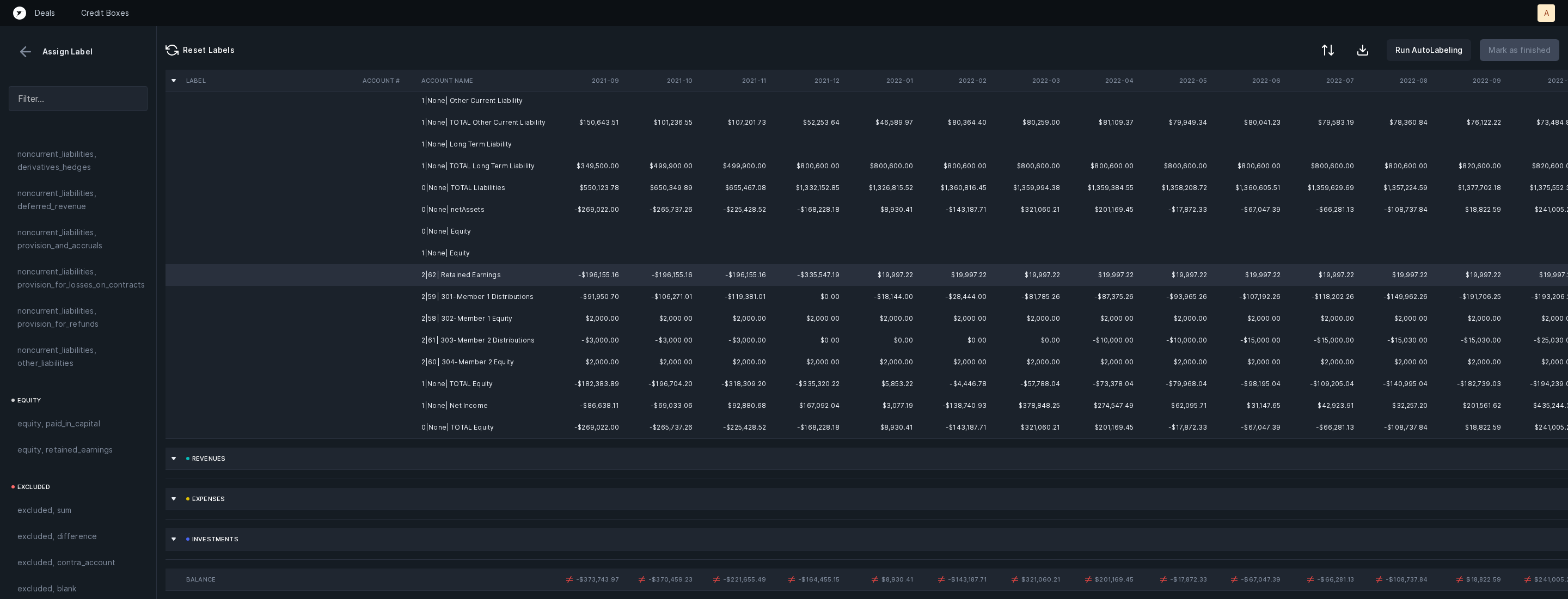
drag, startPoint x: 115, startPoint y: 430, endPoint x: 157, endPoint y: 418, distance: 43.7
click at [115, 443] on div "equity, retained_earnings" at bounding box center [78, 450] width 122 height 13
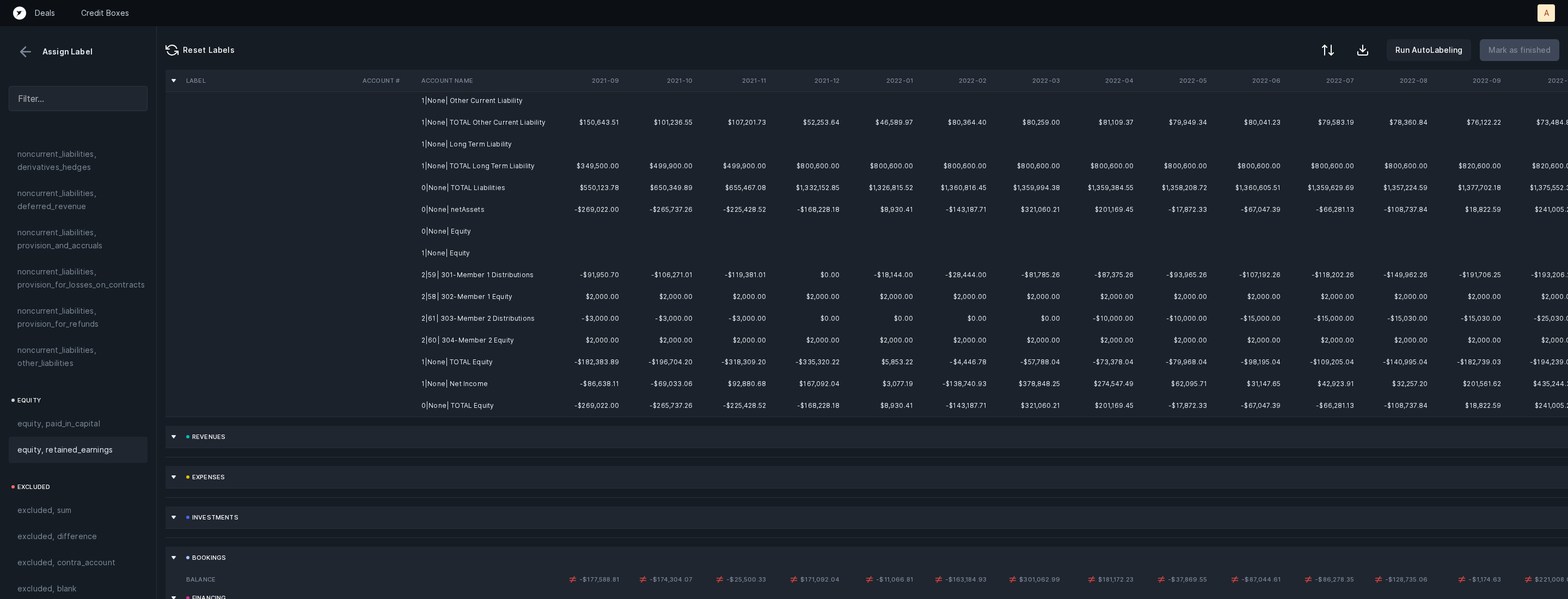
click at [470, 276] on td "2|59| 301-Member 1 Distributions" at bounding box center [483, 275] width 133 height 22
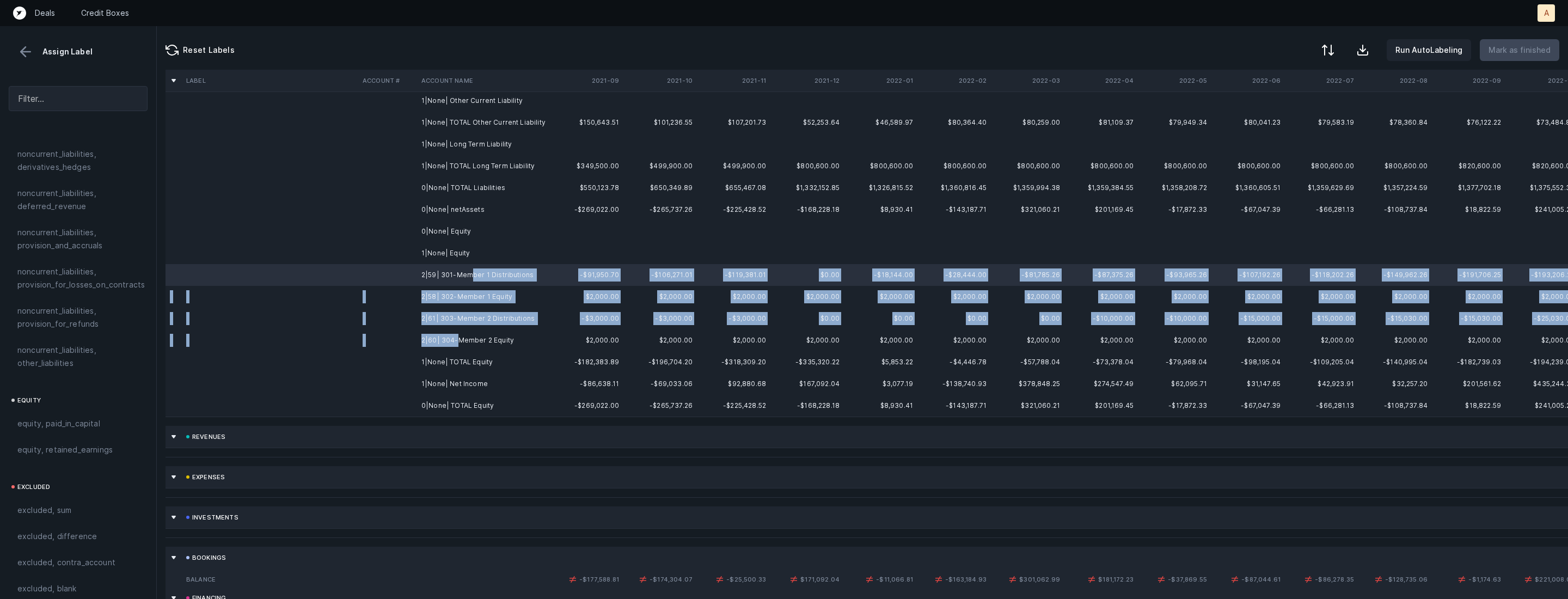
click at [455, 337] on td "2|60| 304-Member 2 Equity" at bounding box center [483, 340] width 133 height 22
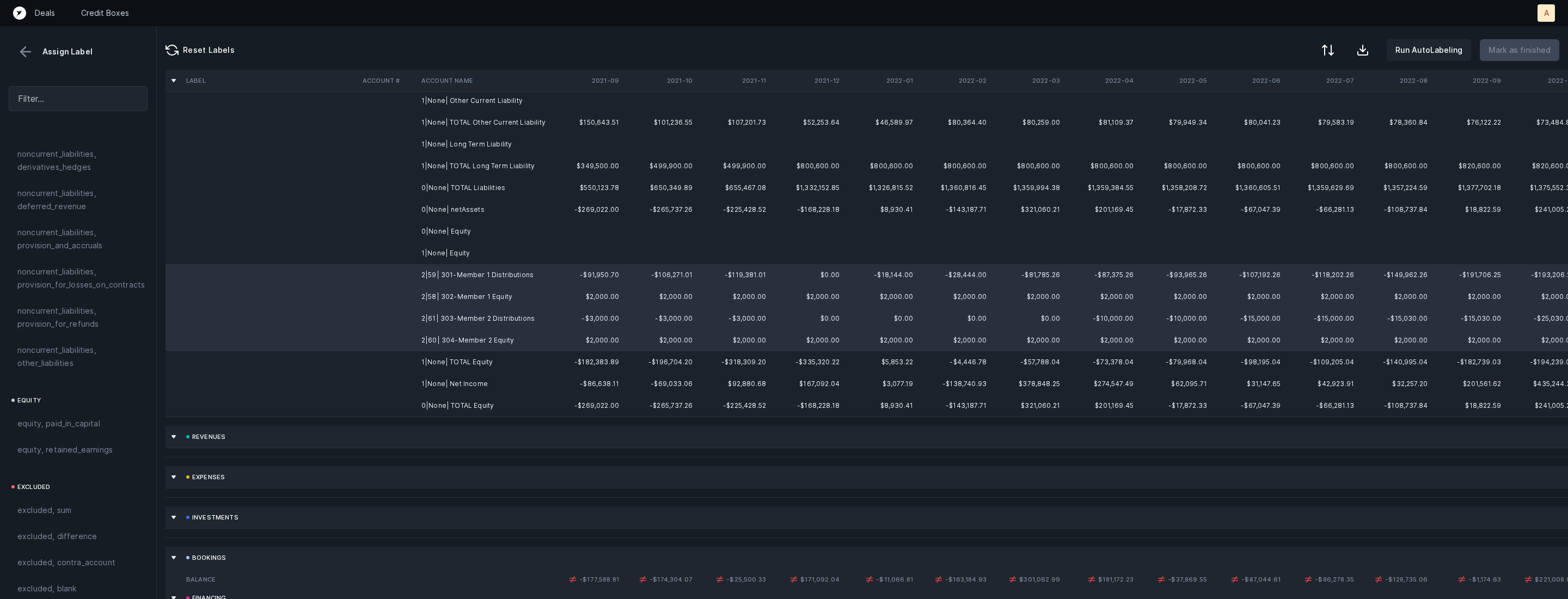
click at [563, 271] on td "-$91,950.70" at bounding box center [586, 275] width 74 height 22
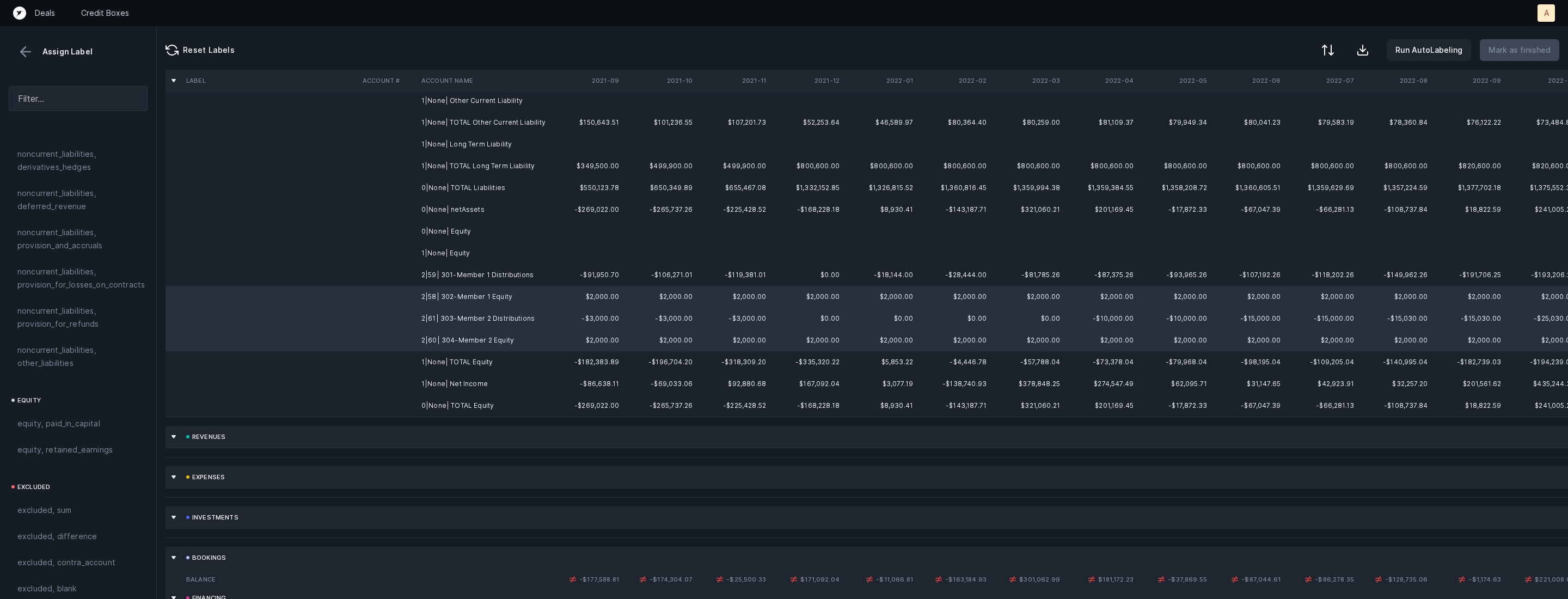
click at [505, 319] on td "2|61| 303-Member 2 Distributions" at bounding box center [483, 318] width 133 height 22
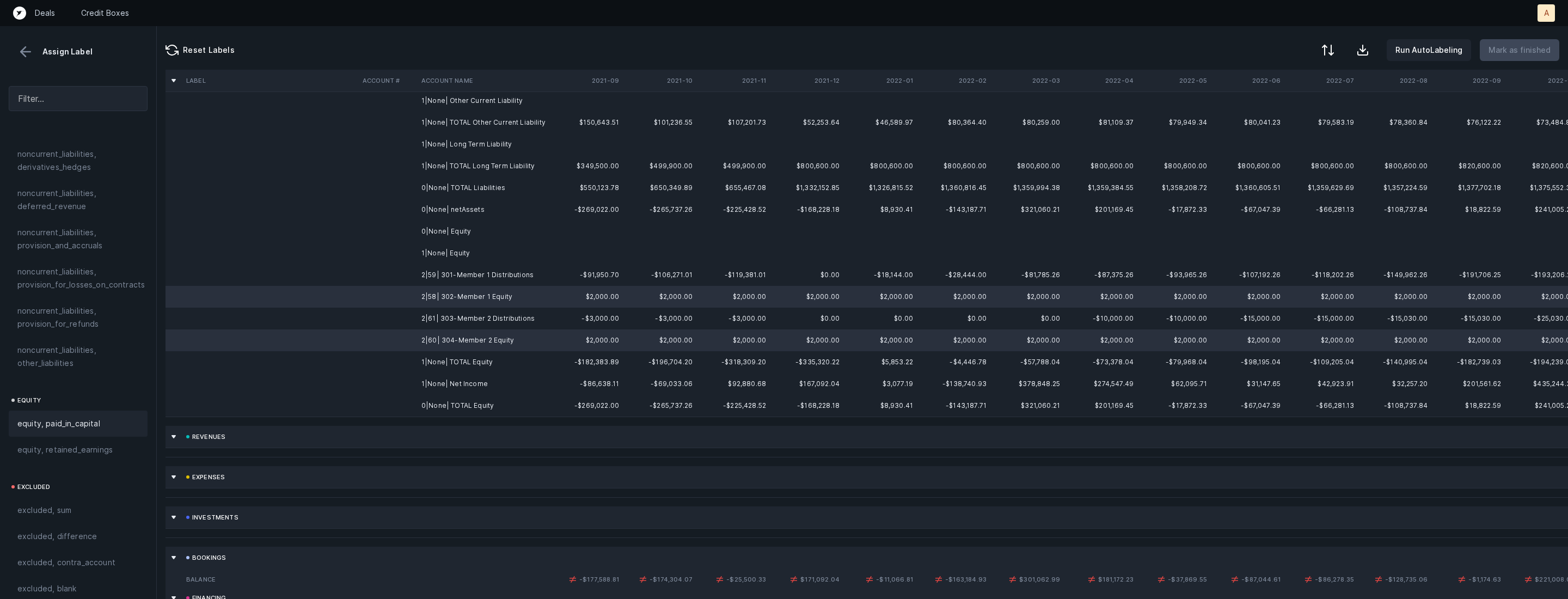
click at [72, 417] on span "equity, paid_in_capital" at bounding box center [58, 423] width 83 height 13
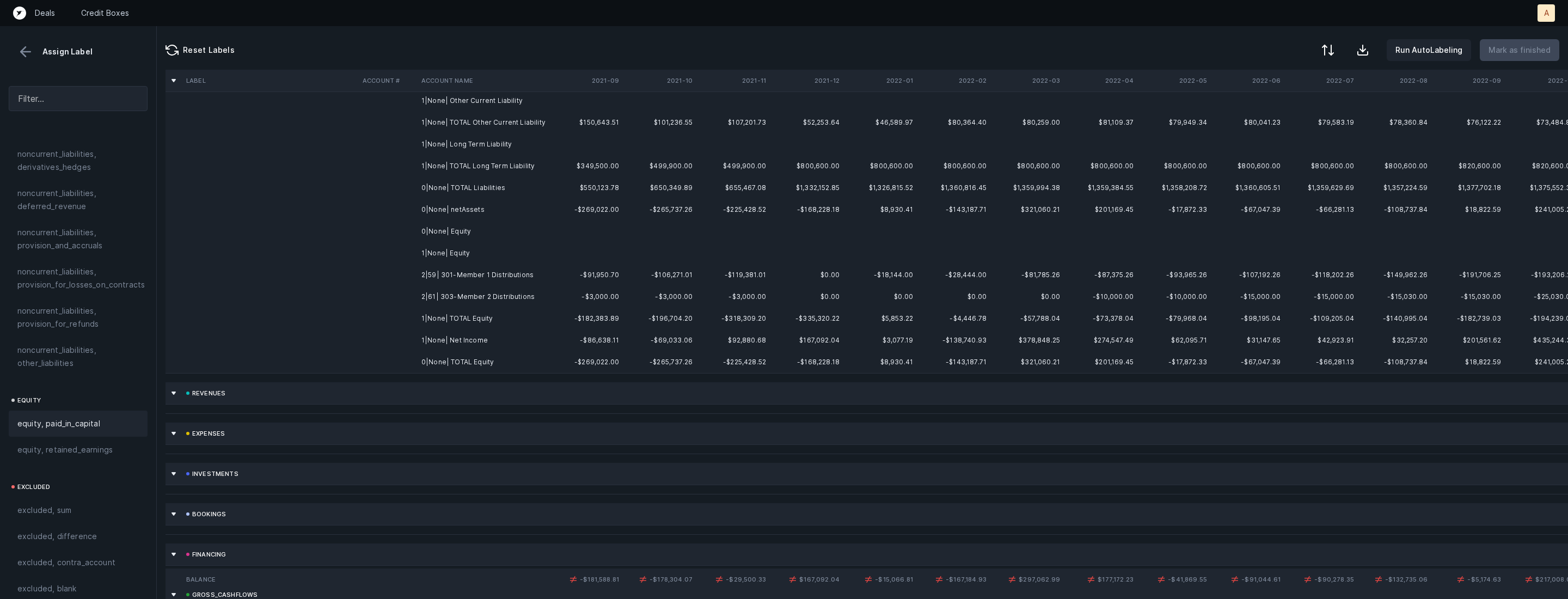
click at [513, 276] on td "2|59| 301-Member 1 Distributions" at bounding box center [483, 275] width 133 height 22
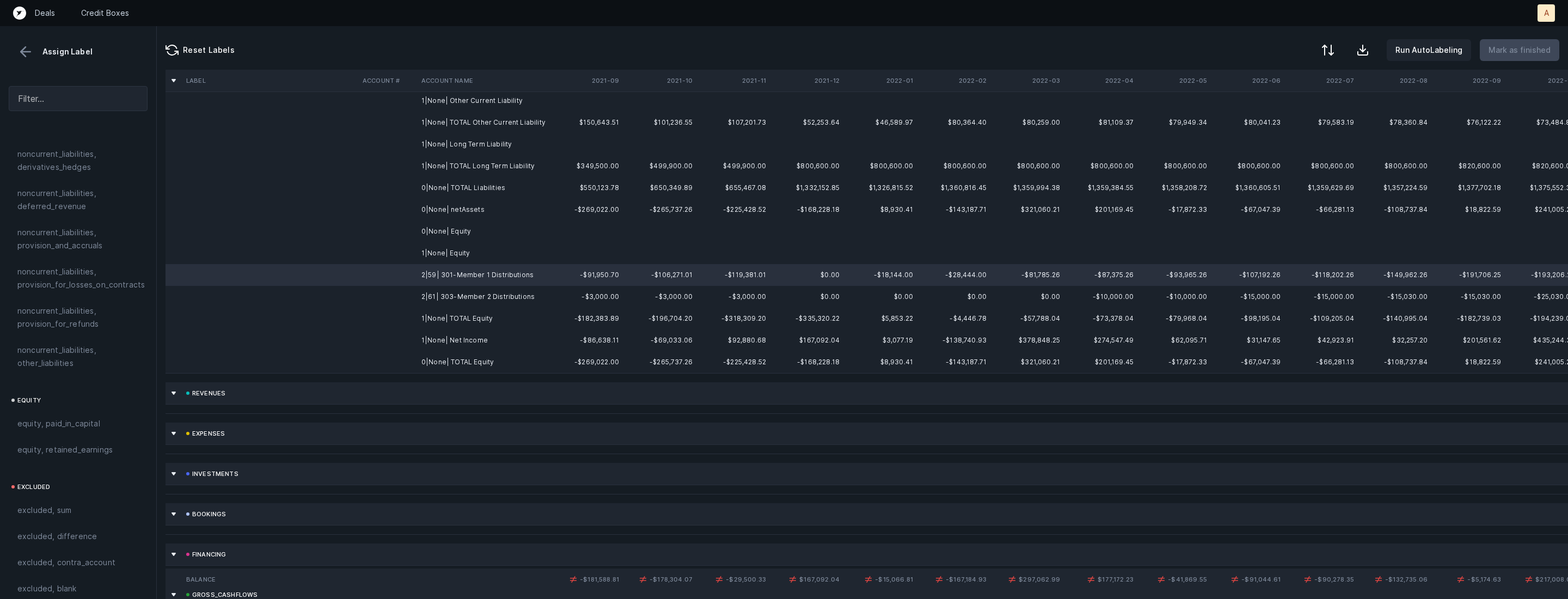
click at [491, 289] on td "2|61| 303-Member 2 Distributions" at bounding box center [483, 297] width 133 height 22
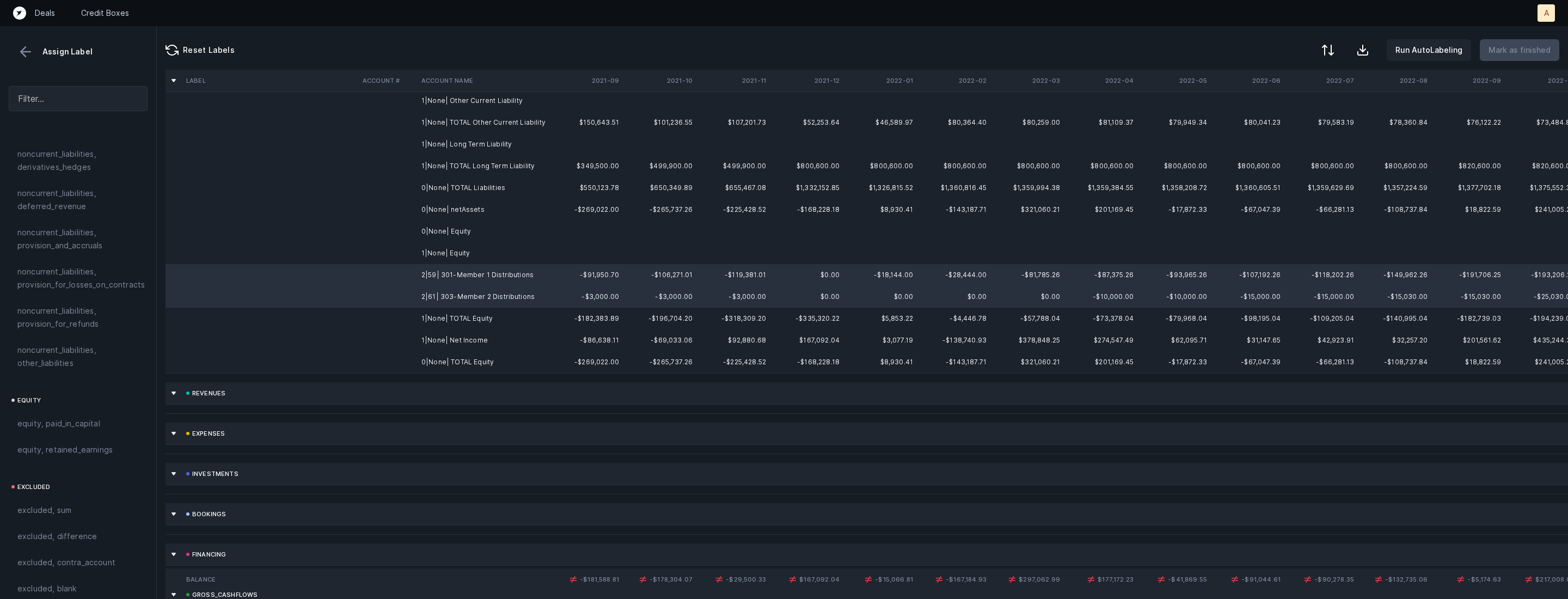
click at [453, 336] on td "1|None| Net Income" at bounding box center [483, 340] width 133 height 22
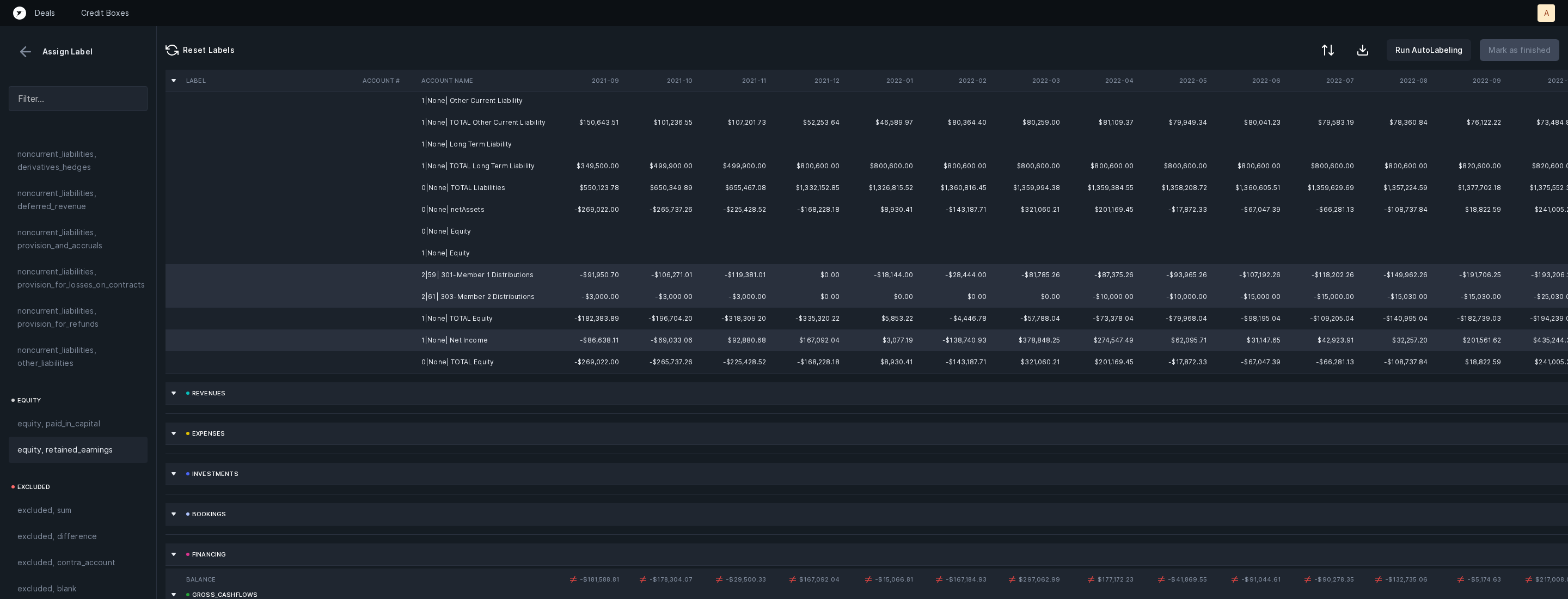
click at [101, 443] on span "equity, retained_earnings" at bounding box center [65, 450] width 96 height 13
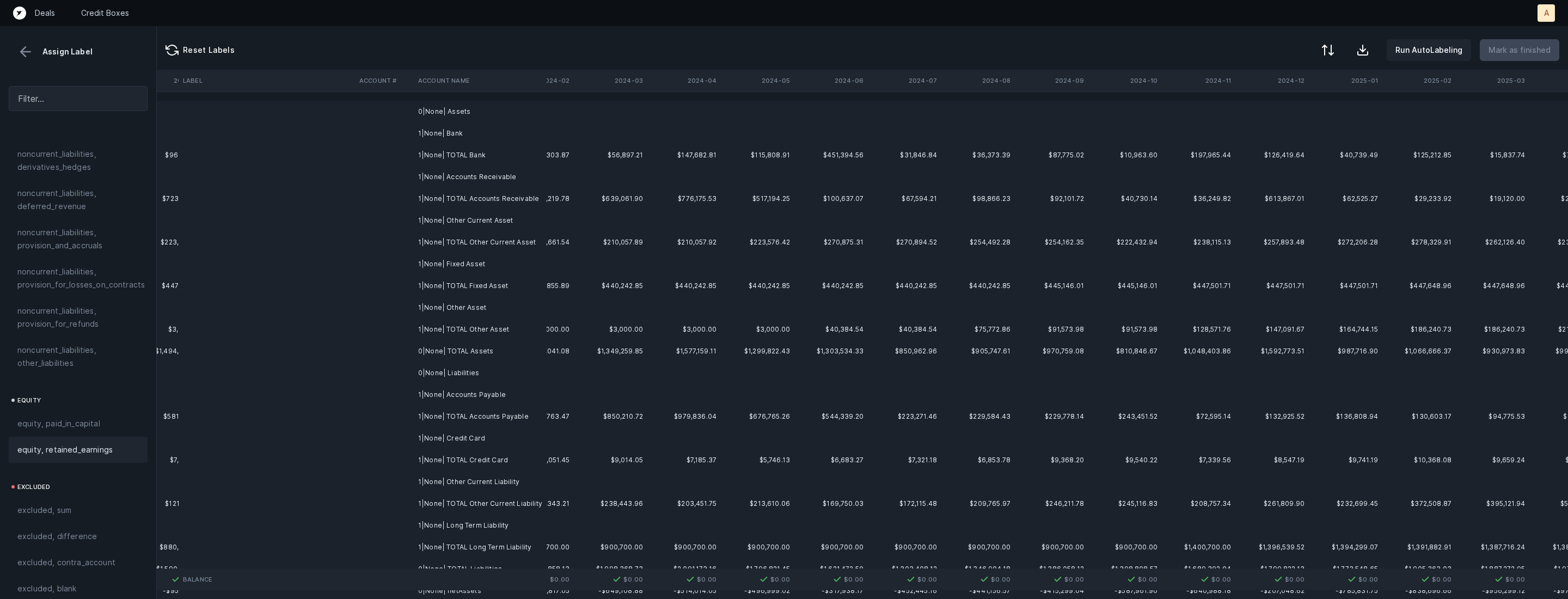
scroll to position [0, 2510]
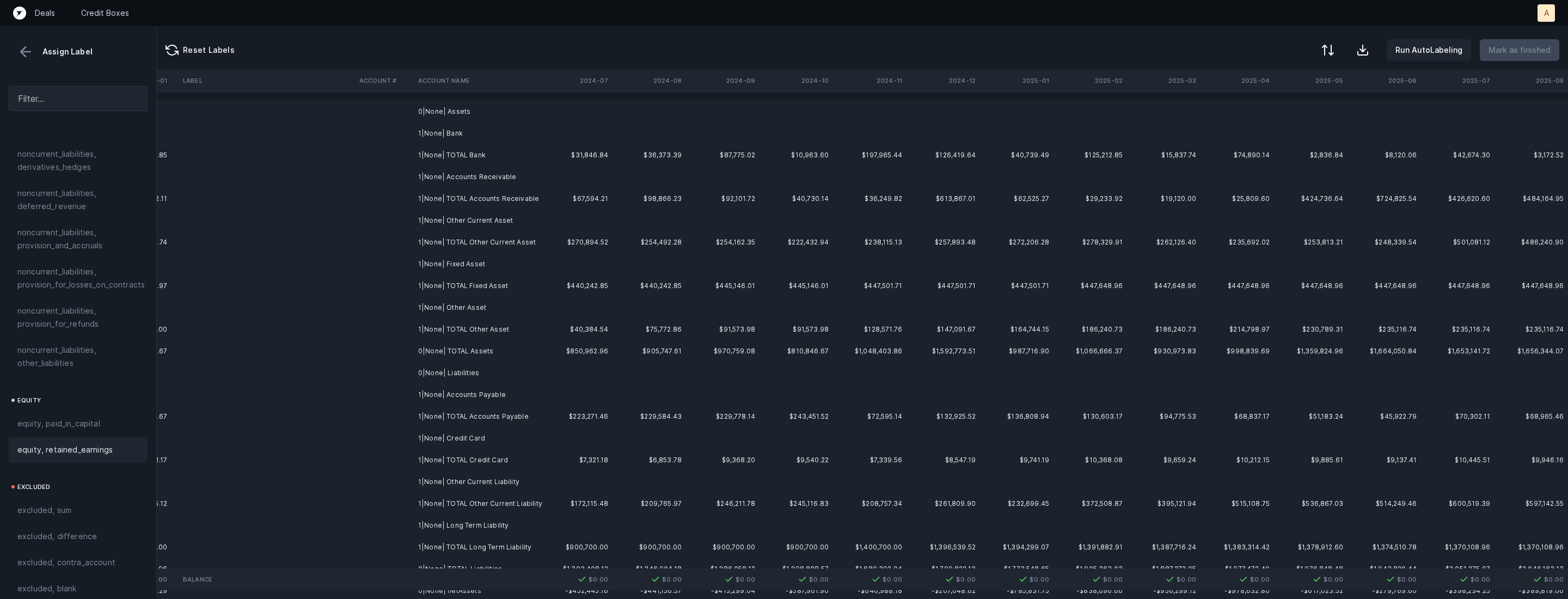
click at [475, 118] on td "0|None| Assets" at bounding box center [480, 111] width 133 height 22
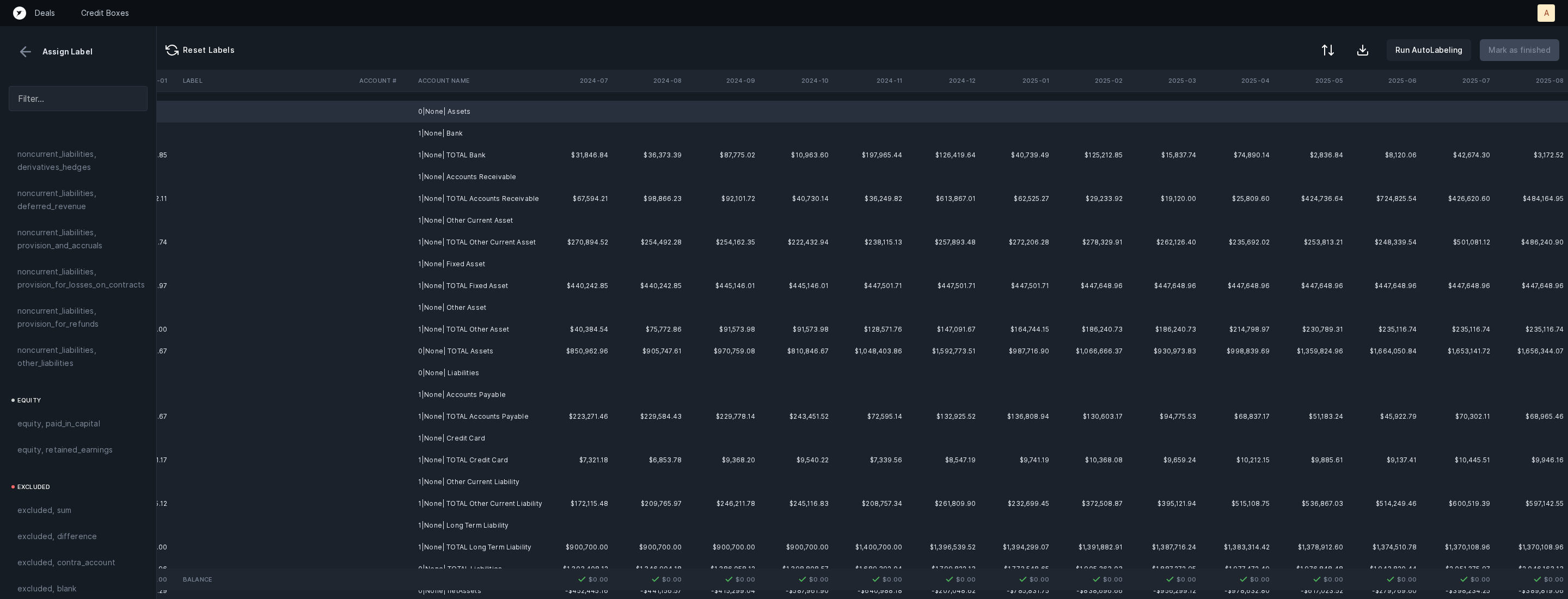
click at [455, 127] on td "1|None| Bank" at bounding box center [480, 133] width 133 height 22
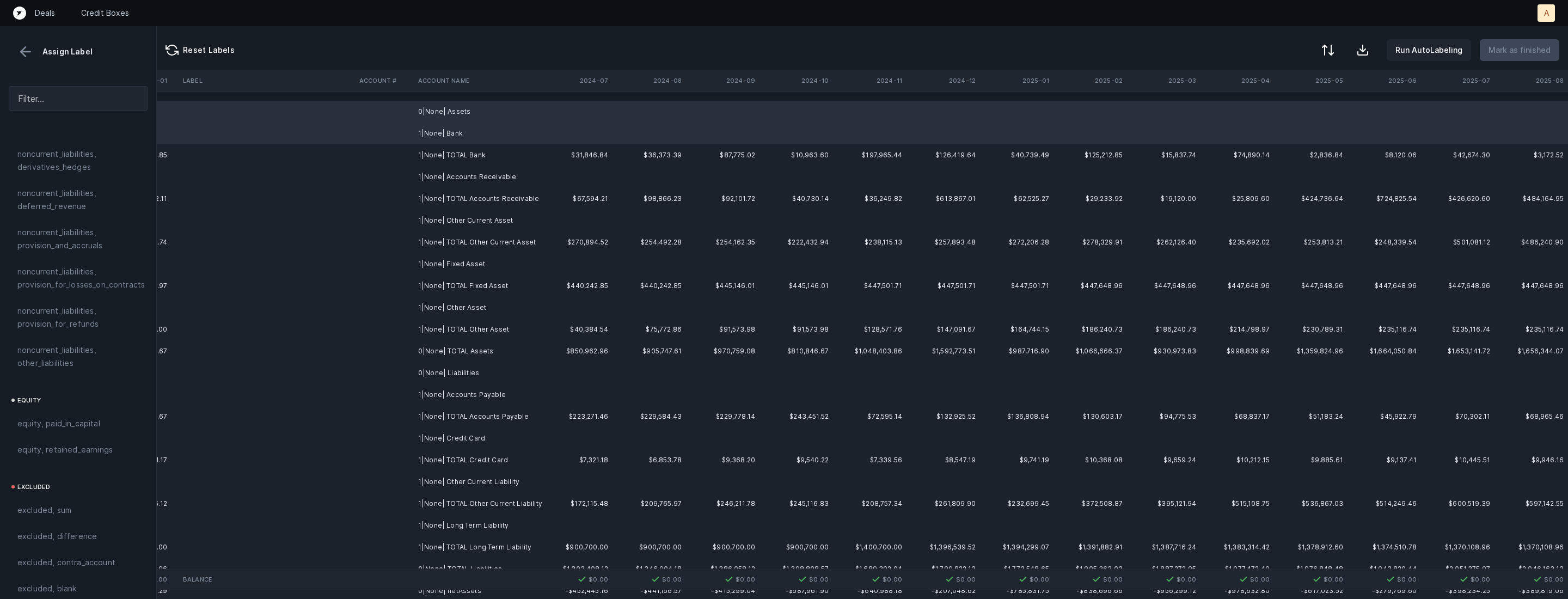
click at [465, 173] on td "1|None| Accounts Receivable" at bounding box center [480, 177] width 133 height 22
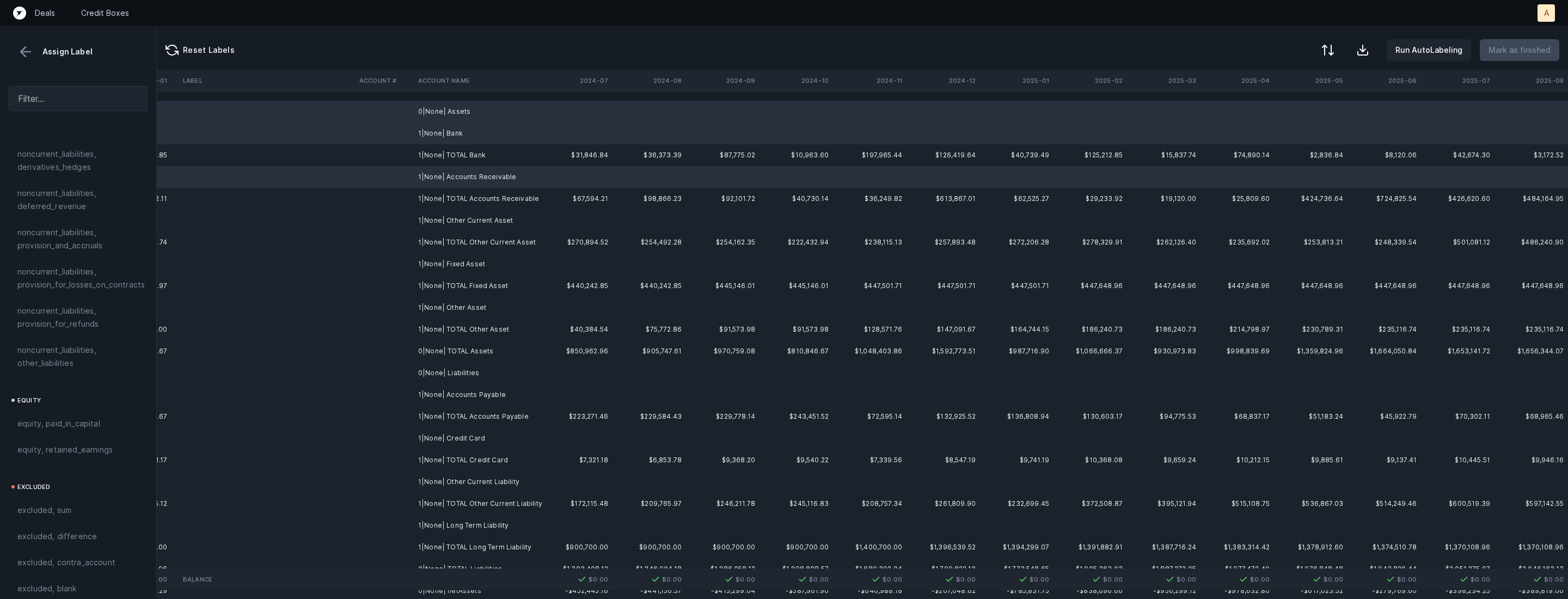
click at [458, 218] on td "1|None| Other Current Asset" at bounding box center [480, 220] width 133 height 22
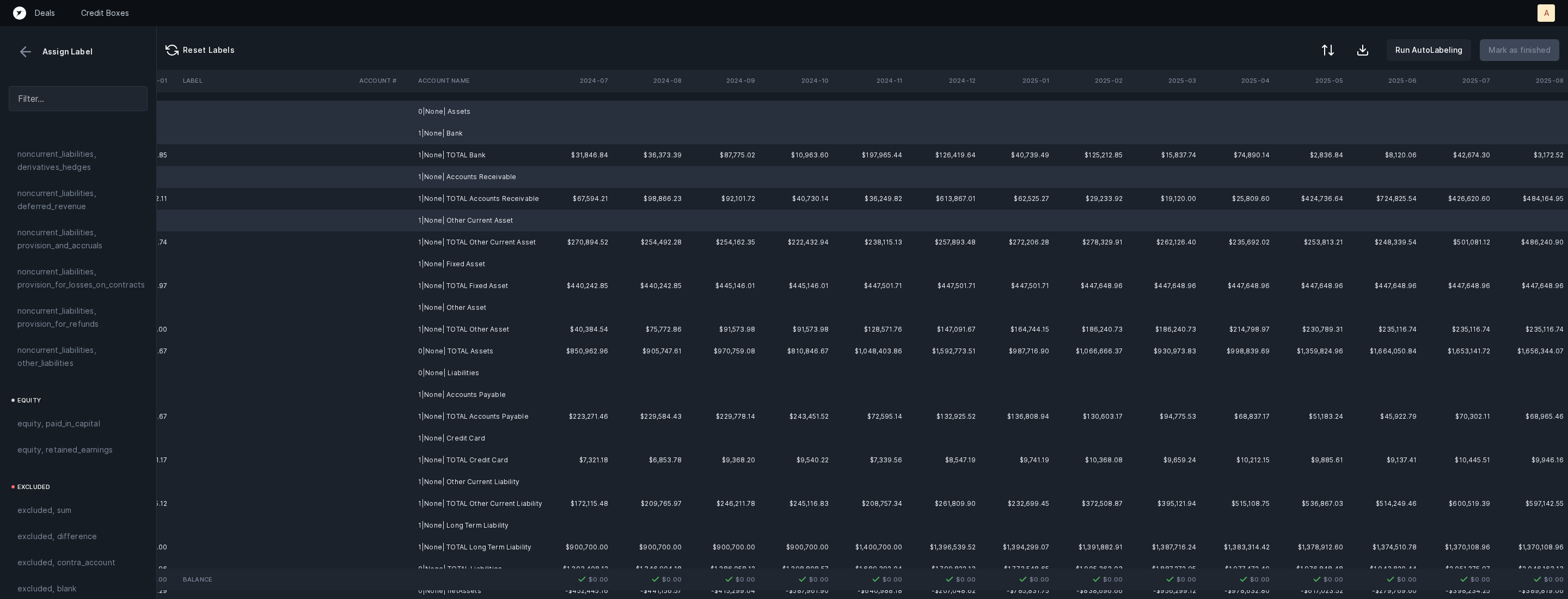
click at [459, 262] on td "1|None| Fixed Asset" at bounding box center [480, 263] width 133 height 22
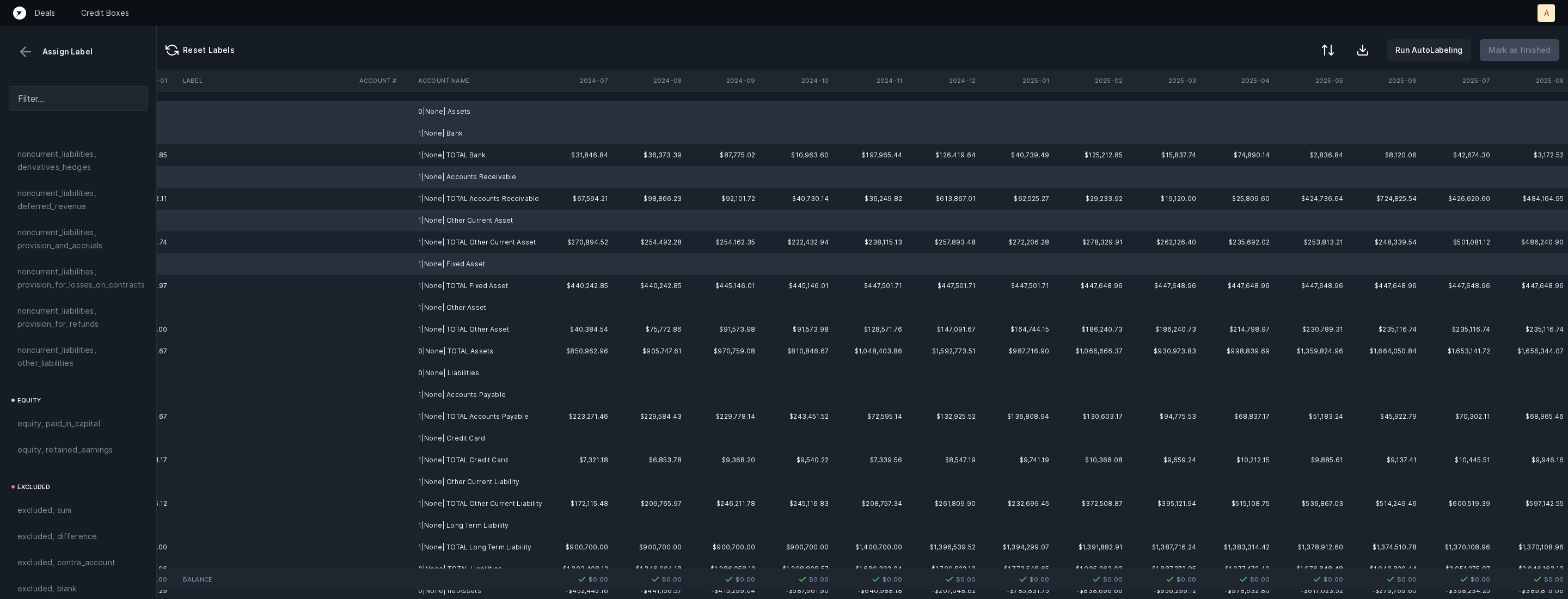
click at [455, 306] on td "1|None| Other Asset" at bounding box center [480, 307] width 133 height 22
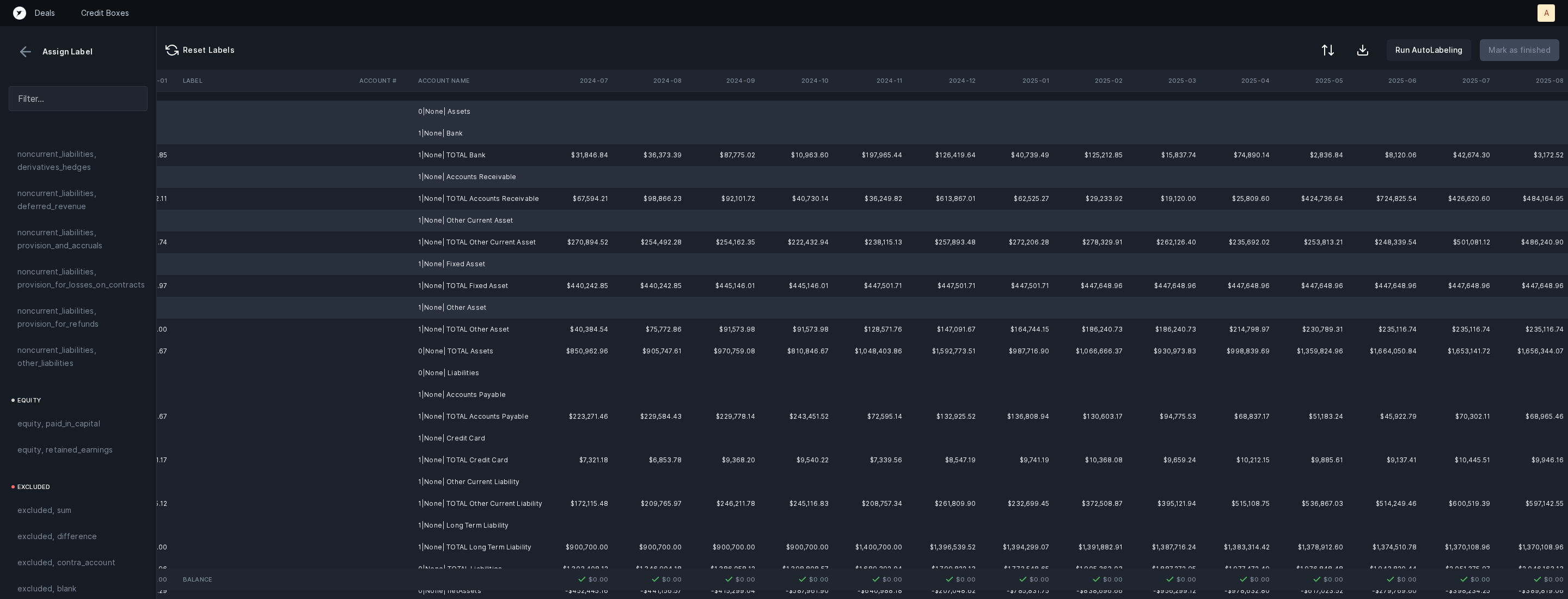
click at [462, 383] on td "1|None| Accounts Payable" at bounding box center [480, 394] width 133 height 22
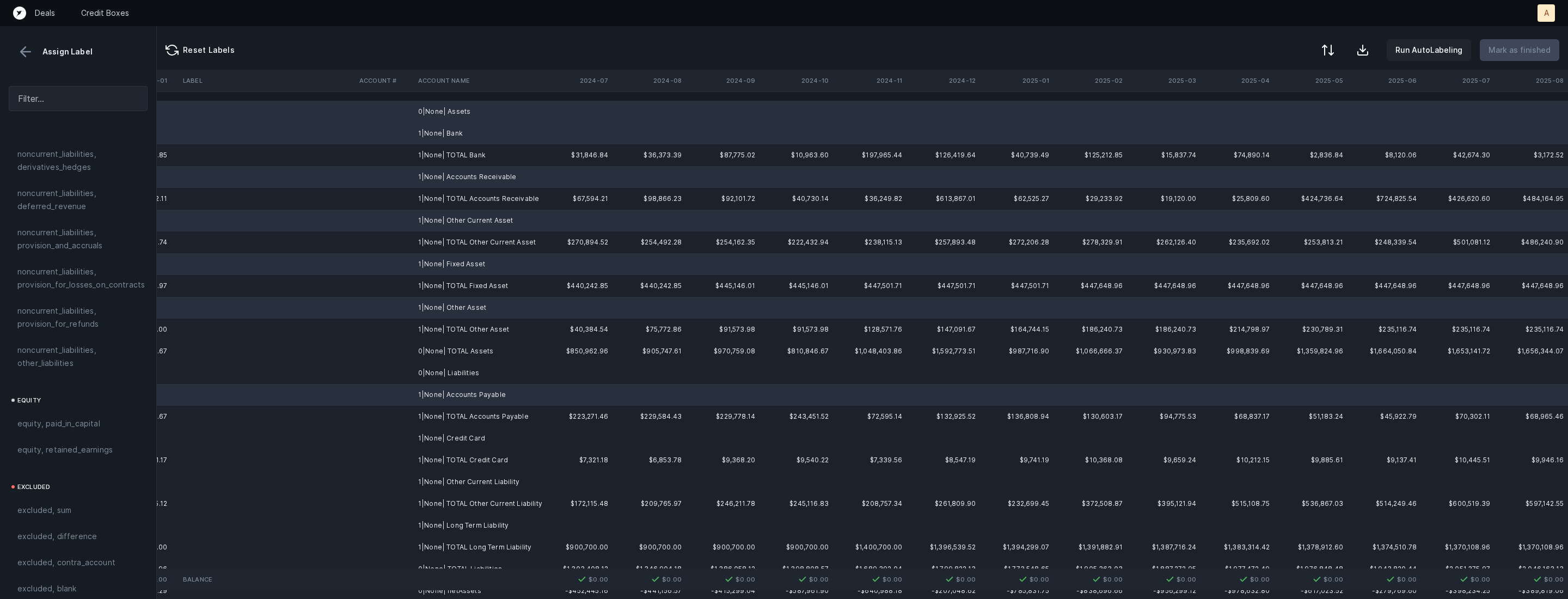
click at [460, 374] on td "0|None| Liabilities" at bounding box center [480, 373] width 133 height 22
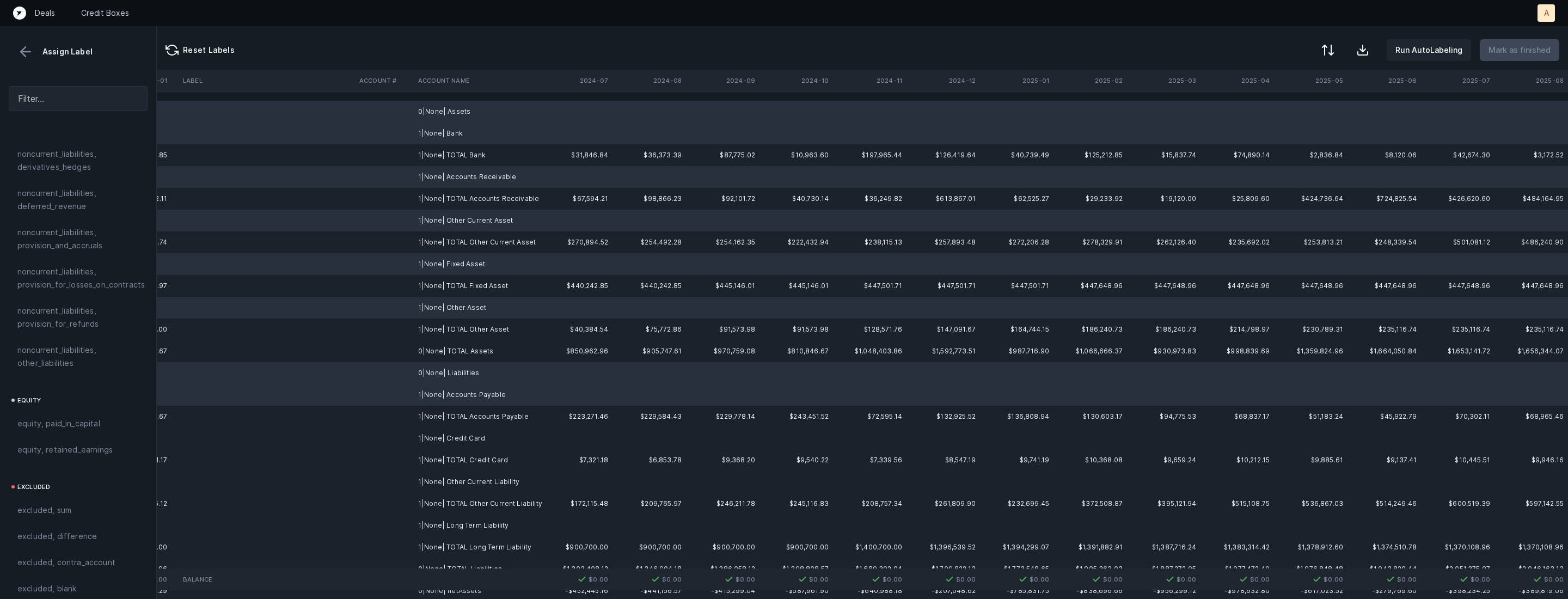
click at [465, 435] on td "1|None| Credit Card" at bounding box center [480, 438] width 133 height 22
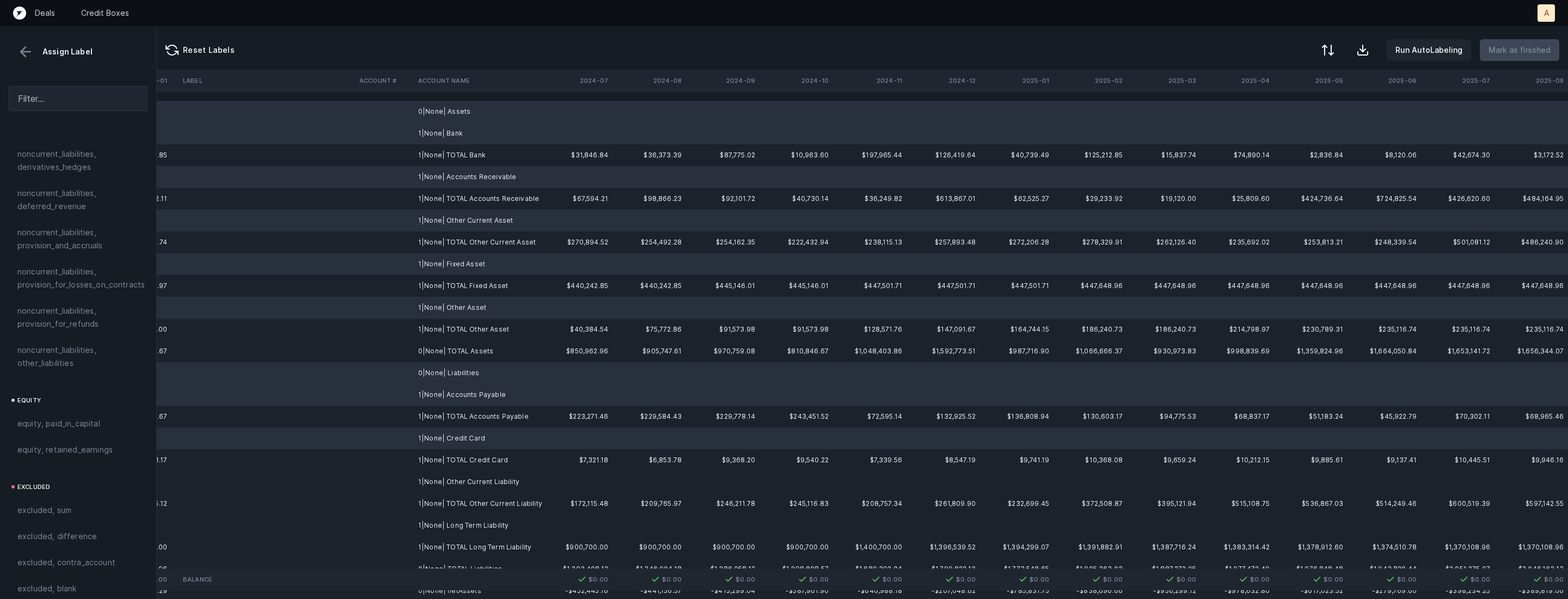
click at [439, 481] on td "1|None| Other Current Liability" at bounding box center [480, 481] width 133 height 22
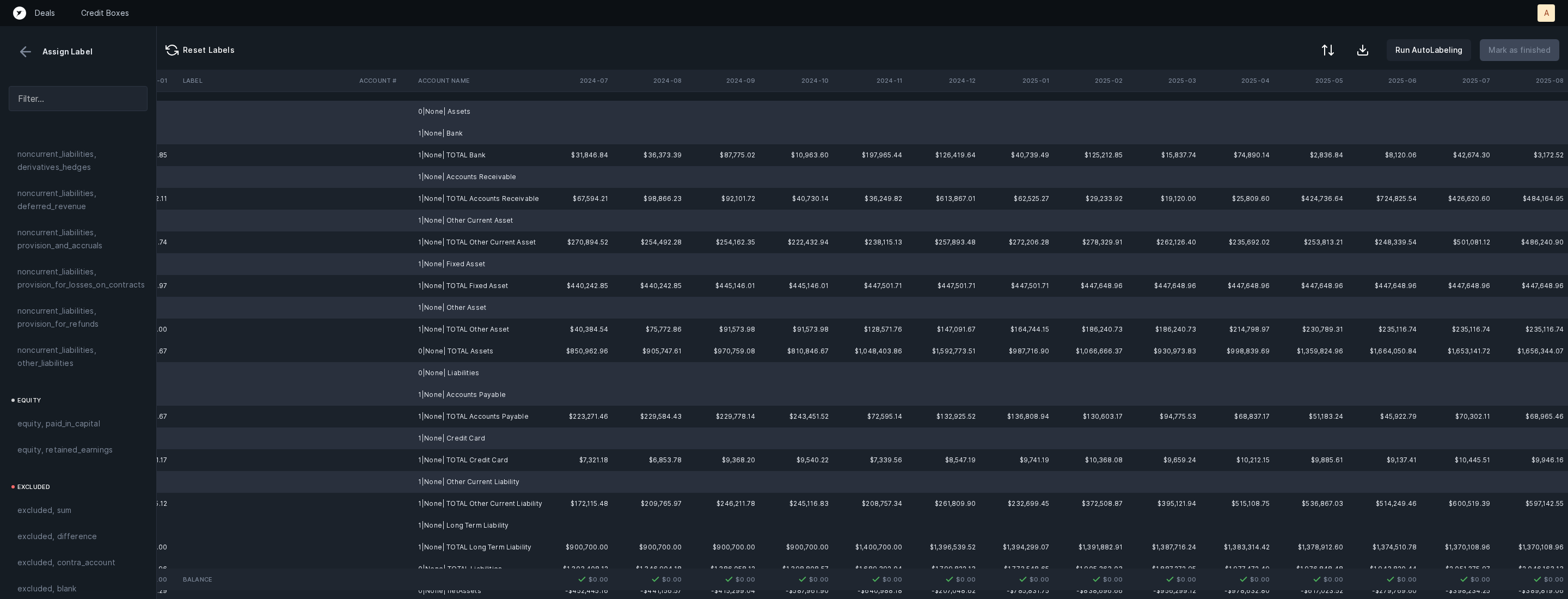
click at [432, 521] on td "1|None| Long Term Liability" at bounding box center [480, 525] width 133 height 22
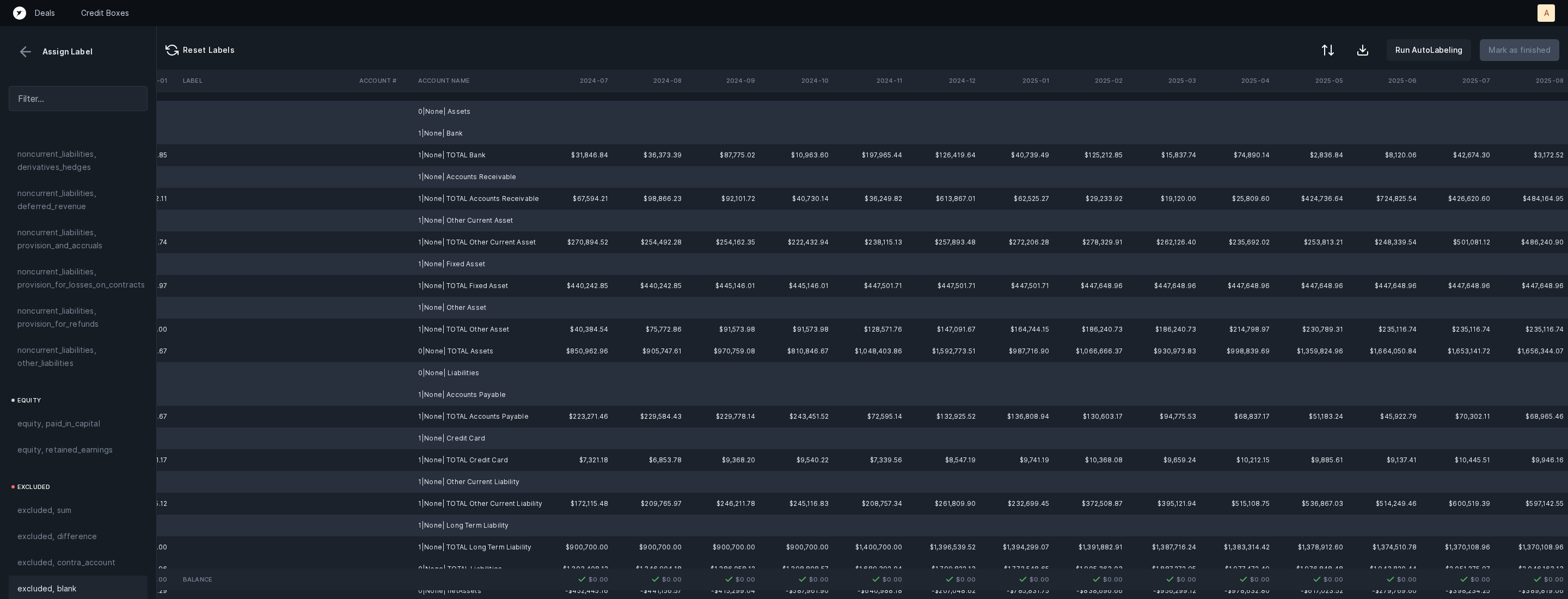
click at [56, 575] on div "excluded, blank" at bounding box center [78, 588] width 139 height 26
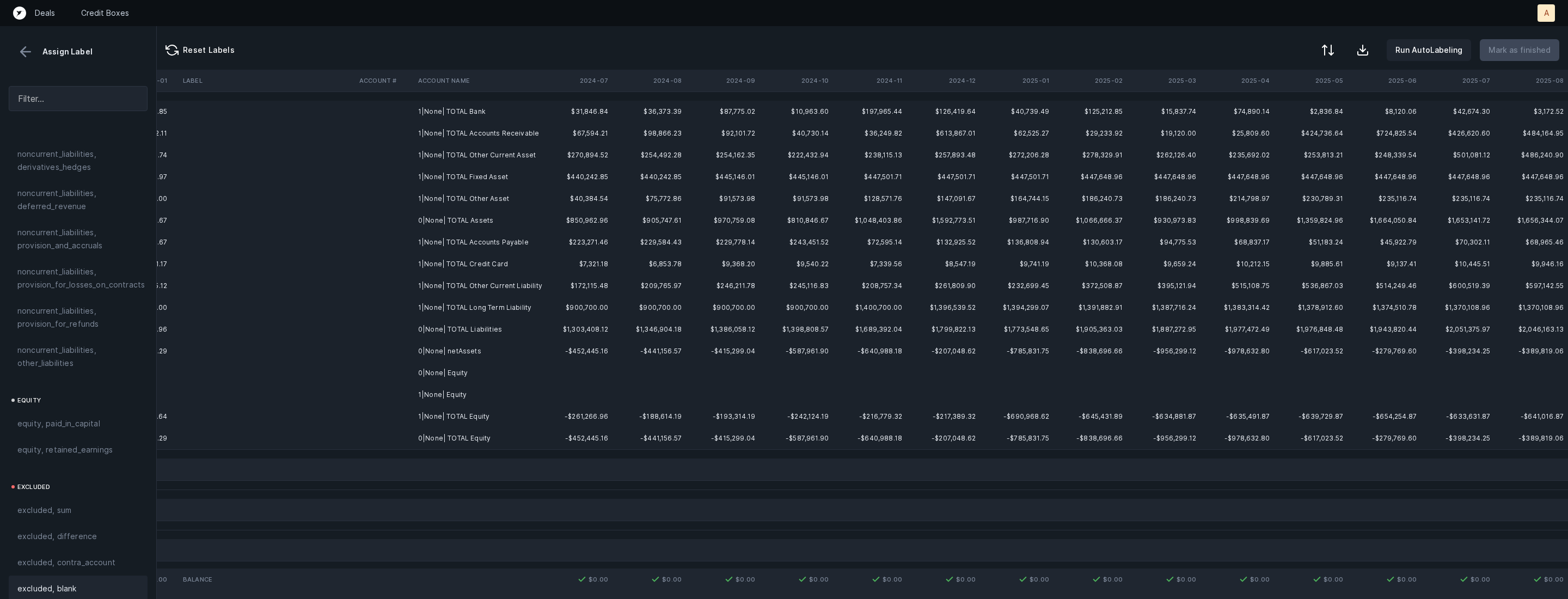
click at [450, 380] on td "0|None| Equity" at bounding box center [480, 373] width 133 height 22
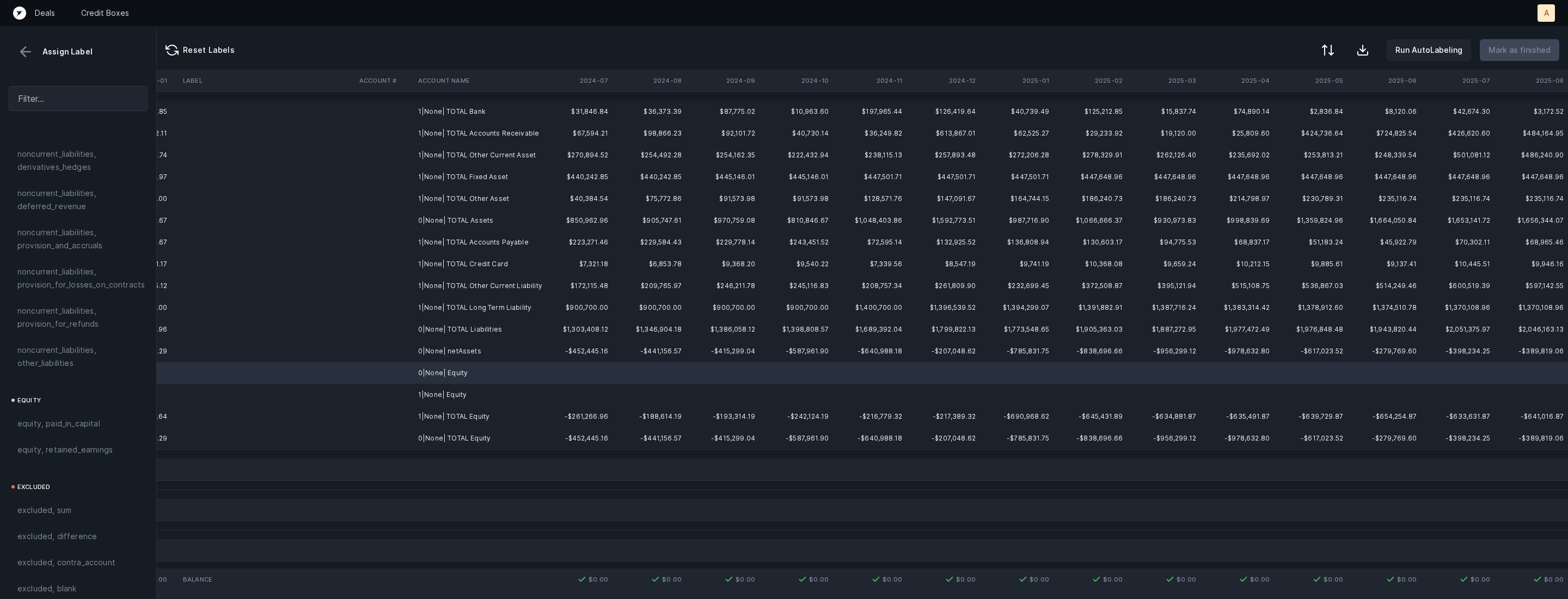
click at [443, 392] on td "1|None| Equity" at bounding box center [480, 394] width 133 height 22
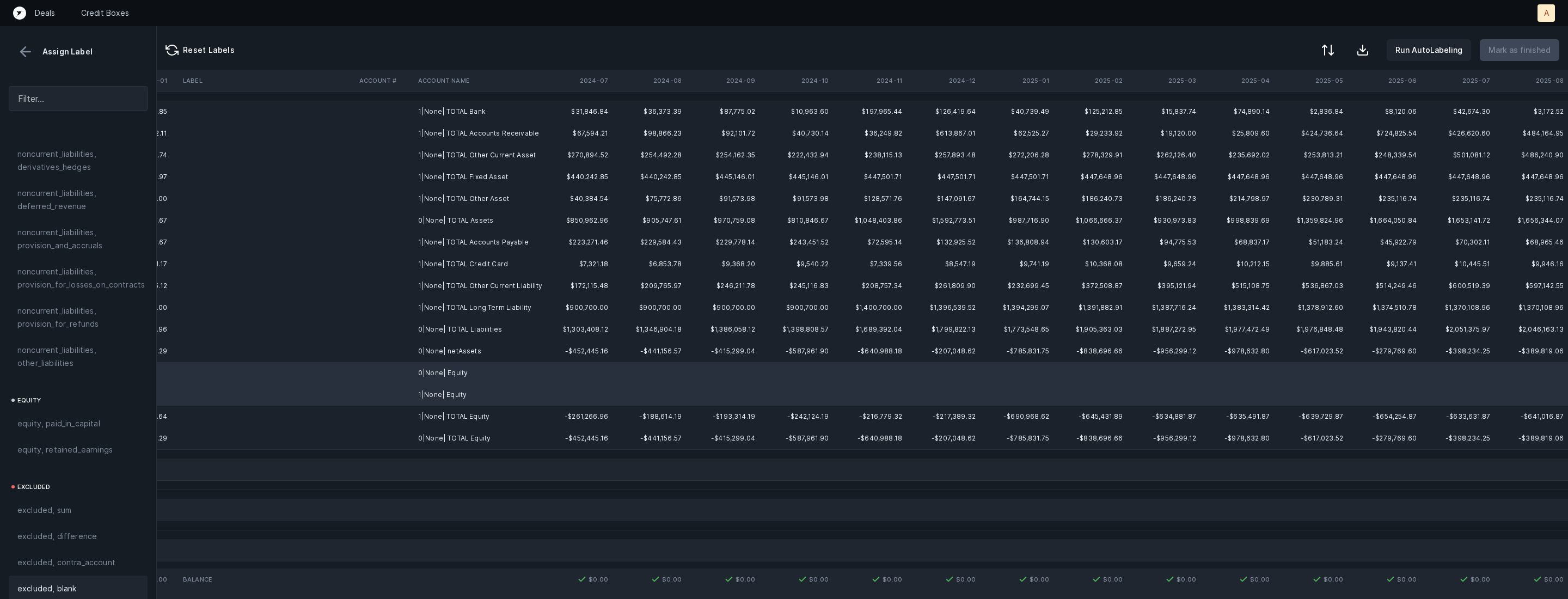
click at [80, 582] on div "excluded, blank" at bounding box center [78, 588] width 122 height 13
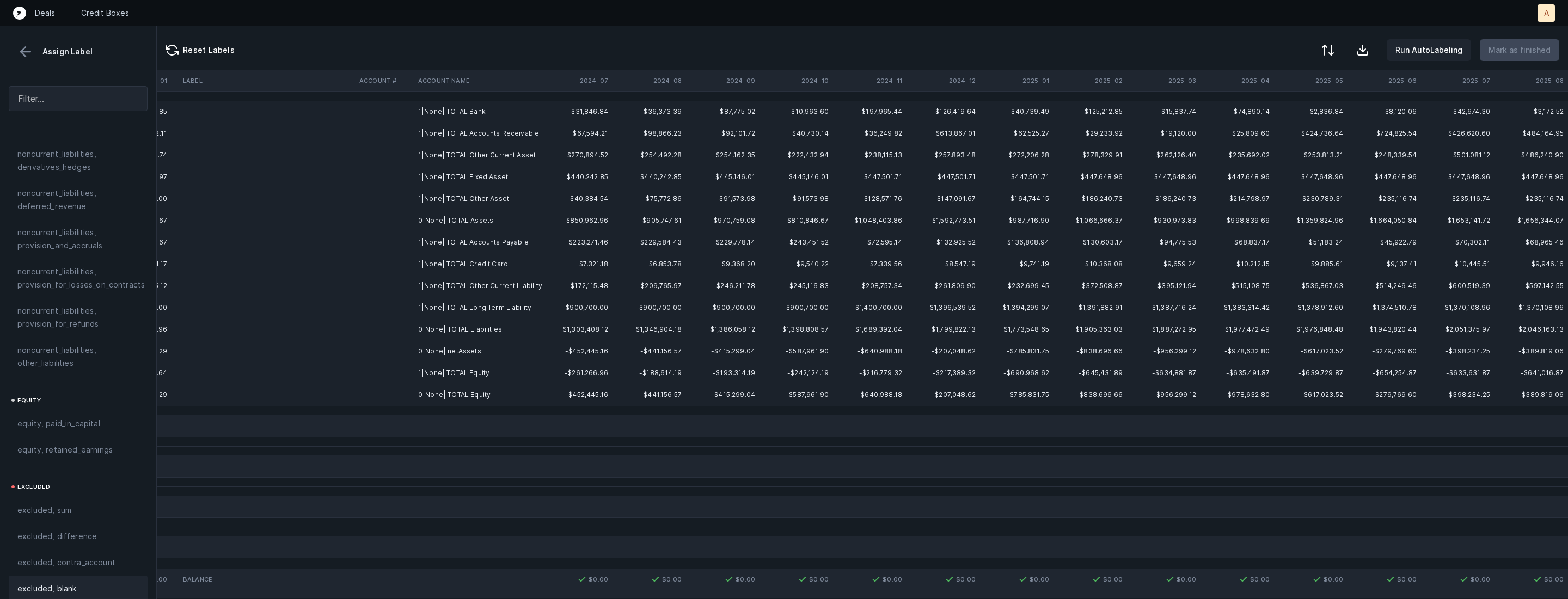
click at [467, 109] on td "1|None| TOTAL Bank" at bounding box center [480, 111] width 133 height 22
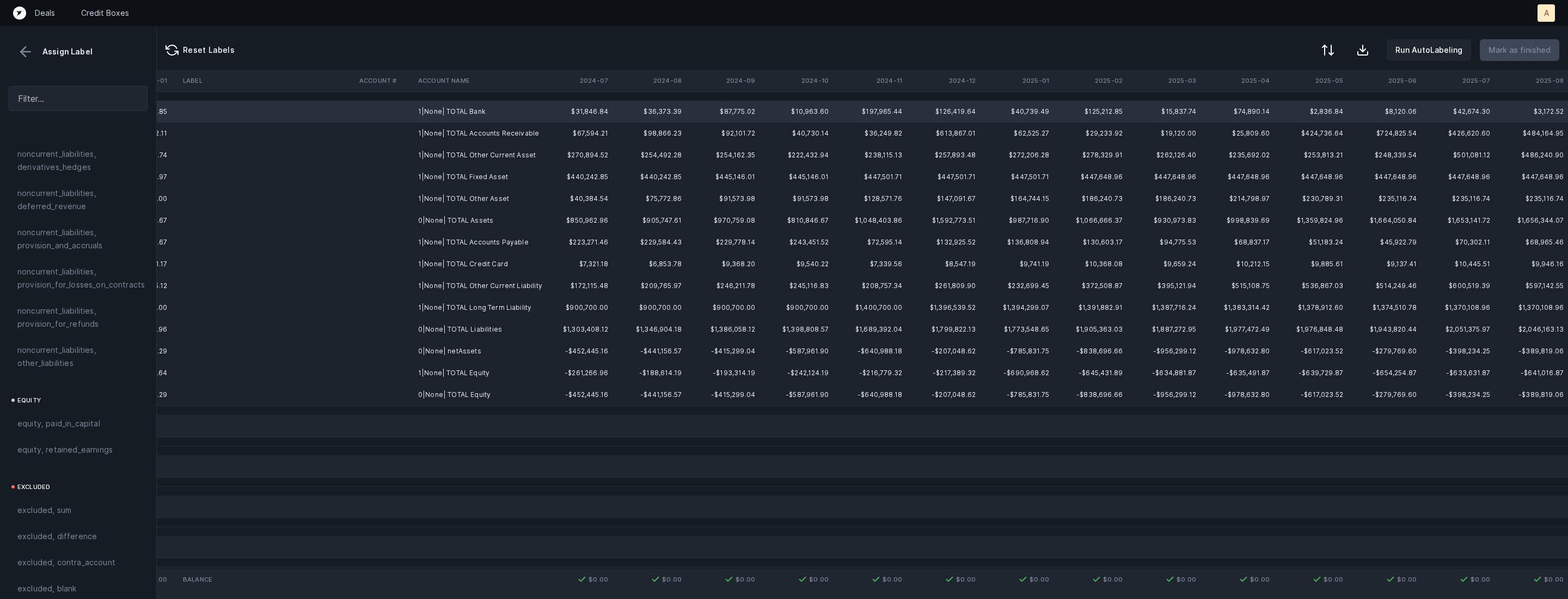
click at [456, 353] on td "0|None| netAssets" at bounding box center [480, 351] width 133 height 22
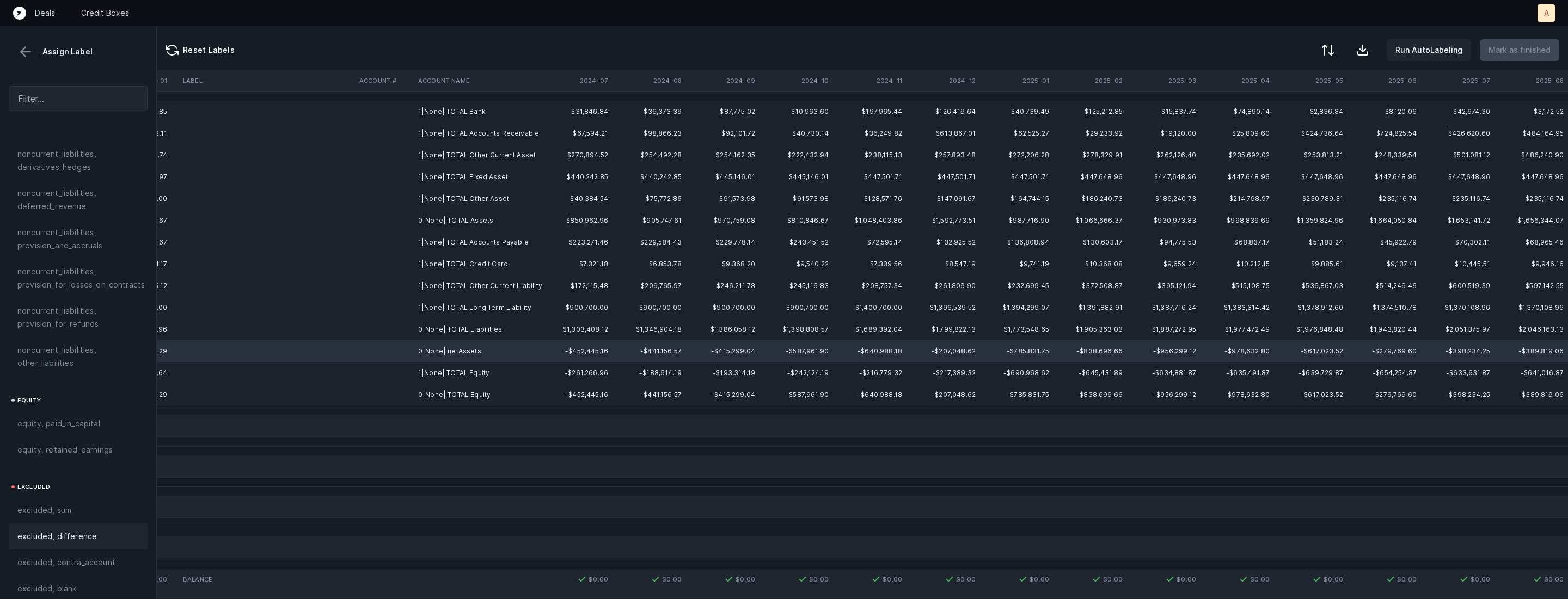
click at [59, 529] on span "excluded, difference" at bounding box center [57, 536] width 79 height 13
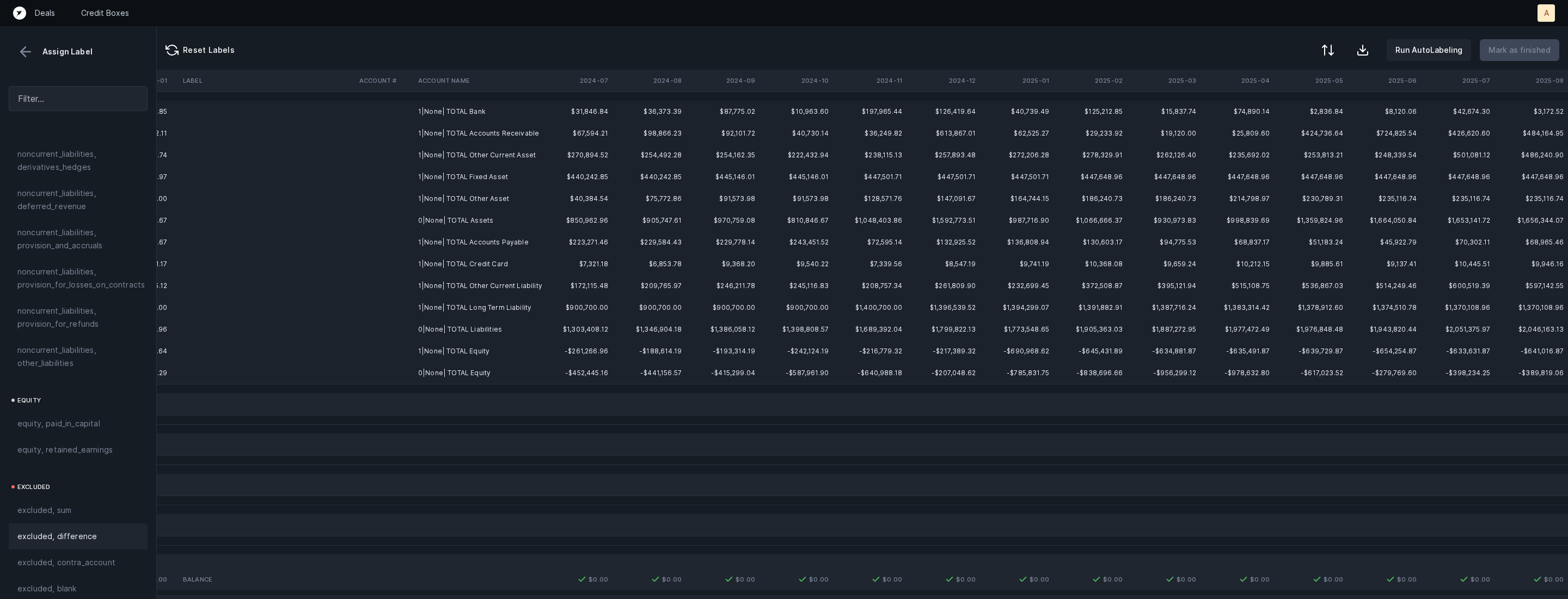
click at [431, 113] on td "1|None| TOTAL Bank" at bounding box center [480, 111] width 133 height 22
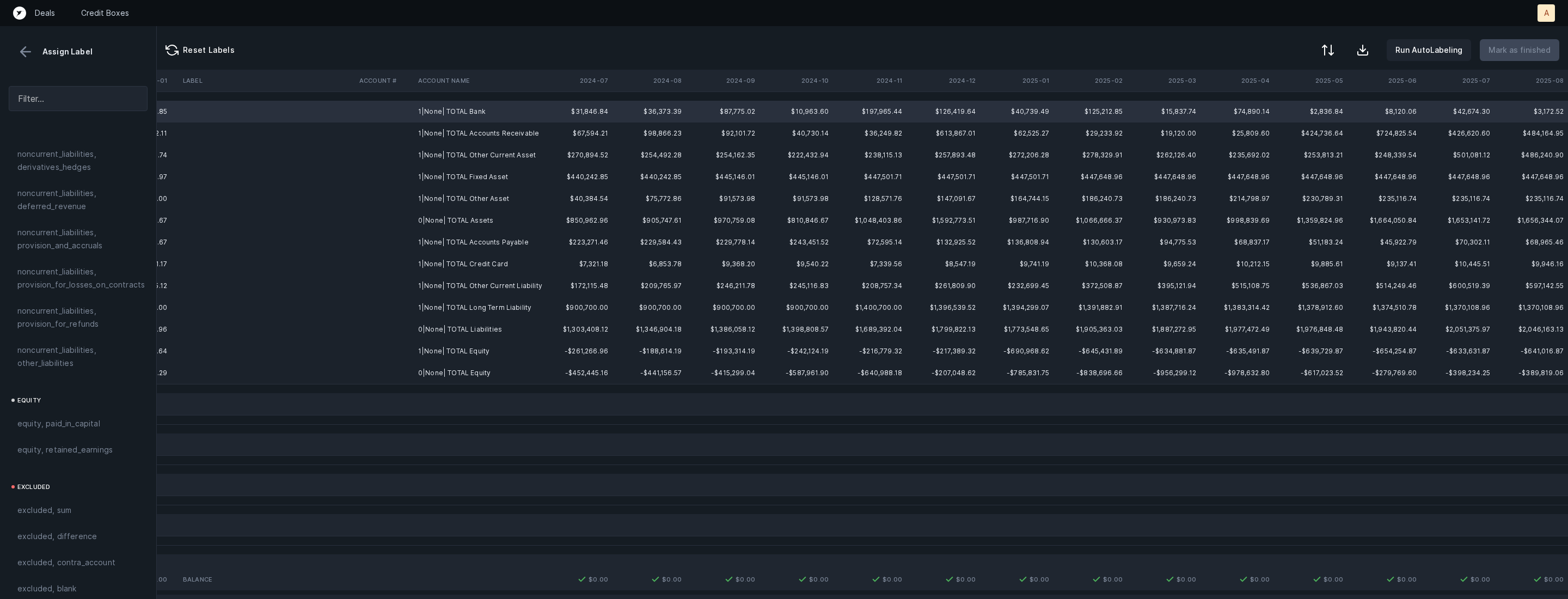
click at [468, 366] on td "0|None| TOTAL Equity" at bounding box center [480, 373] width 133 height 22
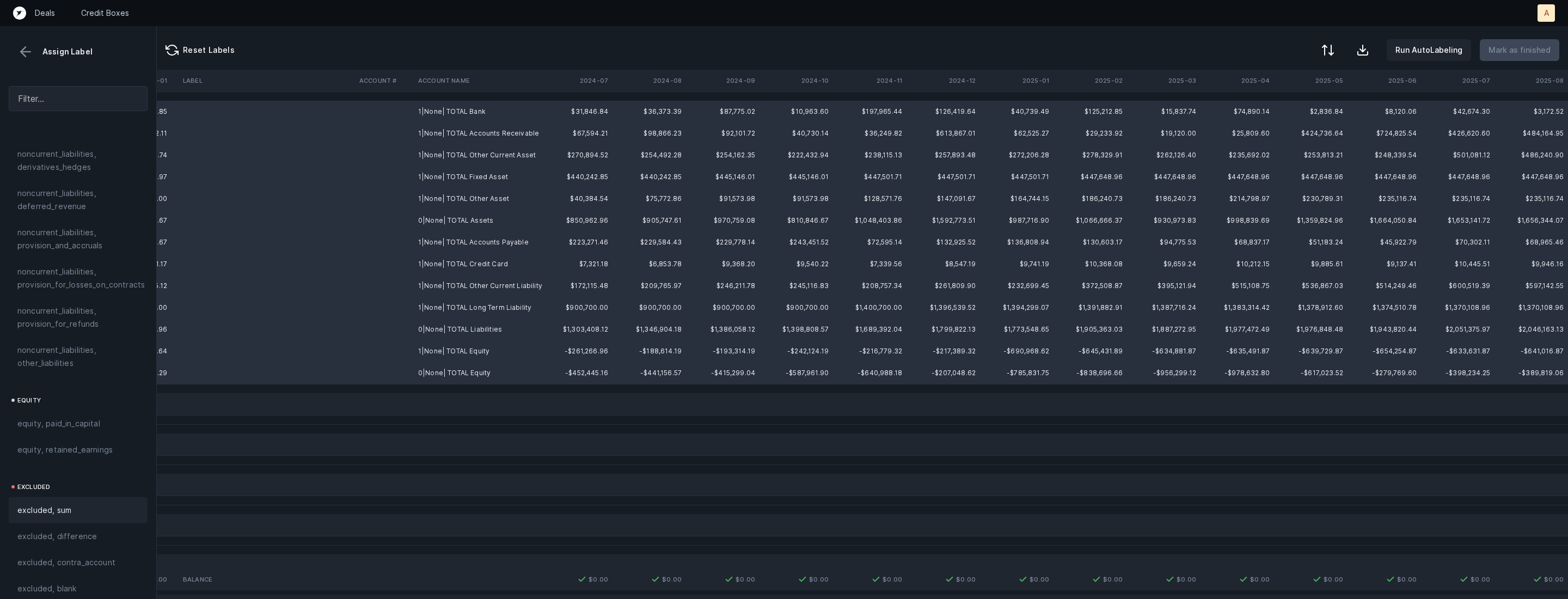
click at [66, 503] on span "excluded, sum" at bounding box center [44, 510] width 54 height 13
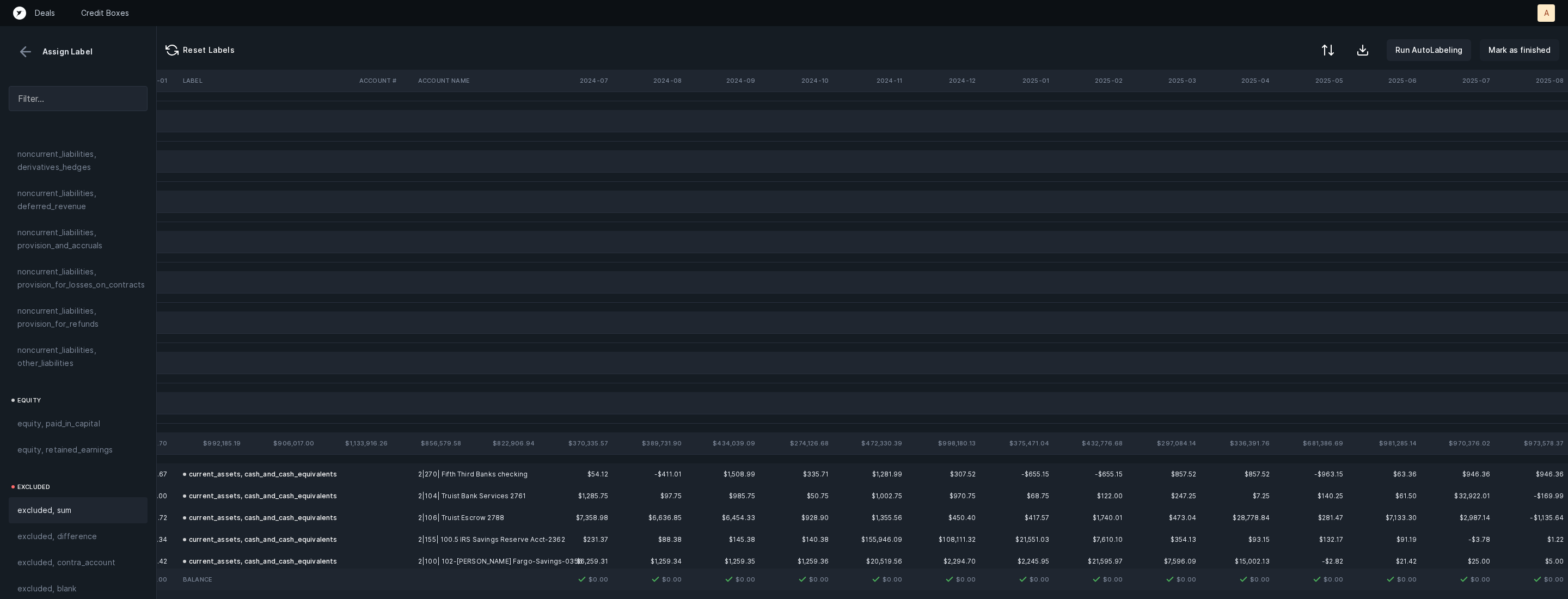
click at [1536, 49] on p "Mark as finished" at bounding box center [1519, 50] width 62 height 13
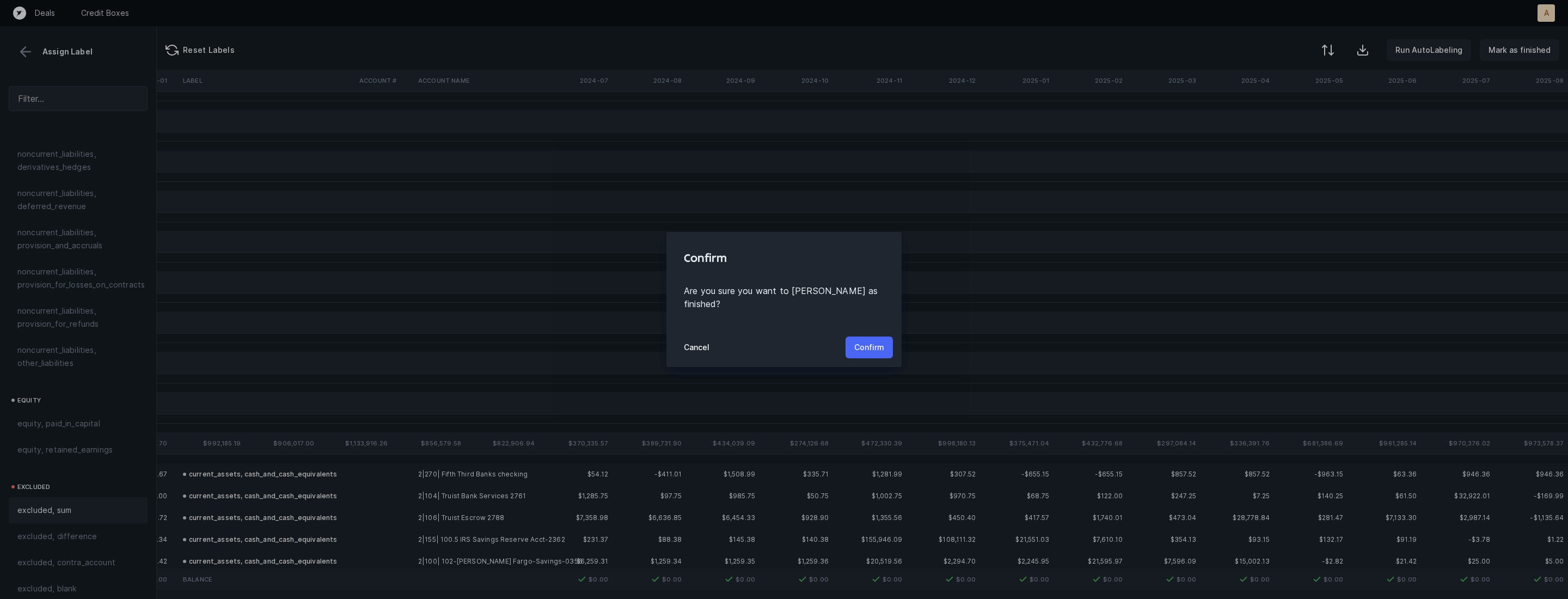
click at [863, 342] on p "Confirm" at bounding box center [869, 347] width 30 height 13
